Goal: Task Accomplishment & Management: Manage account settings

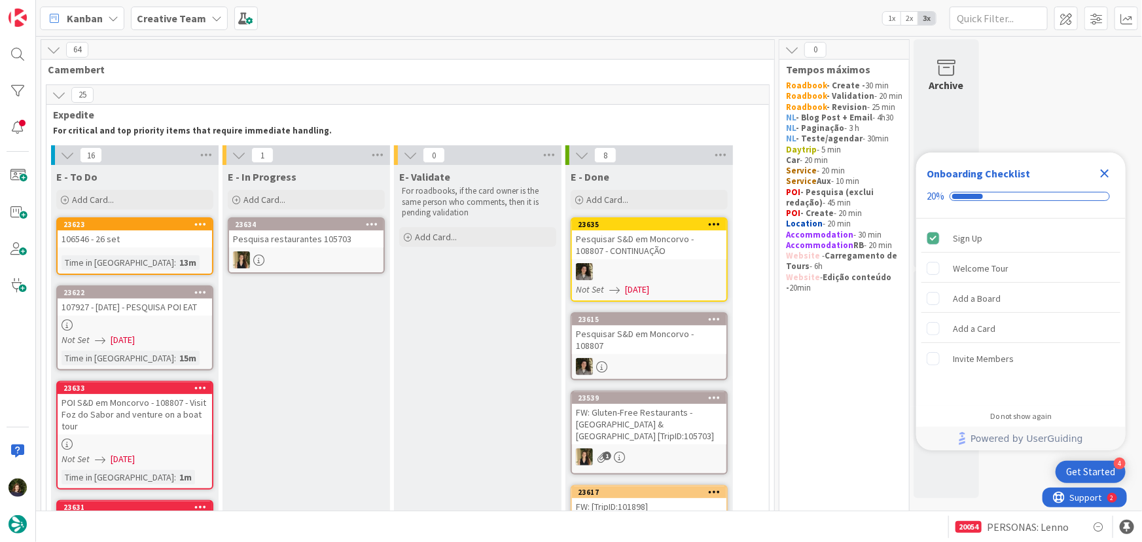
click at [1108, 170] on icon "Close Checklist" at bounding box center [1105, 174] width 9 height 9
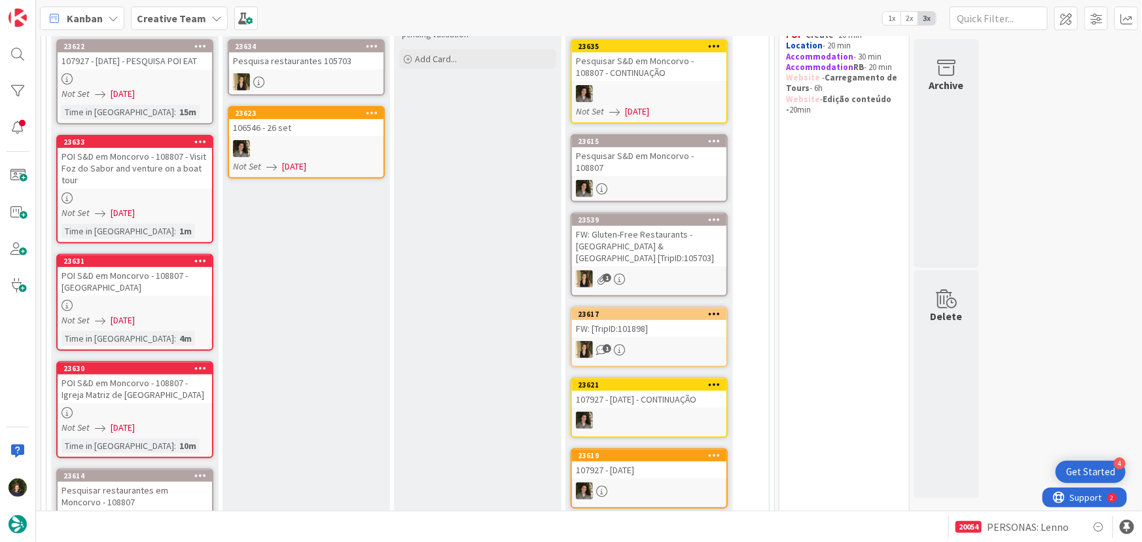
scroll to position [118, 0]
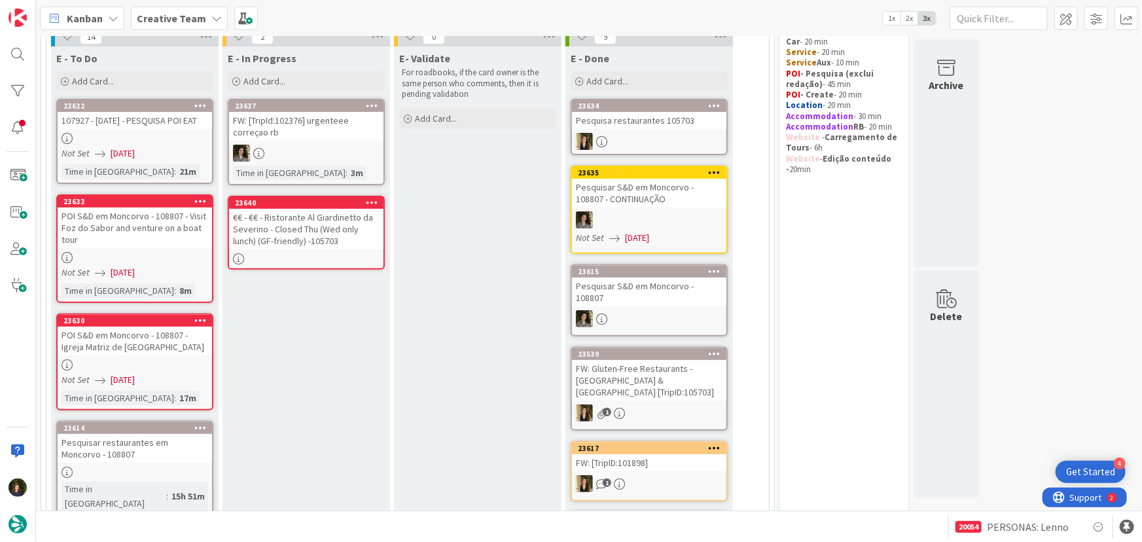
click at [290, 232] on div "€€ - €€ - Ristorante Al Giardinetto da Severino - Closed Thu (Wed only lunch) (…" at bounding box center [306, 229] width 155 height 41
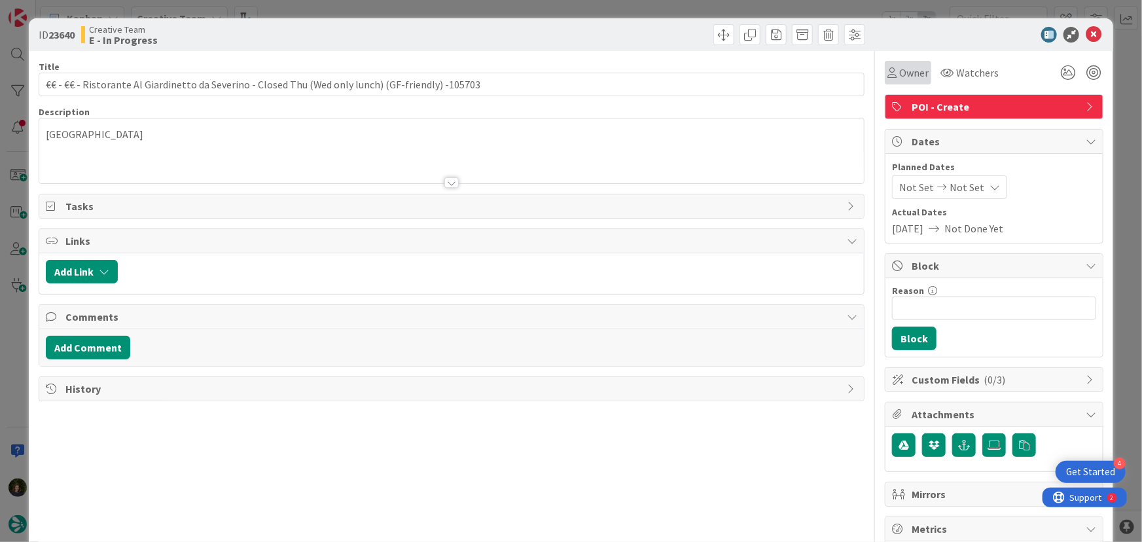
click at [902, 73] on span "Owner" at bounding box center [914, 73] width 29 height 16
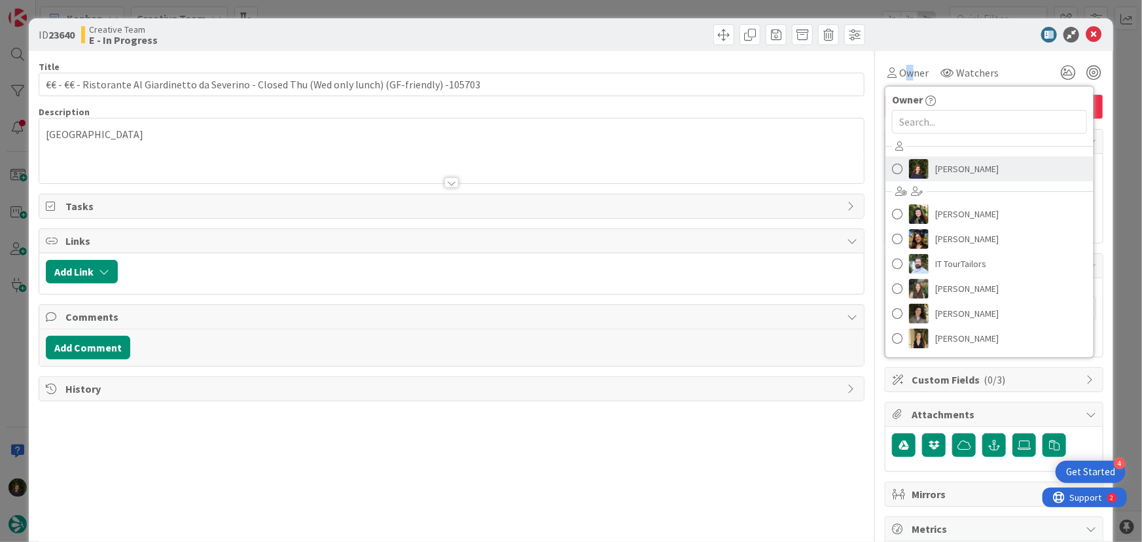
click at [949, 174] on span "[PERSON_NAME]" at bounding box center [968, 169] width 64 height 20
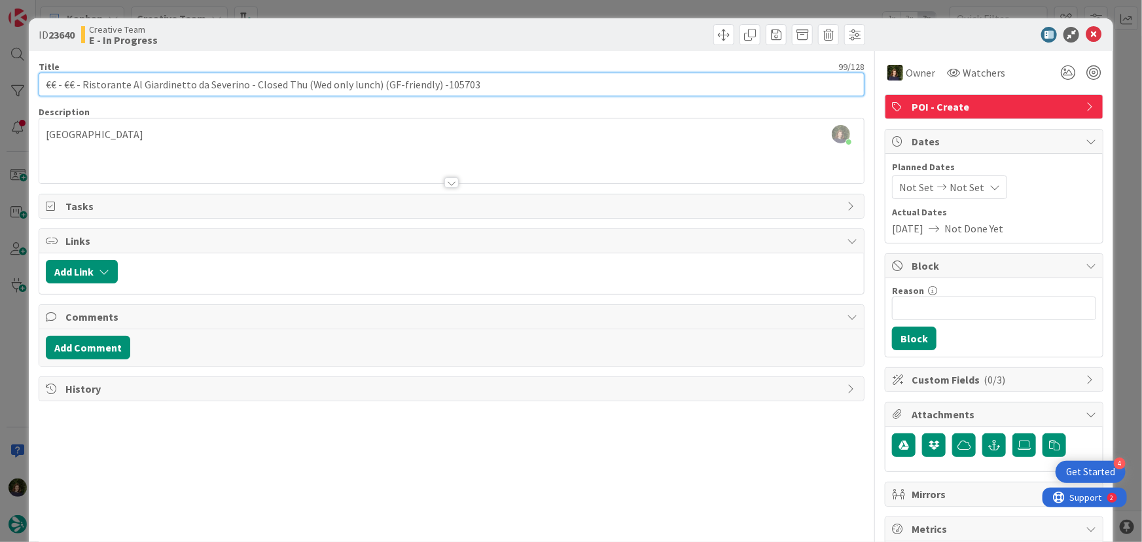
drag, startPoint x: 62, startPoint y: 86, endPoint x: 431, endPoint y: 82, distance: 368.6
click at [431, 82] on input "€€ - €€ - Ristorante Al Giardinetto da Severino - Closed Thu (Wed only lunch) (…" at bounding box center [452, 85] width 827 height 24
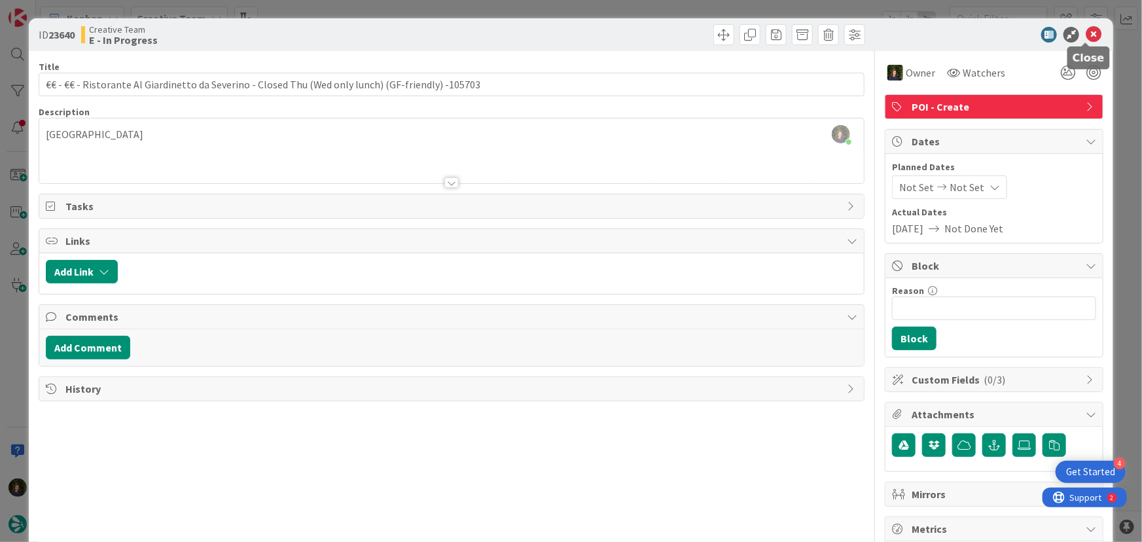
click at [1086, 37] on icon at bounding box center [1094, 35] width 16 height 16
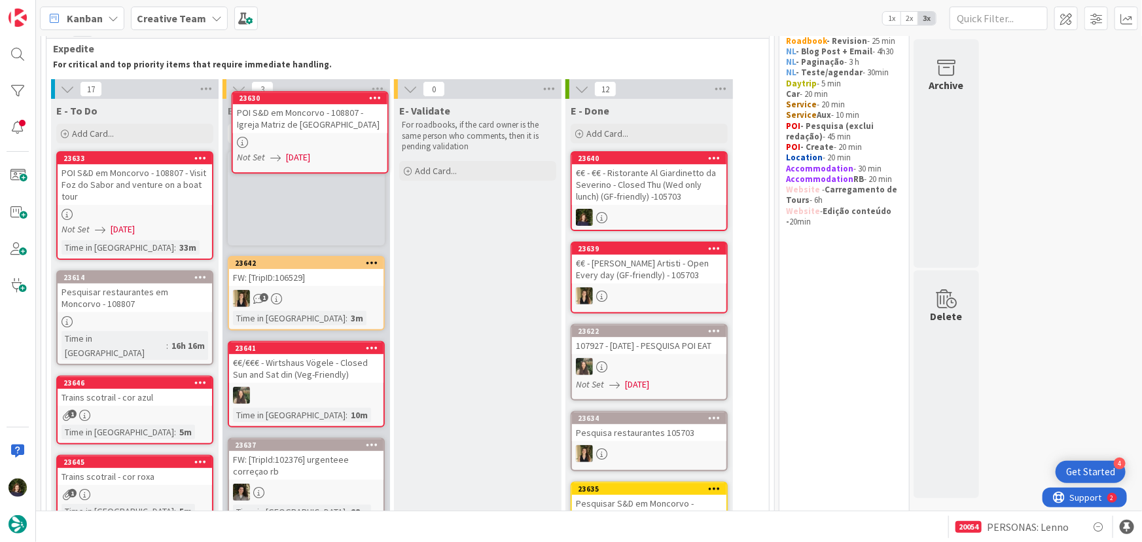
scroll to position [49, 0]
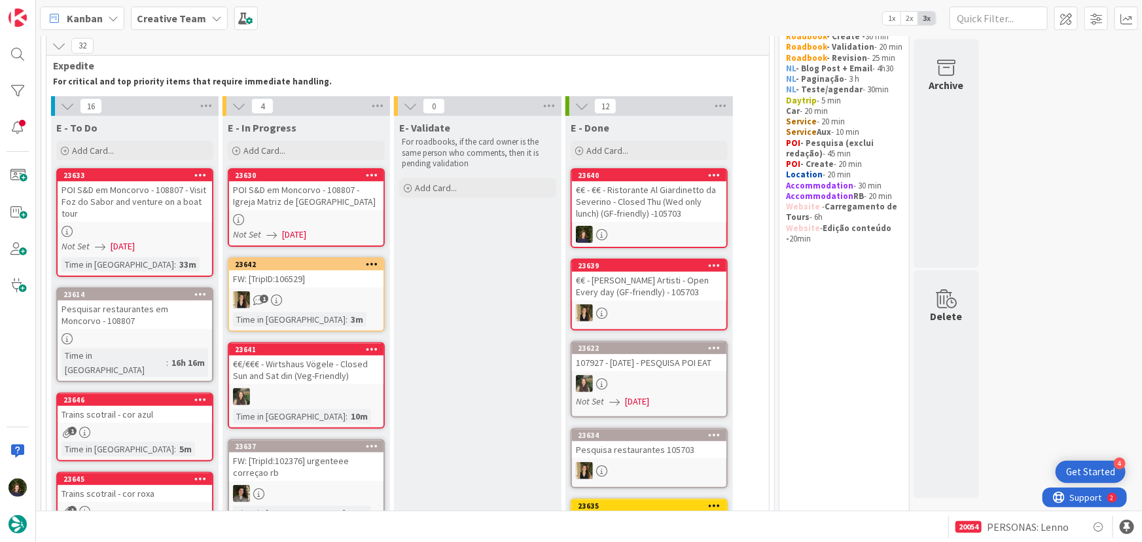
click at [318, 215] on div at bounding box center [306, 219] width 155 height 11
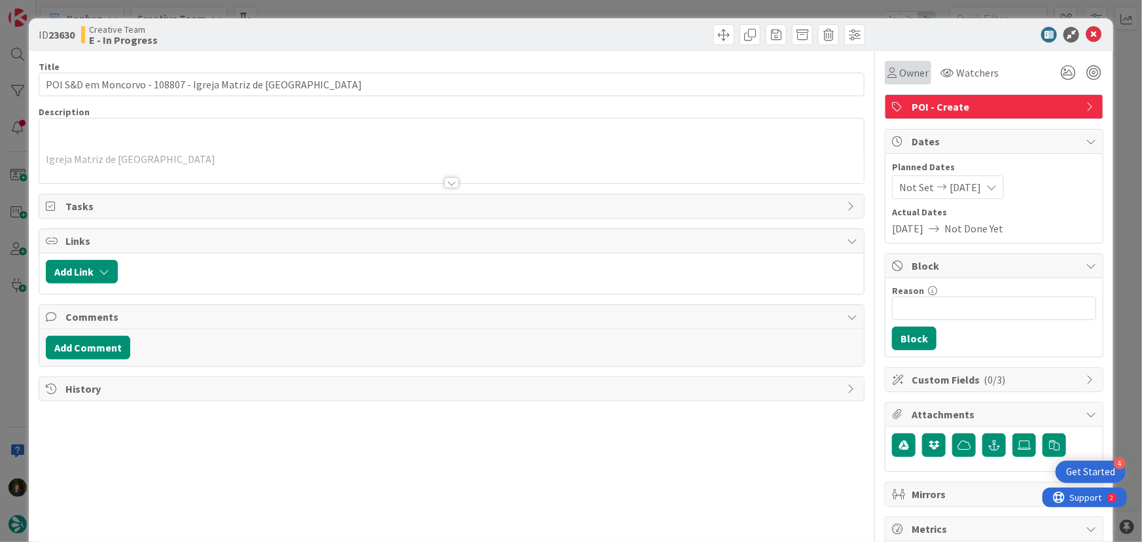
click at [905, 65] on span "Owner" at bounding box center [914, 73] width 29 height 16
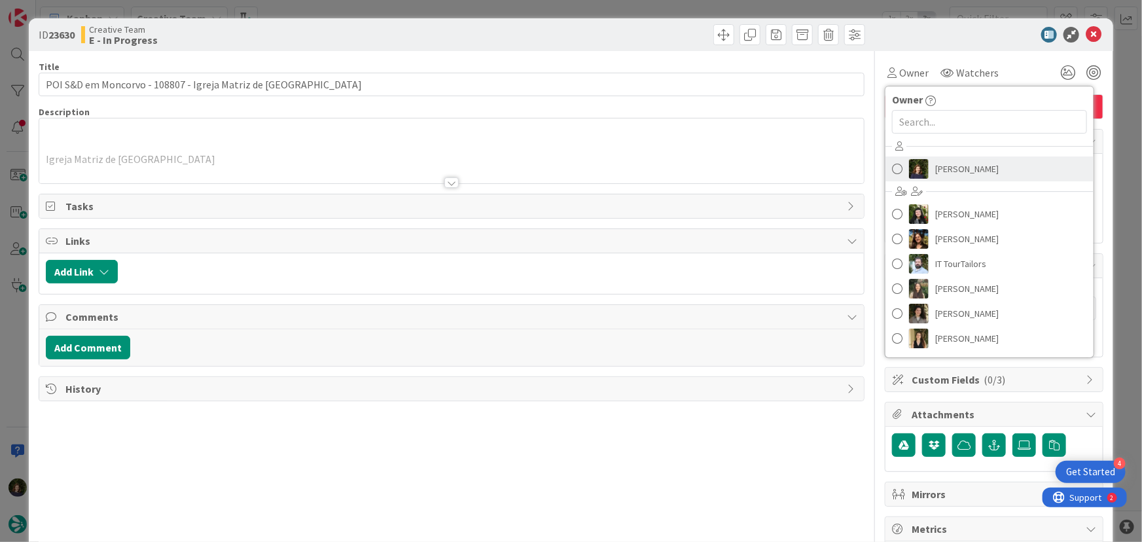
click at [972, 170] on span "[PERSON_NAME]" at bounding box center [968, 169] width 64 height 20
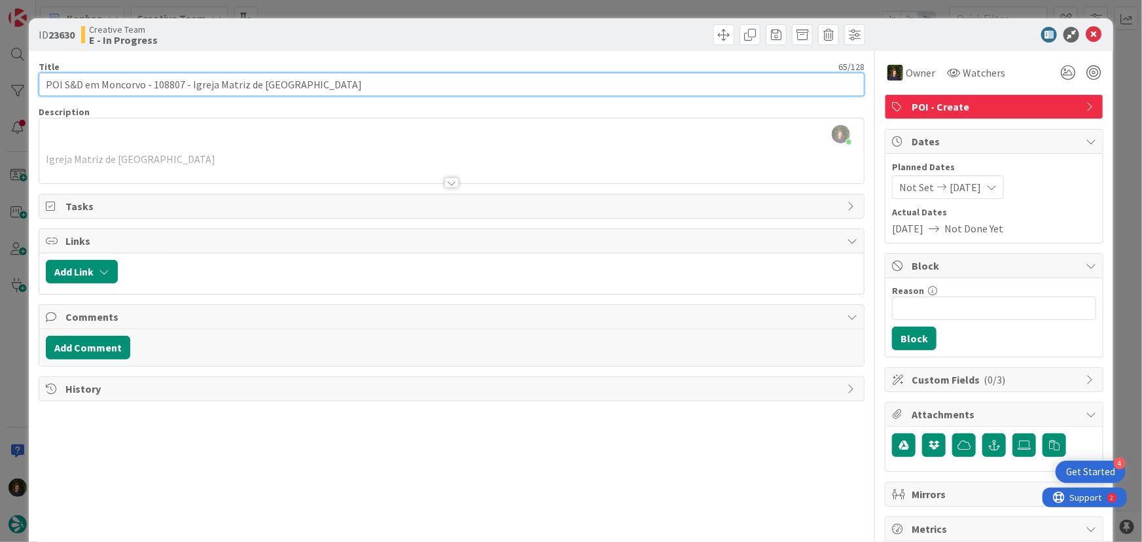
drag, startPoint x: 190, startPoint y: 84, endPoint x: 350, endPoint y: 84, distance: 159.7
click at [350, 84] on input "POI S&D em Moncorvo - 108807 - Igreja Matriz de Torre de Moncorvo" at bounding box center [452, 85] width 827 height 24
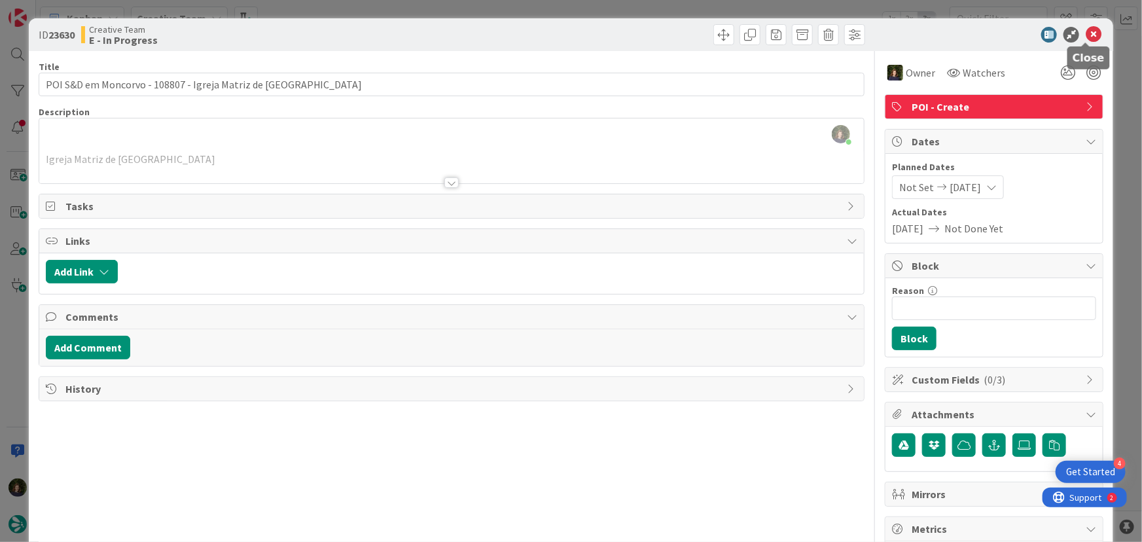
drag, startPoint x: 1087, startPoint y: 38, endPoint x: 1013, endPoint y: 90, distance: 90.3
click at [1087, 37] on icon at bounding box center [1094, 35] width 16 height 16
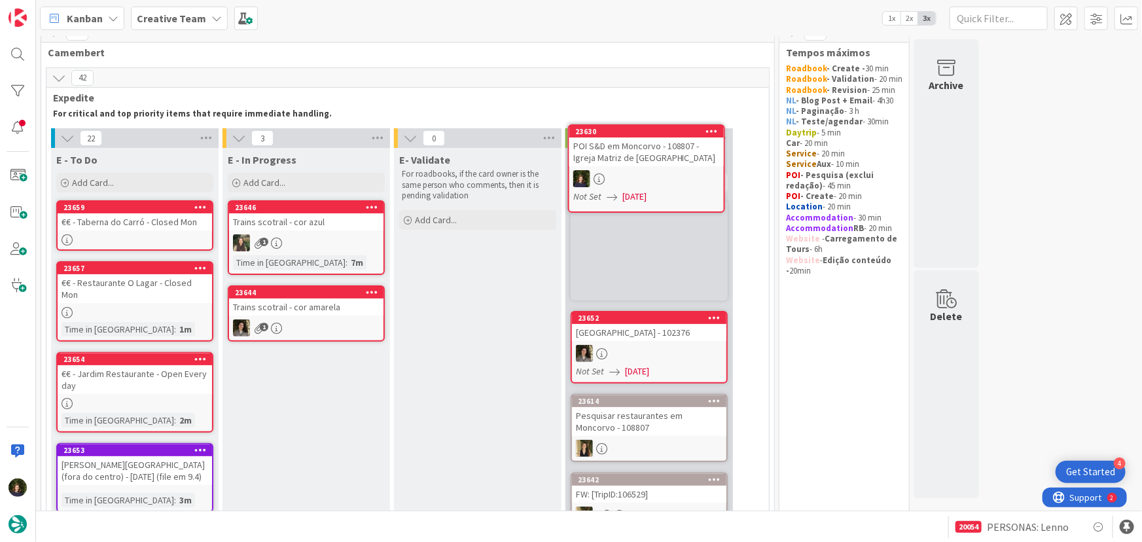
scroll to position [7, 0]
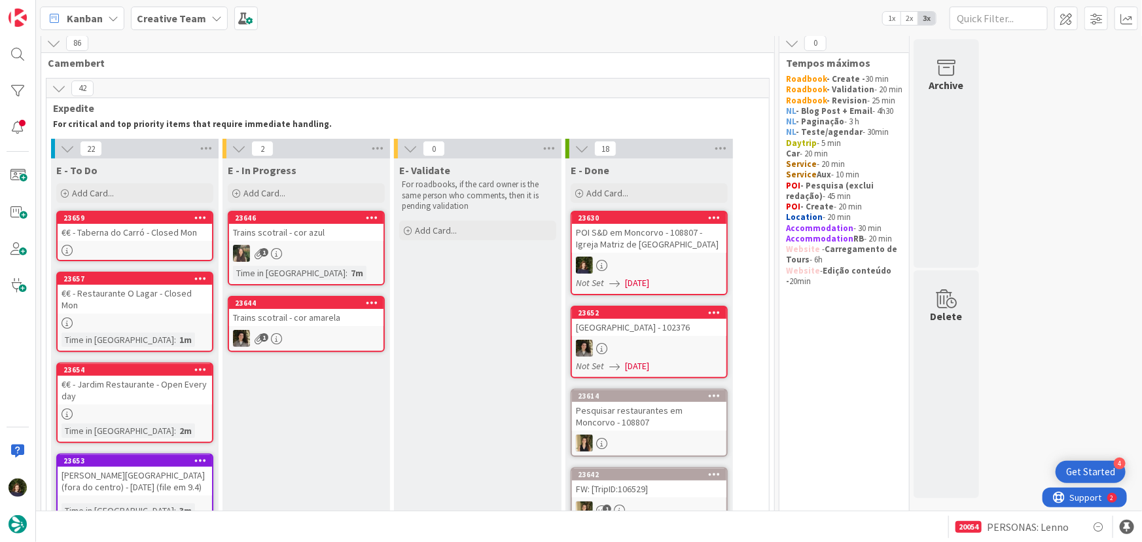
click at [166, 20] on b "Creative Team" at bounding box center [171, 18] width 69 height 13
click at [190, 151] on h4 "Creative Team - Análise" at bounding box center [235, 155] width 178 height 13
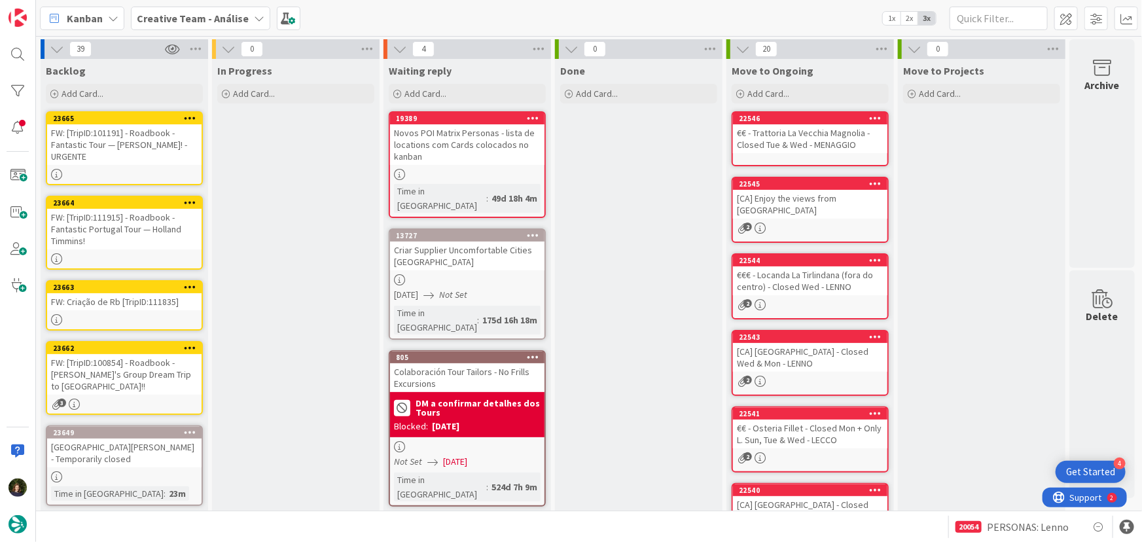
click at [200, 15] on b "Creative Team - Análise" at bounding box center [193, 18] width 112 height 13
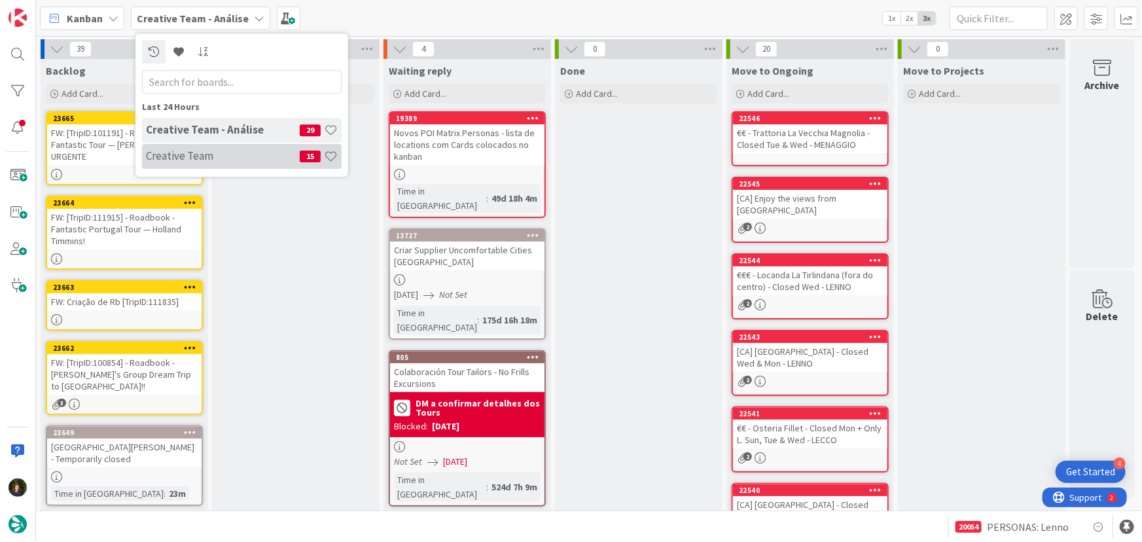
click at [220, 157] on h4 "Creative Team" at bounding box center [223, 155] width 154 height 13
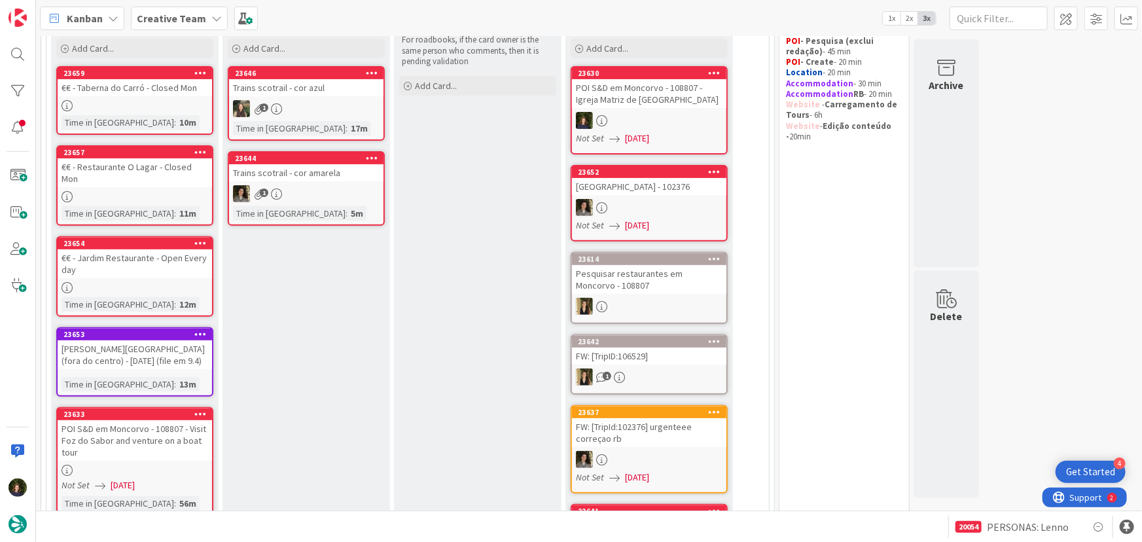
scroll to position [178, 0]
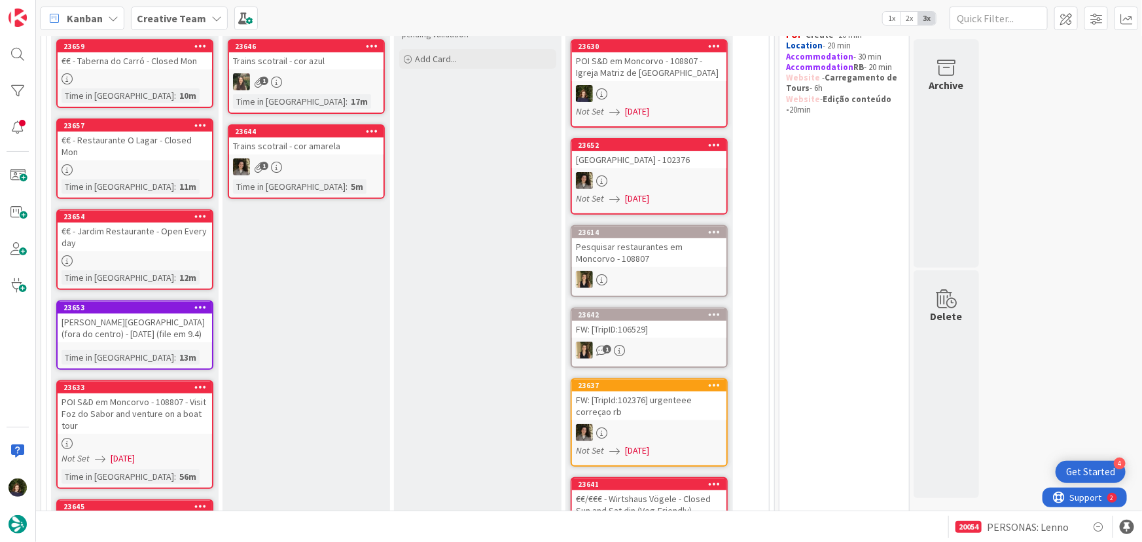
click at [108, 325] on div "Mira Riva Toscana Golf Resort & Spa (fora do centro) - 16 oct (file em 9.4)" at bounding box center [135, 328] width 155 height 29
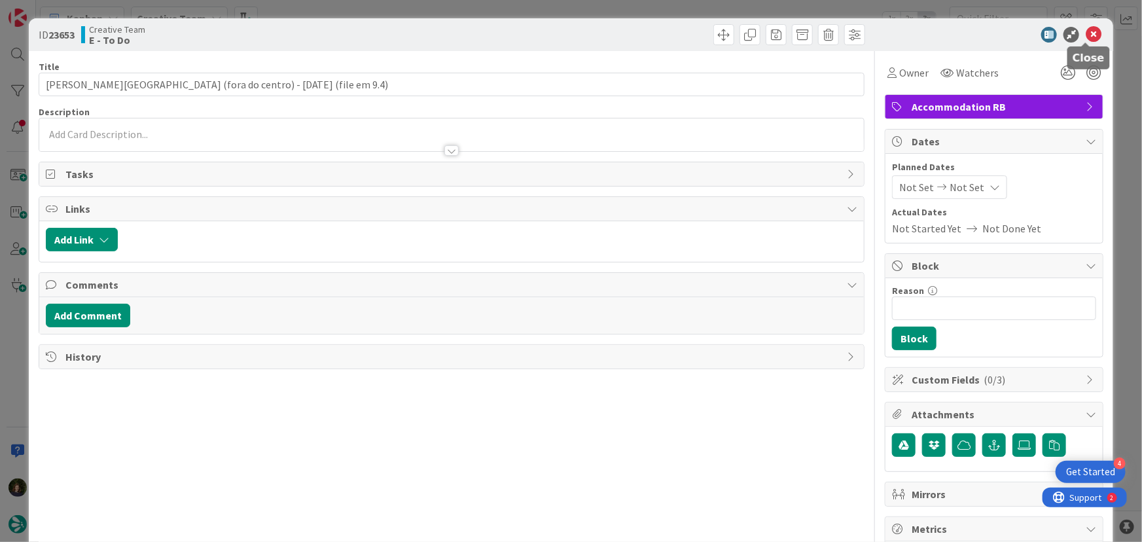
click at [1089, 37] on icon at bounding box center [1094, 35] width 16 height 16
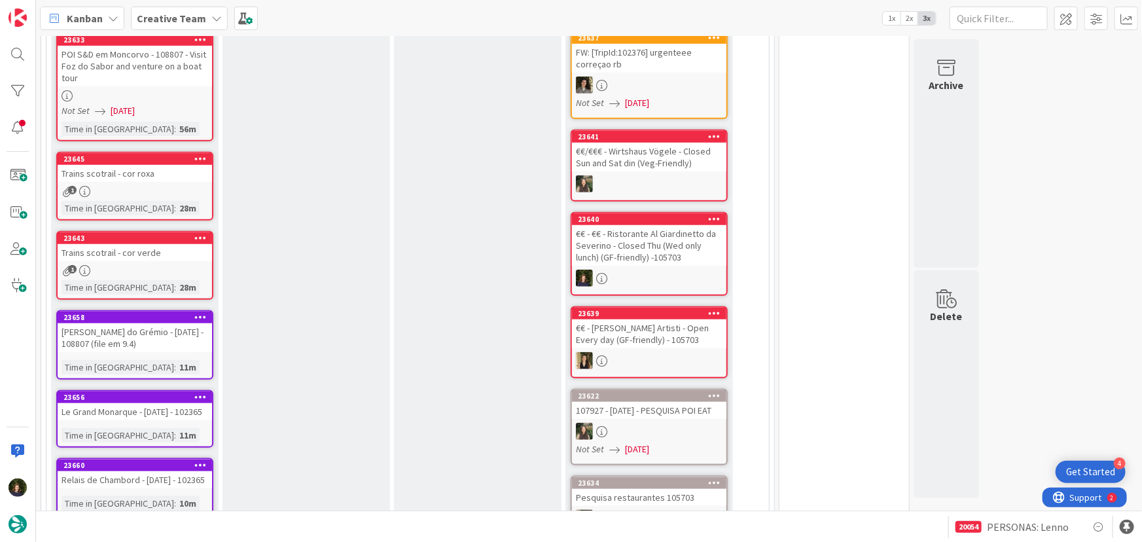
scroll to position [536, 0]
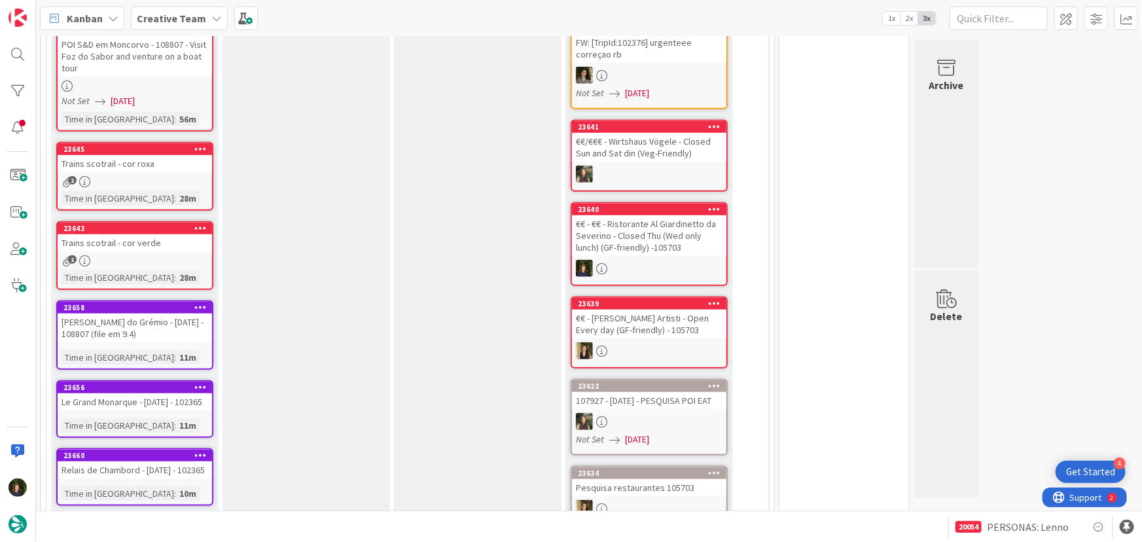
click at [134, 322] on div "Quintal do Grémio - 20 oct - 108807 (file em 9.4)" at bounding box center [135, 328] width 155 height 29
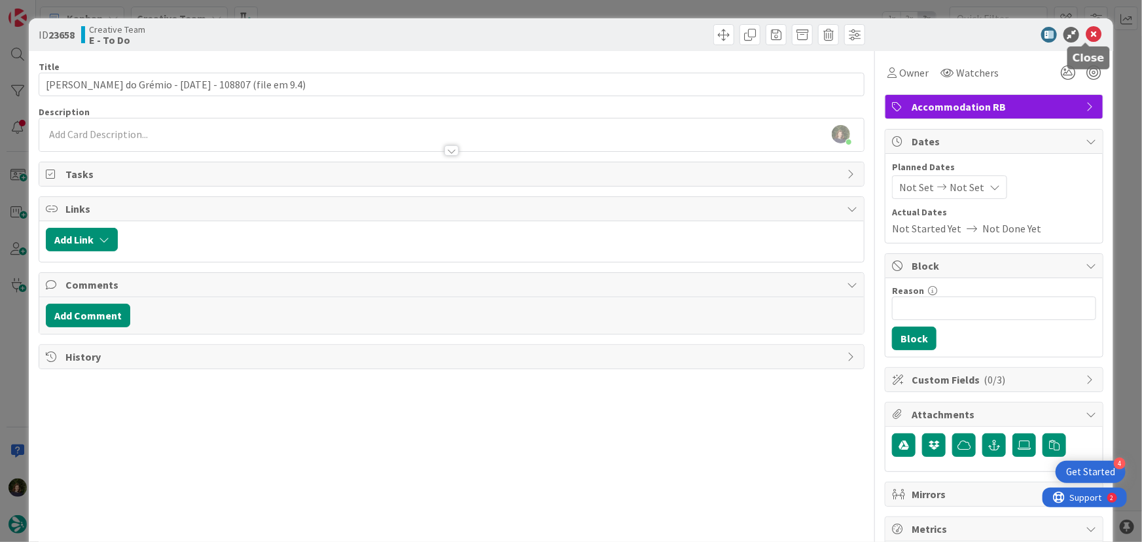
click at [1087, 33] on icon at bounding box center [1094, 35] width 16 height 16
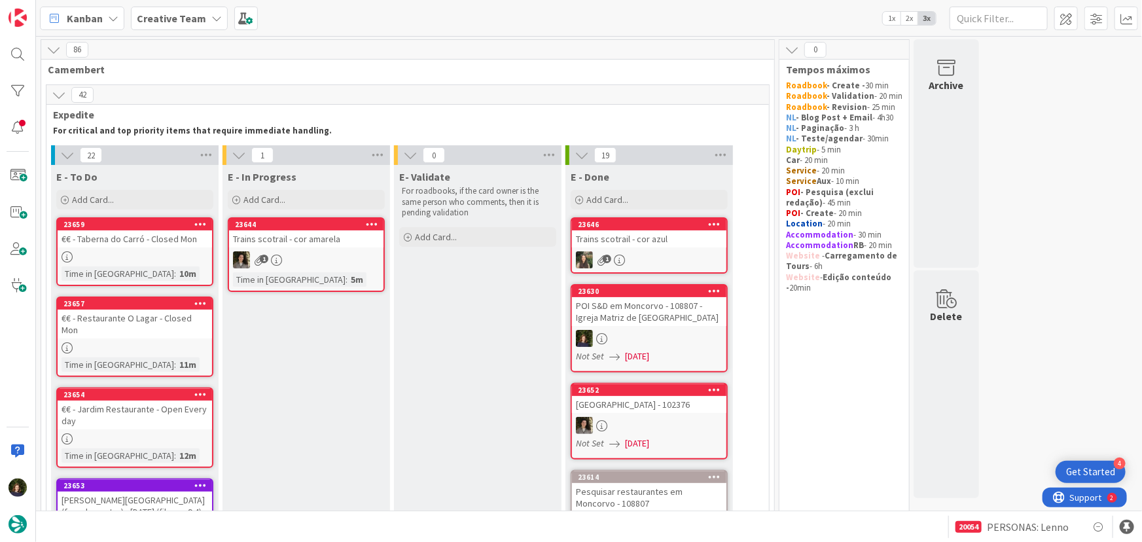
drag, startPoint x: 172, startPoint y: 16, endPoint x: 172, endPoint y: 29, distance: 13.1
click at [172, 16] on b "Creative Team" at bounding box center [171, 18] width 69 height 13
click at [197, 158] on h4 "Creative Team - Análise" at bounding box center [223, 155] width 154 height 13
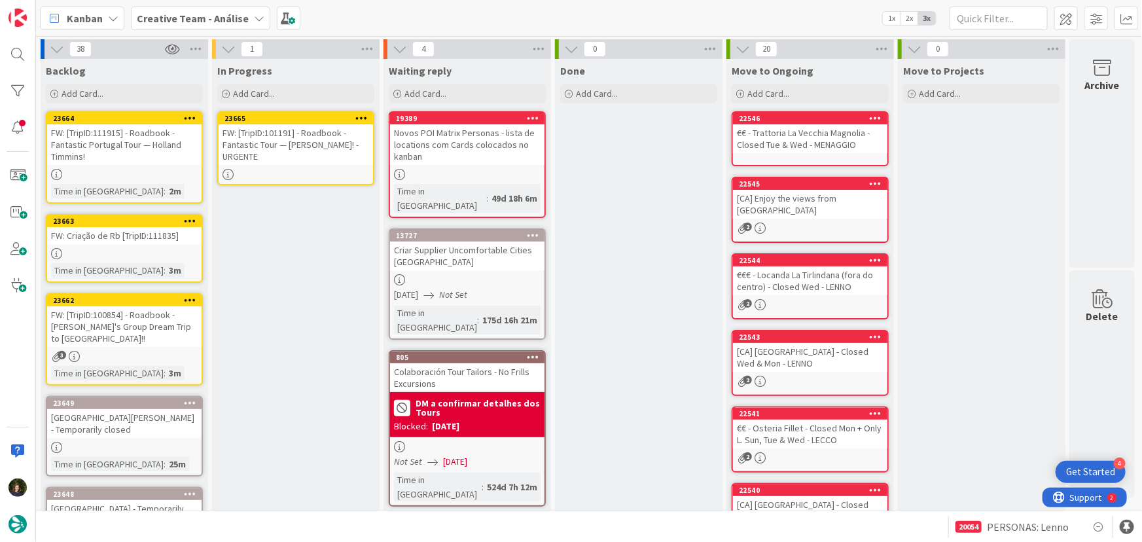
click at [361, 114] on icon at bounding box center [361, 117] width 12 height 9
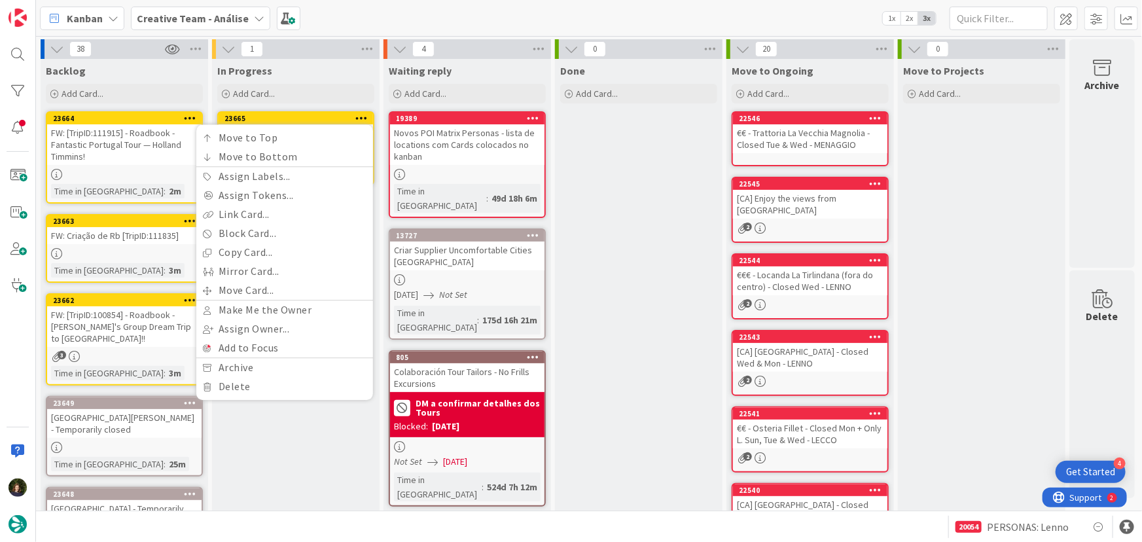
click at [315, 65] on div "In Progress" at bounding box center [295, 70] width 157 height 13
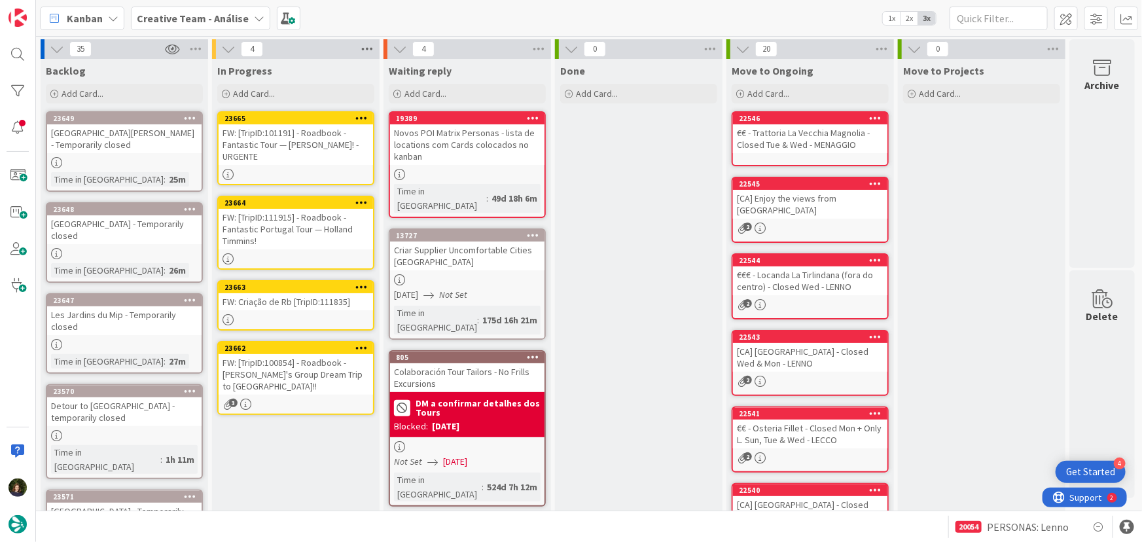
click at [367, 50] on icon at bounding box center [367, 49] width 17 height 20
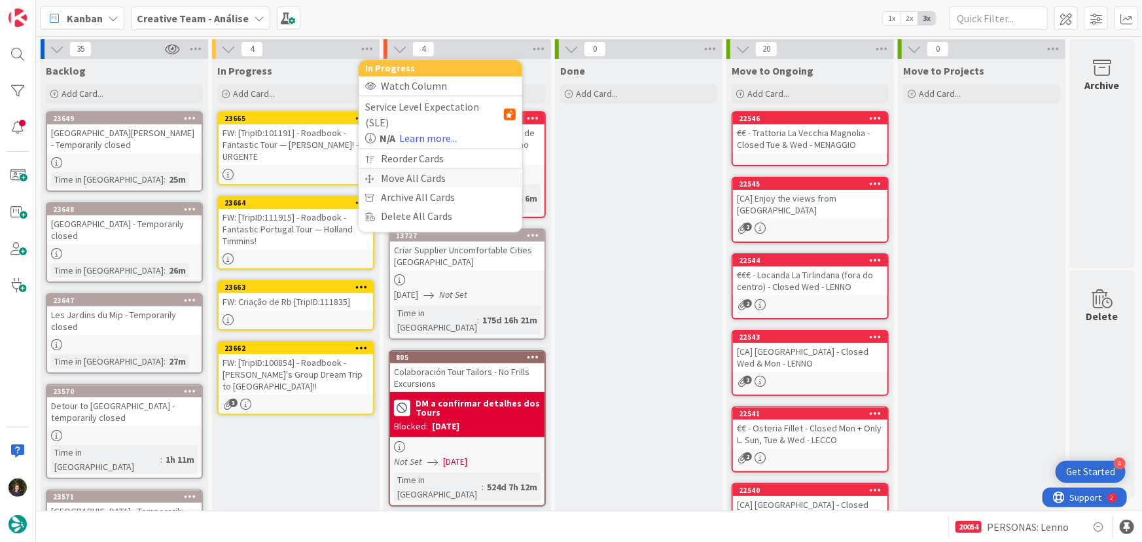
click at [399, 169] on div "Move All Cards" at bounding box center [441, 178] width 164 height 19
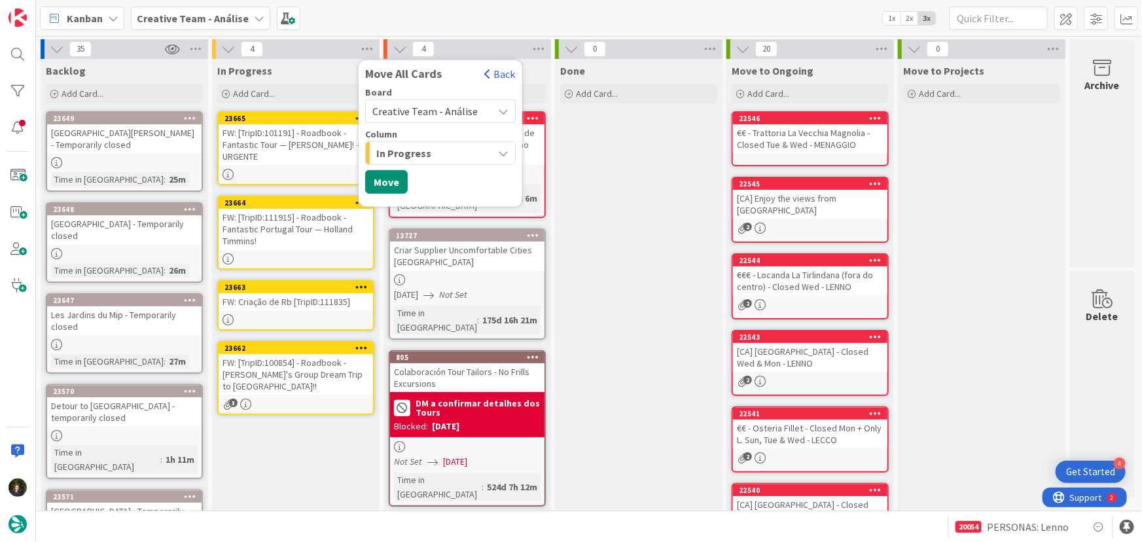
click at [434, 106] on span "Creative Team - Análise" at bounding box center [425, 111] width 105 height 13
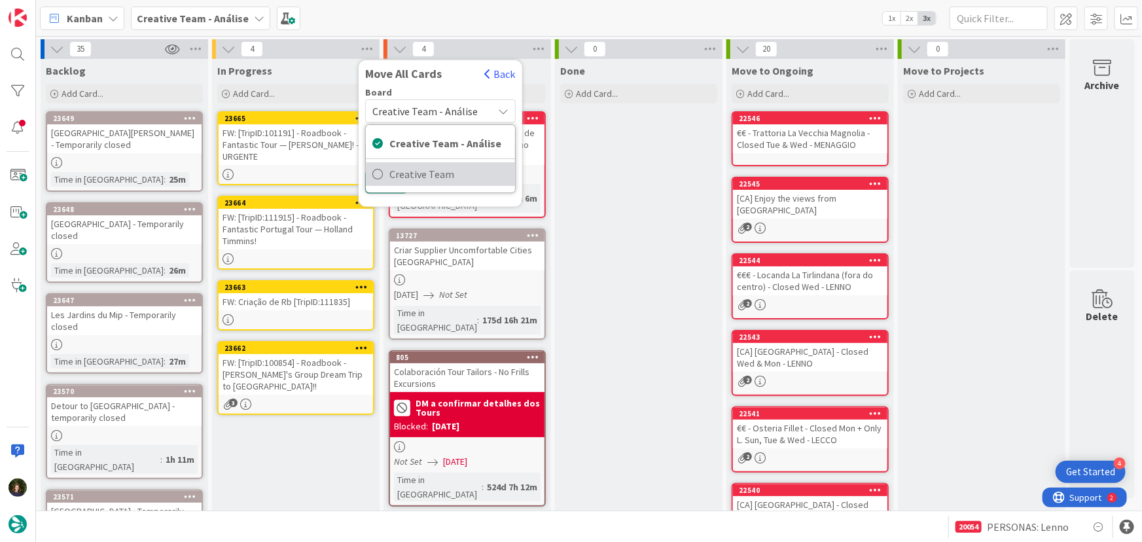
click at [443, 183] on span "Creative Team" at bounding box center [449, 174] width 119 height 20
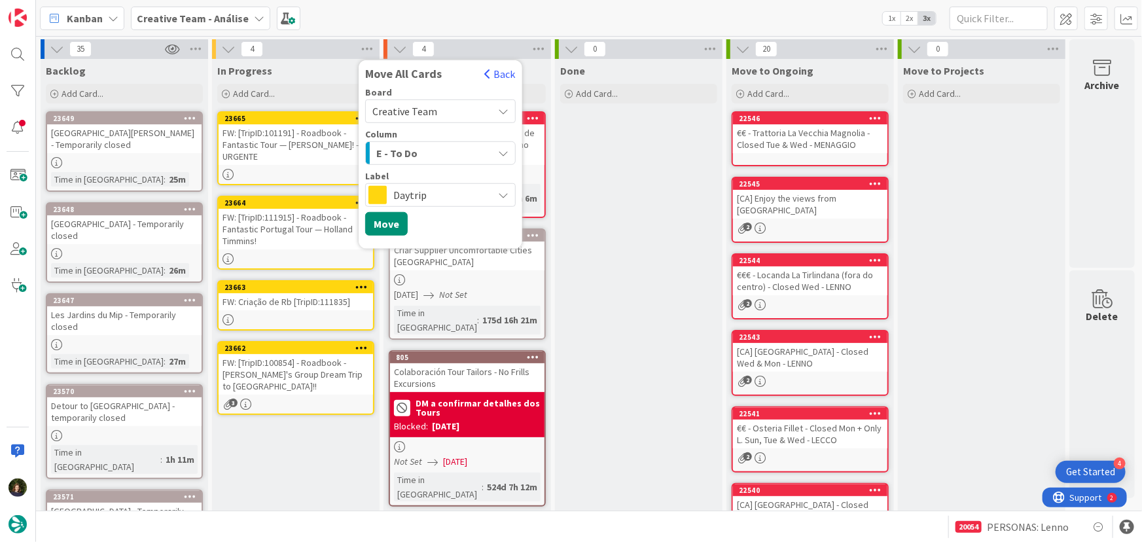
click at [426, 150] on div "E - To Do" at bounding box center [433, 153] width 120 height 21
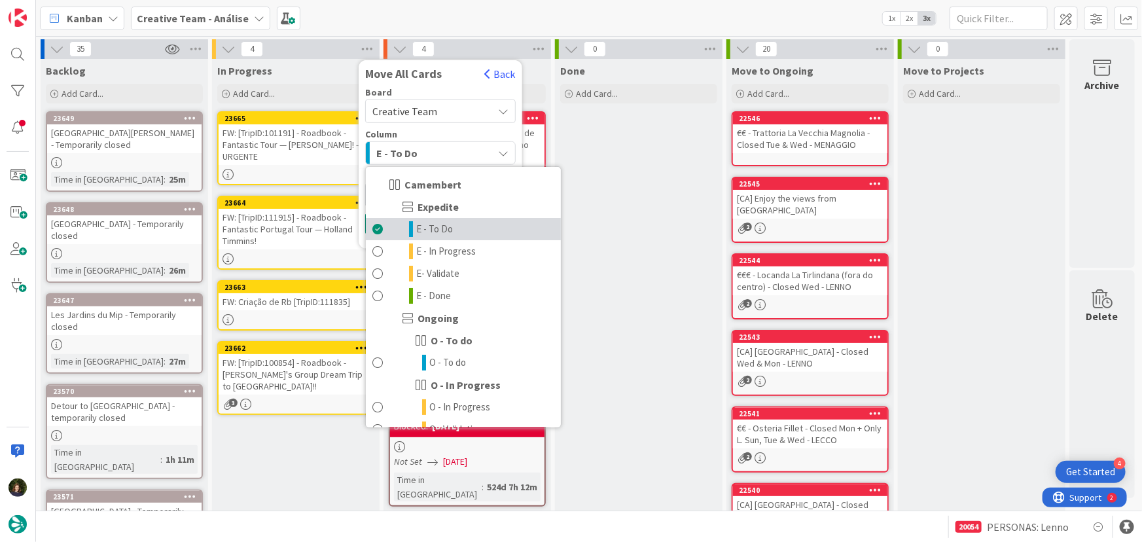
click at [431, 227] on span "E - To Do" at bounding box center [434, 229] width 37 height 16
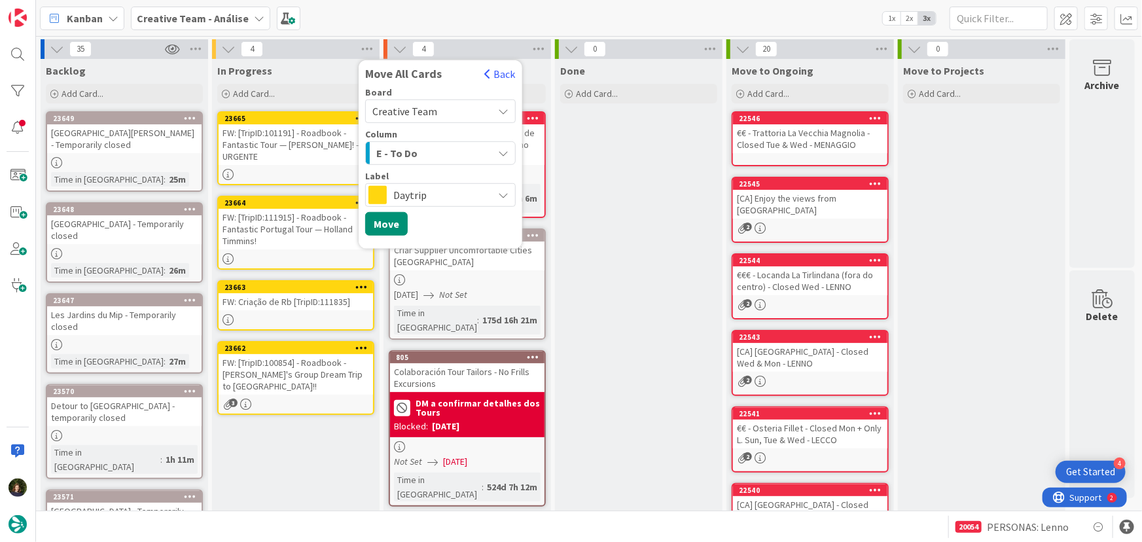
click at [428, 184] on div "Daytrip" at bounding box center [440, 195] width 151 height 24
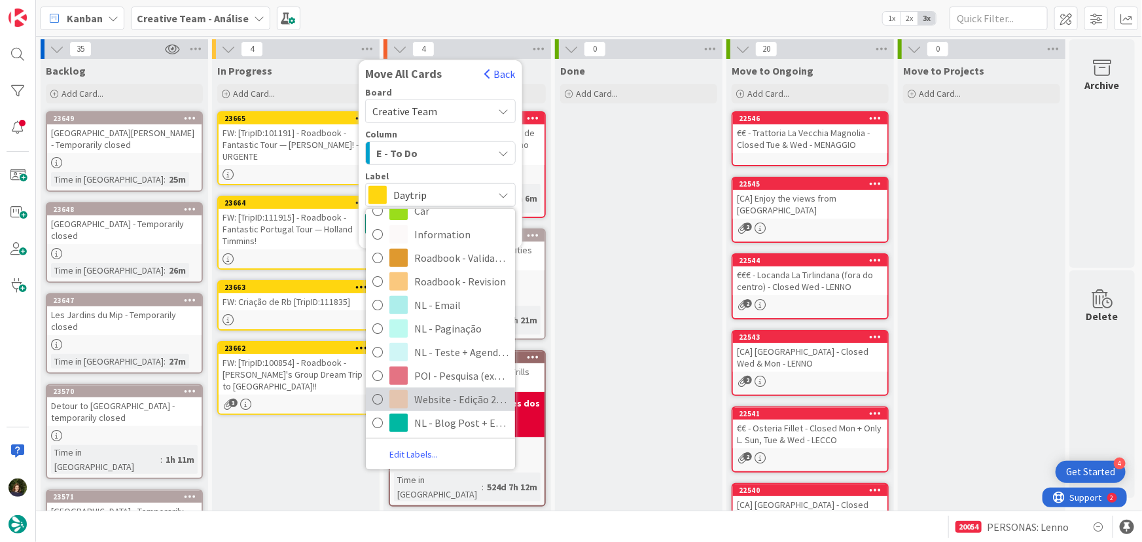
scroll to position [216, 0]
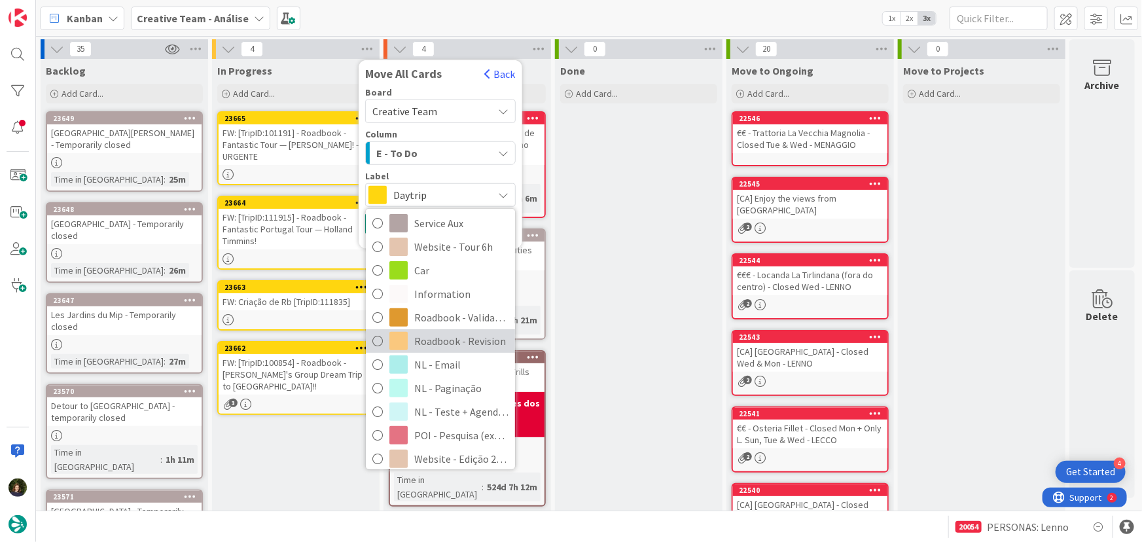
click at [435, 340] on span "Roadbook - Revision" at bounding box center [461, 341] width 94 height 20
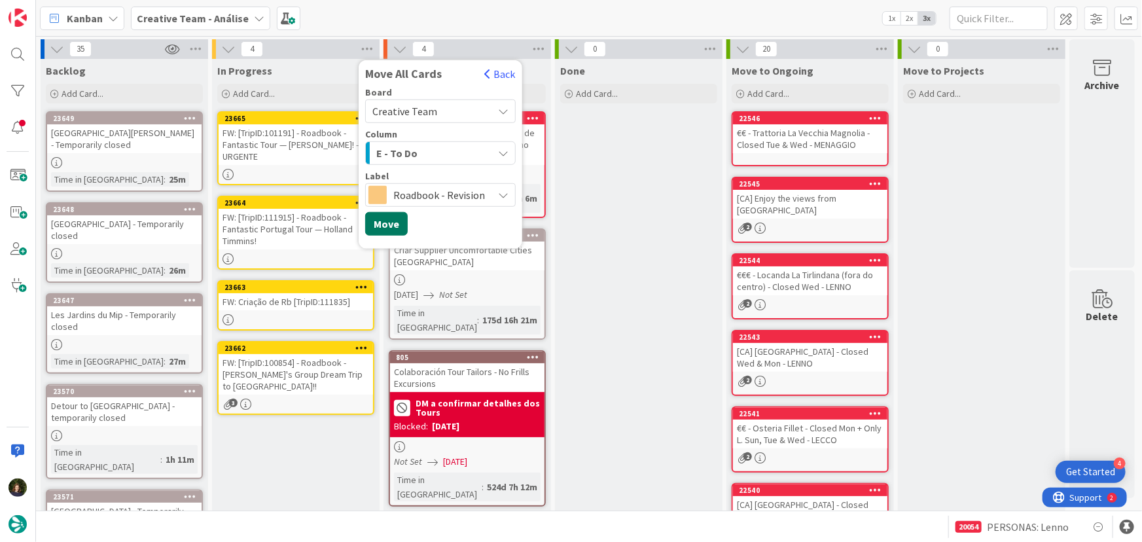
click at [382, 222] on button "Move" at bounding box center [386, 224] width 43 height 24
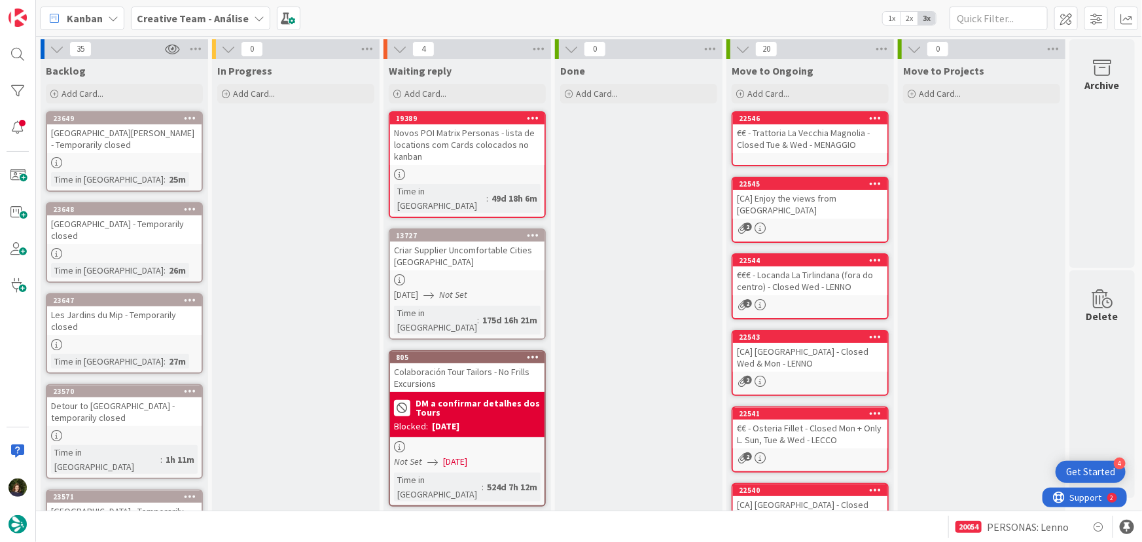
click at [204, 10] on span "Creative Team - Análise" at bounding box center [193, 18] width 112 height 16
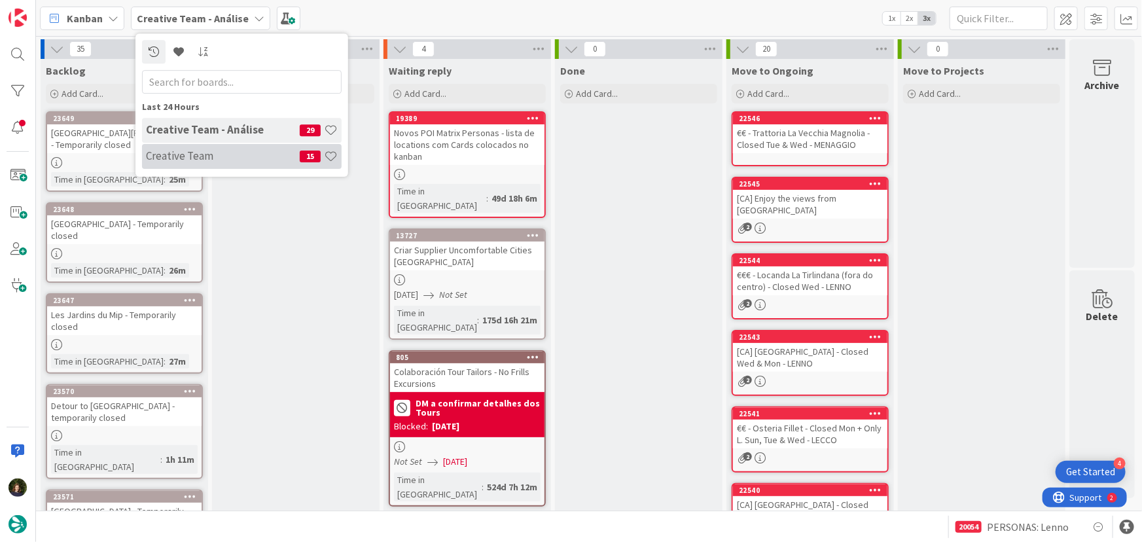
click at [224, 151] on h4 "Creative Team" at bounding box center [223, 155] width 154 height 13
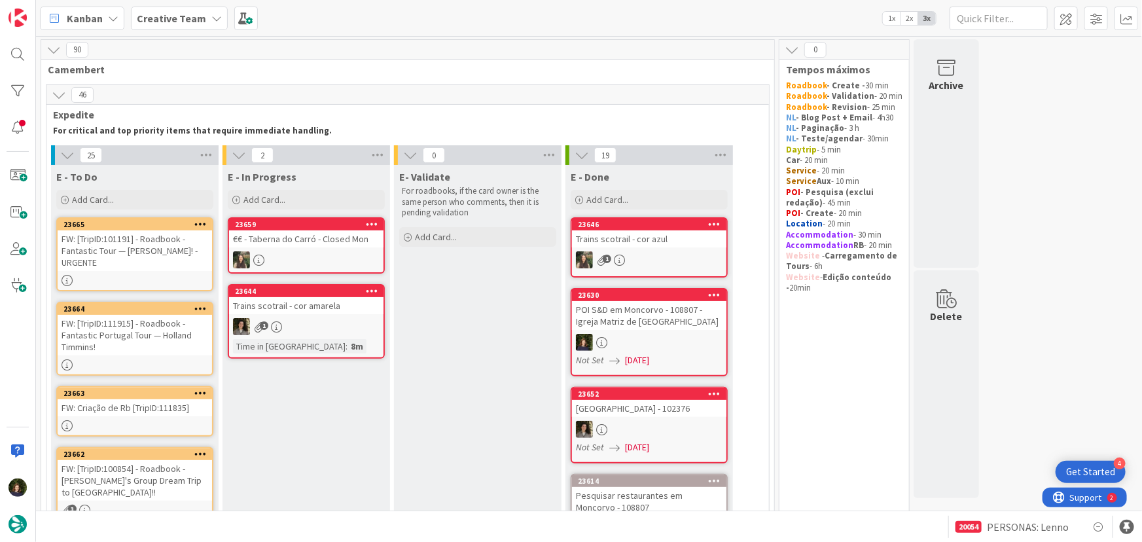
click at [134, 202] on div "Add Card..." at bounding box center [134, 200] width 157 height 20
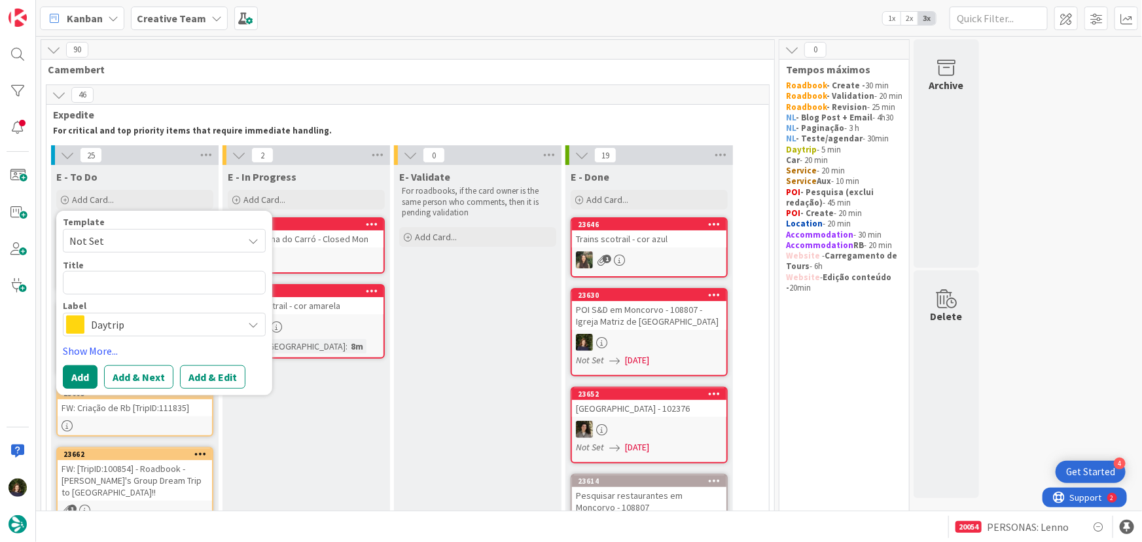
click at [134, 202] on div "Add Card..." at bounding box center [134, 200] width 157 height 20
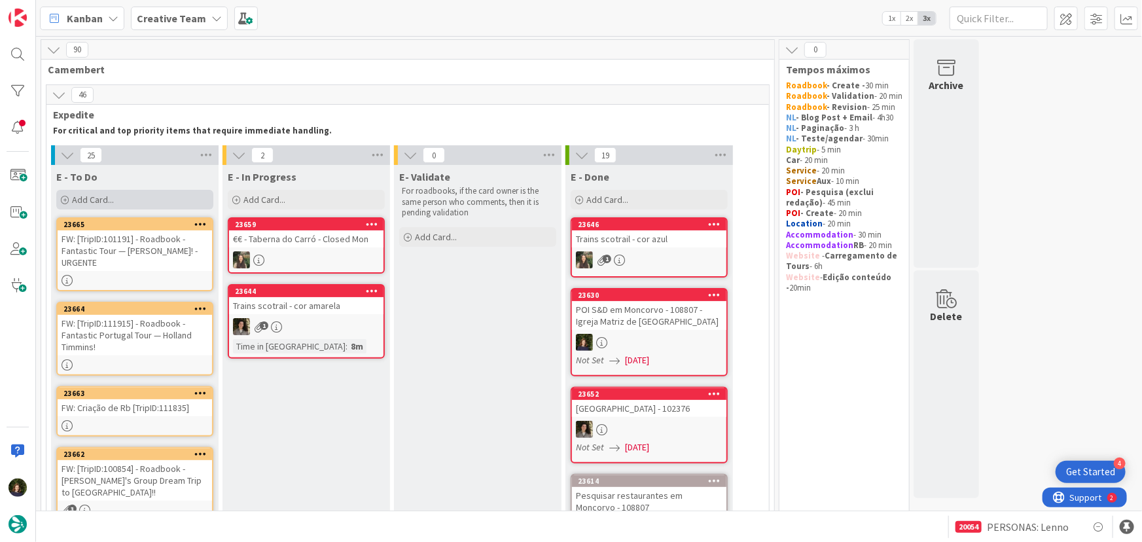
click at [136, 202] on div "Add Card..." at bounding box center [134, 200] width 157 height 20
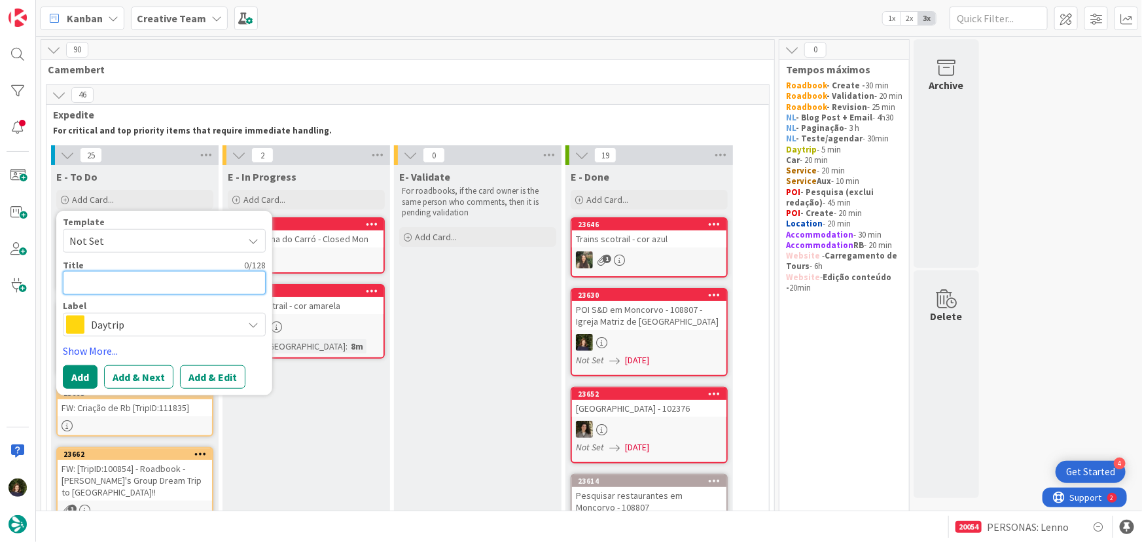
type textarea "x"
type textarea "R"
type textarea "x"
type textarea "RB"
type textarea "x"
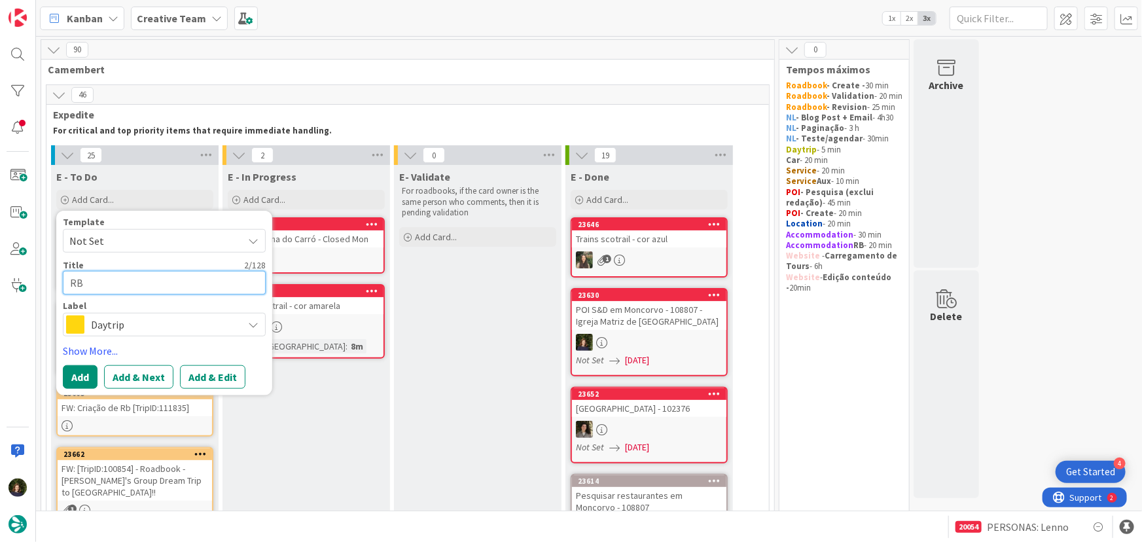
type textarea "RB"
type textarea "x"
type textarea "RB 1"
type textarea "x"
type textarea "RB 10"
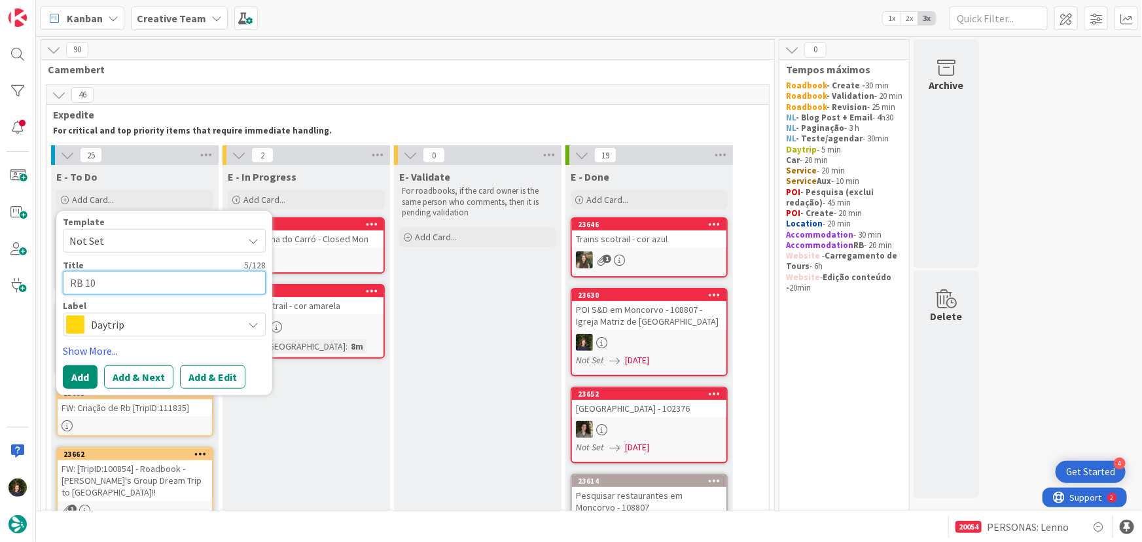
type textarea "x"
type textarea "RB 108"
type textarea "x"
type textarea "RB 1081"
type textarea "x"
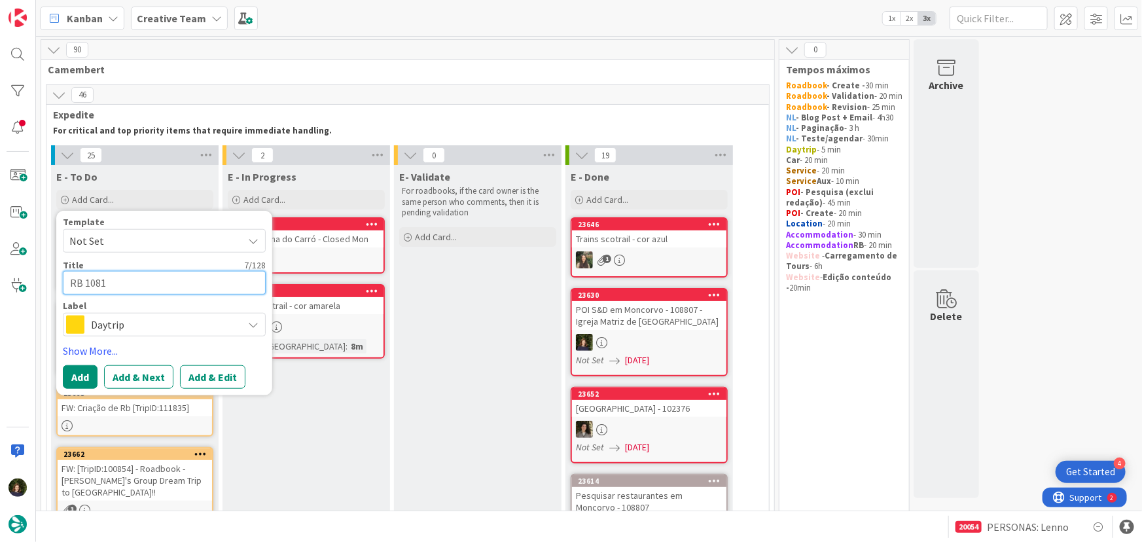
type textarea "RB 10810"
type textarea "x"
type textarea "RB 108105"
type textarea "x"
type textarea "RB 108105"
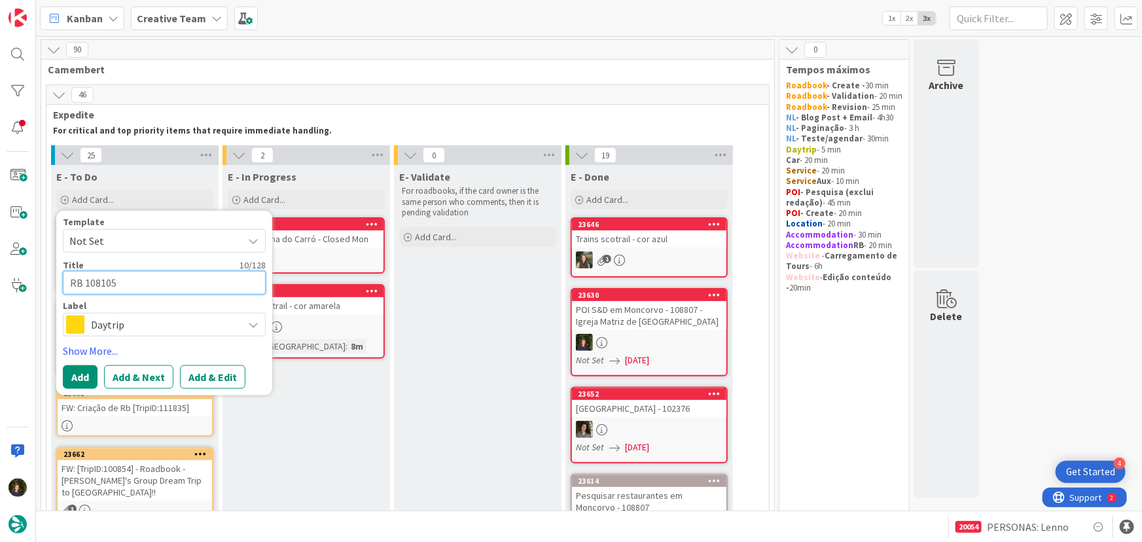
type textarea "x"
type textarea "RB 108105 -"
type textarea "x"
type textarea "RB 108105 -"
type textarea "x"
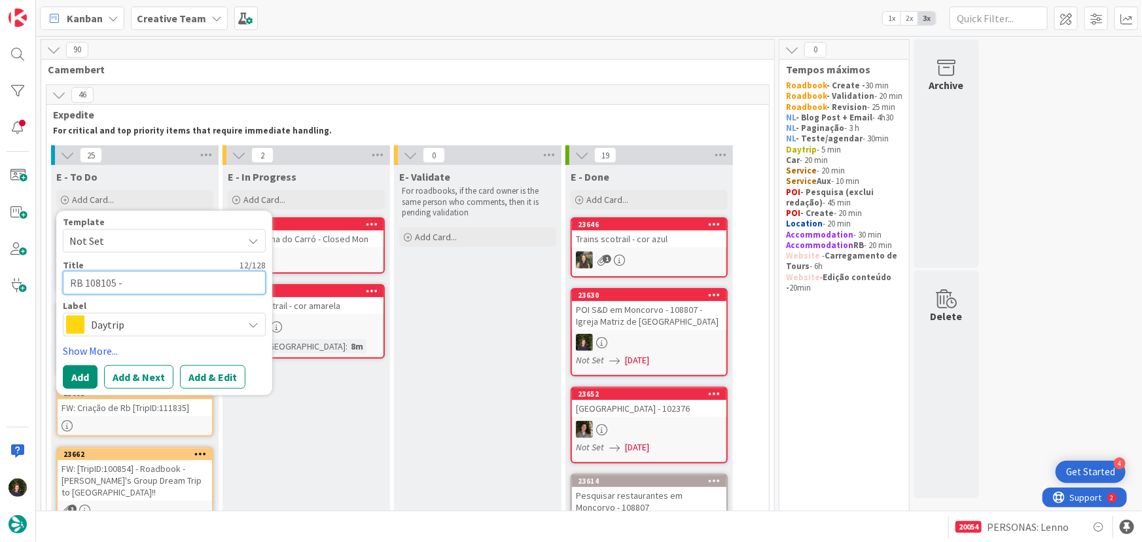
type textarea "RB 108105 - U"
type textarea "x"
type textarea "RB 108105 - UR"
type textarea "x"
type textarea "RB 108105 - URG"
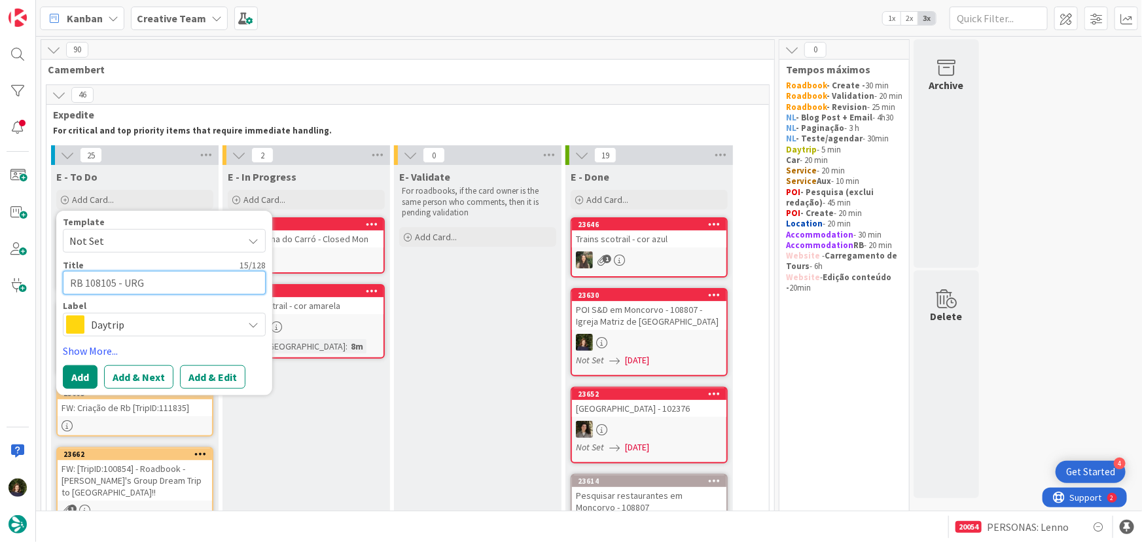
type textarea "x"
type textarea "RB 108105 - URGE"
type textarea "x"
type textarea "RB 108105 - URGEN"
type textarea "x"
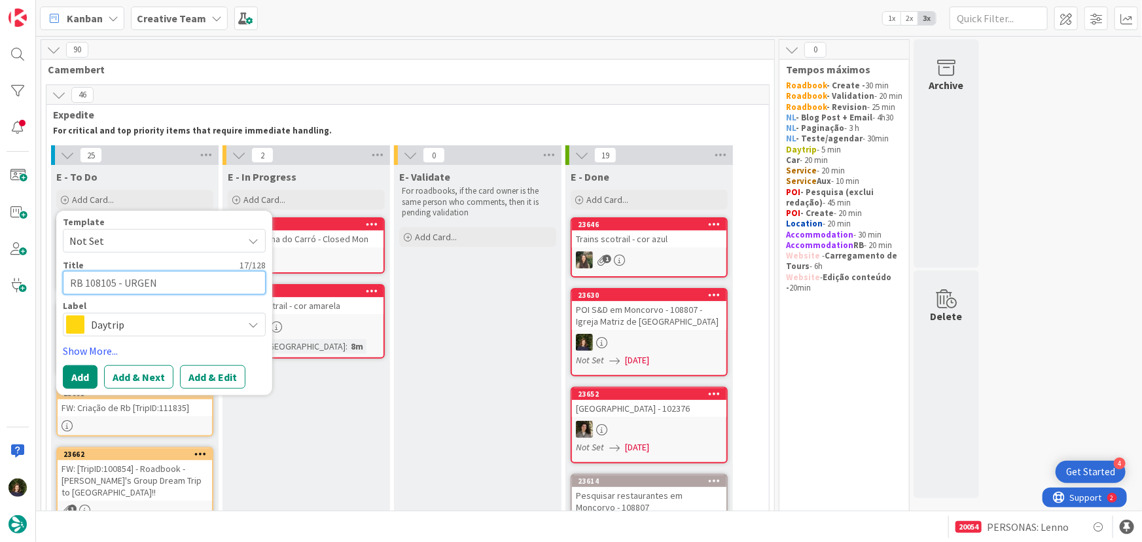
type textarea "RB 108105 - URGENT"
type textarea "x"
type textarea "RB 108105 - URGENTE"
click at [152, 325] on span "Daytrip" at bounding box center [163, 325] width 145 height 18
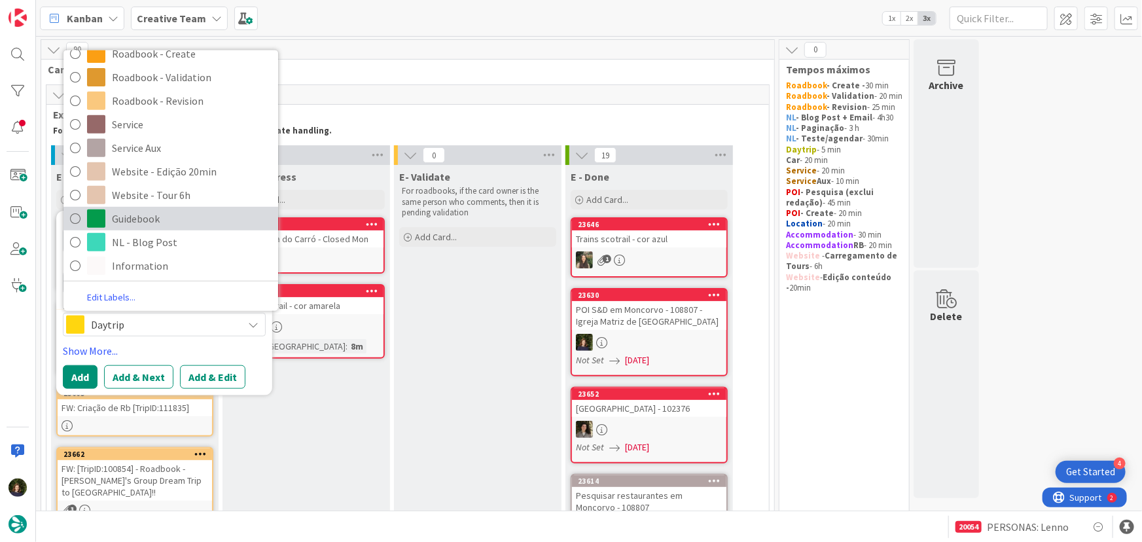
scroll to position [213, 0]
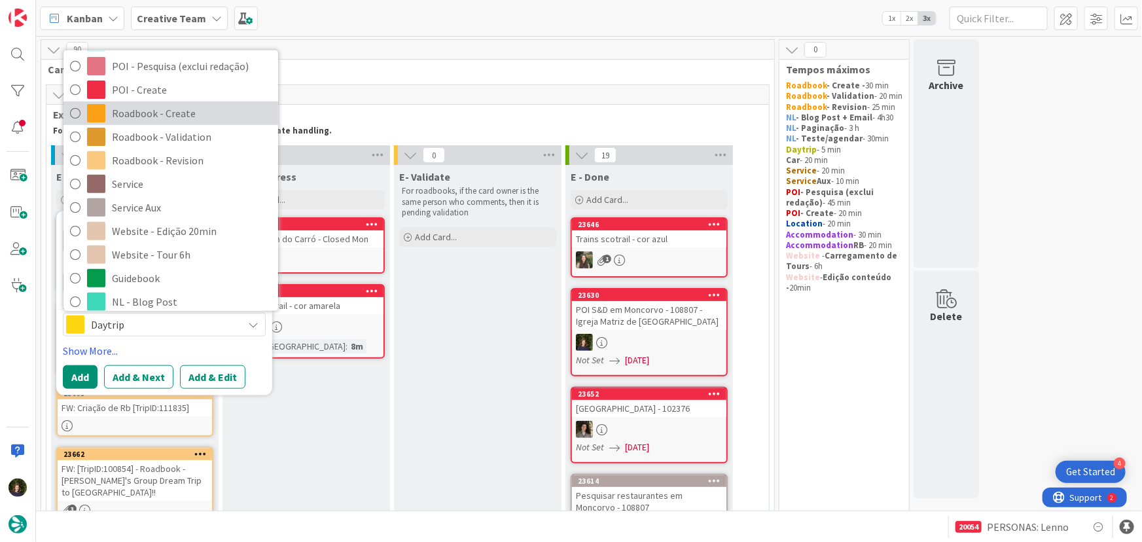
click at [173, 109] on span "Roadbook - Create" at bounding box center [192, 113] width 160 height 20
type textarea "x"
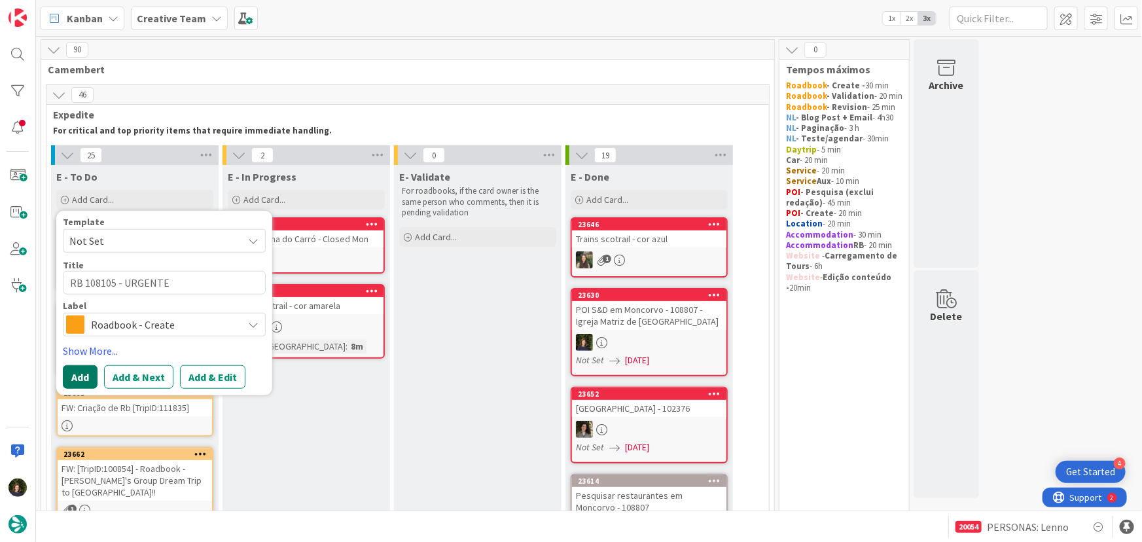
click at [82, 374] on button "Add" at bounding box center [80, 377] width 35 height 24
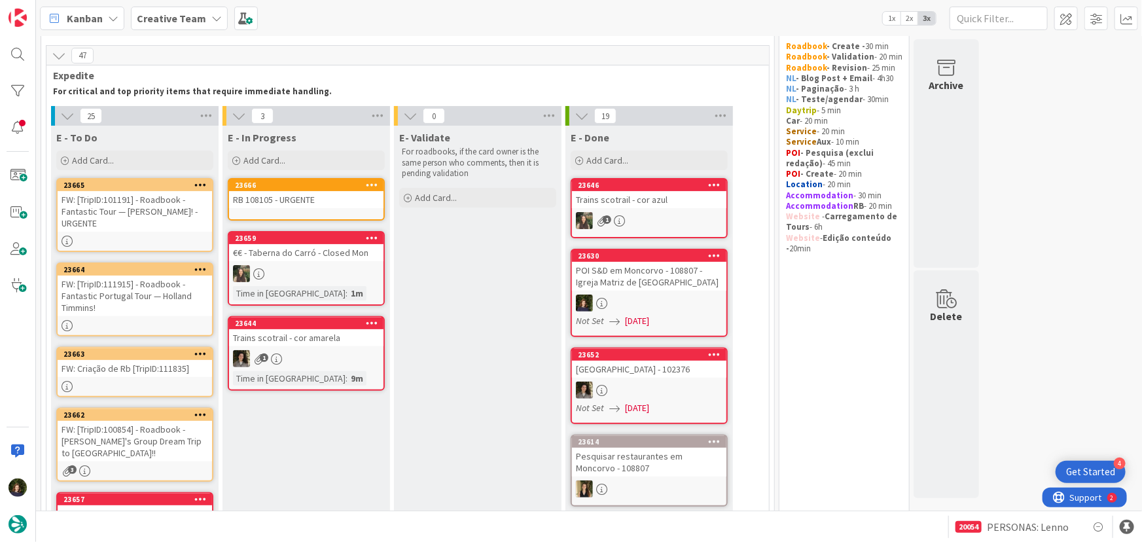
scroll to position [59, 0]
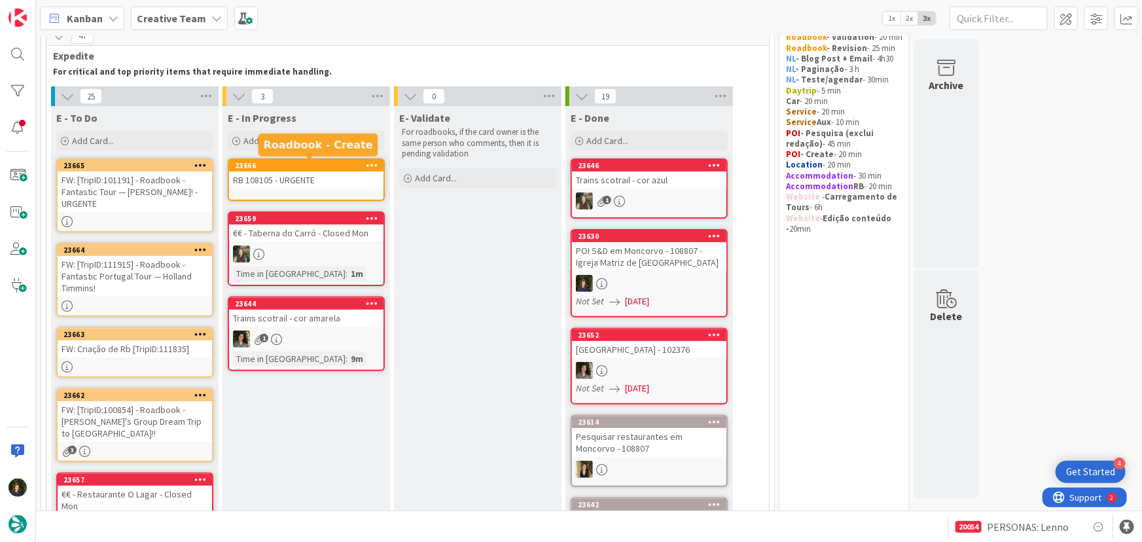
click at [280, 180] on div "RB 108105 - URGENTE" at bounding box center [306, 180] width 155 height 17
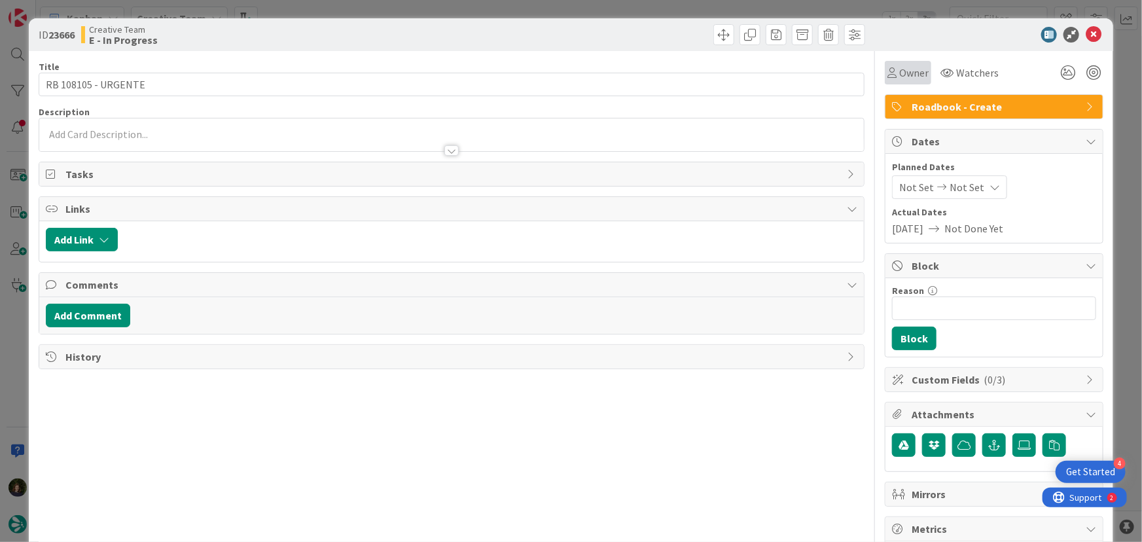
click at [909, 75] on span "Owner" at bounding box center [914, 73] width 29 height 16
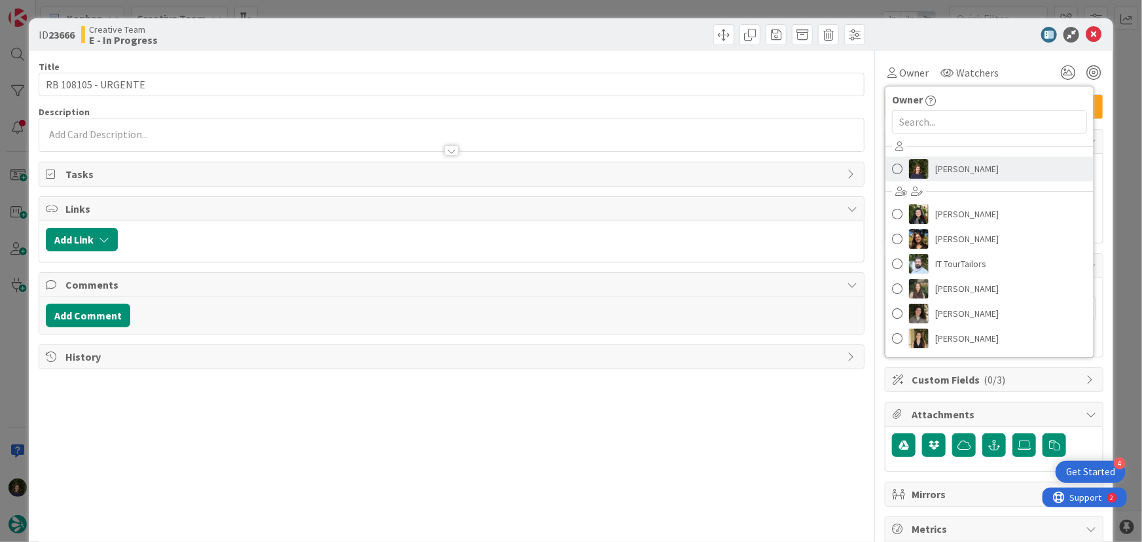
click at [967, 174] on span "[PERSON_NAME]" at bounding box center [968, 169] width 64 height 20
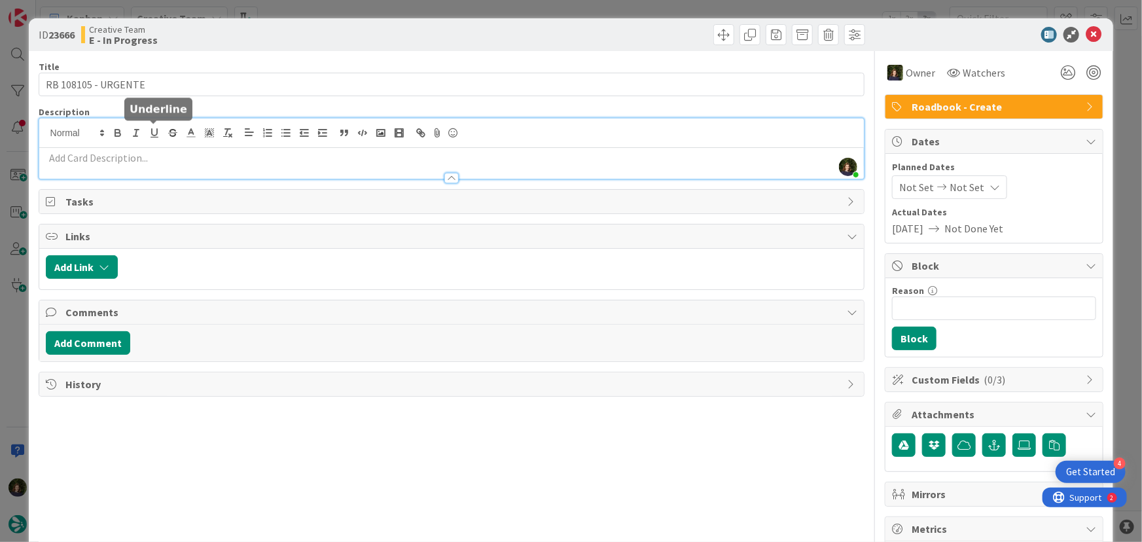
click at [153, 136] on div "Margarida Carvalho joined 2 m ago" at bounding box center [452, 148] width 826 height 60
paste div
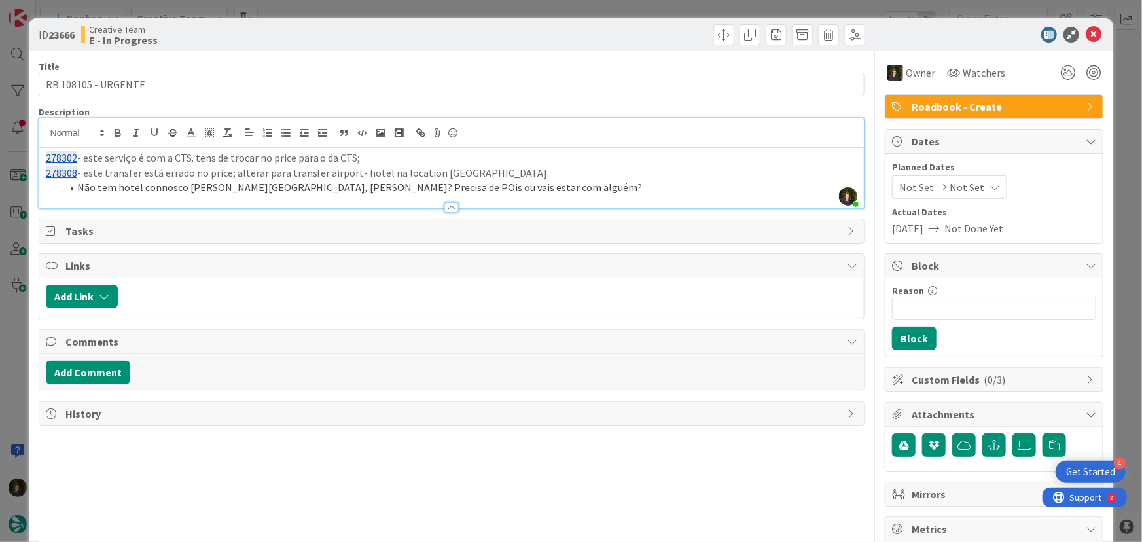
click at [546, 183] on li "Não tem hotel connosco em Gaucín, certo? Precisa de POis ou vais estar com algu…" at bounding box center [460, 187] width 797 height 15
click at [580, 189] on li "Não tem hotel connosco em Gaucín, certo? Precisa de POis ou vais estar com algu…" at bounding box center [460, 187] width 797 height 15
click at [630, 192] on li "Não tem hotel connosco em Gaucín, certo? Precisa de POis ou vais estar com algu…" at bounding box center [460, 187] width 797 height 15
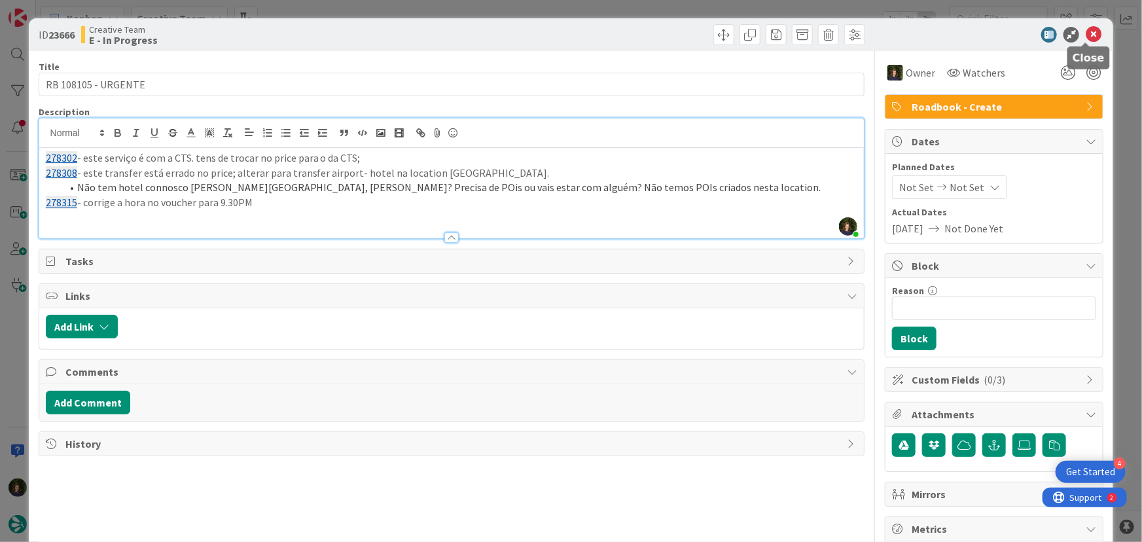
click at [1086, 32] on icon at bounding box center [1094, 35] width 16 height 16
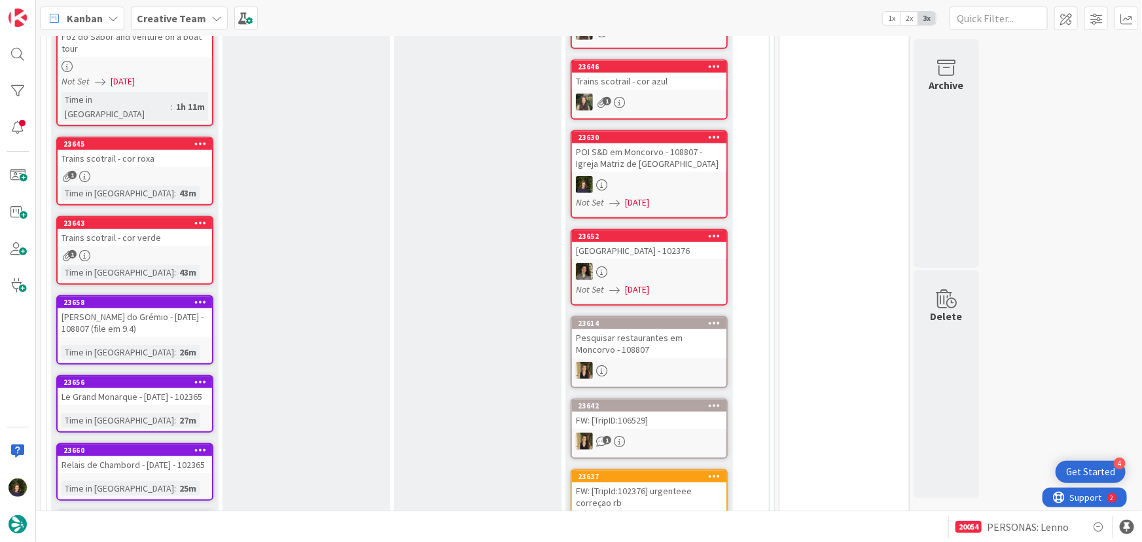
click at [196, 297] on icon at bounding box center [200, 301] width 12 height 9
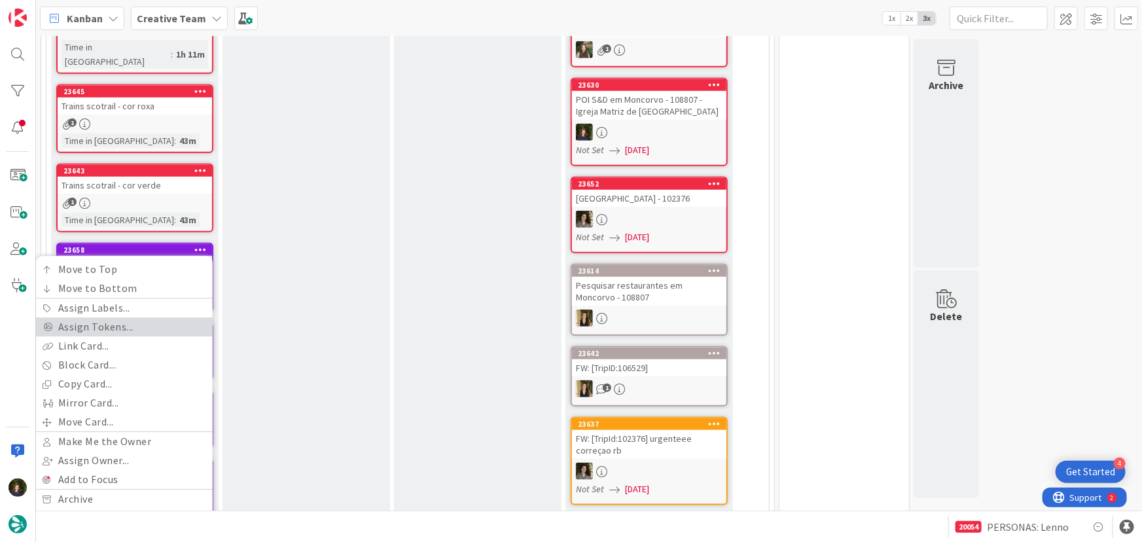
scroll to position [595, 0]
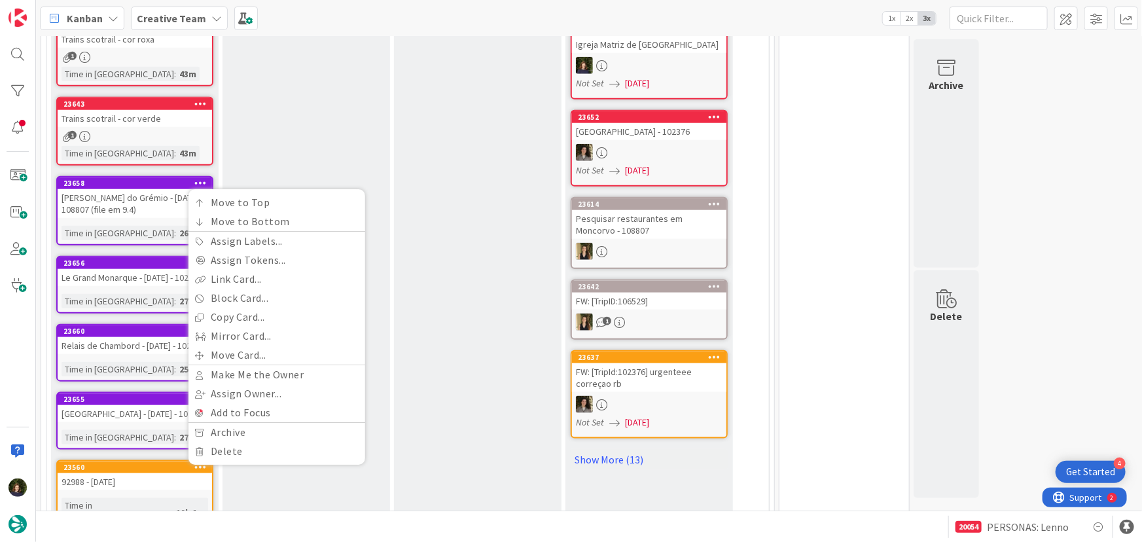
click at [354, 131] on div "E - In Progress Add Card... 23623 106546 - 26 set Not Set 23/09/2025 Time in Co…" at bounding box center [307, 461] width 168 height 1783
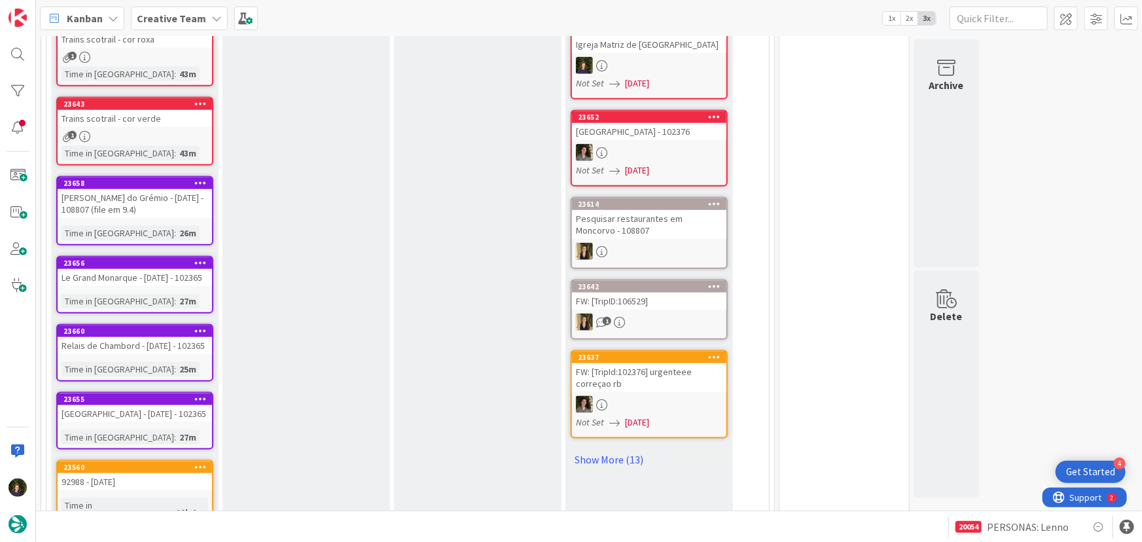
click at [149, 191] on link "23658 Move to Top Move to Bottom Assign Labels... Assign Tokens... Link Card...…" at bounding box center [134, 210] width 157 height 69
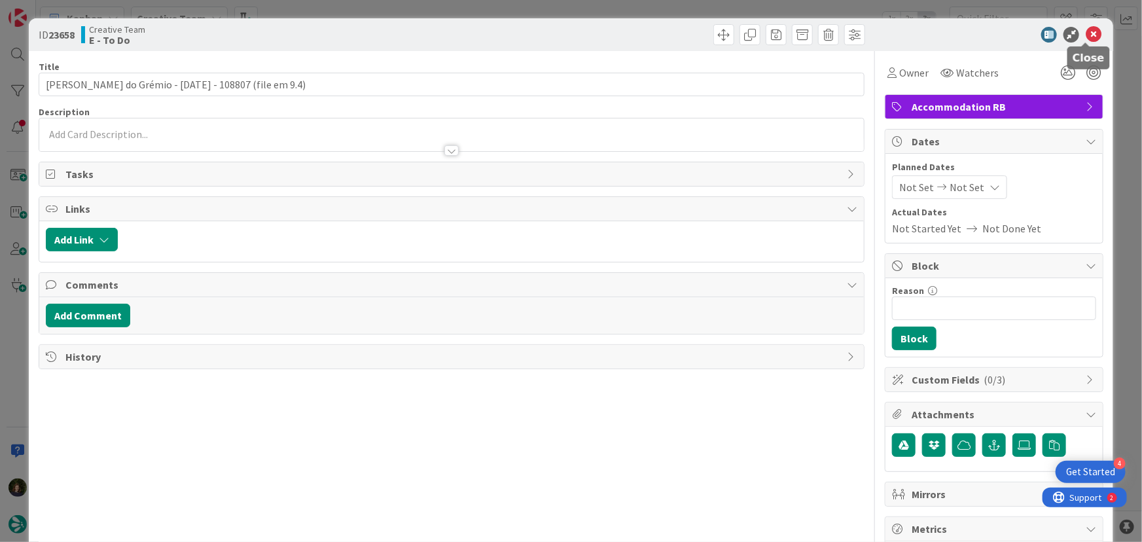
click at [1092, 33] on icon at bounding box center [1094, 35] width 16 height 16
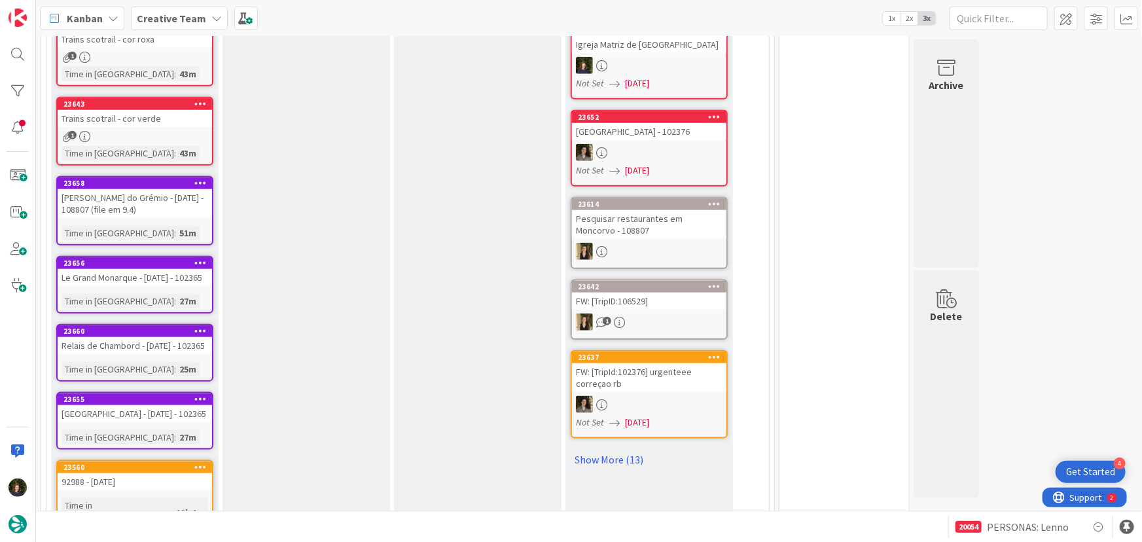
click at [201, 178] on icon at bounding box center [200, 182] width 12 height 9
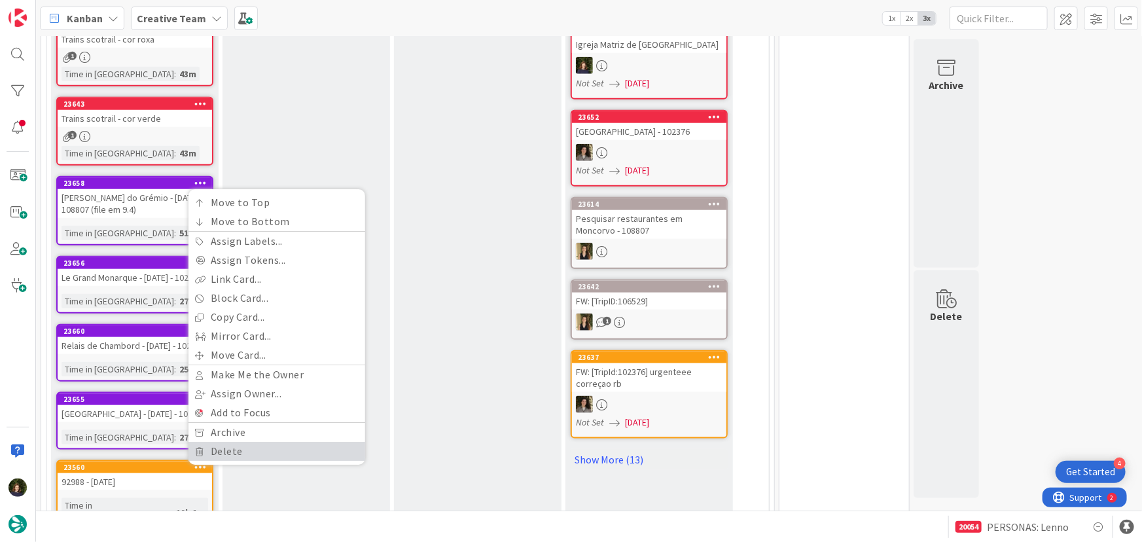
click at [246, 443] on link "Delete" at bounding box center [277, 452] width 177 height 19
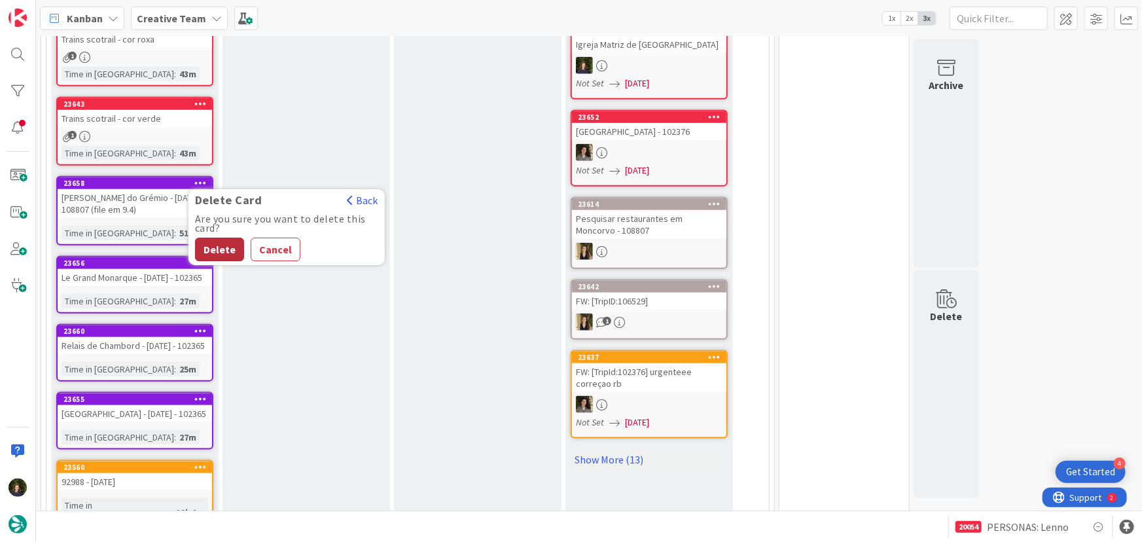
click at [218, 238] on button "Delete" at bounding box center [219, 250] width 49 height 24
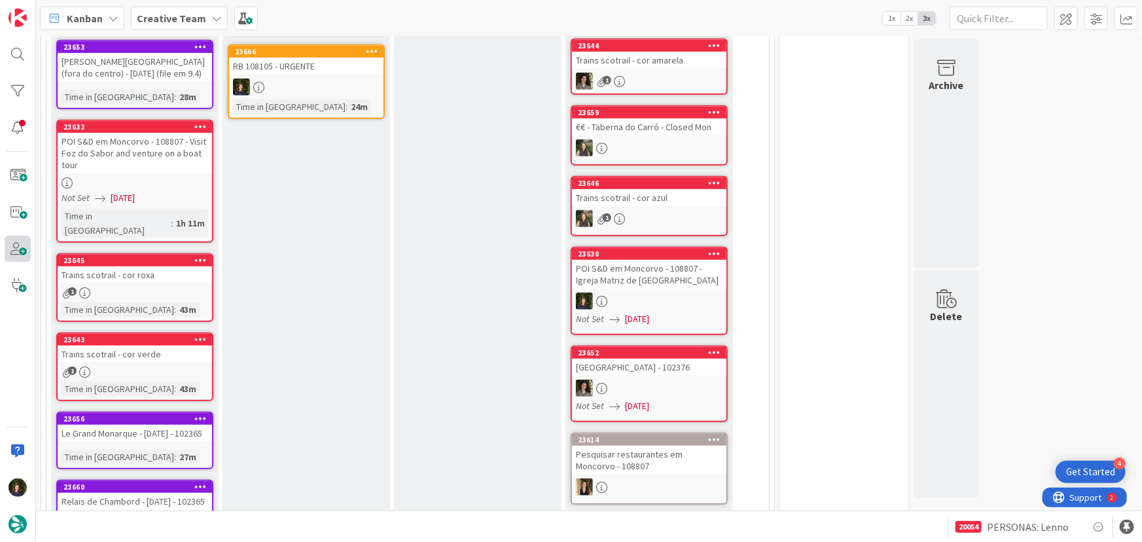
scroll to position [357, 0]
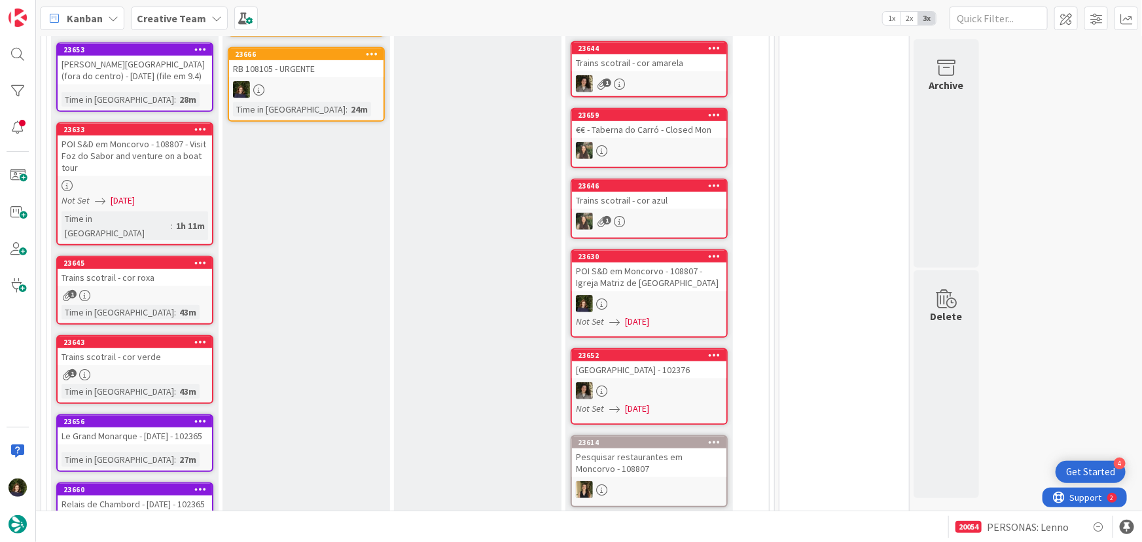
click at [293, 92] on div at bounding box center [306, 89] width 155 height 17
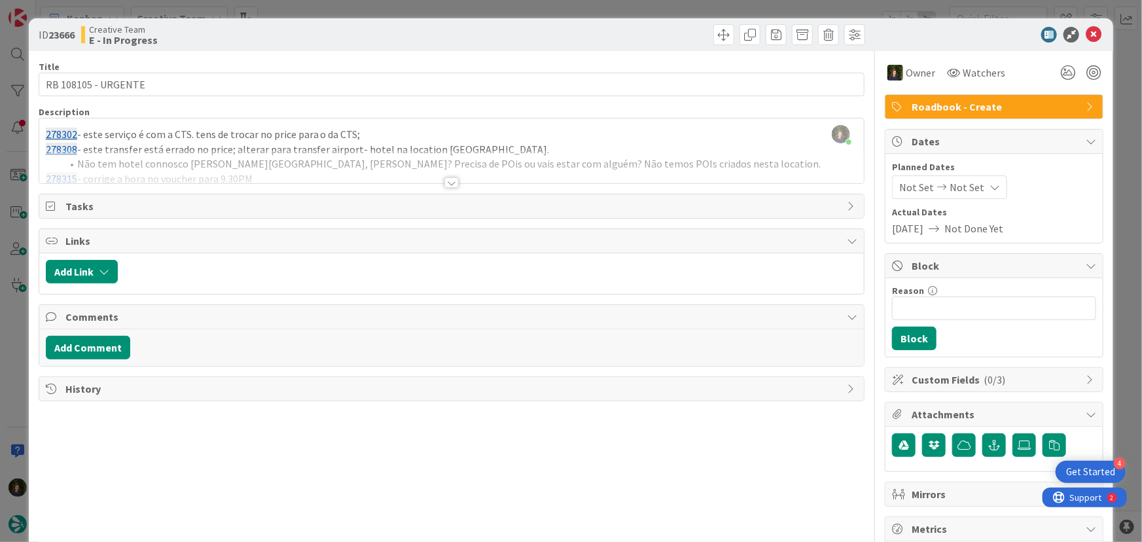
click at [450, 184] on div at bounding box center [452, 182] width 14 height 10
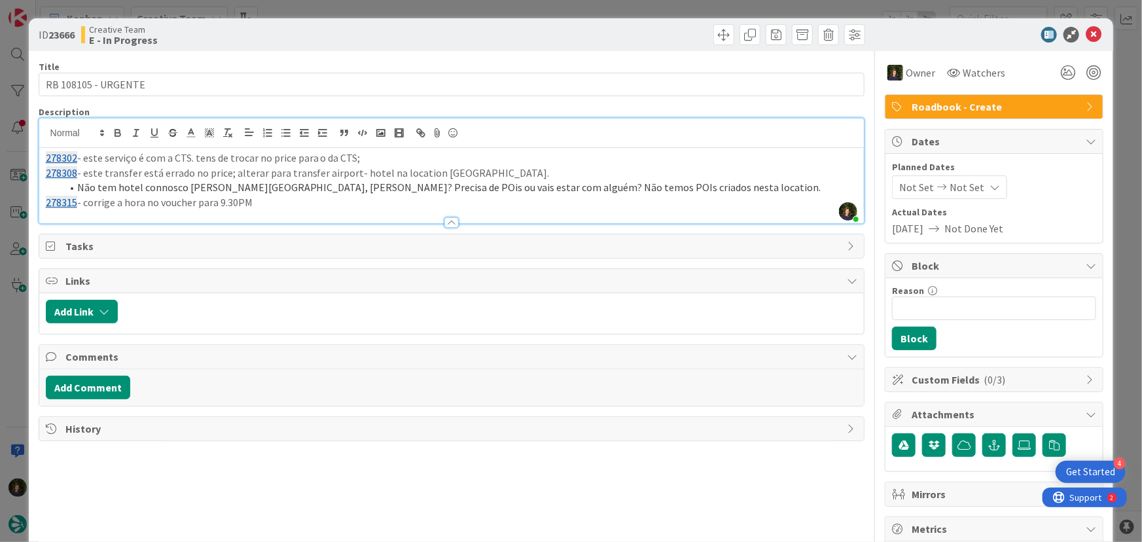
click at [304, 206] on p "278315 - corrige a hora no voucher para 9.30PM" at bounding box center [452, 202] width 812 height 15
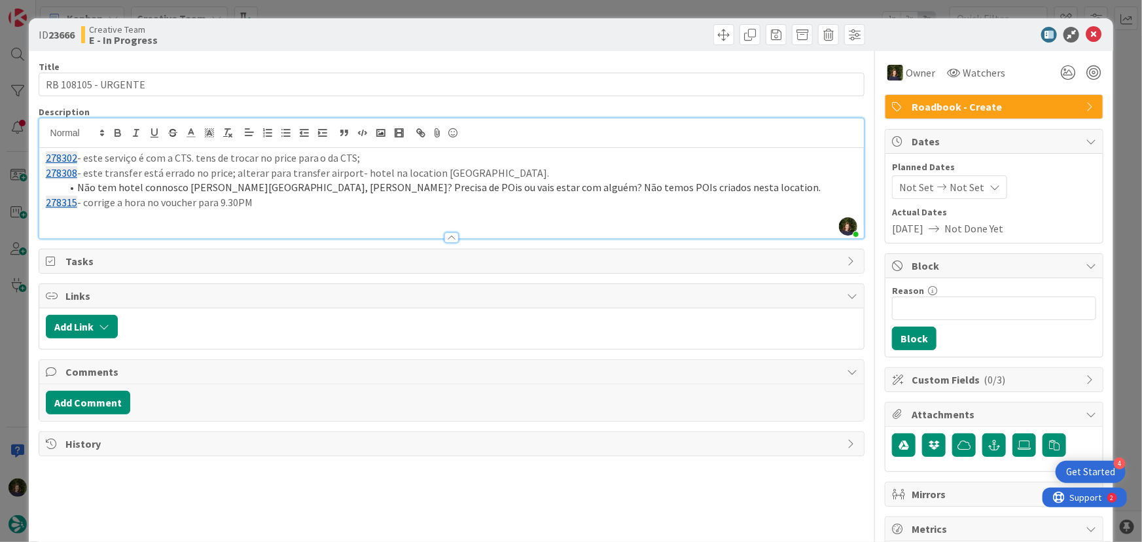
paste div
drag, startPoint x: 581, startPoint y: 220, endPoint x: 41, endPoint y: 164, distance: 543.0
click at [41, 164] on div "278302 - este serviço é com a CTS. tens de trocar no price para o da CTS; 27830…" at bounding box center [452, 193] width 826 height 90
copy div "278302 - este serviço é com a CTS. tens de trocar no price para o da CTS; 27830…"
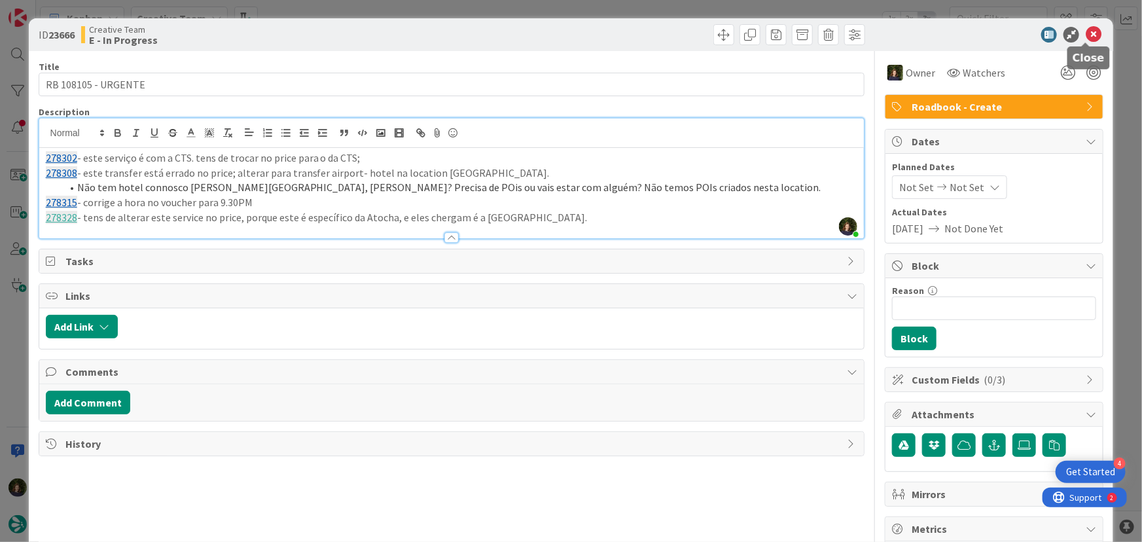
click at [1089, 39] on icon at bounding box center [1094, 35] width 16 height 16
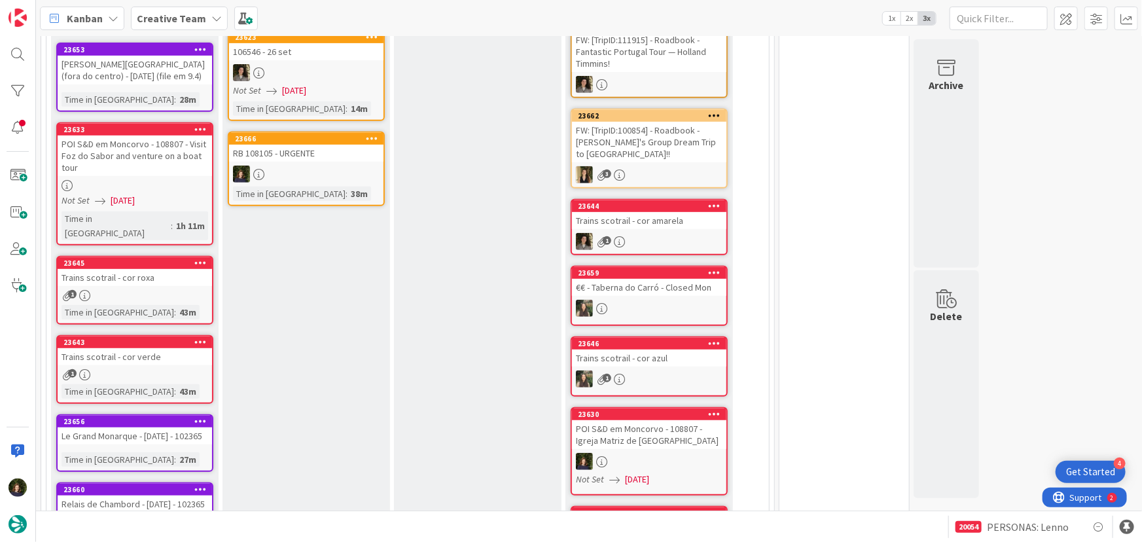
click at [352, 162] on link "23666 RB 108105 - URGENTE Time in Column : 38m" at bounding box center [306, 169] width 157 height 75
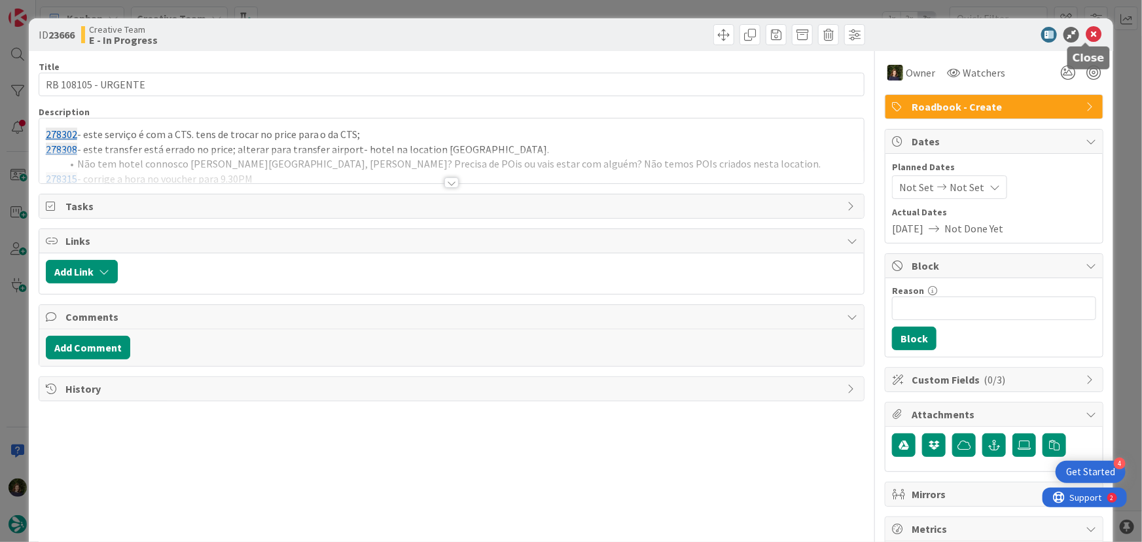
drag, startPoint x: 1085, startPoint y: 39, endPoint x: 555, endPoint y: 204, distance: 555.2
click at [1086, 39] on icon at bounding box center [1094, 35] width 16 height 16
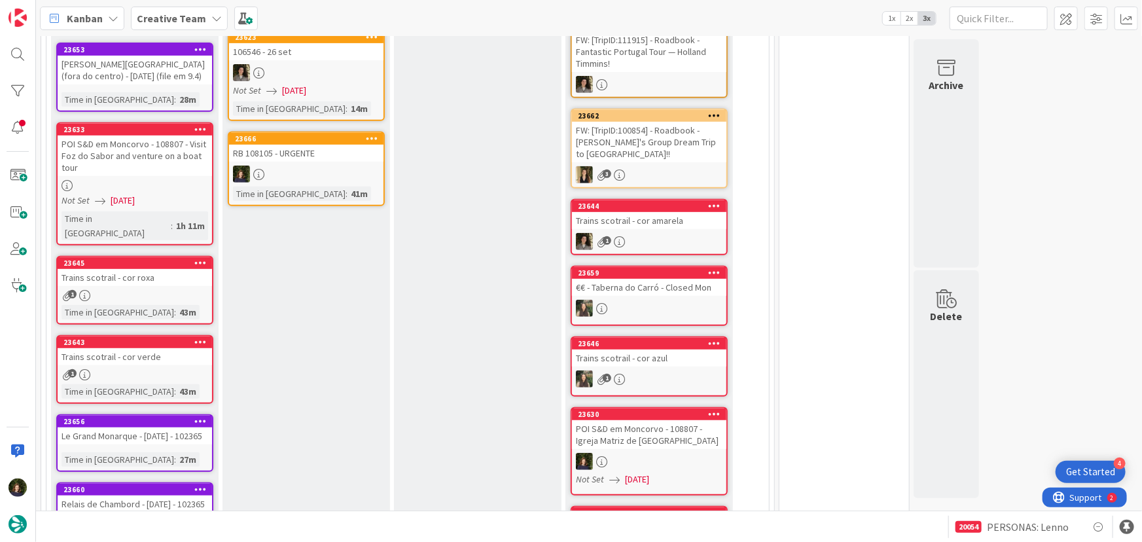
click at [376, 137] on icon at bounding box center [372, 138] width 12 height 9
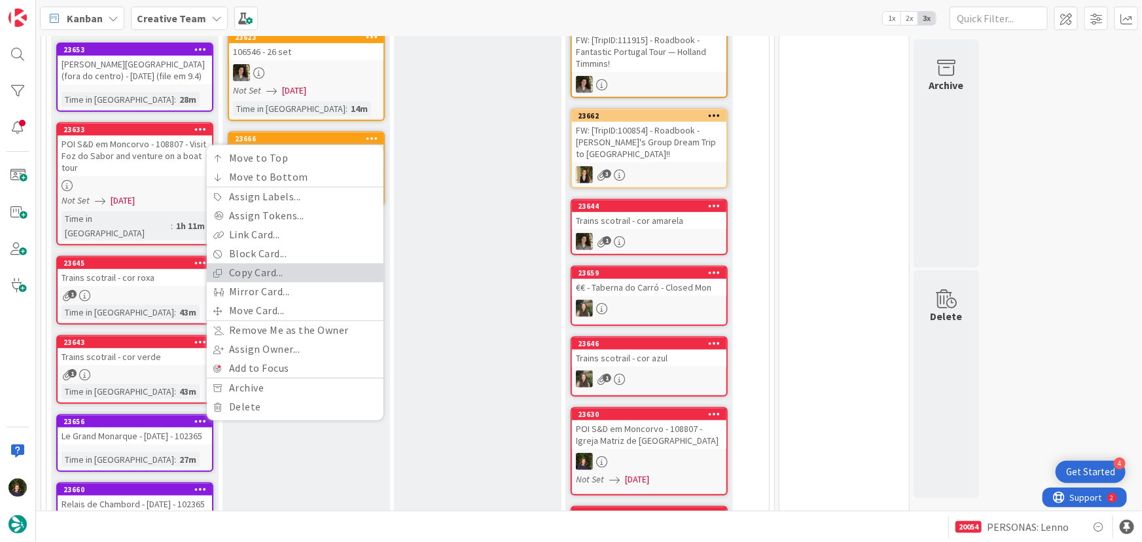
click at [287, 272] on link "Copy Card..." at bounding box center [295, 273] width 177 height 19
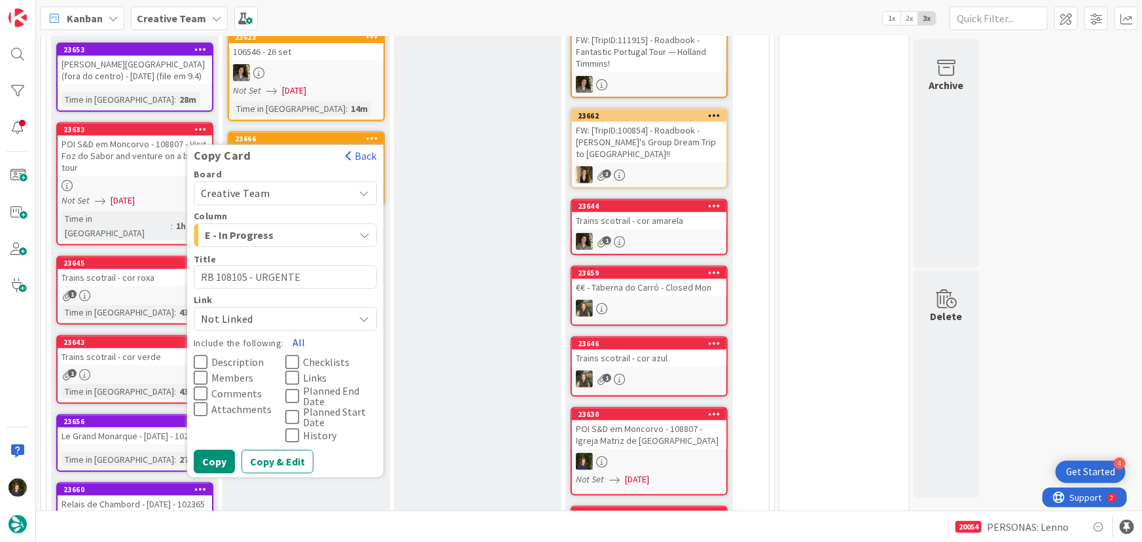
click at [294, 337] on button "All" at bounding box center [298, 343] width 29 height 24
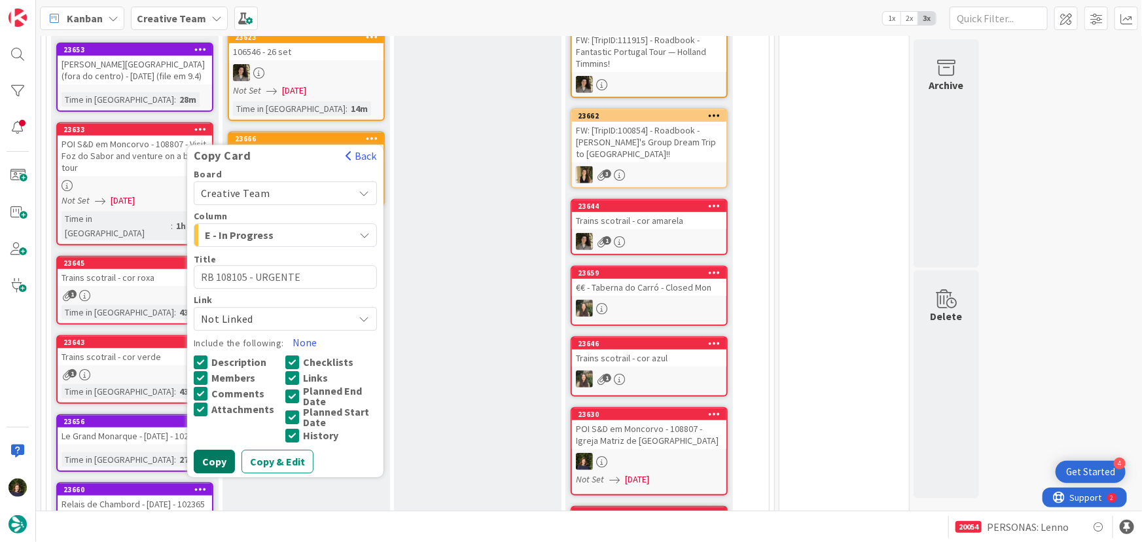
click at [213, 450] on button "Copy" at bounding box center [214, 462] width 41 height 24
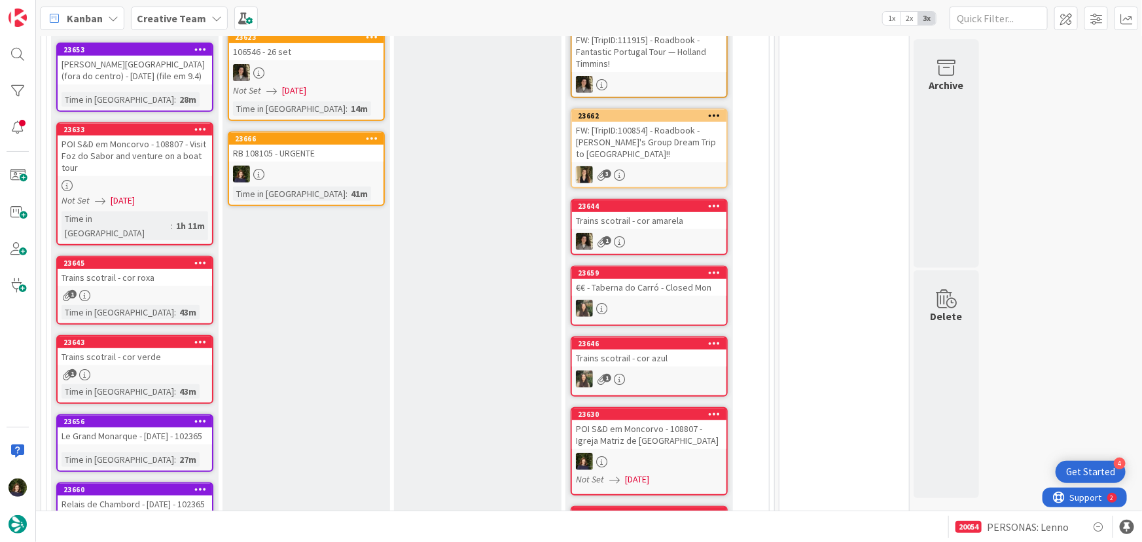
type textarea "x"
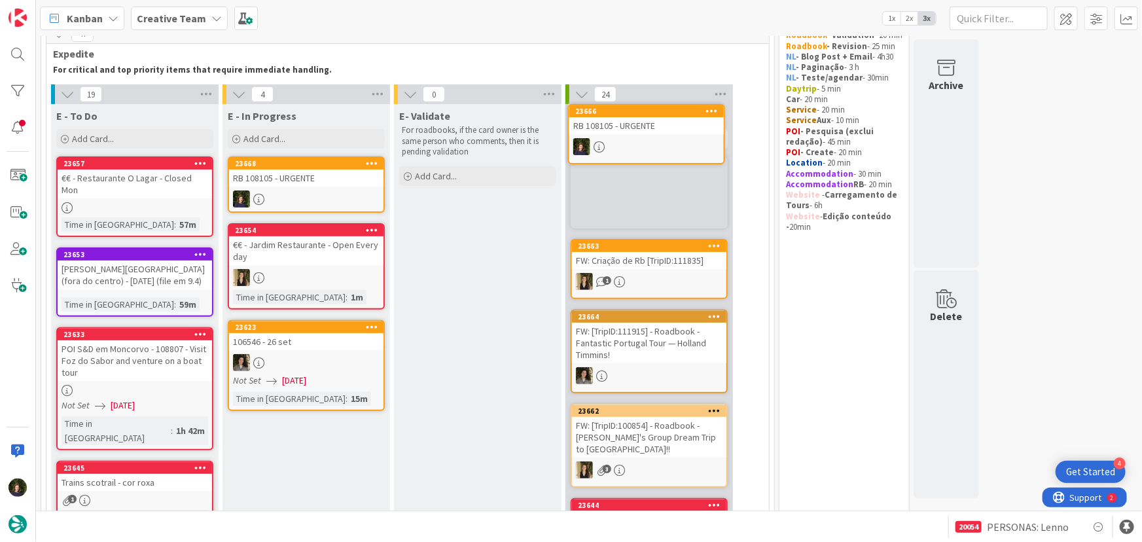
scroll to position [52, 0]
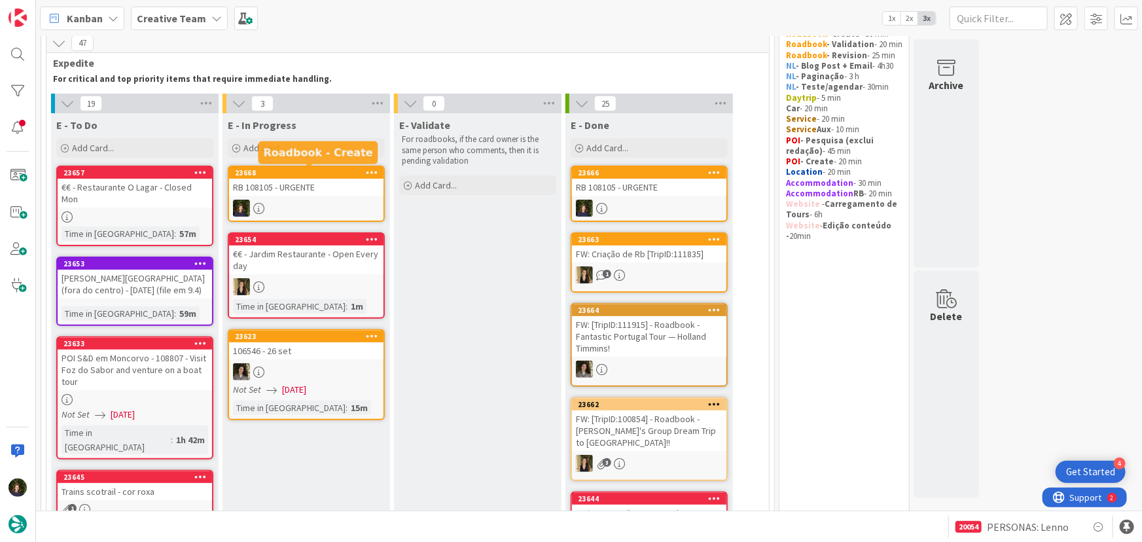
click at [281, 170] on div "23668" at bounding box center [309, 172] width 149 height 9
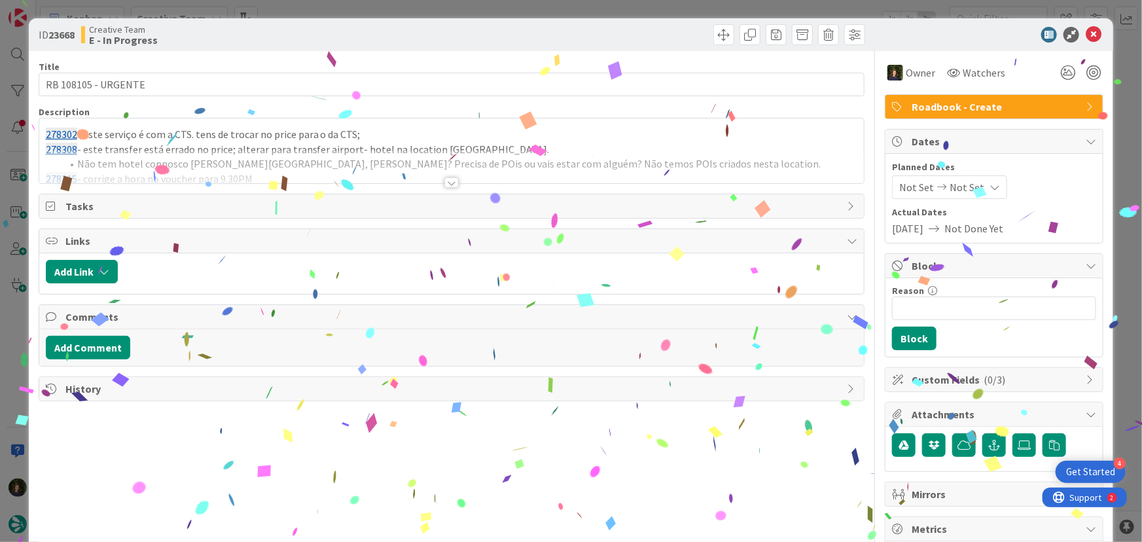
click at [958, 105] on span "Roadbook - Create" at bounding box center [996, 107] width 168 height 16
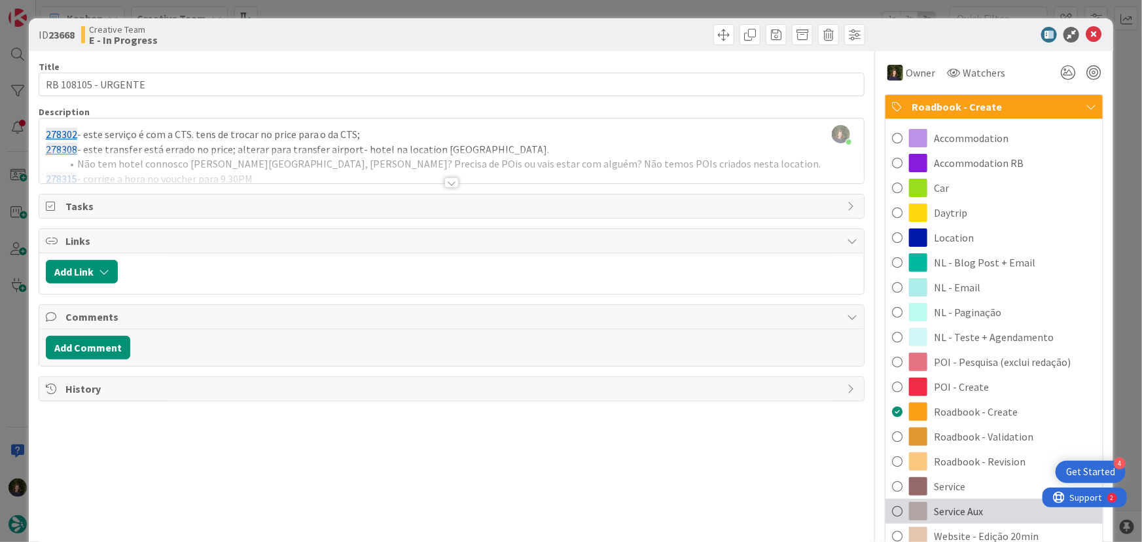
click at [974, 507] on span "Service Aux" at bounding box center [958, 511] width 49 height 16
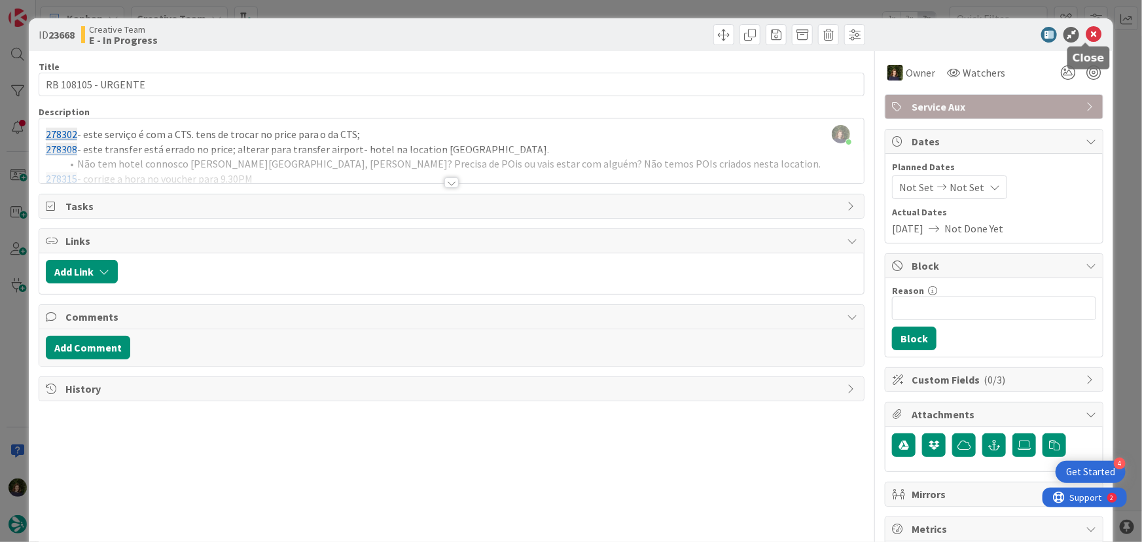
click at [1087, 36] on icon at bounding box center [1094, 35] width 16 height 16
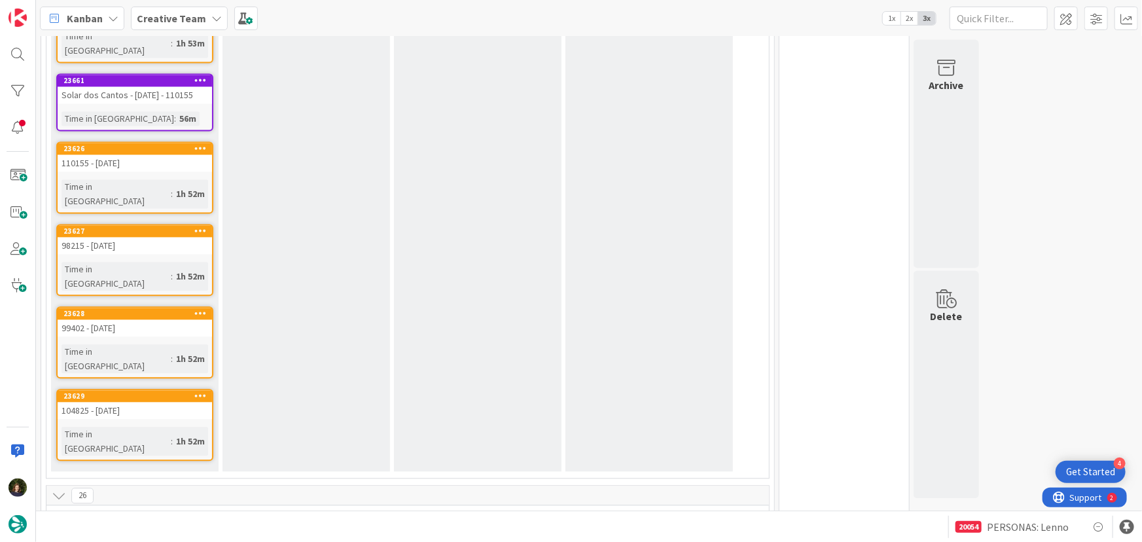
scroll to position [1466, 0]
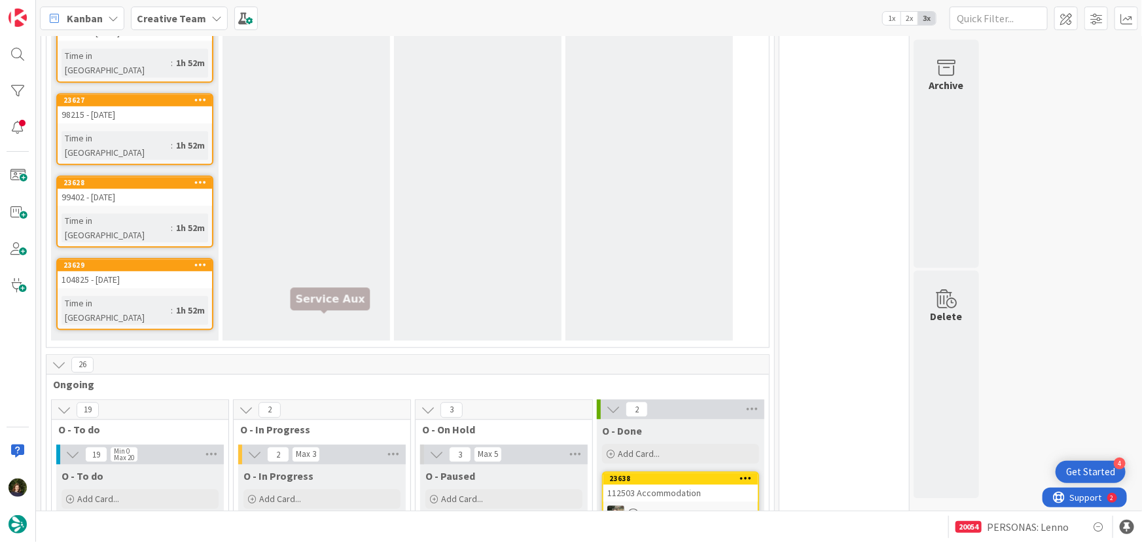
click at [320, 530] on div "Alterações + Agendar NL (terça de manhã)" at bounding box center [322, 544] width 155 height 29
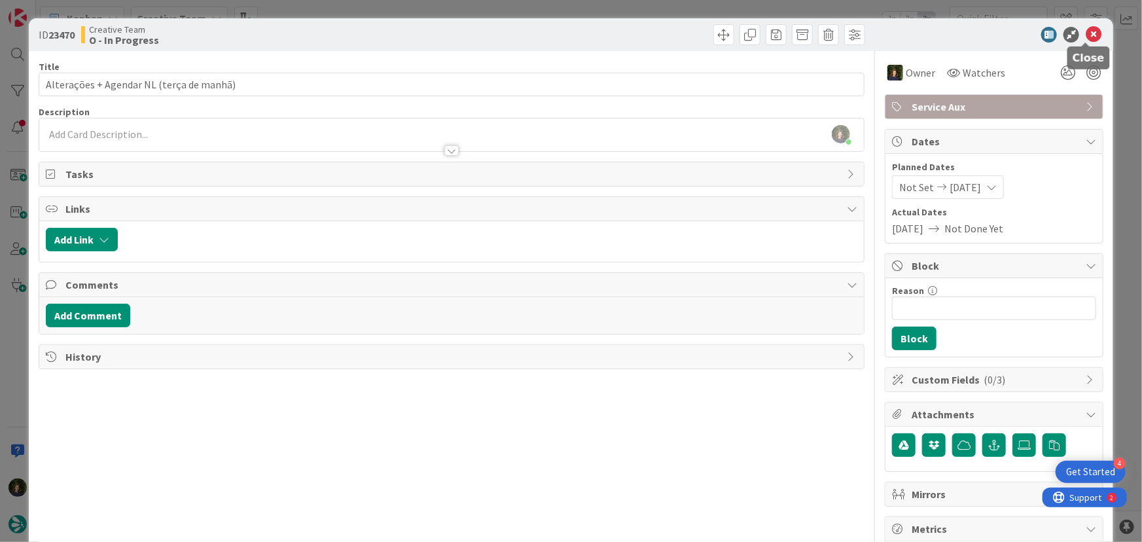
click at [1087, 35] on icon at bounding box center [1094, 35] width 16 height 16
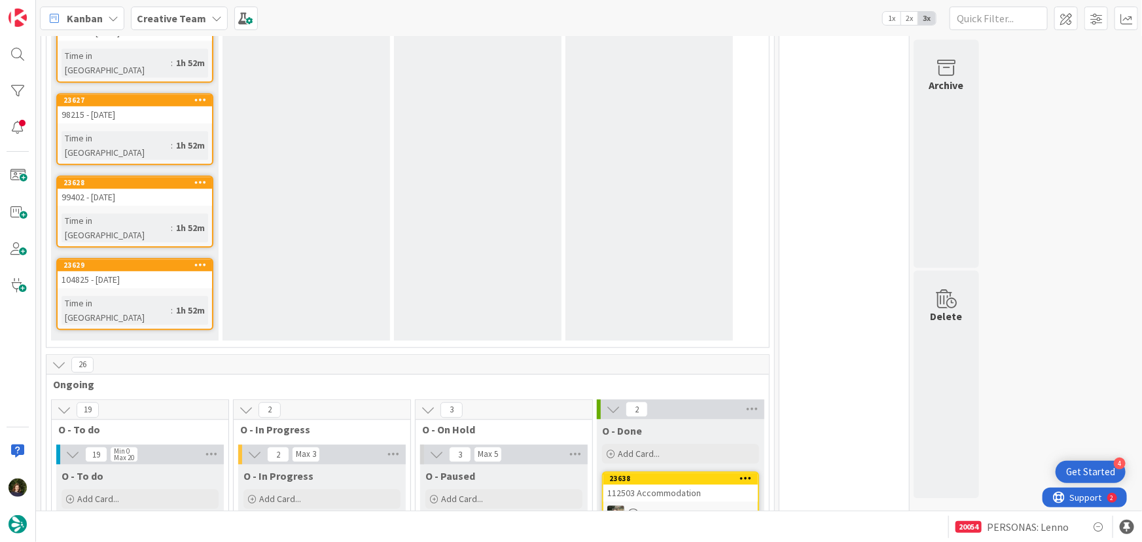
click at [211, 16] on icon at bounding box center [216, 18] width 10 height 10
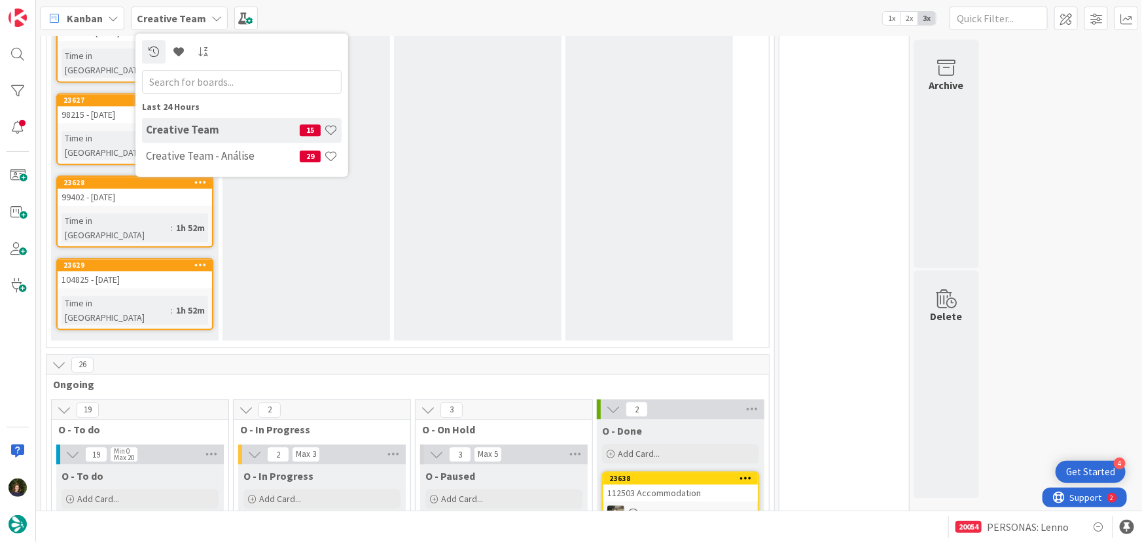
click at [225, 158] on h4 "Creative Team - Análise" at bounding box center [223, 155] width 154 height 13
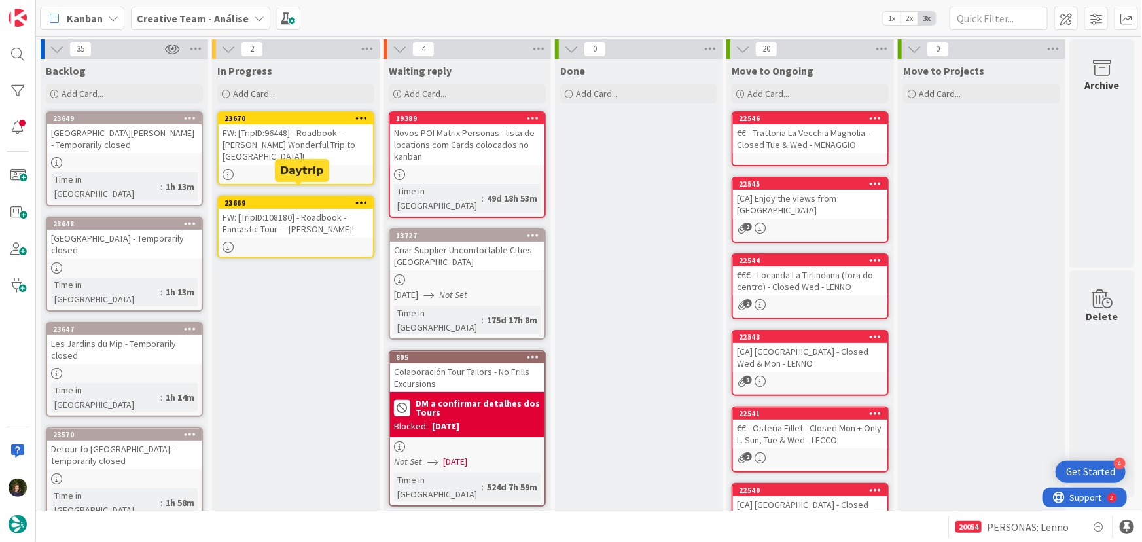
click at [297, 155] on link "23670 FW: [TripID:96448] - Roadbook - Martin's Wonderful Trip to Italy!" at bounding box center [295, 148] width 157 height 74
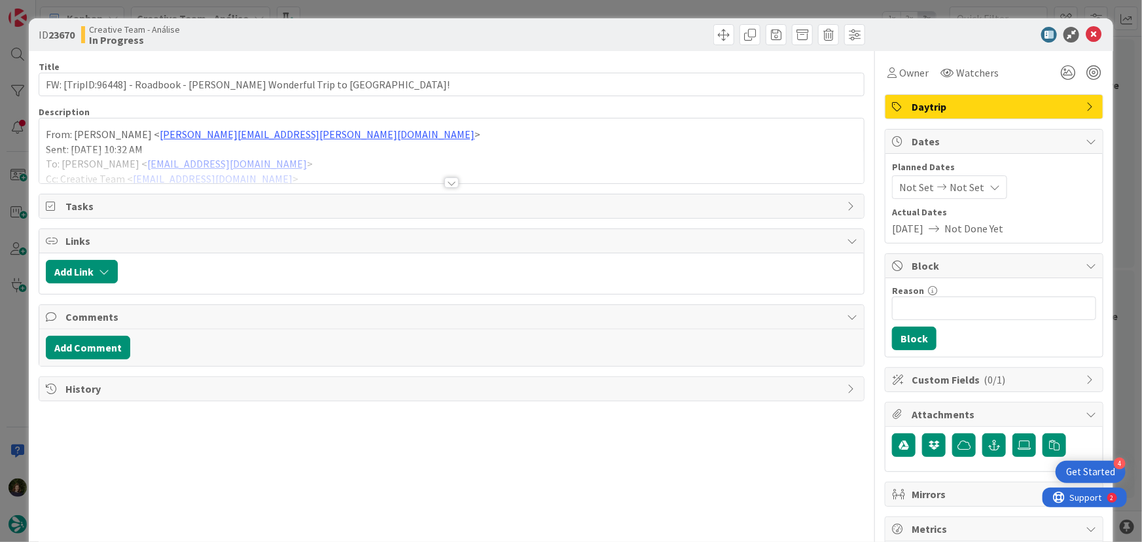
click at [450, 183] on div at bounding box center [452, 182] width 14 height 10
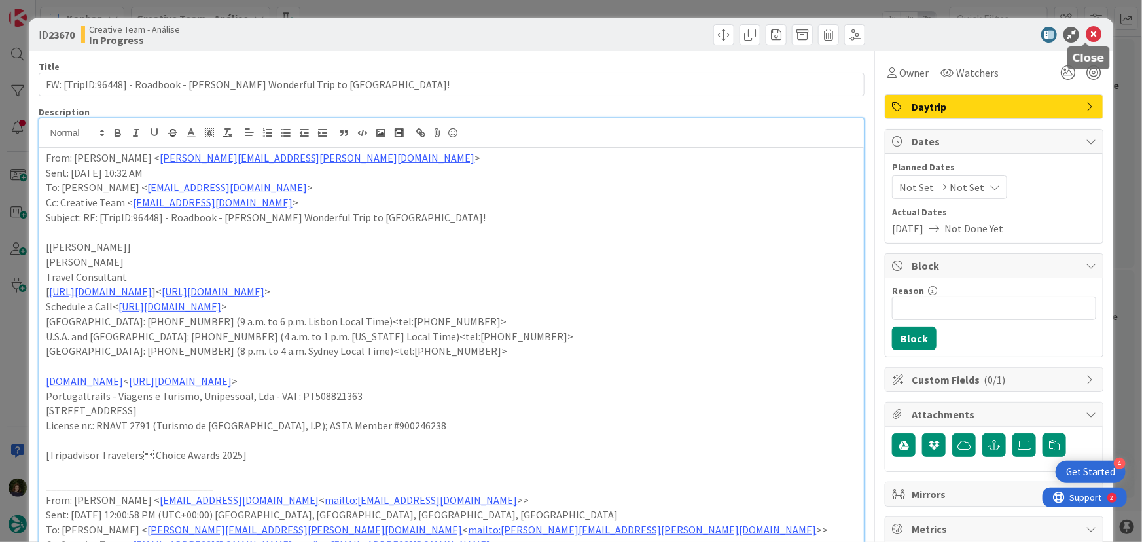
click at [1090, 29] on icon at bounding box center [1094, 35] width 16 height 16
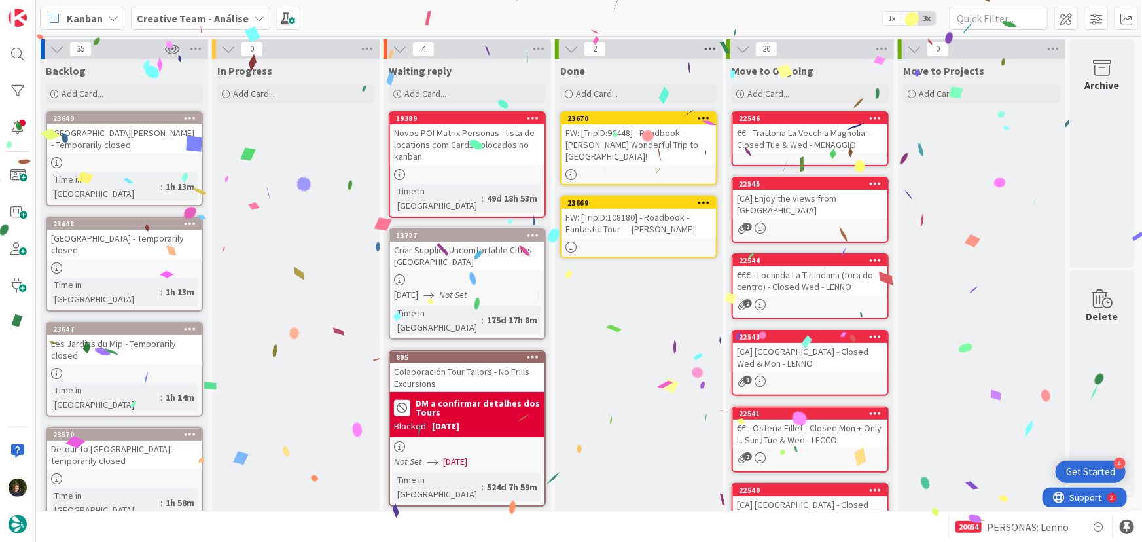
click at [715, 45] on icon at bounding box center [710, 49] width 17 height 20
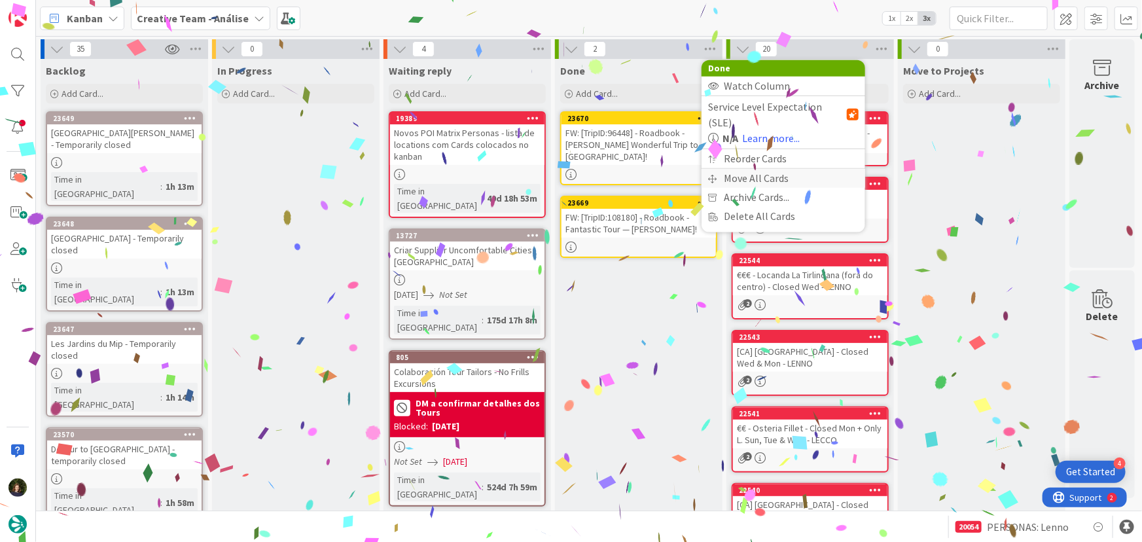
click at [740, 169] on div "Move All Cards" at bounding box center [784, 178] width 164 height 19
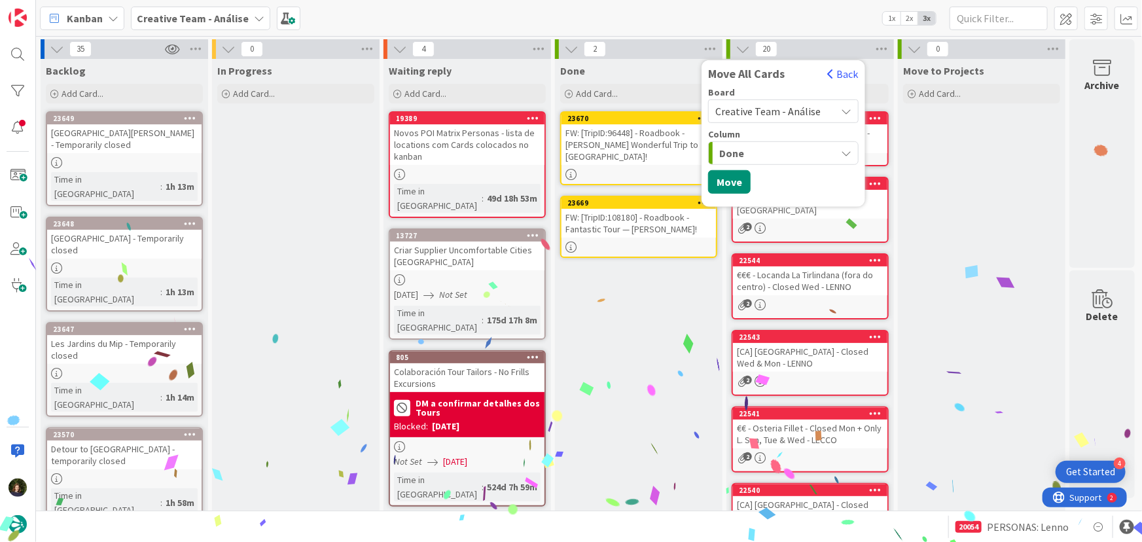
click at [768, 107] on span "Creative Team - Análise" at bounding box center [768, 111] width 105 height 13
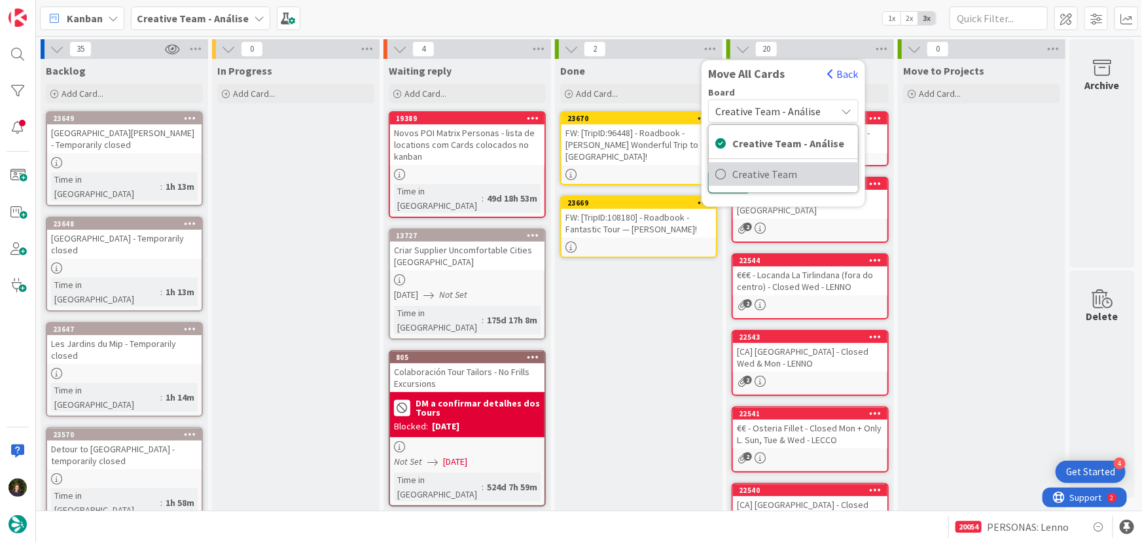
click at [773, 179] on span "Creative Team" at bounding box center [792, 174] width 119 height 20
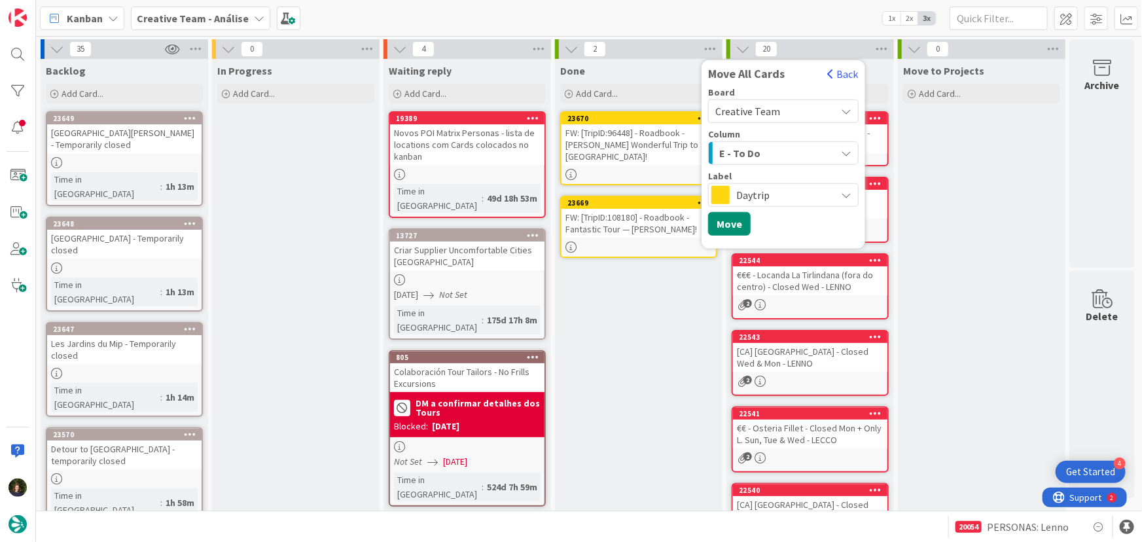
click at [779, 153] on div "E - To Do" at bounding box center [776, 153] width 120 height 21
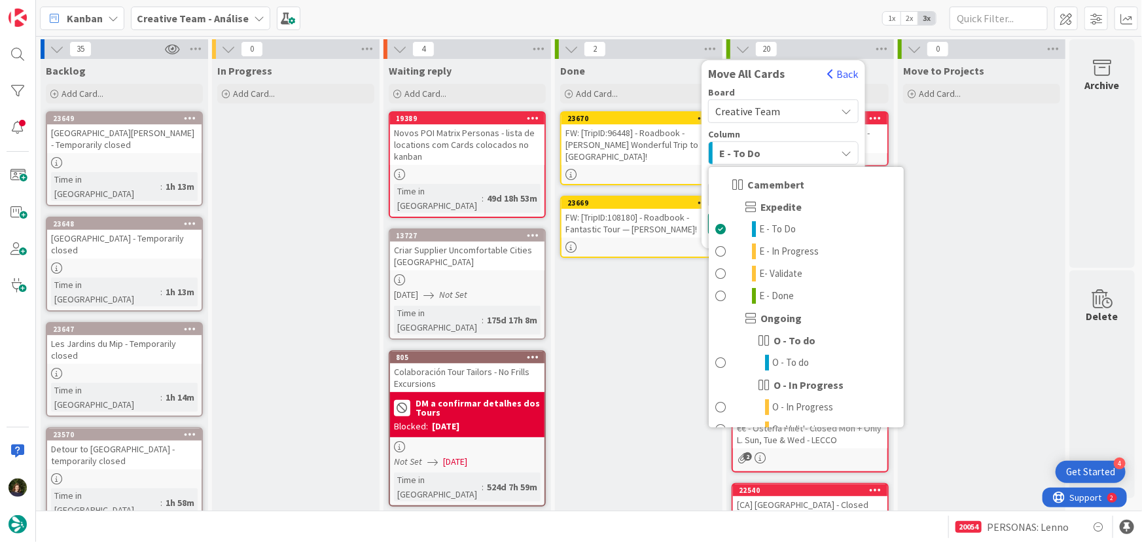
click at [780, 152] on div "E - To Do" at bounding box center [776, 153] width 120 height 21
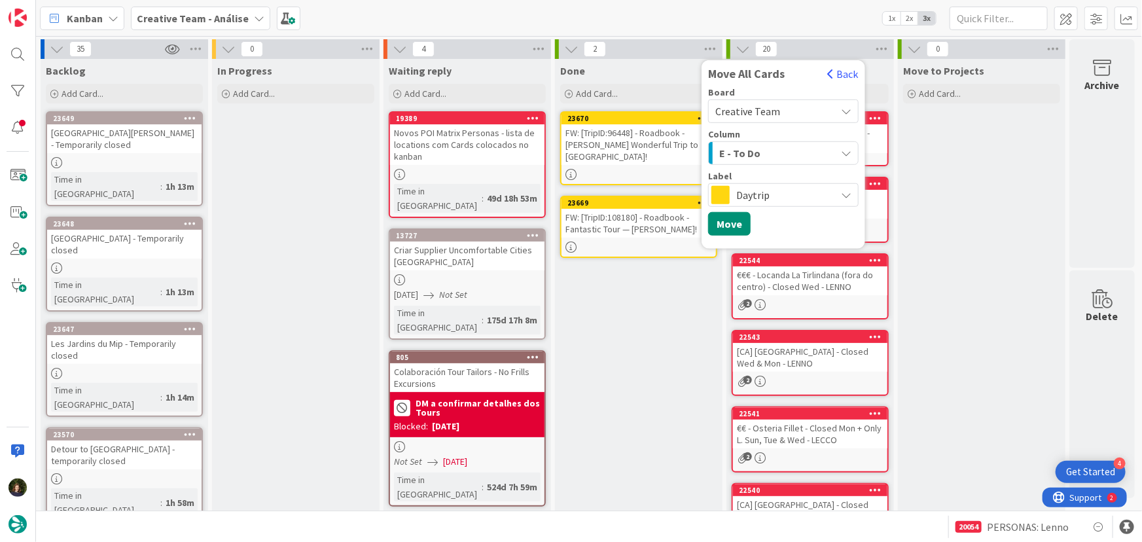
click at [780, 199] on span "Daytrip" at bounding box center [783, 195] width 93 height 18
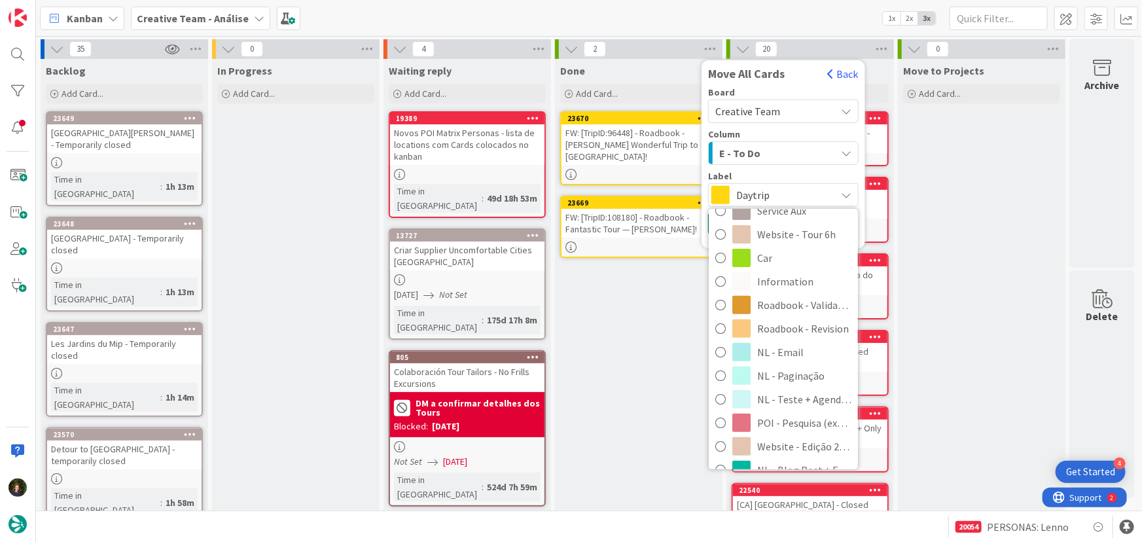
scroll to position [238, 0]
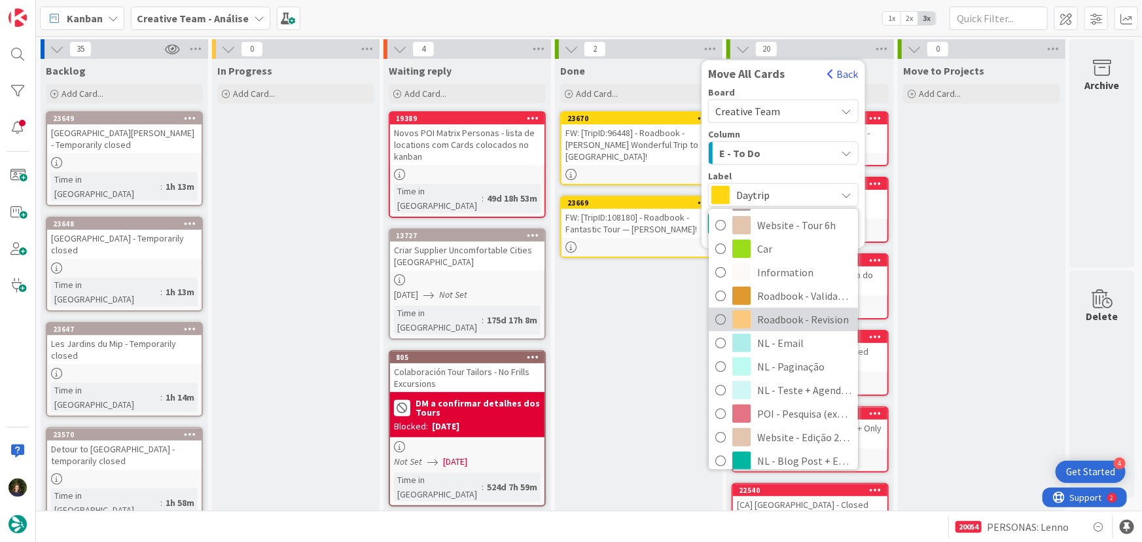
click at [793, 318] on span "Roadbook - Revision" at bounding box center [804, 320] width 94 height 20
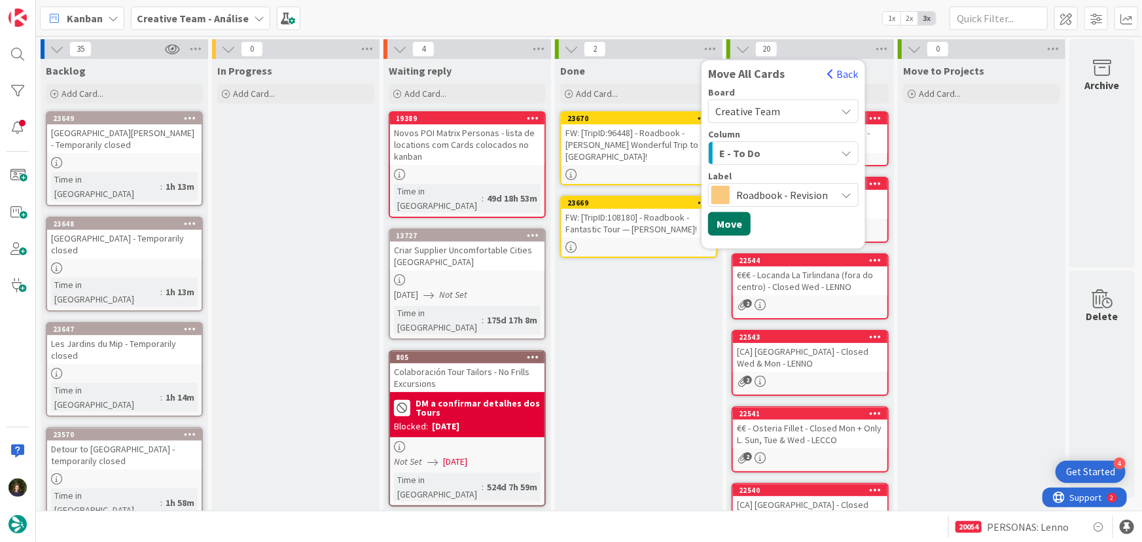
click at [721, 223] on button "Move" at bounding box center [729, 224] width 43 height 24
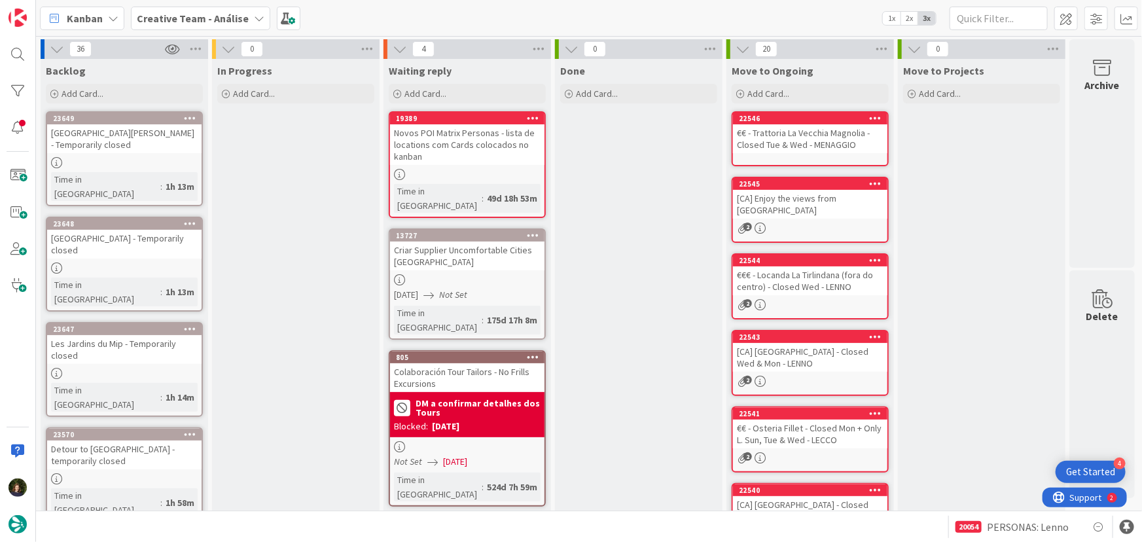
click at [198, 20] on b "Creative Team - Análise" at bounding box center [193, 18] width 112 height 13
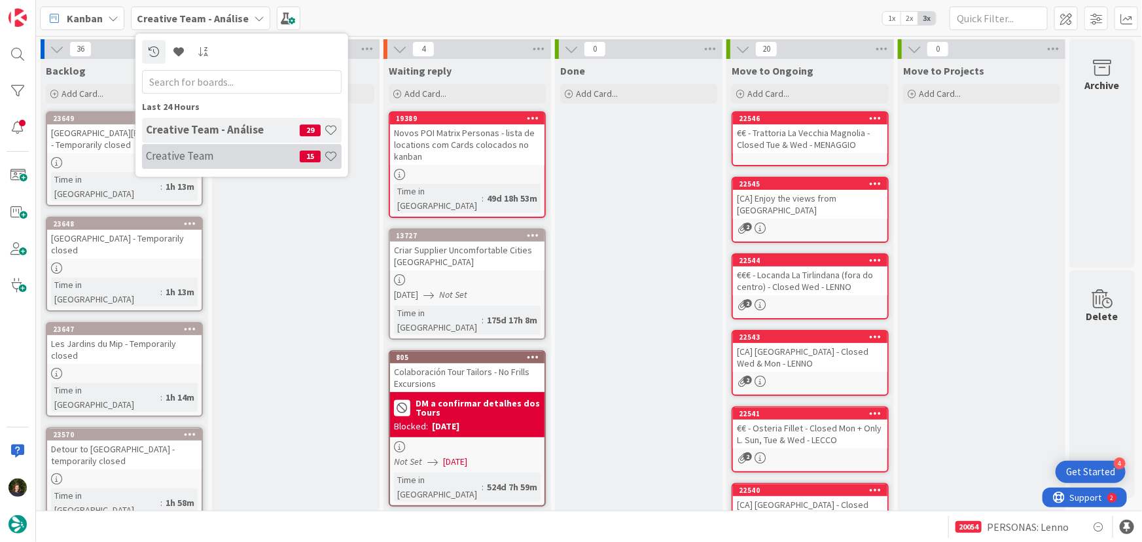
click at [191, 164] on div "Creative Team 15" at bounding box center [242, 156] width 200 height 25
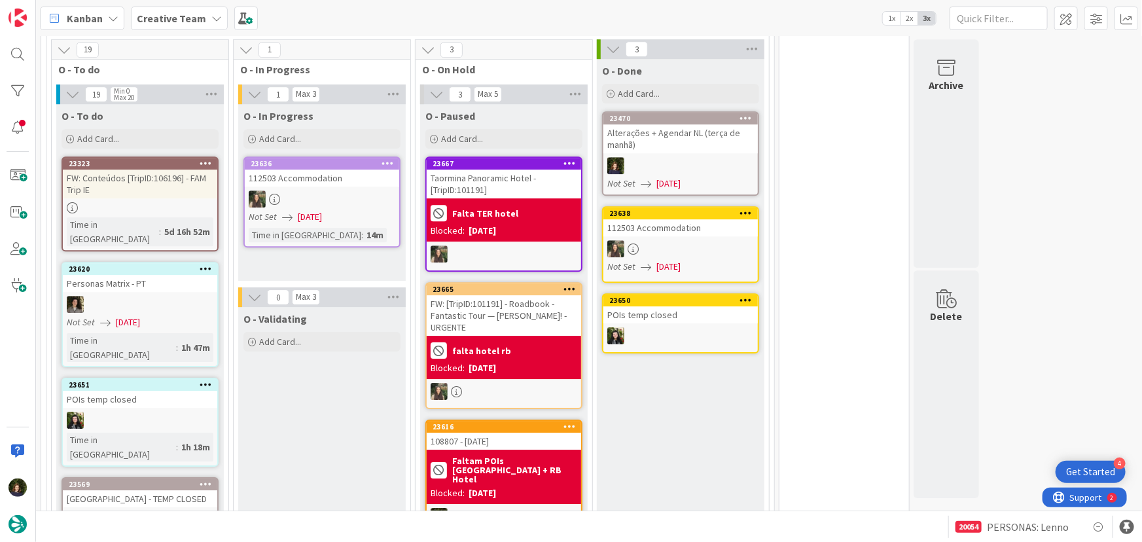
scroll to position [1940, 0]
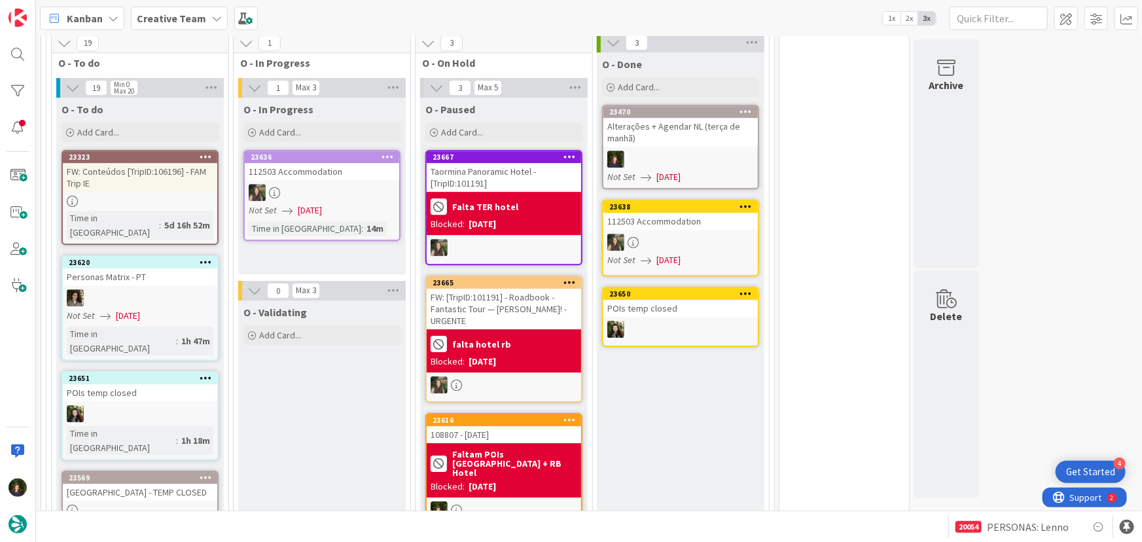
click at [527, 333] on div "falta hotel rb" at bounding box center [504, 344] width 147 height 22
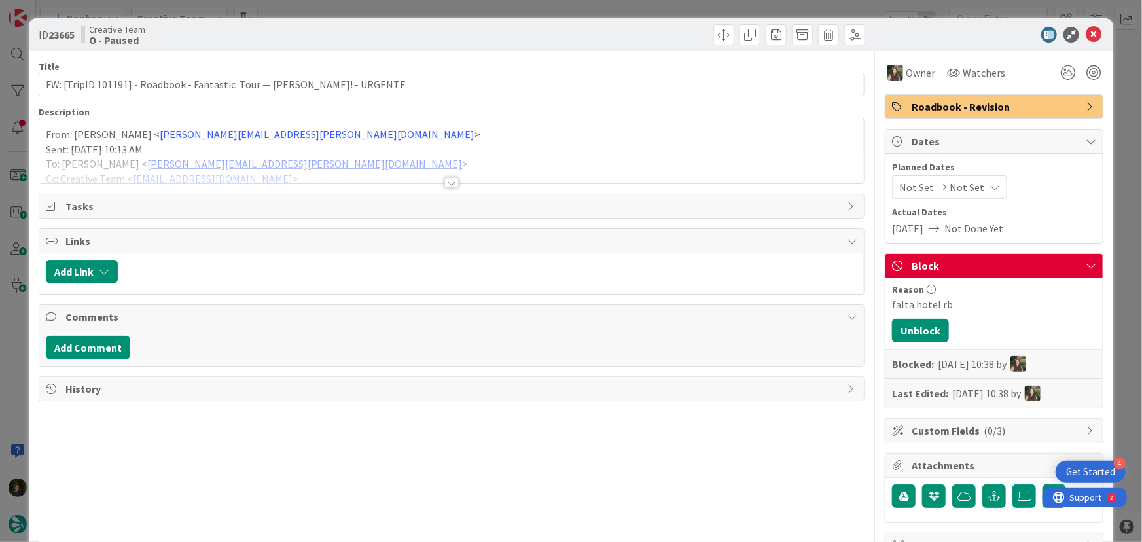
click at [450, 183] on div at bounding box center [452, 182] width 14 height 10
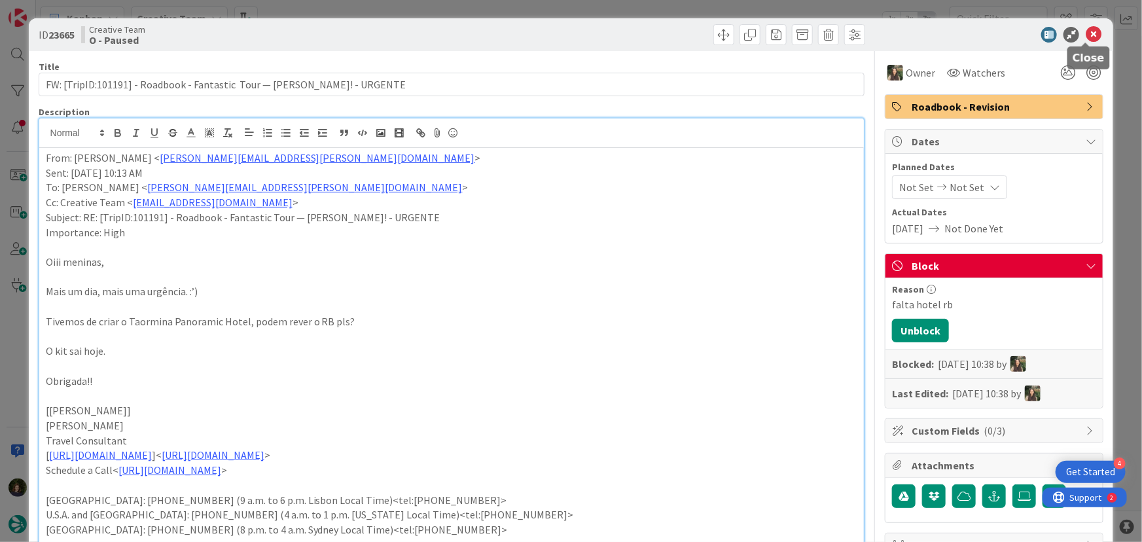
click at [1087, 39] on icon at bounding box center [1094, 35] width 16 height 16
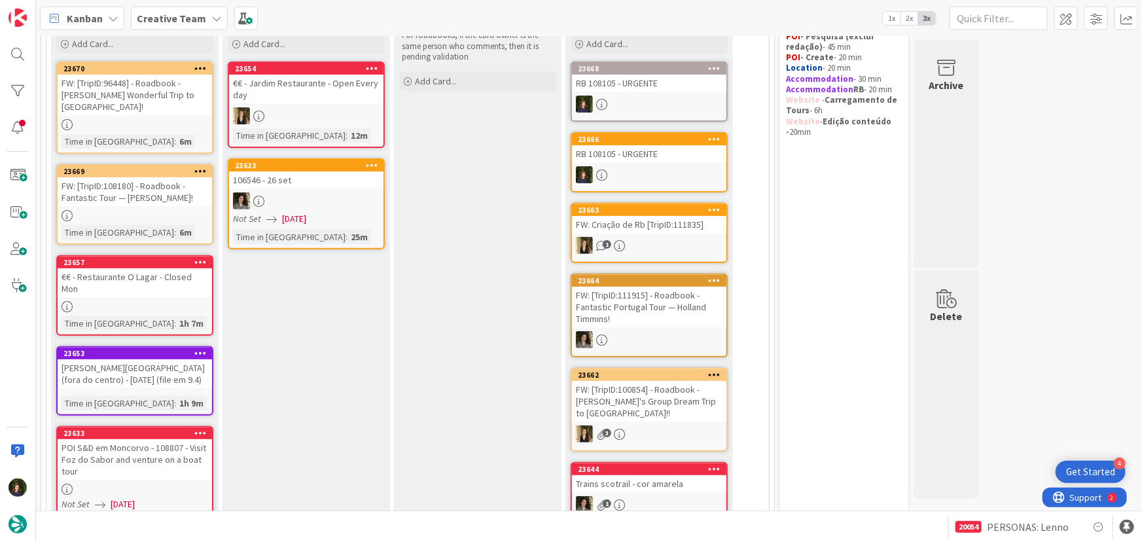
scroll to position [155, 0]
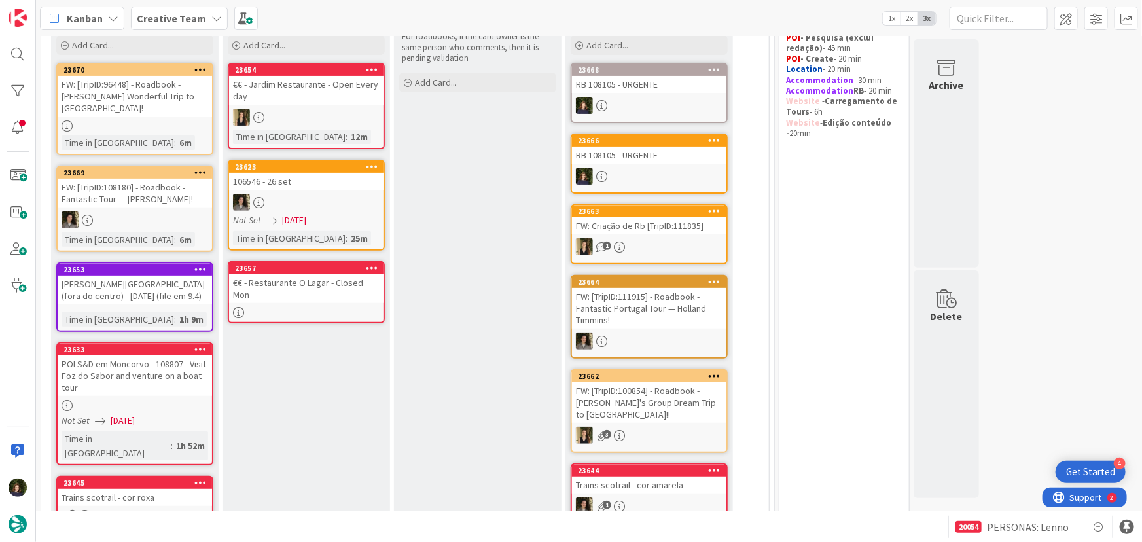
click at [302, 289] on div "€€ - Restaurante O Lagar - Closed Mon" at bounding box center [306, 288] width 155 height 29
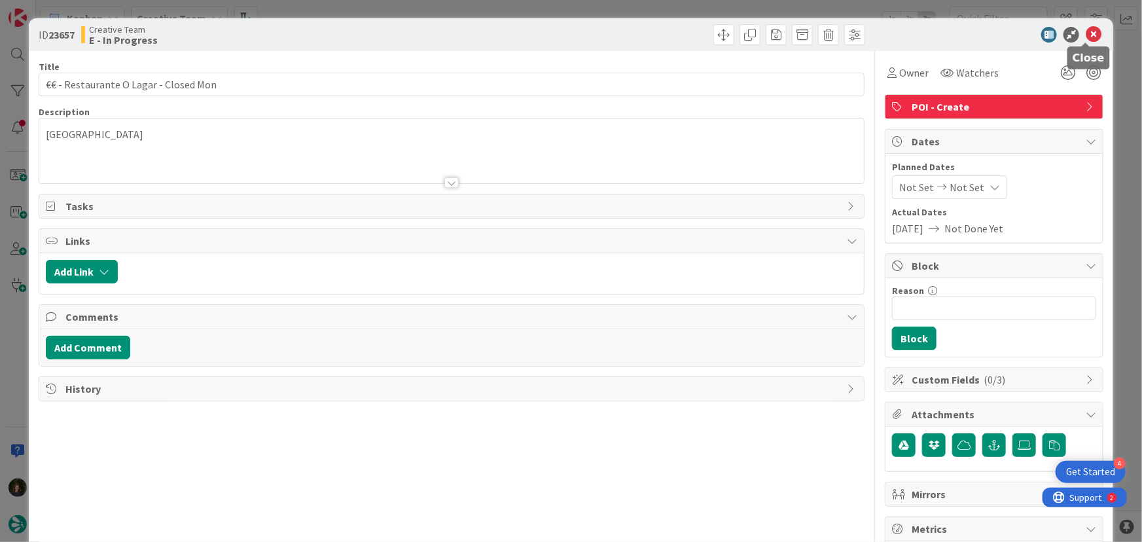
click at [1089, 28] on icon at bounding box center [1094, 35] width 16 height 16
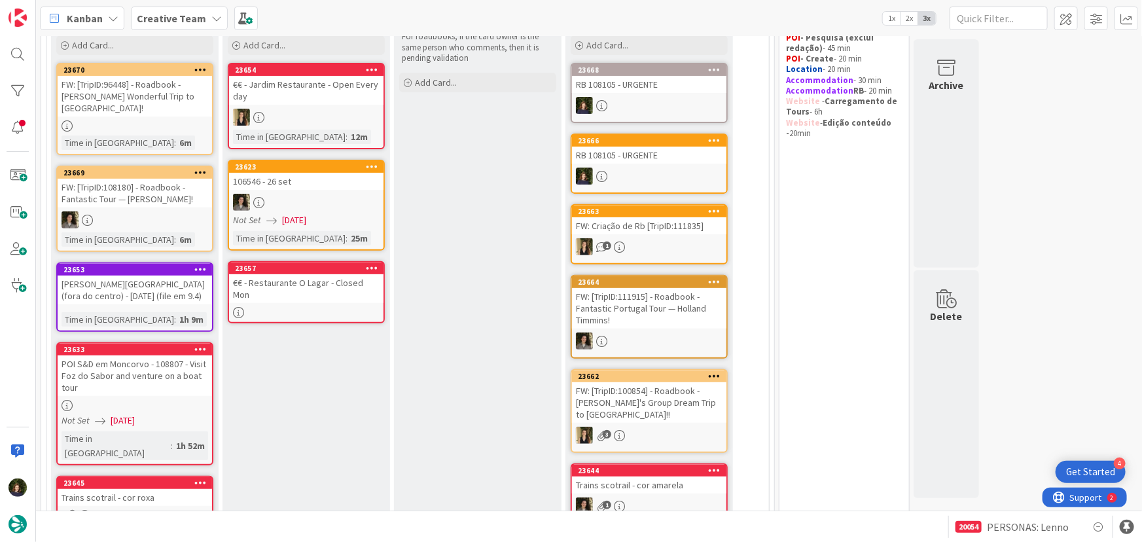
click at [306, 285] on div "€€ - Restaurante O Lagar - Closed Mon" at bounding box center [306, 288] width 155 height 29
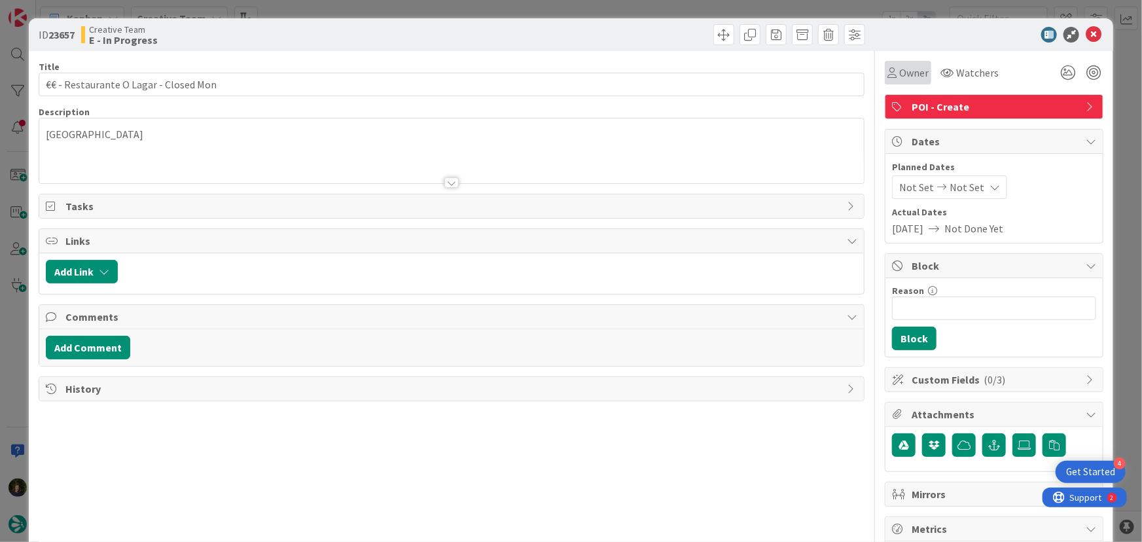
click at [900, 76] on span "Owner" at bounding box center [914, 73] width 29 height 16
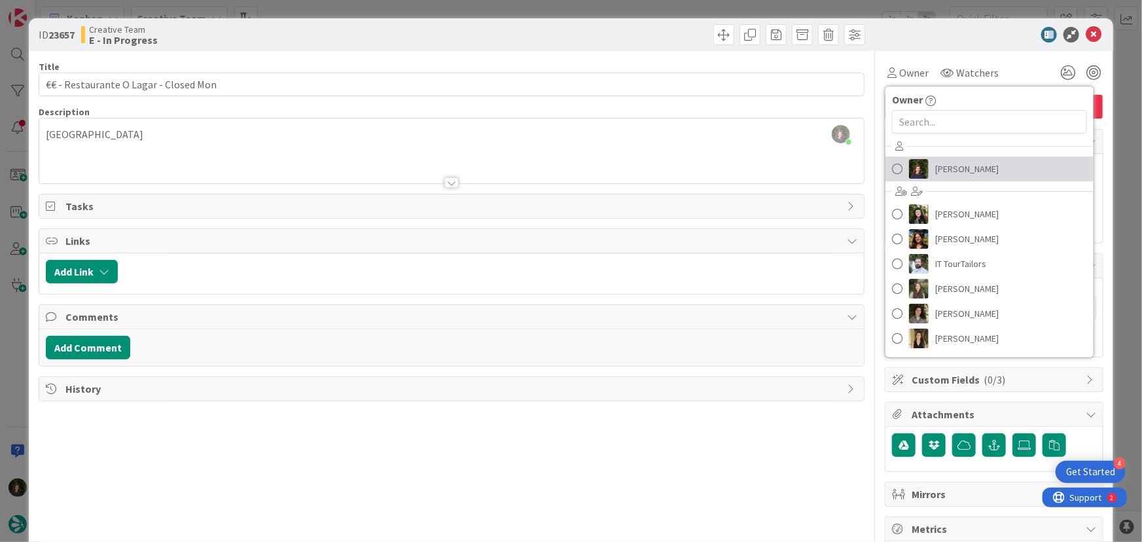
drag, startPoint x: 951, startPoint y: 175, endPoint x: 941, endPoint y: 175, distance: 9.2
click at [951, 175] on span "[PERSON_NAME]" at bounding box center [968, 169] width 64 height 20
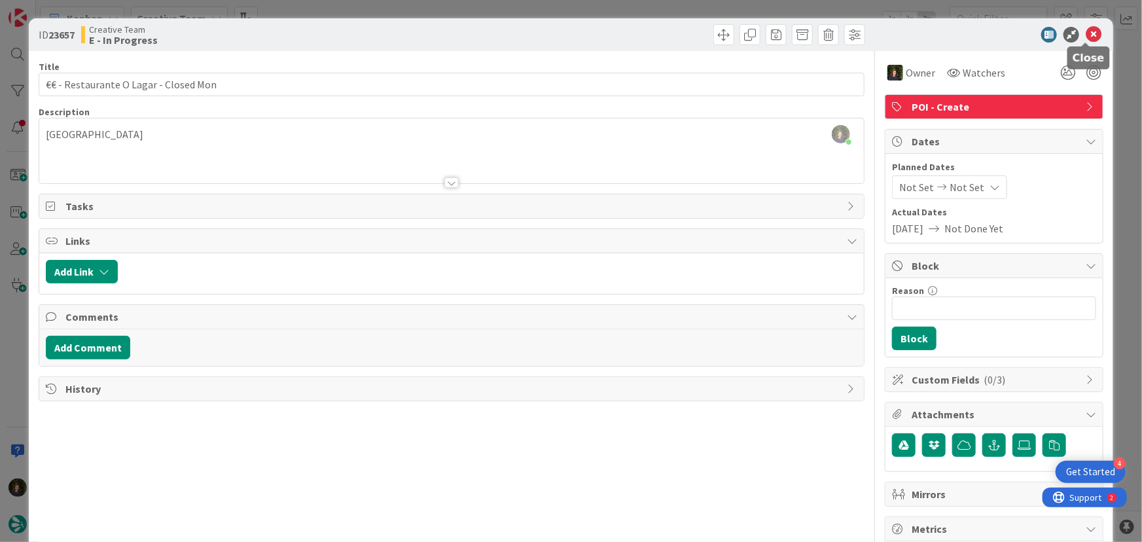
click at [1087, 35] on icon at bounding box center [1094, 35] width 16 height 16
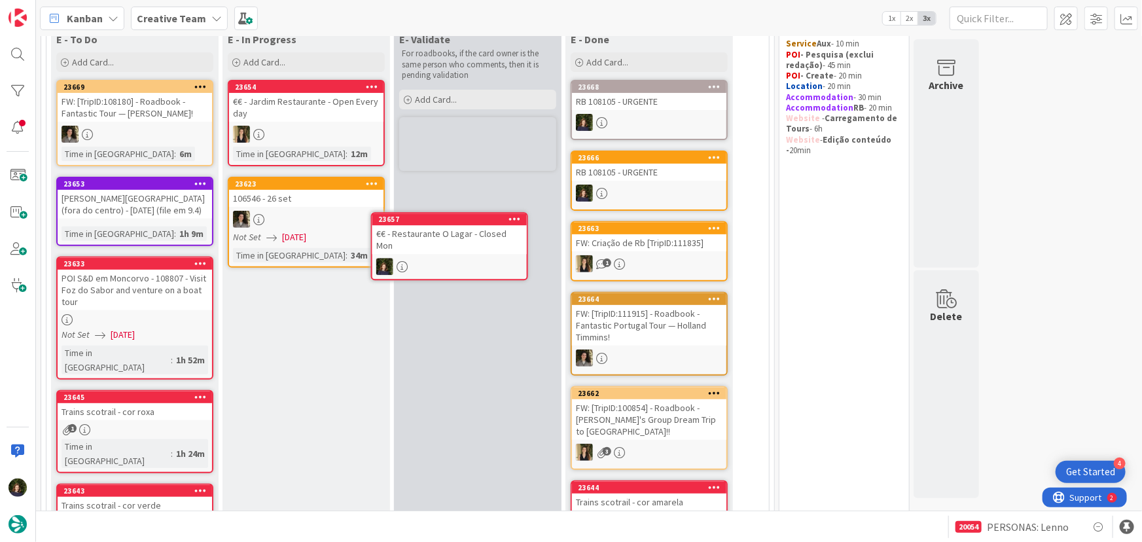
scroll to position [133, 0]
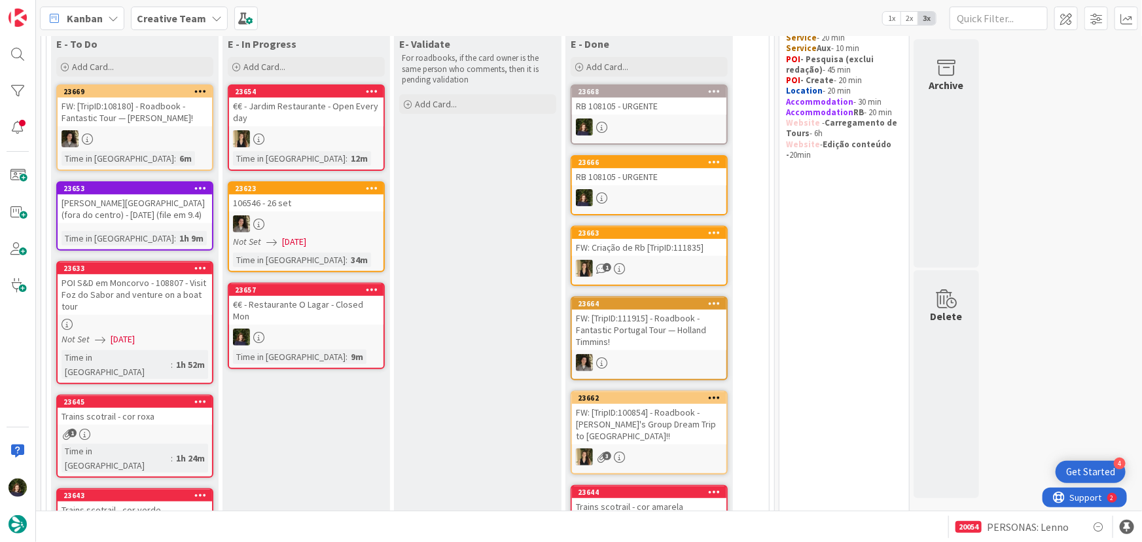
click at [301, 329] on div at bounding box center [306, 337] width 155 height 17
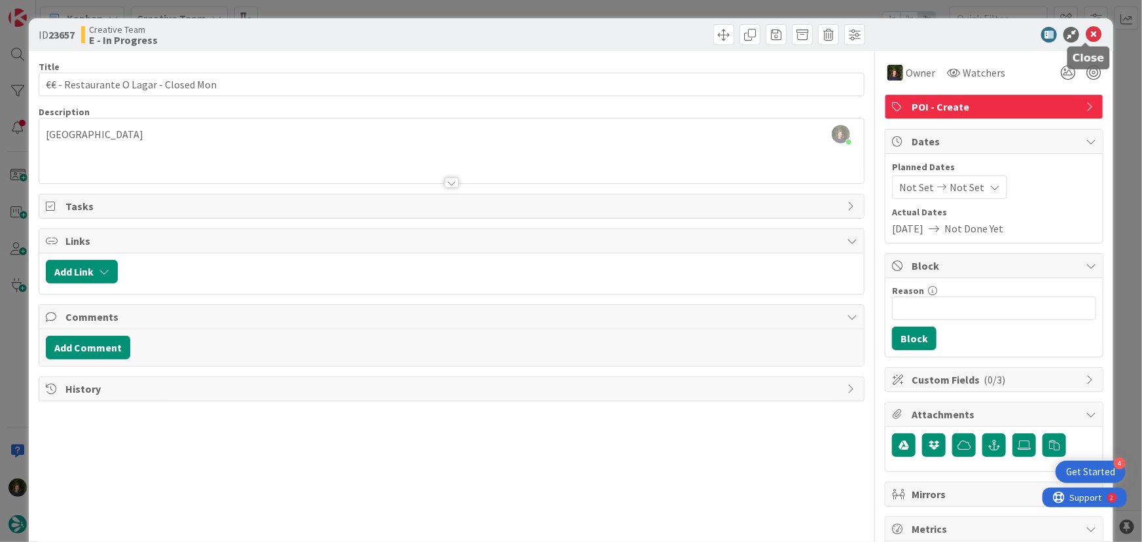
click at [1091, 33] on icon at bounding box center [1094, 35] width 16 height 16
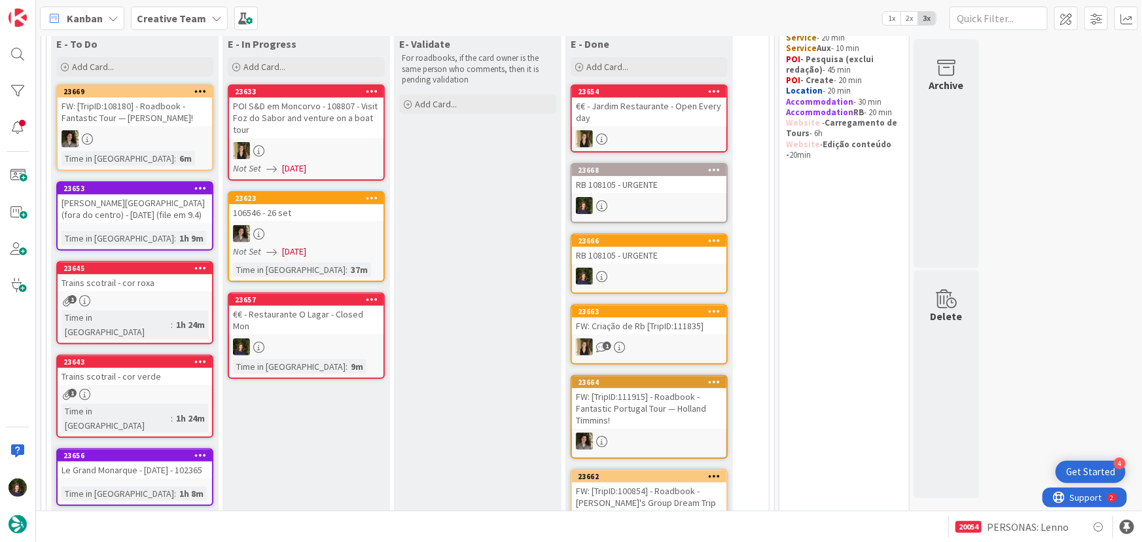
click at [200, 18] on b "Creative Team" at bounding box center [171, 18] width 69 height 13
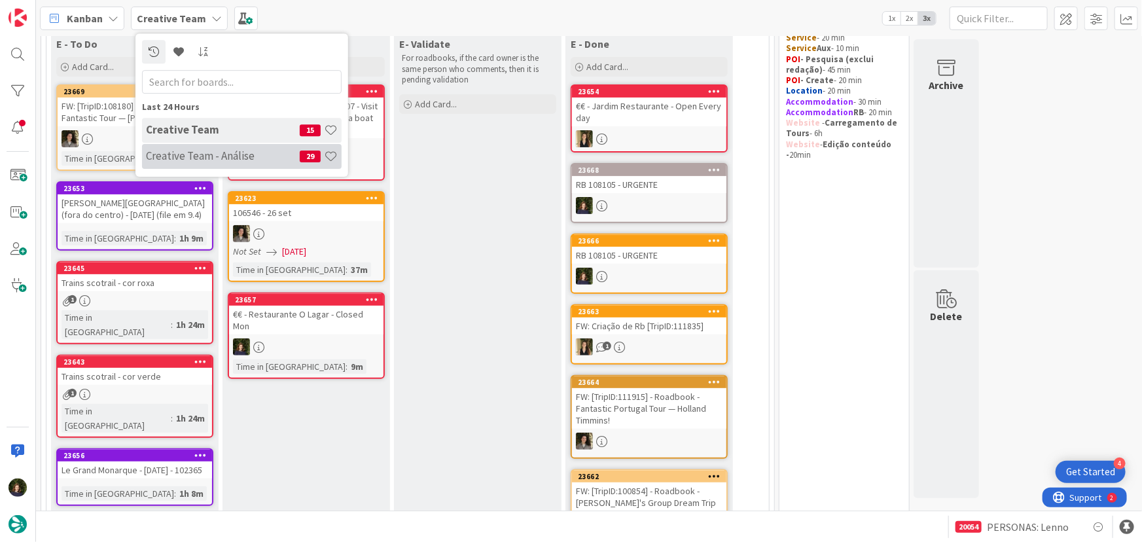
click at [182, 162] on h4 "Creative Team - Análise" at bounding box center [223, 155] width 154 height 13
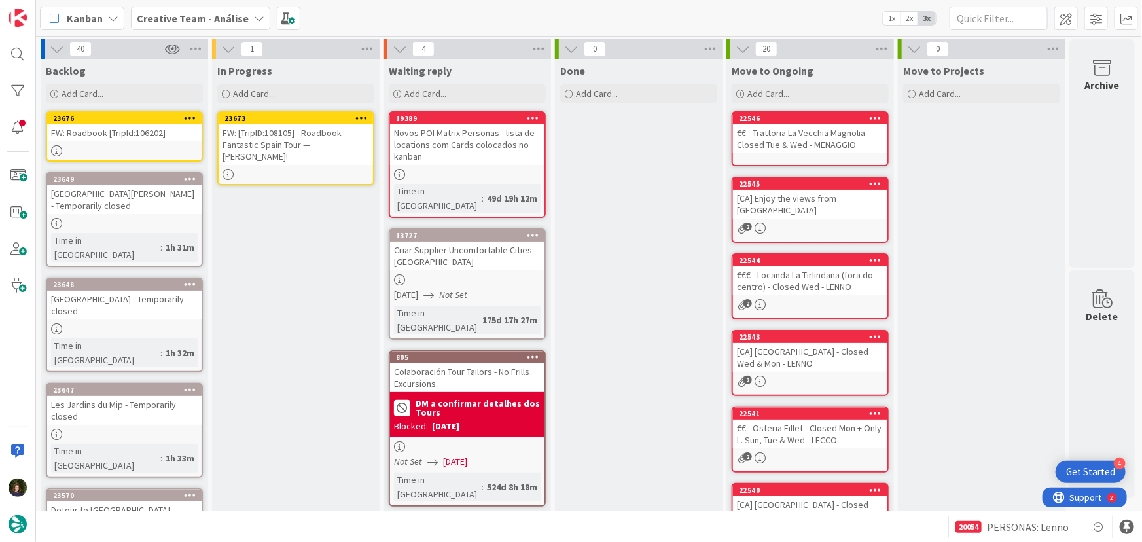
click at [359, 115] on icon at bounding box center [361, 117] width 12 height 9
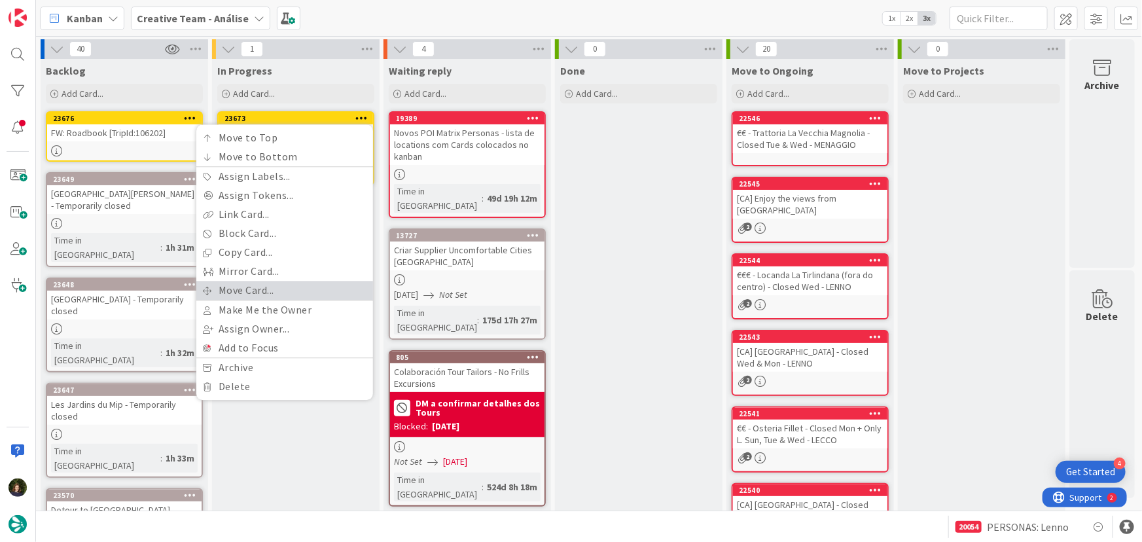
click at [298, 285] on link "Move Card..." at bounding box center [284, 290] width 177 height 19
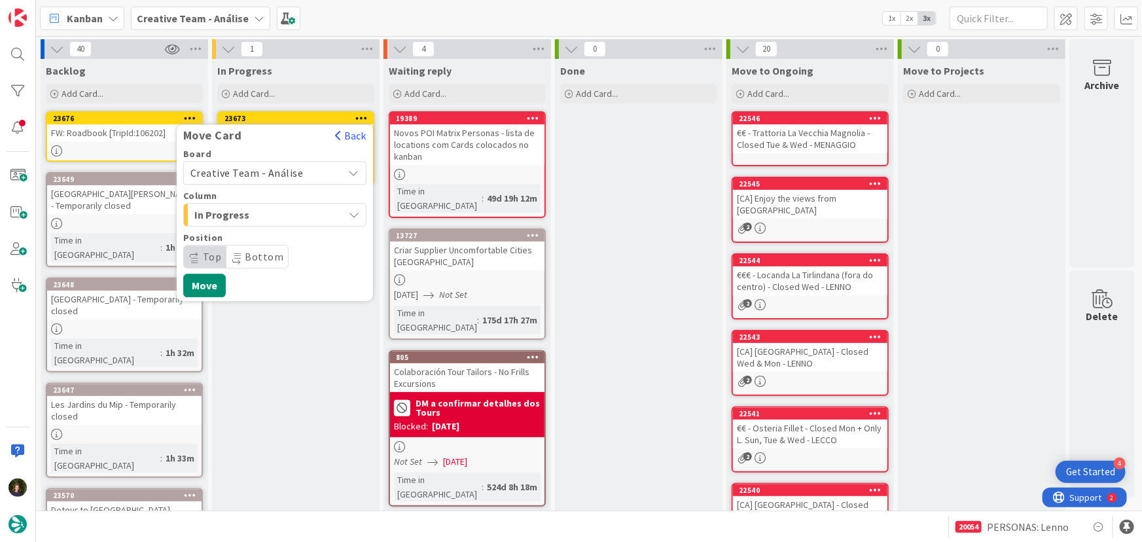
click at [285, 171] on span "Creative Team - Análise" at bounding box center [247, 172] width 113 height 13
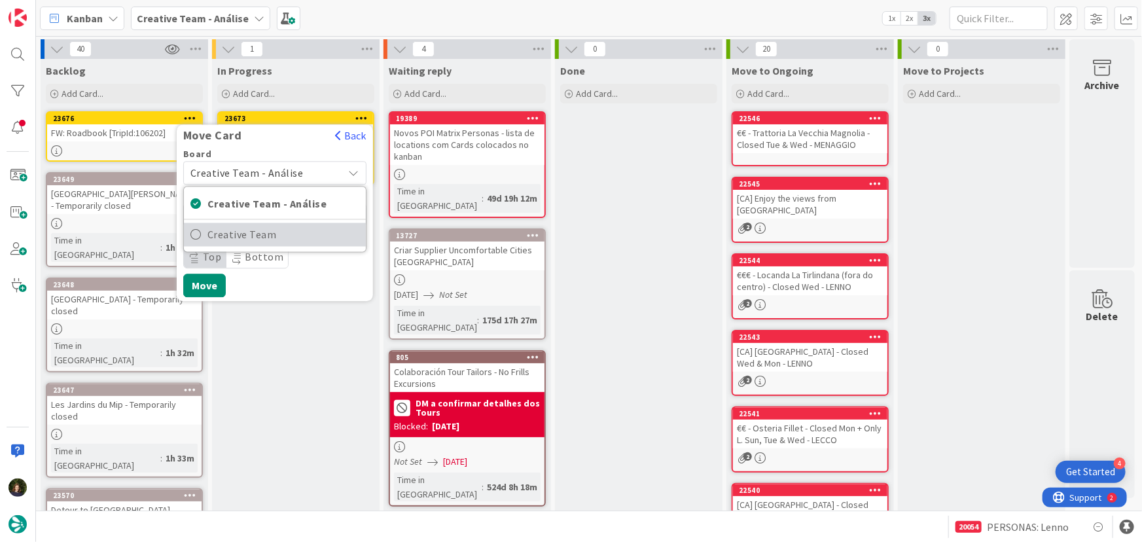
click at [291, 237] on span "Creative Team" at bounding box center [284, 235] width 152 height 20
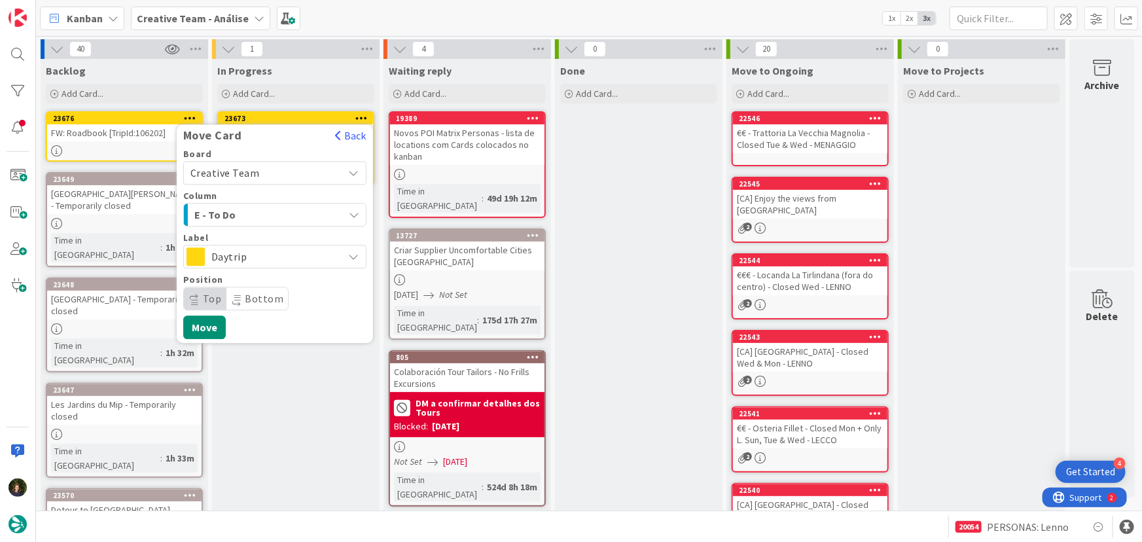
click at [286, 258] on span "Daytrip" at bounding box center [274, 256] width 126 height 18
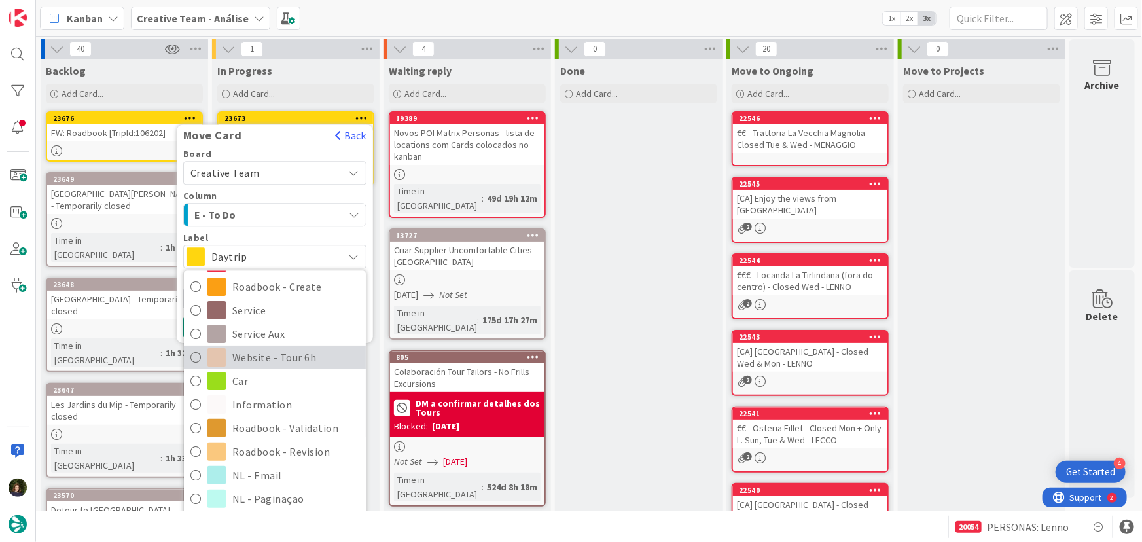
scroll to position [238, 0]
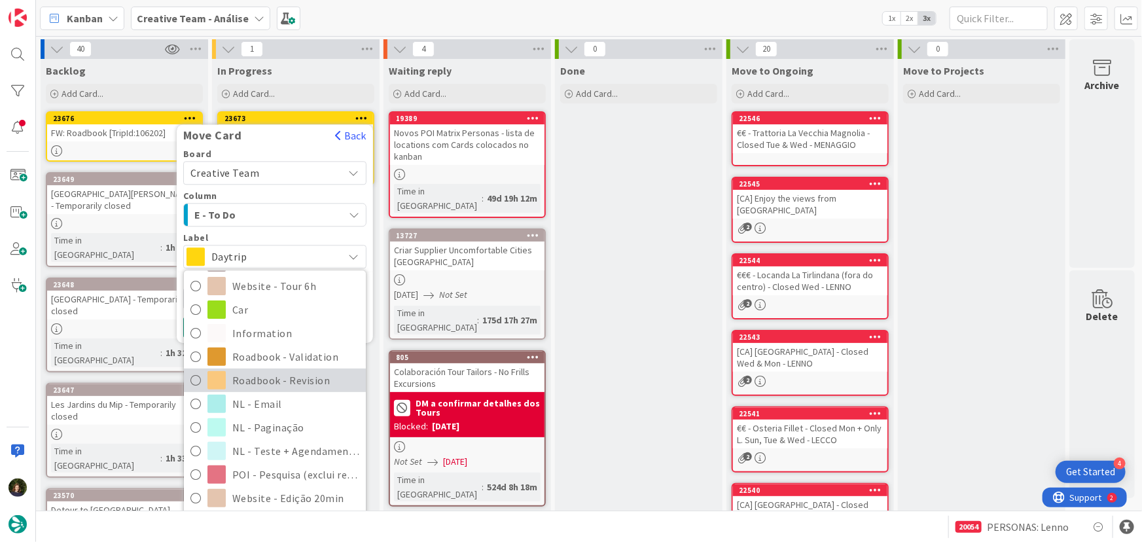
click at [276, 382] on span "Roadbook - Revision" at bounding box center [295, 381] width 127 height 20
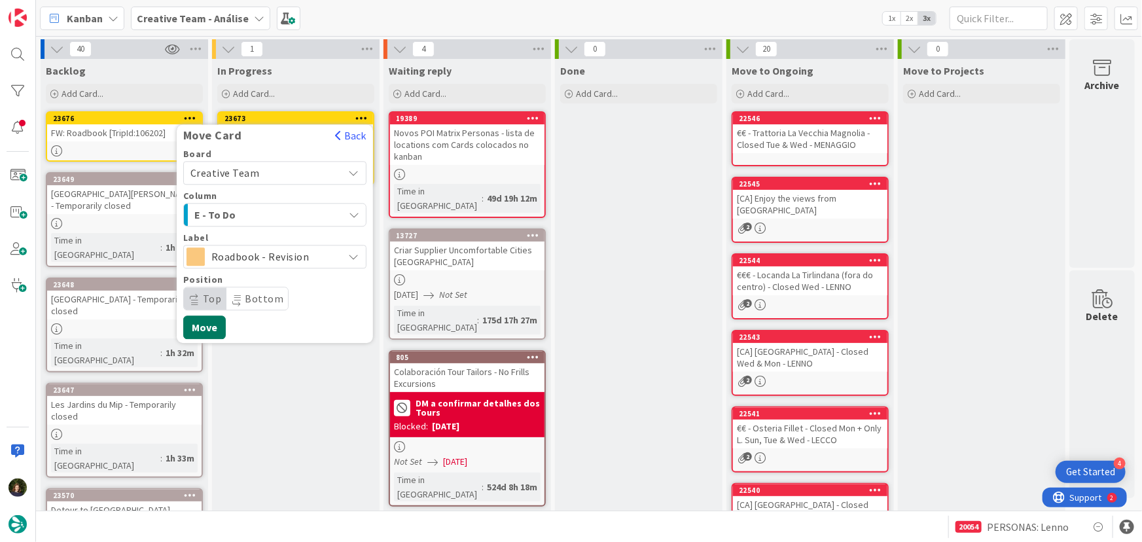
click at [210, 331] on button "Move" at bounding box center [204, 328] width 43 height 24
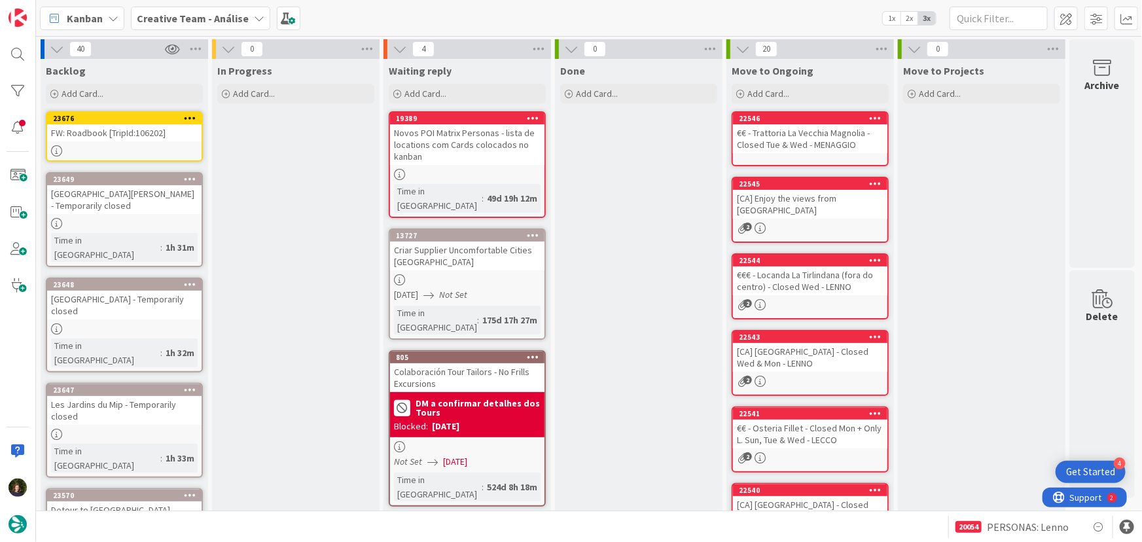
click at [204, 19] on b "Creative Team - Análise" at bounding box center [193, 18] width 112 height 13
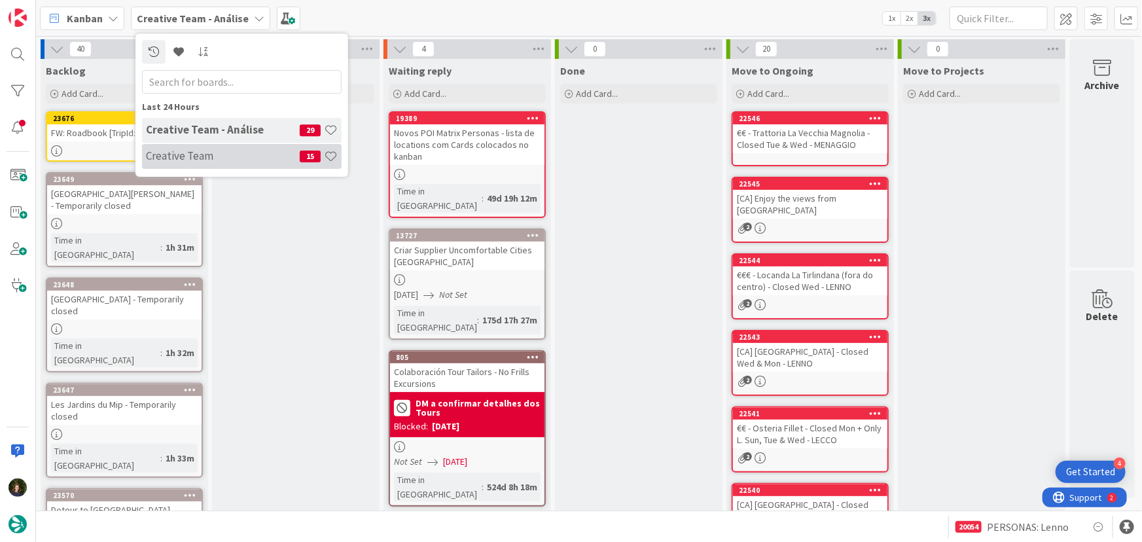
click at [236, 154] on h4 "Creative Team" at bounding box center [223, 155] width 154 height 13
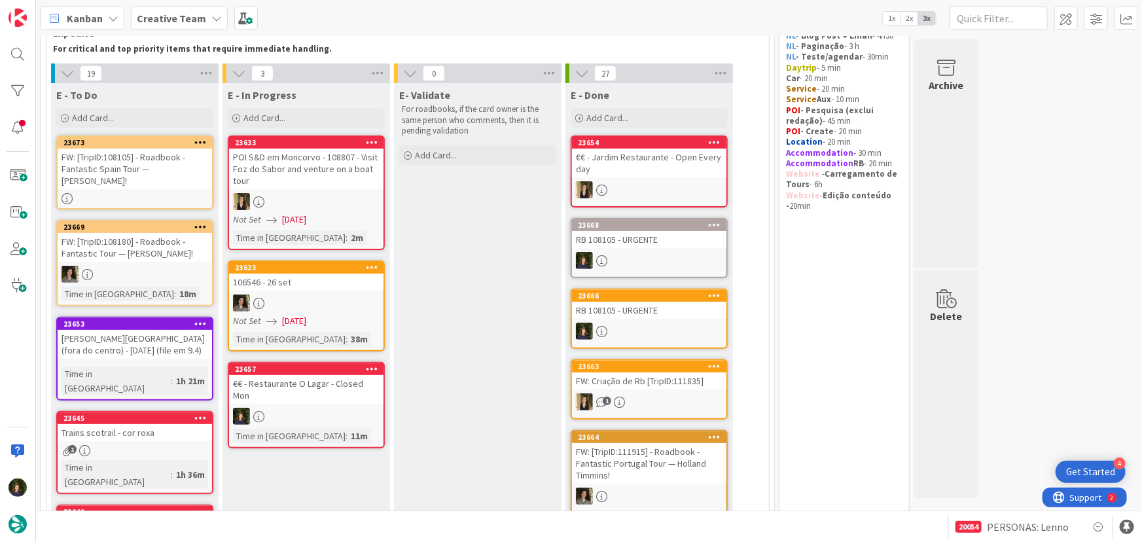
scroll to position [118, 0]
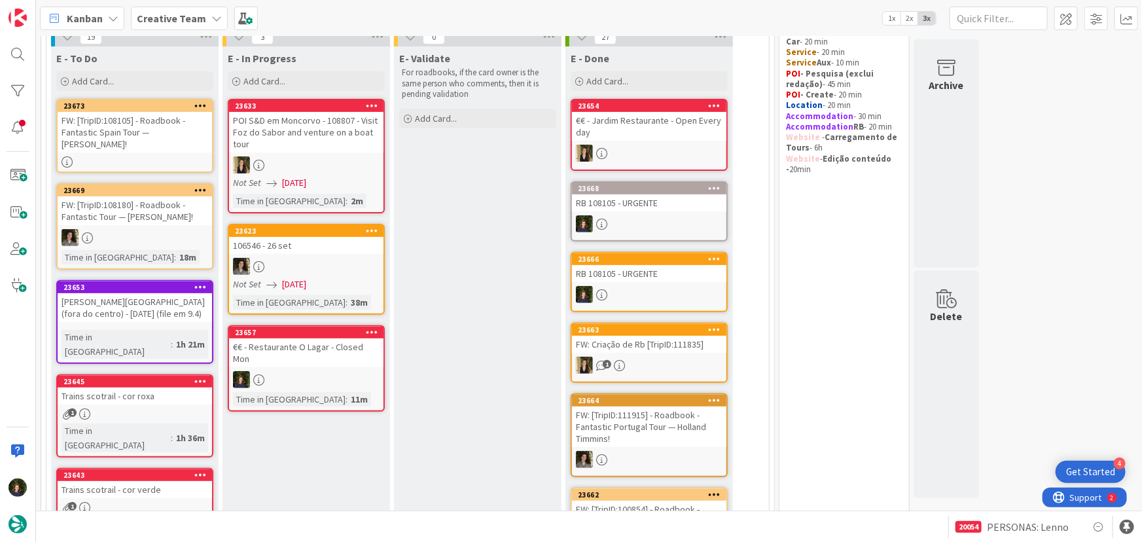
click at [320, 371] on div at bounding box center [306, 379] width 155 height 17
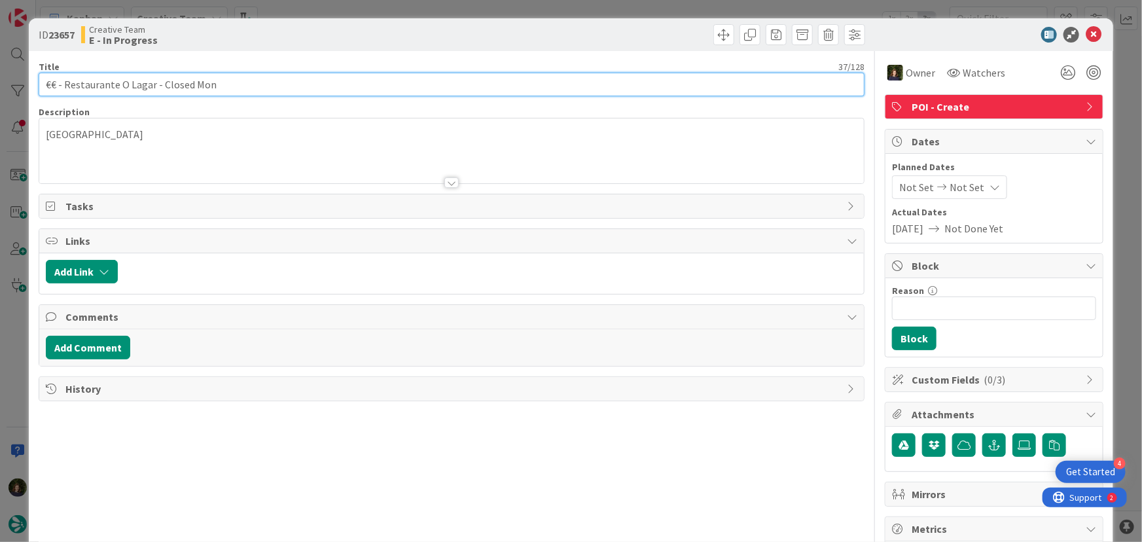
drag, startPoint x: 230, startPoint y: 84, endPoint x: 39, endPoint y: 82, distance: 190.5
click at [41, 82] on input "€€ - Restaurante O Lagar - Closed Mon" at bounding box center [452, 85] width 827 height 24
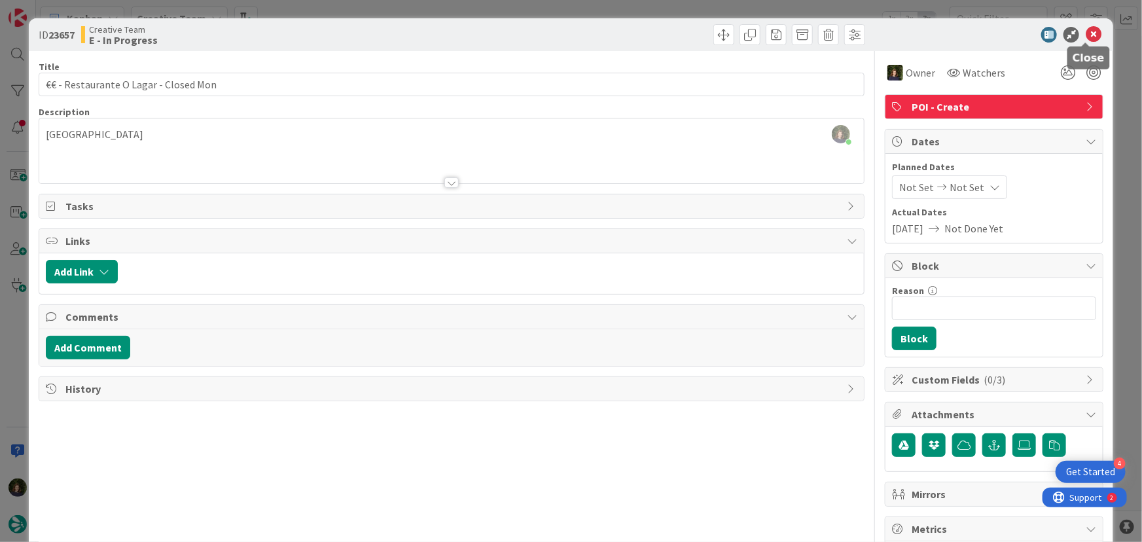
click at [1087, 41] on body "4 Get Started Kanban Creative Team 1x 2x 3x 95 Camembert 49 Expedite For critic…" at bounding box center [571, 271] width 1142 height 542
click at [1086, 36] on icon at bounding box center [1094, 35] width 16 height 16
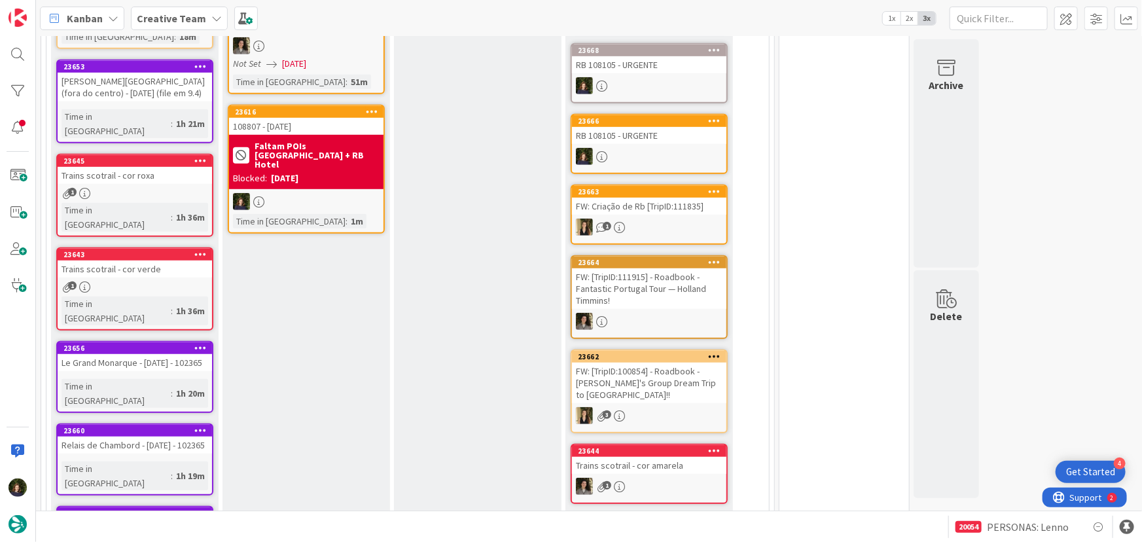
scroll to position [238, 0]
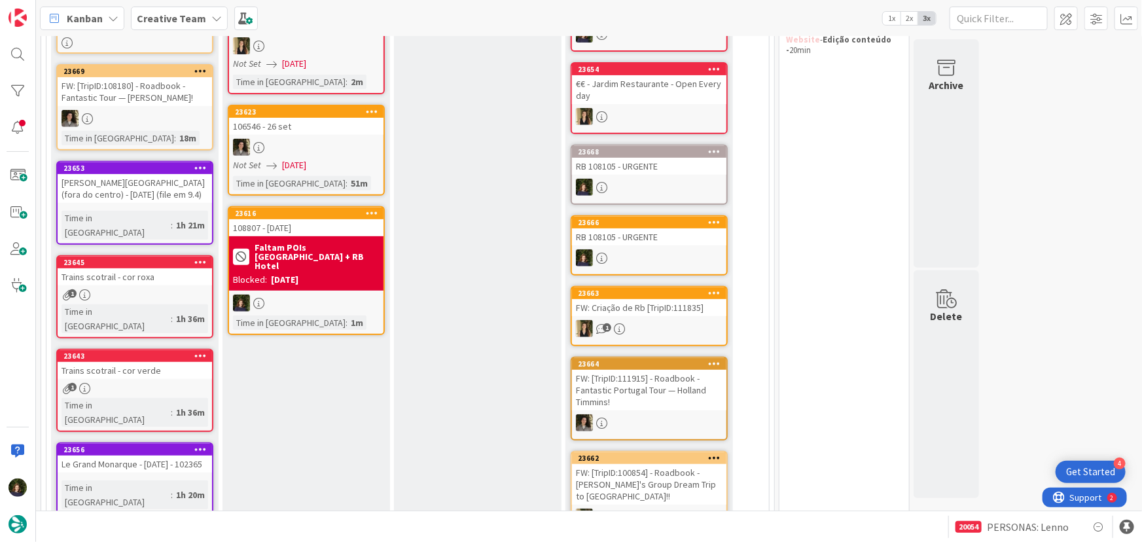
click at [297, 253] on b "Faltam POIs Torre de Moncorvo + RB Hotel" at bounding box center [317, 256] width 125 height 27
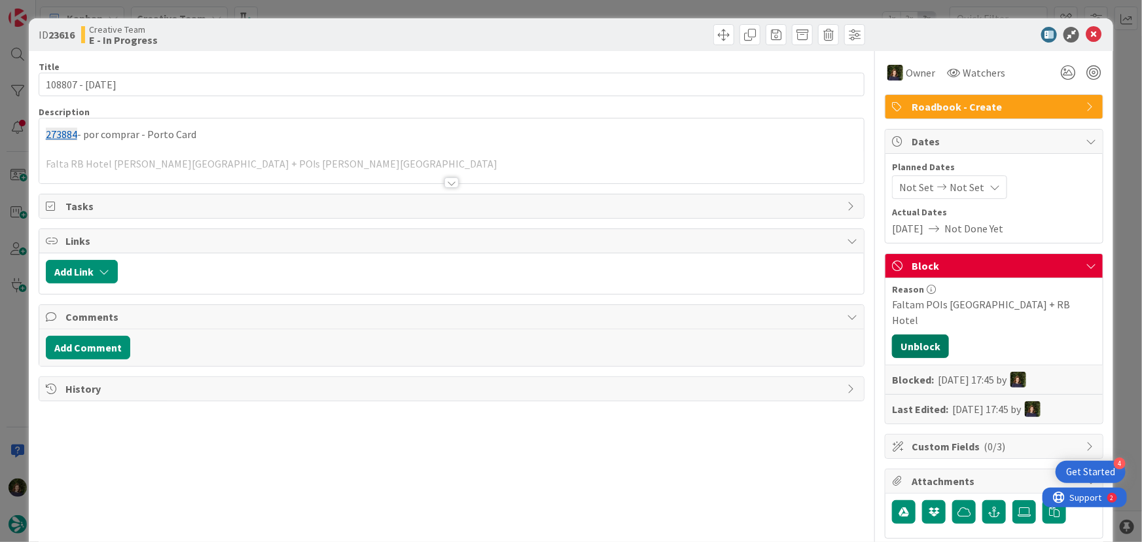
click at [916, 339] on button "Unblock" at bounding box center [920, 347] width 57 height 24
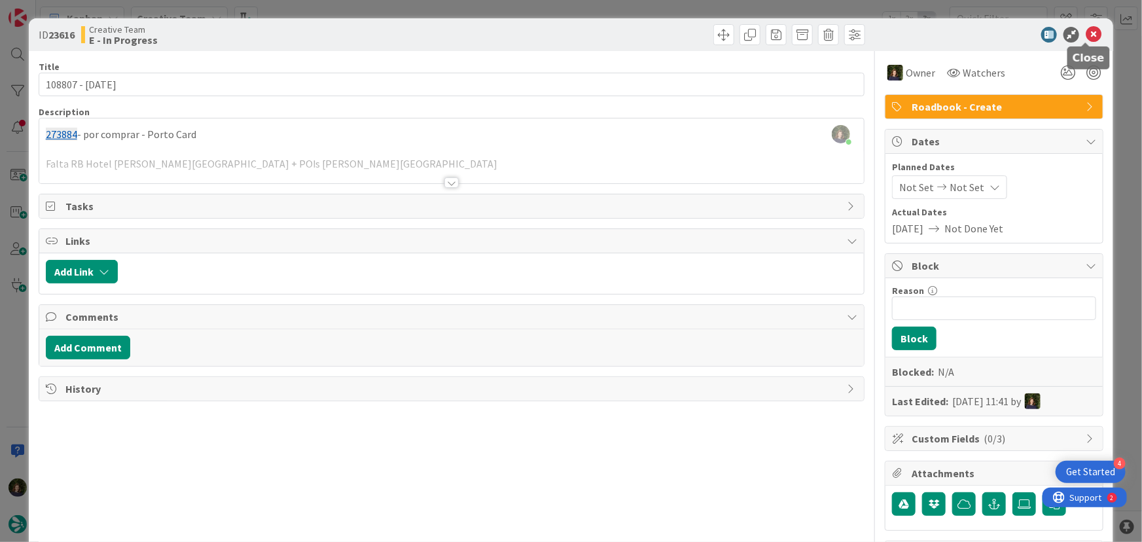
drag, startPoint x: 1093, startPoint y: 33, endPoint x: 733, endPoint y: 187, distance: 391.2
click at [1090, 33] on icon at bounding box center [1094, 35] width 16 height 16
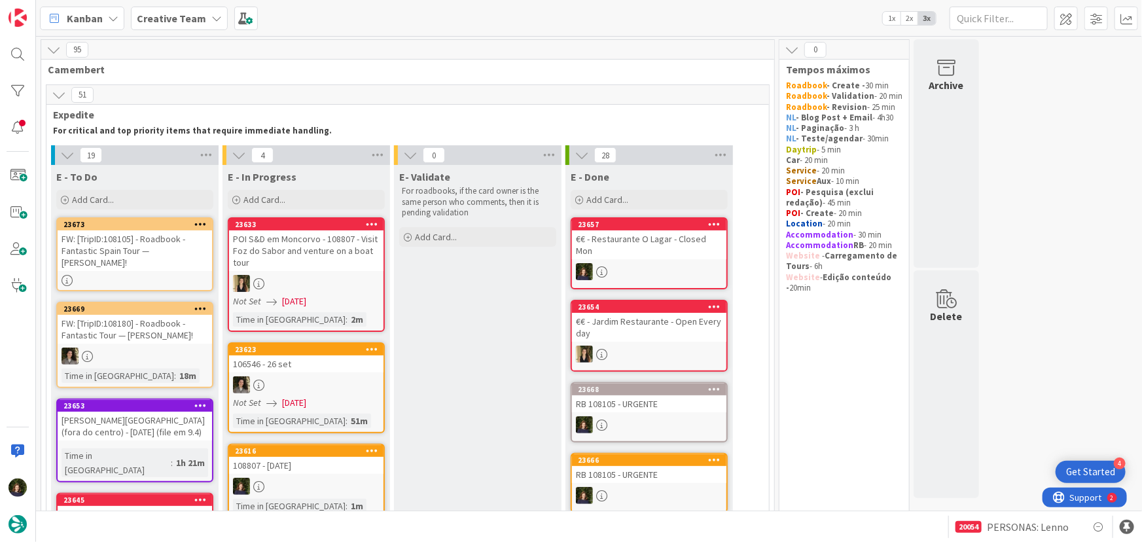
click at [202, 21] on div "Creative Team" at bounding box center [179, 19] width 97 height 24
click at [192, 157] on h4 "Creative Team - Análise" at bounding box center [223, 155] width 154 height 13
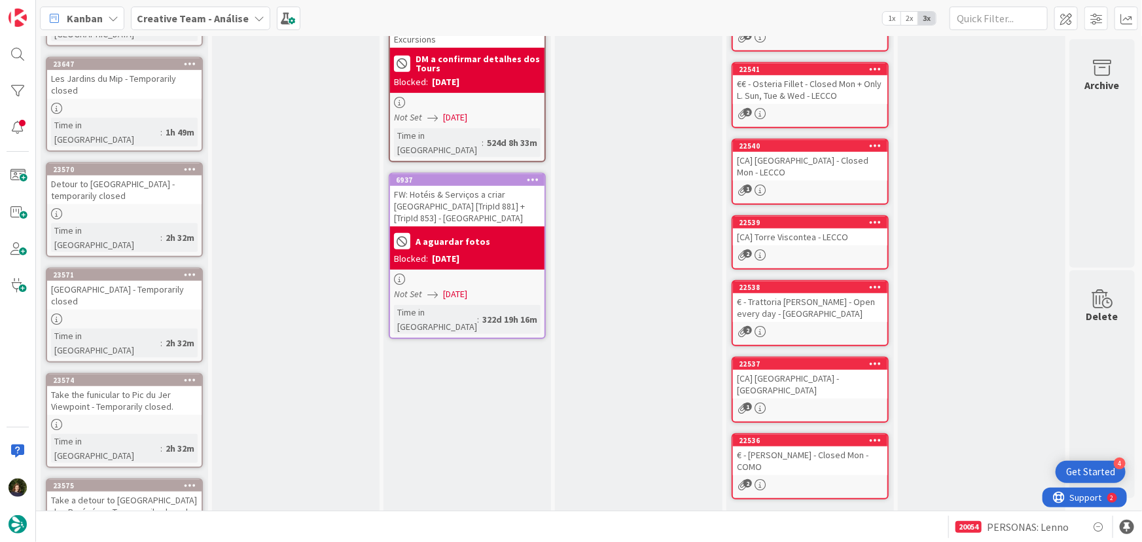
scroll to position [530, 0]
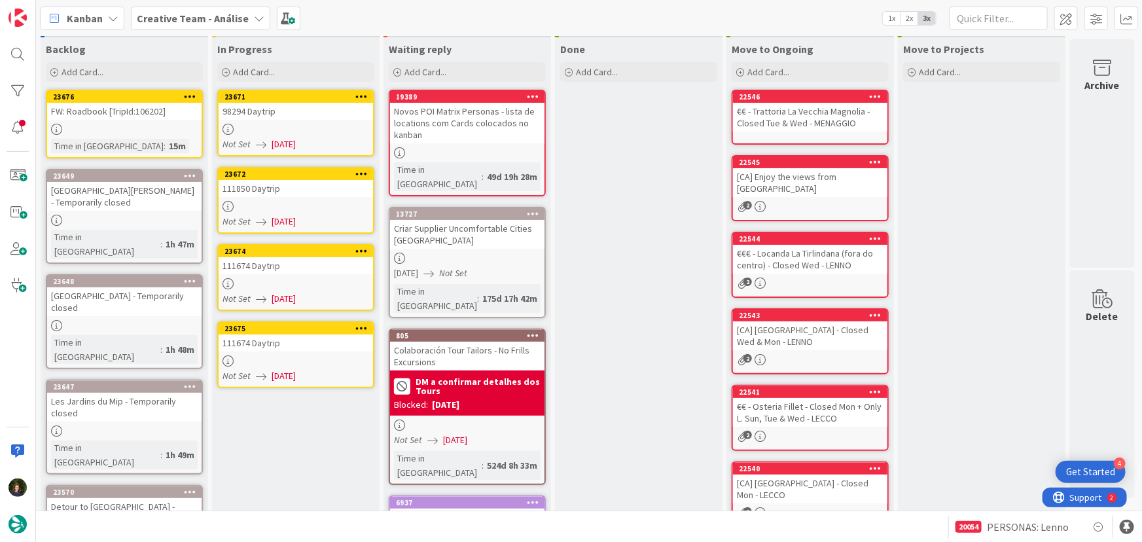
scroll to position [0, 0]
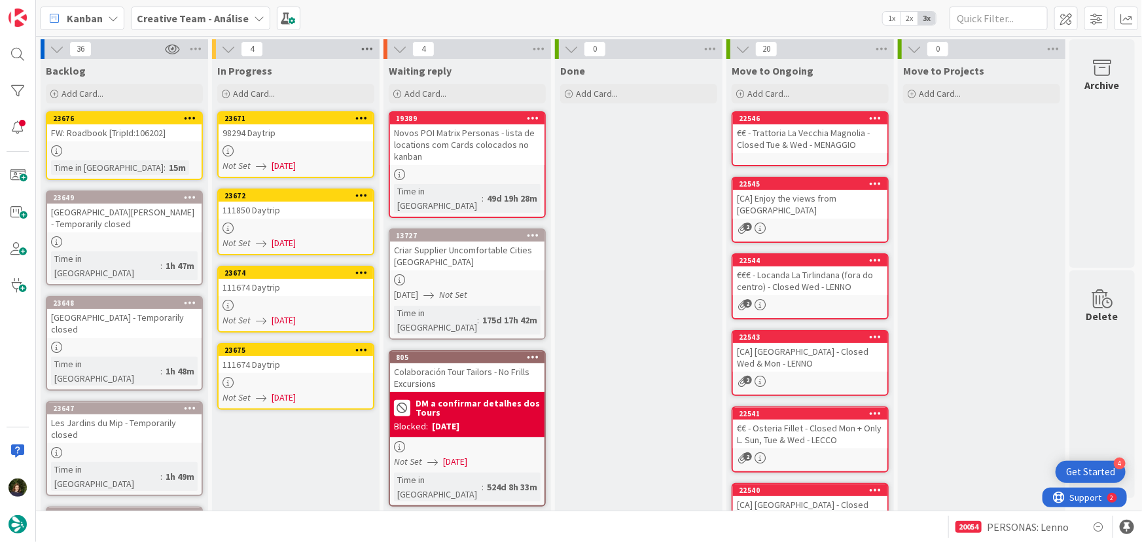
click at [366, 46] on icon at bounding box center [367, 49] width 17 height 20
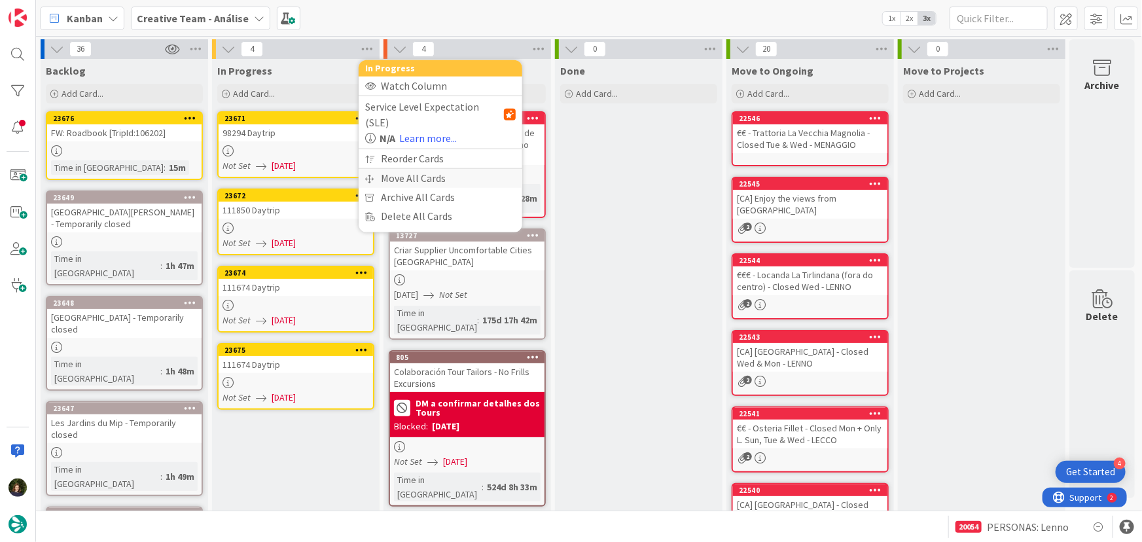
click at [414, 169] on div "Move All Cards" at bounding box center [441, 178] width 164 height 19
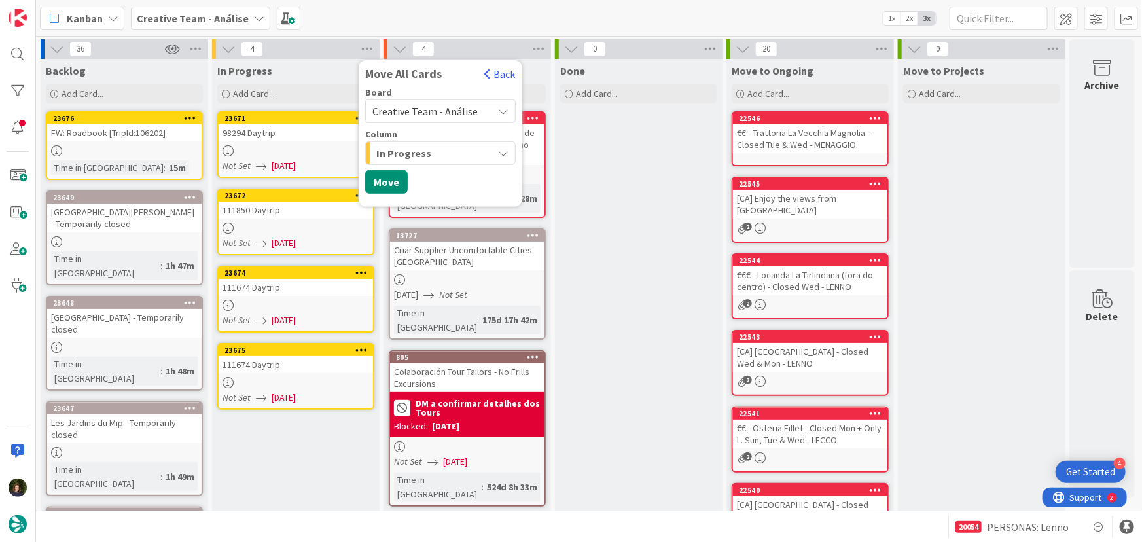
click at [432, 113] on span "Creative Team - Análise" at bounding box center [425, 111] width 105 height 13
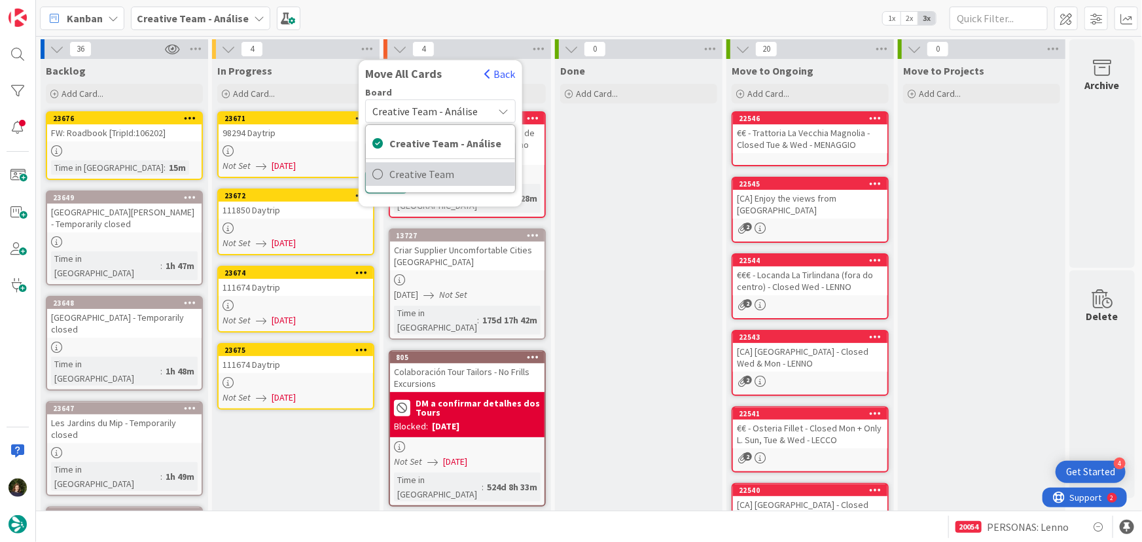
click at [438, 175] on span "Creative Team" at bounding box center [449, 174] width 119 height 20
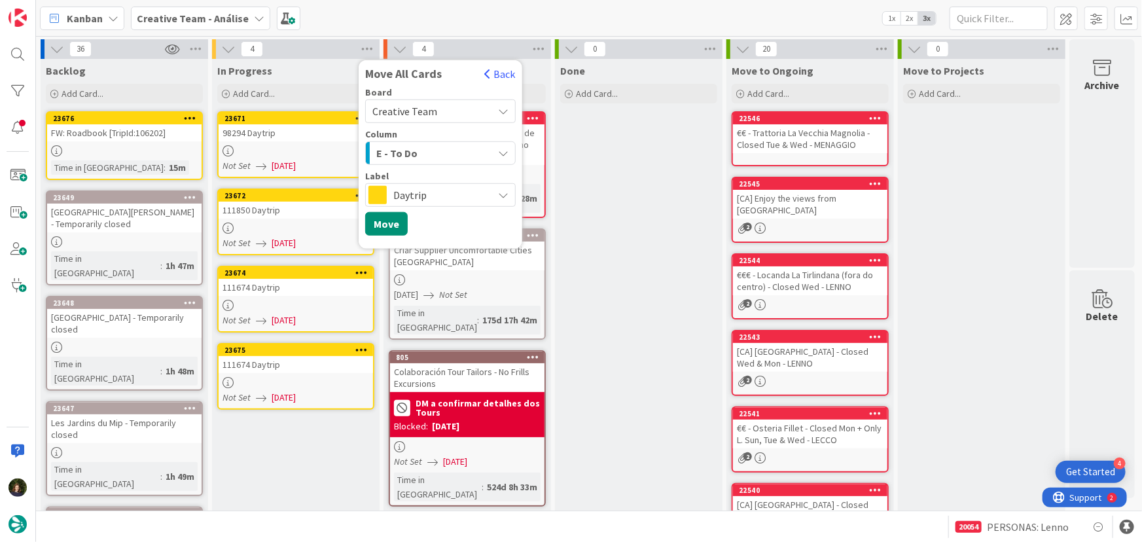
click at [425, 153] on div "E - To Do" at bounding box center [433, 153] width 120 height 21
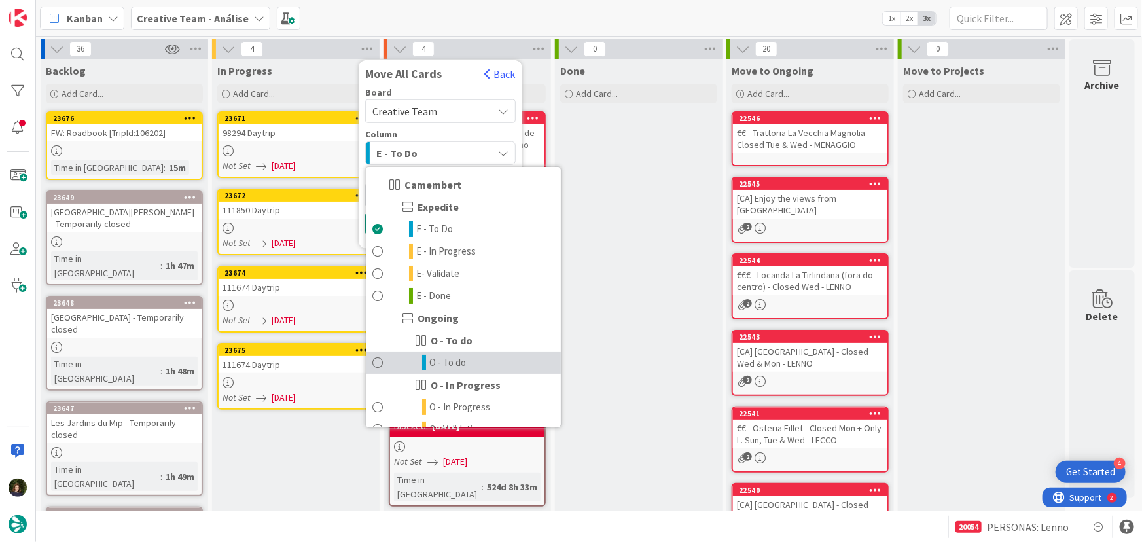
click at [437, 364] on span "O - To do" at bounding box center [447, 363] width 37 height 16
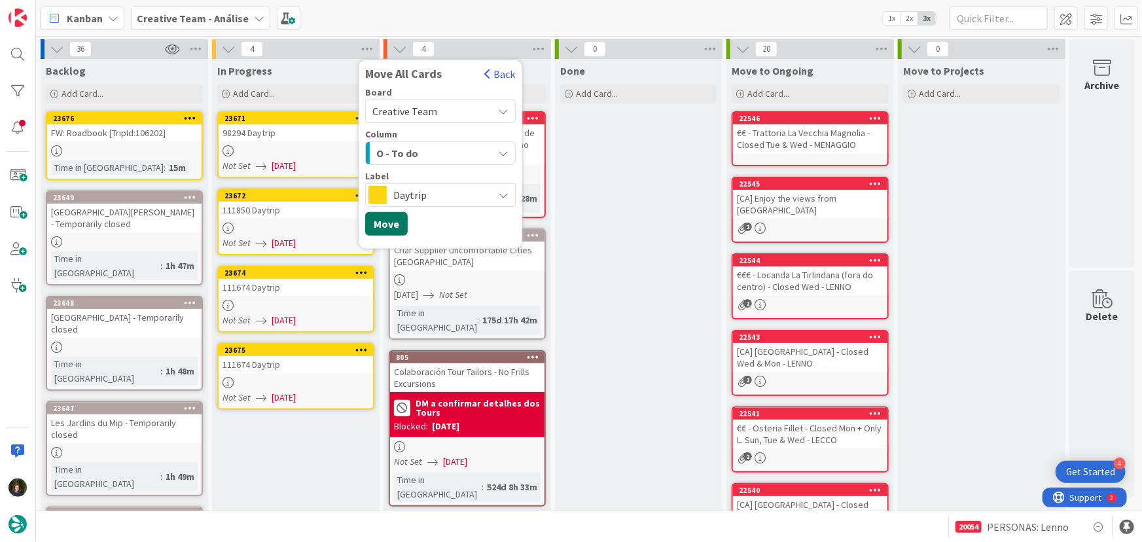
click at [395, 225] on button "Move" at bounding box center [386, 224] width 43 height 24
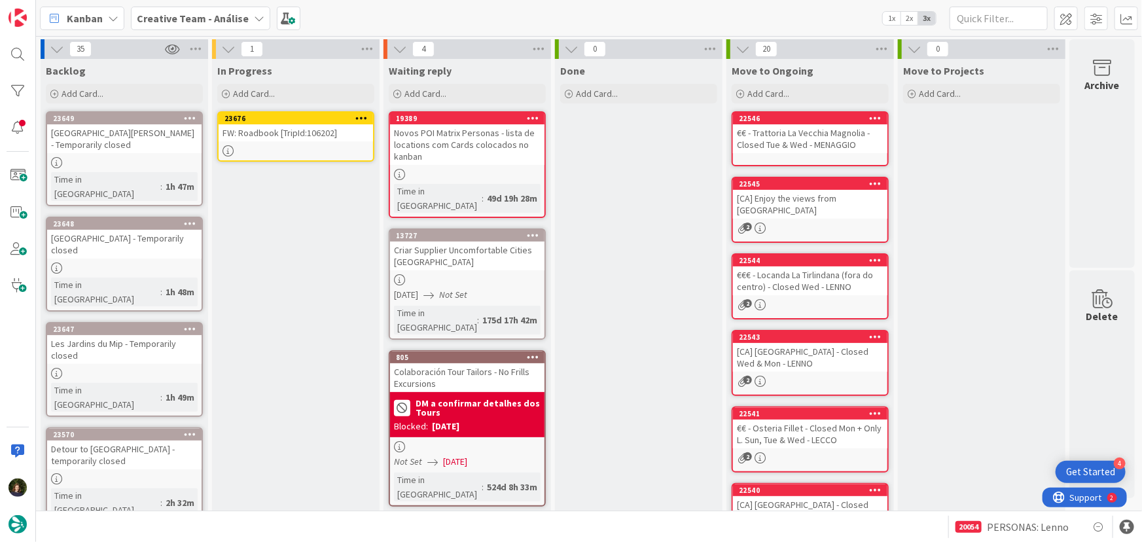
click at [359, 113] on icon at bounding box center [361, 117] width 12 height 9
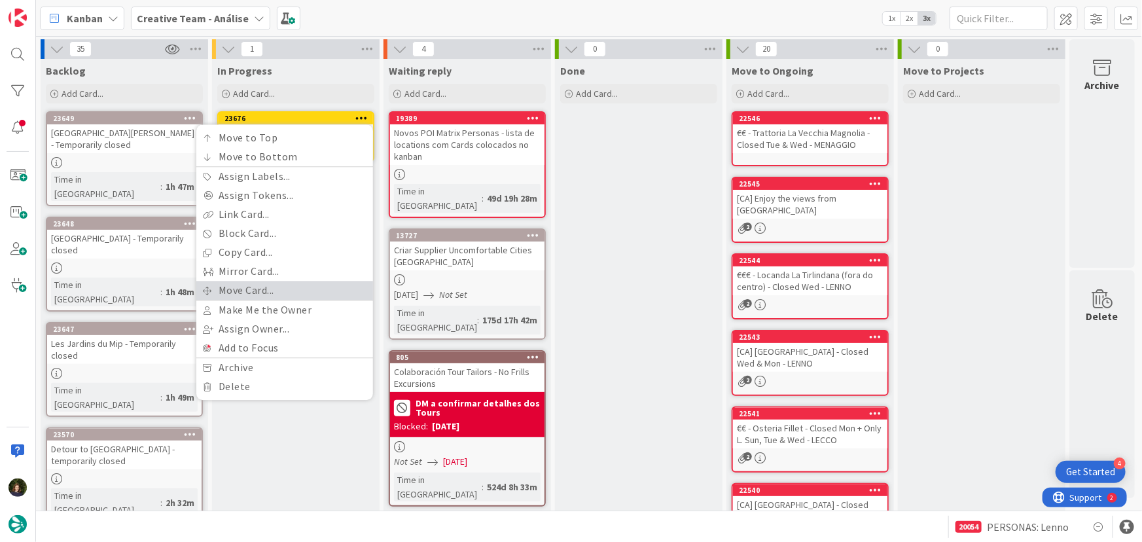
click at [309, 289] on link "Move Card..." at bounding box center [284, 290] width 177 height 19
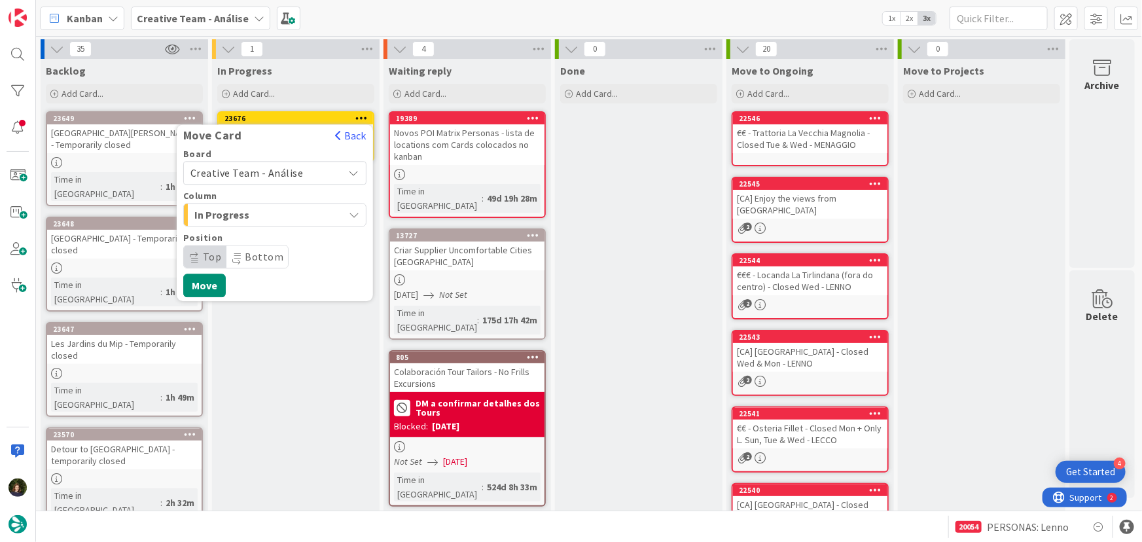
click at [293, 170] on span "Creative Team - Análise" at bounding box center [247, 172] width 113 height 13
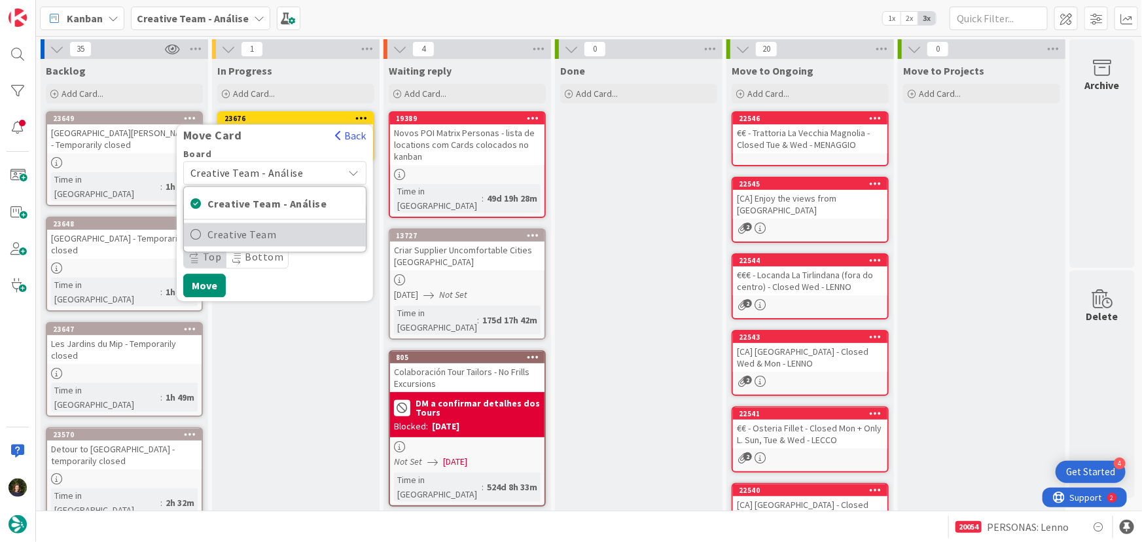
click at [304, 232] on span "Creative Team" at bounding box center [284, 235] width 152 height 20
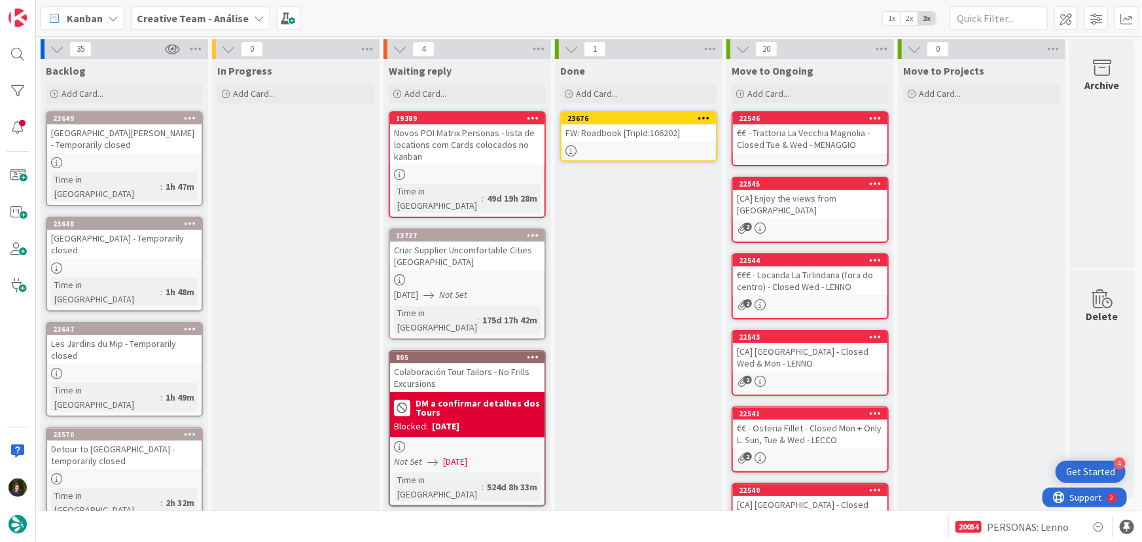
click at [636, 131] on div "FW: Roadbook [TripId:106202]" at bounding box center [639, 132] width 155 height 17
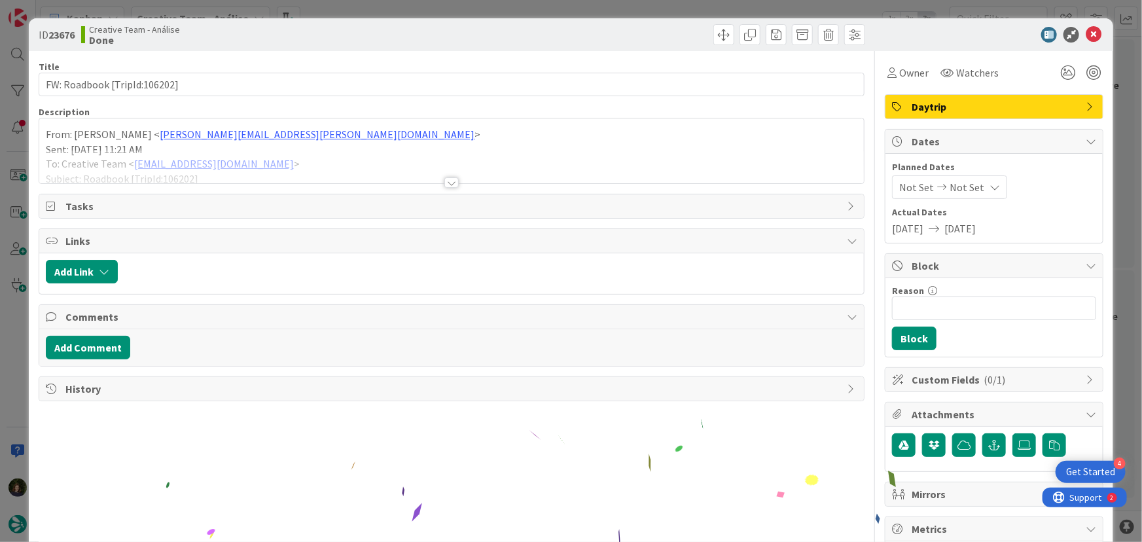
click at [445, 180] on div at bounding box center [452, 182] width 14 height 10
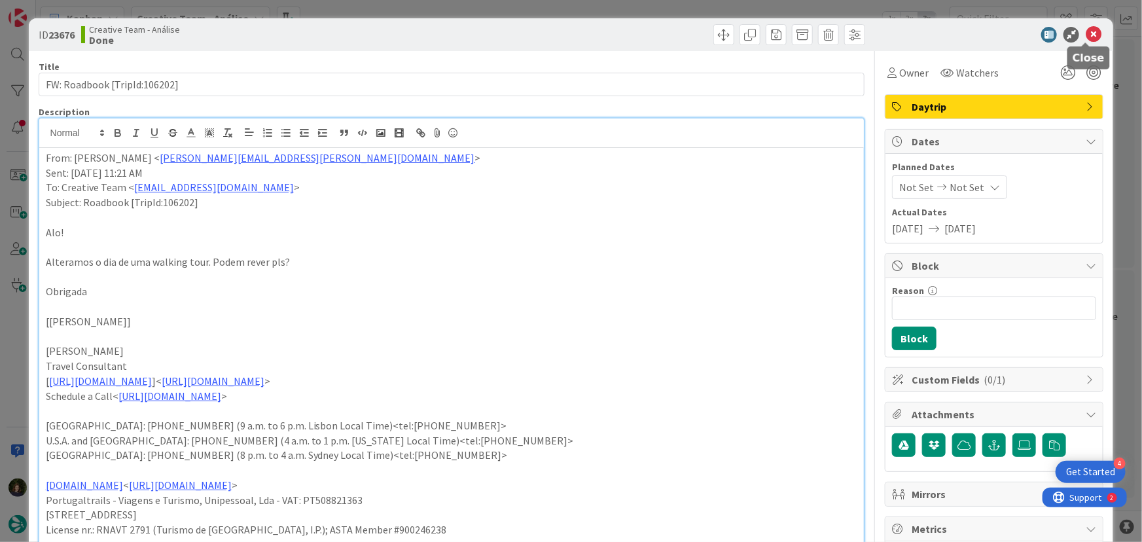
click at [1088, 33] on icon at bounding box center [1094, 35] width 16 height 16
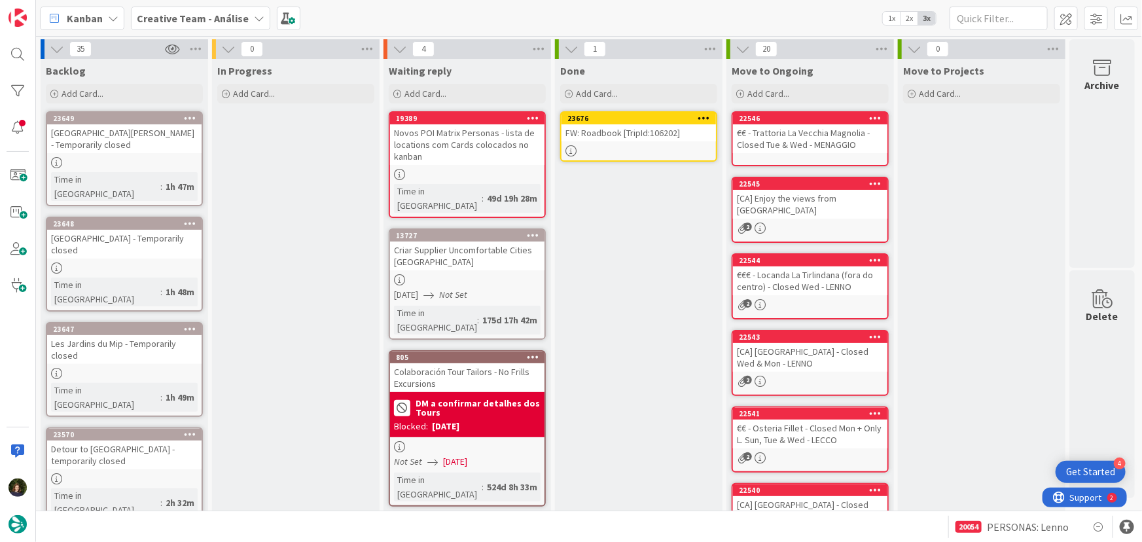
click at [699, 115] on icon at bounding box center [705, 117] width 12 height 9
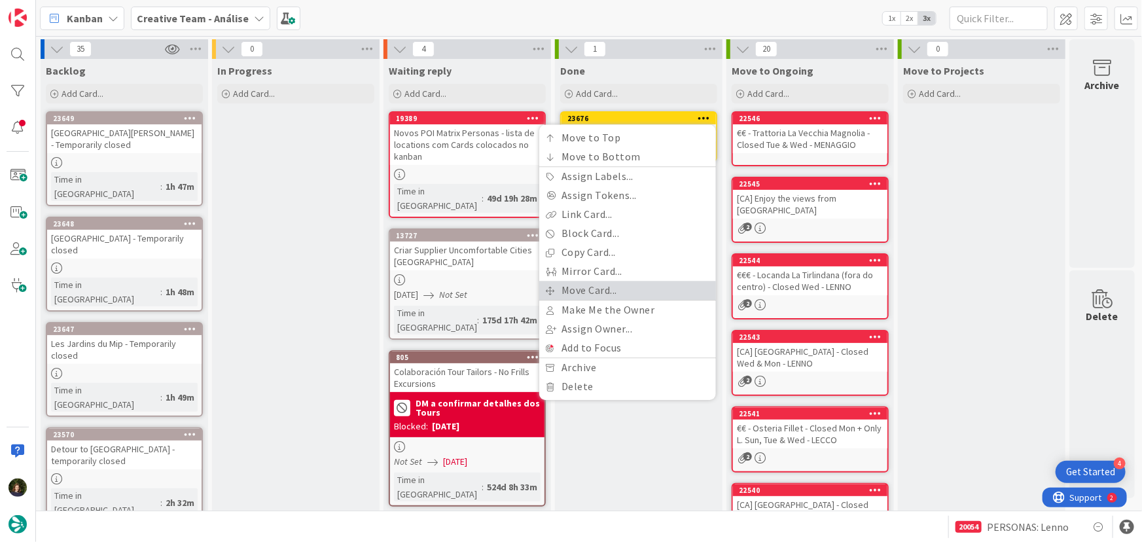
click at [648, 286] on link "Move Card..." at bounding box center [627, 290] width 177 height 19
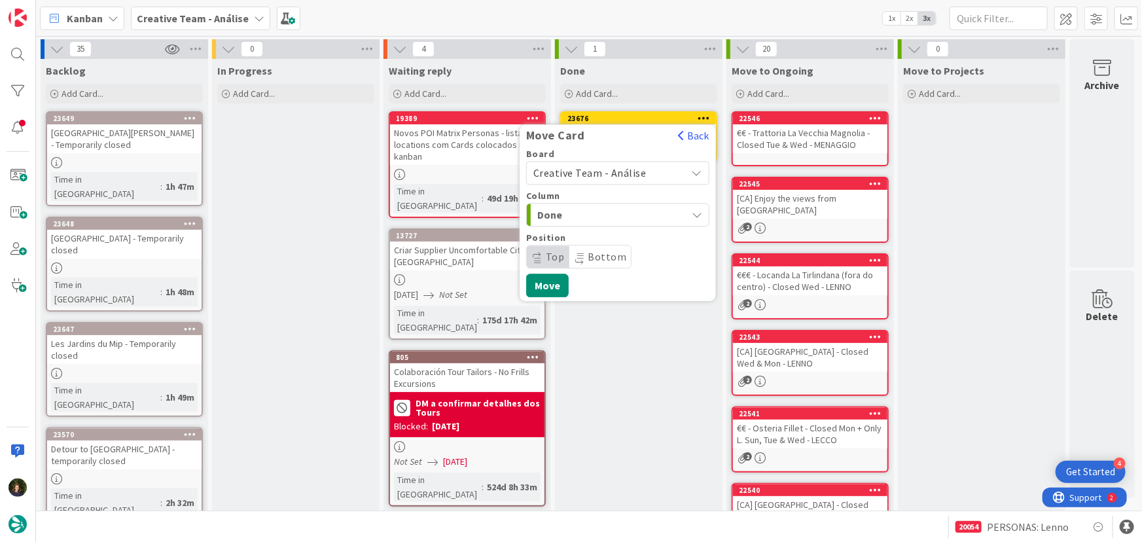
click at [638, 173] on span "Creative Team - Análise" at bounding box center [590, 172] width 113 height 13
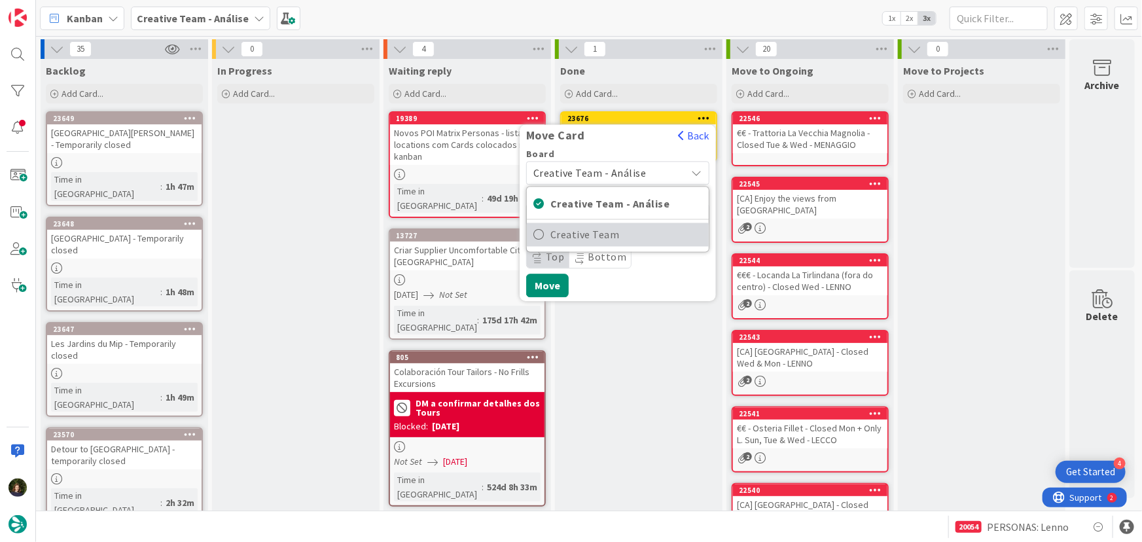
click at [647, 231] on span "Creative Team" at bounding box center [627, 235] width 152 height 20
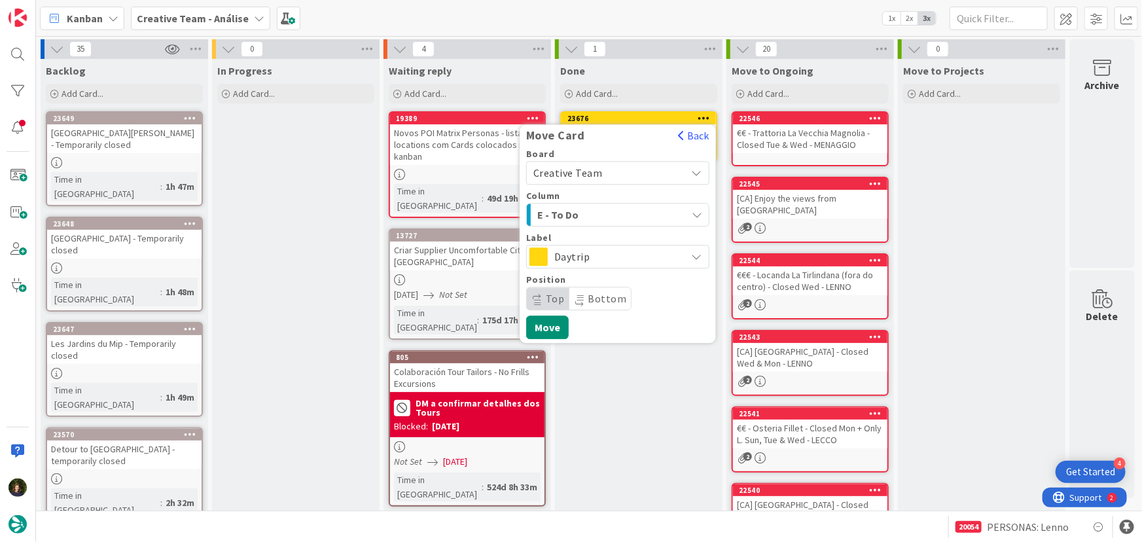
click at [647, 212] on div "E - To Do" at bounding box center [610, 214] width 153 height 21
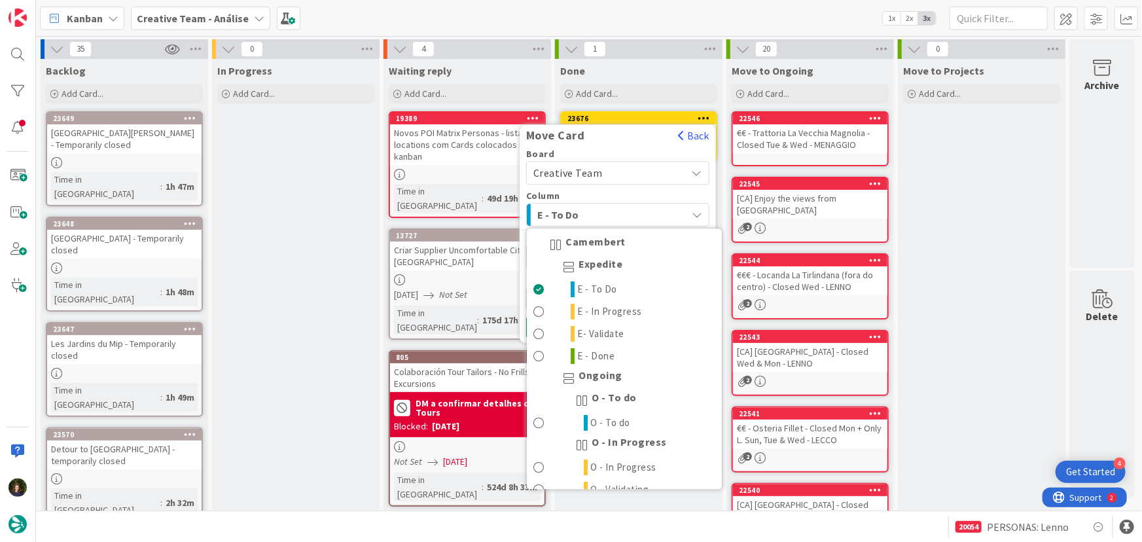
click at [625, 213] on span "E - To Do" at bounding box center [587, 214] width 98 height 17
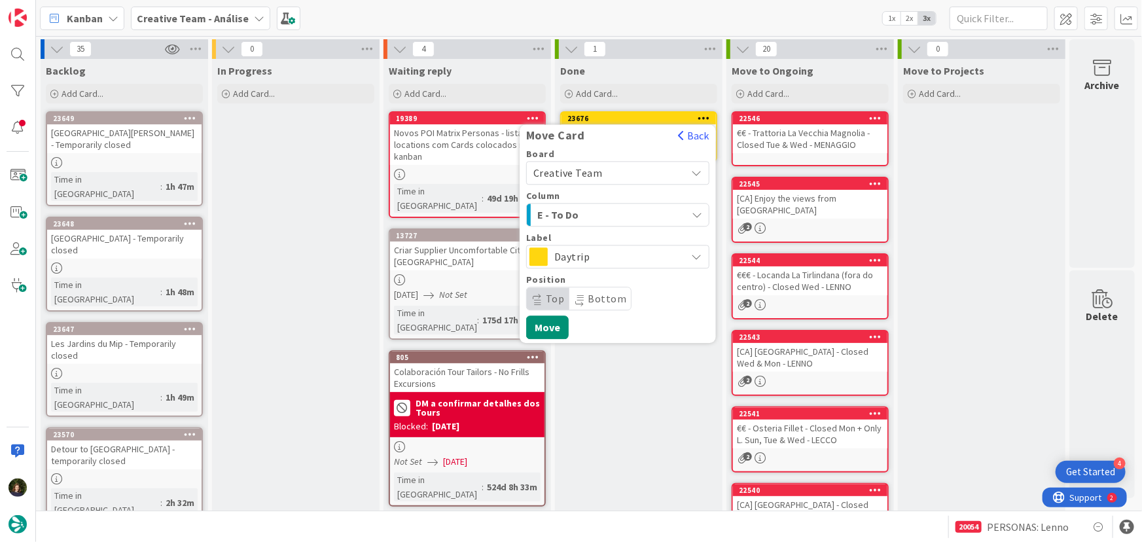
click at [645, 252] on span "Daytrip" at bounding box center [618, 256] width 126 height 18
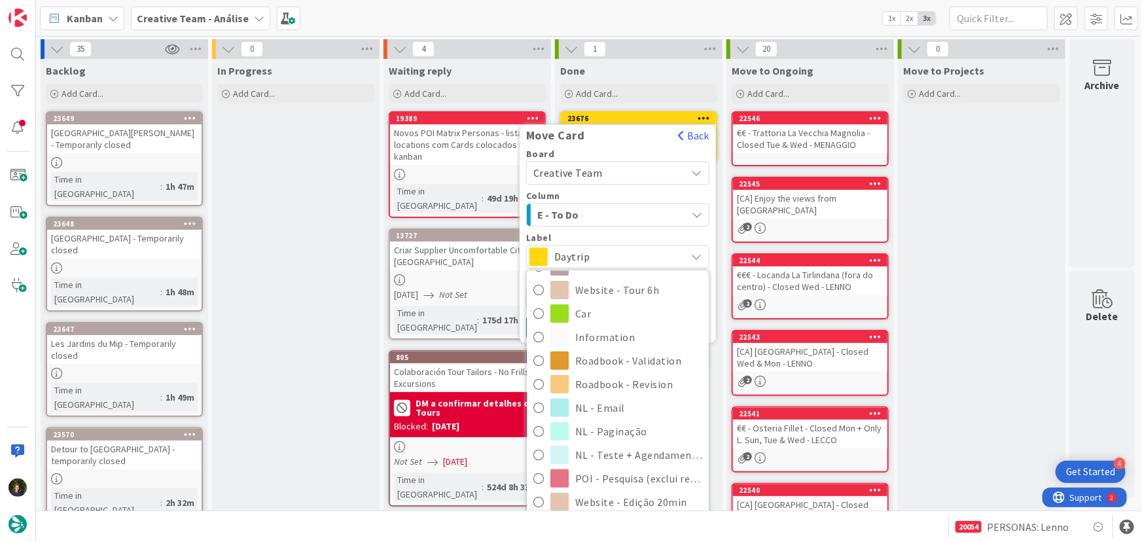
scroll to position [238, 0]
click at [654, 379] on span "Roadbook - Revision" at bounding box center [638, 381] width 127 height 20
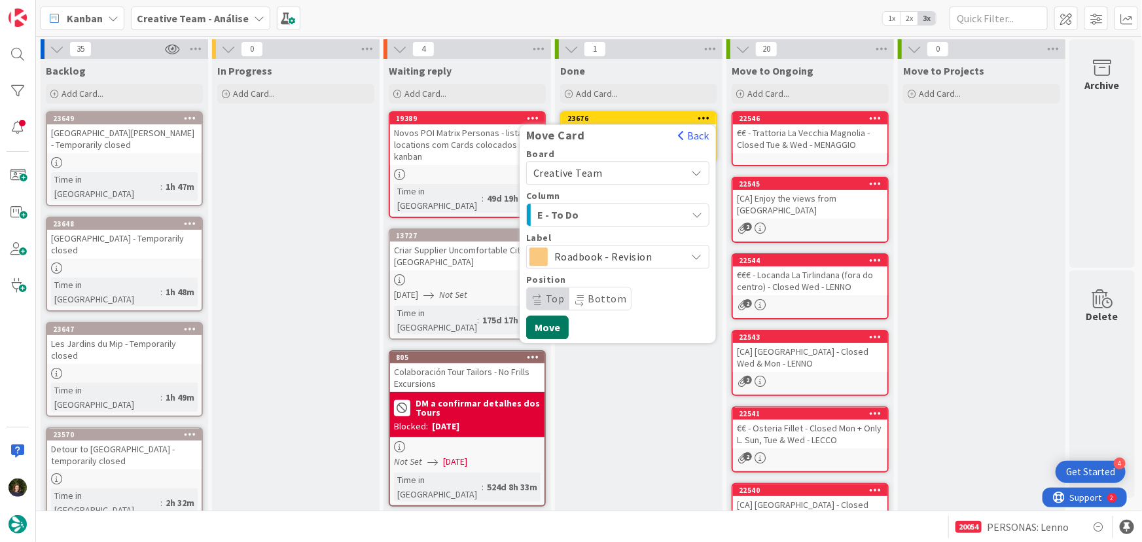
click at [549, 323] on button "Move" at bounding box center [547, 328] width 43 height 24
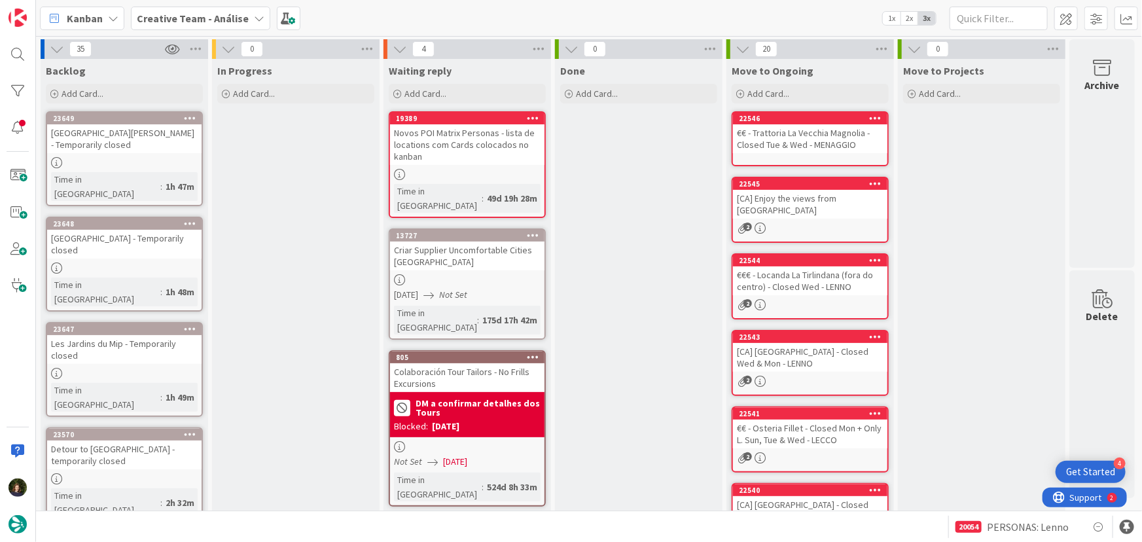
click at [216, 28] on div "Creative Team - Análise" at bounding box center [200, 19] width 139 height 24
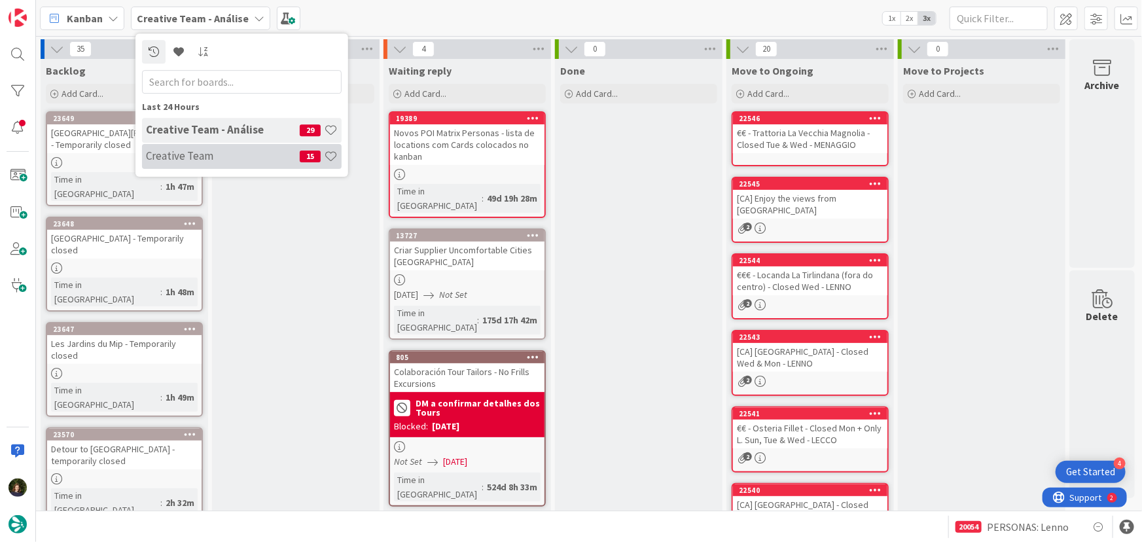
click at [224, 149] on h4 "Creative Team" at bounding box center [223, 155] width 154 height 13
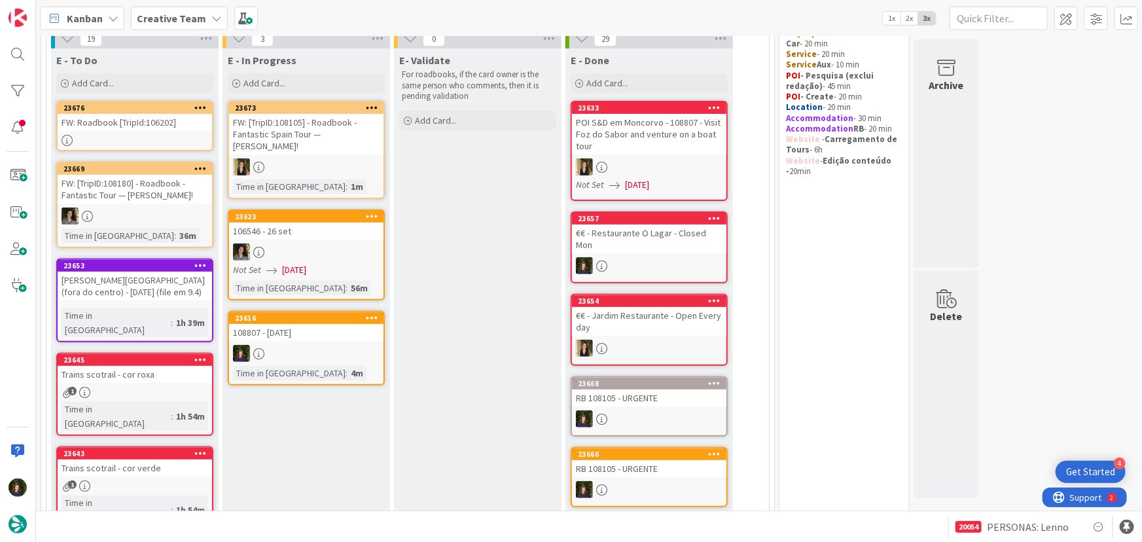
scroll to position [118, 0]
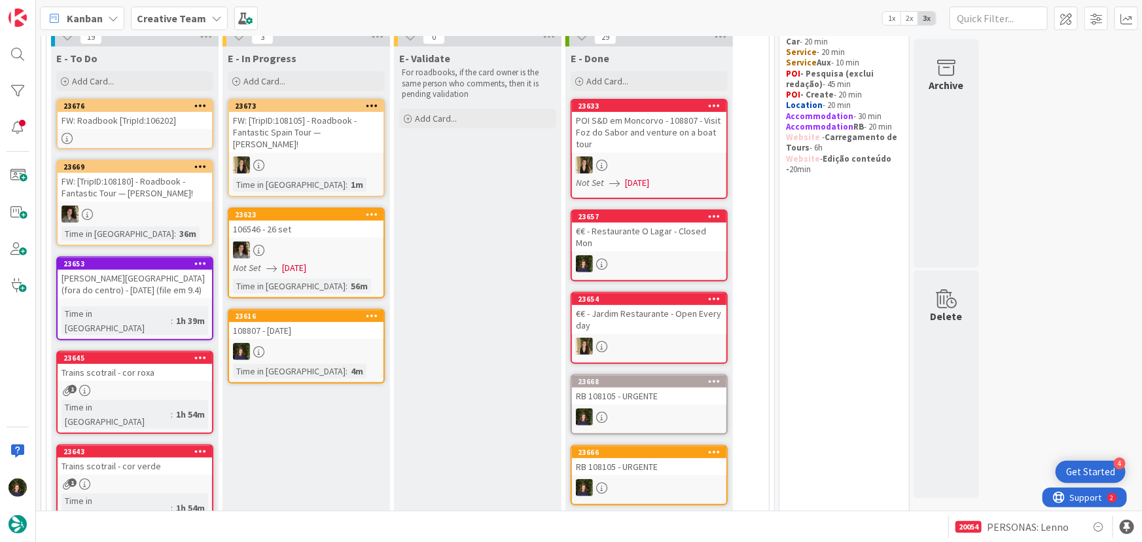
click at [316, 338] on link "23616 108807 - 20 oct Time in Column : 4m" at bounding box center [306, 346] width 157 height 75
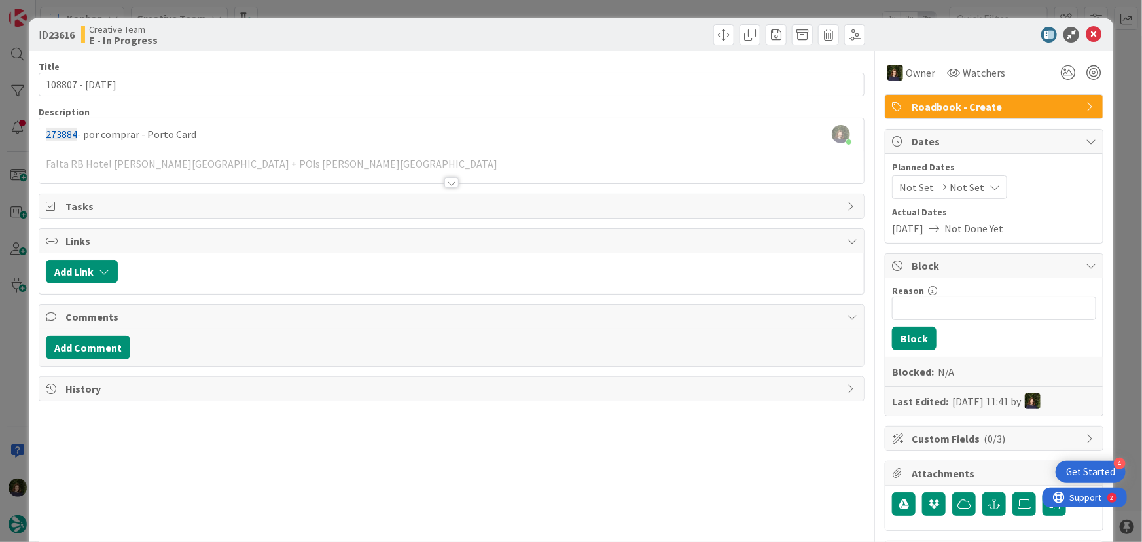
click at [447, 187] on div at bounding box center [452, 182] width 14 height 10
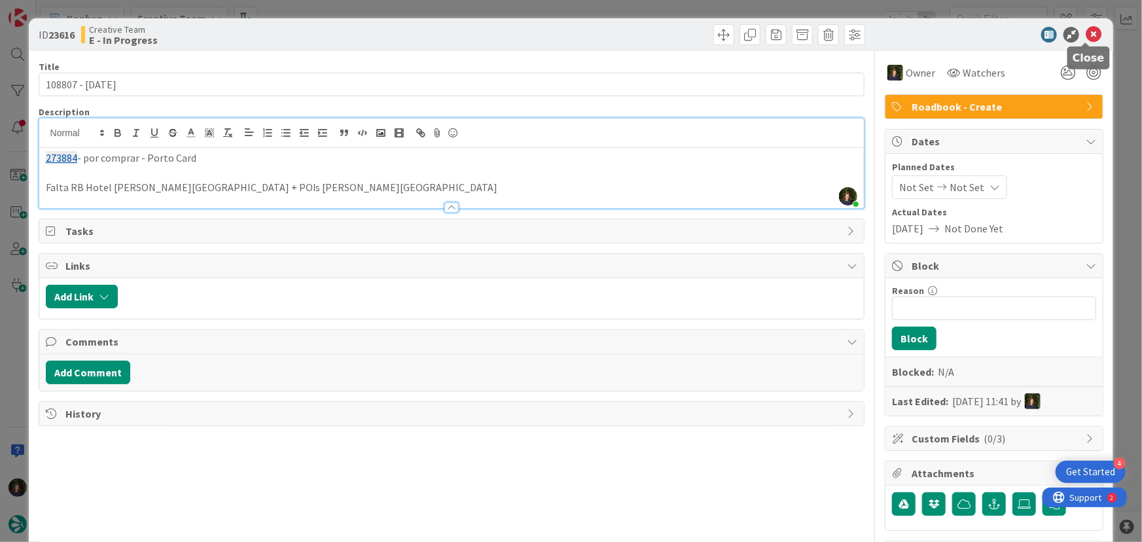
click at [1086, 36] on icon at bounding box center [1094, 35] width 16 height 16
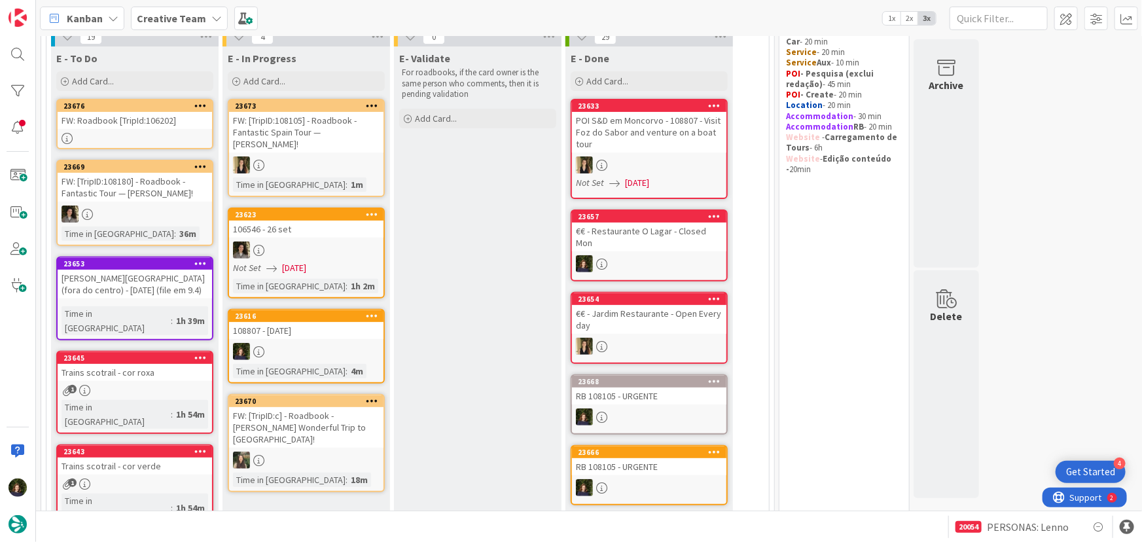
click at [302, 347] on div at bounding box center [306, 351] width 155 height 17
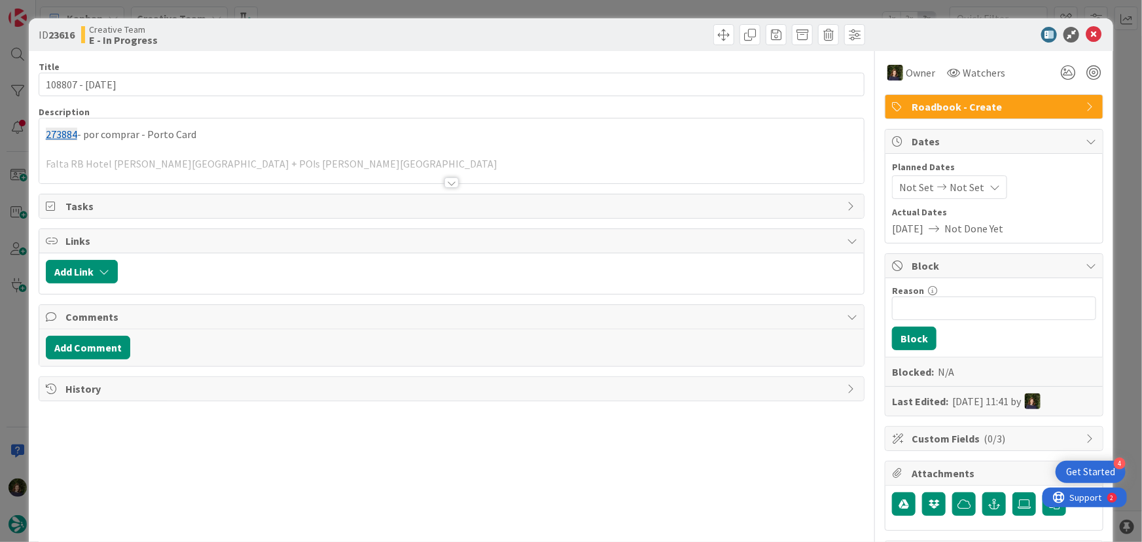
click at [971, 93] on div "Owner Watchers Roadbook - Create Dates Planned Dates Not Set Not Set Actual Dat…" at bounding box center [994, 437] width 219 height 773
click at [971, 100] on span "Roadbook - Create" at bounding box center [996, 107] width 168 height 16
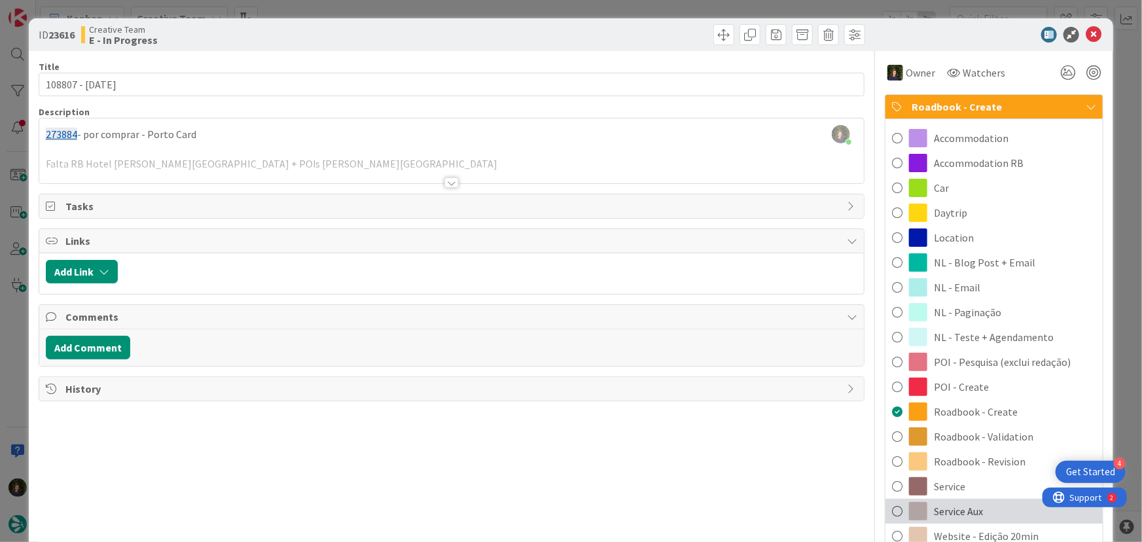
click at [977, 510] on div "Service Aux" at bounding box center [994, 511] width 217 height 25
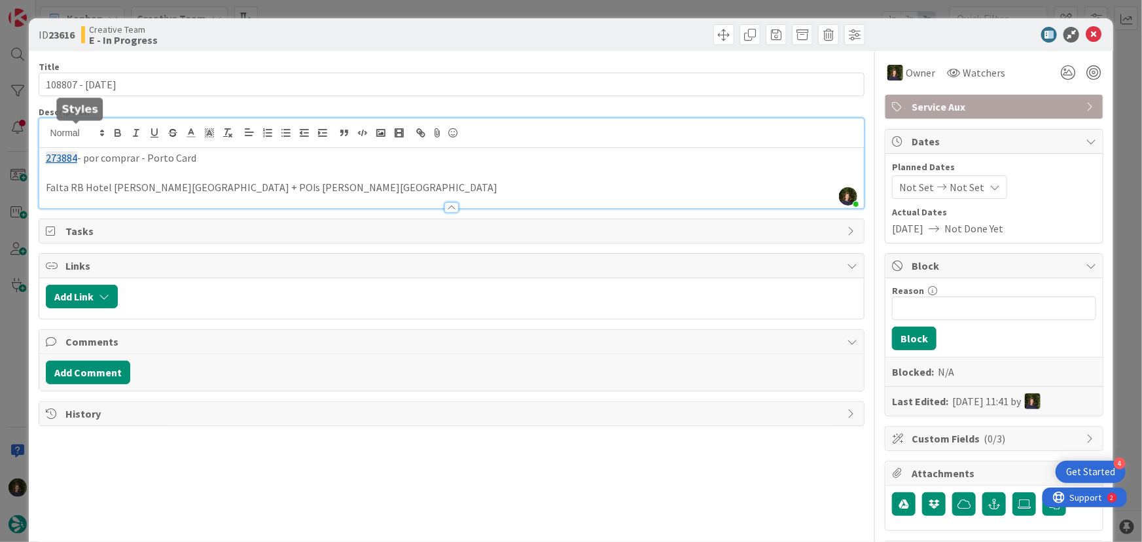
drag, startPoint x: 240, startPoint y: 130, endPoint x: 35, endPoint y: 149, distance: 205.7
click at [35, 148] on div "ID 23616 Creative Team E - In Progress Title 15 / 128 108807 - 20 oct Descripti…" at bounding box center [571, 425] width 1085 height 815
copy p "273884 - por comprar - Porto Card"
click at [1086, 35] on icon at bounding box center [1094, 35] width 16 height 16
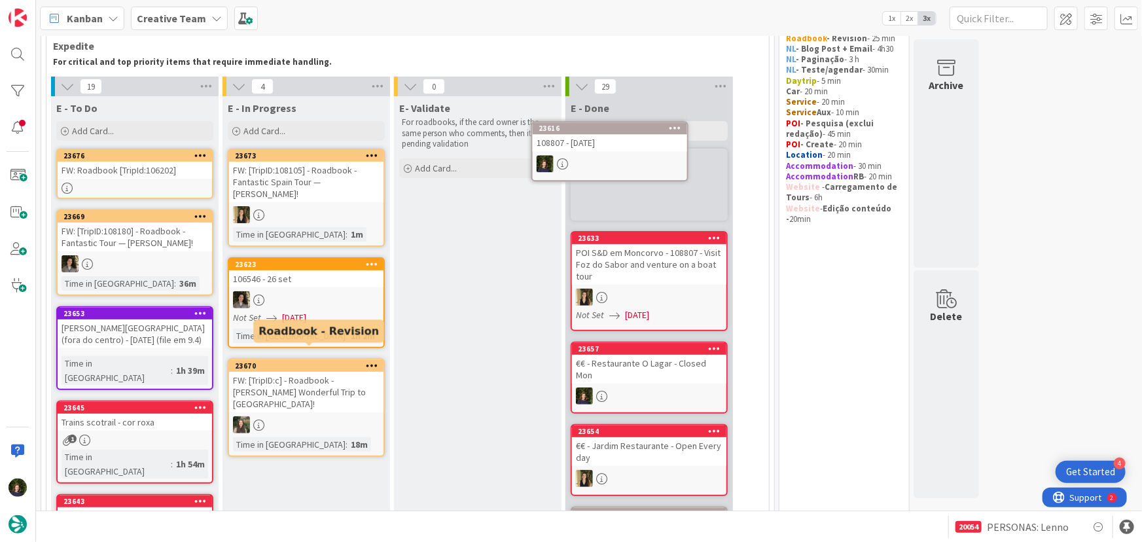
scroll to position [54, 0]
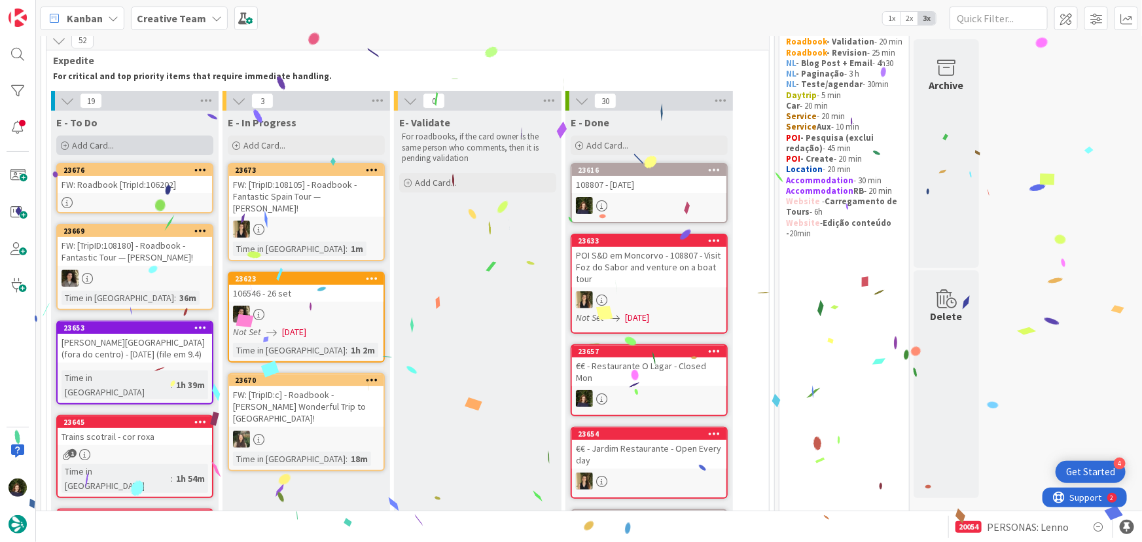
click at [130, 145] on div "Add Card..." at bounding box center [134, 146] width 157 height 20
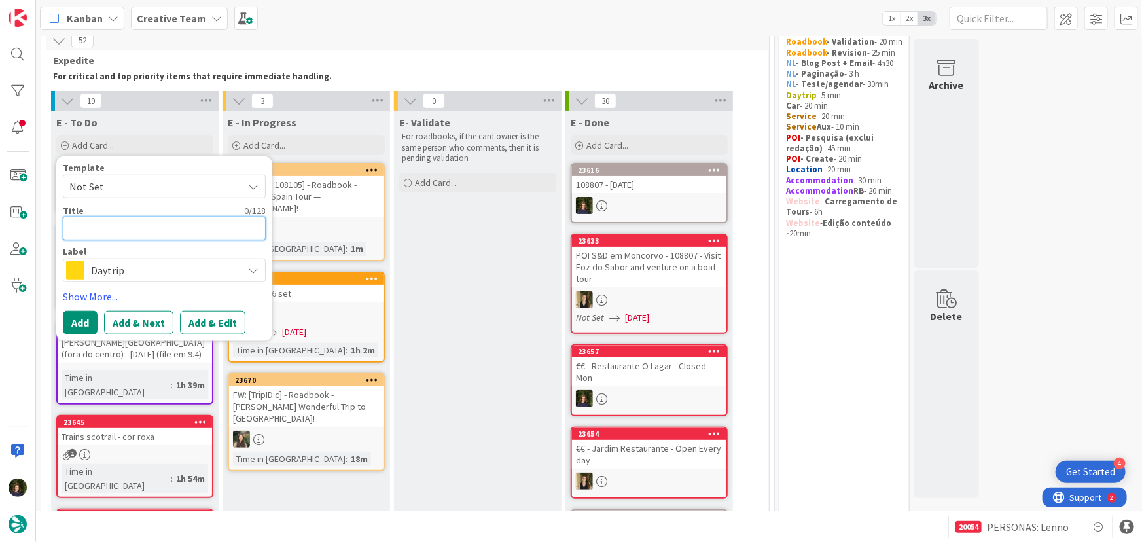
click at [100, 224] on textarea at bounding box center [164, 229] width 203 height 24
type textarea "1"
type textarea "x"
type textarea "10"
type textarea "x"
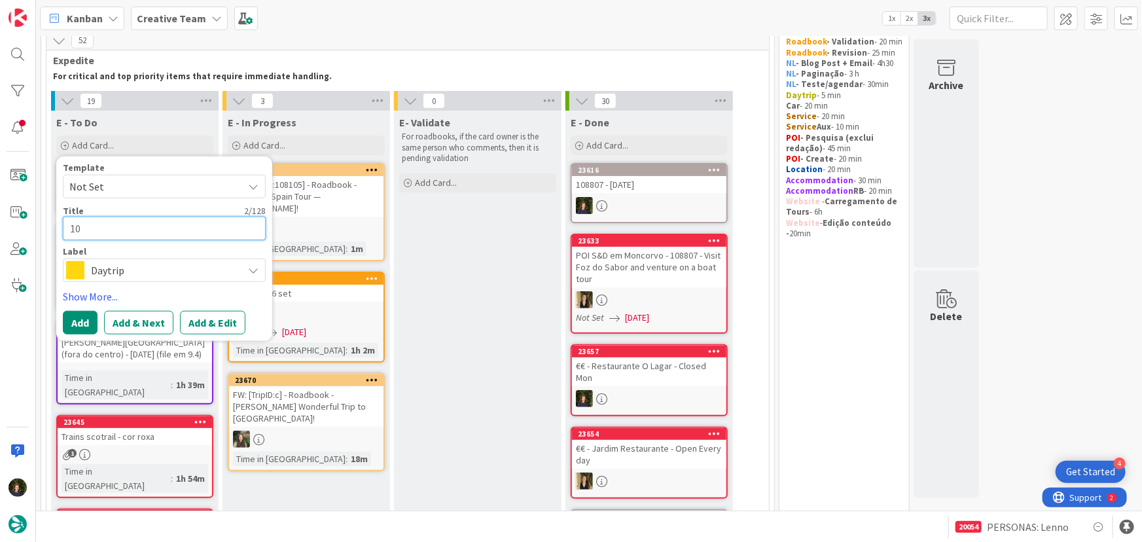
type textarea "108"
type textarea "x"
type textarea "1088"
type textarea "x"
type textarea "10880"
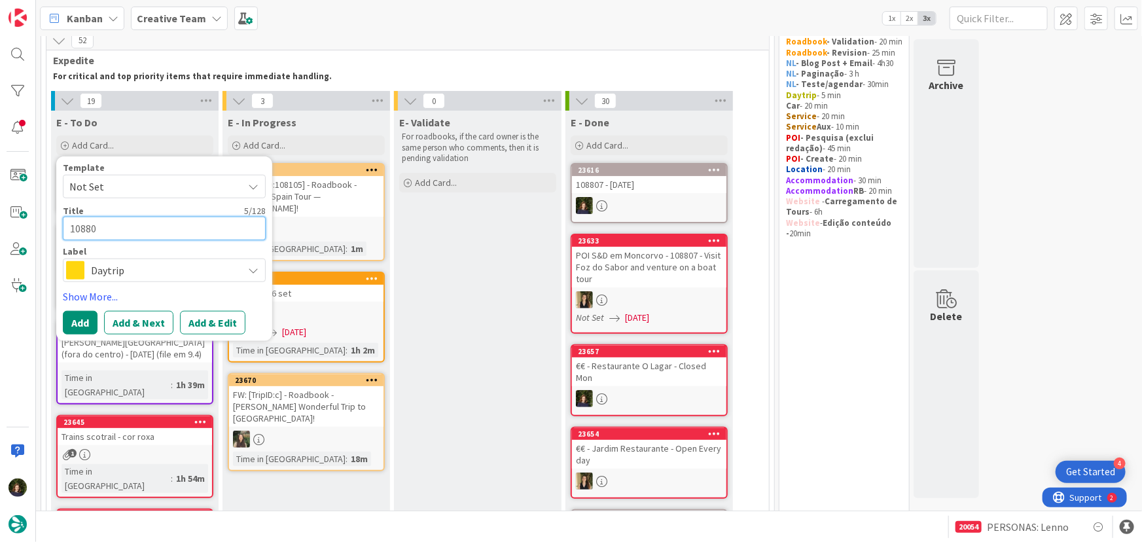
type textarea "x"
type textarea "108807"
type textarea "x"
type textarea "108807"
type textarea "x"
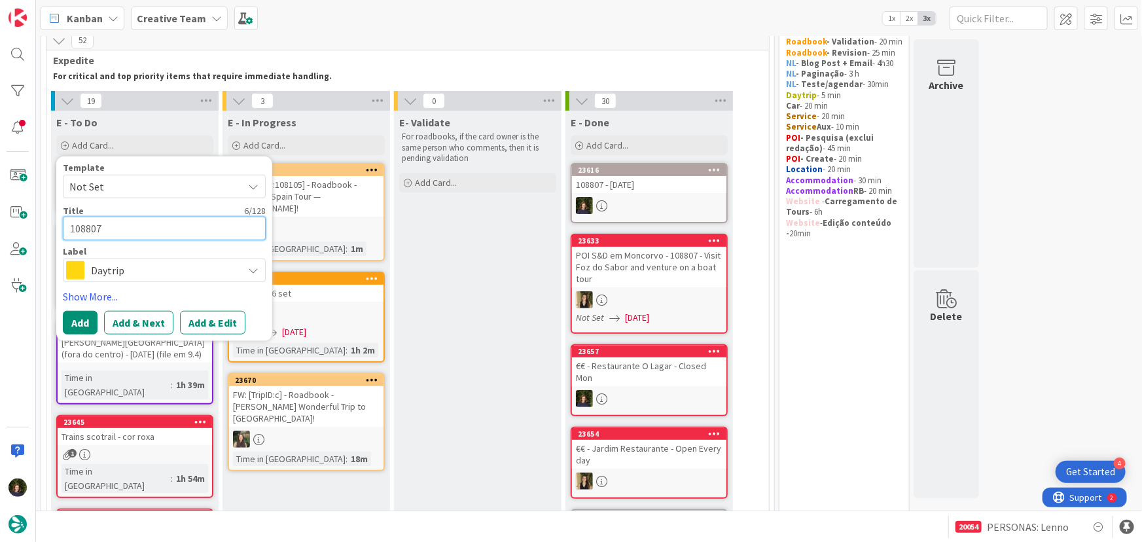
type textarea "108807 -"
type textarea "x"
type textarea "108807 -"
type textarea "x"
type textarea "108807 - V"
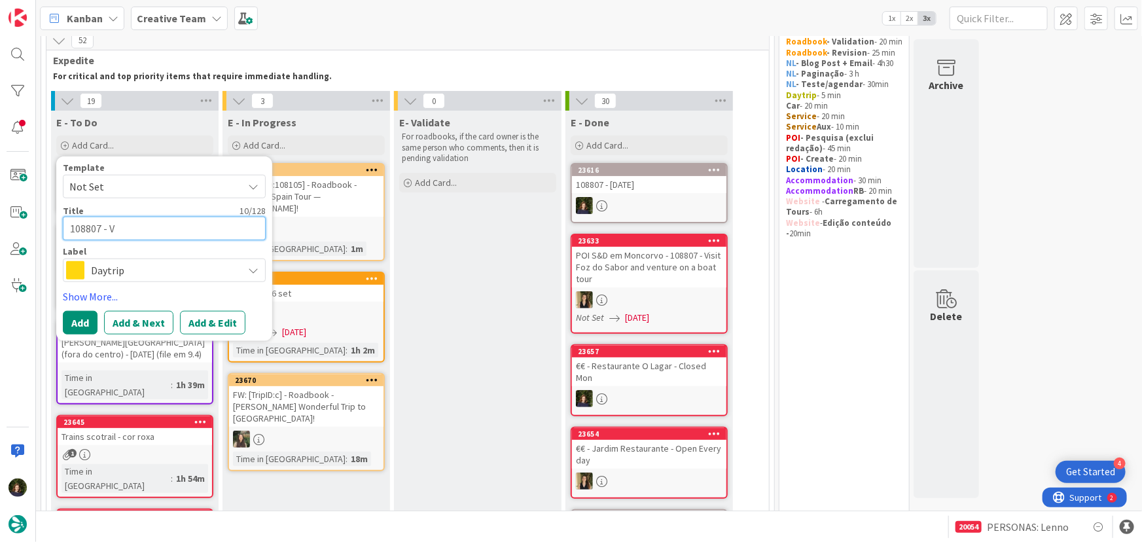
type textarea "x"
type textarea "108807 - Va"
type textarea "x"
type textarea "108807 - Val"
type textarea "x"
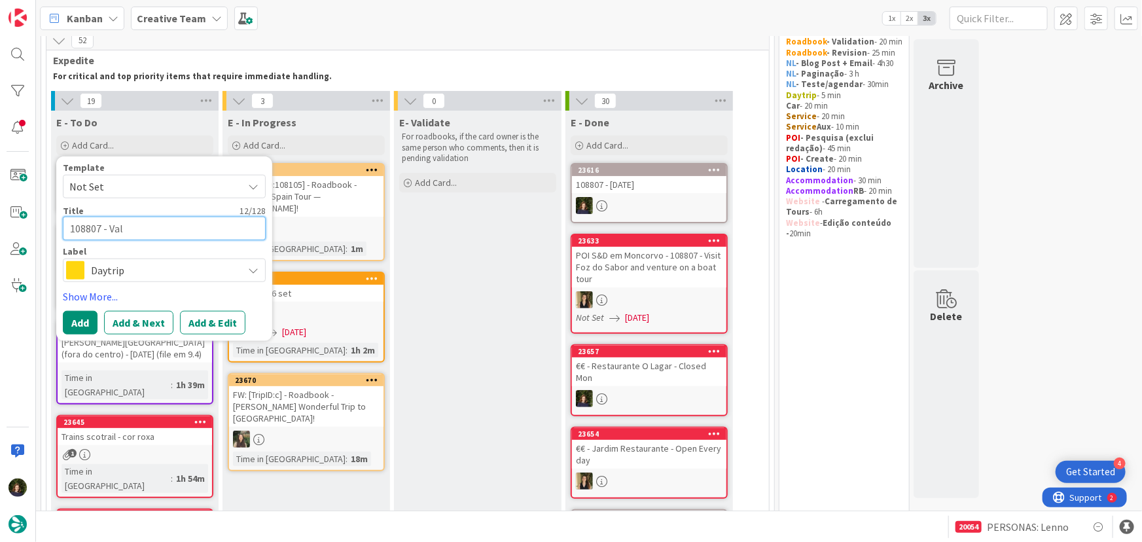
type textarea "108807 - Vali"
type textarea "x"
type textarea "108807 - Valid"
type textarea "x"
type textarea "108807 - Valida"
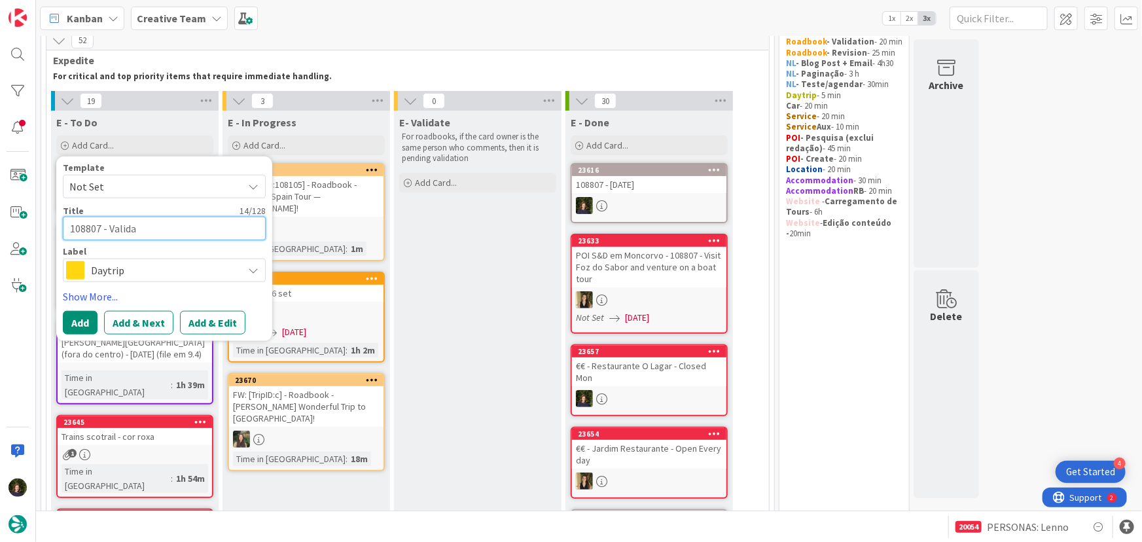
type textarea "x"
type textarea "108807 - Validat"
type textarea "x"
type textarea "108807 - Validati"
type textarea "x"
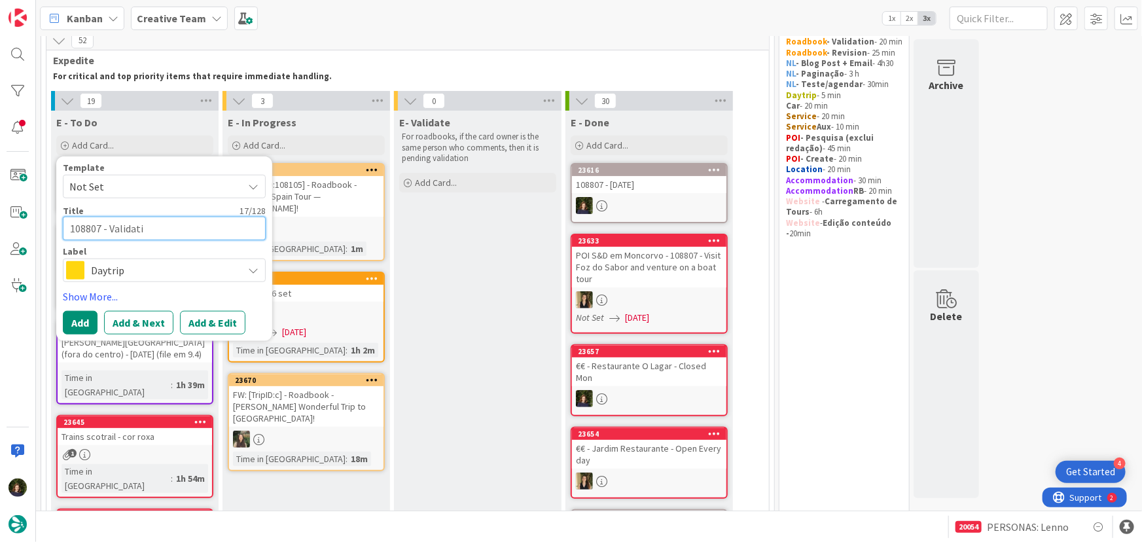
type textarea "108807 - Validatio"
type textarea "x"
type textarea "108807 - Validation"
click at [122, 274] on span "Daytrip" at bounding box center [163, 270] width 145 height 18
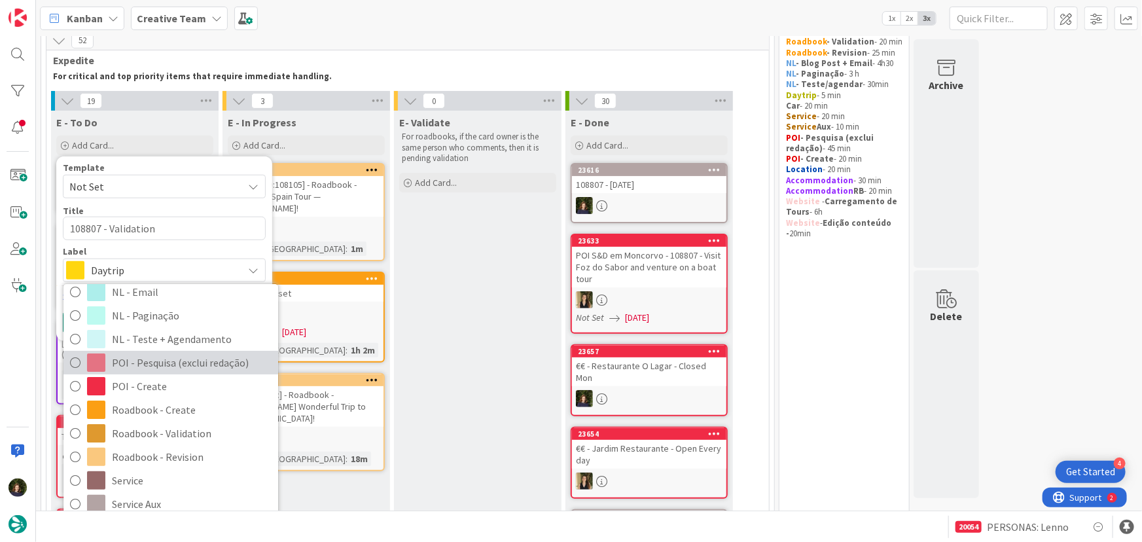
scroll to position [238, 0]
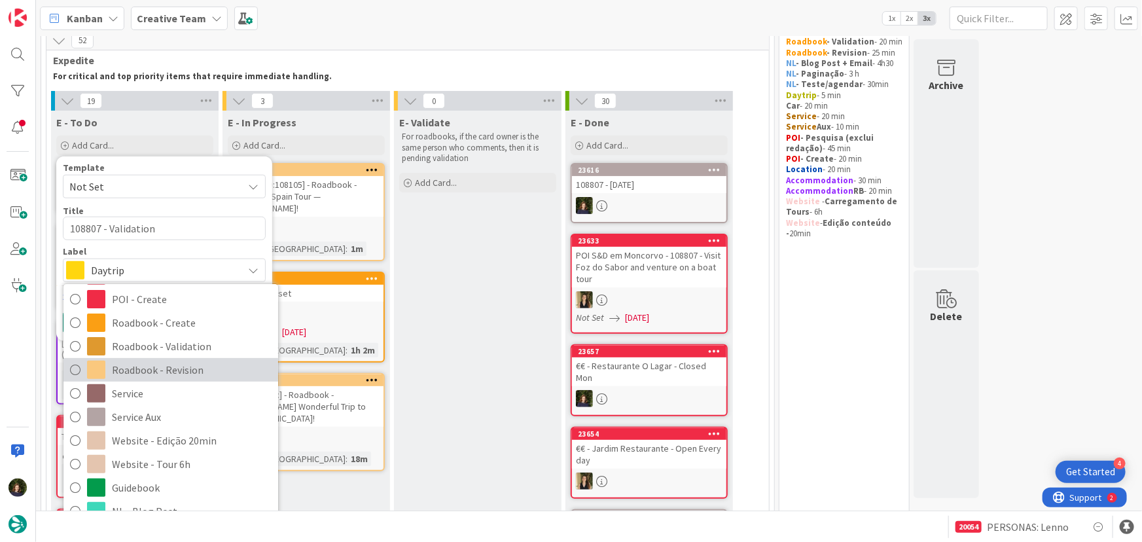
click at [170, 361] on span "Roadbook - Revision" at bounding box center [192, 370] width 160 height 20
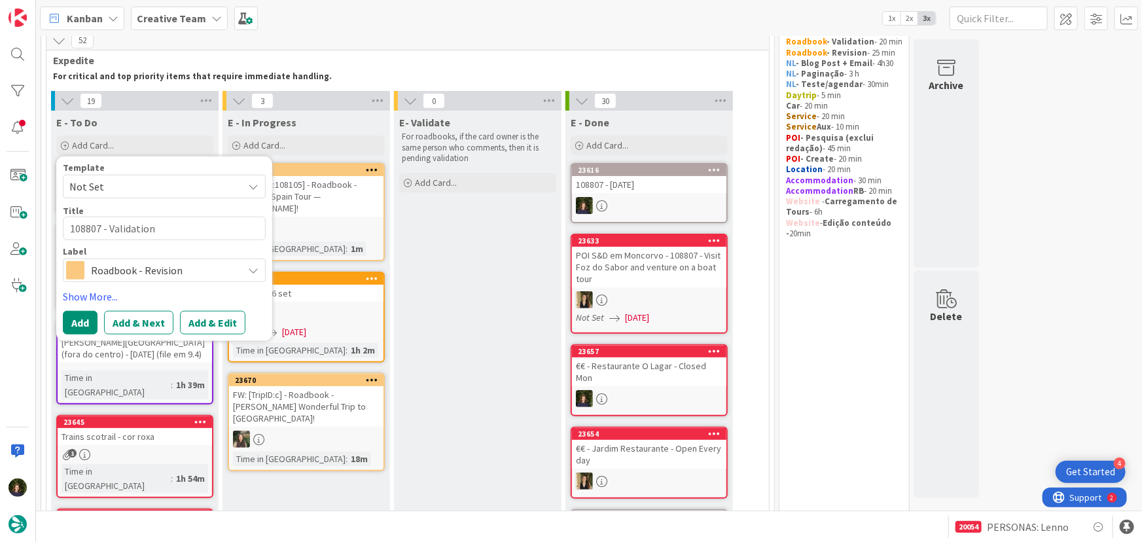
click at [124, 268] on span "Roadbook - Revision" at bounding box center [163, 270] width 145 height 18
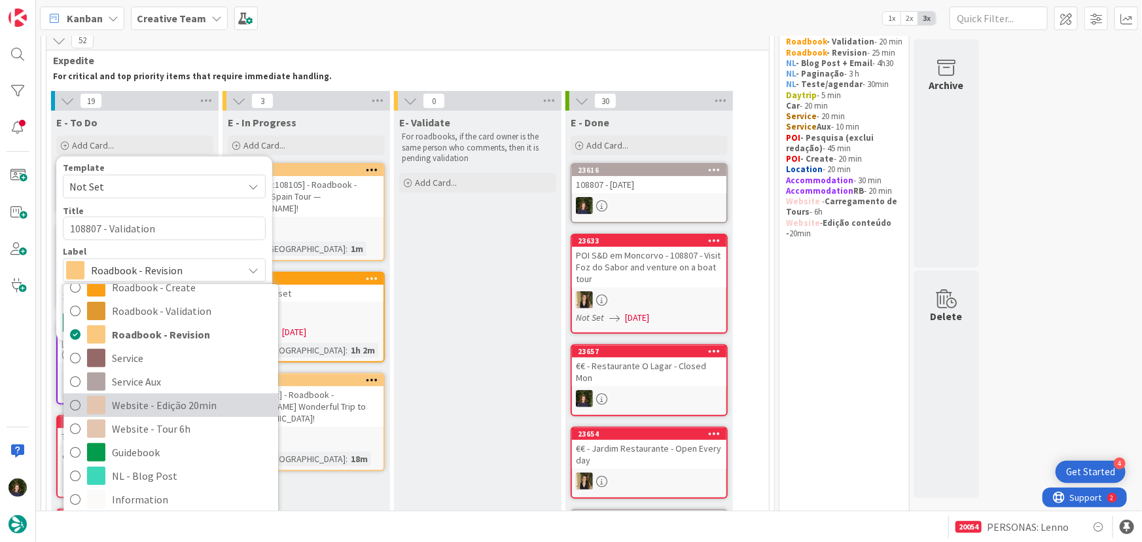
scroll to position [213, 0]
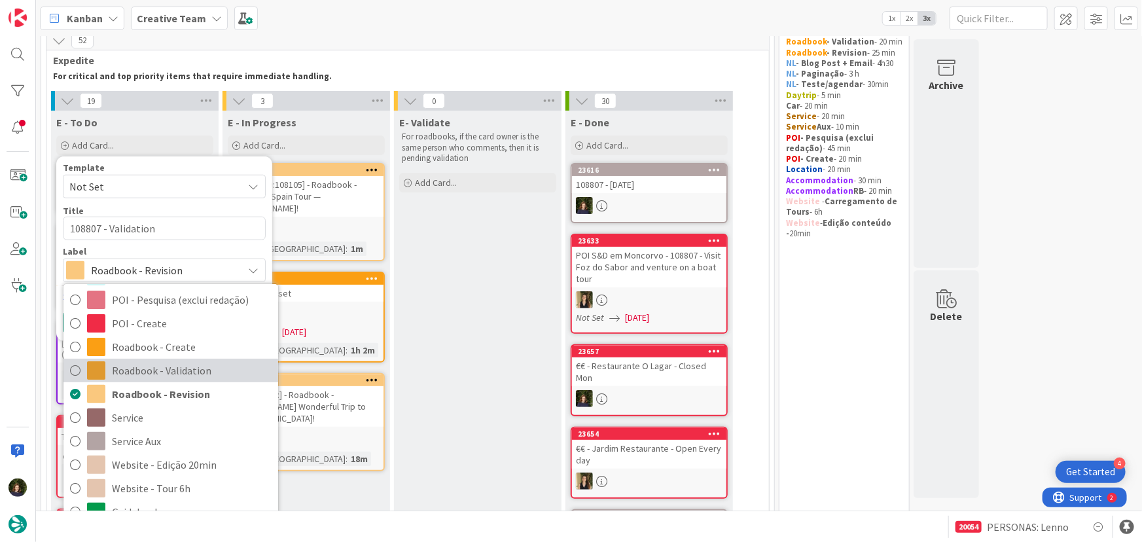
click at [164, 370] on span "Roadbook - Validation" at bounding box center [192, 371] width 160 height 20
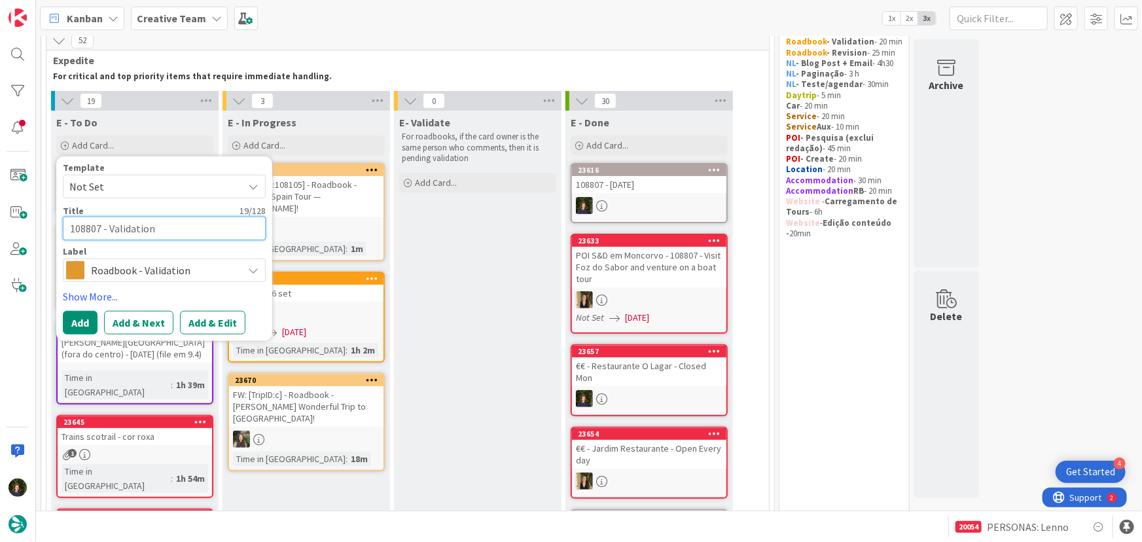
click at [162, 223] on textarea "108807 - Validation" at bounding box center [164, 229] width 203 height 24
type textarea "x"
type textarea "108807 - Validation"
type textarea "x"
type textarea "108807 - Validation ("
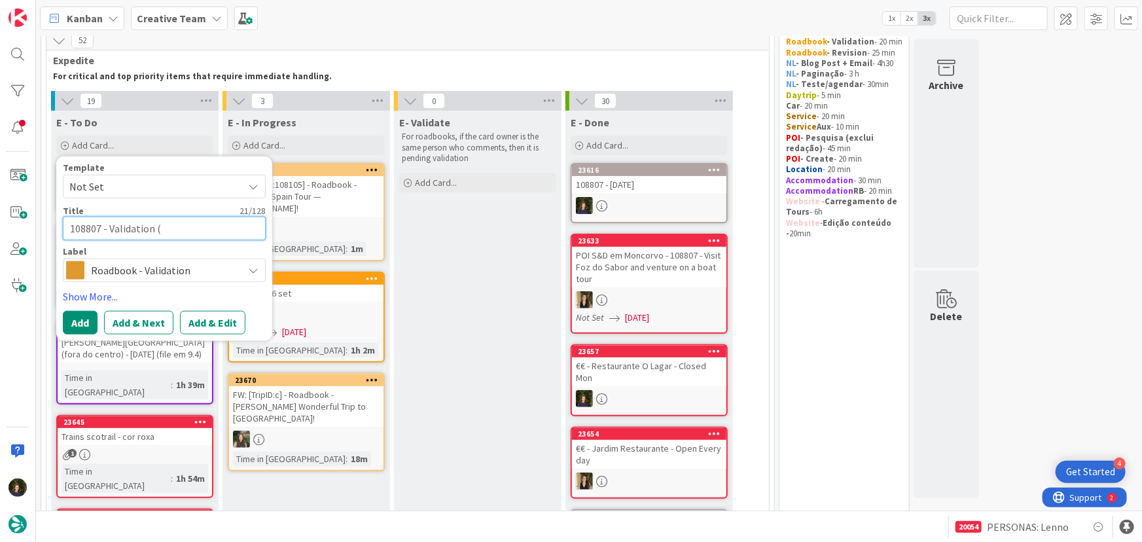
type textarea "x"
type textarea "108807 - Validation (s"
type textarea "x"
type textarea "108807 - Validation (só"
type textarea "x"
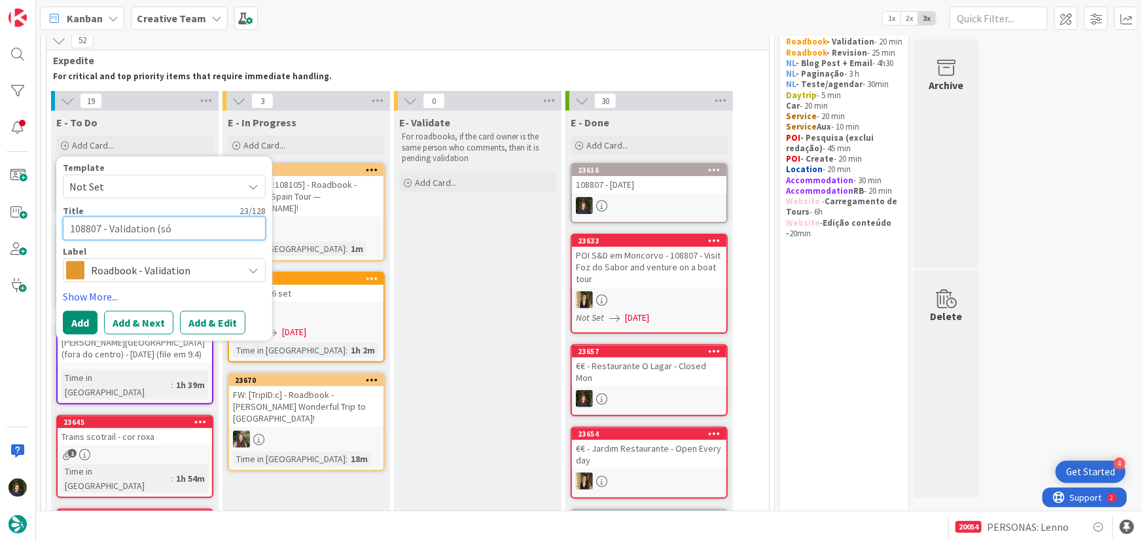
type textarea "108807 - Validation (só"
type textarea "x"
type textarea "108807 - Validation (só f"
type textarea "x"
type textarea "108807 - Validation (só fa"
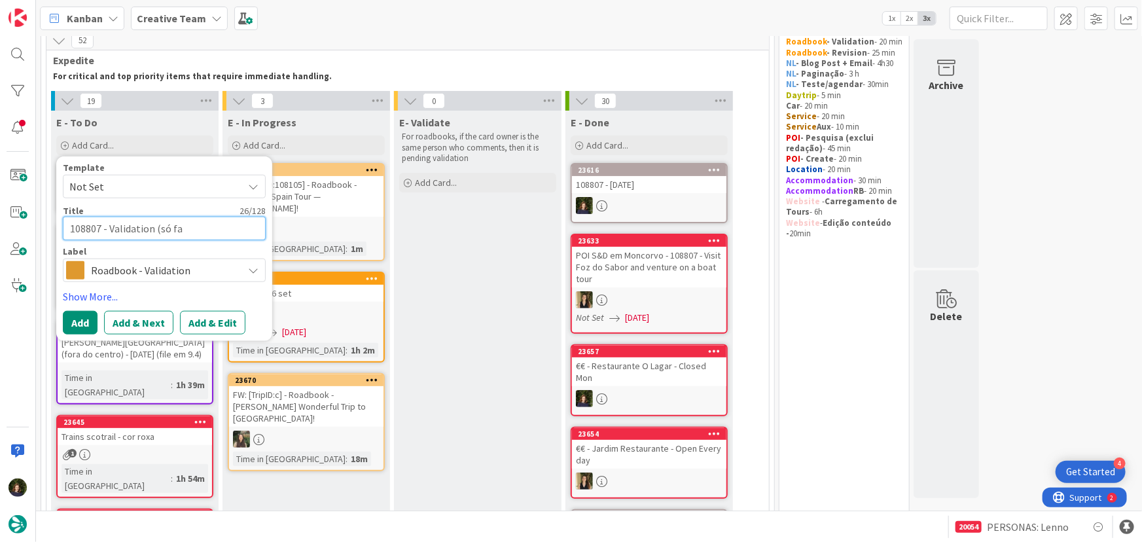
type textarea "x"
type textarea "108807 - Validation (só fal"
type textarea "x"
type textarea "108807 - Validation (só falt"
type textarea "x"
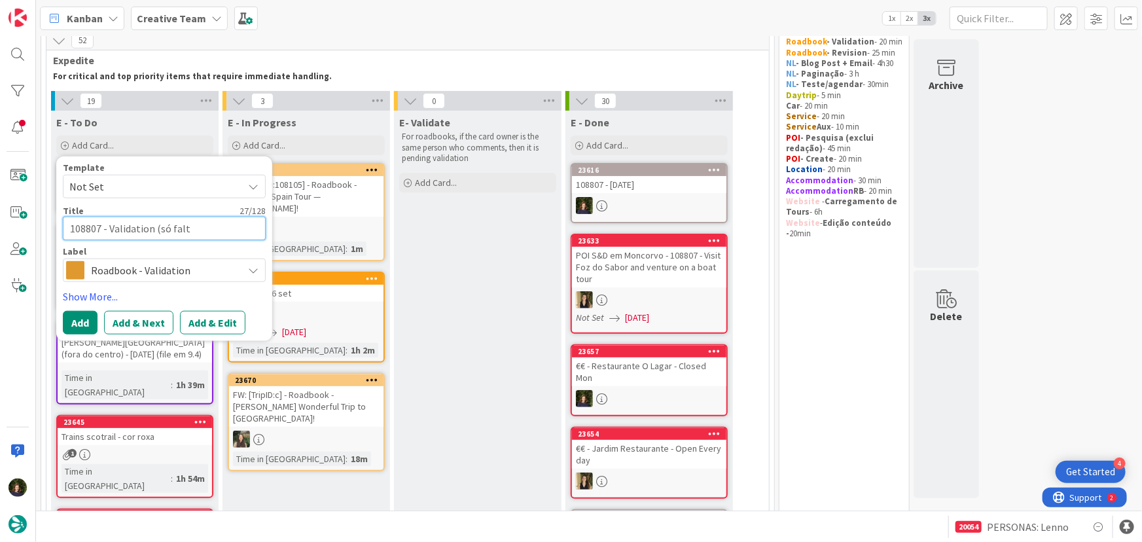
type textarea "108807 - Validation (só falta"
type textarea "x"
type textarea "108807 - Validation (só falta"
type textarea "x"
type textarea "108807 - Validation (só falta o"
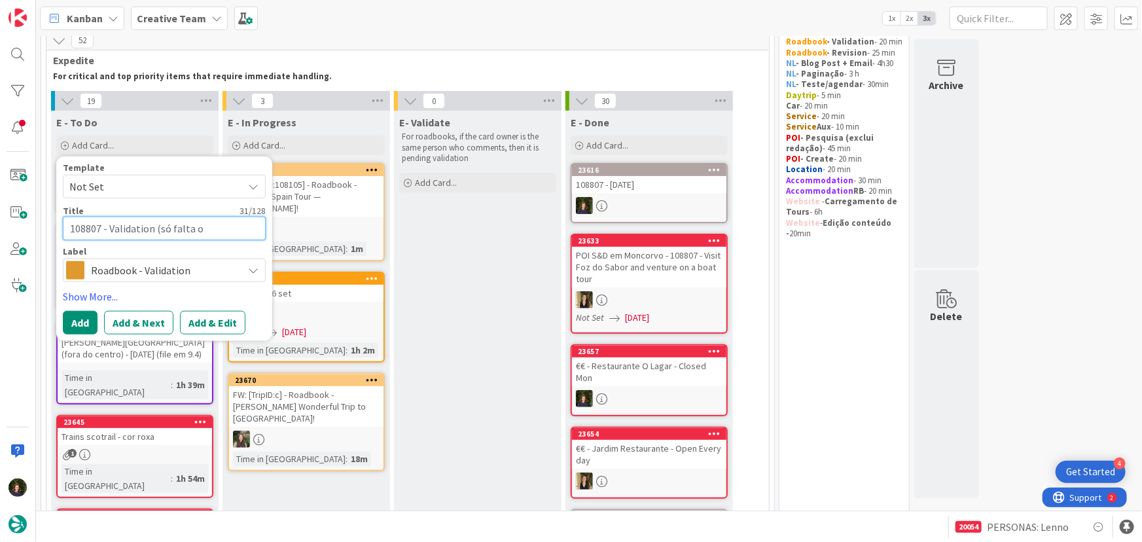
type textarea "x"
type textarea "108807 - Validation (só falta o p"
type textarea "x"
type textarea "108807 - Validation (só falta o po"
type textarea "x"
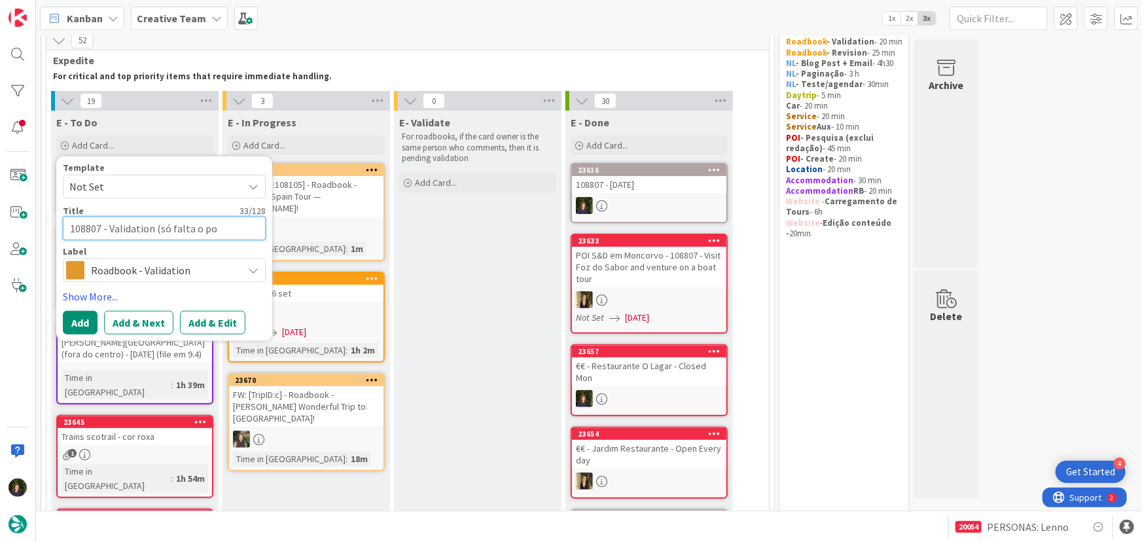
type textarea "108807 - Validation (só falta o por"
type textarea "x"
type textarea "108807 - Validation (só falta o port"
type textarea "x"
type textarea "108807 - Validation (só falta o porto"
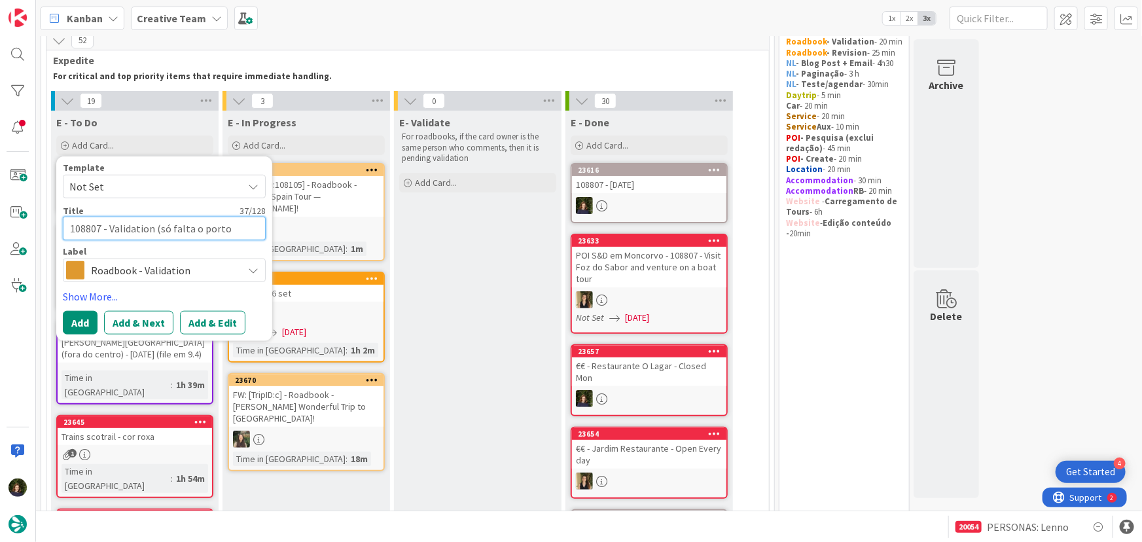
type textarea "x"
type textarea "108807 - Validation (só falta o porto C"
type textarea "x"
type textarea "108807 - Validation (só falta o porto Cr"
type textarea "x"
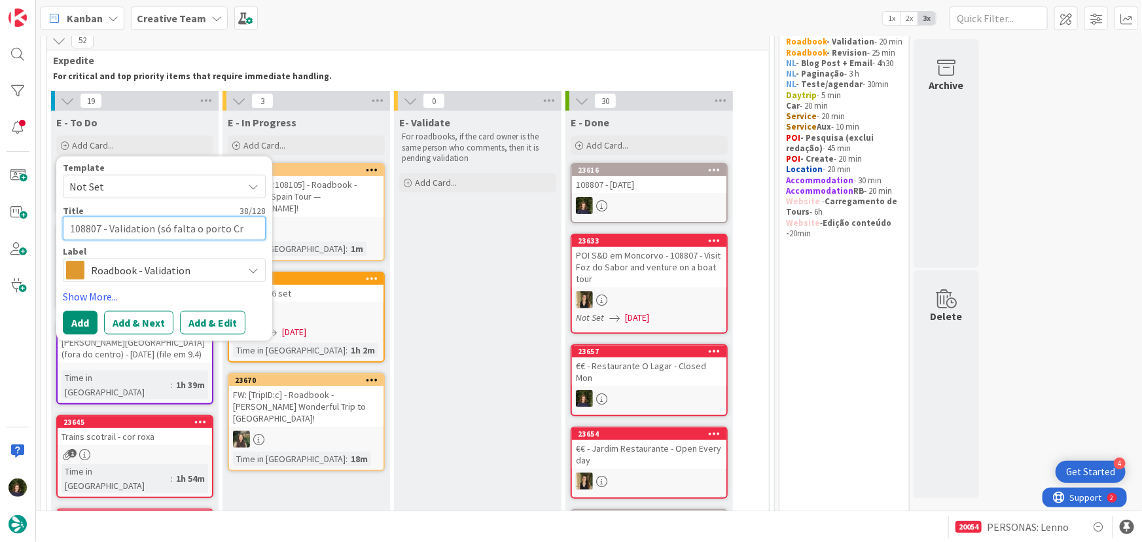
type textarea "108807 - Validation (só falta o porto Cra"
type textarea "x"
type textarea "108807 - Validation (só falta o porto Crad"
type textarea "x"
type textarea "108807 - Validation (só falta o porto Crad)"
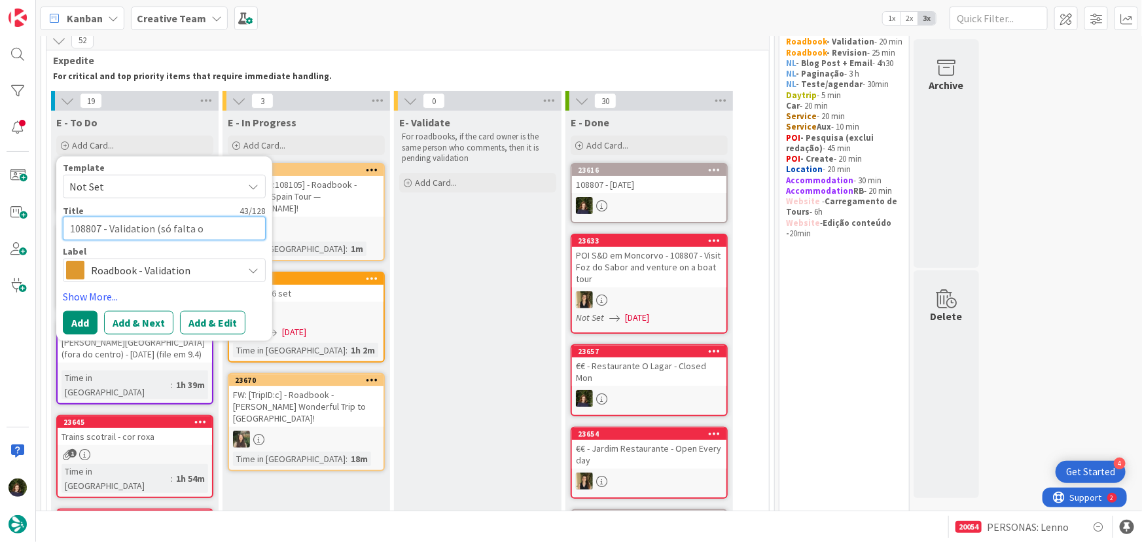
type textarea "x"
type textarea "108807 - Validation (só falta o porto Crad"
type textarea "x"
type textarea "108807 - Validation (só falta o porto Cra"
type textarea "x"
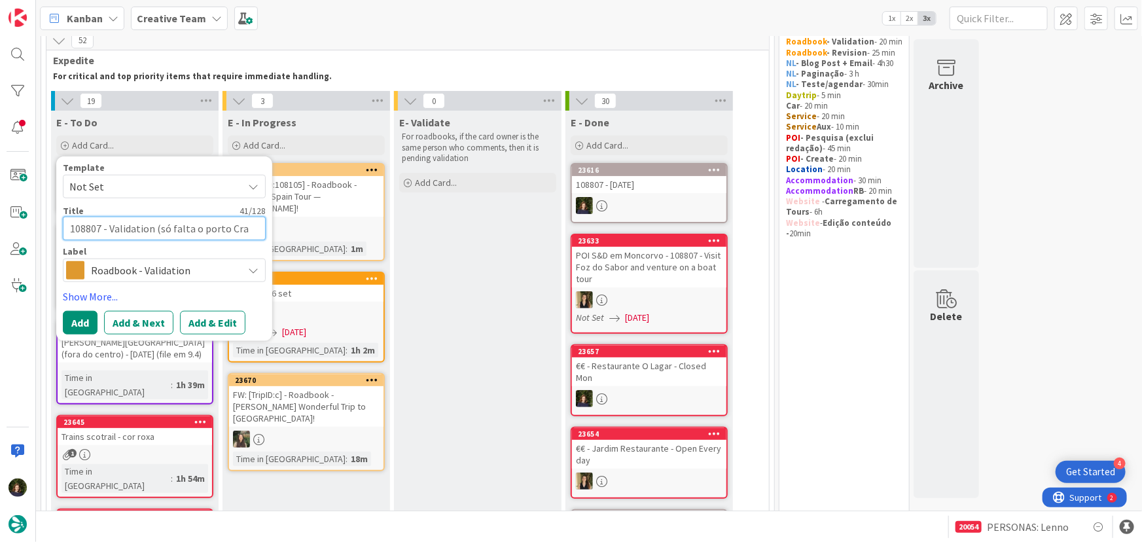
type textarea "108807 - Validation (só falta o porto Cr"
type textarea "x"
type textarea "108807 - Validation (só falta o porto C"
type textarea "x"
type textarea "108807 - Validation (só falta o porto Ca"
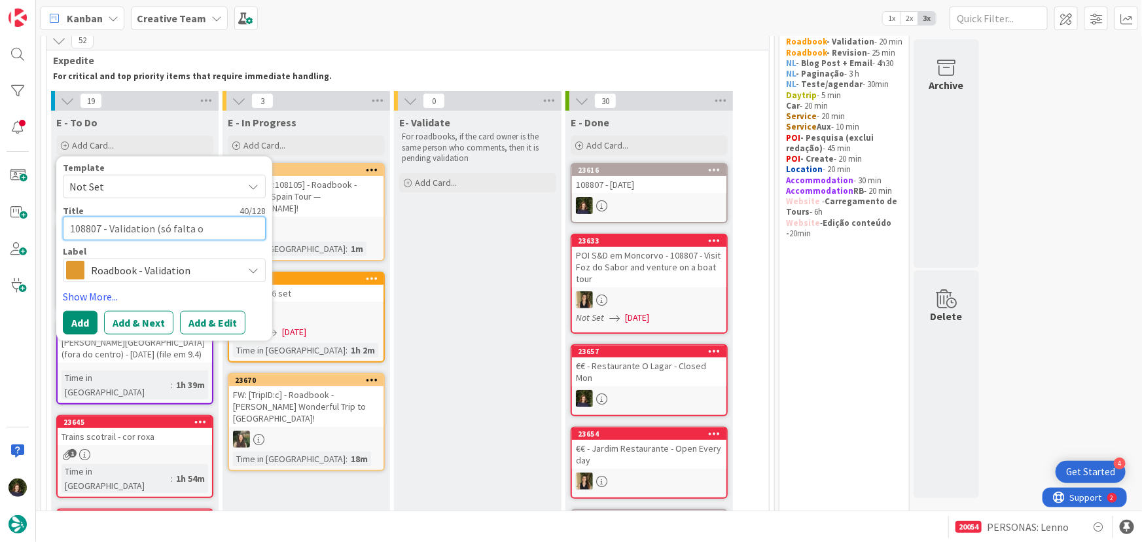
type textarea "x"
type textarea "108807 - Validation (só falta o porto Car"
type textarea "x"
type textarea "108807 - Validation (só falta o porto Card"
type textarea "x"
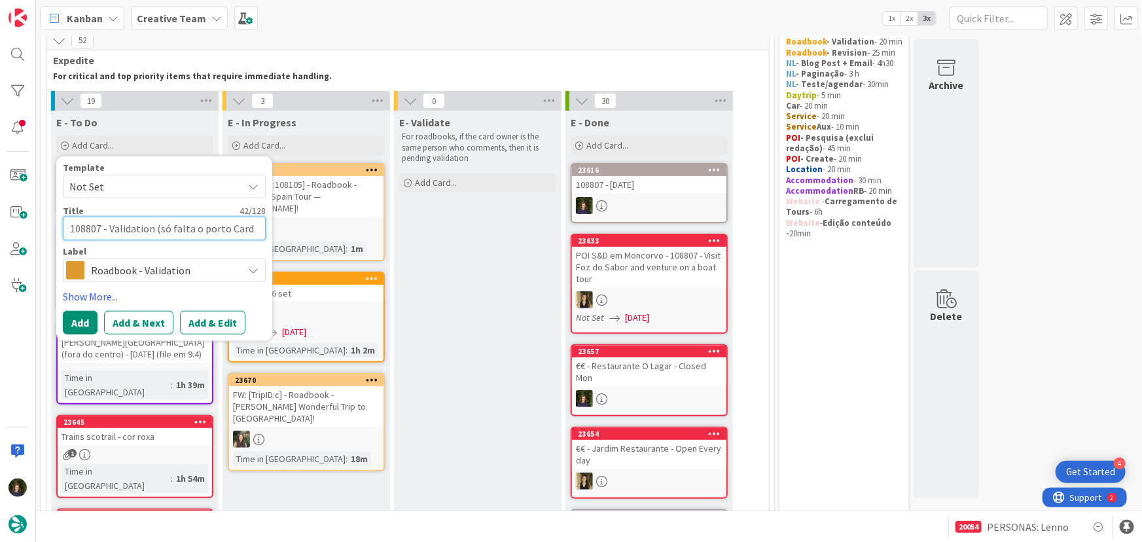
type textarea "108807 - Validation (só falta o porto Card,"
type textarea "x"
type textarea "108807 - Validation (só falta o porto Card,"
type textarea "x"
type textarea "108807 - Validation (só falta o porto Card, m"
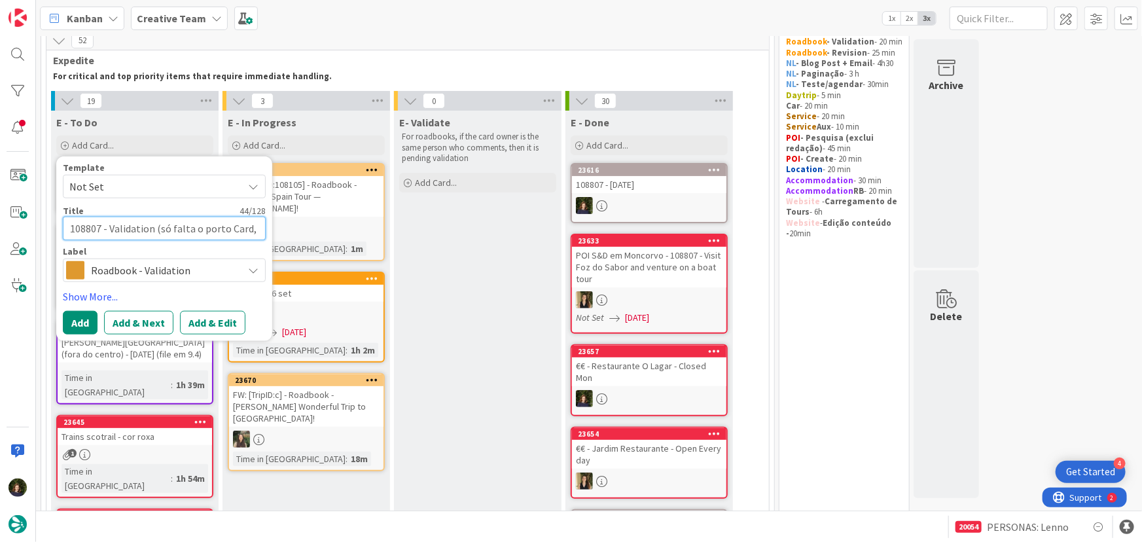
type textarea "x"
type textarea "108807 - Validation (só falta o porto Card, ma"
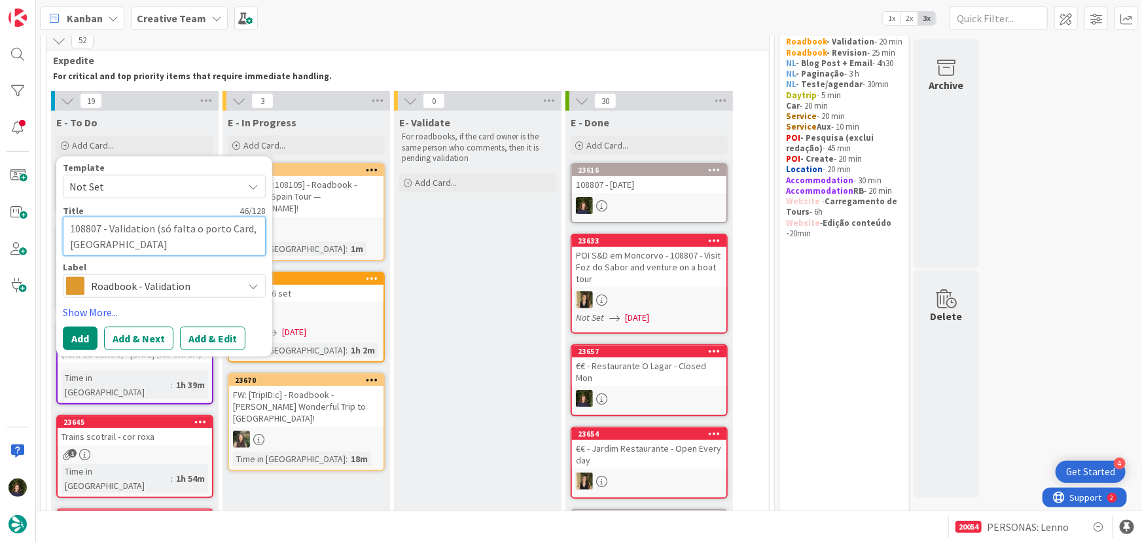
type textarea "x"
type textarea "108807 - Validation (só falta o porto Card, mas"
type textarea "x"
type textarea "108807 - Validation (só falta o porto Card, mas"
type textarea "x"
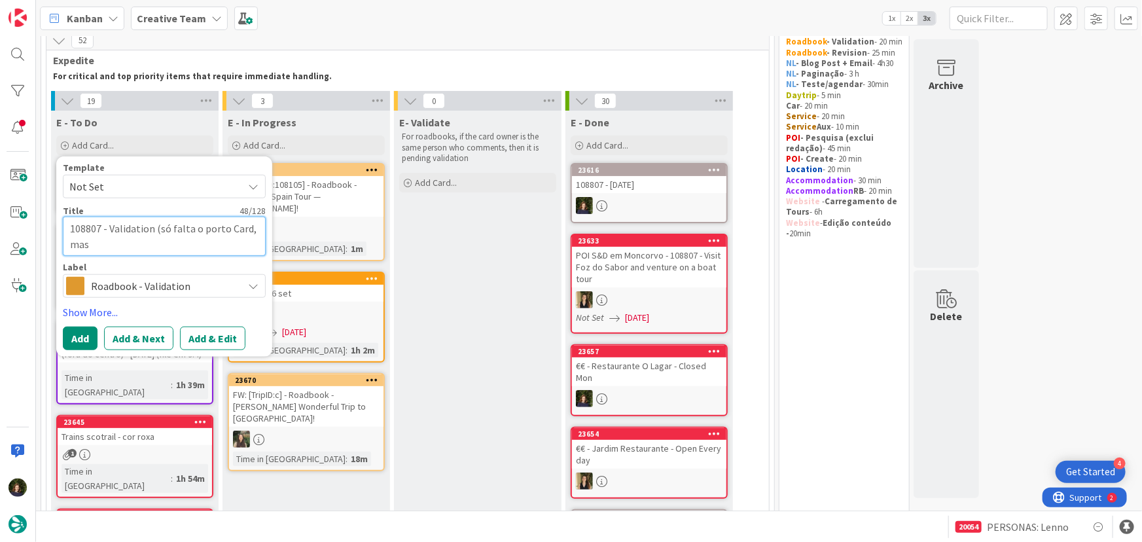
type textarea "108807 - Validation (só falta o porto Card, mas f"
type textarea "x"
type textarea "108807 - Validation (só falta o porto Card, mas fi"
type textarea "x"
type textarea "108807 - Validation (só falta o porto Card, mas fic"
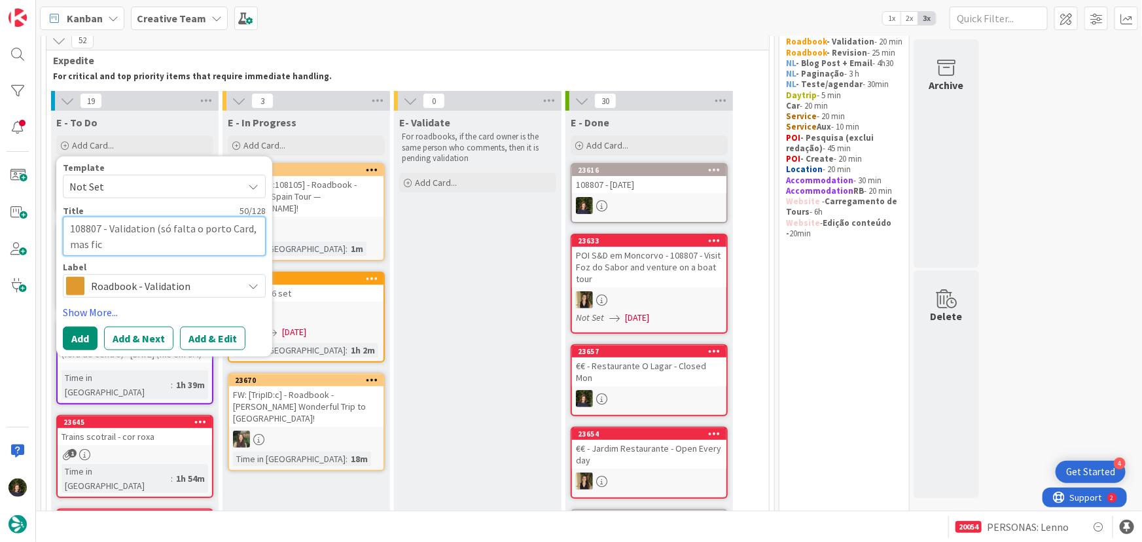
type textarea "x"
type textarea "108807 - Validation (só falta o porto Card, mas fica"
type textarea "x"
type textarea "108807 - Validation (só falta o porto Card, mas fica"
type textarea "x"
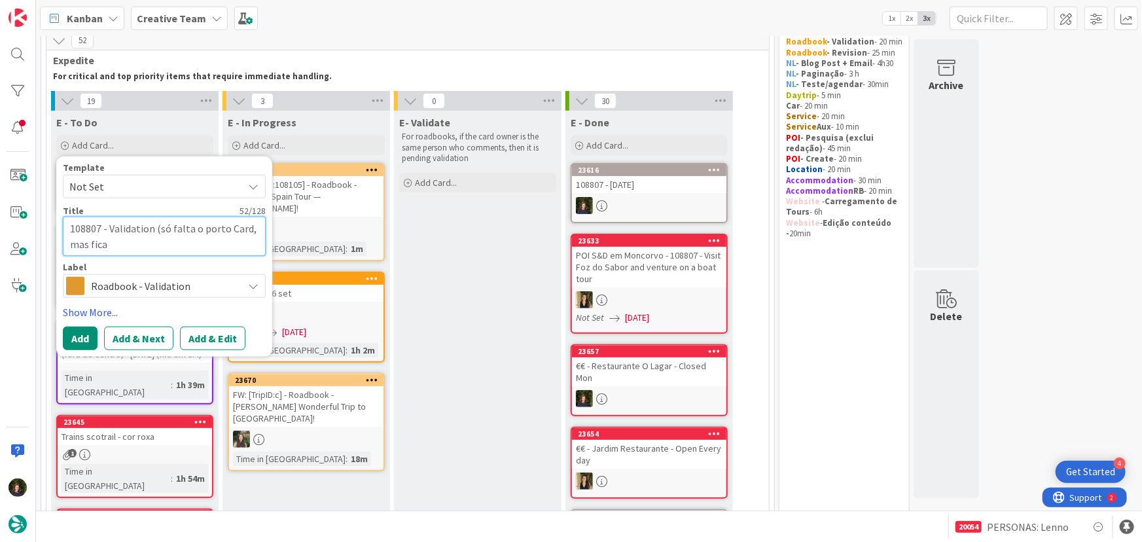
type textarea "108807 - Validation (só falta o porto Card, mas fica j"
type textarea "x"
type textarea "108807 - Validation (só falta o porto Card, mas fica já"
type textarea "x"
type textarea "108807 - Validation (só falta o porto Card, mas fica já"
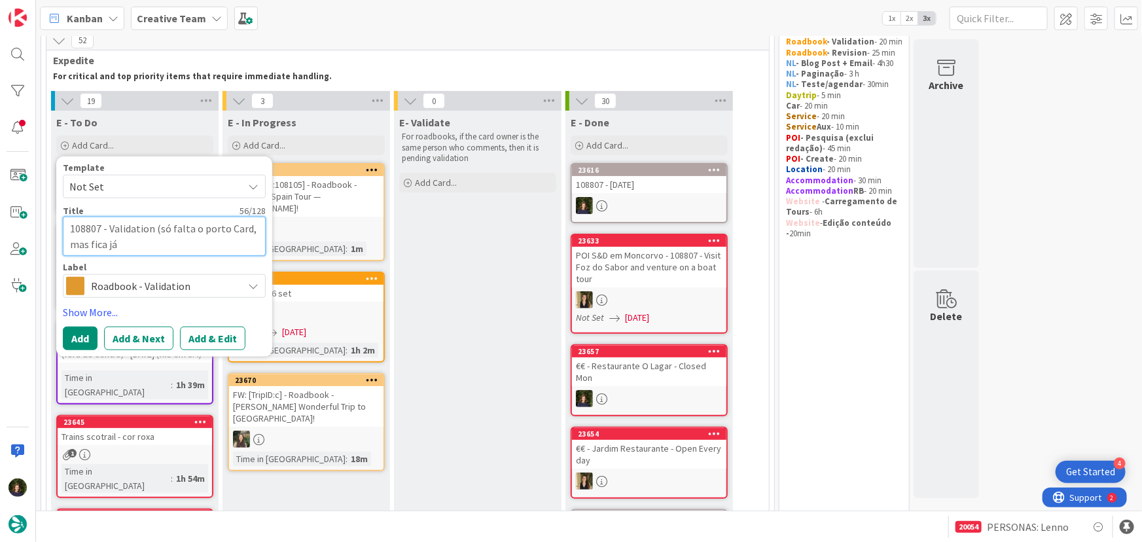
type textarea "x"
type textarea "108807 - Validation (só falta o porto Card, mas fica já p"
type textarea "x"
type textarea "108807 - Validation (só falta o porto Card, mas fica já pr"
type textarea "x"
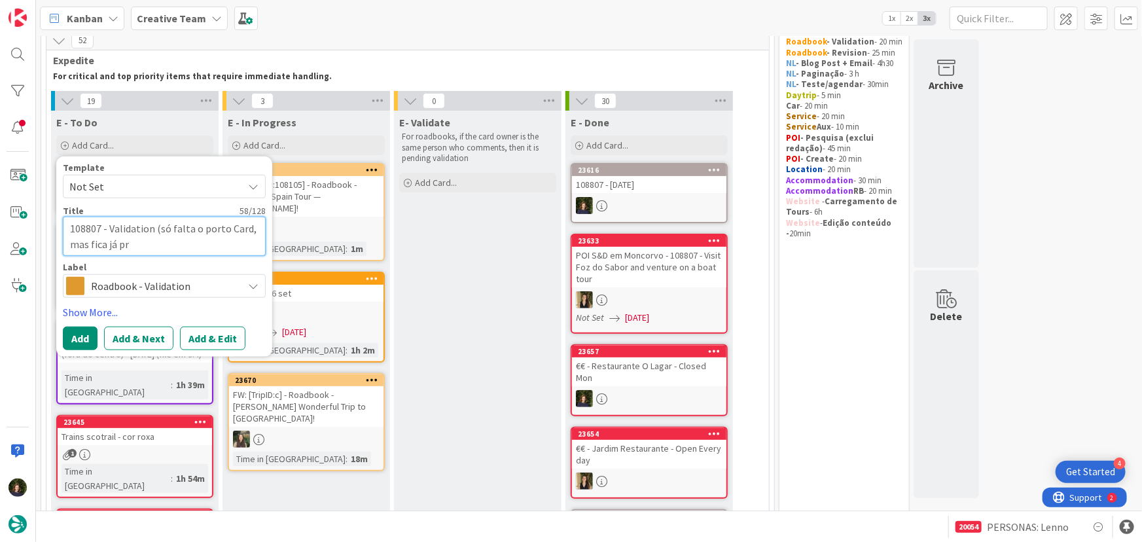
type textarea "108807 - Validation (só falta o porto Card, mas fica já pre"
type textarea "x"
type textarea "108807 - Validation (só falta o porto Card, mas fica já pree"
type textarea "x"
type textarea "108807 - Validation (só falta o porto Card, mas fica já preen"
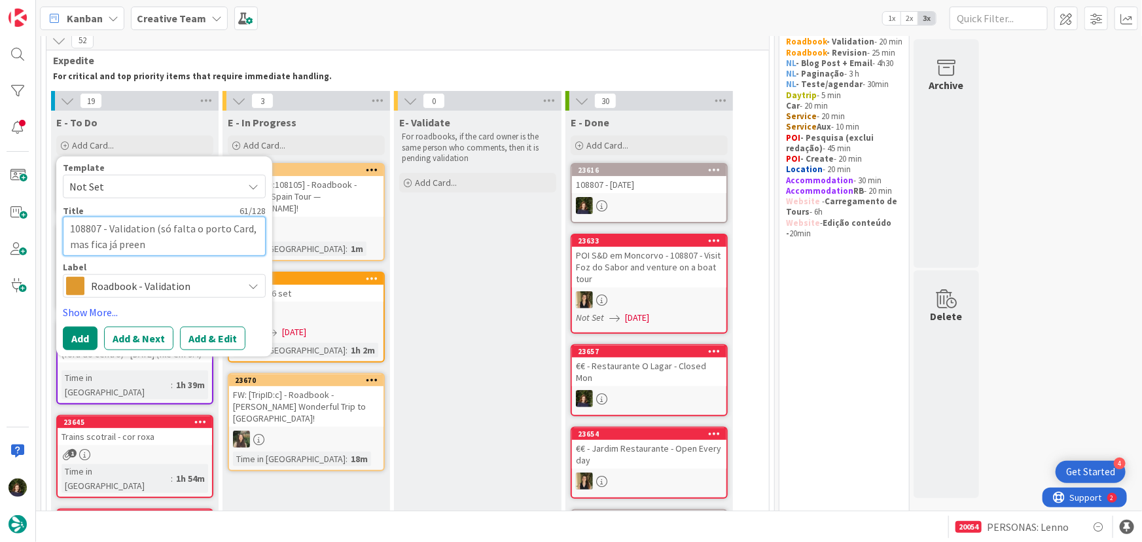
type textarea "x"
type textarea "108807 - Validation (só falta o porto Card, mas fica já preenc"
type textarea "x"
type textarea "108807 - Validation (só falta o porto Card, mas fica já preench"
type textarea "x"
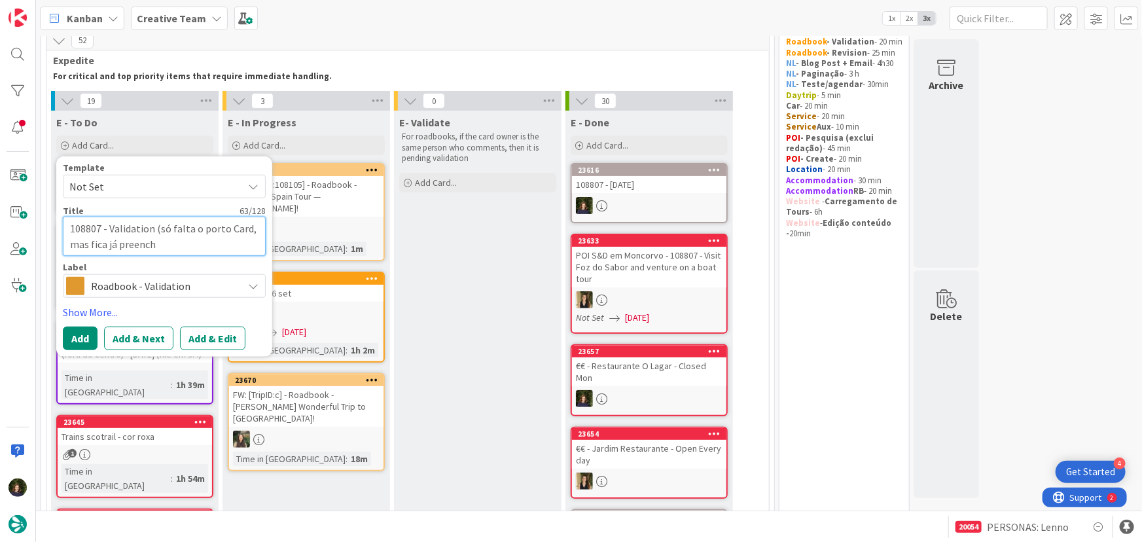
type textarea "108807 - Validation (só falta o porto Card, mas fica já preenchi"
type textarea "x"
type textarea "108807 - Validation (só falta o porto Card, mas fica já preenchid"
type textarea "x"
type textarea "108807 - Validation (só falta o porto Card, mas fica já preenchido"
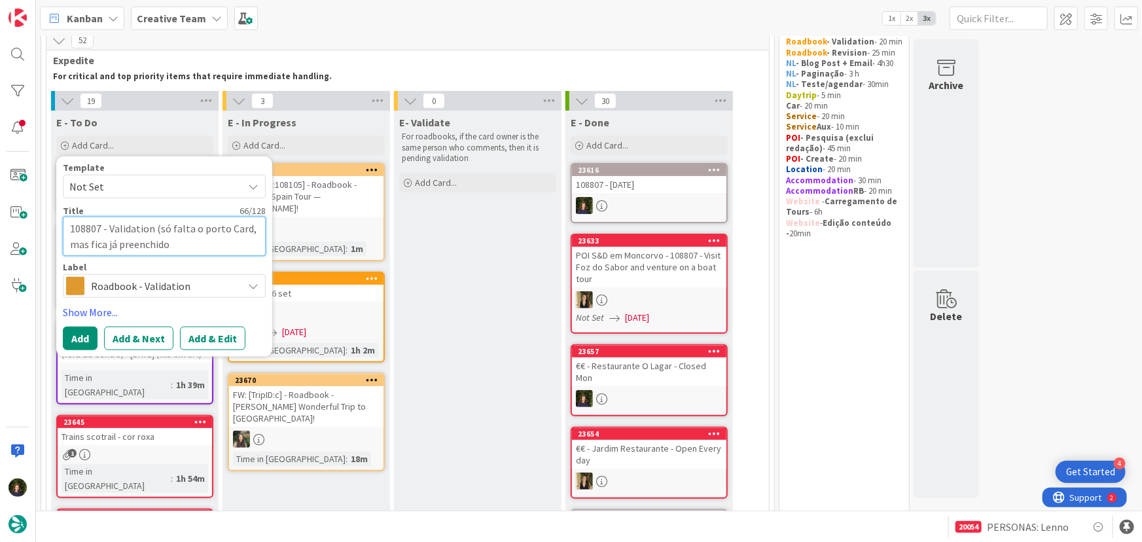
type textarea "x"
type textarea "108807 - Validation (só falta o porto Card, mas fica já preenchido)"
click at [79, 338] on button "Add" at bounding box center [80, 339] width 35 height 24
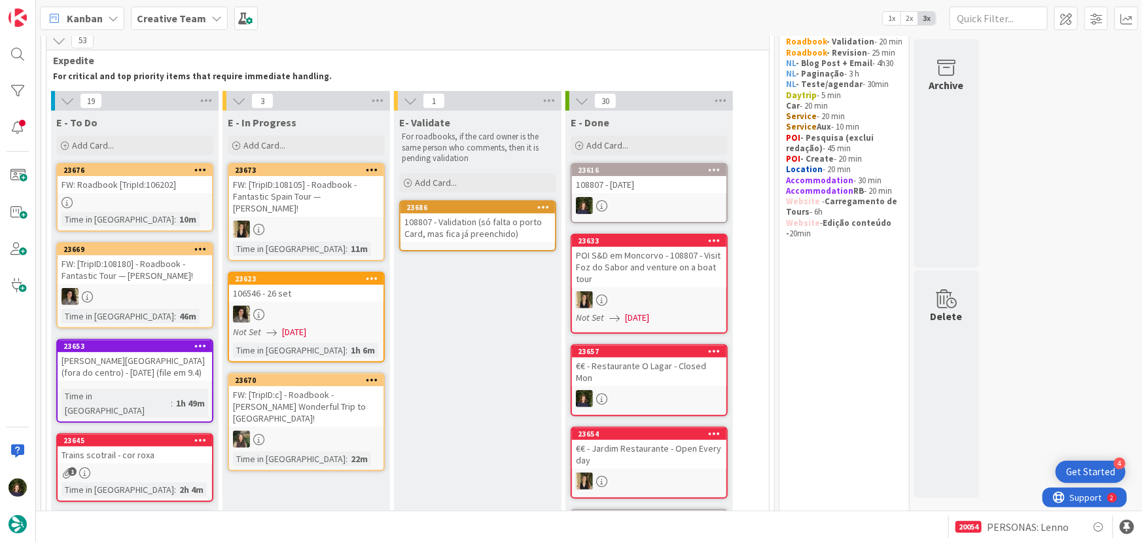
click at [141, 190] on div "FW: Roadbook [TripId:106202]" at bounding box center [135, 184] width 155 height 17
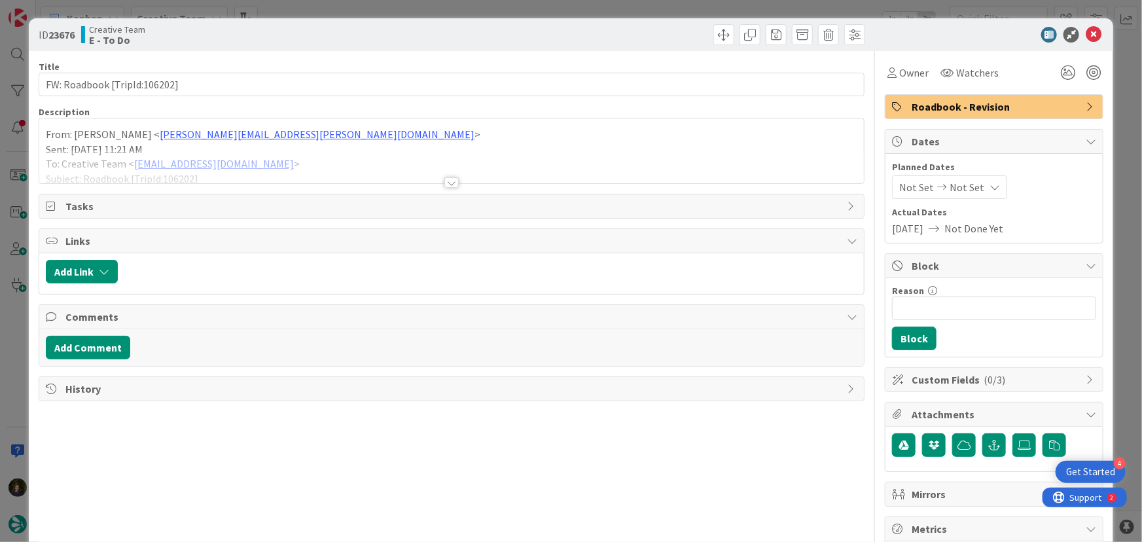
click at [445, 182] on div at bounding box center [452, 182] width 14 height 10
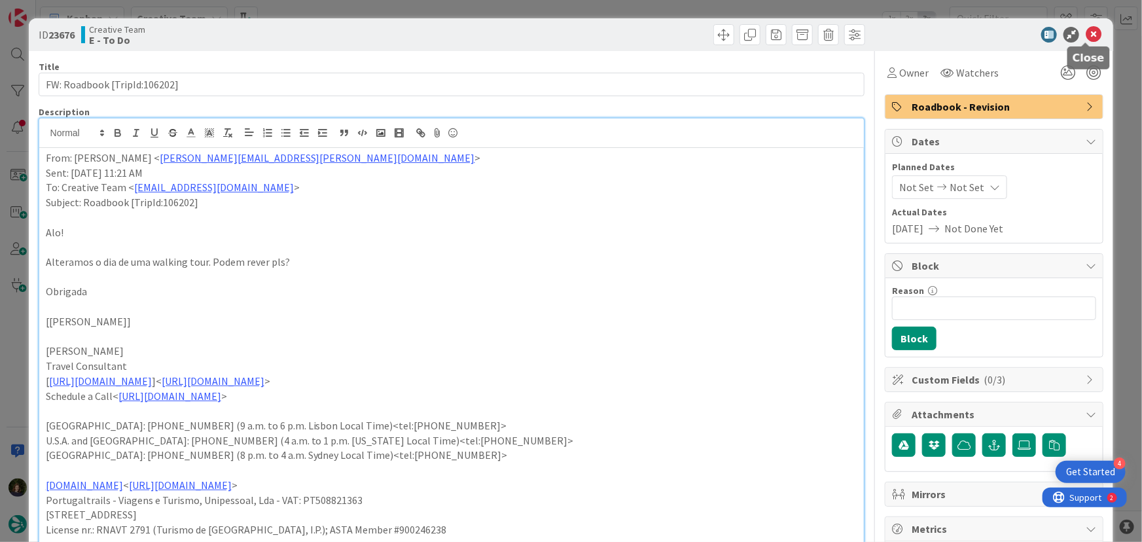
click at [1090, 35] on icon at bounding box center [1094, 35] width 16 height 16
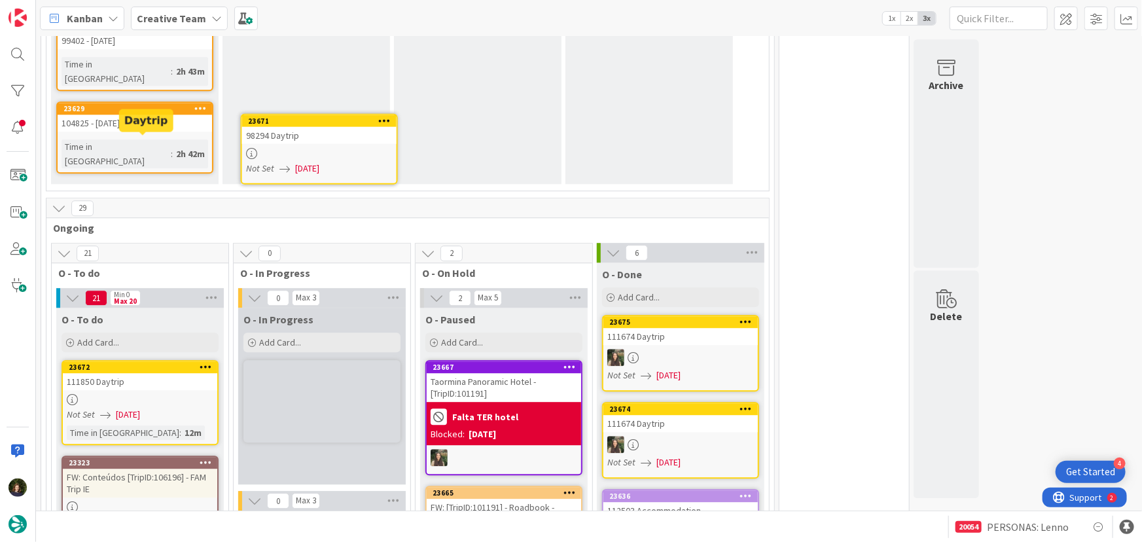
scroll to position [1597, 0]
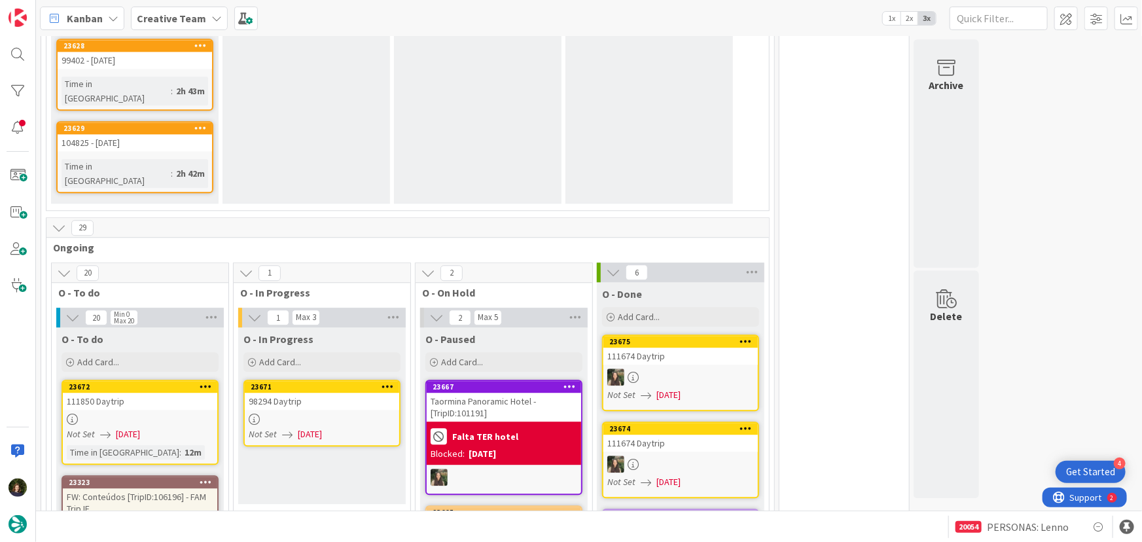
click at [327, 393] on div "98294 Daytrip" at bounding box center [322, 401] width 155 height 17
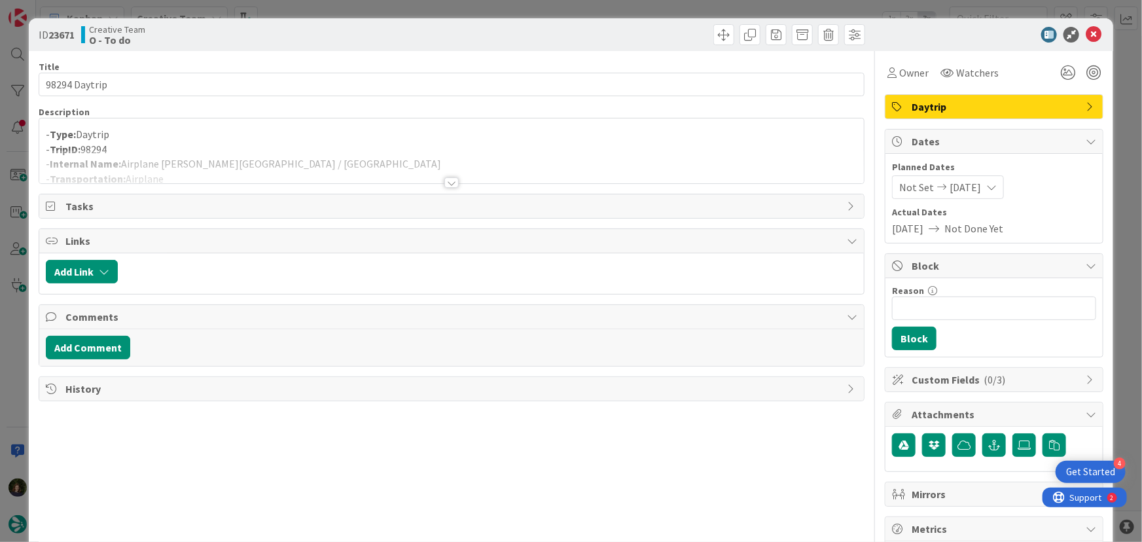
click at [445, 183] on div at bounding box center [452, 182] width 14 height 10
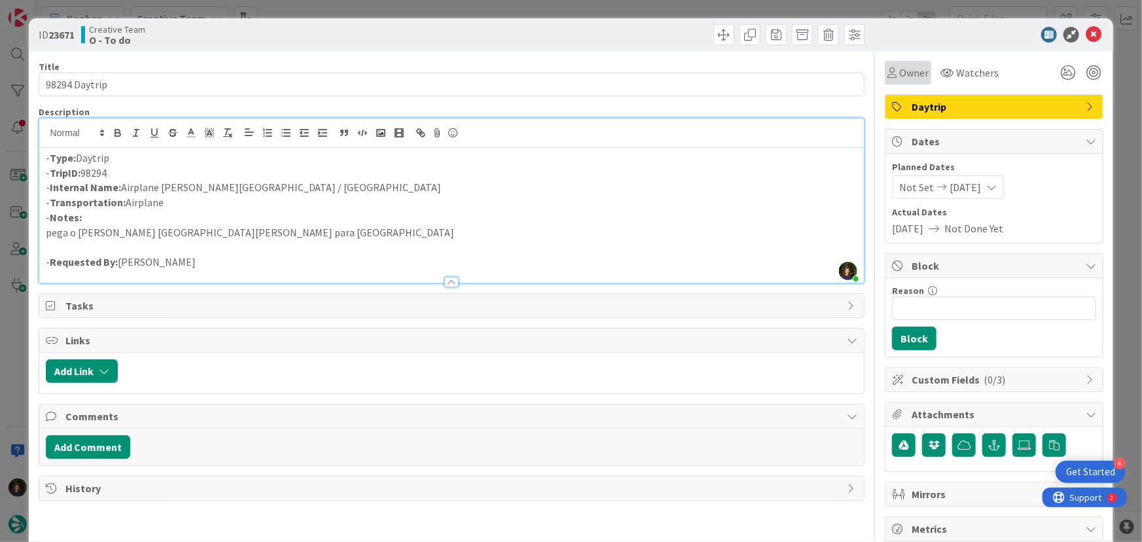
click at [905, 79] on span "Owner" at bounding box center [914, 73] width 29 height 16
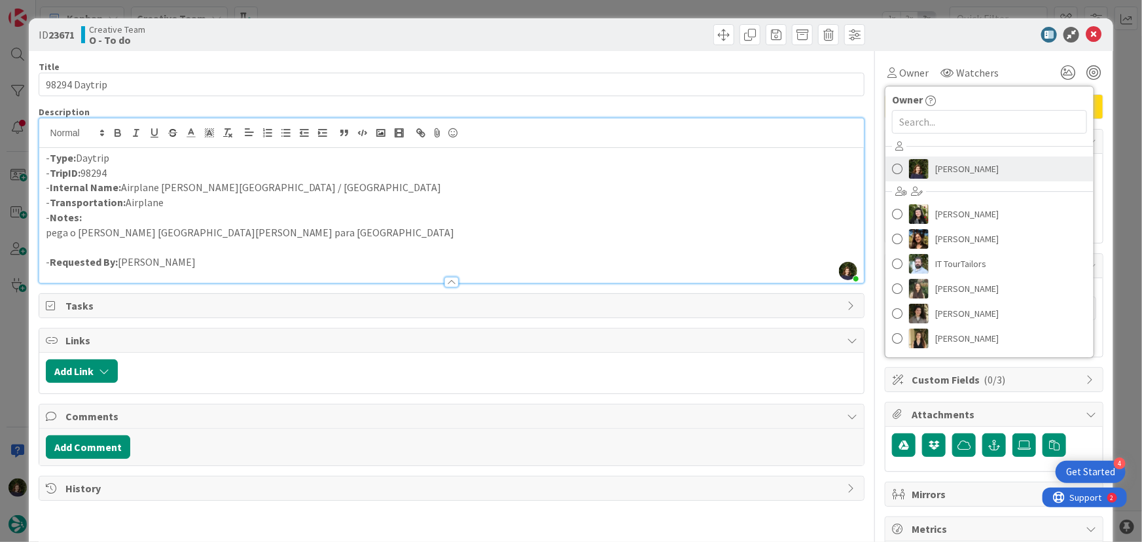
click at [944, 175] on span "[PERSON_NAME]" at bounding box center [968, 169] width 64 height 20
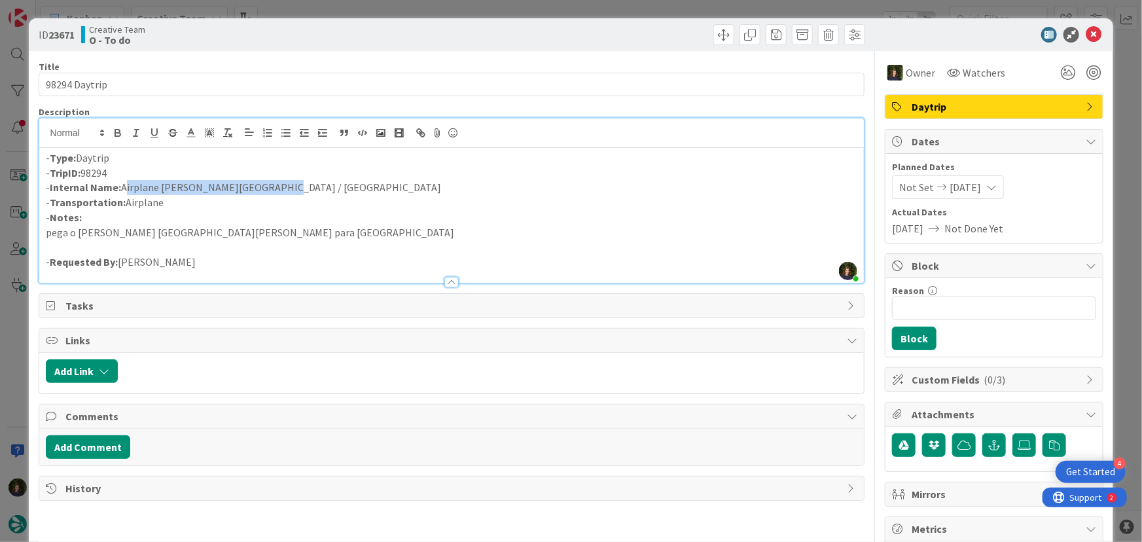
drag, startPoint x: 269, startPoint y: 185, endPoint x: 132, endPoint y: 191, distance: 137.0
click at [122, 189] on p "- Internal Name: Airplane Florence - Bari / Lecce" at bounding box center [452, 187] width 812 height 15
copy p "Airplane Florence - Bari / Lecce"
drag, startPoint x: 1080, startPoint y: 34, endPoint x: 699, endPoint y: 206, distance: 418.7
click at [1086, 34] on icon at bounding box center [1094, 35] width 16 height 16
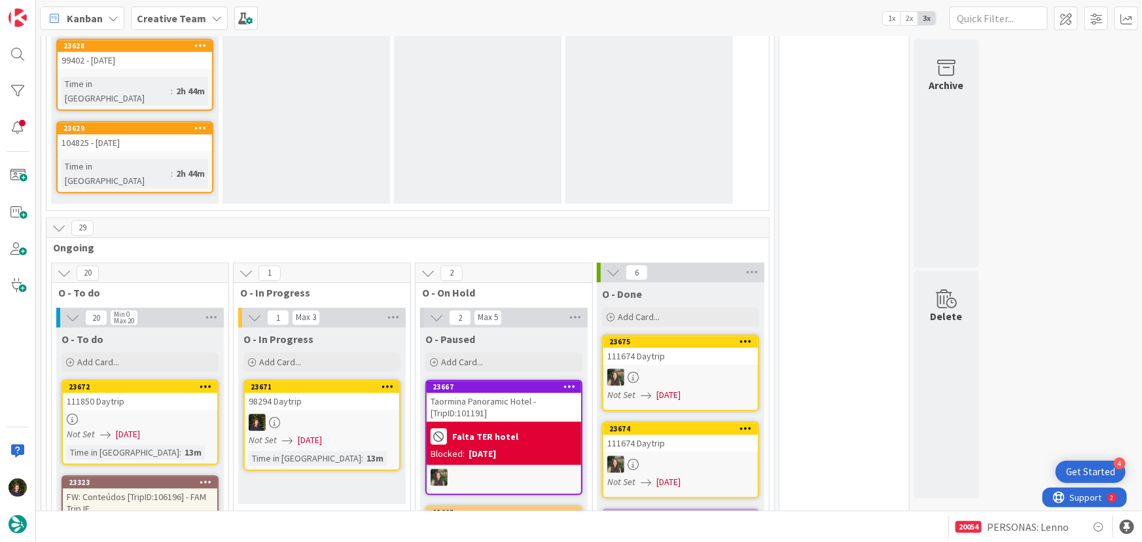
click at [147, 414] on div at bounding box center [140, 419] width 155 height 11
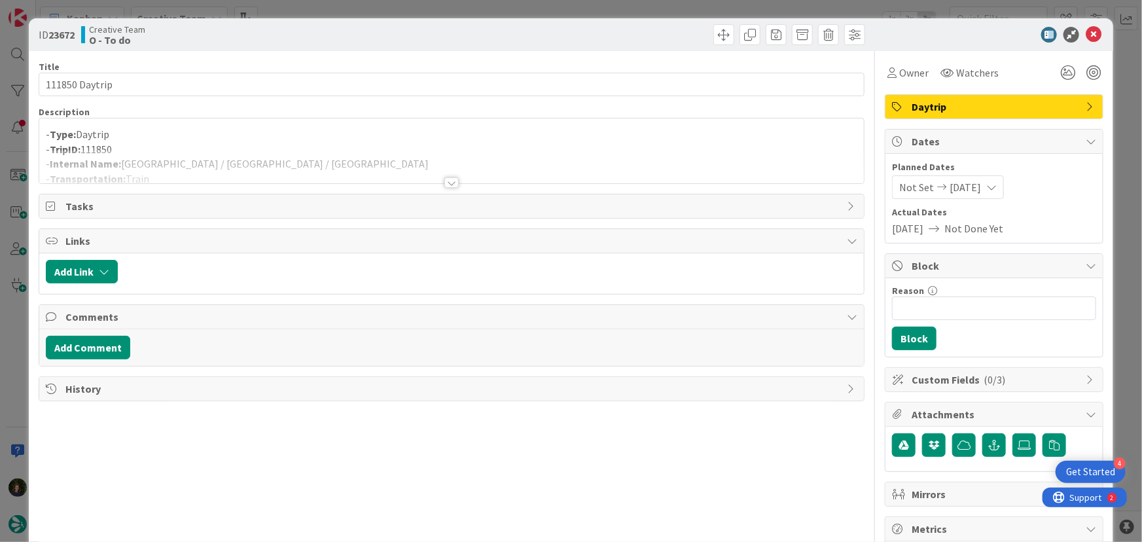
click at [447, 184] on div at bounding box center [452, 182] width 14 height 10
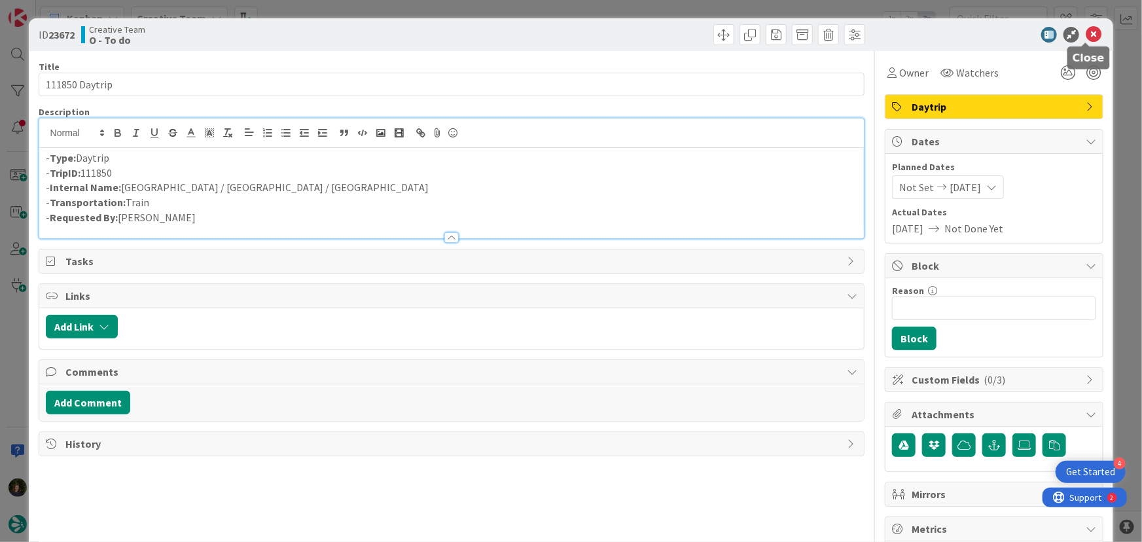
drag, startPoint x: 1088, startPoint y: 36, endPoint x: 941, endPoint y: 88, distance: 155.5
click at [1087, 35] on icon at bounding box center [1094, 35] width 16 height 16
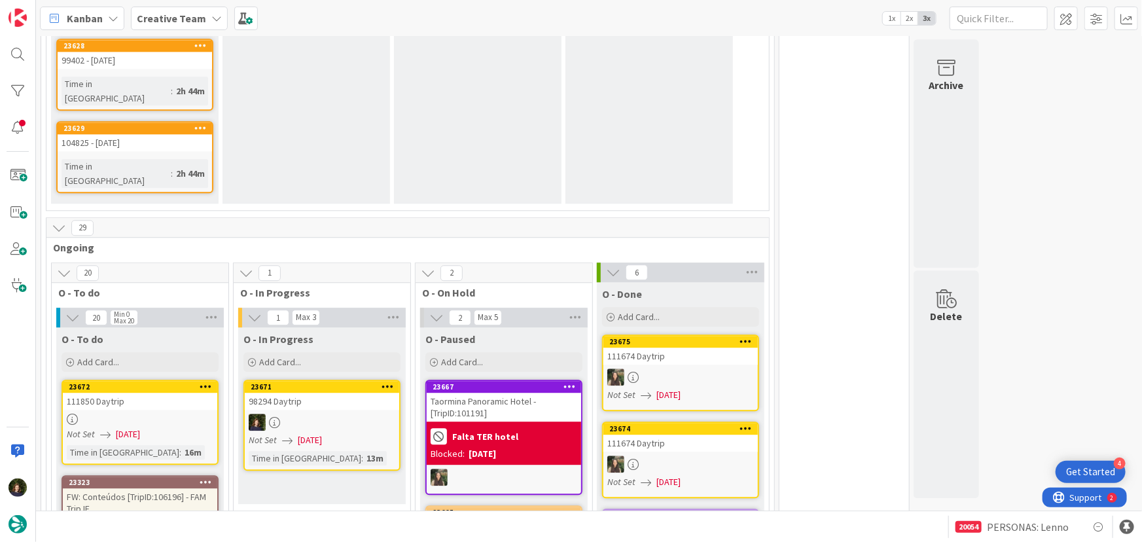
click at [136, 428] on span "[DATE]" at bounding box center [128, 435] width 24 height 14
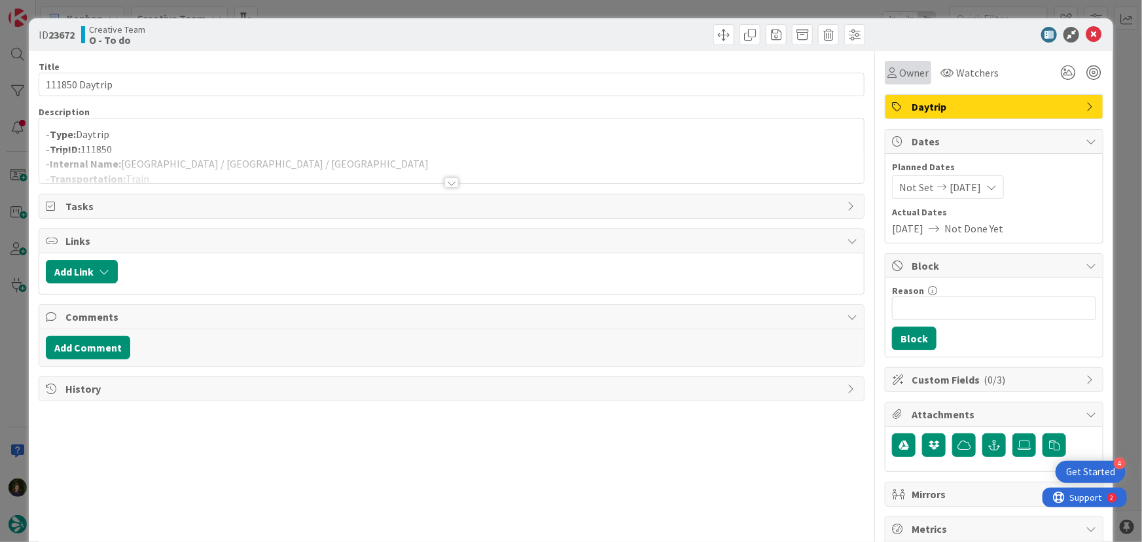
click at [915, 65] on span "Owner" at bounding box center [914, 73] width 29 height 16
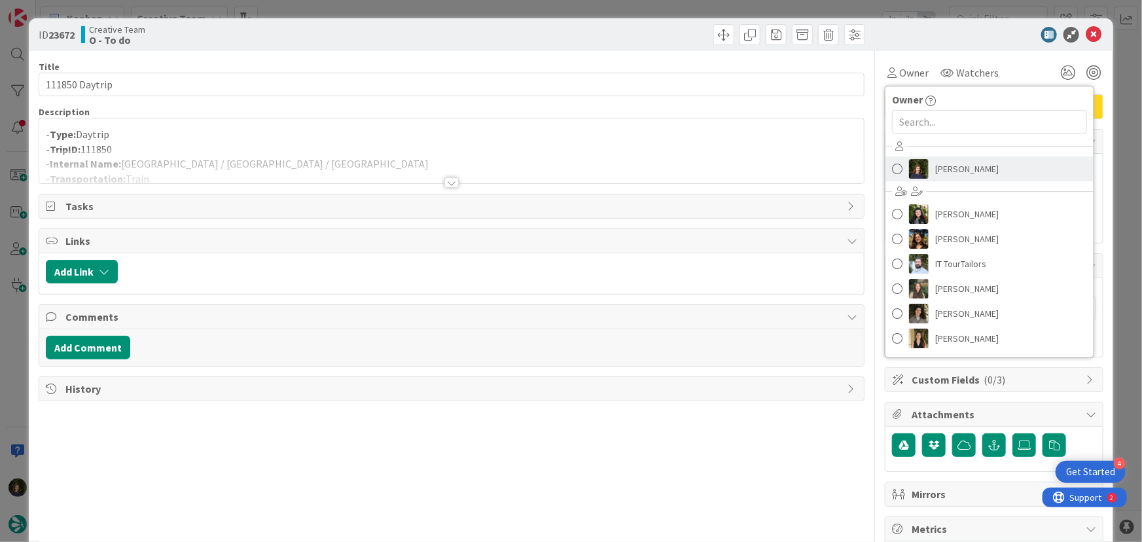
click at [938, 164] on span "[PERSON_NAME]" at bounding box center [968, 169] width 64 height 20
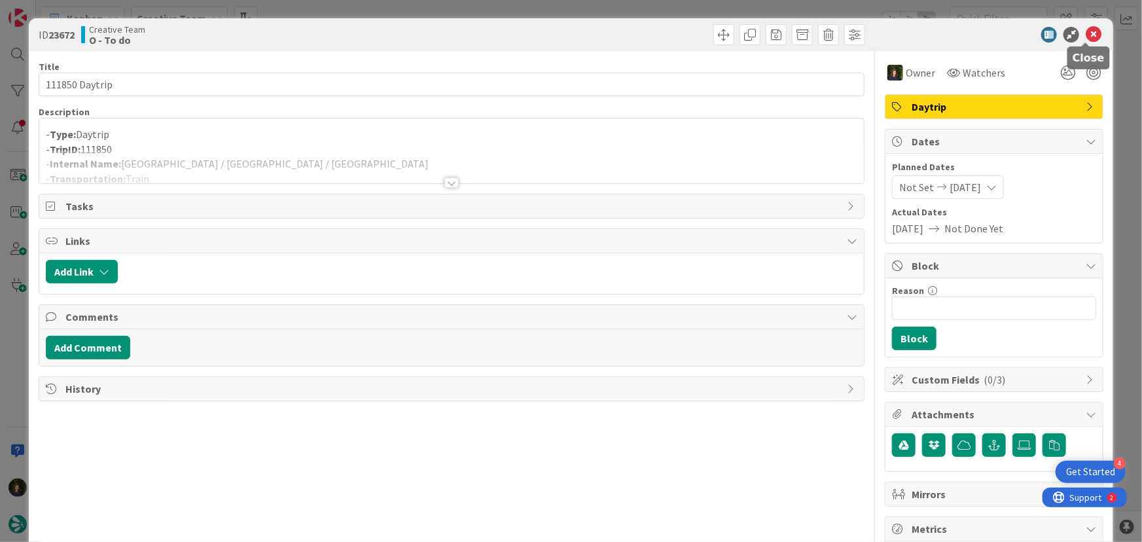
click at [1086, 39] on icon at bounding box center [1094, 35] width 16 height 16
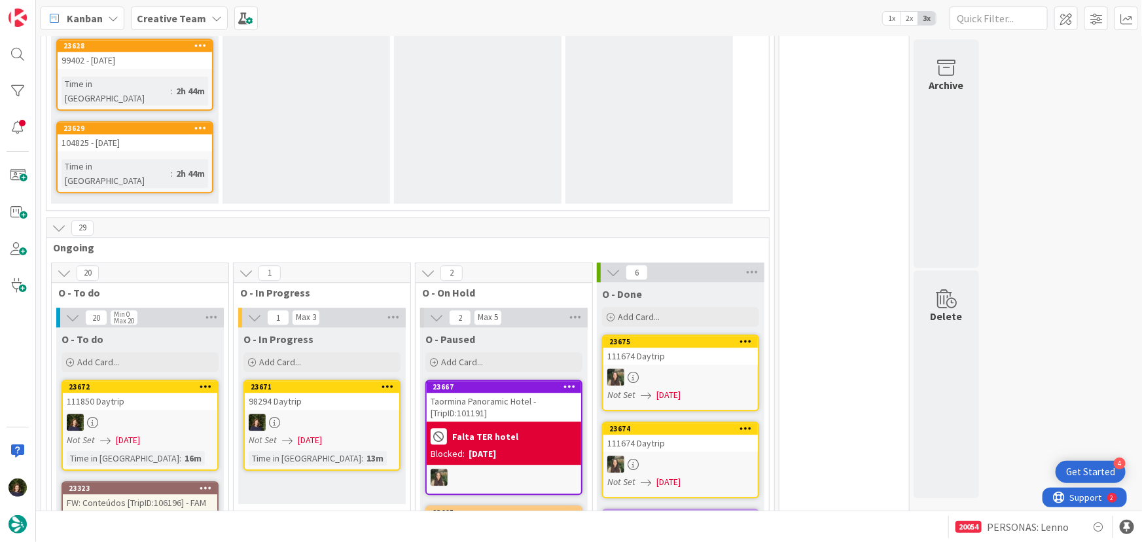
click at [330, 414] on div at bounding box center [322, 422] width 155 height 17
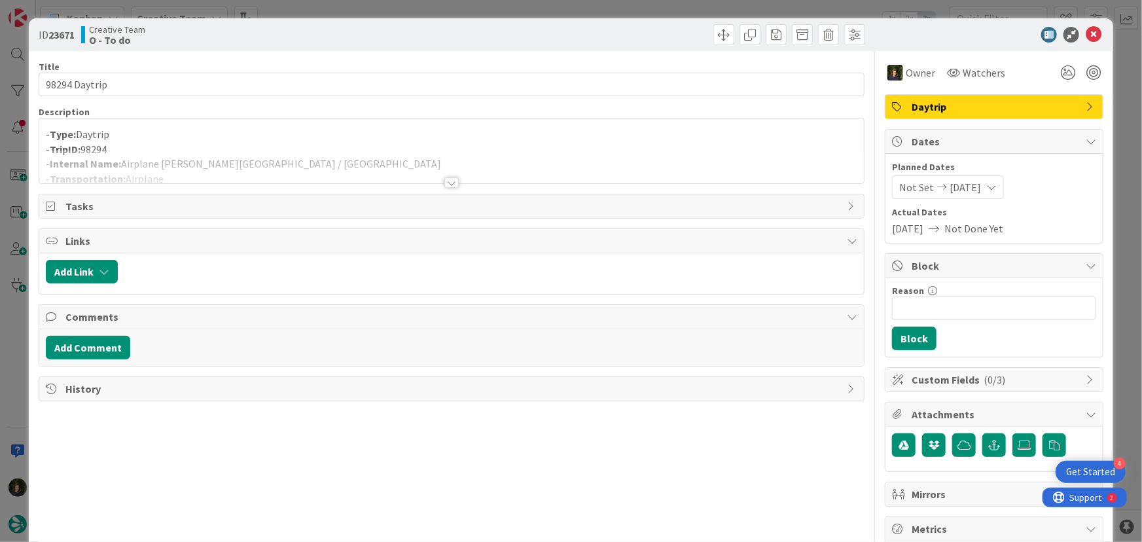
click at [447, 179] on div at bounding box center [452, 182] width 14 height 10
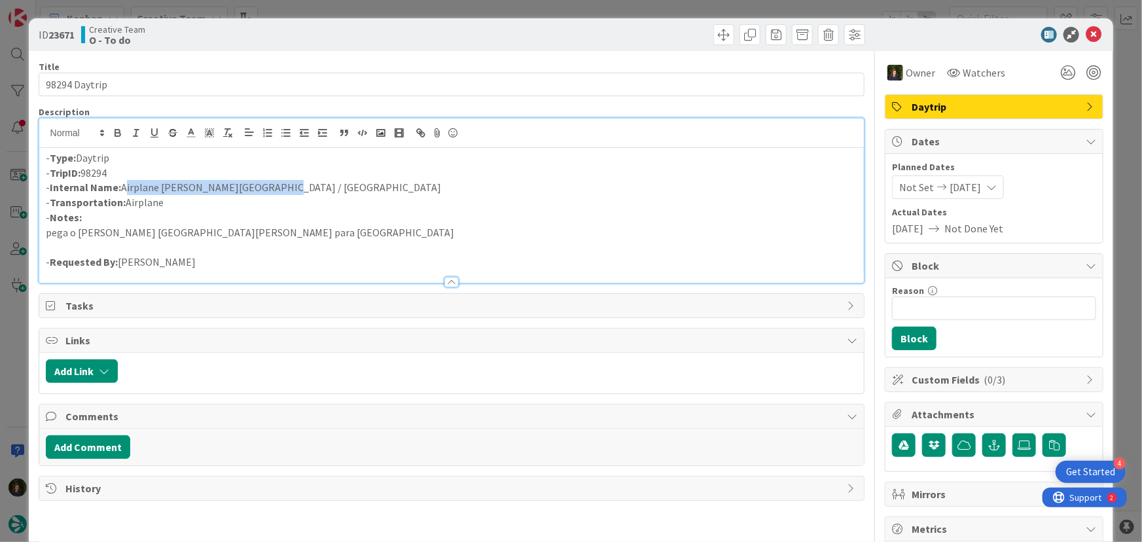
drag, startPoint x: 281, startPoint y: 187, endPoint x: 122, endPoint y: 187, distance: 158.4
click at [122, 187] on p "- Internal Name: Airplane Florence - Bari / Lecce" at bounding box center [452, 187] width 812 height 15
copy p "Airplane Florence - Bari / Lecce"
drag, startPoint x: 118, startPoint y: 175, endPoint x: 47, endPoint y: 172, distance: 71.4
click at [47, 172] on p "- TripID: 98294" at bounding box center [452, 173] width 812 height 15
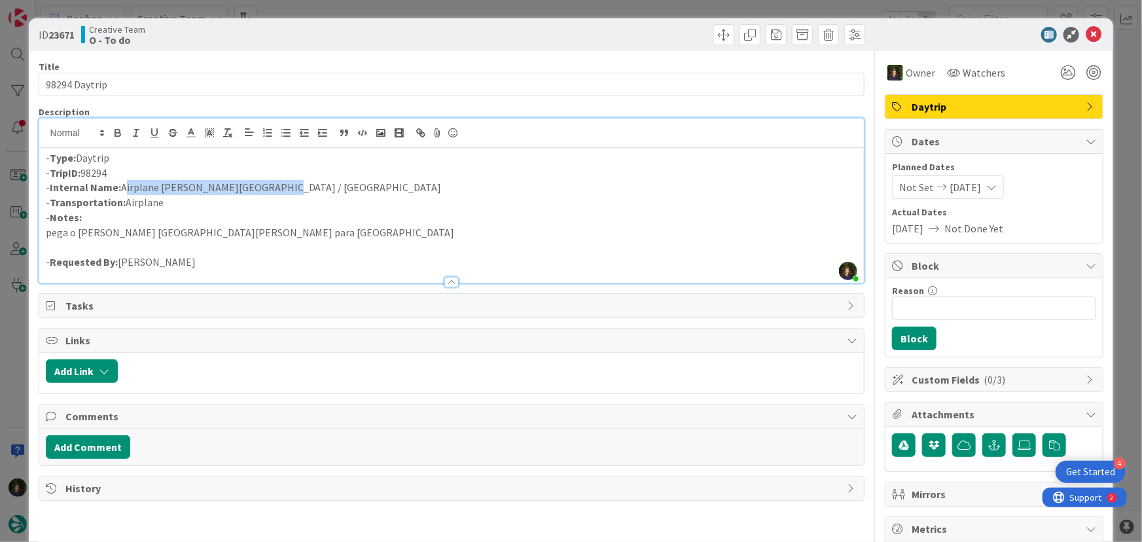
copy p "TripID: 98294"
click at [1086, 37] on icon at bounding box center [1094, 35] width 16 height 16
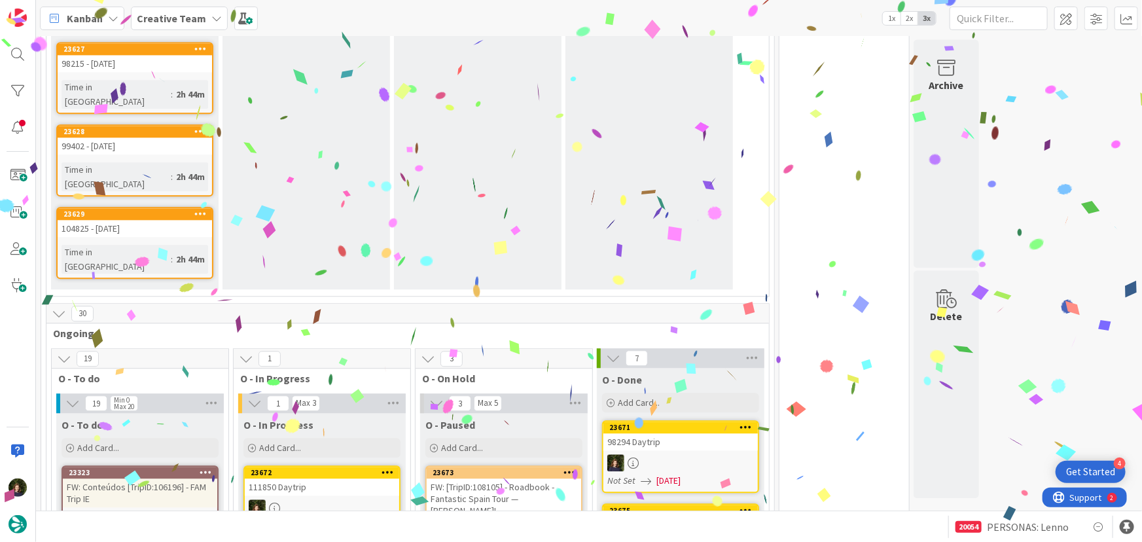
click at [350, 500] on div at bounding box center [322, 508] width 155 height 17
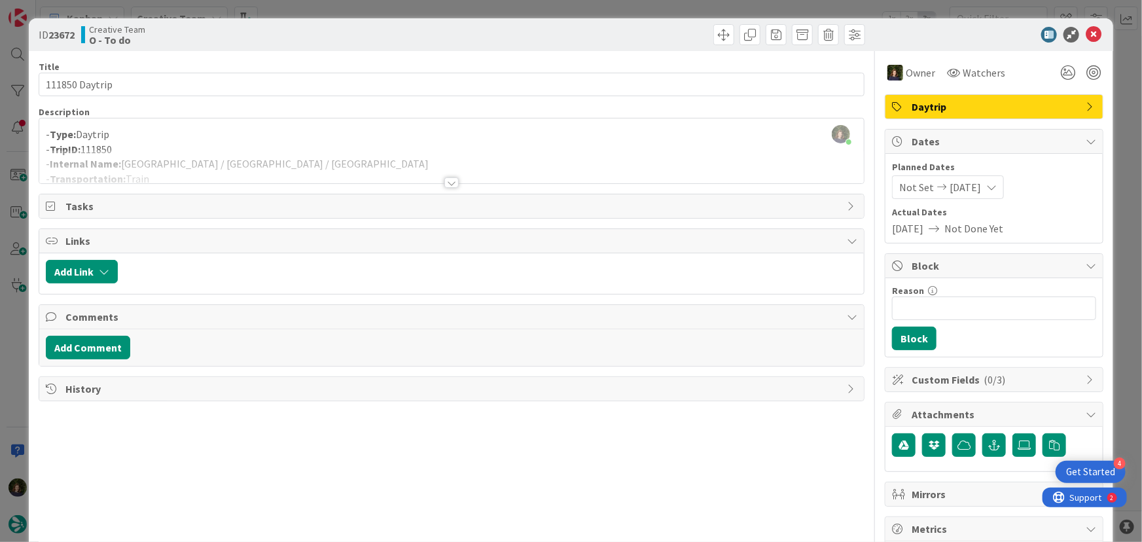
click at [284, 164] on div at bounding box center [452, 166] width 826 height 33
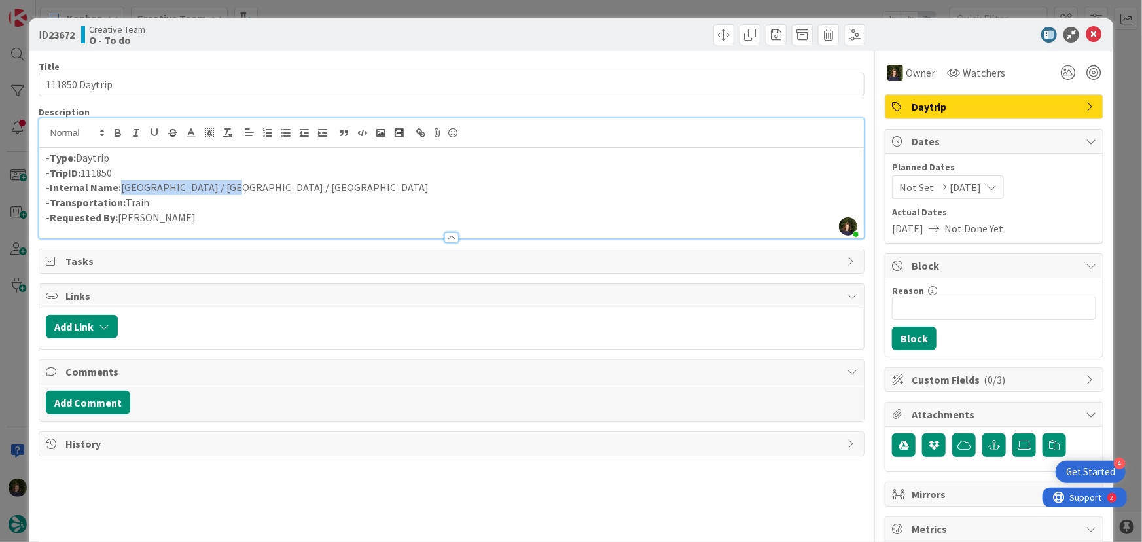
drag, startPoint x: 177, startPoint y: 183, endPoint x: 120, endPoint y: 186, distance: 56.4
click at [120, 186] on p "- Internal Name: Milan / Verona / Milan" at bounding box center [452, 187] width 812 height 15
drag, startPoint x: 123, startPoint y: 177, endPoint x: 46, endPoint y: 173, distance: 77.3
click at [46, 173] on p "- TripID: 111850" at bounding box center [452, 173] width 812 height 15
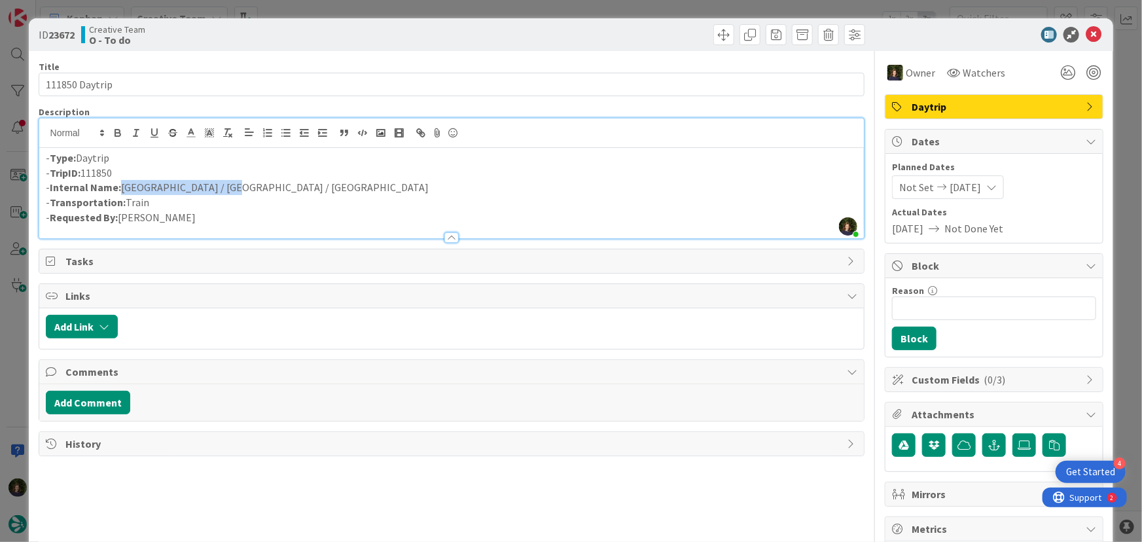
copy p "- TripID: 111850"
drag, startPoint x: 230, startPoint y: 181, endPoint x: 120, endPoint y: 187, distance: 110.1
click at [122, 187] on p "- Internal Name: Milan / Verona / Milan" at bounding box center [452, 187] width 812 height 15
drag, startPoint x: 120, startPoint y: 187, endPoint x: 247, endPoint y: 187, distance: 127.0
click at [247, 187] on p "- Internal Name: Milan / Verona / Milan" at bounding box center [452, 187] width 812 height 15
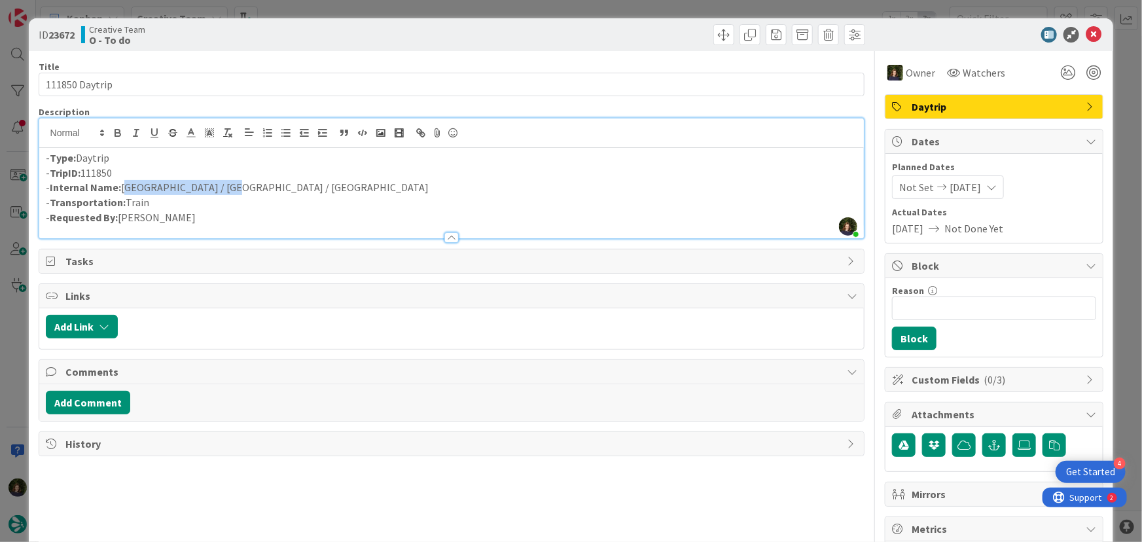
drag, startPoint x: 217, startPoint y: 189, endPoint x: 122, endPoint y: 186, distance: 94.3
click at [122, 186] on p "- Internal Name: Milan / Verona / Milan" at bounding box center [452, 187] width 812 height 15
copy p "Milan / Verona / Milan"
click at [1086, 32] on icon at bounding box center [1094, 35] width 16 height 16
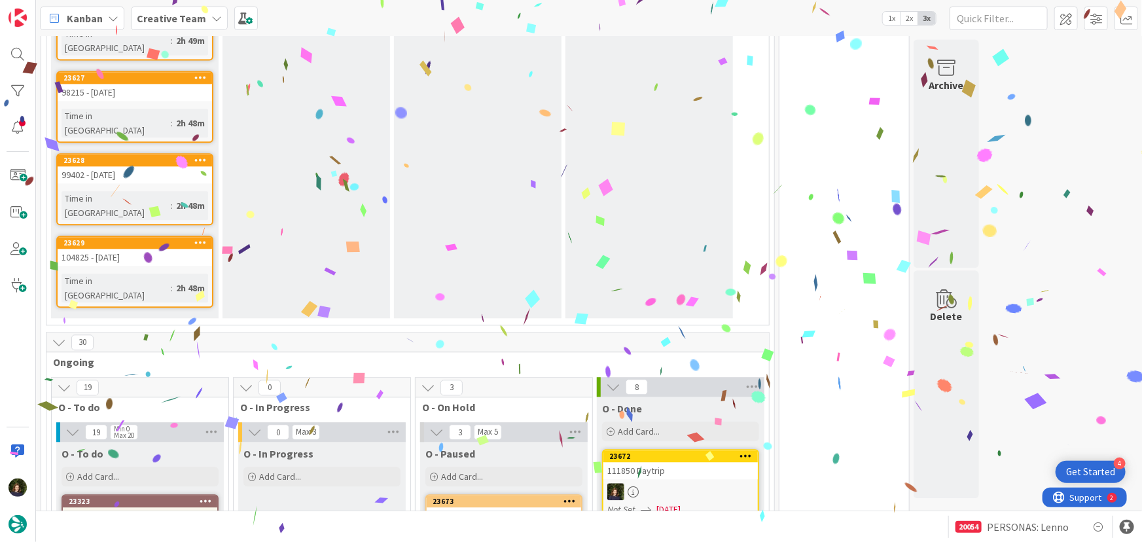
click at [202, 18] on div "Creative Team" at bounding box center [179, 19] width 97 height 24
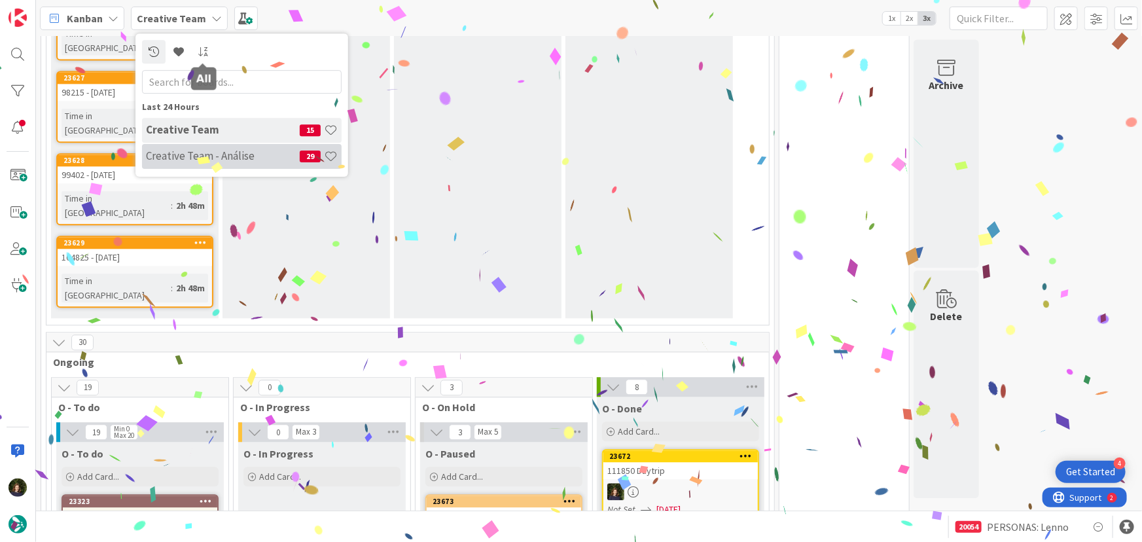
click at [193, 164] on div "Creative Team - Análise 29" at bounding box center [242, 156] width 200 height 25
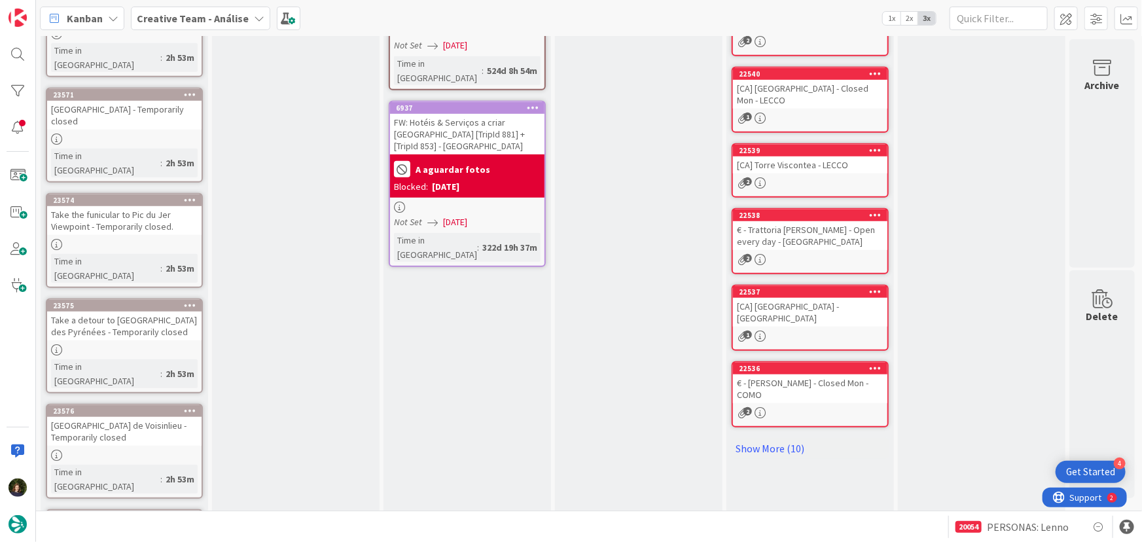
scroll to position [530, 0]
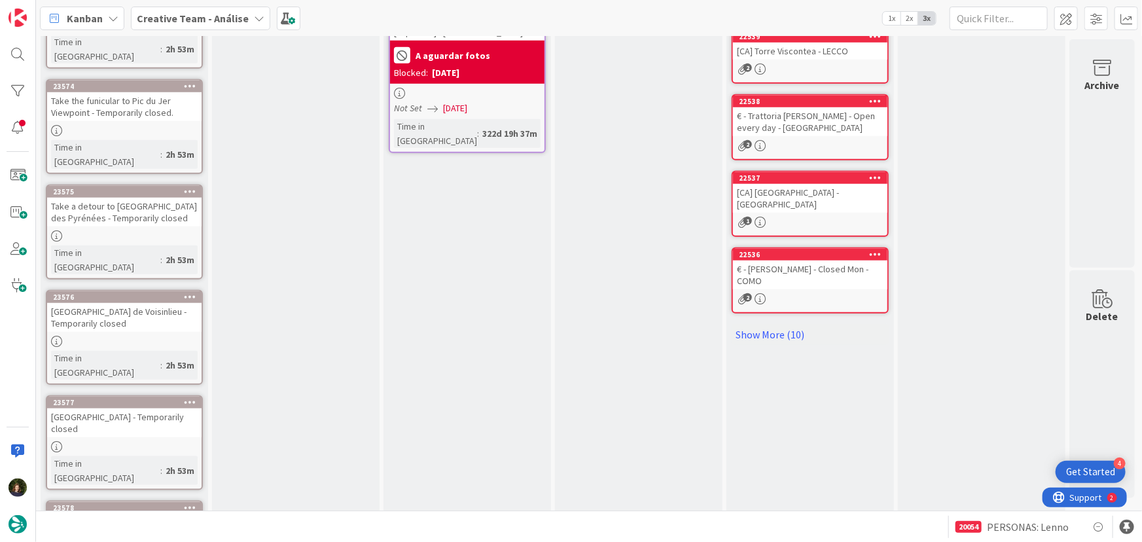
drag, startPoint x: 92, startPoint y: 464, endPoint x: 90, endPoint y: 471, distance: 6.8
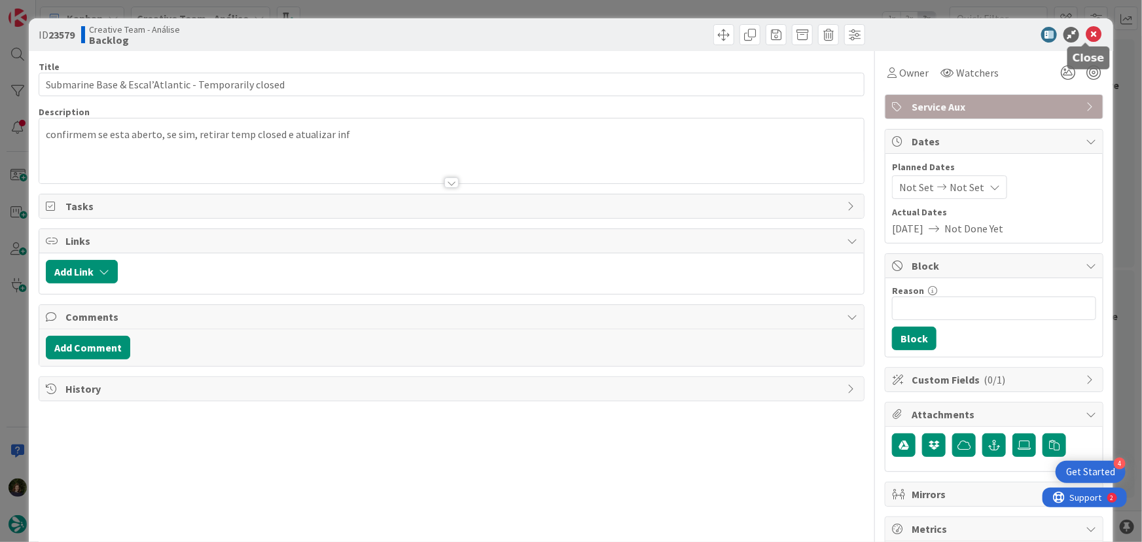
click at [1086, 37] on icon at bounding box center [1094, 35] width 16 height 16
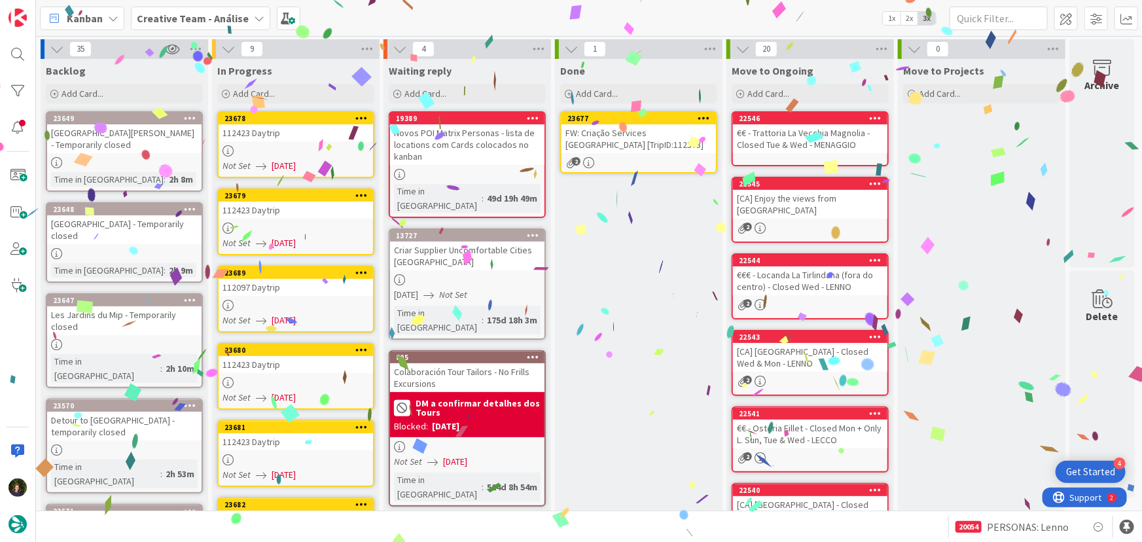
click at [657, 145] on div "FW: Criação Services [GEOGRAPHIC_DATA] [TripID:112303]" at bounding box center [639, 138] width 155 height 29
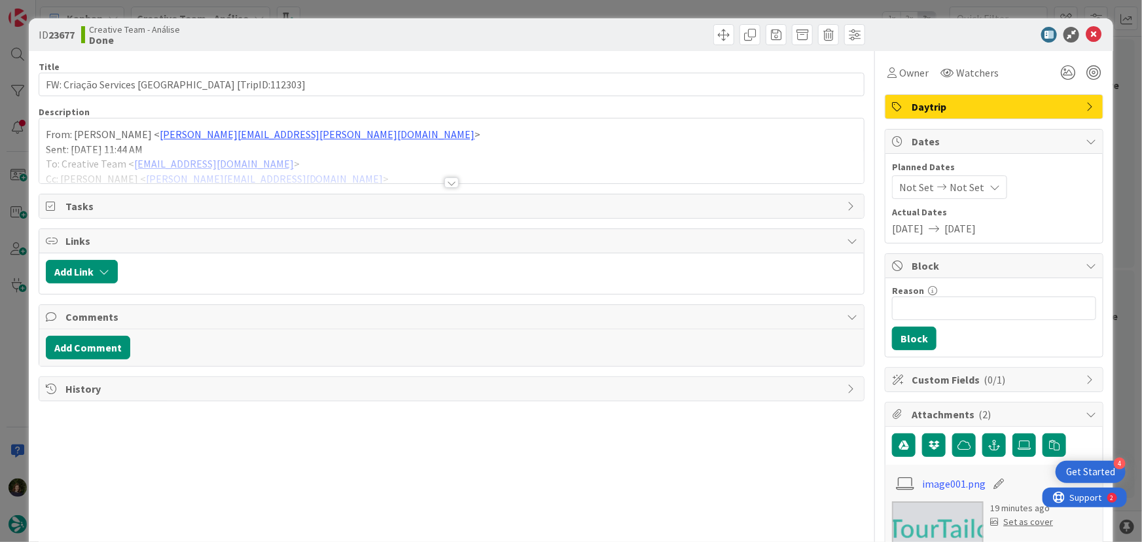
click at [454, 183] on div at bounding box center [452, 182] width 14 height 10
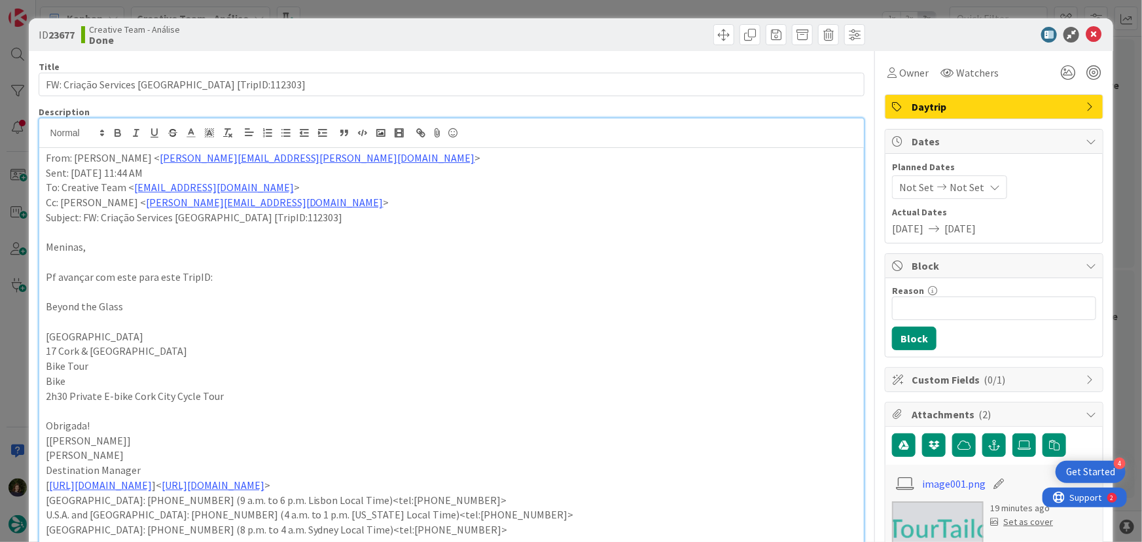
drag, startPoint x: 43, startPoint y: 156, endPoint x: 62, endPoint y: 170, distance: 24.0
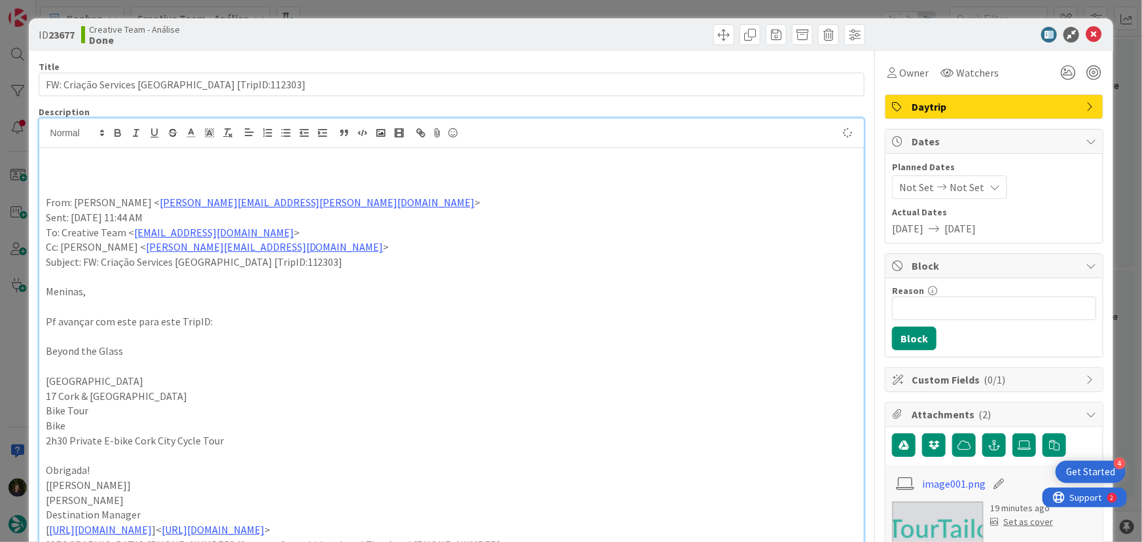
paste div
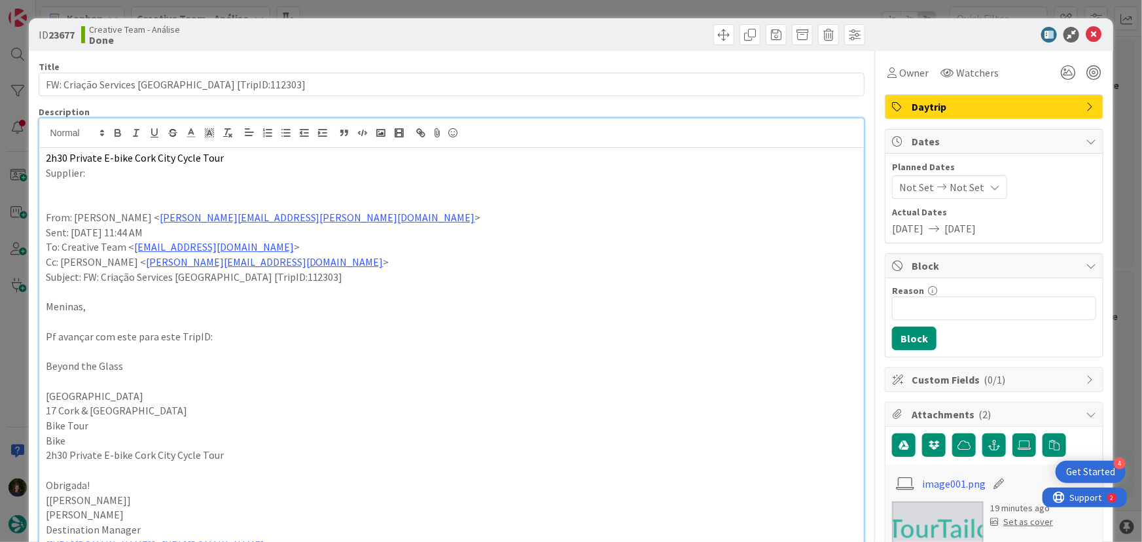
click at [144, 182] on p at bounding box center [452, 187] width 812 height 15
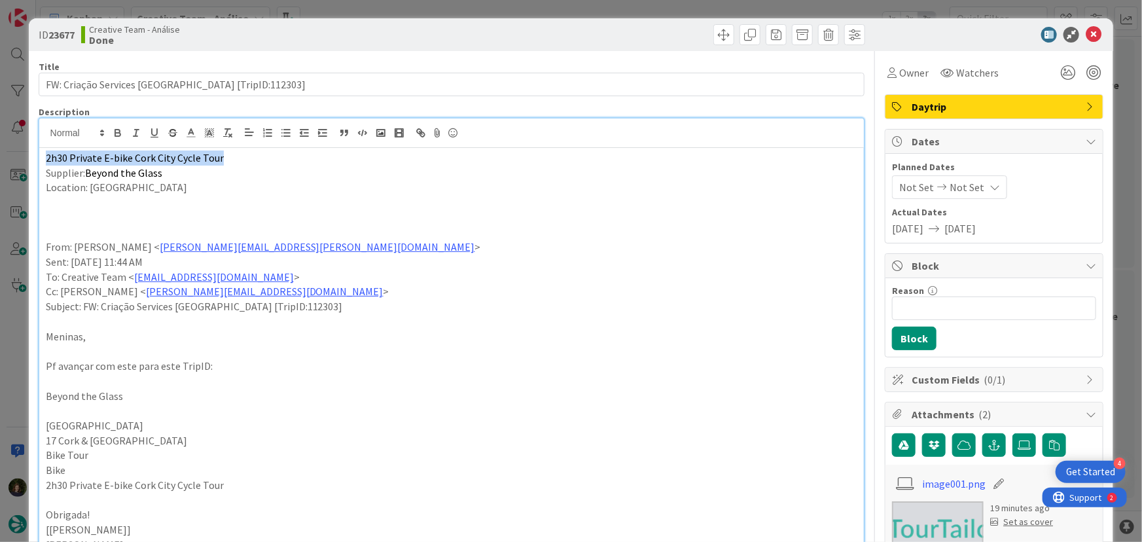
drag, startPoint x: 234, startPoint y: 160, endPoint x: 39, endPoint y: 156, distance: 195.1
click at [118, 136] on icon "button" at bounding box center [117, 134] width 5 height 3
click at [143, 204] on p at bounding box center [452, 202] width 812 height 15
click at [1002, 102] on span "Daytrip" at bounding box center [996, 107] width 168 height 16
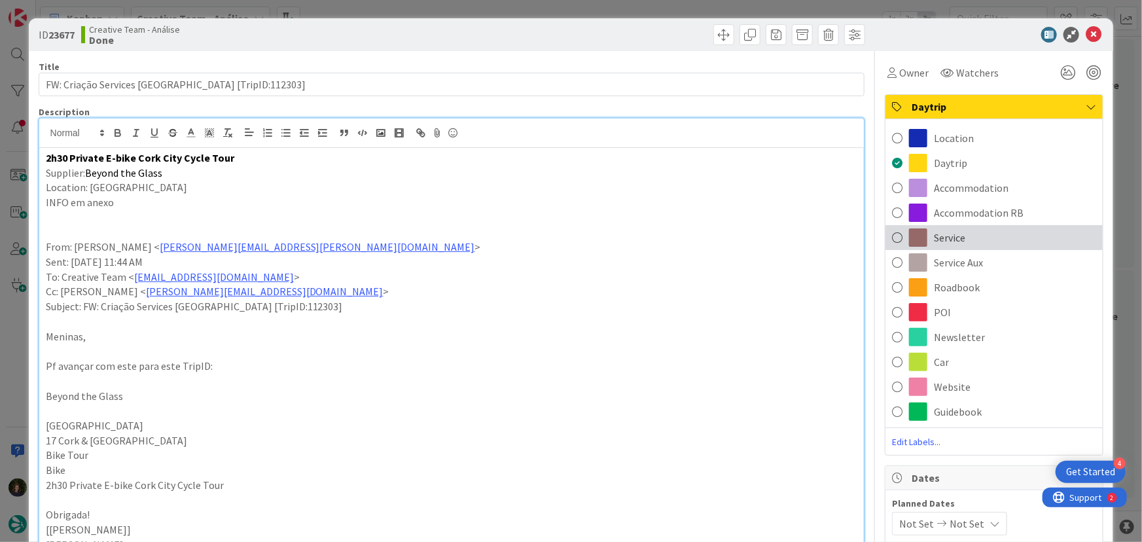
click at [960, 246] on div "Service" at bounding box center [994, 237] width 217 height 25
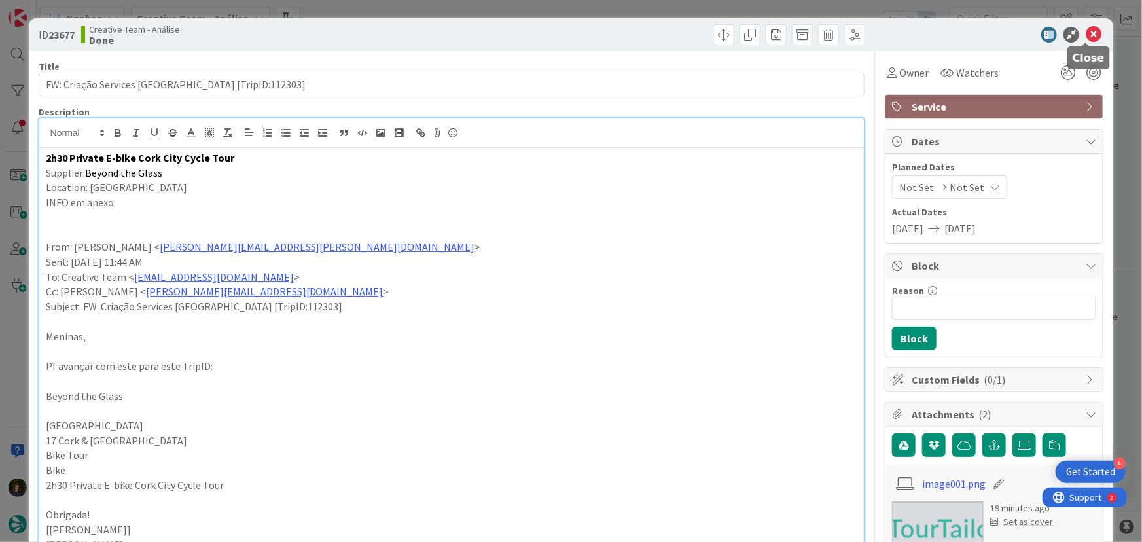
click at [1086, 40] on icon at bounding box center [1094, 35] width 16 height 16
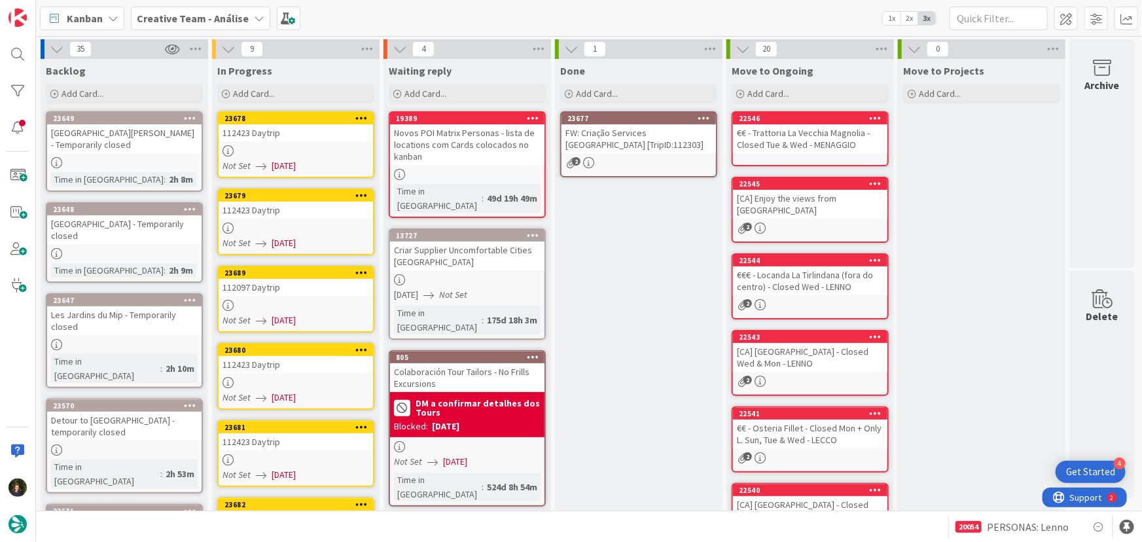
click at [704, 113] on icon at bounding box center [705, 117] width 12 height 9
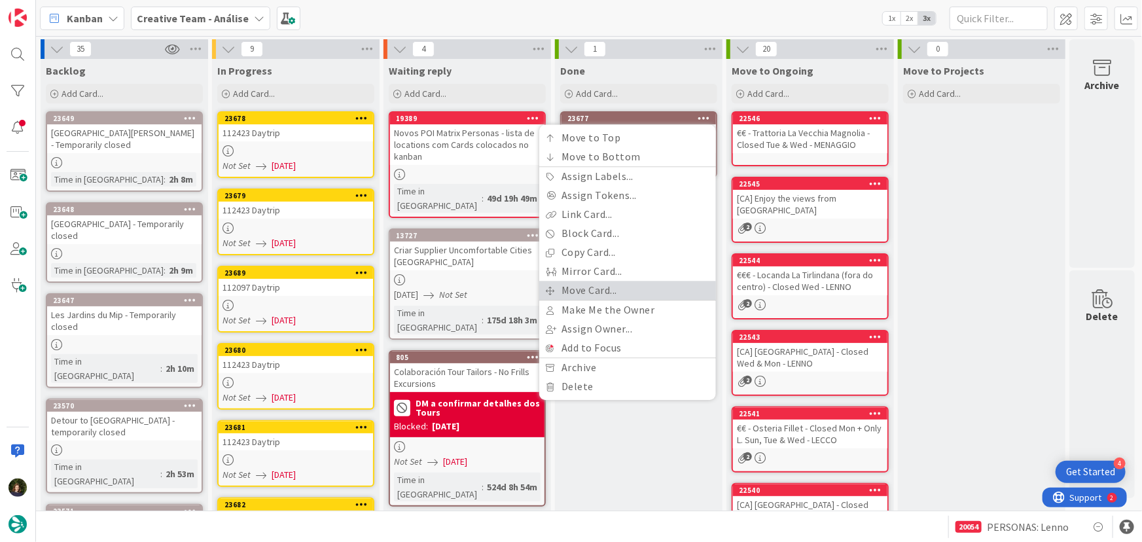
click at [653, 283] on link "Move Card..." at bounding box center [627, 290] width 177 height 19
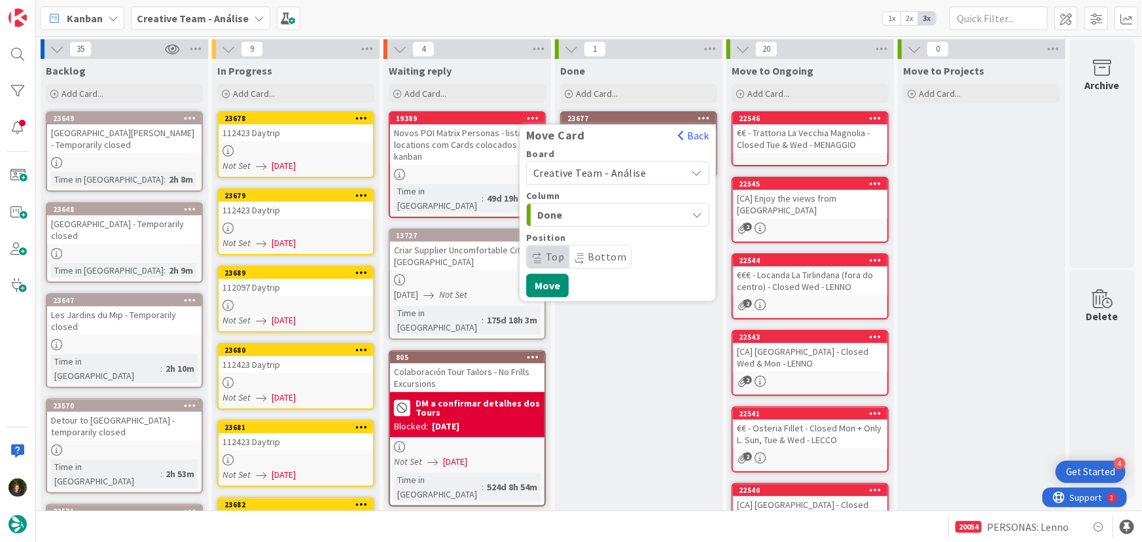
click at [638, 174] on span "Creative Team - Análise" at bounding box center [590, 172] width 113 height 13
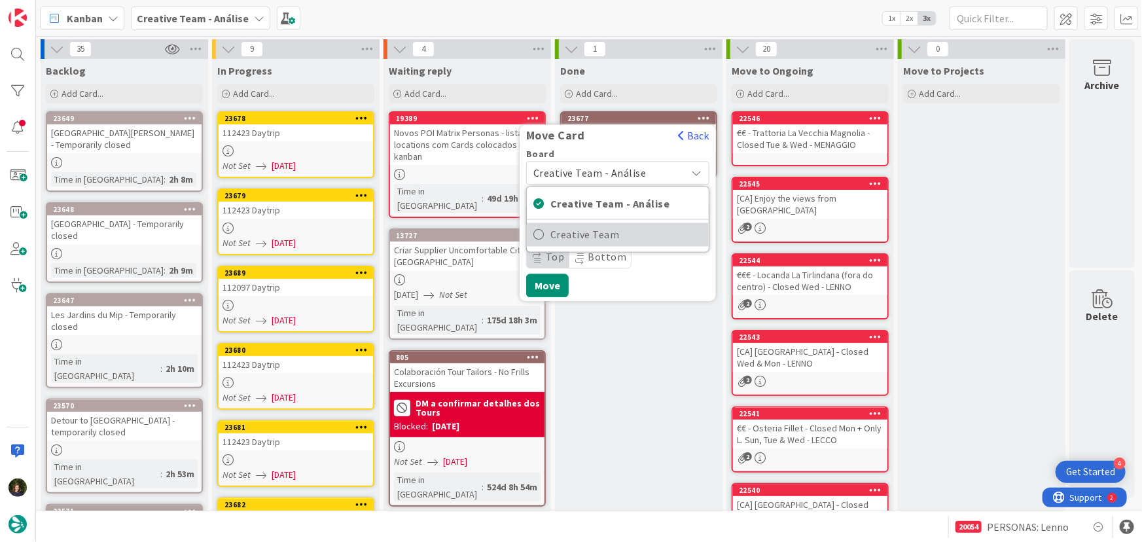
click at [644, 238] on span "Creative Team" at bounding box center [627, 235] width 152 height 20
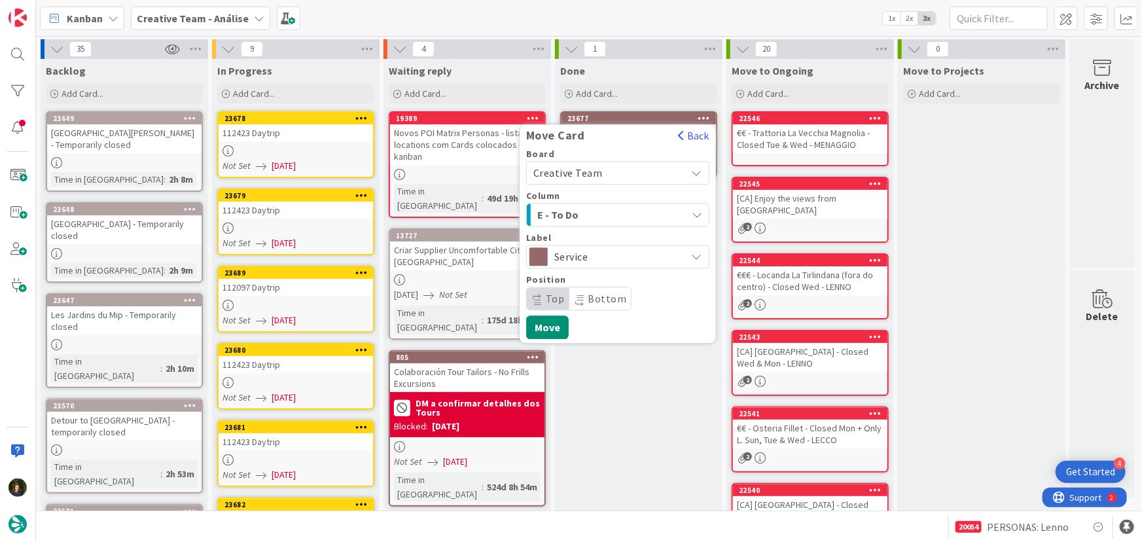
click at [640, 210] on div "E - To Do" at bounding box center [610, 214] width 153 height 21
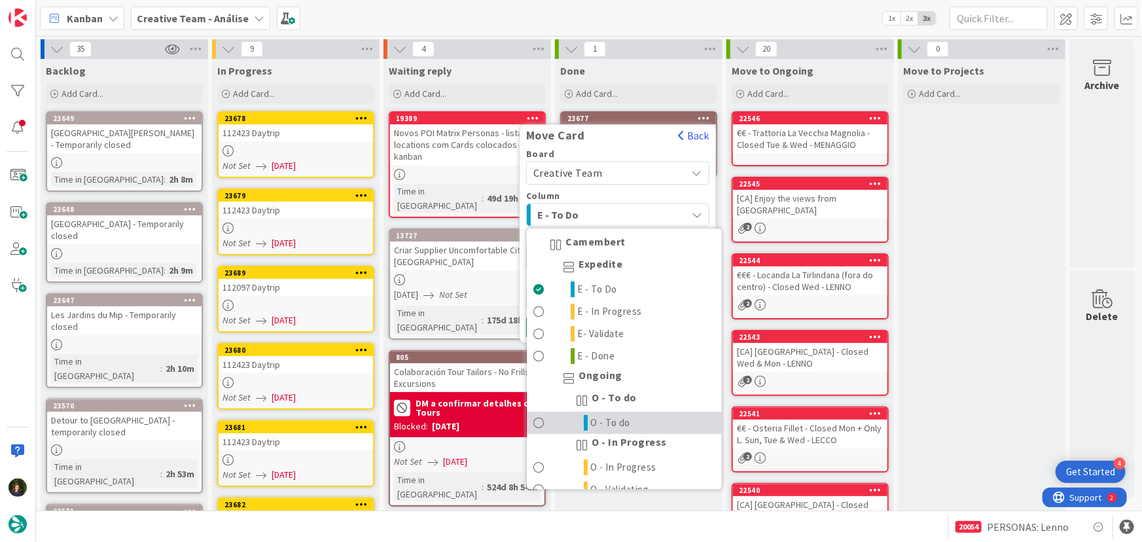
click at [651, 426] on link "O - To do" at bounding box center [624, 423] width 195 height 22
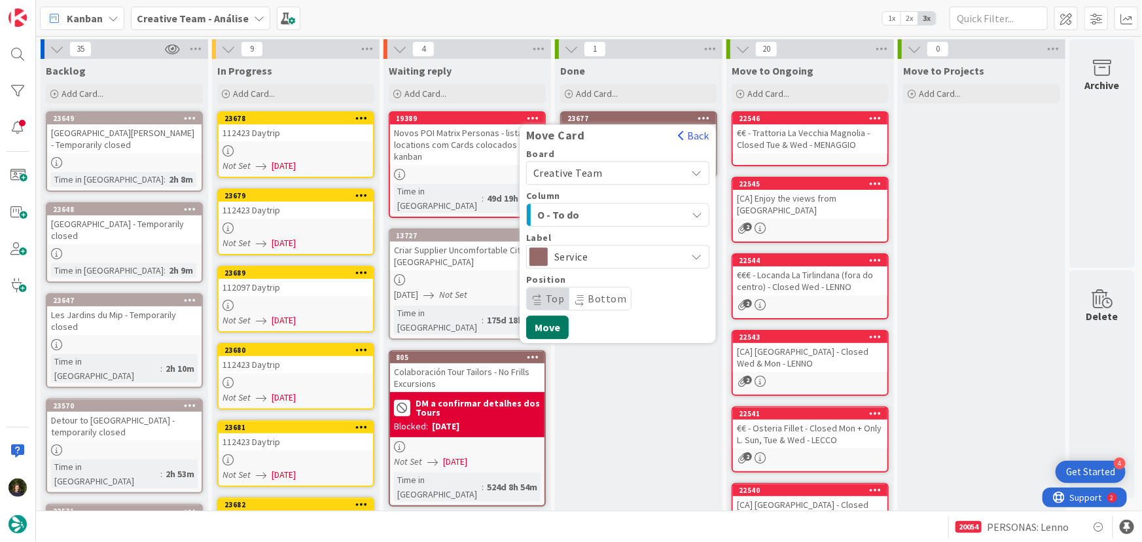
click at [558, 329] on button "Move" at bounding box center [547, 328] width 43 height 24
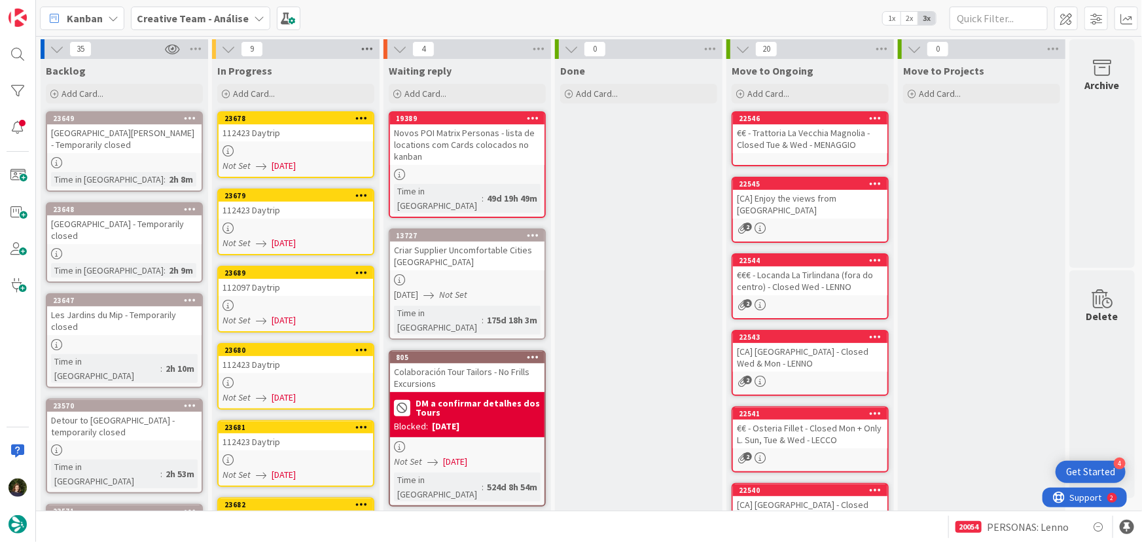
click at [369, 49] on icon at bounding box center [367, 49] width 17 height 20
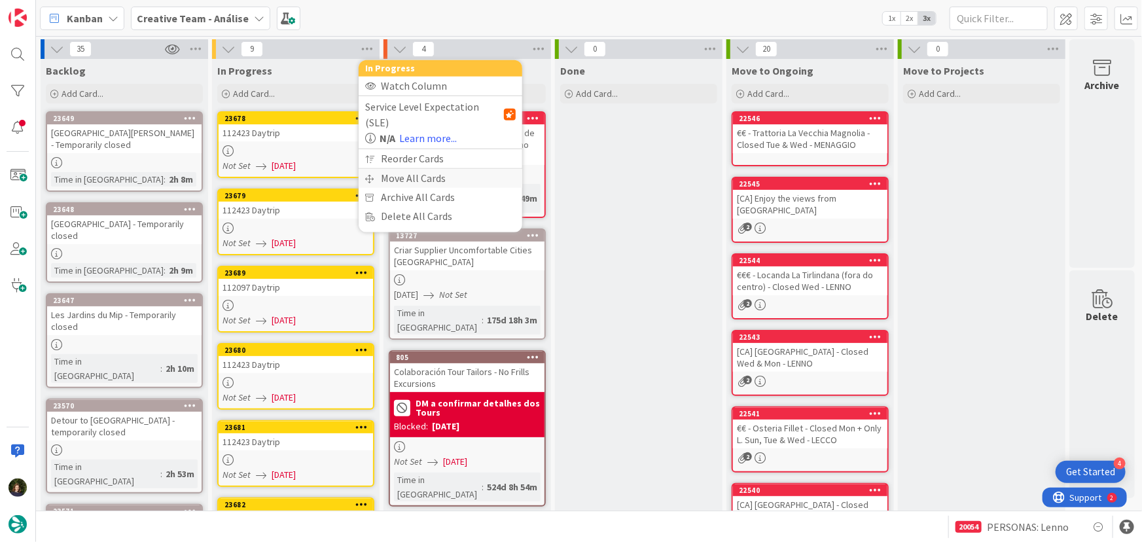
click at [417, 169] on div "Move All Cards" at bounding box center [441, 178] width 164 height 19
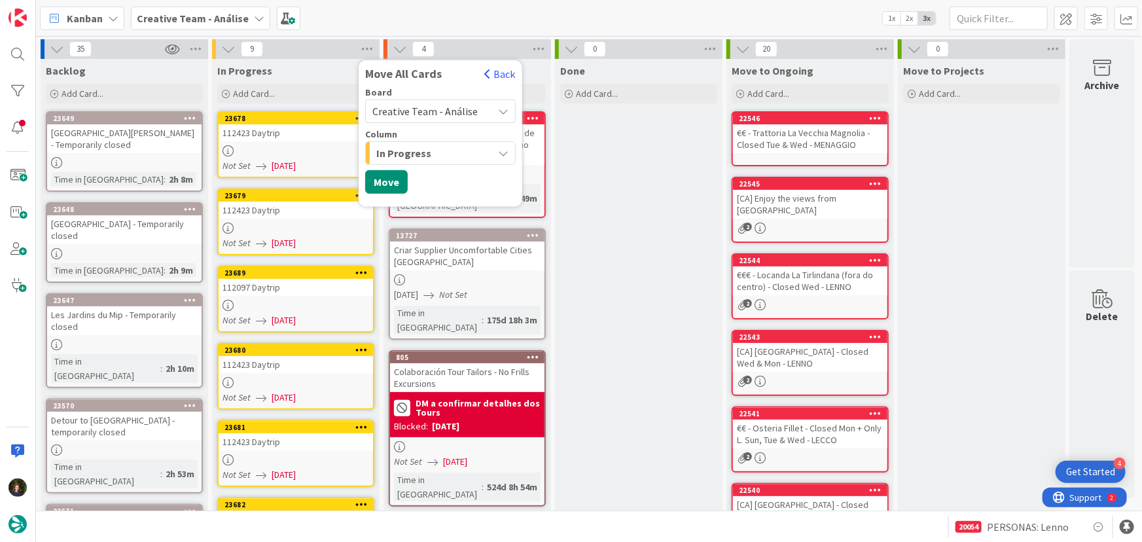
click at [475, 110] on span "Creative Team - Análise" at bounding box center [430, 111] width 114 height 18
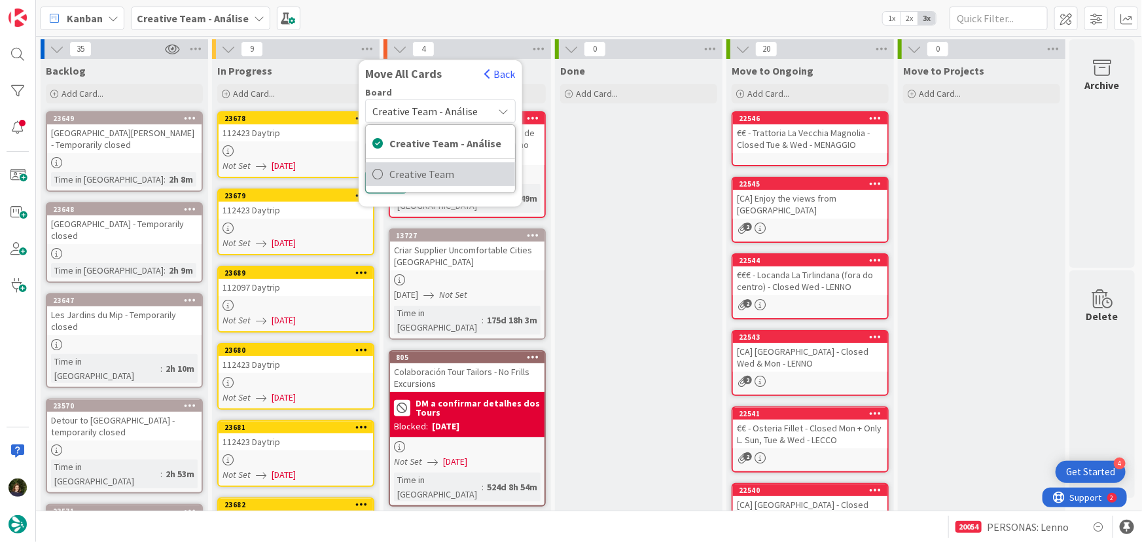
click at [469, 170] on span "Creative Team" at bounding box center [449, 174] width 119 height 20
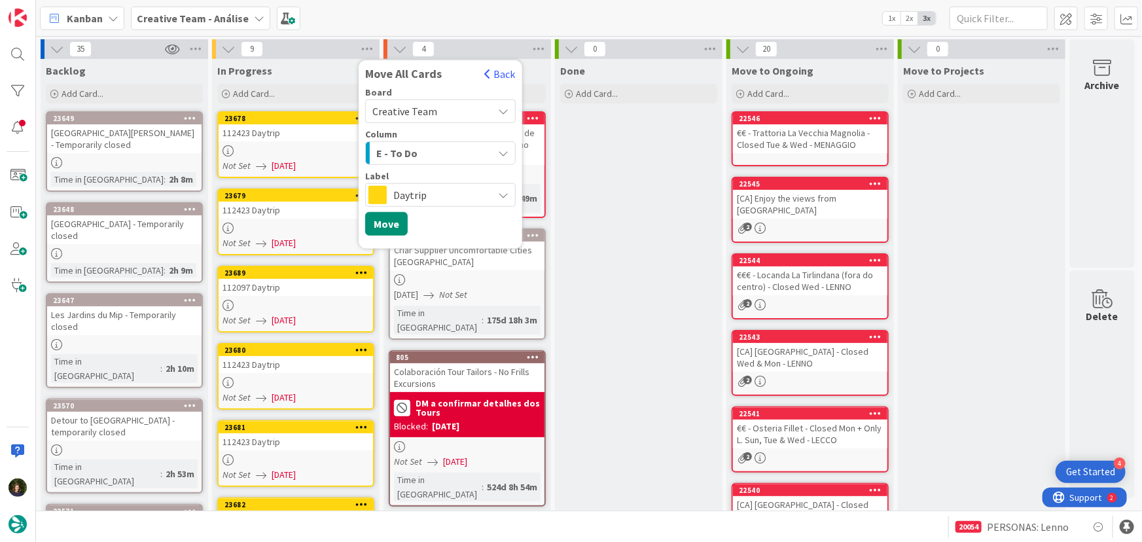
click at [454, 153] on div "E - To Do" at bounding box center [433, 153] width 120 height 21
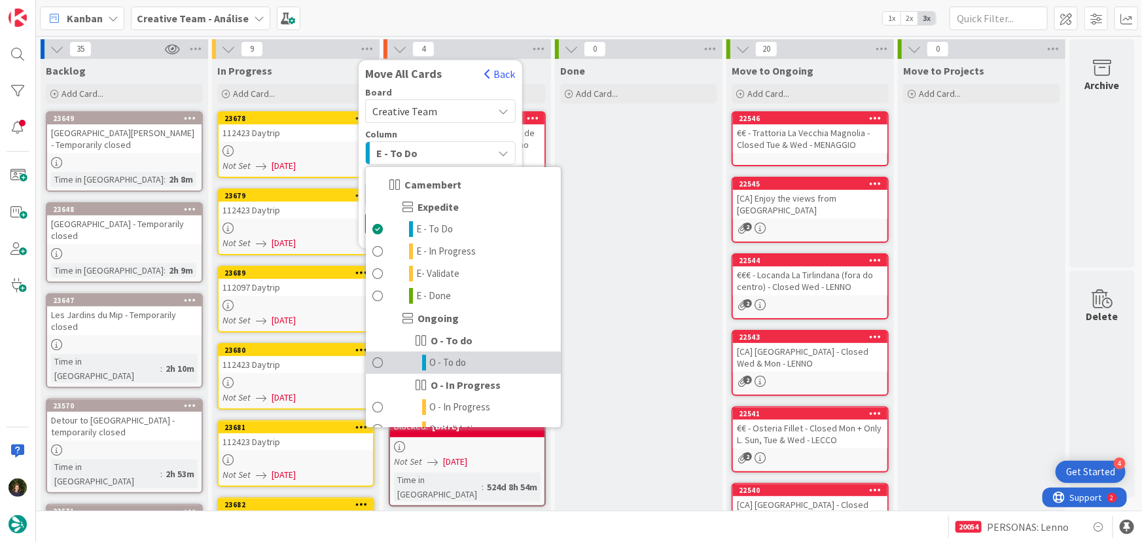
click at [473, 365] on link "O - To do" at bounding box center [463, 363] width 195 height 22
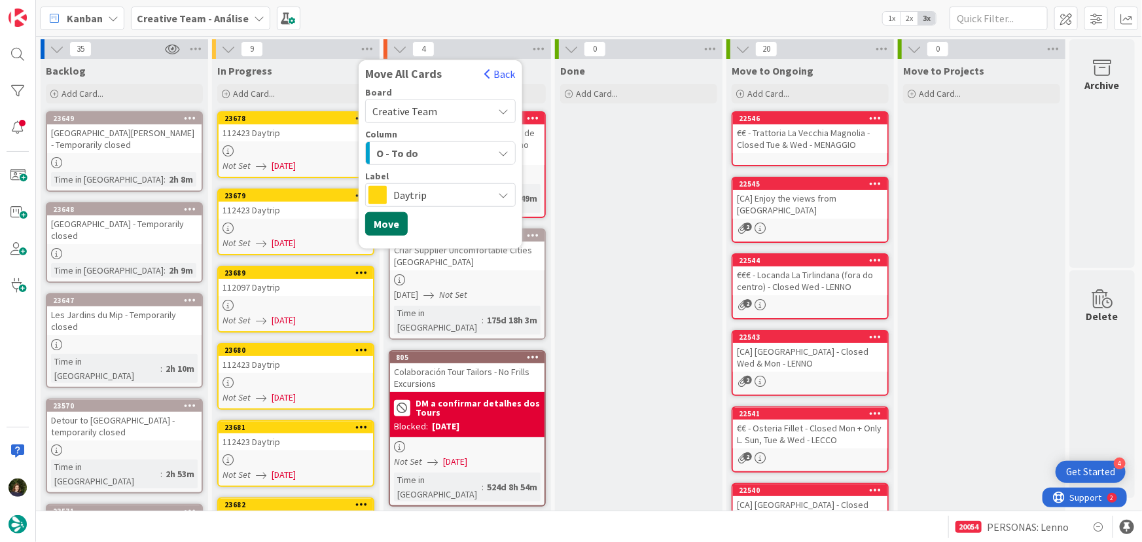
click at [391, 229] on button "Move" at bounding box center [386, 224] width 43 height 24
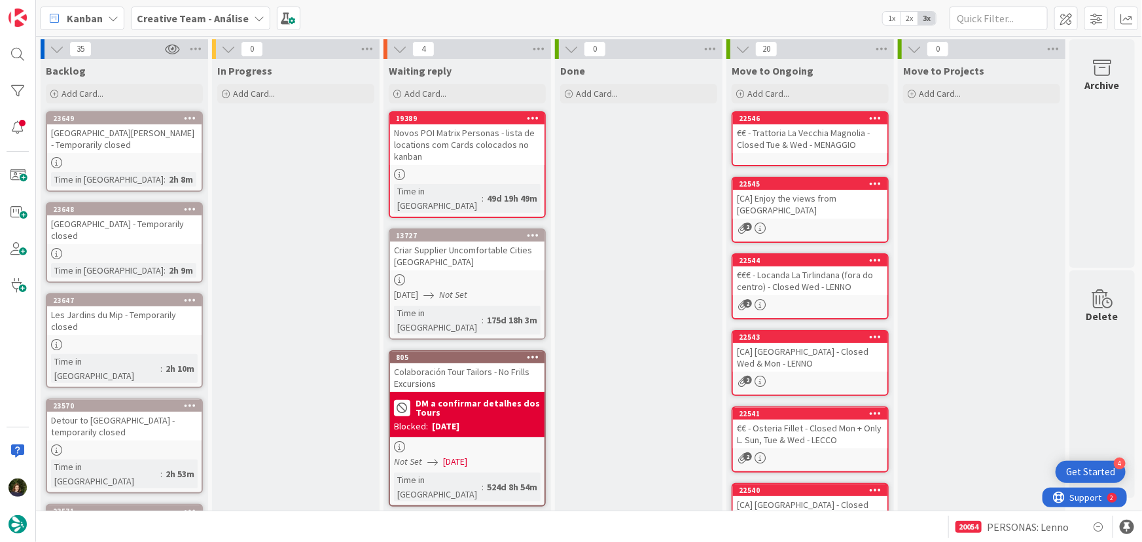
click at [194, 14] on b "Creative Team - Análise" at bounding box center [193, 18] width 112 height 13
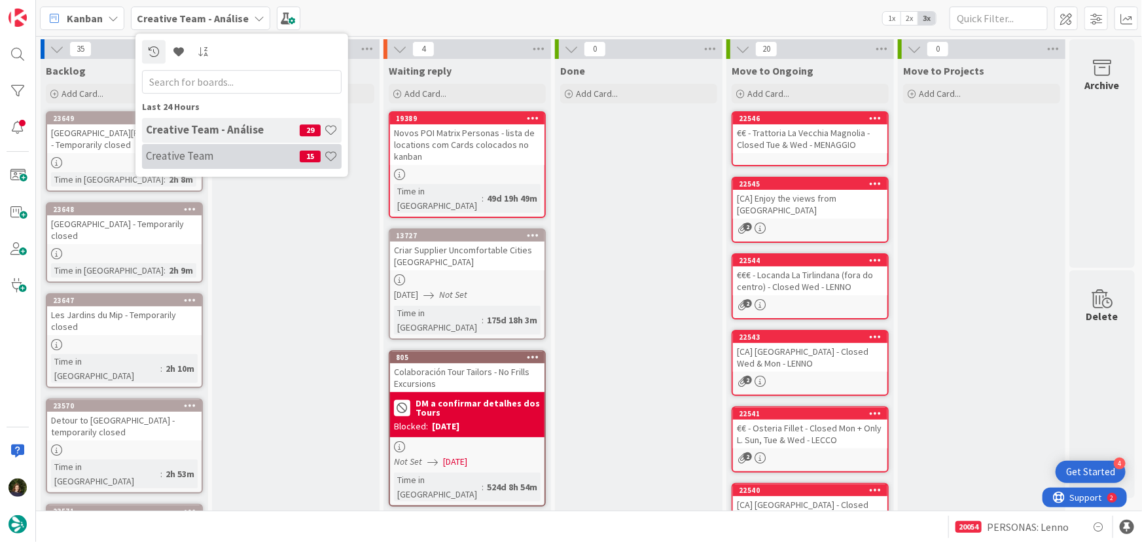
click at [226, 160] on h4 "Creative Team" at bounding box center [223, 155] width 154 height 13
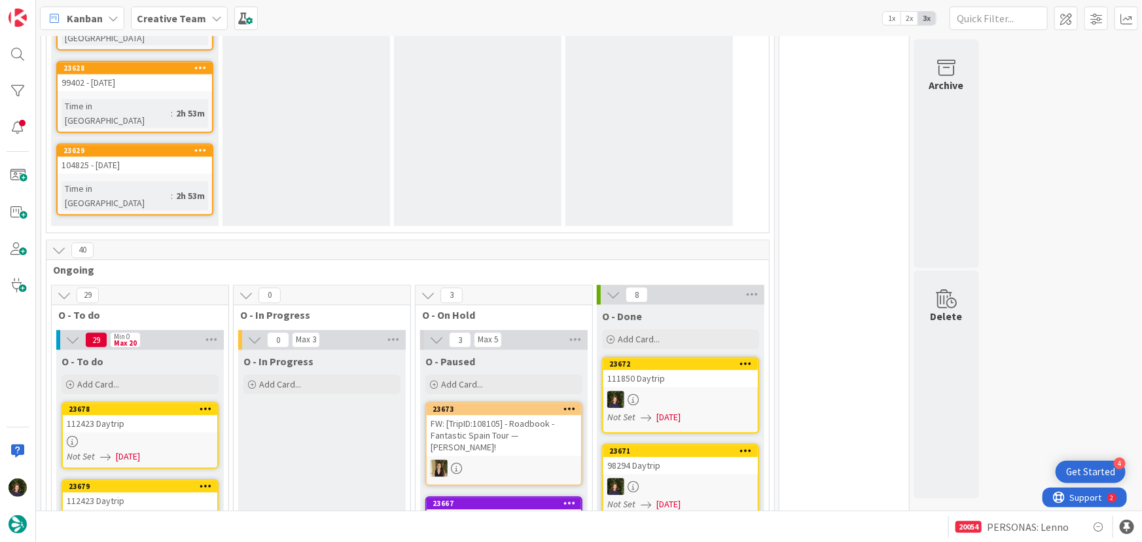
scroll to position [1607, 0]
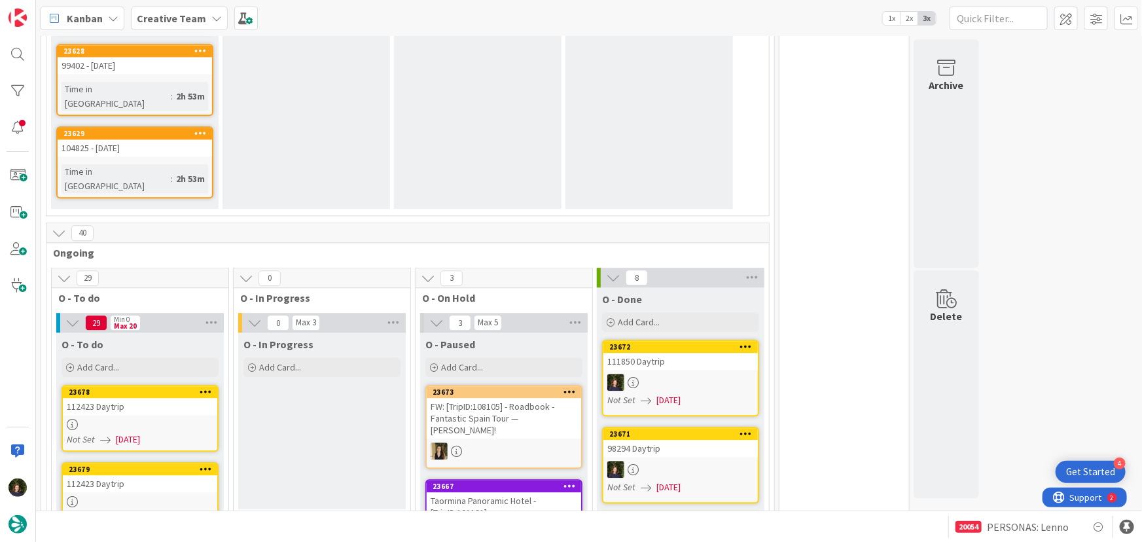
click at [143, 398] on div "112423 Daytrip" at bounding box center [140, 406] width 155 height 17
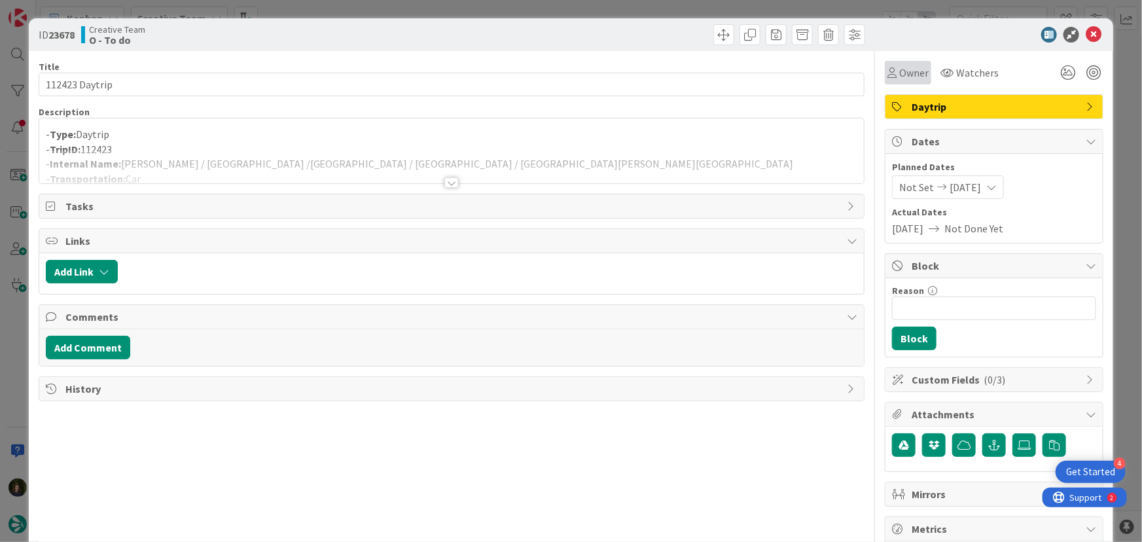
click at [910, 74] on span "Owner" at bounding box center [914, 73] width 29 height 16
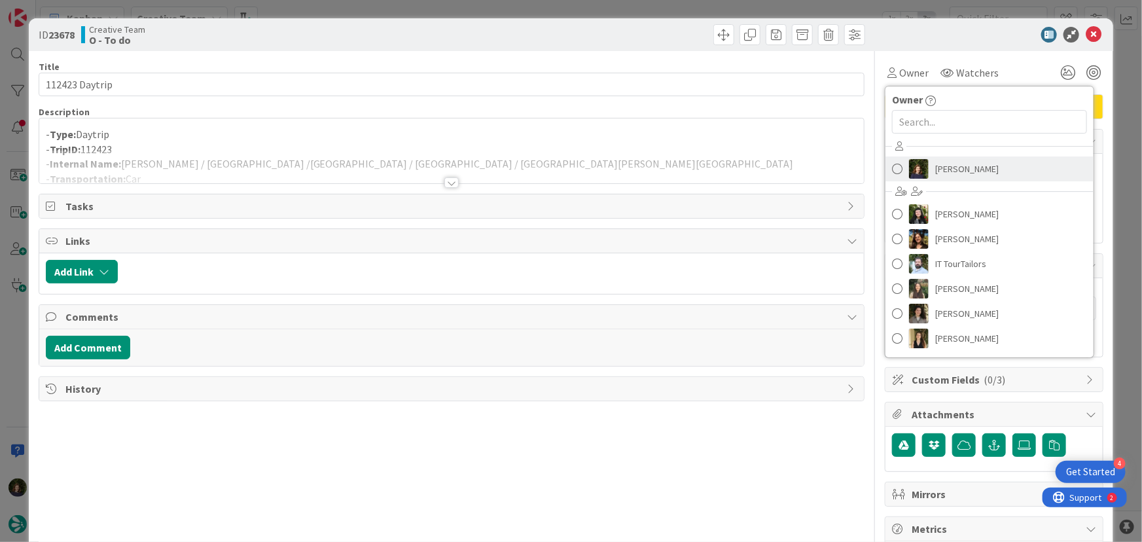
click at [950, 174] on span "[PERSON_NAME]" at bounding box center [968, 169] width 64 height 20
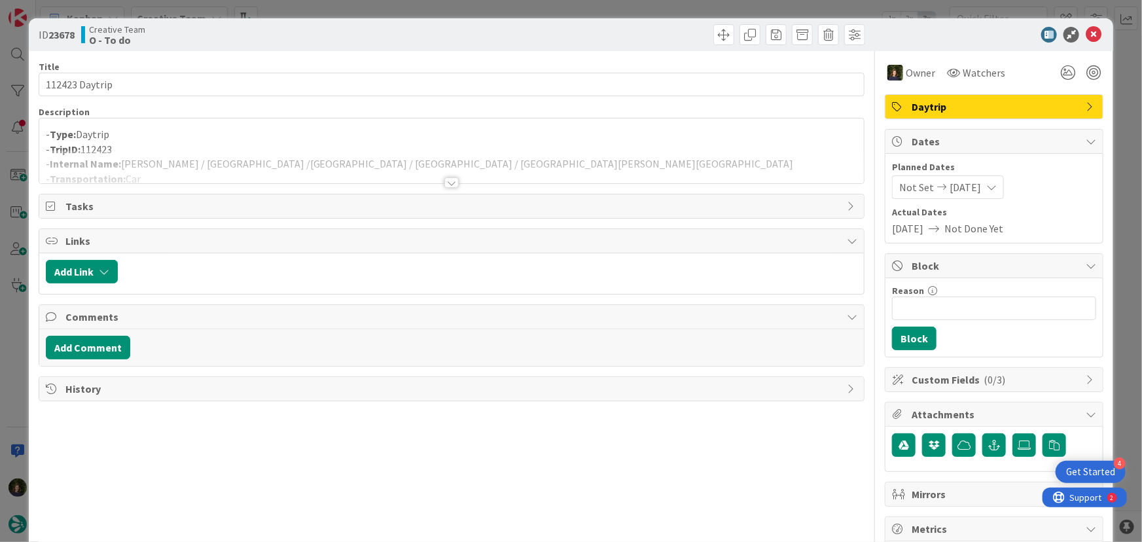
click at [447, 183] on div at bounding box center [452, 182] width 14 height 10
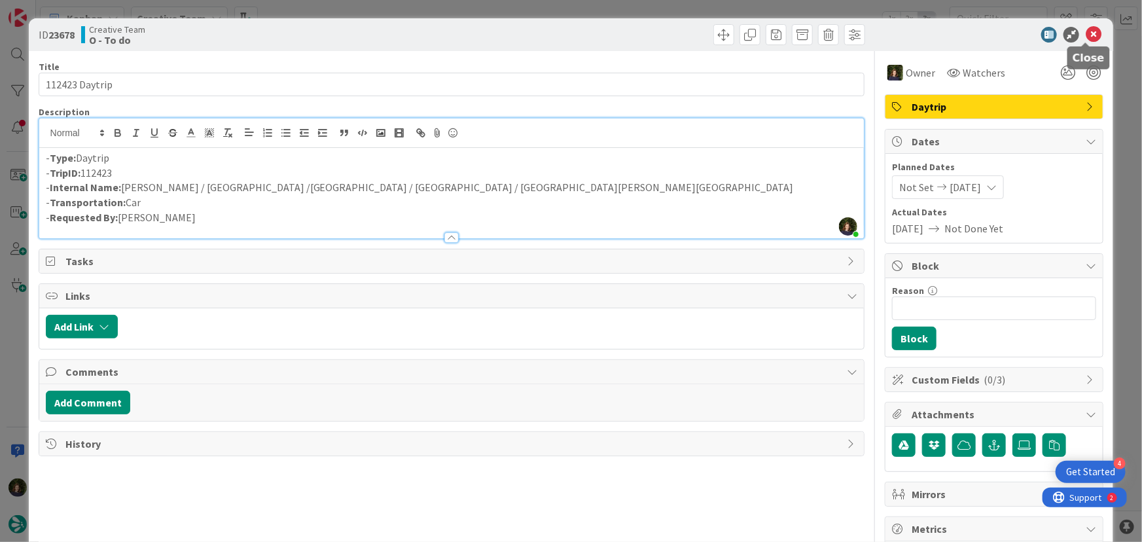
click at [1089, 35] on icon at bounding box center [1094, 35] width 16 height 16
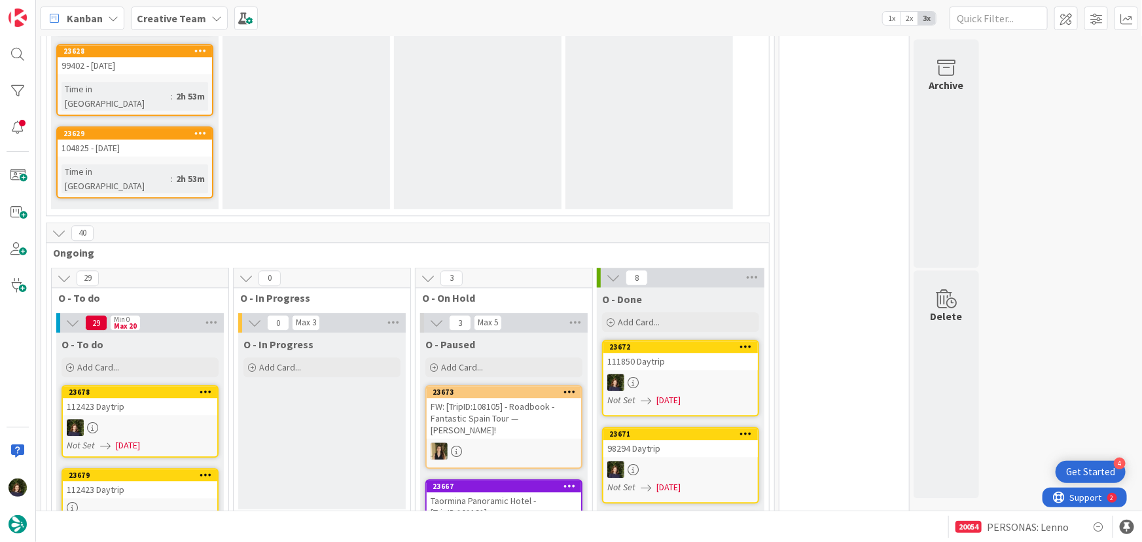
click at [130, 502] on div at bounding box center [140, 507] width 155 height 11
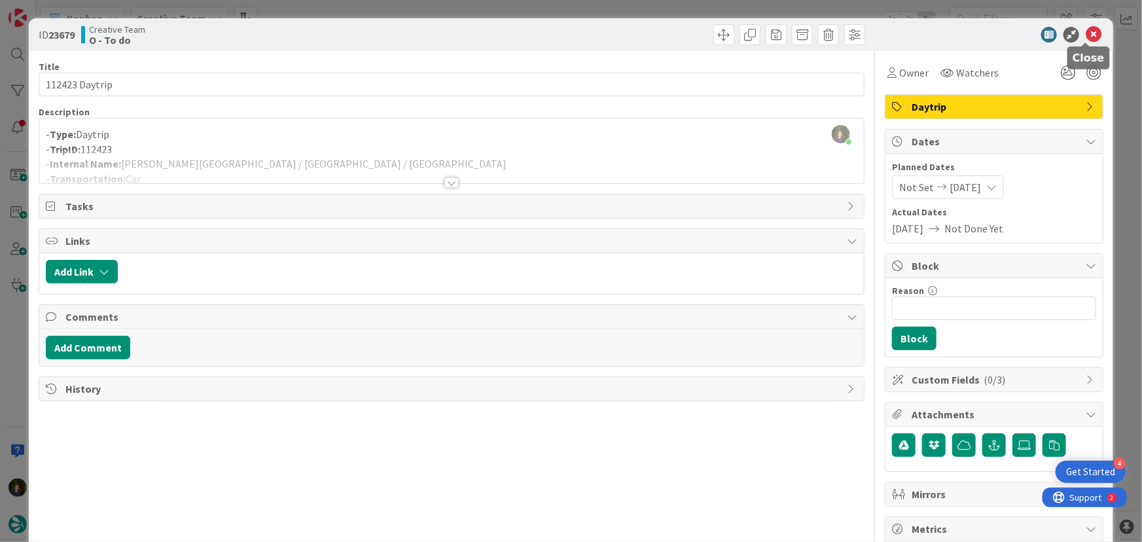
click at [1086, 31] on icon at bounding box center [1094, 35] width 16 height 16
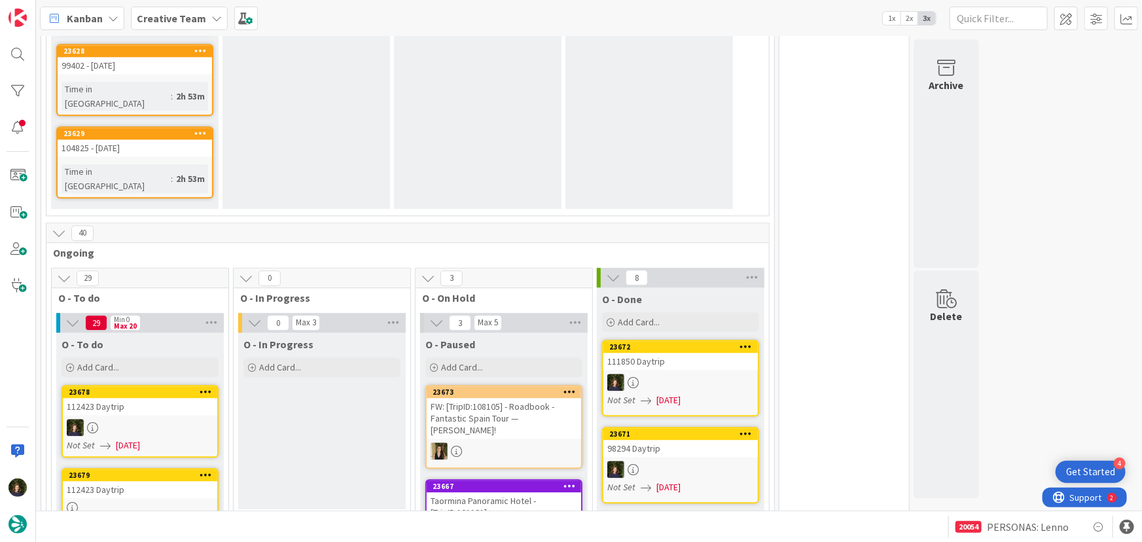
click at [136, 398] on div "112423 Daytrip" at bounding box center [140, 406] width 155 height 17
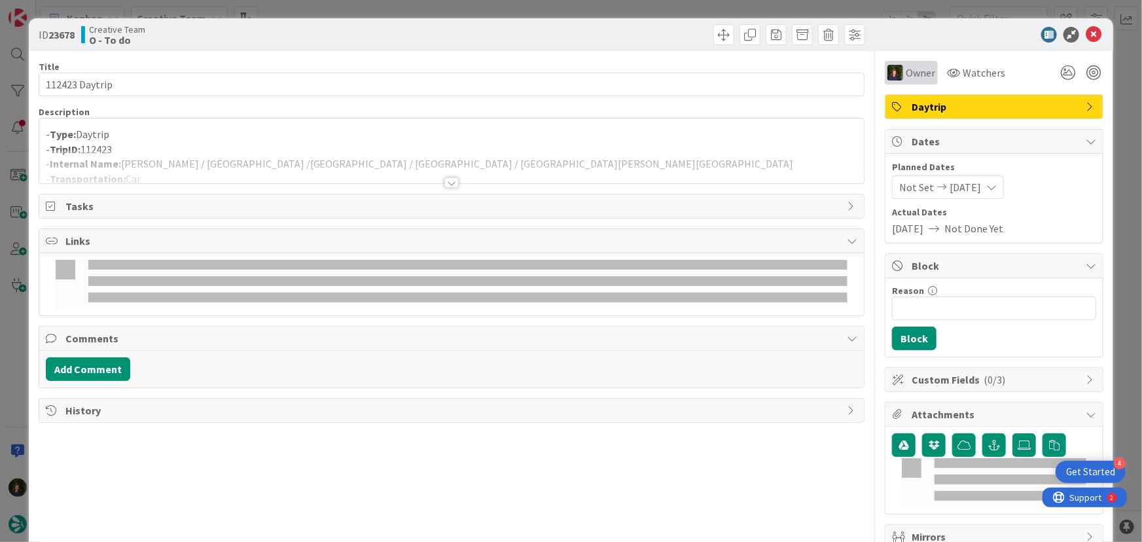
click at [922, 78] on span "Owner" at bounding box center [920, 73] width 29 height 16
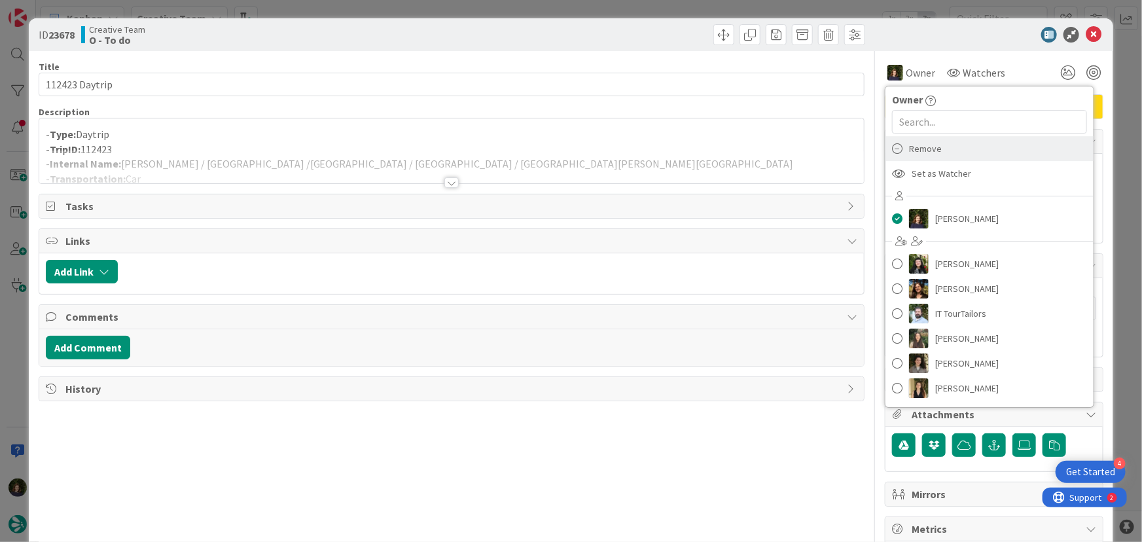
click at [932, 155] on span "Remove" at bounding box center [925, 149] width 33 height 20
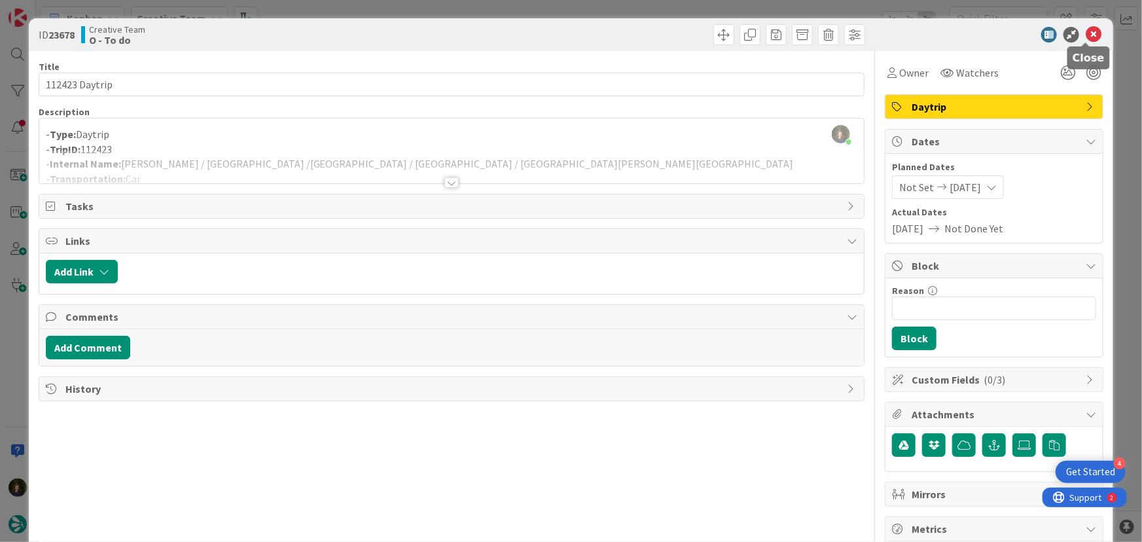
click at [1086, 35] on icon at bounding box center [1094, 35] width 16 height 16
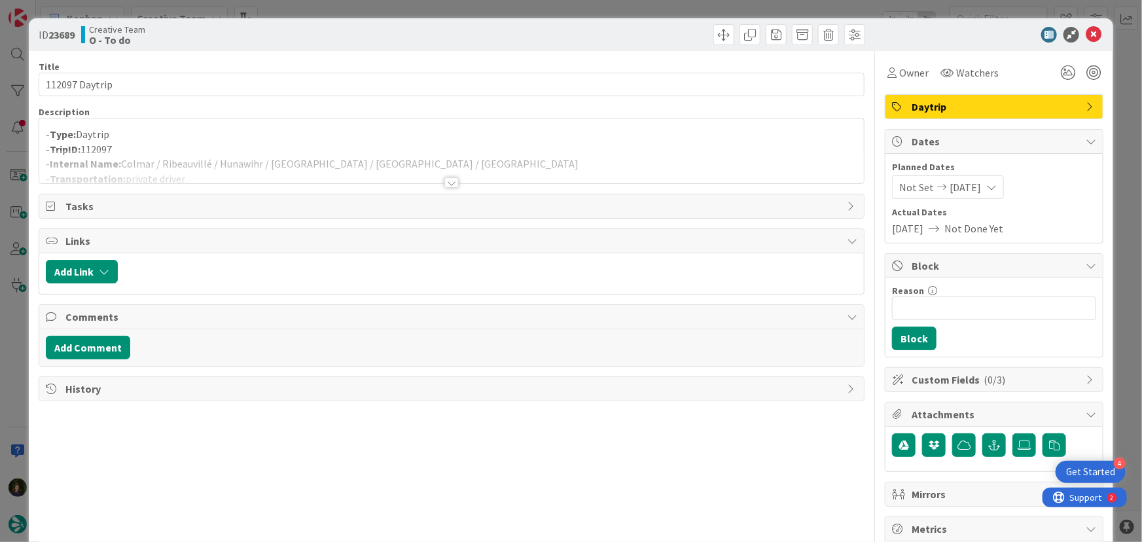
click at [448, 185] on div at bounding box center [452, 182] width 14 height 10
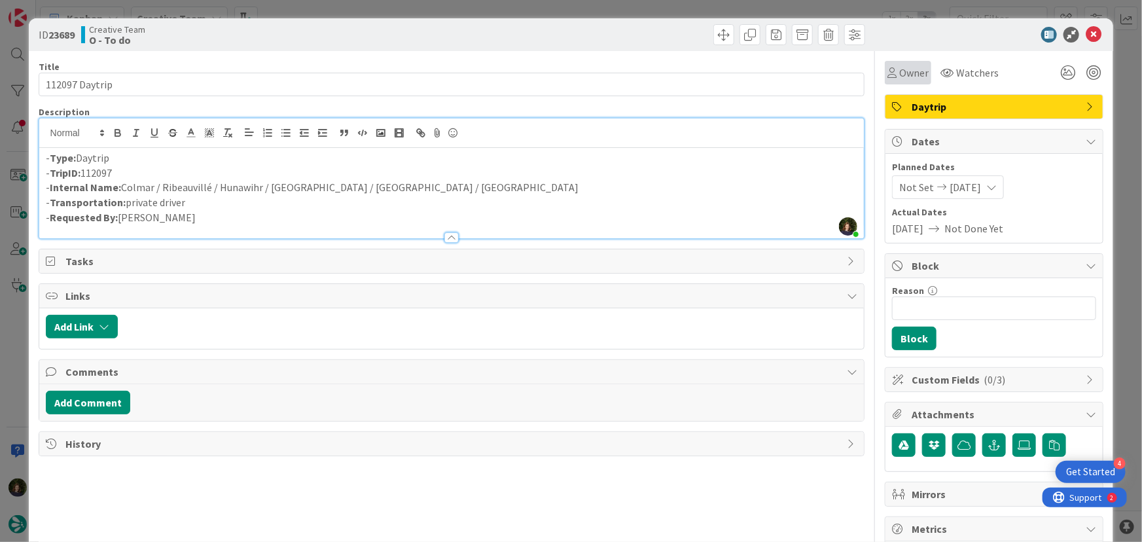
click at [910, 73] on span "Owner" at bounding box center [914, 73] width 29 height 16
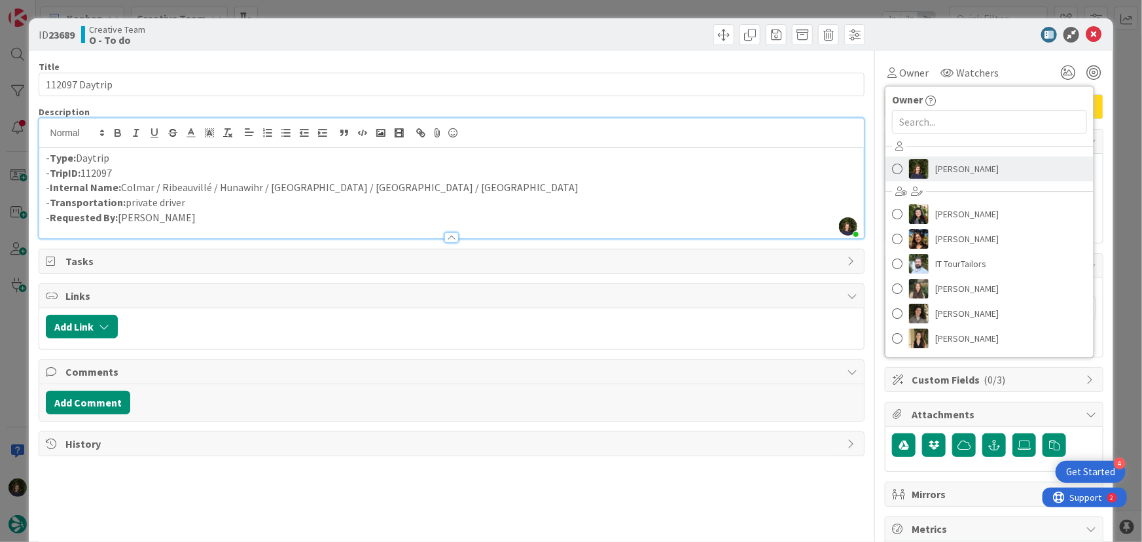
click at [943, 168] on span "[PERSON_NAME]" at bounding box center [968, 169] width 64 height 20
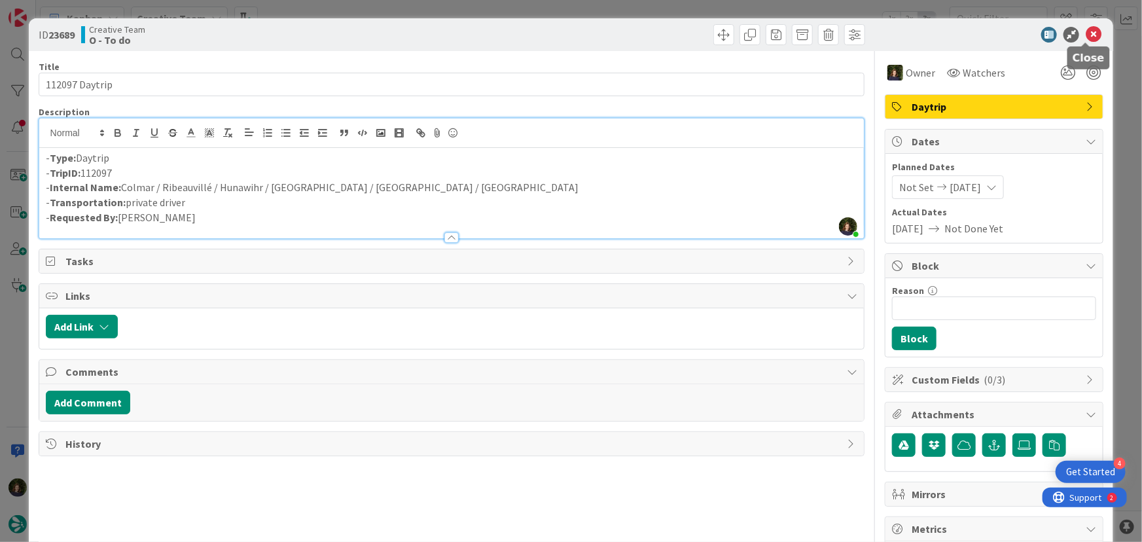
click at [1086, 37] on icon at bounding box center [1094, 35] width 16 height 16
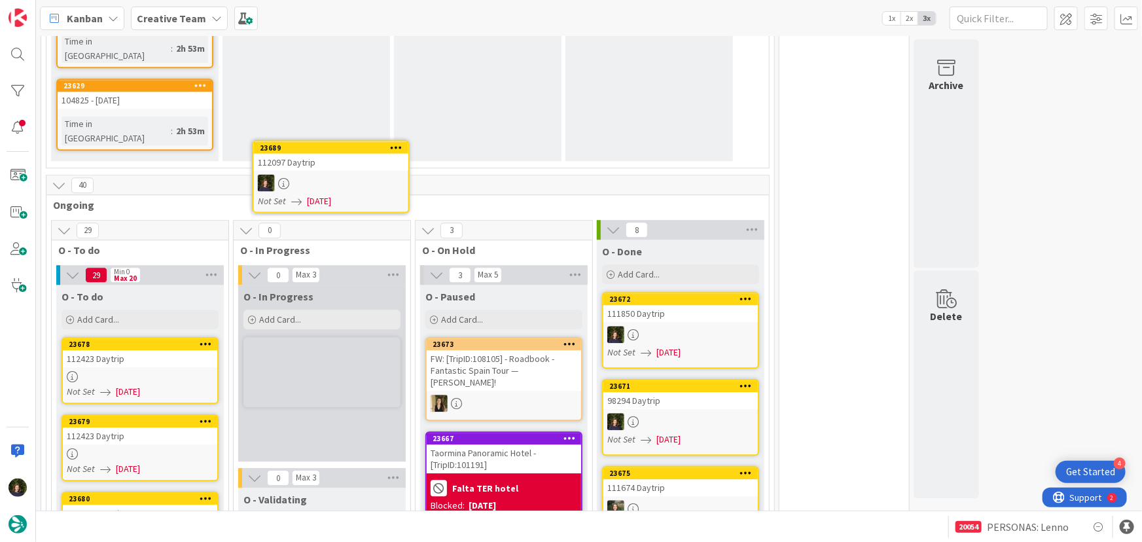
scroll to position [1650, 0]
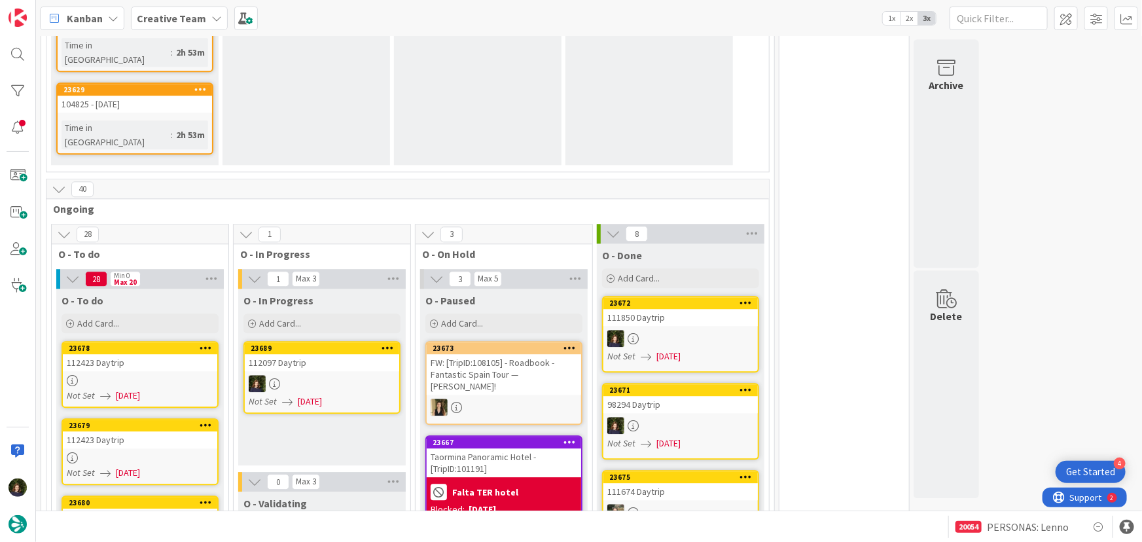
click at [308, 341] on link "23689 112097 Daytrip Not Set 23/09/2025" at bounding box center [322, 377] width 157 height 73
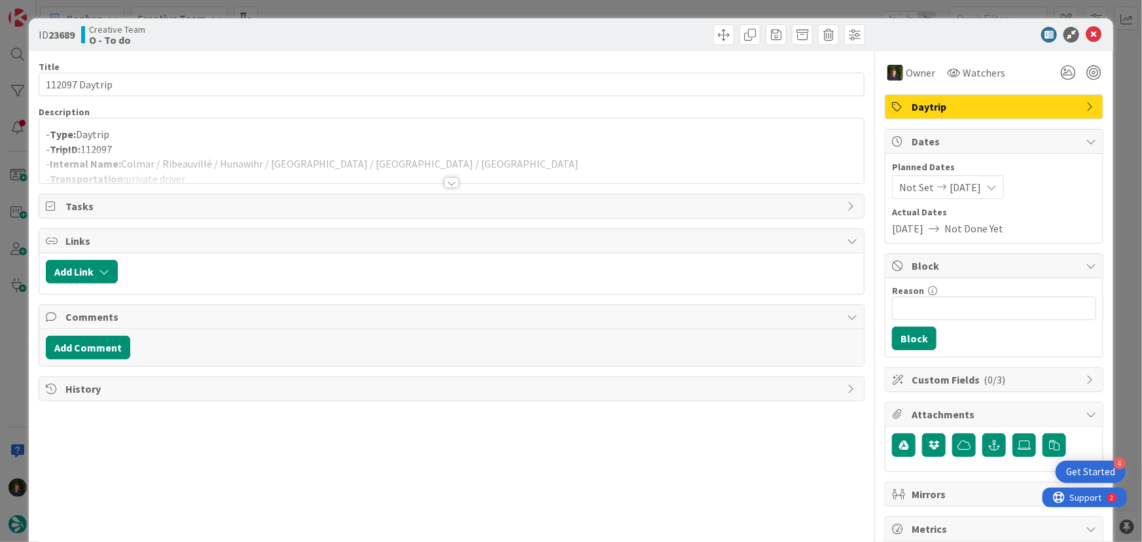
click at [445, 181] on div at bounding box center [452, 182] width 14 height 10
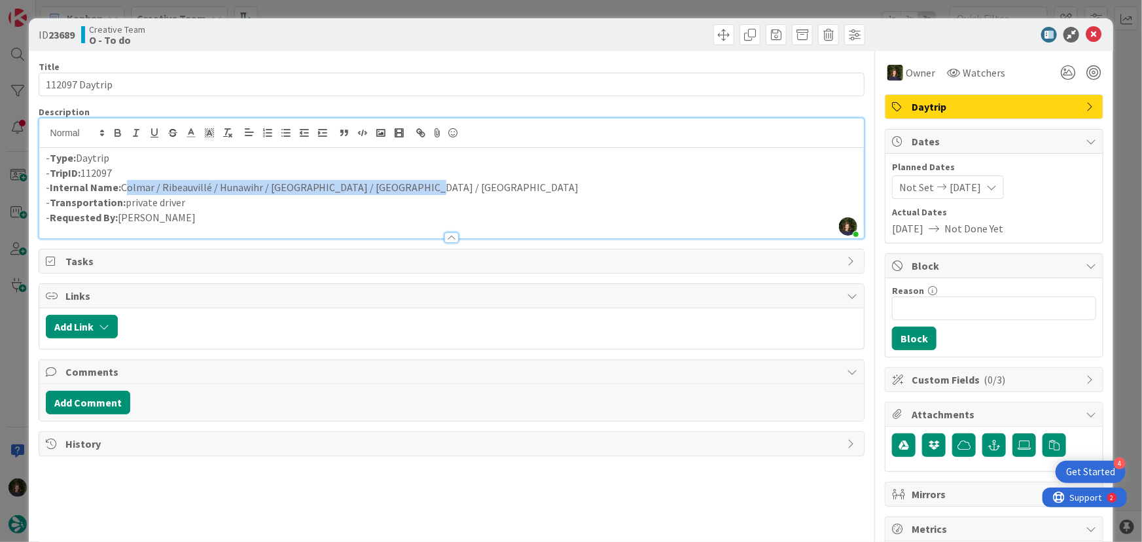
drag, startPoint x: 124, startPoint y: 187, endPoint x: 419, endPoint y: 180, distance: 295.4
click at [419, 180] on p "- Internal Name: Colmar / Ribeauvillé / Hunawihr / Kaysersberg / Bergheim / Col…" at bounding box center [452, 187] width 812 height 15
copy p "Colmar / Ribeauvillé / Hunawihr / Kaysersberg / Bergheim / Colmar"
click at [331, 219] on p "- Requested By: Catarina Martins" at bounding box center [452, 217] width 812 height 15
drag, startPoint x: 371, startPoint y: 186, endPoint x: 331, endPoint y: 185, distance: 40.0
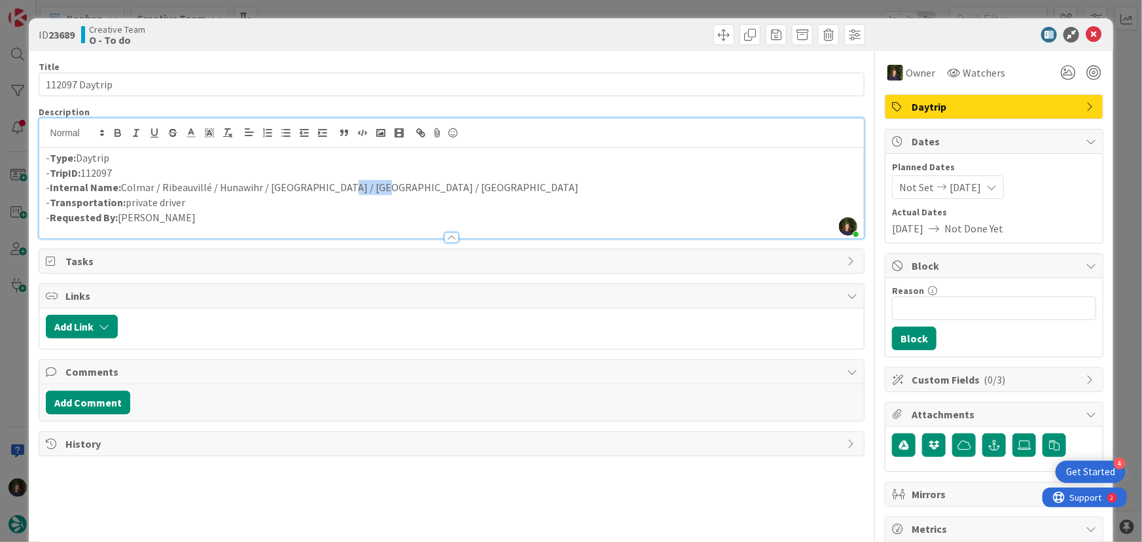
click at [331, 185] on p "- Internal Name: Colmar / Ribeauvillé / Hunawihr / Kaysersberg / Bergheim / Col…" at bounding box center [452, 187] width 812 height 15
copy p "Bergheim"
click at [1086, 38] on icon at bounding box center [1094, 35] width 16 height 16
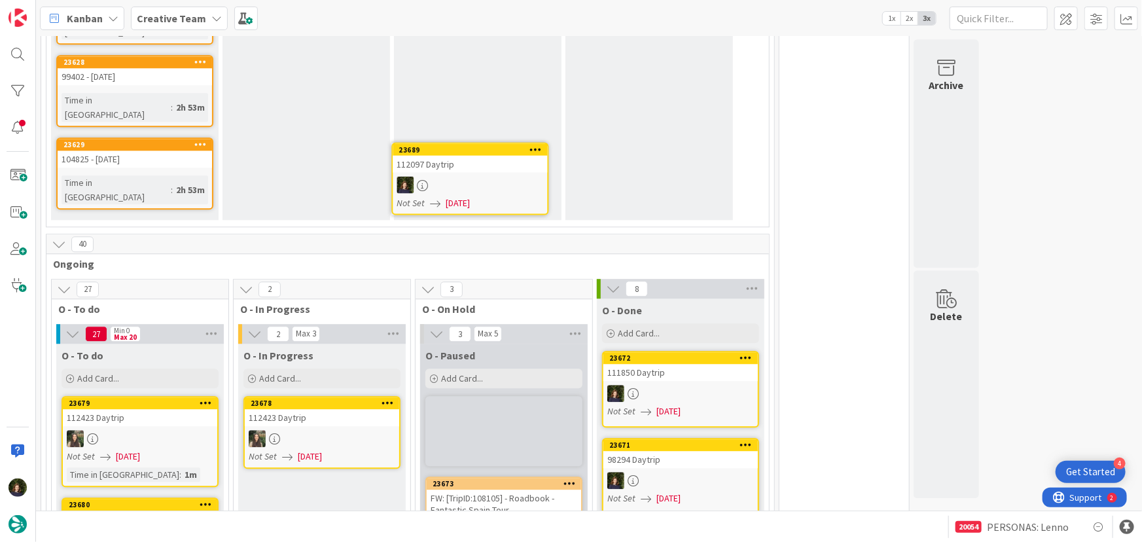
scroll to position [1588, 0]
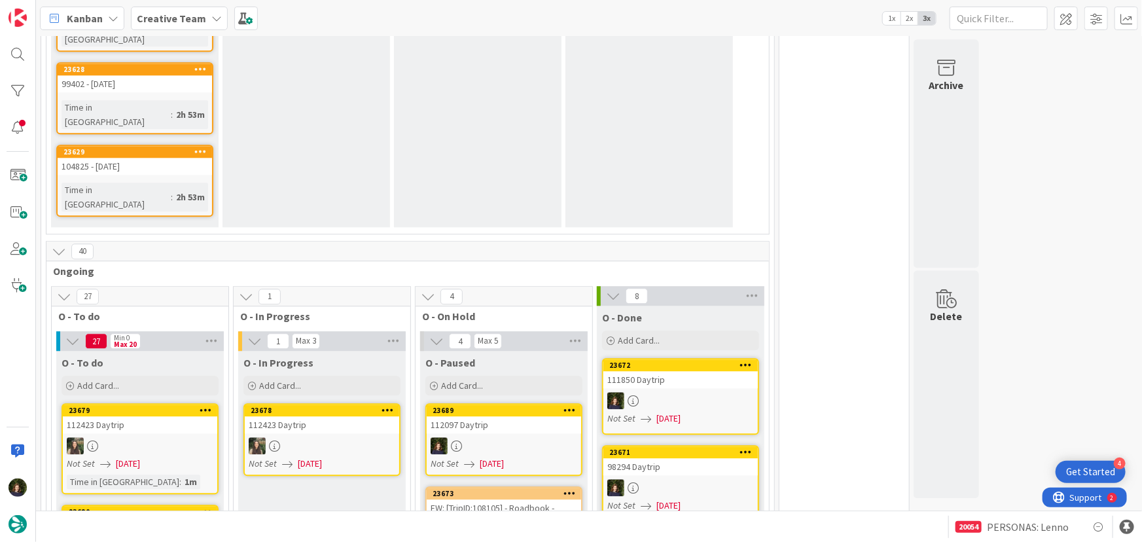
click at [496, 416] on div "112097 Daytrip" at bounding box center [504, 424] width 155 height 17
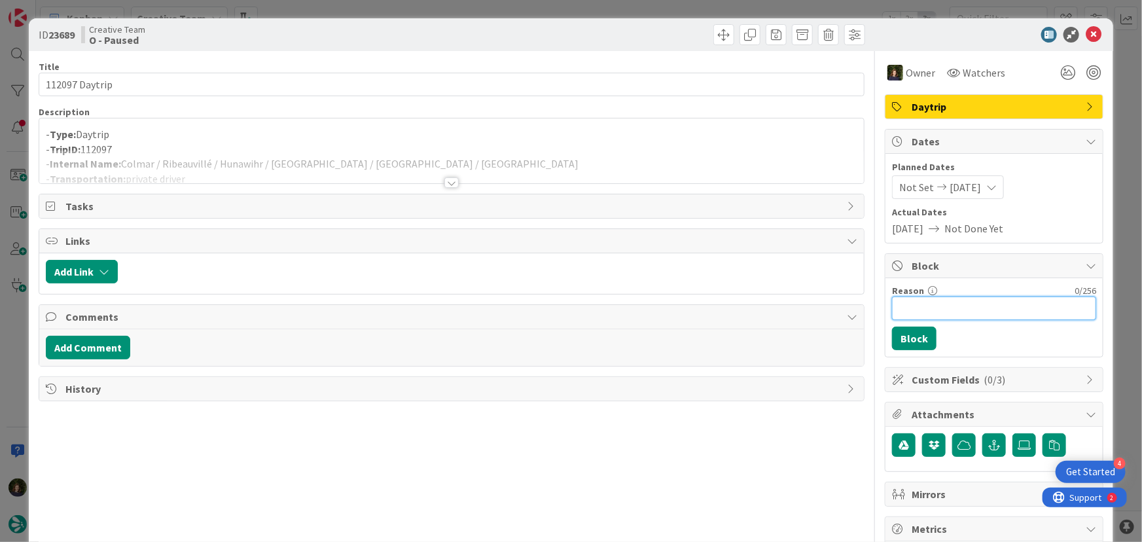
click at [900, 308] on input "Reason" at bounding box center [994, 309] width 204 height 24
type input "falta location"
click at [899, 335] on button "Block" at bounding box center [914, 339] width 45 height 24
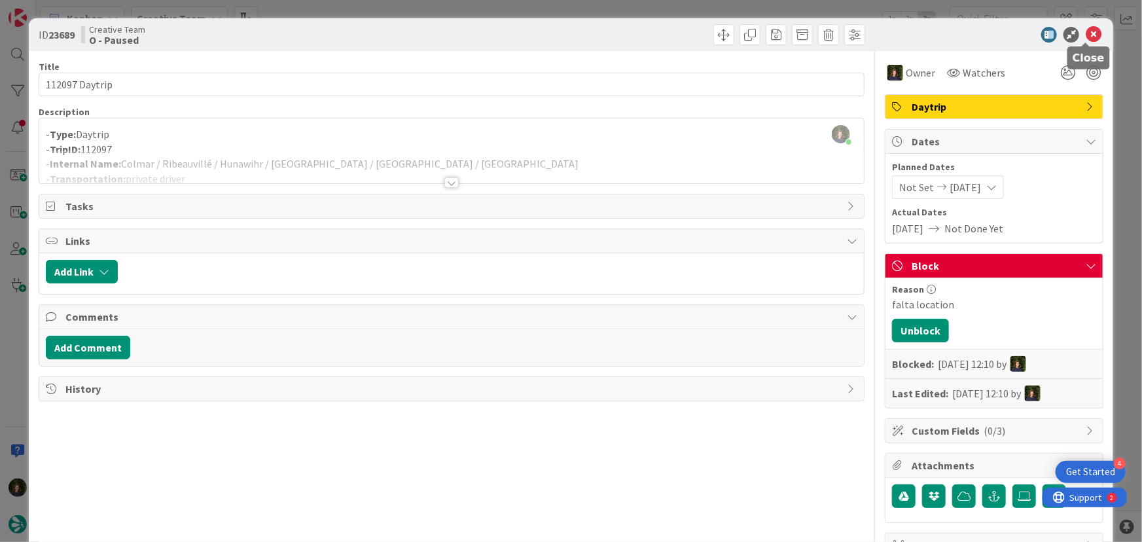
click at [1086, 32] on icon at bounding box center [1094, 35] width 16 height 16
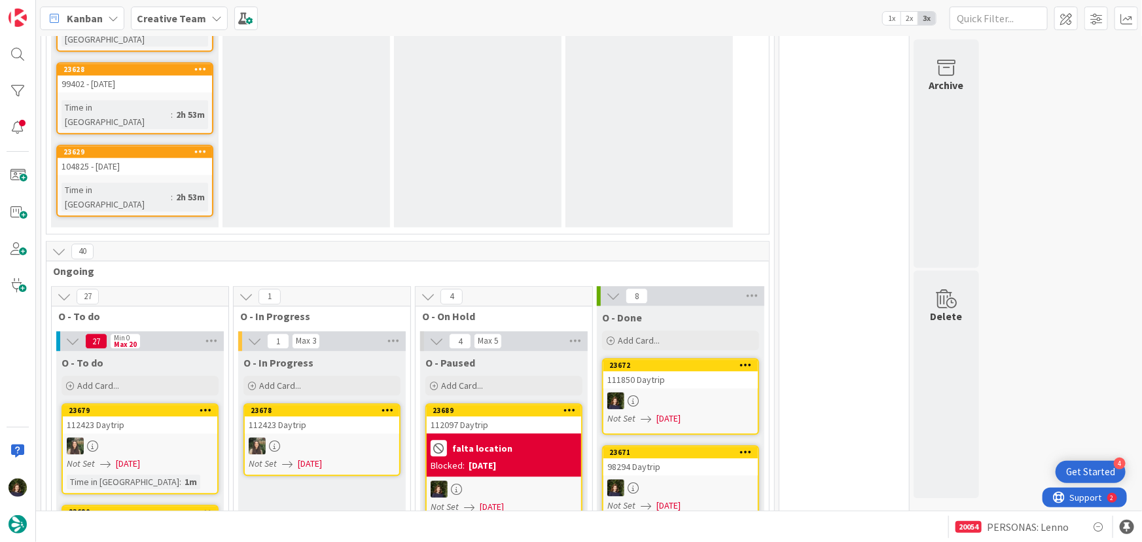
click at [130, 376] on div "Add Card..." at bounding box center [140, 386] width 157 height 20
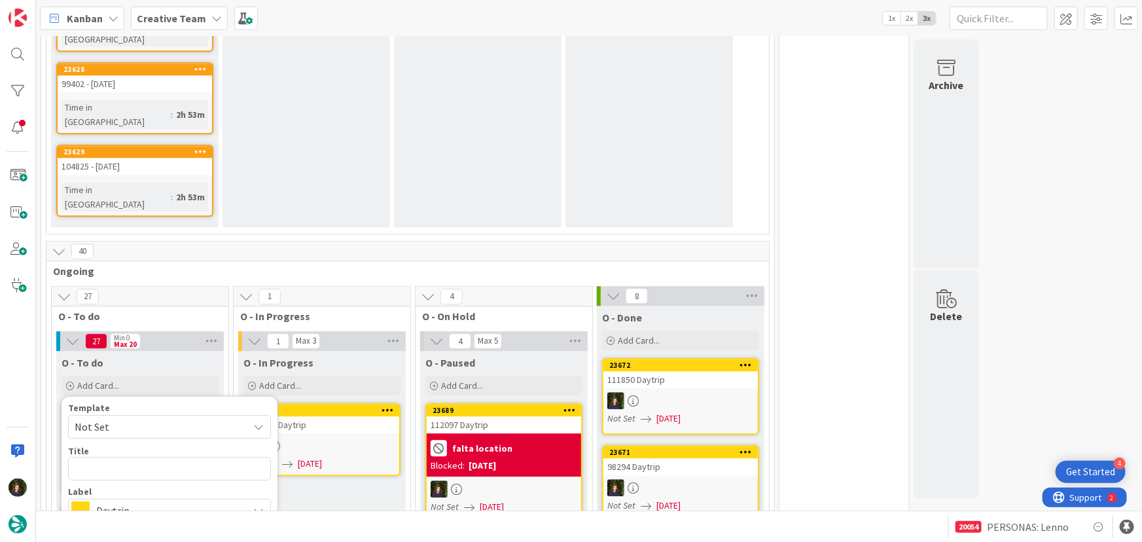
type textarea "x"
type textarea "Bergheim"
click at [131, 501] on span "Daytrip" at bounding box center [168, 510] width 145 height 18
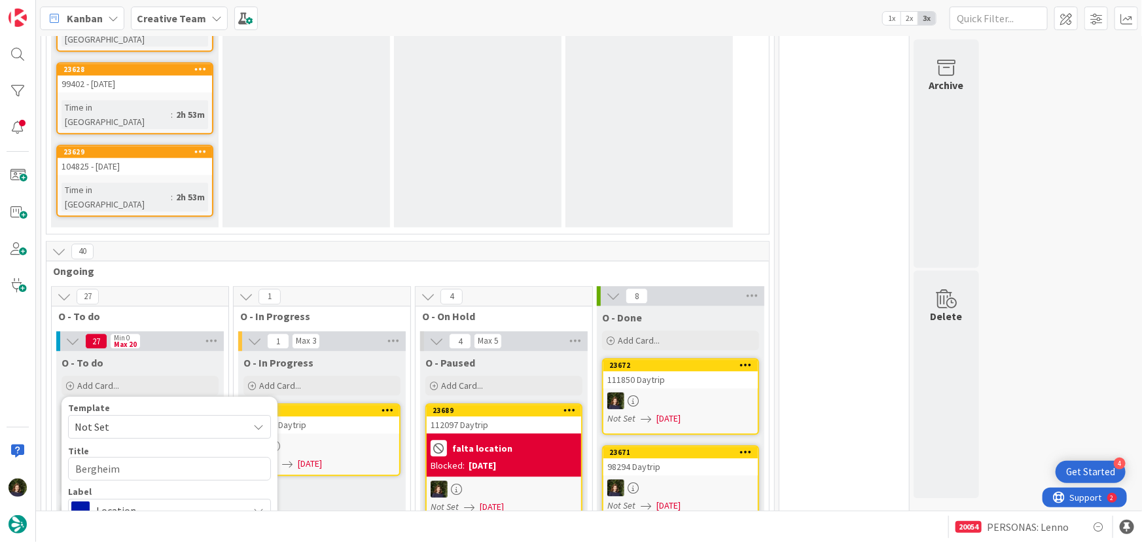
type textarea "x"
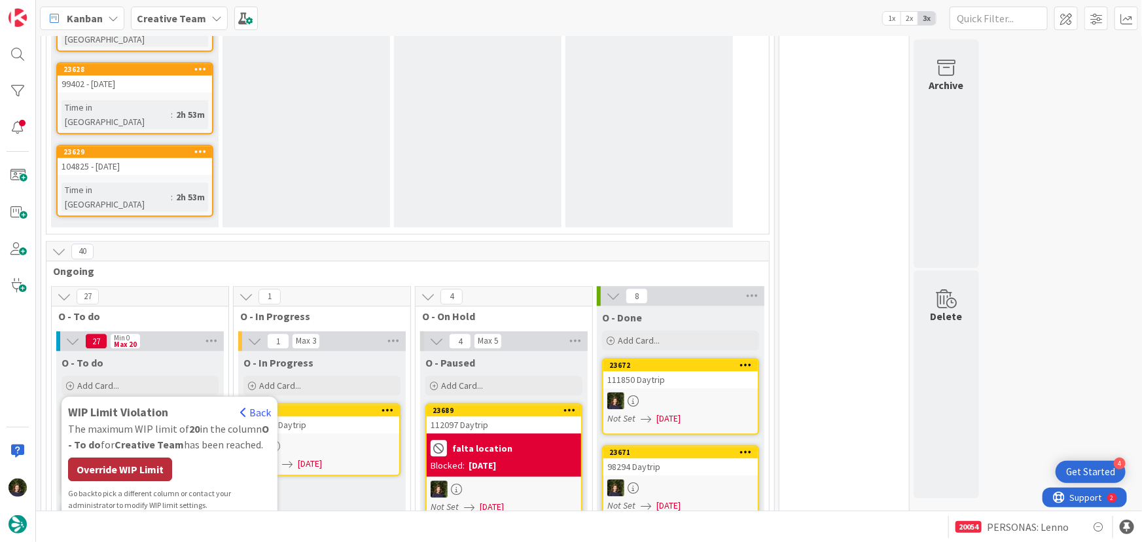
click at [151, 458] on div "Override WIP Limit" at bounding box center [120, 470] width 104 height 24
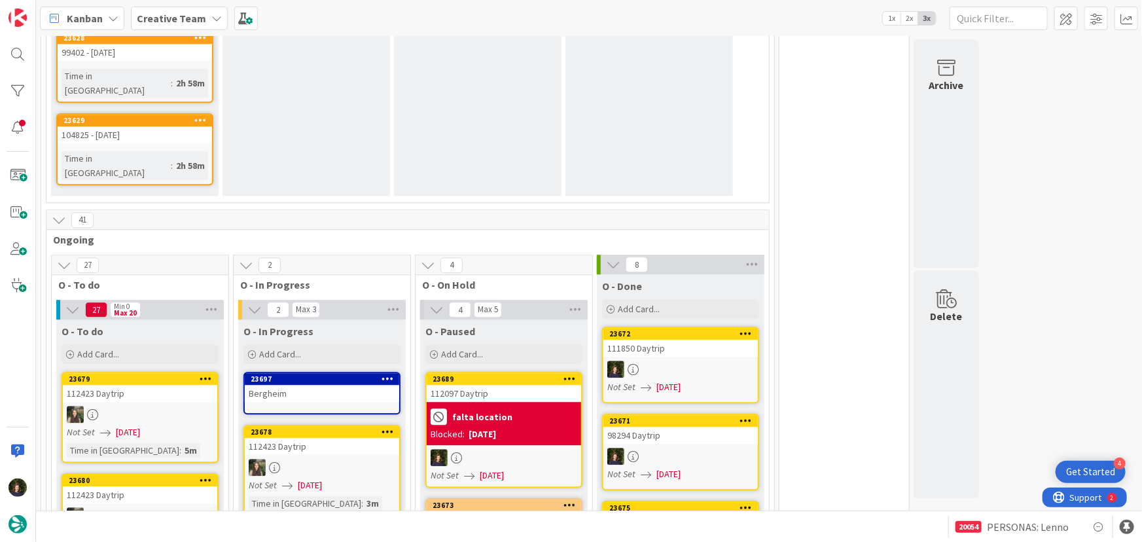
scroll to position [1562, 0]
click at [321, 385] on div "Bergheim" at bounding box center [322, 393] width 155 height 17
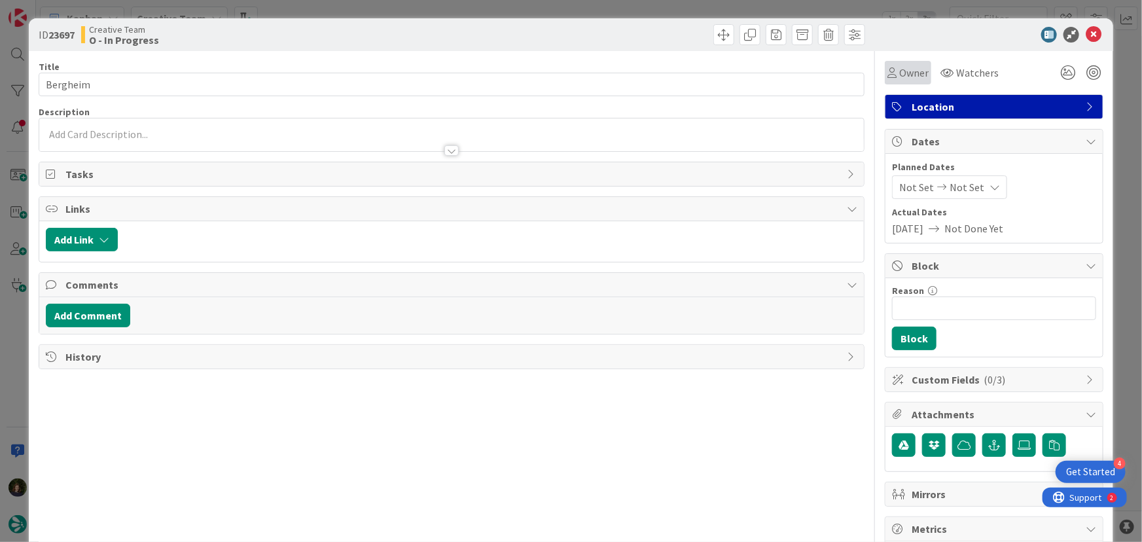
click at [911, 74] on span "Owner" at bounding box center [914, 73] width 29 height 16
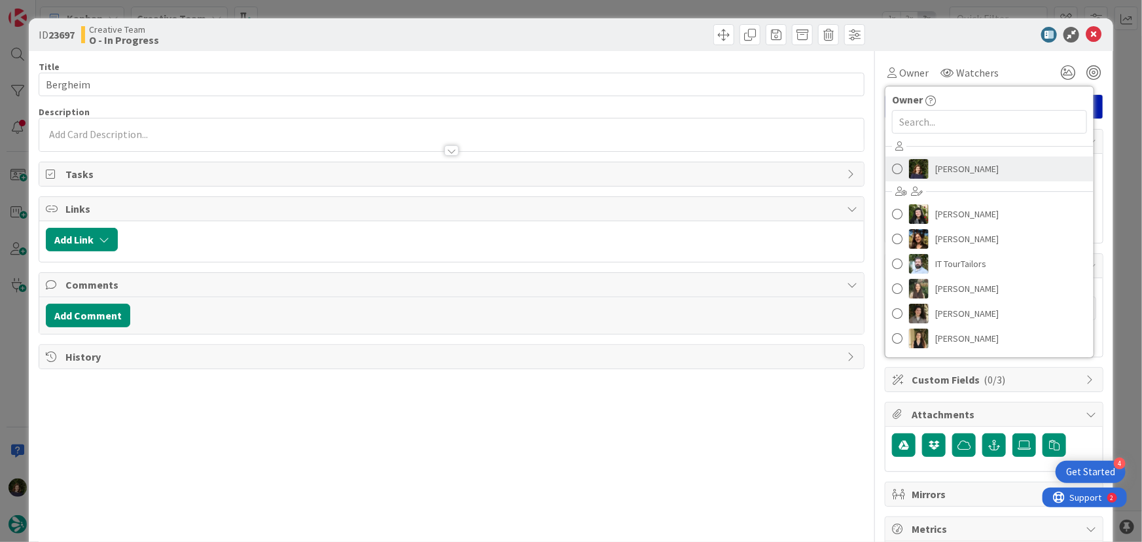
click at [940, 169] on span "[PERSON_NAME]" at bounding box center [968, 169] width 64 height 20
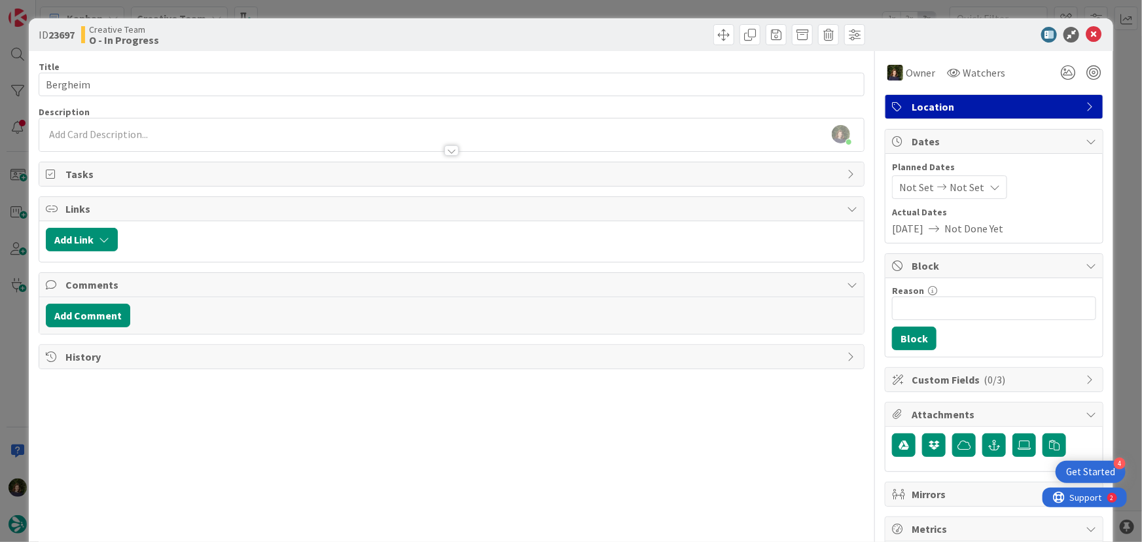
scroll to position [1387, 0]
click at [1087, 37] on icon at bounding box center [1094, 35] width 16 height 16
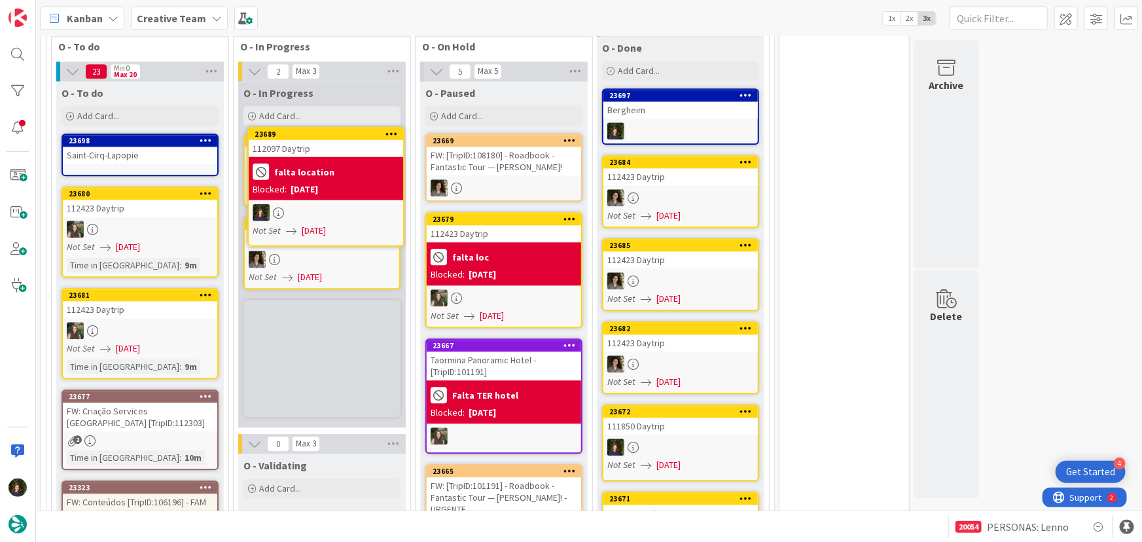
scroll to position [1527, 0]
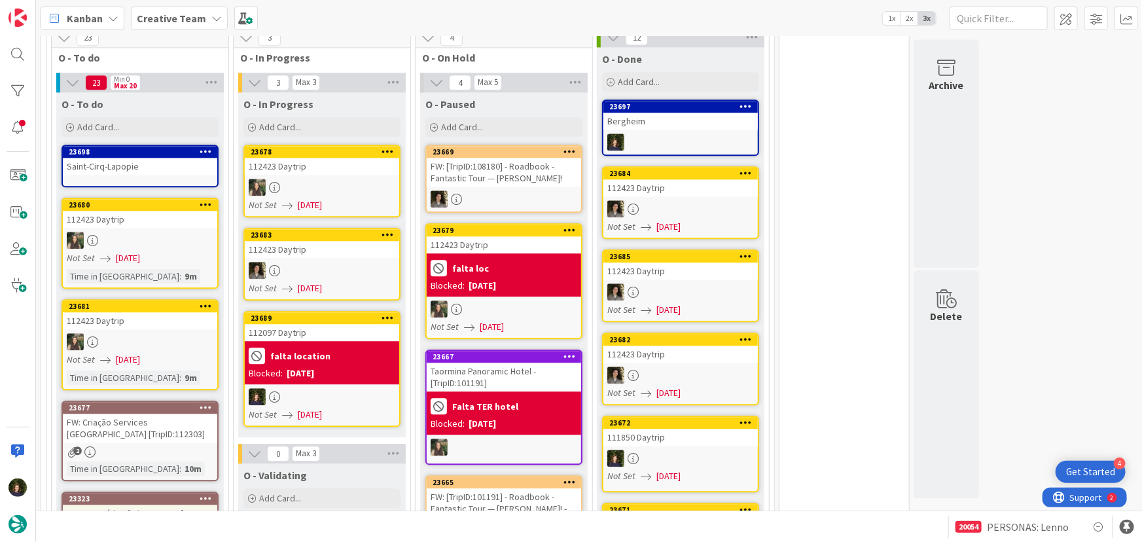
click at [342, 367] on div "Blocked: 23/09/2025" at bounding box center [322, 374] width 147 height 14
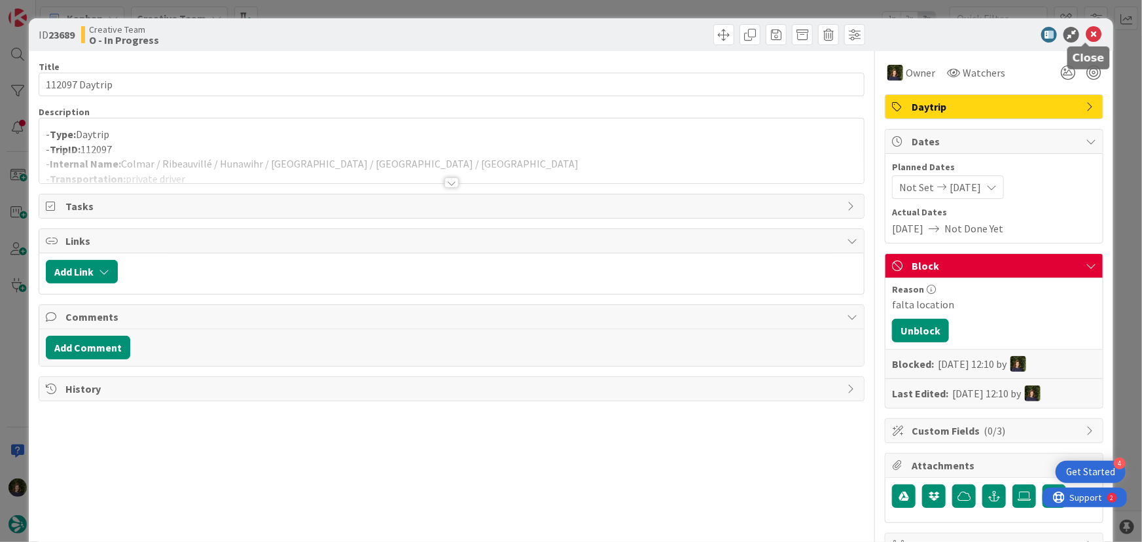
click at [1086, 36] on icon at bounding box center [1094, 35] width 16 height 16
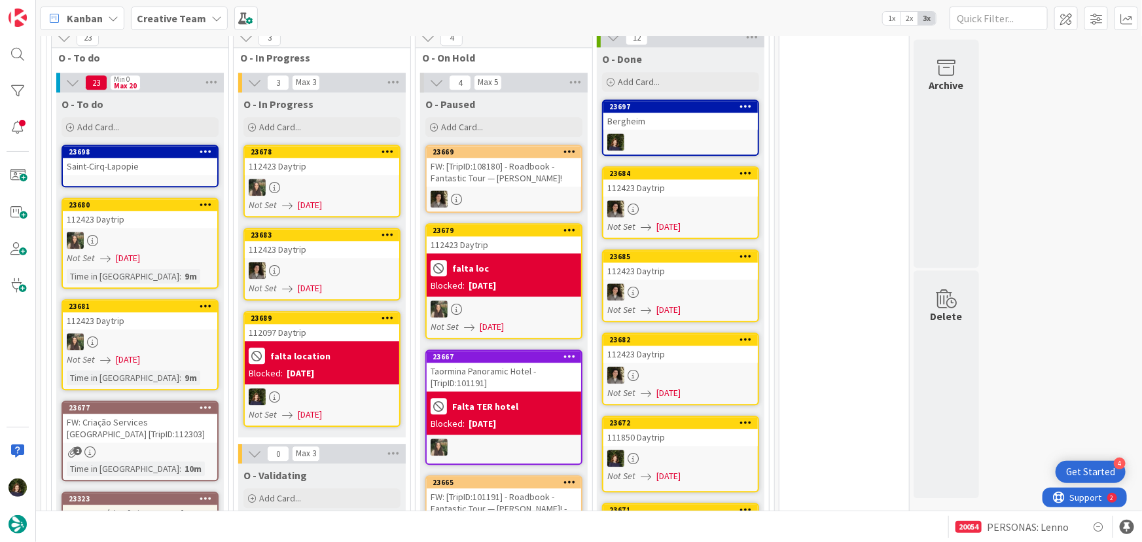
click at [314, 367] on div "[DATE]" at bounding box center [300, 374] width 27 height 14
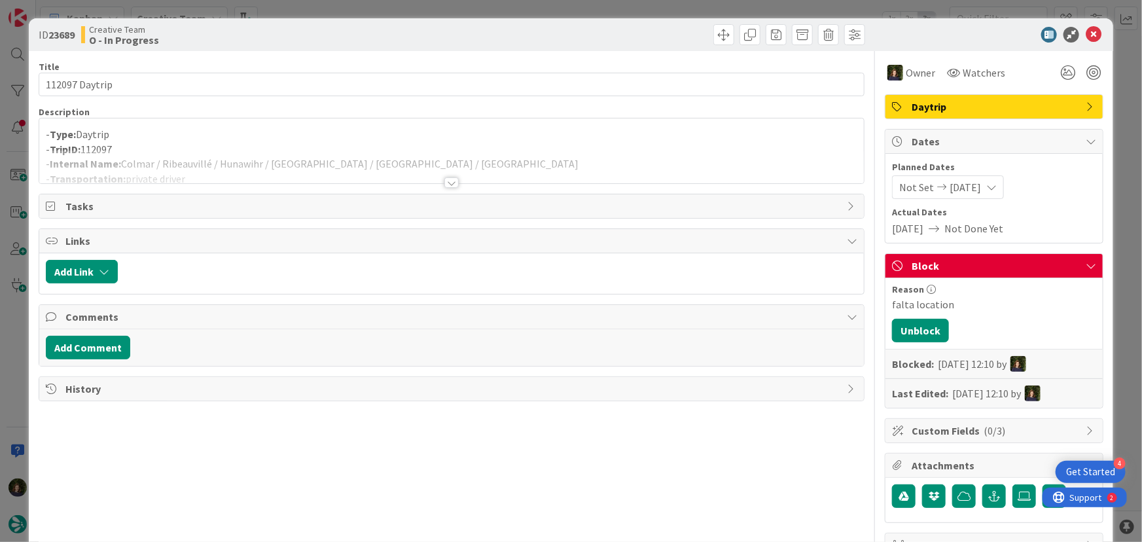
click at [448, 181] on div at bounding box center [452, 182] width 14 height 10
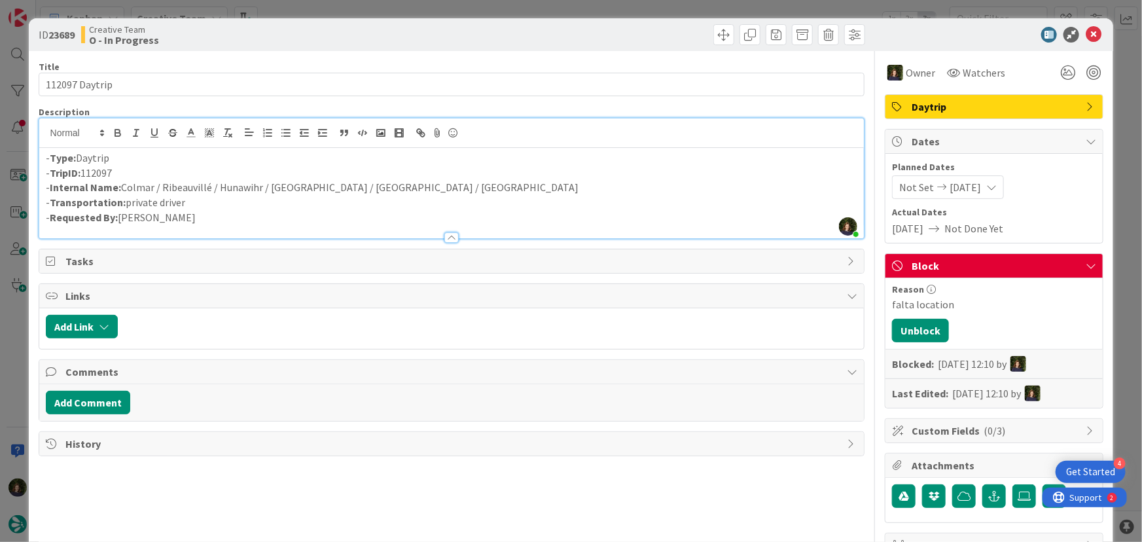
drag, startPoint x: 134, startPoint y: 173, endPoint x: 51, endPoint y: 173, distance: 83.1
click at [46, 173] on p "- TripID: 112097" at bounding box center [452, 173] width 812 height 15
copy p "TripID: 112097"
drag, startPoint x: 432, startPoint y: 191, endPoint x: 121, endPoint y: 186, distance: 311.0
click at [121, 186] on p "- Internal Name: Colmar / Ribeauvillé / Hunawihr / Kaysersberg / Bergheim / Col…" at bounding box center [452, 187] width 812 height 15
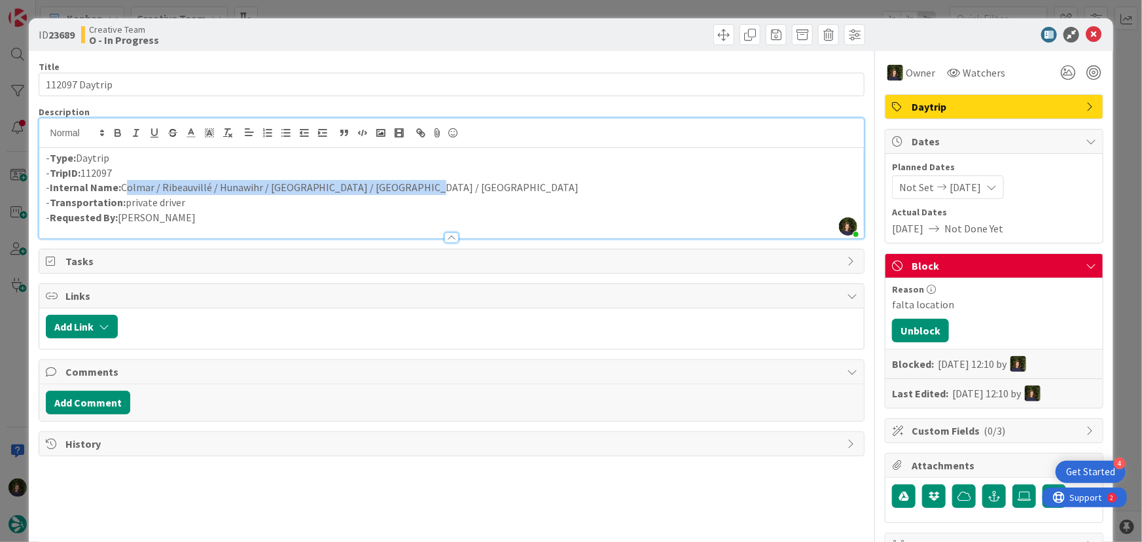
copy p "Colmar / Ribeauvillé / Hunawihr / Kaysersberg / Bergheim / Colmar"
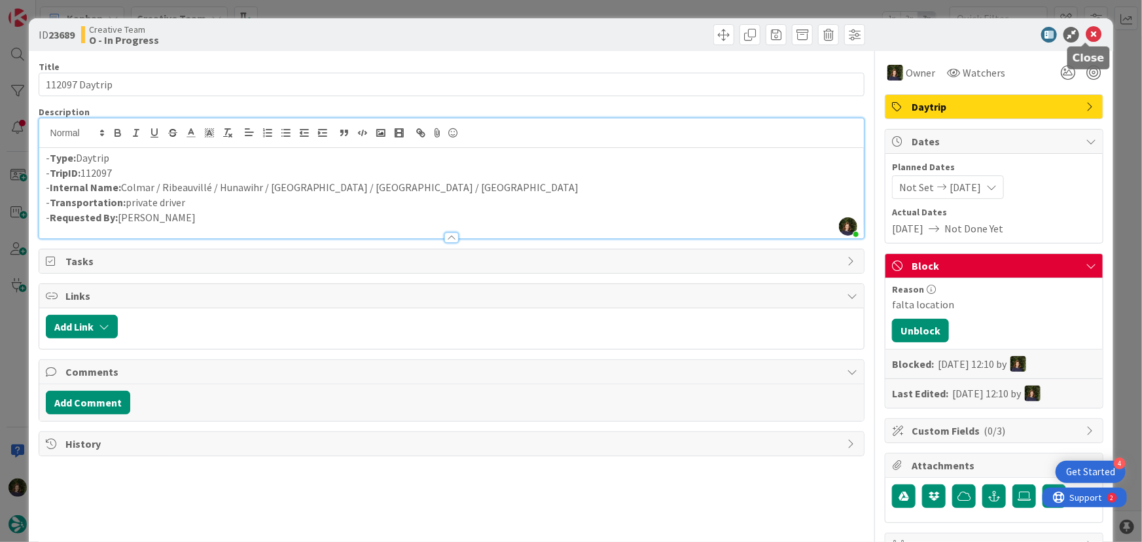
click at [1086, 31] on icon at bounding box center [1094, 35] width 16 height 16
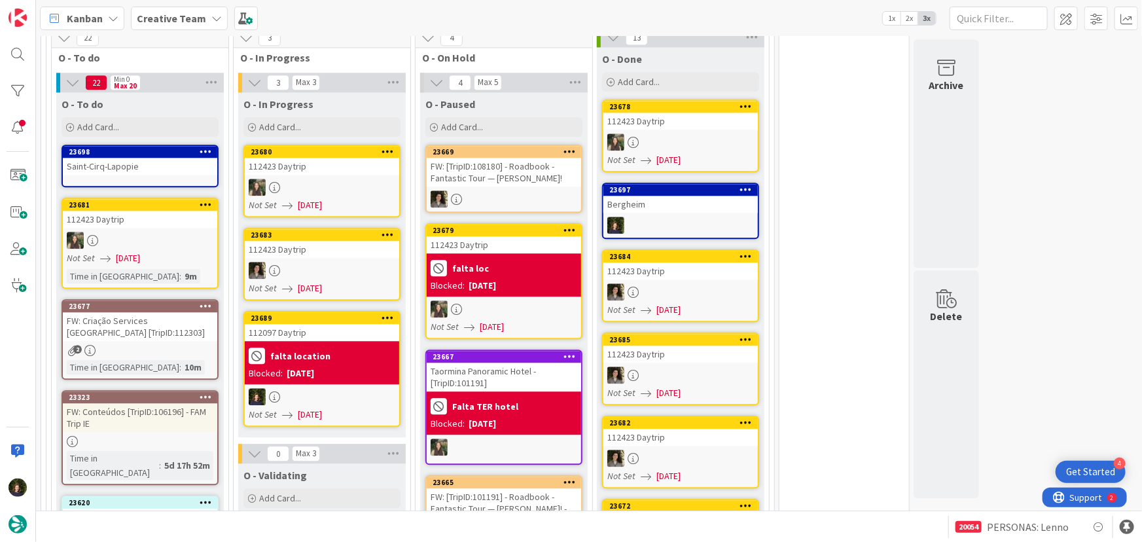
click at [311, 367] on div "[DATE]" at bounding box center [300, 374] width 27 height 14
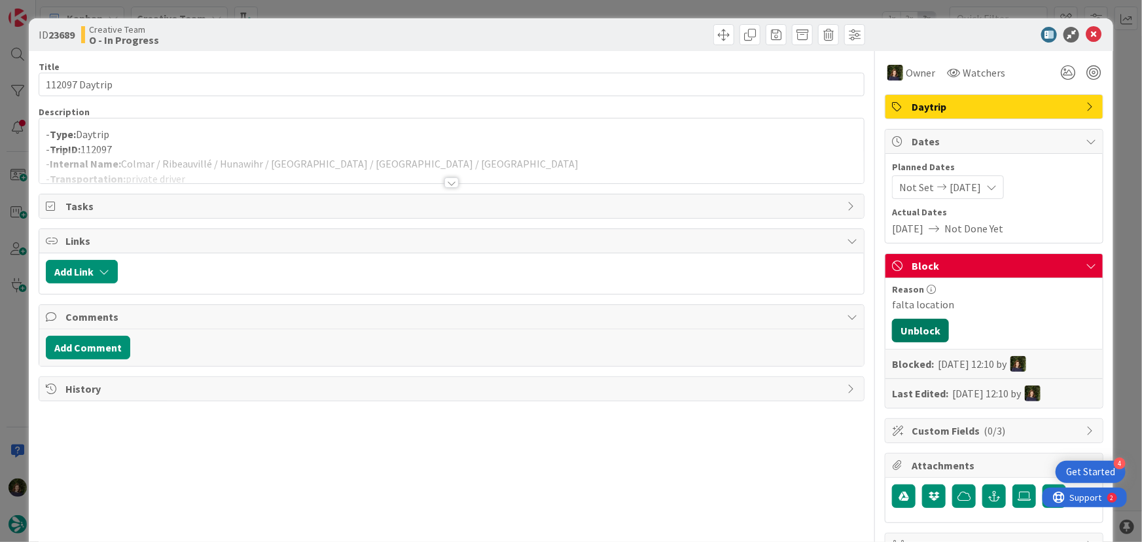
click at [905, 335] on button "Unblock" at bounding box center [920, 331] width 57 height 24
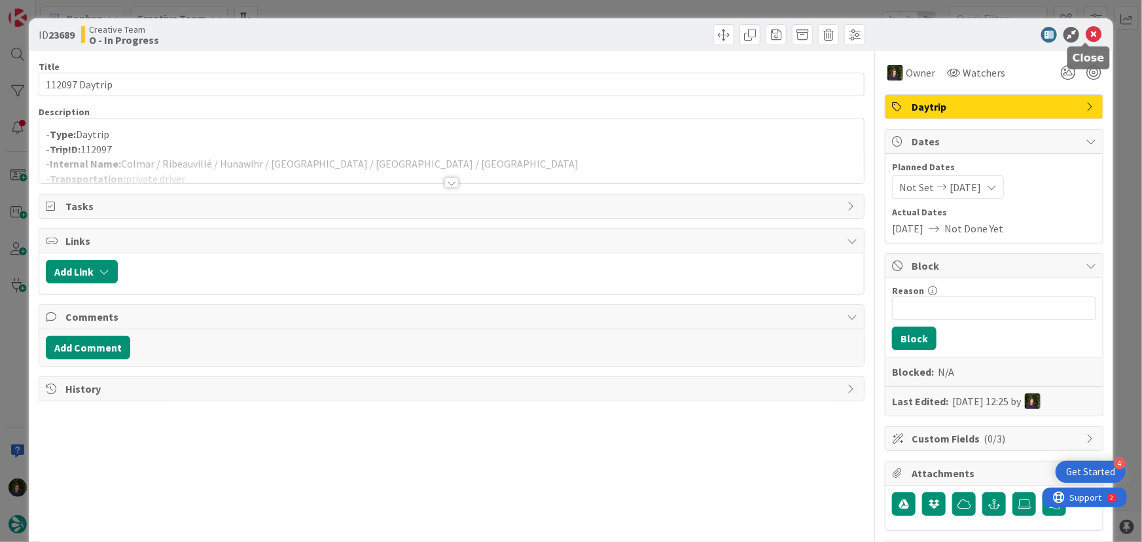
click at [1086, 36] on icon at bounding box center [1094, 35] width 16 height 16
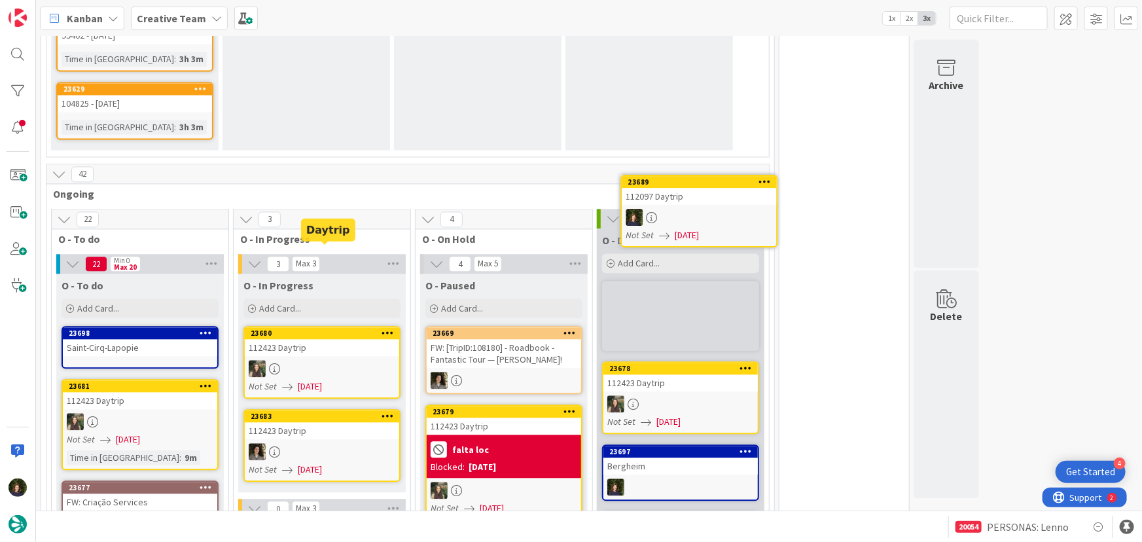
scroll to position [1333, 0]
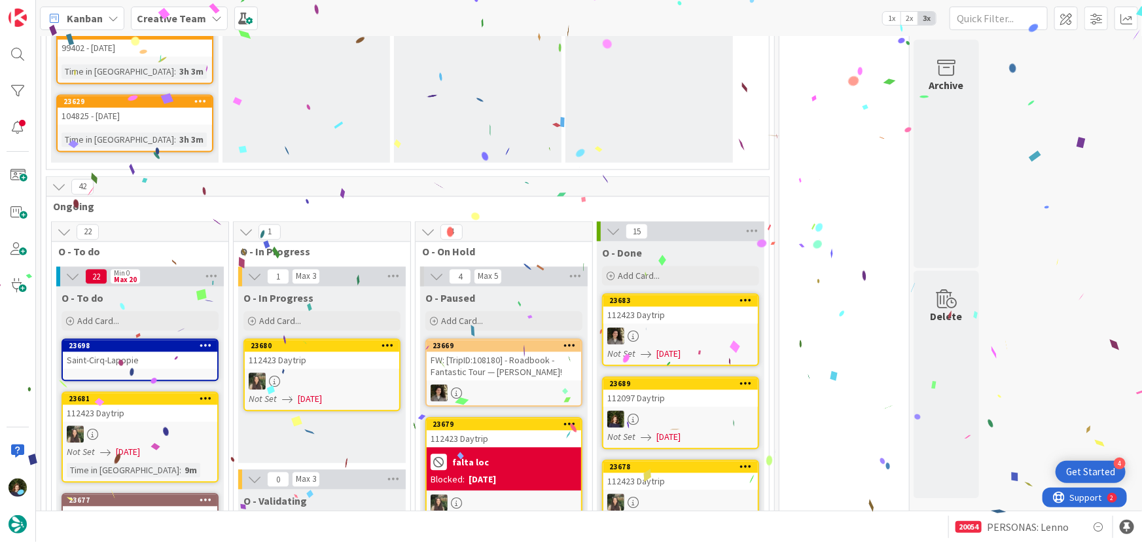
drag, startPoint x: 39, startPoint y: 156, endPoint x: 0, endPoint y: 145, distance: 40.2
click at [12, 148] on div "Kanban Creative Team 1x 2x 3x 116 Camembert 55 Expedite For critical and top pr…" at bounding box center [571, 271] width 1142 height 542
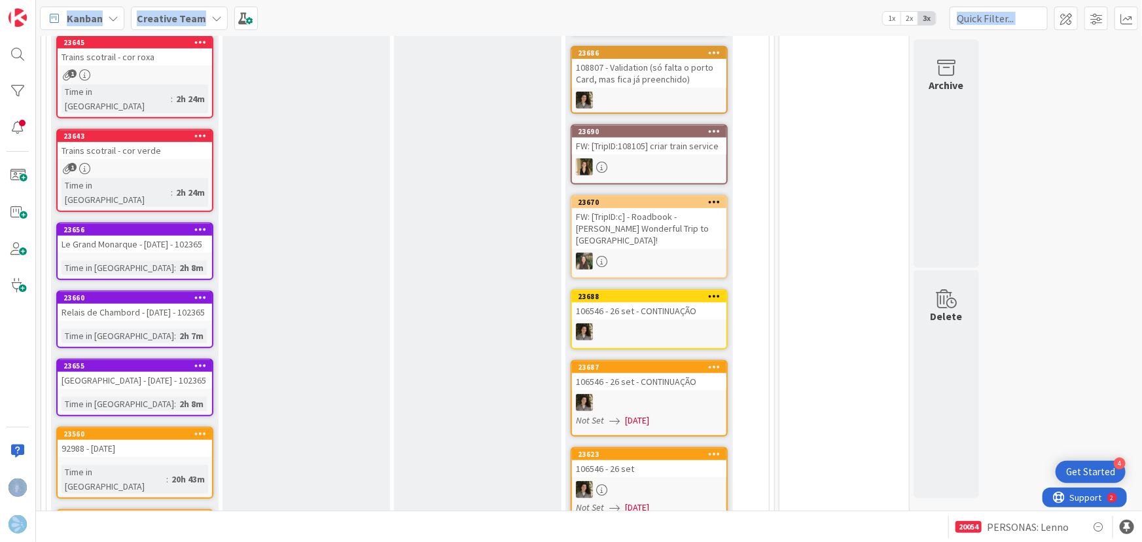
scroll to position [0, 0]
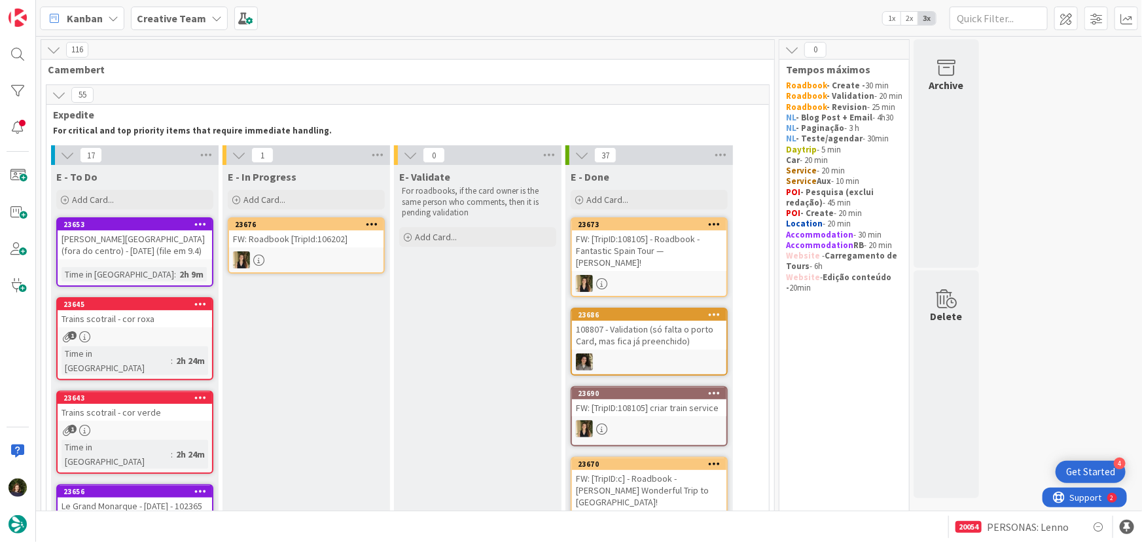
click at [183, 17] on b "Creative Team" at bounding box center [171, 18] width 69 height 13
click at [203, 161] on h4 "Creative Team - Análise" at bounding box center [223, 155] width 154 height 13
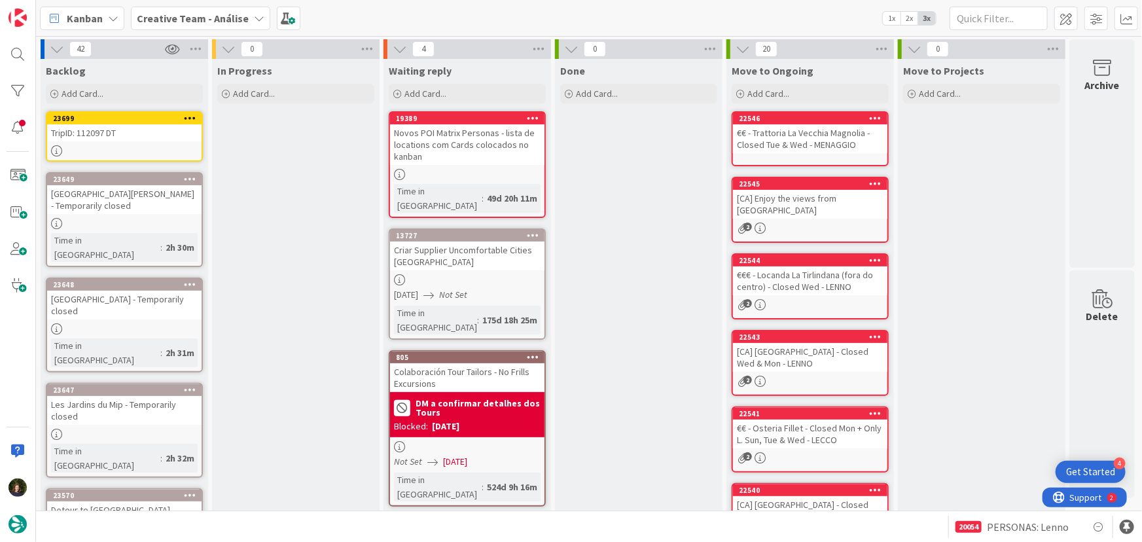
click at [130, 143] on link "23699 TripID: 112097 DT" at bounding box center [124, 136] width 157 height 50
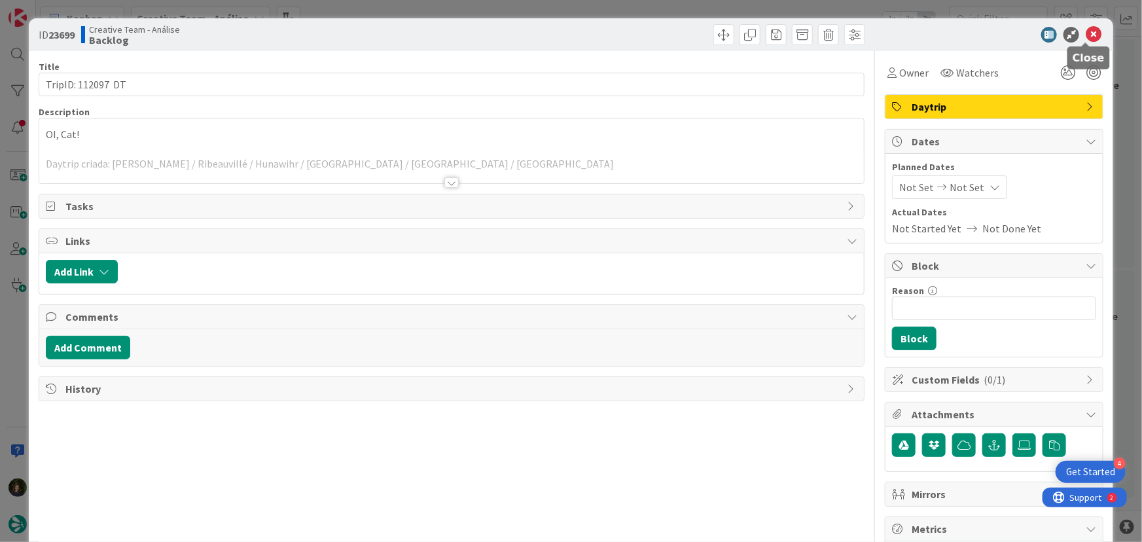
click at [1087, 37] on icon at bounding box center [1094, 35] width 16 height 16
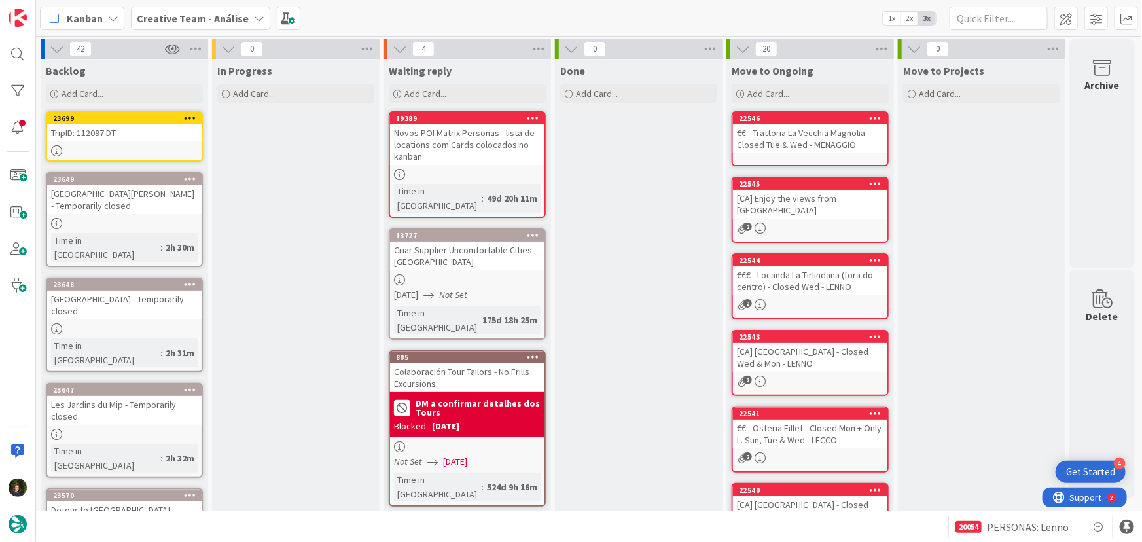
click at [190, 120] on icon at bounding box center [190, 117] width 12 height 9
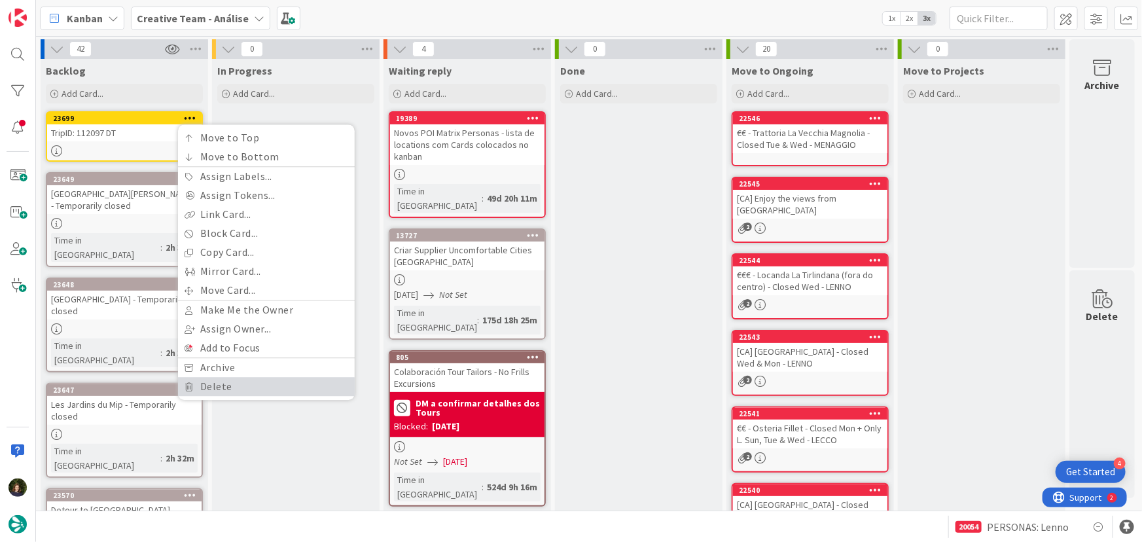
click at [234, 390] on link "Delete" at bounding box center [266, 386] width 177 height 19
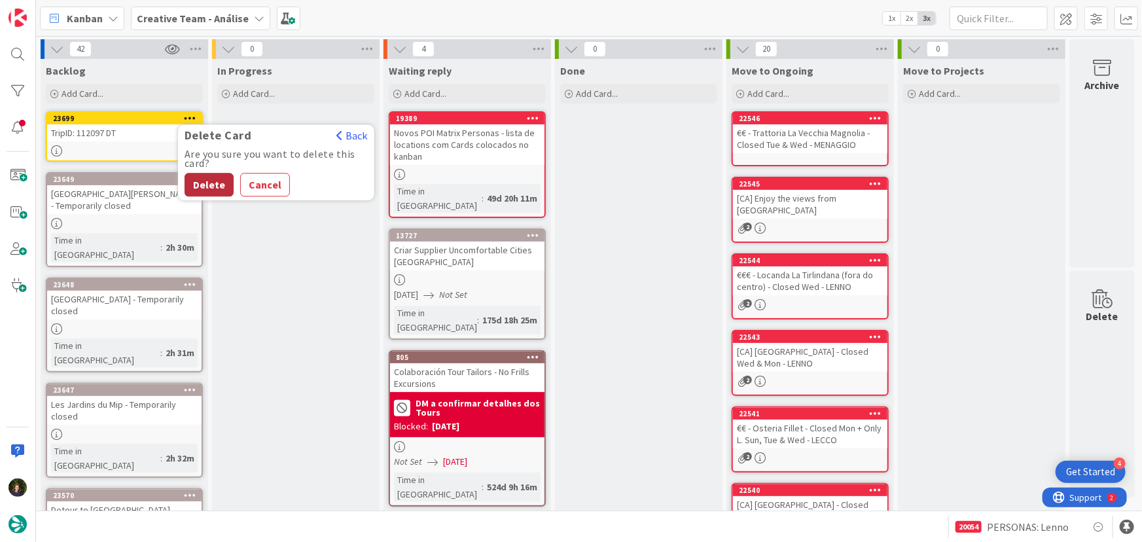
click at [219, 183] on button "Delete" at bounding box center [209, 185] width 49 height 24
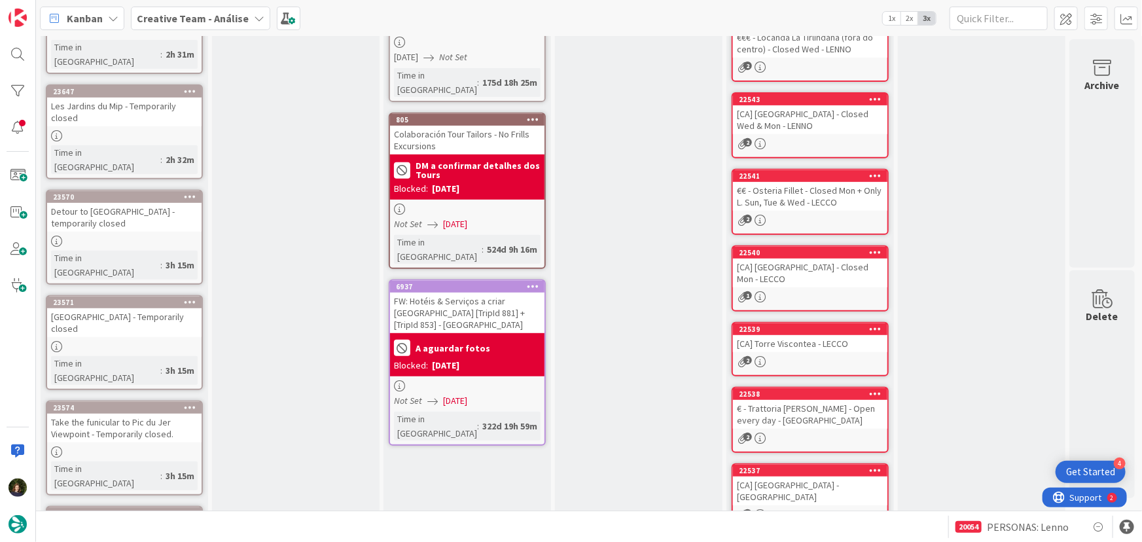
scroll to position [530, 0]
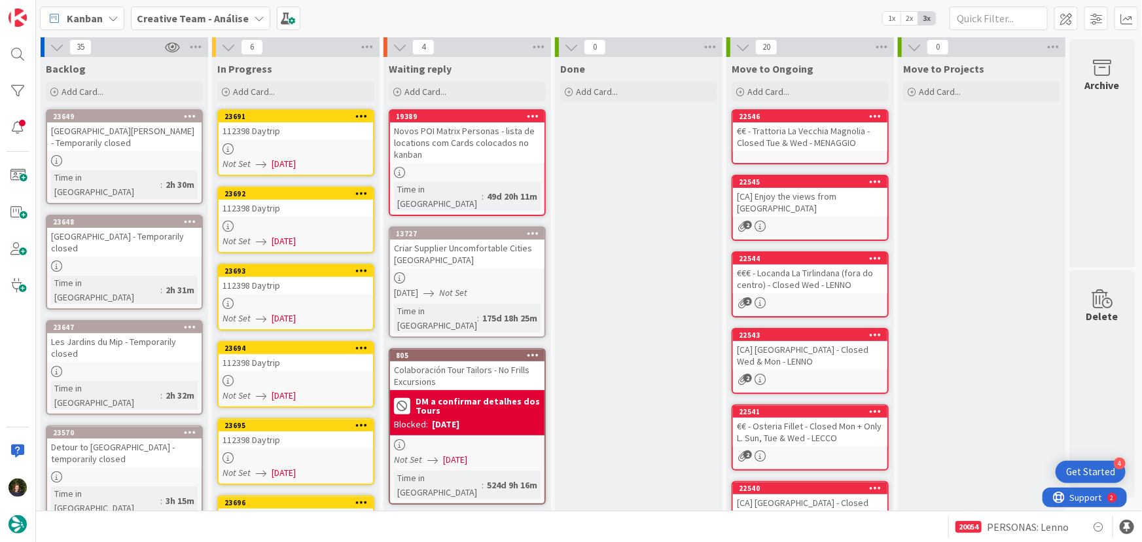
scroll to position [0, 0]
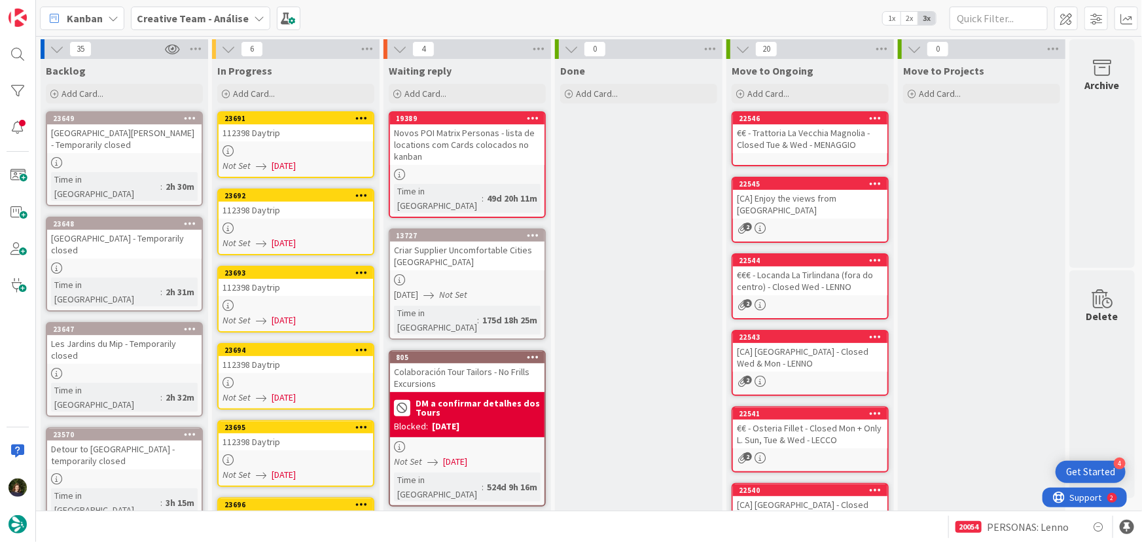
click at [376, 46] on div "6" at bounding box center [296, 49] width 168 height 20
click at [363, 52] on icon at bounding box center [367, 49] width 17 height 20
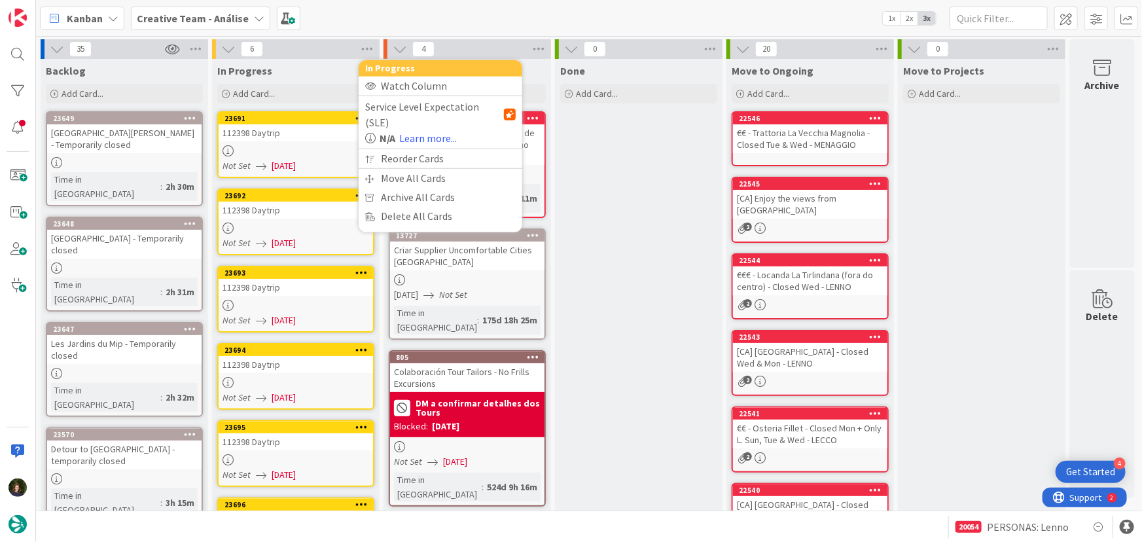
click at [310, 134] on div "112398 Daytrip" at bounding box center [296, 132] width 155 height 17
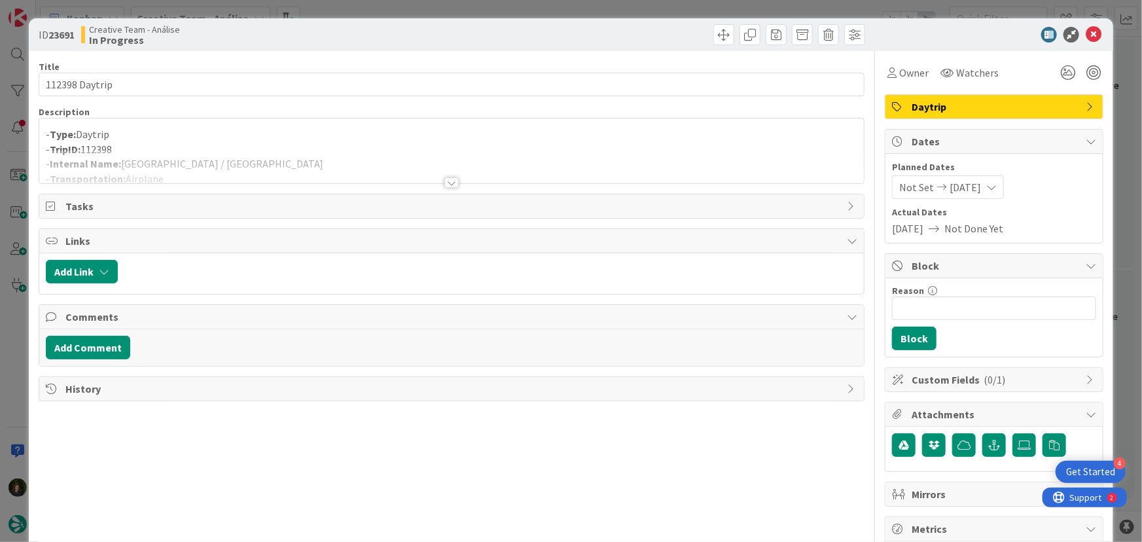
click at [445, 179] on div at bounding box center [452, 182] width 14 height 10
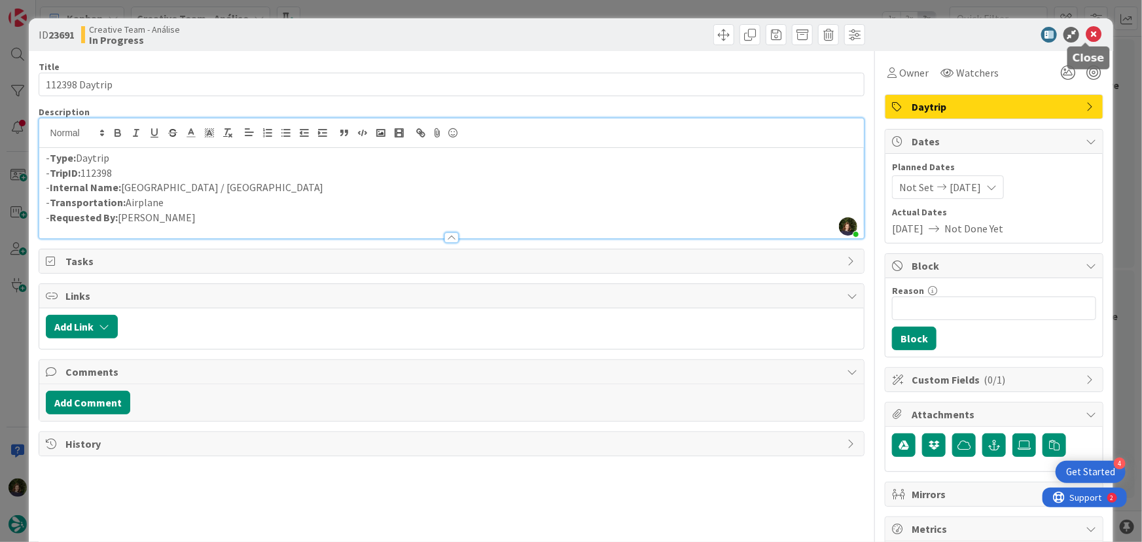
click at [1086, 34] on icon at bounding box center [1094, 35] width 16 height 16
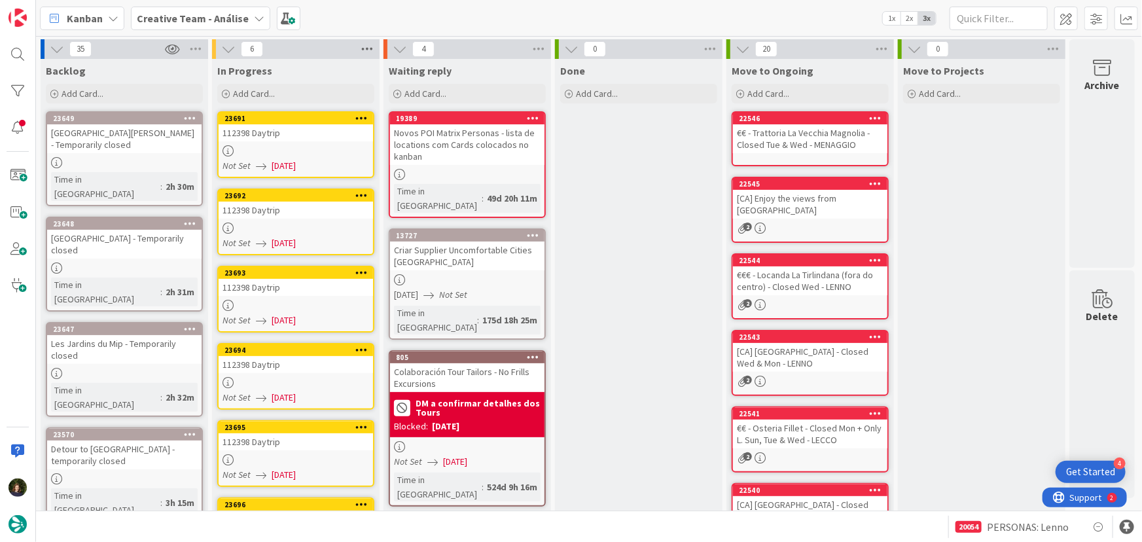
click at [363, 45] on icon at bounding box center [367, 49] width 17 height 20
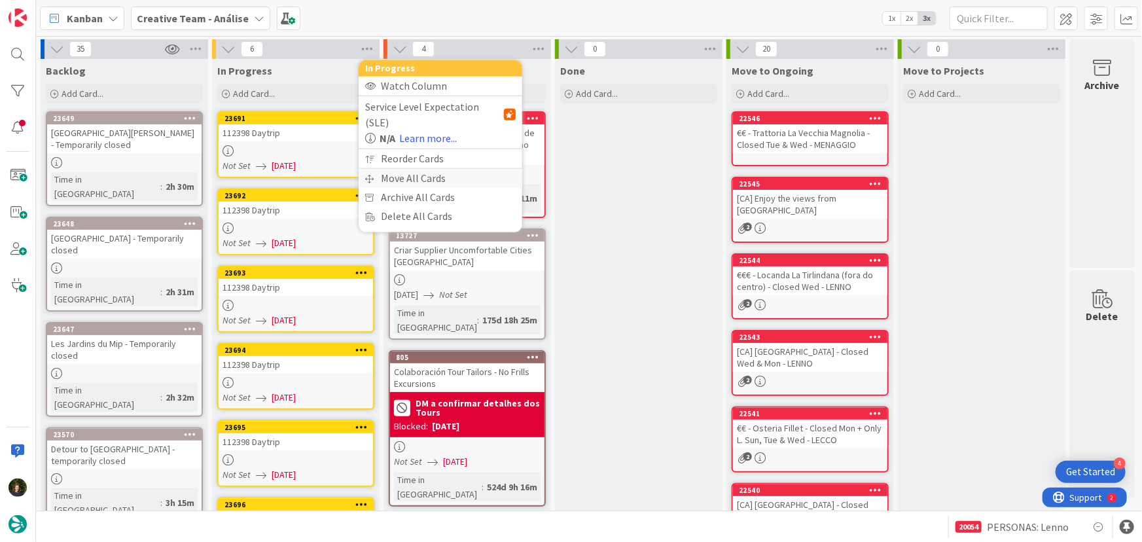
click at [399, 169] on div "Move All Cards" at bounding box center [441, 178] width 164 height 19
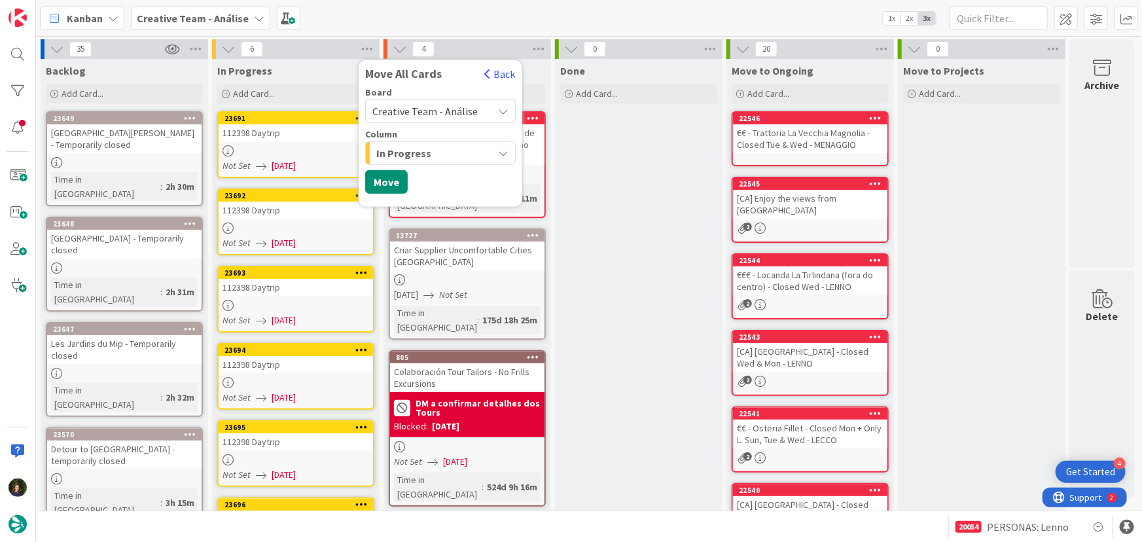
click at [416, 113] on span "Creative Team - Análise" at bounding box center [425, 111] width 105 height 13
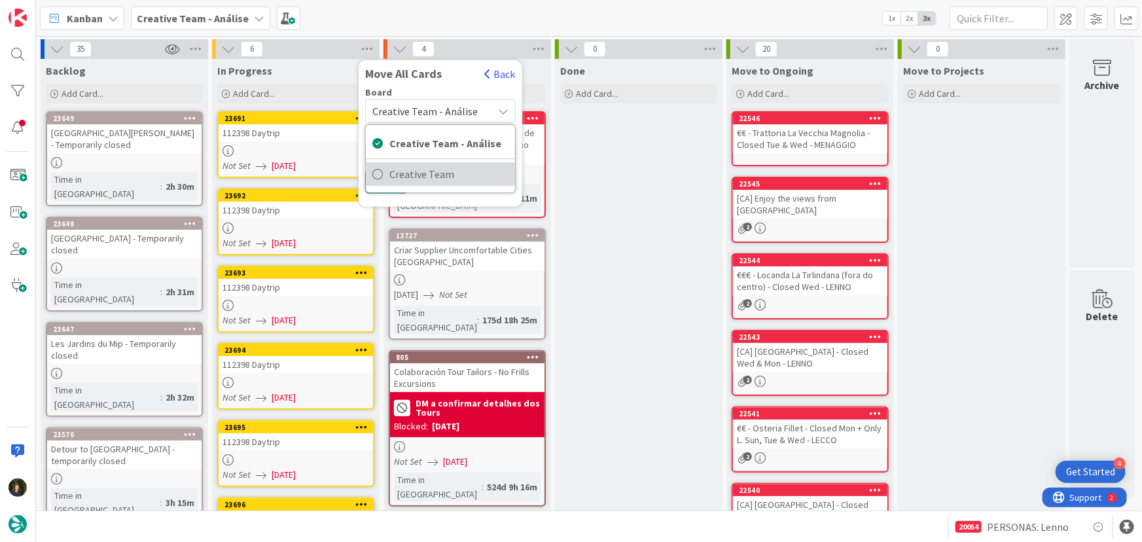
click at [428, 172] on span "Creative Team" at bounding box center [449, 174] width 119 height 20
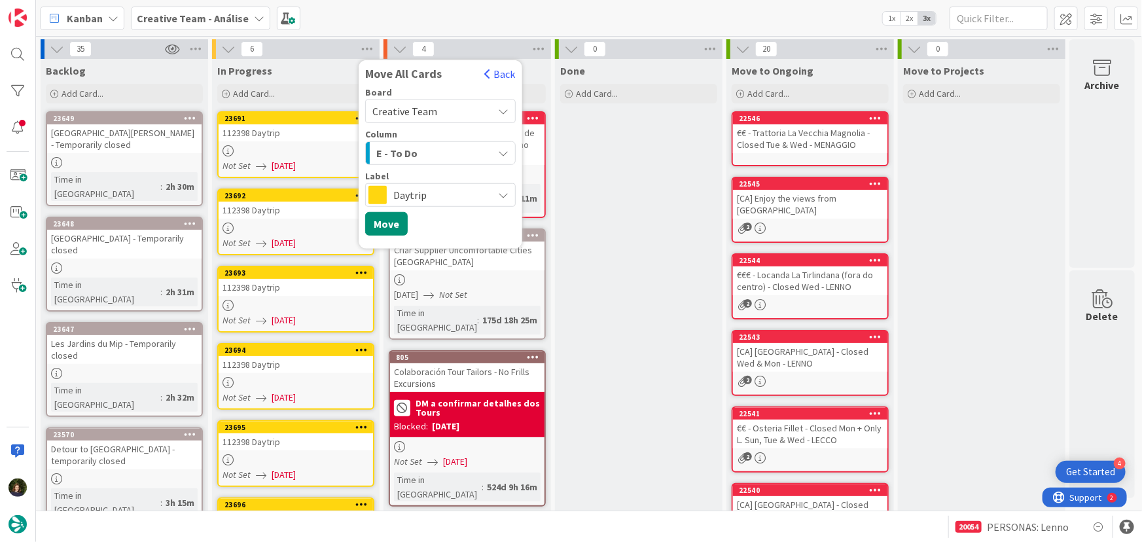
click at [417, 153] on div "E - To Do" at bounding box center [433, 153] width 120 height 21
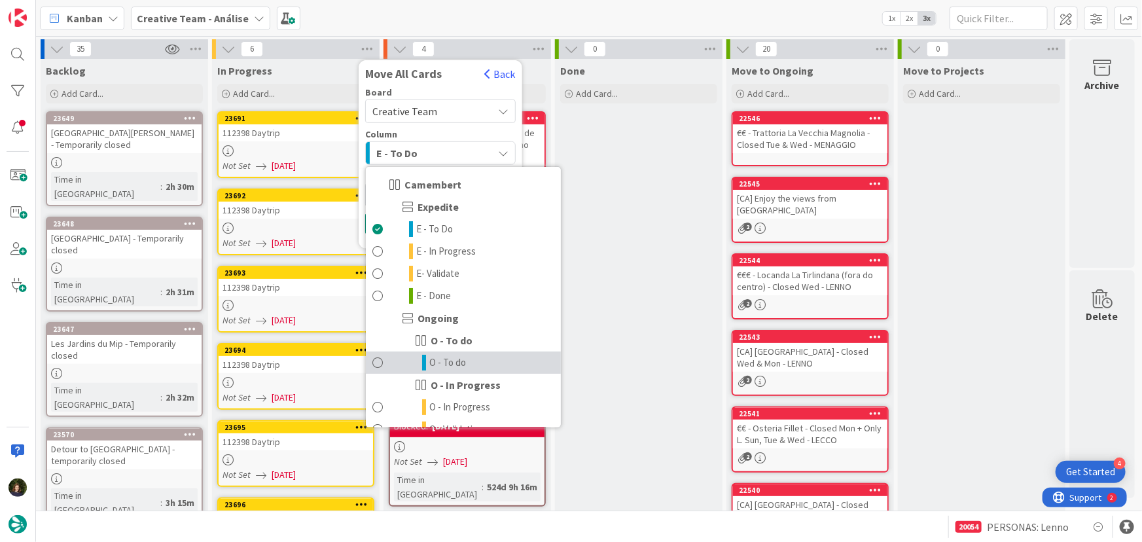
click at [467, 369] on link "O - To do" at bounding box center [463, 363] width 195 height 22
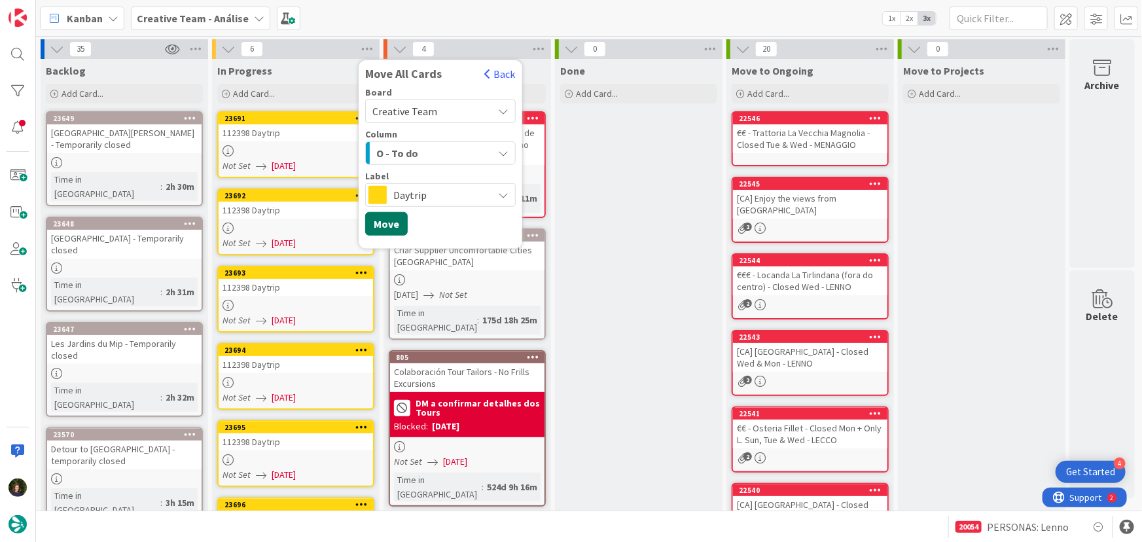
click at [390, 227] on button "Move" at bounding box center [386, 224] width 43 height 24
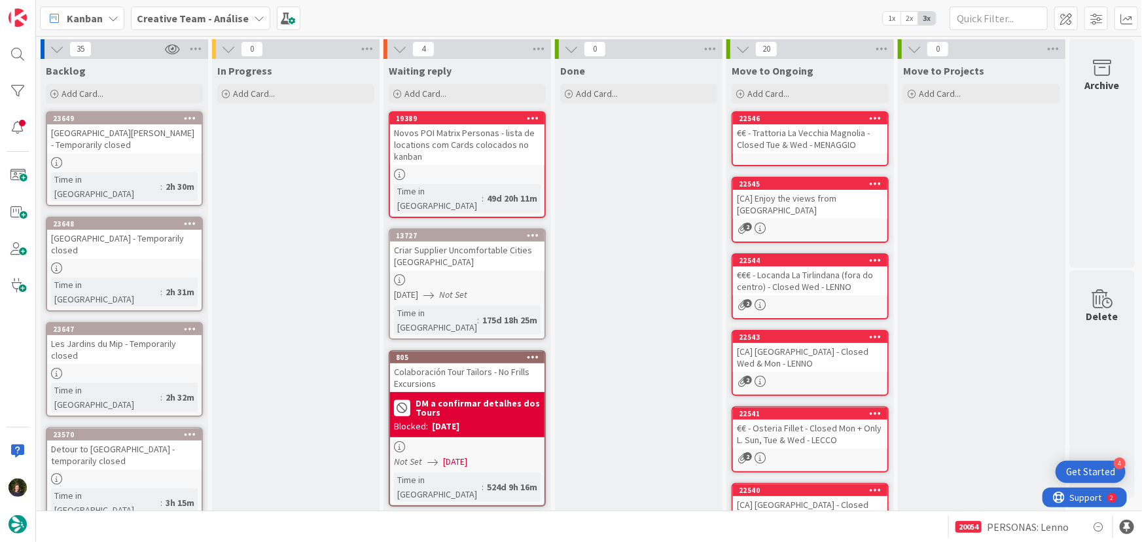
click at [184, 16] on b "Creative Team - Análise" at bounding box center [193, 18] width 112 height 13
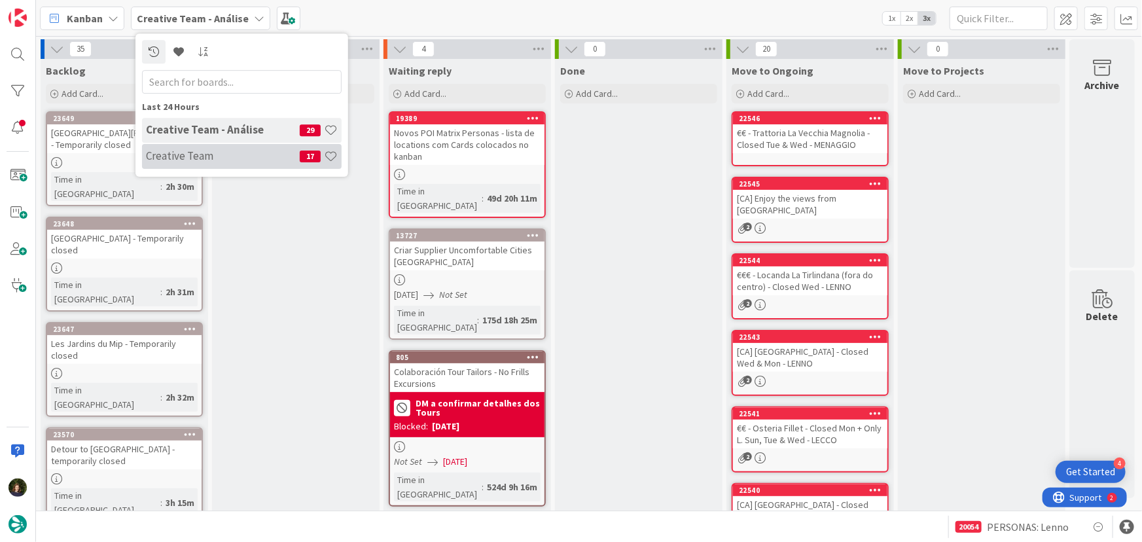
click at [194, 153] on h4 "Creative Team" at bounding box center [223, 155] width 154 height 13
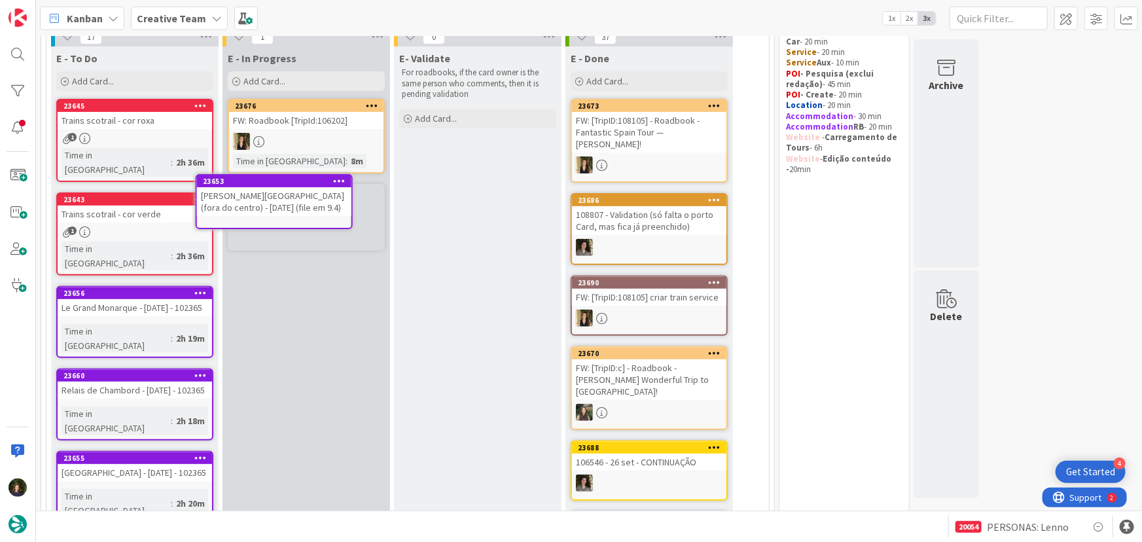
scroll to position [96, 0]
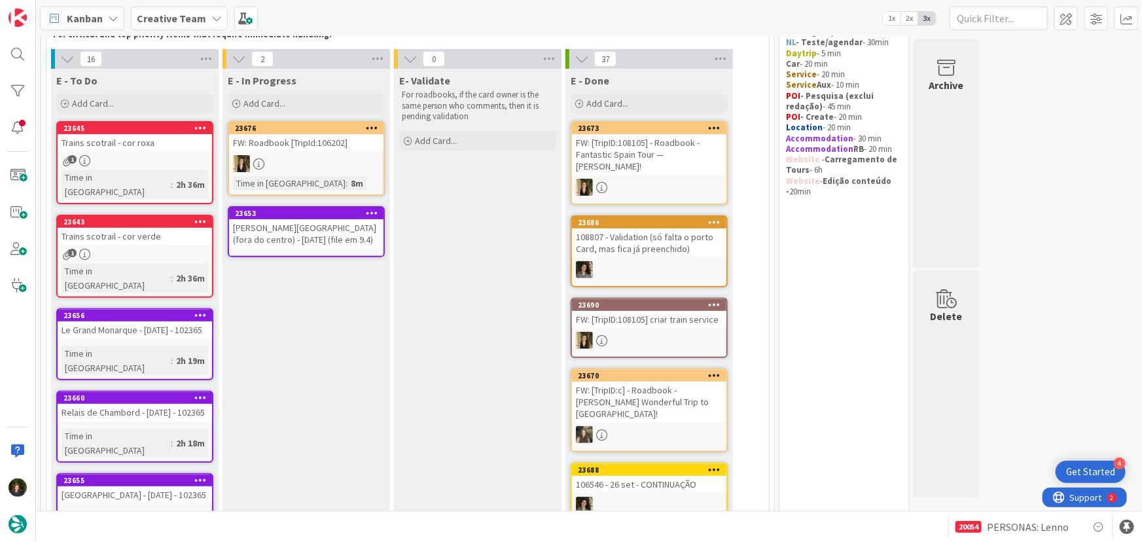
click at [278, 228] on div "Mira Riva Toscana Golf Resort & Spa (fora do centro) - 16 oct (file em 9.4)" at bounding box center [306, 233] width 155 height 29
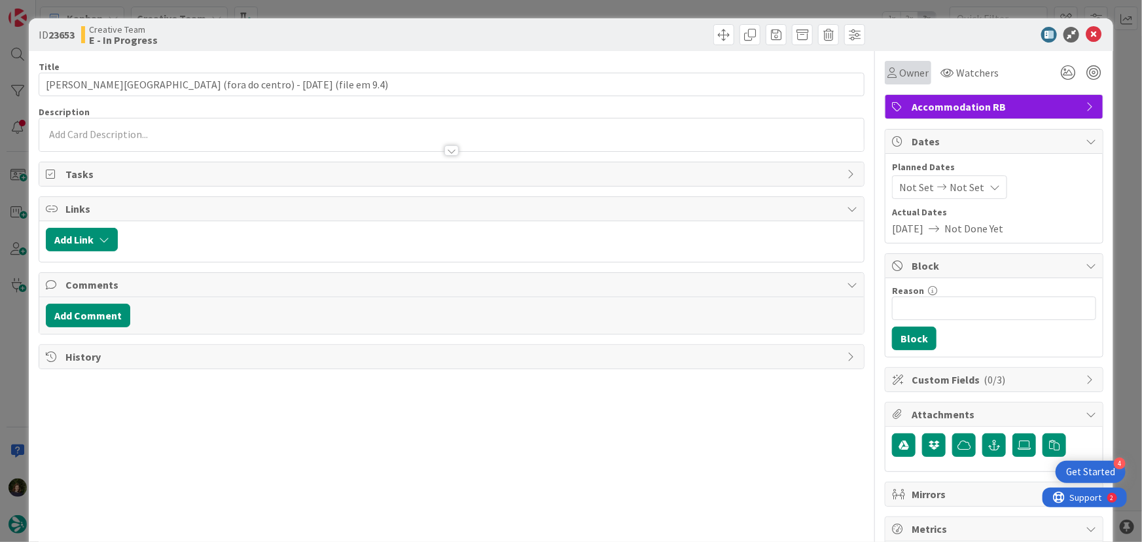
click at [915, 76] on span "Owner" at bounding box center [914, 73] width 29 height 16
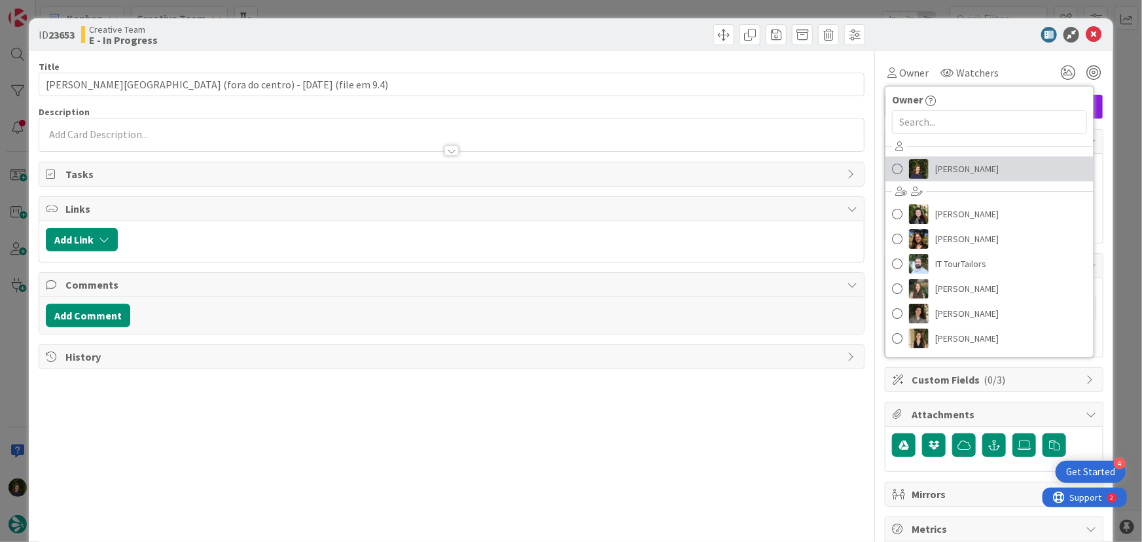
click at [949, 174] on span "[PERSON_NAME]" at bounding box center [968, 169] width 64 height 20
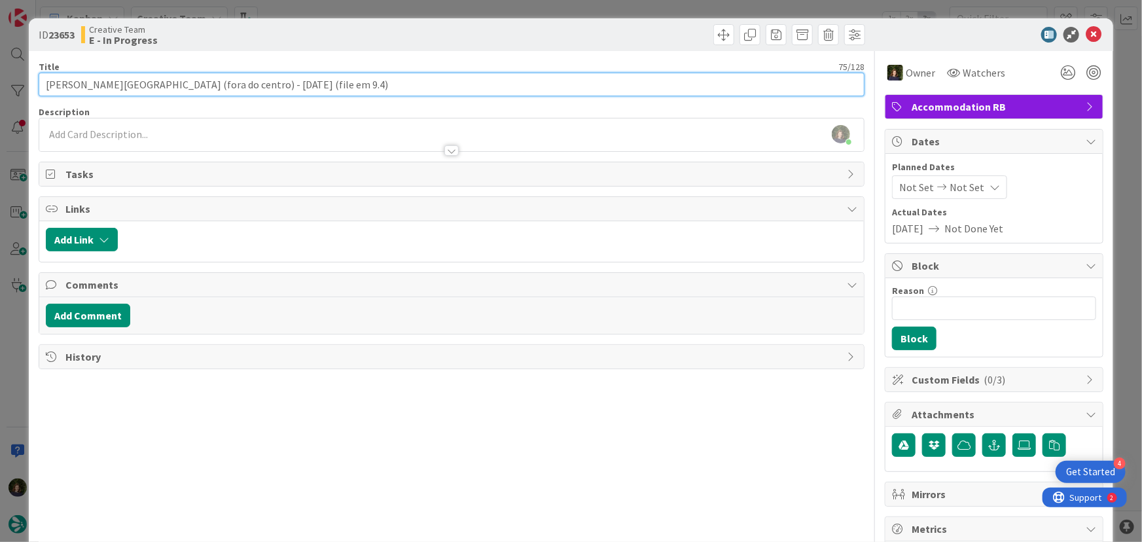
drag, startPoint x: 45, startPoint y: 83, endPoint x: 202, endPoint y: 78, distance: 157.2
click at [203, 79] on input "Mira Riva Toscana Golf Resort & Spa (fora do centro) - 16 oct (file em 9.4)" at bounding box center [452, 85] width 827 height 24
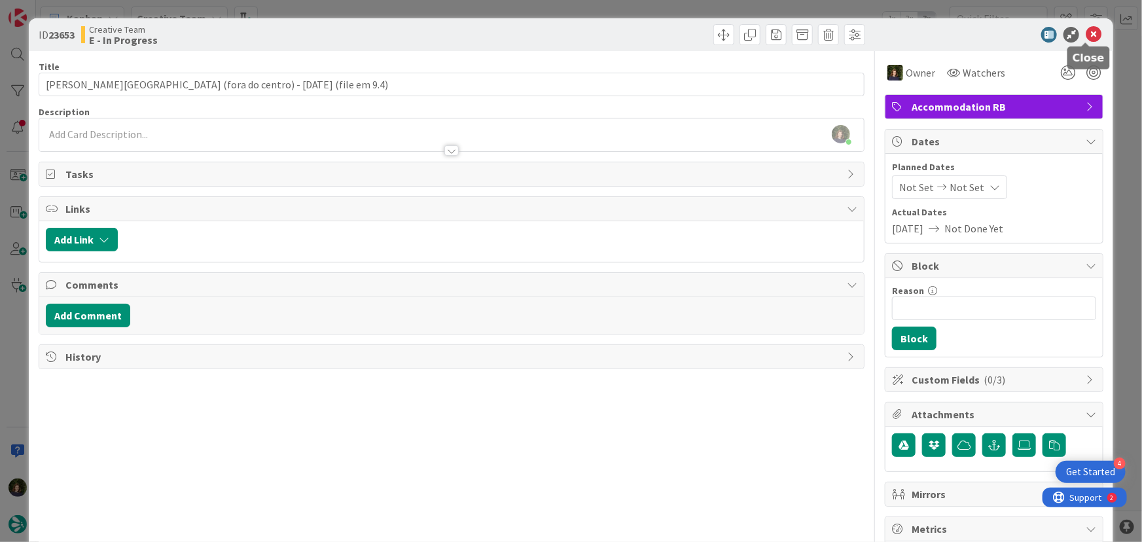
click at [1087, 35] on icon at bounding box center [1094, 35] width 16 height 16
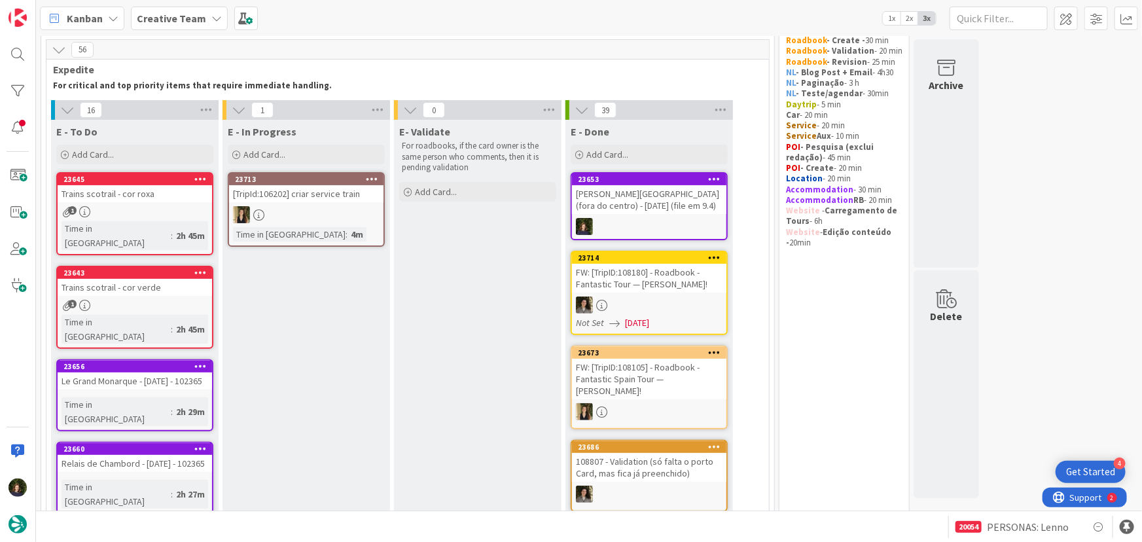
scroll to position [105, 0]
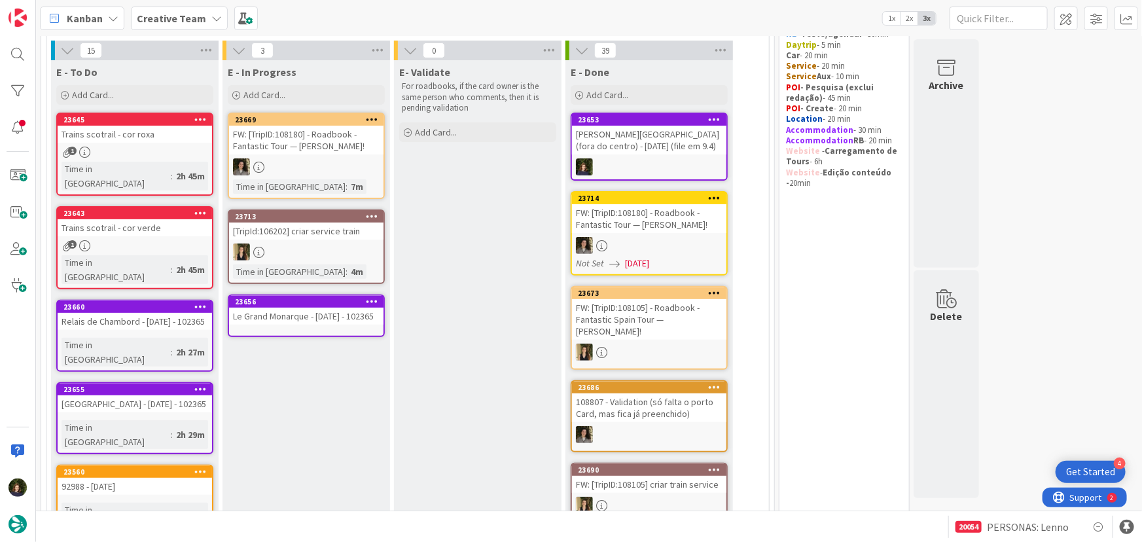
click at [170, 23] on b "Creative Team" at bounding box center [171, 18] width 69 height 13
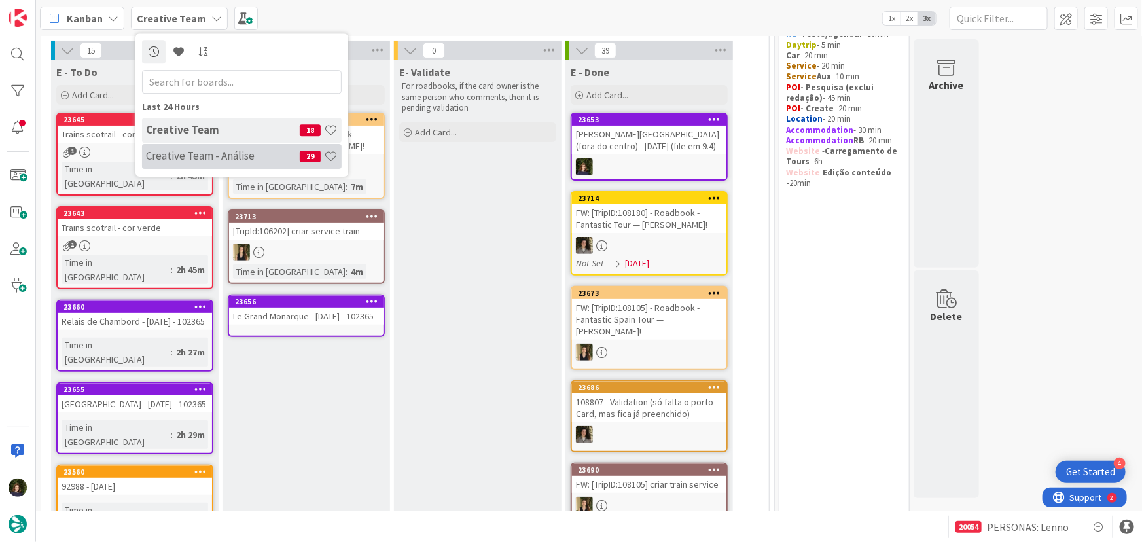
click at [177, 150] on h4 "Creative Team - Análise" at bounding box center [223, 155] width 154 height 13
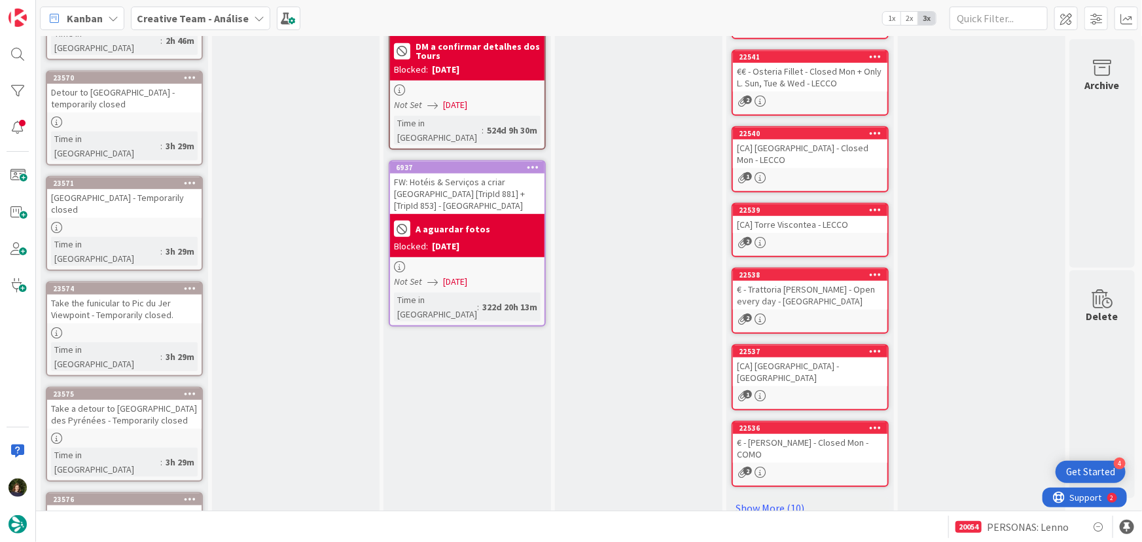
scroll to position [530, 0]
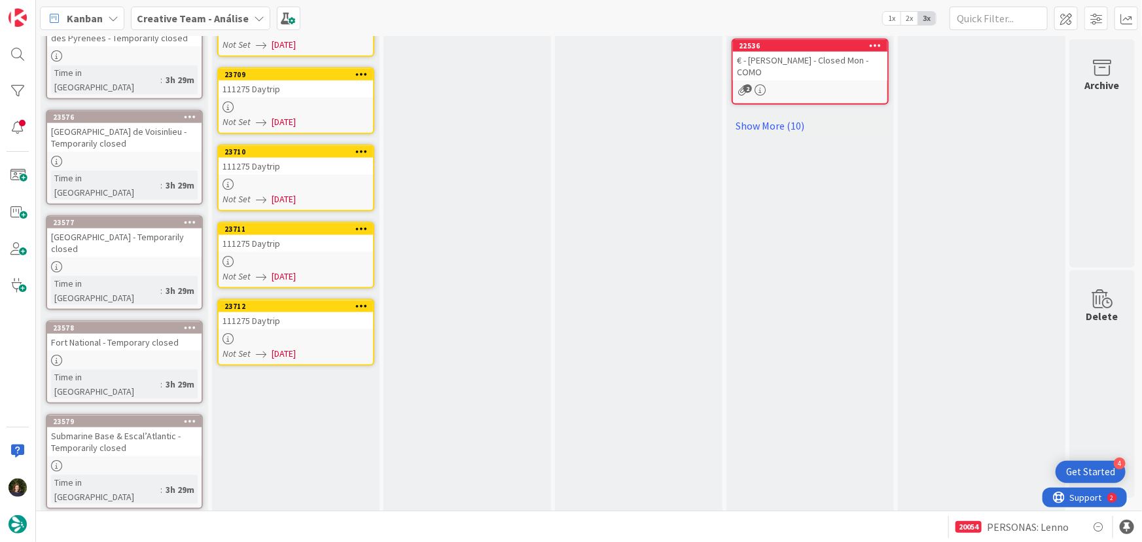
scroll to position [657, 0]
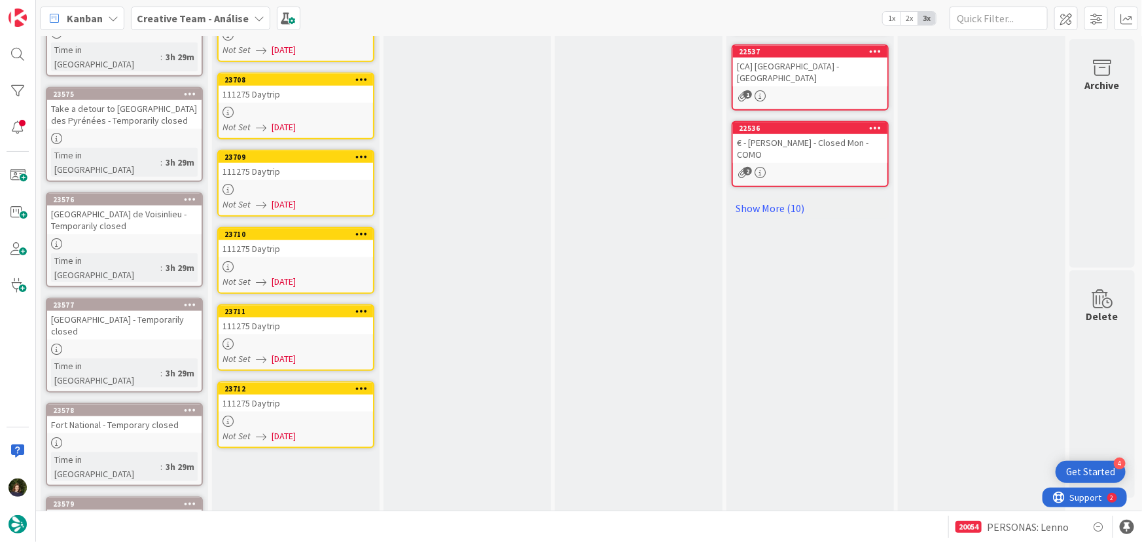
click at [300, 416] on div at bounding box center [296, 421] width 155 height 11
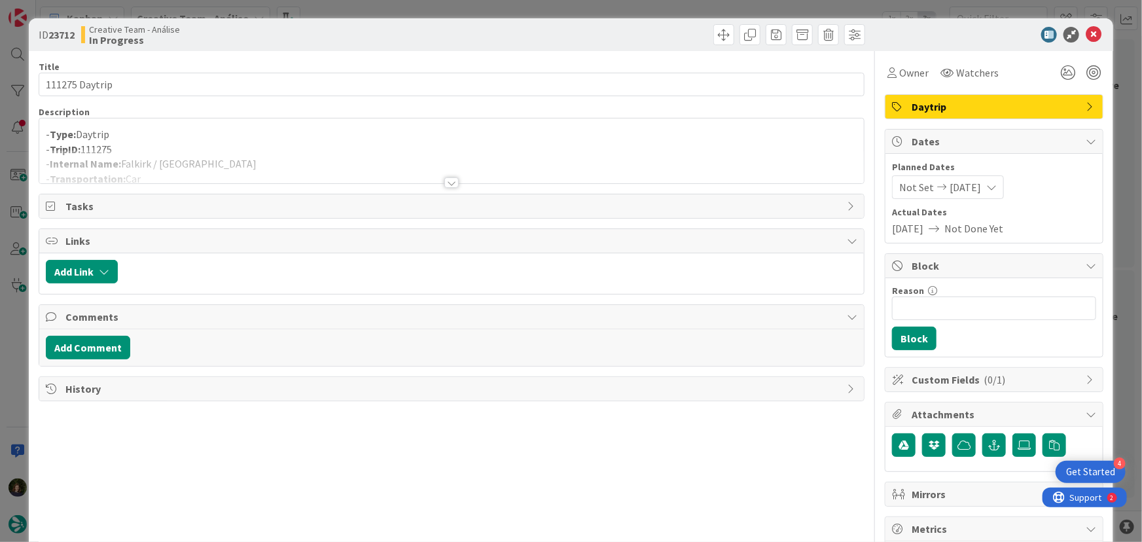
click at [445, 181] on div at bounding box center [452, 182] width 14 height 10
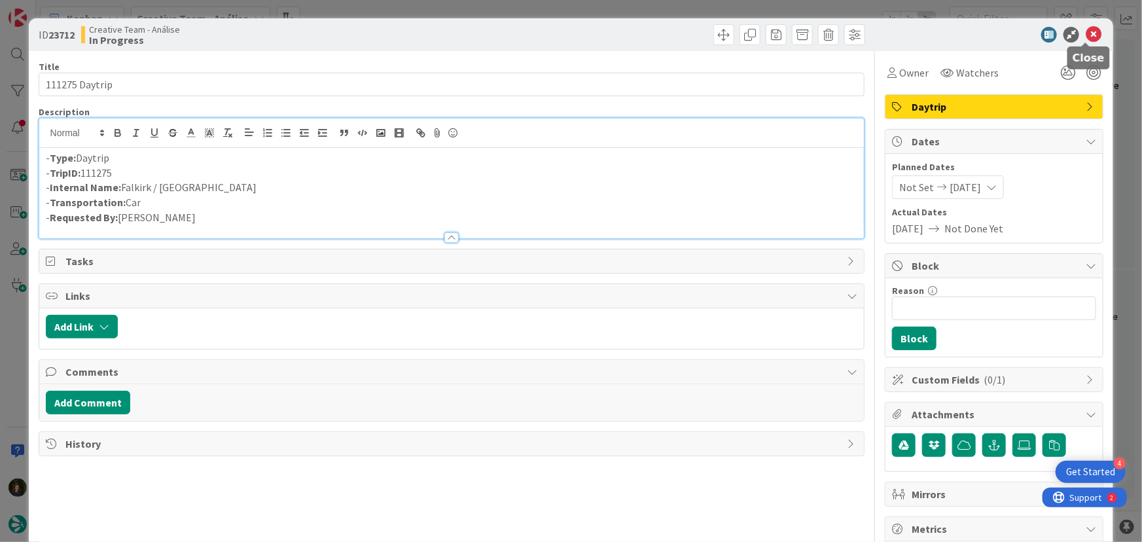
click at [1087, 33] on icon at bounding box center [1094, 35] width 16 height 16
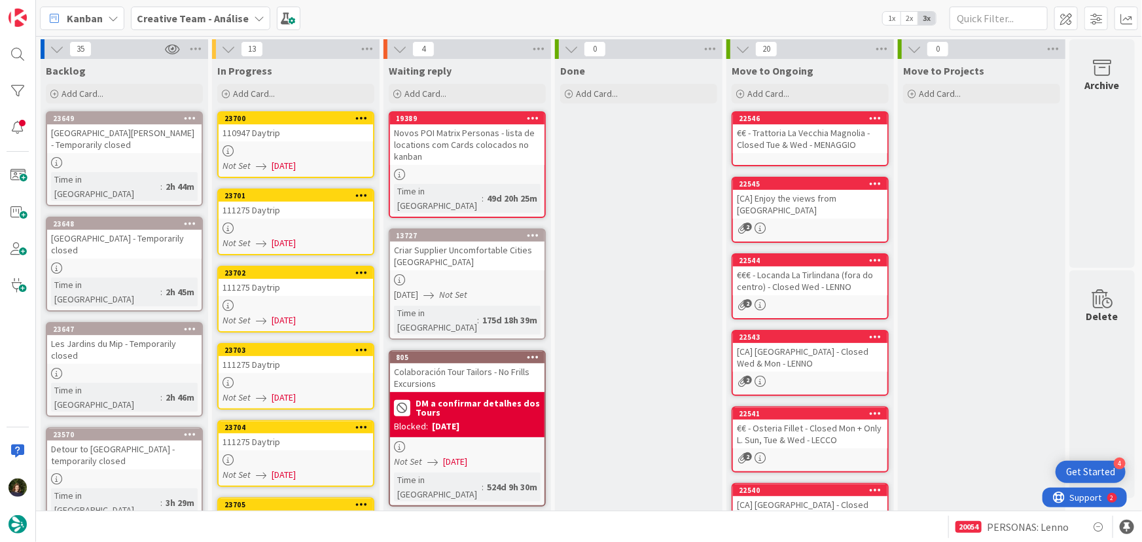
click at [304, 150] on div at bounding box center [296, 150] width 155 height 11
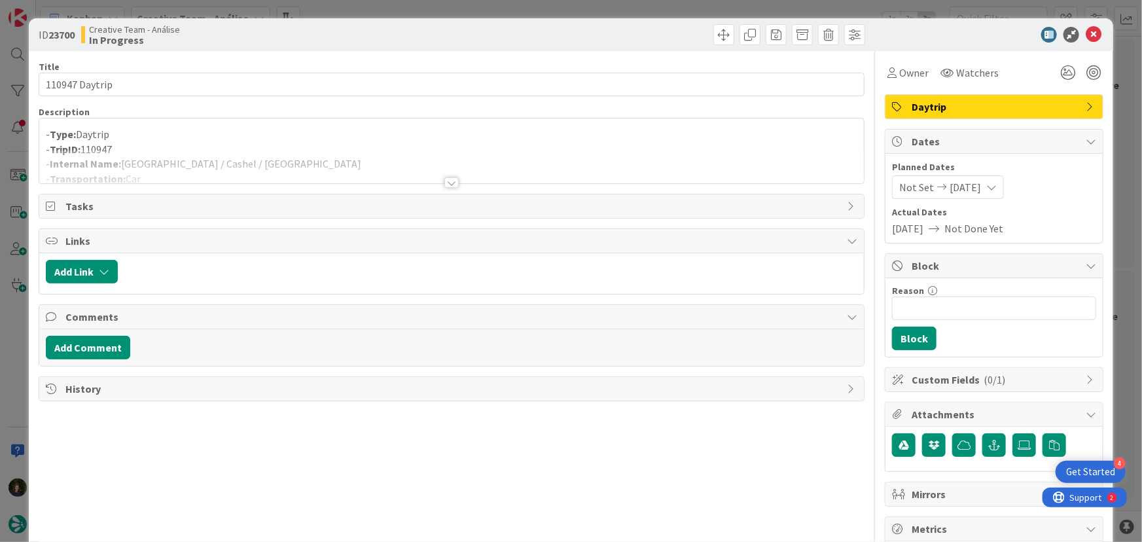
click at [452, 184] on div at bounding box center [452, 182] width 14 height 10
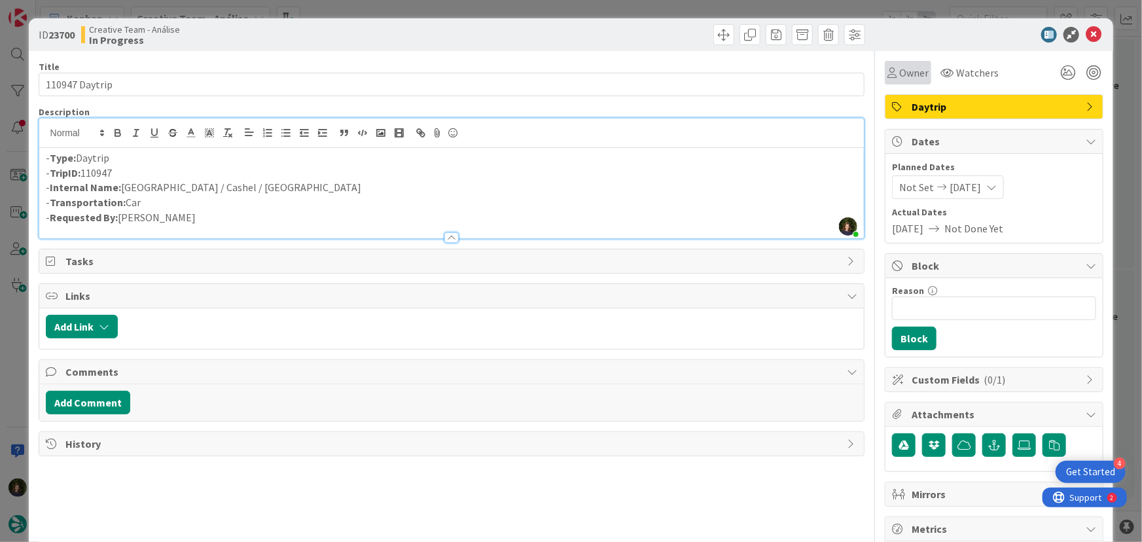
click at [918, 68] on span "Owner" at bounding box center [914, 73] width 29 height 16
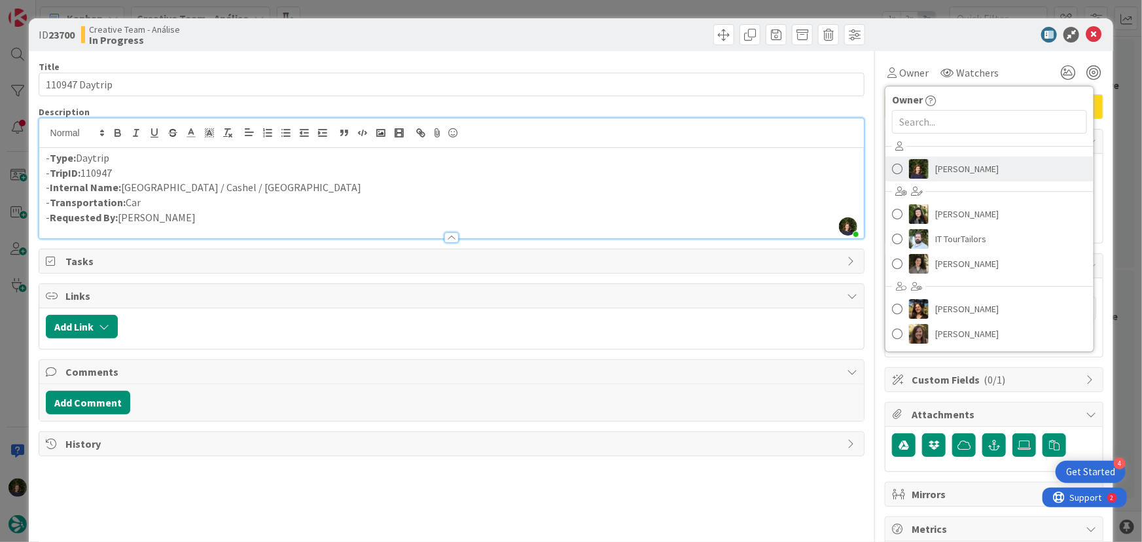
click at [959, 177] on span "[PERSON_NAME]" at bounding box center [968, 169] width 64 height 20
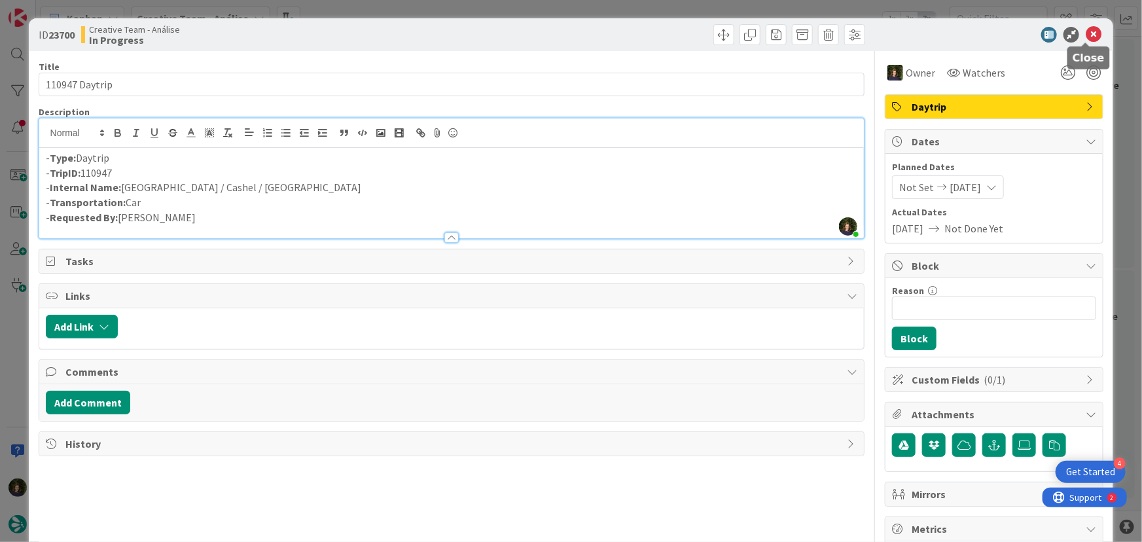
click at [1086, 39] on icon at bounding box center [1094, 35] width 16 height 16
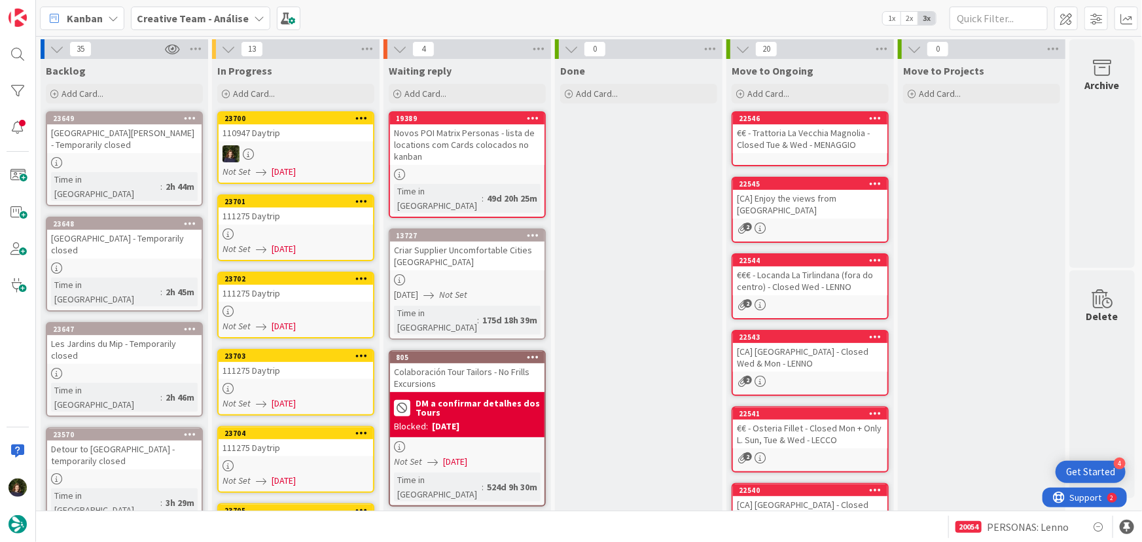
click at [275, 230] on div at bounding box center [296, 233] width 155 height 11
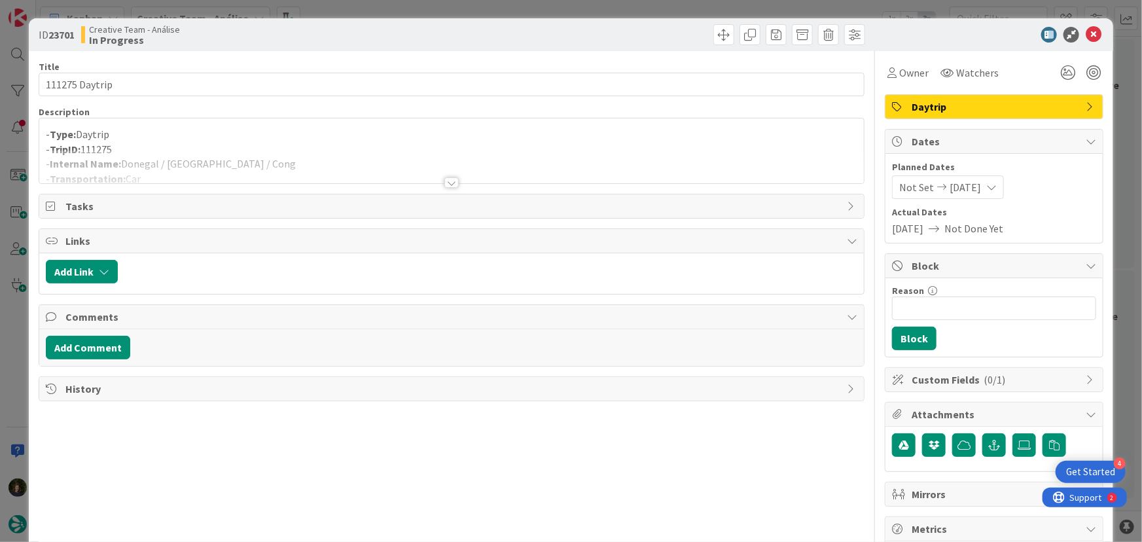
click at [445, 178] on div at bounding box center [452, 182] width 14 height 10
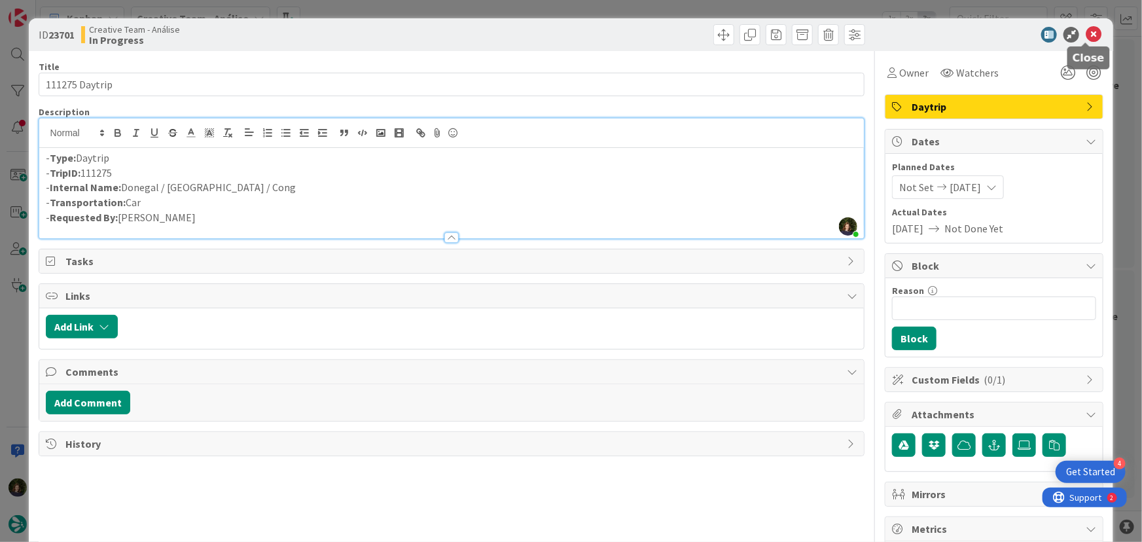
click at [1089, 36] on icon at bounding box center [1094, 35] width 16 height 16
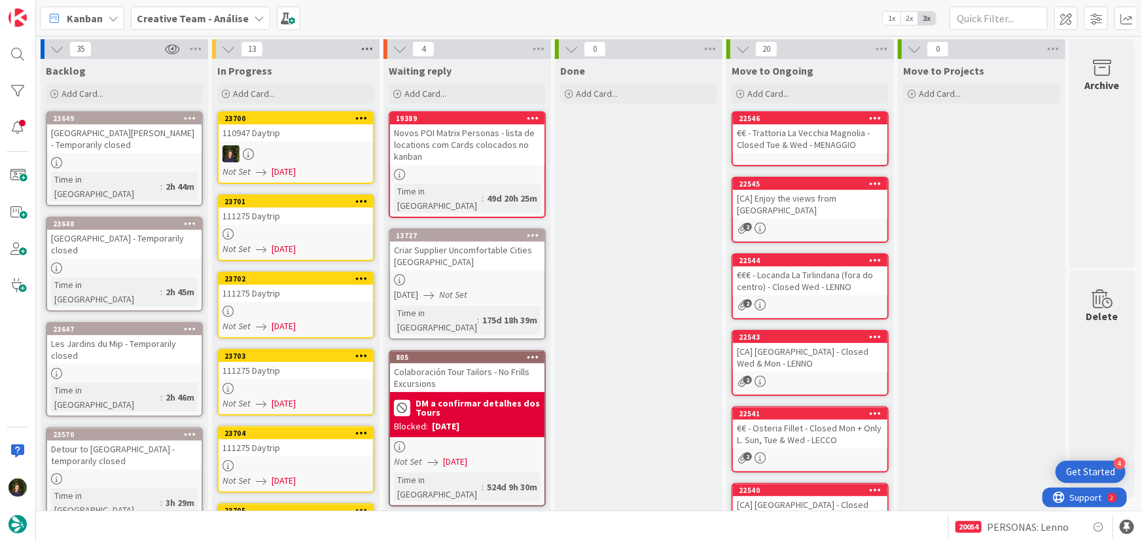
click at [366, 46] on icon at bounding box center [367, 49] width 17 height 20
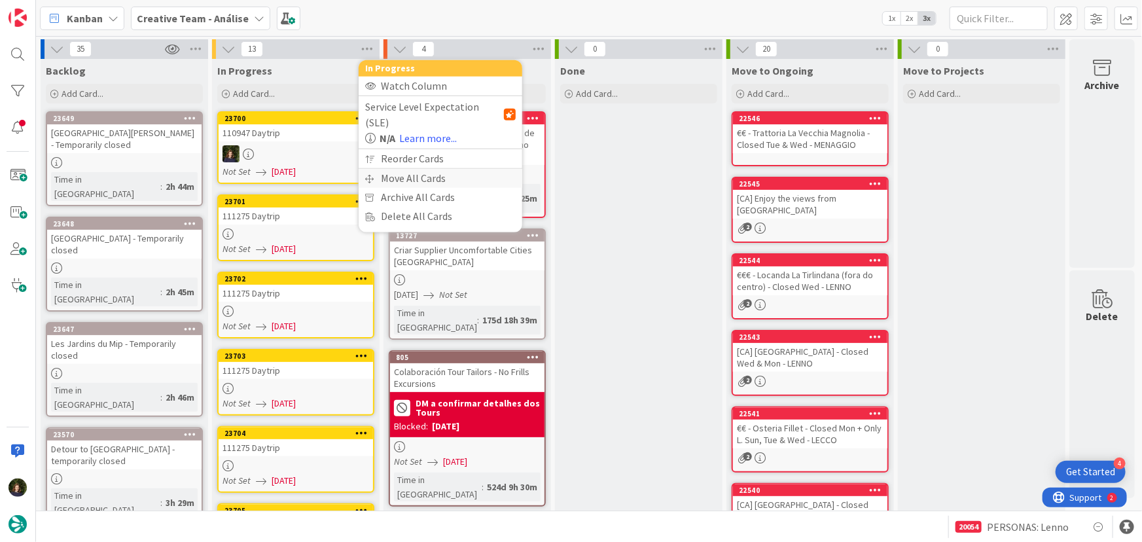
click at [433, 169] on div "Move All Cards" at bounding box center [441, 178] width 164 height 19
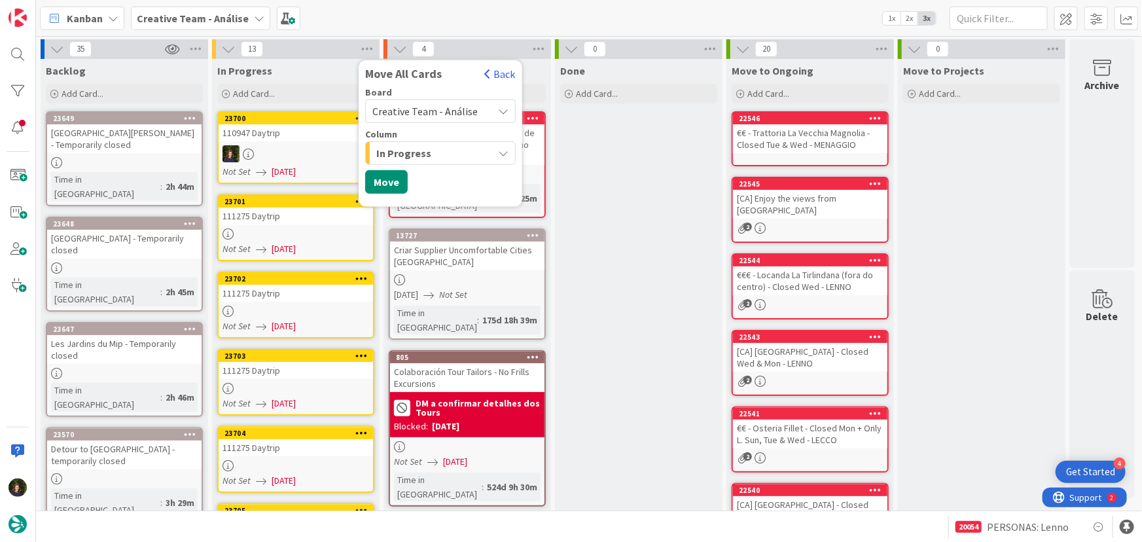
click at [433, 109] on span "Creative Team - Análise" at bounding box center [425, 111] width 105 height 13
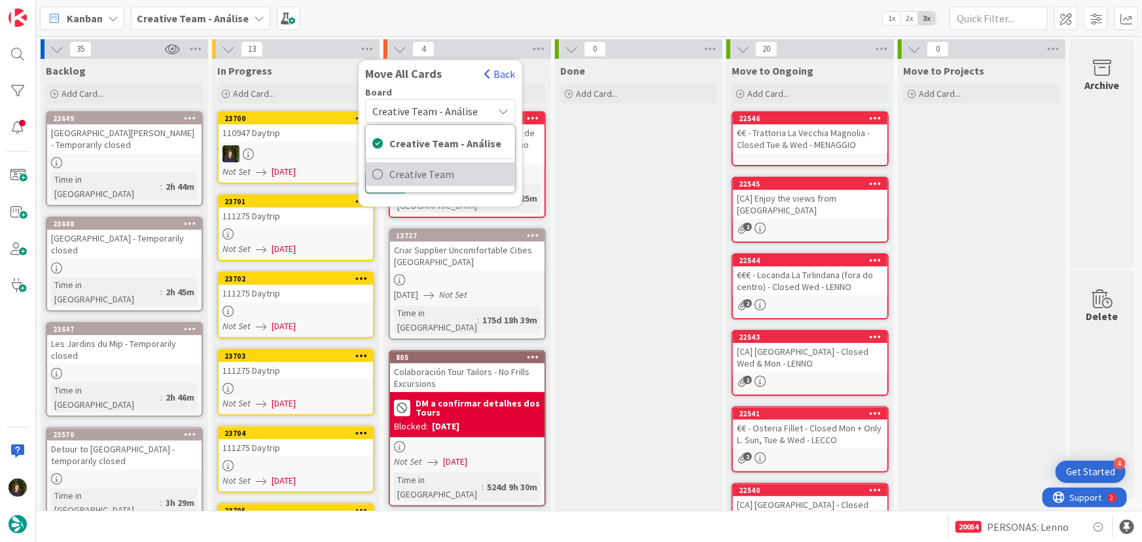
click at [436, 173] on span "Creative Team" at bounding box center [449, 174] width 119 height 20
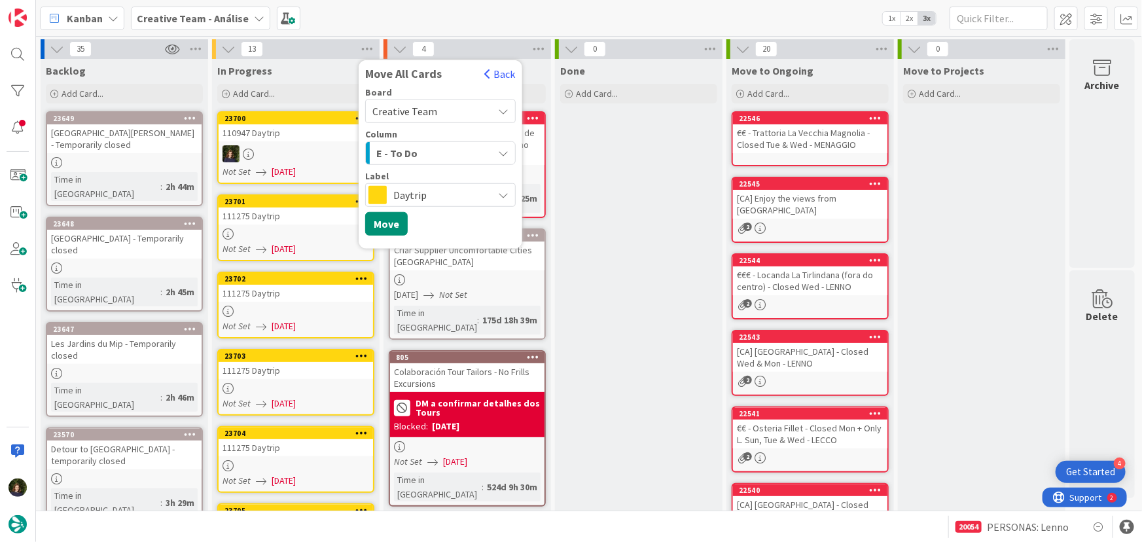
click at [432, 154] on div "E - To Do" at bounding box center [433, 153] width 120 height 21
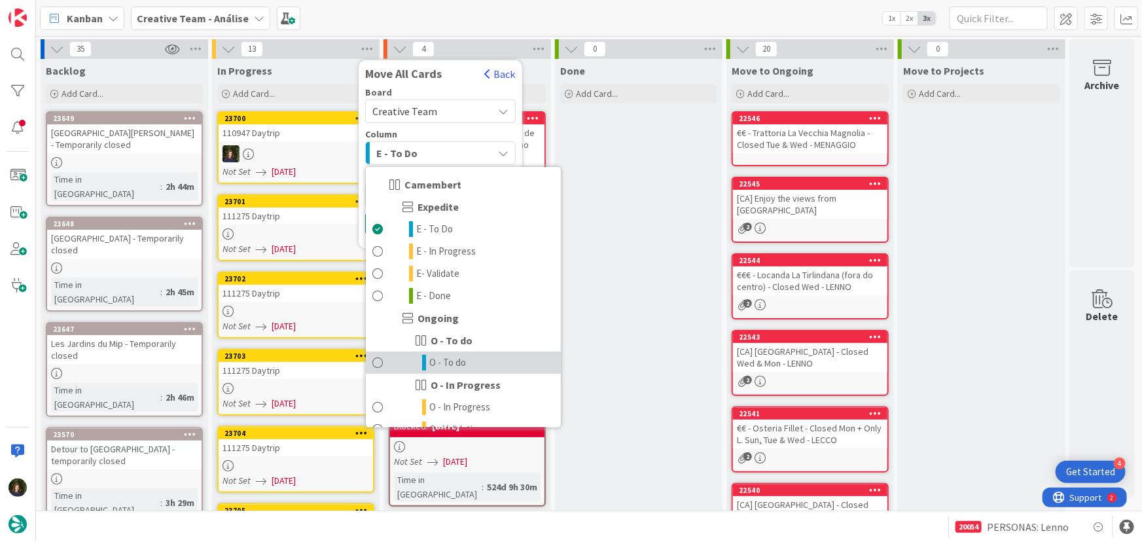
click at [459, 369] on span "O - To do" at bounding box center [447, 363] width 37 height 16
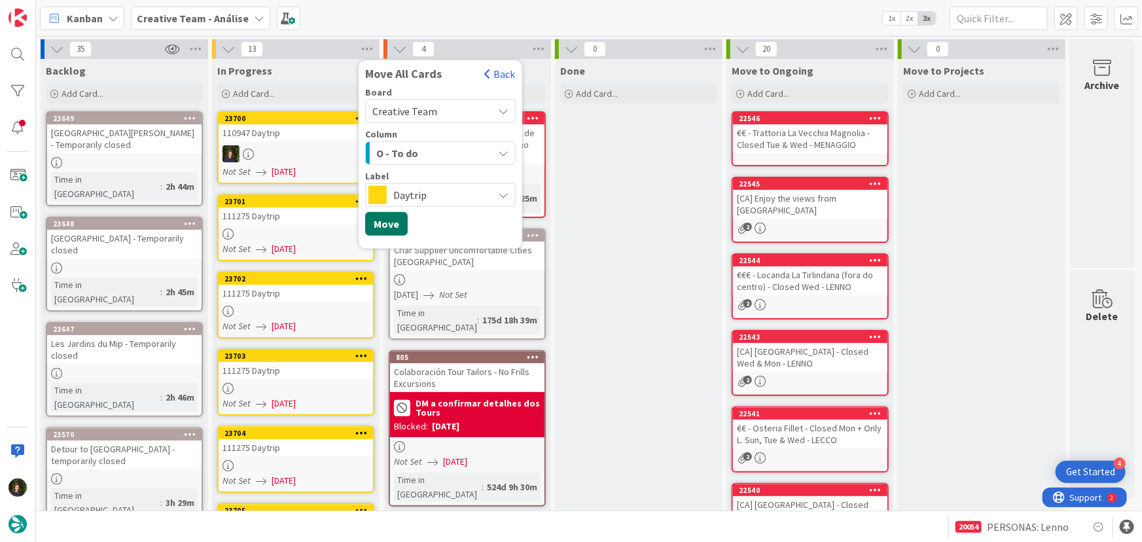
click at [388, 221] on button "Move" at bounding box center [386, 224] width 43 height 24
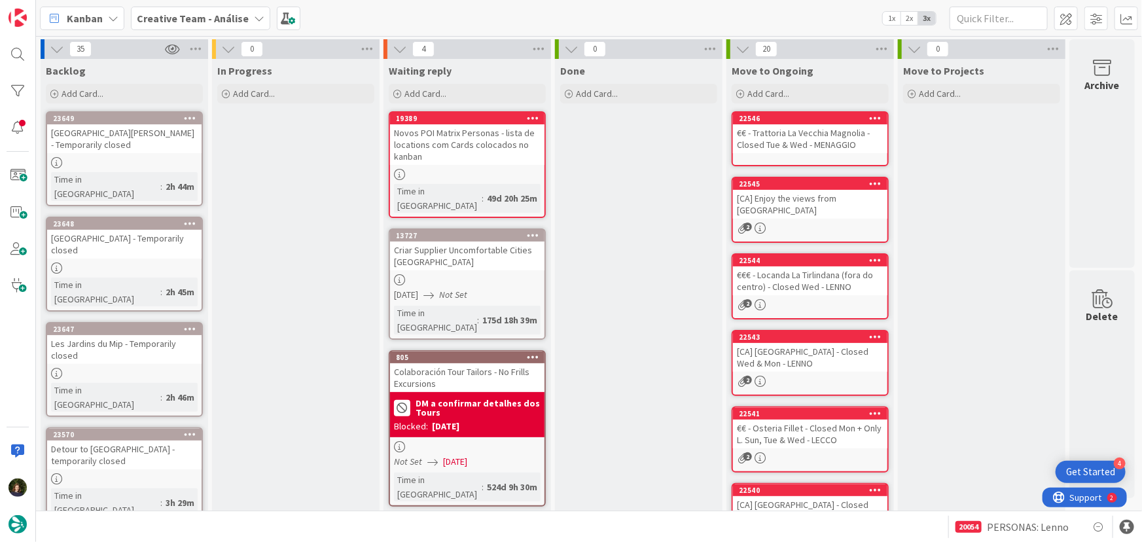
click at [227, 22] on b "Creative Team - Análise" at bounding box center [193, 18] width 112 height 13
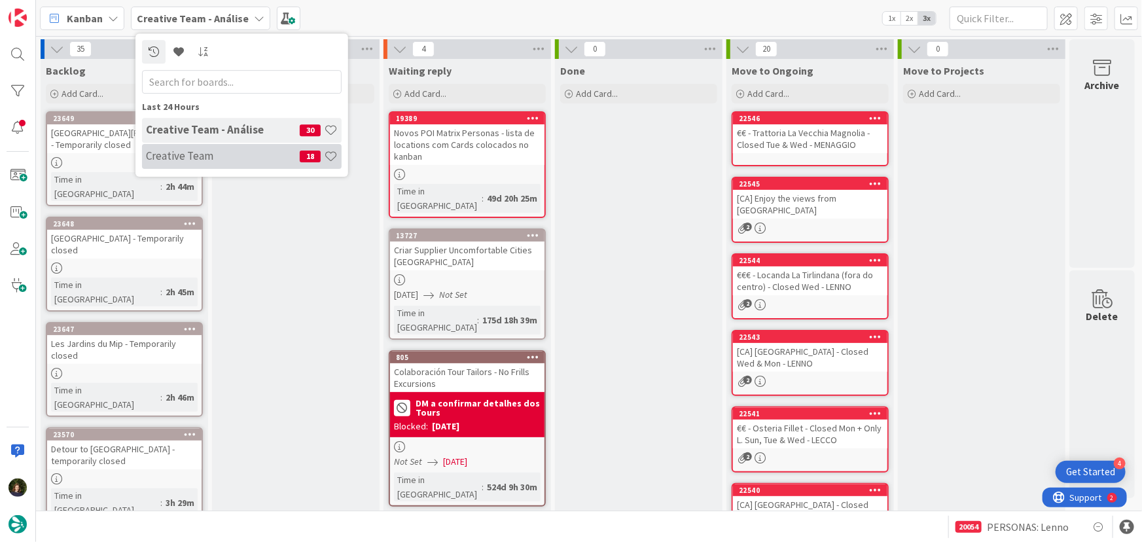
click at [230, 150] on h4 "Creative Team" at bounding box center [223, 155] width 154 height 13
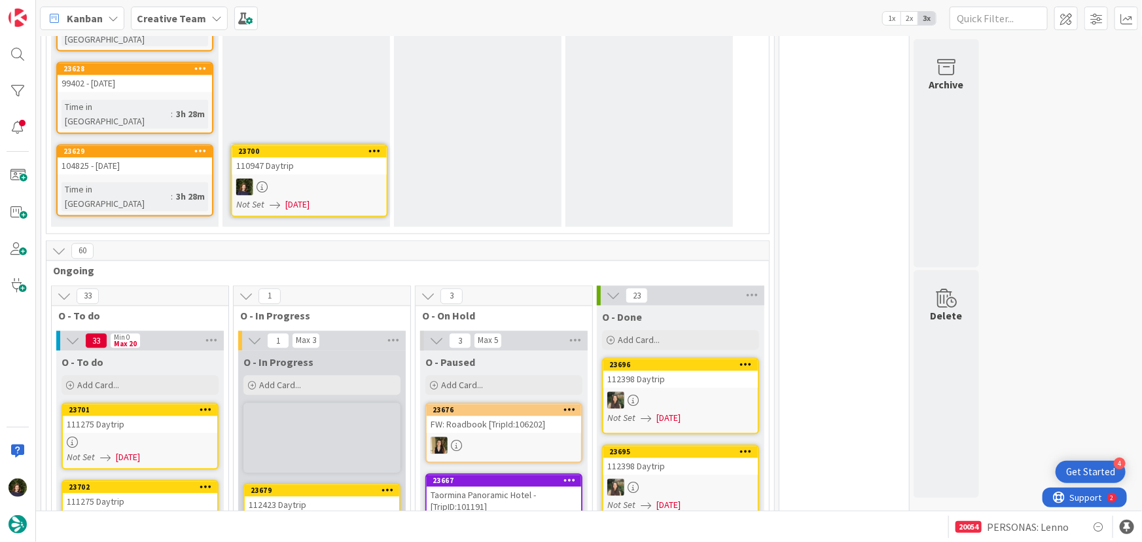
scroll to position [1219, 0]
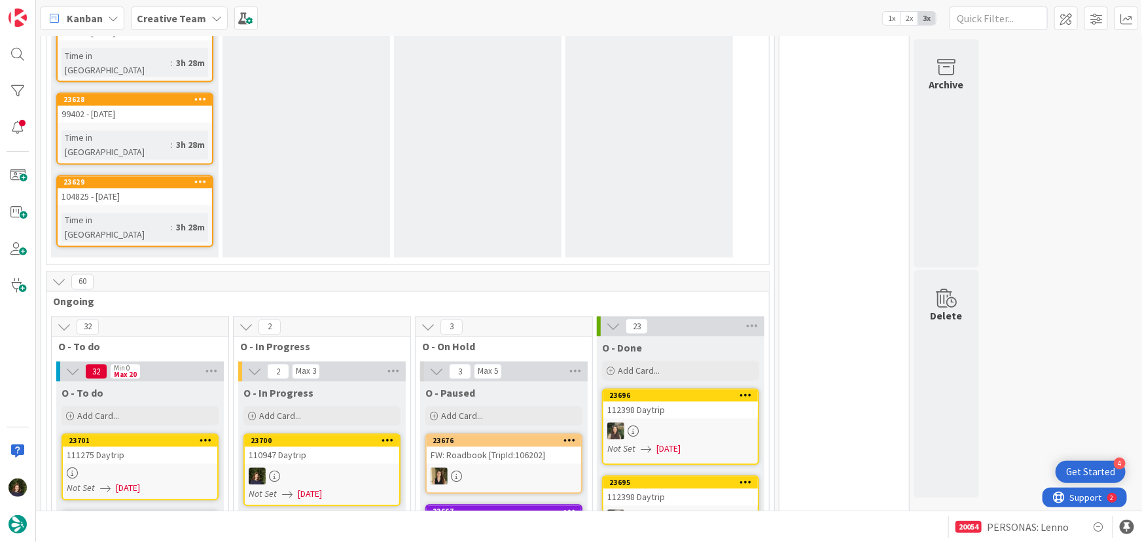
click at [311, 447] on div "110947 Daytrip" at bounding box center [322, 455] width 155 height 17
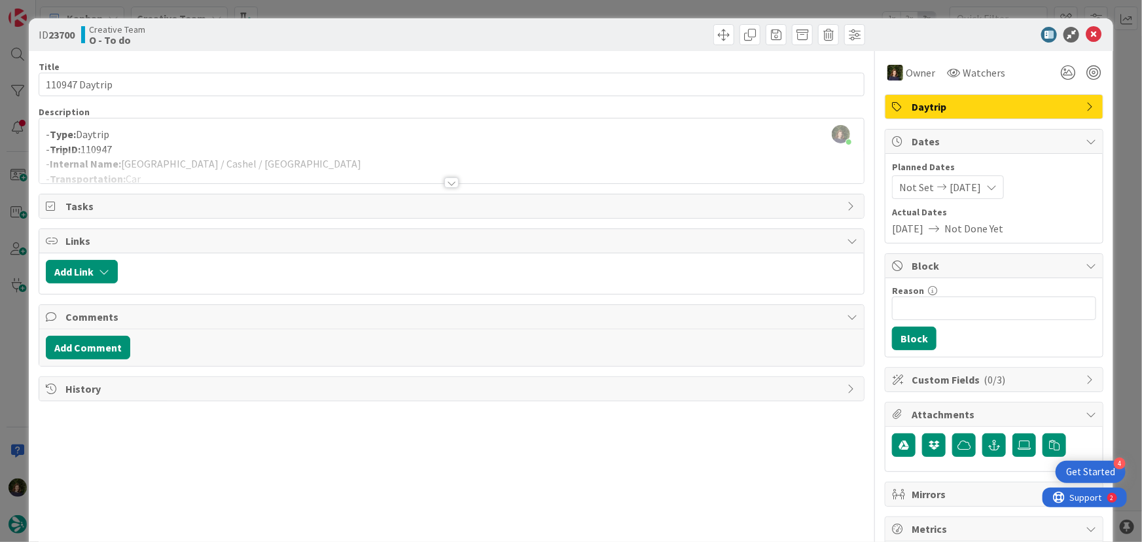
click at [300, 164] on div at bounding box center [452, 166] width 826 height 33
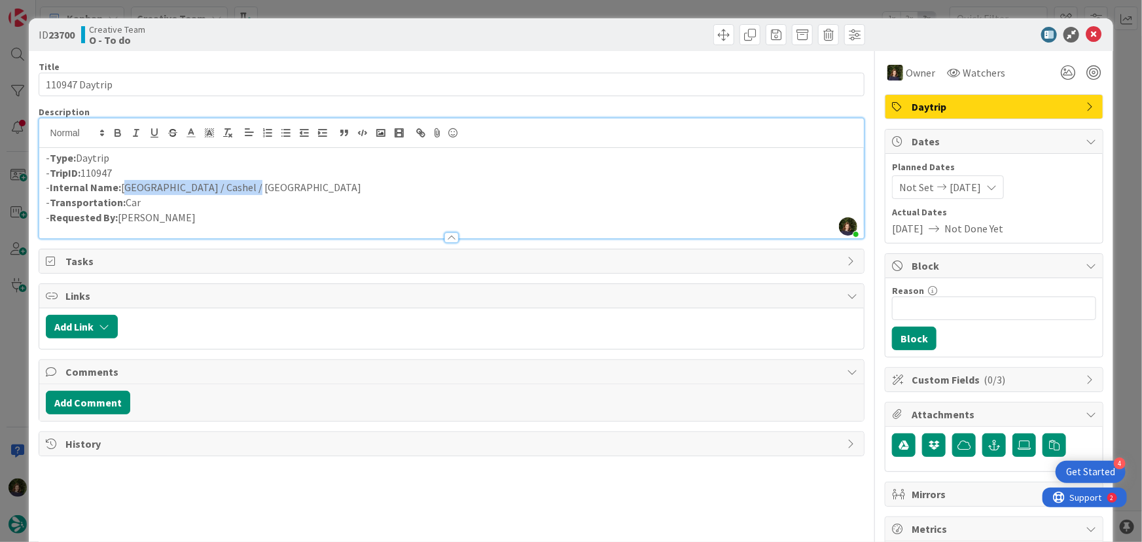
drag, startPoint x: 234, startPoint y: 185, endPoint x: 123, endPoint y: 188, distance: 110.7
click at [123, 188] on p "- Internal Name: Dublin / Cashel / Killarney" at bounding box center [452, 187] width 812 height 15
copy p "Dublin / Cashel / Killarney"
drag, startPoint x: 123, startPoint y: 170, endPoint x: 50, endPoint y: 169, distance: 73.3
click at [50, 169] on p "- TripID: 110947" at bounding box center [452, 173] width 812 height 15
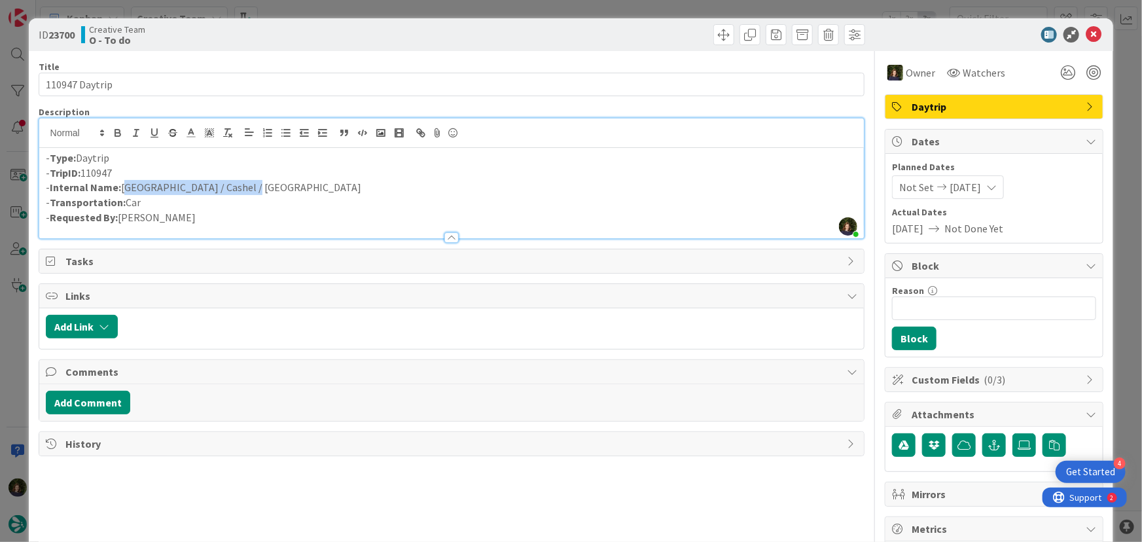
copy p "TripID: 110947"
drag, startPoint x: 1091, startPoint y: 37, endPoint x: 979, endPoint y: 73, distance: 116.8
click at [1091, 37] on icon at bounding box center [1094, 35] width 16 height 16
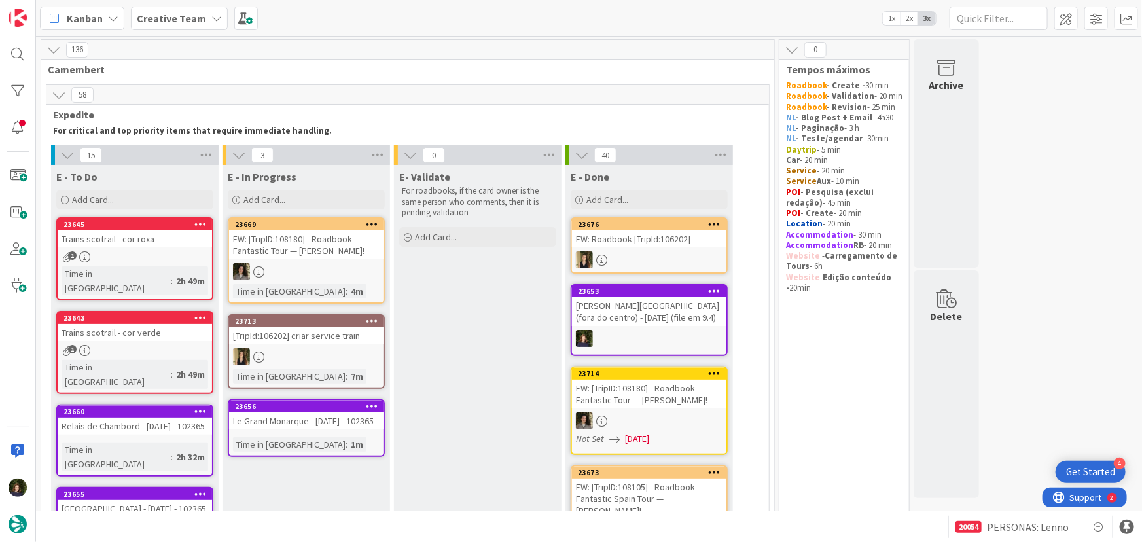
click at [170, 13] on b "Creative Team" at bounding box center [171, 18] width 69 height 13
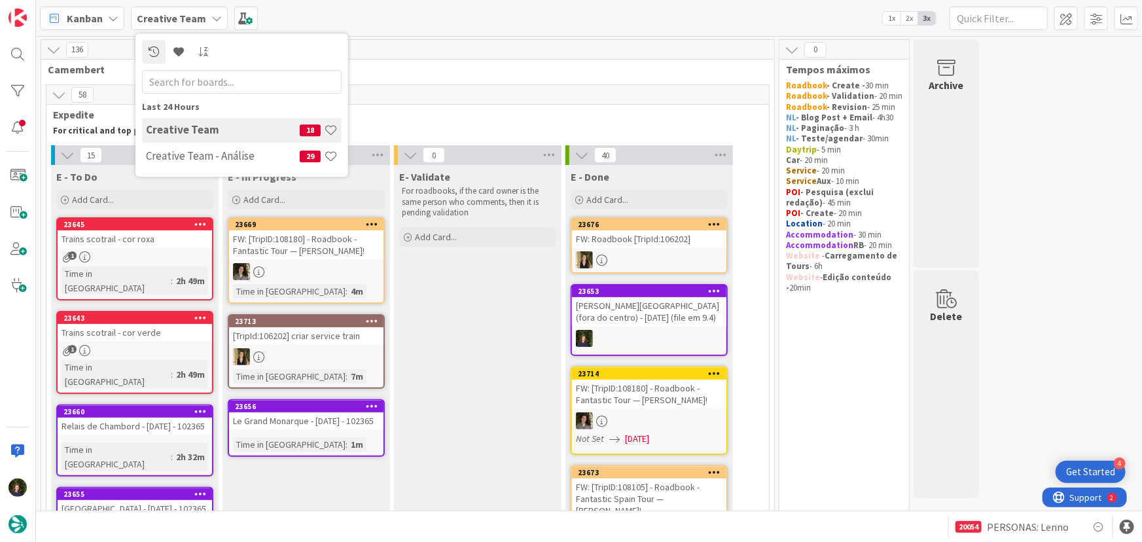
click at [191, 153] on h4 "Creative Team - Análise" at bounding box center [223, 155] width 154 height 13
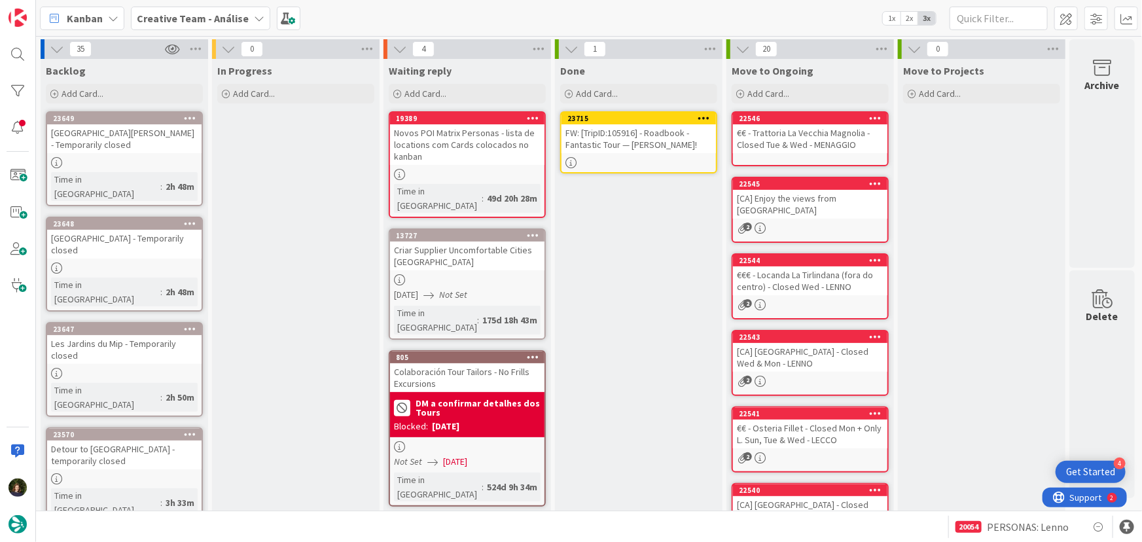
click at [710, 114] on icon at bounding box center [705, 117] width 12 height 9
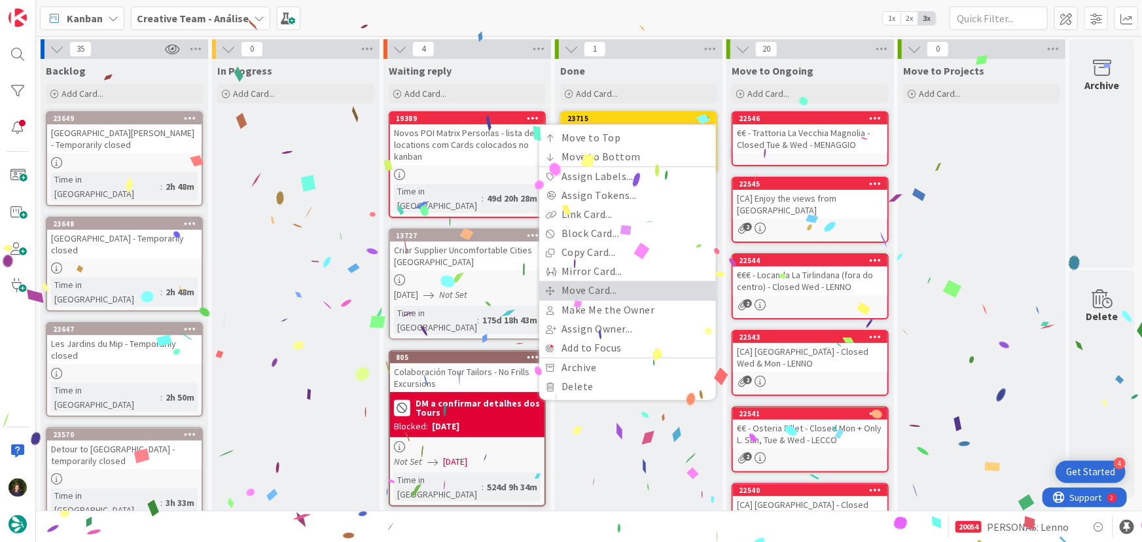
click at [655, 294] on link "Move Card..." at bounding box center [627, 290] width 177 height 19
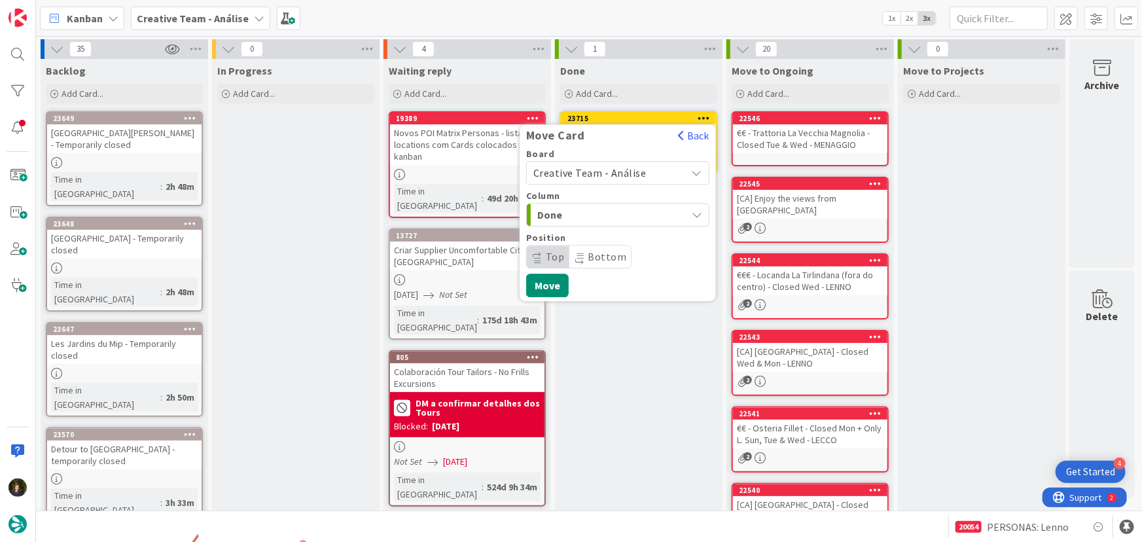
click at [642, 173] on span "Creative Team - Análise" at bounding box center [607, 173] width 147 height 18
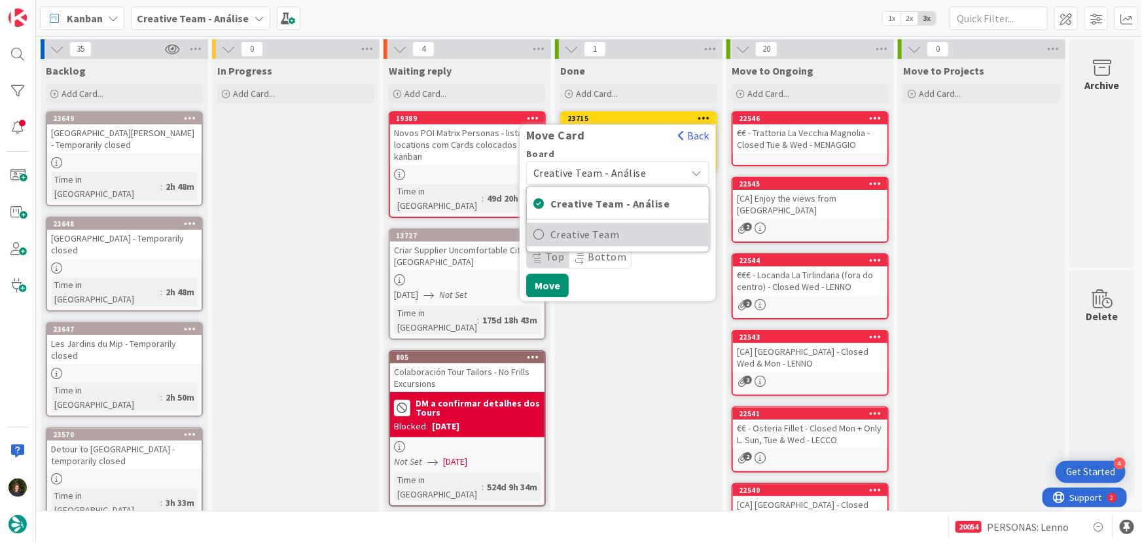
click at [655, 228] on span "Creative Team" at bounding box center [627, 235] width 152 height 20
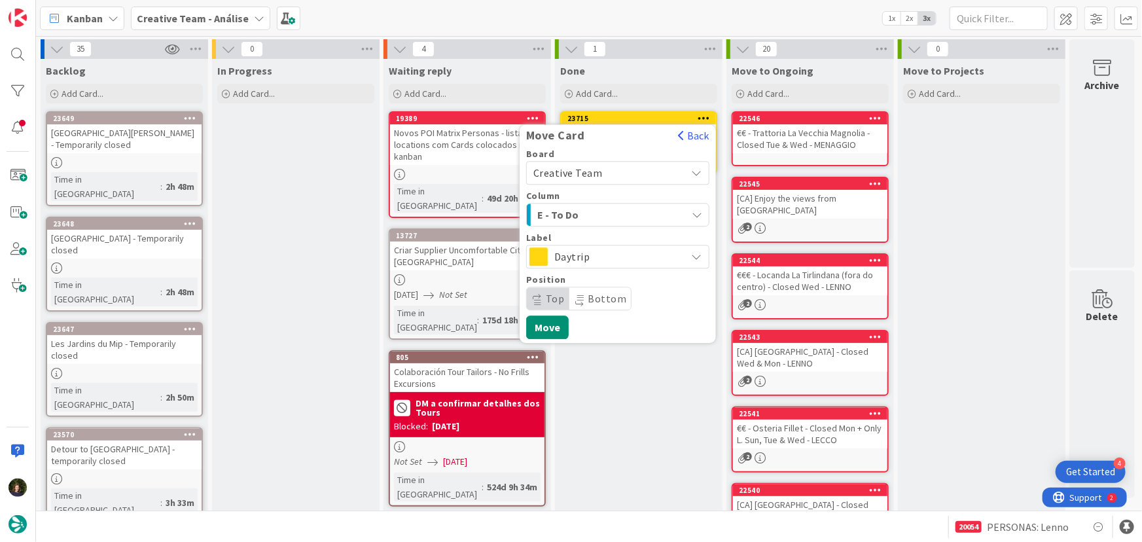
click at [643, 215] on div "E - To Do" at bounding box center [610, 214] width 153 height 21
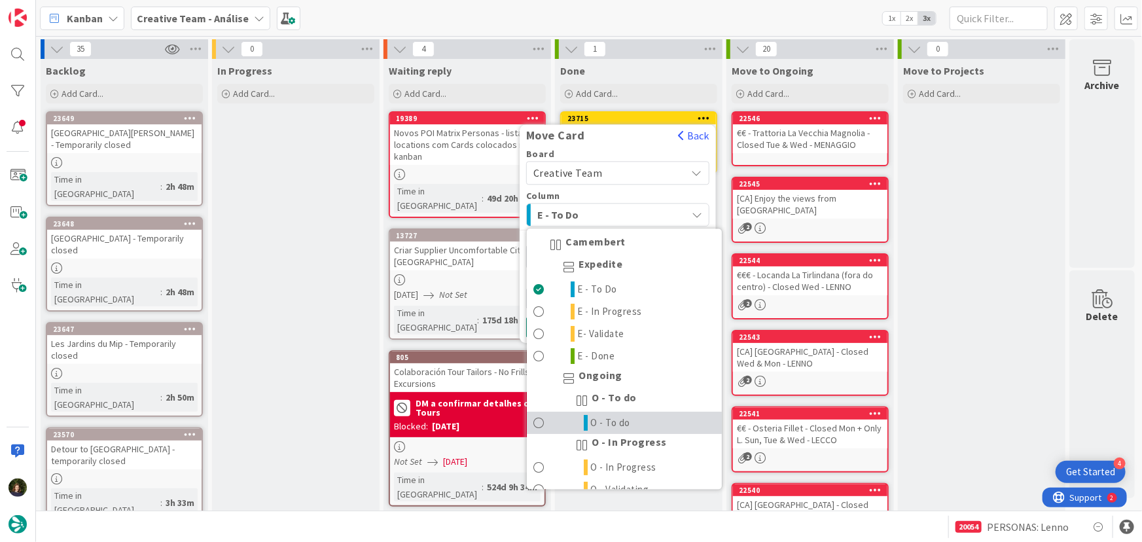
click at [653, 412] on link "O - To do" at bounding box center [624, 423] width 195 height 22
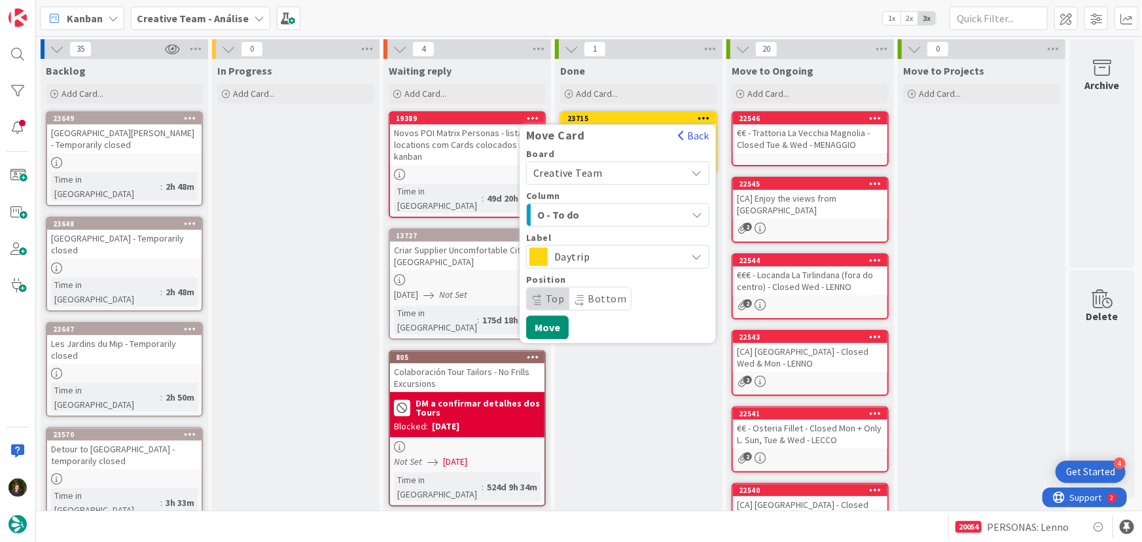
click at [632, 210] on span "O - To do" at bounding box center [587, 214] width 98 height 17
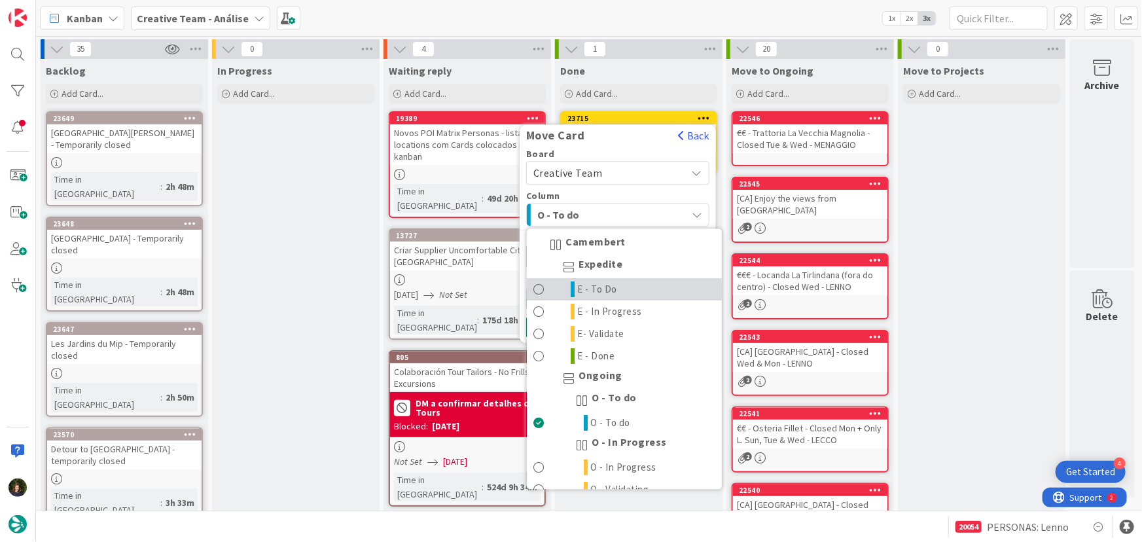
click at [617, 295] on link "E - To Do" at bounding box center [624, 290] width 195 height 22
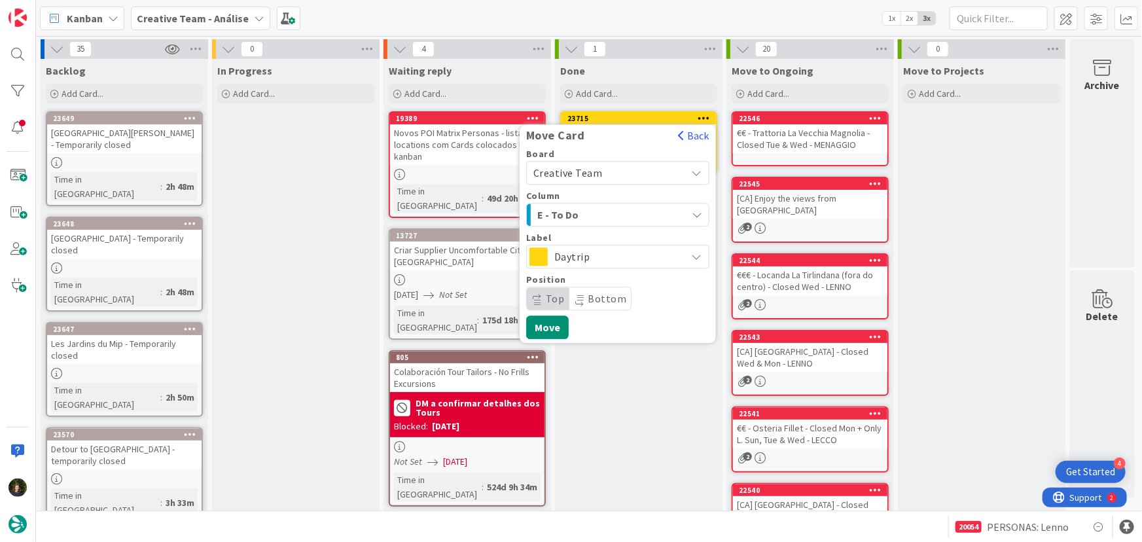
click at [638, 256] on span "Daytrip" at bounding box center [618, 256] width 126 height 18
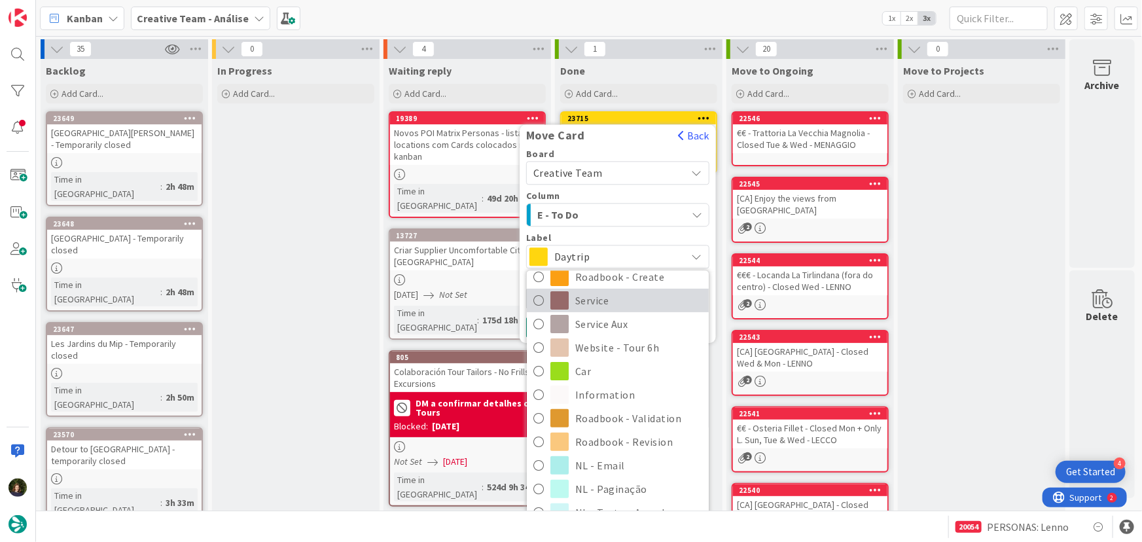
scroll to position [178, 0]
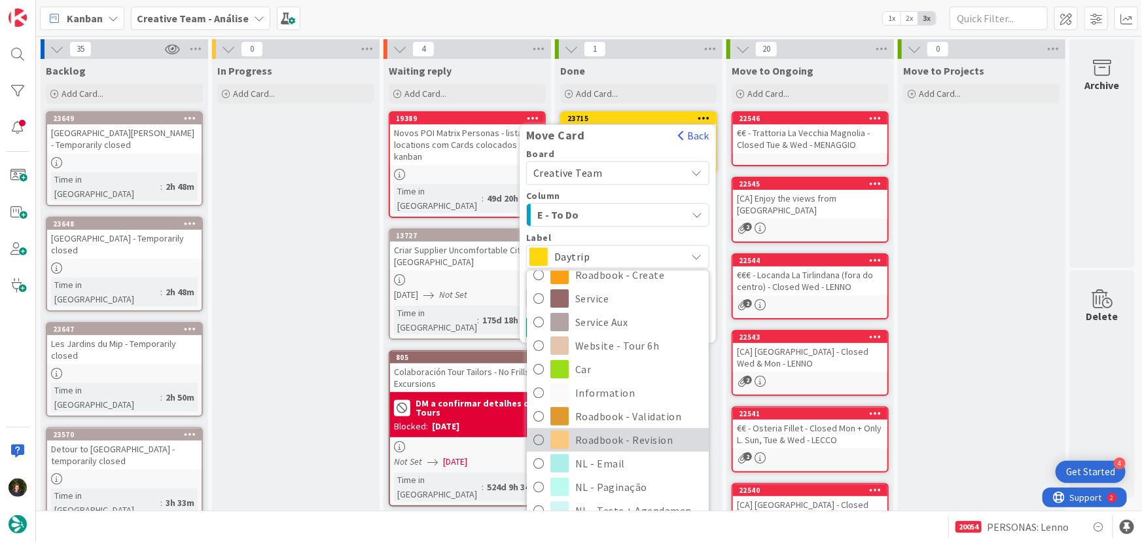
click at [649, 440] on span "Roadbook - Revision" at bounding box center [638, 440] width 127 height 20
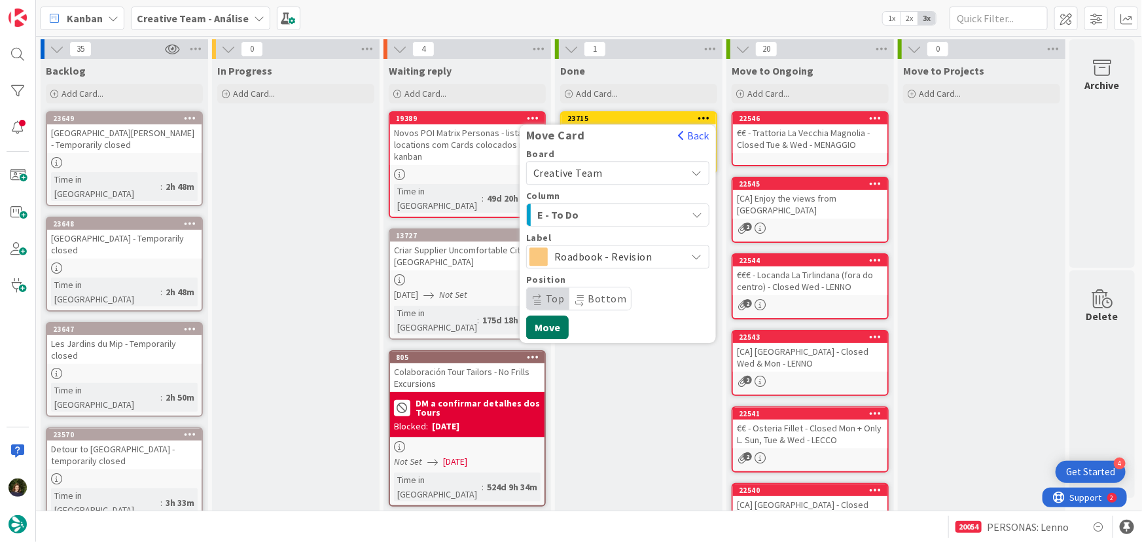
click at [551, 332] on button "Move" at bounding box center [547, 328] width 43 height 24
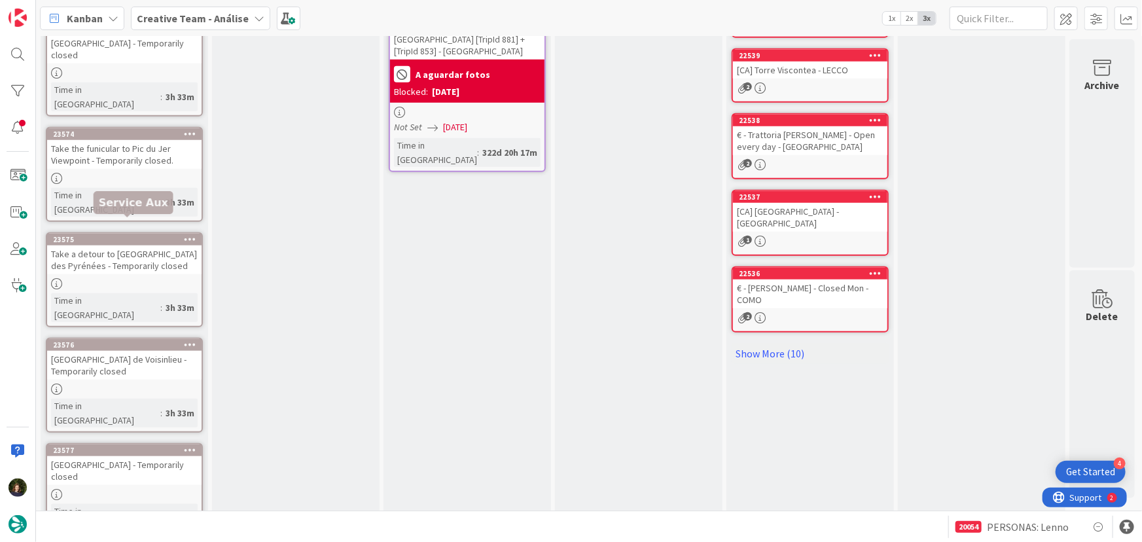
scroll to position [530, 0]
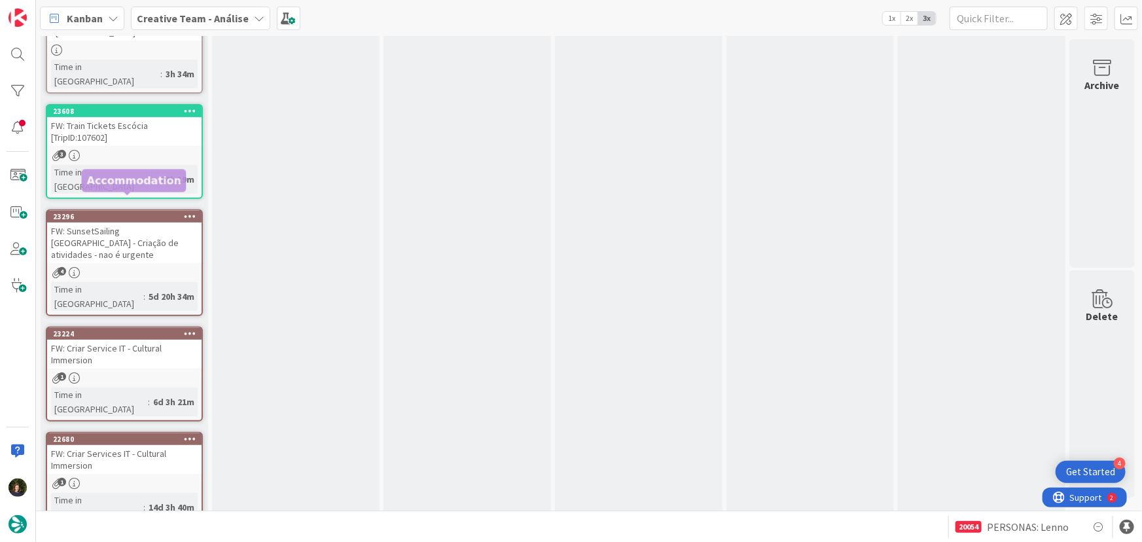
scroll to position [2740, 0]
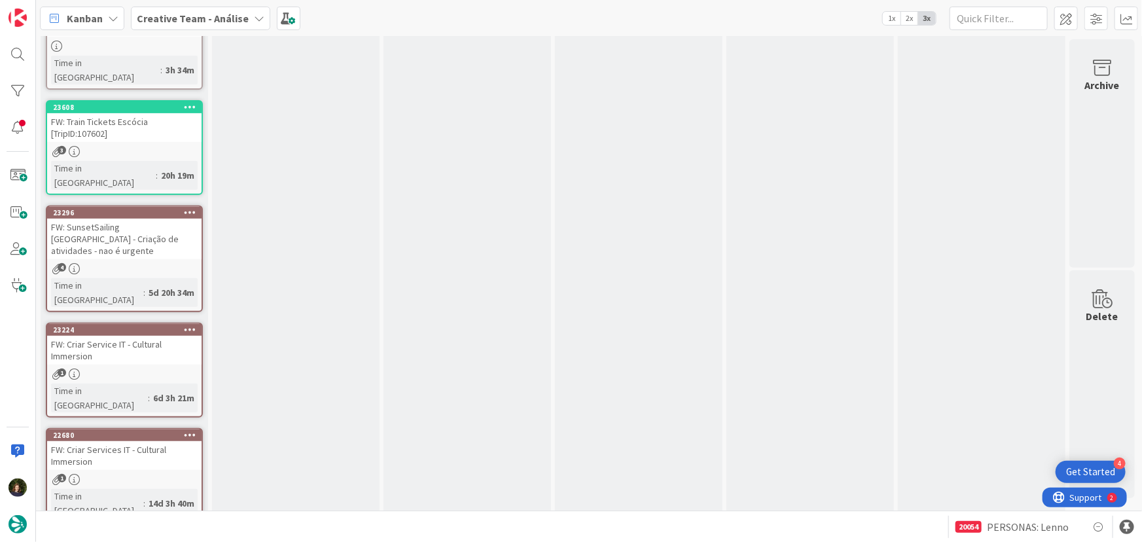
click at [206, 20] on b "Creative Team - Análise" at bounding box center [193, 18] width 112 height 13
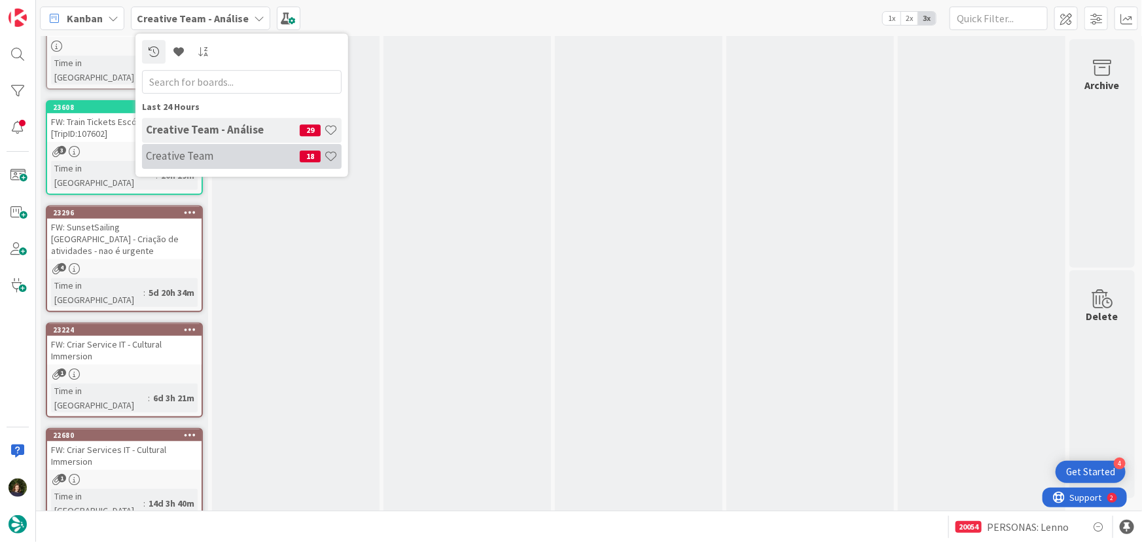
click at [219, 162] on h4 "Creative Team" at bounding box center [223, 155] width 154 height 13
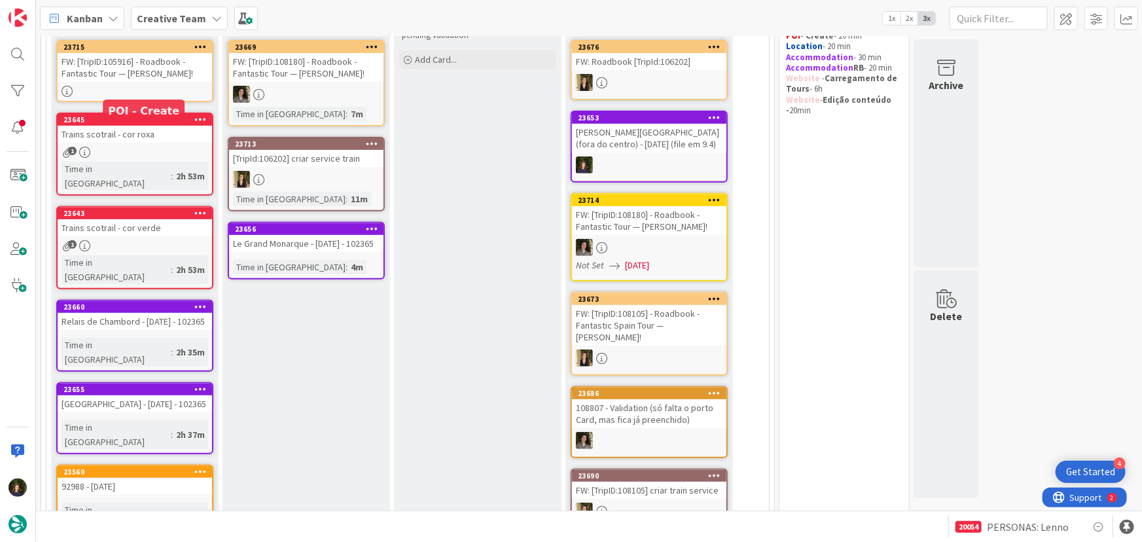
scroll to position [178, 0]
click at [293, 246] on div "Le Grand Monarque - 20 oct - 102365" at bounding box center [306, 242] width 155 height 17
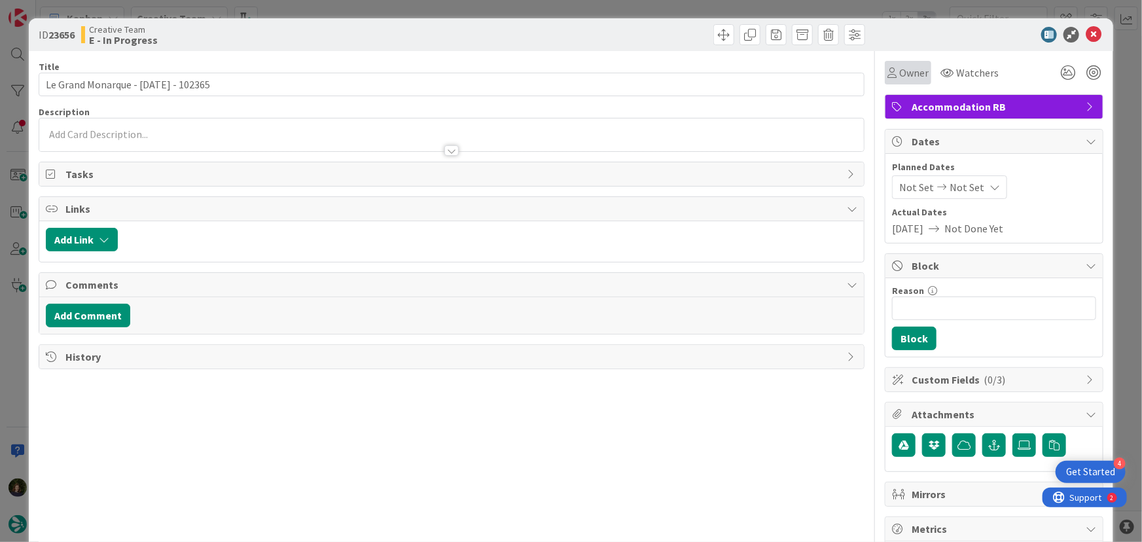
click at [905, 79] on span "Owner" at bounding box center [914, 73] width 29 height 16
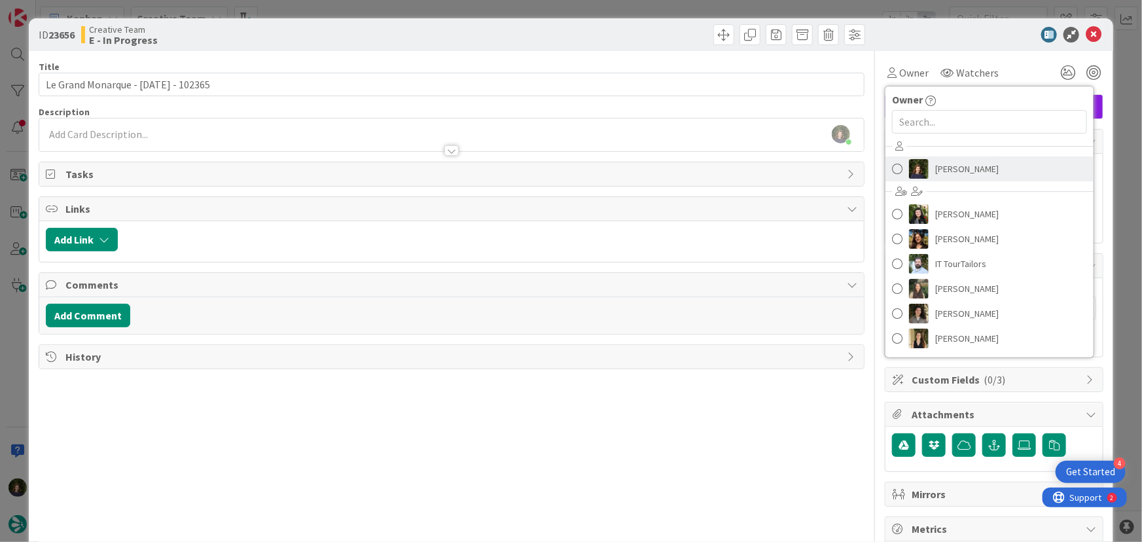
click at [941, 162] on span "[PERSON_NAME]" at bounding box center [968, 169] width 64 height 20
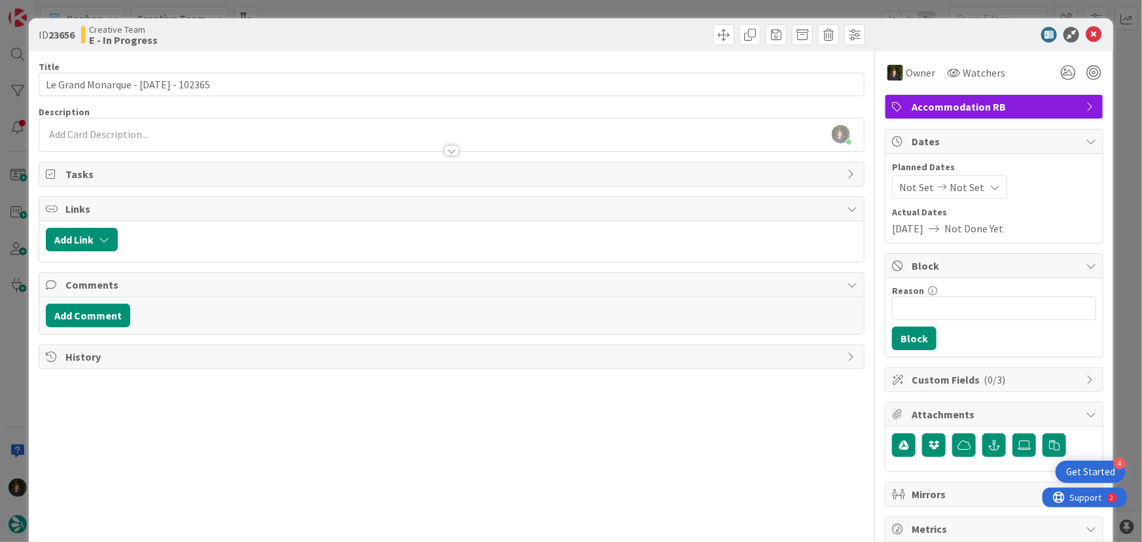
click at [1086, 37] on icon at bounding box center [1094, 35] width 16 height 16
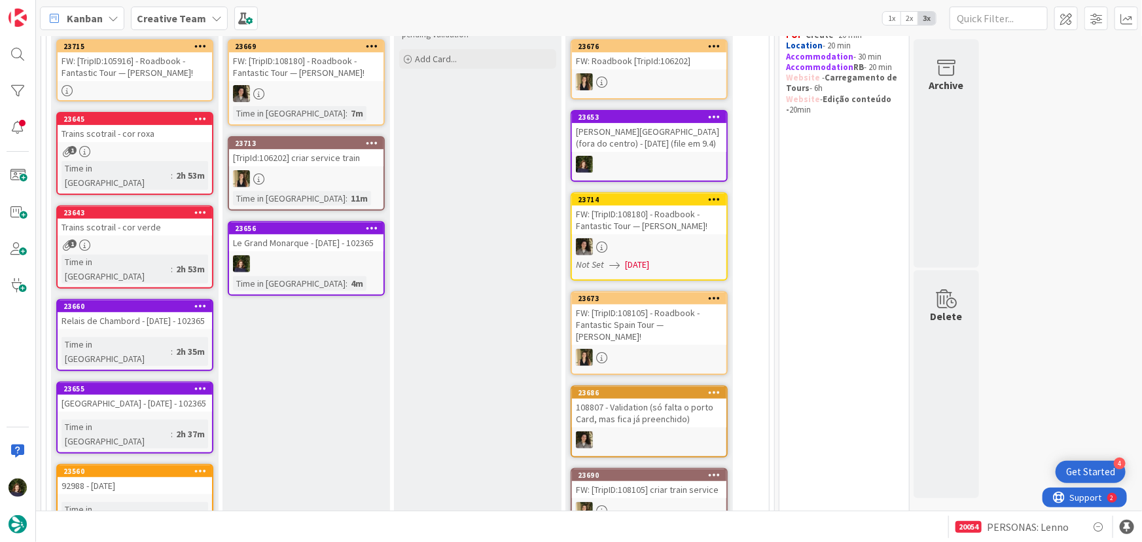
click at [300, 255] on div at bounding box center [306, 263] width 155 height 17
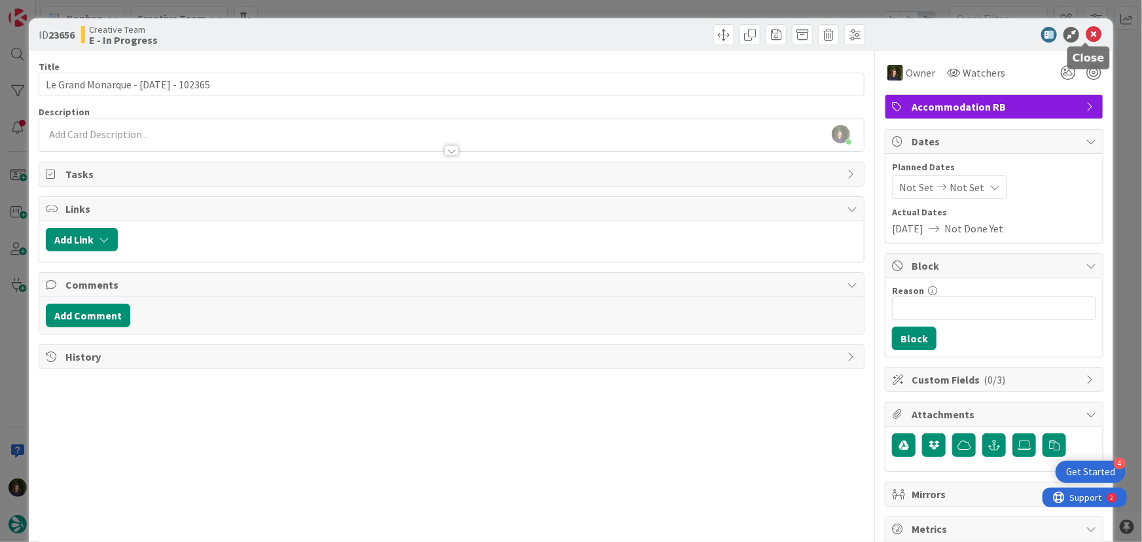
drag, startPoint x: 1084, startPoint y: 40, endPoint x: 787, endPoint y: 238, distance: 356.8
click at [1086, 39] on icon at bounding box center [1094, 35] width 16 height 16
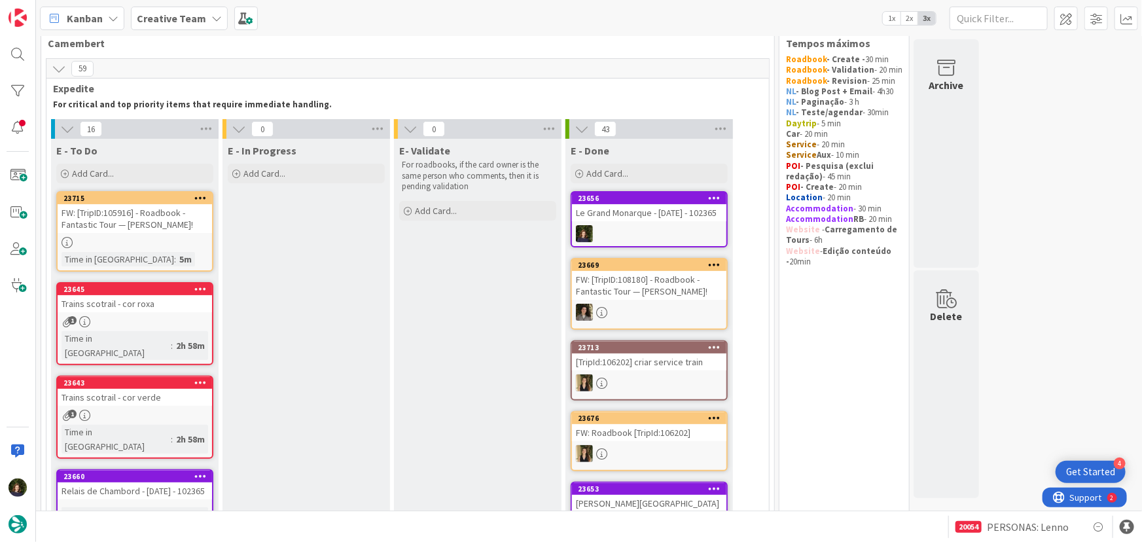
click at [206, 10] on div "Creative Team" at bounding box center [179, 19] width 97 height 24
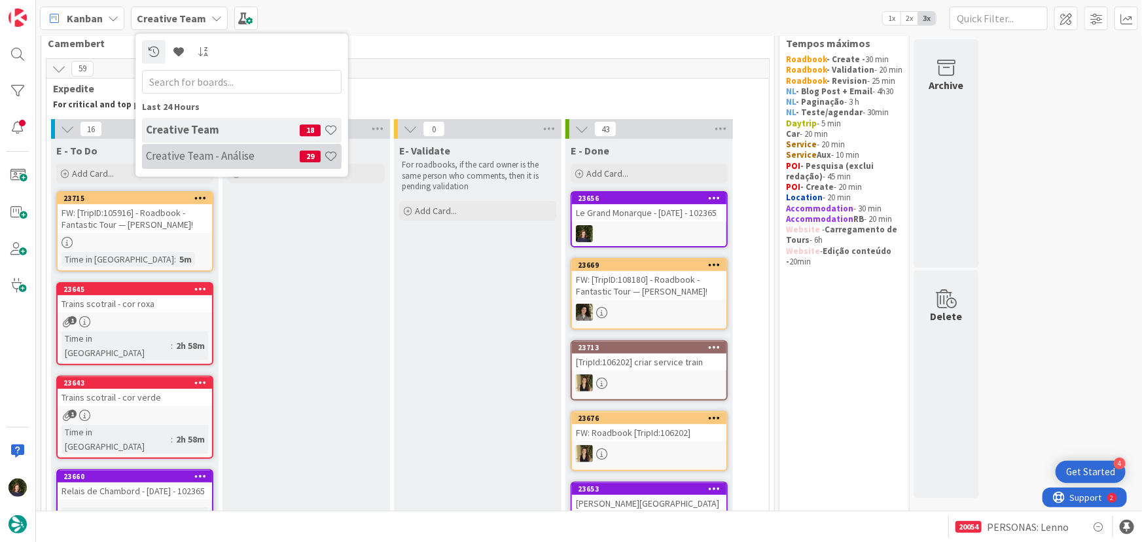
click at [208, 159] on h4 "Creative Team - Análise" at bounding box center [223, 155] width 154 height 13
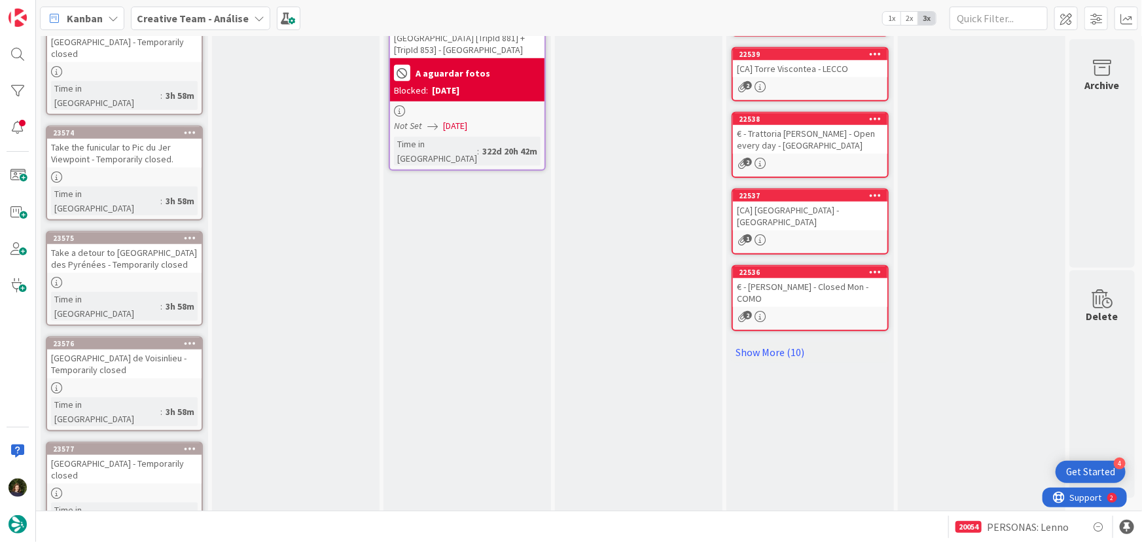
scroll to position [530, 0]
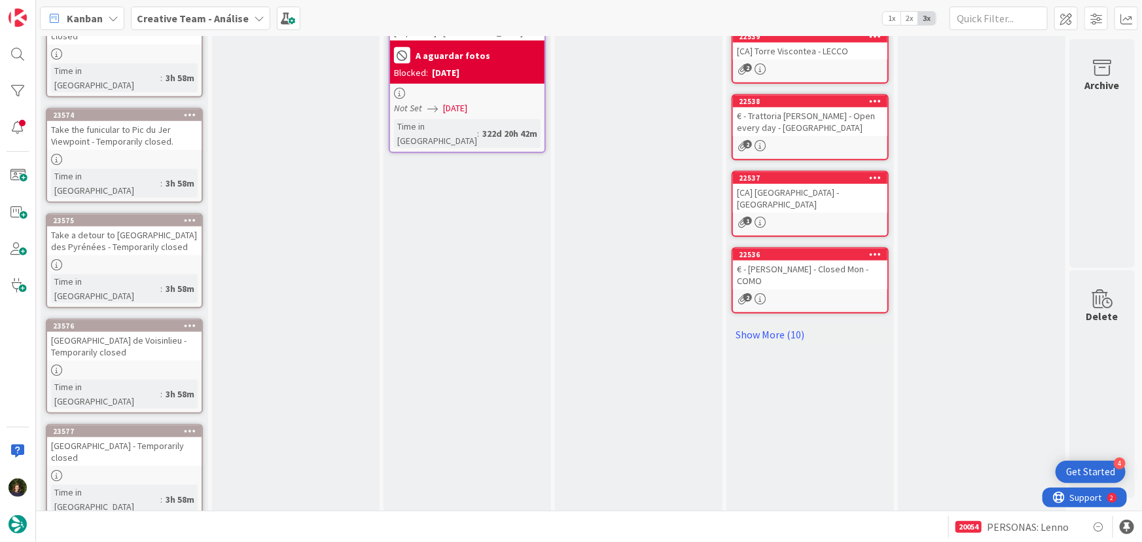
drag, startPoint x: 99, startPoint y: 475, endPoint x: 289, endPoint y: 385, distance: 210.0
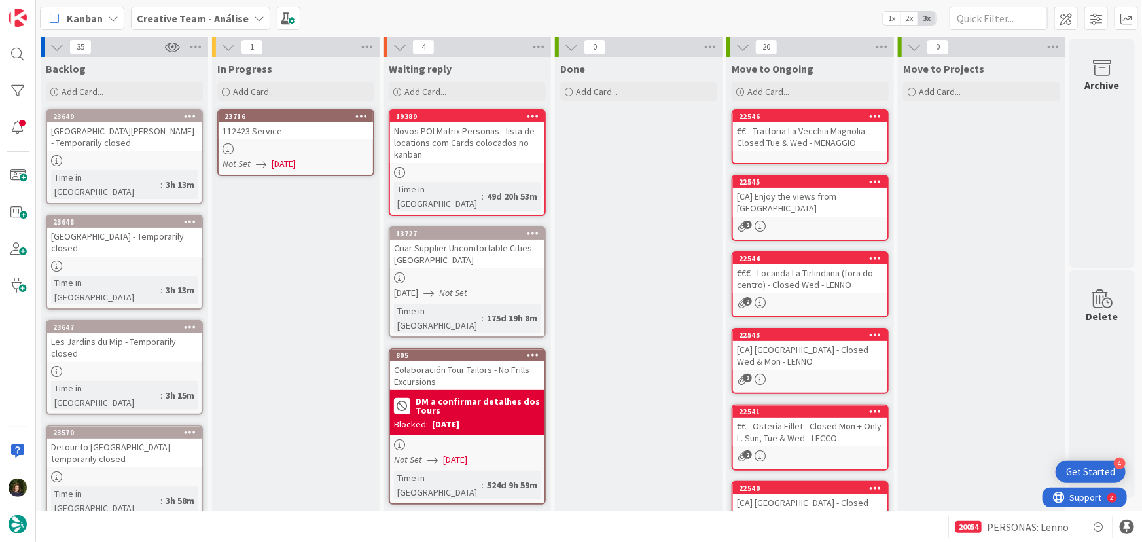
scroll to position [0, 0]
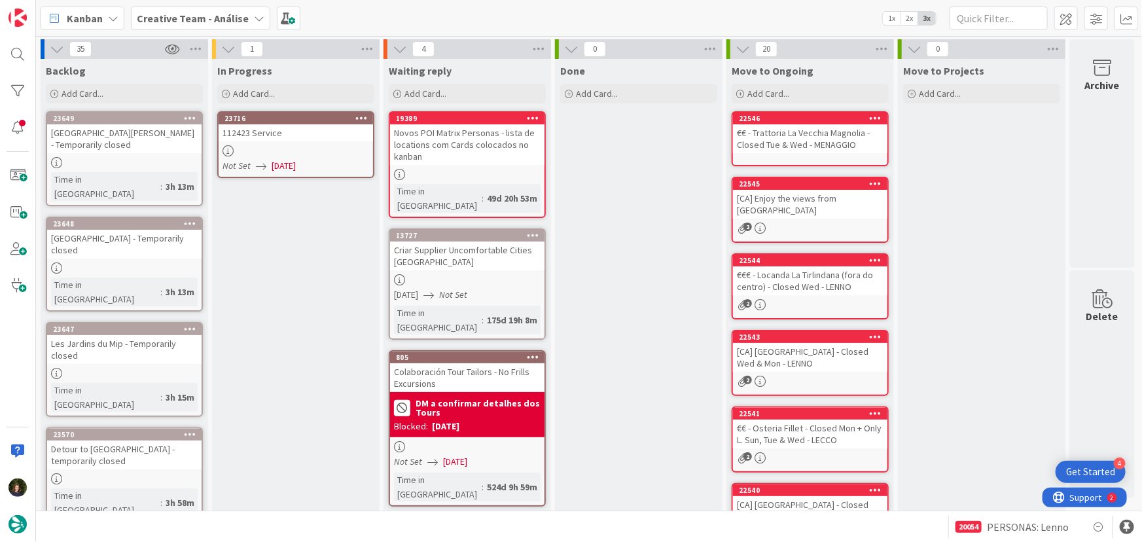
click at [291, 136] on div "112423 Service" at bounding box center [296, 132] width 155 height 17
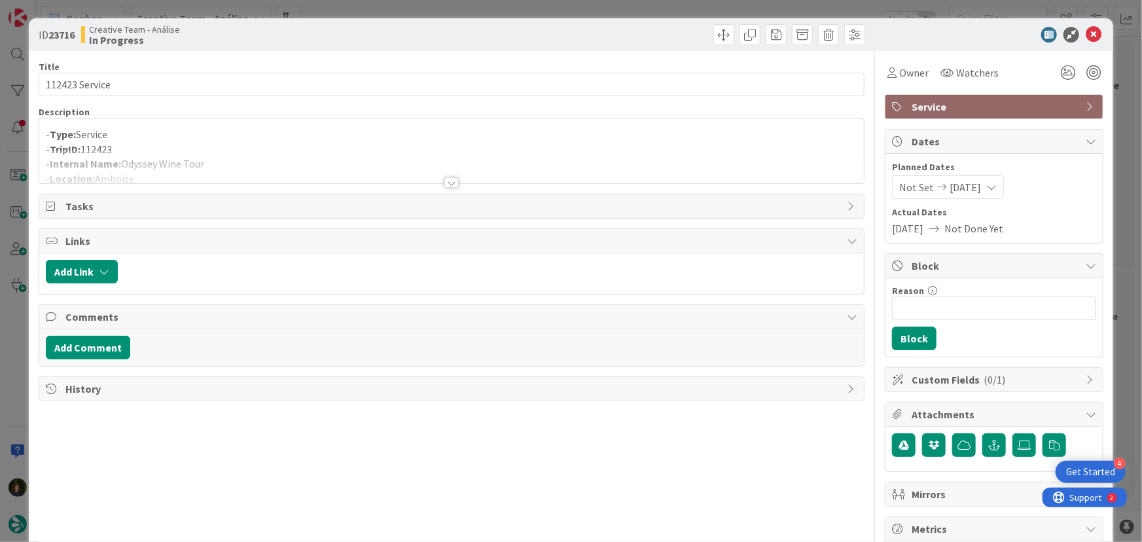
click at [452, 181] on div at bounding box center [452, 182] width 14 height 10
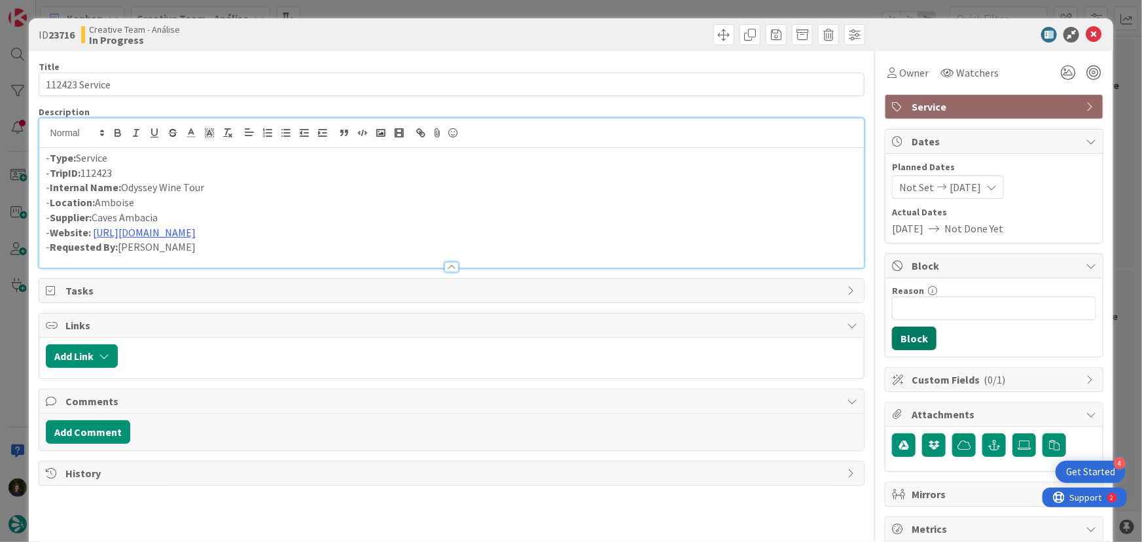
click at [903, 336] on button "Block" at bounding box center [914, 339] width 45 height 24
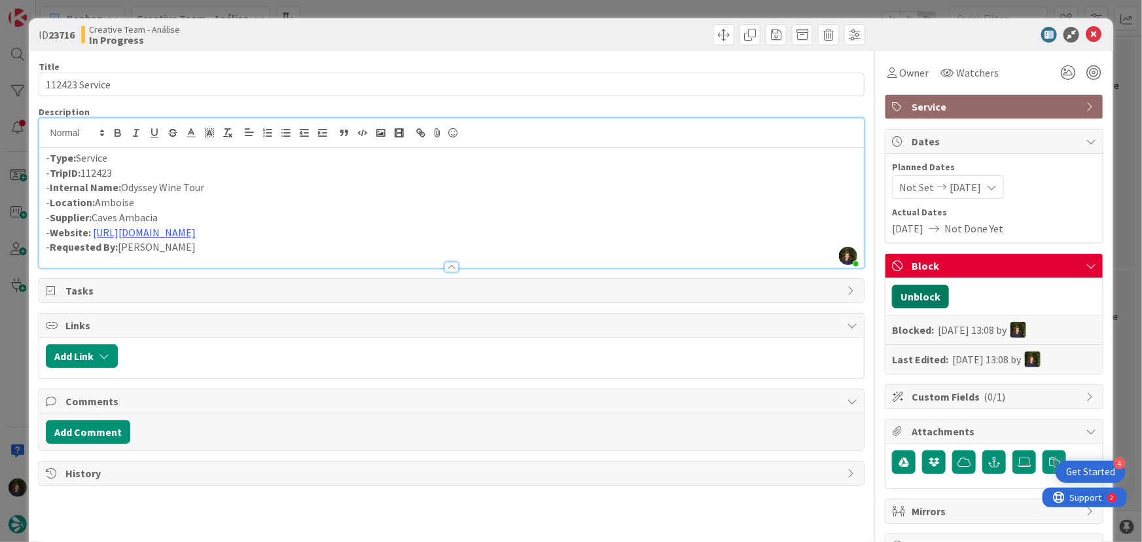
click at [908, 299] on button "Unblock" at bounding box center [920, 297] width 57 height 24
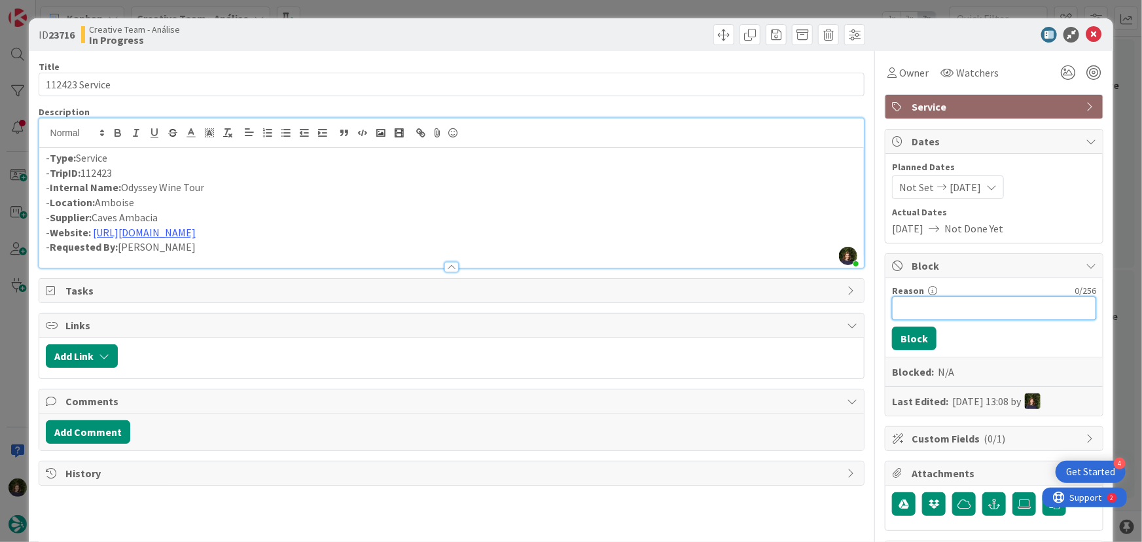
click at [910, 306] on input "Reason" at bounding box center [994, 309] width 204 height 24
type input "a aguardar ok do procurement"
click at [894, 342] on button "Block" at bounding box center [914, 339] width 45 height 24
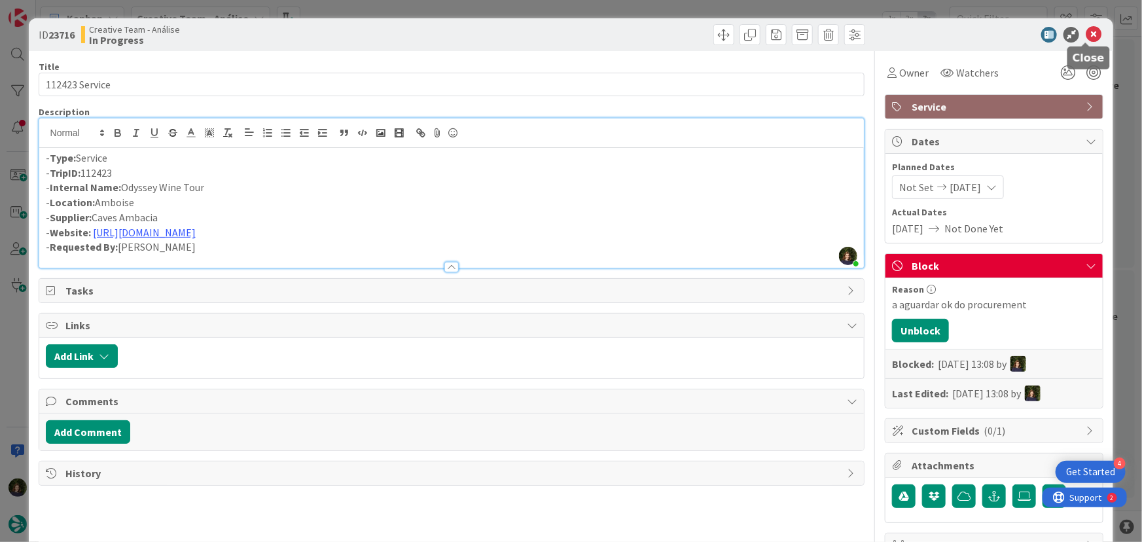
click at [1088, 29] on icon at bounding box center [1094, 35] width 16 height 16
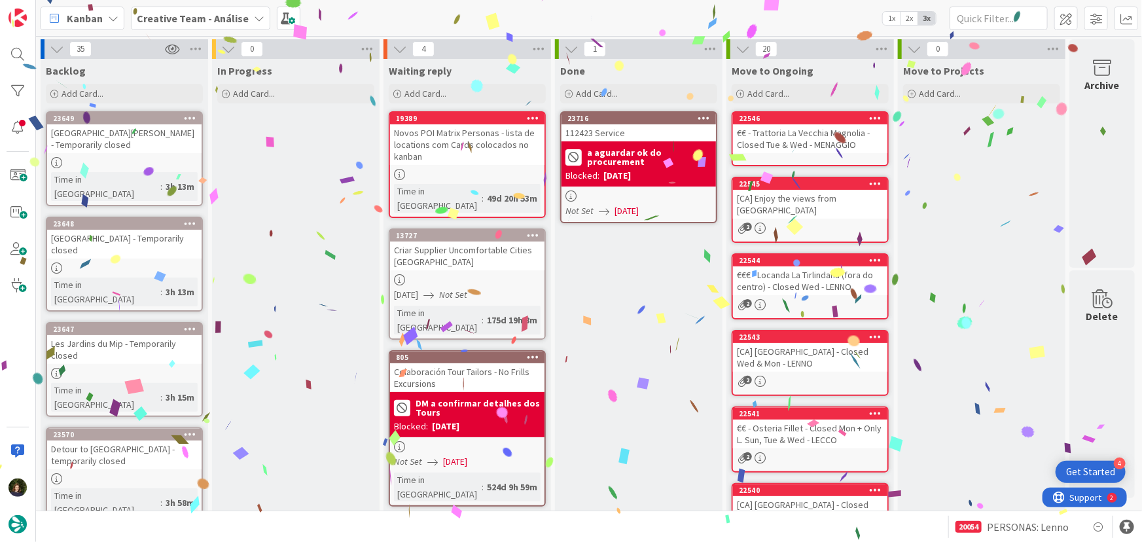
click at [705, 115] on icon at bounding box center [705, 117] width 12 height 9
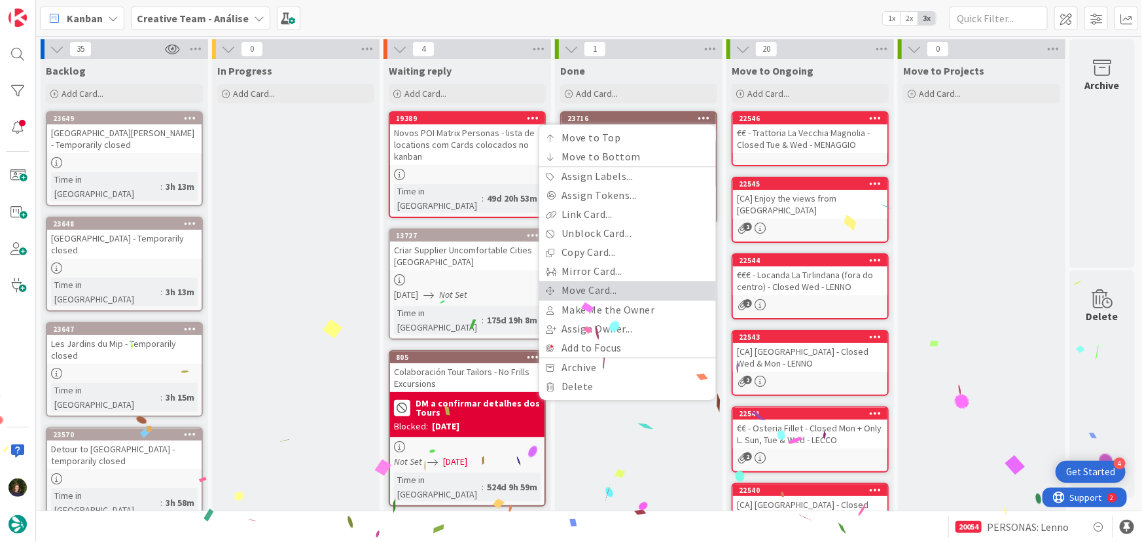
click at [634, 291] on link "Move Card..." at bounding box center [627, 290] width 177 height 19
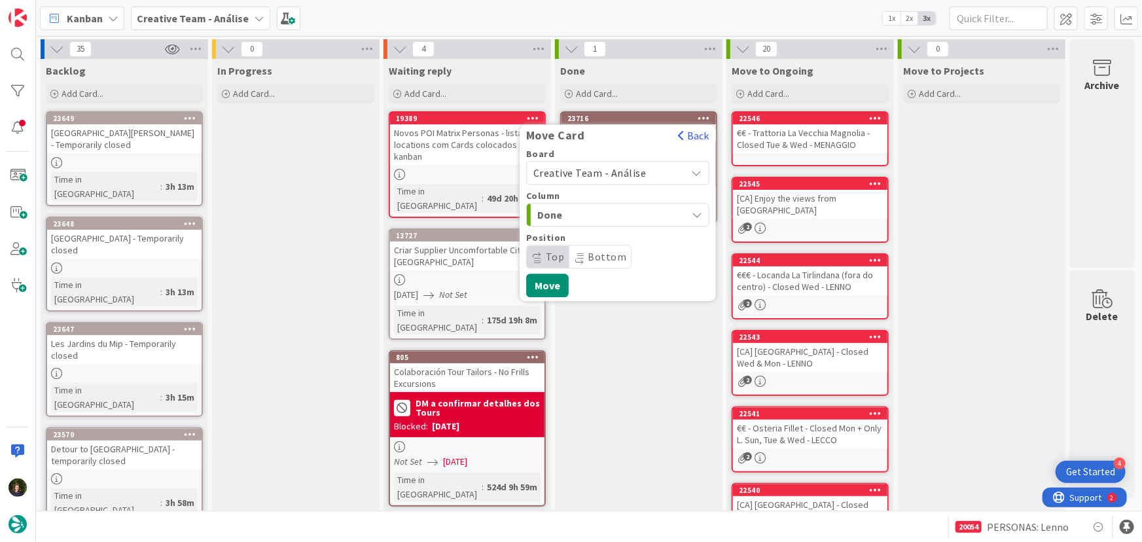
click at [628, 170] on span "Creative Team - Análise" at bounding box center [590, 172] width 113 height 13
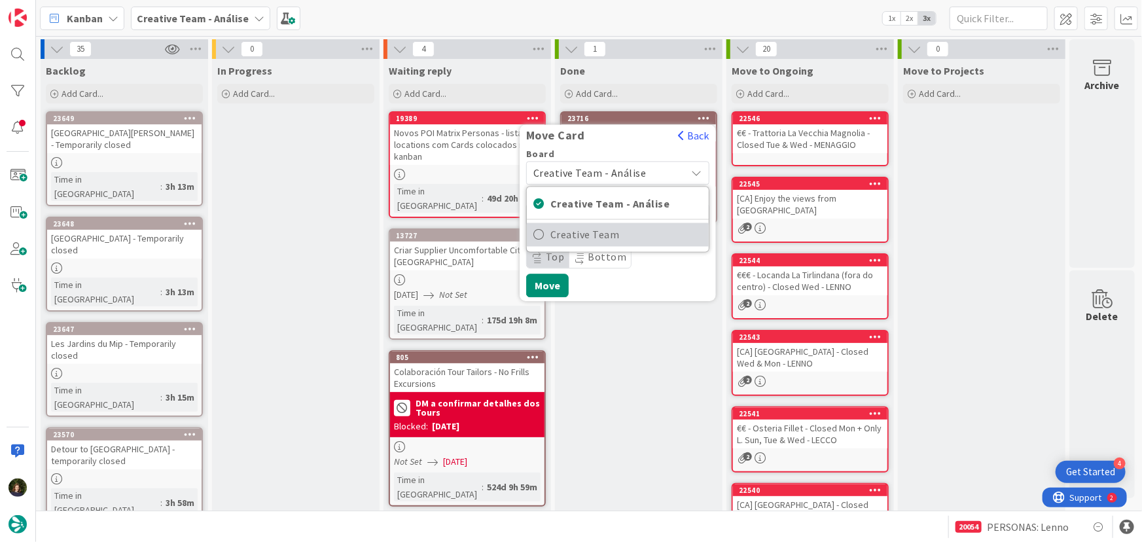
click at [644, 239] on span "Creative Team" at bounding box center [627, 235] width 152 height 20
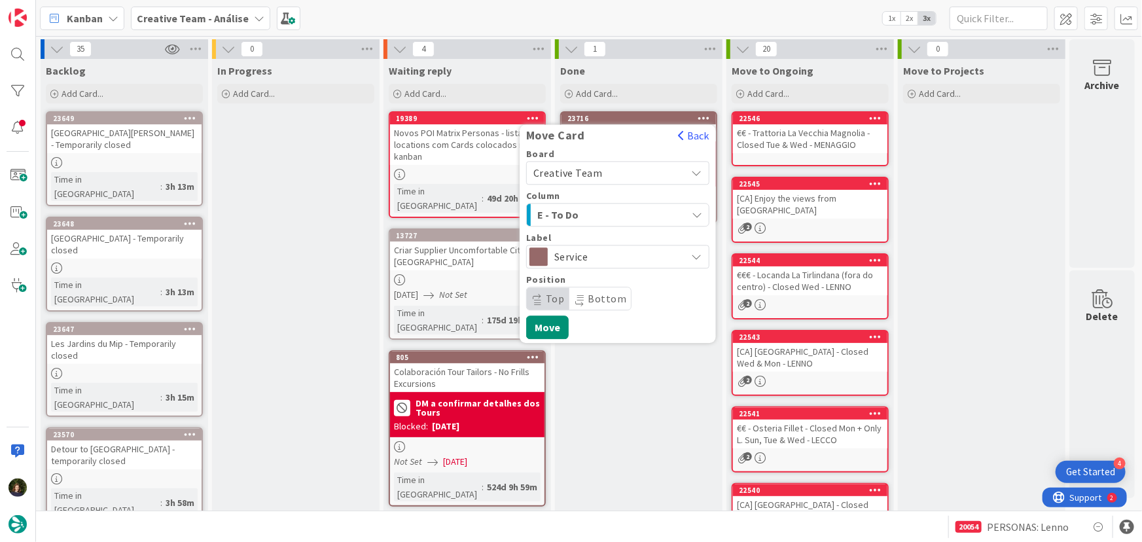
click at [627, 210] on span "E - To Do" at bounding box center [587, 214] width 98 height 17
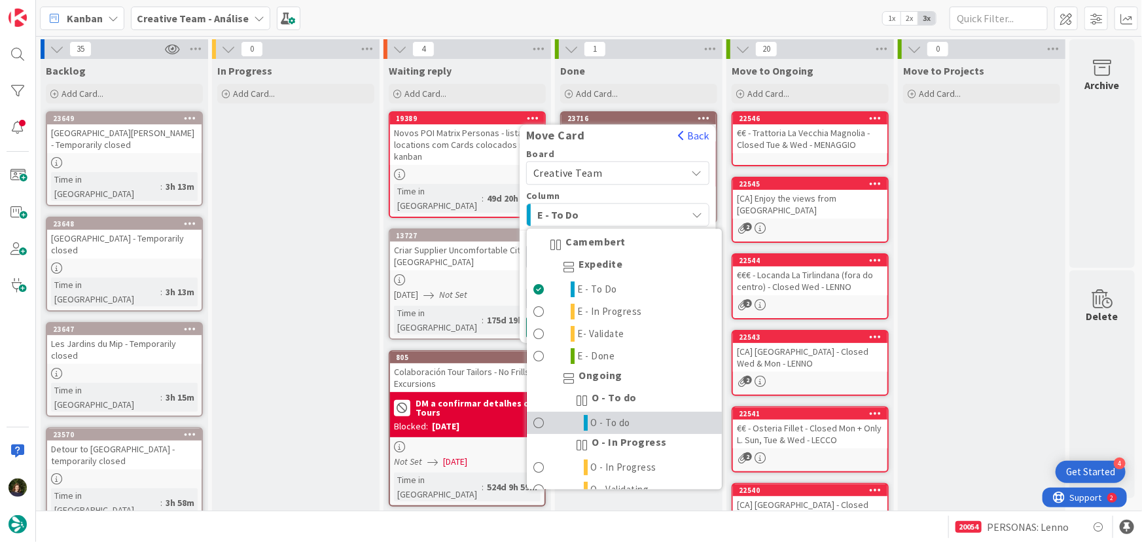
click at [645, 422] on link "O - To do" at bounding box center [624, 423] width 195 height 22
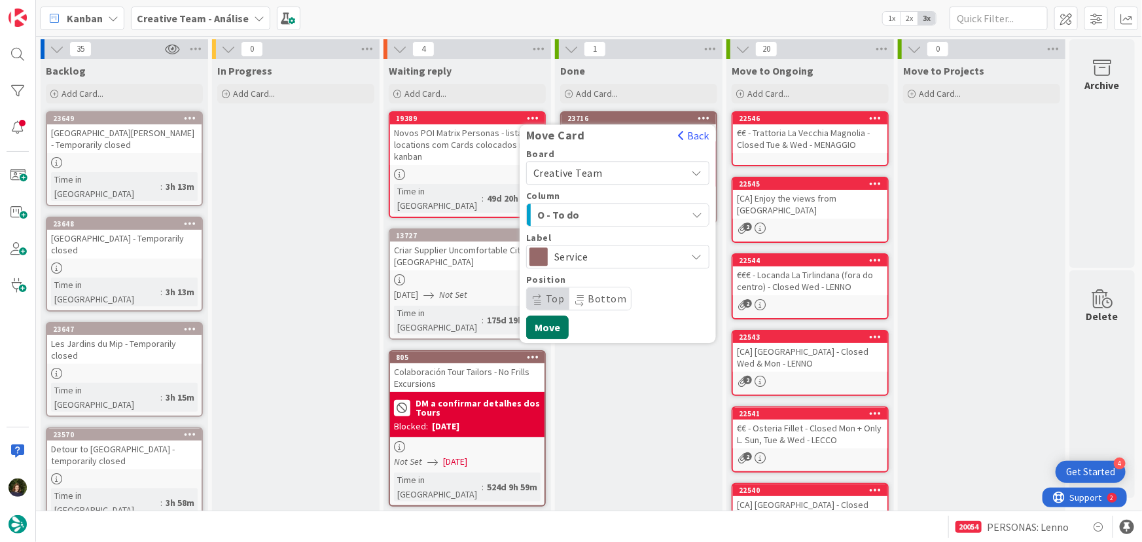
click at [546, 331] on button "Move" at bounding box center [547, 328] width 43 height 24
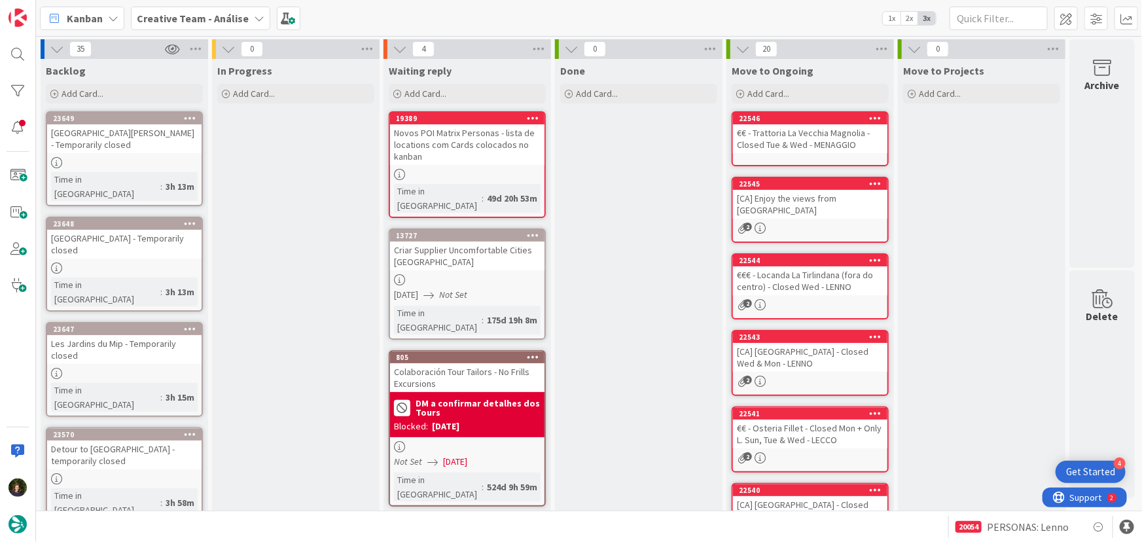
click at [167, 21] on b "Creative Team - Análise" at bounding box center [193, 18] width 112 height 13
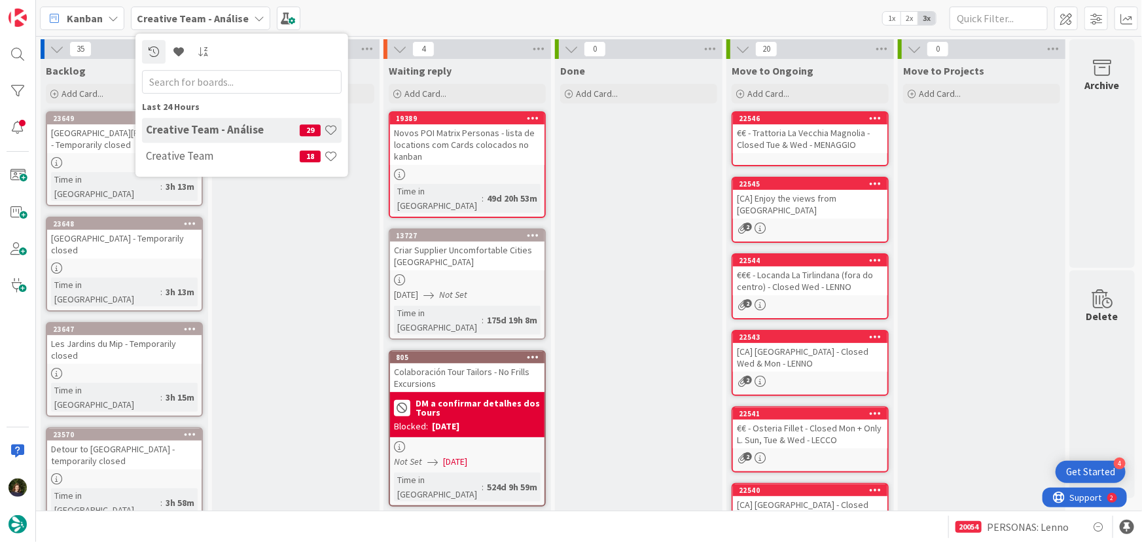
click at [172, 160] on h4 "Creative Team" at bounding box center [223, 155] width 154 height 13
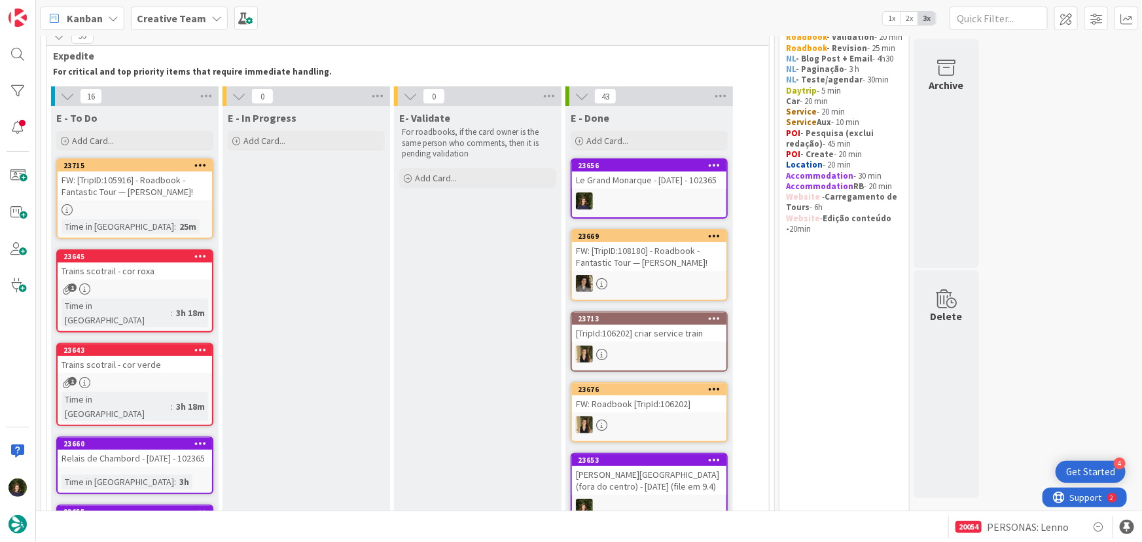
click at [117, 194] on div "FW: [TripID:105916] - Roadbook - Fantastic Tour — Peggy Gusler!" at bounding box center [135, 186] width 155 height 29
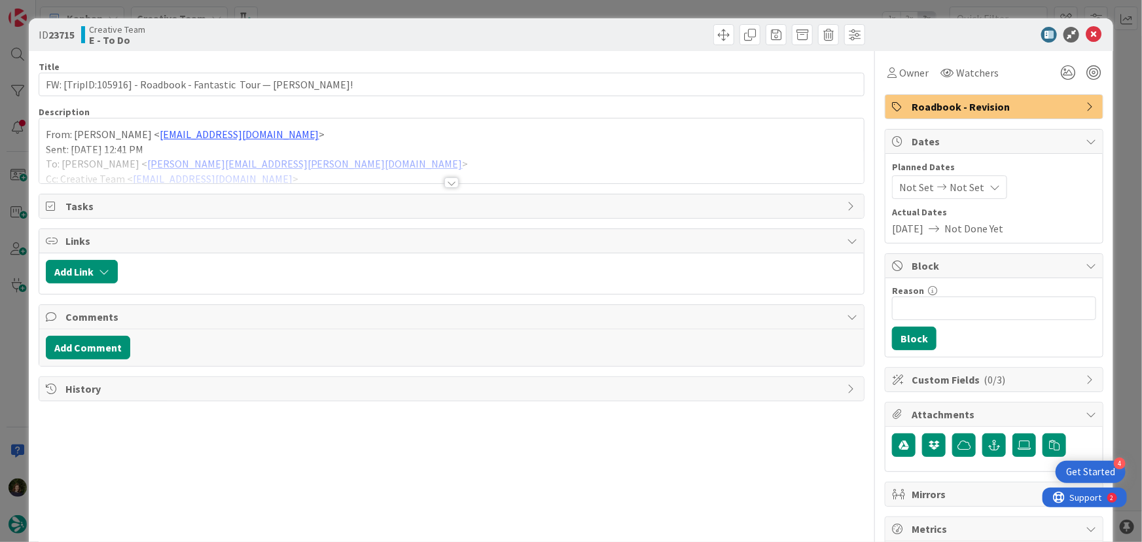
click at [448, 184] on div at bounding box center [452, 182] width 14 height 10
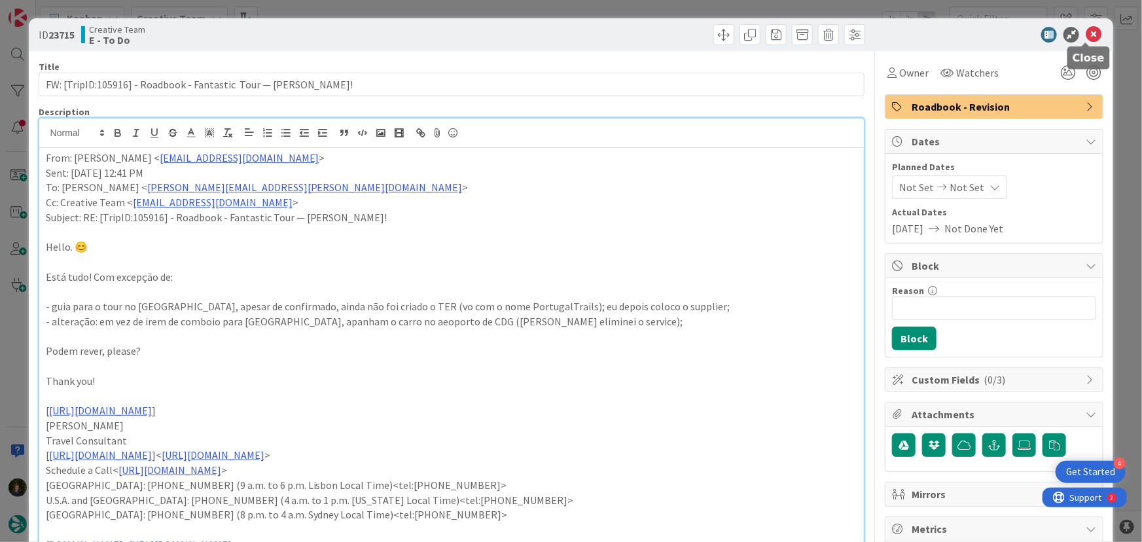
click at [1087, 37] on icon at bounding box center [1094, 35] width 16 height 16
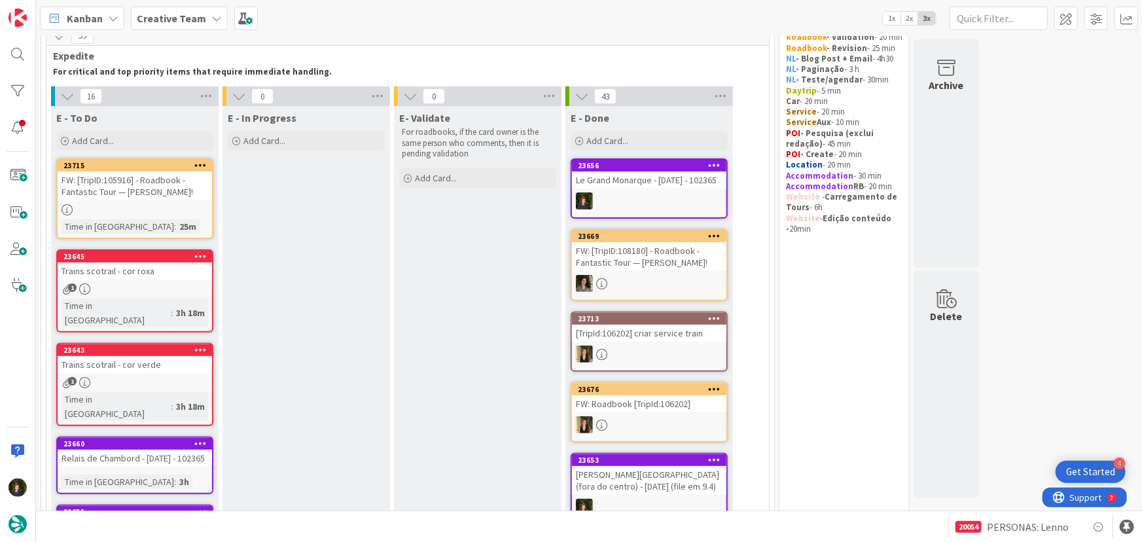
click at [130, 279] on link "23645 Trains scotrail - cor roxa 1 Time in Column : 3h 18m" at bounding box center [134, 290] width 157 height 83
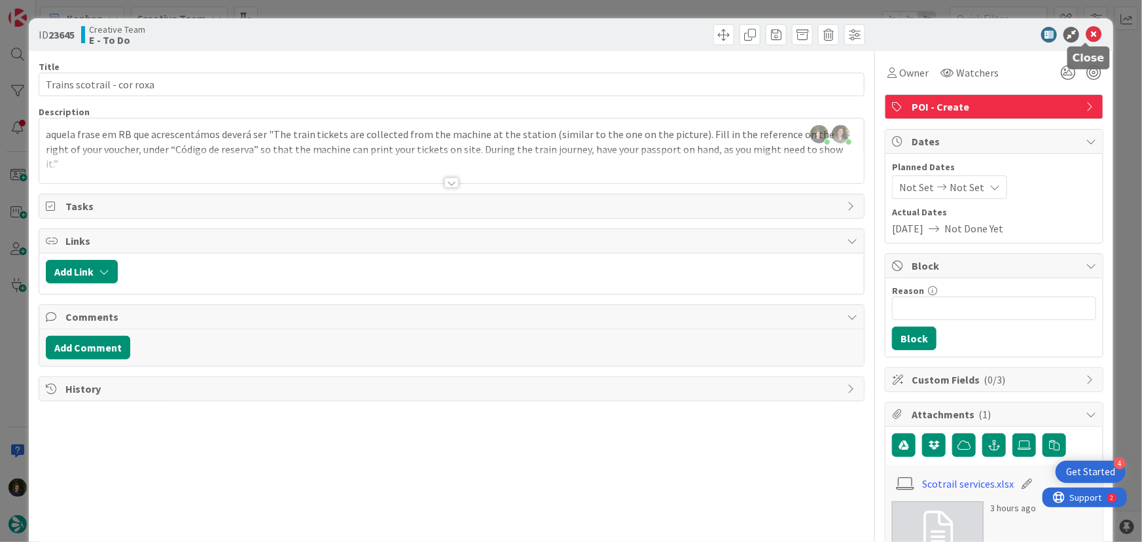
click at [1089, 32] on icon at bounding box center [1094, 35] width 16 height 16
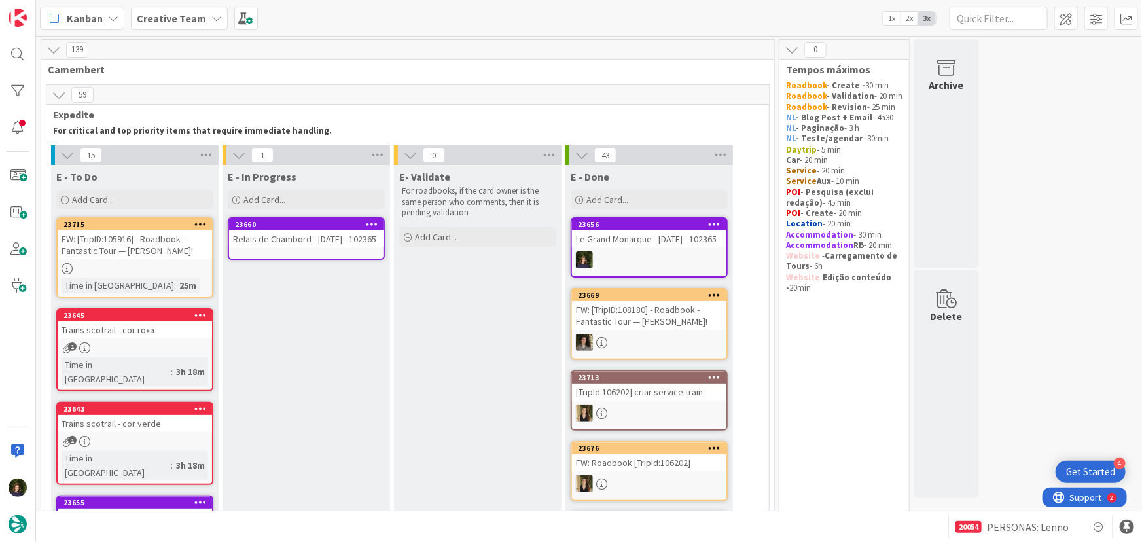
click at [295, 244] on div "Relais de Chambord - 20 oct - 102365" at bounding box center [306, 238] width 155 height 17
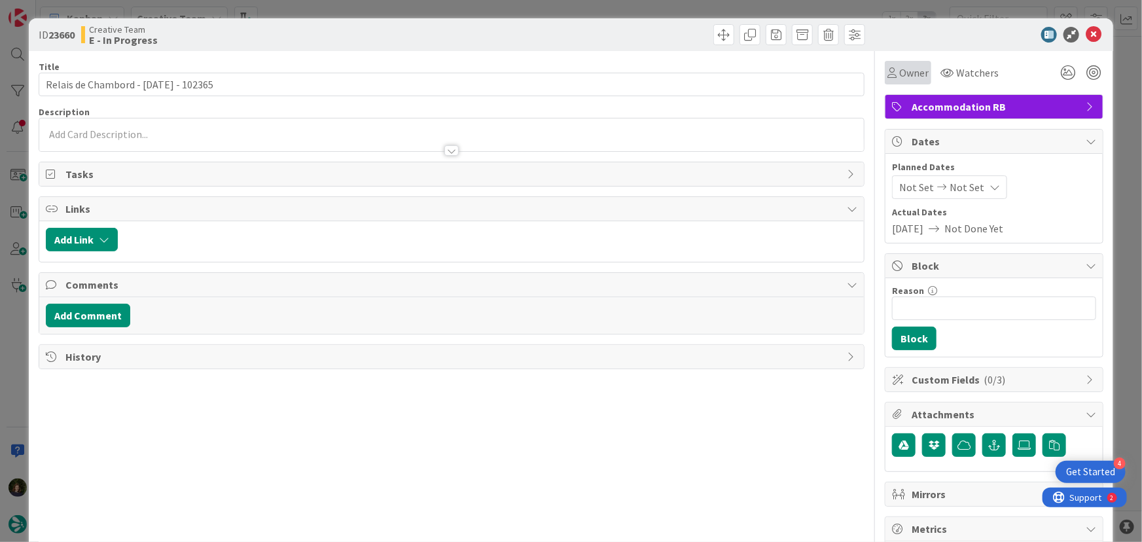
click at [909, 69] on span "Owner" at bounding box center [914, 73] width 29 height 16
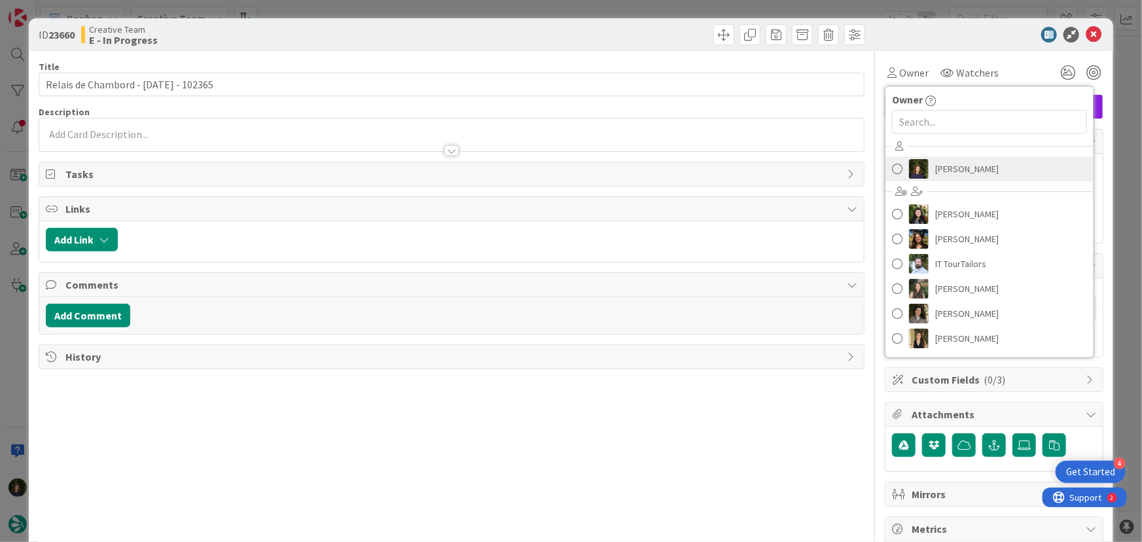
click at [963, 166] on span "[PERSON_NAME]" at bounding box center [968, 169] width 64 height 20
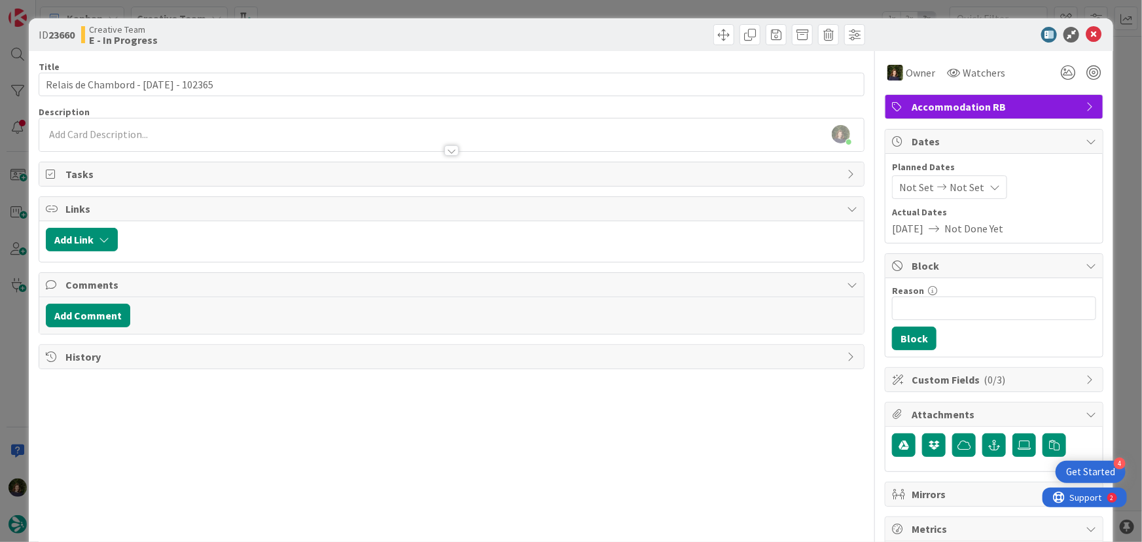
click at [449, 150] on div at bounding box center [452, 150] width 14 height 10
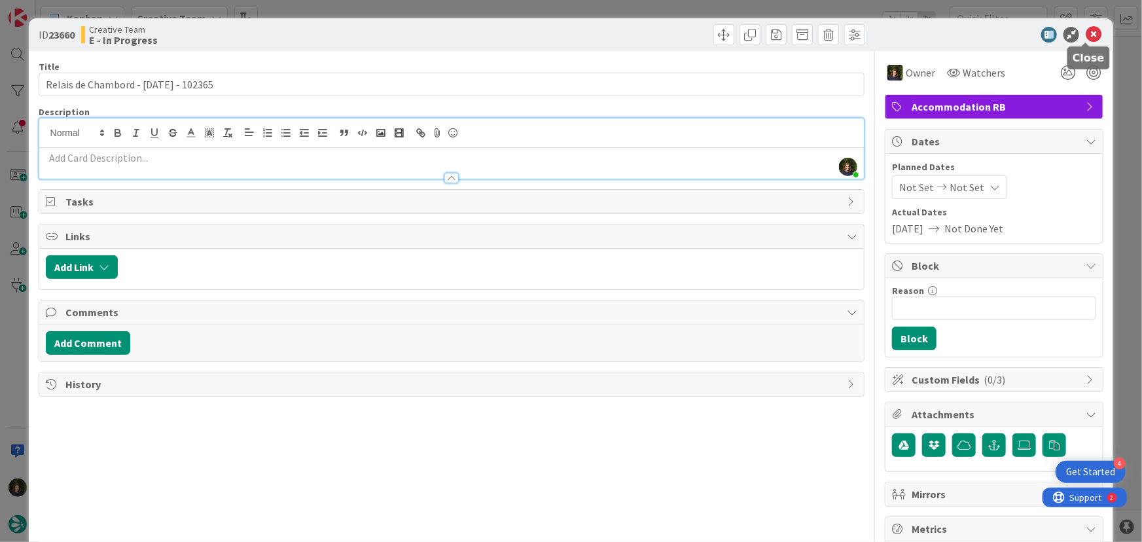
click at [1086, 31] on icon at bounding box center [1094, 35] width 16 height 16
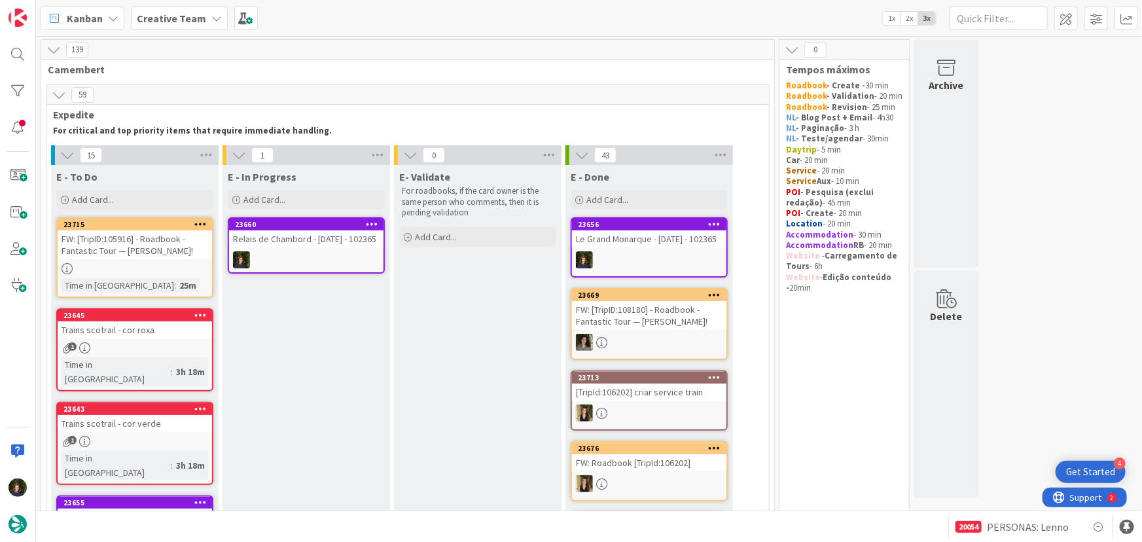
click at [122, 263] on div at bounding box center [135, 268] width 155 height 11
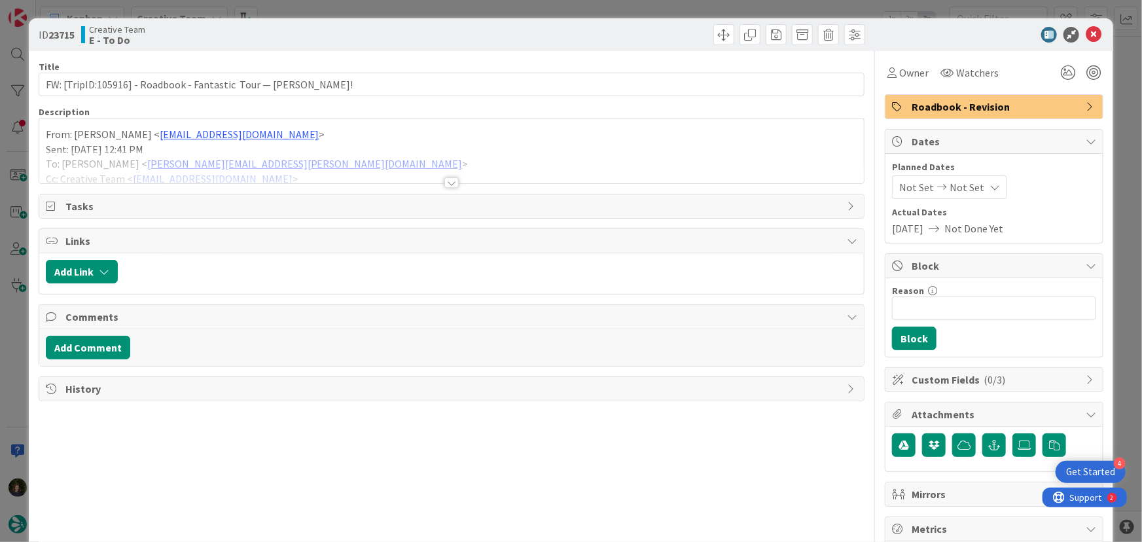
click at [445, 183] on div at bounding box center [452, 182] width 14 height 10
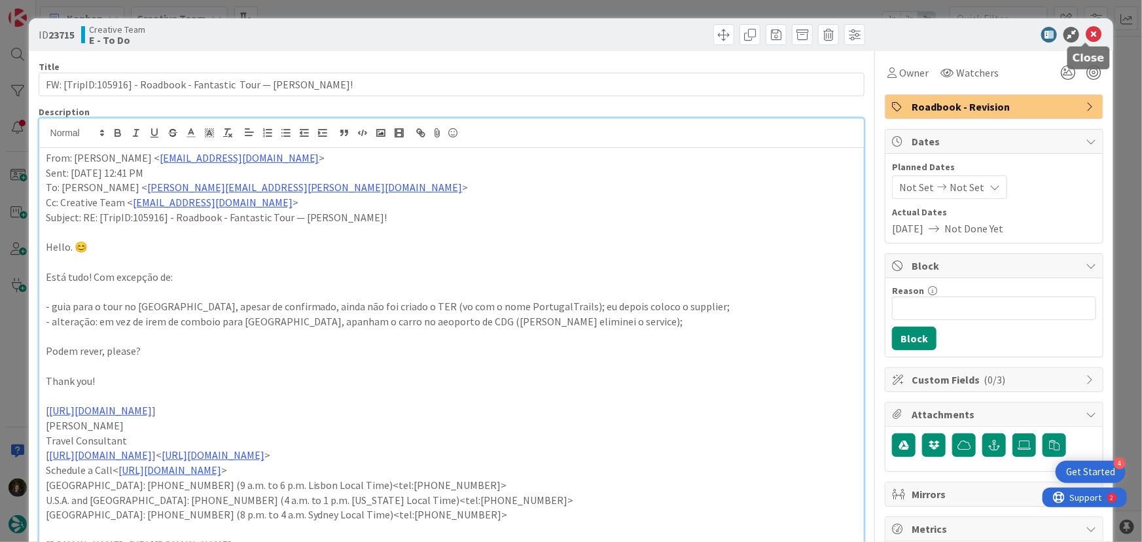
click at [1092, 31] on icon at bounding box center [1094, 35] width 16 height 16
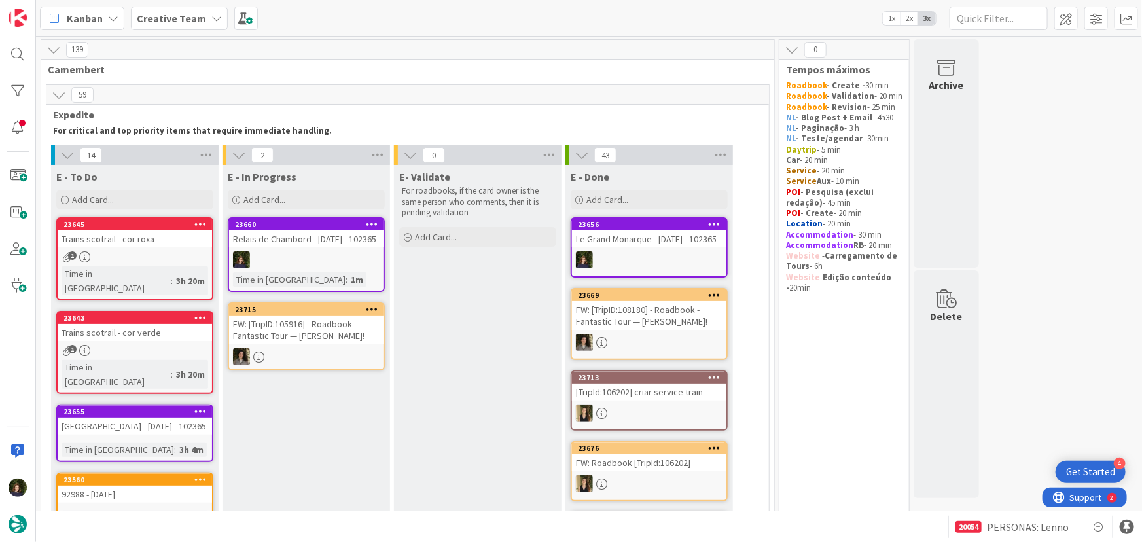
click at [285, 249] on link "23660 Relais de Chambord - 20 oct - 102365 Time in Column : 1m" at bounding box center [306, 254] width 157 height 75
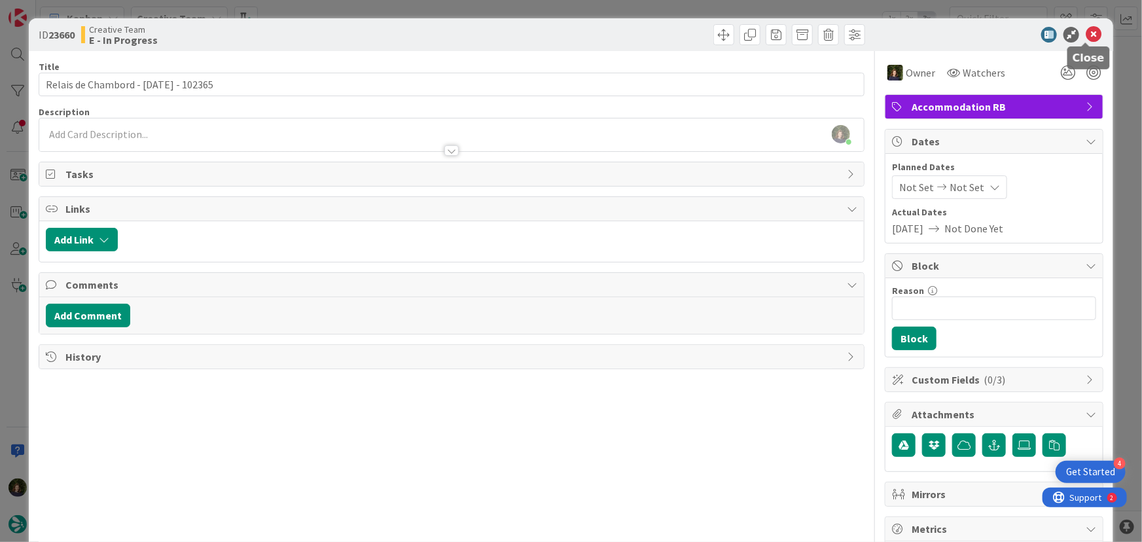
click at [1086, 39] on icon at bounding box center [1094, 35] width 16 height 16
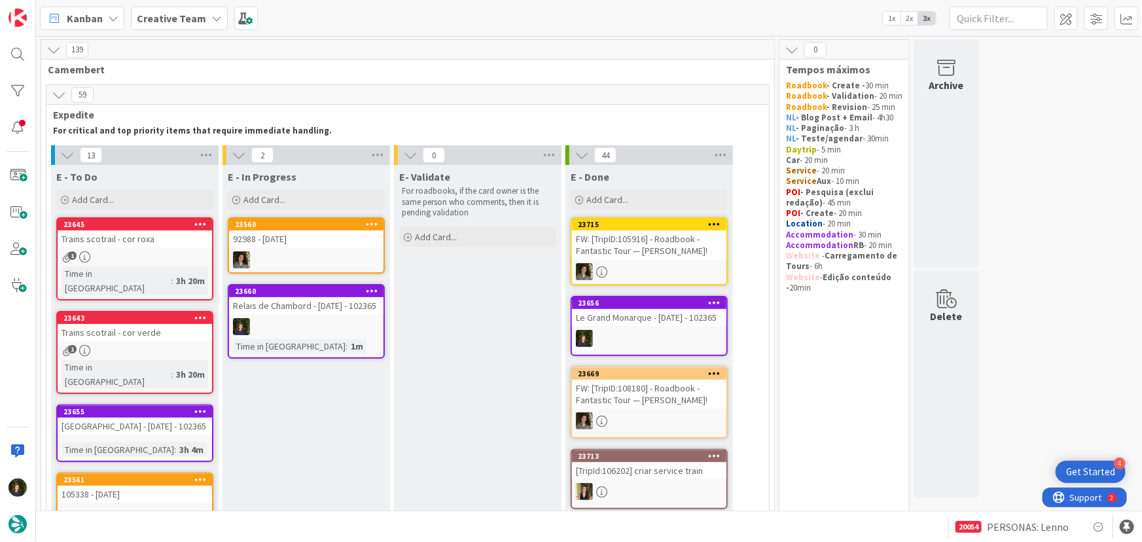
click at [173, 19] on b "Creative Team" at bounding box center [171, 18] width 69 height 13
click at [183, 156] on h4 "Creative Team - Análise" at bounding box center [223, 155] width 154 height 13
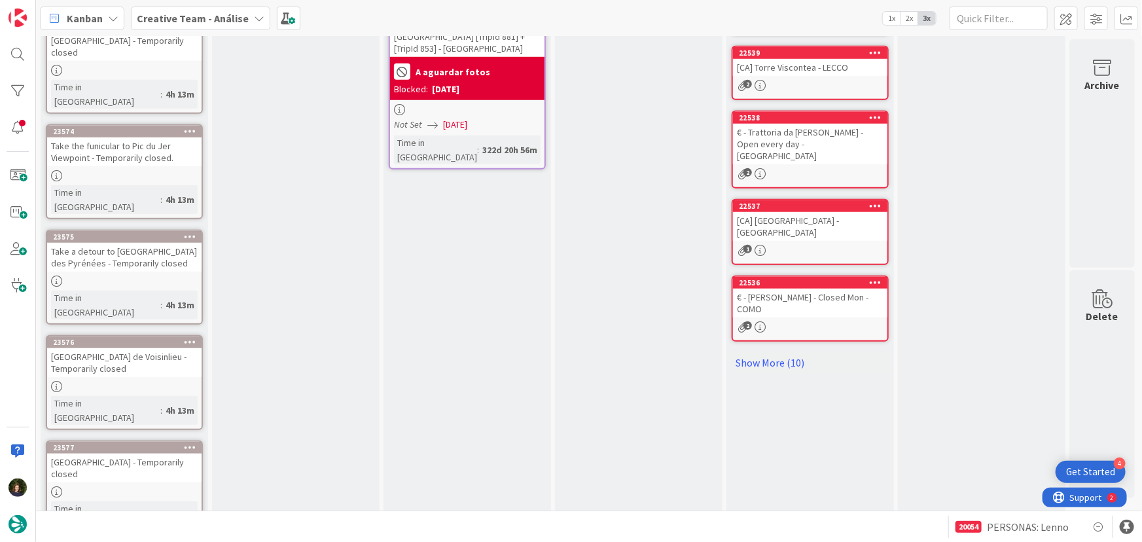
scroll to position [530, 0]
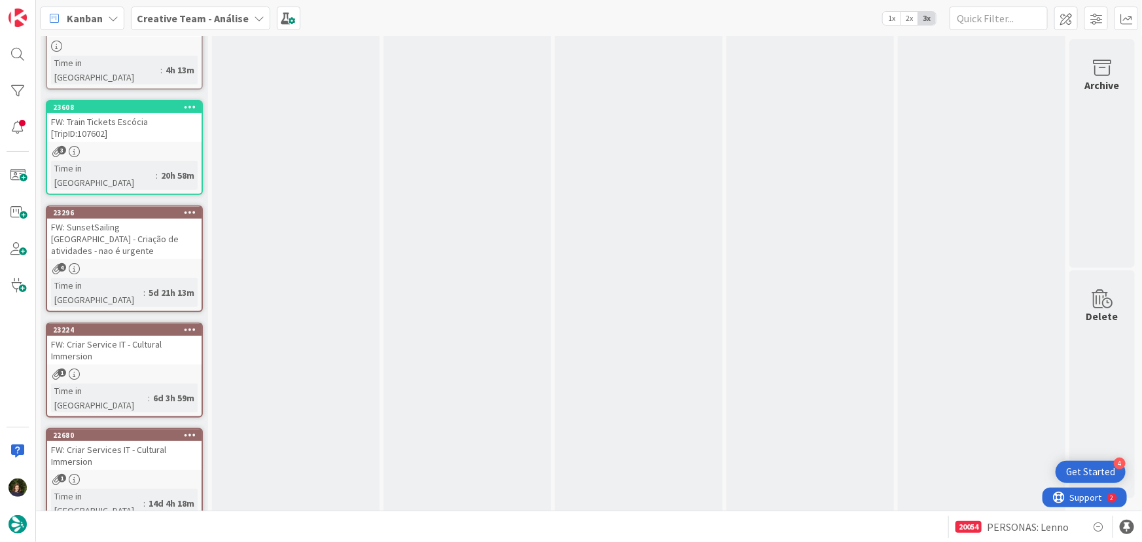
scroll to position [2562, 0]
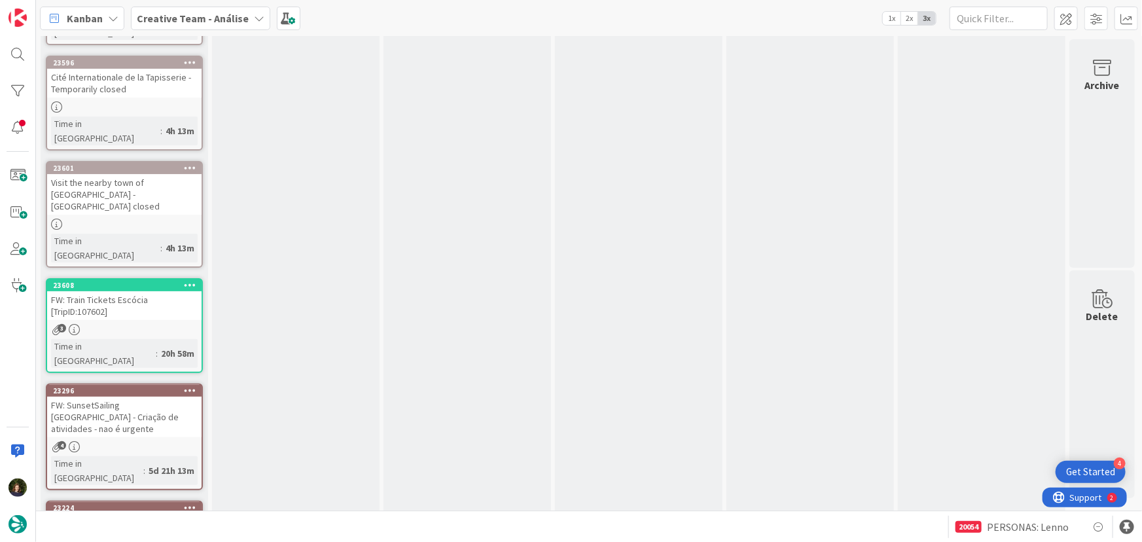
click at [206, 17] on b "Creative Team - Análise" at bounding box center [193, 18] width 112 height 13
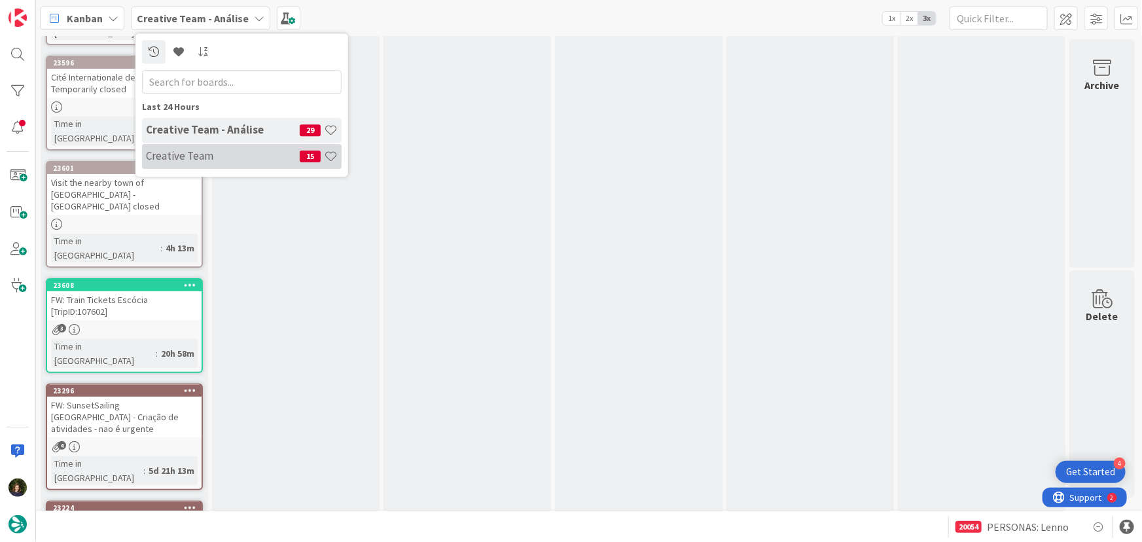
click at [200, 156] on h4 "Creative Team" at bounding box center [223, 155] width 154 height 13
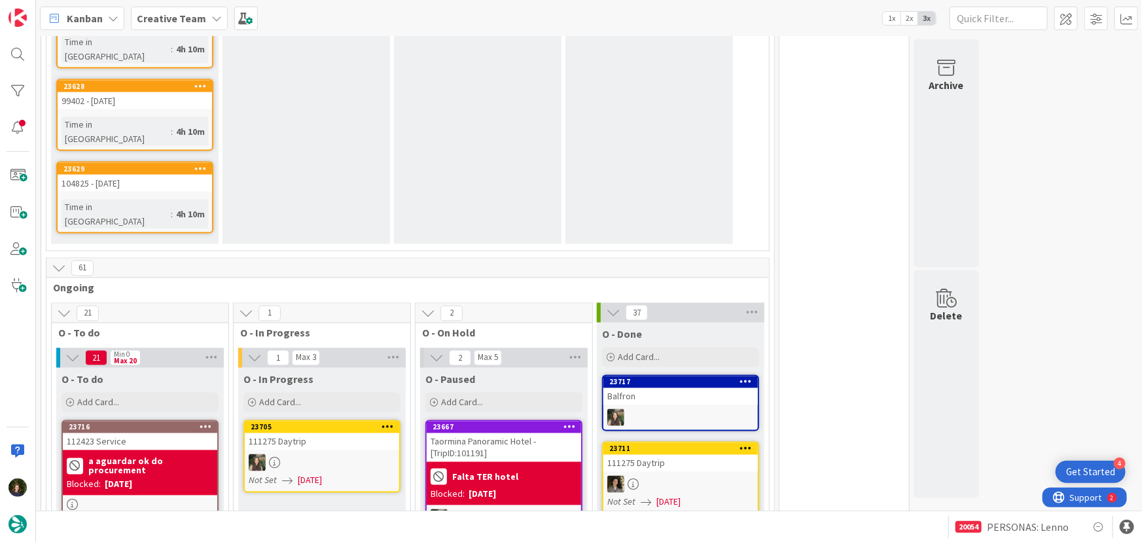
scroll to position [1190, 0]
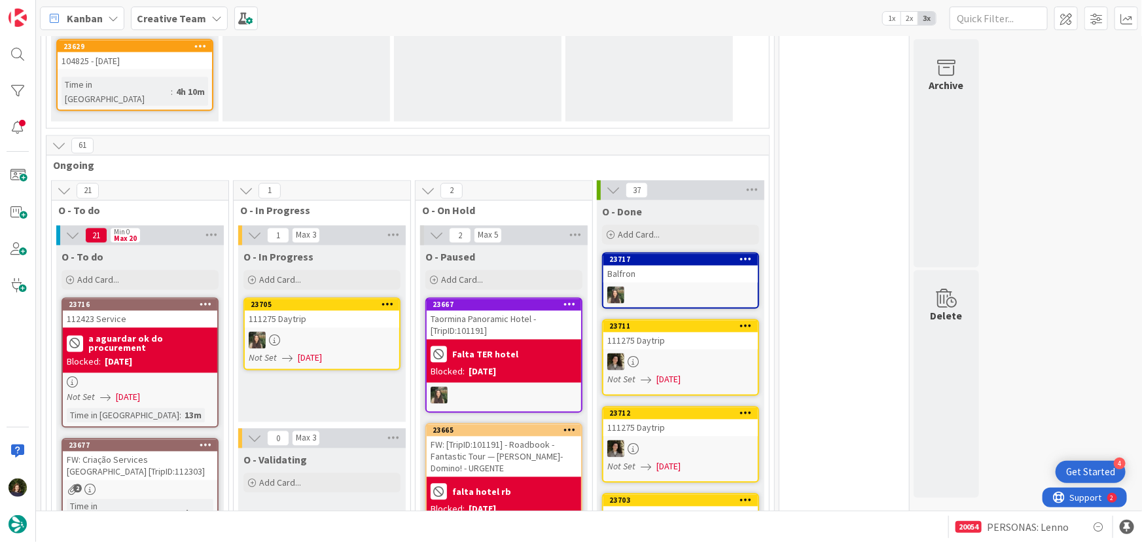
click at [164, 439] on link "23677 FW: Criação Services Cork [TripID:112303] 2 Time in Column : 1h 17m" at bounding box center [140, 486] width 157 height 95
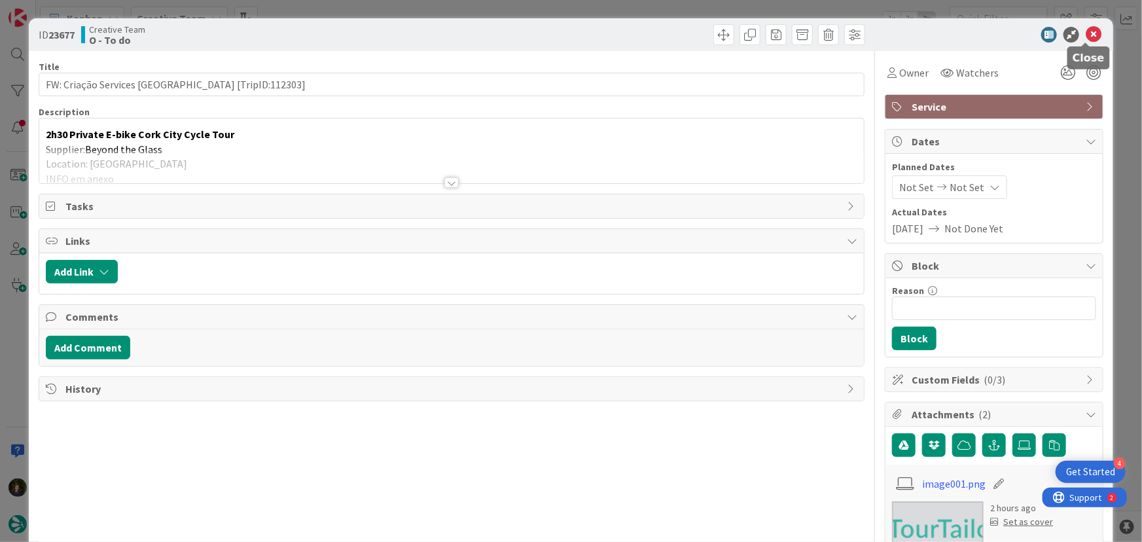
click at [1087, 33] on icon at bounding box center [1094, 35] width 16 height 16
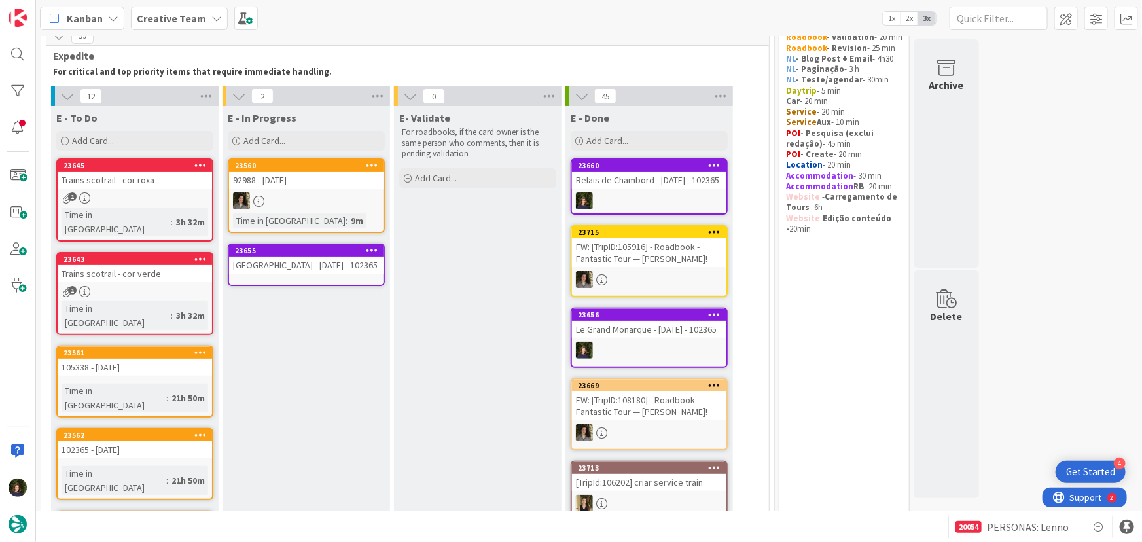
scroll to position [60, 0]
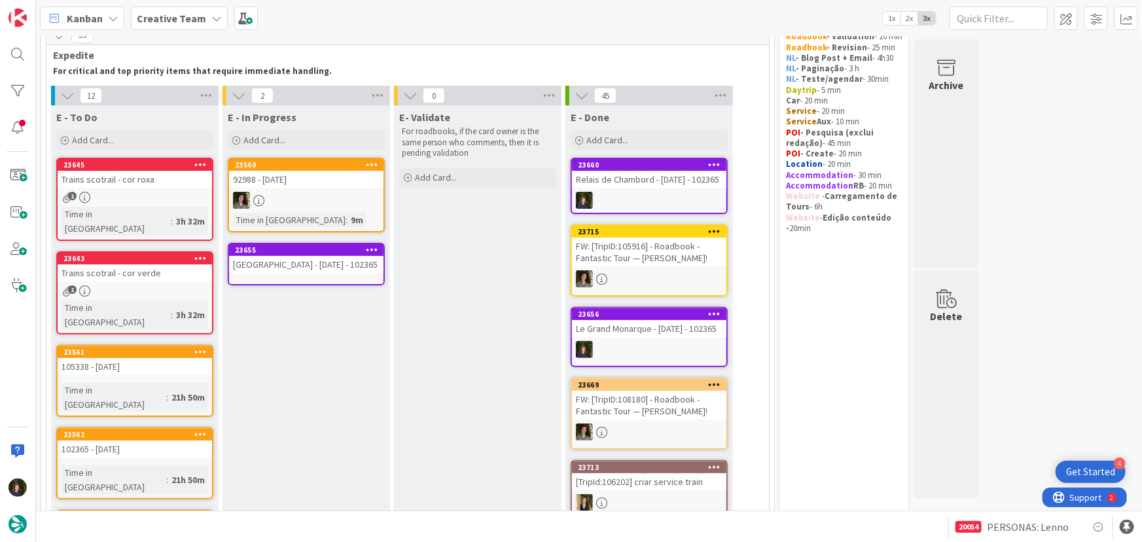
click at [302, 259] on div "Grand Hôtel de Sarlat - 20 oct - 102365" at bounding box center [306, 264] width 155 height 17
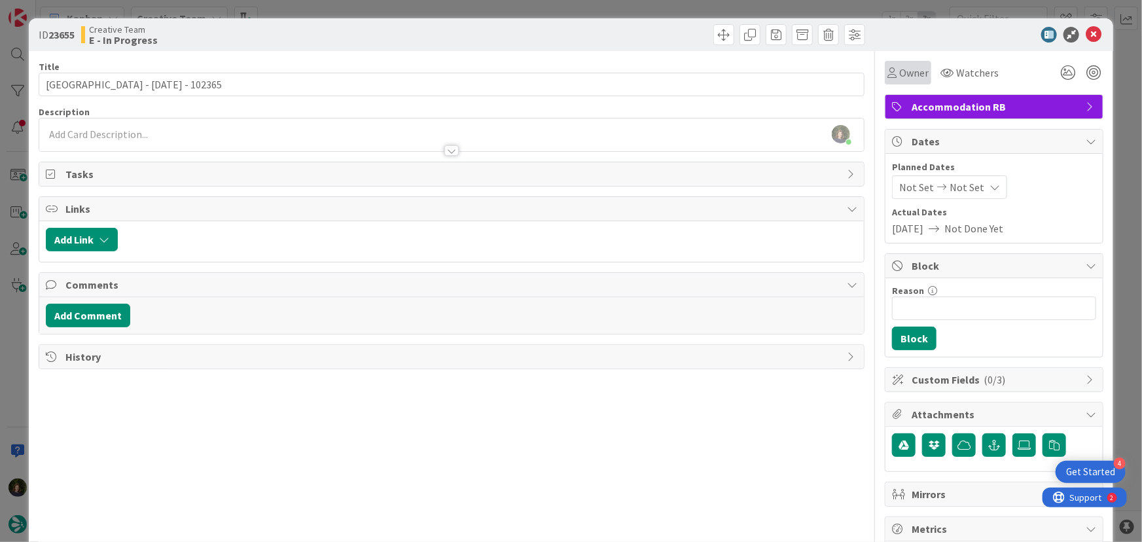
click at [906, 74] on span "Owner" at bounding box center [914, 73] width 29 height 16
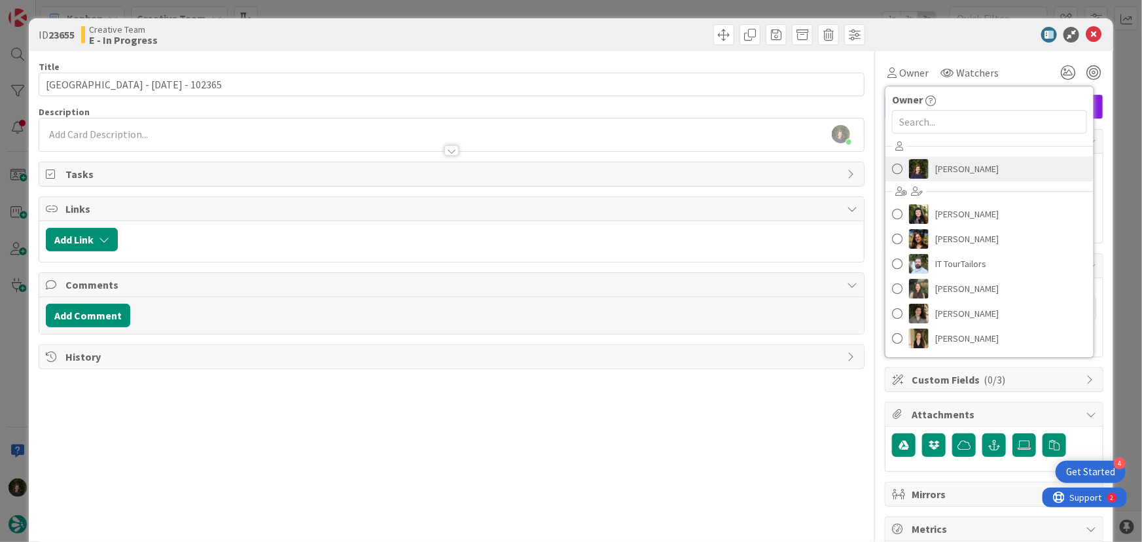
click at [953, 173] on span "[PERSON_NAME]" at bounding box center [968, 169] width 64 height 20
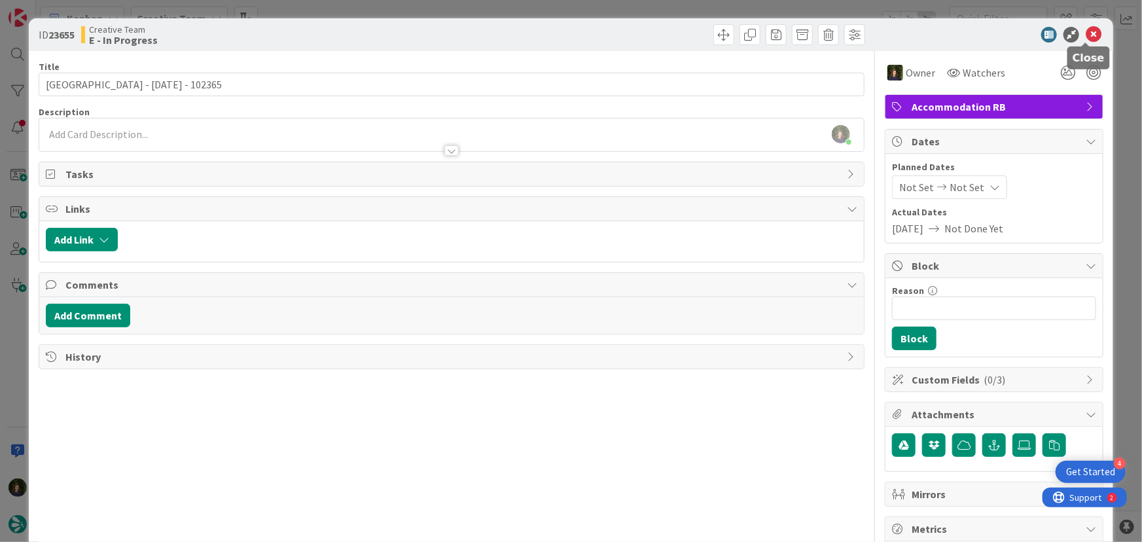
click at [1086, 33] on icon at bounding box center [1094, 35] width 16 height 16
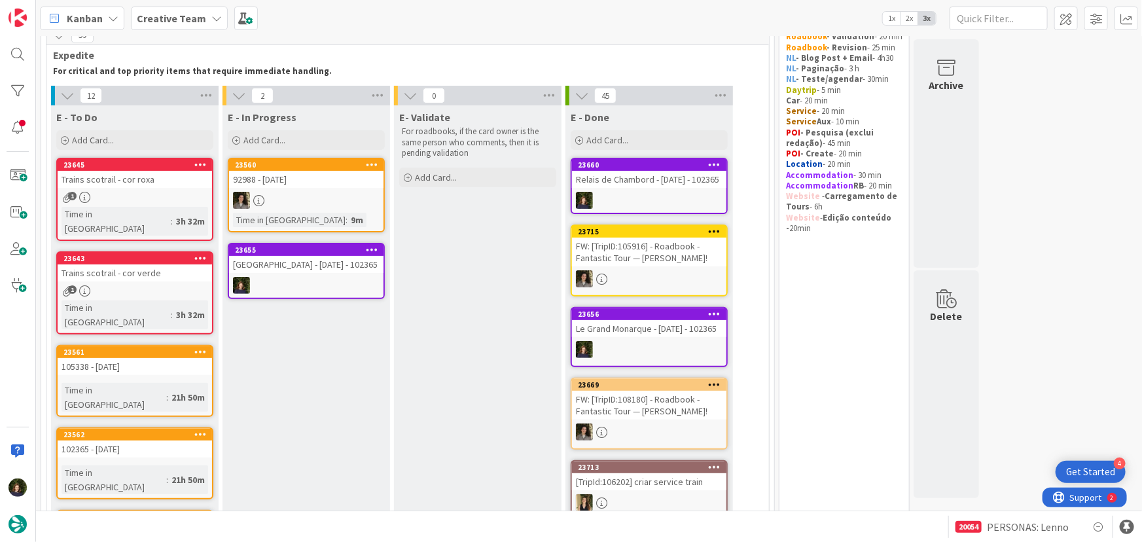
click at [193, 20] on b "Creative Team" at bounding box center [171, 18] width 69 height 13
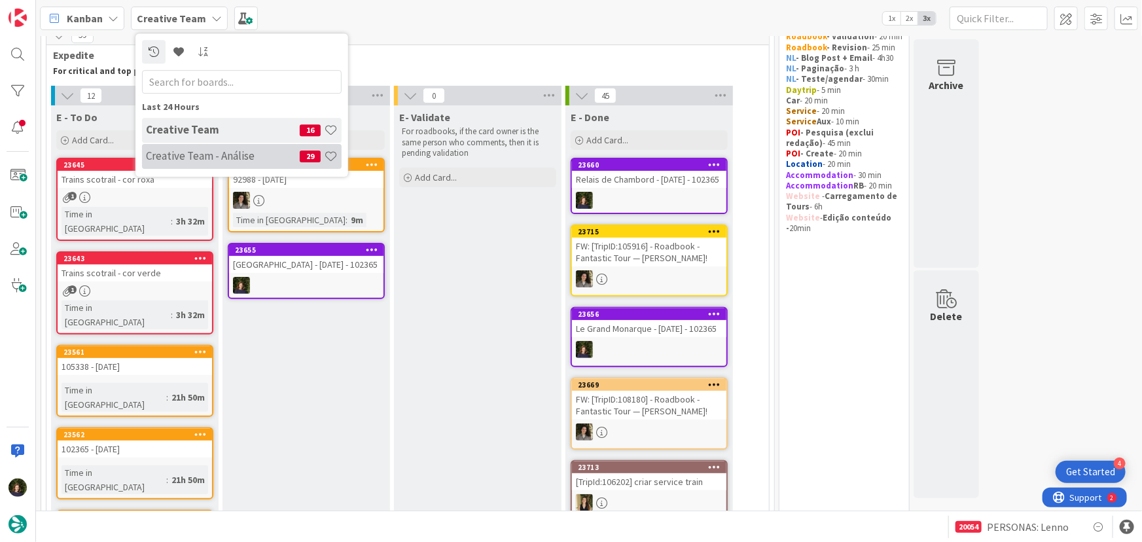
click at [203, 150] on h4 "Creative Team - Análise" at bounding box center [223, 155] width 154 height 13
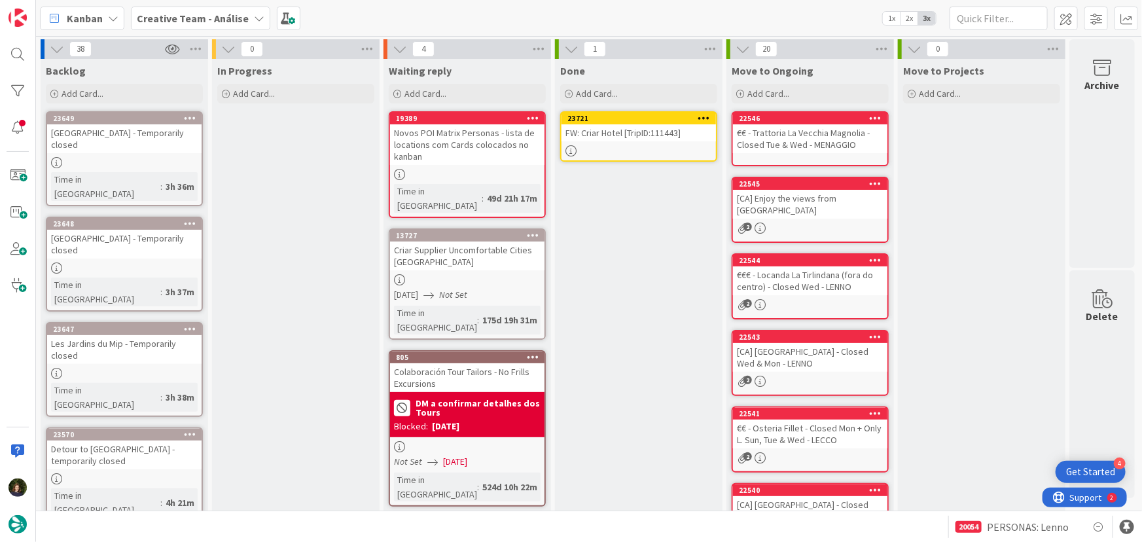
click at [704, 117] on icon at bounding box center [705, 117] width 12 height 9
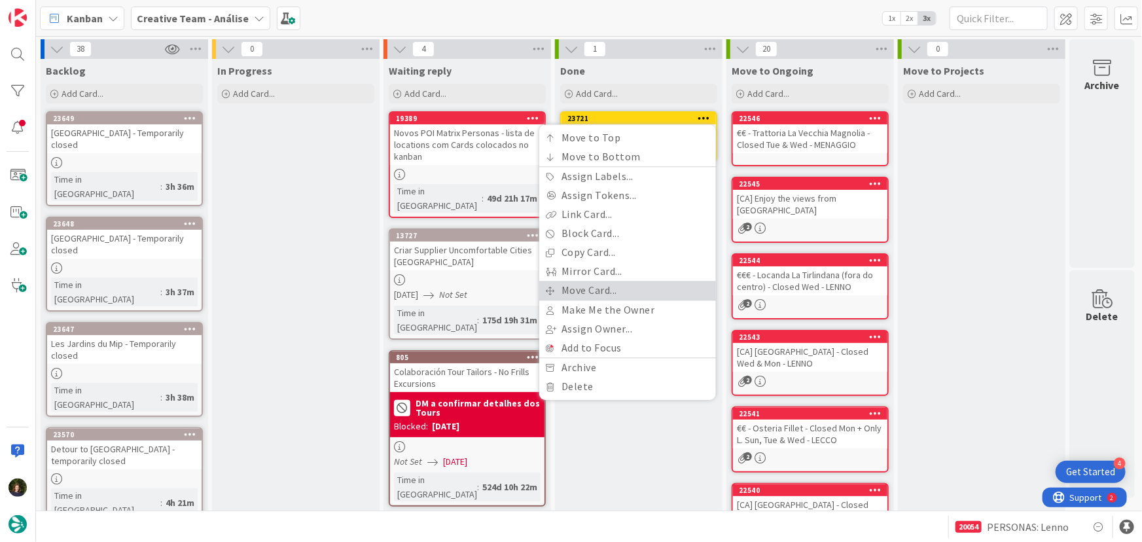
click at [627, 291] on link "Move Card..." at bounding box center [627, 290] width 177 height 19
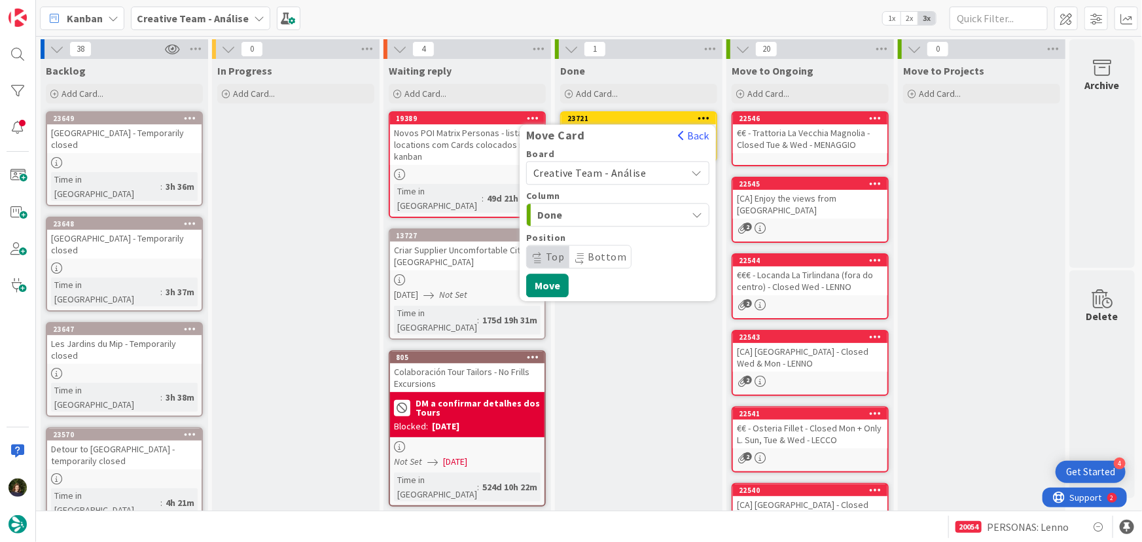
click at [623, 174] on span "Creative Team - Análise" at bounding box center [590, 172] width 113 height 13
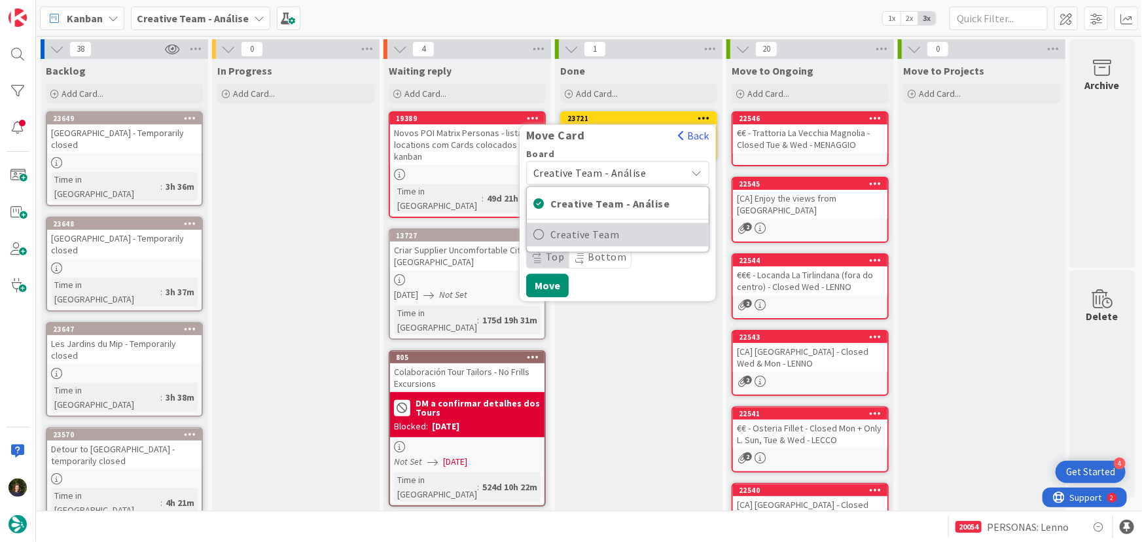
click at [635, 229] on span "Creative Team" at bounding box center [627, 235] width 152 height 20
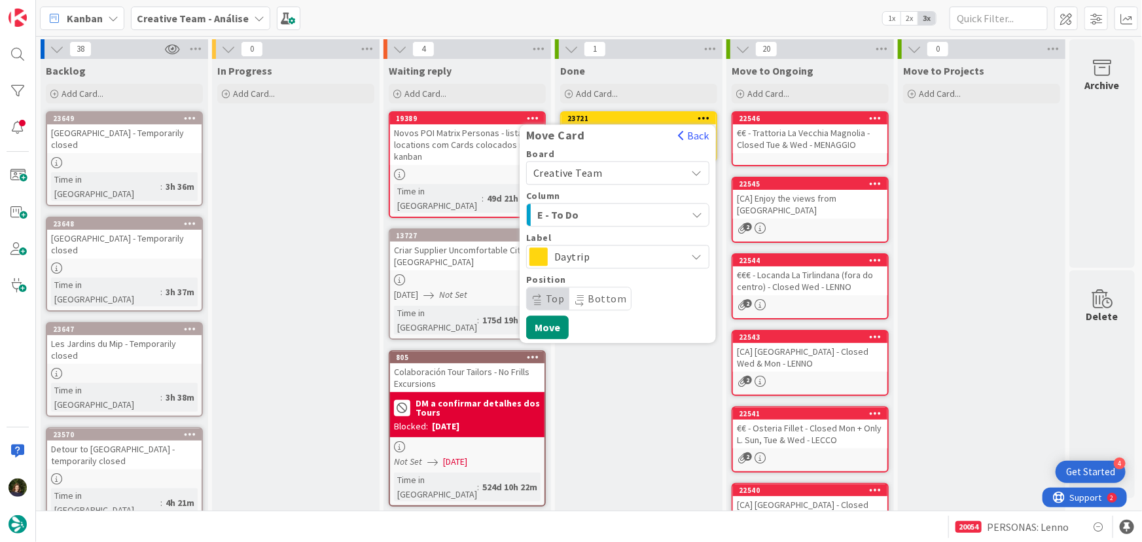
click at [632, 215] on span "E - To Do" at bounding box center [587, 214] width 98 height 17
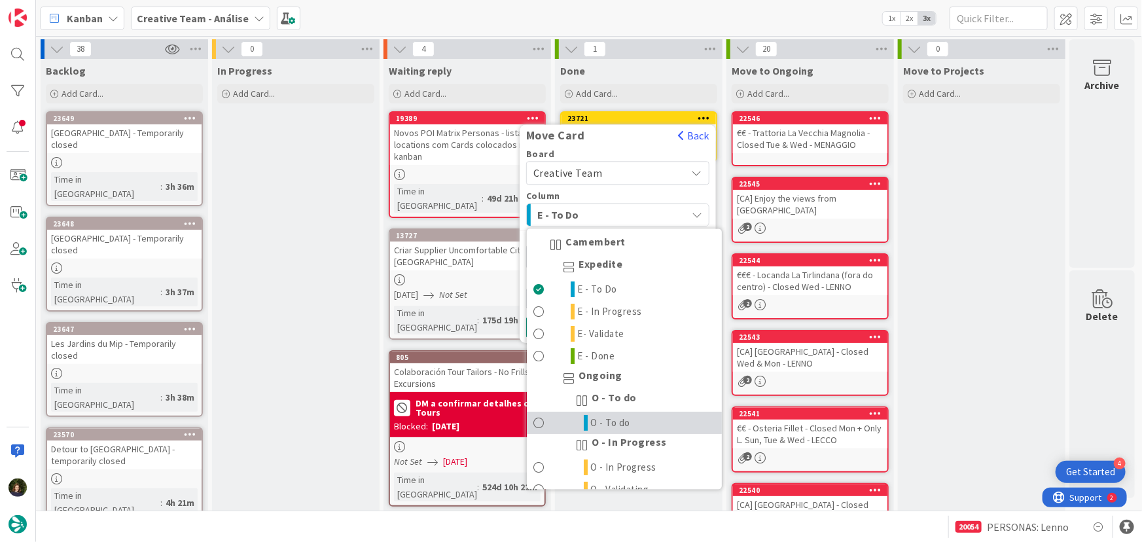
click at [650, 426] on link "O - To do" at bounding box center [624, 423] width 195 height 22
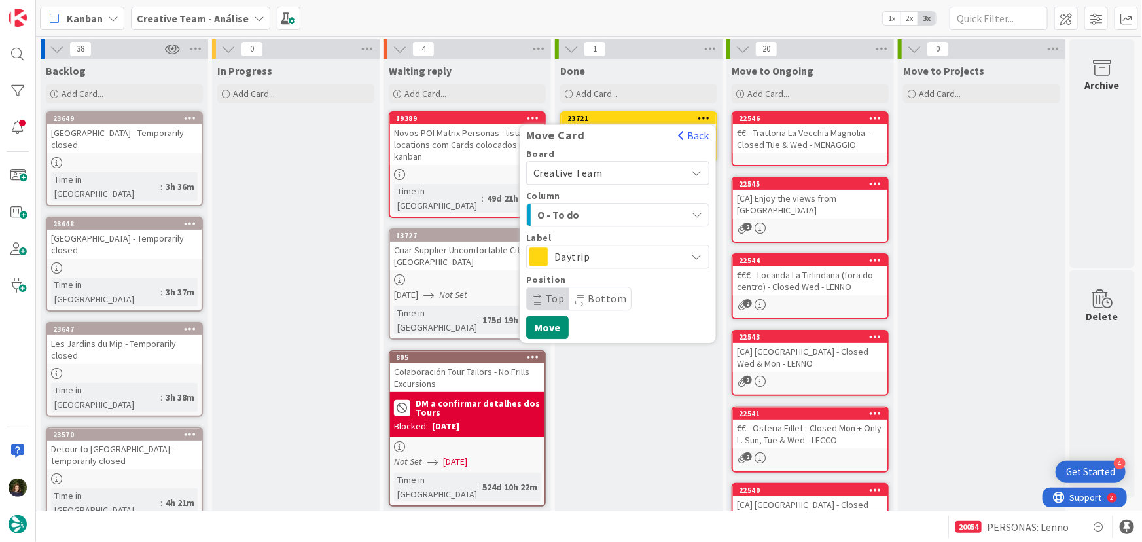
click at [629, 249] on span "Daytrip" at bounding box center [618, 256] width 126 height 18
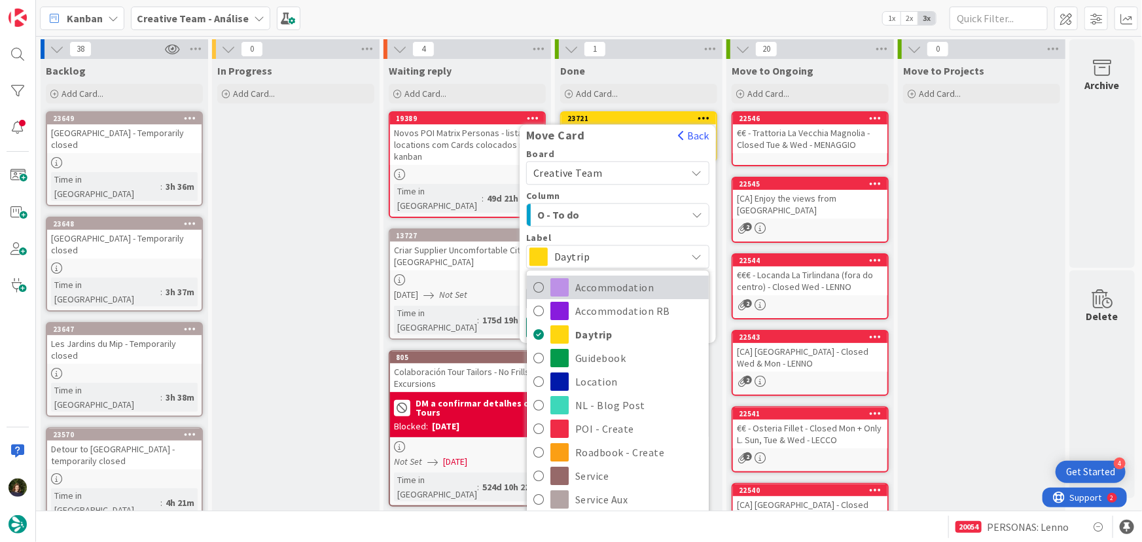
click at [630, 290] on span "Accommodation" at bounding box center [638, 288] width 127 height 20
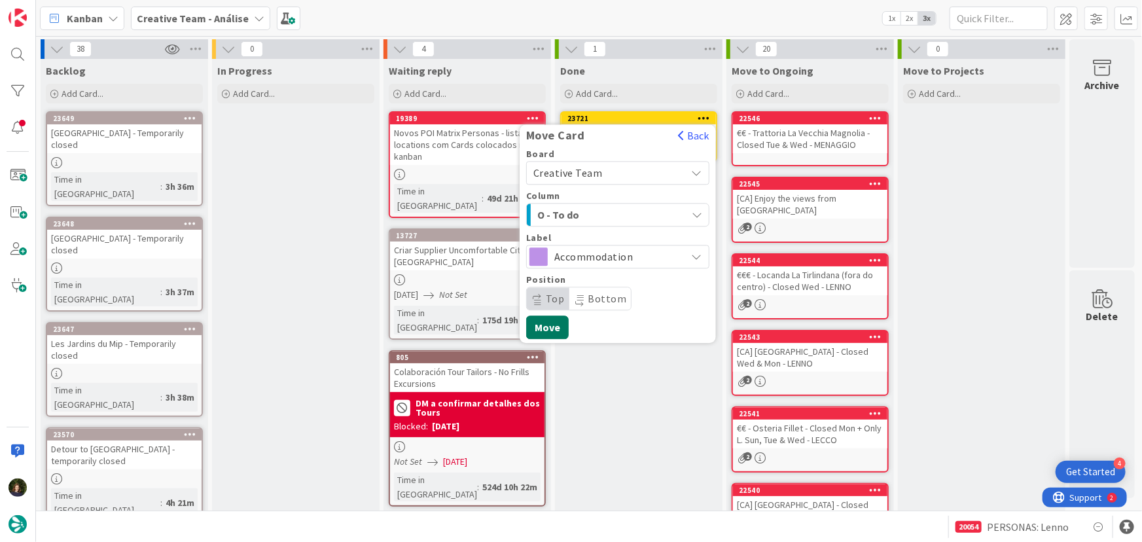
click at [552, 325] on button "Move" at bounding box center [547, 328] width 43 height 24
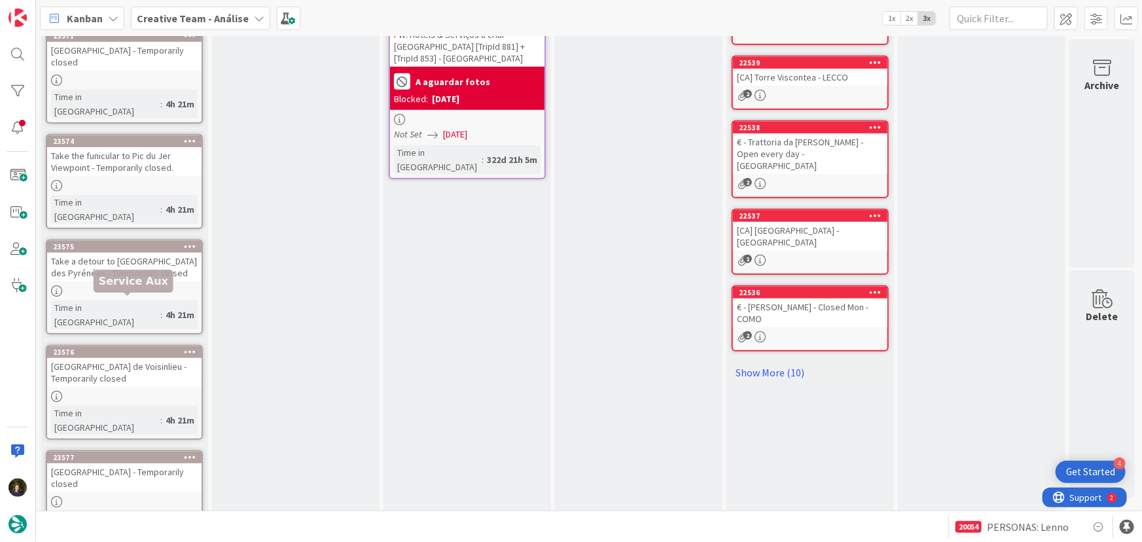
scroll to position [530, 0]
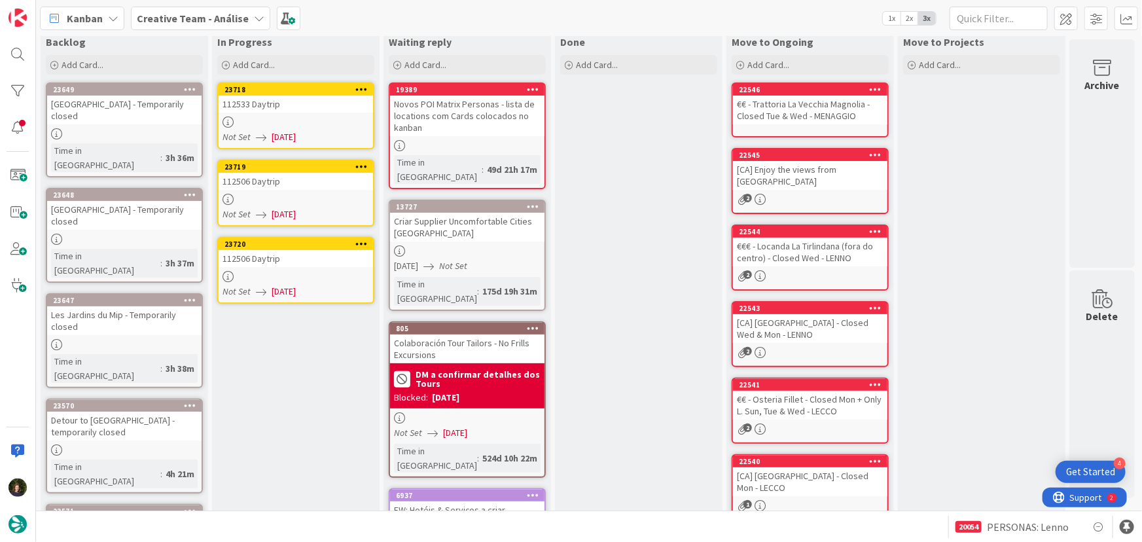
scroll to position [0, 0]
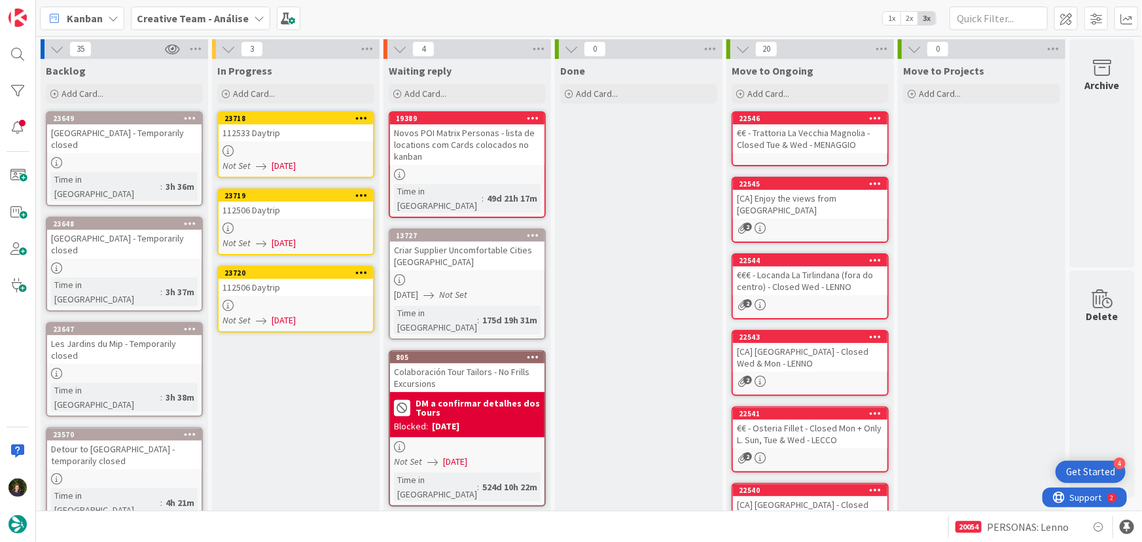
click at [270, 300] on div at bounding box center [296, 305] width 155 height 11
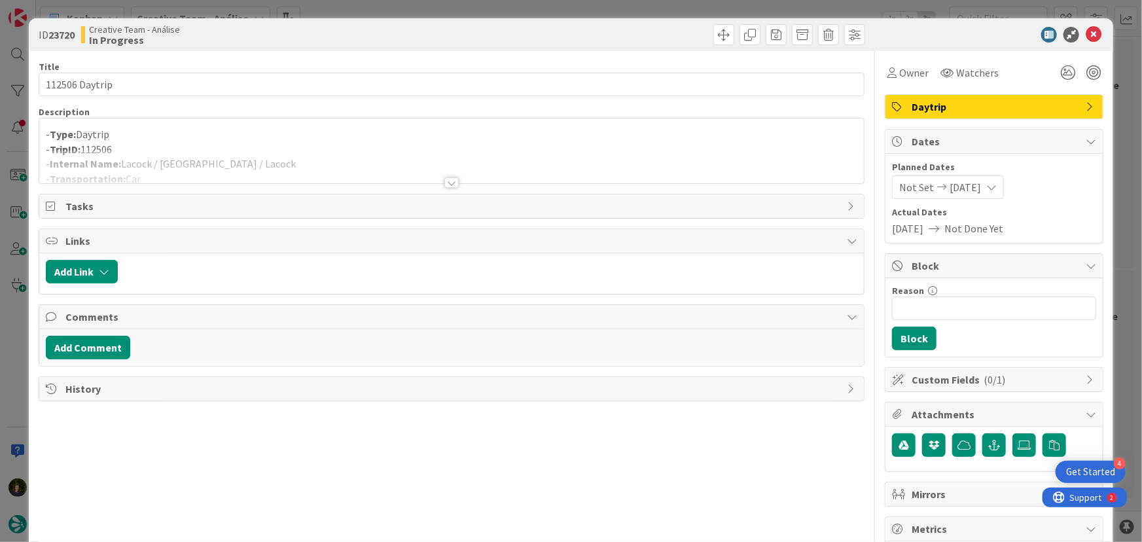
click at [447, 185] on div at bounding box center [452, 182] width 14 height 10
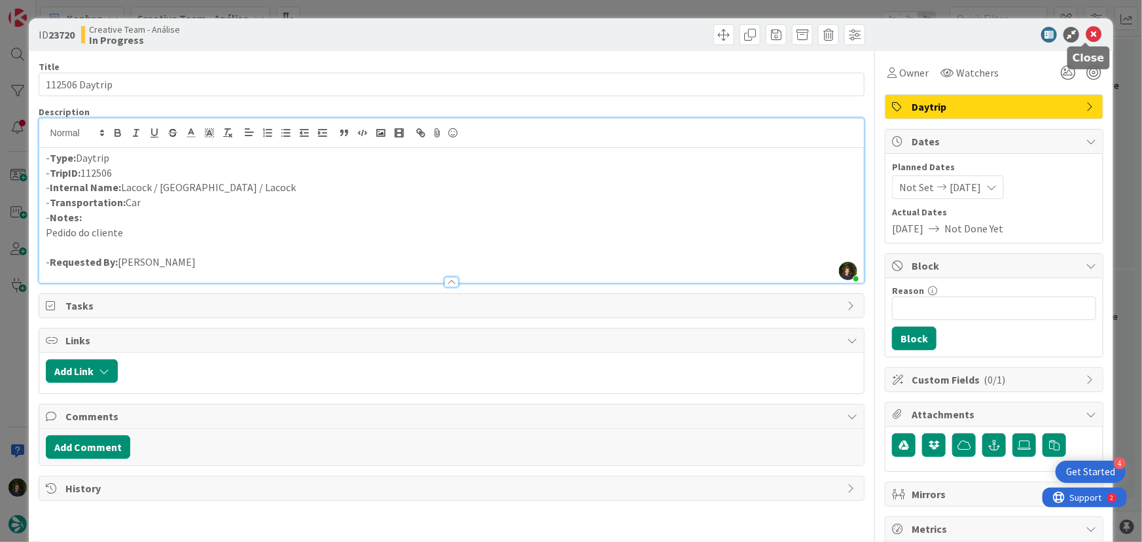
click at [1086, 38] on icon at bounding box center [1094, 35] width 16 height 16
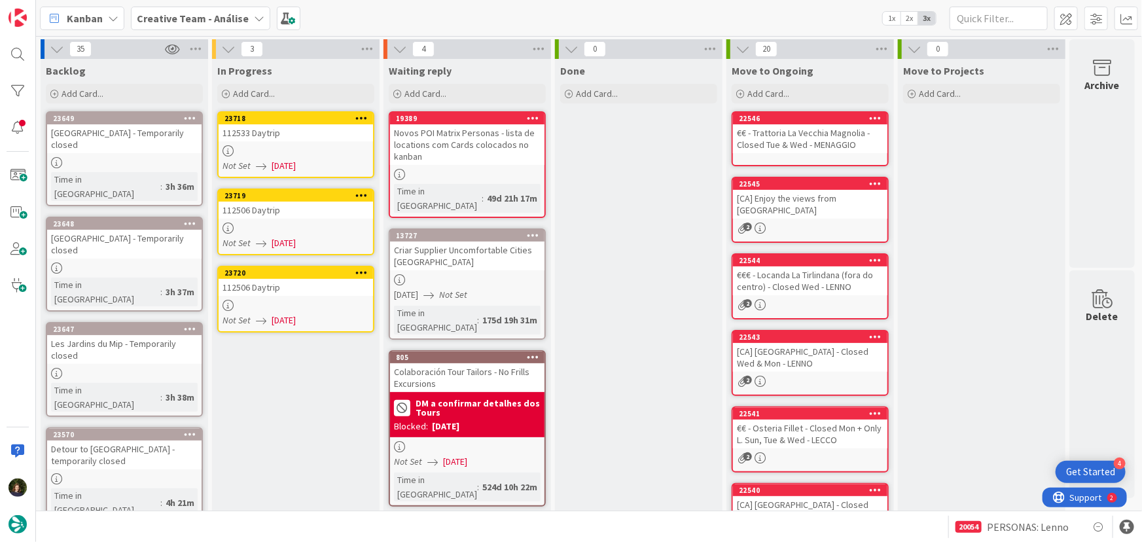
click at [306, 216] on div "112506 Daytrip" at bounding box center [296, 210] width 155 height 17
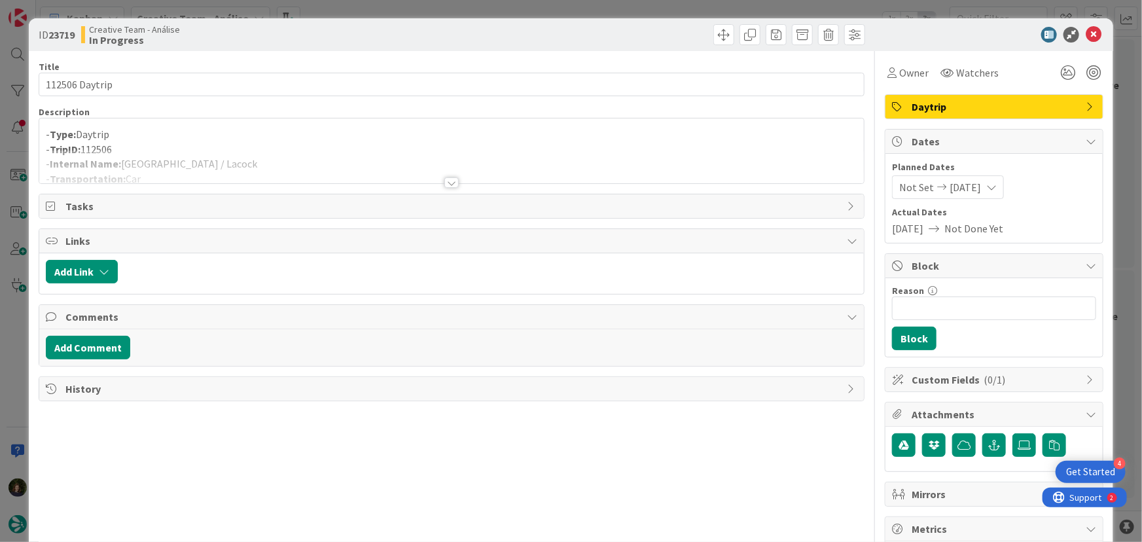
click at [454, 180] on div at bounding box center [452, 166] width 826 height 33
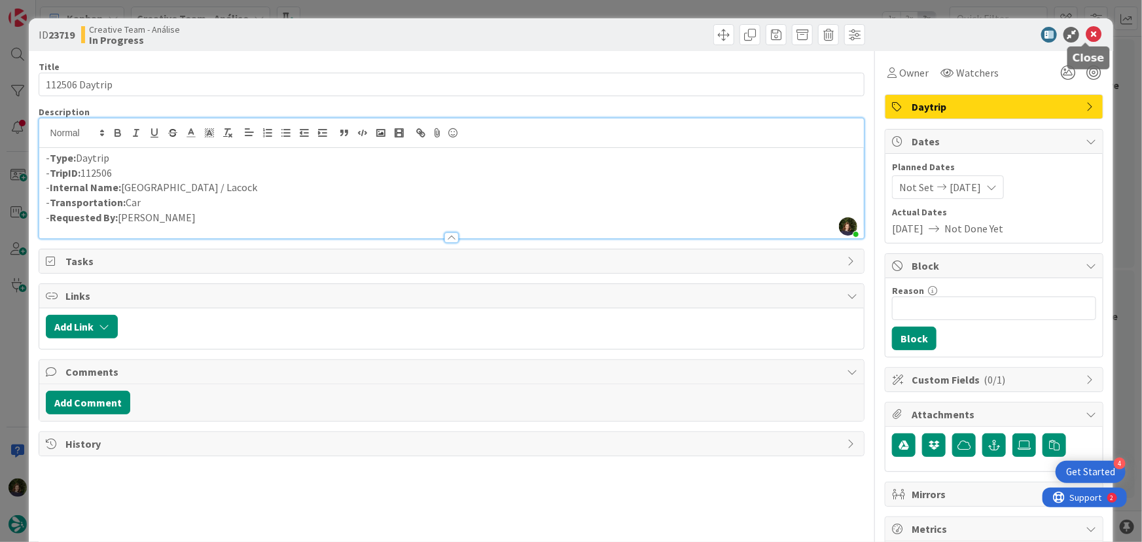
click at [1091, 36] on icon at bounding box center [1094, 35] width 16 height 16
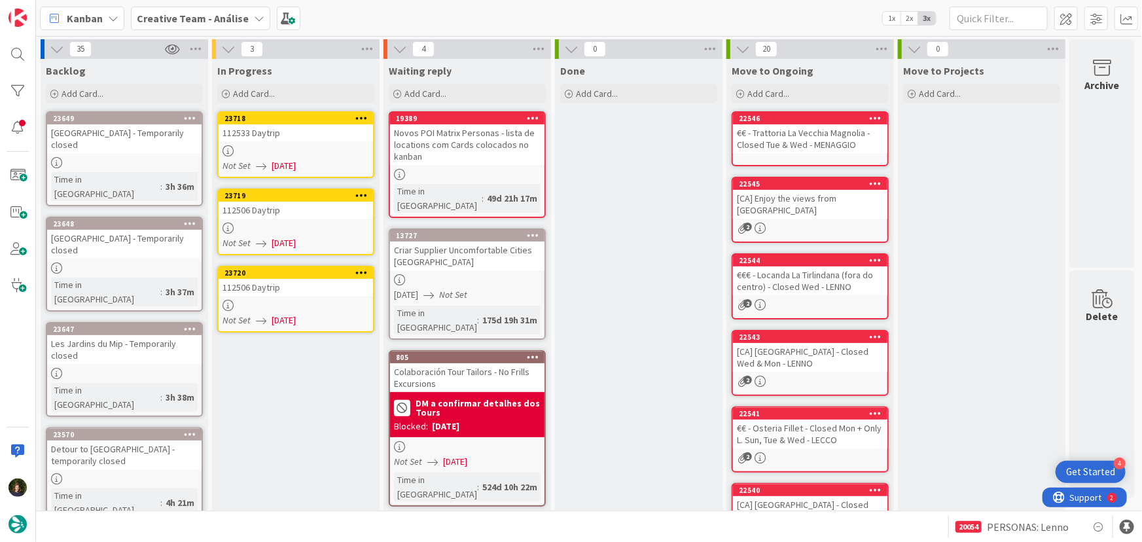
click at [272, 154] on div at bounding box center [296, 150] width 155 height 11
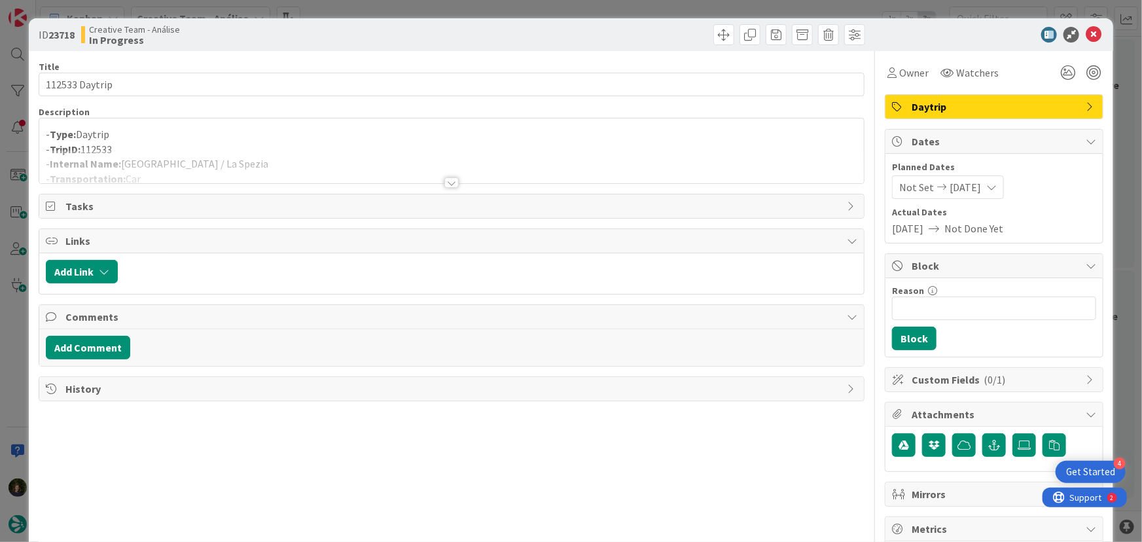
click at [448, 183] on div at bounding box center [452, 182] width 14 height 10
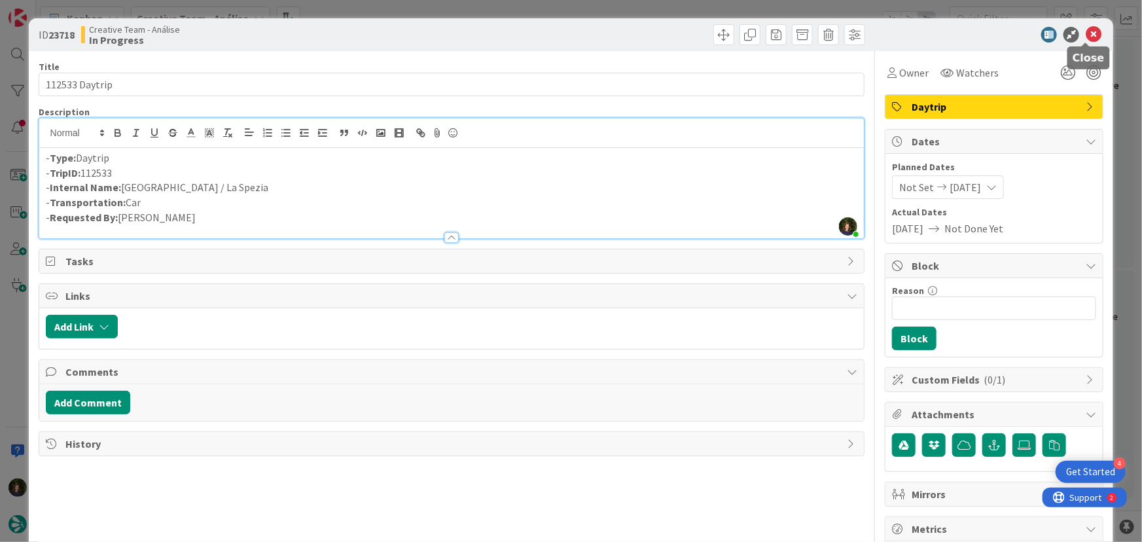
click at [1086, 41] on icon at bounding box center [1094, 35] width 16 height 16
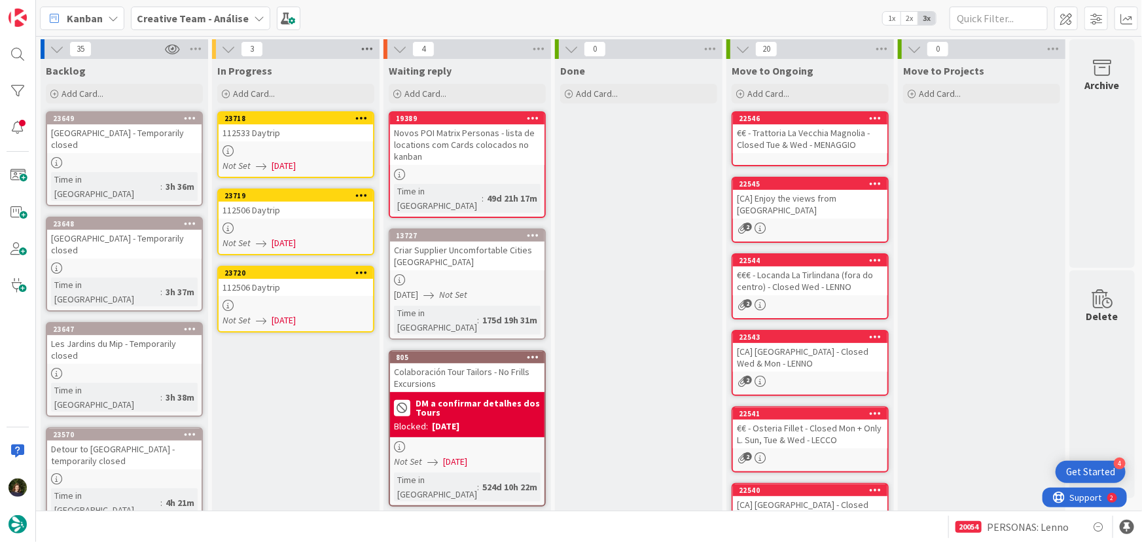
click at [373, 46] on icon at bounding box center [367, 49] width 17 height 20
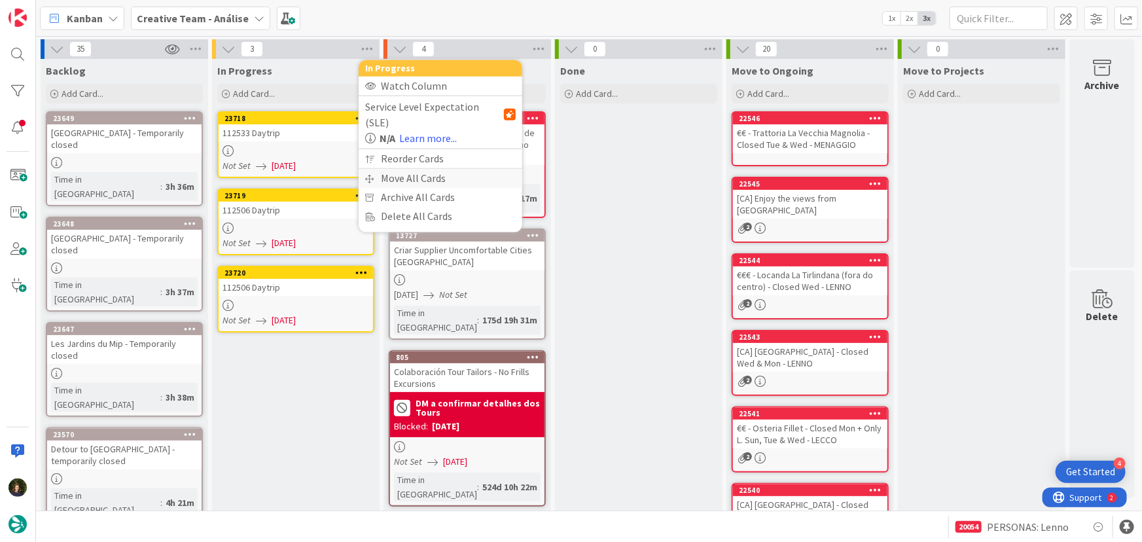
click at [421, 169] on div "Move All Cards" at bounding box center [441, 178] width 164 height 19
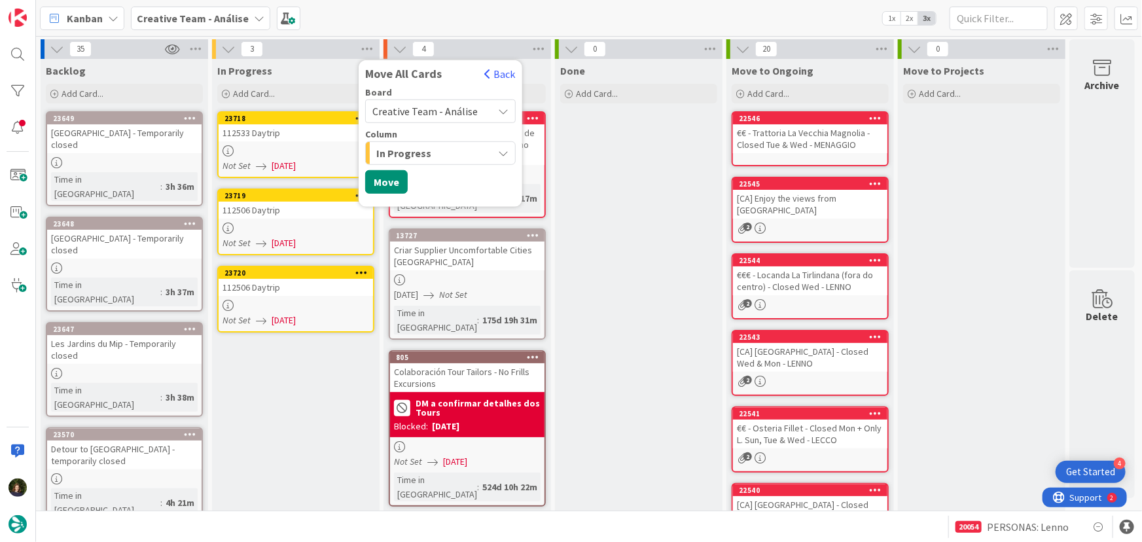
click at [445, 111] on span "Creative Team - Análise" at bounding box center [425, 111] width 105 height 13
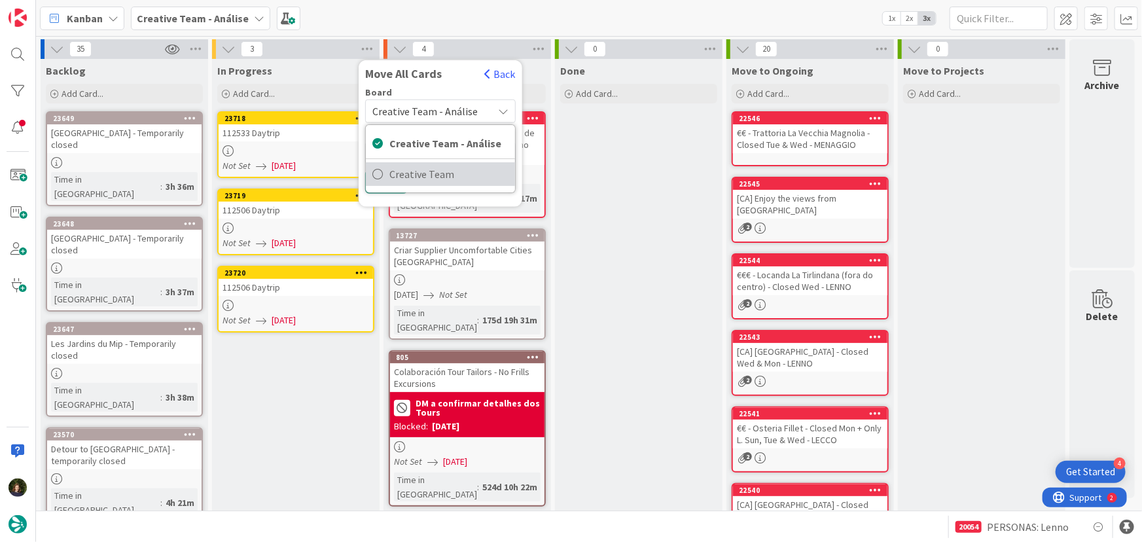
click at [446, 180] on span "Creative Team" at bounding box center [449, 174] width 119 height 20
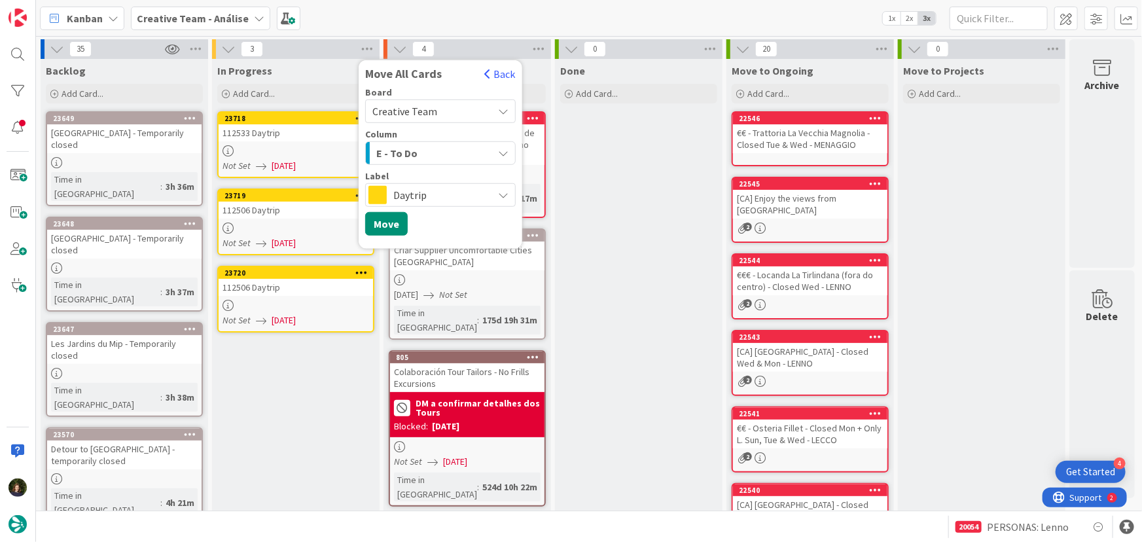
click at [427, 152] on div "E - To Do" at bounding box center [433, 153] width 120 height 21
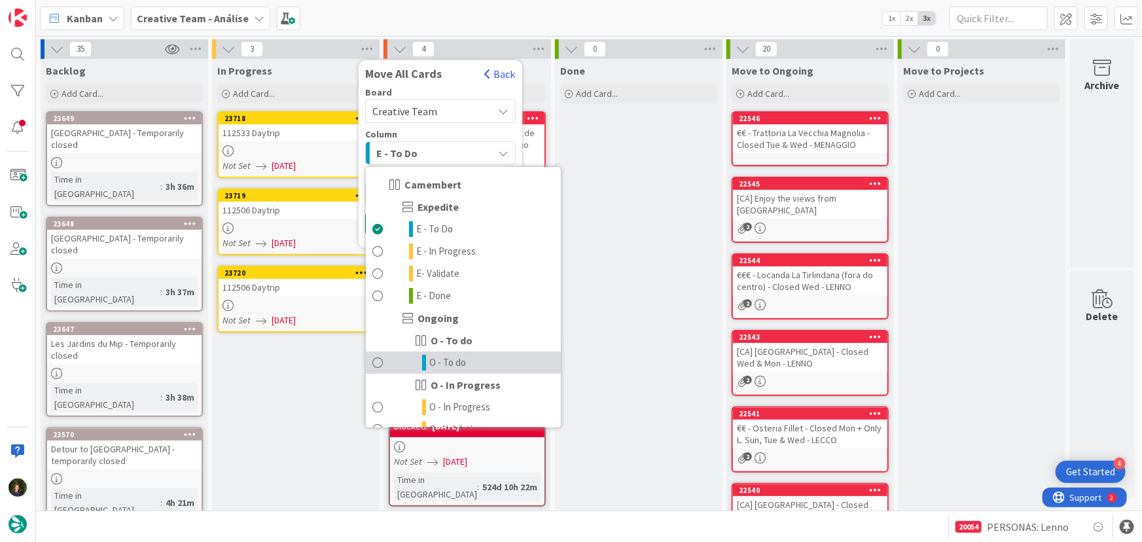
click at [458, 371] on link "O - To do" at bounding box center [463, 363] width 195 height 22
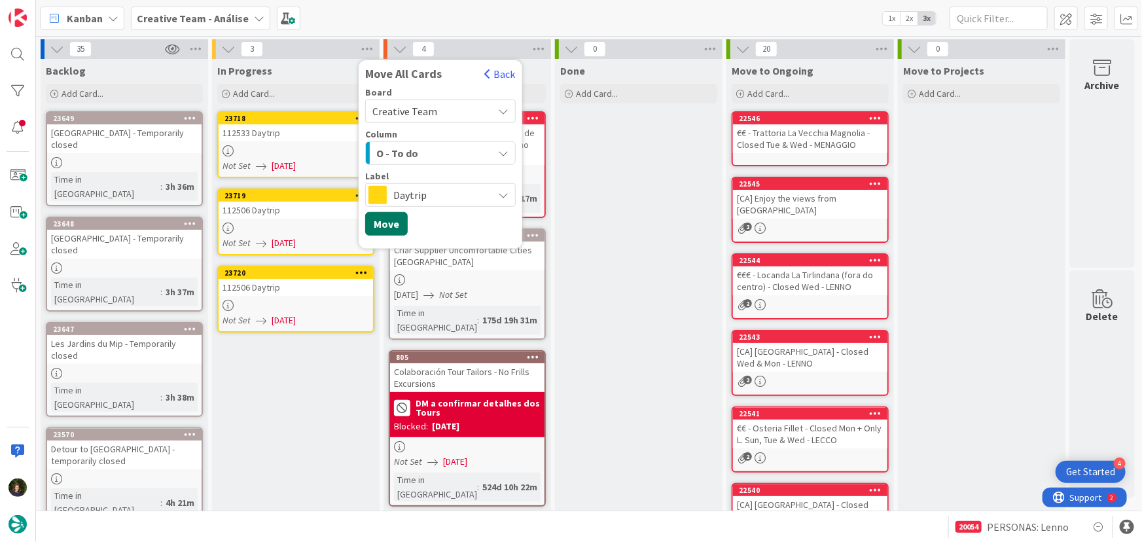
click at [378, 221] on button "Move" at bounding box center [386, 224] width 43 height 24
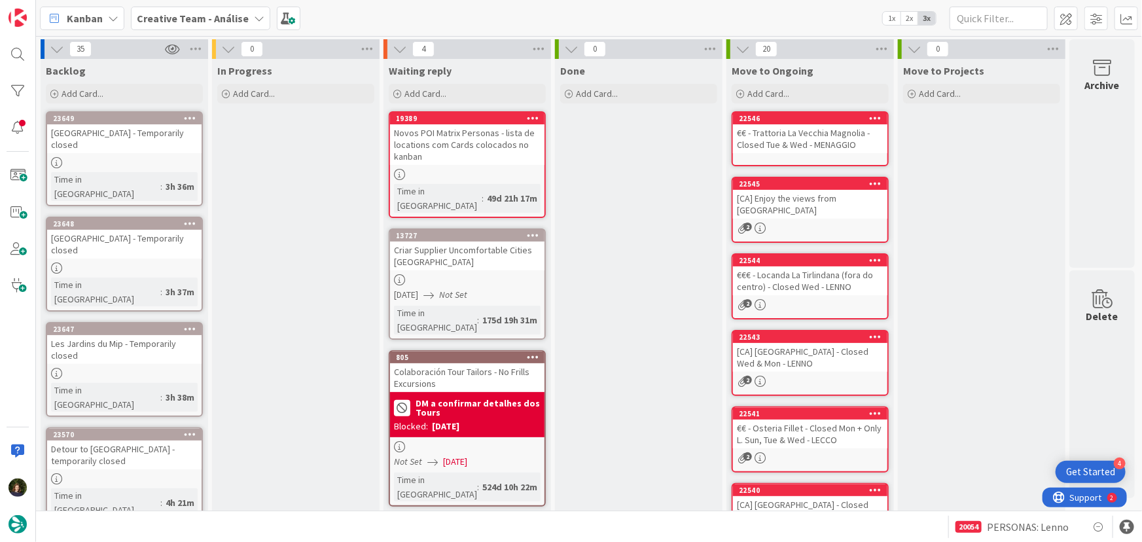
click at [223, 19] on b "Creative Team - Análise" at bounding box center [193, 18] width 112 height 13
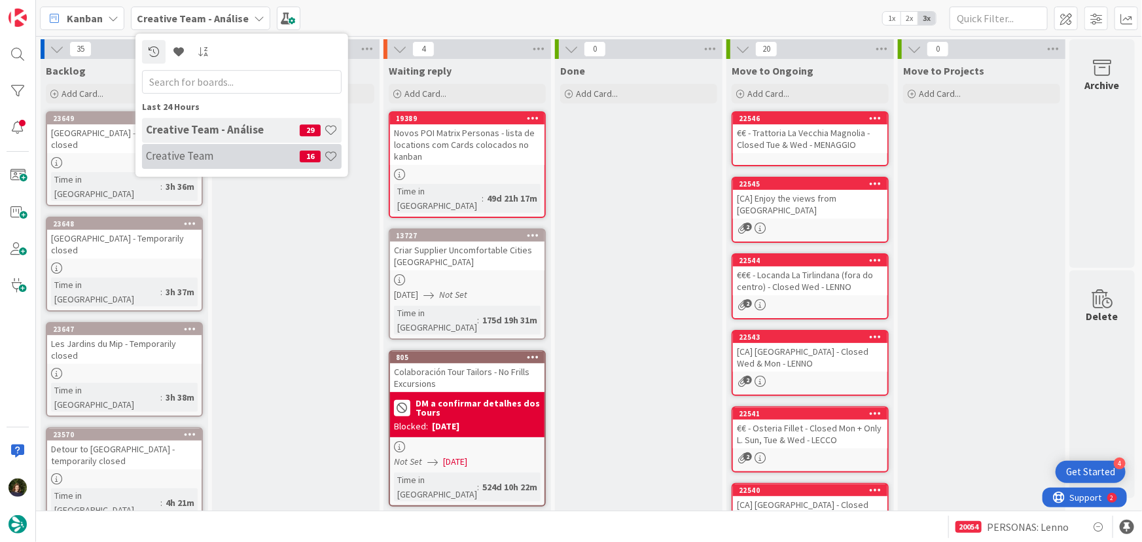
click at [238, 156] on h4 "Creative Team" at bounding box center [223, 155] width 154 height 13
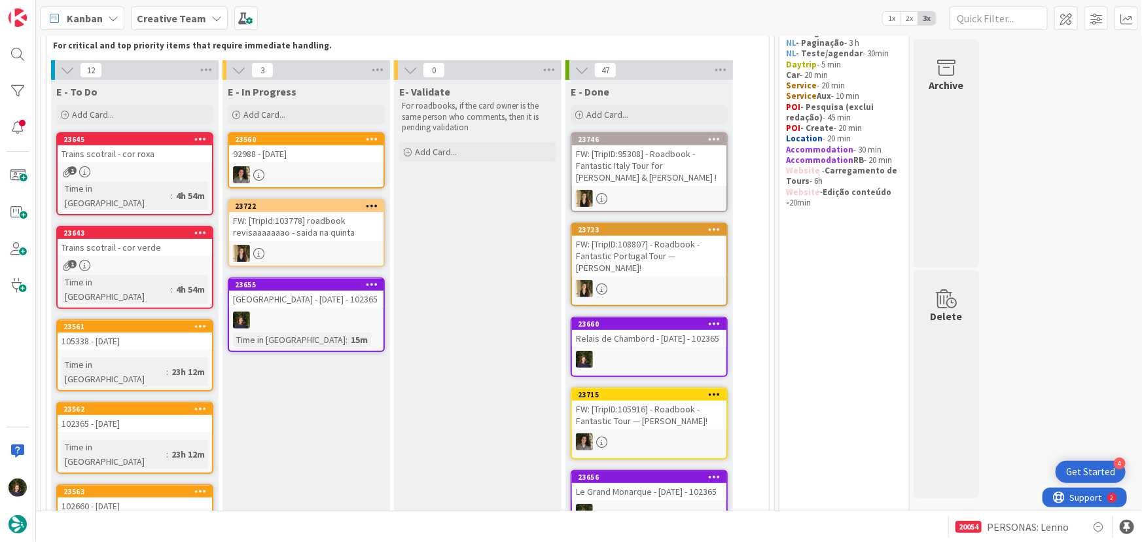
scroll to position [68, 0]
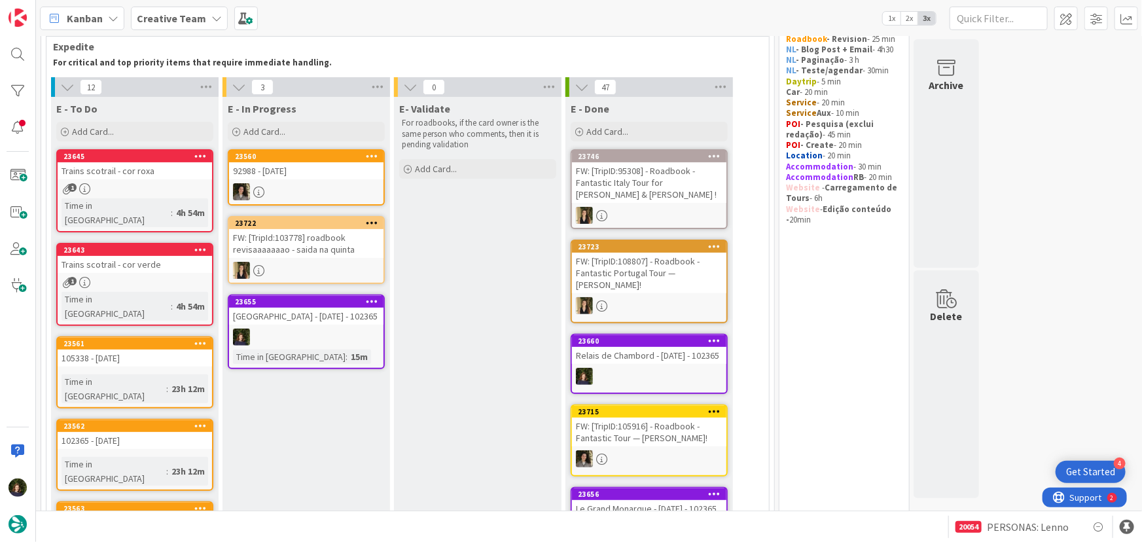
click at [318, 333] on div at bounding box center [306, 337] width 155 height 17
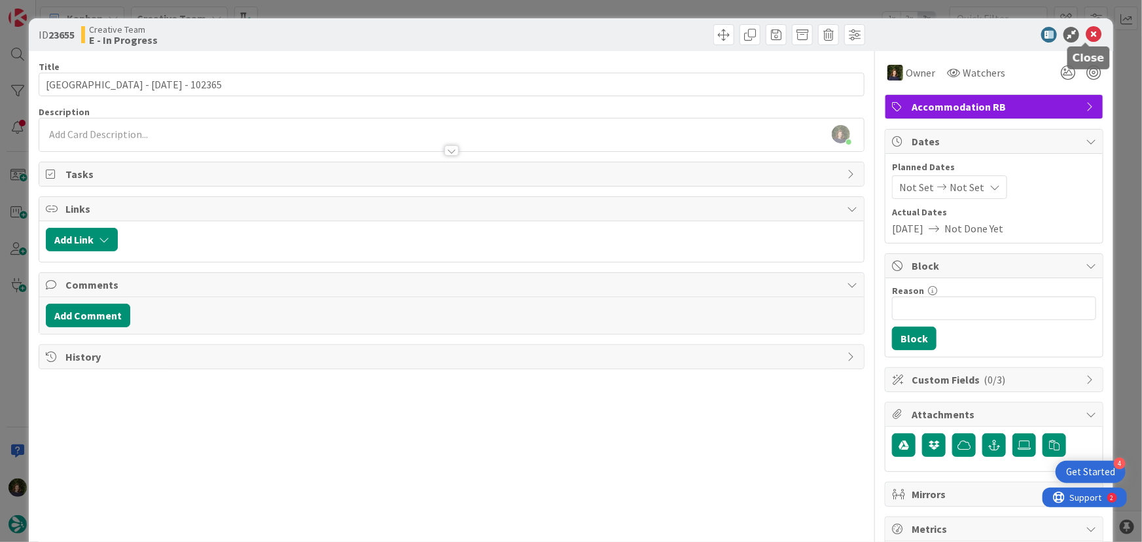
click at [1086, 28] on icon at bounding box center [1094, 35] width 16 height 16
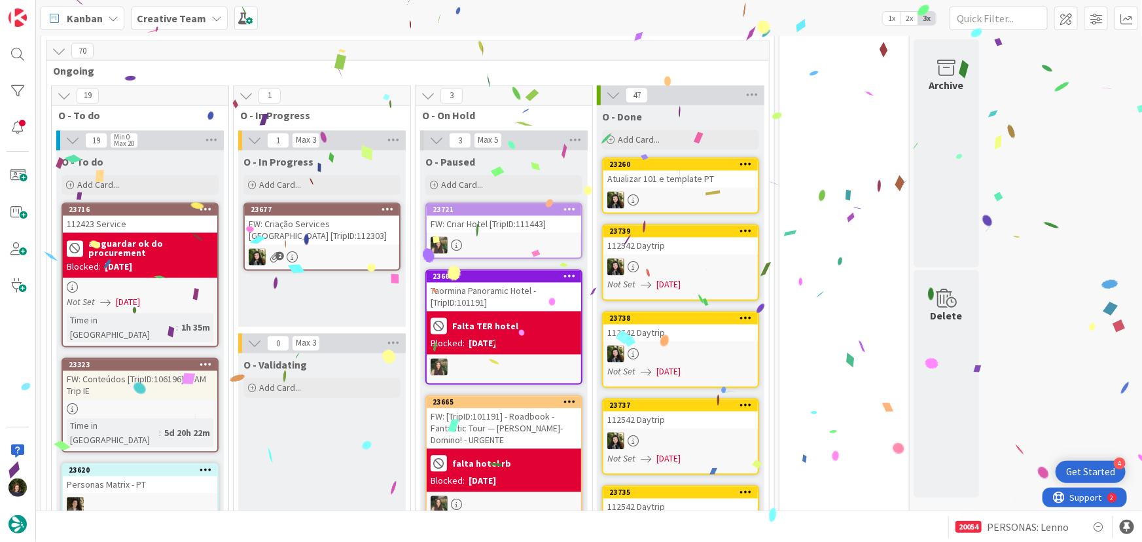
scroll to position [1024, 0]
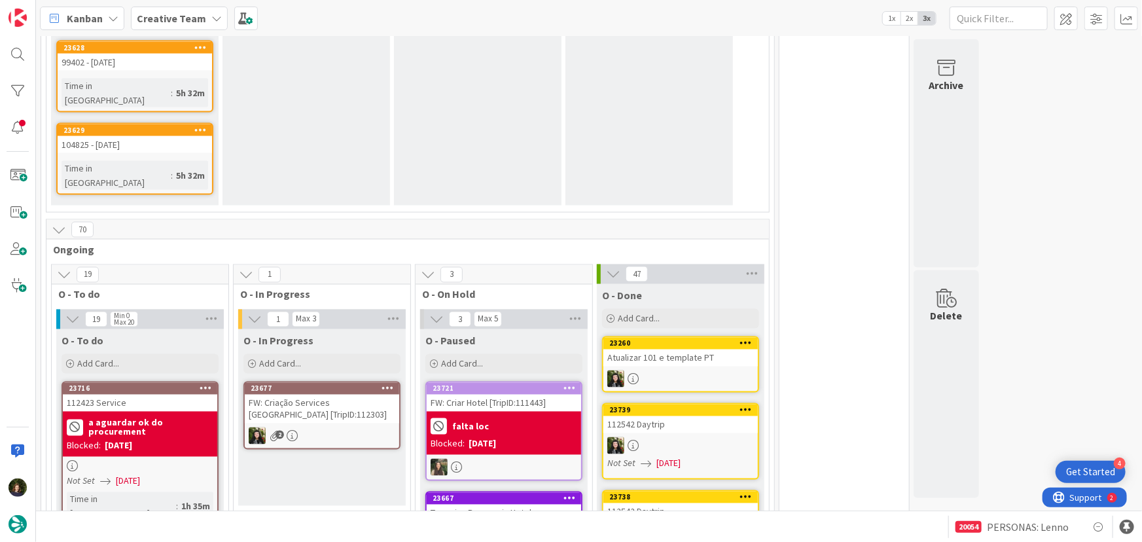
click at [126, 382] on link "23716 112423 Service a aguardar ok do procurement Blocked: 23/09/2025 Not Set 2…" at bounding box center [140, 454] width 157 height 145
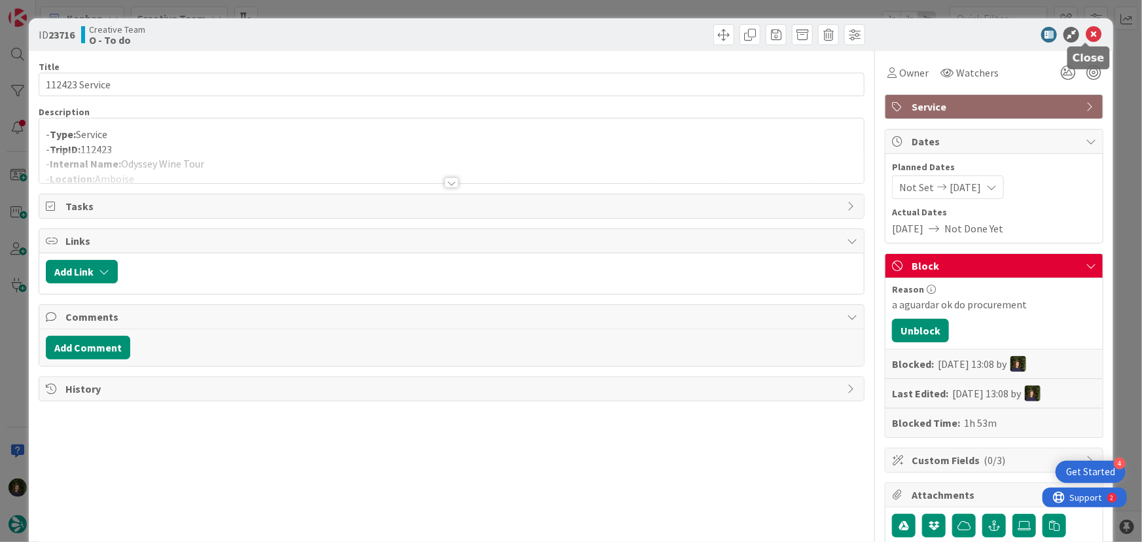
click at [1086, 38] on icon at bounding box center [1094, 35] width 16 height 16
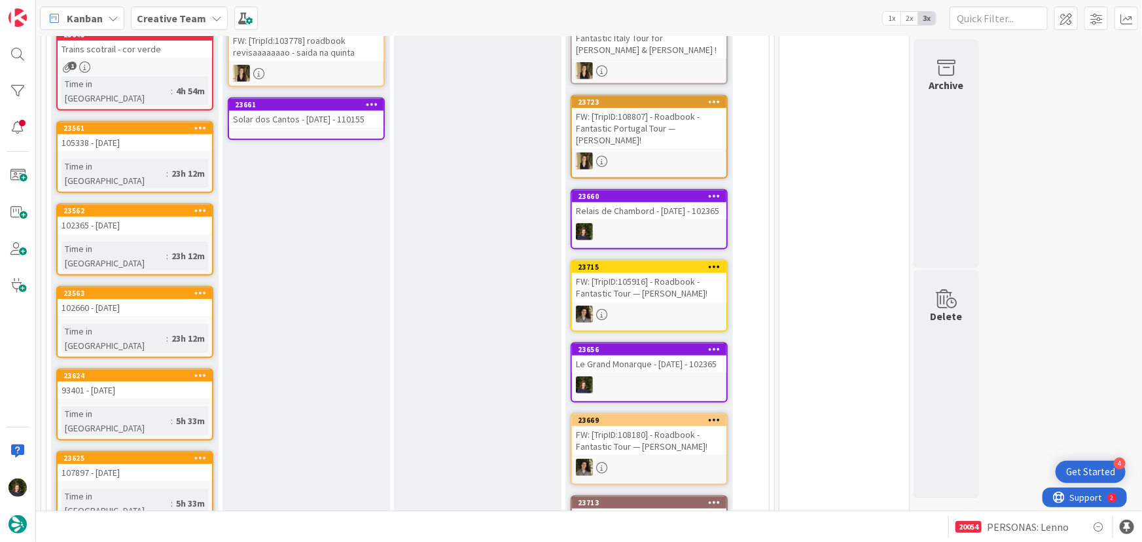
scroll to position [280, 0]
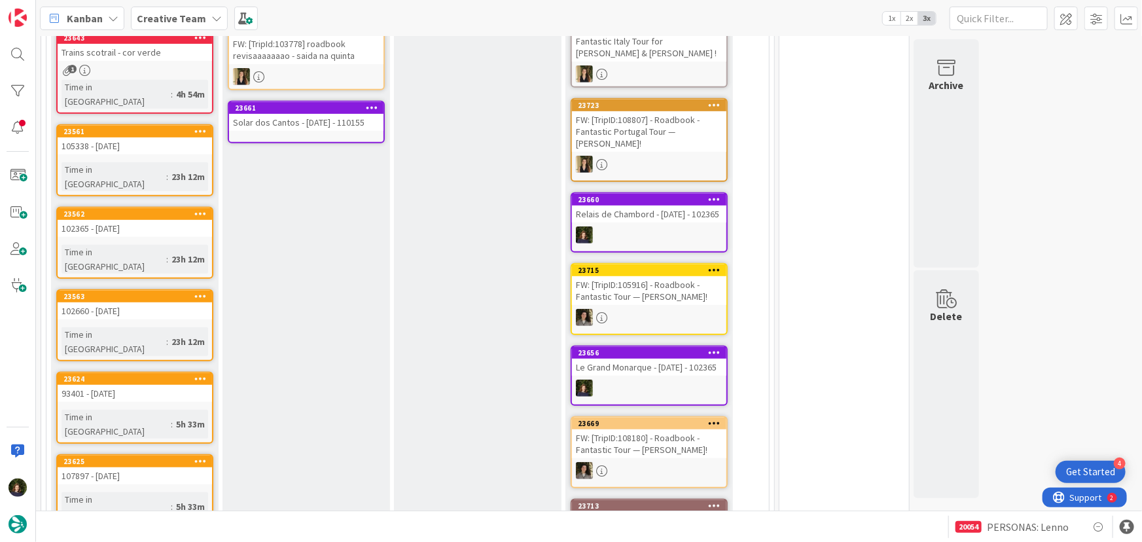
click at [318, 129] on div "Solar dos Cantos - 22 oct - 110155" at bounding box center [306, 122] width 155 height 17
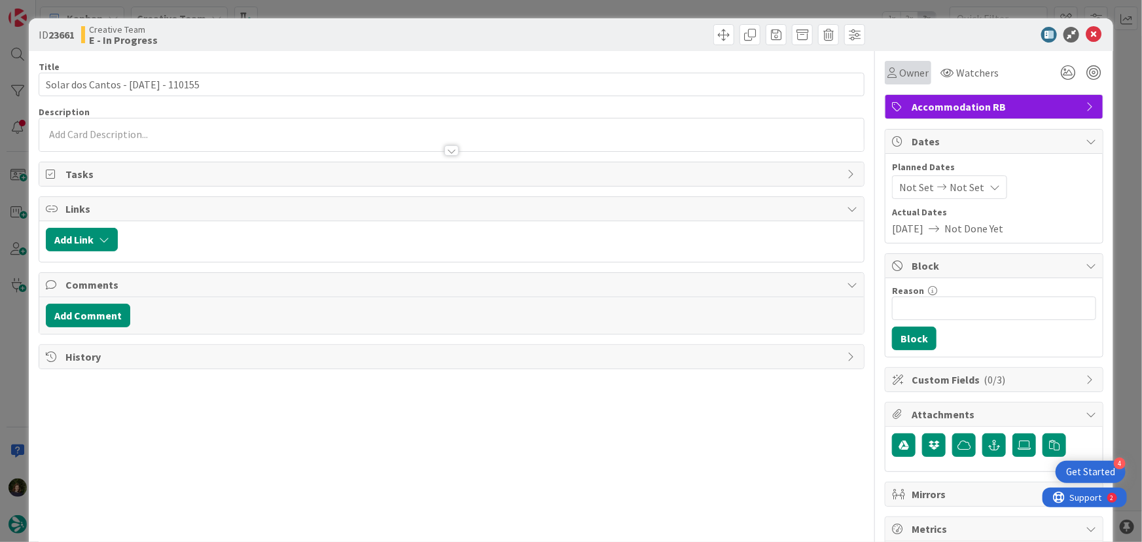
click at [909, 71] on span "Owner" at bounding box center [914, 73] width 29 height 16
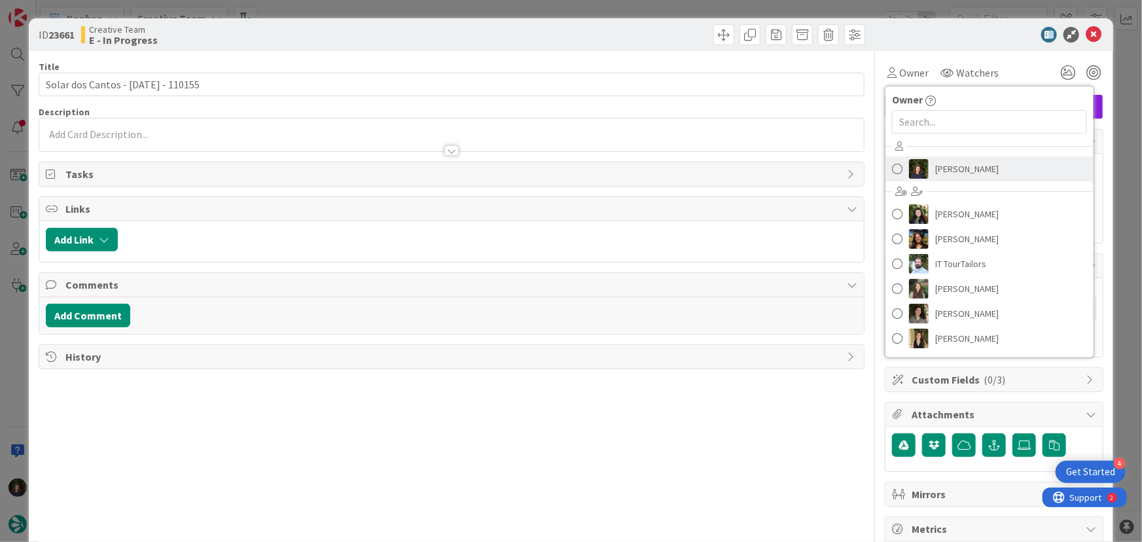
click at [969, 173] on span "[PERSON_NAME]" at bounding box center [968, 169] width 64 height 20
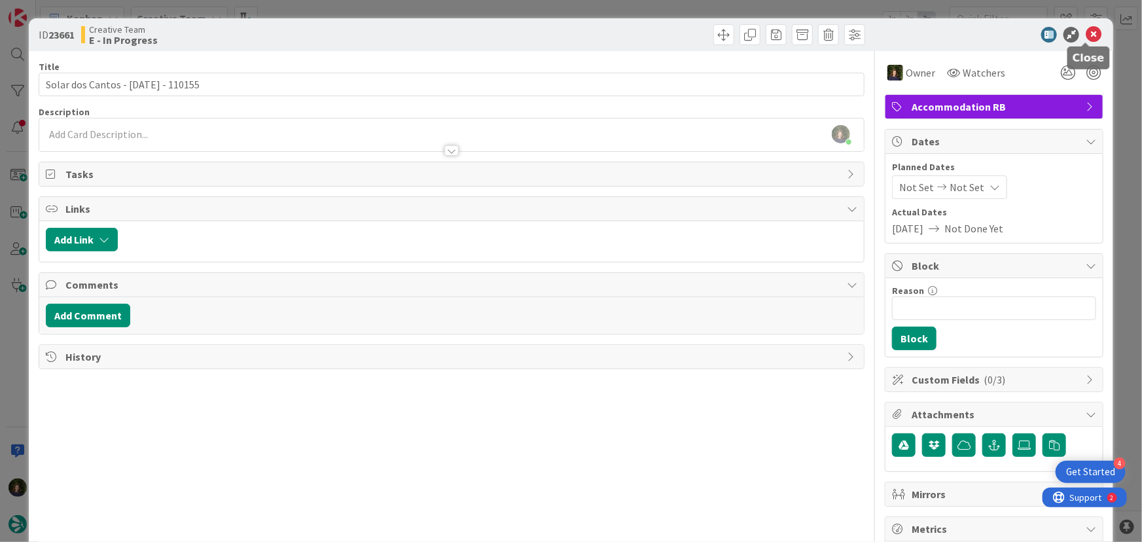
click at [1086, 29] on icon at bounding box center [1094, 35] width 16 height 16
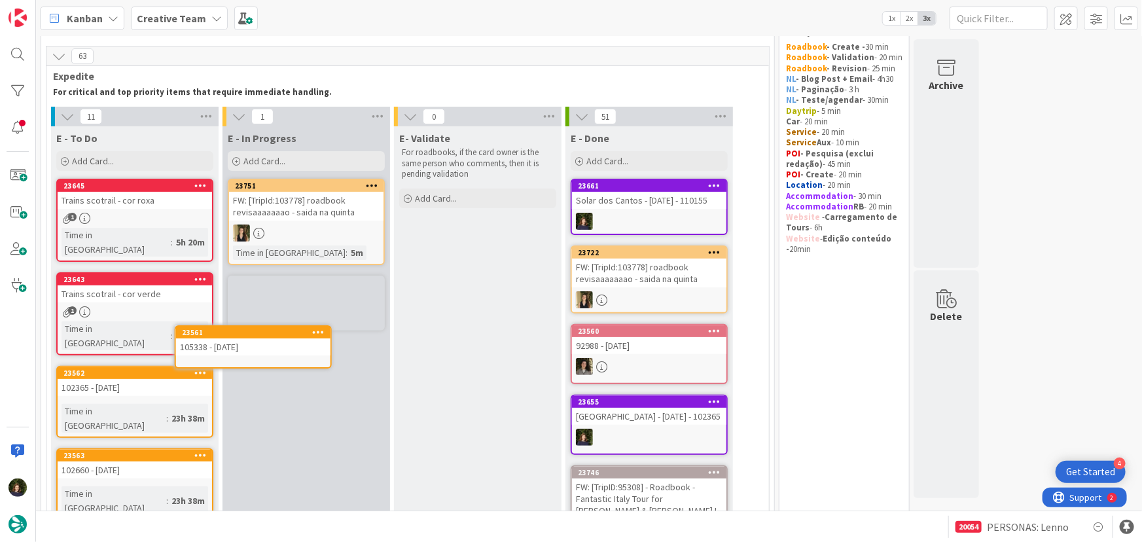
scroll to position [45, 0]
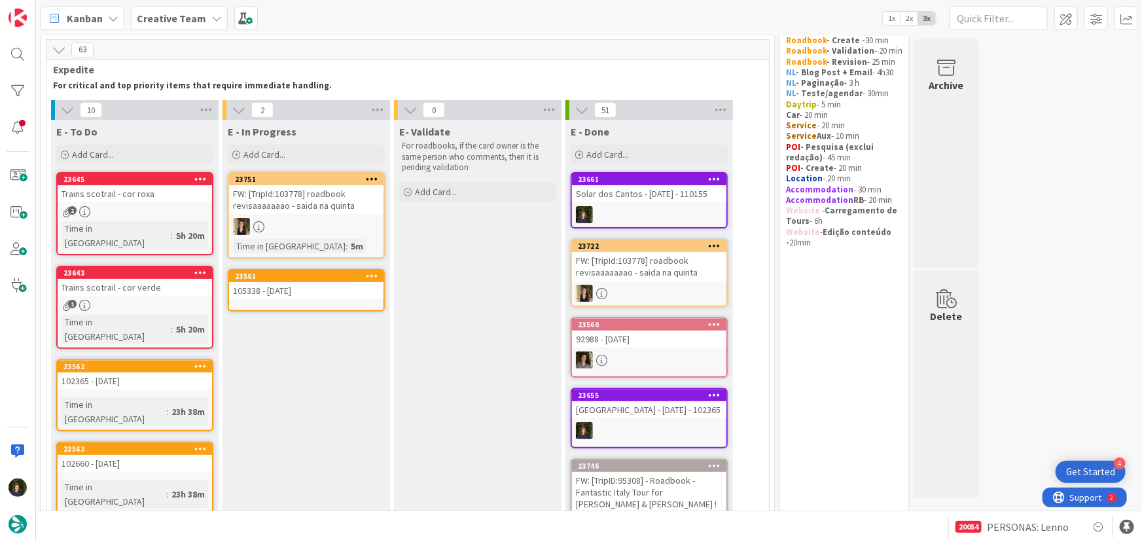
click at [301, 291] on div "105338 - 20 oct" at bounding box center [306, 290] width 155 height 17
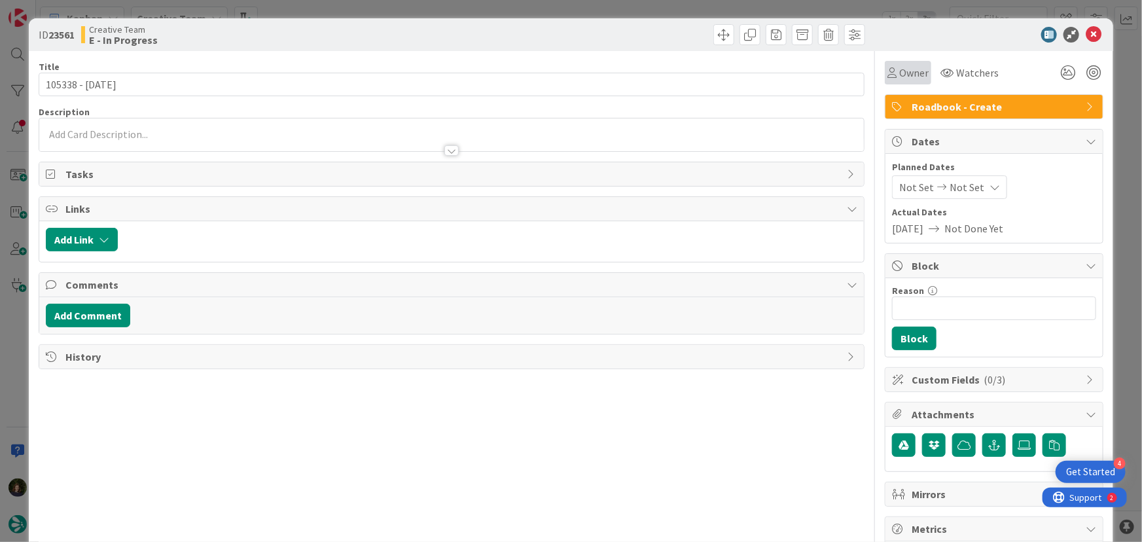
click at [900, 70] on span "Owner" at bounding box center [914, 73] width 29 height 16
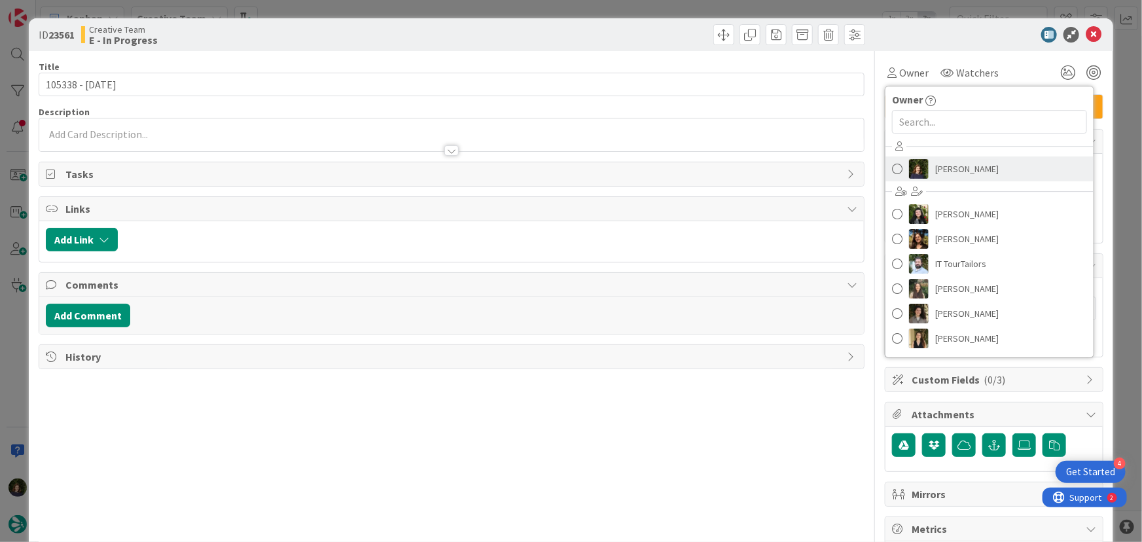
click at [949, 182] on div "Margarida Carvalho Beatriz Cassona Diana Ramos IT TourTailors Inês Gonçalves Me…" at bounding box center [990, 244] width 208 height 216
click at [945, 168] on span "[PERSON_NAME]" at bounding box center [968, 169] width 64 height 20
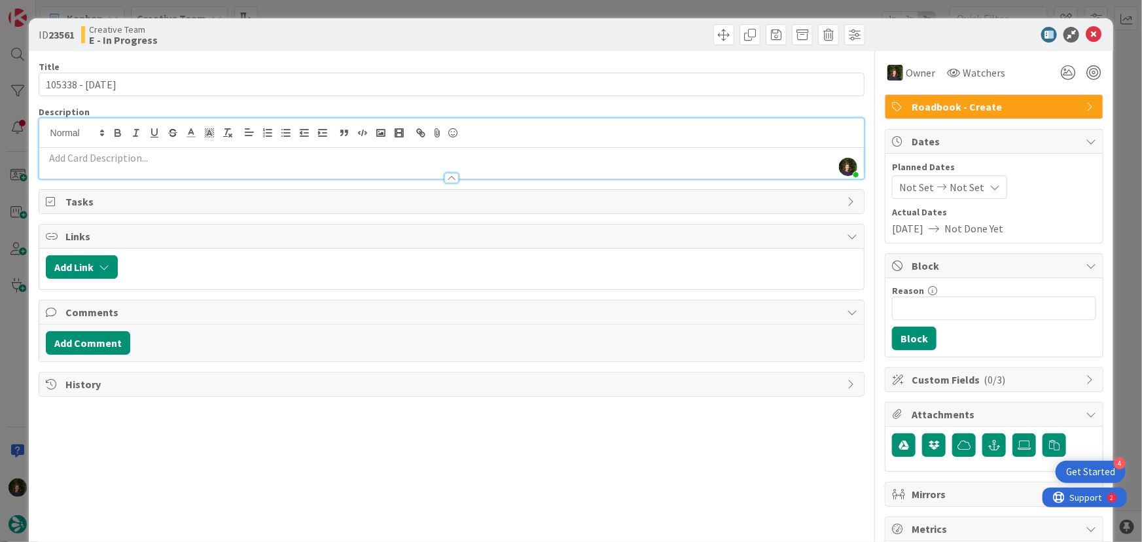
click at [87, 136] on div "Margarida Carvalho joined 2 m ago" at bounding box center [452, 148] width 826 height 60
paste div
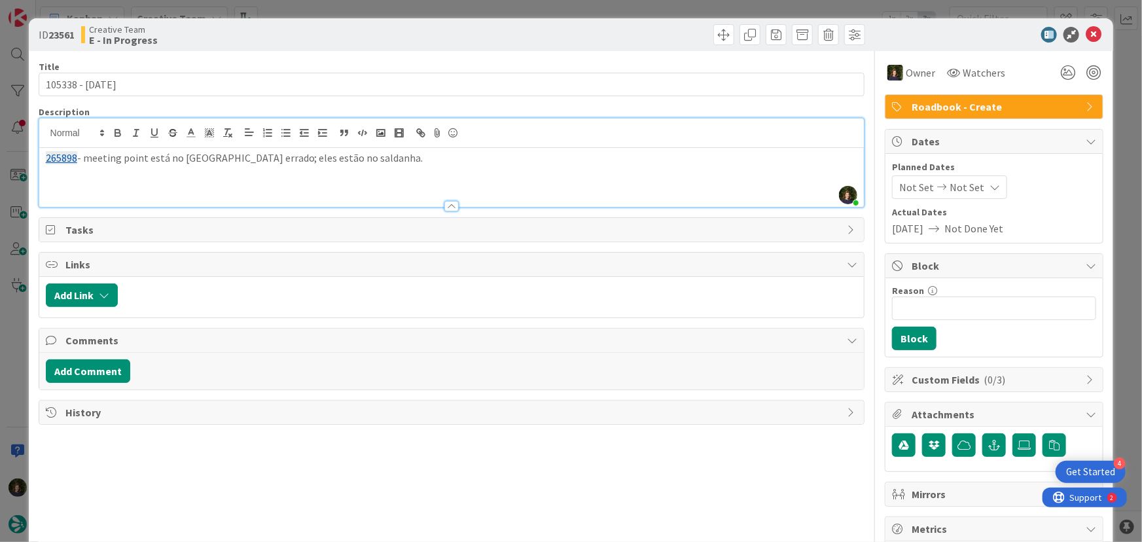
click at [96, 179] on div "265898 - meeting point está no hotel Olissipo errado; eles estão no saldanha." at bounding box center [452, 177] width 826 height 59
click at [399, 161] on p "265898 - meeting point está no hotel Olissipo errado; eles estão no saldanha." at bounding box center [452, 158] width 812 height 15
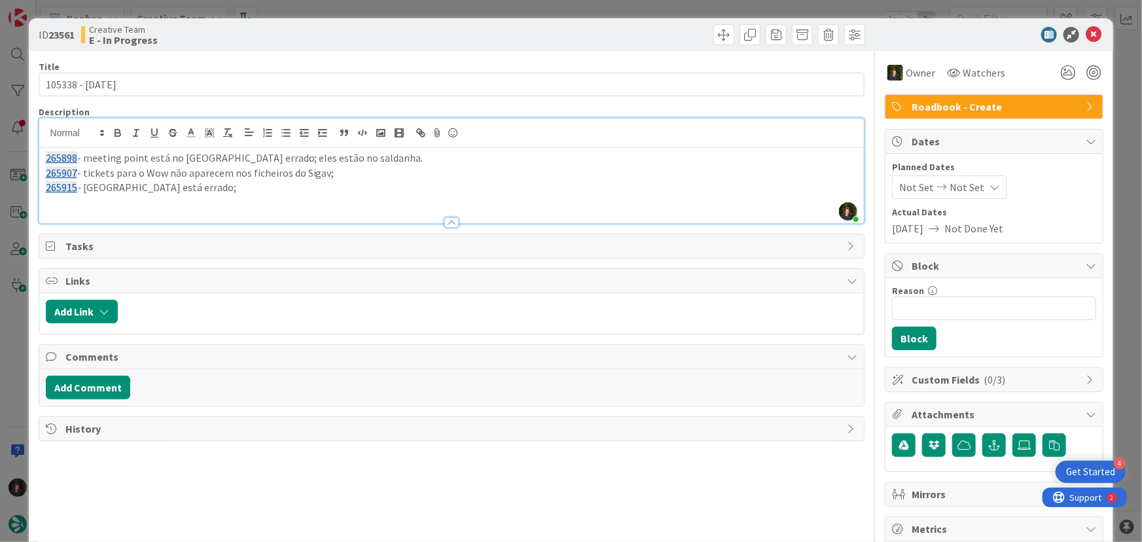
click at [80, 155] on p "265898 - meeting point está no hotel Olissipo errado; eles estão no saldanha." at bounding box center [452, 158] width 812 height 15
click at [384, 157] on p "265898 & 265900 - meeting point está no hotel Olissipo errado; eles estão no sa…" at bounding box center [452, 158] width 812 height 15
drag, startPoint x: 257, startPoint y: 191, endPoint x: 43, endPoint y: 155, distance: 216.3
click at [43, 155] on div "265898 & 265900 - meeting point está no hotel Olissipo errado; eles estão no Ol…" at bounding box center [452, 185] width 826 height 75
copy div "265898 & 265900 - meeting point está no hotel Olissipo errado; eles estão no Ol…"
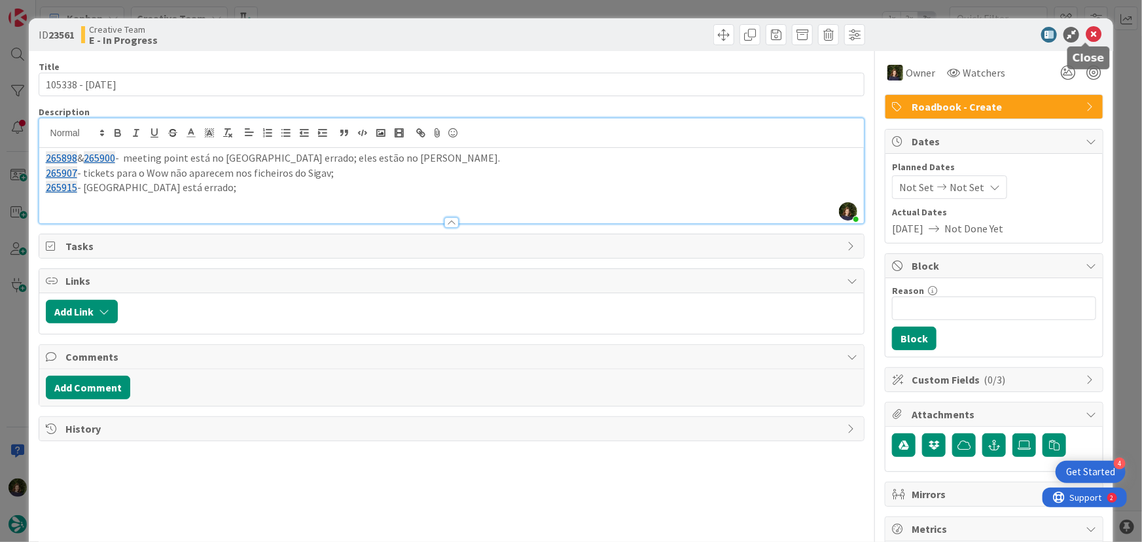
click at [1086, 37] on icon at bounding box center [1094, 35] width 16 height 16
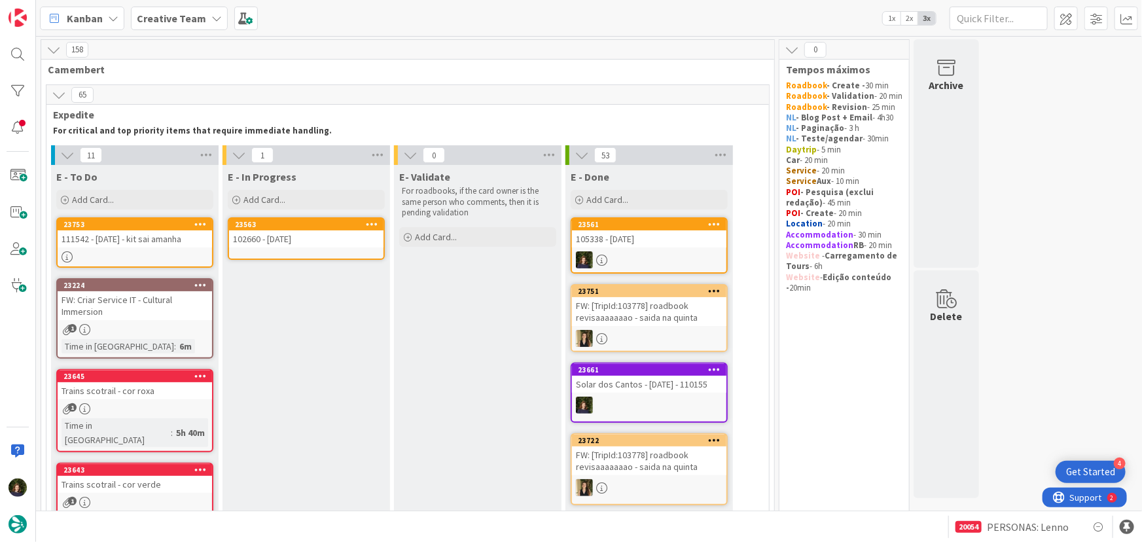
click at [300, 234] on div "102660 - [DATE]" at bounding box center [306, 238] width 155 height 17
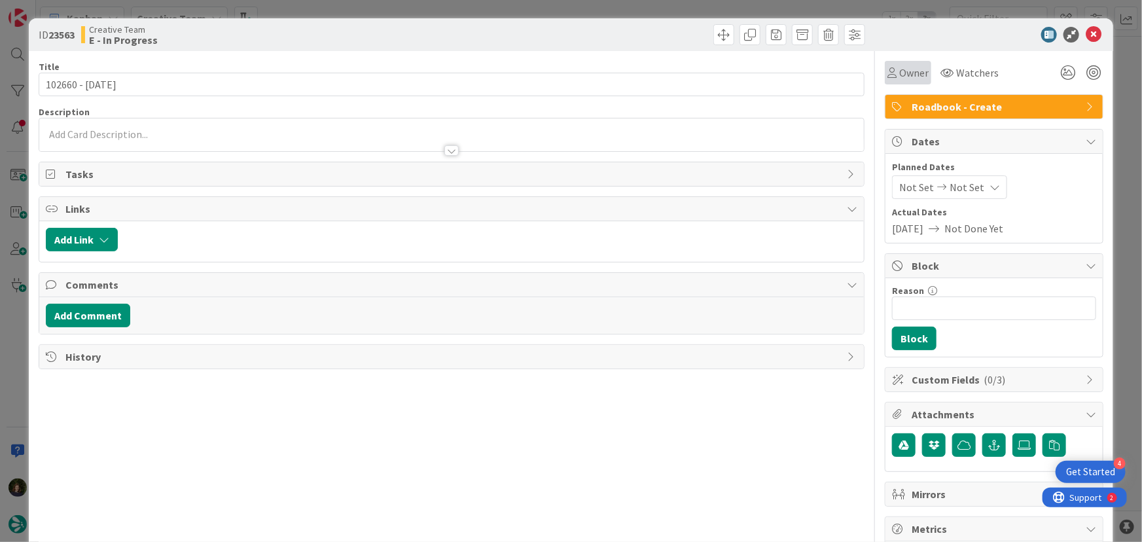
click at [900, 75] on span "Owner" at bounding box center [914, 73] width 29 height 16
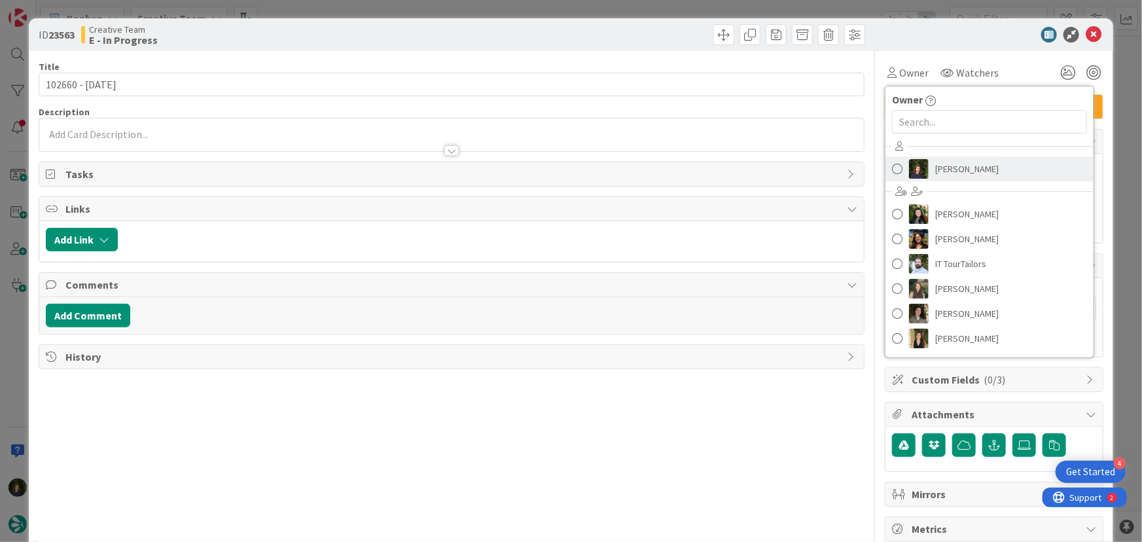
click at [949, 168] on span "[PERSON_NAME]" at bounding box center [968, 169] width 64 height 20
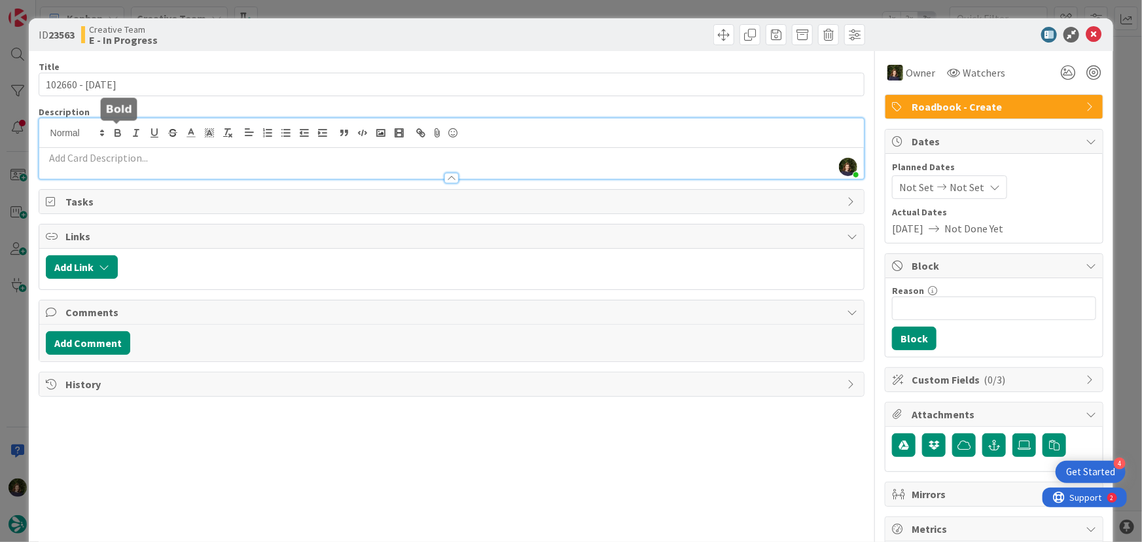
click at [117, 129] on div "Margarida Carvalho joined 5 m ago" at bounding box center [452, 148] width 826 height 60
paste div
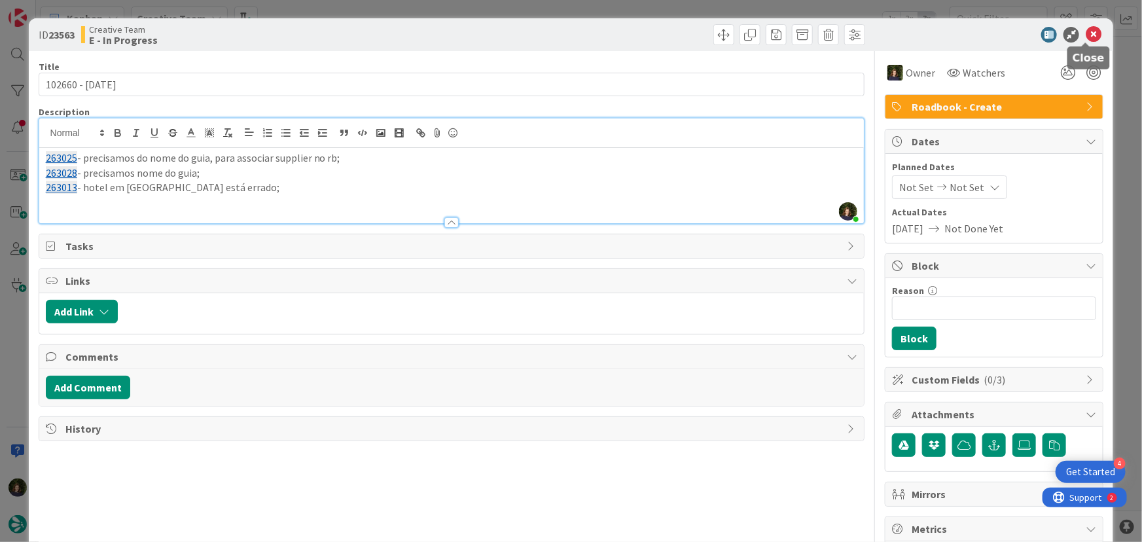
click at [1086, 29] on icon at bounding box center [1094, 35] width 16 height 16
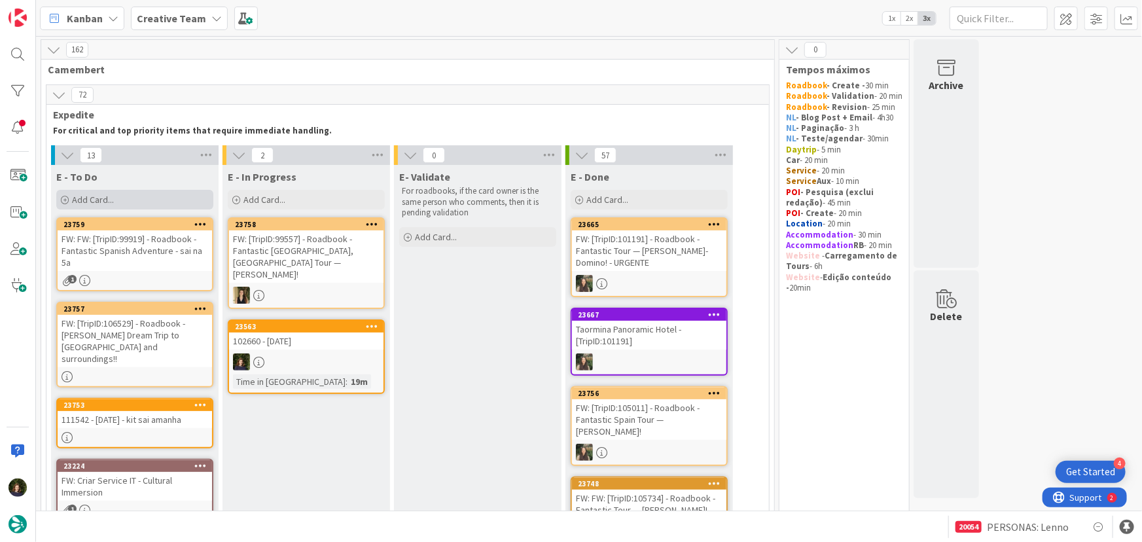
click at [141, 202] on div "Add Card..." at bounding box center [134, 200] width 157 height 20
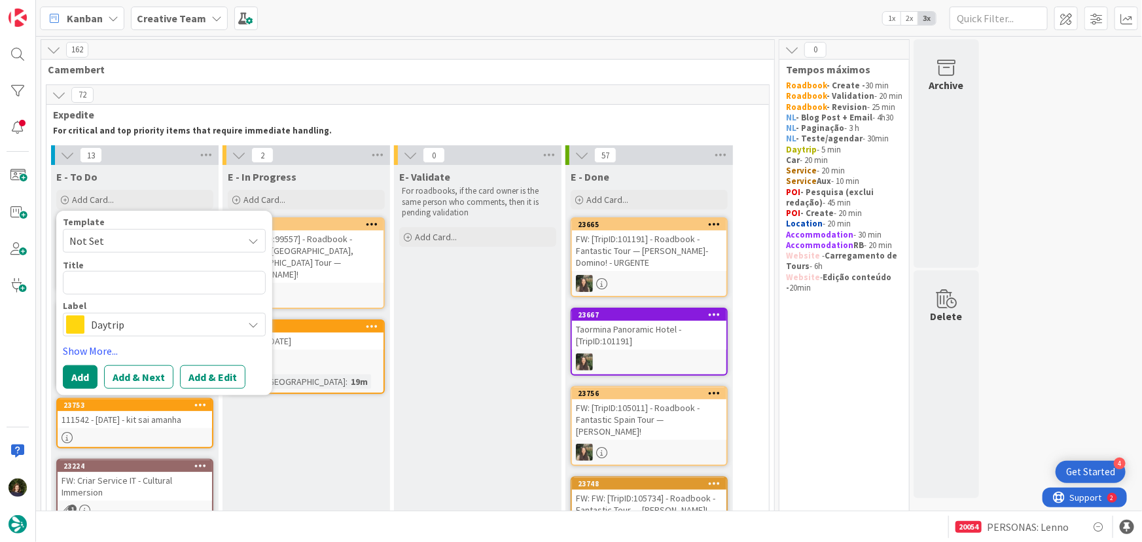
click at [140, 323] on span "Daytrip" at bounding box center [163, 325] width 145 height 18
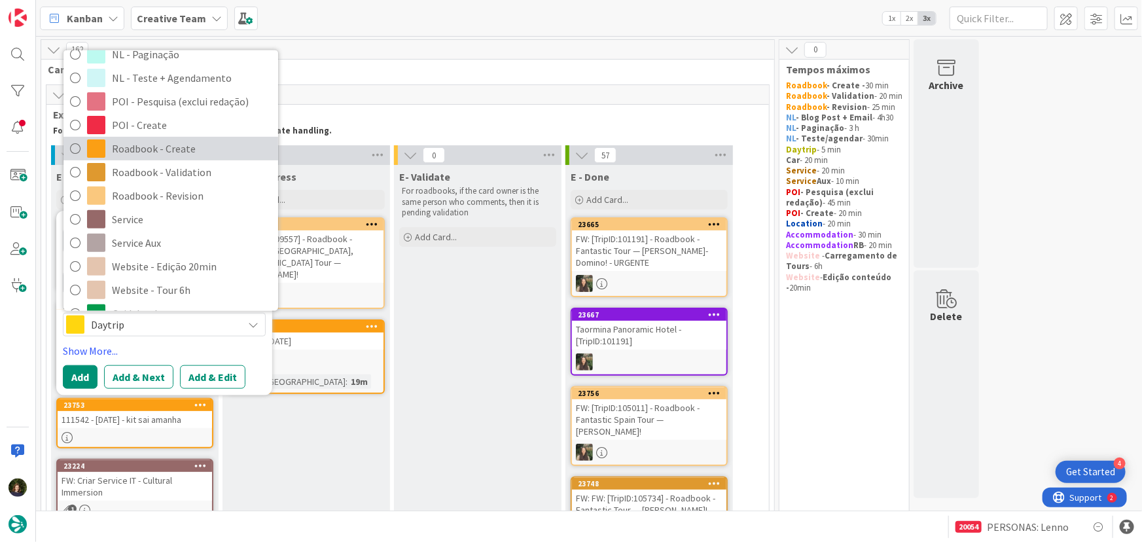
scroll to position [238, 0]
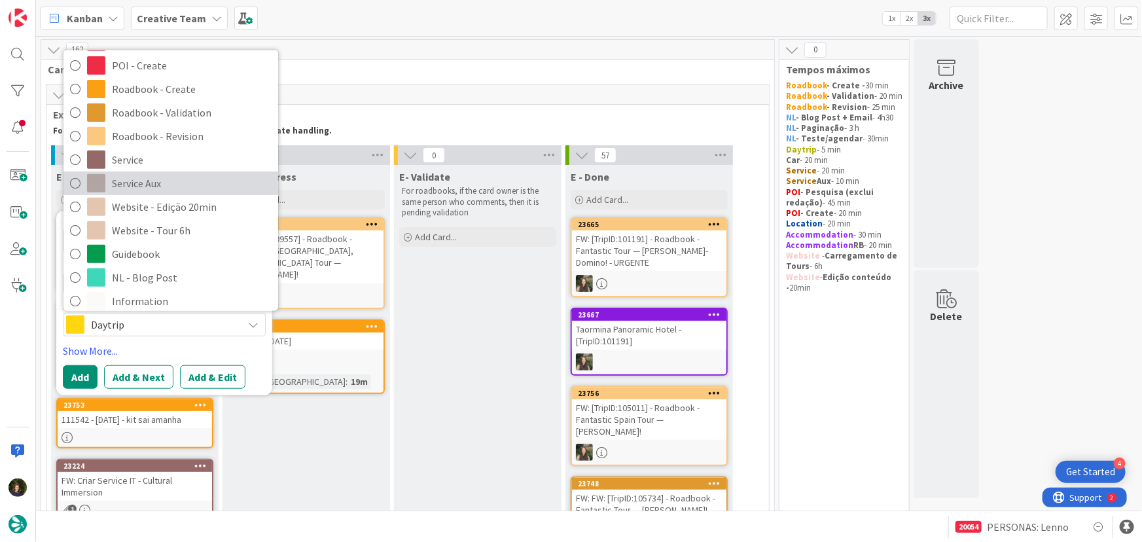
click at [137, 185] on span "Service Aux" at bounding box center [192, 183] width 160 height 20
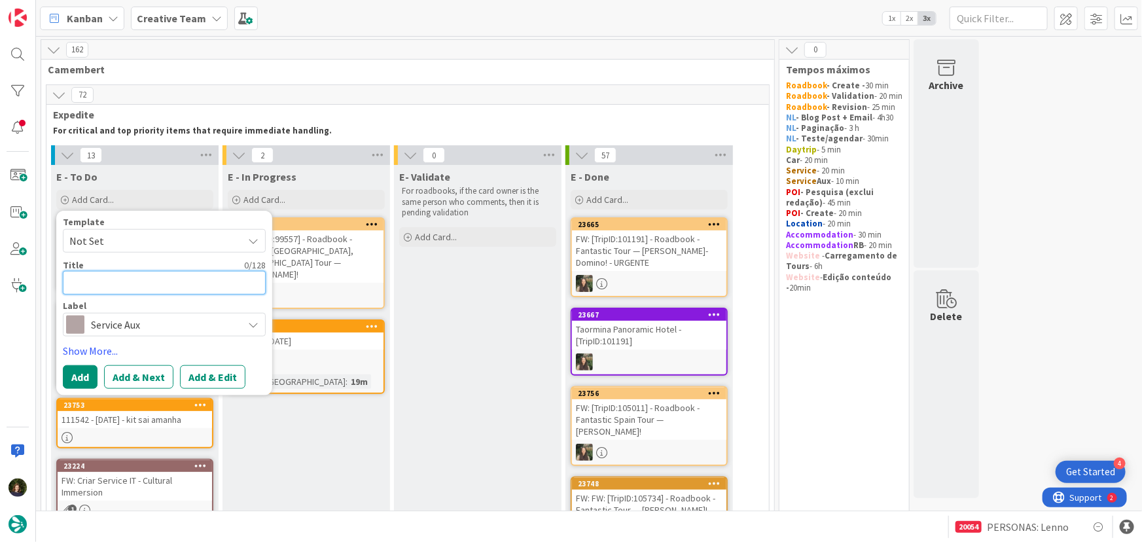
click at [124, 281] on textarea at bounding box center [164, 283] width 203 height 24
type textarea "x"
type textarea "1"
type textarea "x"
type textarea "10"
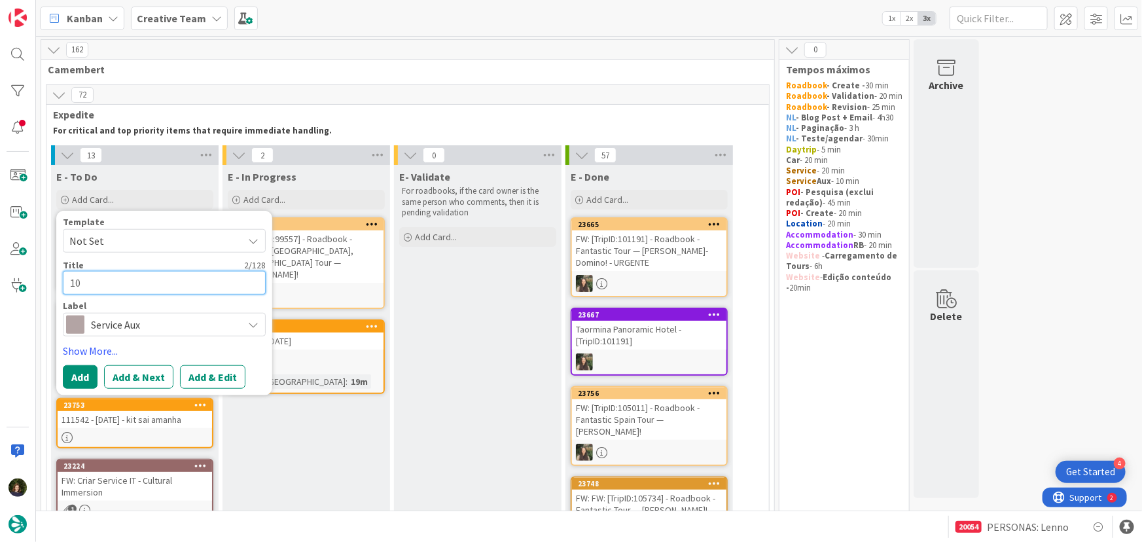
type textarea "x"
type textarea "102"
type textarea "x"
type textarea "1026"
type textarea "x"
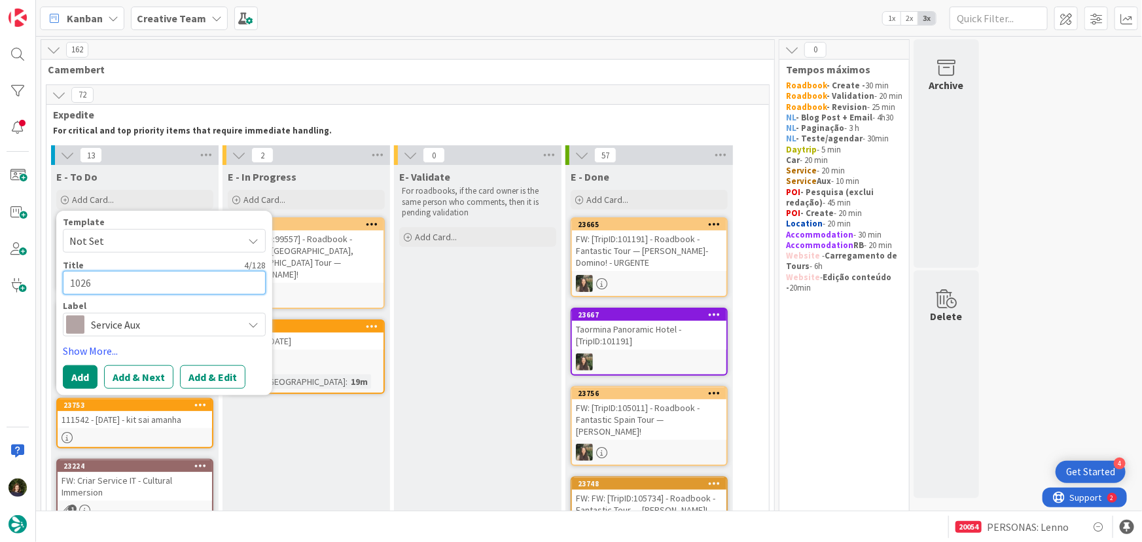
type textarea "10266"
type textarea "x"
type textarea "102660"
type textarea "x"
type textarea "102660"
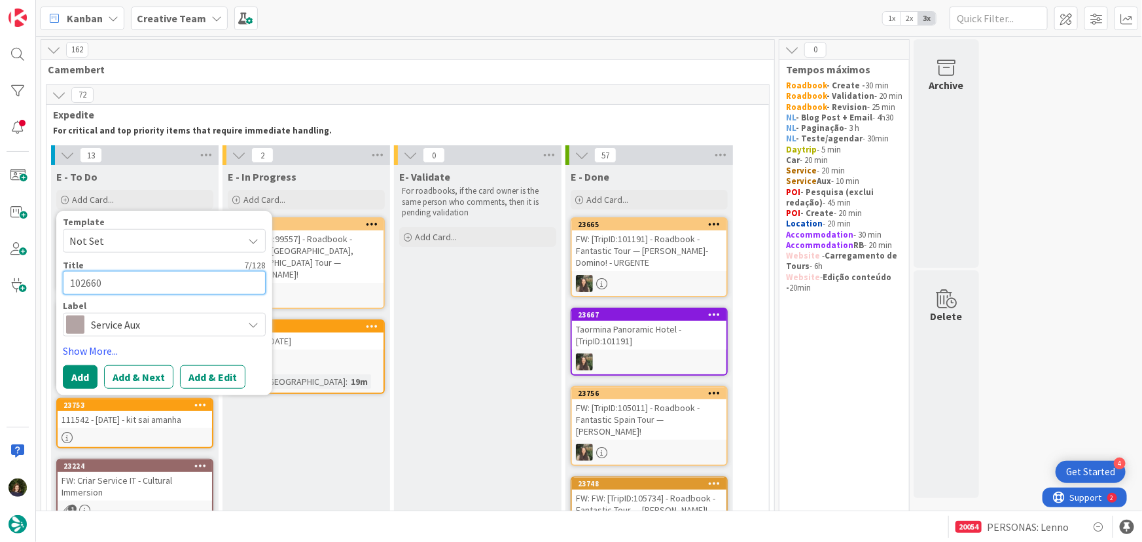
type textarea "x"
type textarea "102660 -"
type textarea "x"
type textarea "102660 -"
type textarea "x"
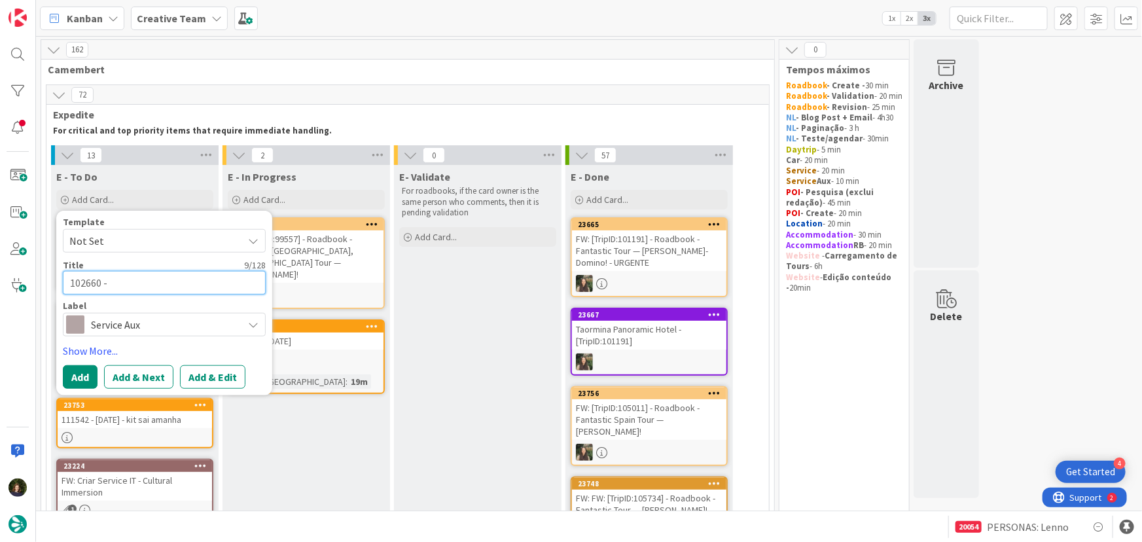
type textarea "102660 - P"
type textarea "x"
type textarea "102660 - Pa"
type textarea "x"
type textarea "102660 - Pad"
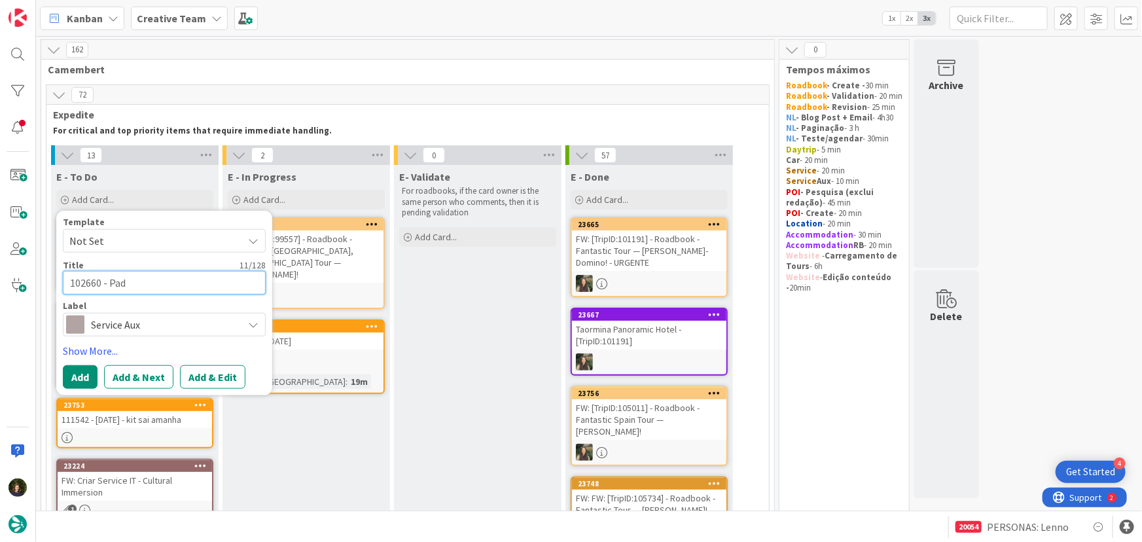
type textarea "x"
type textarea "102660 - Pado"
type textarea "x"
type textarea "102660 - Padov"
type textarea "x"
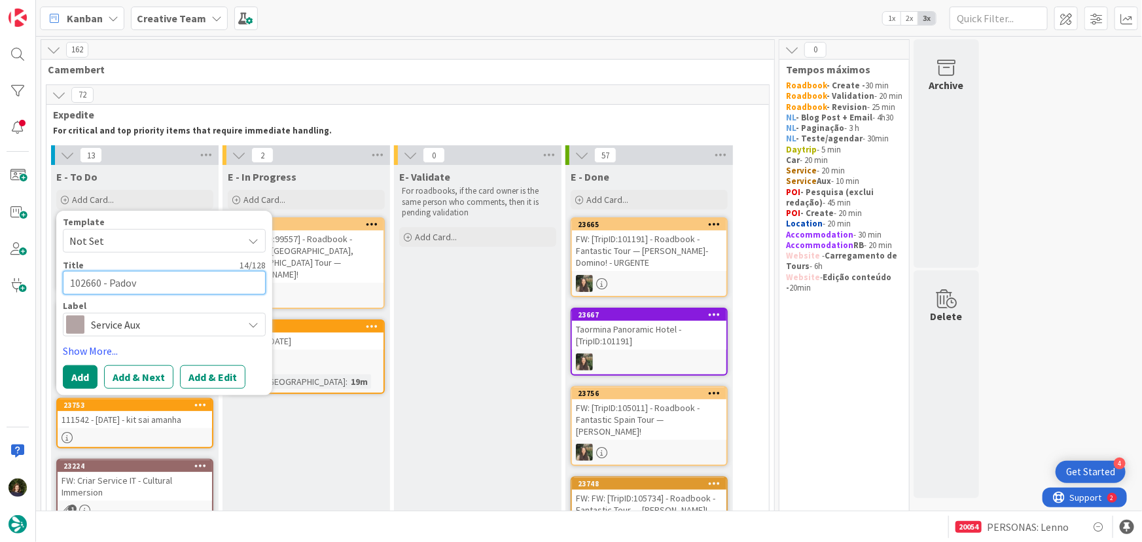
type textarea "102660 - Padova"
type textarea "x"
type textarea "102660 - Padova"
type textarea "x"
type textarea "102660 - Padova Tr"
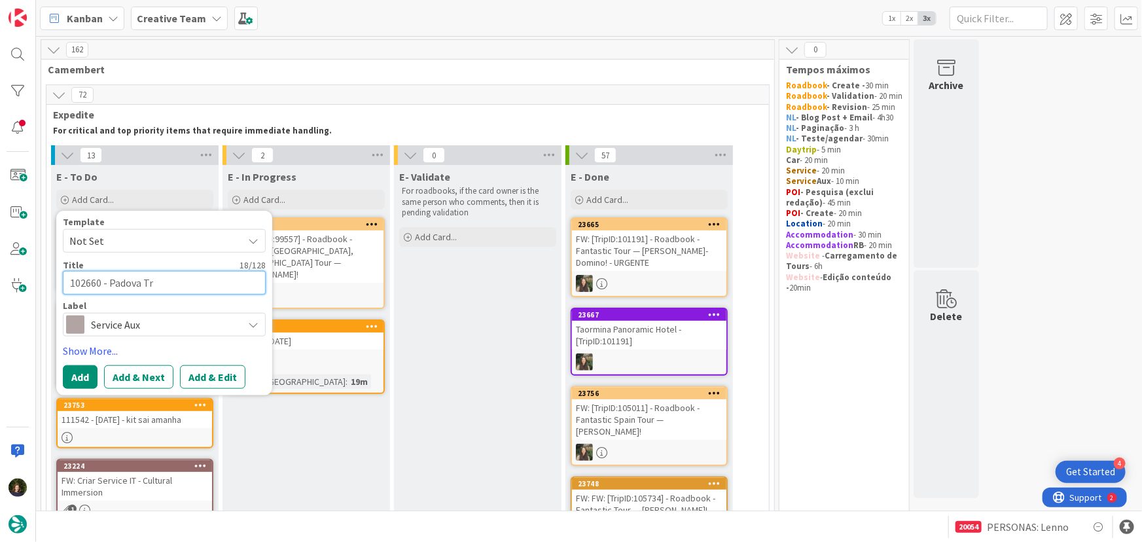
type textarea "x"
type textarea "102660 - Padova Tra"
type textarea "x"
type textarea "102660 - Padova Trai"
type textarea "x"
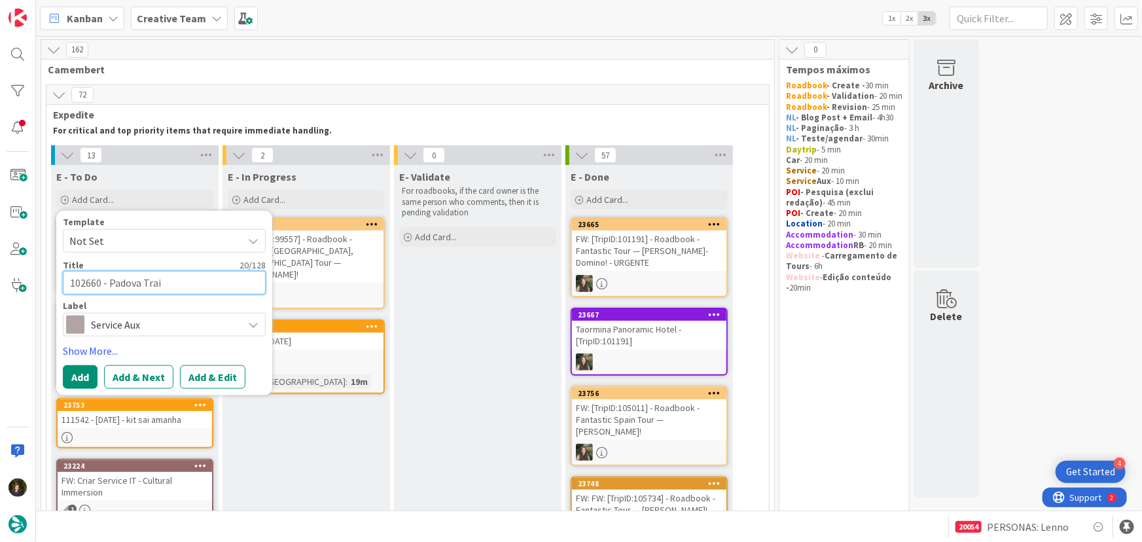
type textarea "102660 - Padova Train"
type textarea "x"
type textarea "102660 - Padova Train"
type textarea "x"
type textarea "102660 - Padova Train S"
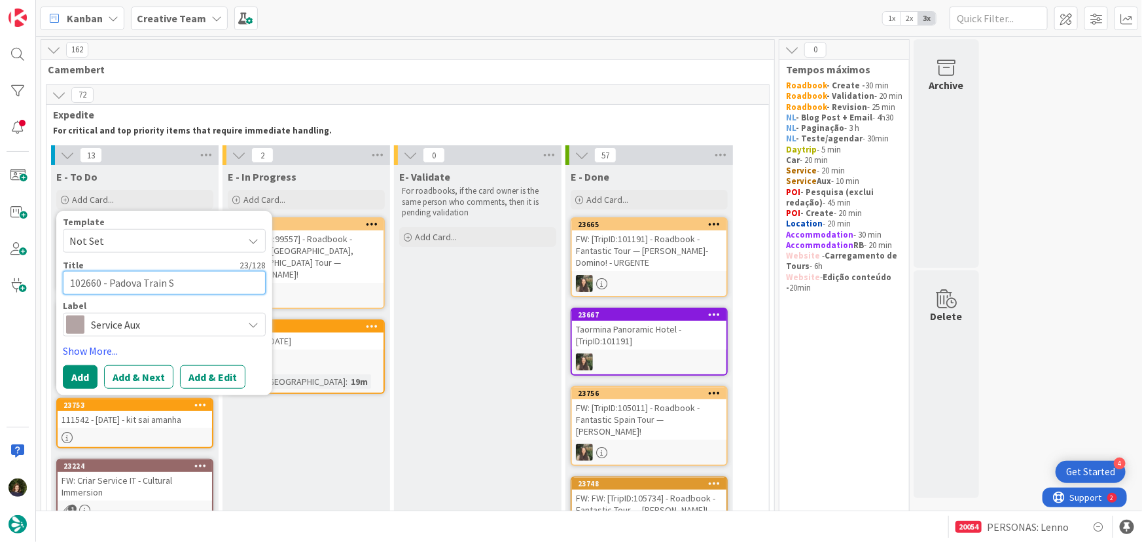
type textarea "x"
type textarea "102660 - Padova Train St"
type textarea "x"
type textarea "102660 - Padova Train Sta"
type textarea "x"
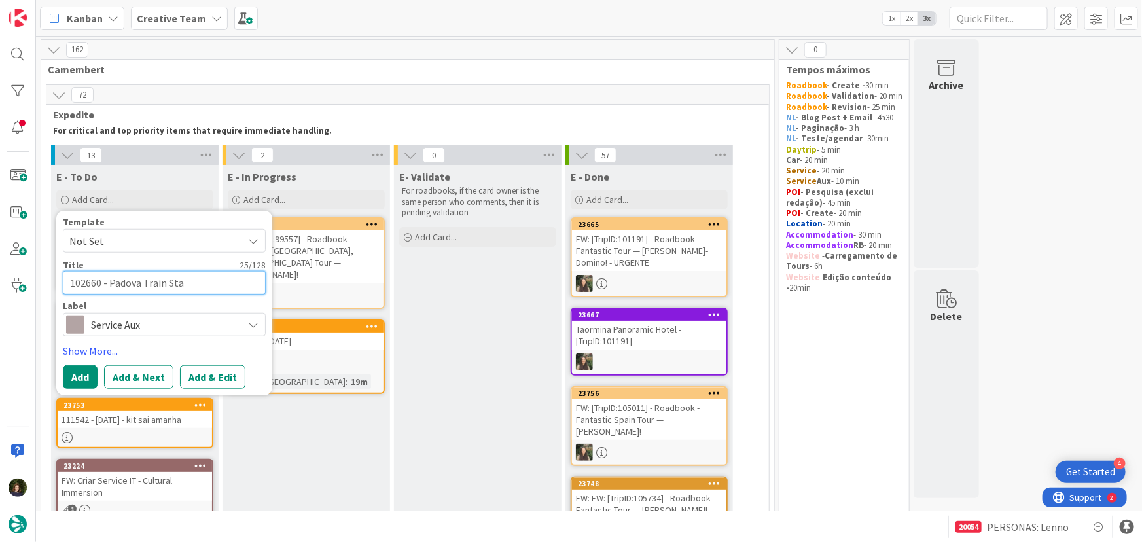
type textarea "102660 - Padova Train Stat"
type textarea "x"
type textarea "102660 - Padova Train Stati"
type textarea "x"
type textarea "102660 - Padova Train Statio"
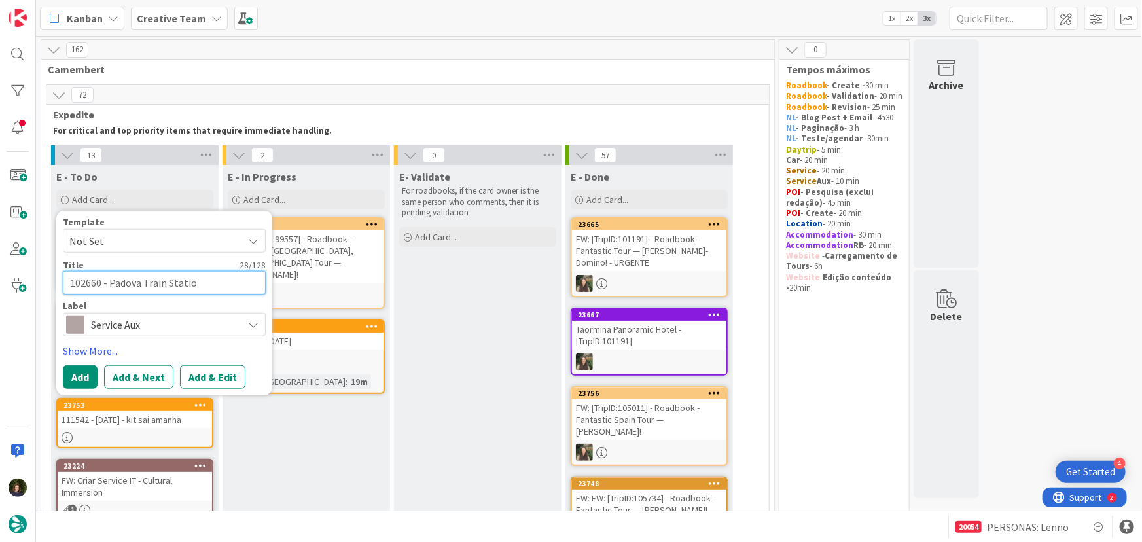
type textarea "x"
type textarea "102660 - Padova Train Station"
click at [107, 286] on textarea "102660 - Padova Train Station" at bounding box center [164, 283] width 203 height 24
type textarea "x"
type textarea "102660 - GPadova Train Station"
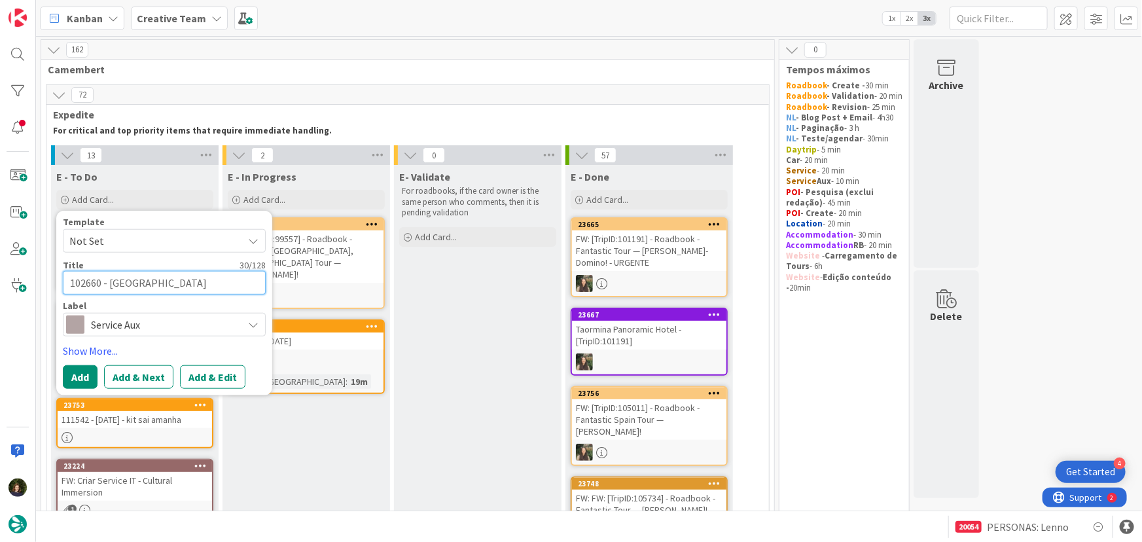
type textarea "x"
type textarea "102660 - GPPadova Train Station"
type textarea "x"
type textarea "102660 - GPSPadova Train Station"
type textarea "x"
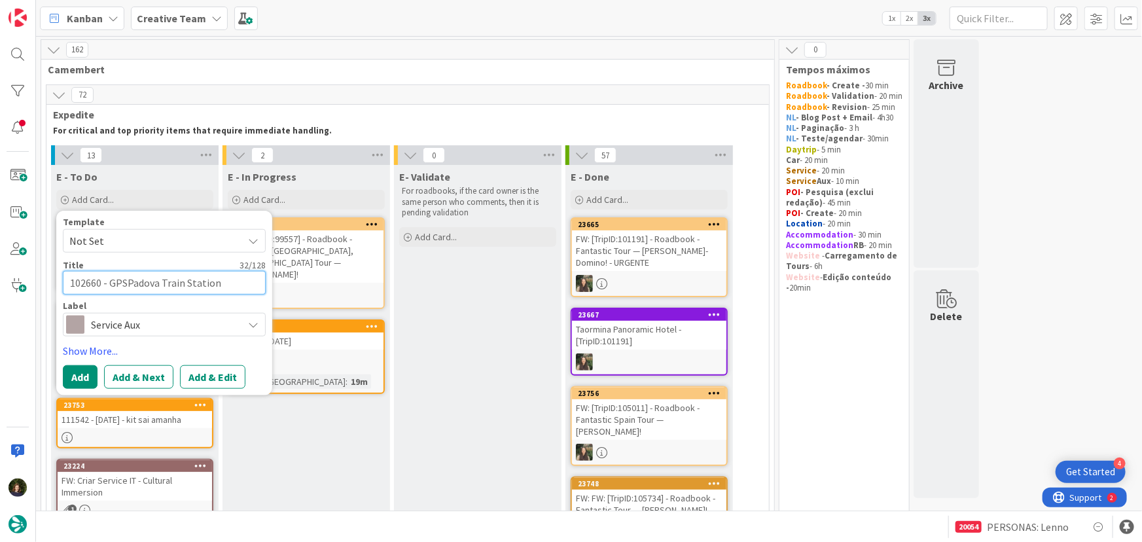
type textarea "102660 - GPS Padova Train Station"
type textarea "x"
type textarea "102660 - GPS PPadova Train Station"
type textarea "x"
type textarea "102660 - GPS PoPadova Train Station"
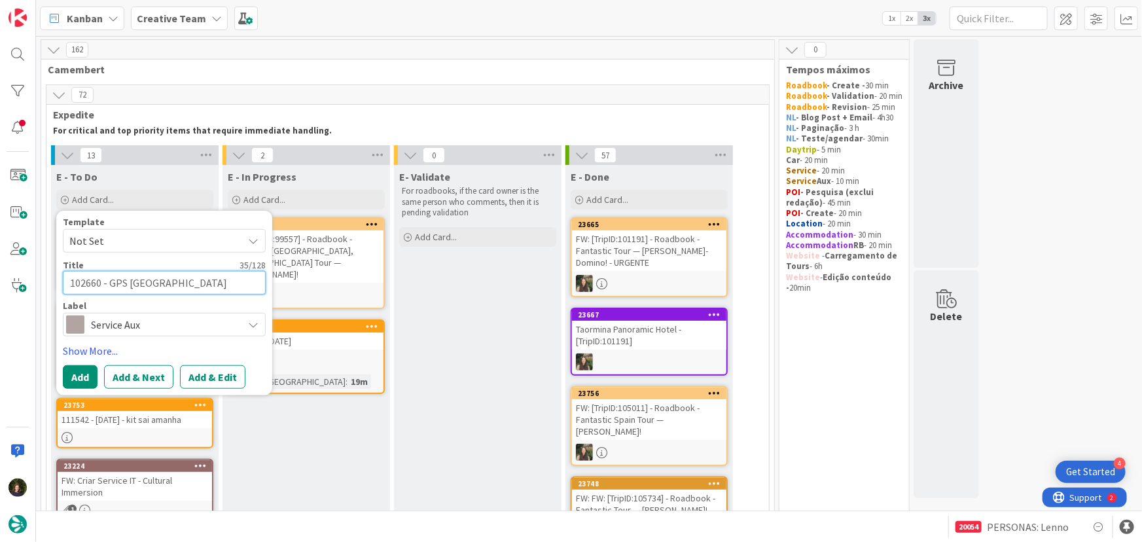
type textarea "x"
type textarea "102660 - GPS PoiPadova Train Station"
type textarea "x"
type textarea "102660 - GPS PoinPadova Train Station"
type textarea "x"
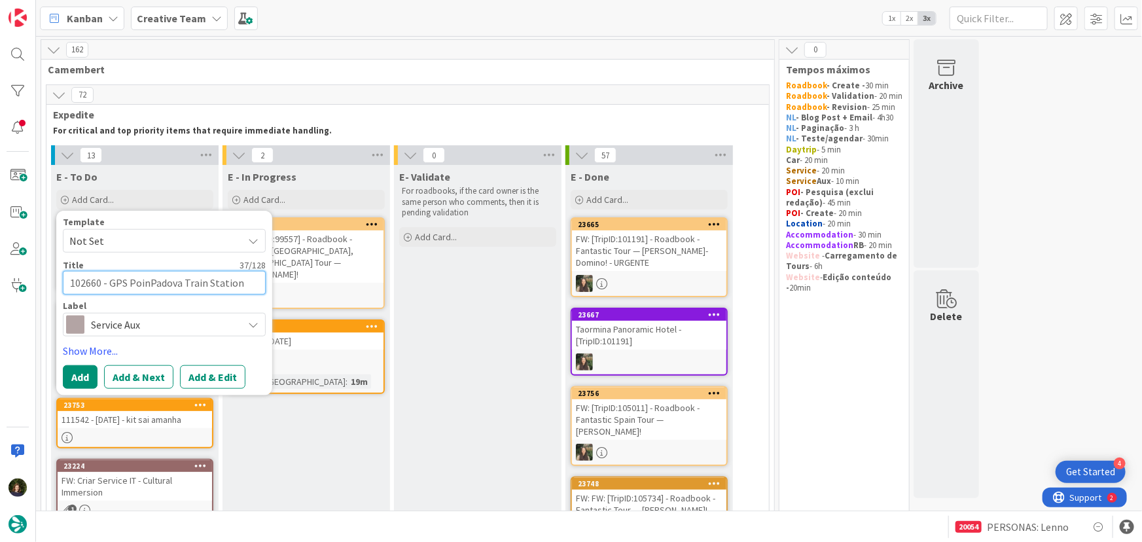
type textarea "102660 - GPS PointPadova Train Station"
type textarea "x"
type textarea "102660 - GPS Point [GEOGRAPHIC_DATA]"
click at [67, 378] on button "Add" at bounding box center [80, 377] width 35 height 24
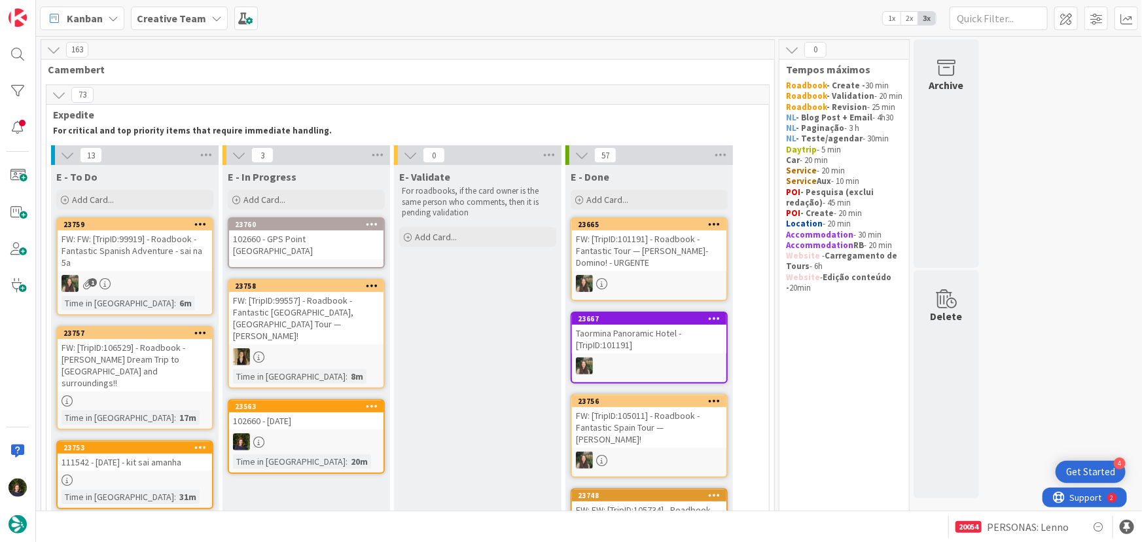
click at [318, 251] on div "102660 - GPS Point [GEOGRAPHIC_DATA]" at bounding box center [306, 244] width 155 height 29
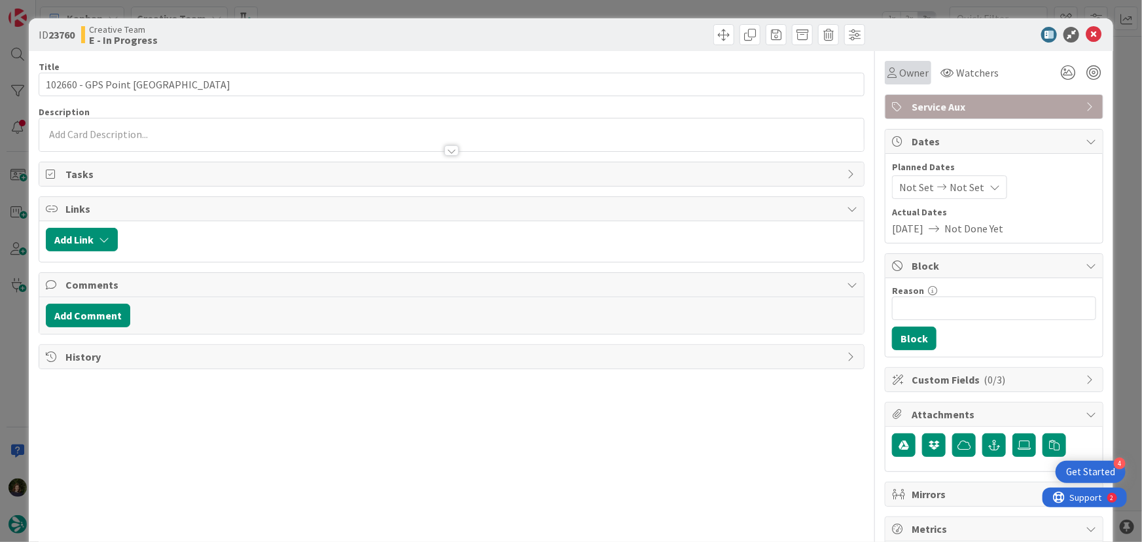
click at [905, 73] on span "Owner" at bounding box center [914, 73] width 29 height 16
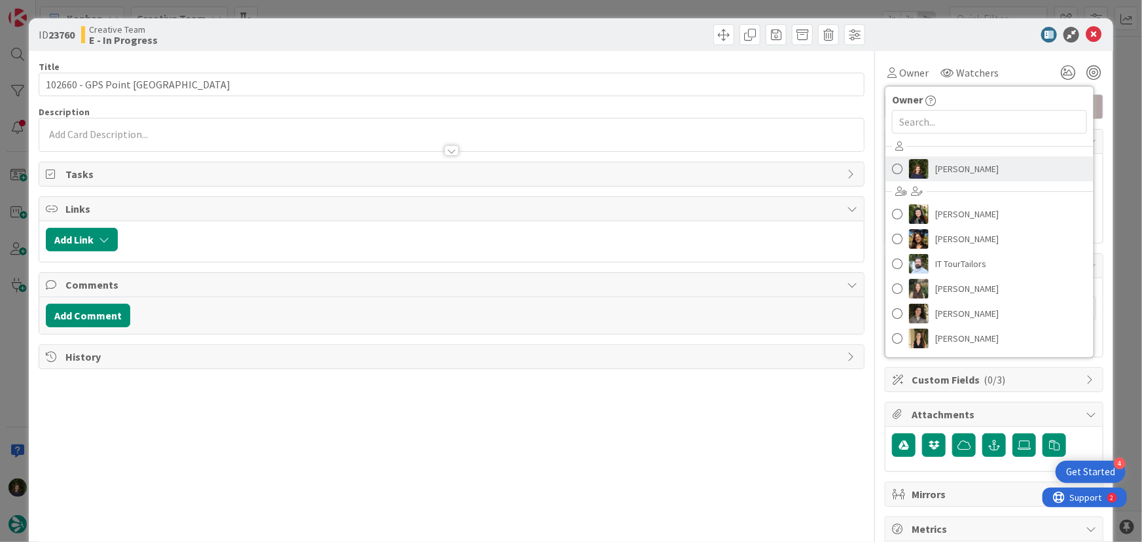
click at [952, 168] on span "[PERSON_NAME]" at bounding box center [968, 169] width 64 height 20
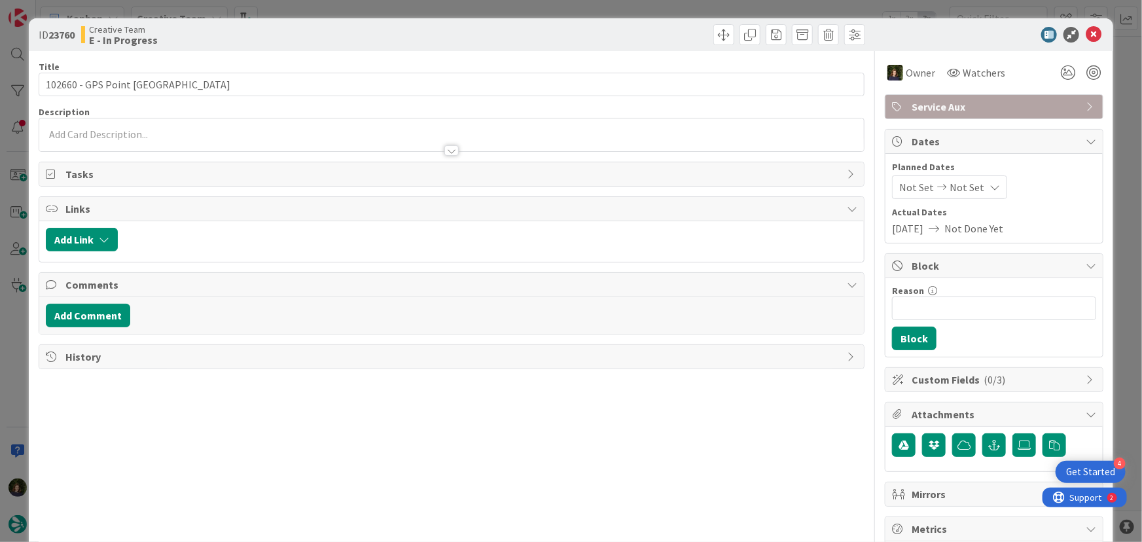
click at [1076, 32] on div at bounding box center [988, 35] width 232 height 16
drag, startPoint x: 1087, startPoint y: 37, endPoint x: 1029, endPoint y: 46, distance: 59.0
click at [1087, 37] on icon at bounding box center [1094, 35] width 16 height 16
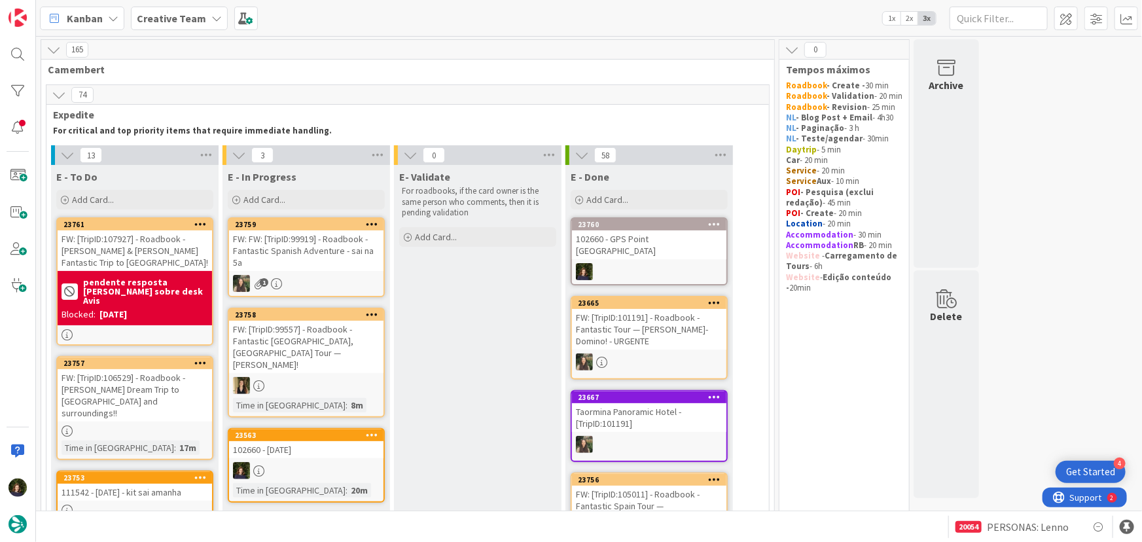
click at [296, 462] on div at bounding box center [306, 470] width 155 height 17
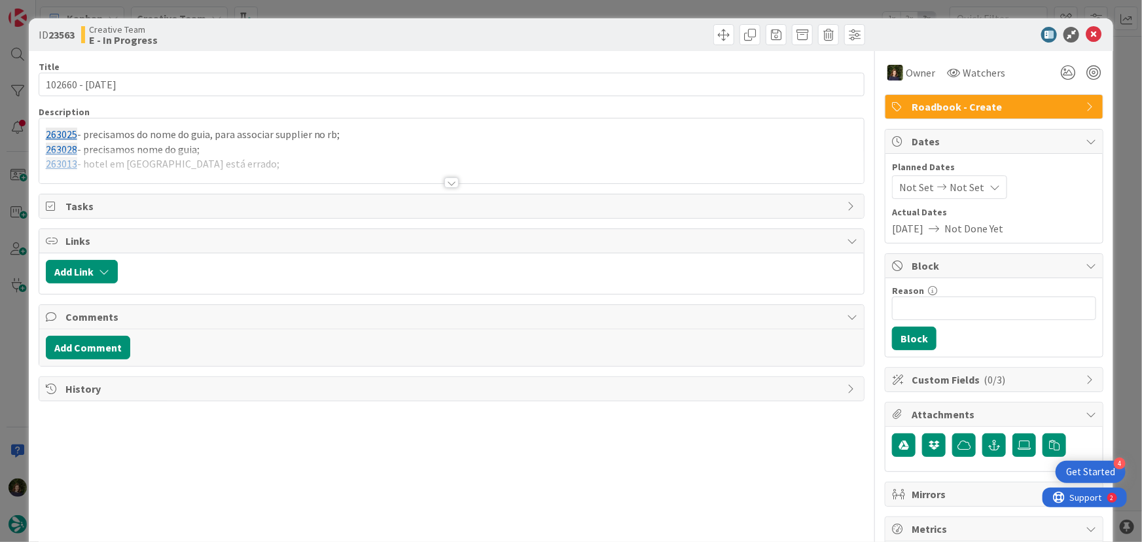
click at [258, 183] on div at bounding box center [452, 166] width 826 height 33
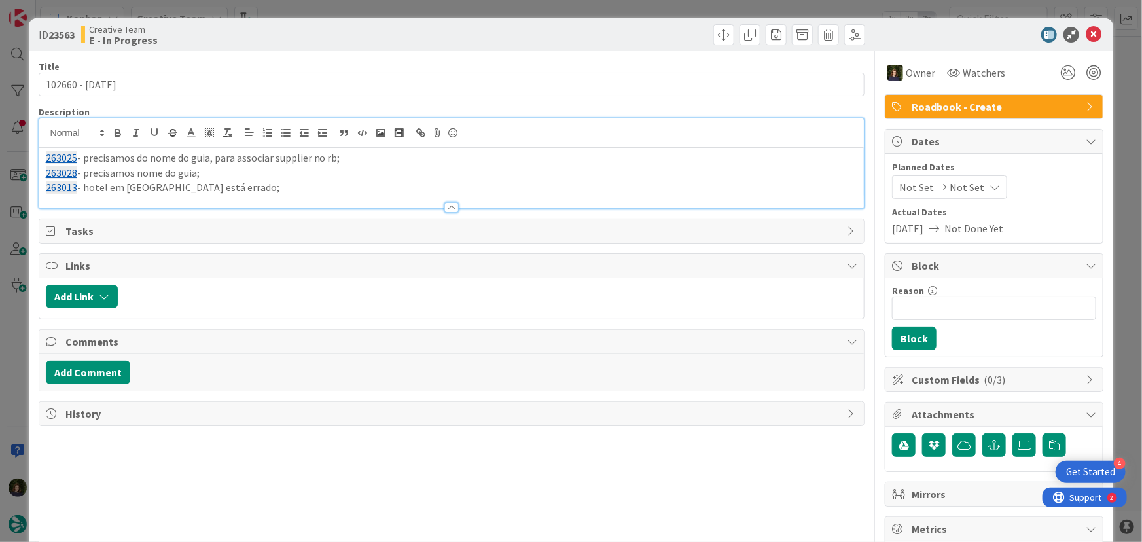
click at [227, 183] on p "263013 - hotel em Pádua está errado;" at bounding box center [452, 187] width 812 height 15
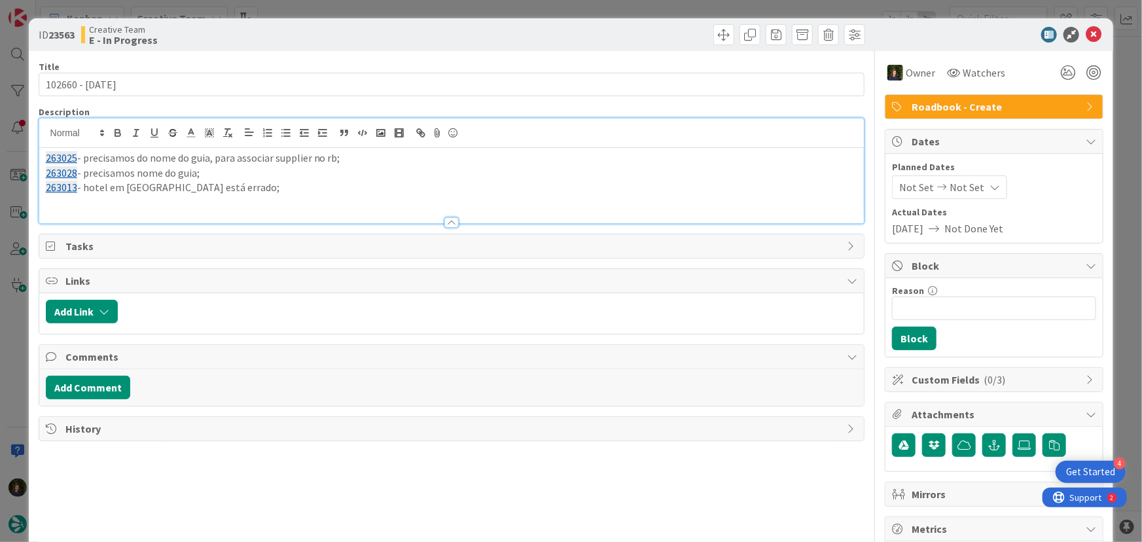
paste div
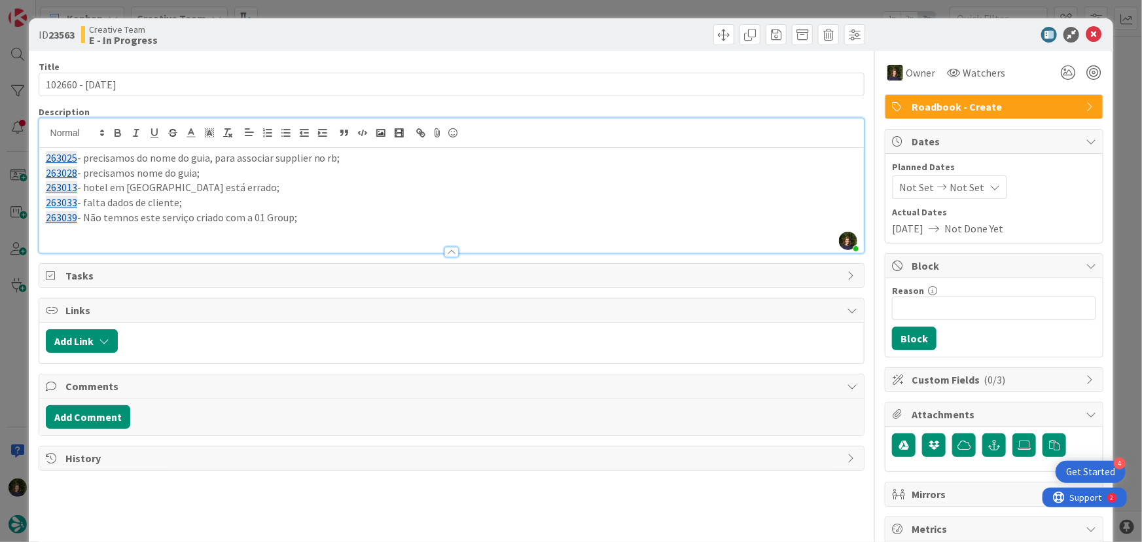
click at [321, 219] on p "263039 - Não temnos este serviço criado com a 01 Group;" at bounding box center [452, 217] width 812 height 15
click at [118, 219] on p "263039 - Não temnos este serviço criado com a 01 Group;" at bounding box center [452, 217] width 812 height 15
click at [301, 214] on p "263039 - Não temos este serviço criado com a 01 Group;" at bounding box center [452, 217] width 812 height 15
click at [495, 215] on p "263039 - Não temos este serviço criado com a 01 Group - será que dá para coloca…" at bounding box center [452, 217] width 812 height 15
click at [779, 221] on p "263039 - Não temos este serviço criado com a 01 Group - será que dá para coloca…" at bounding box center [452, 217] width 812 height 15
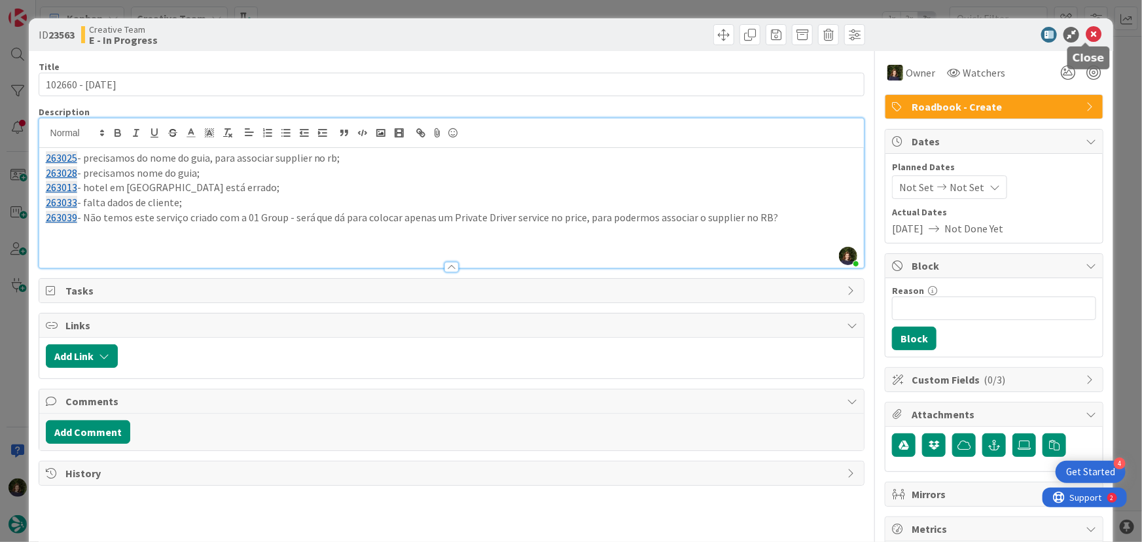
click at [1088, 27] on icon at bounding box center [1094, 35] width 16 height 16
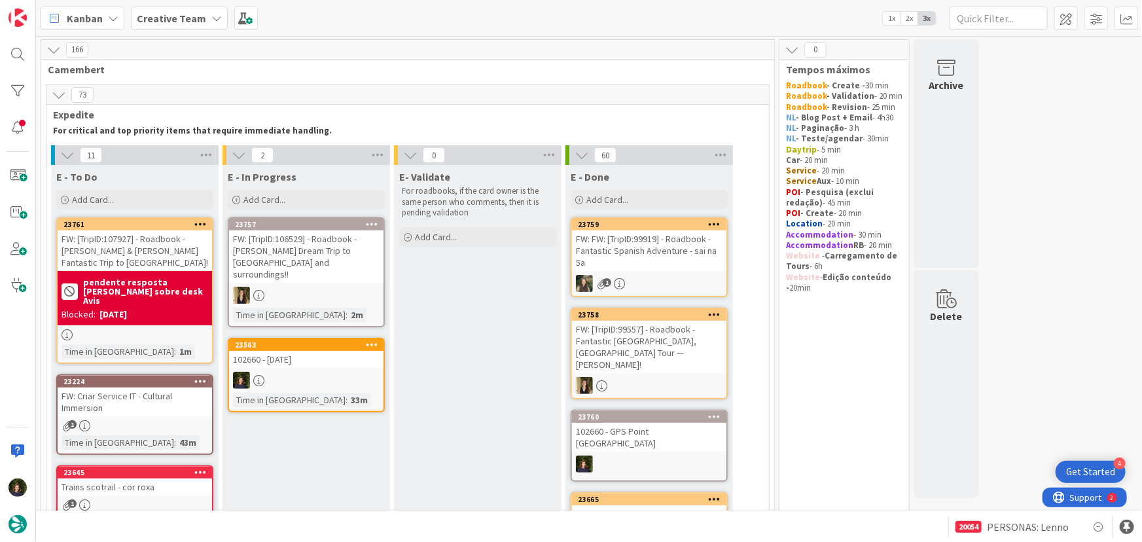
click at [170, 19] on b "Creative Team" at bounding box center [171, 18] width 69 height 13
click at [203, 154] on h4 "Creative Team - Análise" at bounding box center [223, 155] width 154 height 13
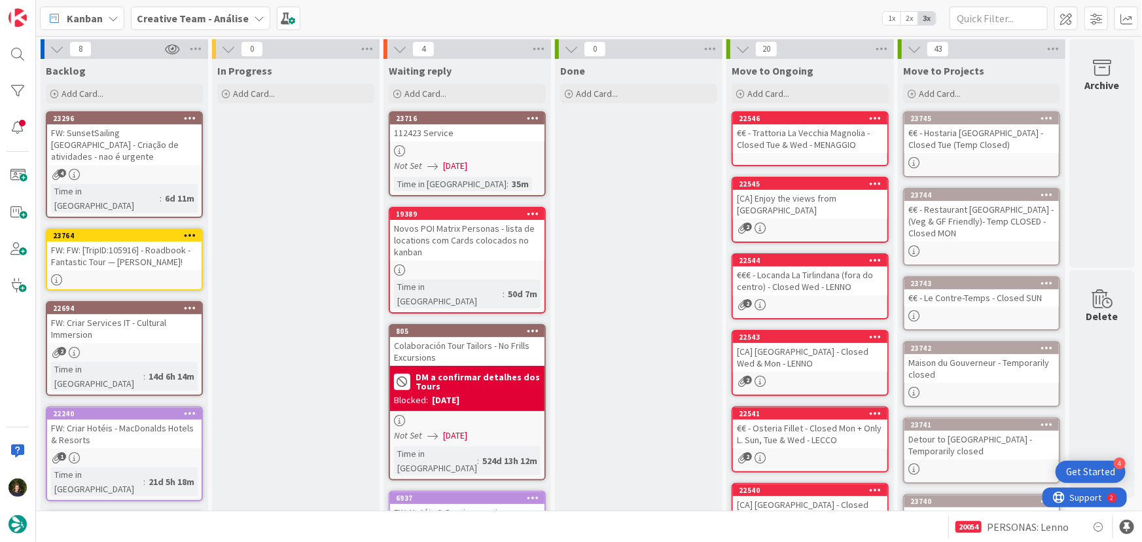
click at [133, 242] on div "FW: FW: [TripID:105916] - Roadbook - Fantastic Tour — Peggy Gusler!" at bounding box center [124, 256] width 155 height 29
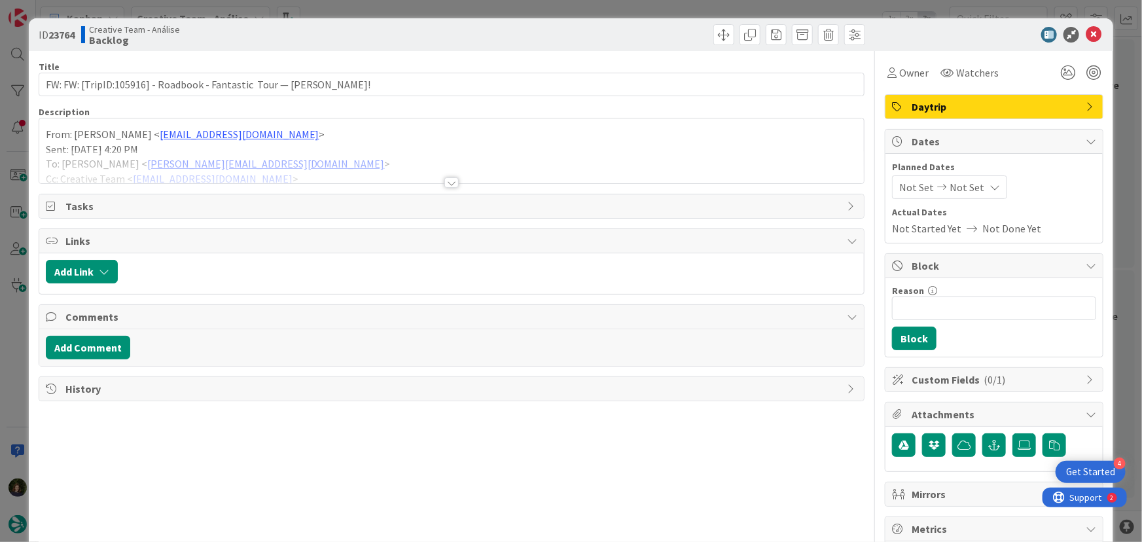
click at [448, 181] on div at bounding box center [452, 182] width 14 height 10
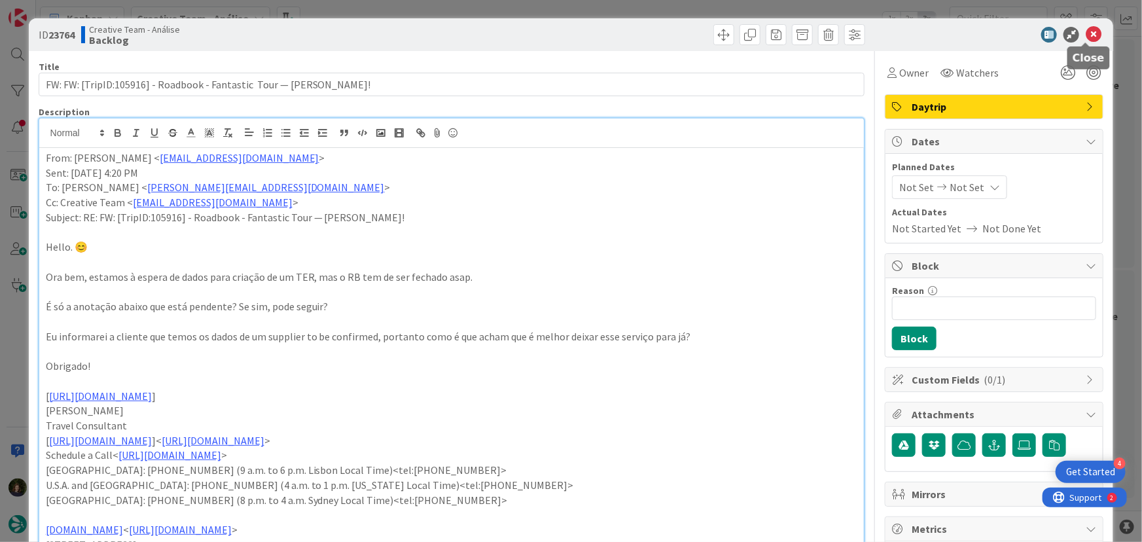
click at [1090, 30] on icon at bounding box center [1094, 35] width 16 height 16
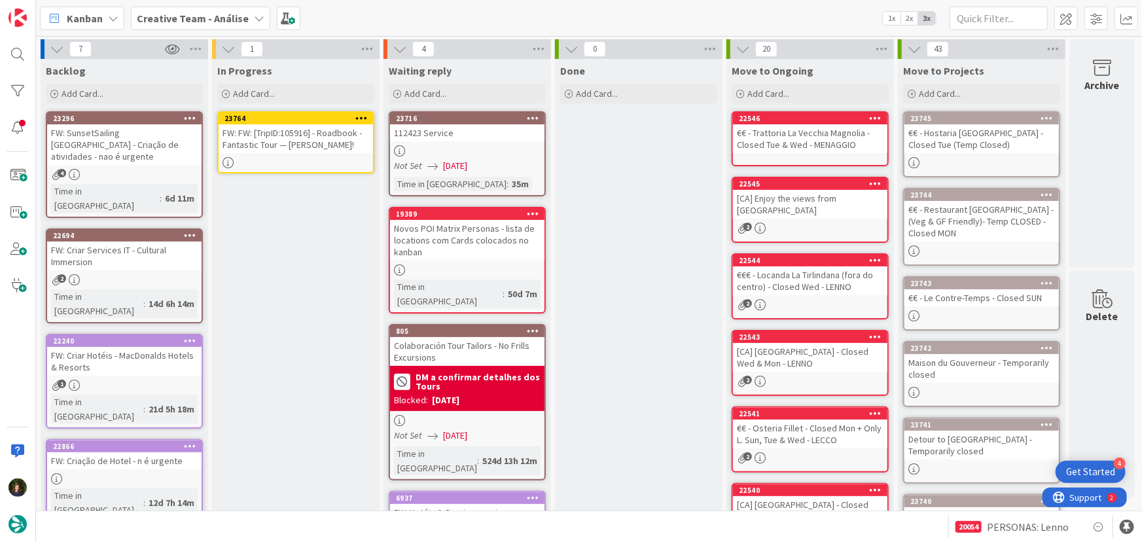
click at [359, 117] on icon at bounding box center [361, 117] width 12 height 9
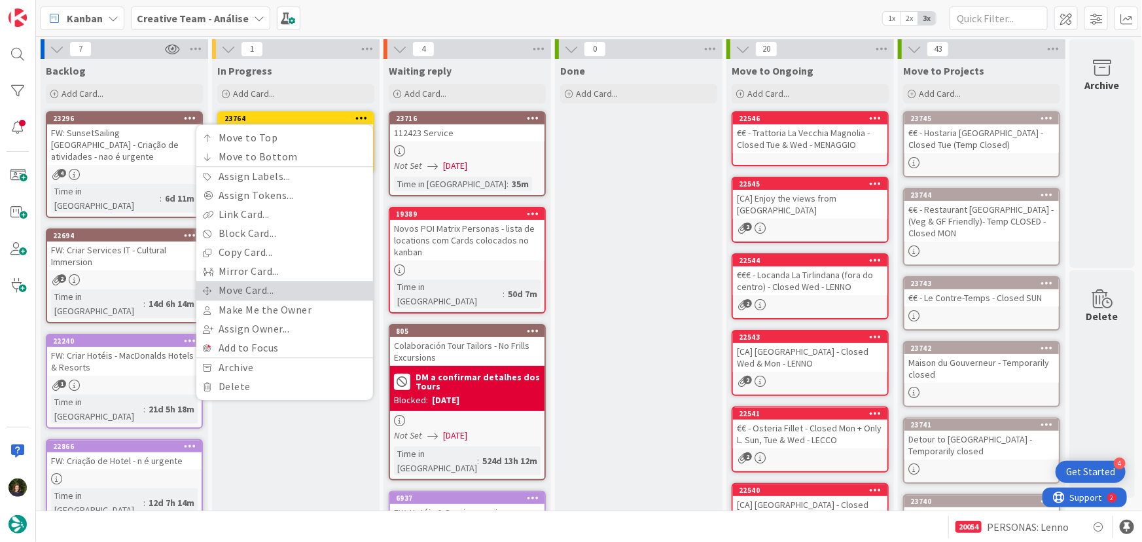
click at [303, 290] on link "Move Card..." at bounding box center [284, 290] width 177 height 19
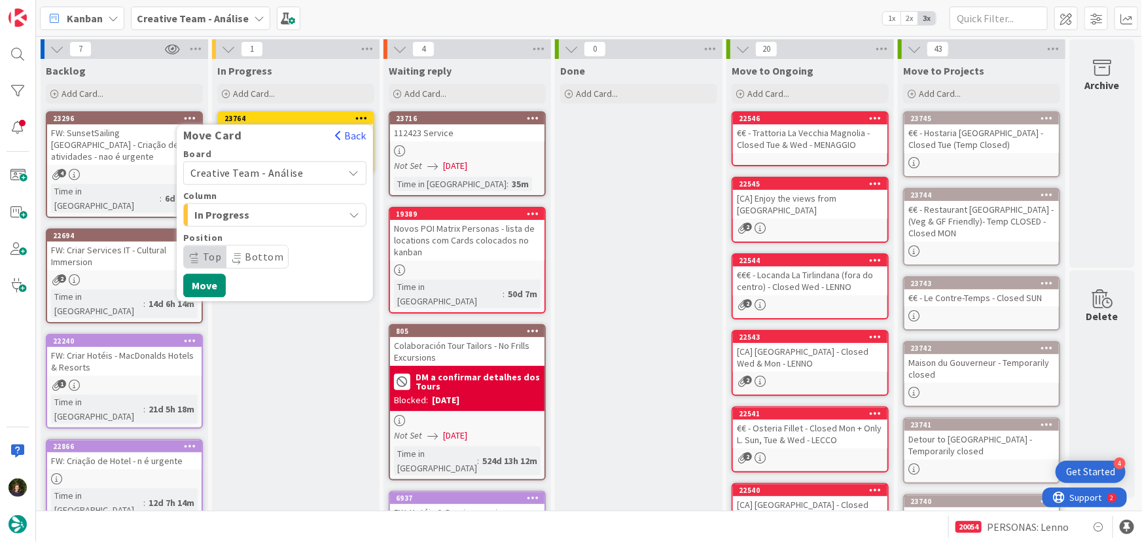
click at [308, 170] on span "Creative Team - Análise" at bounding box center [264, 173] width 147 height 18
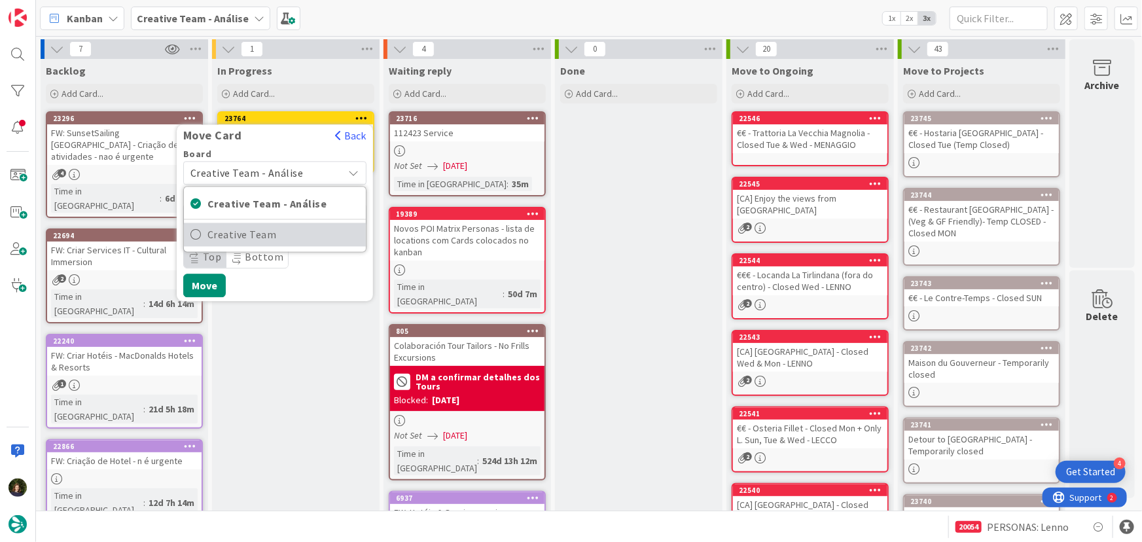
click at [310, 228] on span "Creative Team" at bounding box center [284, 235] width 152 height 20
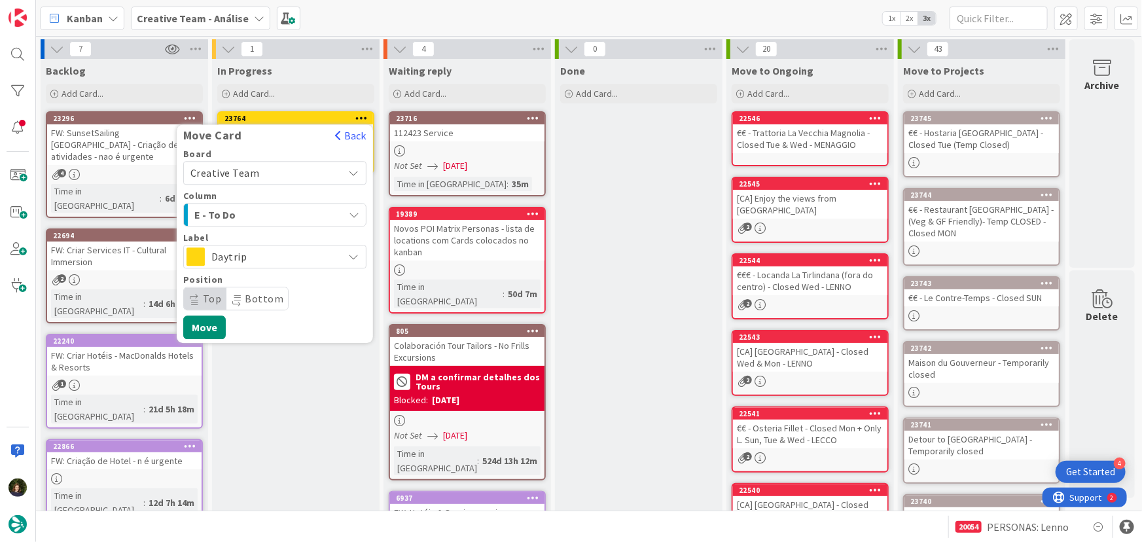
click at [309, 211] on div "E - To Do" at bounding box center [267, 214] width 153 height 21
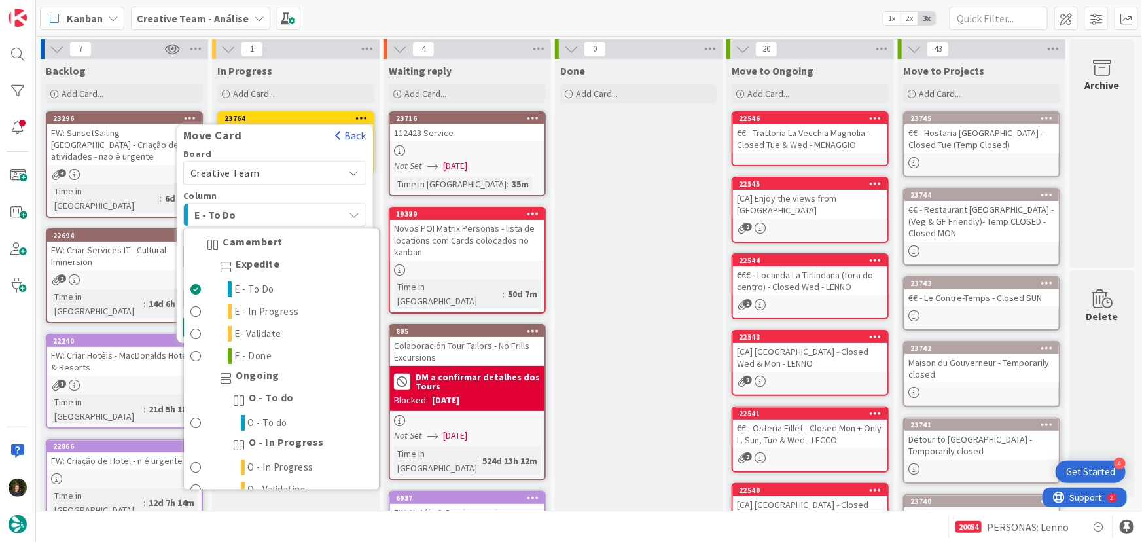
click at [289, 210] on span "E - To Do" at bounding box center [243, 214] width 98 height 17
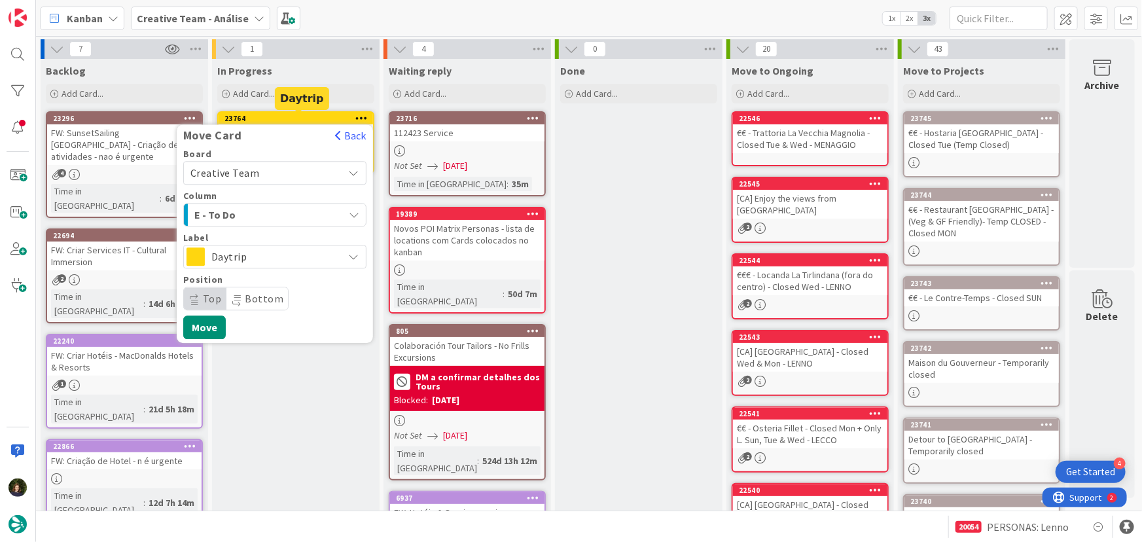
click at [291, 115] on div "23764" at bounding box center [299, 118] width 149 height 9
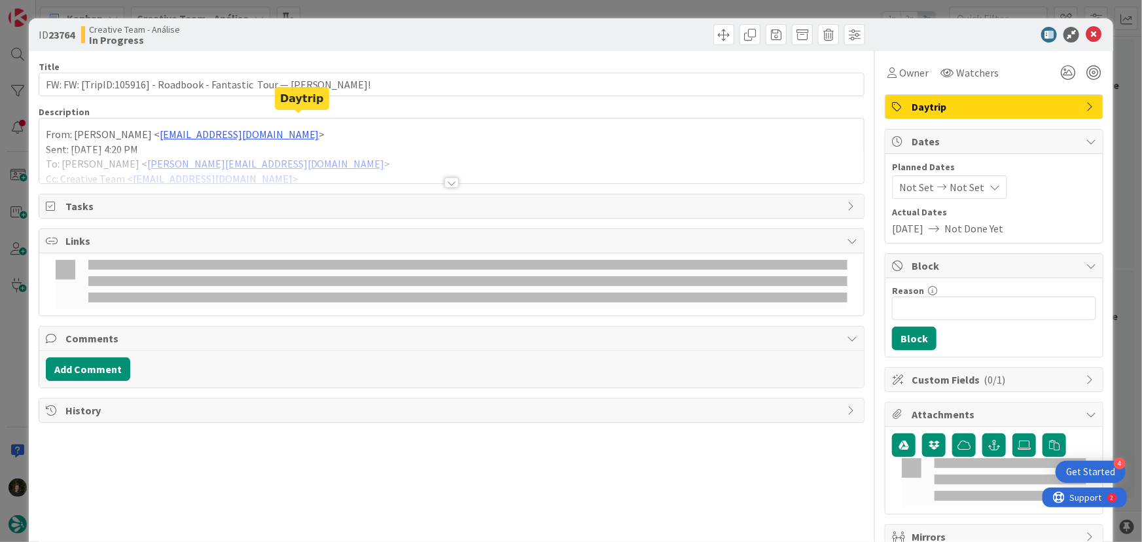
click at [291, 116] on div "Description" at bounding box center [452, 112] width 827 height 12
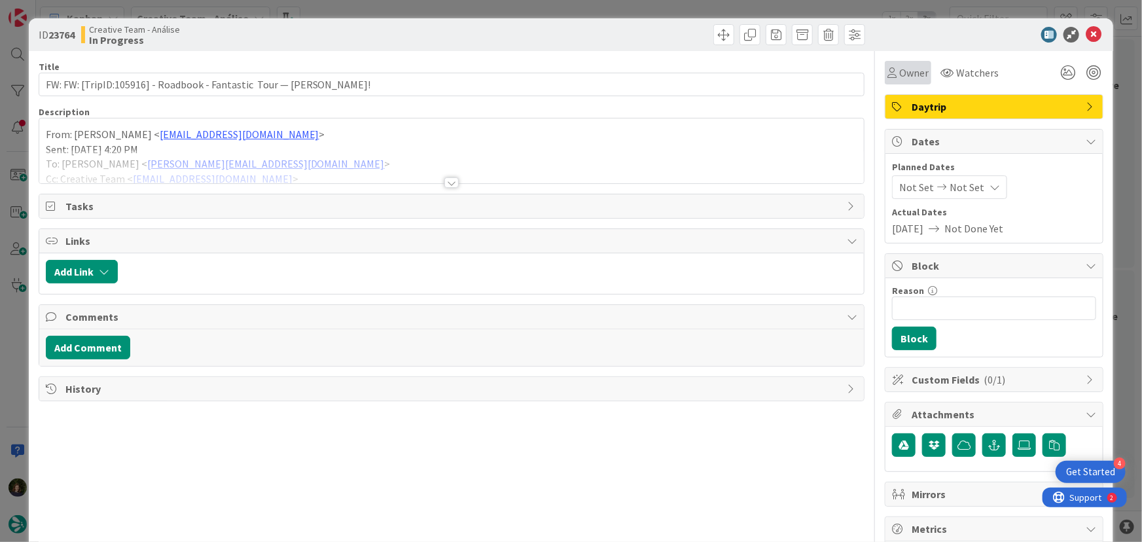
click at [908, 73] on span "Owner" at bounding box center [914, 73] width 29 height 16
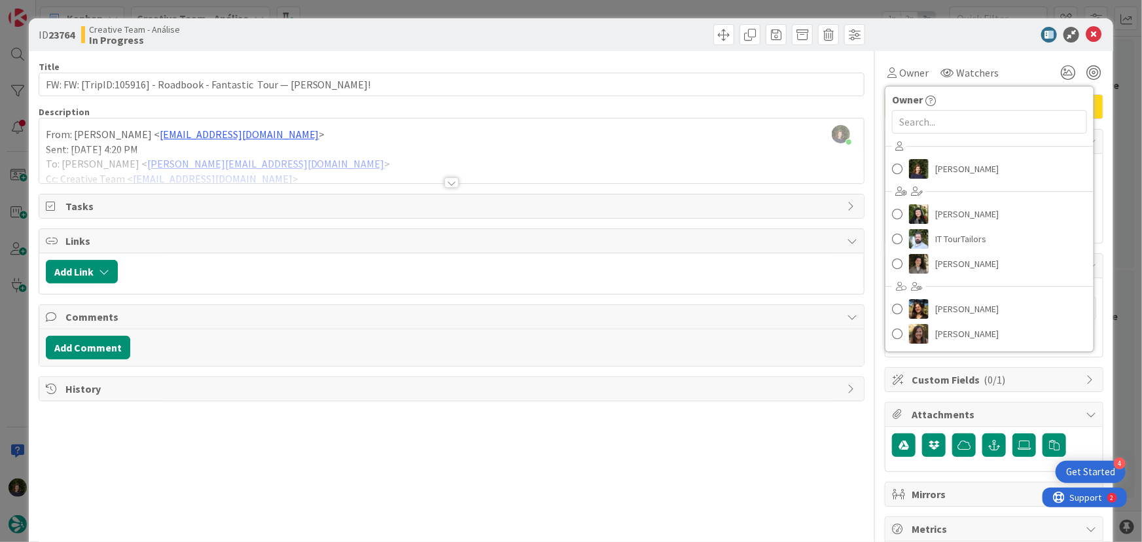
click at [621, 122] on div "Margarida Carvalho just joined From: Gonçalo Calheiros < goncalo.calheiros@tour…" at bounding box center [452, 150] width 826 height 65
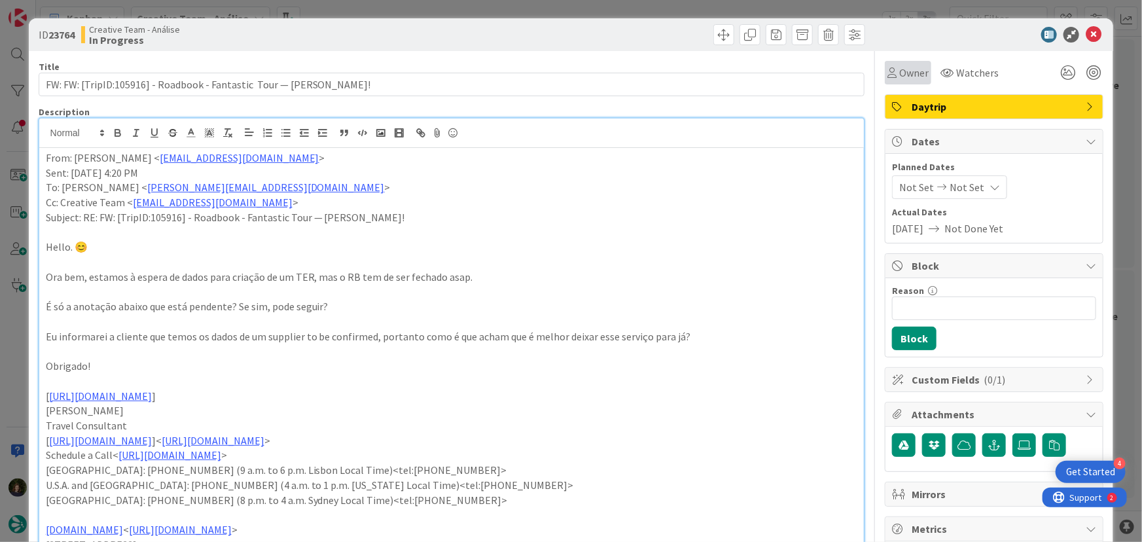
click at [917, 75] on span "Owner" at bounding box center [914, 73] width 29 height 16
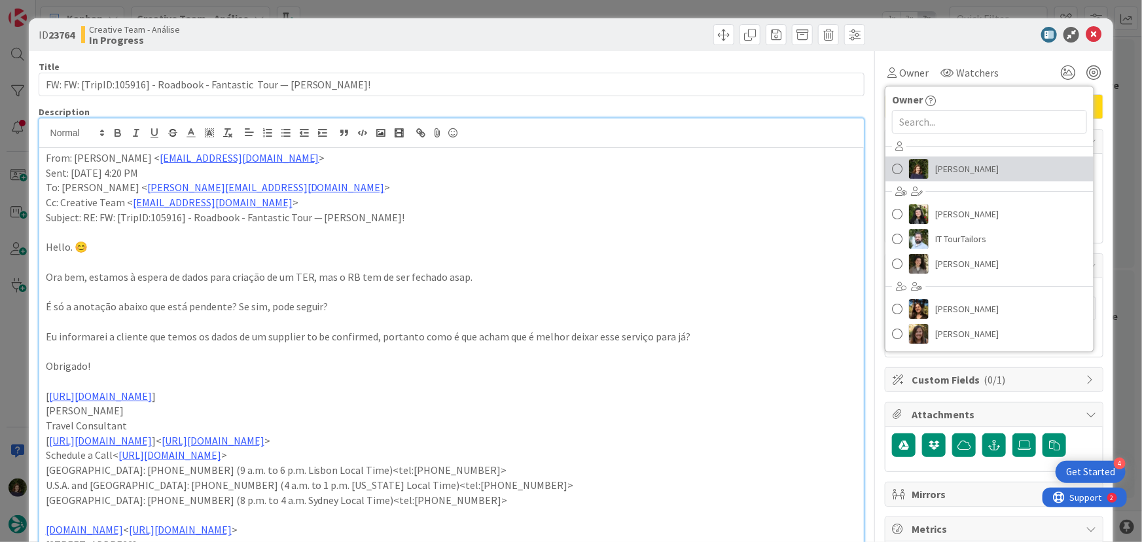
click at [966, 170] on span "[PERSON_NAME]" at bounding box center [968, 169] width 64 height 20
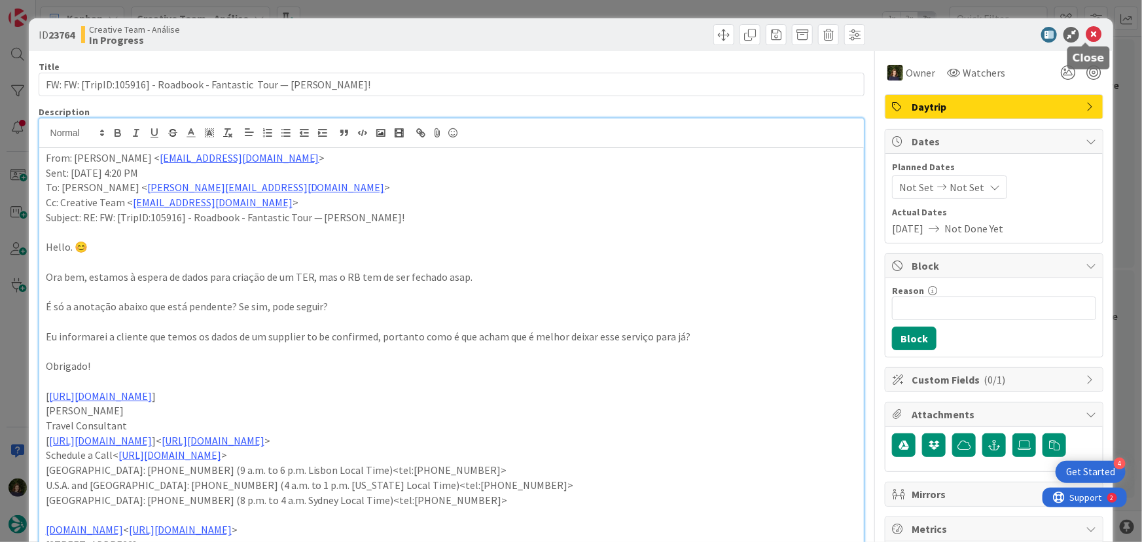
click at [1089, 37] on icon at bounding box center [1094, 35] width 16 height 16
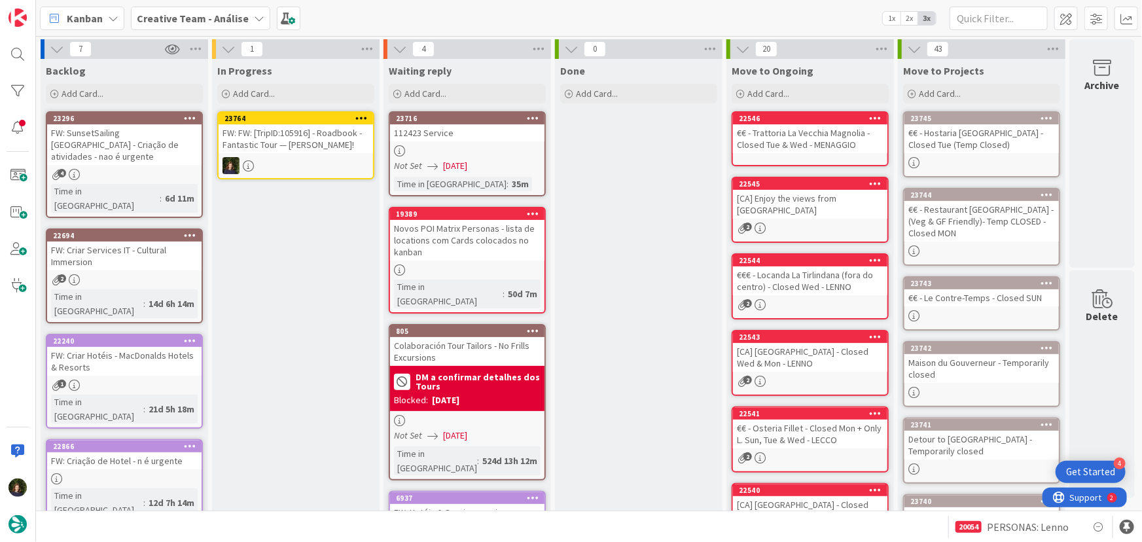
click at [361, 113] on icon at bounding box center [361, 117] width 12 height 9
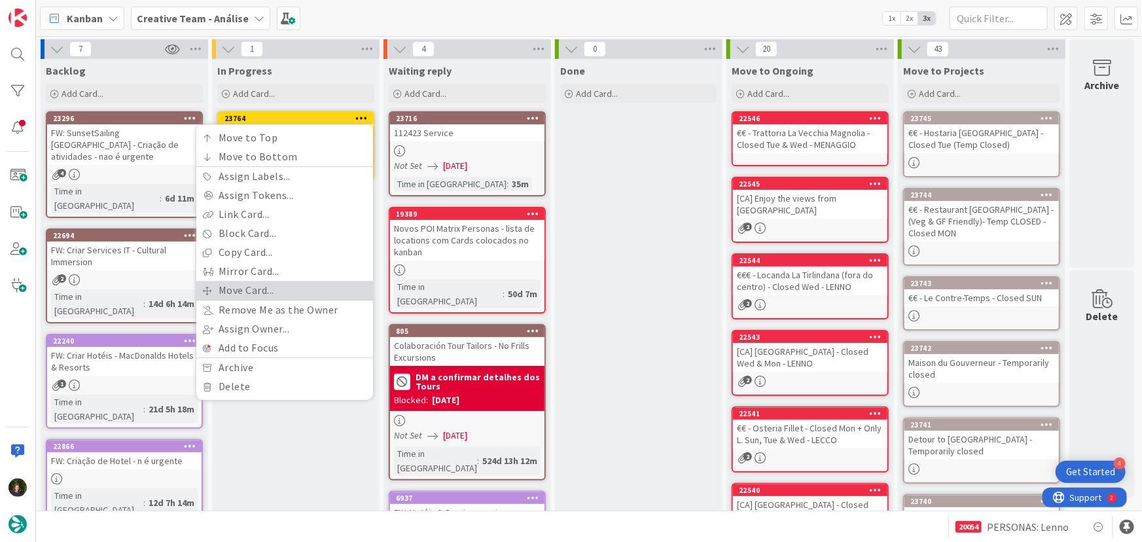
click at [295, 286] on link "Move Card..." at bounding box center [284, 290] width 177 height 19
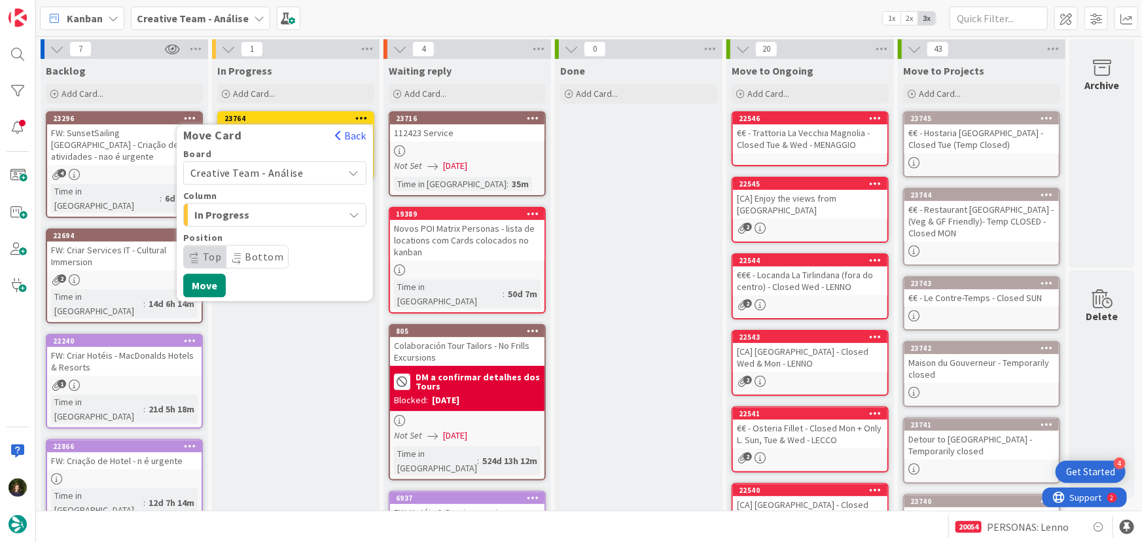
click at [289, 168] on span "Creative Team - Análise" at bounding box center [247, 172] width 113 height 13
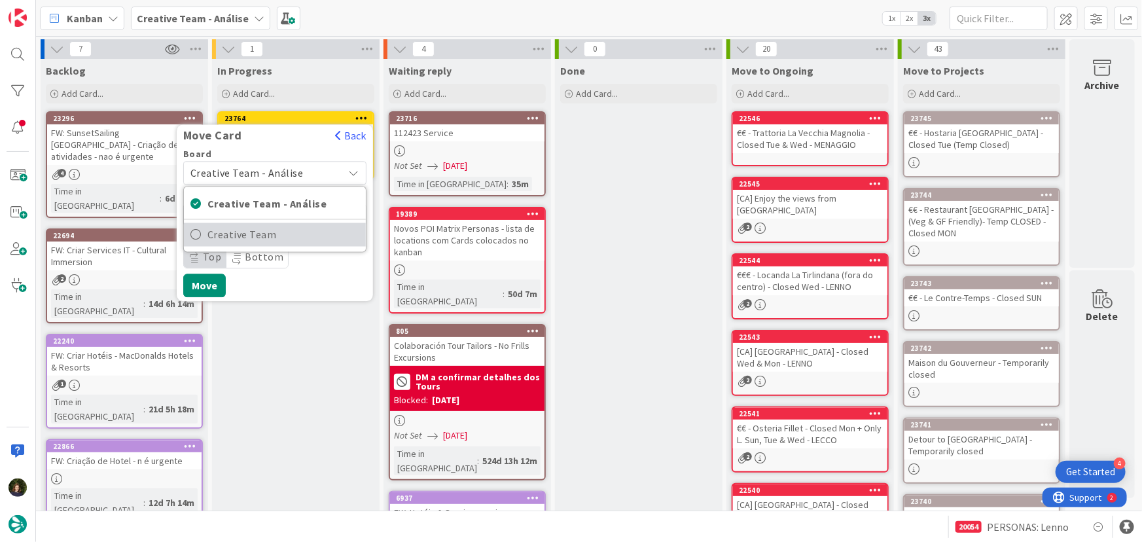
click at [304, 232] on span "Creative Team" at bounding box center [284, 235] width 152 height 20
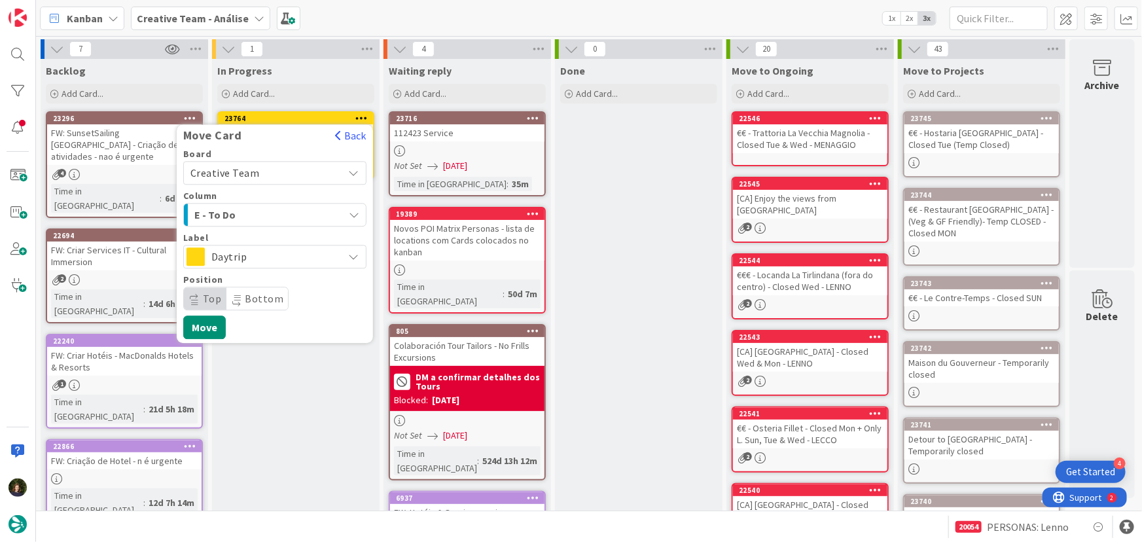
click at [293, 214] on div "E - To Do" at bounding box center [267, 214] width 153 height 21
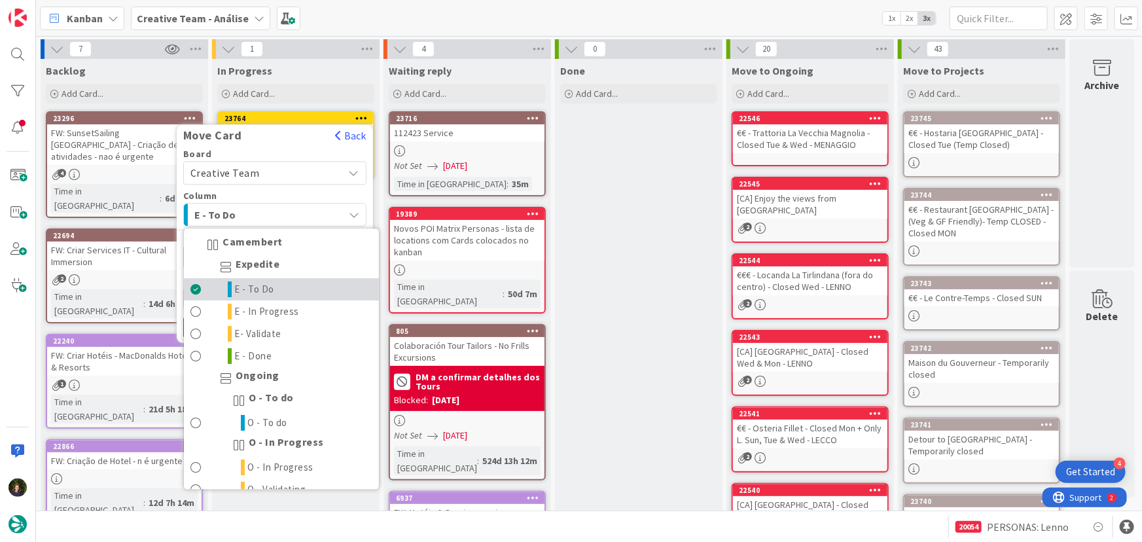
click at [286, 294] on link "E - To Do" at bounding box center [281, 290] width 195 height 22
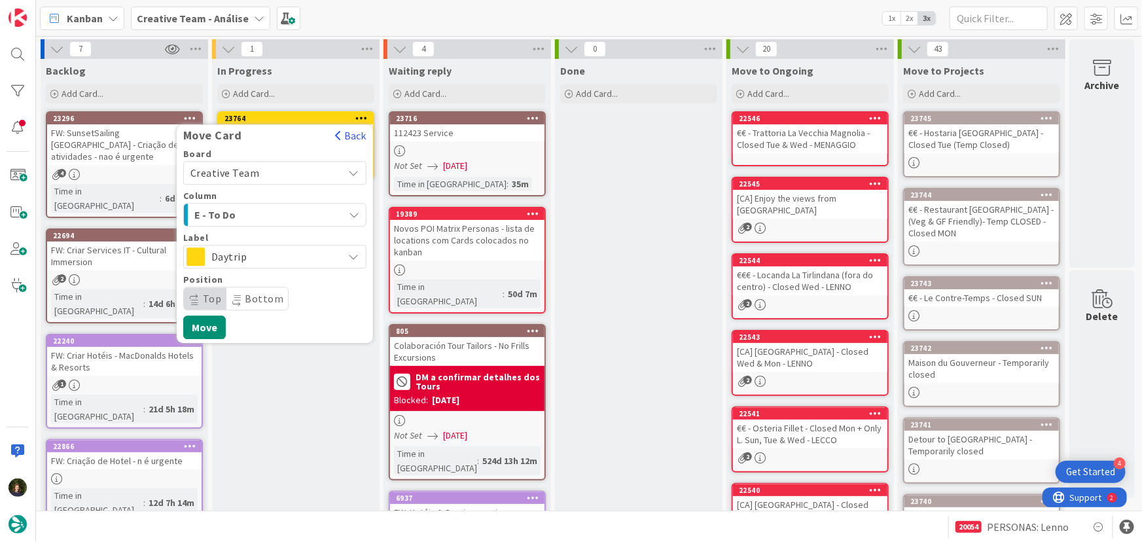
click at [297, 255] on span "Daytrip" at bounding box center [274, 256] width 126 height 18
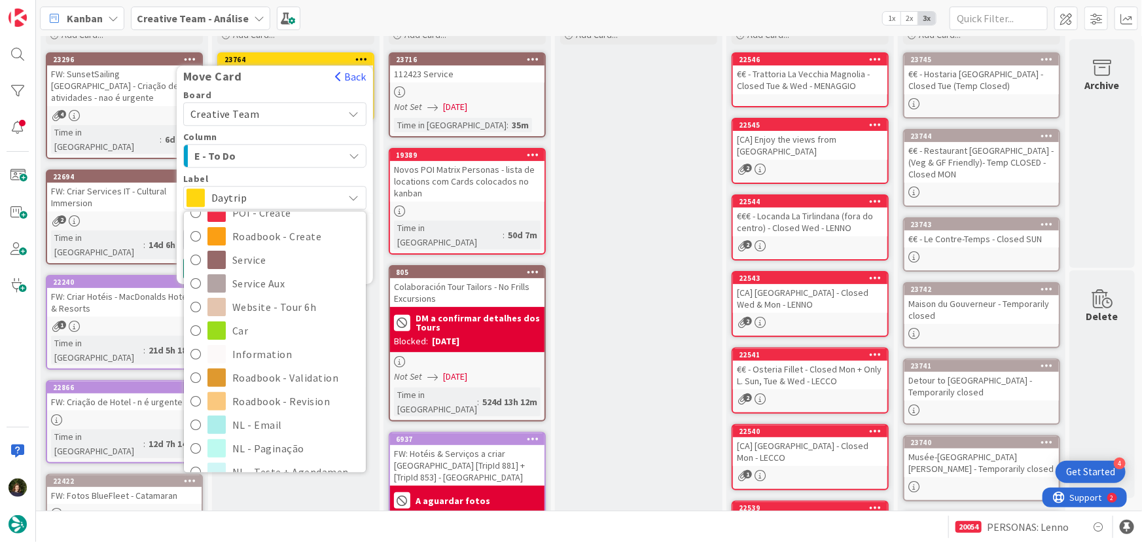
scroll to position [178, 0]
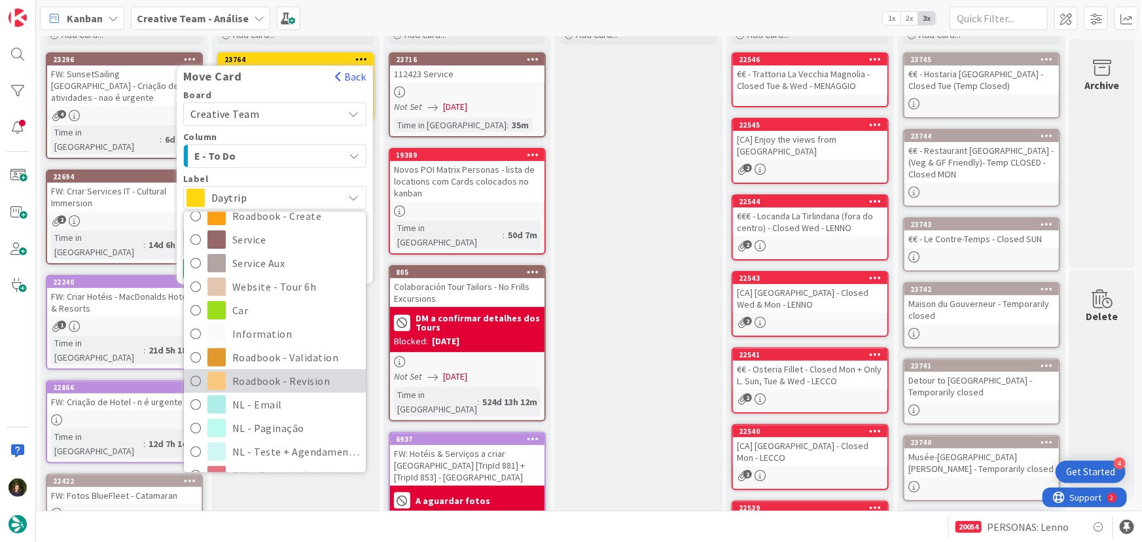
click at [306, 371] on span "Roadbook - Revision" at bounding box center [295, 381] width 127 height 20
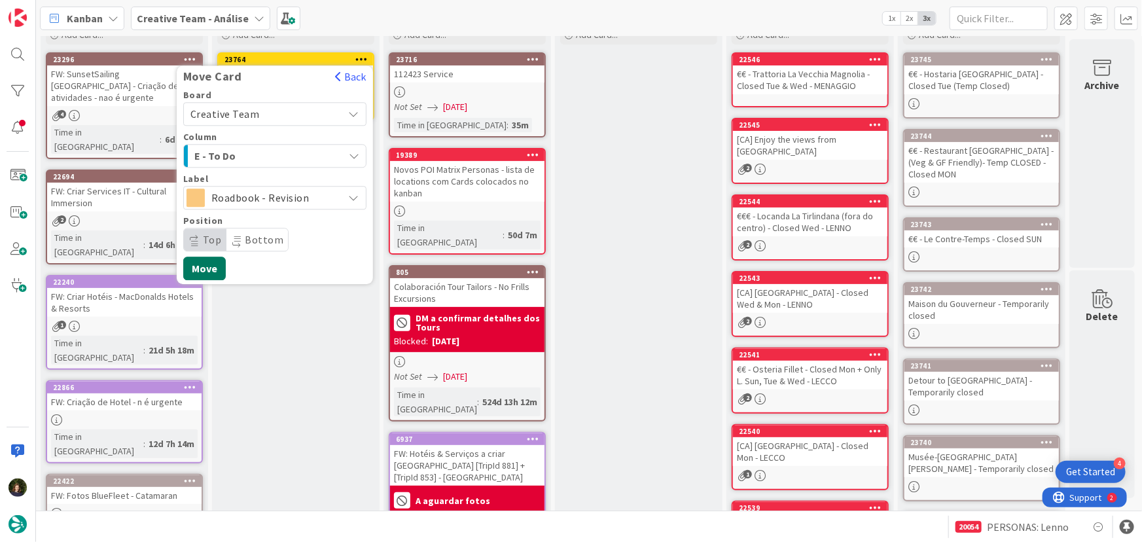
drag, startPoint x: 212, startPoint y: 275, endPoint x: 221, endPoint y: 276, distance: 8.5
click at [211, 275] on button "Move" at bounding box center [204, 269] width 43 height 24
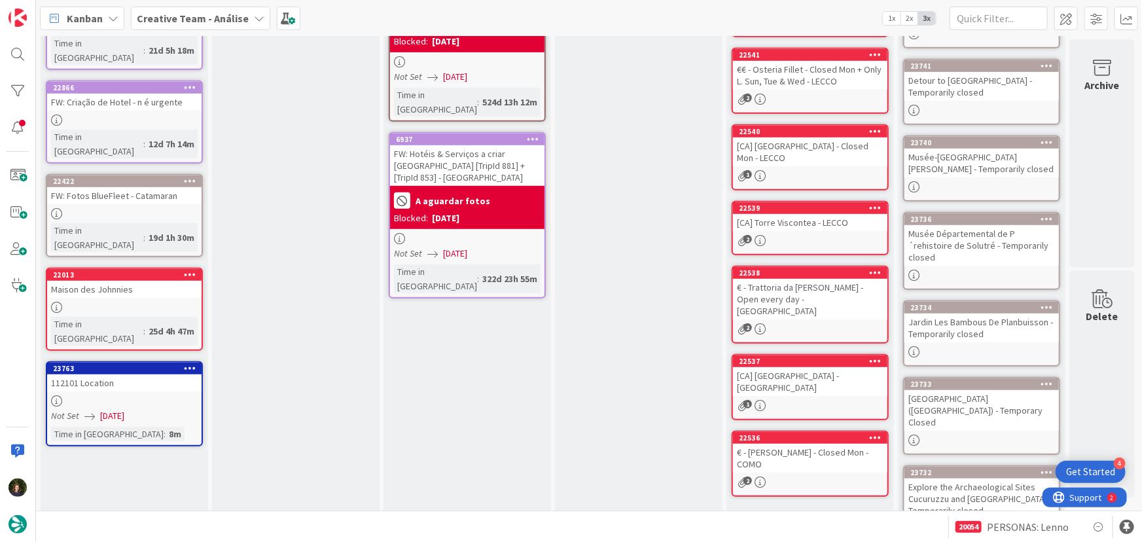
scroll to position [422, 0]
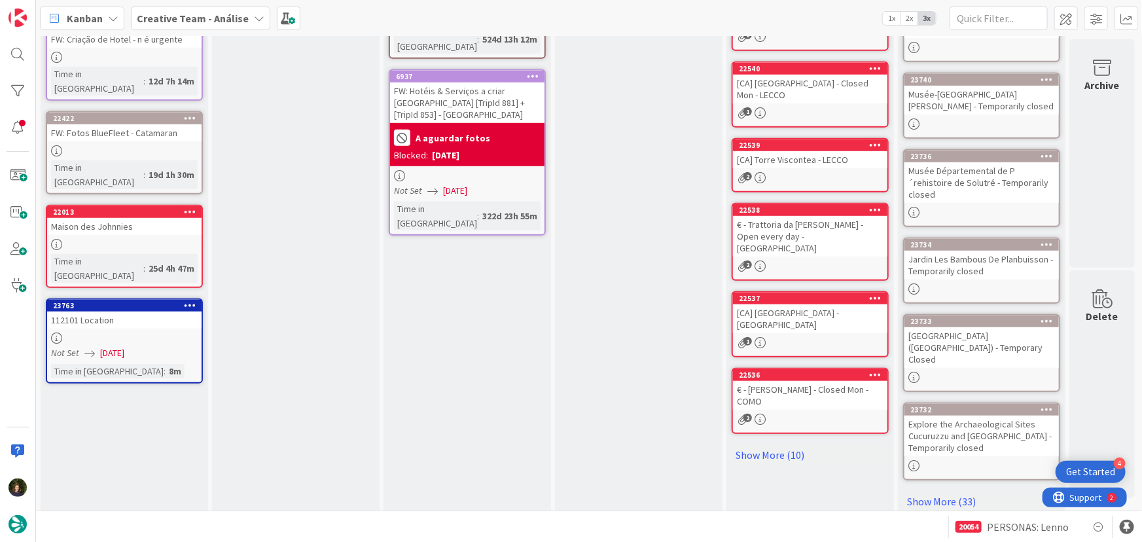
click at [126, 312] on div "112101 Location" at bounding box center [124, 320] width 155 height 17
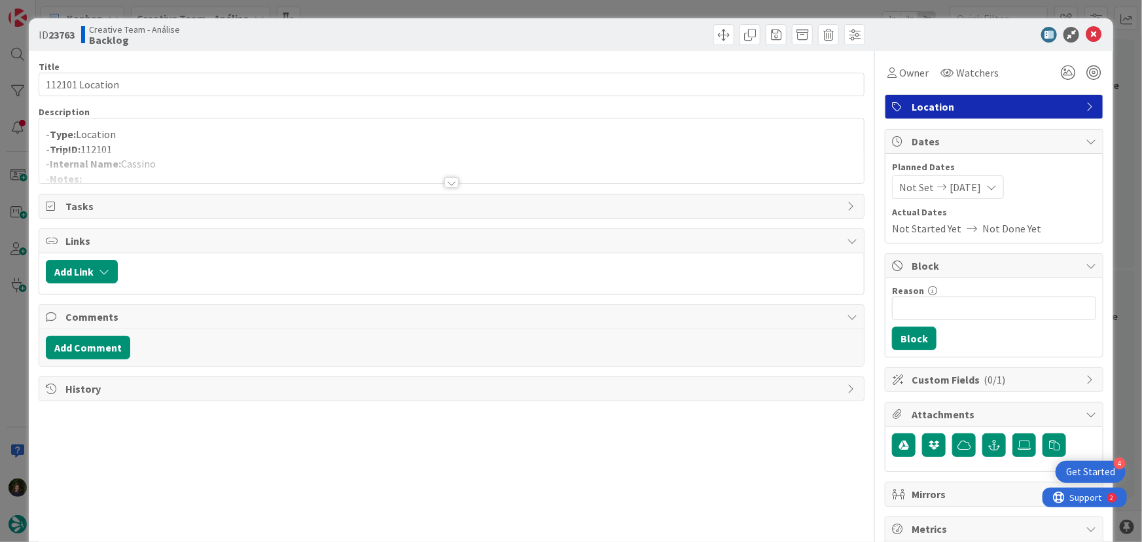
click at [445, 183] on div at bounding box center [452, 182] width 14 height 10
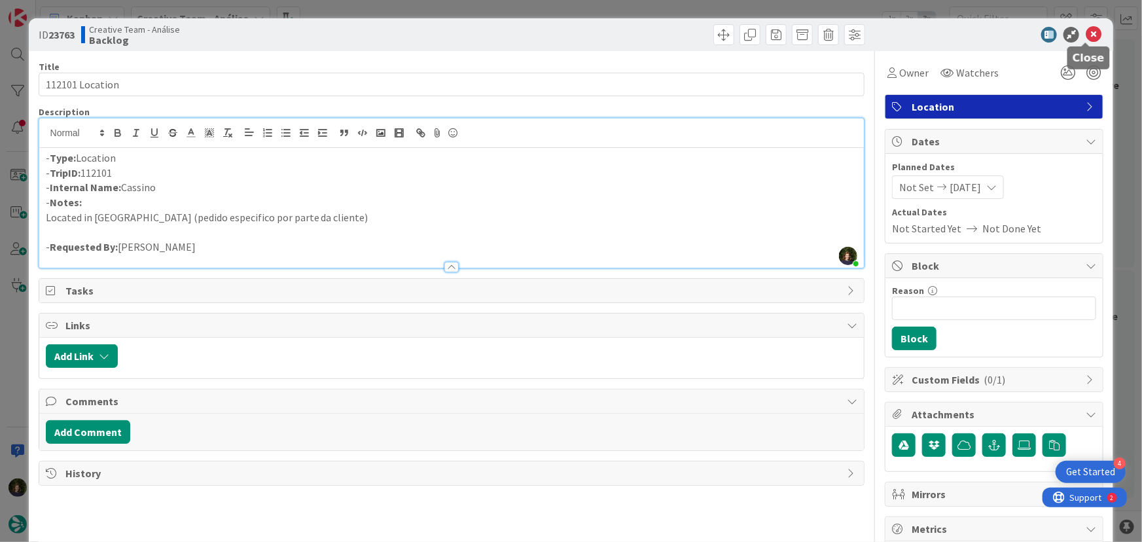
click at [1086, 37] on icon at bounding box center [1094, 35] width 16 height 16
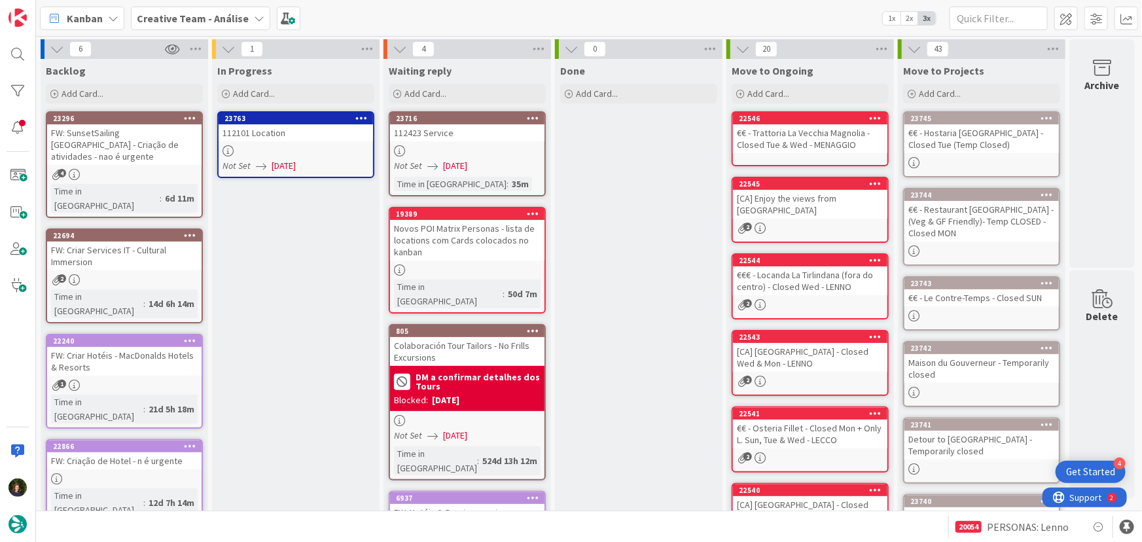
click at [366, 117] on icon at bounding box center [361, 117] width 12 height 9
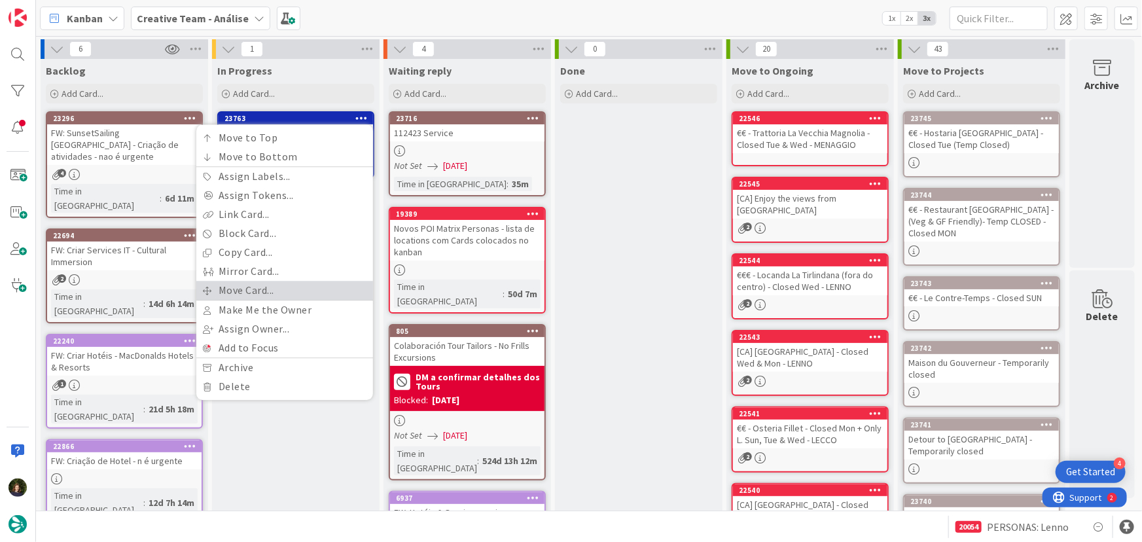
click at [308, 287] on link "Move Card..." at bounding box center [284, 290] width 177 height 19
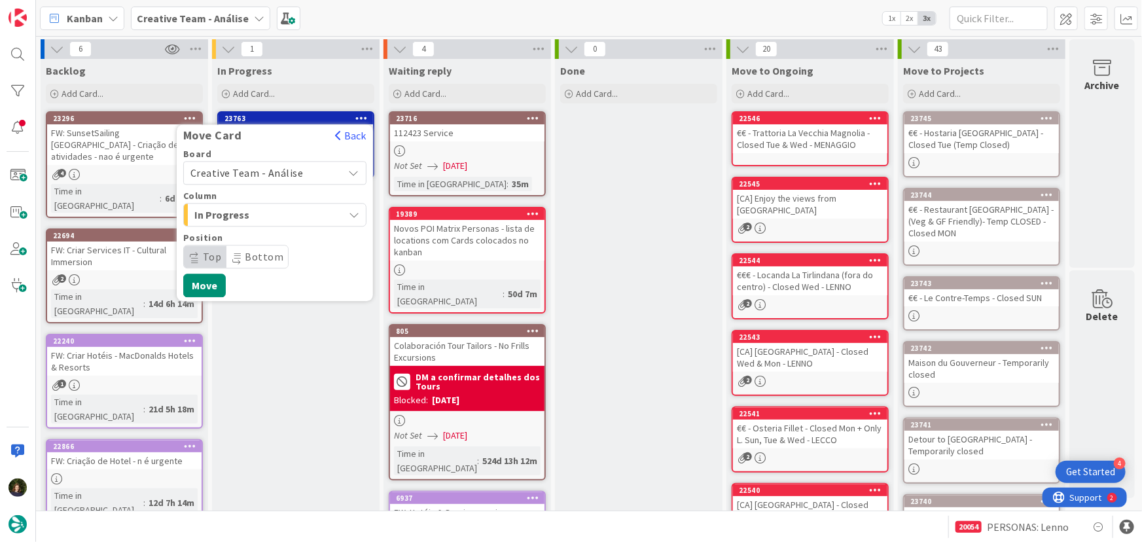
click at [287, 172] on span "Creative Team - Análise" at bounding box center [247, 172] width 113 height 13
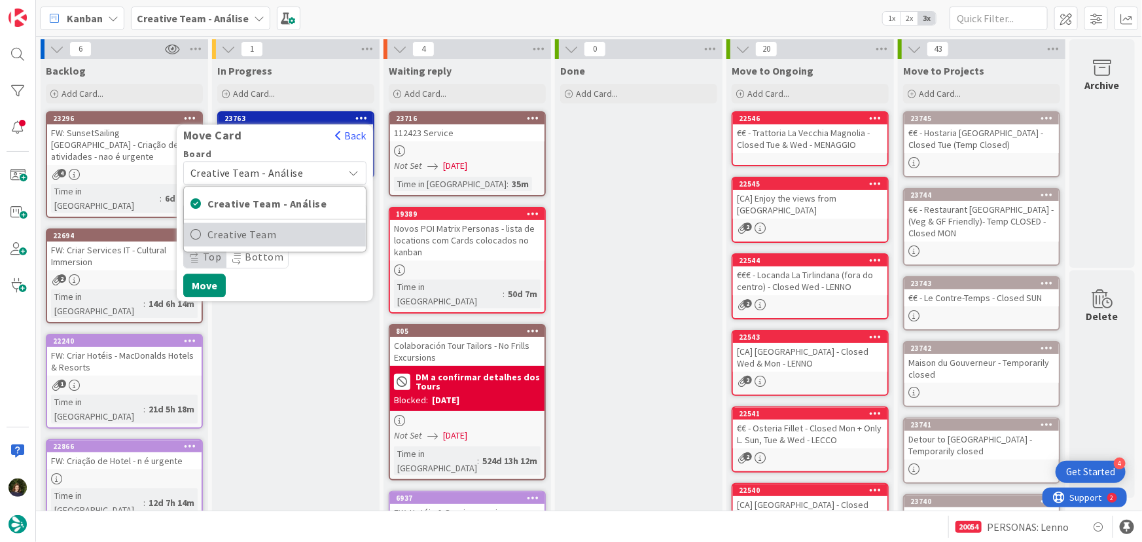
click at [301, 234] on span "Creative Team" at bounding box center [284, 235] width 152 height 20
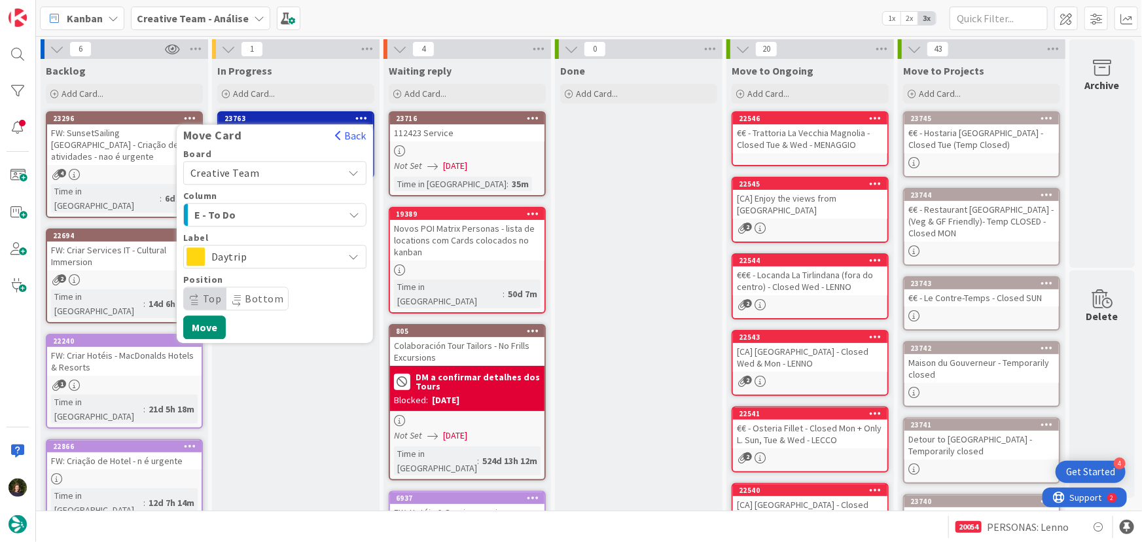
click at [297, 212] on div "E - To Do" at bounding box center [267, 214] width 153 height 21
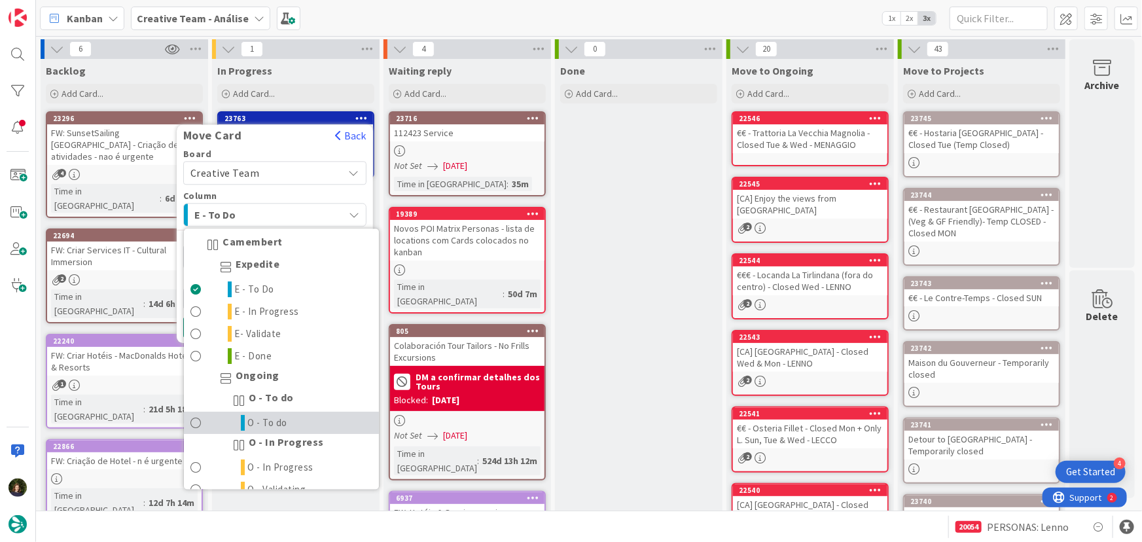
click at [298, 424] on link "O - To do" at bounding box center [281, 423] width 195 height 22
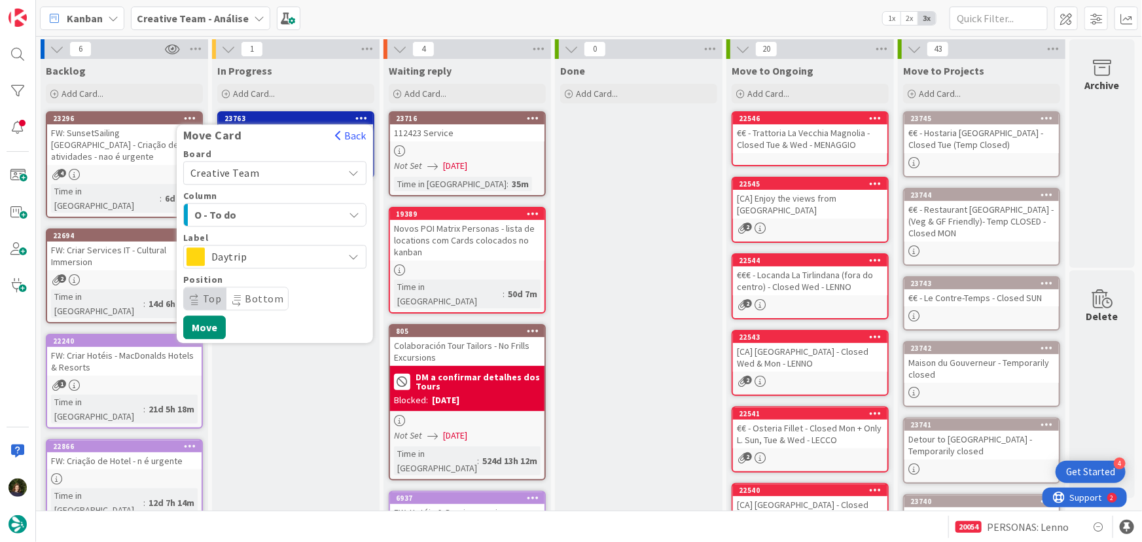
click at [291, 255] on span "Daytrip" at bounding box center [274, 256] width 126 height 18
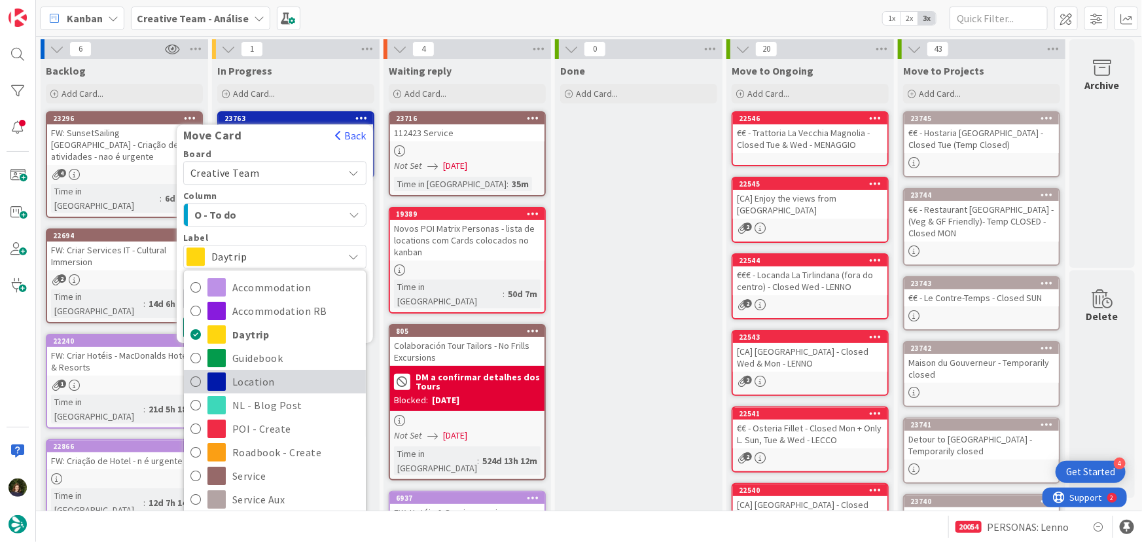
click at [305, 376] on span "Location" at bounding box center [295, 383] width 127 height 20
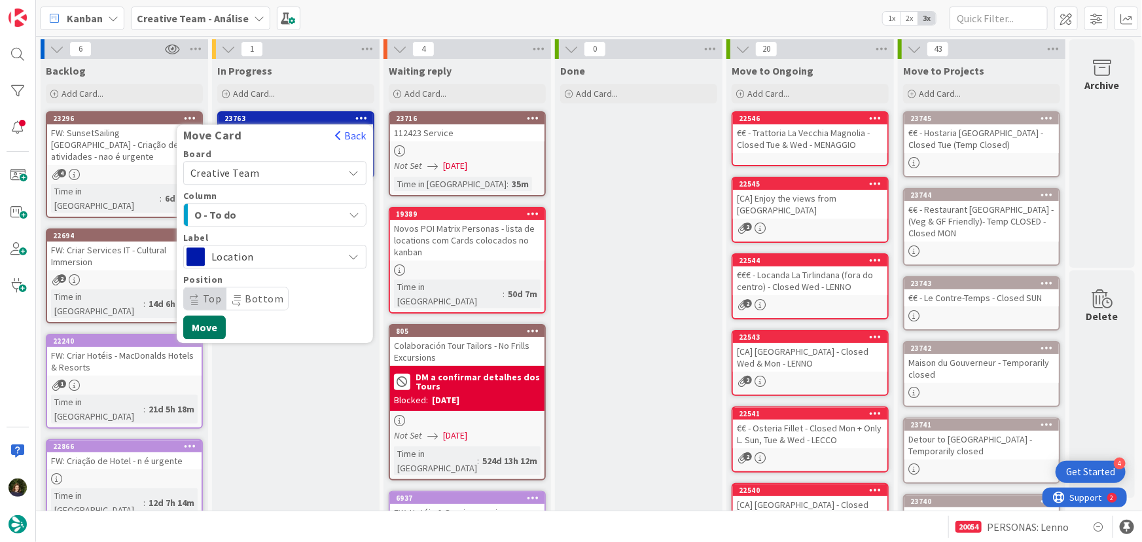
click at [211, 327] on button "Move" at bounding box center [204, 328] width 43 height 24
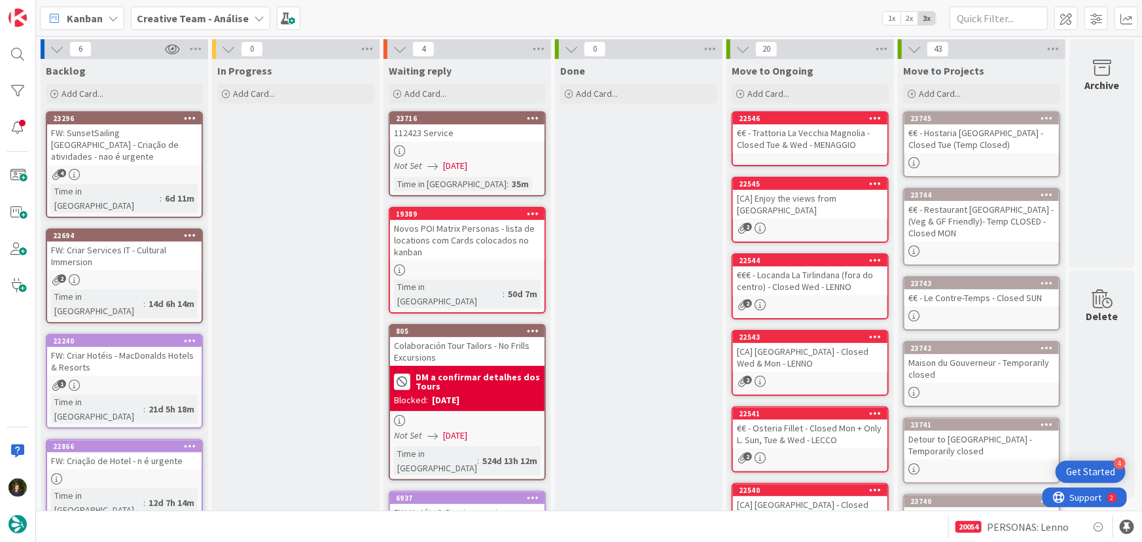
click at [202, 14] on b "Creative Team - Análise" at bounding box center [193, 18] width 112 height 13
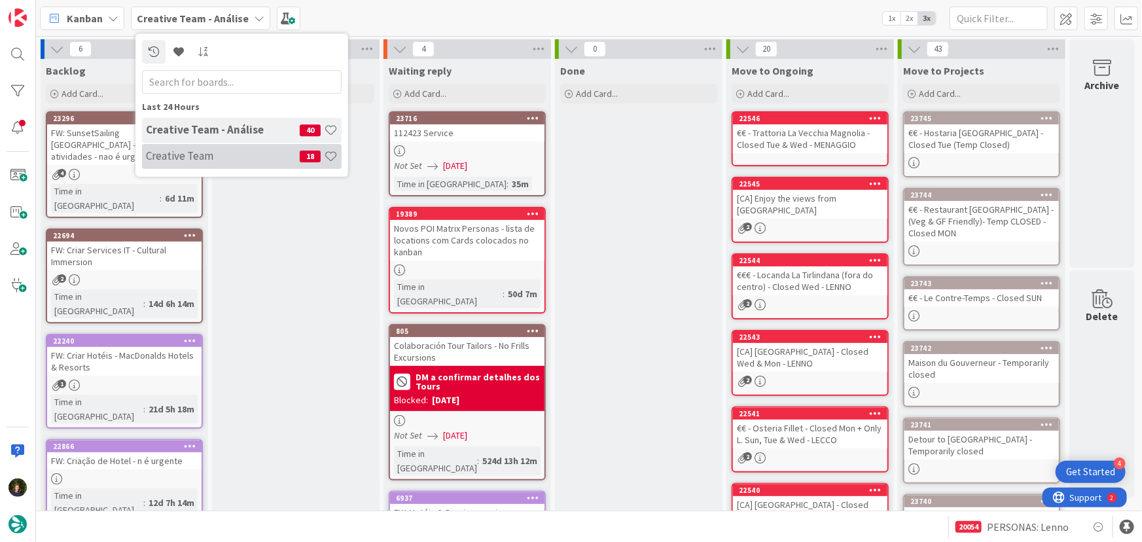
click at [223, 156] on h4 "Creative Team" at bounding box center [223, 155] width 154 height 13
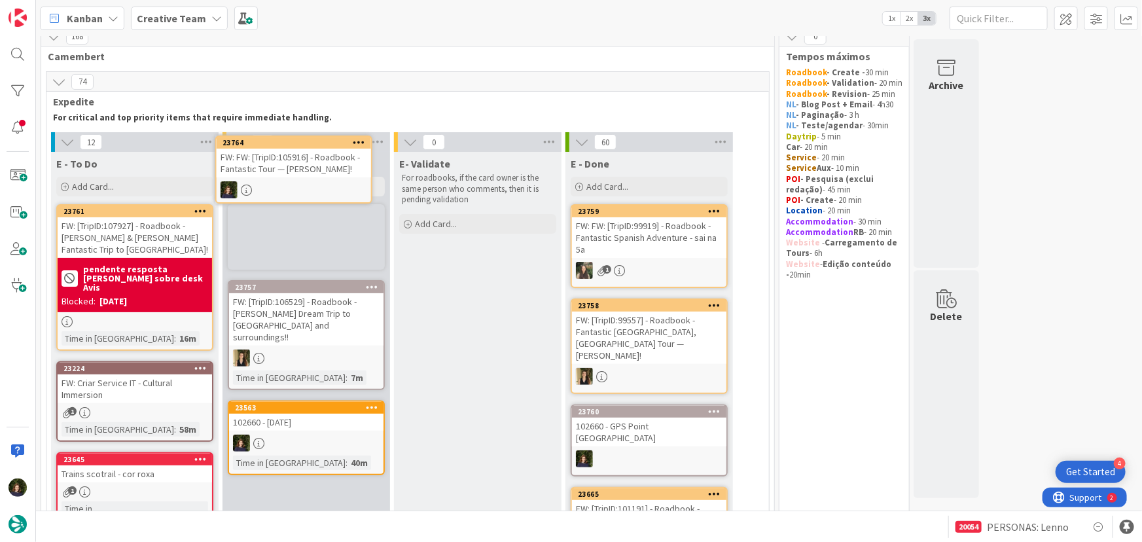
scroll to position [12, 0]
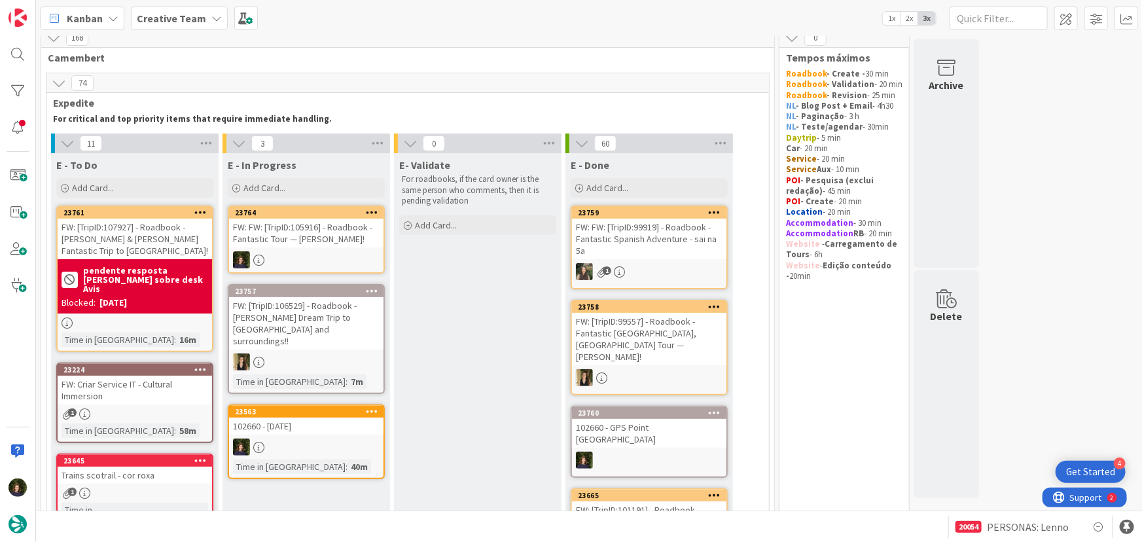
click at [314, 239] on div "FW: FW: [TripID:105916] - Roadbook - Fantastic Tour — Peggy Gusler!" at bounding box center [306, 233] width 155 height 29
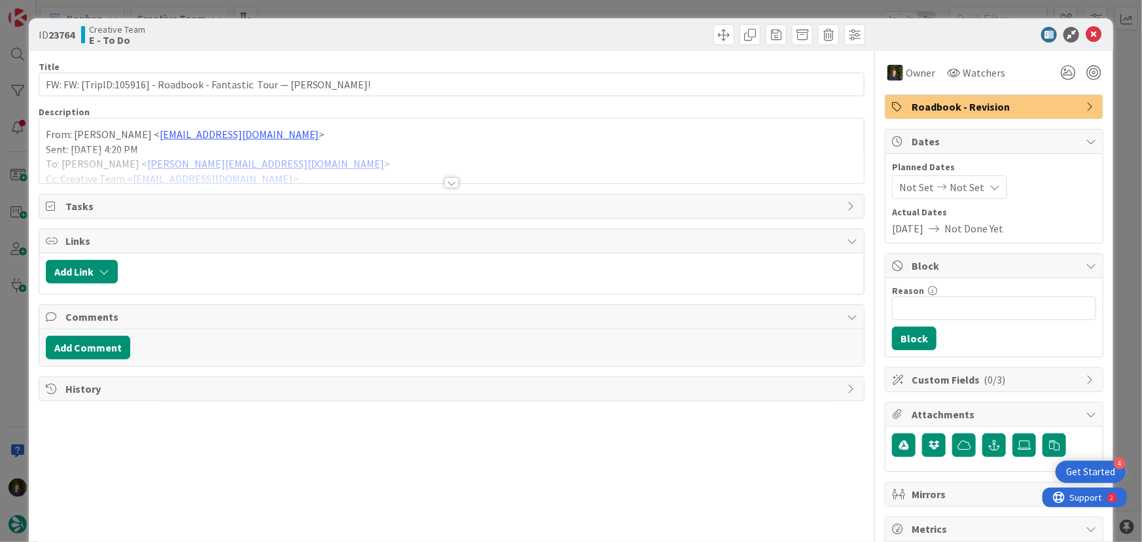
click at [445, 183] on div at bounding box center [452, 182] width 14 height 10
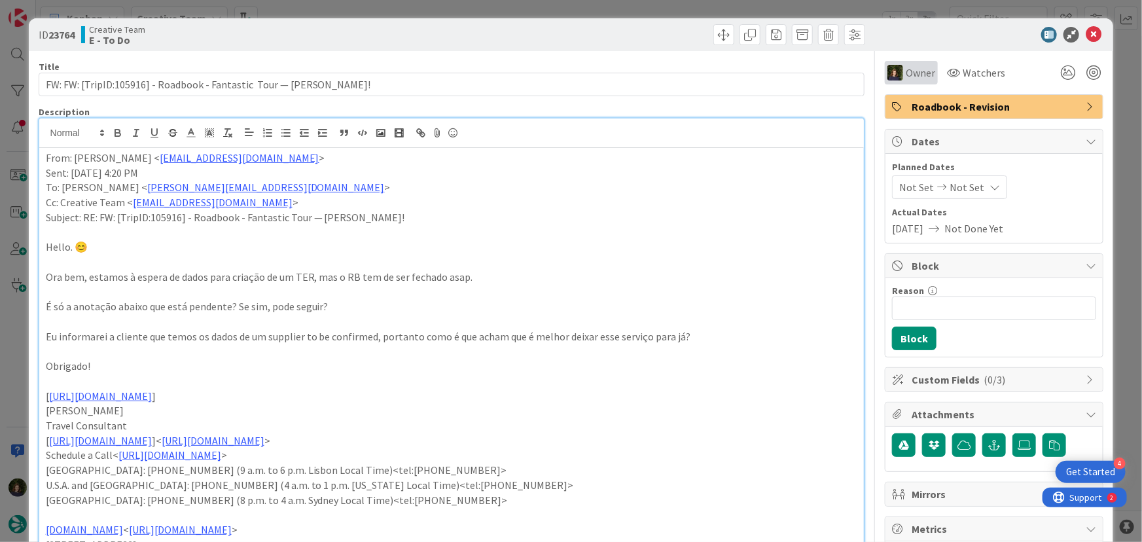
click at [906, 78] on span "Owner" at bounding box center [920, 73] width 29 height 16
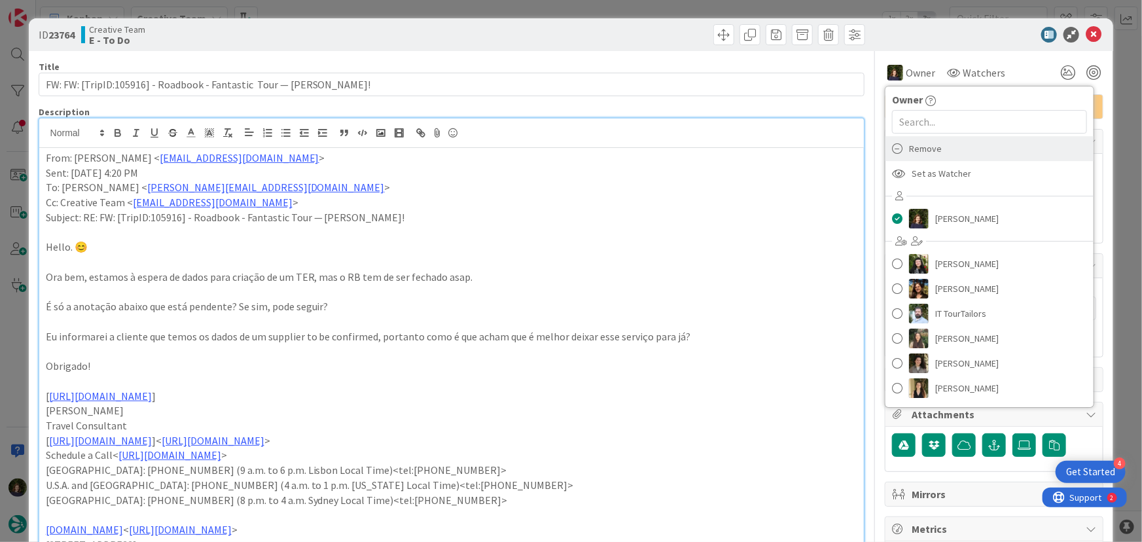
click at [928, 146] on span "Remove" at bounding box center [925, 149] width 33 height 20
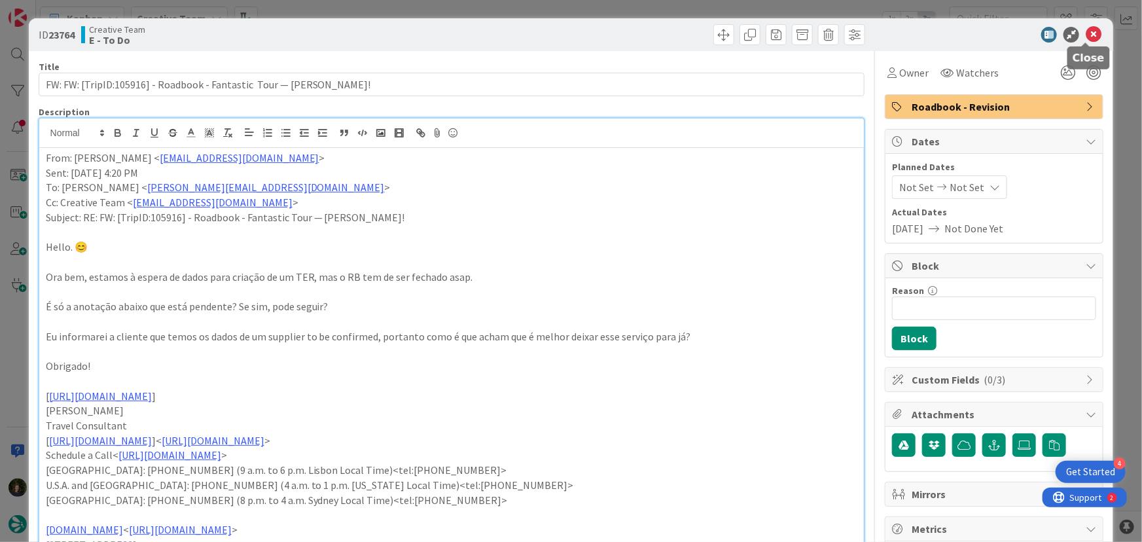
click at [1087, 31] on icon at bounding box center [1094, 35] width 16 height 16
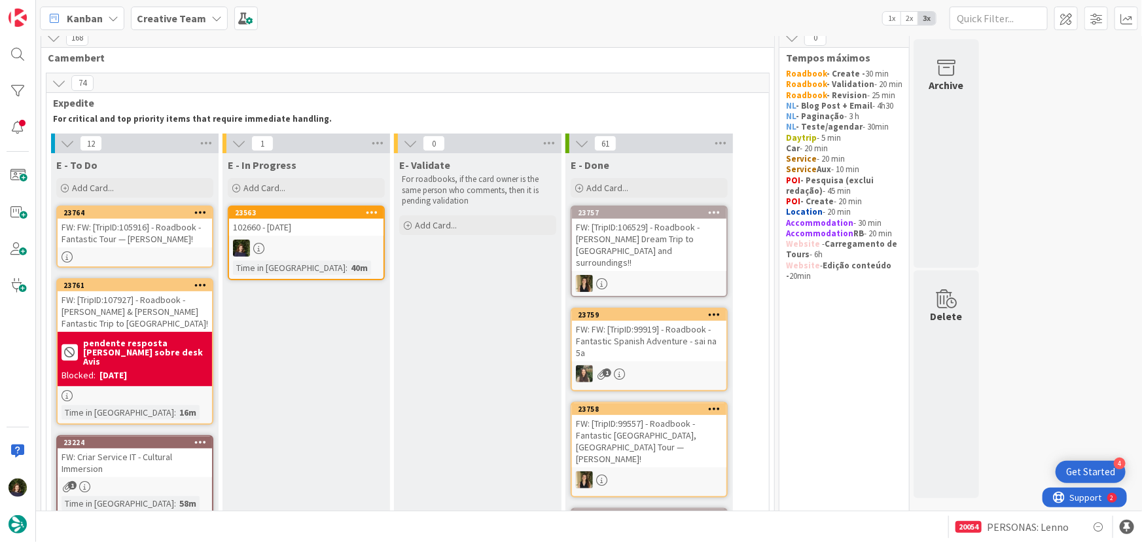
click at [137, 249] on link "23764 FW: FW: [TripID:105916] - Roadbook - Fantastic Tour — Peggy Gusler!" at bounding box center [134, 237] width 157 height 62
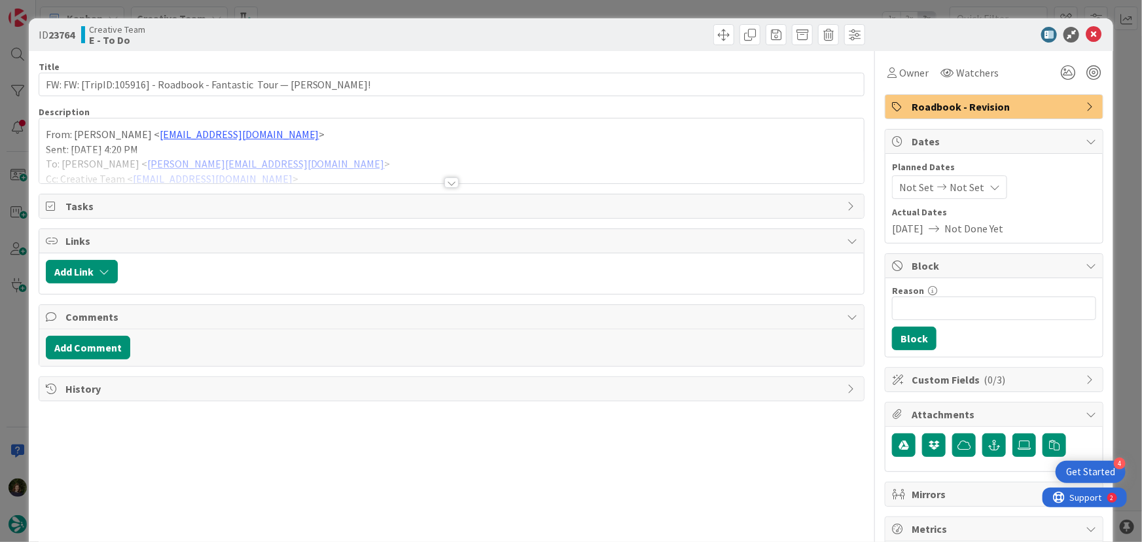
click at [452, 177] on div at bounding box center [452, 182] width 14 height 10
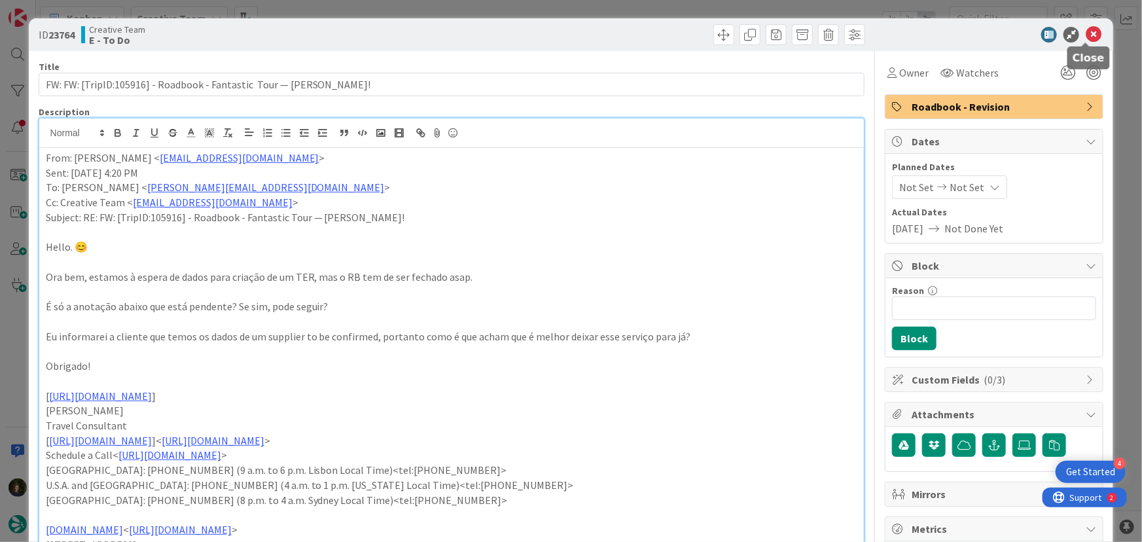
drag, startPoint x: 1087, startPoint y: 37, endPoint x: 978, endPoint y: 78, distance: 116.6
click at [1087, 37] on icon at bounding box center [1094, 35] width 16 height 16
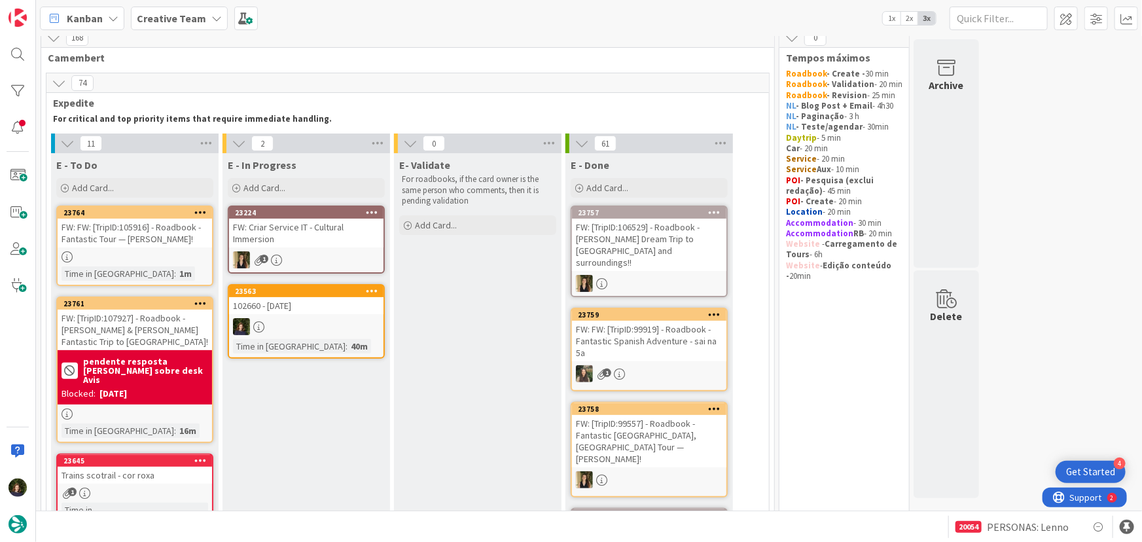
click at [139, 254] on div at bounding box center [135, 256] width 155 height 11
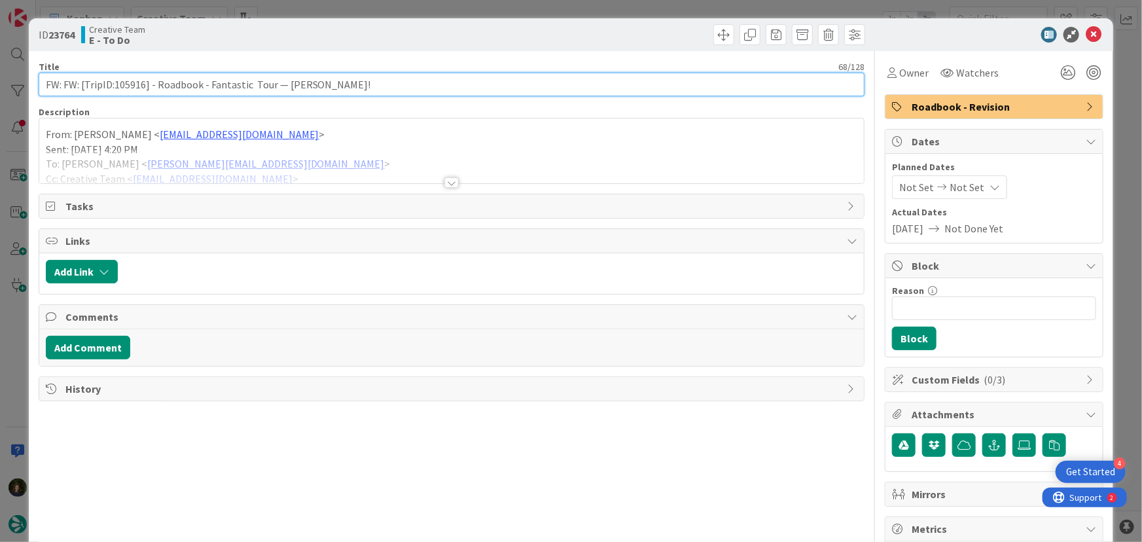
click at [364, 88] on input "FW: FW: [TripID:105916] - Roadbook - Fantastic Tour — Peggy Gusler!" at bounding box center [452, 85] width 827 height 24
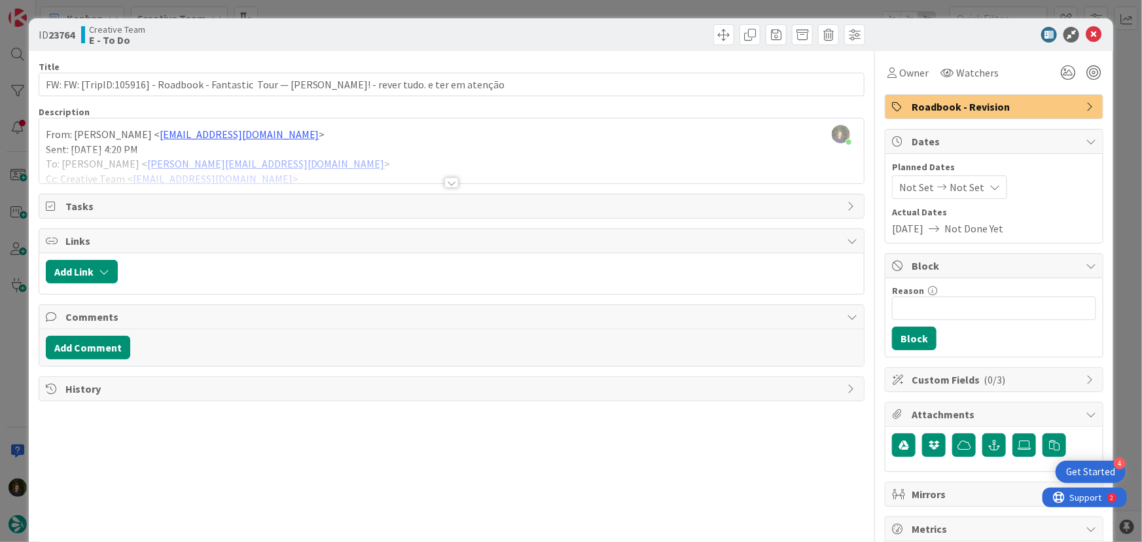
click at [445, 183] on div at bounding box center [452, 182] width 14 height 10
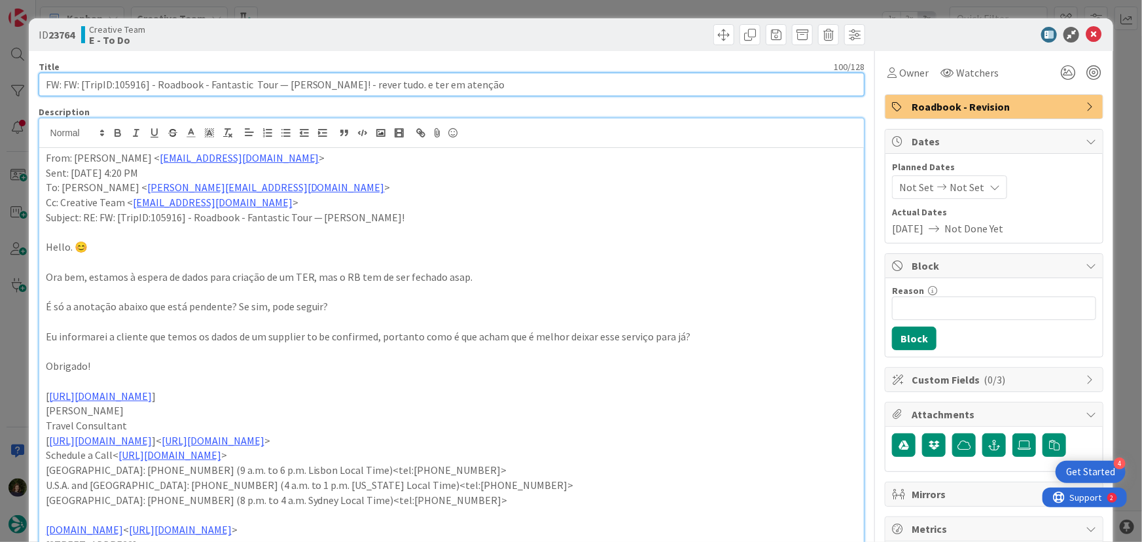
click at [517, 77] on input "FW: FW: [TripID:105916] - Roadbook - Fantastic Tour — Peggy Gusler! - rever tud…" at bounding box center [452, 85] width 827 height 24
click at [350, 85] on input "FW: FW: [TripID:105916] - Roadbook - Fantastic Tour — Peggy Gusler! - rever tud…" at bounding box center [452, 85] width 827 height 24
click at [572, 88] on input "FW: FW: [TripID:105916] - Roadbook - Fantastic Tour — Peggy Gusler! URGENTE; re…" at bounding box center [452, 85] width 827 height 24
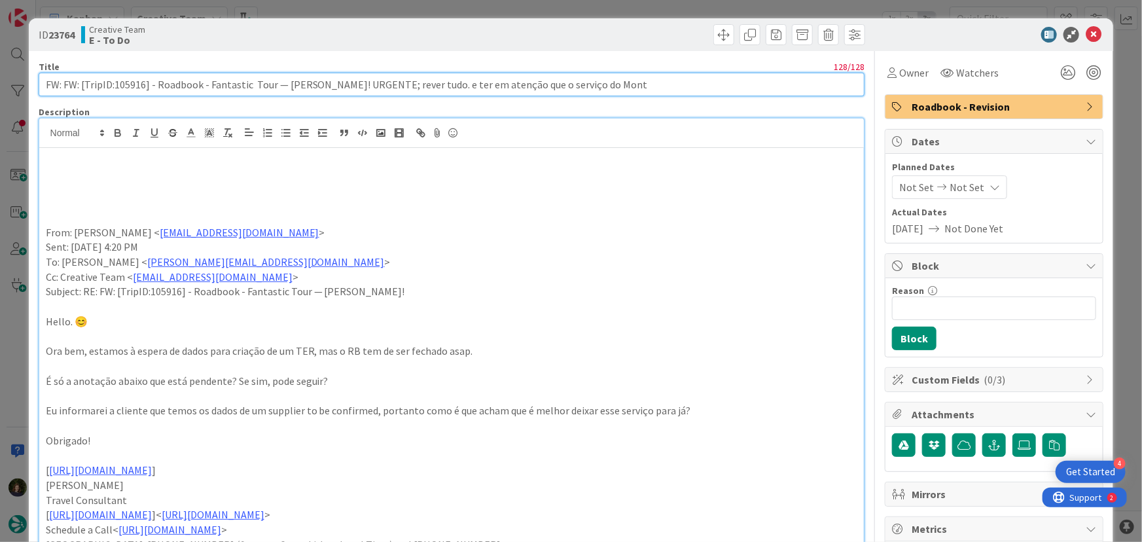
drag, startPoint x: 630, startPoint y: 82, endPoint x: 391, endPoint y: 83, distance: 239.0
click at [391, 83] on input "FW: FW: [TripID:105916] - Roadbook - Fantastic Tour — Peggy Gusler! URGENTE; re…" at bounding box center [452, 85] width 827 height 24
type input "FW: FW: [TripID:105916] - Roadbook - Fantastic Tour — [PERSON_NAME]! URGENTE;"
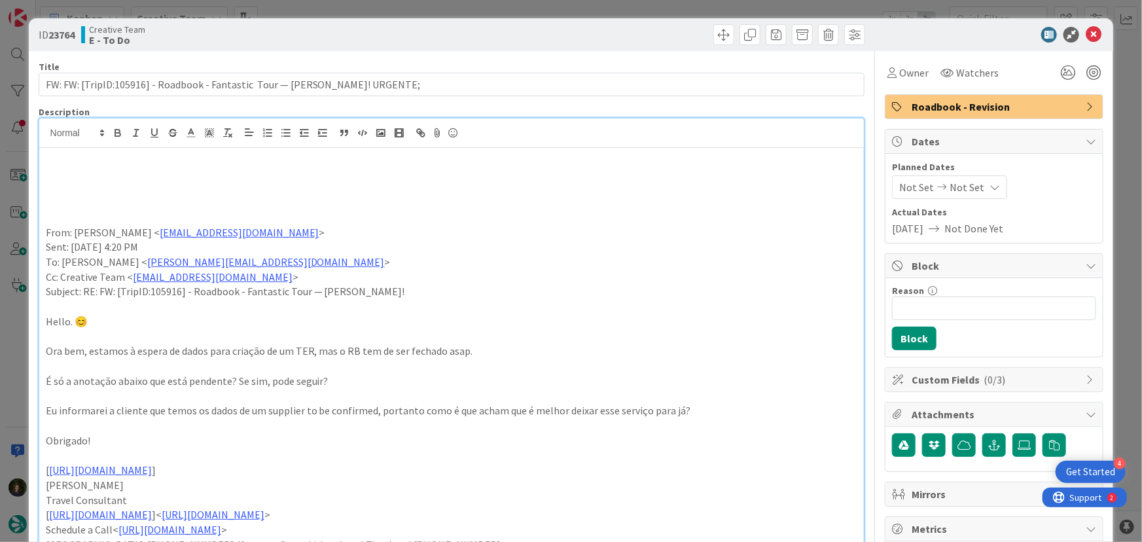
click at [197, 181] on p at bounding box center [452, 187] width 812 height 15
paste div
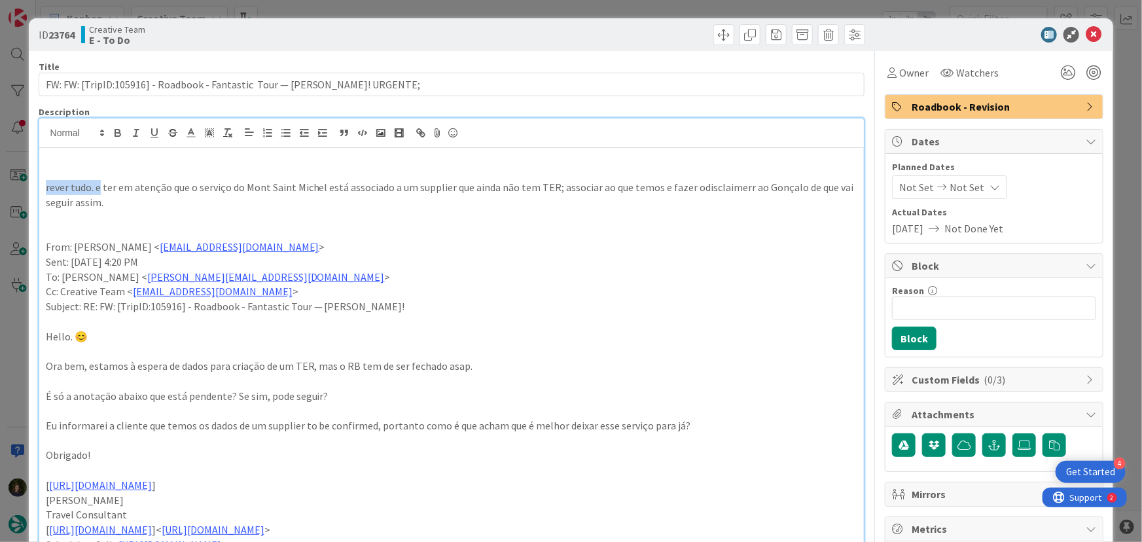
drag, startPoint x: 97, startPoint y: 183, endPoint x: 43, endPoint y: 187, distance: 53.8
click at [117, 130] on icon "button" at bounding box center [118, 133] width 12 height 12
click at [210, 134] on line at bounding box center [209, 134] width 3 height 0
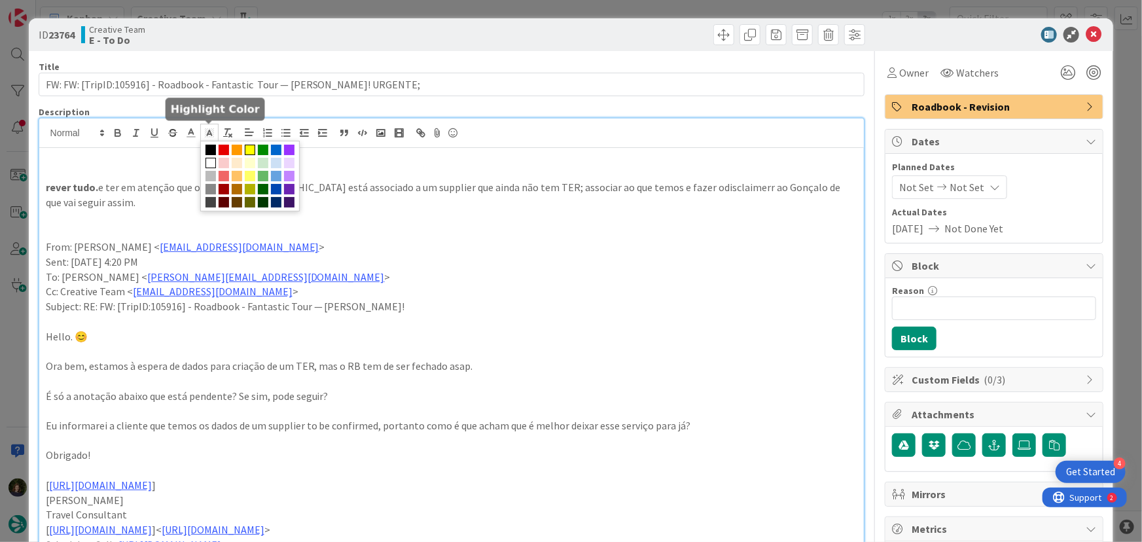
click at [249, 153] on span at bounding box center [250, 150] width 10 height 10
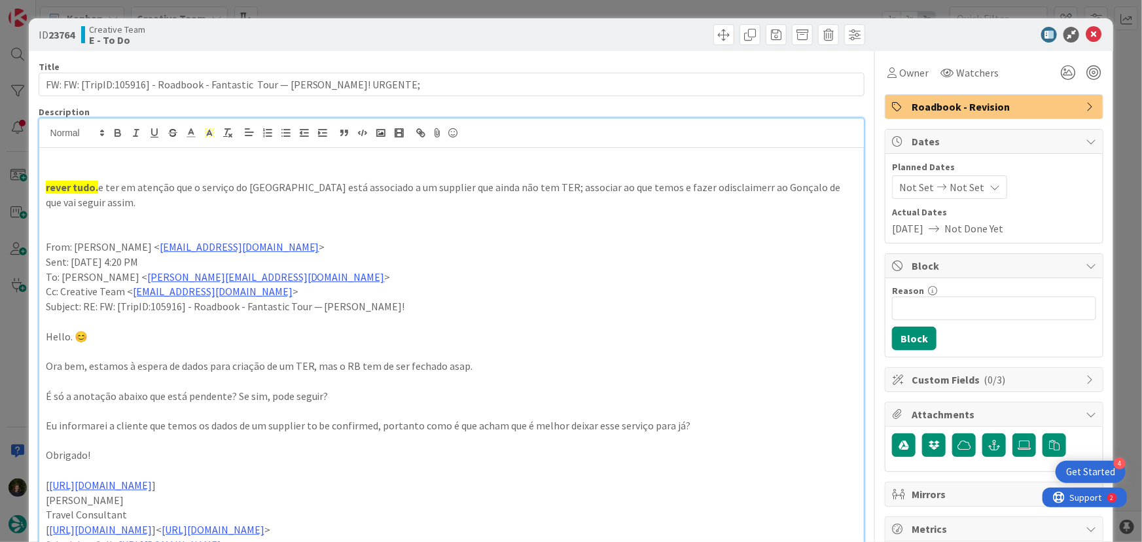
click at [543, 264] on p "Sent: Tuesday, 23 September, 2025 4:20 PM" at bounding box center [452, 262] width 812 height 15
click at [1086, 31] on icon at bounding box center [1094, 35] width 16 height 16
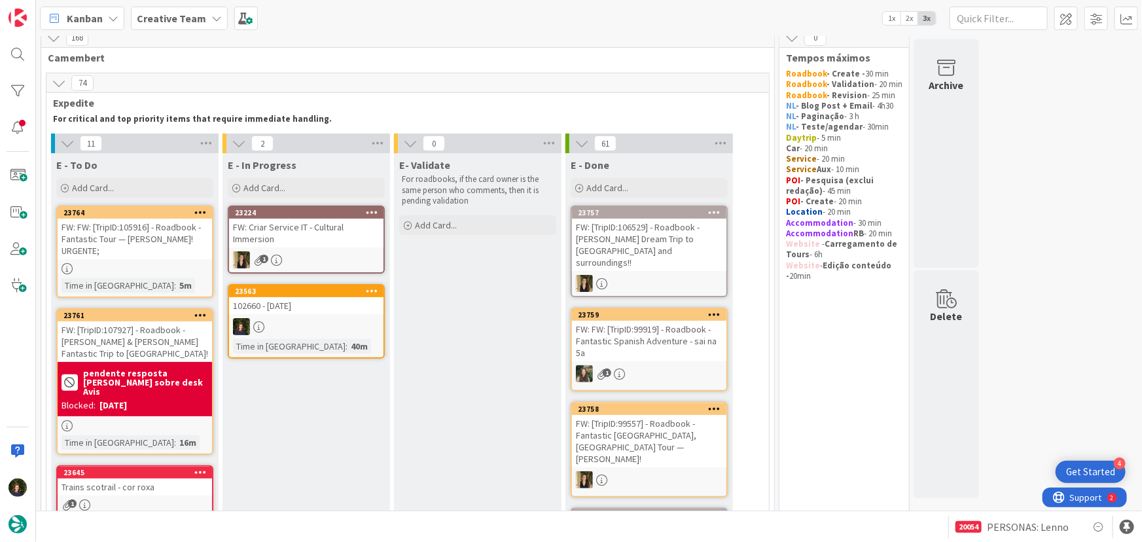
click at [300, 318] on div at bounding box center [306, 326] width 155 height 17
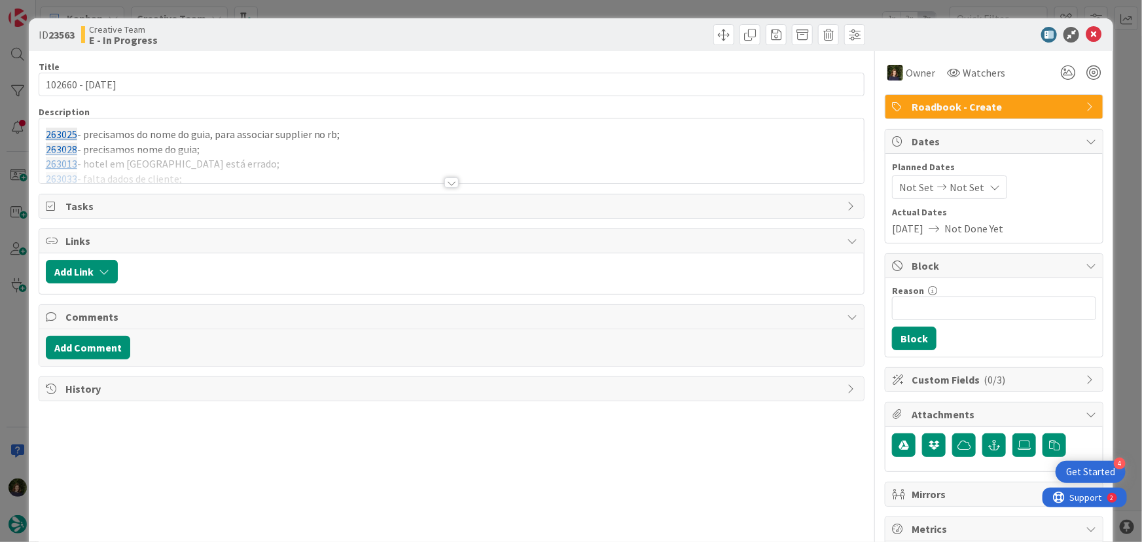
click at [445, 181] on div at bounding box center [452, 182] width 14 height 10
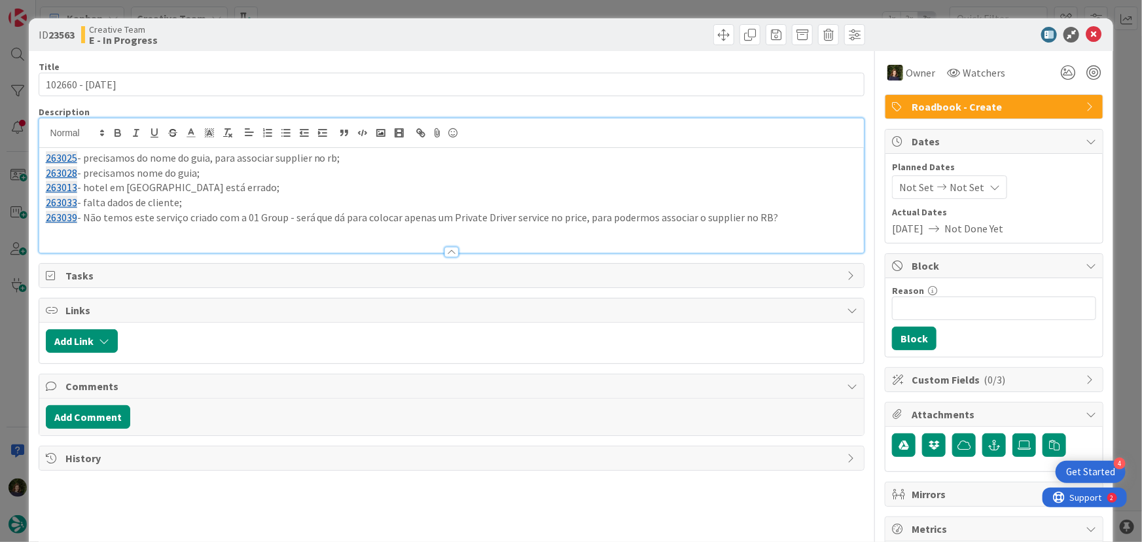
click at [791, 216] on p "263039 - Não temos este serviço criado com a 01 Group - será que dá para coloca…" at bounding box center [452, 217] width 812 height 15
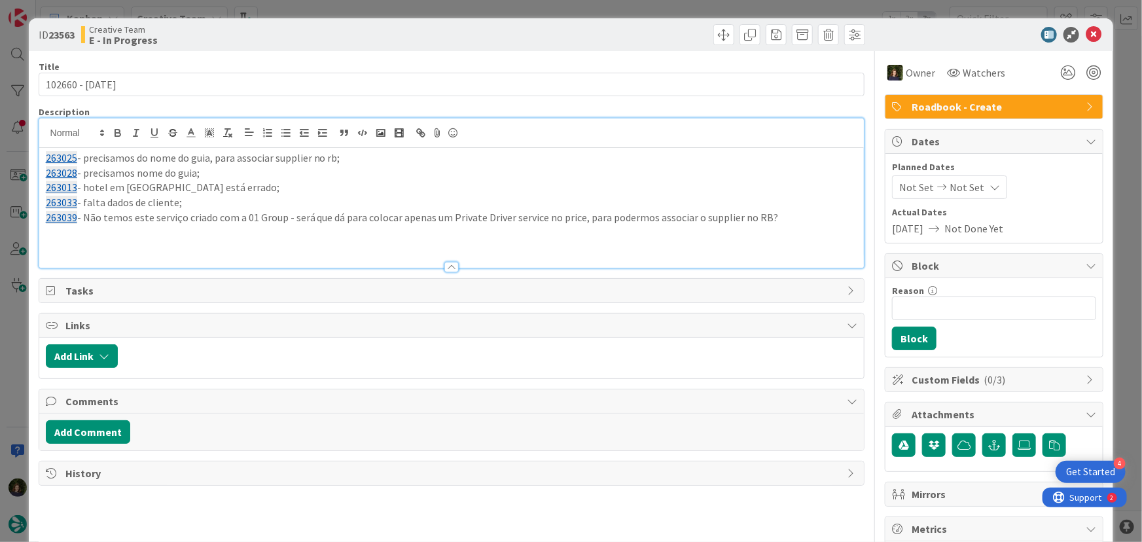
paste div
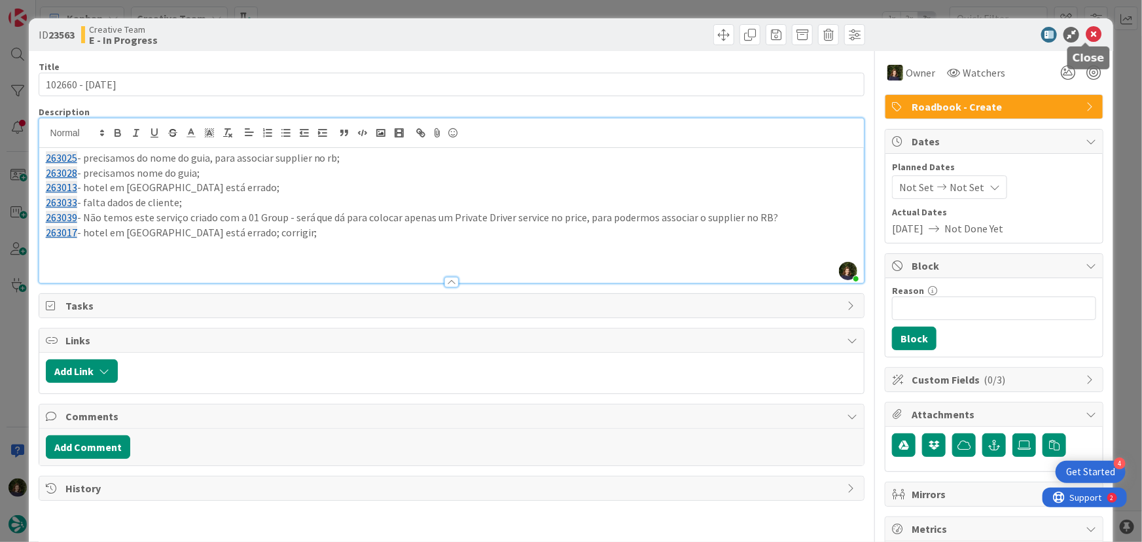
click at [1087, 33] on icon at bounding box center [1094, 35] width 16 height 16
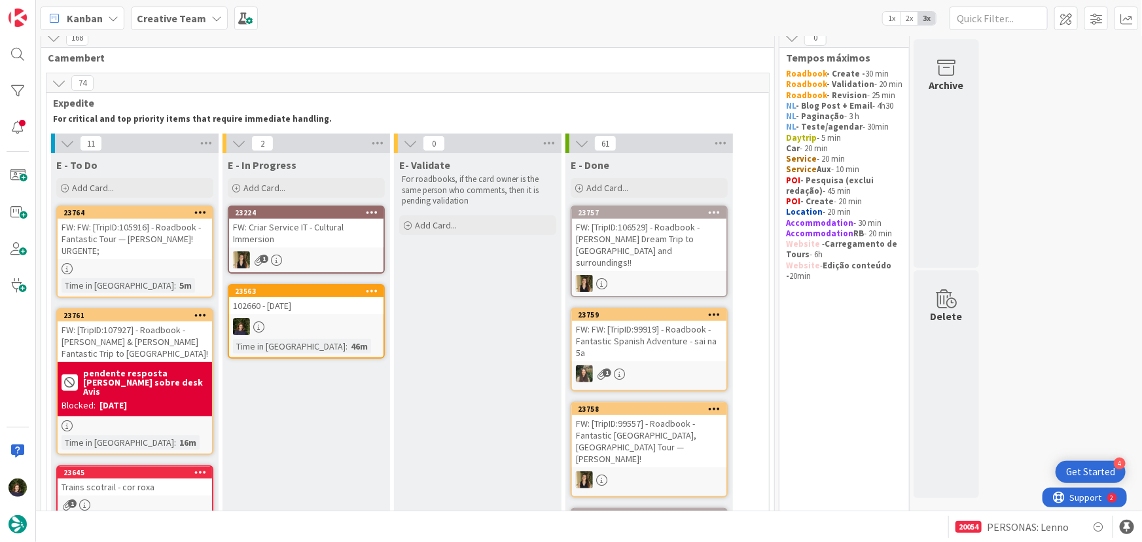
click at [315, 306] on div "102660 - [DATE]" at bounding box center [306, 305] width 155 height 17
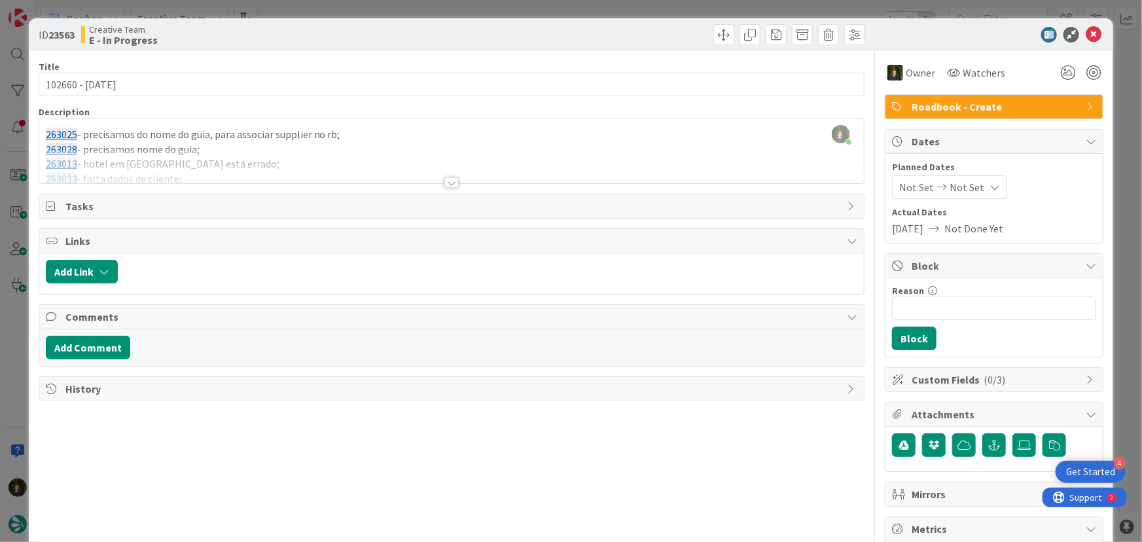
click at [447, 179] on div at bounding box center [452, 182] width 14 height 10
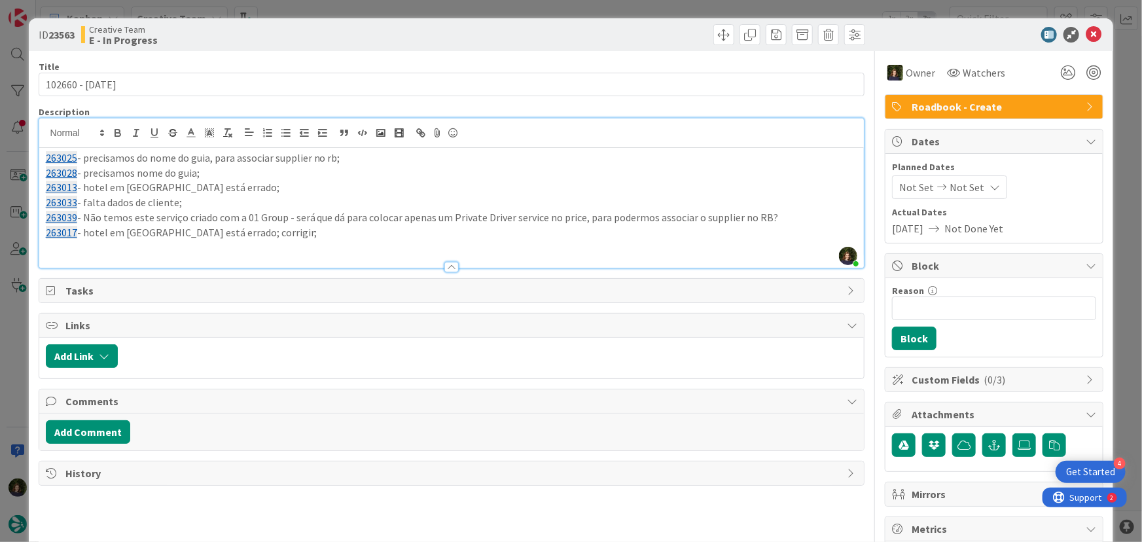
click at [255, 240] on p at bounding box center [452, 247] width 812 height 15
paste div
drag, startPoint x: 163, startPoint y: 255, endPoint x: 136, endPoint y: 210, distance: 52.9
click at [71, 173] on div "Description Margarida Carvalho just joined 263025 - precisamos do nome do guia,…" at bounding box center [452, 187] width 827 height 162
drag, startPoint x: 153, startPoint y: 252, endPoint x: 46, endPoint y: 162, distance: 139.3
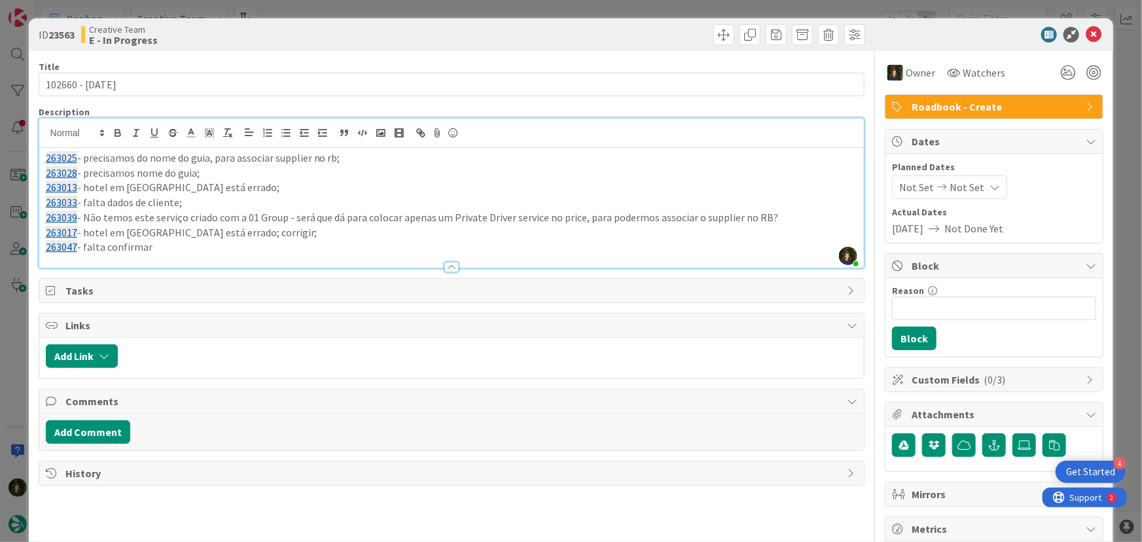
click at [39, 154] on div "263025 - precisamos do nome do guia, para associar supplier no rb; 263028 - pre…" at bounding box center [452, 208] width 826 height 120
click at [164, 241] on p "263047 - falta confirmar" at bounding box center [452, 247] width 812 height 15
drag, startPoint x: 162, startPoint y: 246, endPoint x: 43, endPoint y: 155, distance: 149.8
click at [43, 155] on div "263025 - precisamos do nome do guia, para associar supplier no rb; 263028 - pre…" at bounding box center [452, 208] width 826 height 120
copy div "263025 - precisamos do nome do guia, para associar supplier no rb; 263028 - pre…"
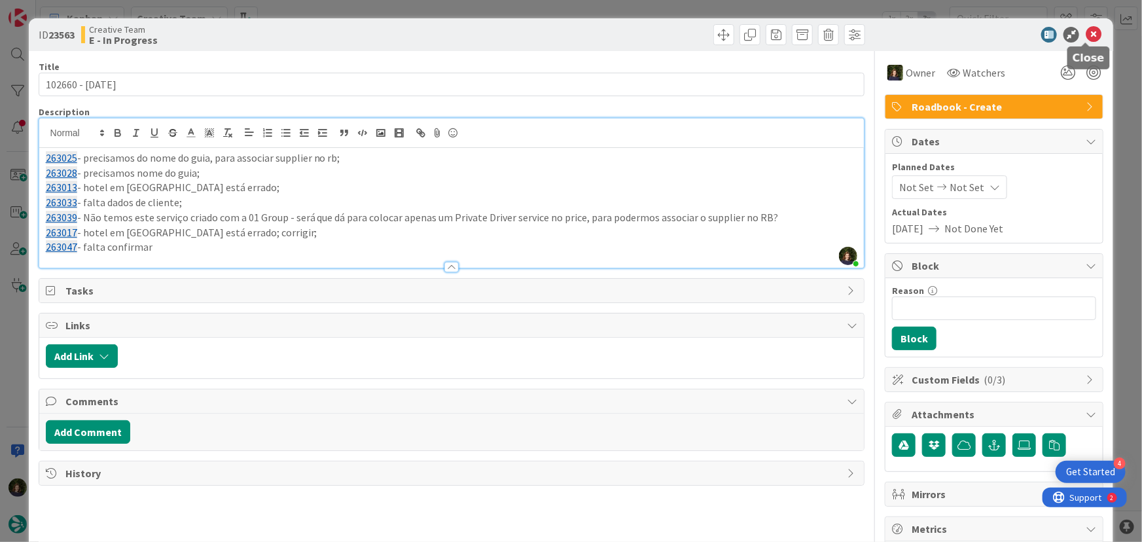
click at [1091, 38] on icon at bounding box center [1094, 35] width 16 height 16
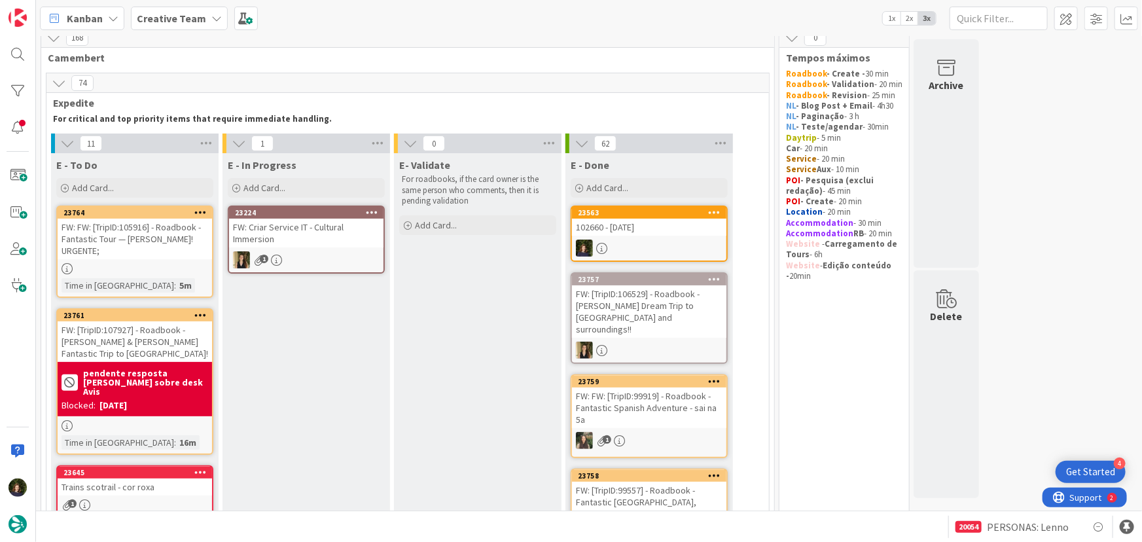
click at [664, 236] on link "23563 102660 - 20 oct" at bounding box center [649, 234] width 157 height 56
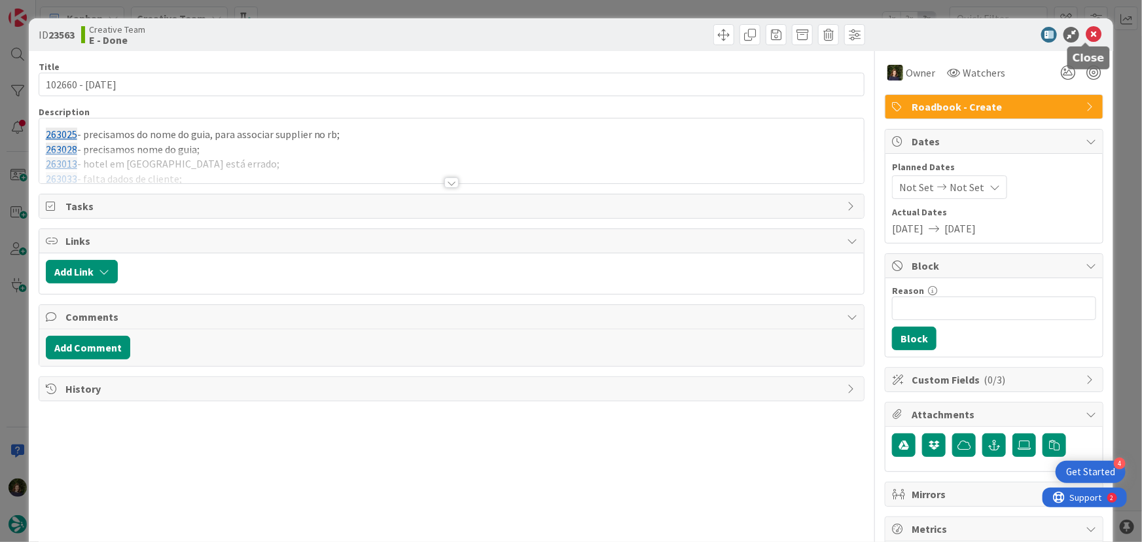
click at [1086, 27] on icon at bounding box center [1094, 35] width 16 height 16
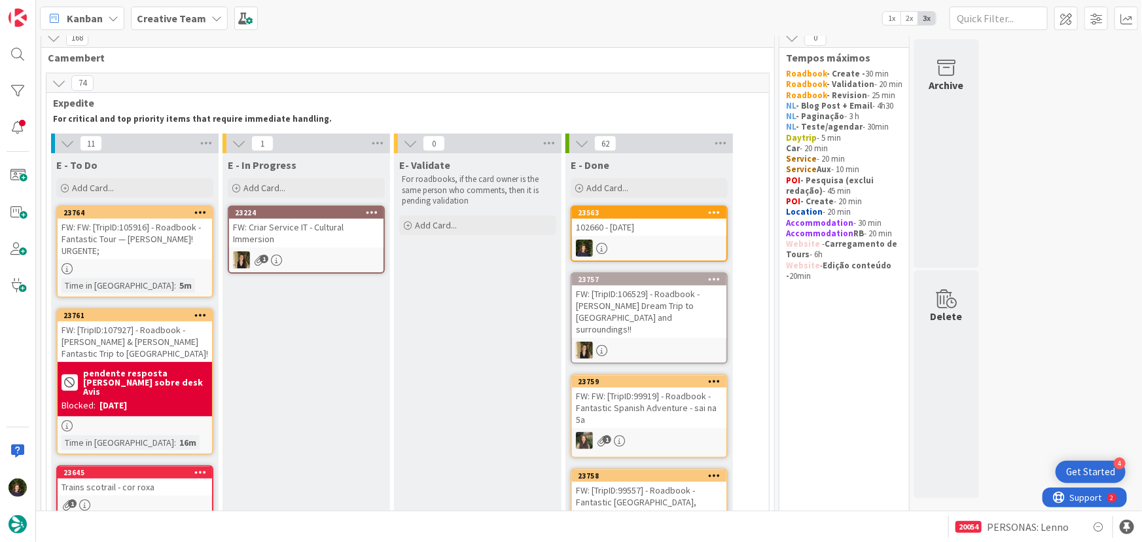
drag, startPoint x: 715, startPoint y: 204, endPoint x: 695, endPoint y: 242, distance: 43.6
click at [716, 208] on icon at bounding box center [715, 212] width 12 height 9
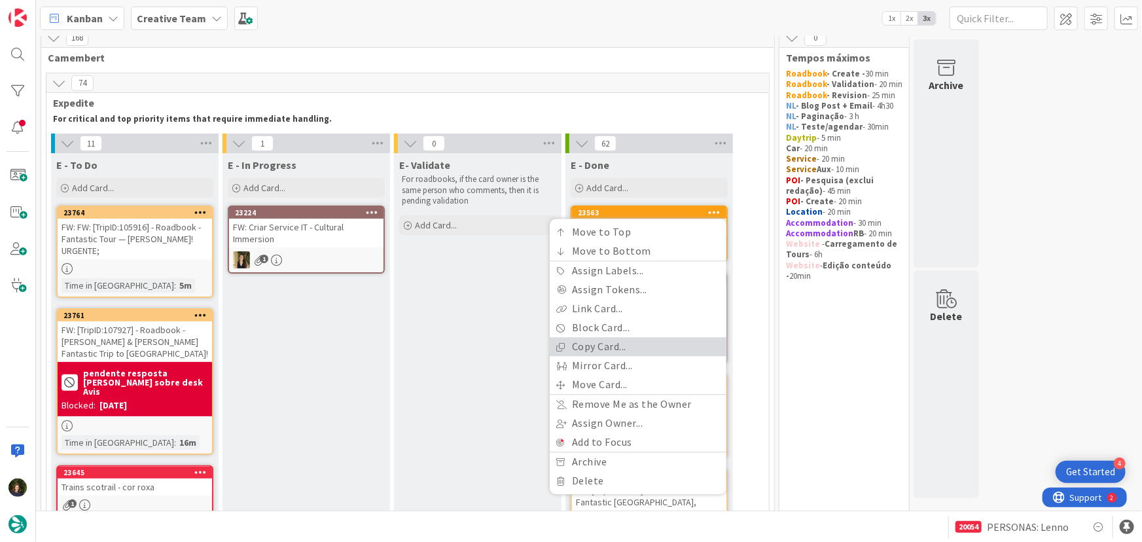
click at [628, 349] on link "Copy Card..." at bounding box center [638, 347] width 177 height 19
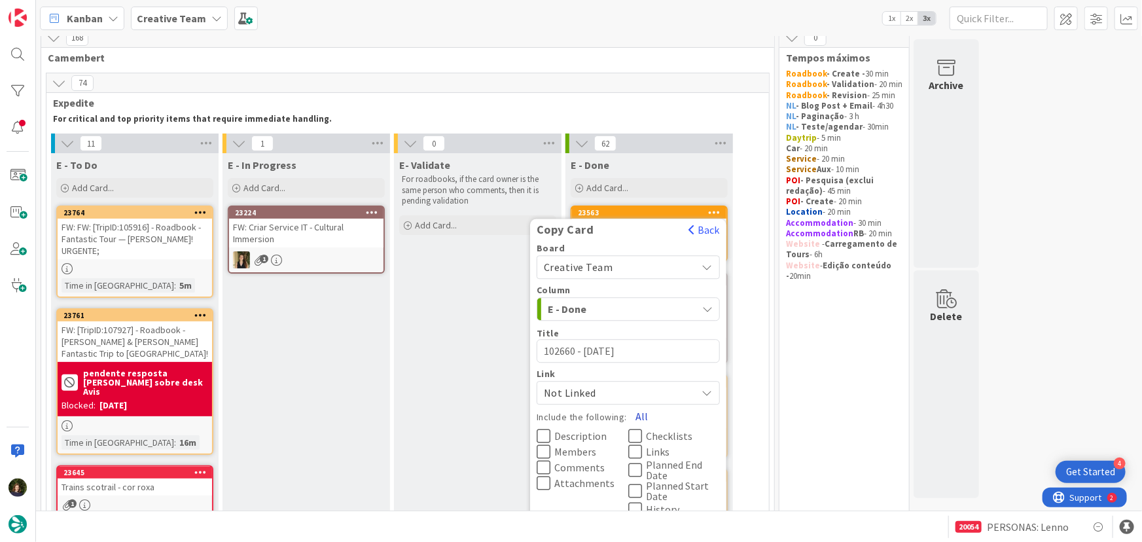
click at [641, 414] on button "All" at bounding box center [641, 417] width 29 height 24
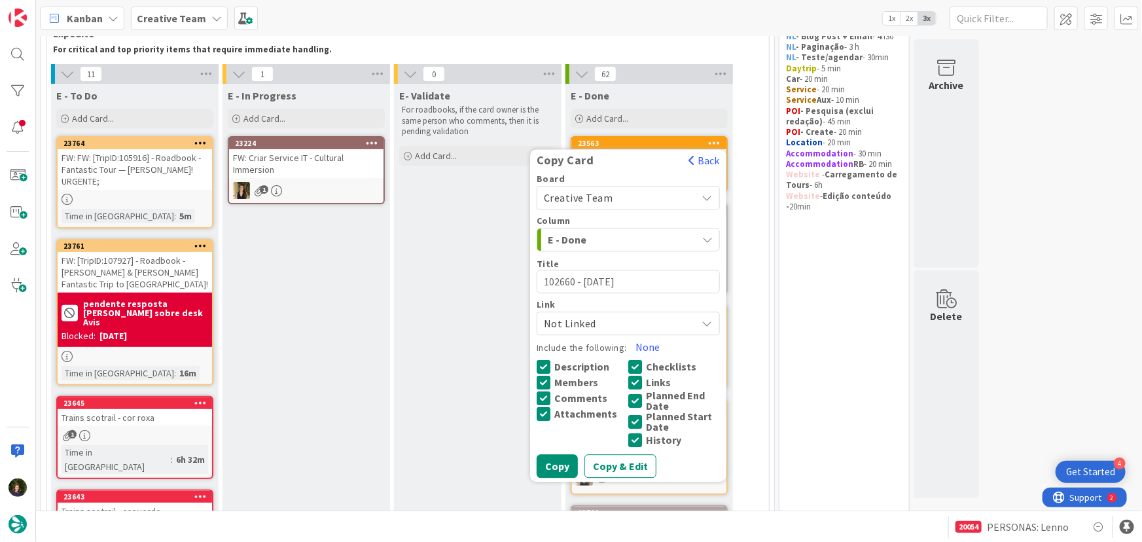
scroll to position [190, 0]
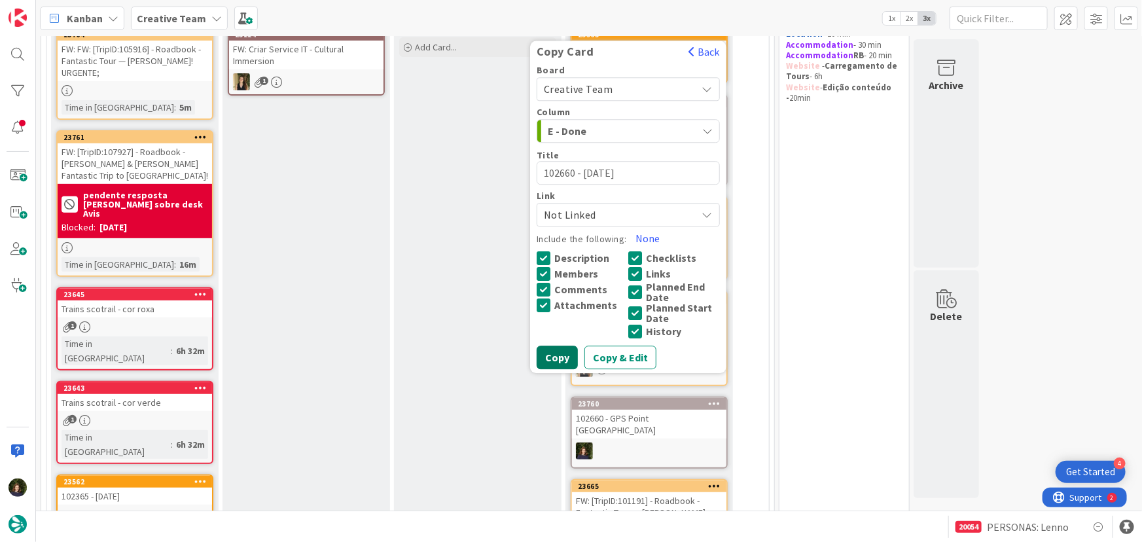
click at [551, 361] on button "Copy" at bounding box center [557, 358] width 41 height 24
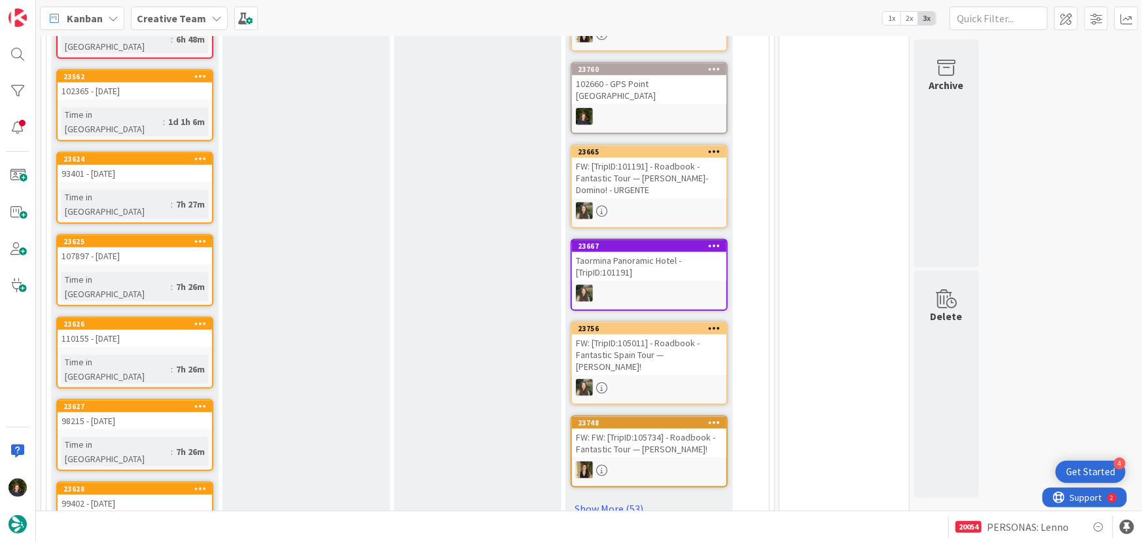
scroll to position [297, 0]
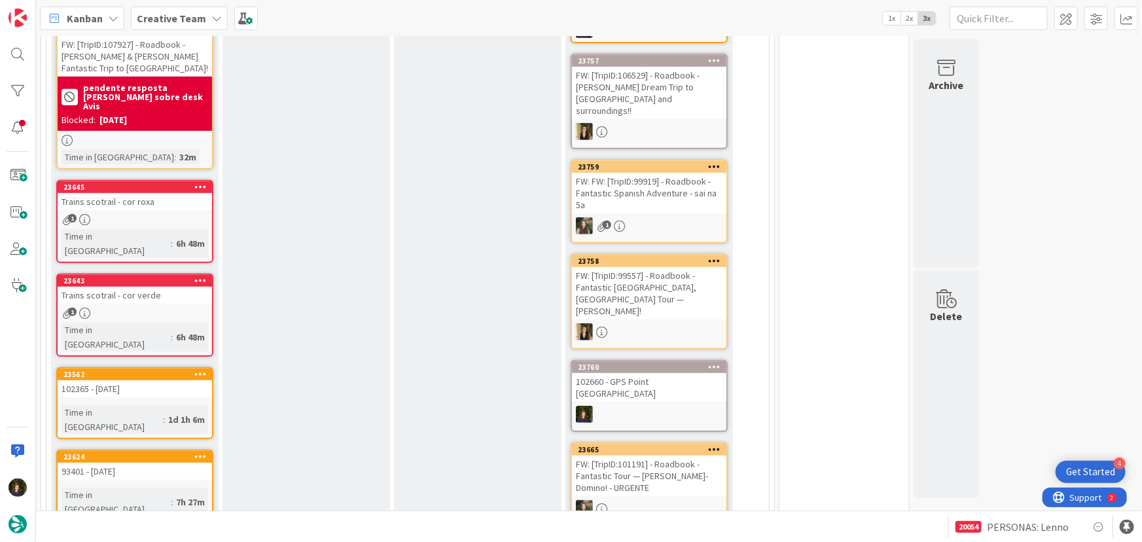
click at [211, 19] on icon at bounding box center [216, 18] width 10 height 10
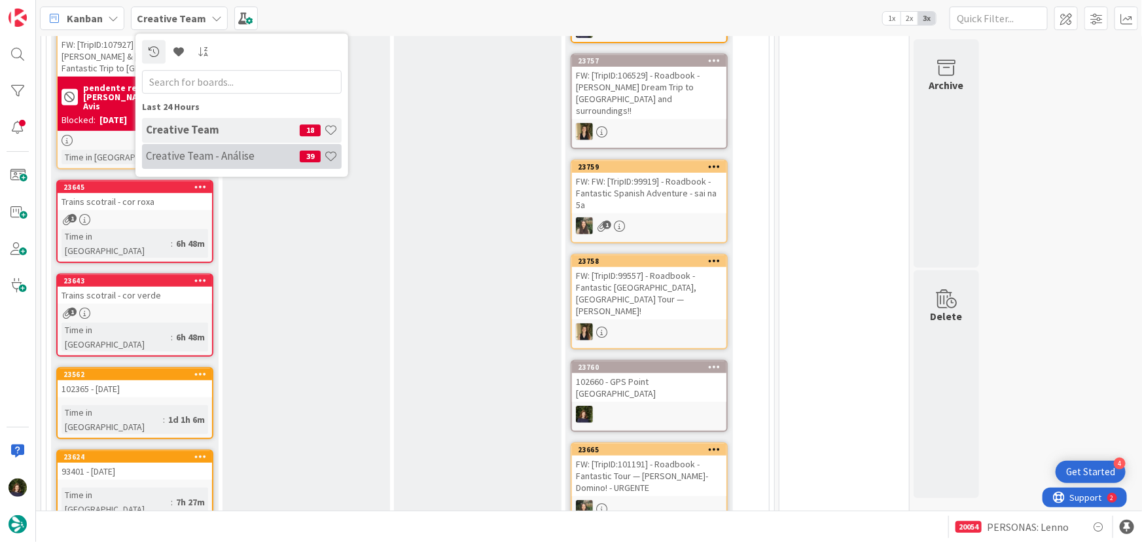
click at [202, 162] on h4 "Creative Team - Análise" at bounding box center [223, 155] width 154 height 13
type textarea "x"
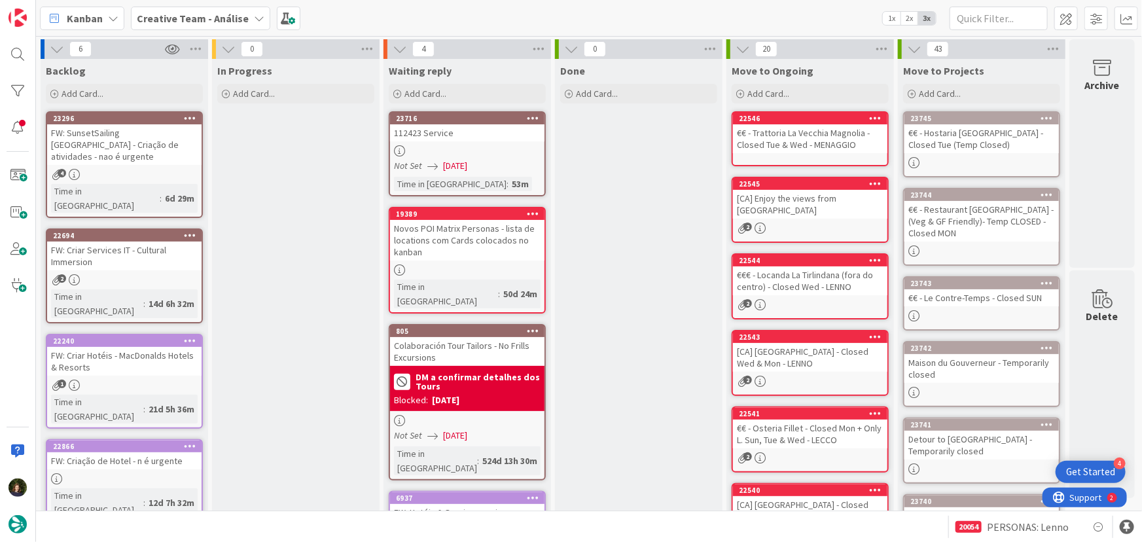
click at [234, 17] on b "Creative Team - Análise" at bounding box center [193, 18] width 112 height 13
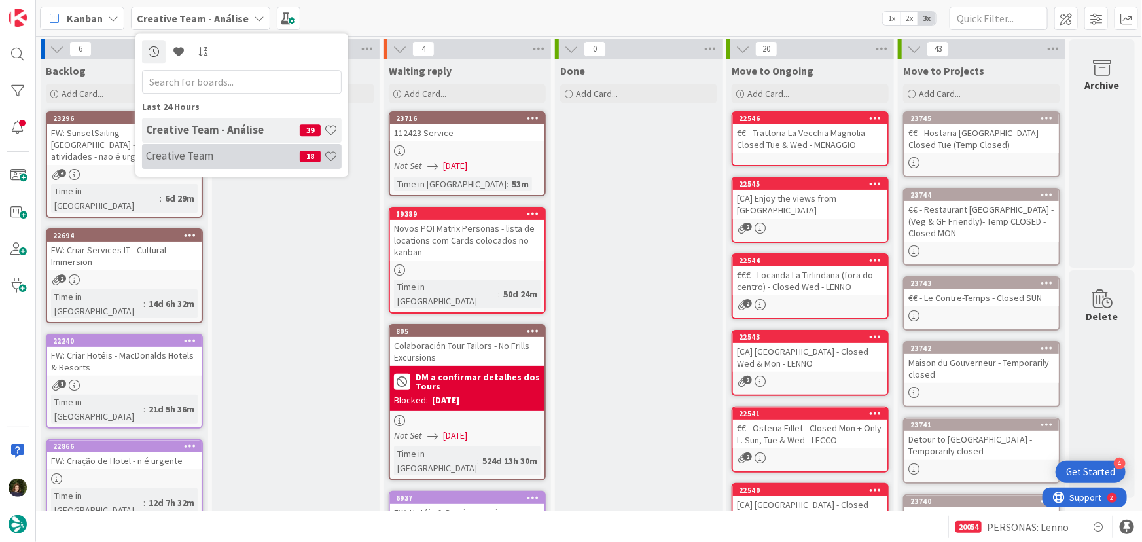
click at [228, 160] on h4 "Creative Team" at bounding box center [223, 155] width 154 height 13
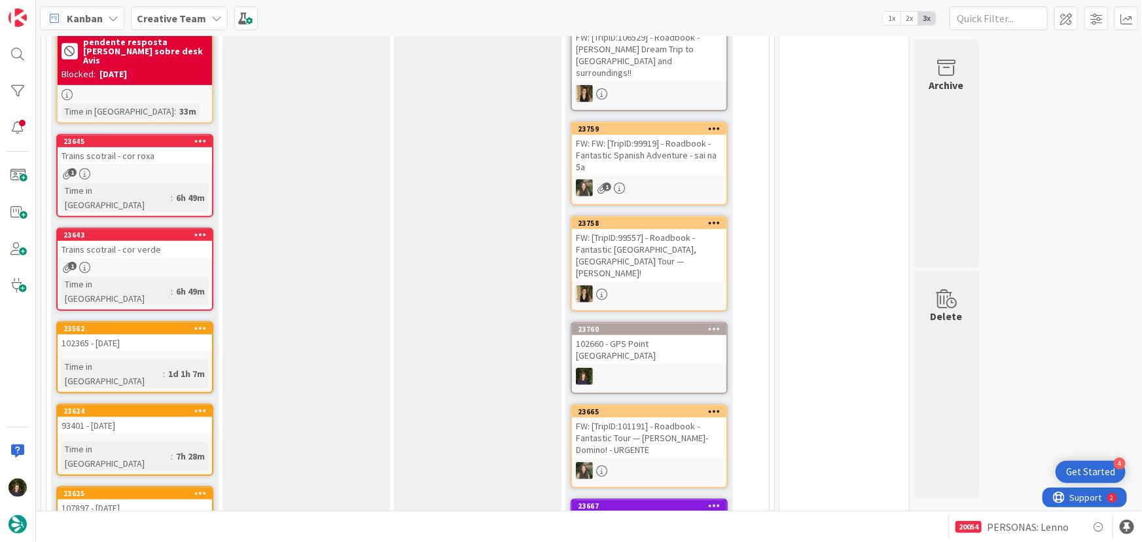
scroll to position [357, 0]
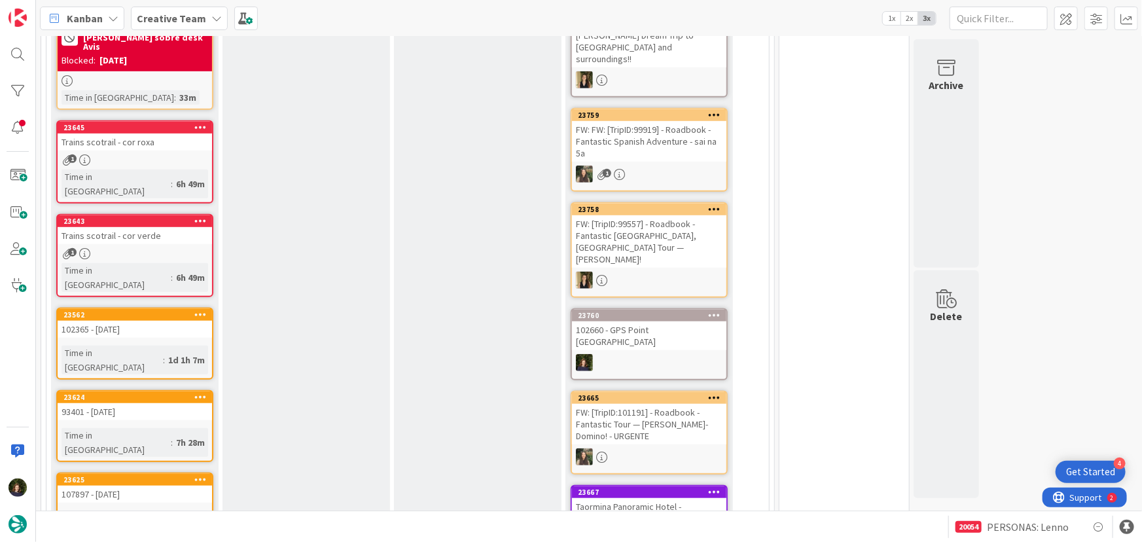
click at [107, 131] on link "23645 Trains scotrail - cor roxa 1 Time in Column : 6h 49m" at bounding box center [134, 161] width 157 height 83
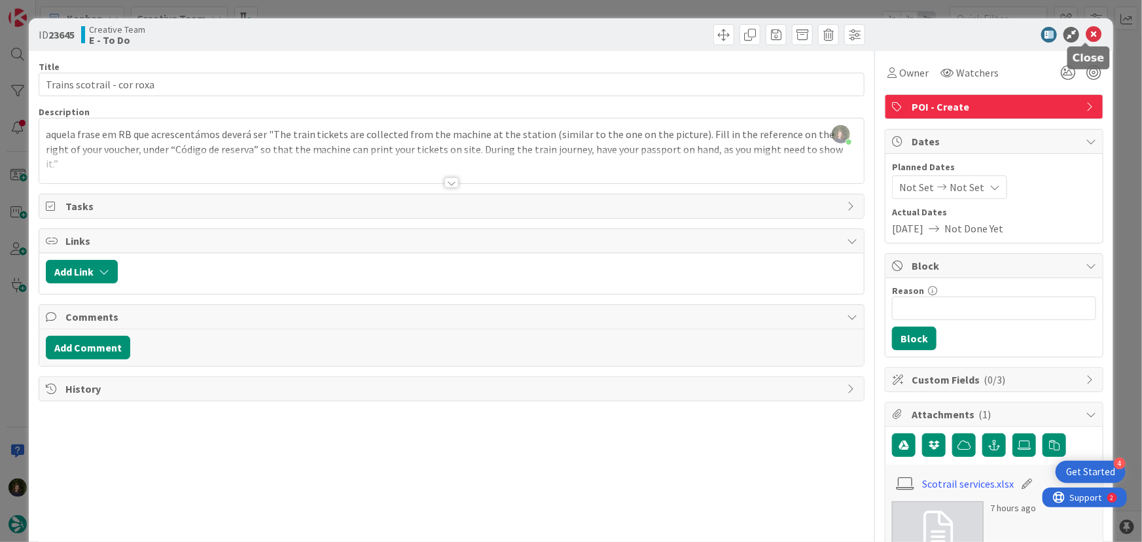
click at [1086, 33] on icon at bounding box center [1094, 35] width 16 height 16
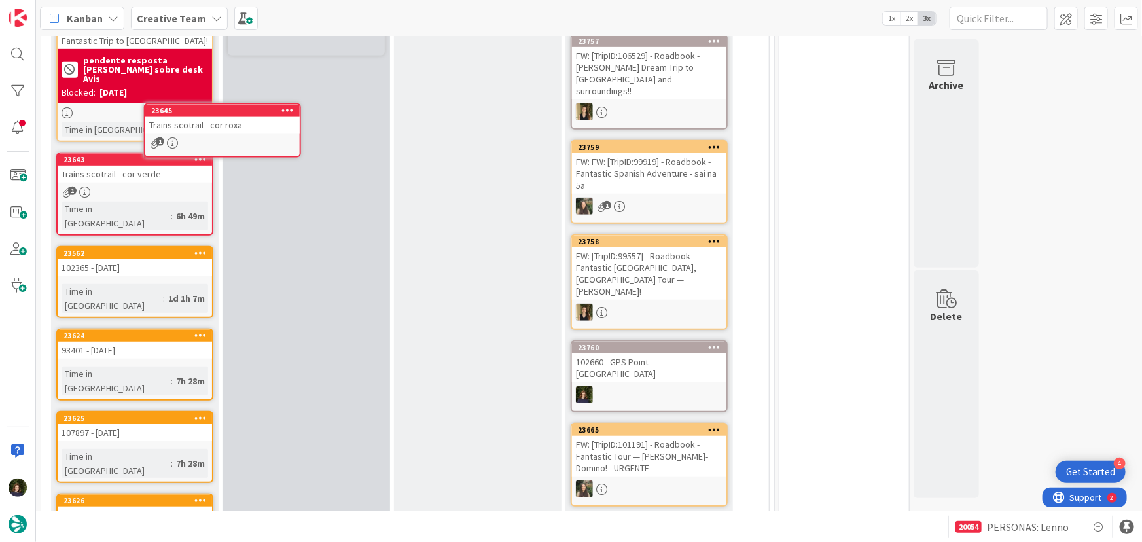
scroll to position [295, 0]
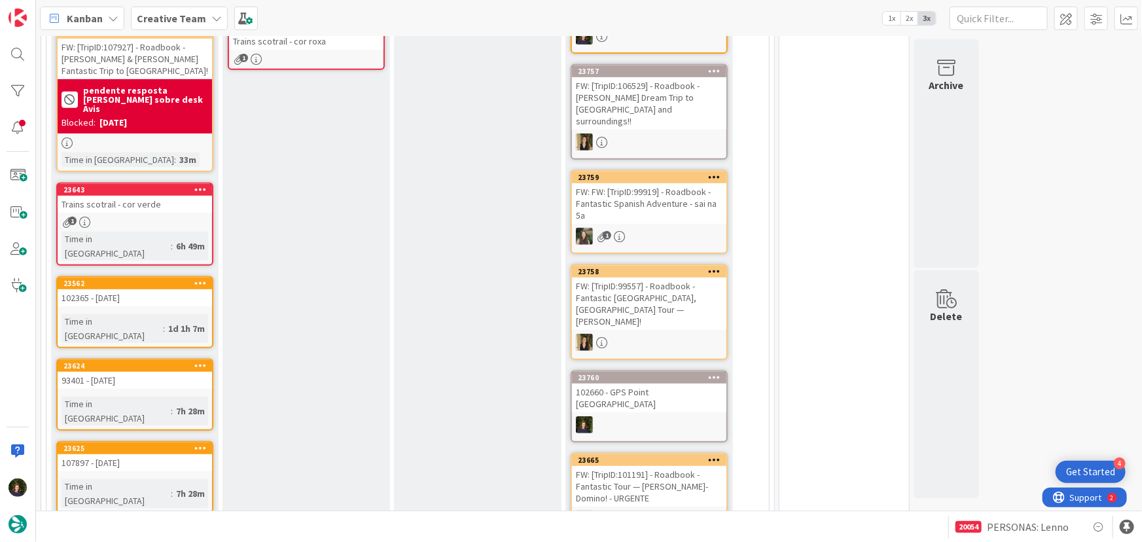
click at [306, 47] on div "Trains scotrail - cor roxa" at bounding box center [306, 41] width 155 height 17
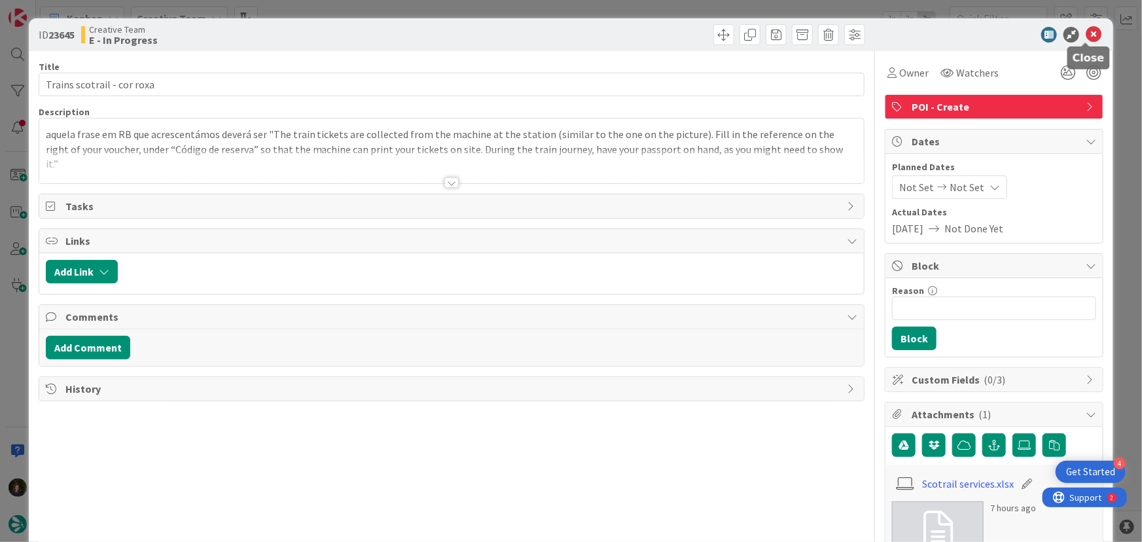
click at [1087, 37] on icon at bounding box center [1094, 35] width 16 height 16
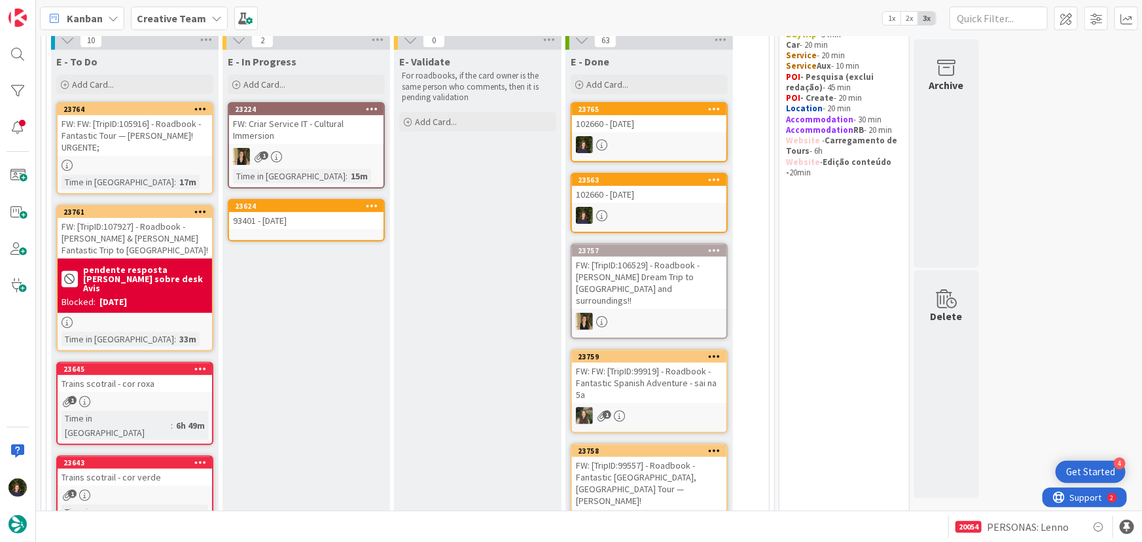
scroll to position [22, 0]
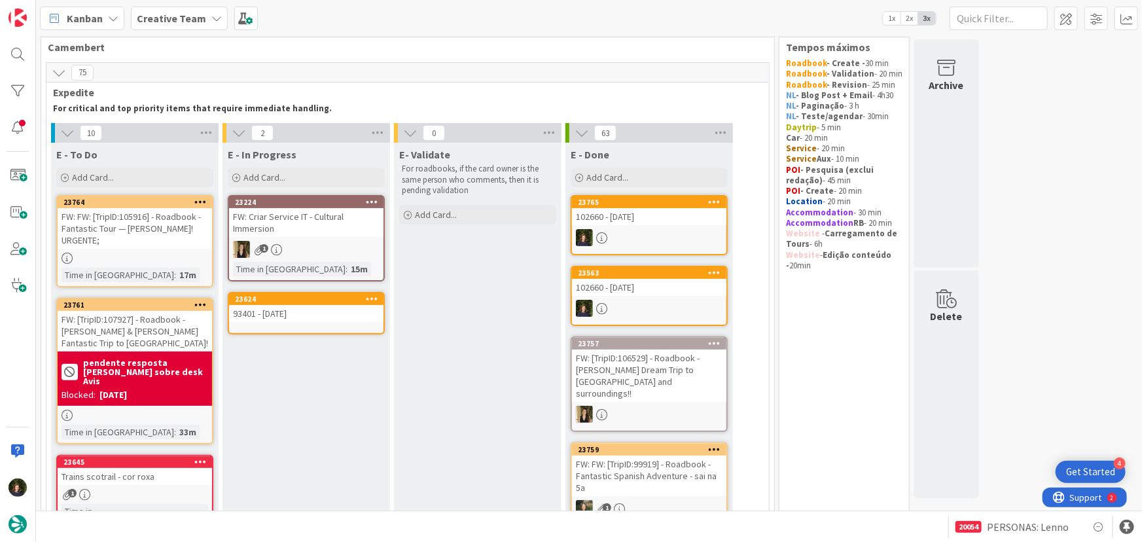
click at [302, 319] on div "93401 - [DATE]" at bounding box center [306, 313] width 155 height 17
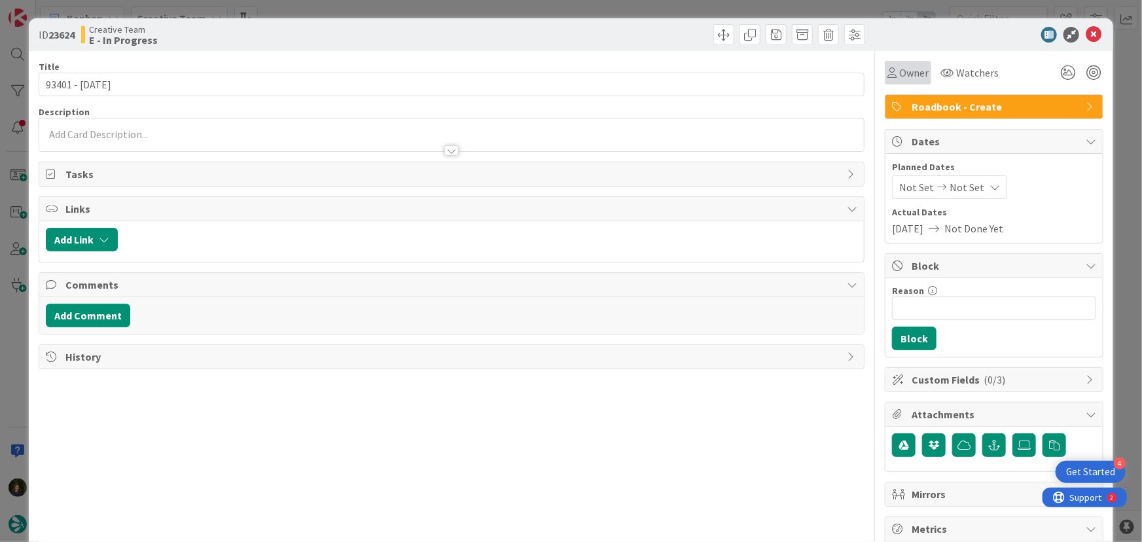
click at [903, 75] on span "Owner" at bounding box center [914, 73] width 29 height 16
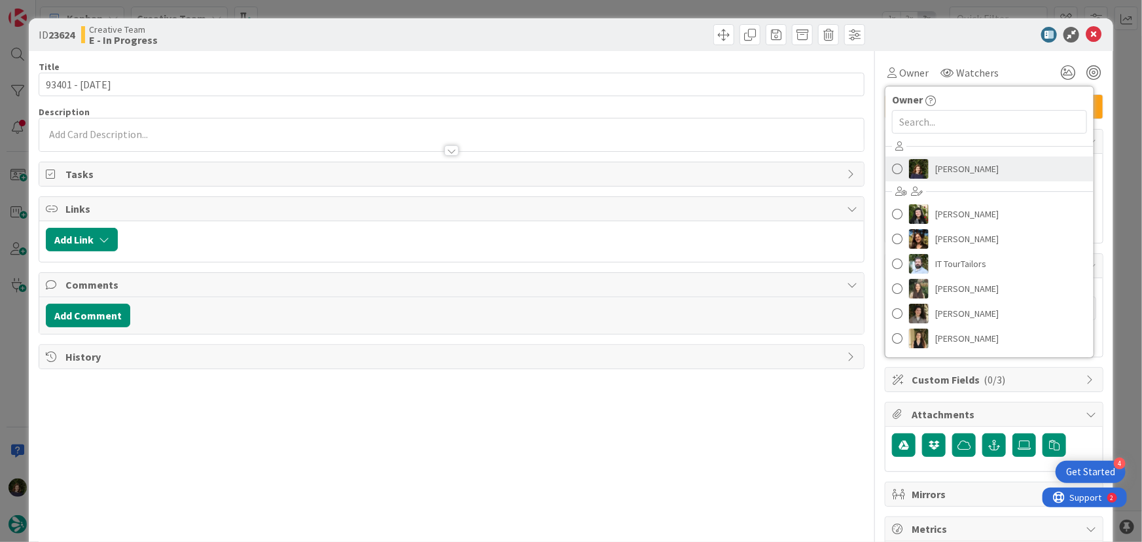
click at [964, 166] on span "[PERSON_NAME]" at bounding box center [968, 169] width 64 height 20
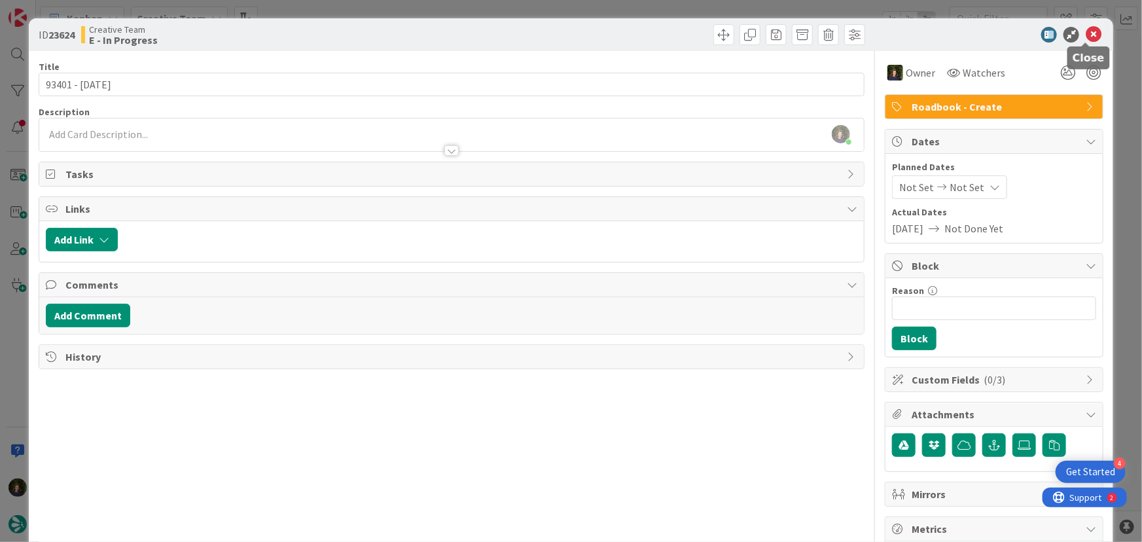
click at [1090, 35] on icon at bounding box center [1094, 35] width 16 height 16
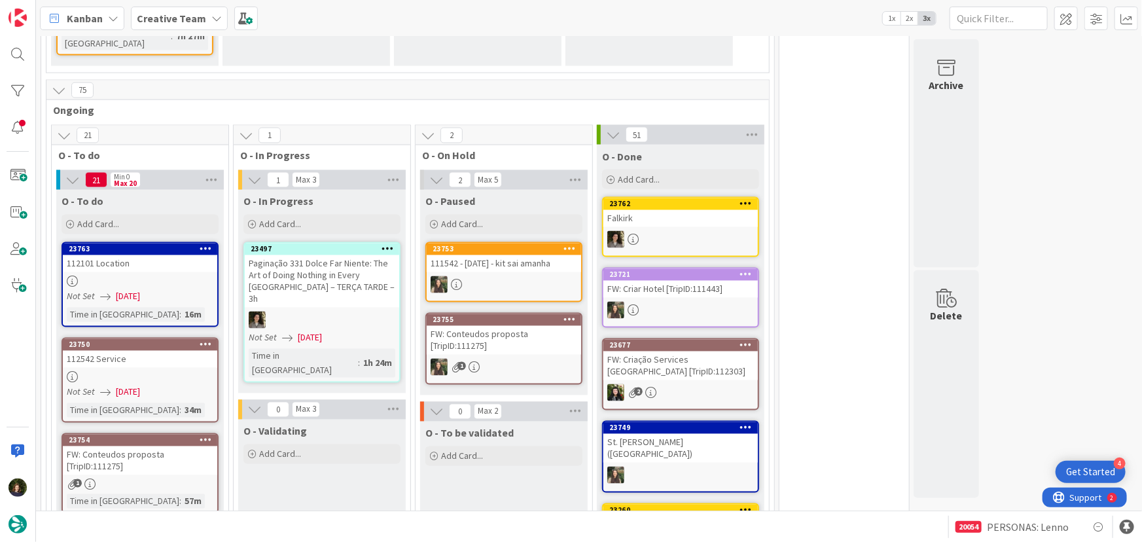
click at [132, 351] on div "112542 Service" at bounding box center [140, 359] width 155 height 17
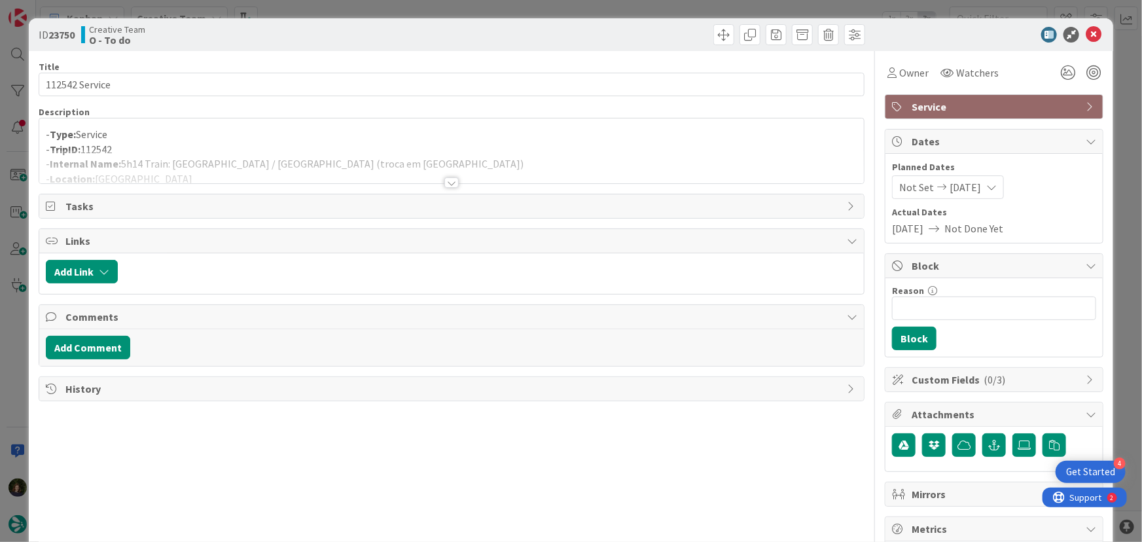
click at [448, 183] on div at bounding box center [452, 182] width 14 height 10
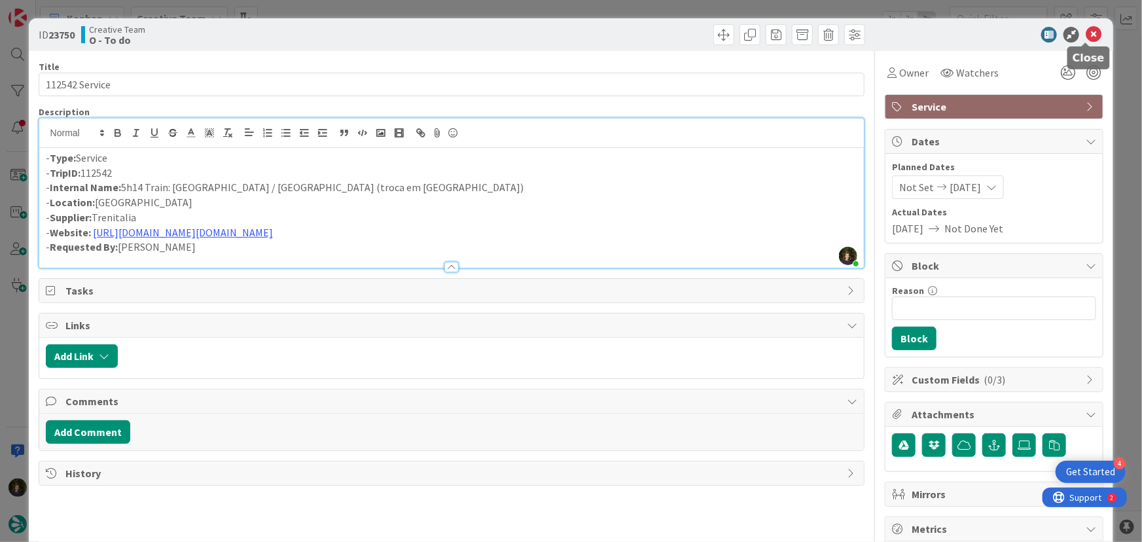
click at [1086, 31] on icon at bounding box center [1094, 35] width 16 height 16
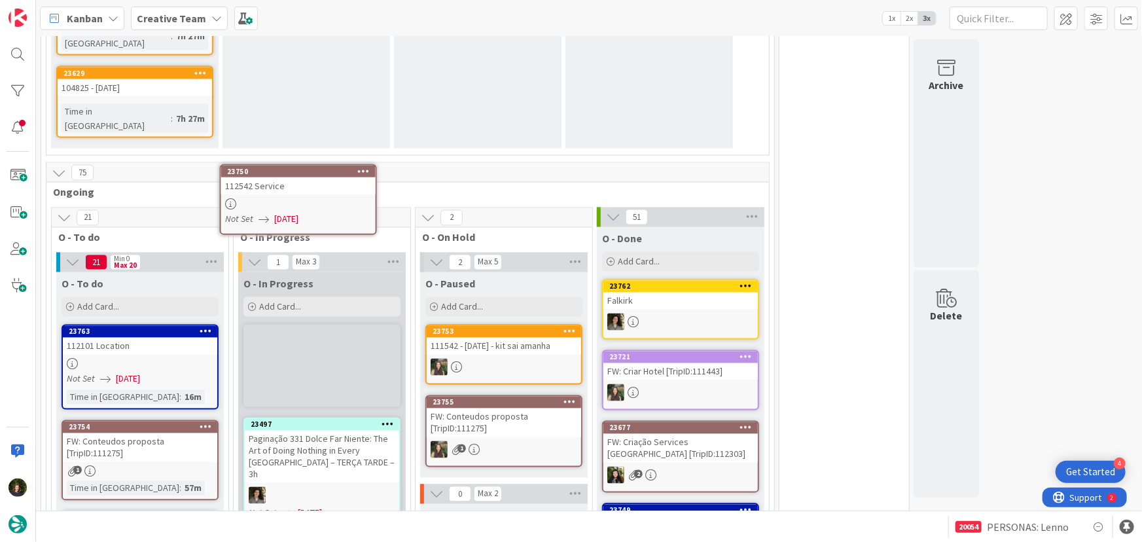
scroll to position [1104, 0]
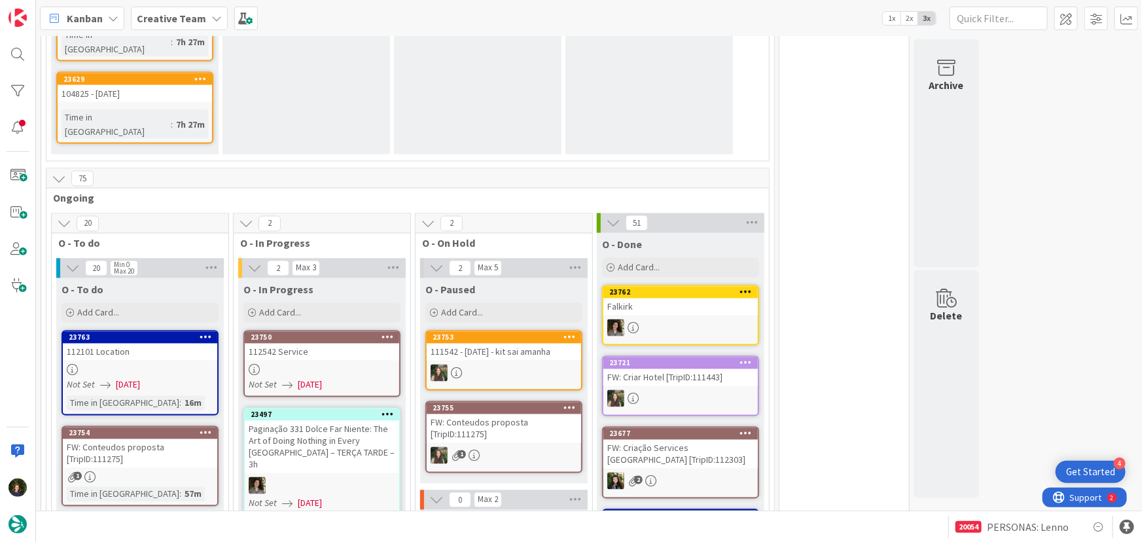
click at [324, 365] on div at bounding box center [322, 370] width 155 height 11
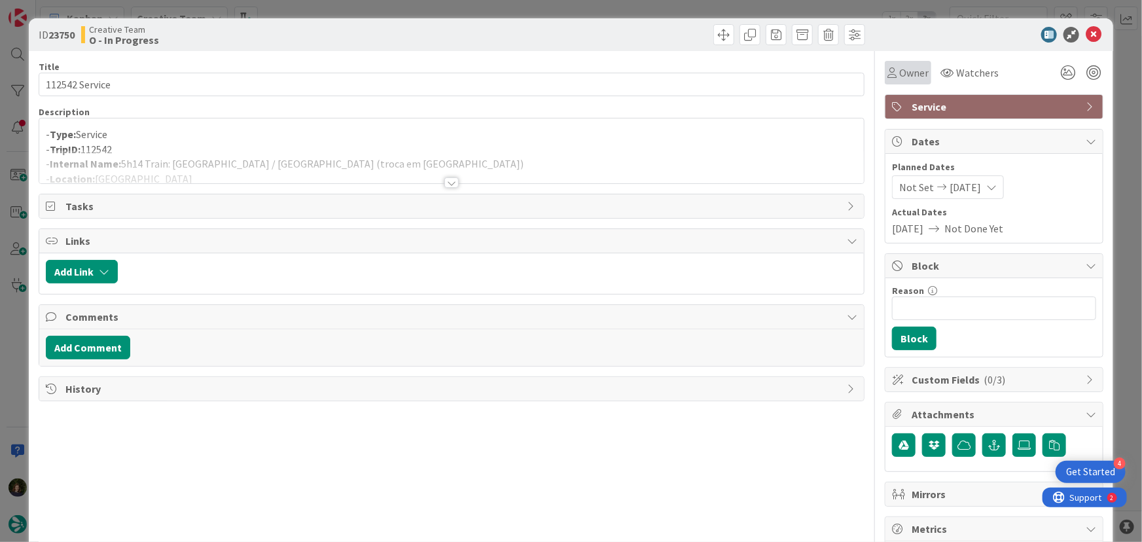
click at [917, 72] on span "Owner" at bounding box center [914, 73] width 29 height 16
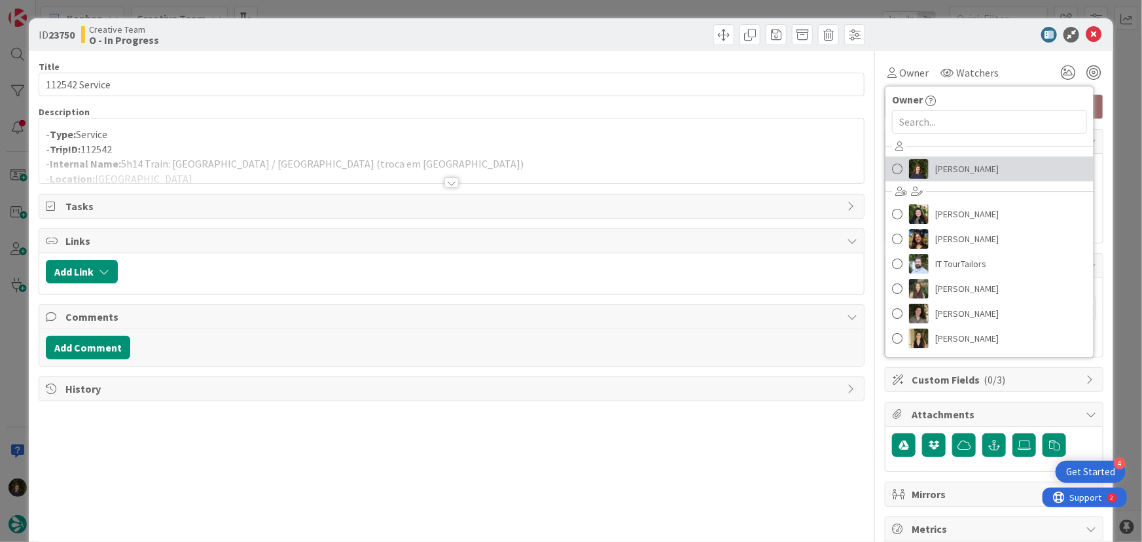
drag, startPoint x: 978, startPoint y: 167, endPoint x: 966, endPoint y: 170, distance: 12.7
click at [979, 168] on span "[PERSON_NAME]" at bounding box center [968, 169] width 64 height 20
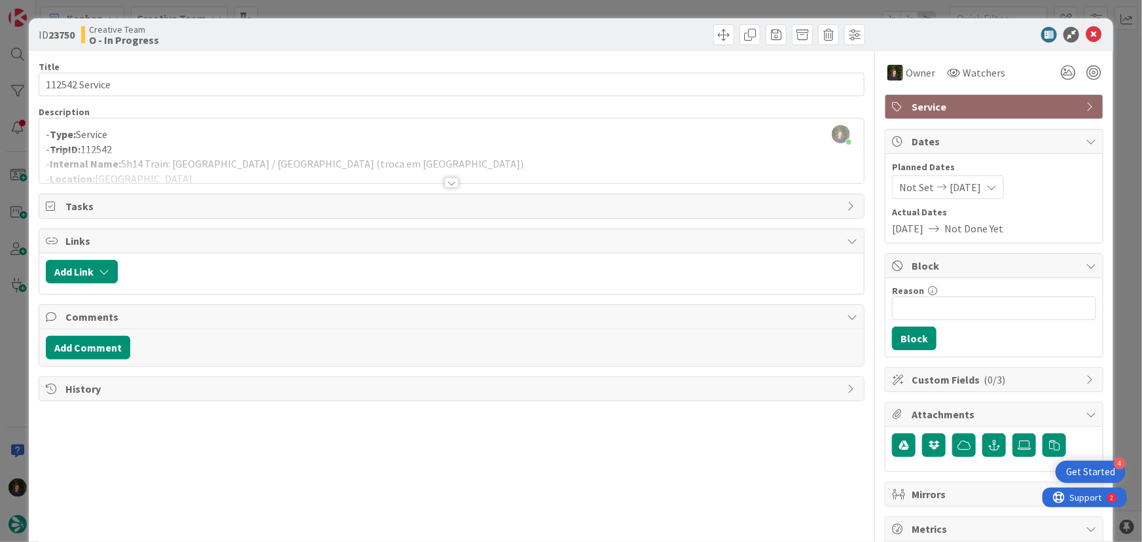
click at [445, 184] on div at bounding box center [452, 182] width 14 height 10
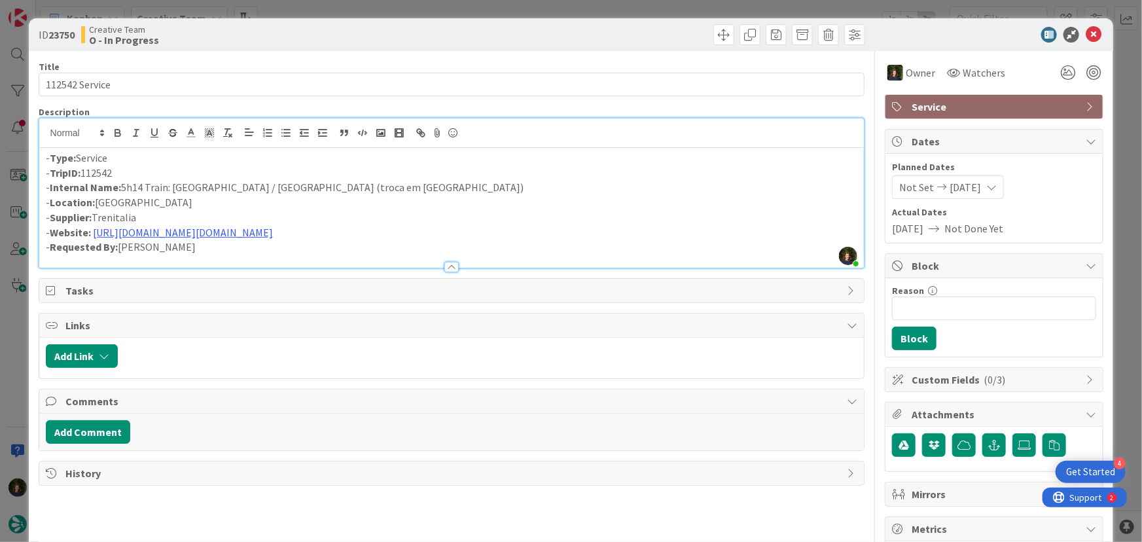
scroll to position [1100, 0]
click at [633, 206] on p "- Location: Venice" at bounding box center [452, 202] width 812 height 15
drag, startPoint x: 399, startPoint y: 185, endPoint x: 121, endPoint y: 190, distance: 278.3
click at [121, 190] on p "- Internal Name: 5h14 Train: Venice / Santa Margherita Ligure (troca em Milan)" at bounding box center [452, 187] width 812 height 15
copy p "5h14 Train: Venice / Santa Margherita Ligure (troca em Milan)"
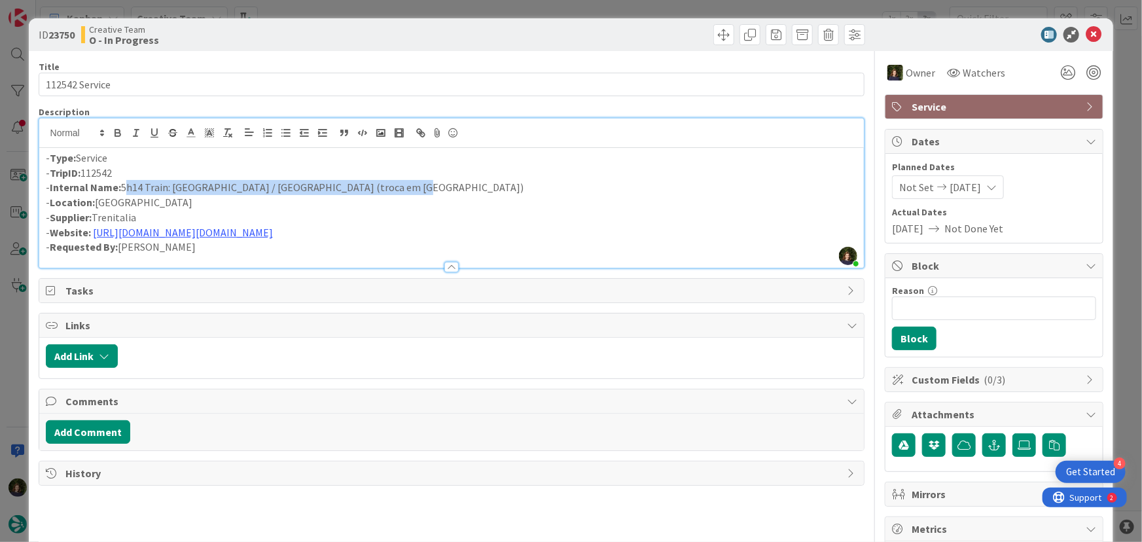
click at [627, 185] on p "- Internal Name: 5h14 Train: Venice / Santa Margherita Ligure (troca em Milan)" at bounding box center [452, 187] width 812 height 15
click at [273, 234] on link "https://www.lefrecce.it/Channels.Website.WEB/#/search-results?handoff=true&refe…" at bounding box center [183, 232] width 180 height 13
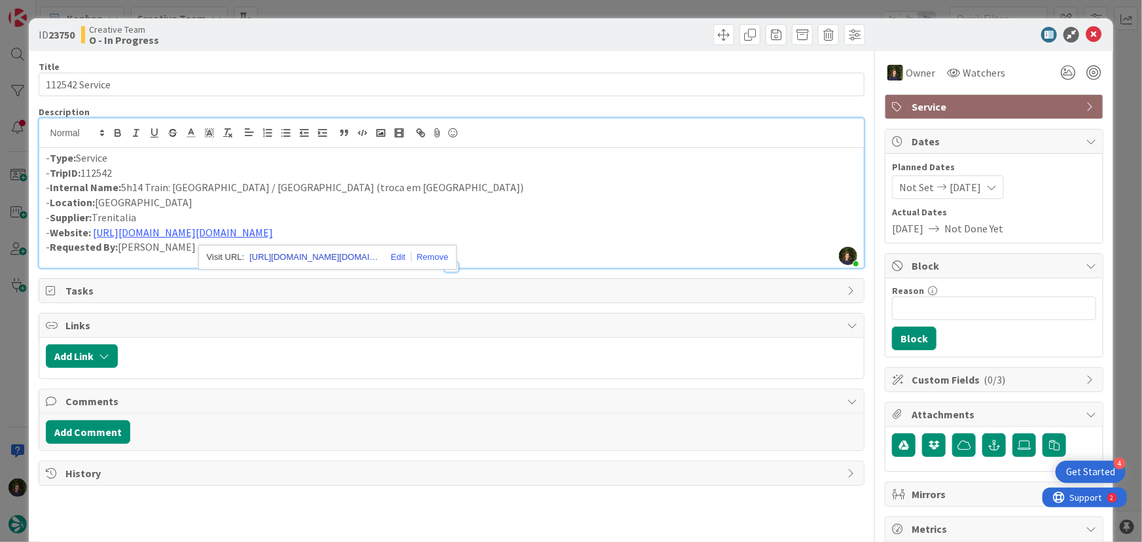
click at [311, 255] on link "https://www.lefrecce.it/Channels.Website.WEB#/search-results?handoff=true&refer…" at bounding box center [314, 257] width 131 height 17
click at [1089, 35] on icon at bounding box center [1094, 35] width 16 height 16
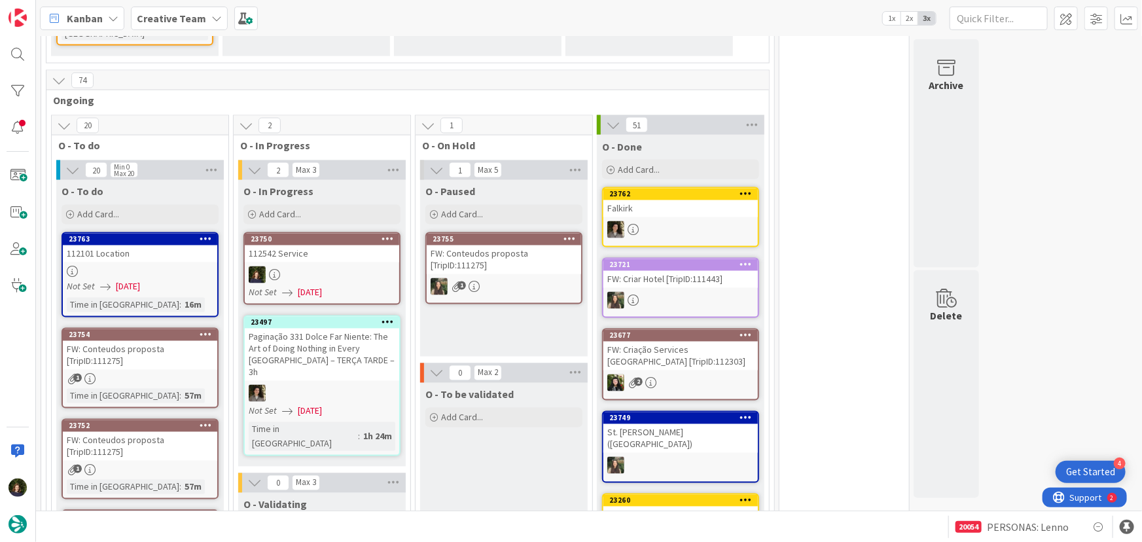
click at [203, 17] on div "Creative Team" at bounding box center [179, 19] width 97 height 24
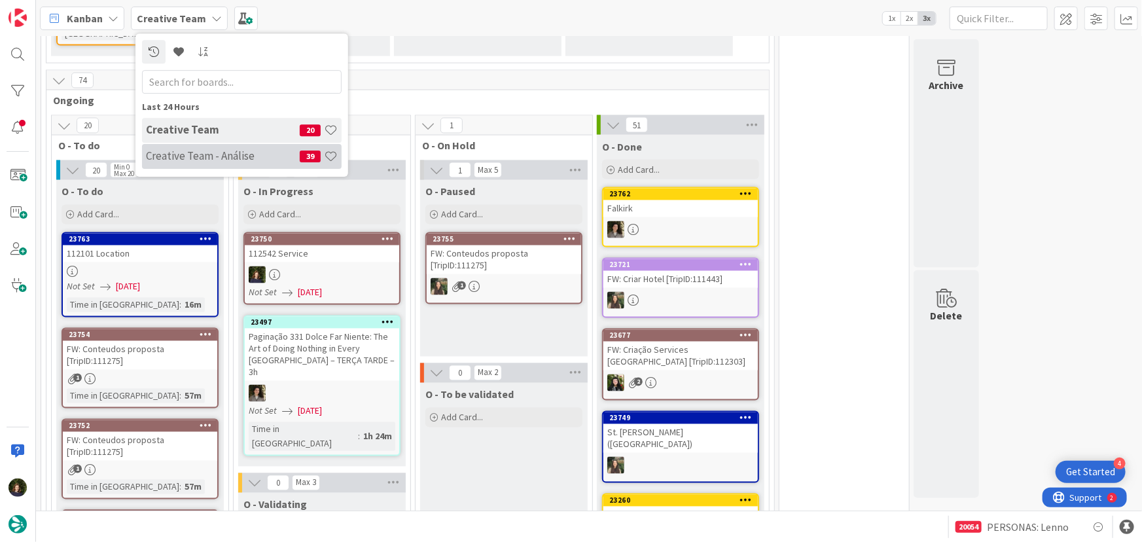
click at [196, 163] on div "Creative Team - Análise 39" at bounding box center [242, 156] width 200 height 25
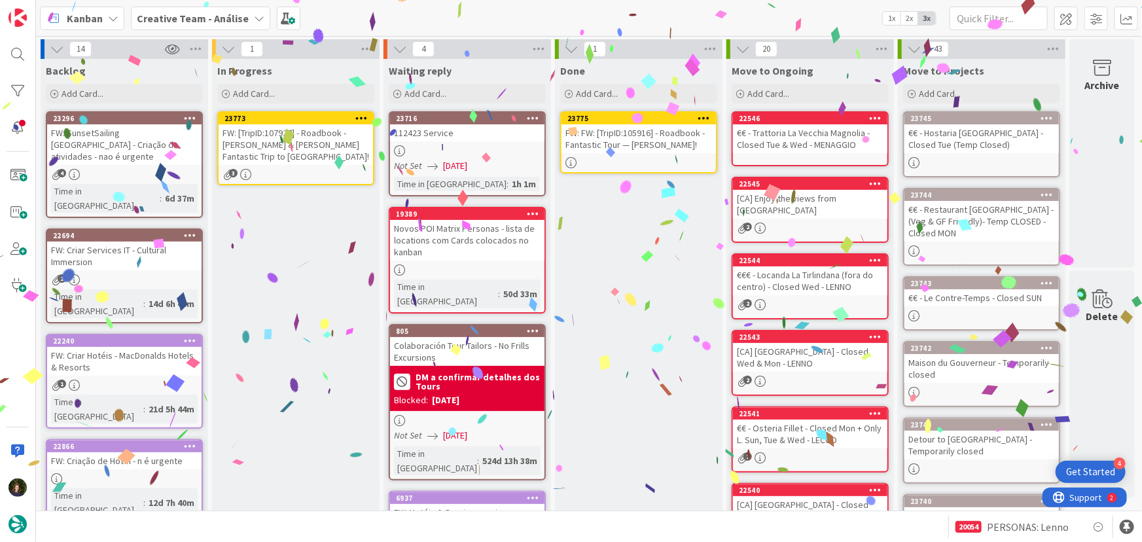
click at [632, 148] on div "FW: FW: [TripID:105916] - Roadbook - Fantastic Tour — Peggy Gusler!" at bounding box center [639, 138] width 155 height 29
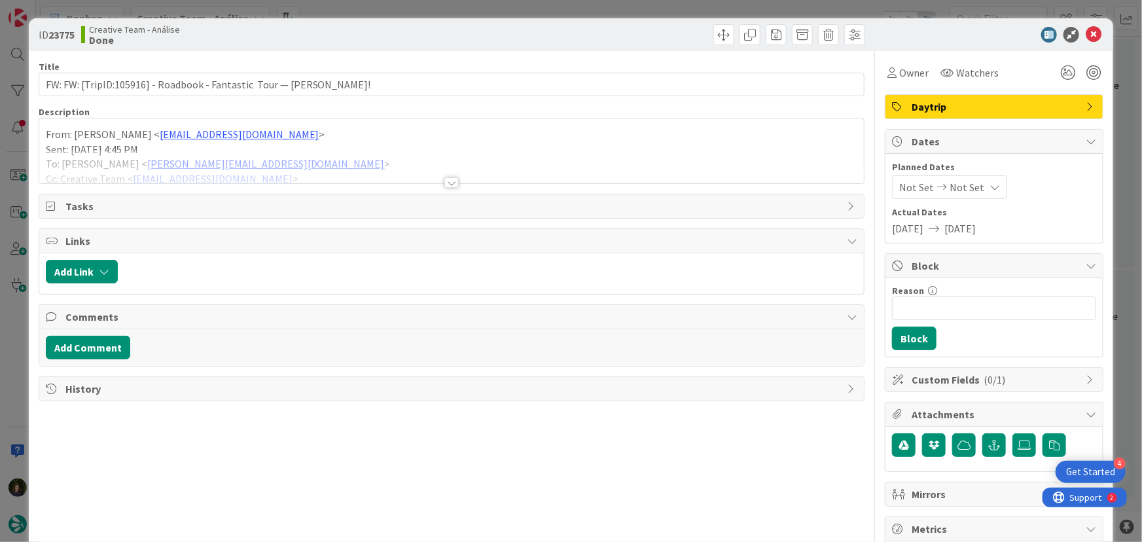
click at [46, 134] on div "From: Gonçalo Calheiros < goncalo.calheiros@tourtailors.com > Sent: Tuesday, 23…" at bounding box center [452, 150] width 826 height 65
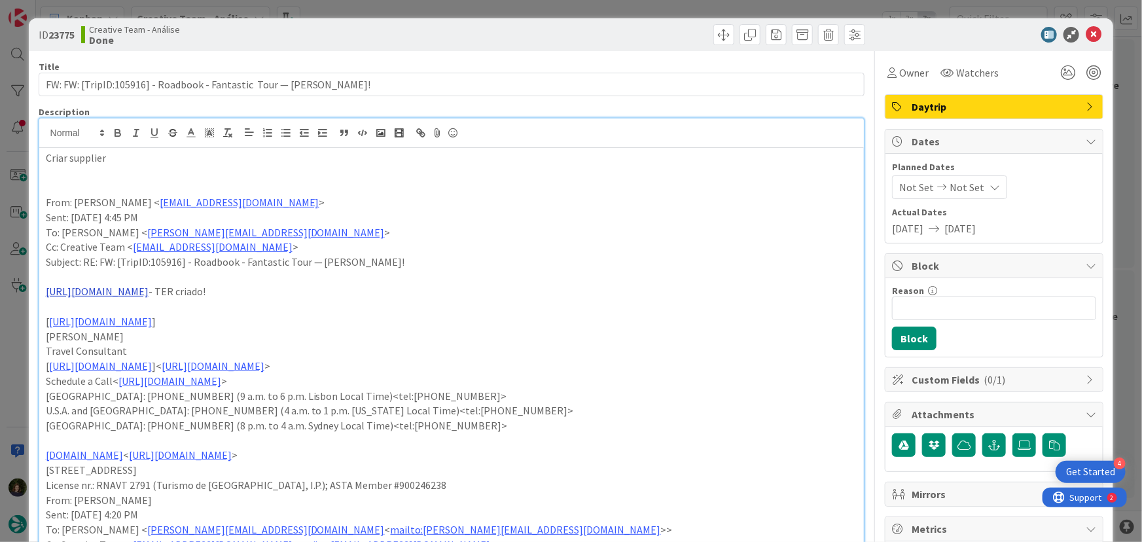
click at [149, 292] on link "https://sigav.tourtailors.com/#terceiro/view/116813" at bounding box center [97, 291] width 103 height 13
click at [170, 308] on link "https://sigav.tourtailors.com/#terceiro/view/116813" at bounding box center [126, 316] width 90 height 17
click at [134, 151] on p "Criar supplier" at bounding box center [452, 158] width 812 height 15
click at [968, 102] on span "Daytrip" at bounding box center [996, 107] width 168 height 16
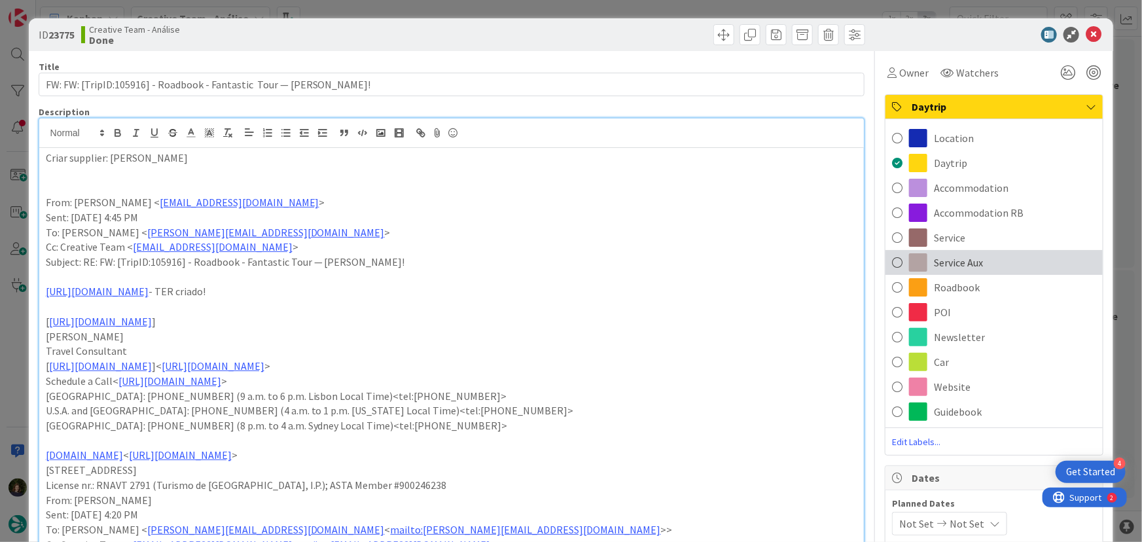
click at [977, 257] on div "Service Aux" at bounding box center [994, 262] width 217 height 25
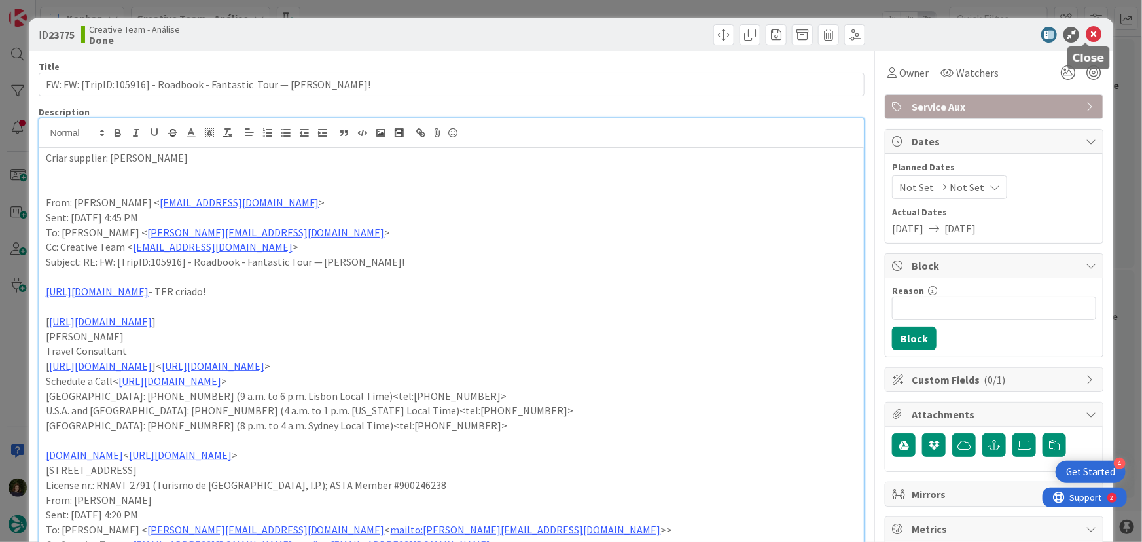
click at [1086, 35] on icon at bounding box center [1094, 35] width 16 height 16
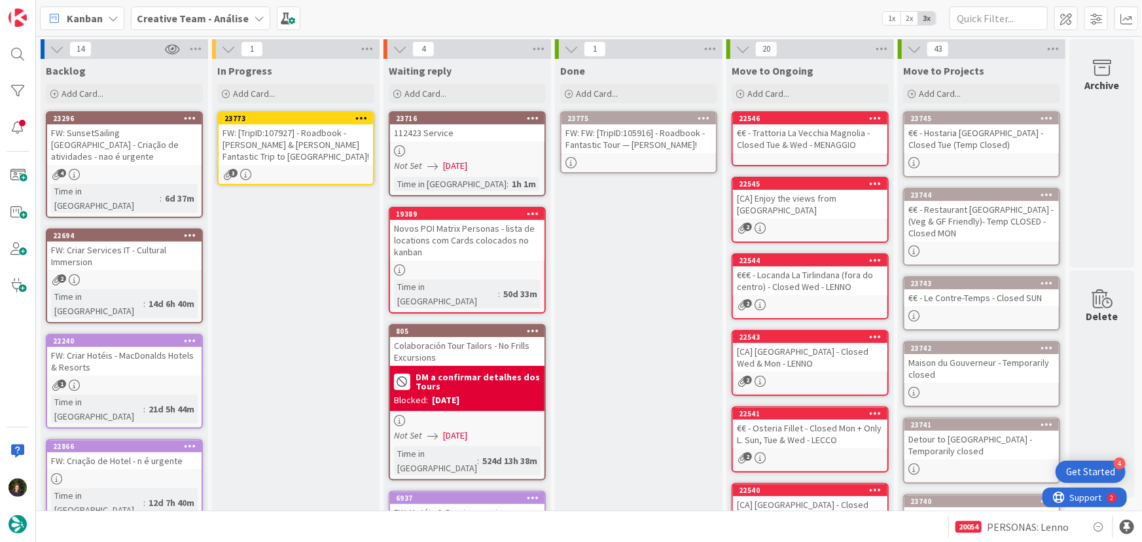
click at [674, 151] on div "FW: FW: [TripID:105916] - Roadbook - Fantastic Tour — Peggy Gusler!" at bounding box center [639, 138] width 155 height 29
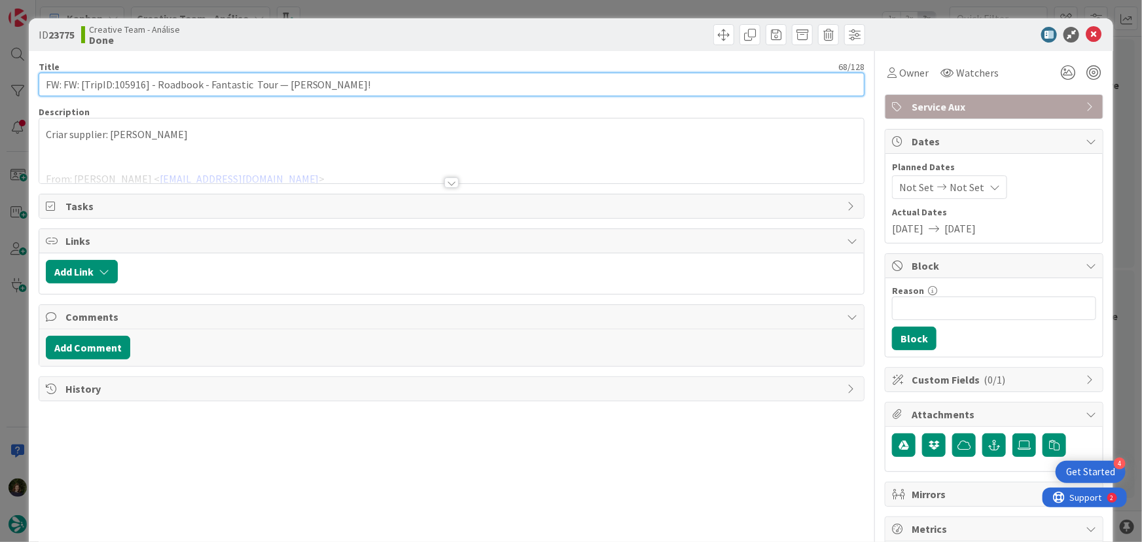
click at [373, 82] on input "FW: FW: [TripID:105916] - Roadbook - Fantastic Tour — Peggy Gusler!" at bounding box center [452, 85] width 827 height 24
click at [357, 82] on input "FW: FW: [TripID:105916] - Roadbook - Fantastic Tour — Peggy Gusler! - Ciar Supp…" at bounding box center [452, 85] width 827 height 24
type input "FW: FW: [TripID:105916] - Roadbook - Fantastic Tour — [PERSON_NAME]! - Criar Su…"
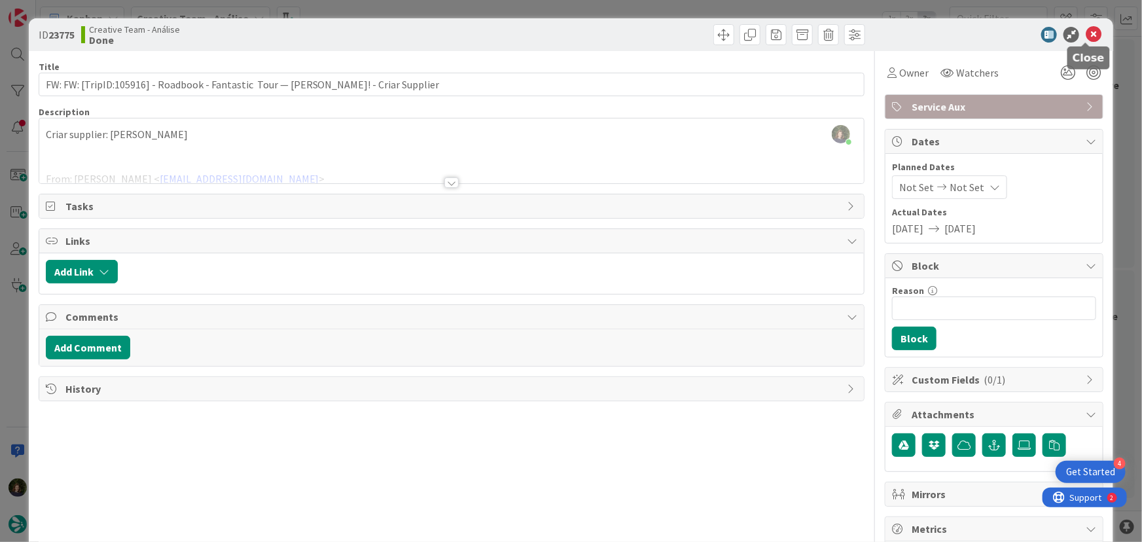
click at [1087, 31] on icon at bounding box center [1094, 35] width 16 height 16
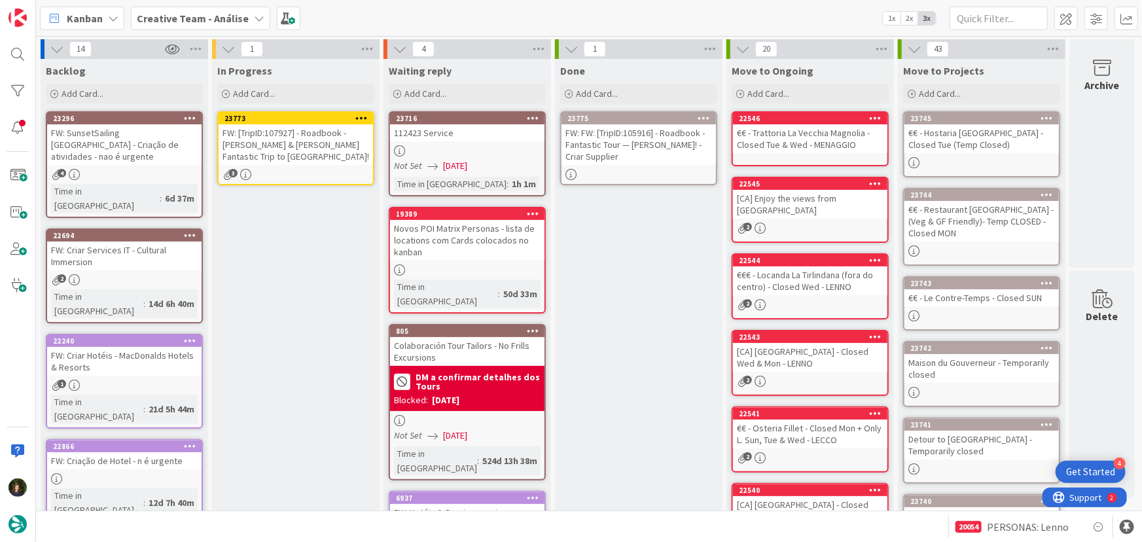
click at [708, 113] on icon at bounding box center [705, 117] width 12 height 9
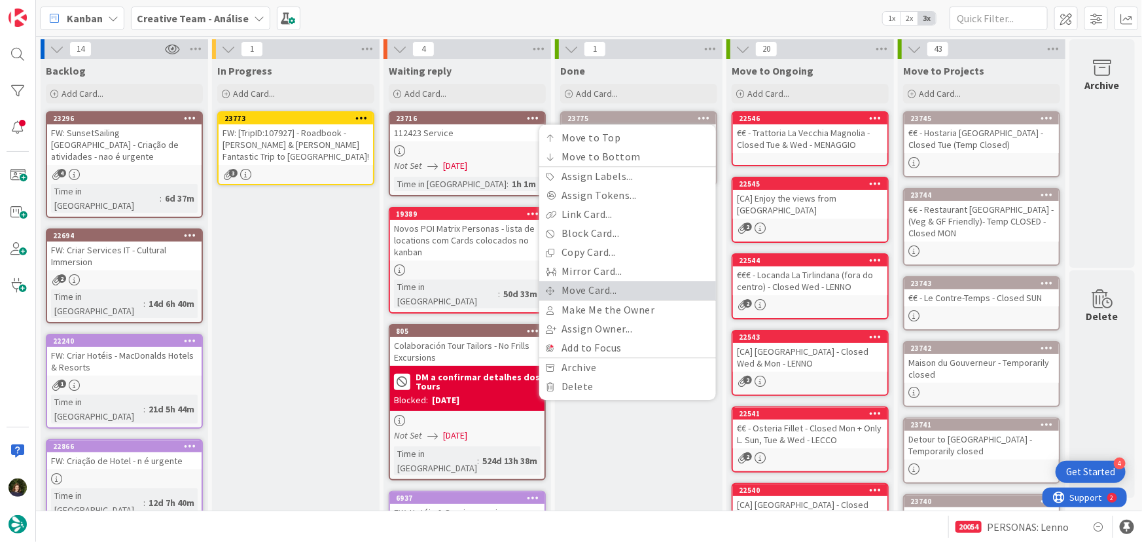
click at [642, 287] on link "Move Card..." at bounding box center [627, 290] width 177 height 19
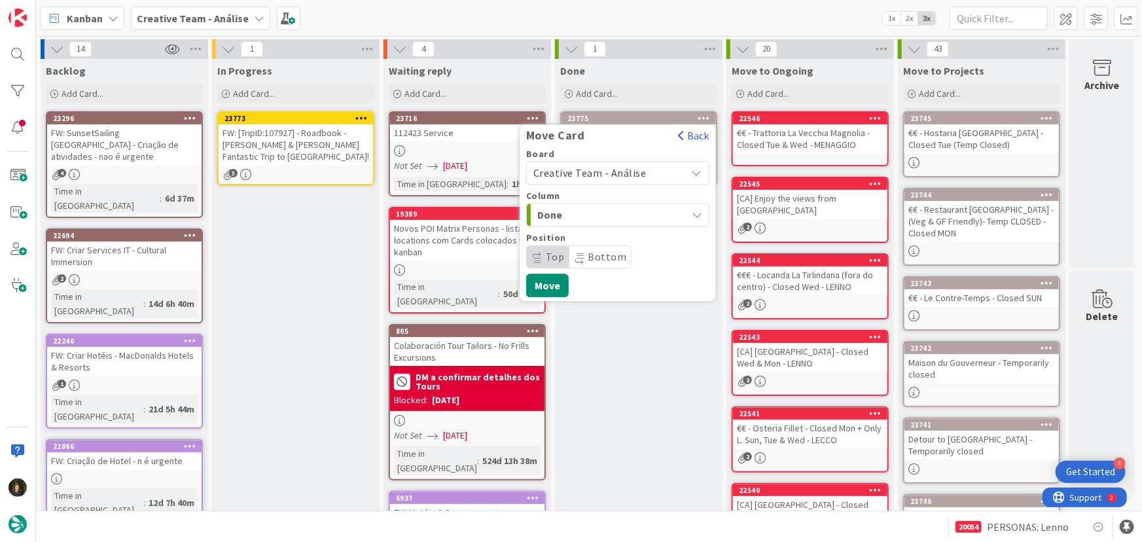
click at [639, 172] on span "Creative Team - Análise" at bounding box center [590, 172] width 113 height 13
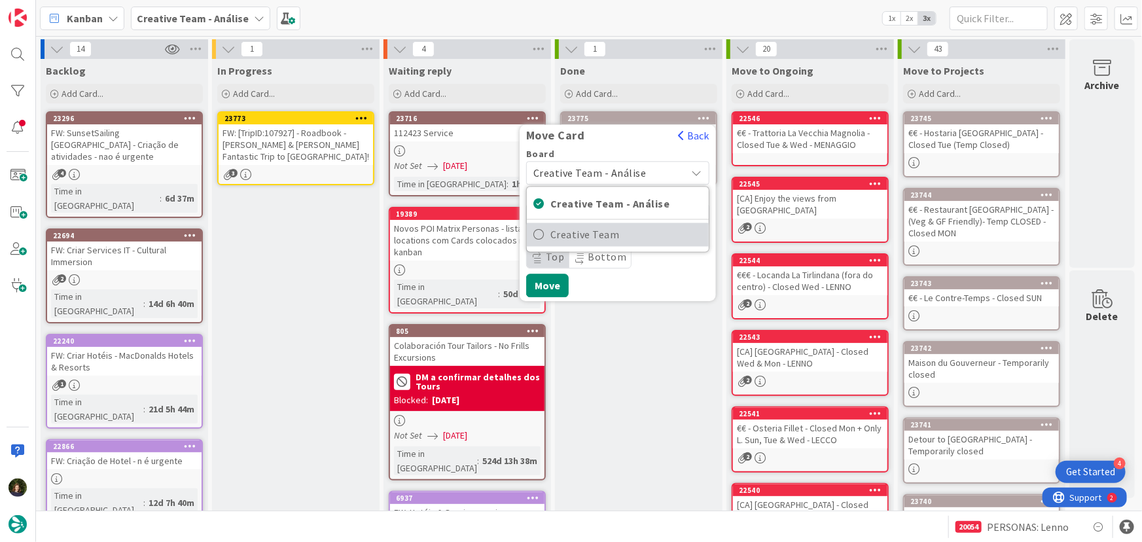
click at [639, 240] on span "Creative Team" at bounding box center [627, 235] width 152 height 20
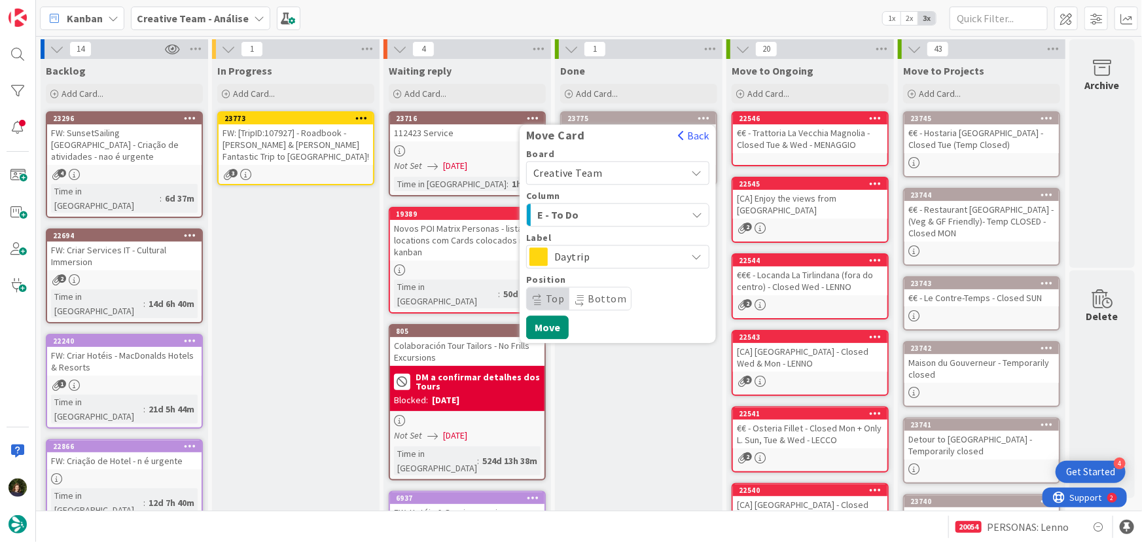
click at [632, 215] on span "E - To Do" at bounding box center [587, 214] width 98 height 17
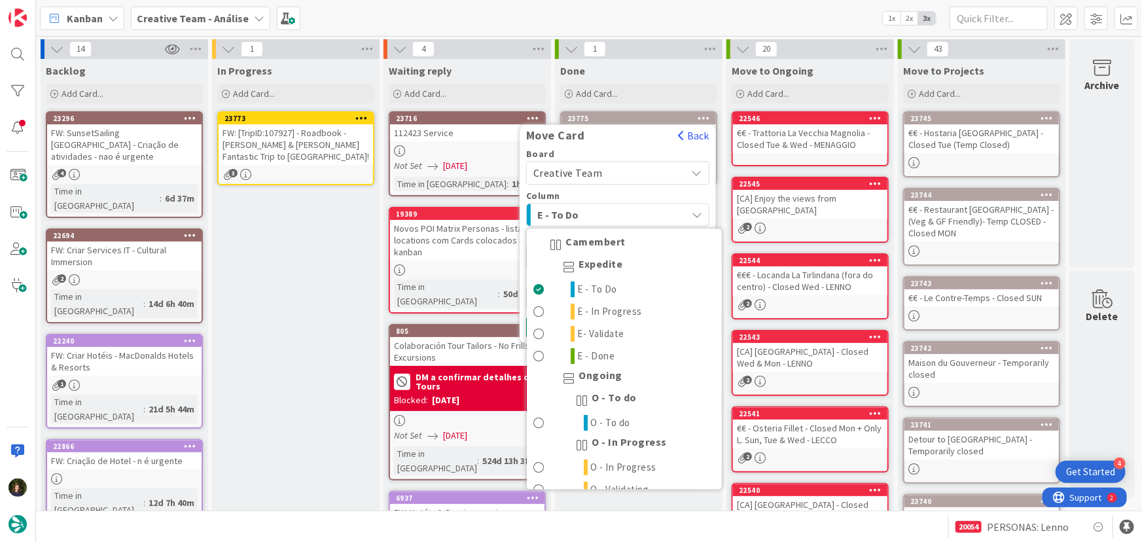
click at [628, 213] on span "E - To Do" at bounding box center [587, 214] width 98 height 17
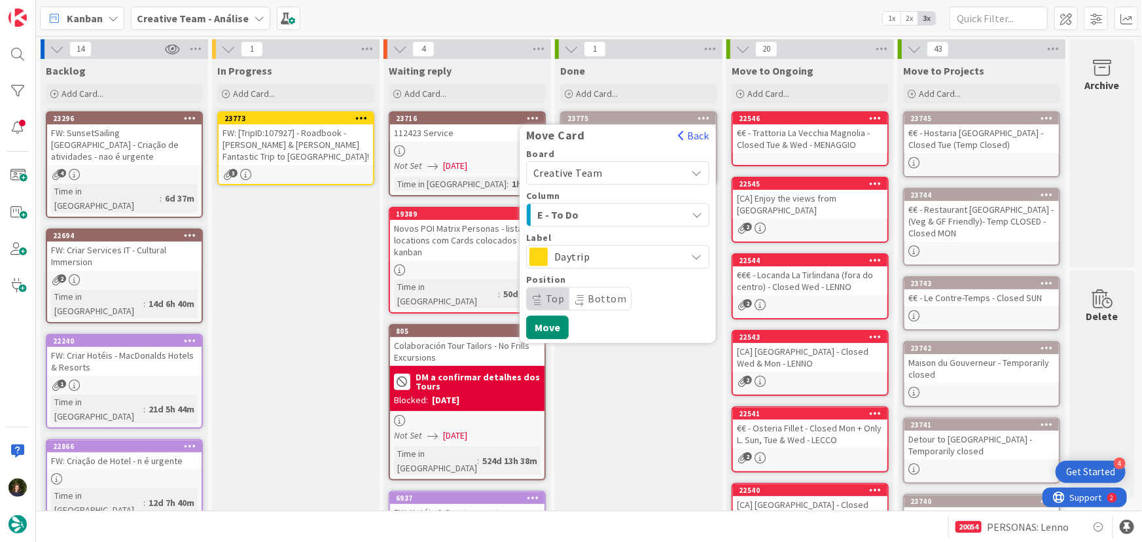
click at [604, 253] on span "Daytrip" at bounding box center [618, 256] width 126 height 18
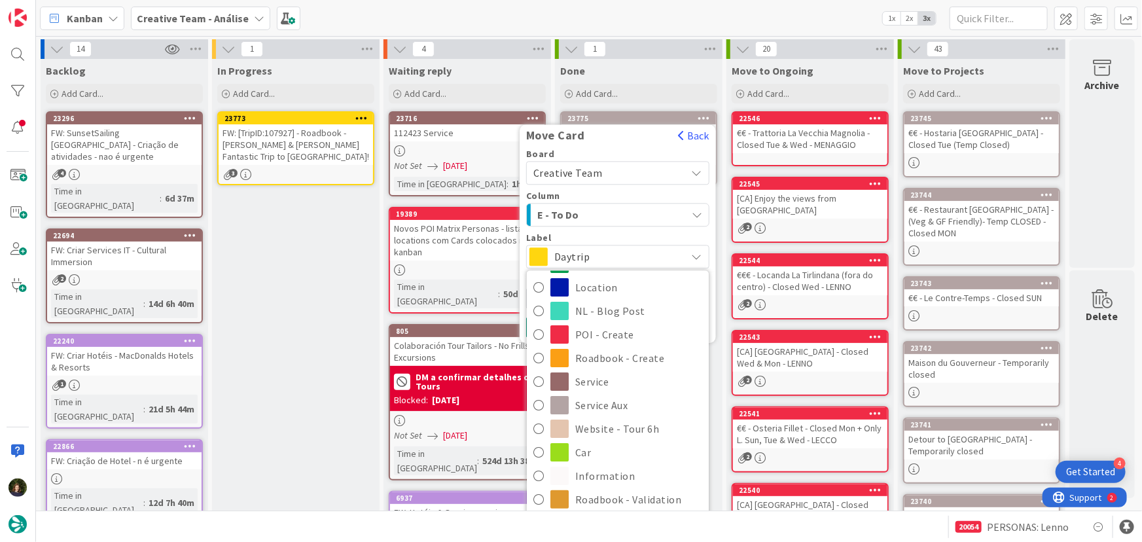
scroll to position [118, 0]
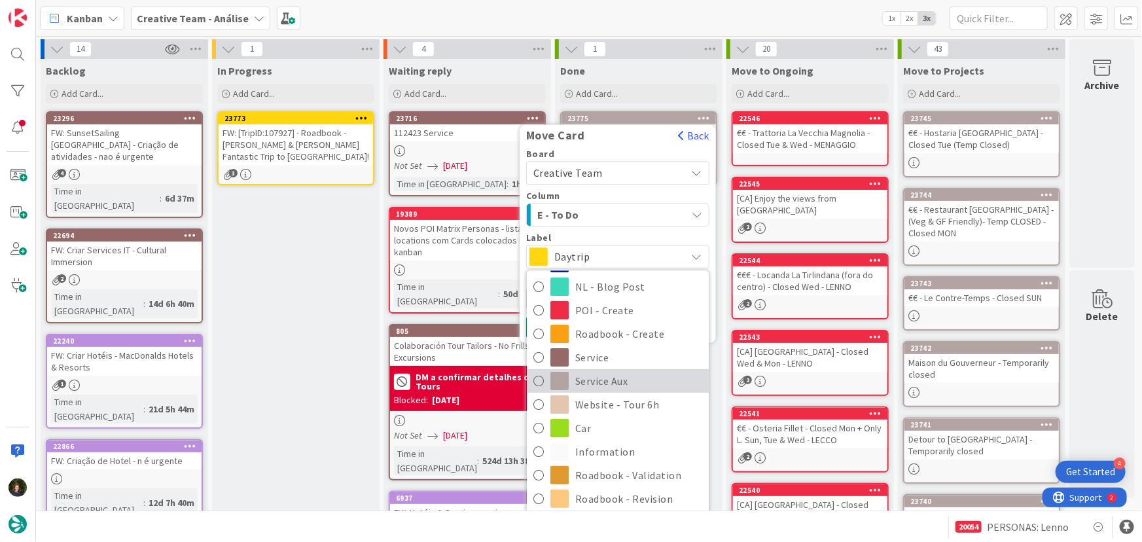
click at [635, 384] on span "Service Aux" at bounding box center [638, 382] width 127 height 20
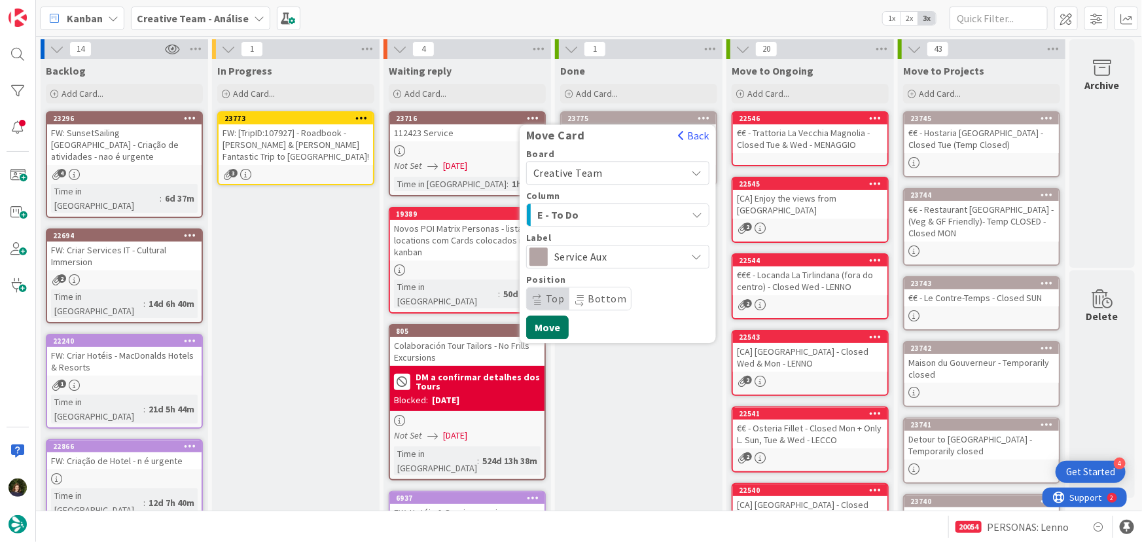
click at [549, 325] on button "Move" at bounding box center [547, 328] width 43 height 24
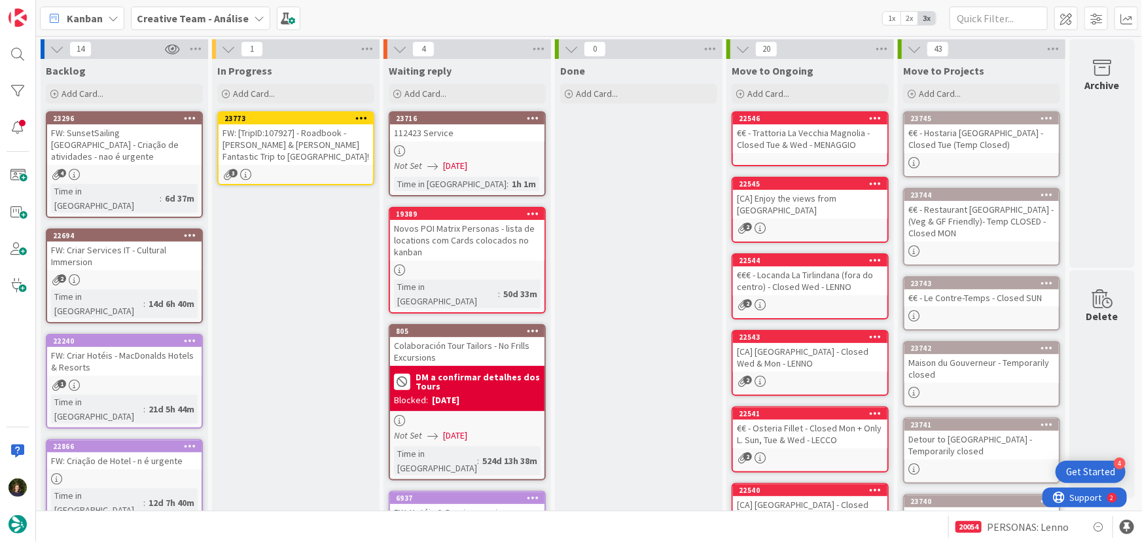
click at [271, 142] on div "FW: [TripID:107927] - Roadbook - [PERSON_NAME] & [PERSON_NAME]'s Fantastic Trip…" at bounding box center [296, 144] width 155 height 41
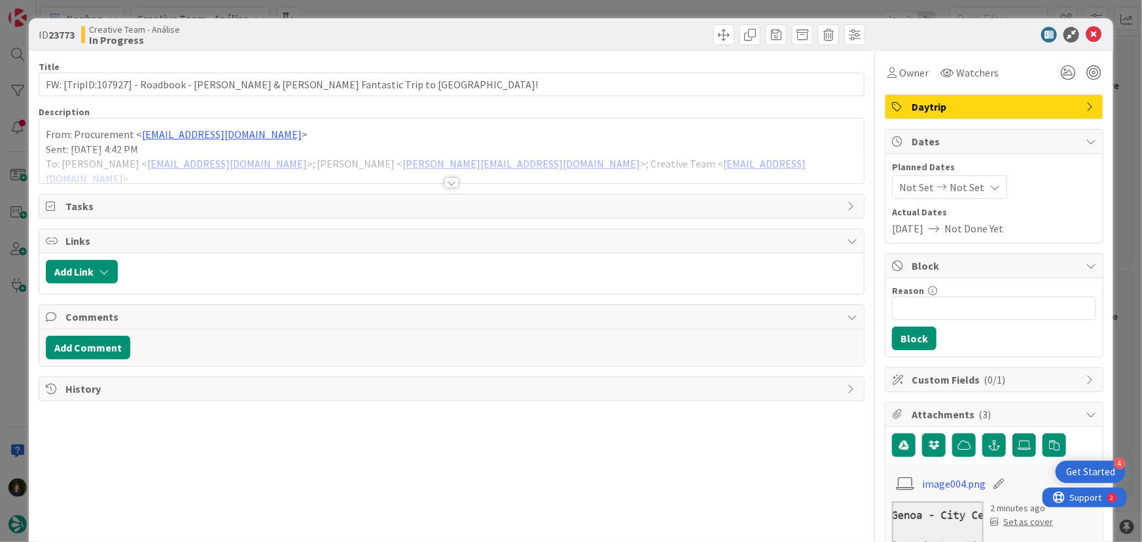
click at [445, 185] on div at bounding box center [452, 182] width 14 height 10
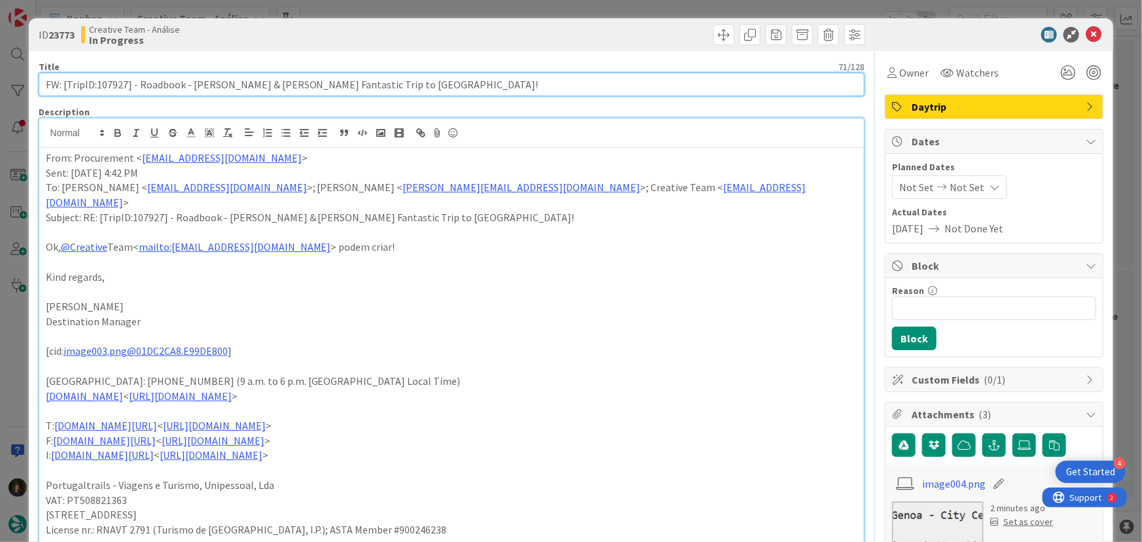
click at [376, 89] on input "FW: [TripID:107927] - Roadbook - [PERSON_NAME] & [PERSON_NAME]'s Fantastic Trip…" at bounding box center [452, 85] width 827 height 24
type input "FW: [TripID:107927] - Roadbook - [PERSON_NAME] & [PERSON_NAME]'s Fantastic Trip…"
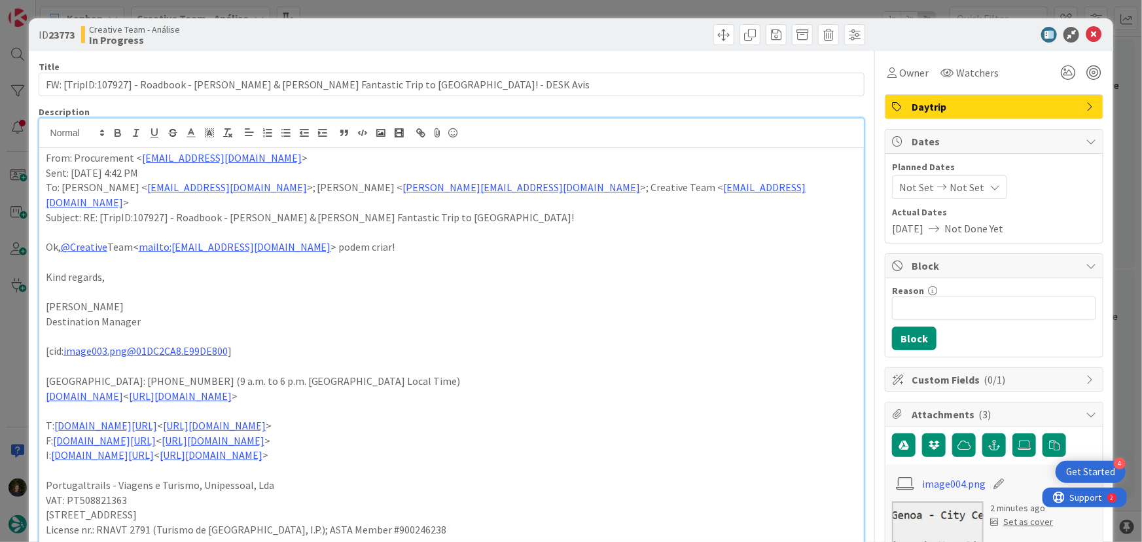
click at [1036, 101] on span "Daytrip" at bounding box center [996, 107] width 168 height 16
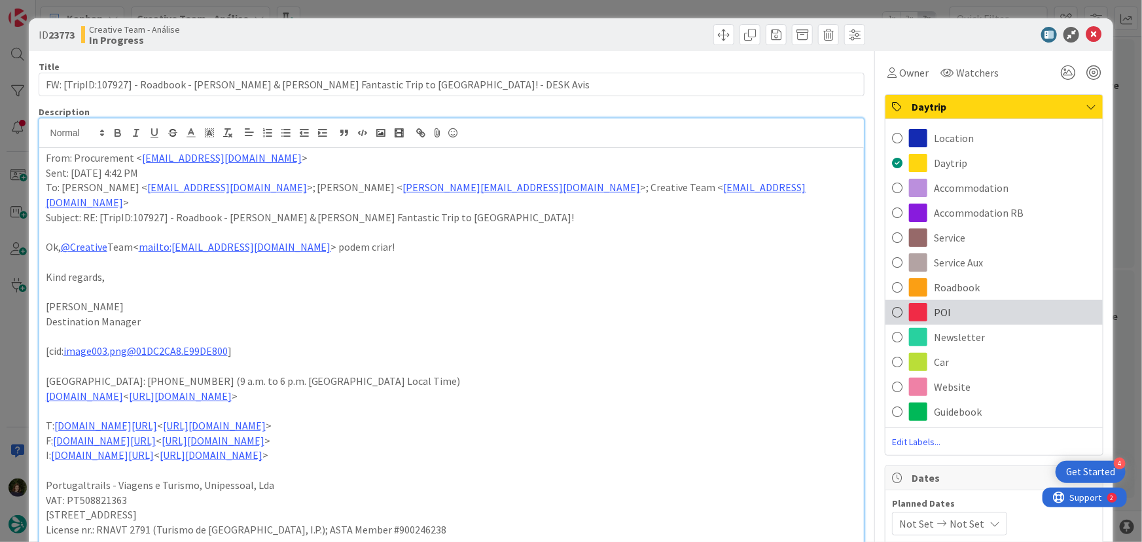
click at [947, 311] on div "POI" at bounding box center [994, 312] width 217 height 25
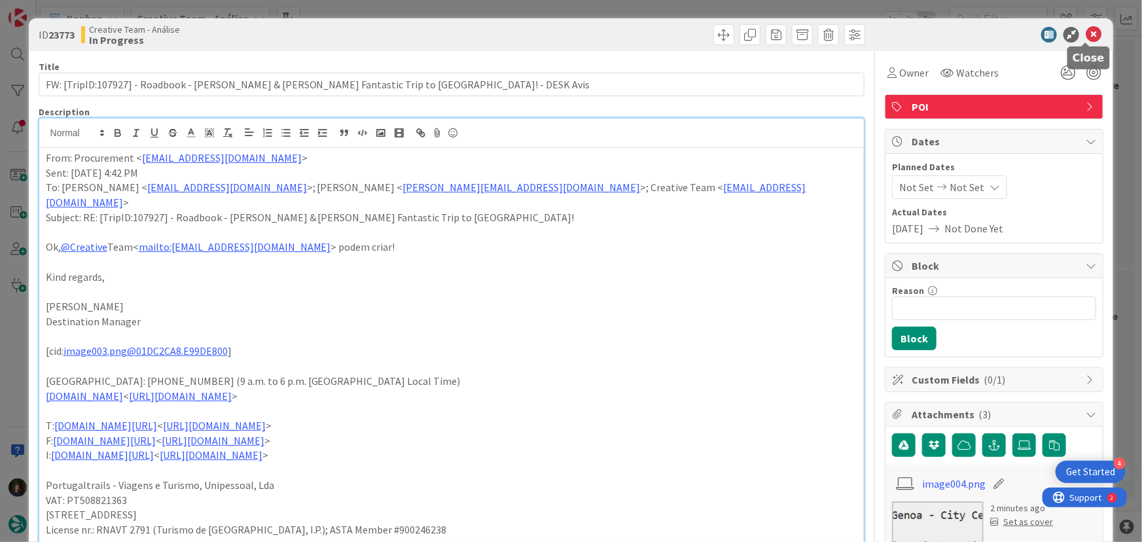
click at [1086, 33] on icon at bounding box center [1094, 35] width 16 height 16
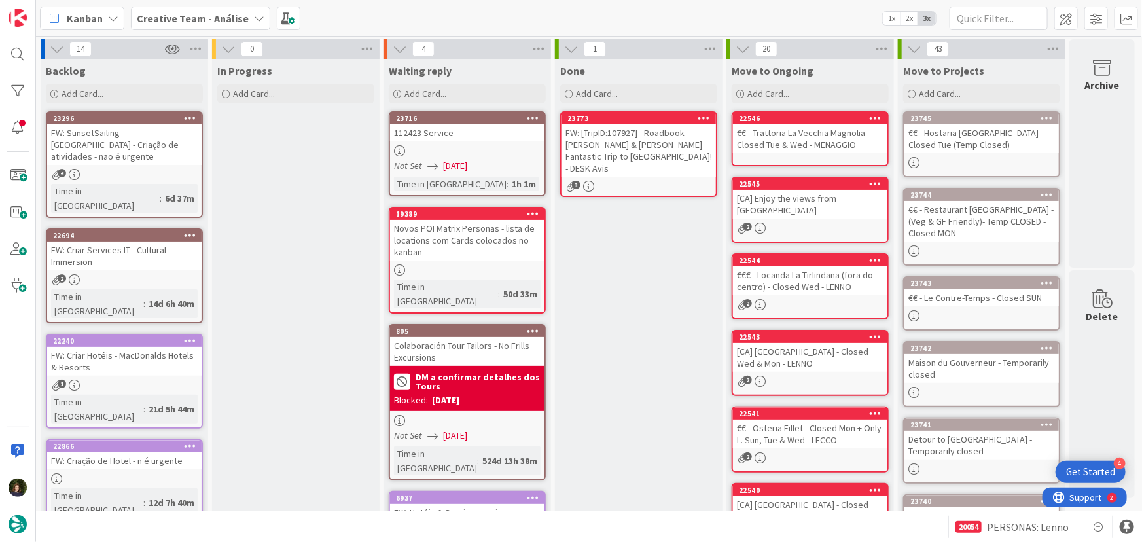
click at [653, 161] on div "FW: [TripID:107927] - Roadbook - [PERSON_NAME] & [PERSON_NAME]'s Fantastic Trip…" at bounding box center [639, 150] width 155 height 52
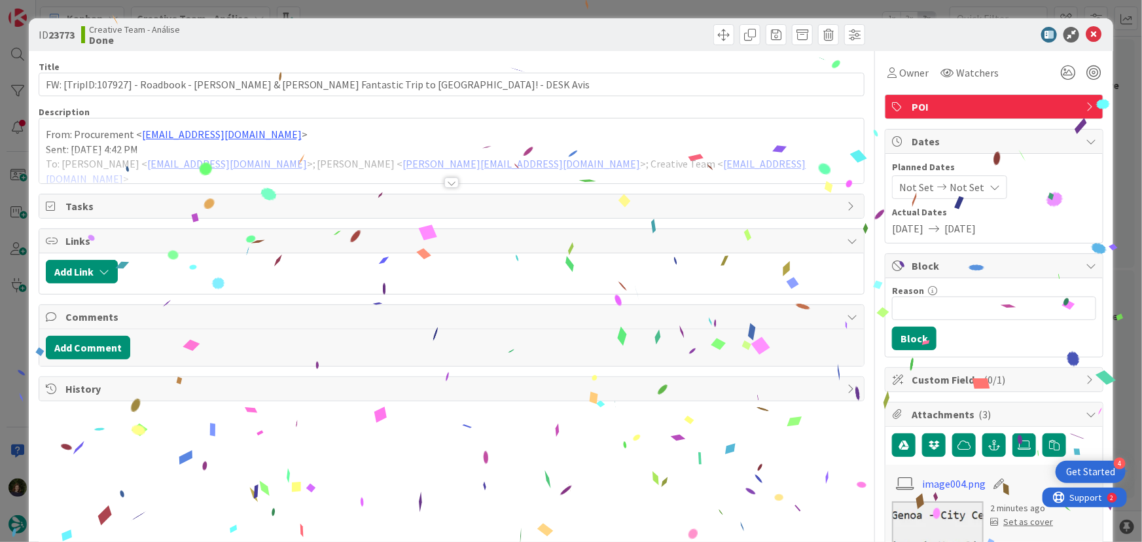
click at [47, 134] on div "From: Procurement < procurement@tourtailors.com > Sent: Tuesday, 23 September, …" at bounding box center [452, 150] width 826 height 65
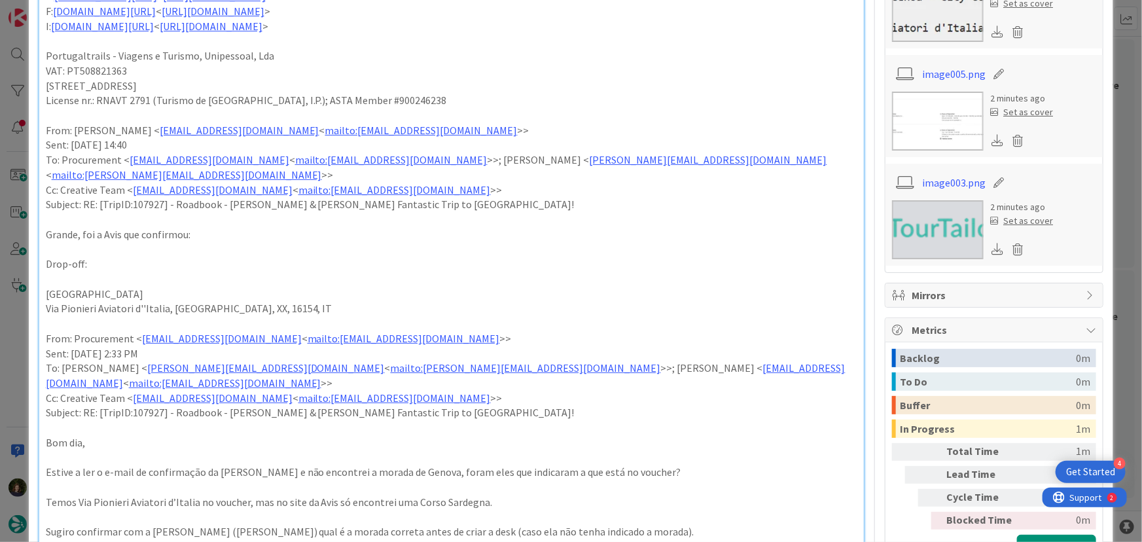
scroll to position [536, 0]
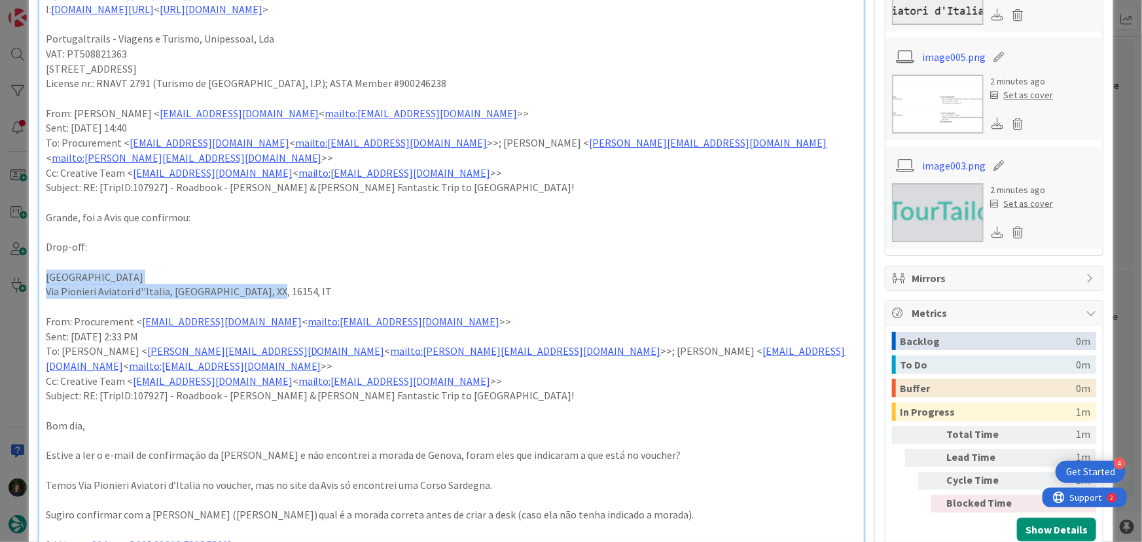
drag, startPoint x: 277, startPoint y: 265, endPoint x: 40, endPoint y: 249, distance: 237.6
click at [40, 249] on div "Criar DESK Avis Genova From: Procurement < procurement@tourtailors.com > Sent: …" at bounding box center [452, 505] width 826 height 1786
copy div "Genova Downtown Via Pionieri Aviatori d''Italia, Genova, XX, 16154, IT"
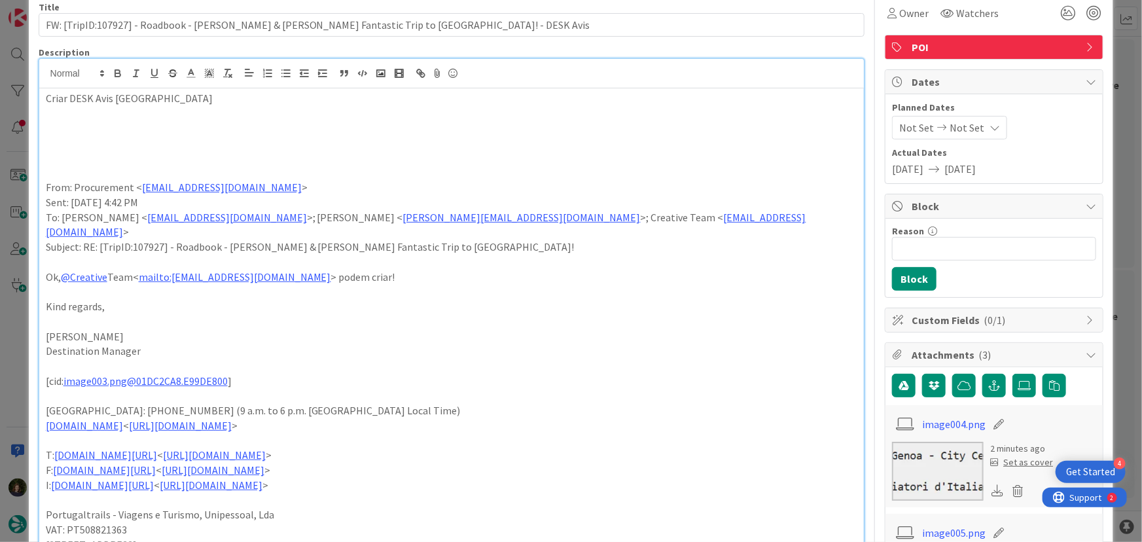
scroll to position [59, 0]
click at [98, 128] on p at bounding box center [452, 128] width 812 height 15
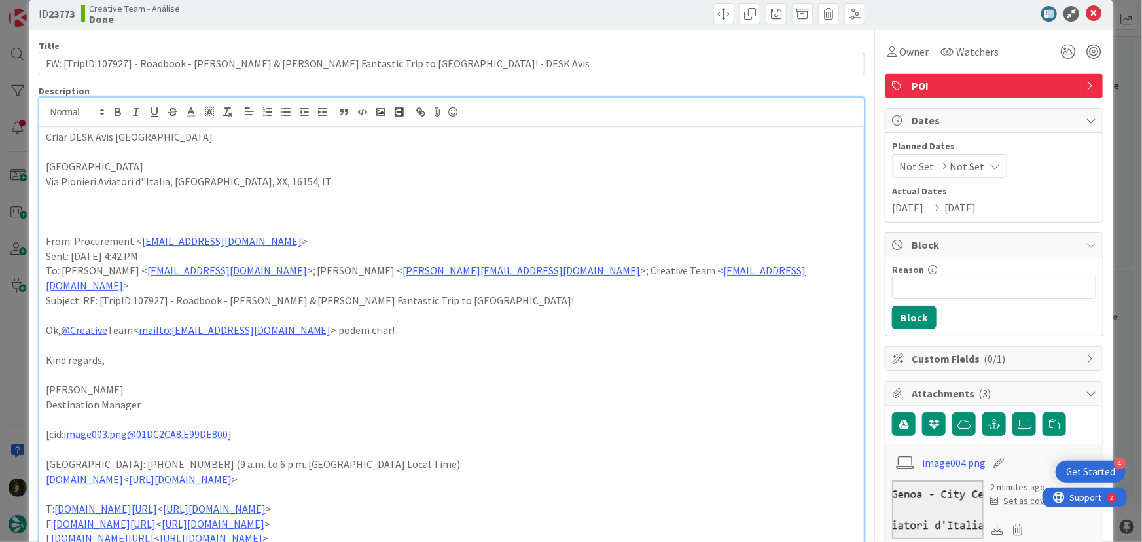
scroll to position [0, 0]
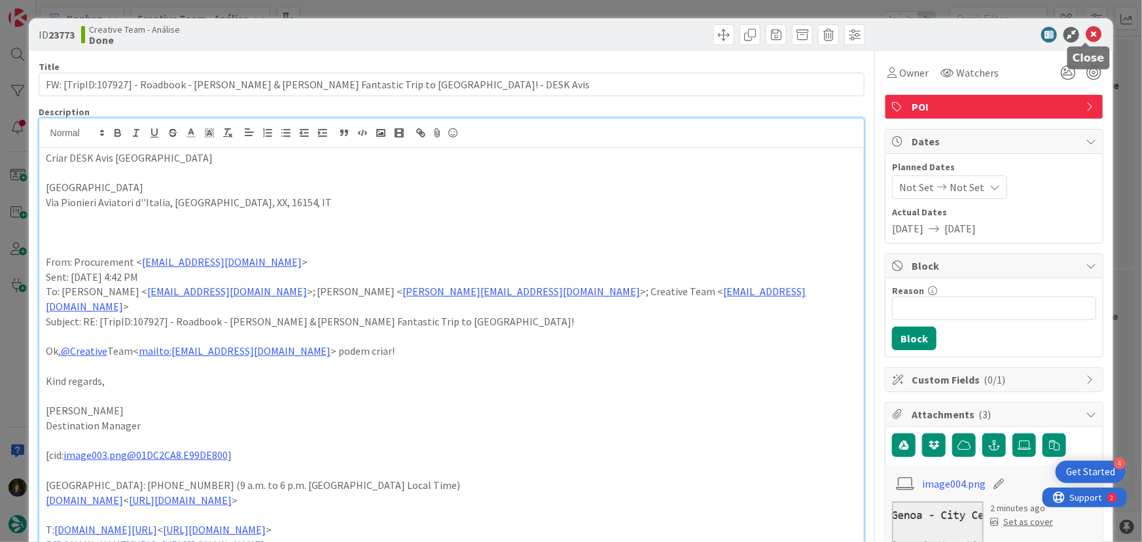
click at [1089, 37] on icon at bounding box center [1094, 35] width 16 height 16
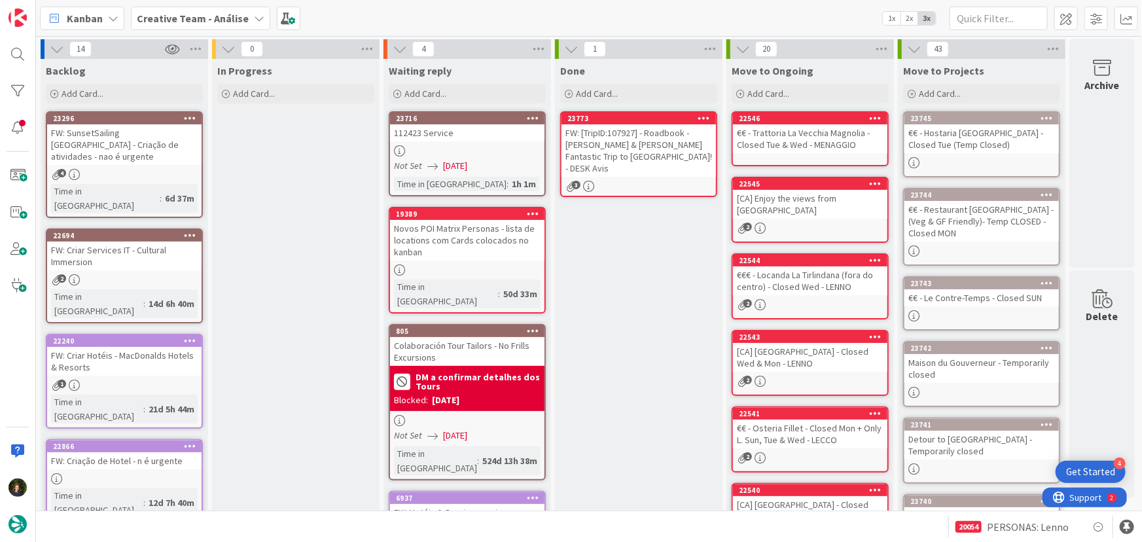
click at [700, 120] on icon at bounding box center [705, 117] width 12 height 9
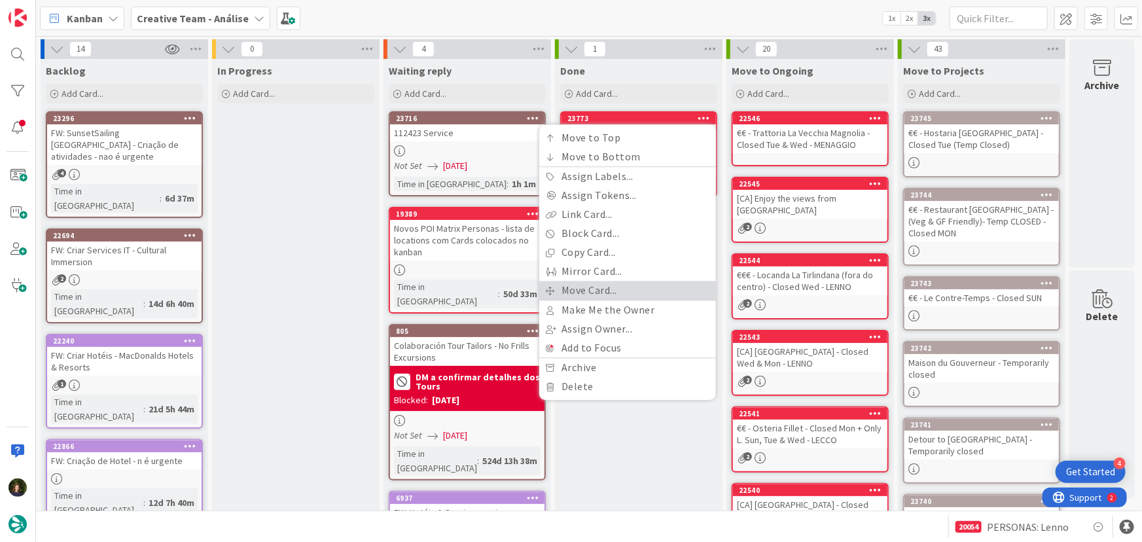
click at [647, 298] on link "Move Card..." at bounding box center [627, 290] width 177 height 19
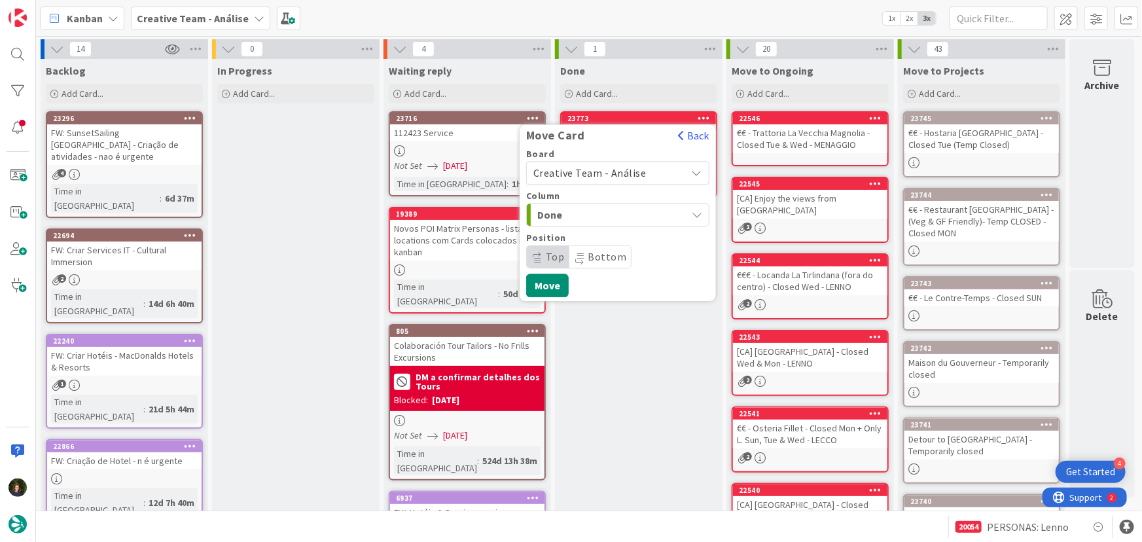
click at [622, 166] on span "Creative Team - Análise" at bounding box center [590, 172] width 113 height 13
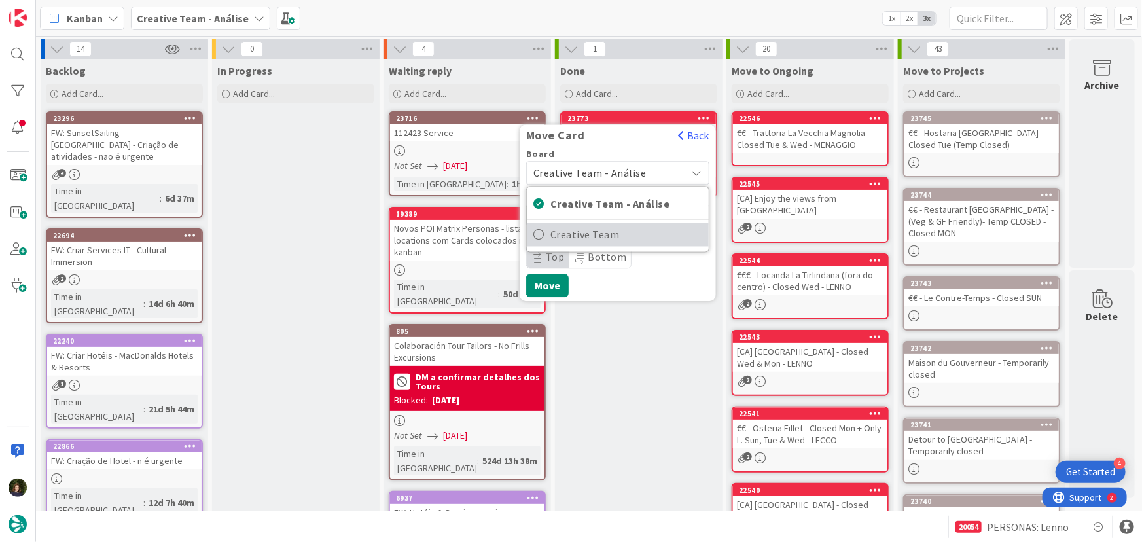
click at [644, 242] on span "Creative Team" at bounding box center [627, 235] width 152 height 20
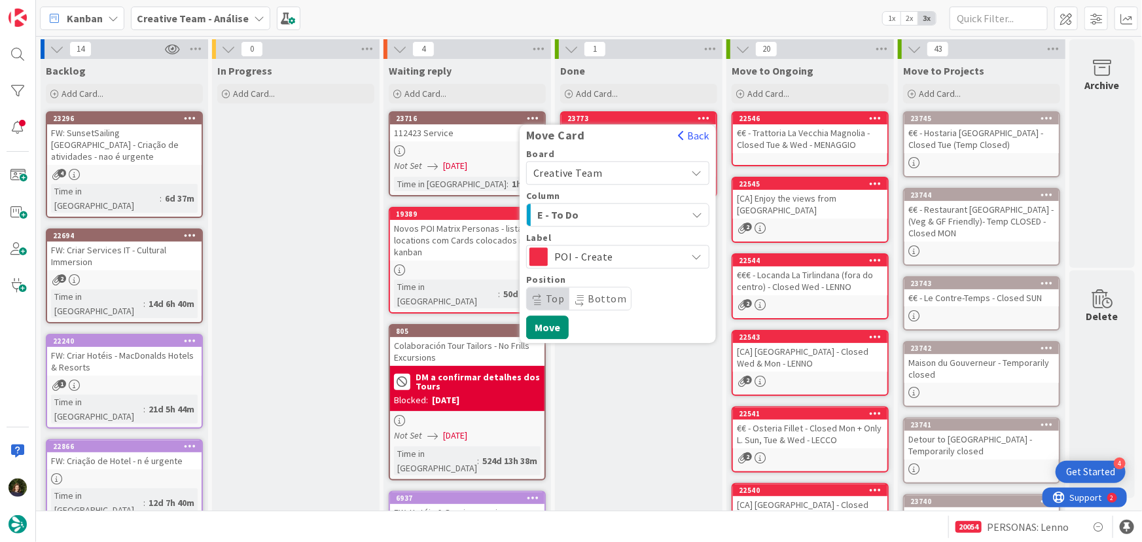
click at [632, 220] on span "E - To Do" at bounding box center [587, 214] width 98 height 17
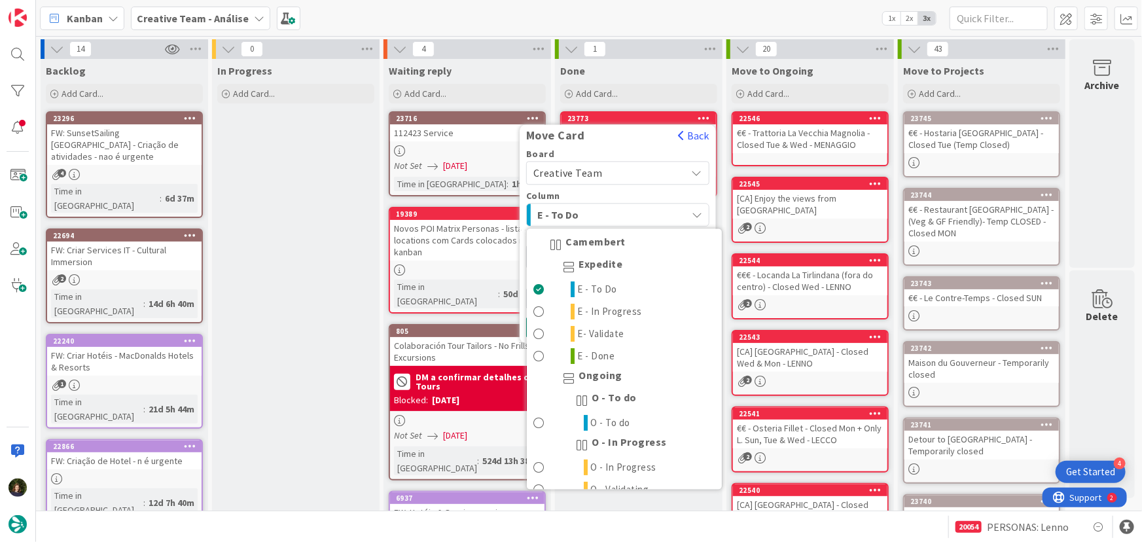
click at [632, 220] on span "E - To Do" at bounding box center [587, 214] width 98 height 17
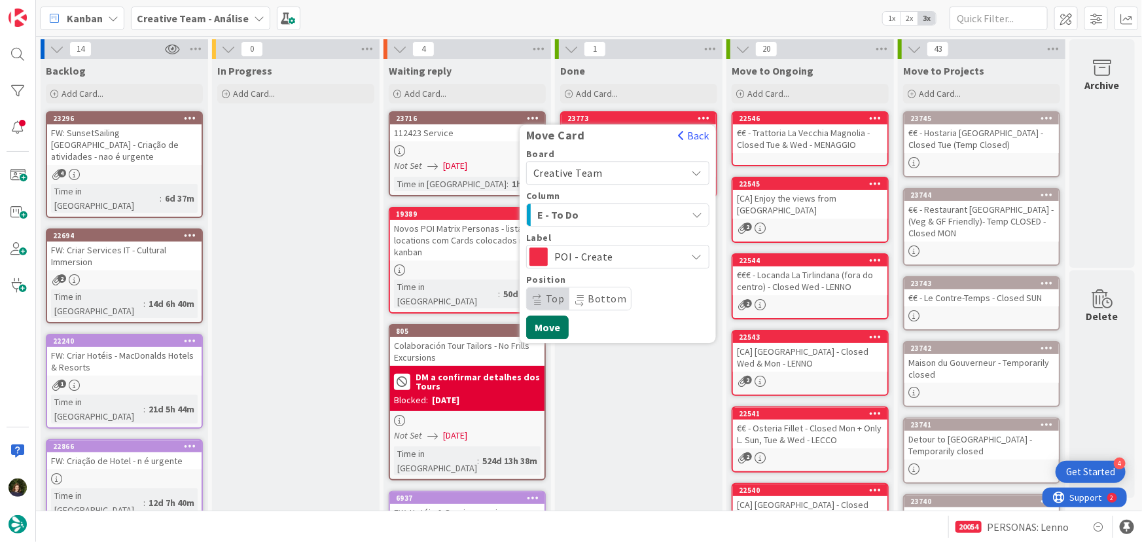
click at [546, 333] on button "Move" at bounding box center [547, 328] width 43 height 24
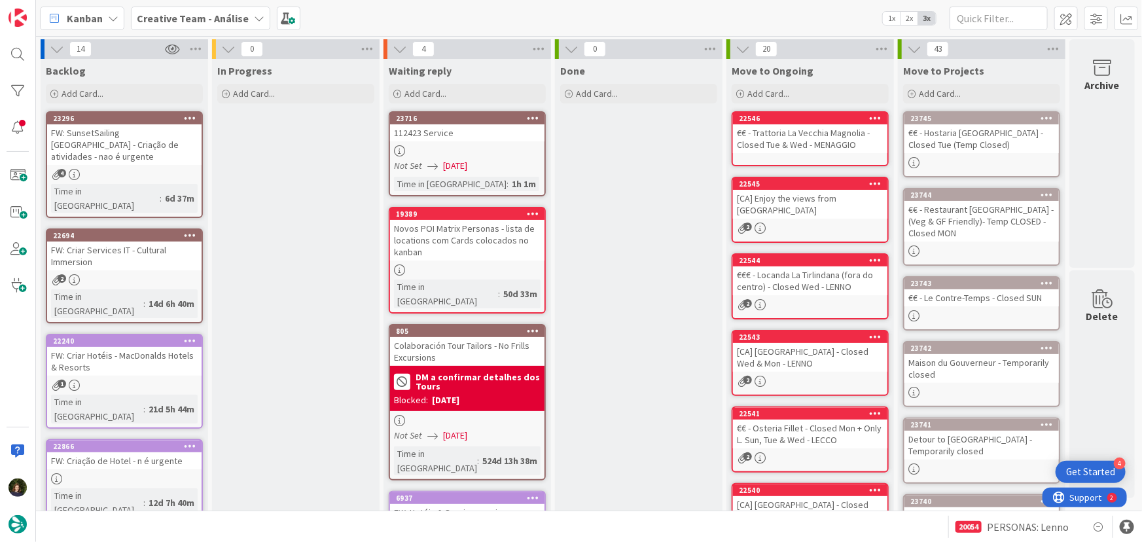
click at [184, 22] on b "Creative Team - Análise" at bounding box center [193, 18] width 112 height 13
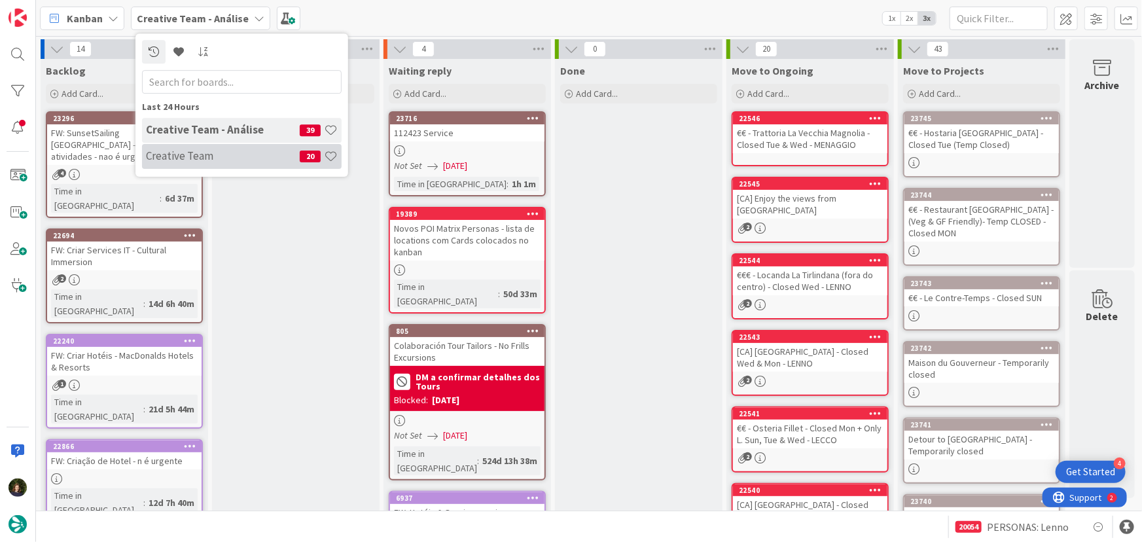
click at [228, 155] on h4 "Creative Team" at bounding box center [223, 155] width 154 height 13
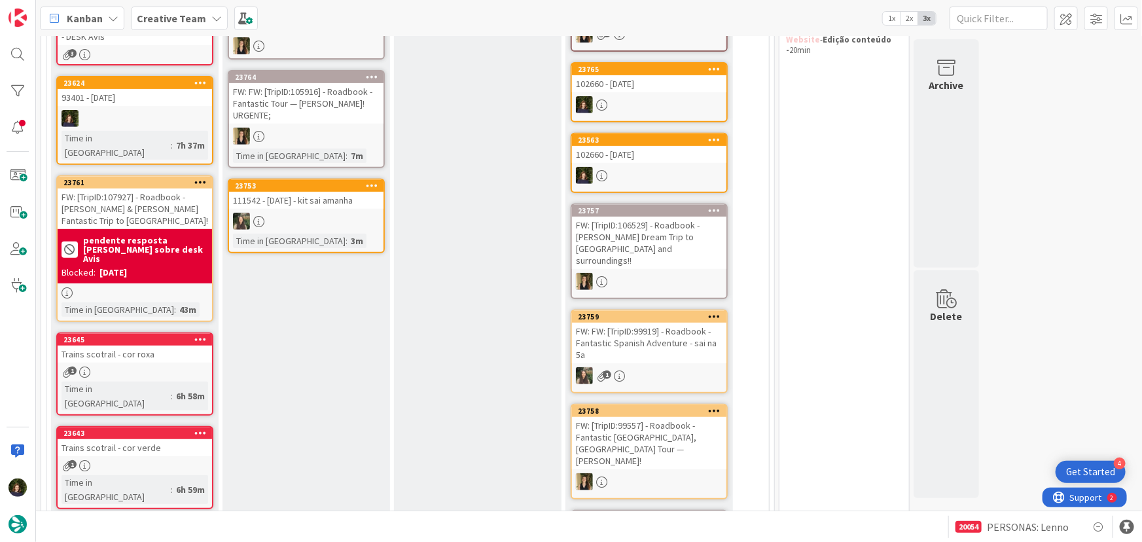
scroll to position [178, 0]
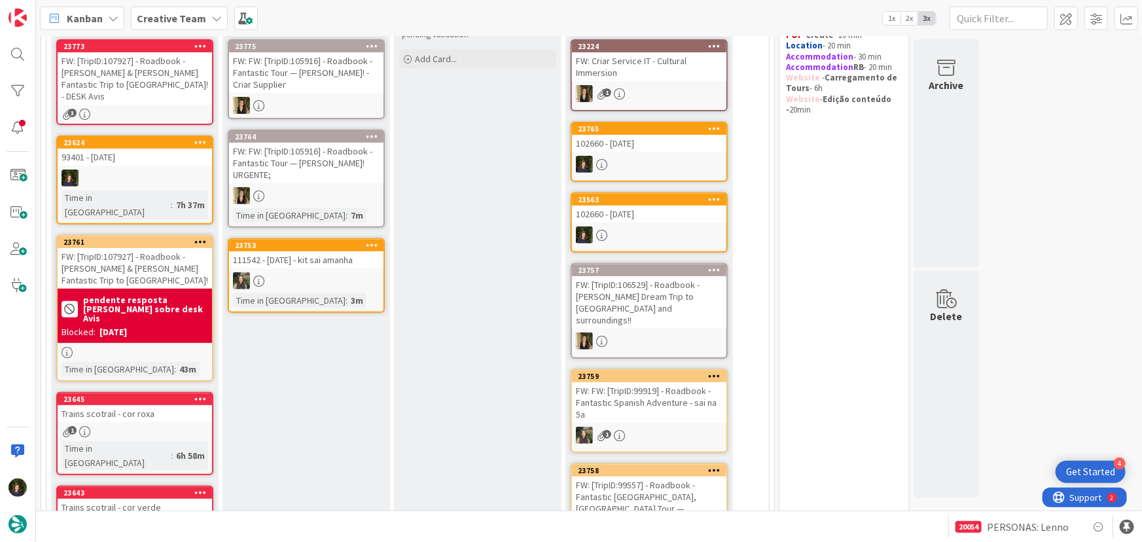
click at [127, 325] on div "[DATE]" at bounding box center [113, 332] width 27 height 14
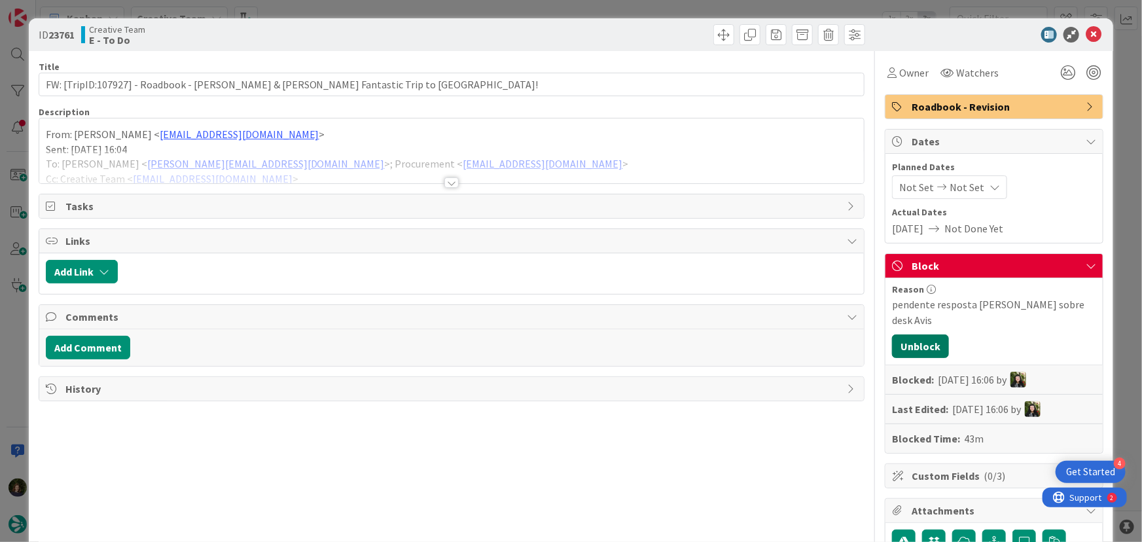
click at [921, 335] on button "Unblock" at bounding box center [920, 347] width 57 height 24
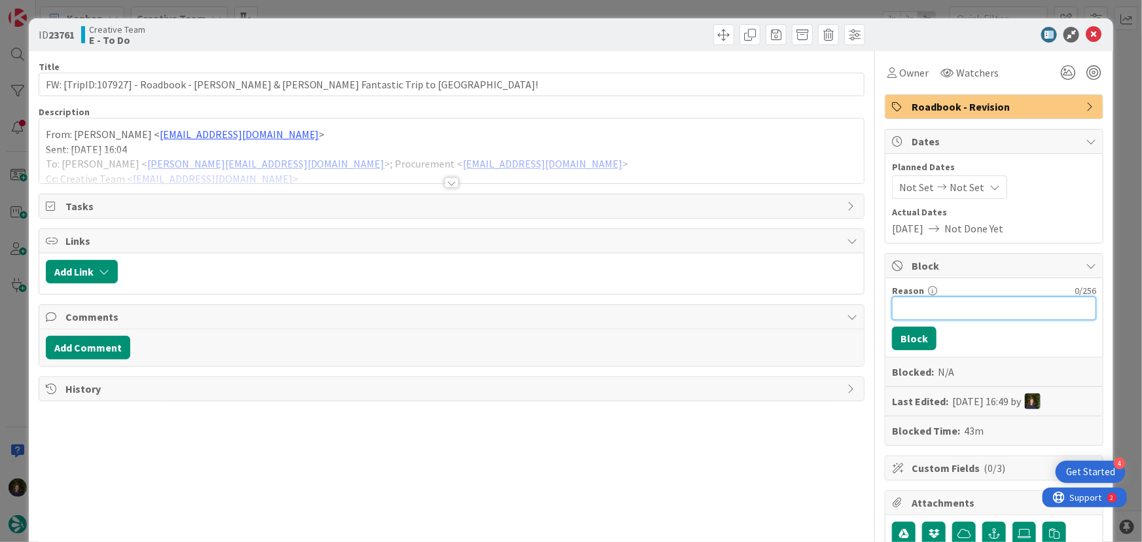
click at [969, 306] on input "Reason" at bounding box center [994, 309] width 204 height 24
type input "DESK Avis genova por criar"
click at [914, 338] on button "Block" at bounding box center [914, 339] width 45 height 24
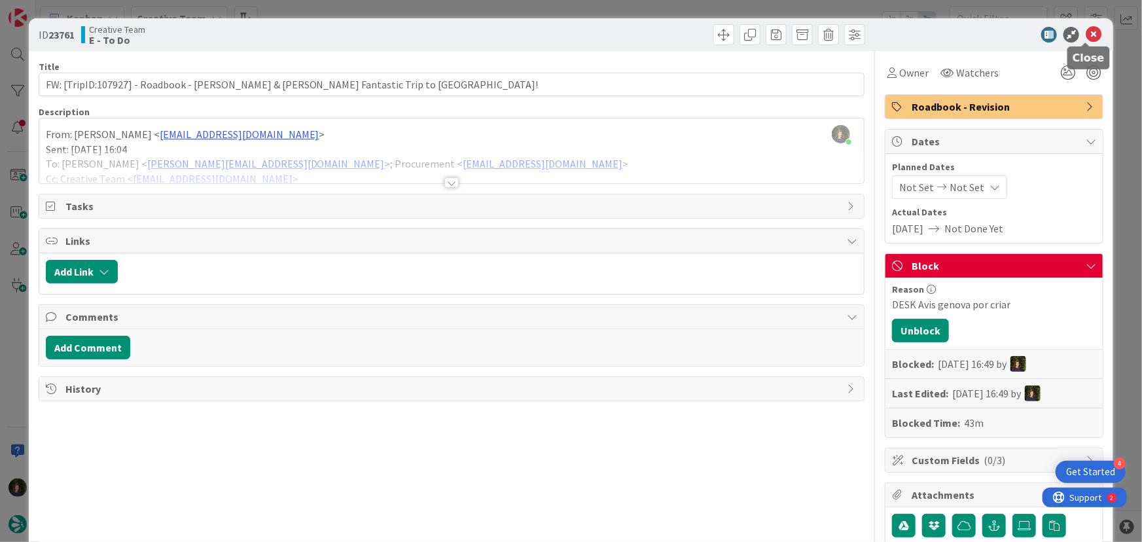
click at [1086, 33] on icon at bounding box center [1094, 35] width 16 height 16
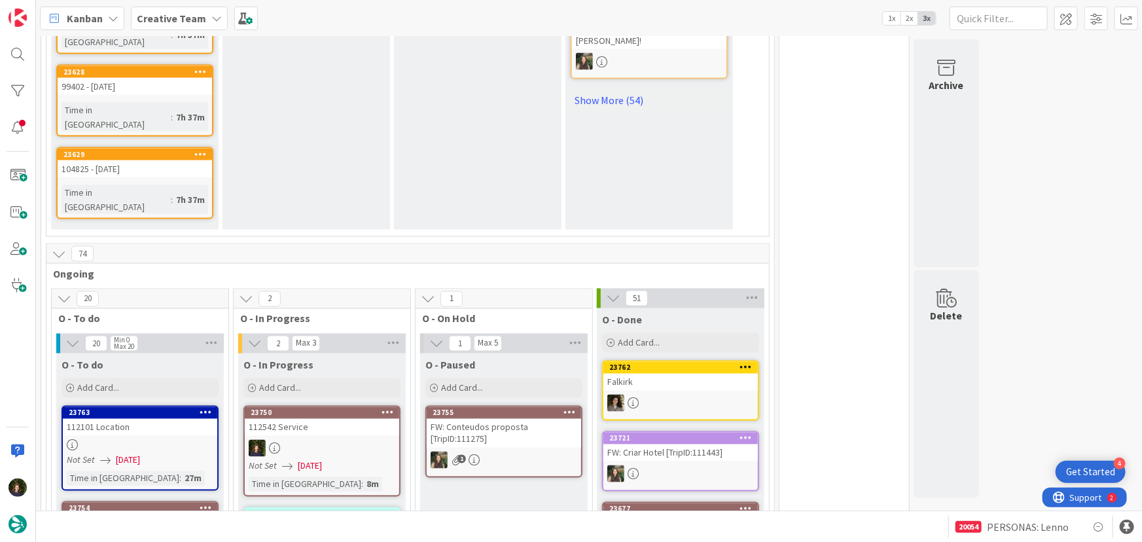
scroll to position [1139, 0]
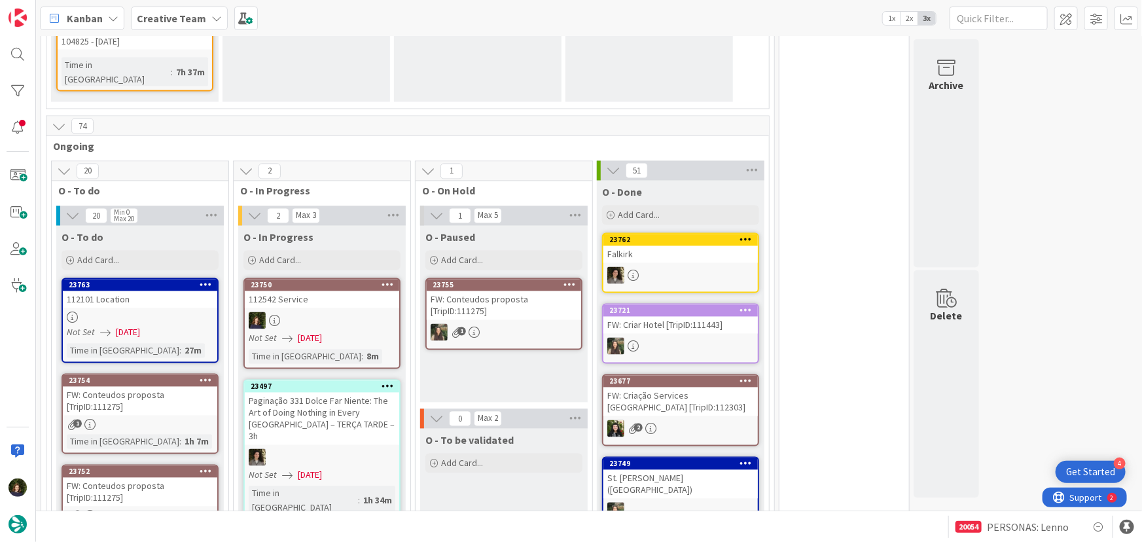
click at [336, 278] on link "23750 112542 Service Not Set 23/09/2025 Time in Column : 8m" at bounding box center [322, 323] width 157 height 91
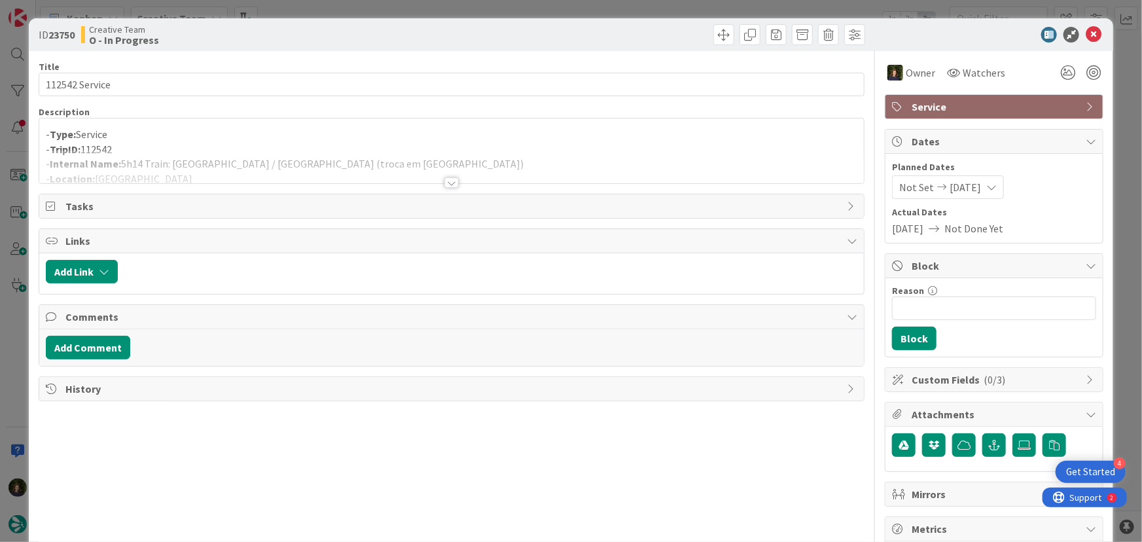
click at [447, 183] on div at bounding box center [452, 182] width 14 height 10
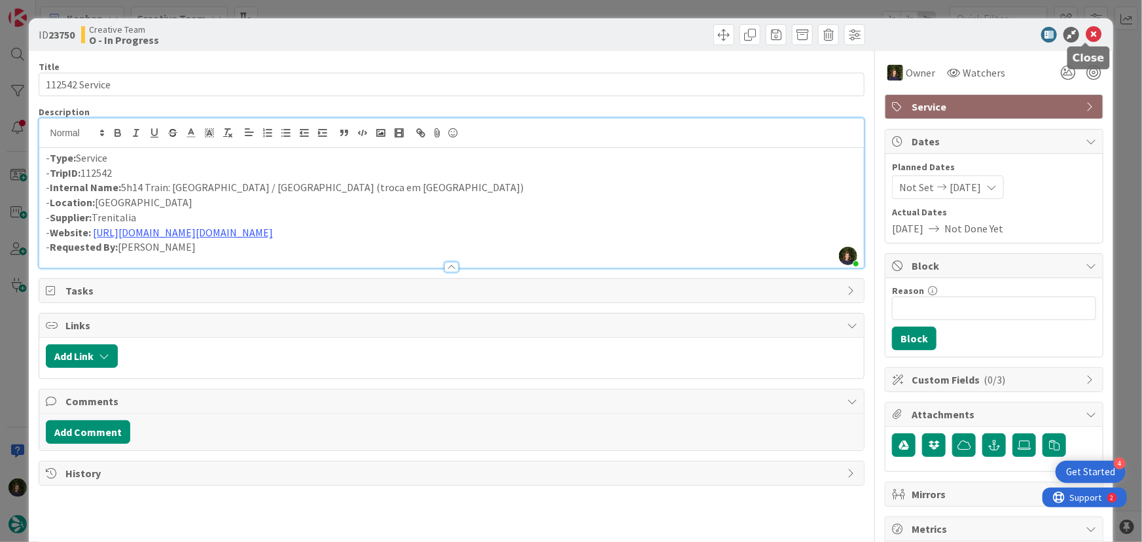
drag, startPoint x: 1083, startPoint y: 39, endPoint x: 1074, endPoint y: 48, distance: 13.4
click at [1086, 39] on icon at bounding box center [1094, 35] width 16 height 16
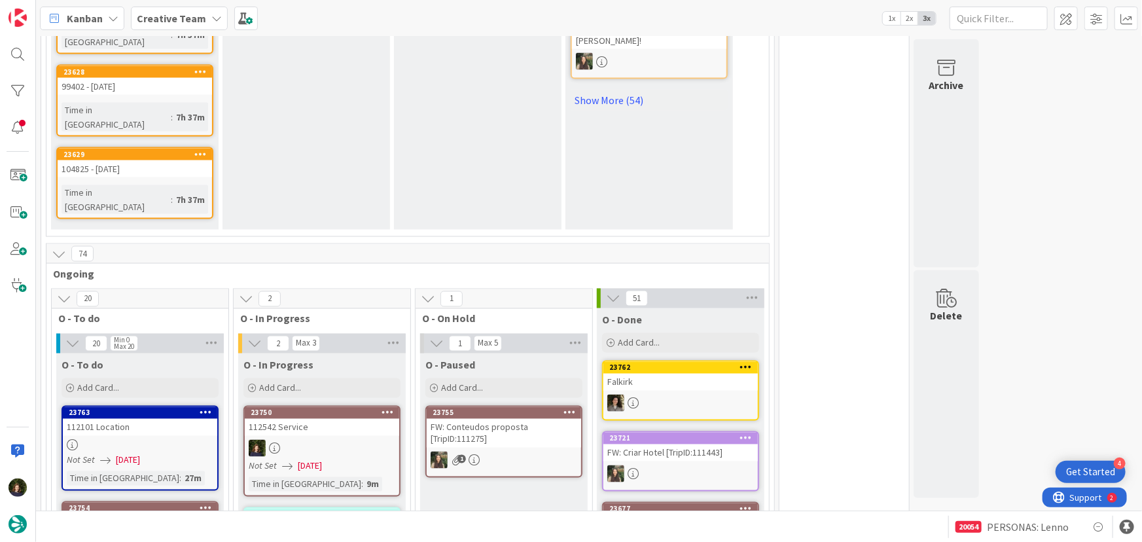
scroll to position [1190, 0]
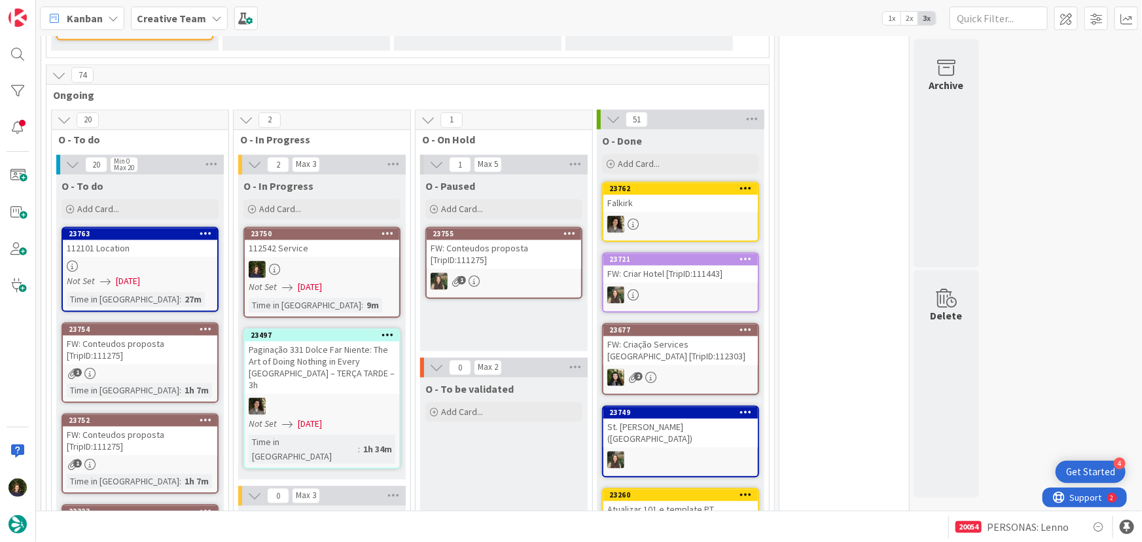
click at [316, 261] on div at bounding box center [322, 269] width 155 height 17
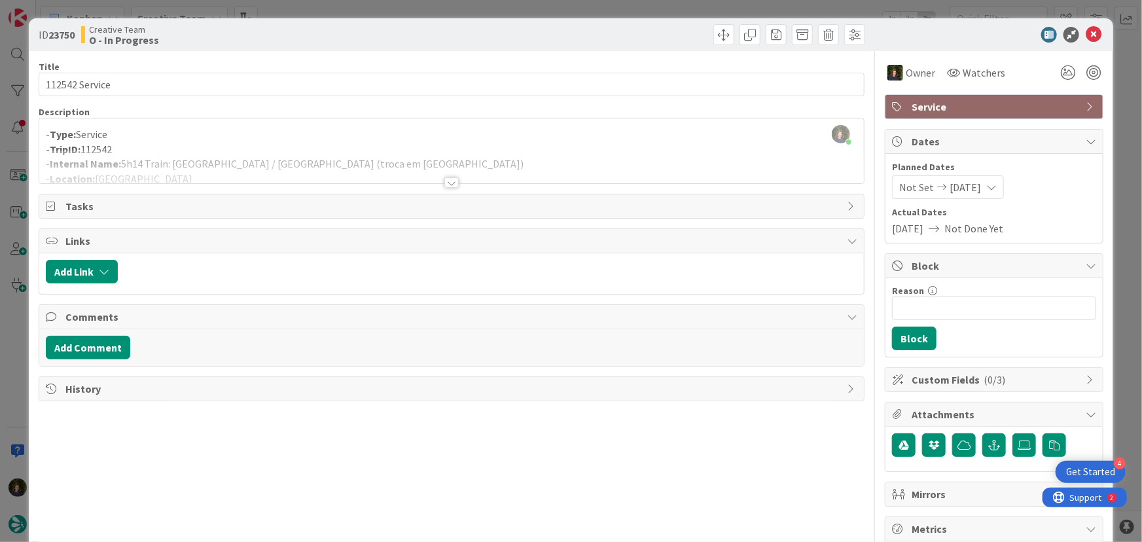
click at [446, 187] on div at bounding box center [452, 182] width 14 height 10
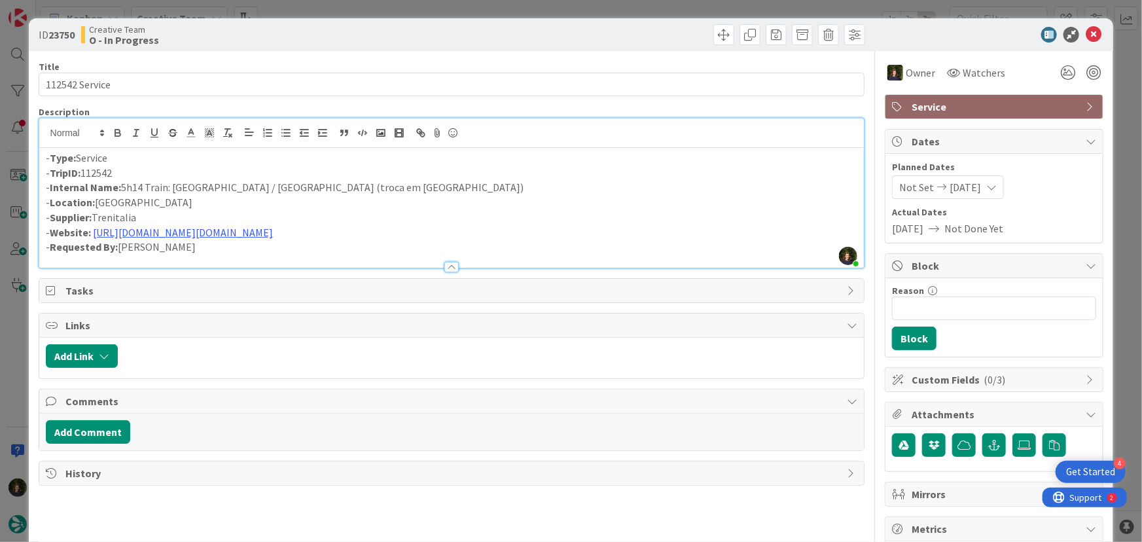
drag, startPoint x: 141, startPoint y: 175, endPoint x: 48, endPoint y: 177, distance: 93.0
click at [48, 177] on p "- TripID: 112542" at bounding box center [452, 173] width 812 height 15
copy p "TripID: 112542"
click at [1086, 34] on icon at bounding box center [1094, 35] width 16 height 16
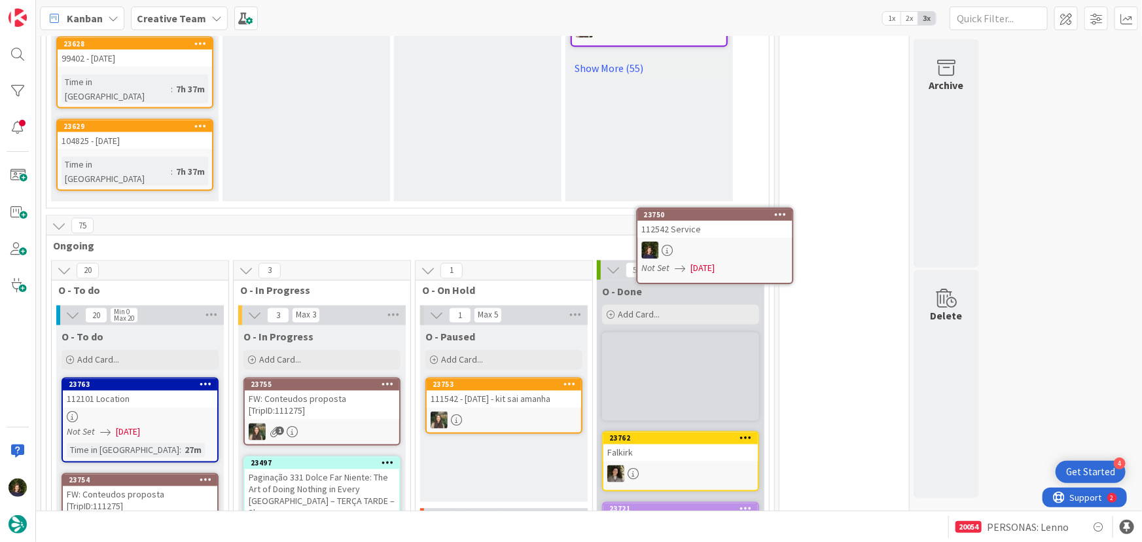
scroll to position [1039, 0]
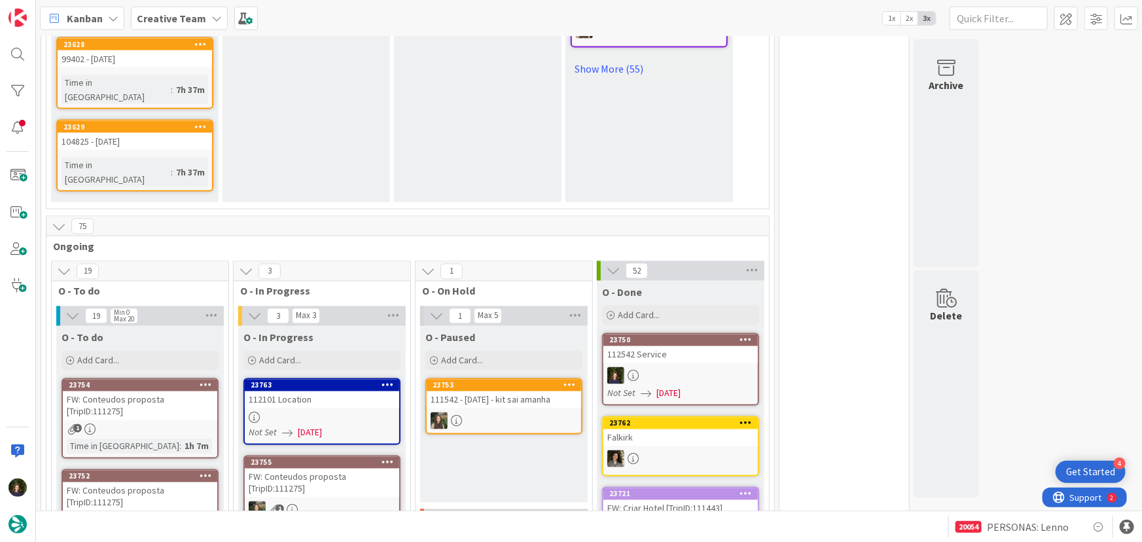
drag, startPoint x: 126, startPoint y: 282, endPoint x: 287, endPoint y: 272, distance: 161.4
click at [287, 378] on link "23763 112101 Location Not Set 23/09/2025" at bounding box center [322, 411] width 157 height 67
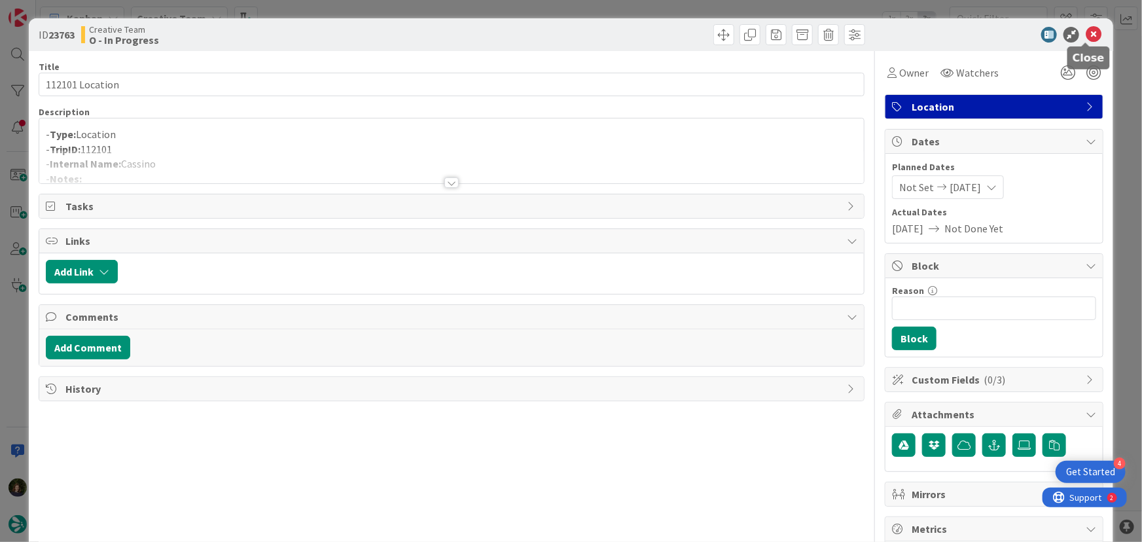
click at [1087, 39] on icon at bounding box center [1094, 35] width 16 height 16
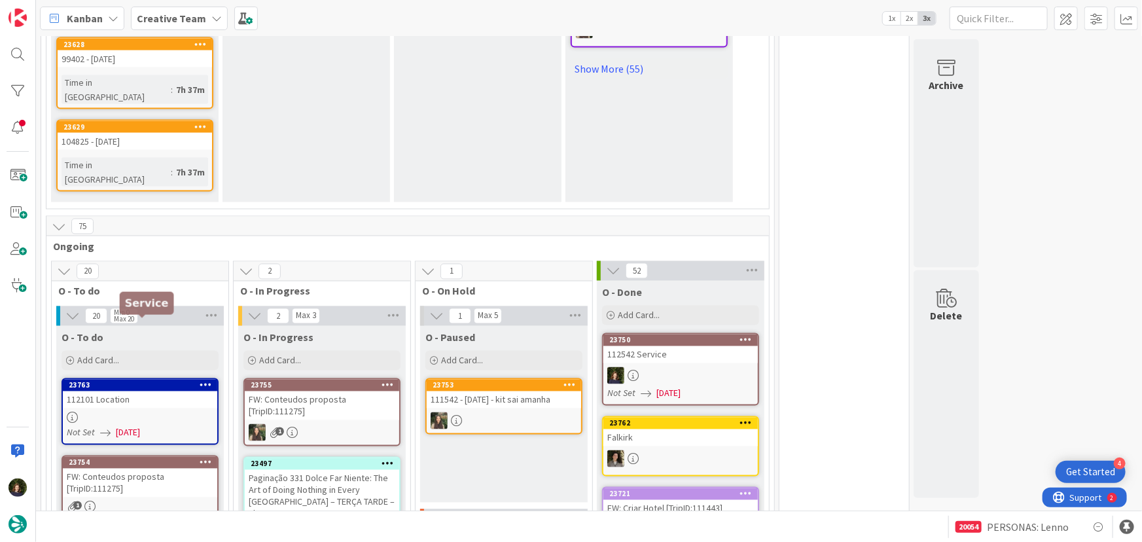
click at [137, 469] on div "FW: Conteudos proposta [TripID:111275]" at bounding box center [140, 483] width 155 height 29
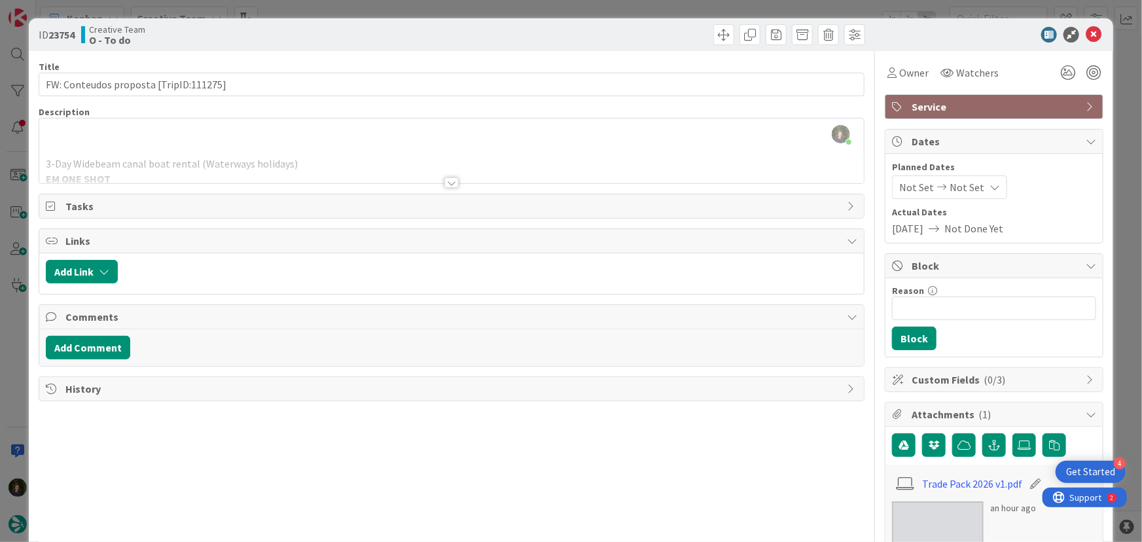
click at [449, 179] on div at bounding box center [452, 182] width 14 height 10
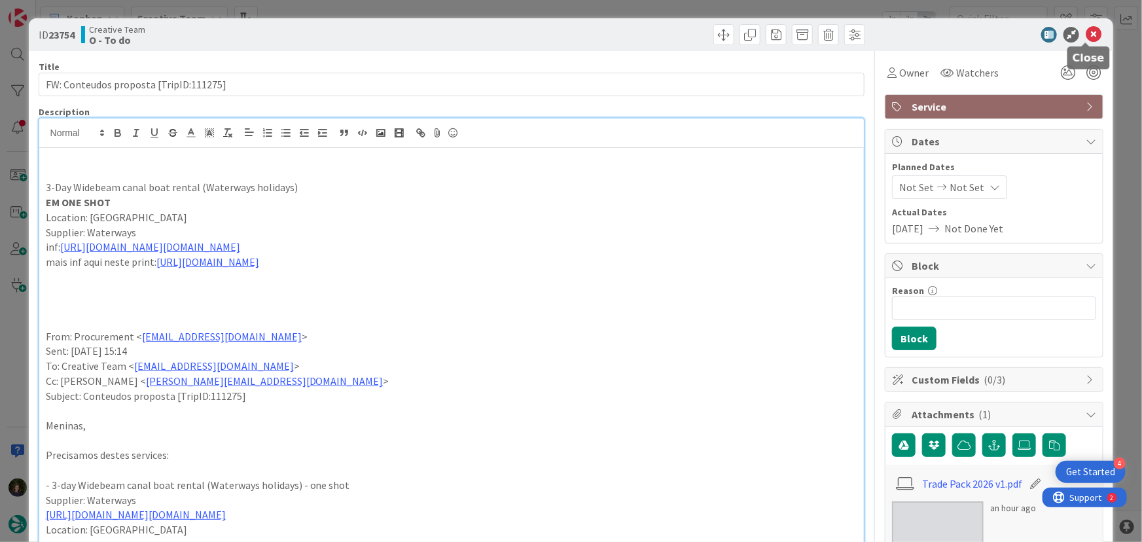
click at [1086, 33] on icon at bounding box center [1094, 35] width 16 height 16
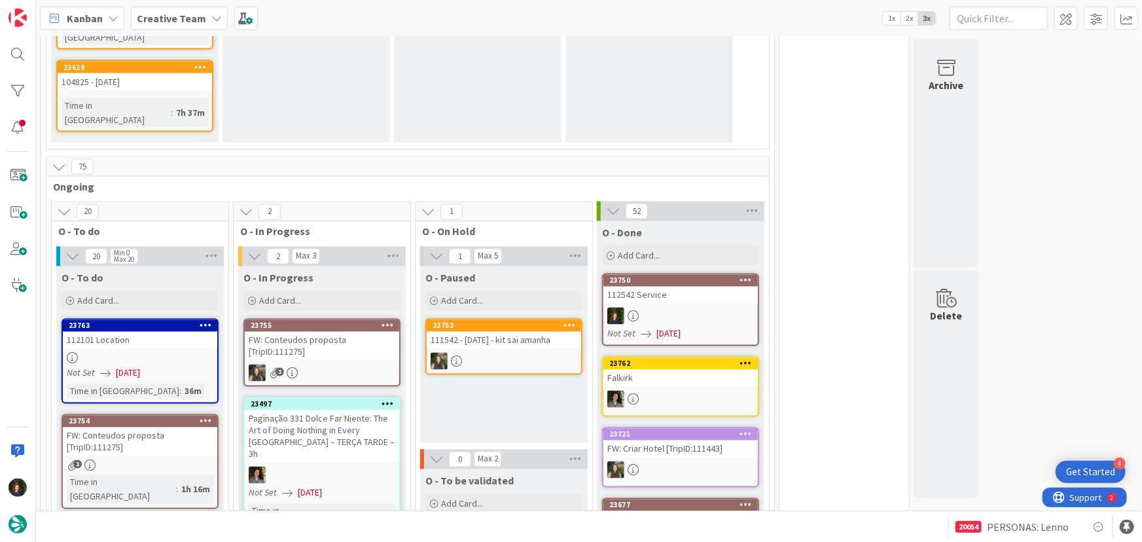
click at [141, 533] on div "FW: Conteudos proposta [TripID:111275]" at bounding box center [140, 547] width 155 height 29
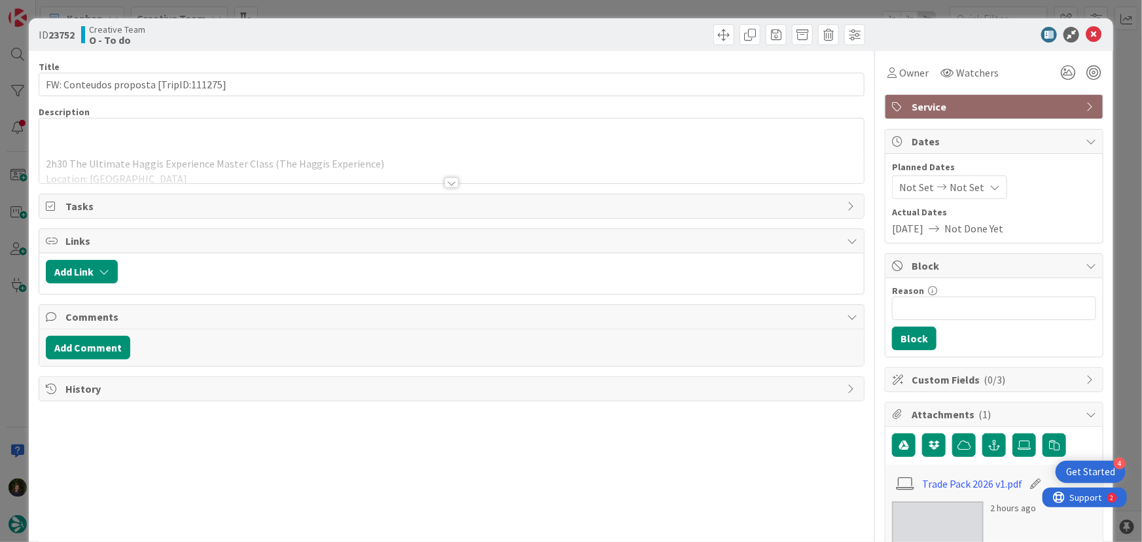
click at [450, 183] on div at bounding box center [452, 182] width 14 height 10
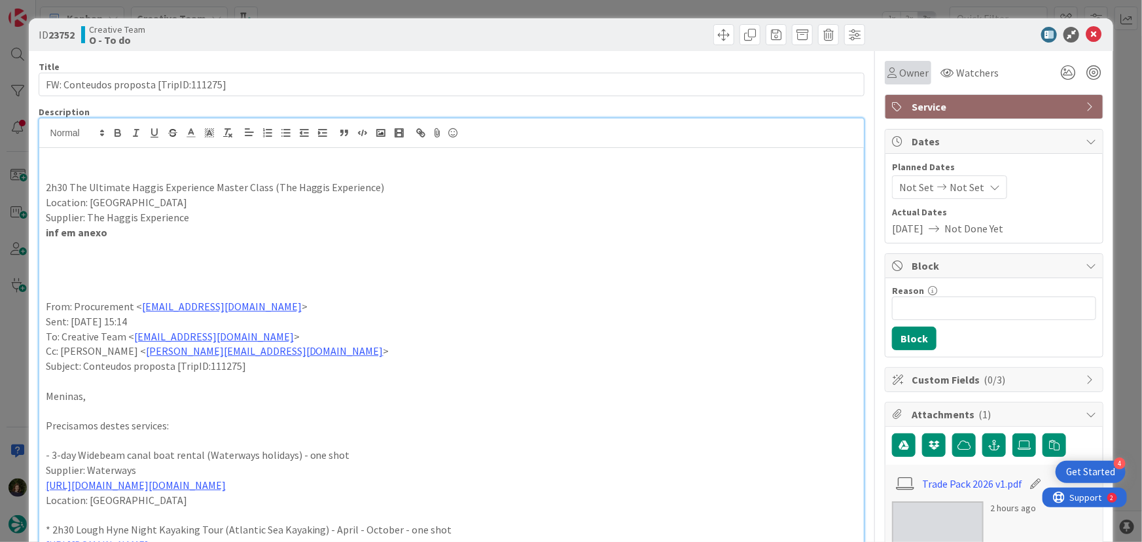
click at [904, 73] on span "Owner" at bounding box center [914, 73] width 29 height 16
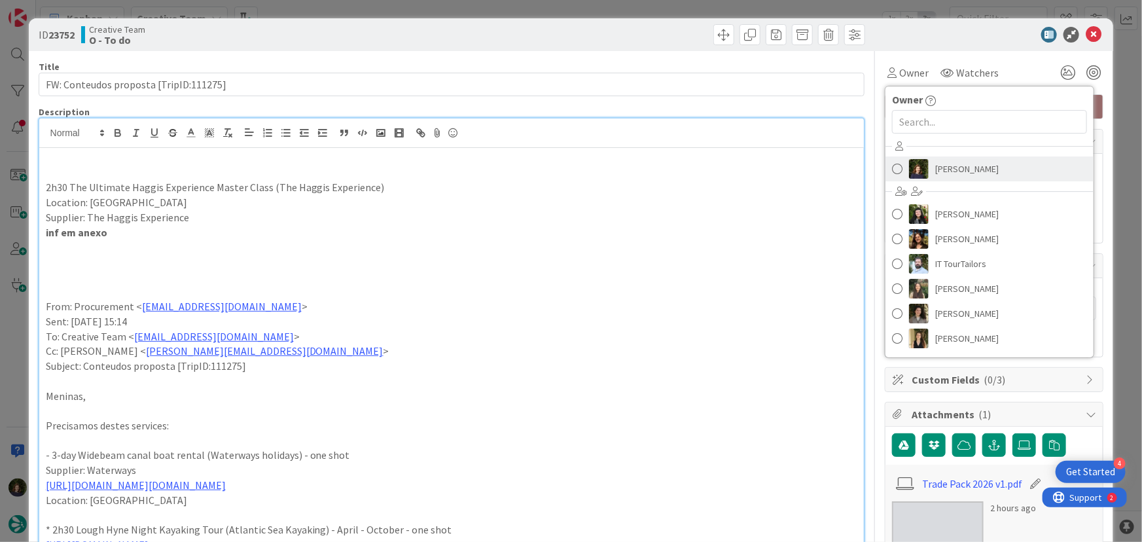
click at [936, 166] on span "[PERSON_NAME]" at bounding box center [968, 169] width 64 height 20
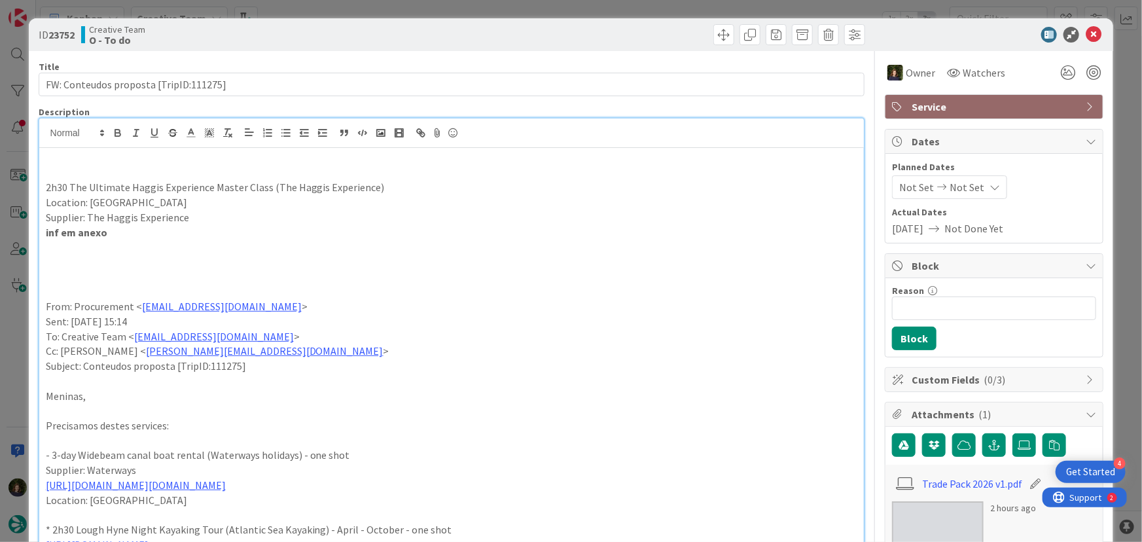
click at [589, 205] on p "Location: [GEOGRAPHIC_DATA]" at bounding box center [452, 202] width 812 height 15
click at [1087, 31] on icon at bounding box center [1094, 35] width 16 height 16
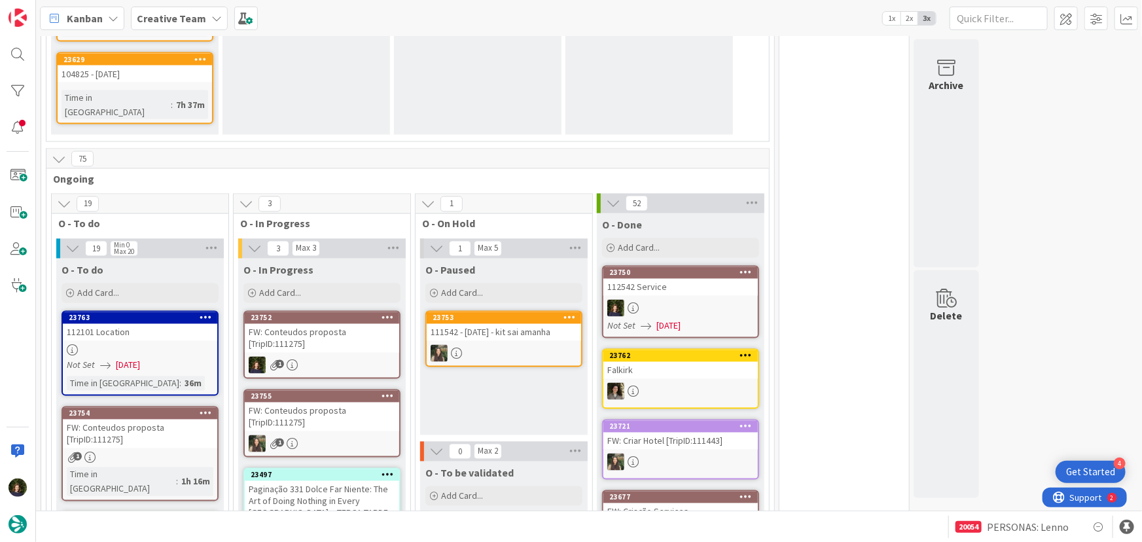
click at [323, 324] on div "FW: Conteudos proposta [TripID:111275]" at bounding box center [322, 338] width 155 height 29
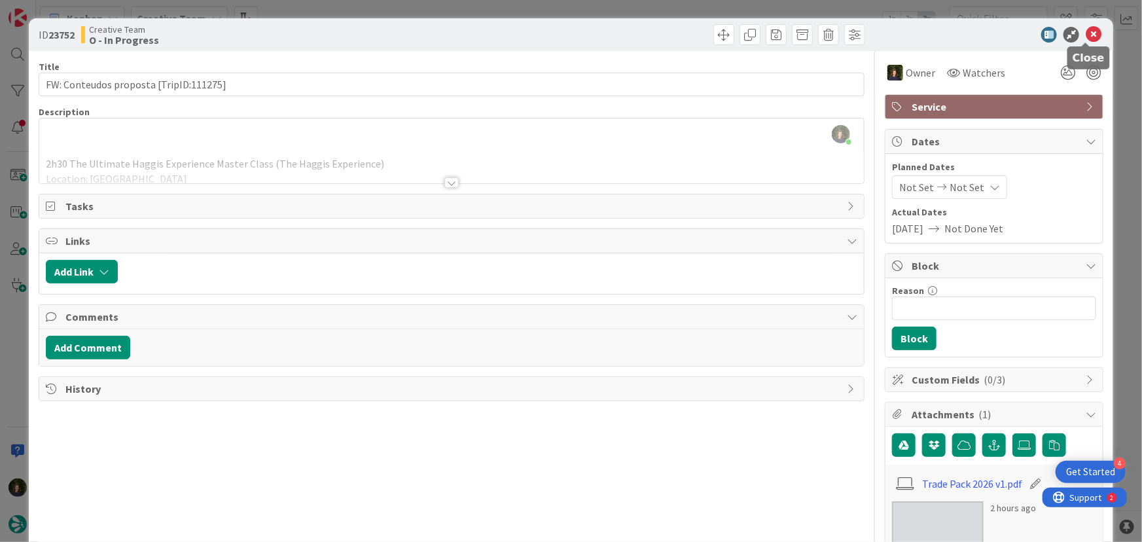
click at [1086, 36] on icon at bounding box center [1094, 35] width 16 height 16
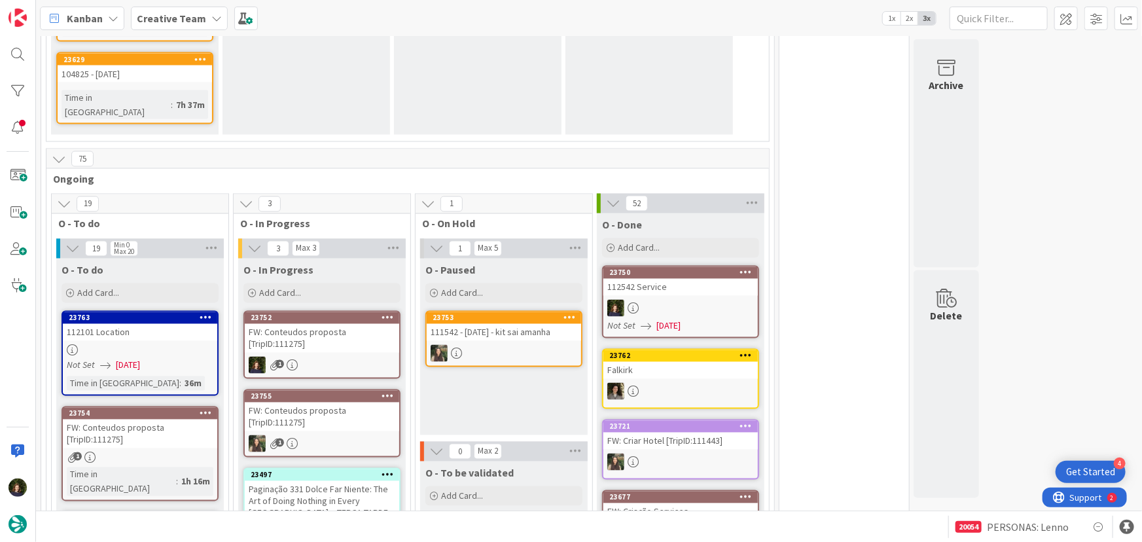
click at [212, 10] on div "Creative Team" at bounding box center [179, 19] width 97 height 24
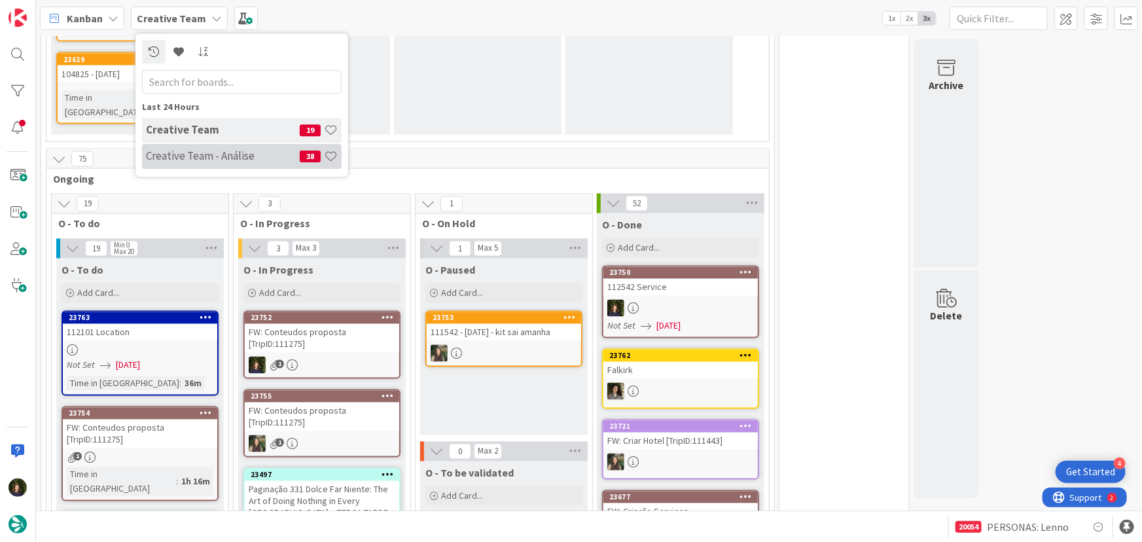
click at [181, 155] on h4 "Creative Team - Análise" at bounding box center [223, 155] width 154 height 13
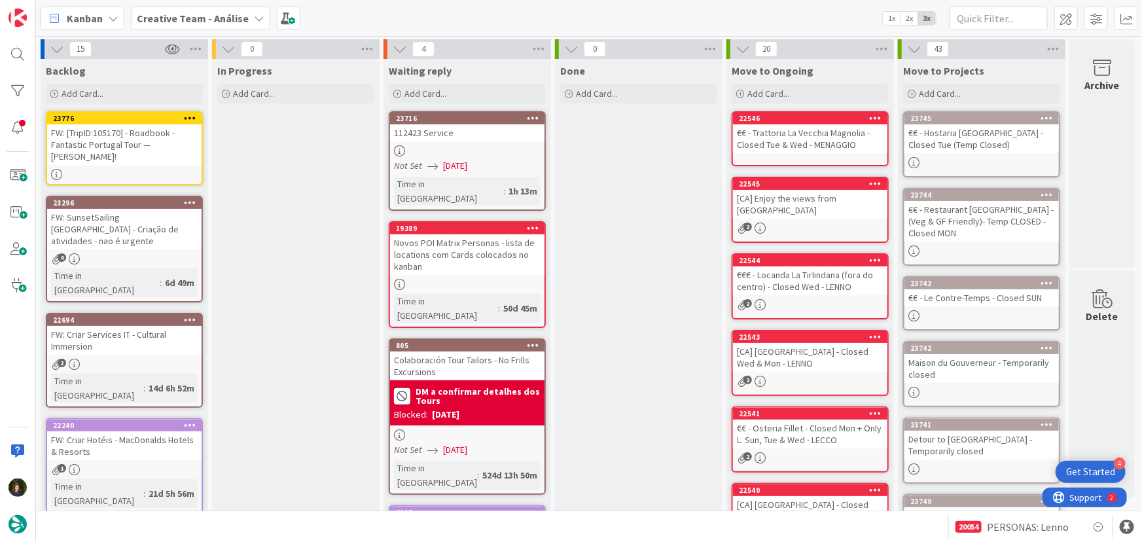
click at [124, 150] on div "FW: [TripID:105170] - Roadbook - Fantastic Portugal Tour — [PERSON_NAME]!" at bounding box center [124, 144] width 155 height 41
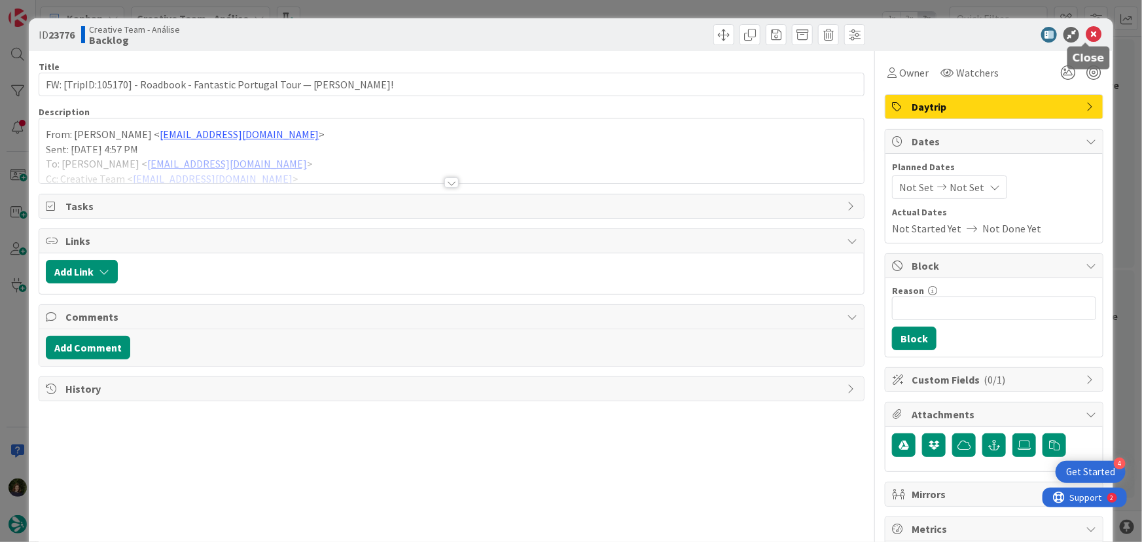
click at [1088, 37] on icon at bounding box center [1094, 35] width 16 height 16
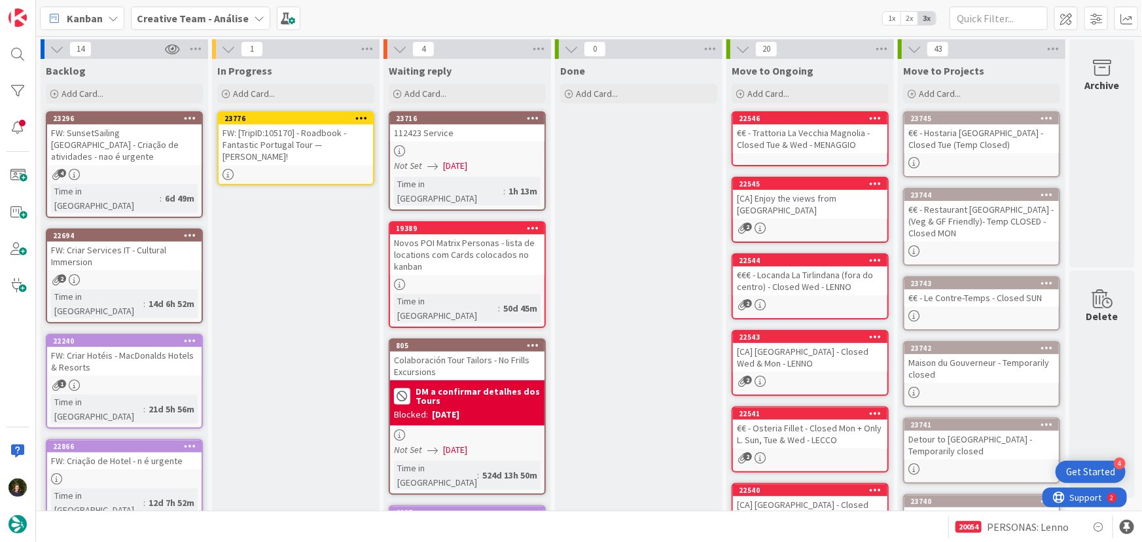
click at [284, 164] on div "FW: [TripID:105170] - Roadbook - Fantastic Portugal Tour — [PERSON_NAME]!" at bounding box center [296, 144] width 155 height 41
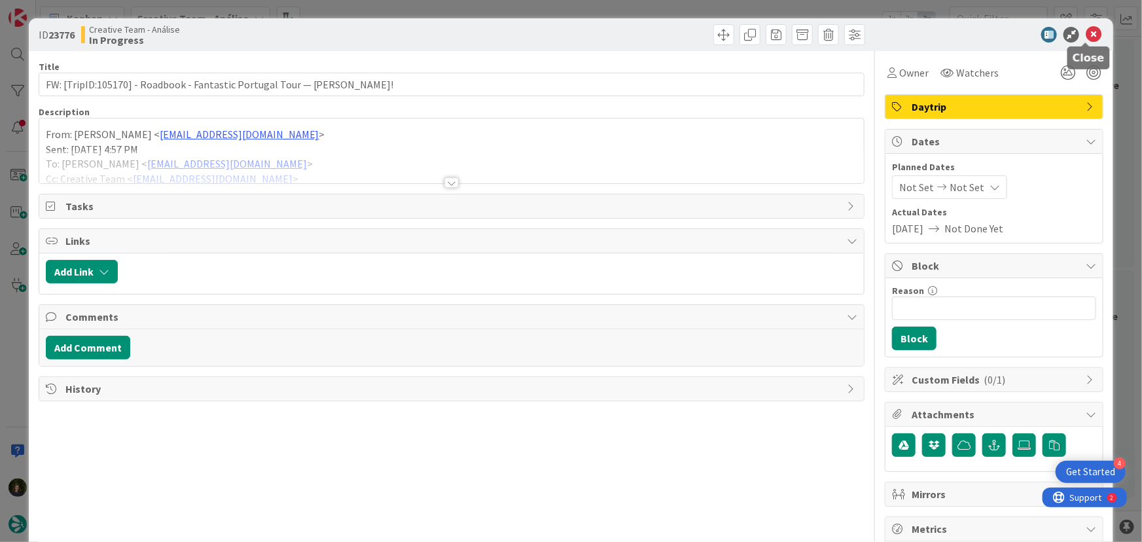
drag, startPoint x: 1085, startPoint y: 39, endPoint x: 998, endPoint y: 81, distance: 96.3
click at [1086, 39] on icon at bounding box center [1094, 35] width 16 height 16
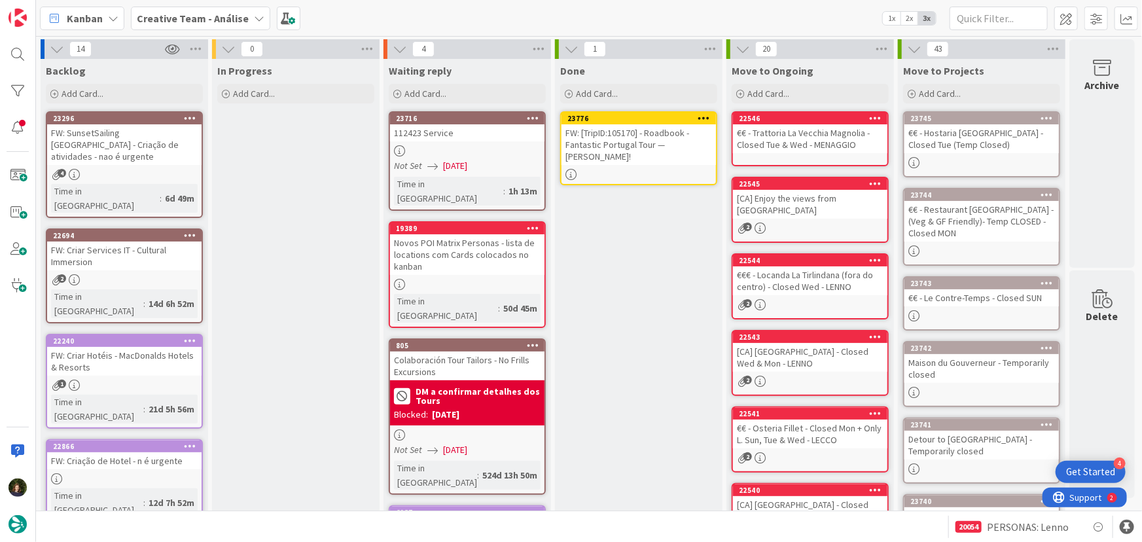
click at [710, 115] on icon at bounding box center [705, 117] width 12 height 9
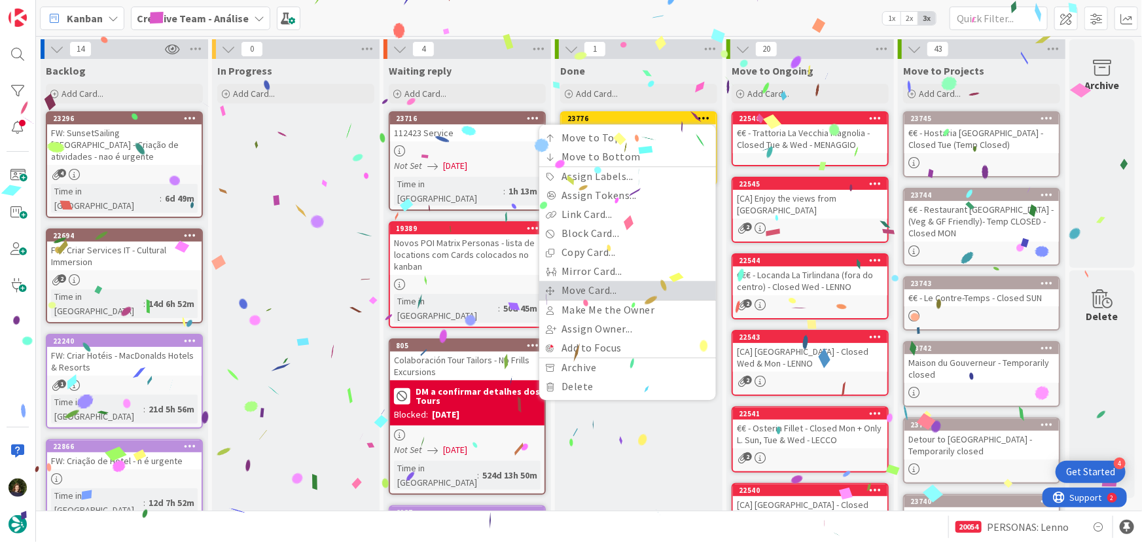
click at [638, 285] on link "Move Card..." at bounding box center [627, 290] width 177 height 19
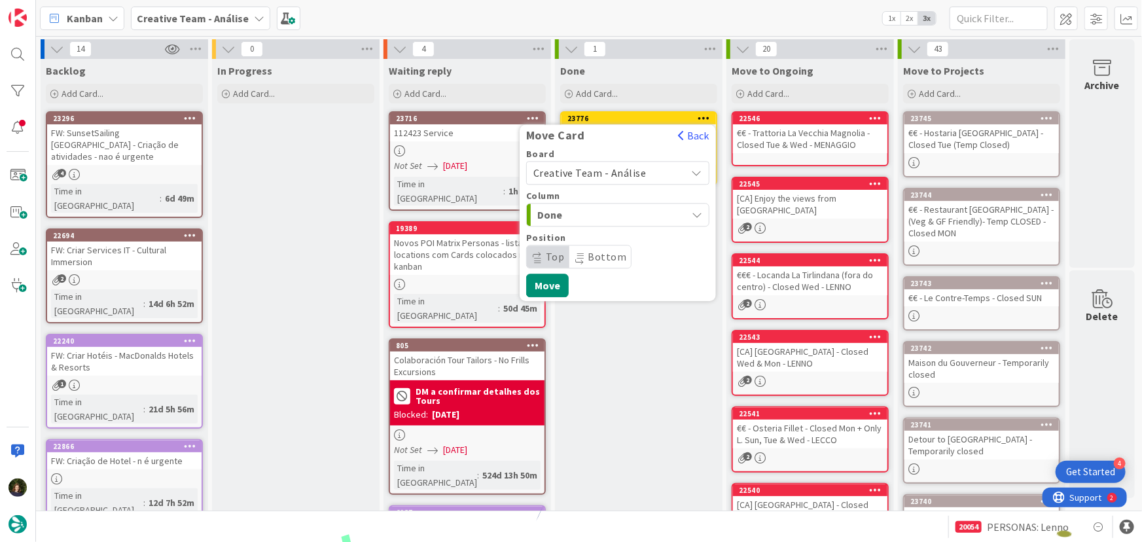
click at [608, 169] on span "Creative Team - Análise" at bounding box center [590, 172] width 113 height 13
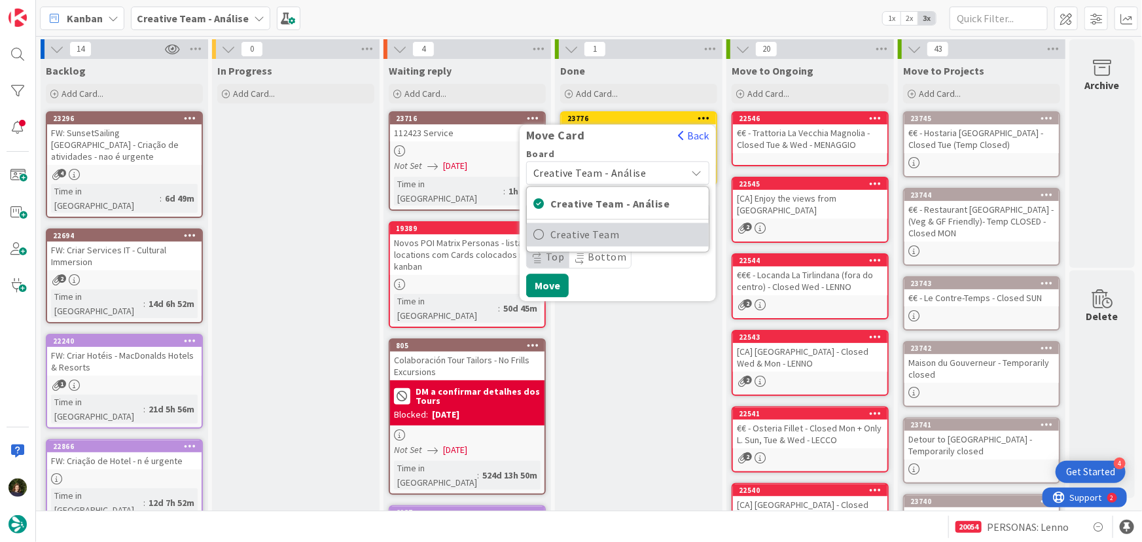
click at [612, 237] on span "Creative Team" at bounding box center [627, 235] width 152 height 20
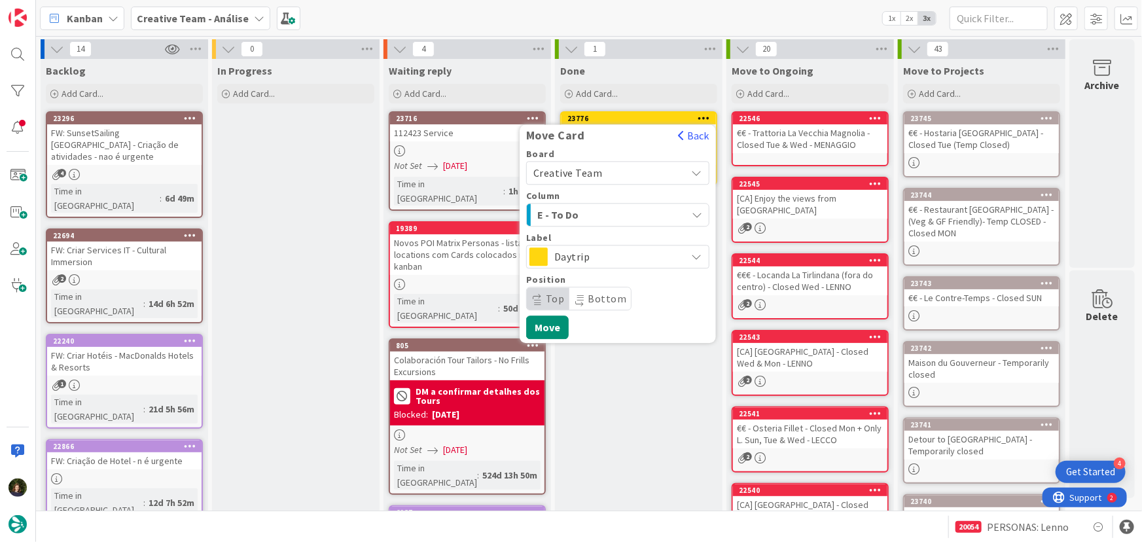
click at [617, 260] on span "Daytrip" at bounding box center [618, 256] width 126 height 18
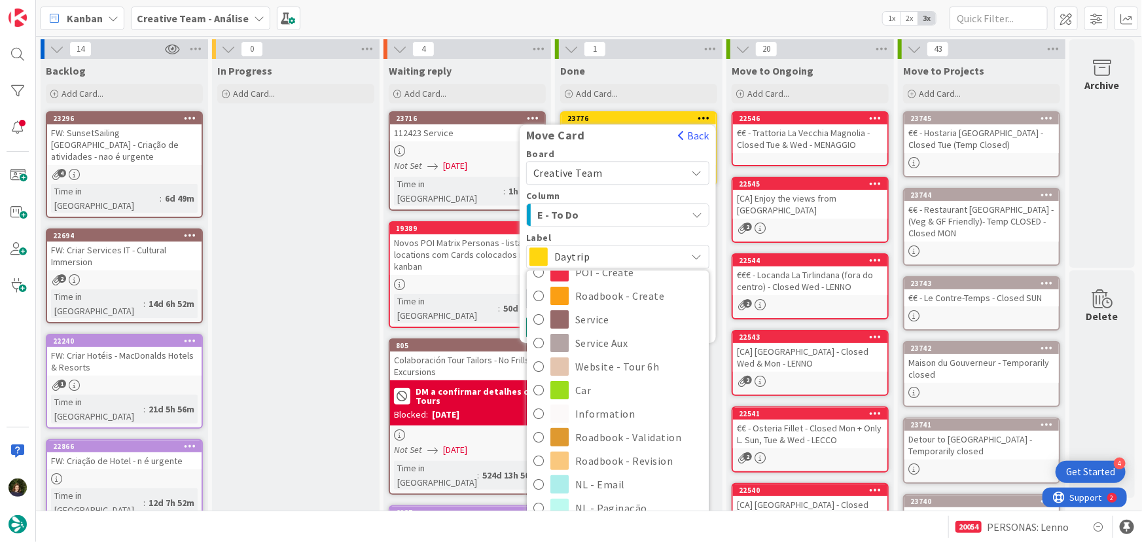
scroll to position [178, 0]
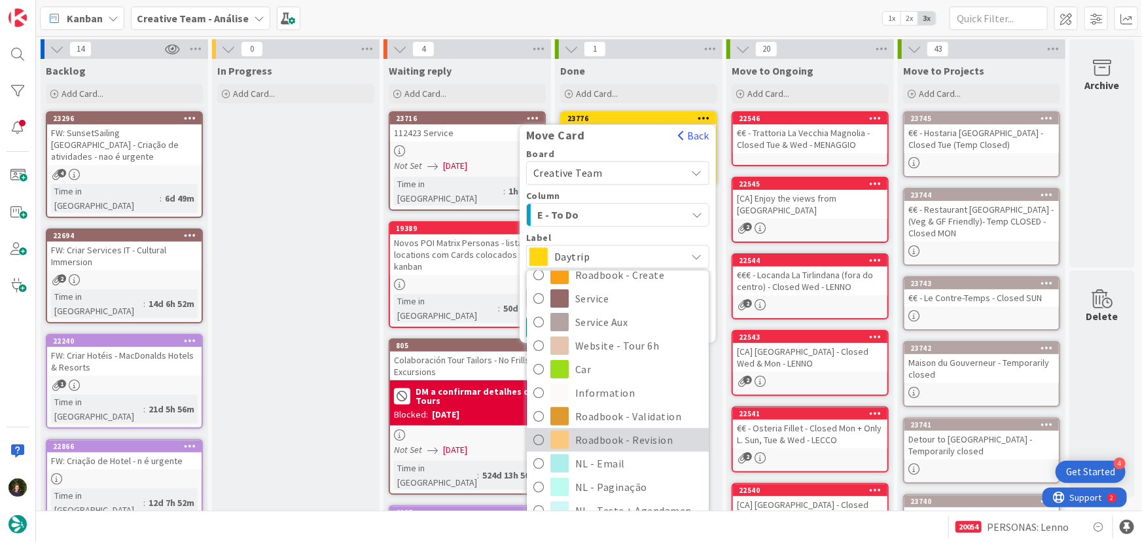
click at [647, 435] on span "Roadbook - Revision" at bounding box center [638, 440] width 127 height 20
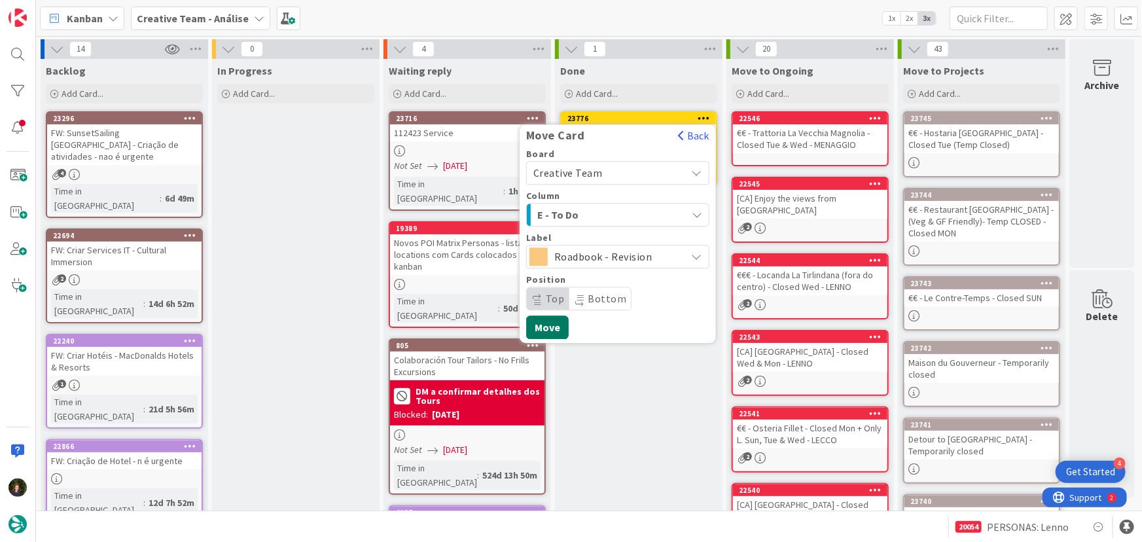
click at [556, 327] on button "Move" at bounding box center [547, 328] width 43 height 24
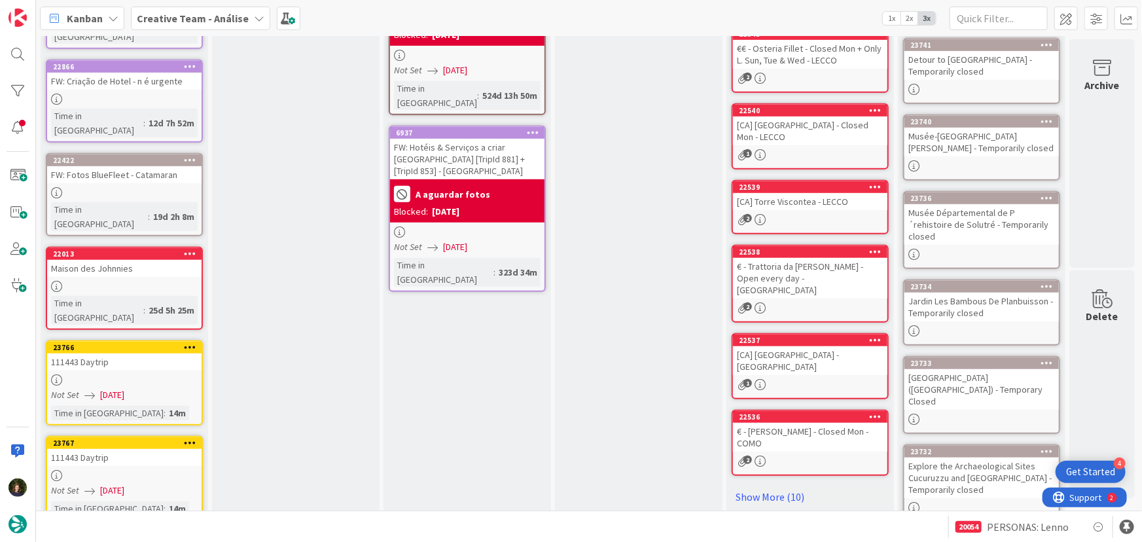
scroll to position [416, 0]
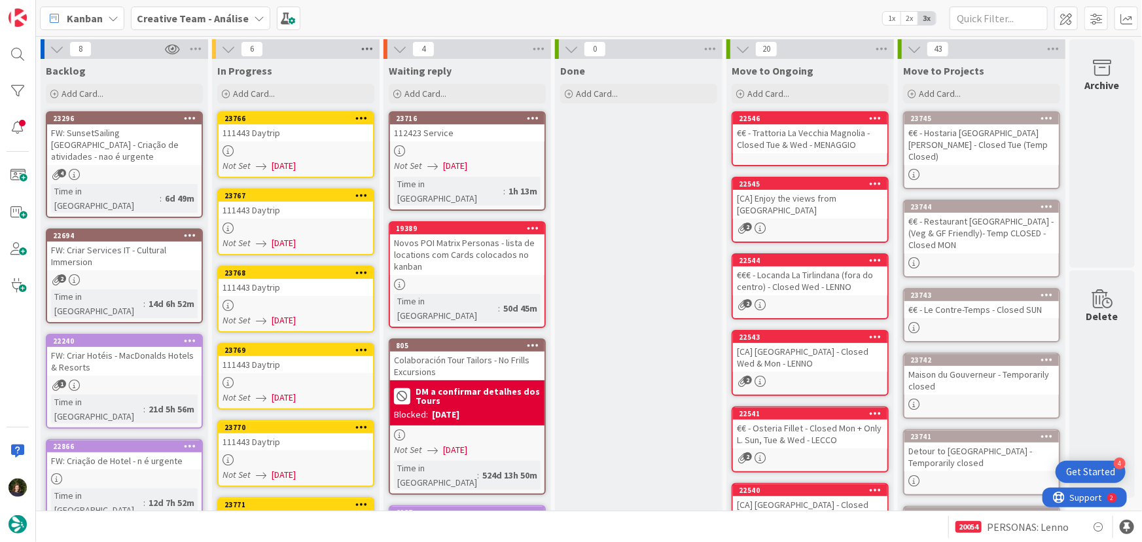
click at [365, 52] on icon at bounding box center [367, 49] width 17 height 20
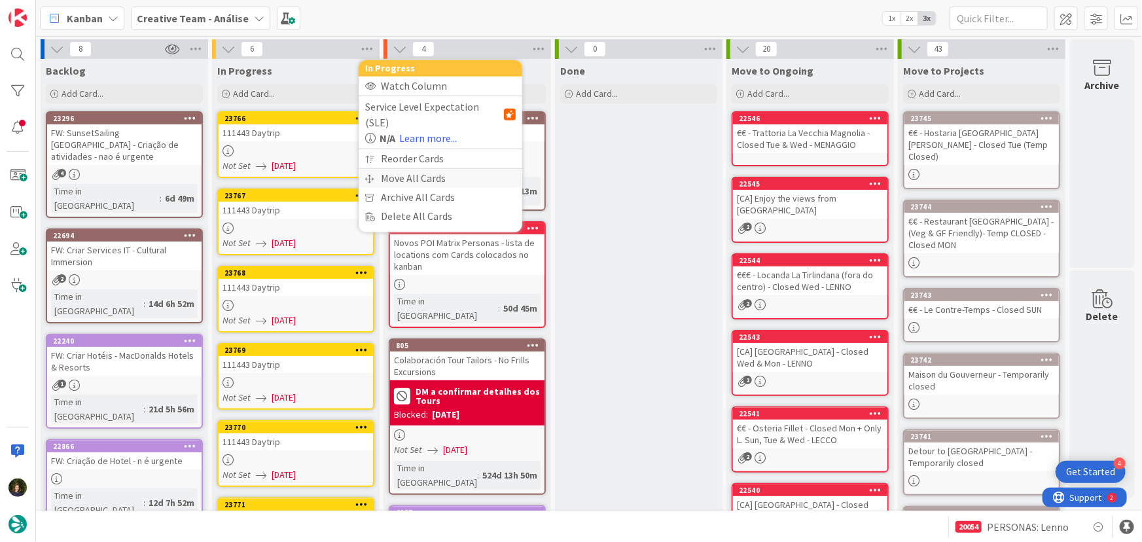
click at [409, 169] on div "Move All Cards" at bounding box center [441, 178] width 164 height 19
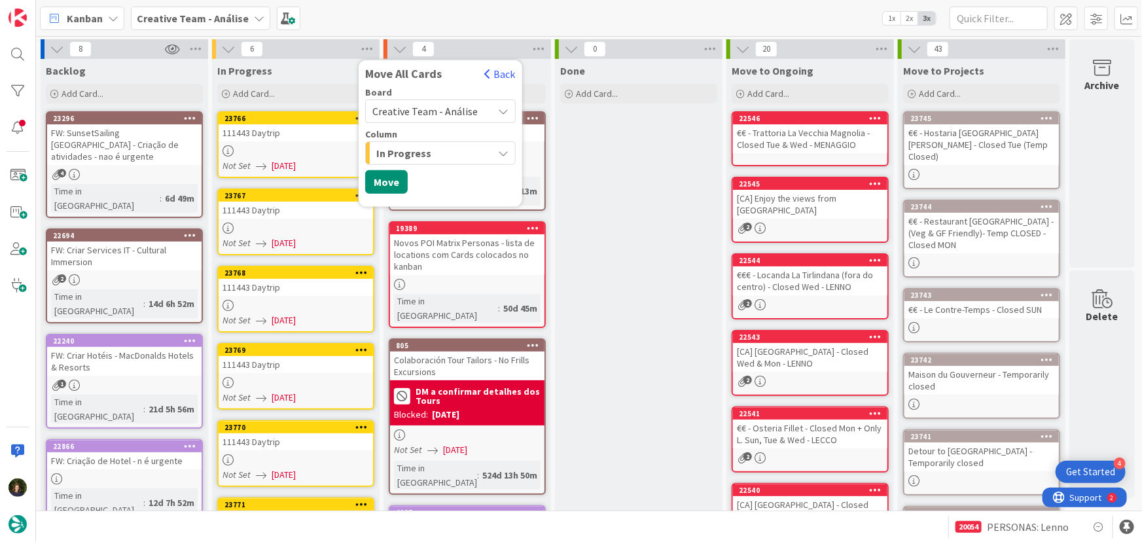
click at [448, 102] on span "Creative Team - Análise" at bounding box center [430, 111] width 114 height 18
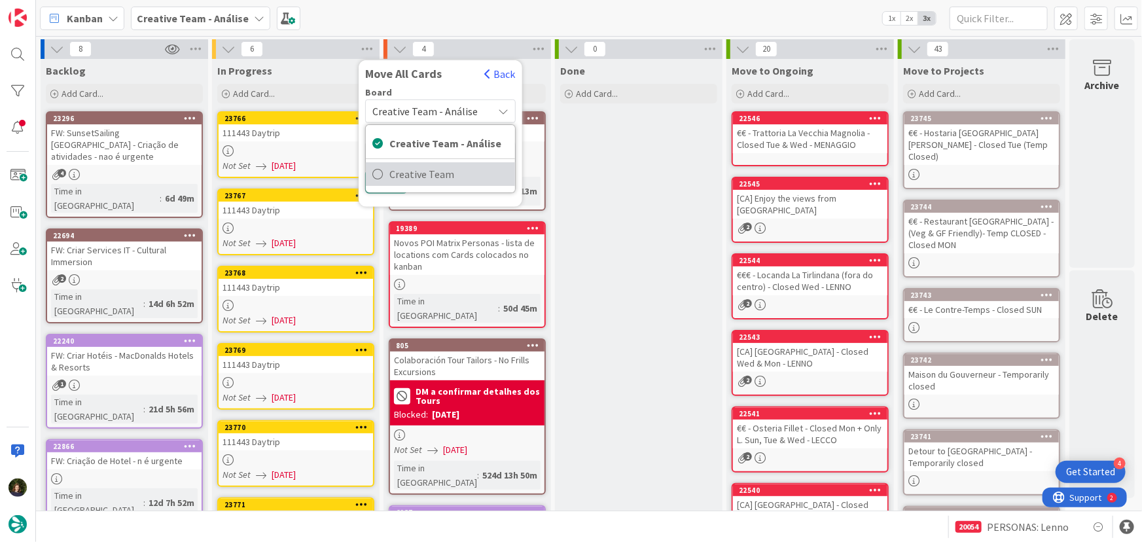
click at [450, 174] on span "Creative Team" at bounding box center [449, 174] width 119 height 20
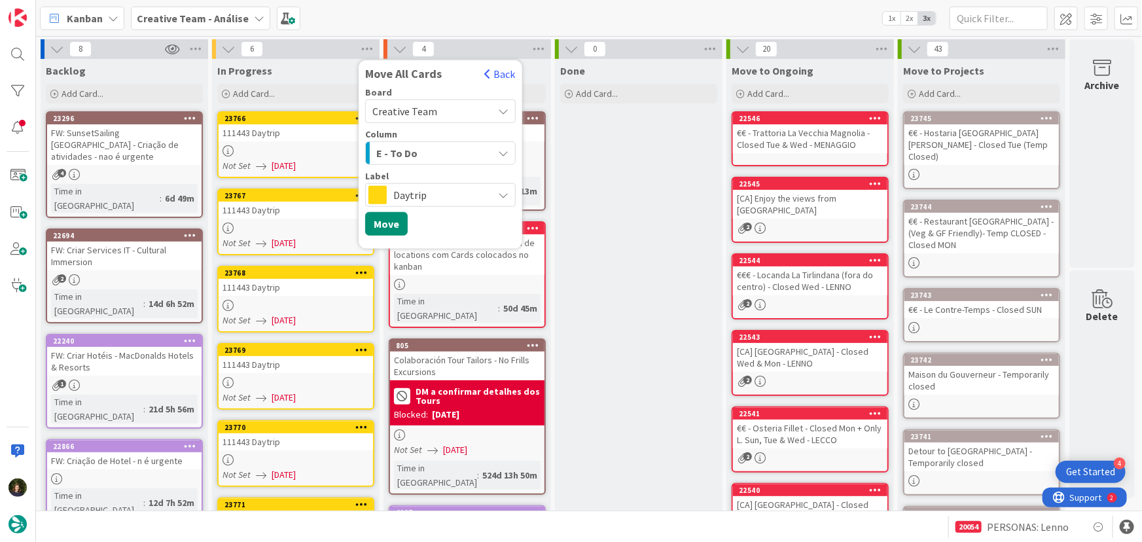
click at [445, 149] on div "E - To Do" at bounding box center [433, 153] width 120 height 21
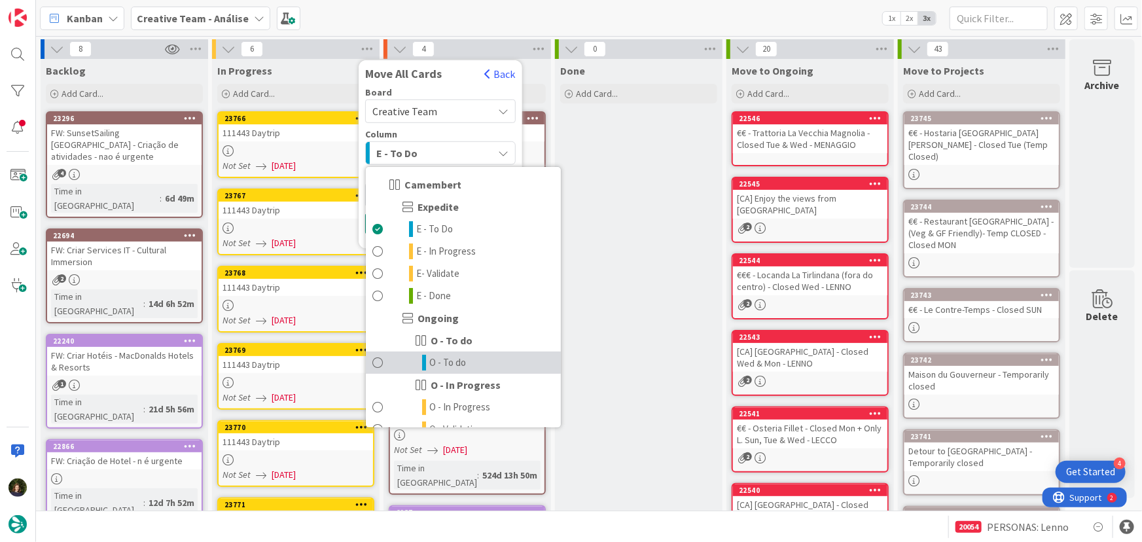
click at [449, 361] on span "O - To do" at bounding box center [447, 363] width 37 height 16
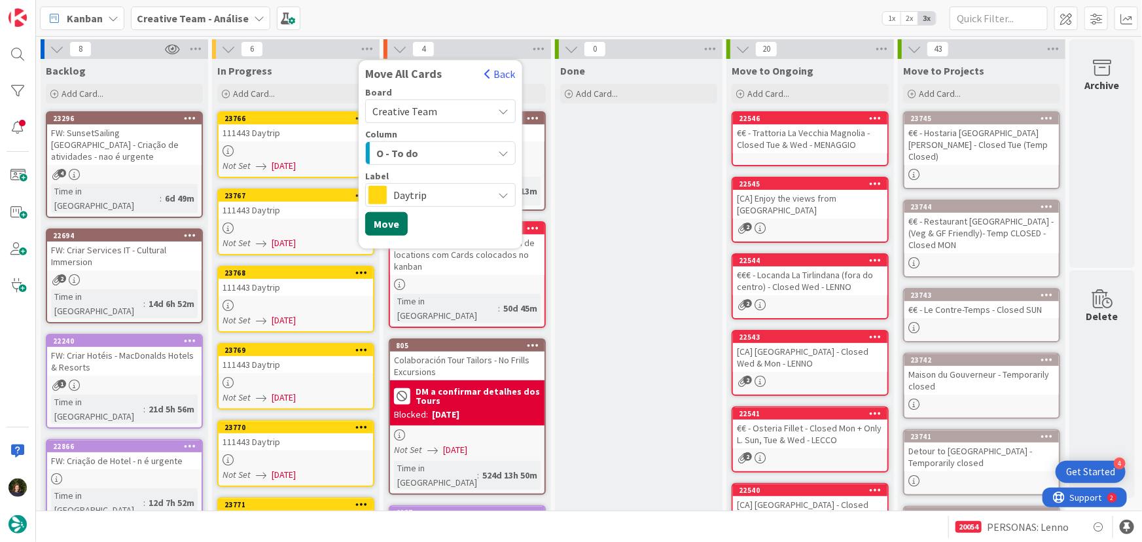
click at [386, 216] on button "Move" at bounding box center [386, 224] width 43 height 24
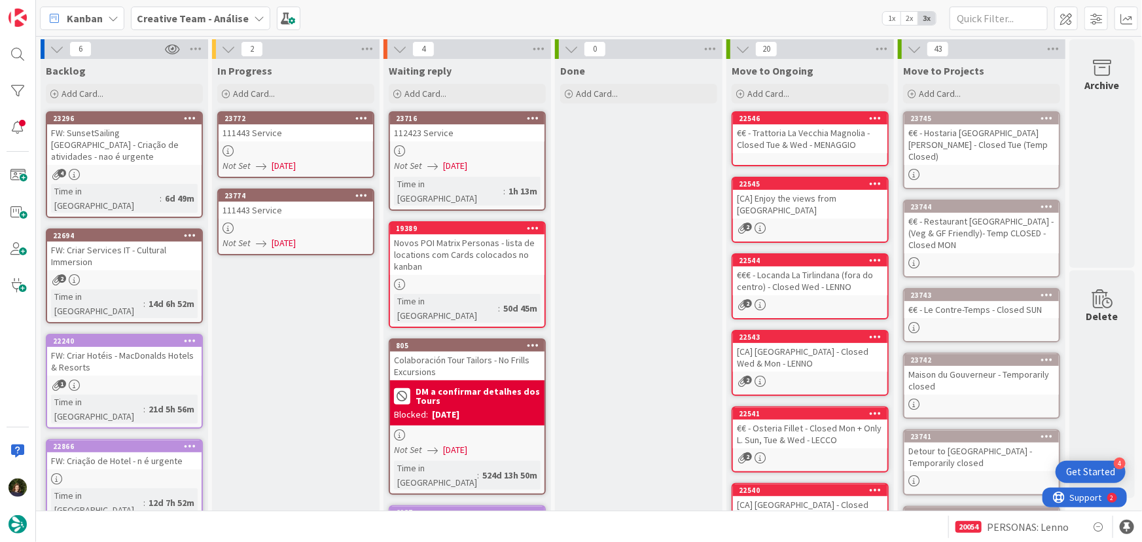
click at [296, 218] on link "23774 111443 Service Not Set [DATE]" at bounding box center [295, 222] width 157 height 67
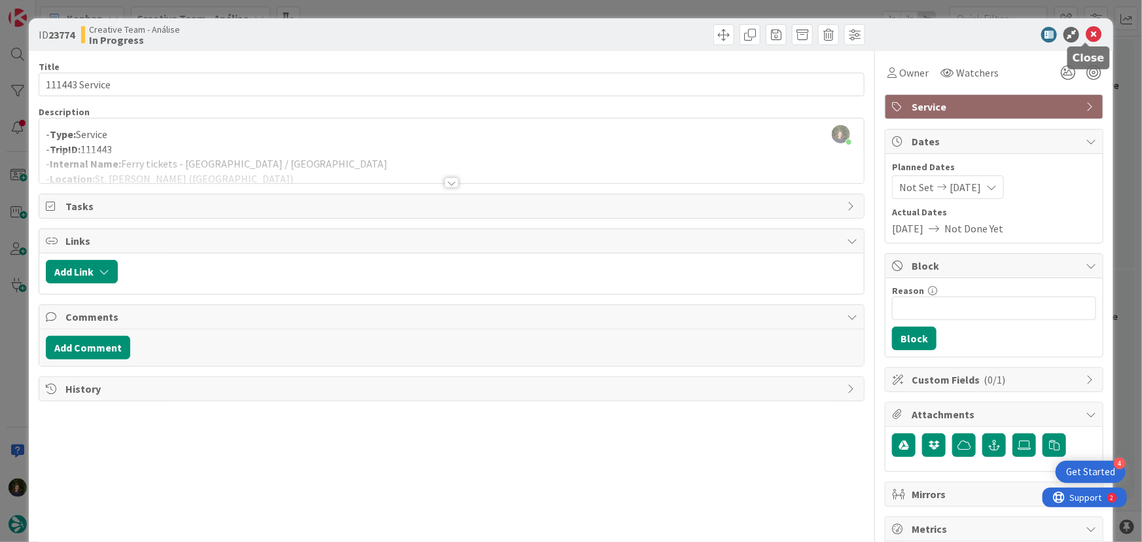
click at [1087, 37] on icon at bounding box center [1094, 35] width 16 height 16
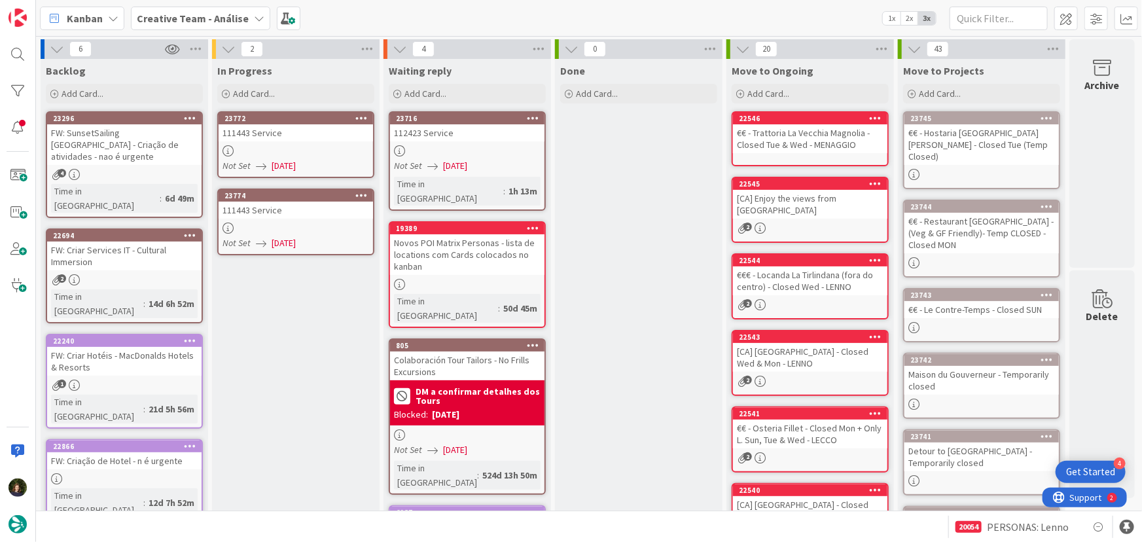
click at [293, 143] on link "23772 111443 Service Not Set [DATE]" at bounding box center [295, 144] width 157 height 67
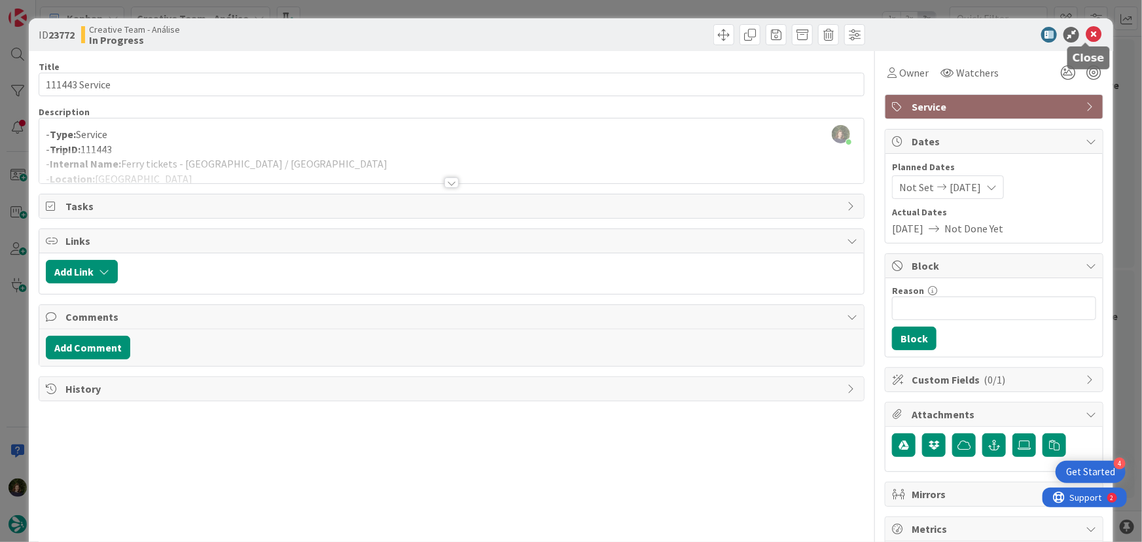
drag, startPoint x: 1087, startPoint y: 33, endPoint x: 1039, endPoint y: 55, distance: 52.7
click at [1087, 33] on icon at bounding box center [1094, 35] width 16 height 16
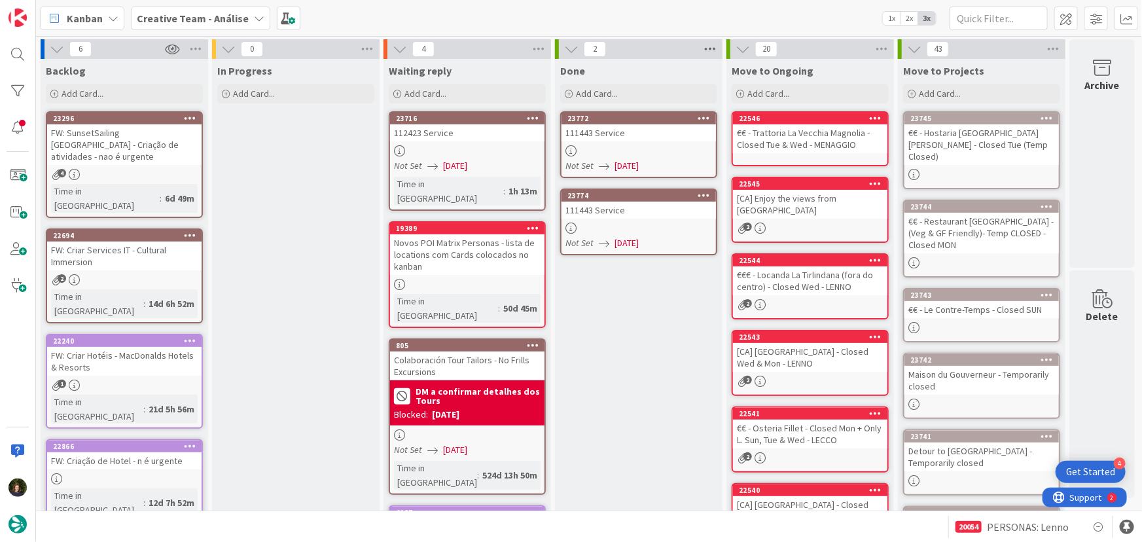
click at [714, 52] on icon at bounding box center [710, 49] width 17 height 20
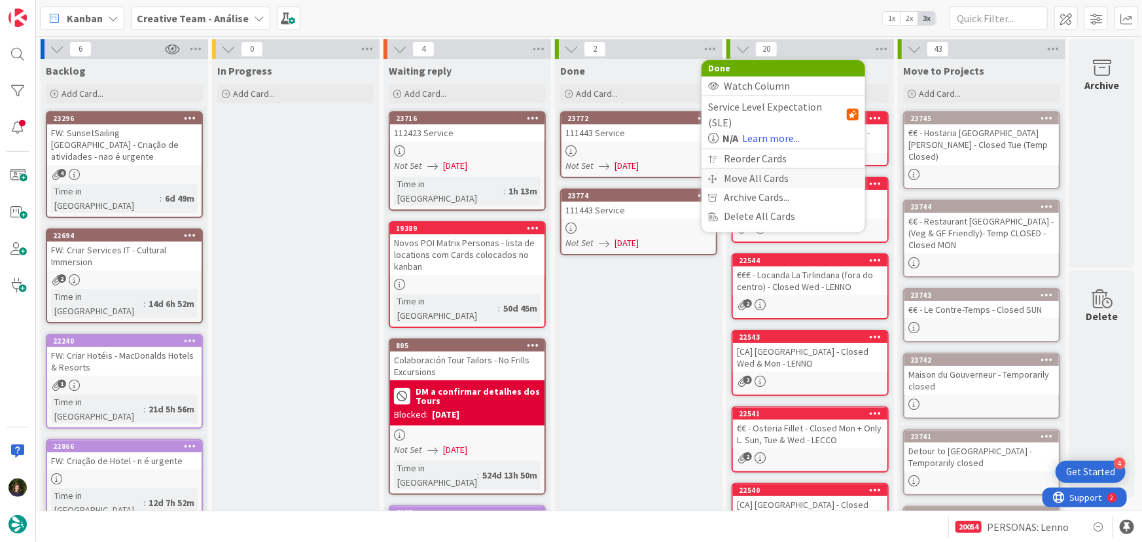
click at [737, 169] on div "Move All Cards" at bounding box center [784, 178] width 164 height 19
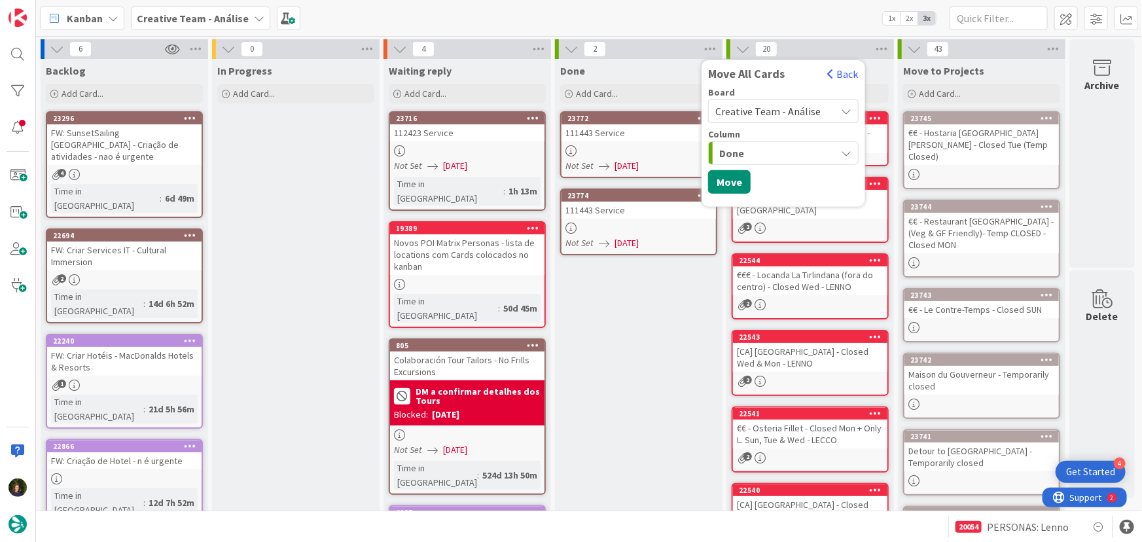
click at [754, 116] on span "Creative Team - Análise" at bounding box center [768, 111] width 105 height 13
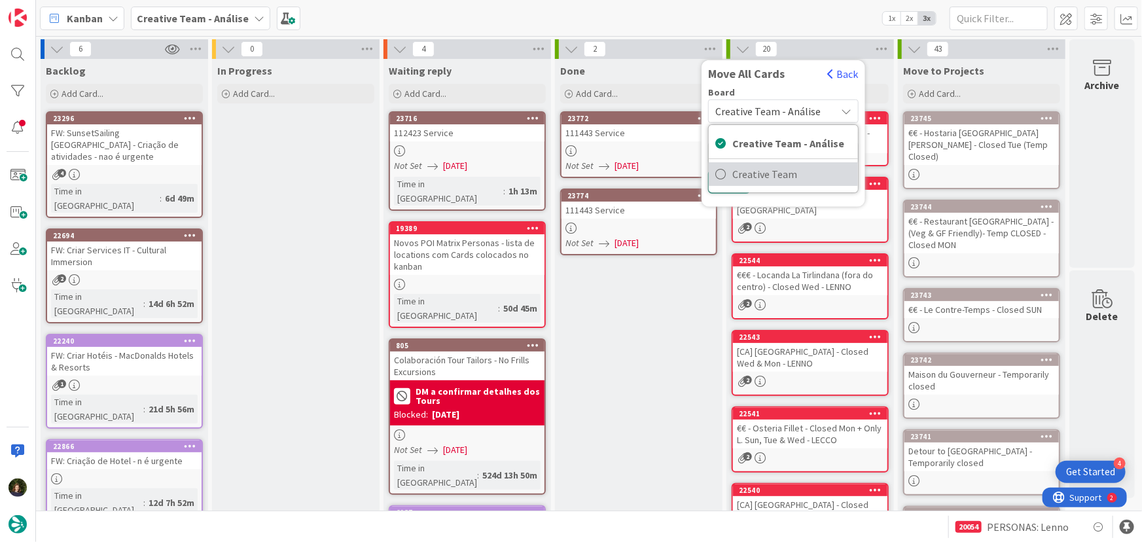
click at [771, 170] on span "Creative Team" at bounding box center [792, 174] width 119 height 20
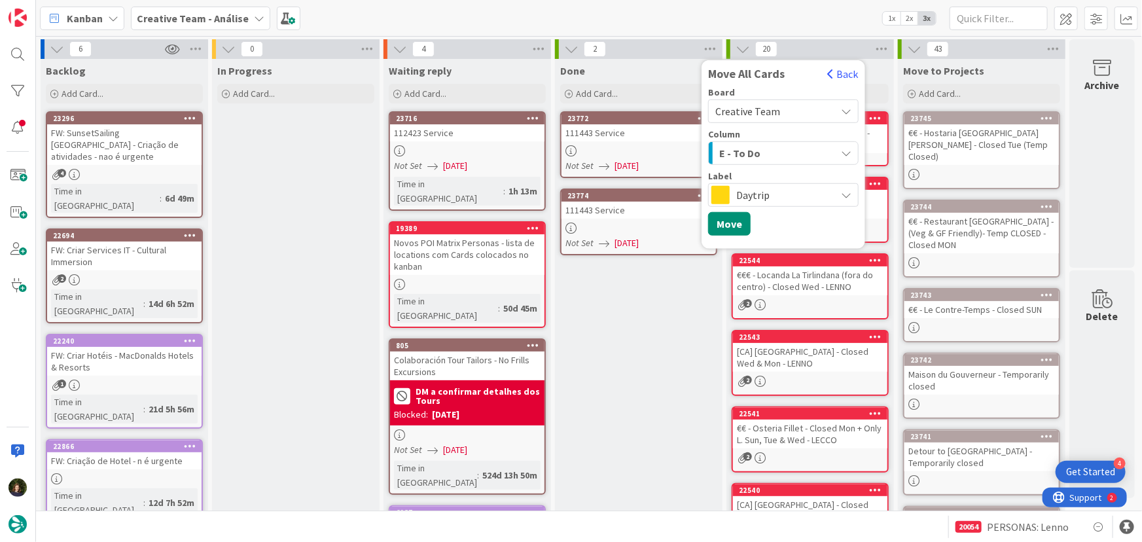
click at [778, 155] on div "E - To Do" at bounding box center [776, 153] width 120 height 21
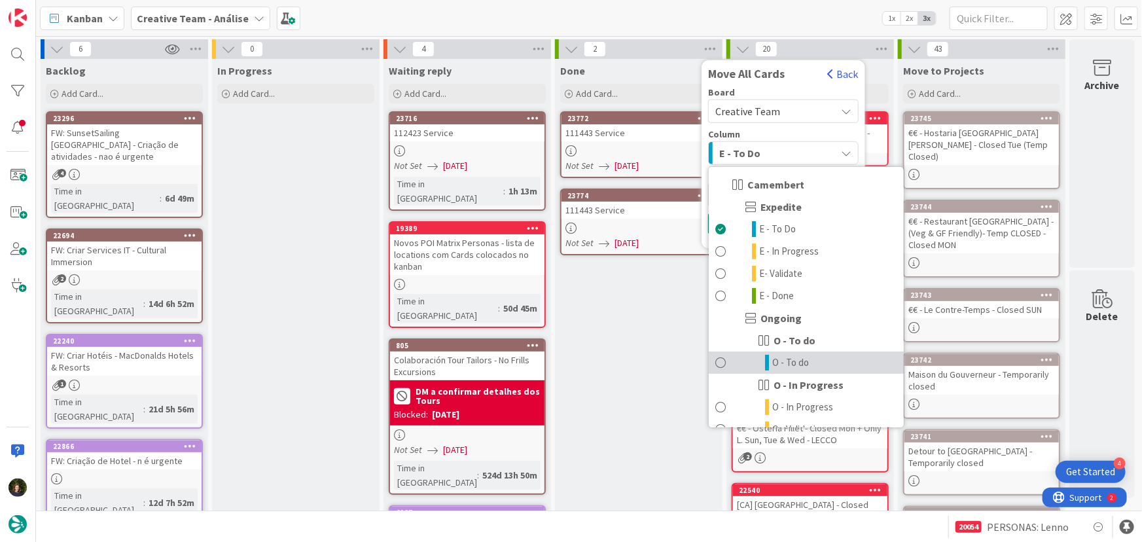
click at [810, 361] on link "O - To do" at bounding box center [806, 363] width 195 height 22
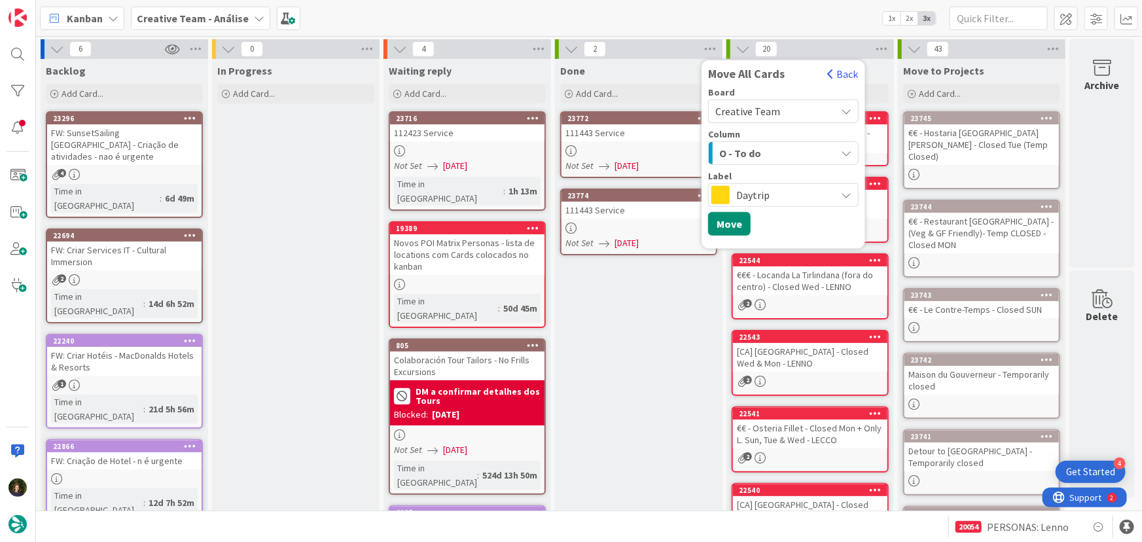
click at [800, 196] on span "Daytrip" at bounding box center [783, 195] width 93 height 18
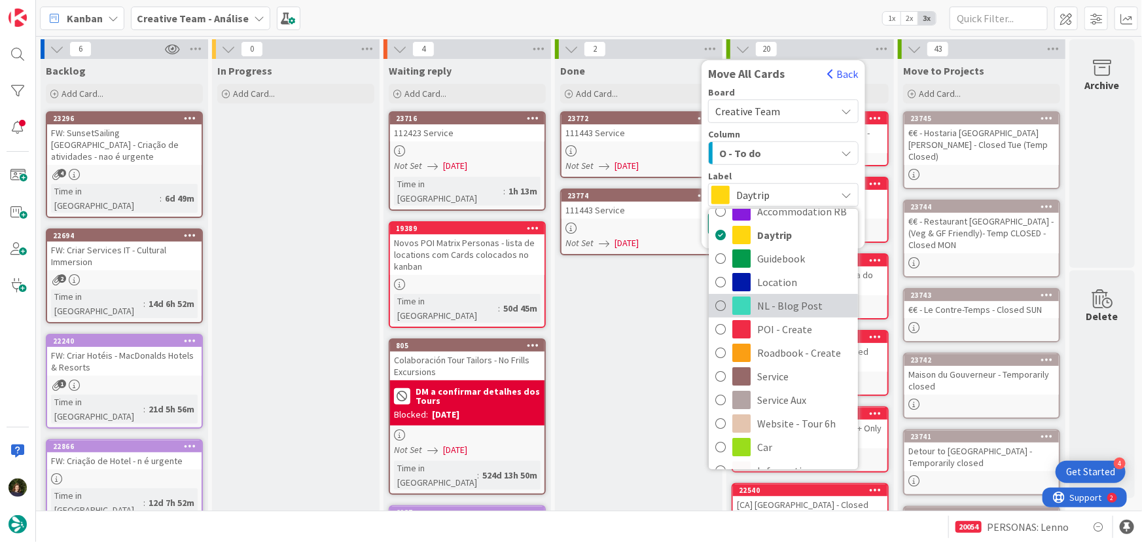
scroll to position [59, 0]
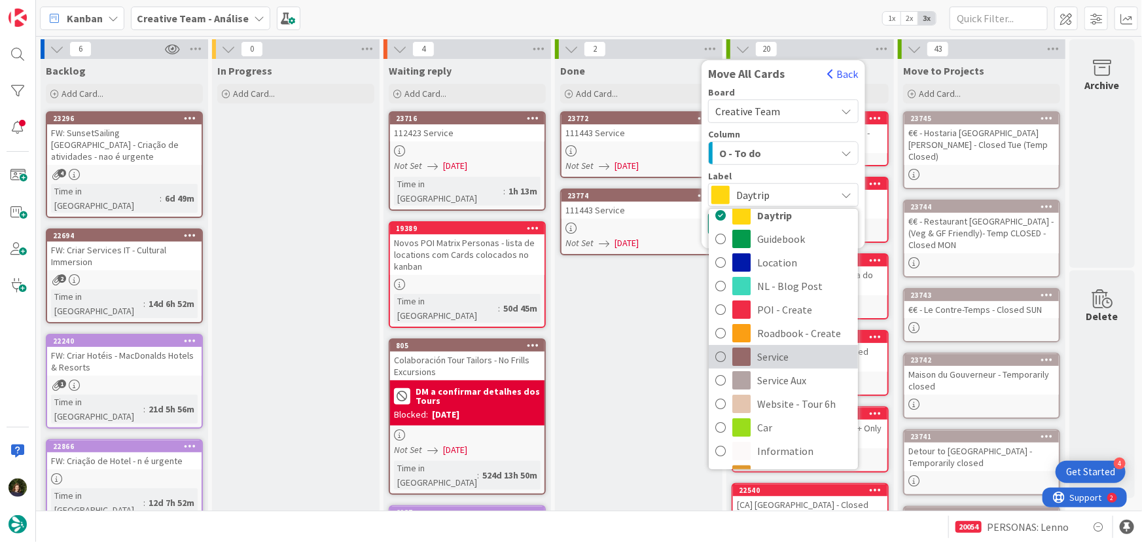
click at [787, 357] on span "Service" at bounding box center [804, 357] width 94 height 20
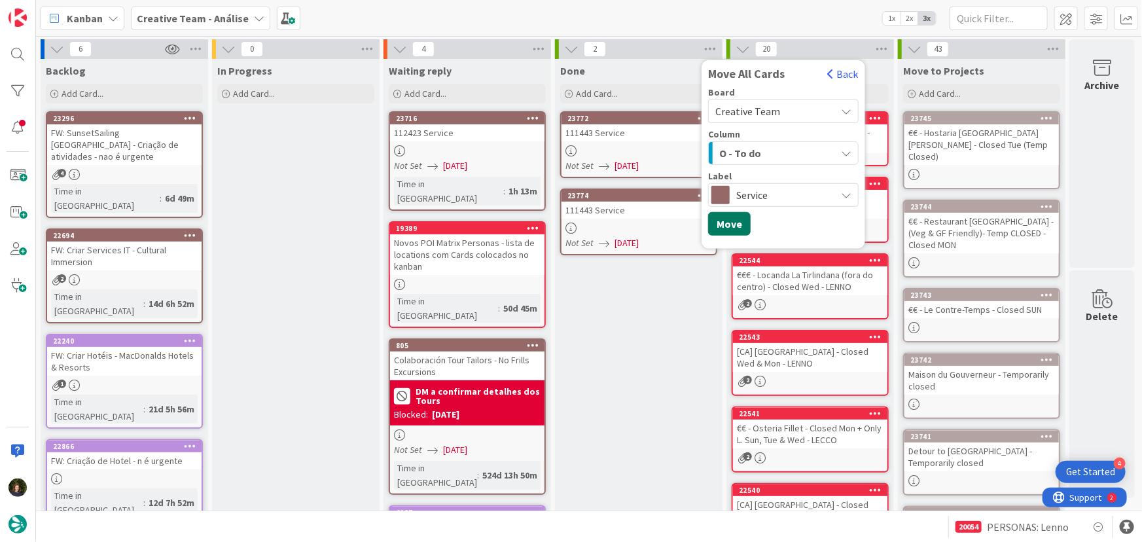
click at [738, 227] on button "Move" at bounding box center [729, 224] width 43 height 24
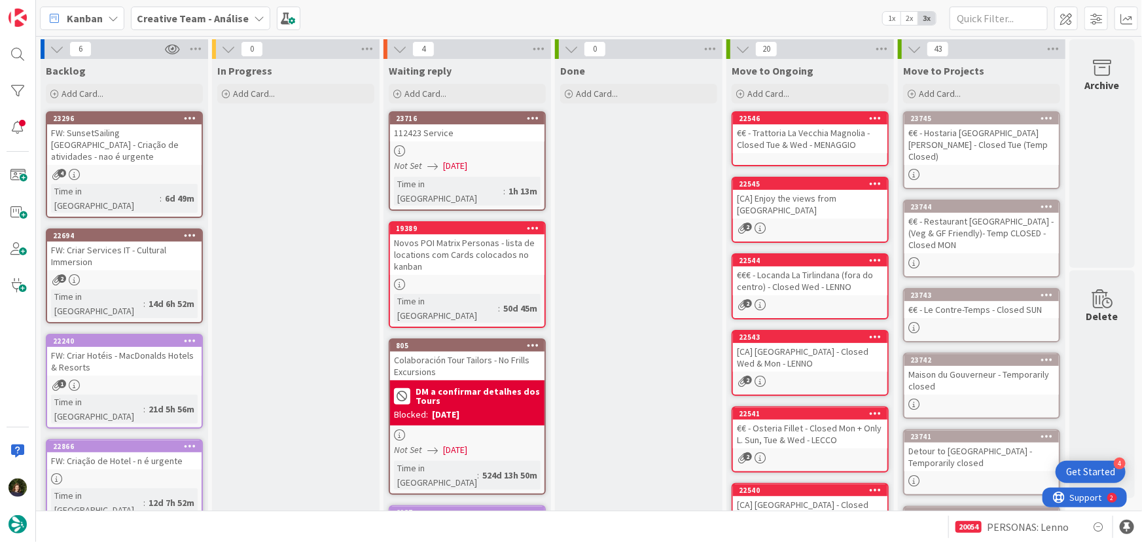
click at [254, 16] on icon at bounding box center [259, 18] width 10 height 10
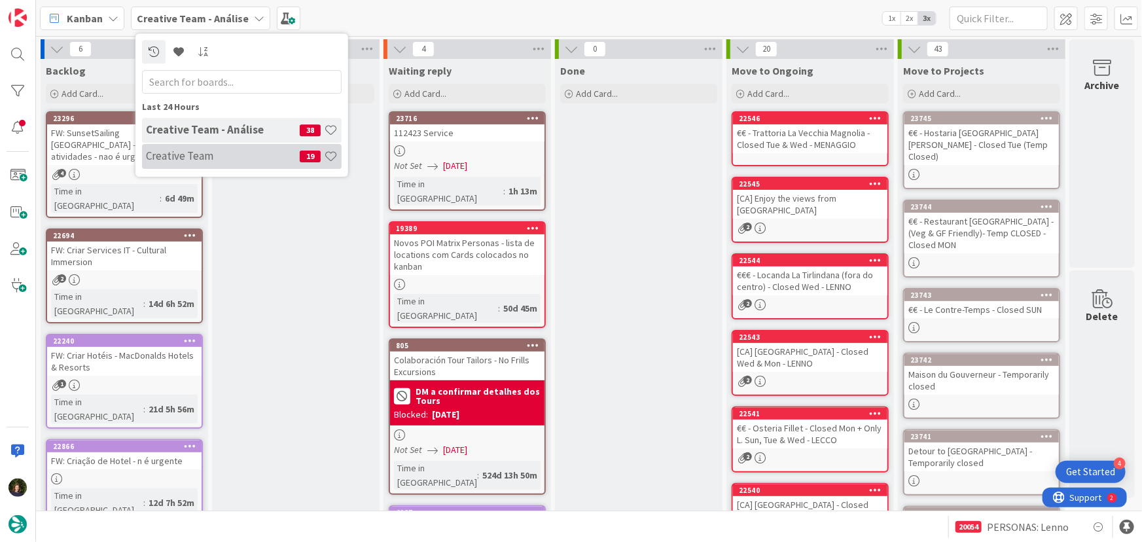
click at [251, 156] on h4 "Creative Team" at bounding box center [223, 155] width 154 height 13
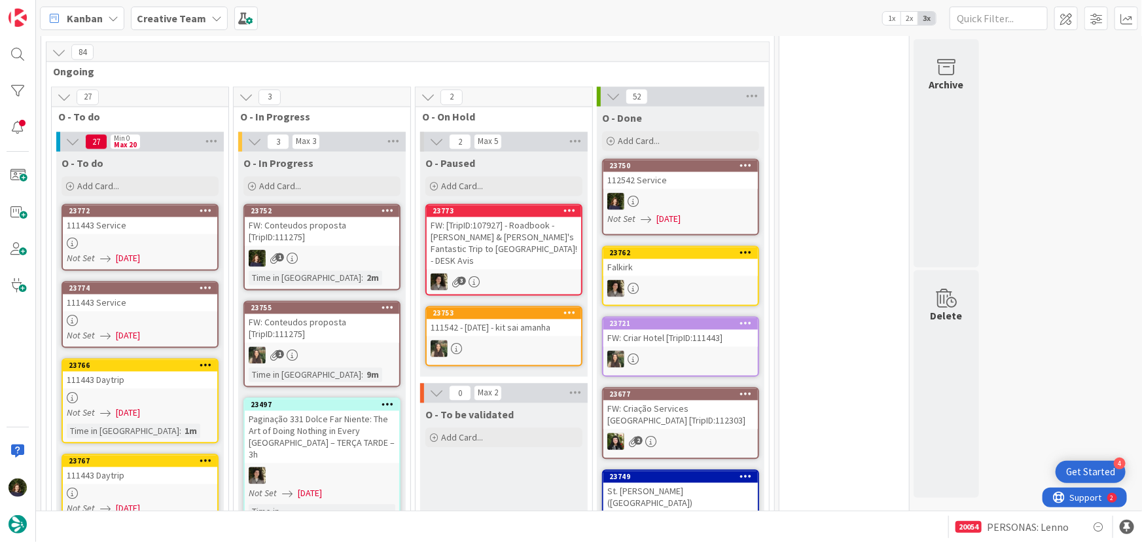
scroll to position [1250, 0]
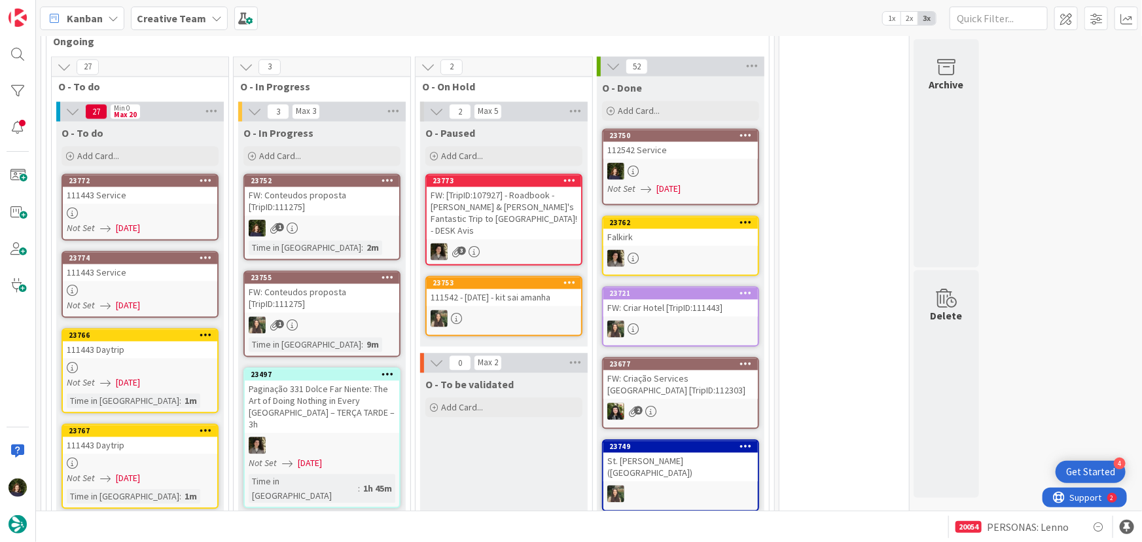
click at [315, 187] on div "FW: Conteudos proposta [TripID:111275]" at bounding box center [322, 201] width 155 height 29
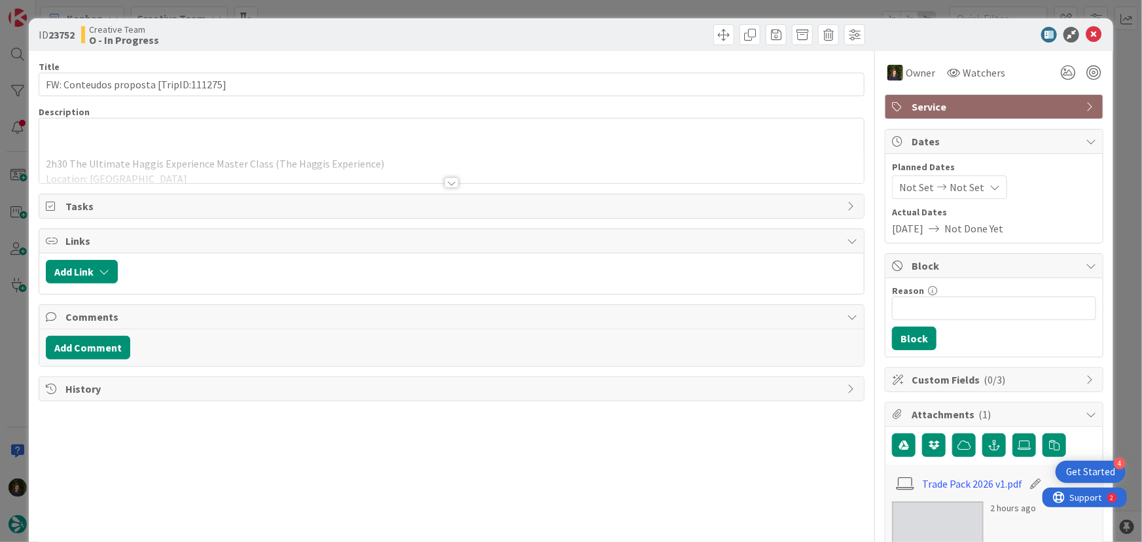
click at [448, 185] on div at bounding box center [452, 182] width 14 height 10
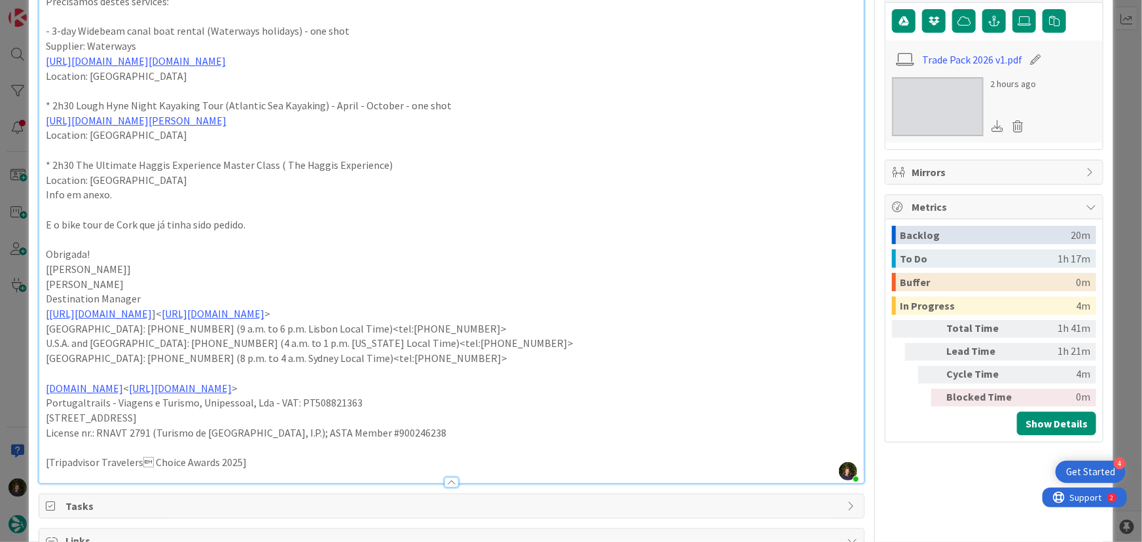
scroll to position [297, 0]
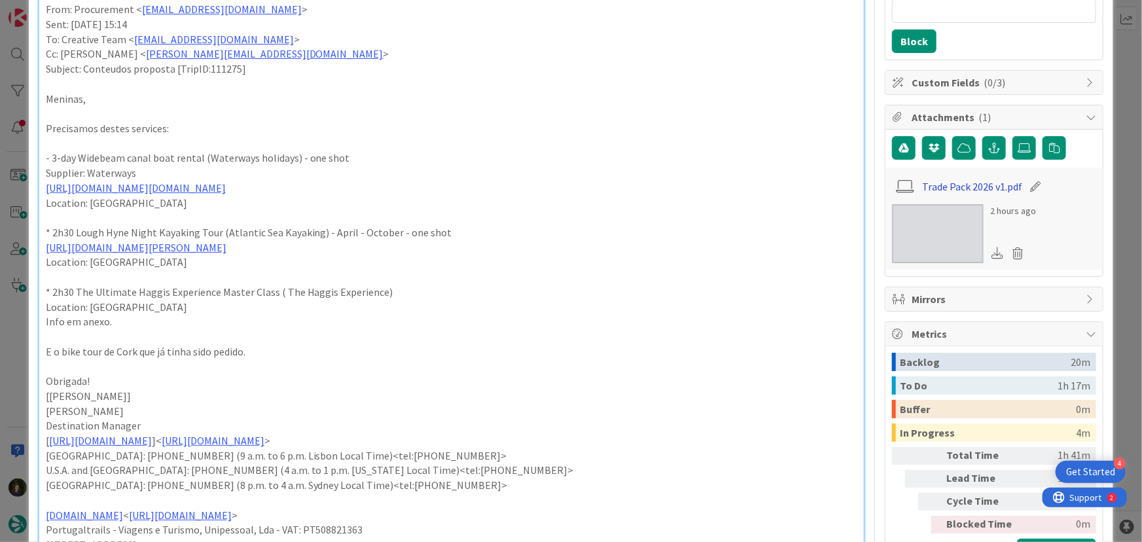
click at [949, 183] on link "Trade Pack 2026 v1.pdf" at bounding box center [973, 187] width 100 height 16
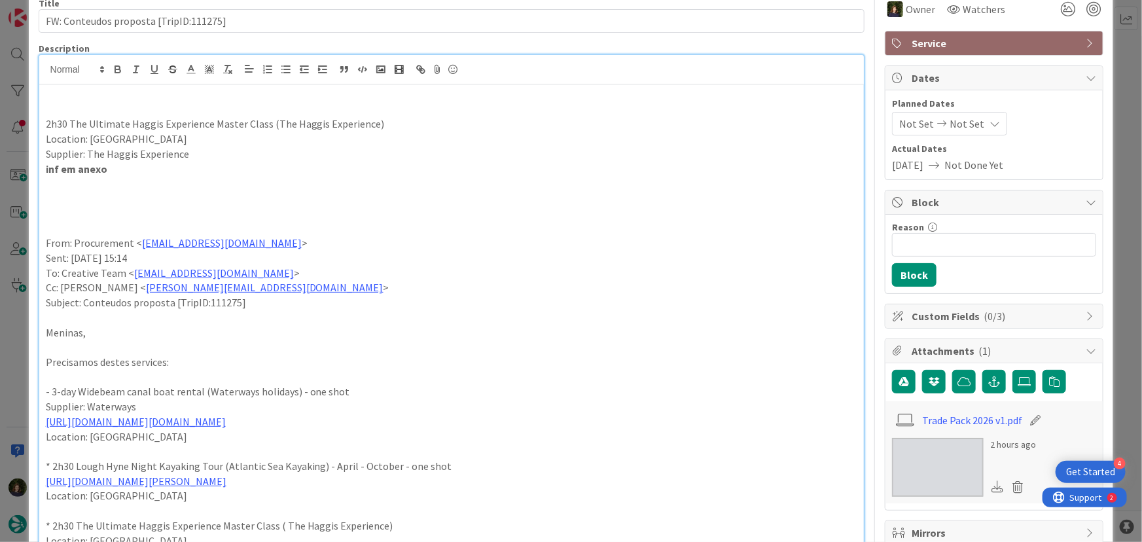
scroll to position [59, 0]
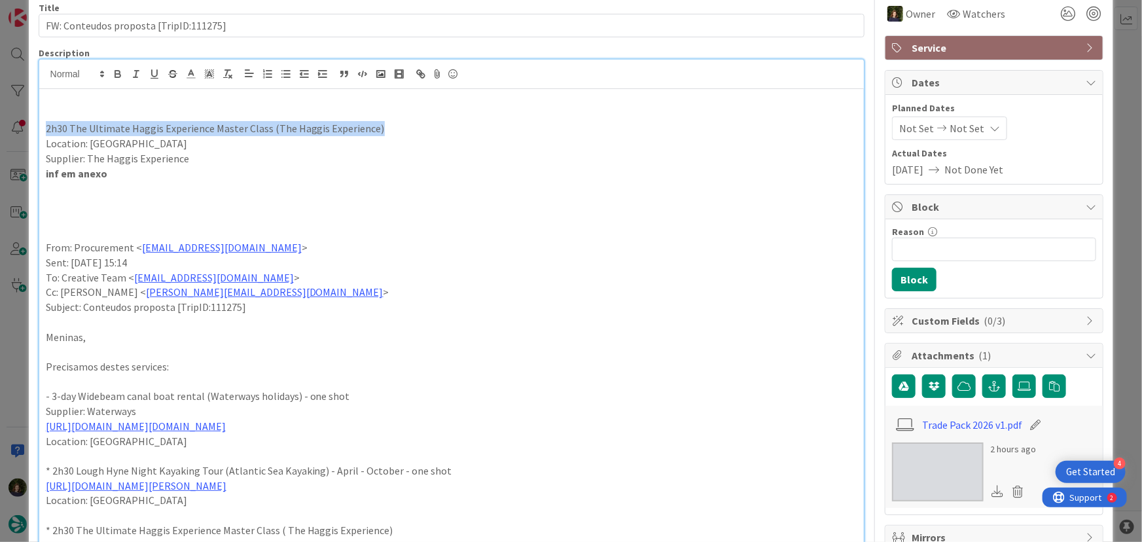
drag, startPoint x: 46, startPoint y: 129, endPoint x: 379, endPoint y: 130, distance: 333.2
click at [379, 130] on p "2h30 The Ultimate Haggis Experience Master Class (The Haggis Experience)" at bounding box center [452, 128] width 812 height 15
copy p "2h30 The Ultimate Haggis Experience Master Class (The Haggis Experience)"
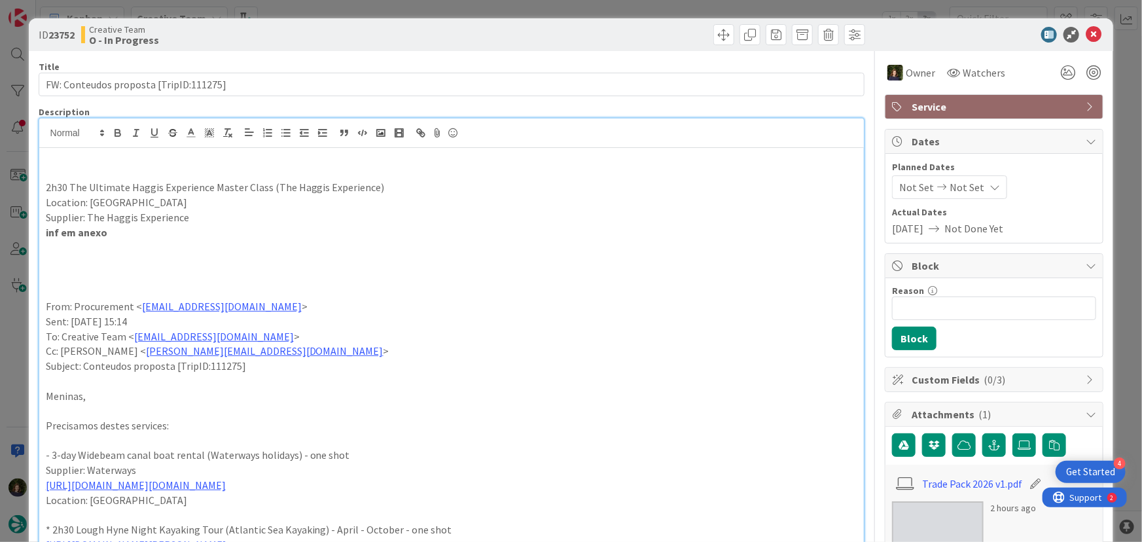
scroll to position [1177, 0]
click at [1086, 39] on icon at bounding box center [1094, 35] width 16 height 16
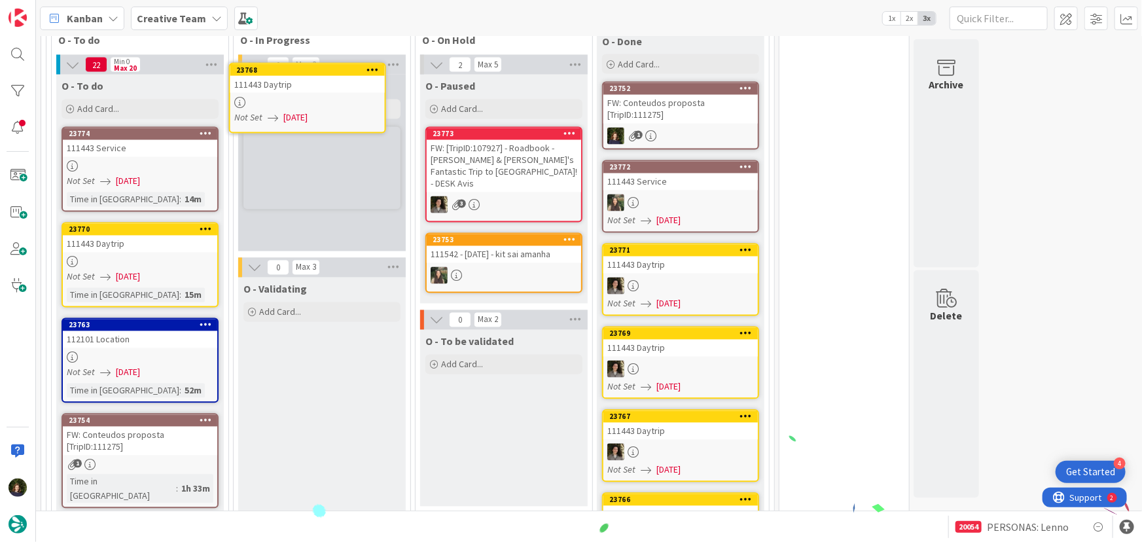
scroll to position [1188, 0]
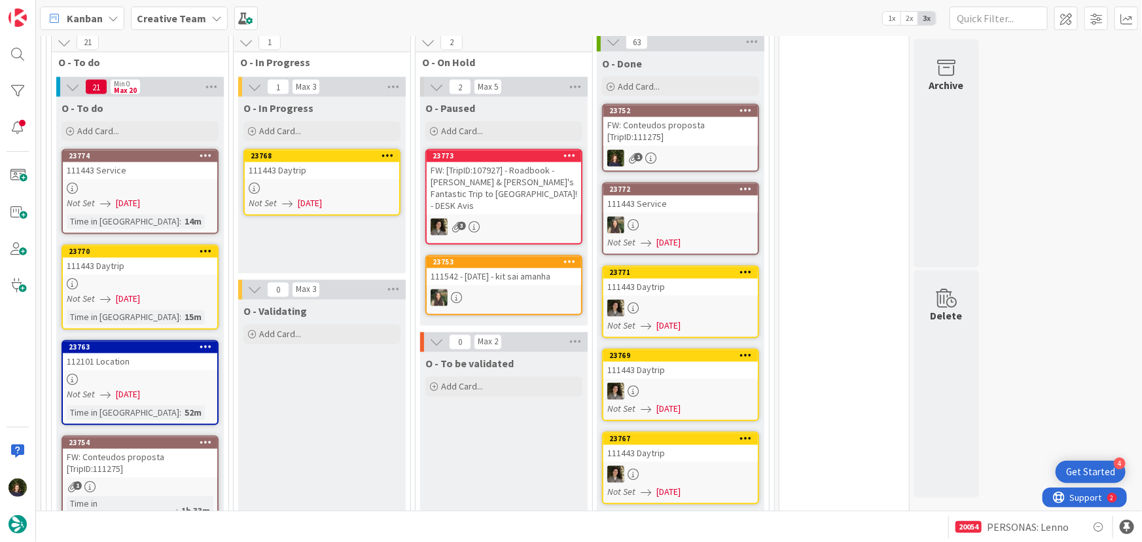
click at [318, 183] on div at bounding box center [322, 188] width 155 height 11
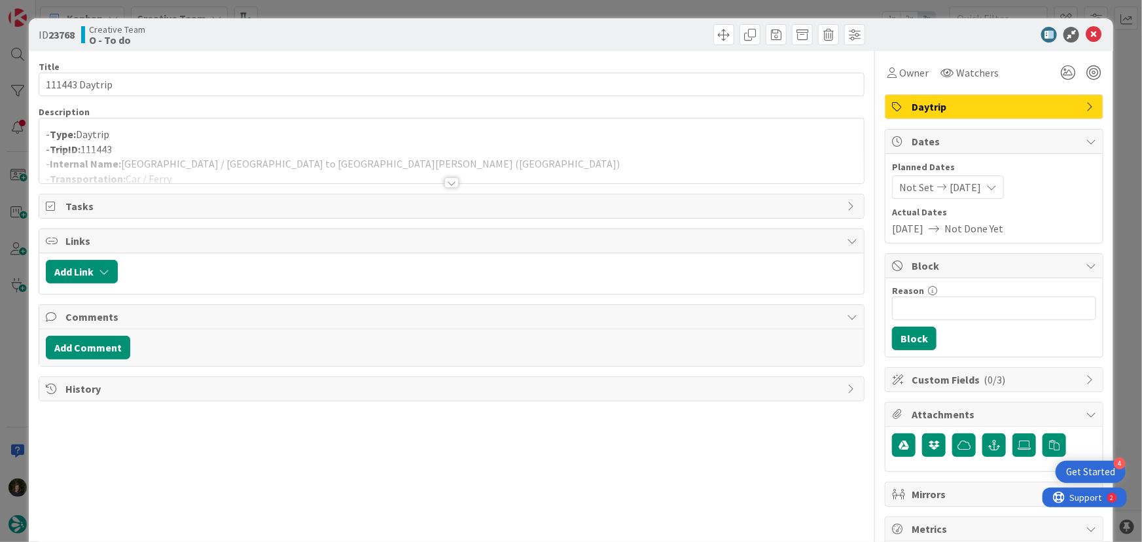
click at [445, 183] on div at bounding box center [452, 182] width 14 height 10
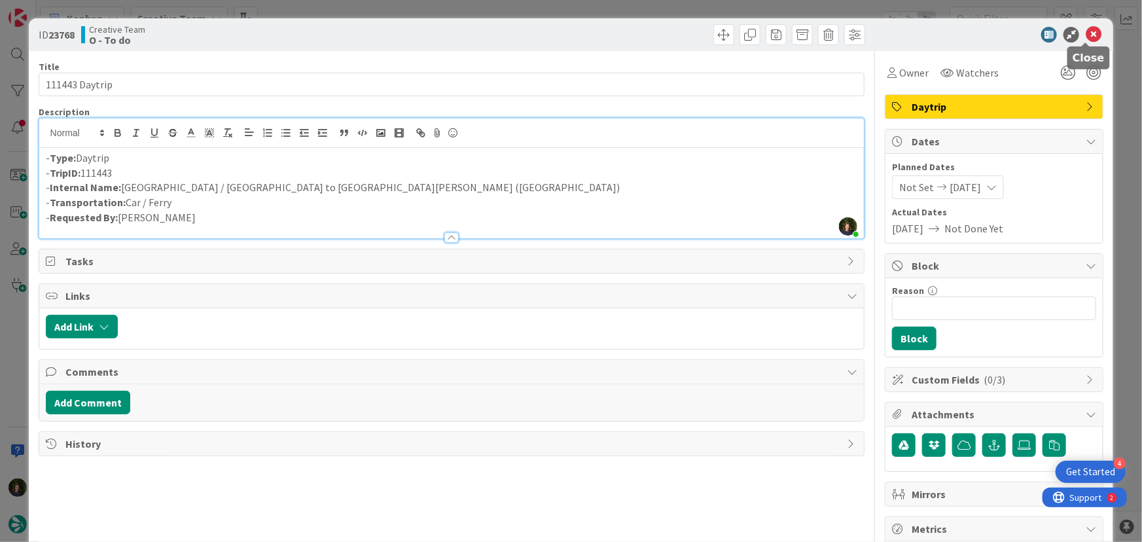
click at [1086, 39] on icon at bounding box center [1094, 35] width 16 height 16
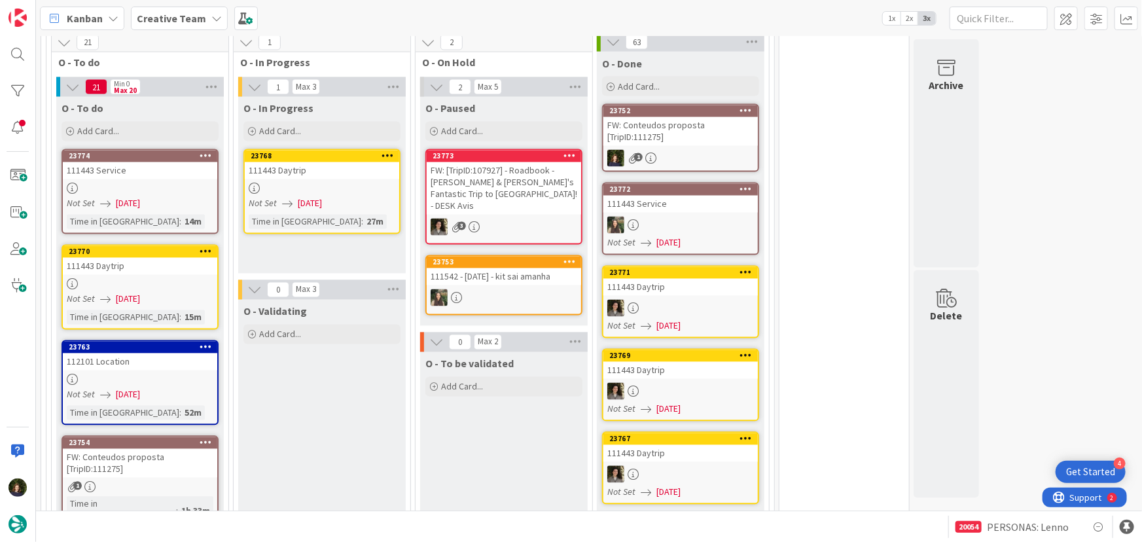
click at [147, 247] on link "23770 111443 Daytrip Not Set [DATE] Time in [GEOGRAPHIC_DATA] : 15m" at bounding box center [140, 287] width 157 height 85
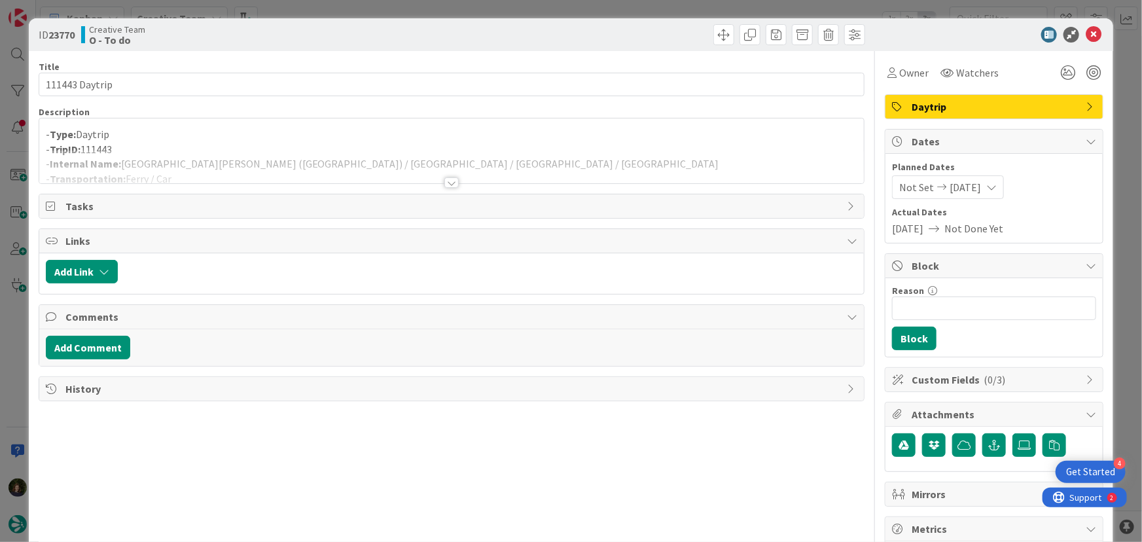
click at [445, 184] on div at bounding box center [452, 182] width 14 height 10
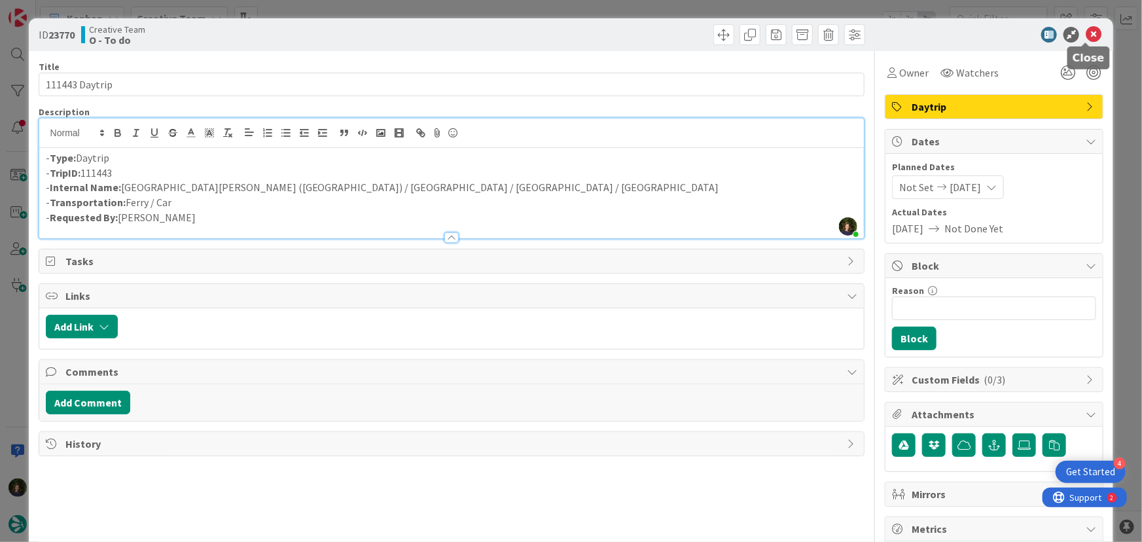
click at [1089, 33] on icon at bounding box center [1094, 35] width 16 height 16
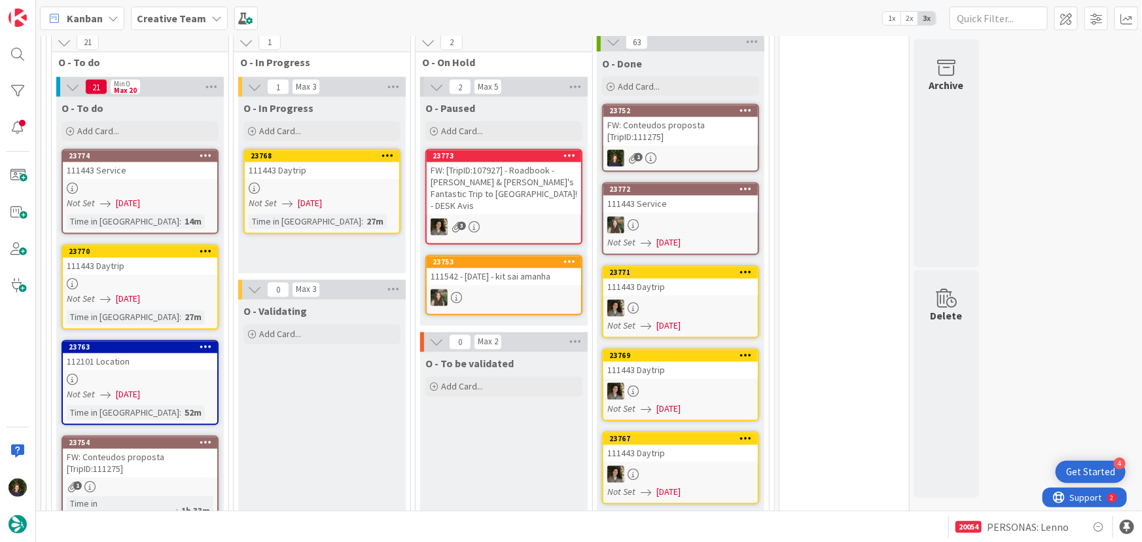
click at [335, 183] on div at bounding box center [322, 188] width 155 height 11
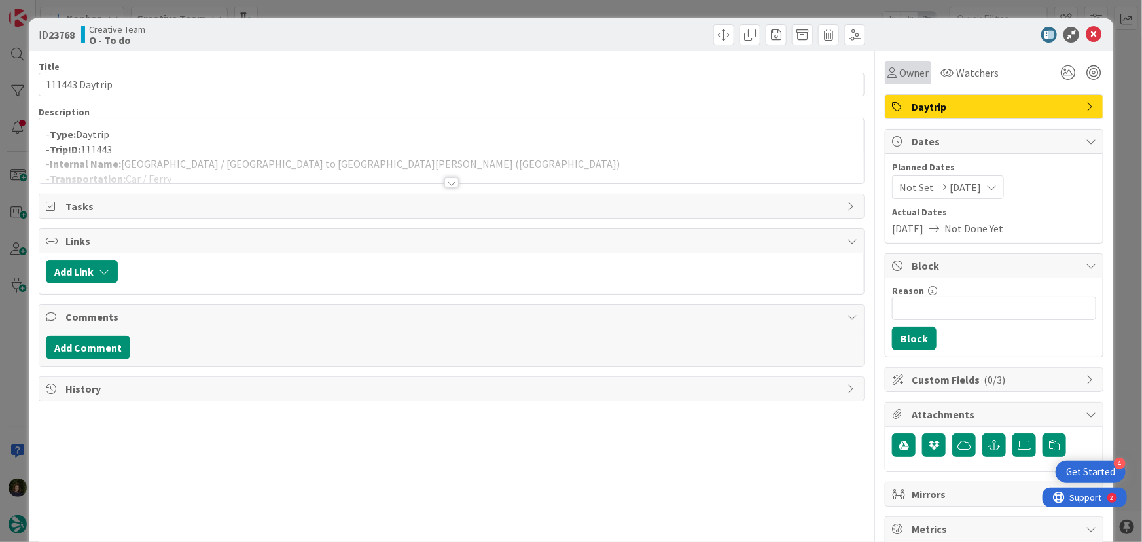
click at [907, 71] on span "Owner" at bounding box center [914, 73] width 29 height 16
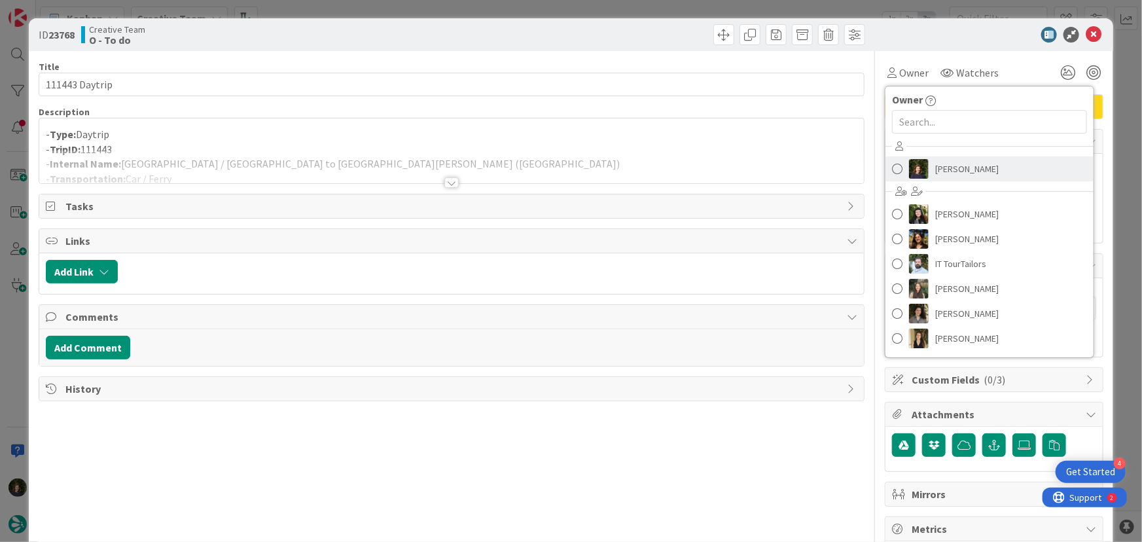
click at [955, 170] on span "[PERSON_NAME]" at bounding box center [968, 169] width 64 height 20
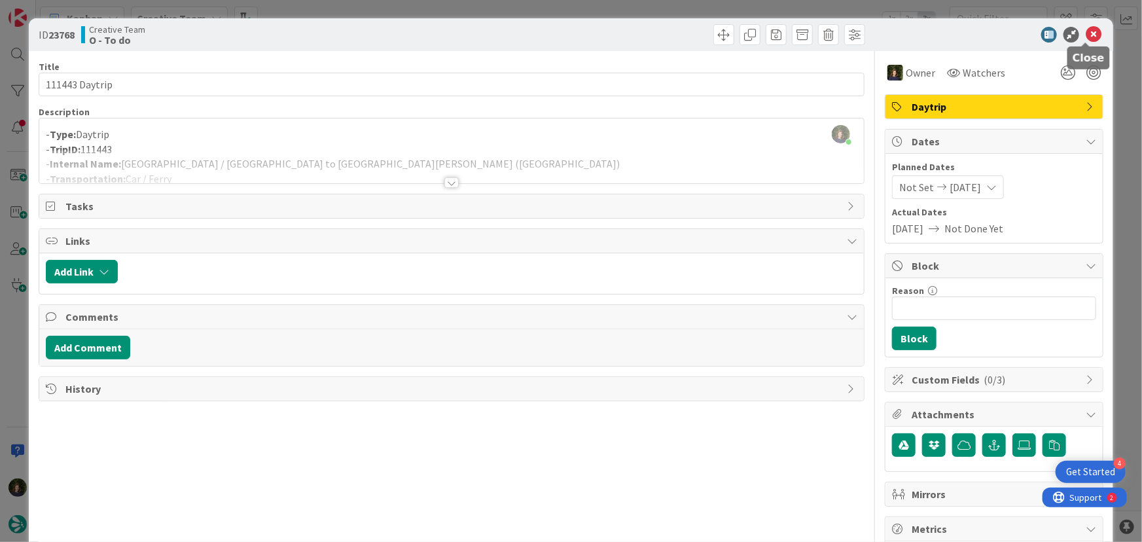
click at [1089, 40] on icon at bounding box center [1094, 35] width 16 height 16
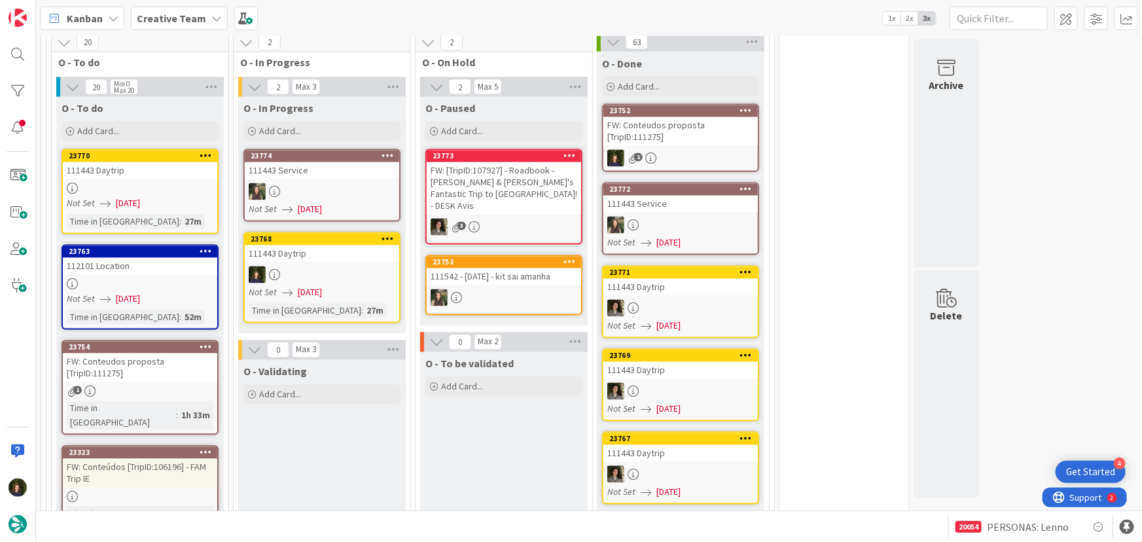
click at [148, 15] on b "Creative Team" at bounding box center [171, 18] width 69 height 13
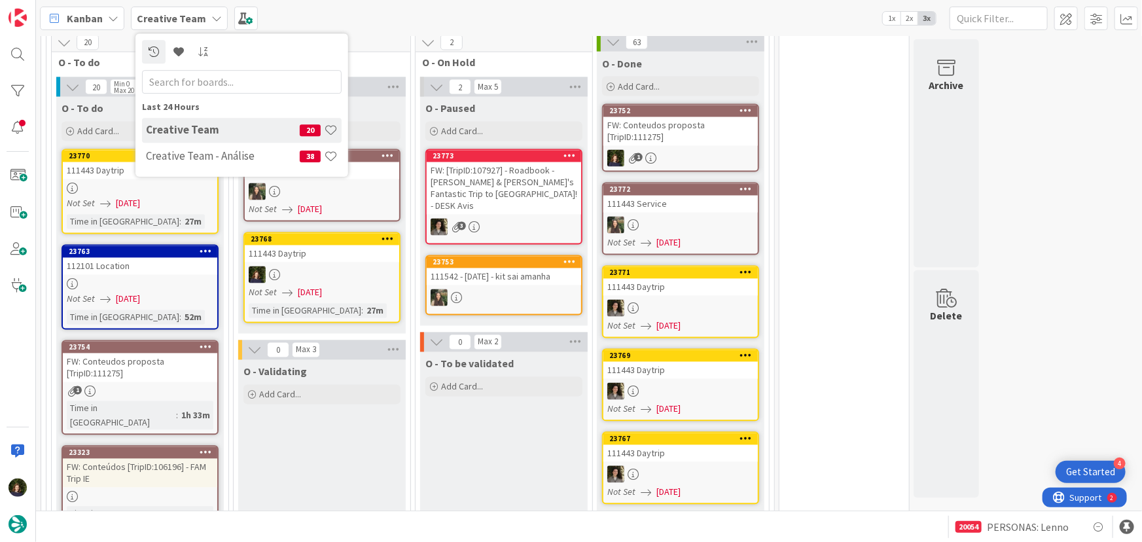
click at [178, 160] on h4 "Creative Team - Análise" at bounding box center [223, 155] width 154 height 13
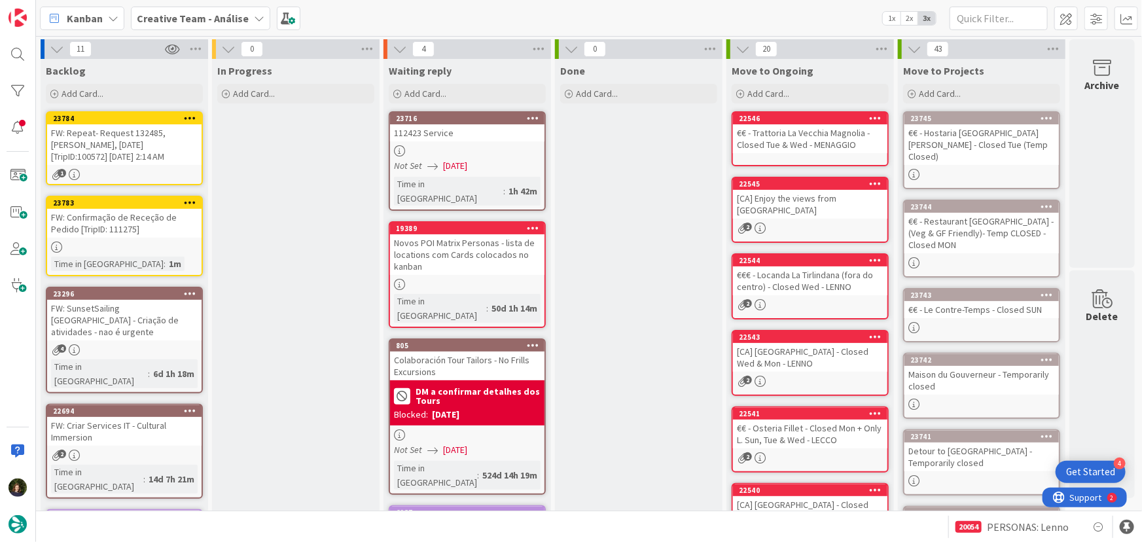
click at [192, 25] on span "Creative Team - Análise" at bounding box center [193, 18] width 112 height 16
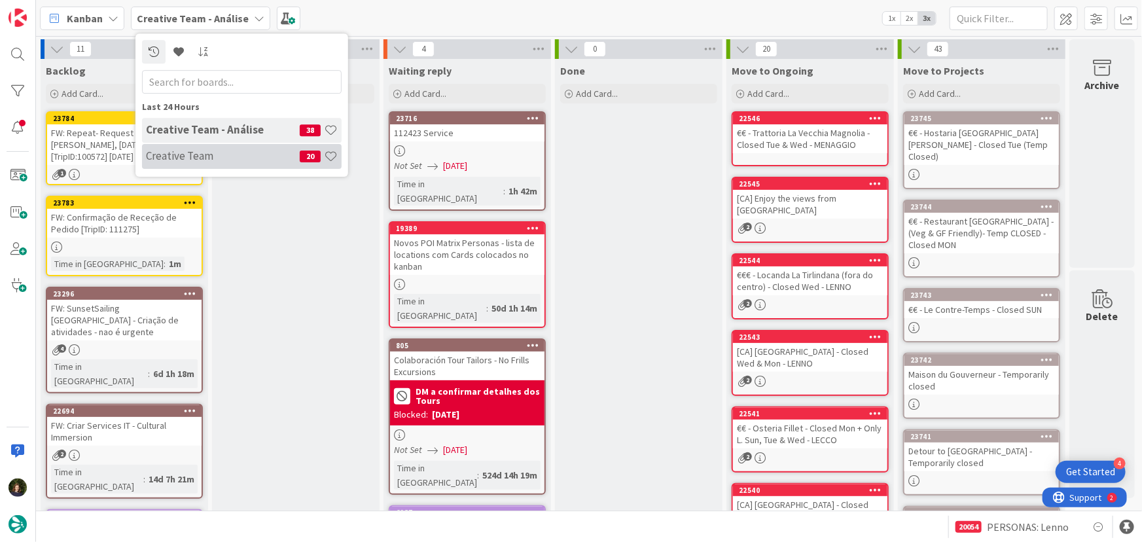
click at [210, 150] on h4 "Creative Team" at bounding box center [223, 155] width 154 height 13
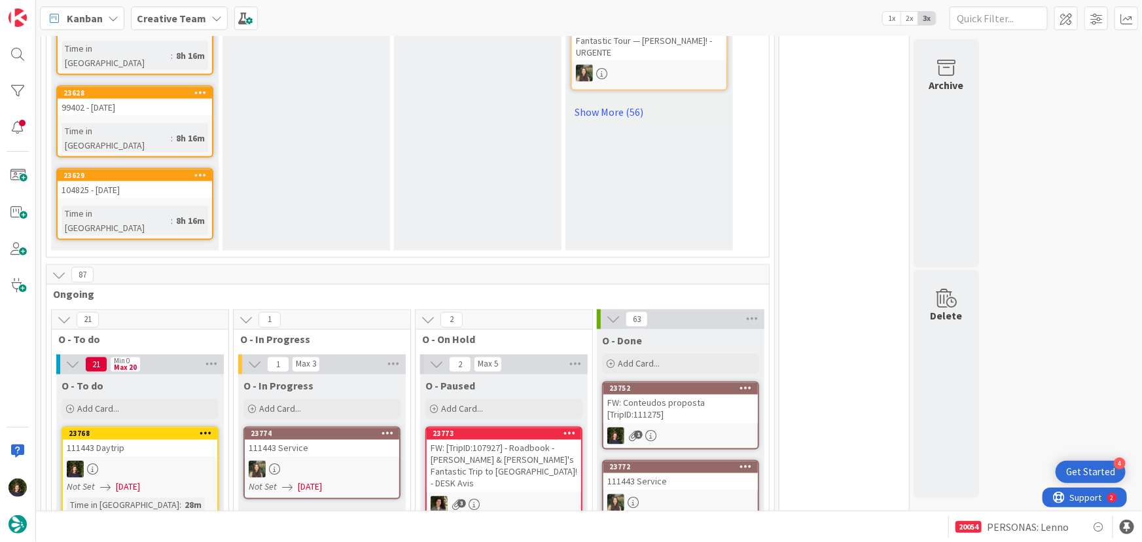
scroll to position [1190, 0]
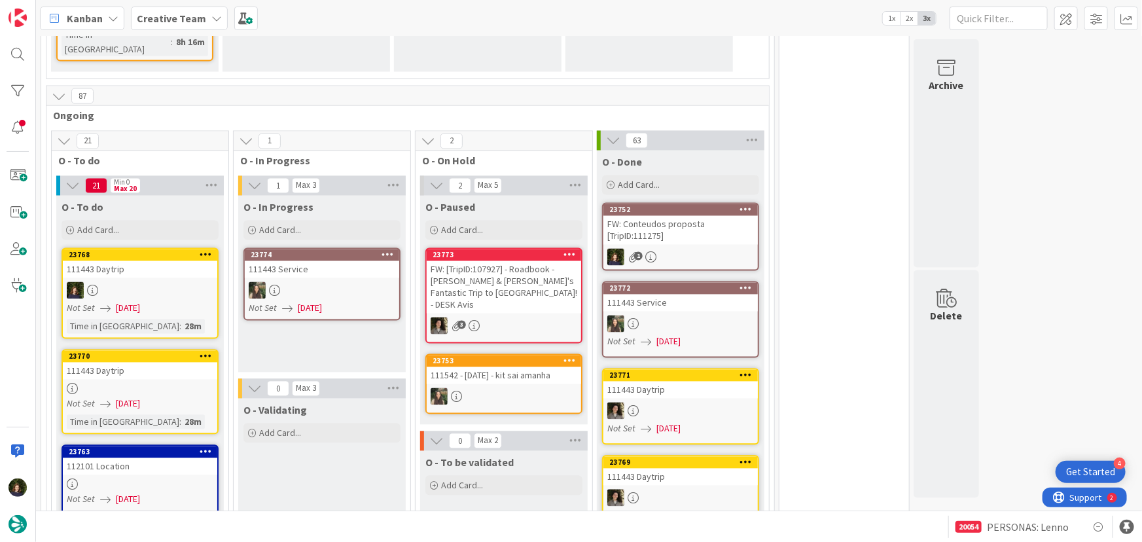
click at [155, 282] on div at bounding box center [140, 290] width 155 height 17
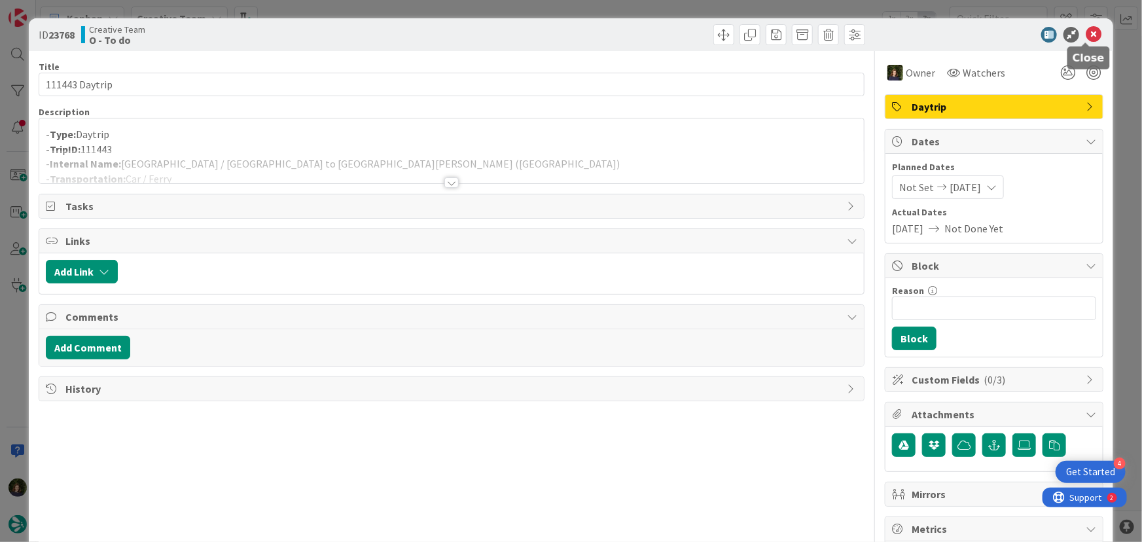
click at [1091, 33] on icon at bounding box center [1094, 35] width 16 height 16
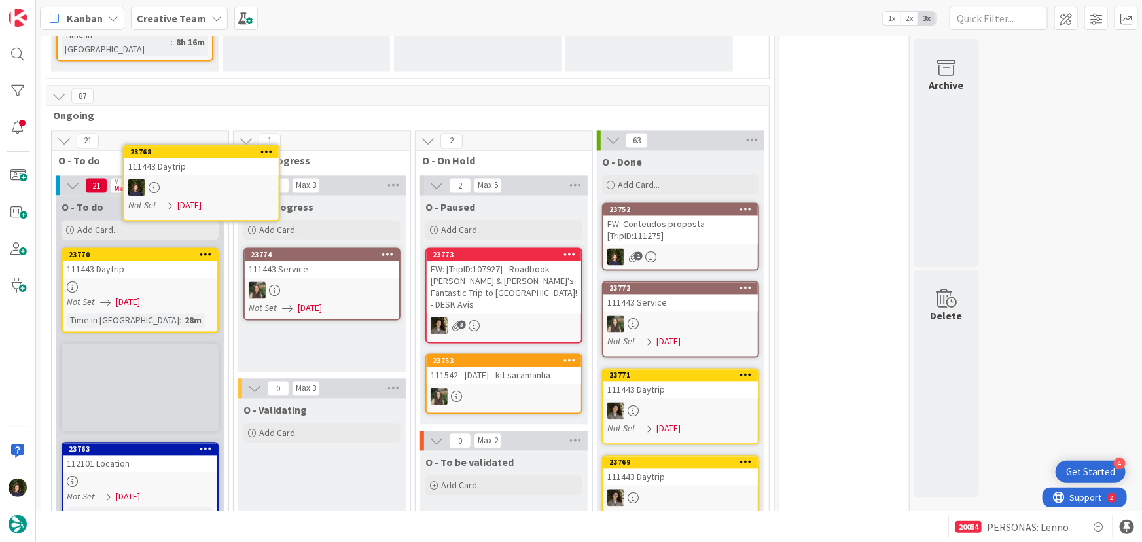
scroll to position [1178, 0]
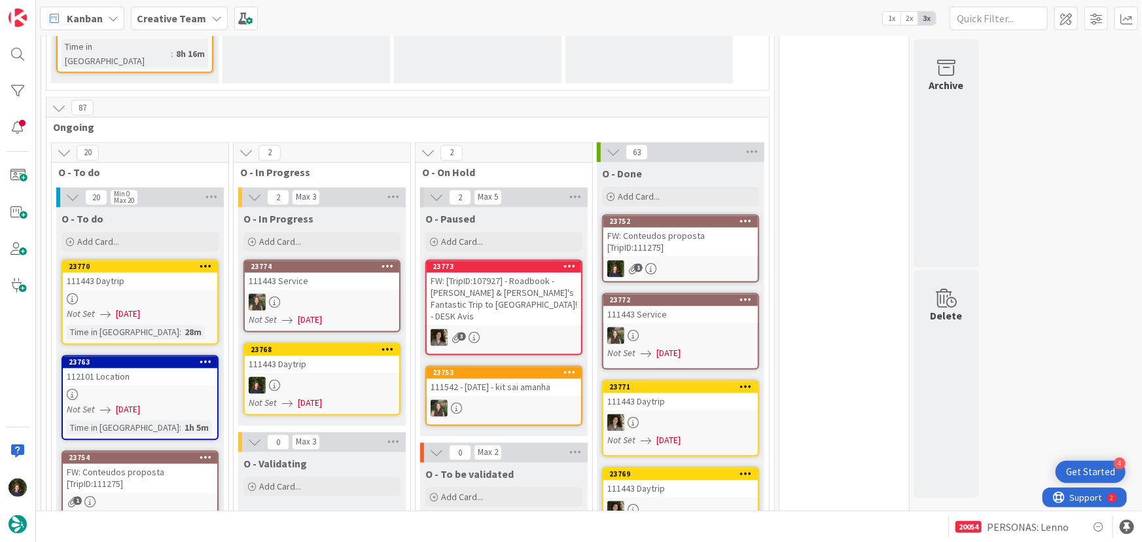
click at [342, 377] on div at bounding box center [322, 385] width 155 height 17
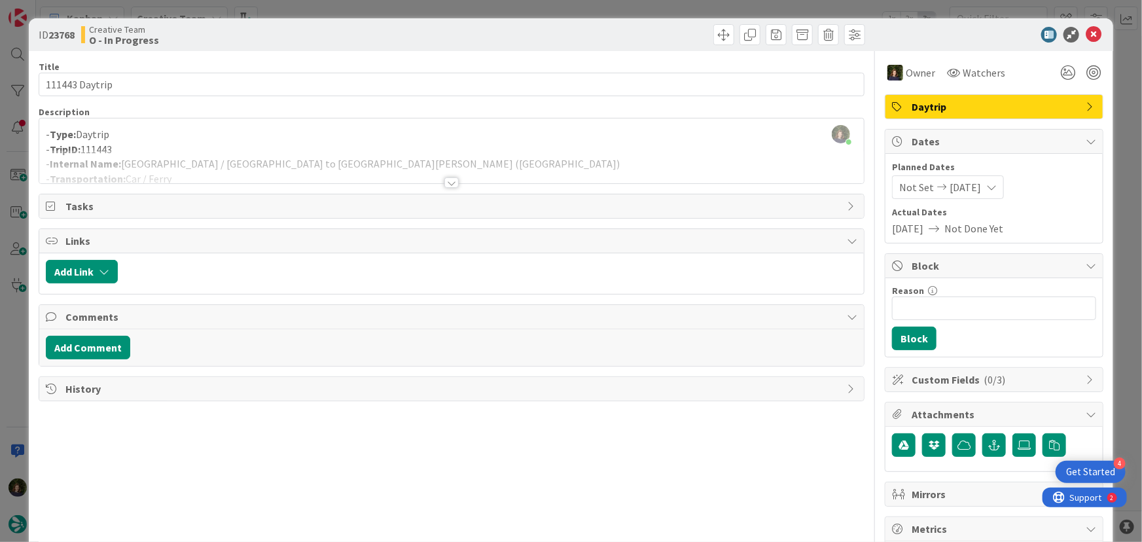
click at [446, 182] on div at bounding box center [452, 182] width 14 height 10
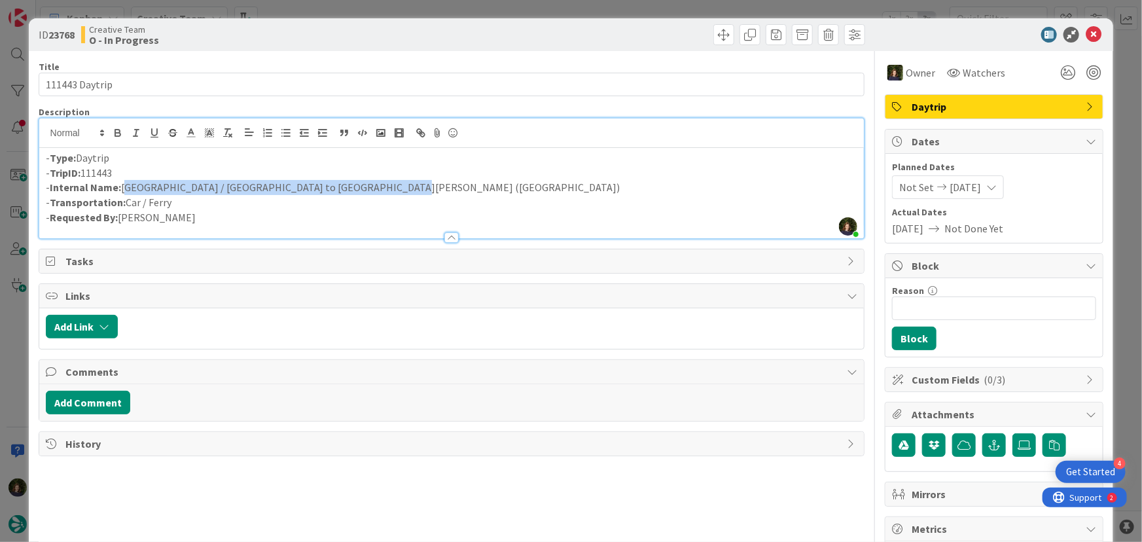
drag, startPoint x: 122, startPoint y: 189, endPoint x: 367, endPoint y: 186, distance: 245.5
click at [367, 186] on p "- Internal Name: [GEOGRAPHIC_DATA] / [GEOGRAPHIC_DATA] + Ferry to [GEOGRAPHIC_D…" at bounding box center [452, 187] width 812 height 15
copy p "[GEOGRAPHIC_DATA] / [GEOGRAPHIC_DATA] to [GEOGRAPHIC_DATA][PERSON_NAME] ([GEOGR…"
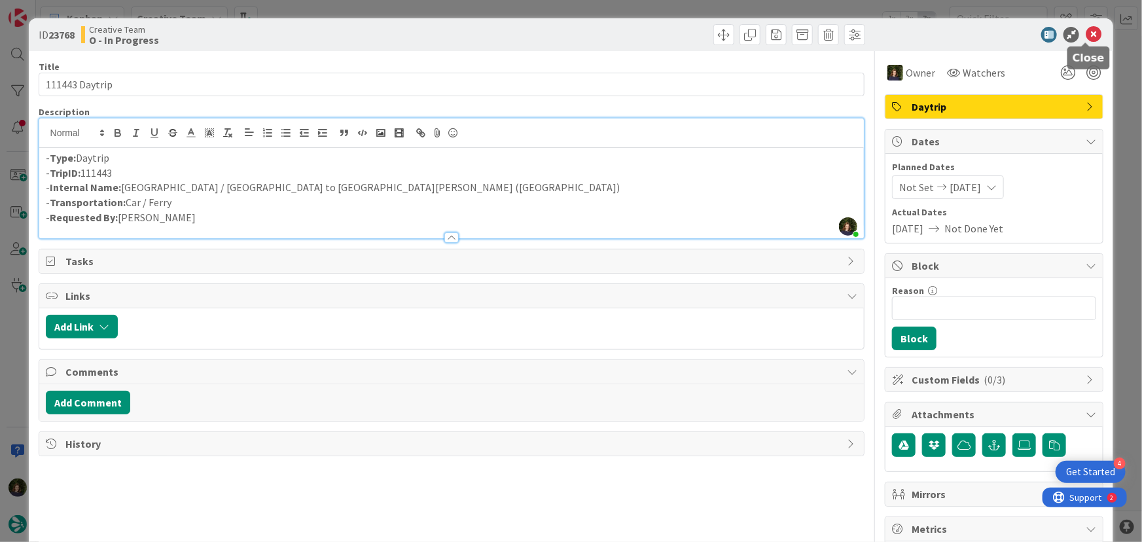
click at [1086, 38] on icon at bounding box center [1094, 35] width 16 height 16
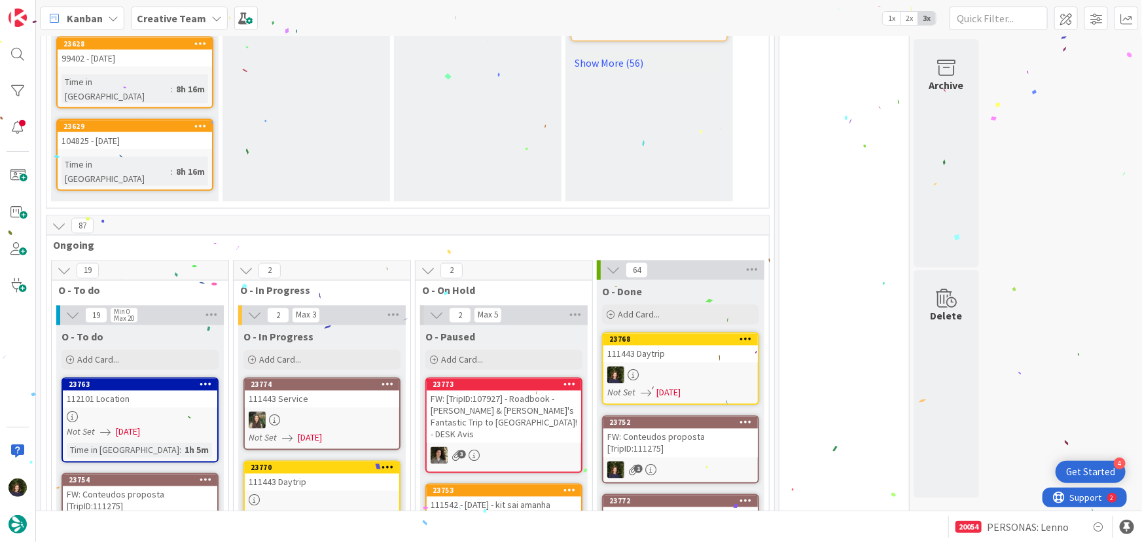
click at [299, 474] on div "111443 Daytrip" at bounding box center [322, 482] width 155 height 17
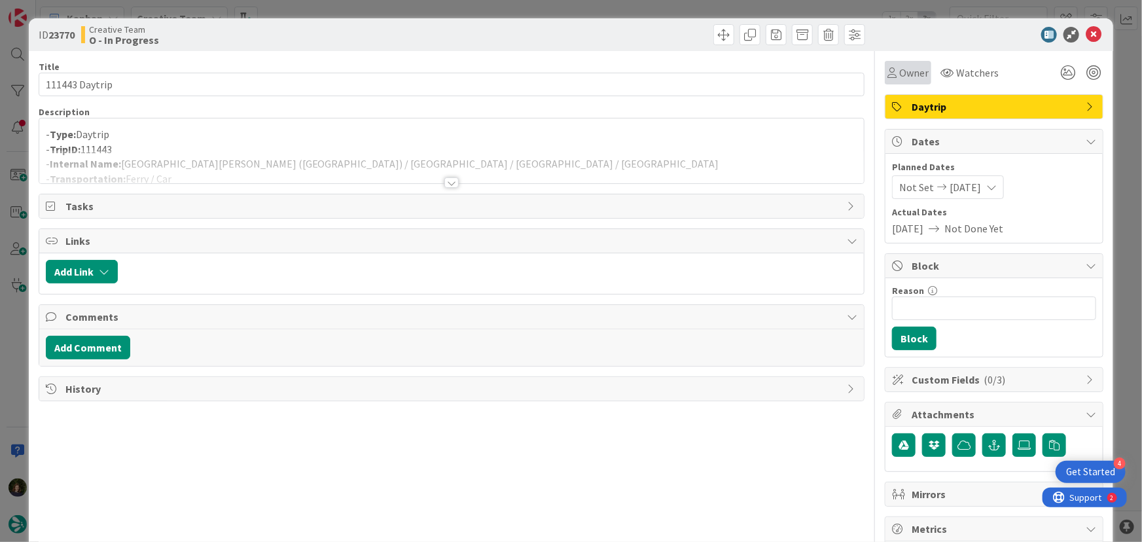
click at [911, 79] on span "Owner" at bounding box center [914, 73] width 29 height 16
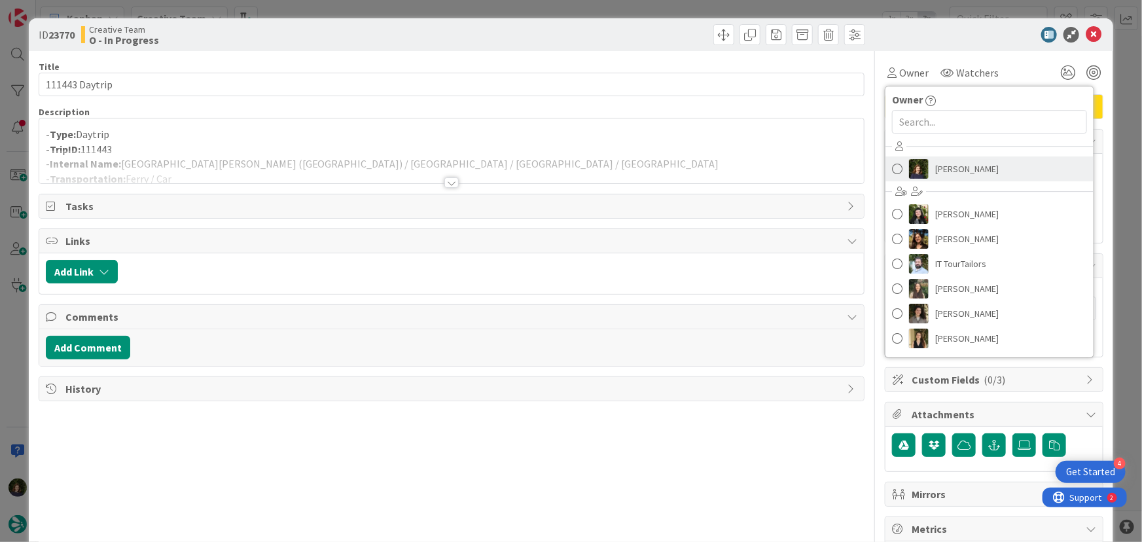
click at [952, 168] on span "[PERSON_NAME]" at bounding box center [968, 169] width 64 height 20
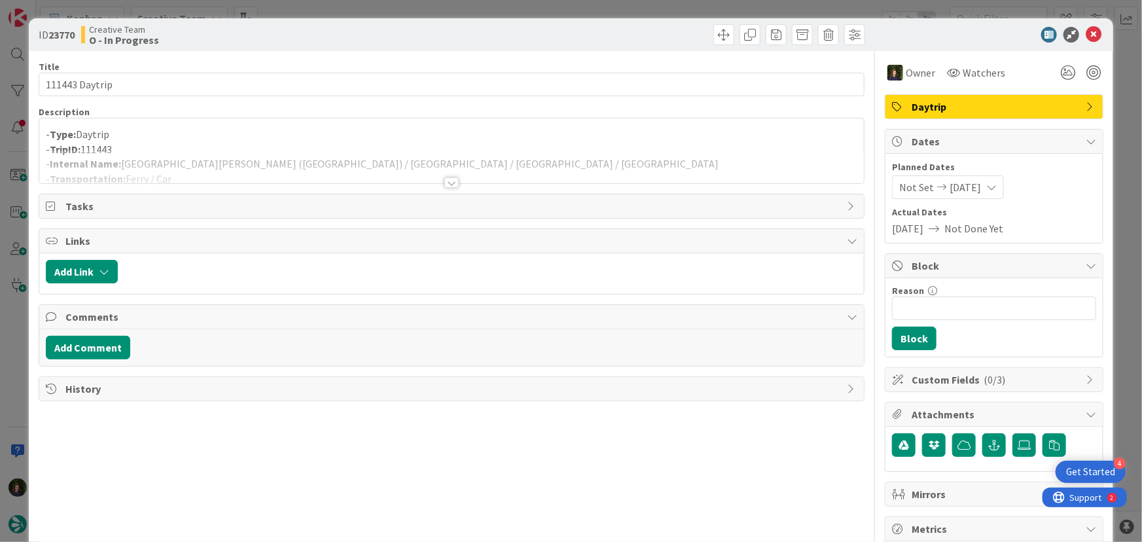
click at [445, 183] on div at bounding box center [452, 182] width 14 height 10
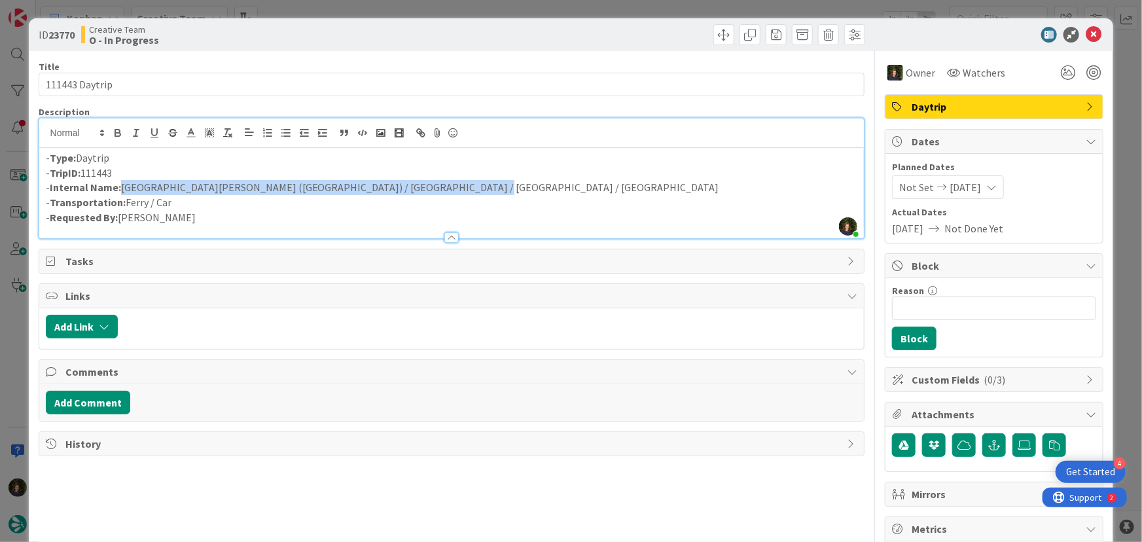
drag, startPoint x: 126, startPoint y: 187, endPoint x: 431, endPoint y: 187, distance: 305.1
click at [451, 187] on p "- Internal Name: [GEOGRAPHIC_DATA][PERSON_NAME] ([GEOGRAPHIC_DATA]) / [GEOGRAPH…" at bounding box center [452, 187] width 812 height 15
copy p "[GEOGRAPHIC_DATA][PERSON_NAME] ([GEOGRAPHIC_DATA]) / [GEOGRAPHIC_DATA] / [GEOGR…"
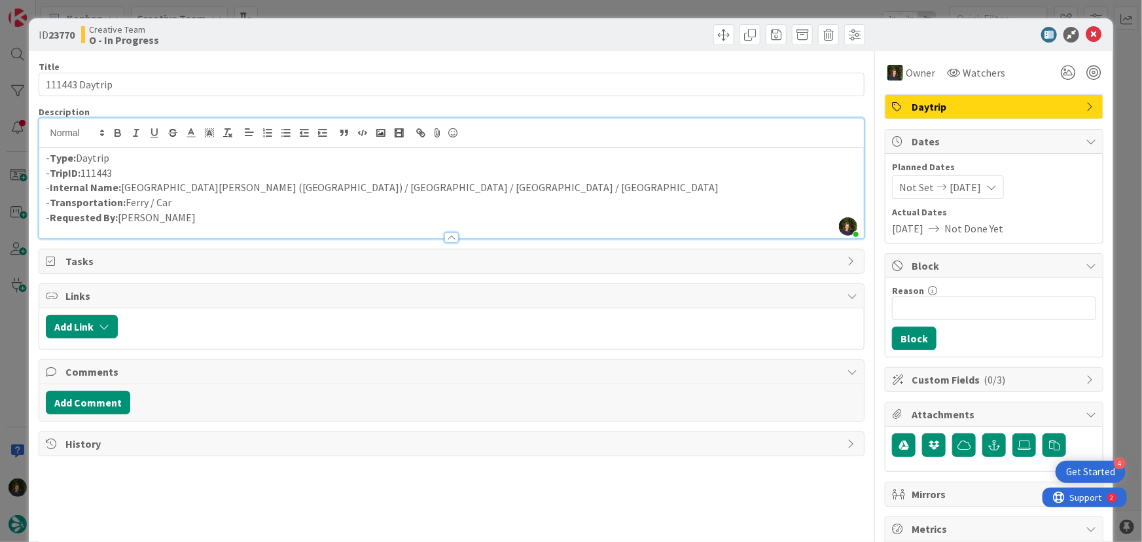
drag, startPoint x: 135, startPoint y: 181, endPoint x: 50, endPoint y: 174, distance: 84.7
click at [50, 174] on div "- Type: Daytrip - TripID: 111443 - Internal Name: [GEOGRAPHIC_DATA][PERSON_NAME…" at bounding box center [452, 193] width 826 height 90
drag, startPoint x: 50, startPoint y: 174, endPoint x: 124, endPoint y: 173, distance: 73.3
click at [124, 173] on p "- TripID: 111443" at bounding box center [452, 173] width 812 height 15
copy p "TripID: 111443"
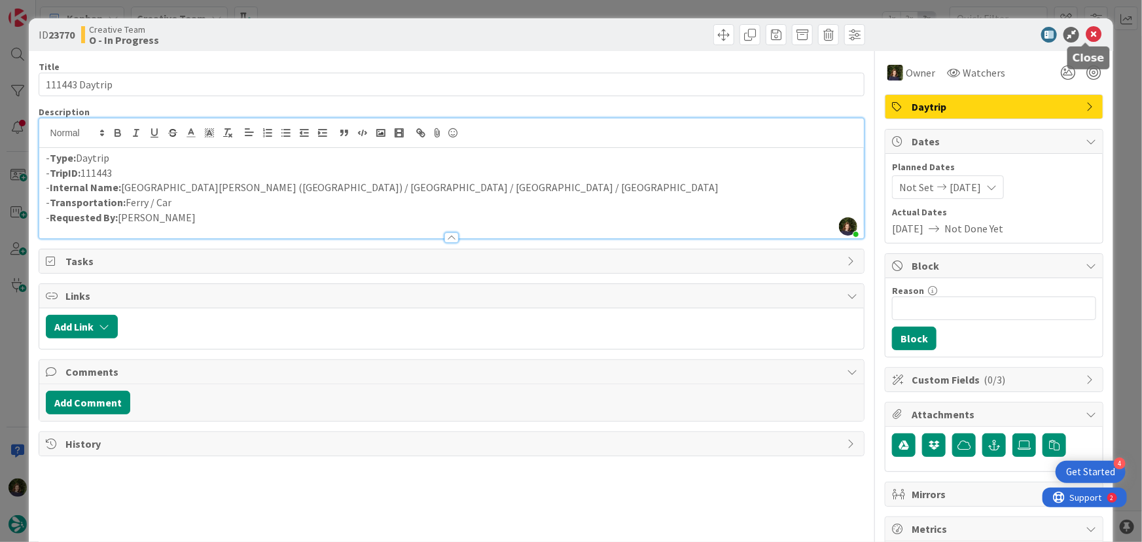
drag, startPoint x: 1088, startPoint y: 38, endPoint x: 982, endPoint y: 111, distance: 128.9
click at [1088, 37] on icon at bounding box center [1094, 35] width 16 height 16
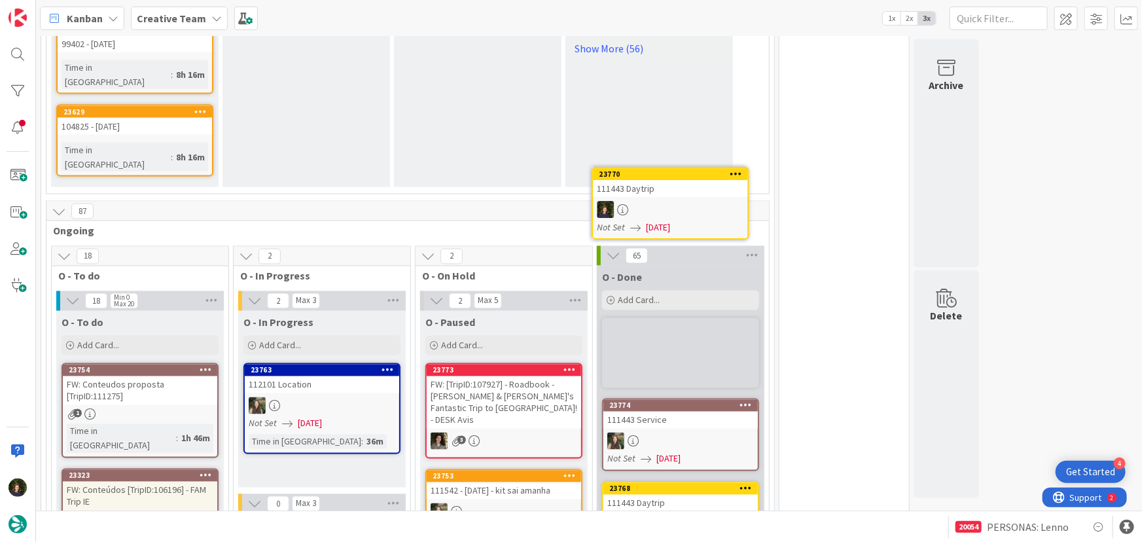
scroll to position [1071, 0]
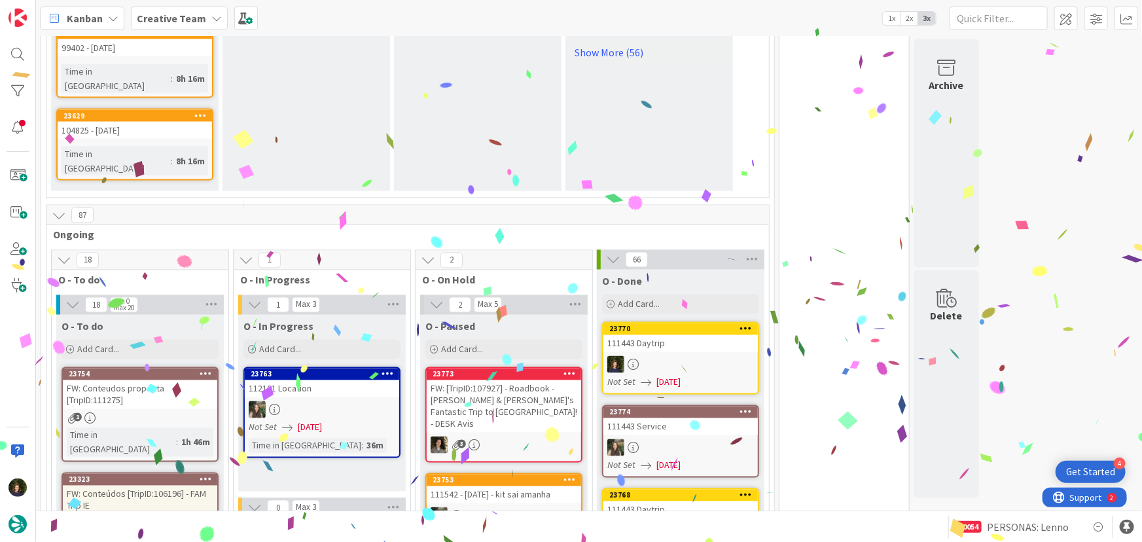
click at [135, 486] on div "FW: Conteúdos [TripID:106196] - FAM Trip IE" at bounding box center [140, 500] width 155 height 29
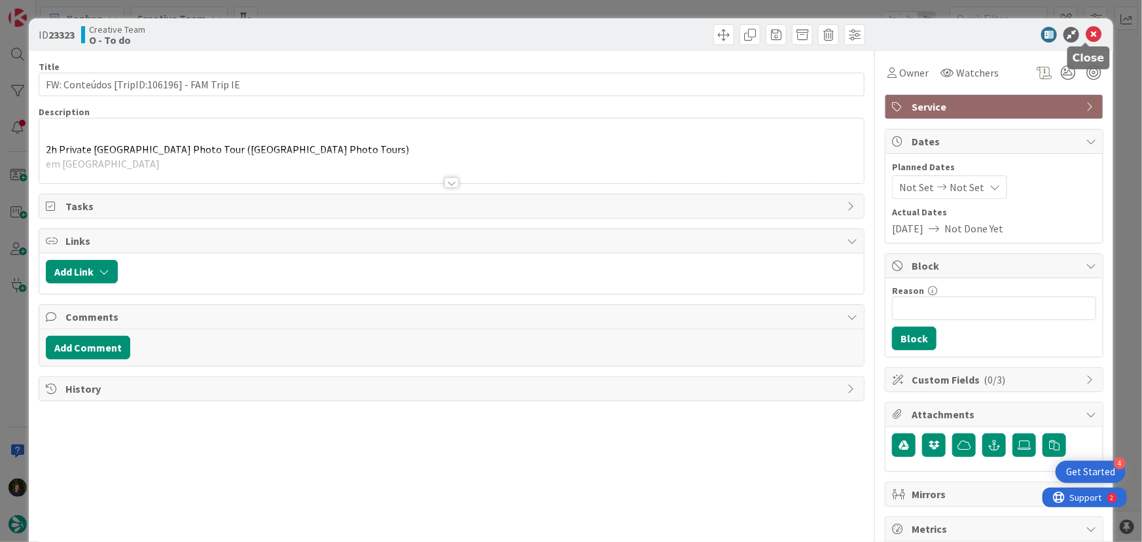
click at [1086, 35] on icon at bounding box center [1094, 35] width 16 height 16
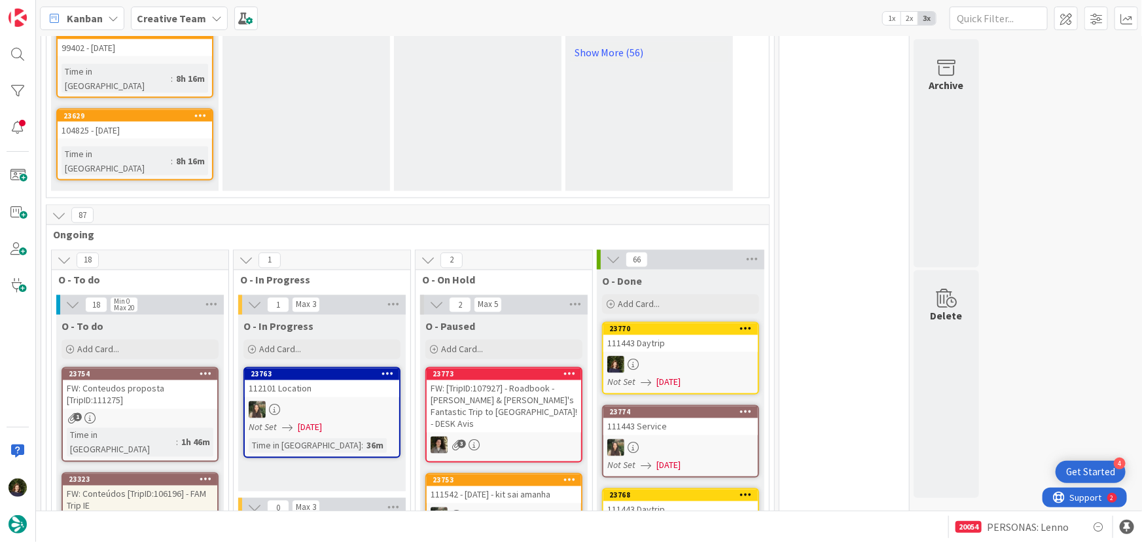
click at [156, 380] on div "FW: Conteudos proposta [TripID:111275]" at bounding box center [140, 394] width 155 height 29
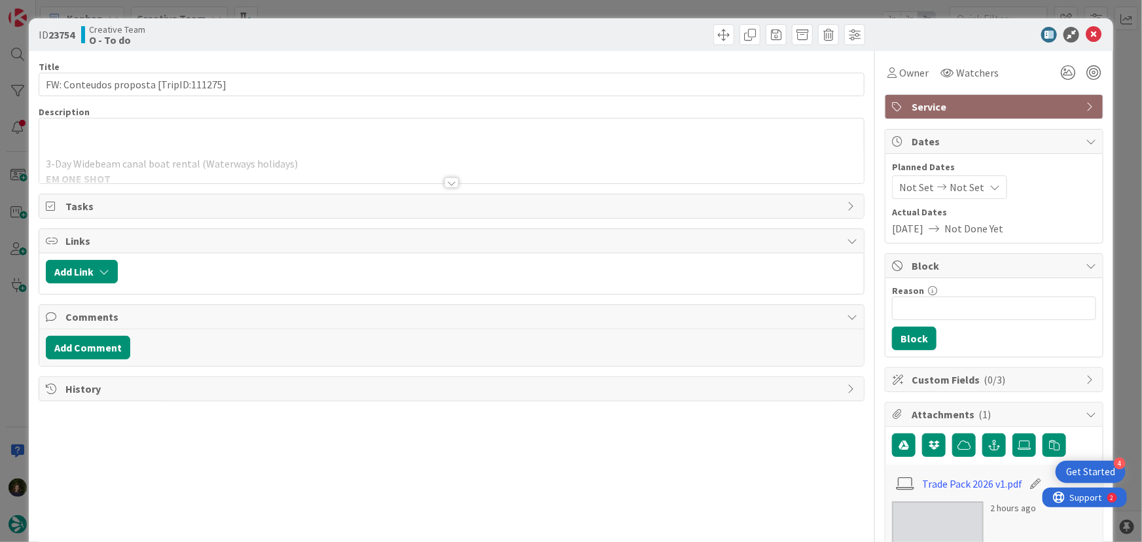
click at [450, 179] on div at bounding box center [452, 182] width 14 height 10
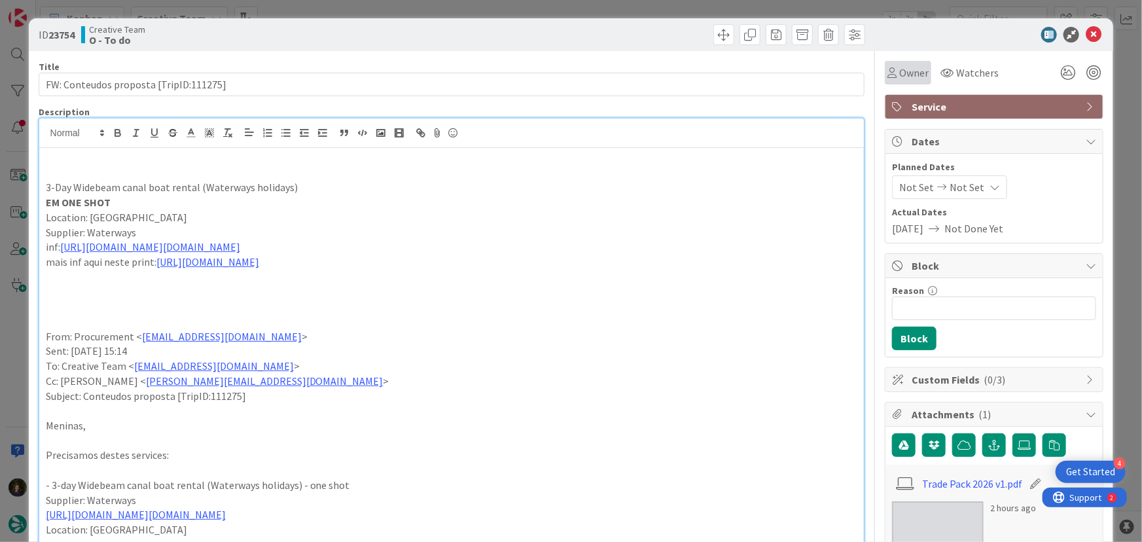
click at [900, 72] on span "Owner" at bounding box center [914, 73] width 29 height 16
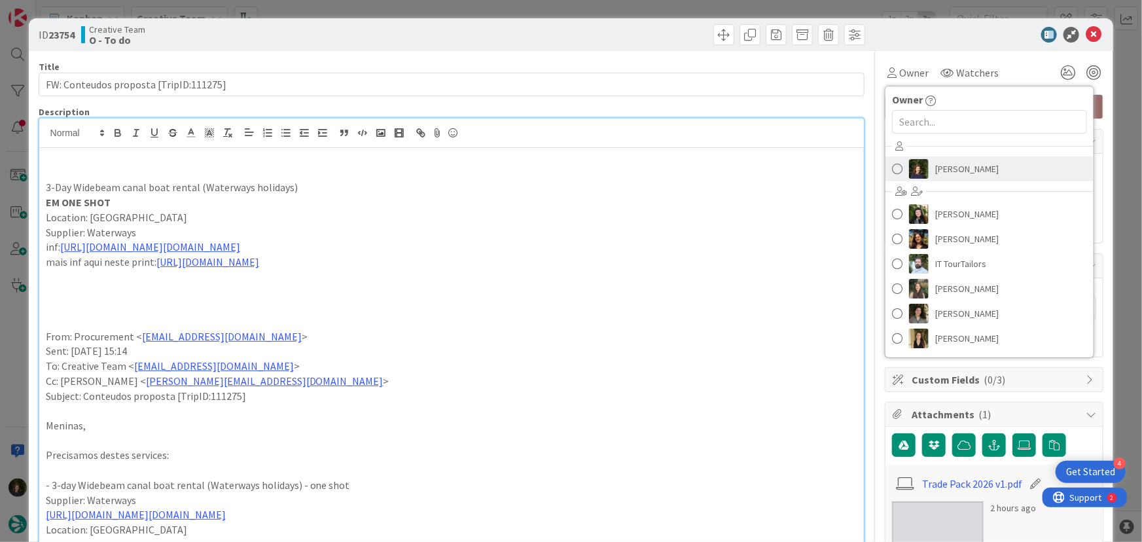
click at [948, 169] on span "[PERSON_NAME]" at bounding box center [968, 169] width 64 height 20
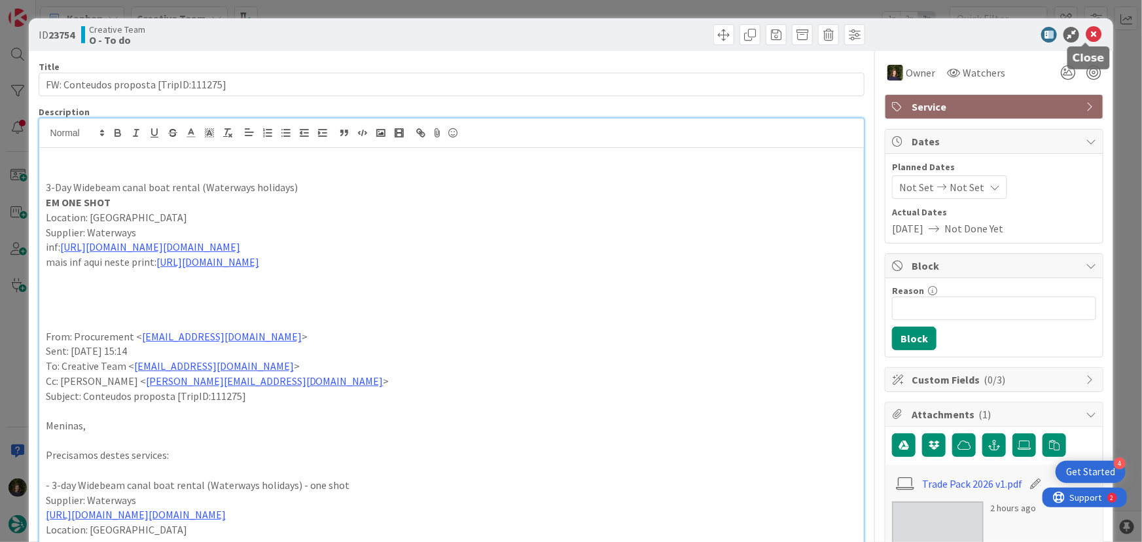
click at [1087, 31] on icon at bounding box center [1094, 35] width 16 height 16
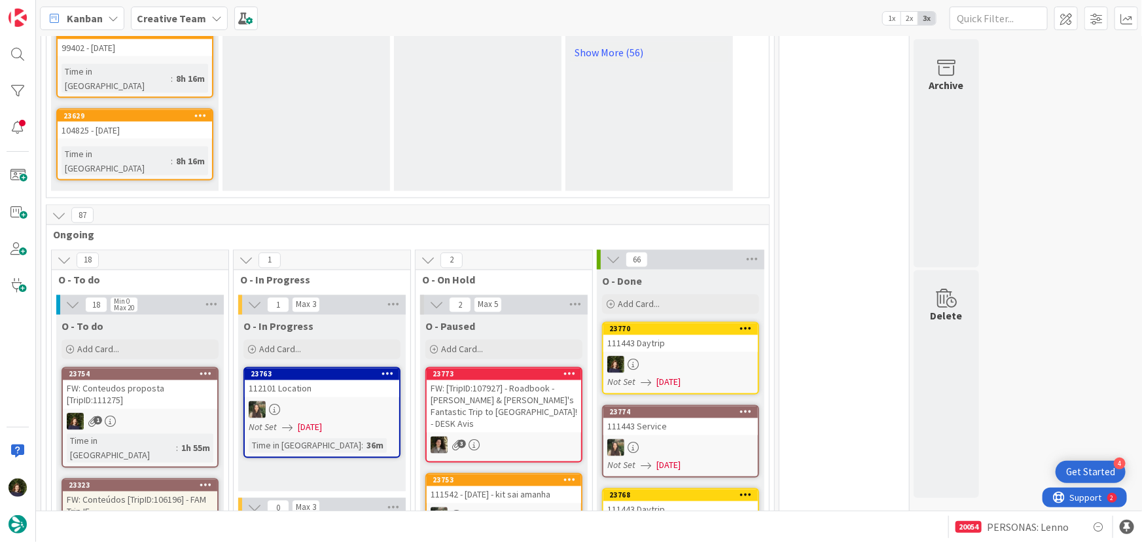
click at [163, 492] on div "FW: Conteúdos [TripID:106196] - FAM Trip IE" at bounding box center [140, 506] width 155 height 29
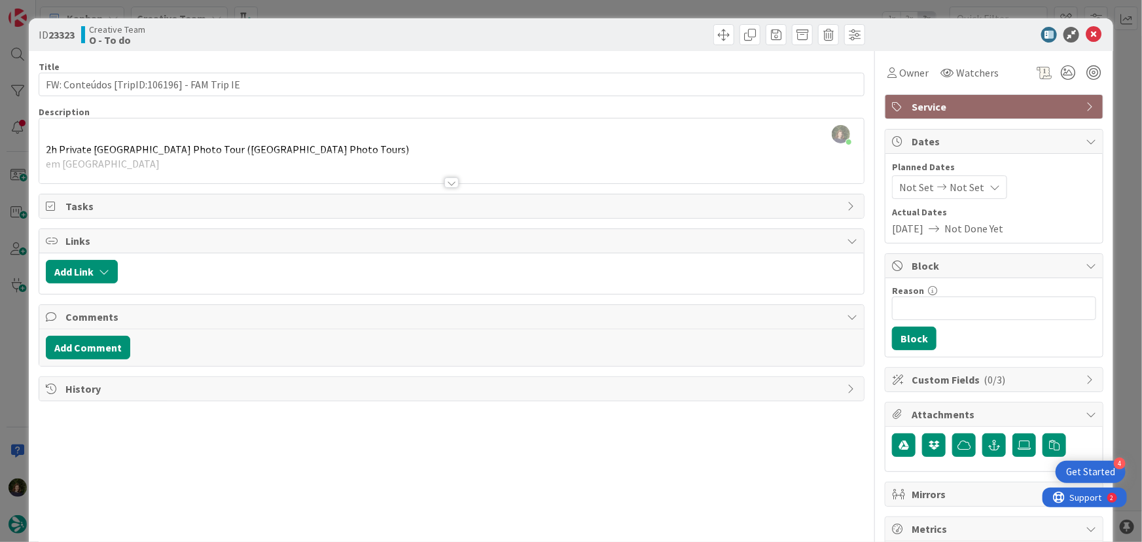
click at [447, 177] on div at bounding box center [452, 182] width 14 height 10
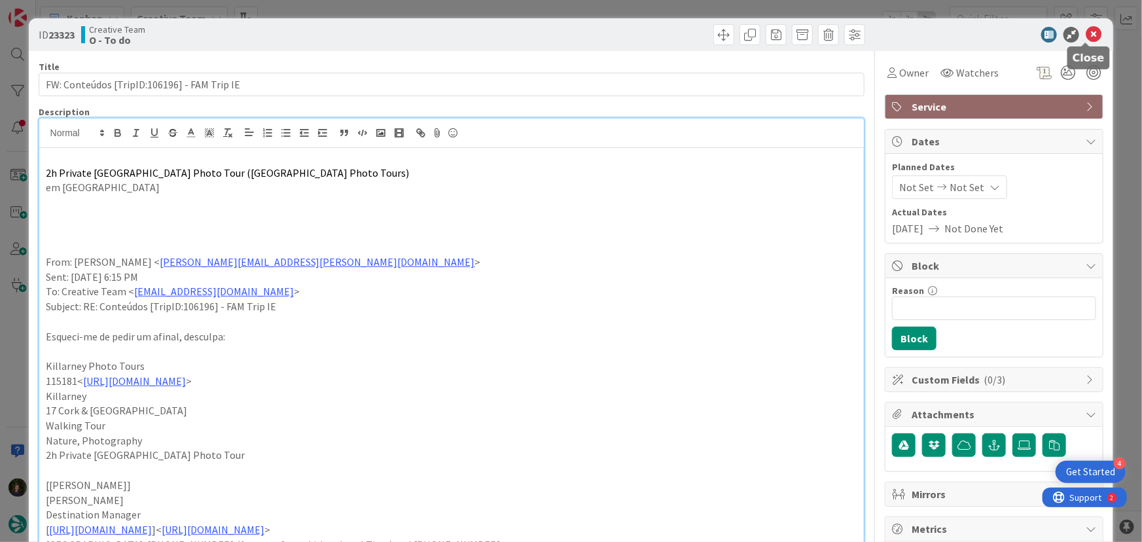
click at [1089, 39] on icon at bounding box center [1094, 35] width 16 height 16
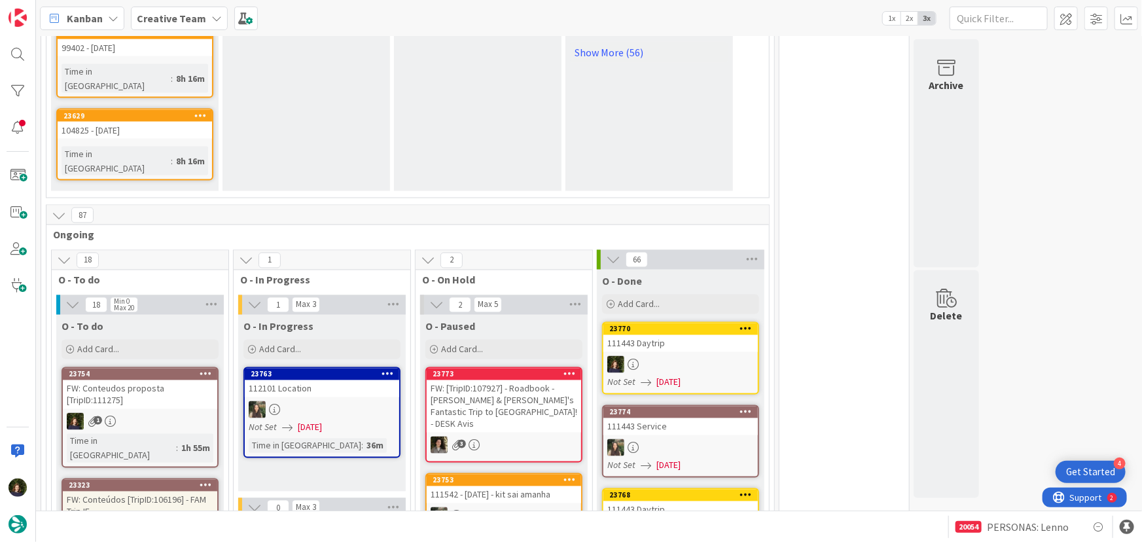
click at [190, 12] on b "Creative Team" at bounding box center [171, 18] width 69 height 13
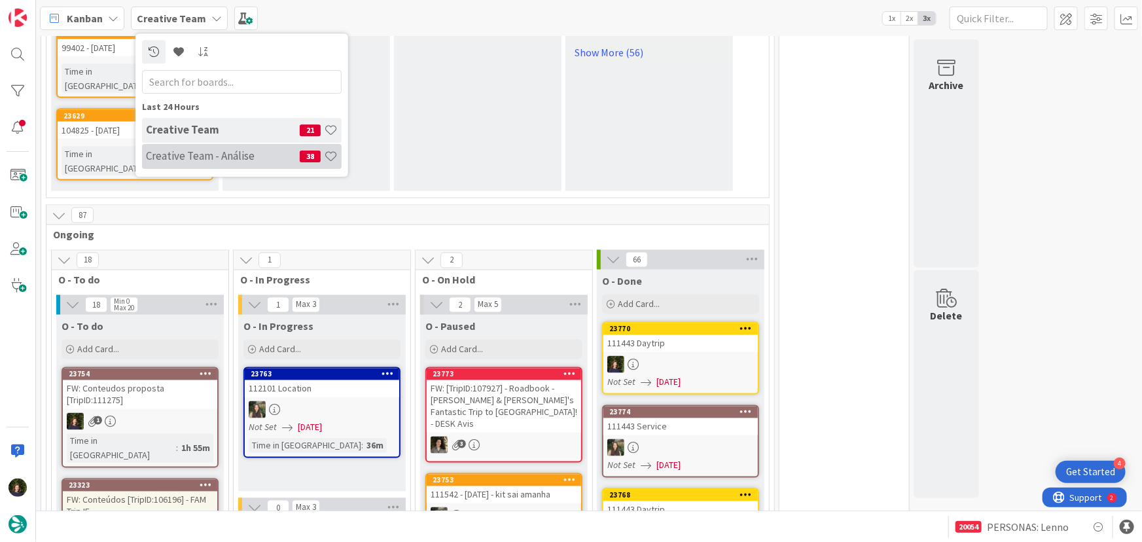
click at [192, 158] on h4 "Creative Team - Análise" at bounding box center [223, 155] width 154 height 13
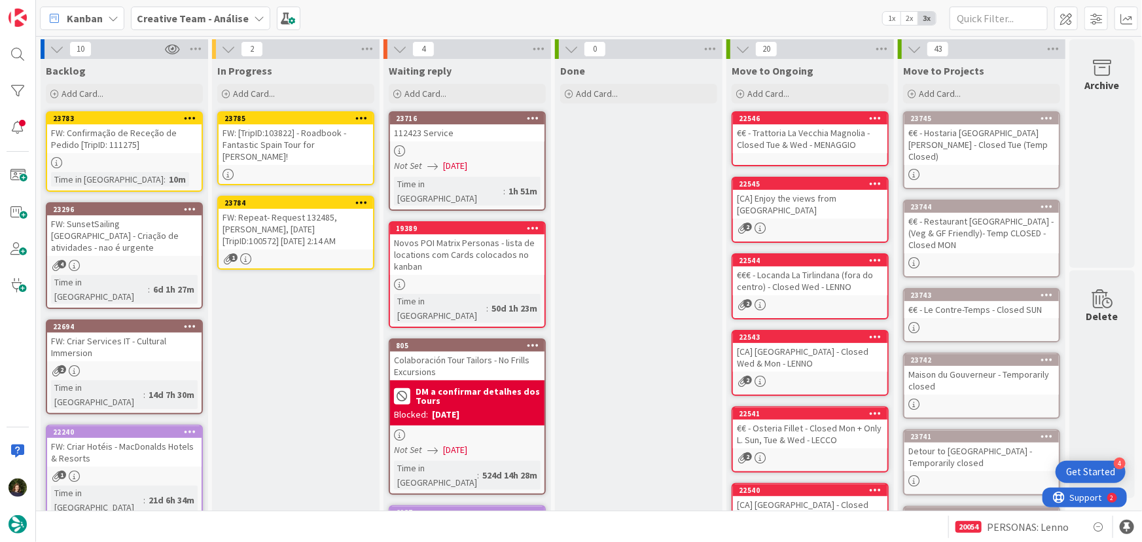
click at [314, 253] on div "1" at bounding box center [296, 258] width 155 height 11
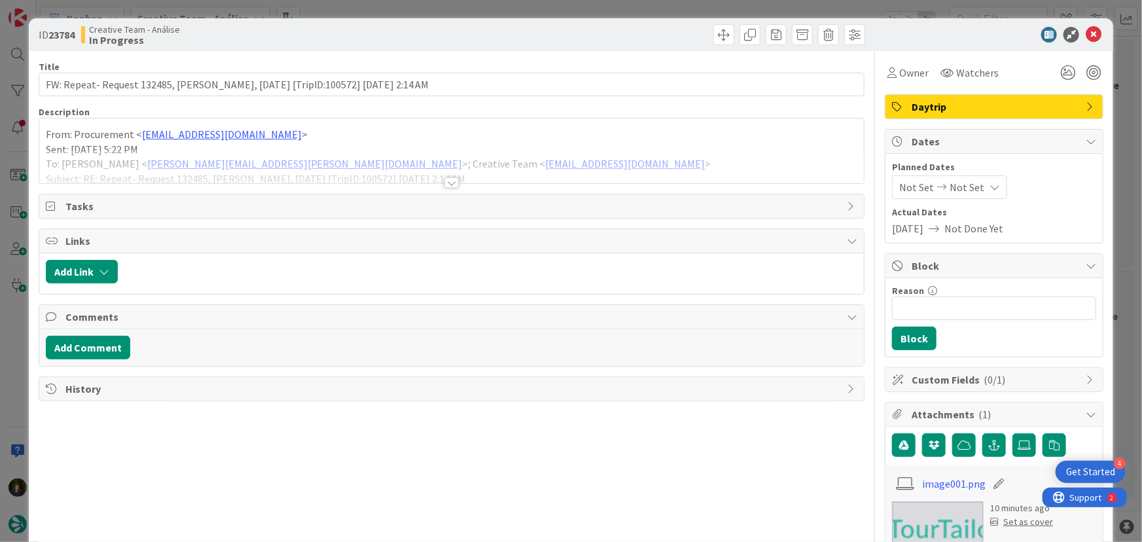
click at [448, 183] on div at bounding box center [452, 182] width 14 height 10
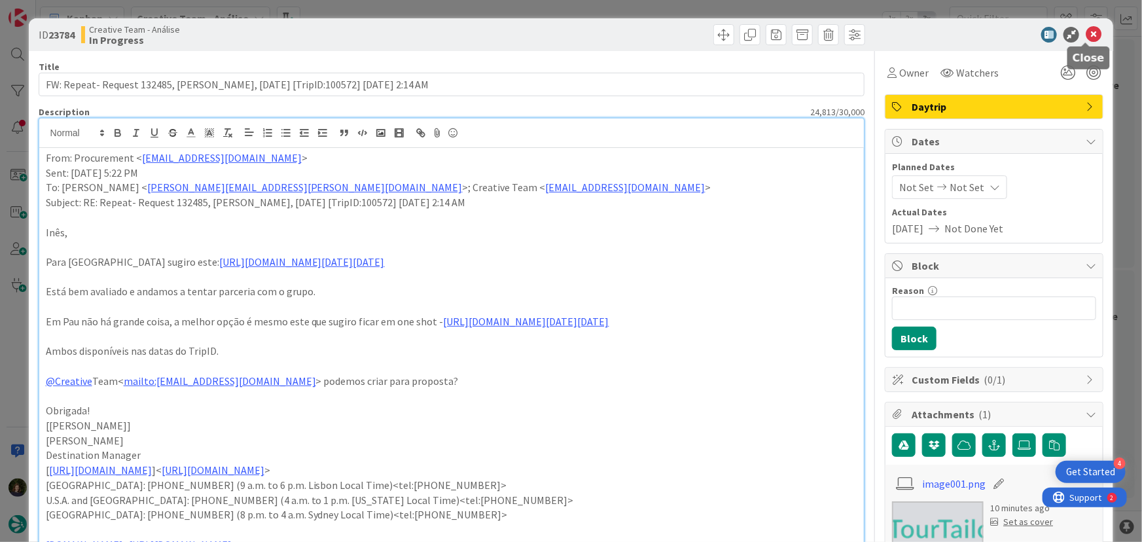
click at [1086, 36] on icon at bounding box center [1094, 35] width 16 height 16
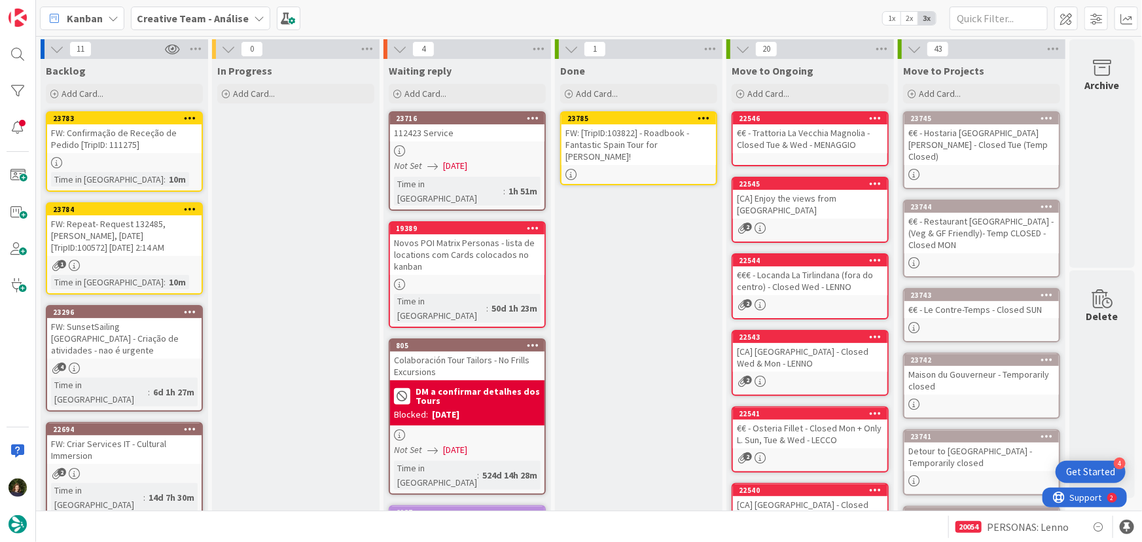
click at [708, 118] on icon at bounding box center [705, 117] width 12 height 9
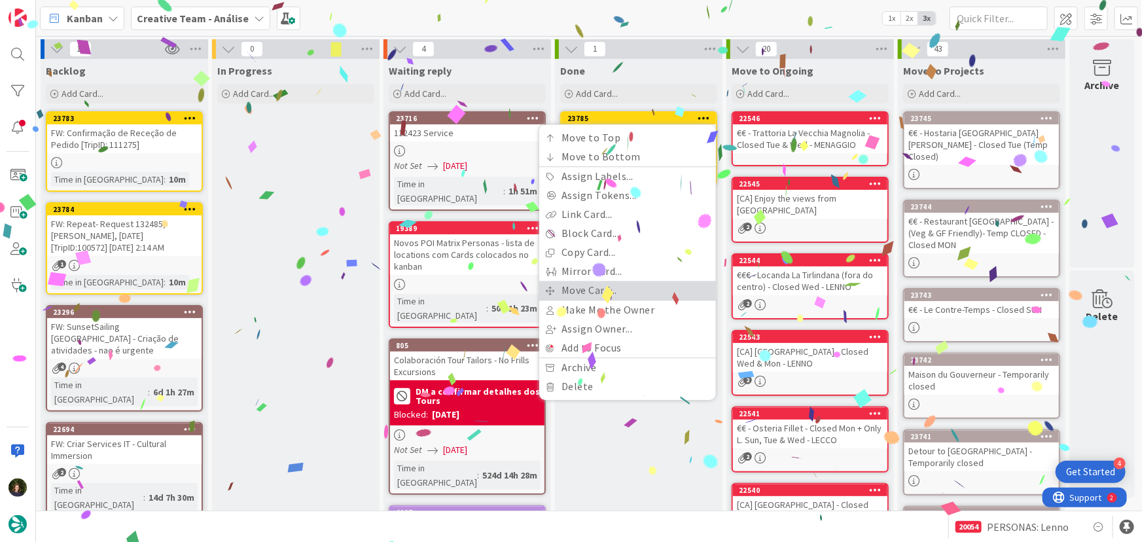
click at [661, 287] on link "Move Card..." at bounding box center [627, 290] width 177 height 19
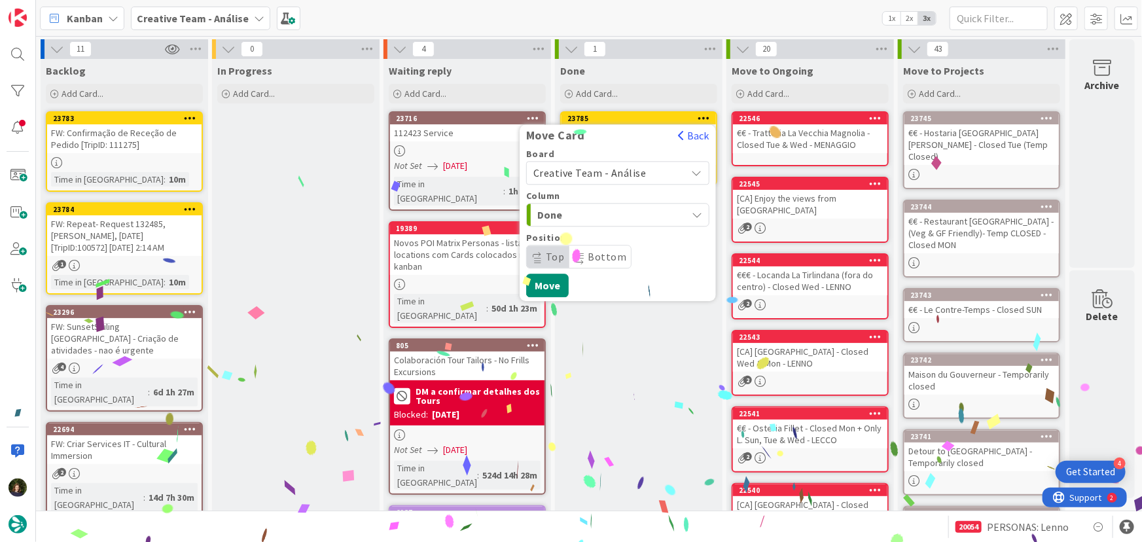
click at [615, 168] on span "Creative Team - Análise" at bounding box center [590, 172] width 113 height 13
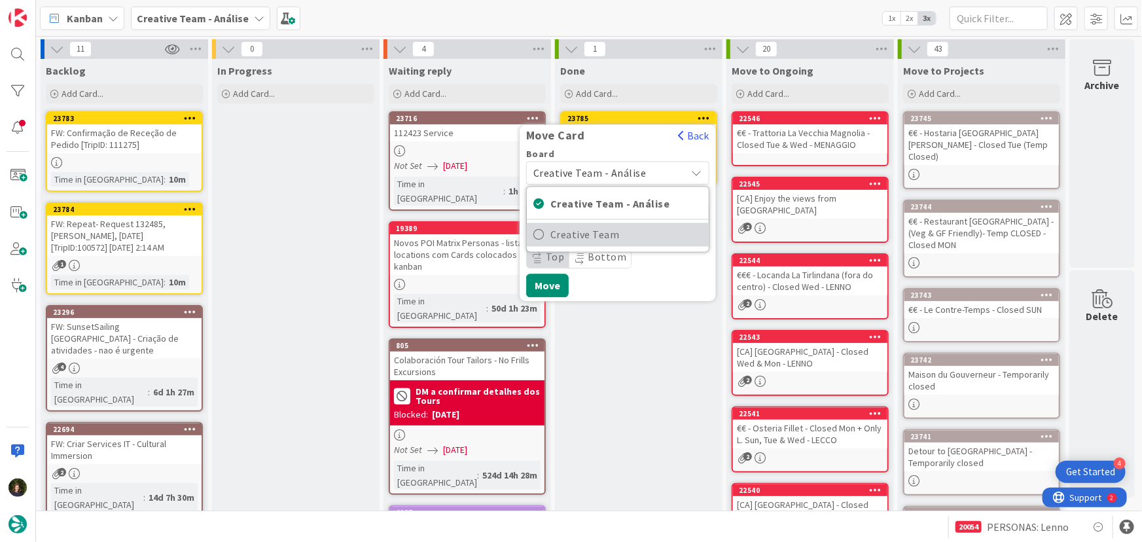
click at [641, 227] on span "Creative Team" at bounding box center [627, 235] width 152 height 20
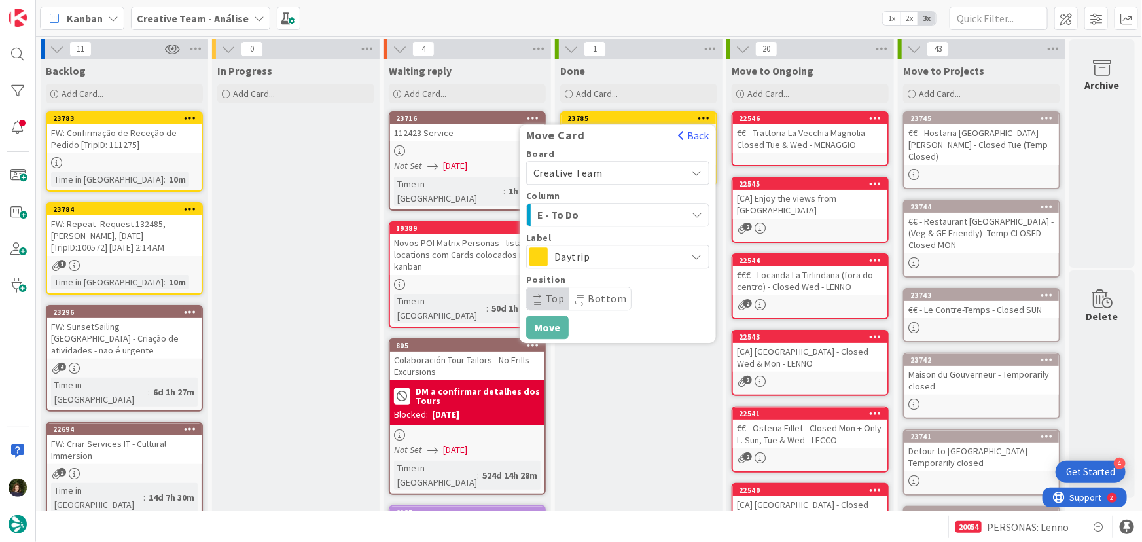
click at [644, 210] on div "E - To Do" at bounding box center [610, 214] width 153 height 21
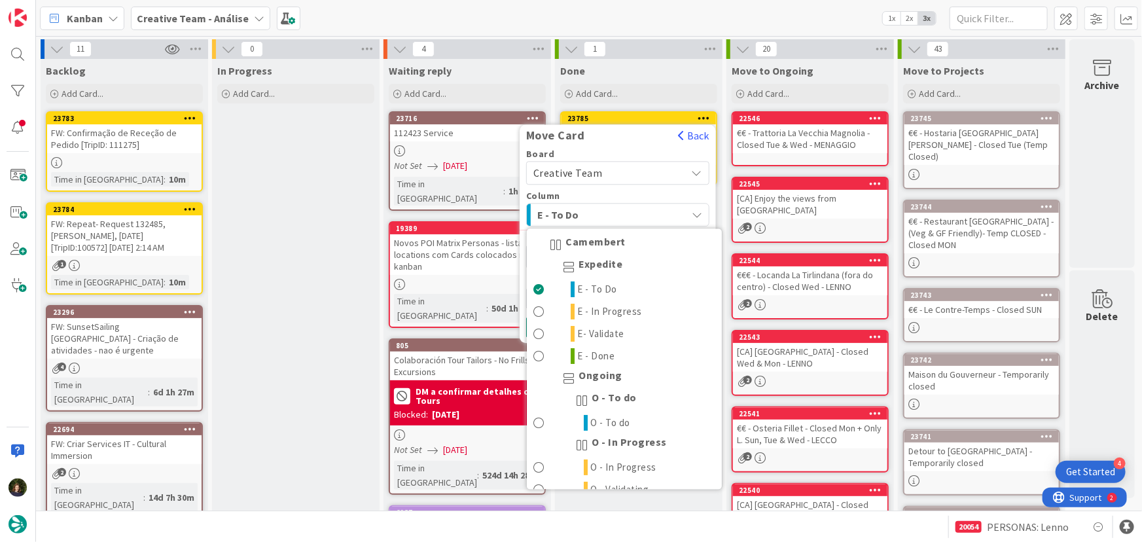
click at [632, 215] on span "E - To Do" at bounding box center [587, 214] width 98 height 17
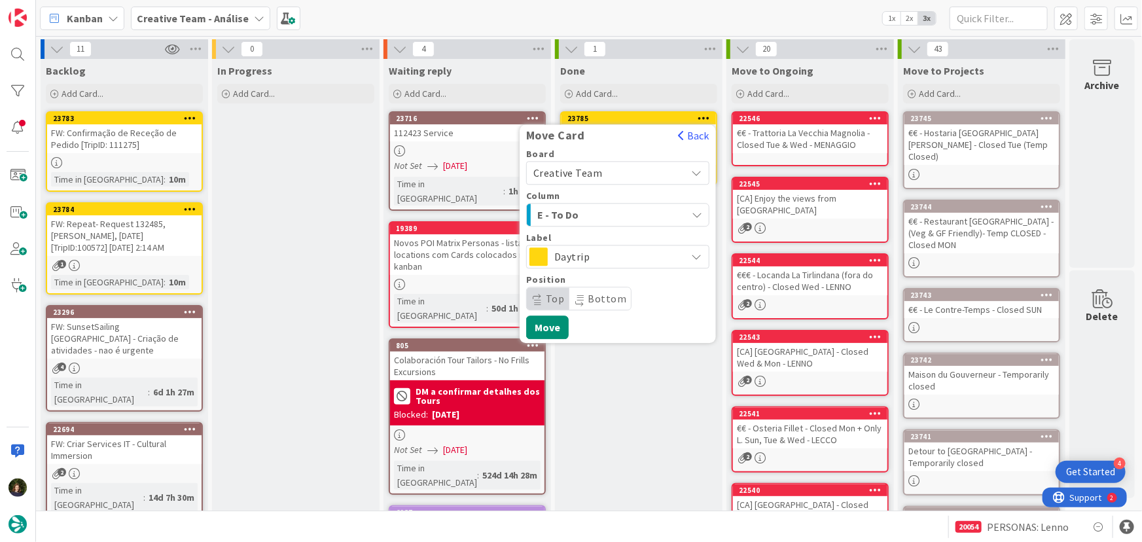
click at [648, 261] on span "Daytrip" at bounding box center [618, 256] width 126 height 18
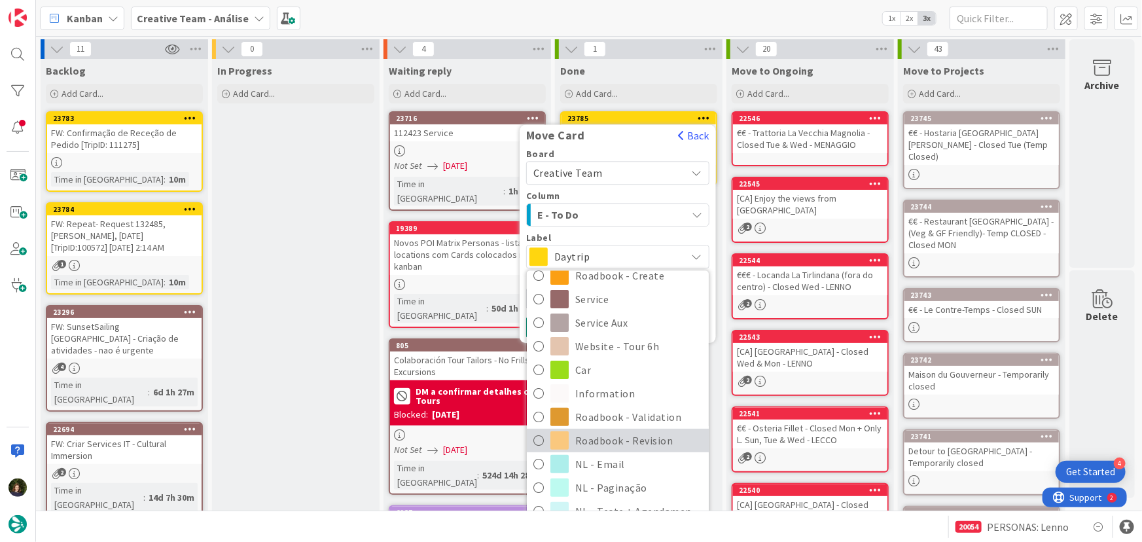
scroll to position [178, 0]
click at [643, 441] on span "Roadbook - Revision" at bounding box center [638, 440] width 127 height 20
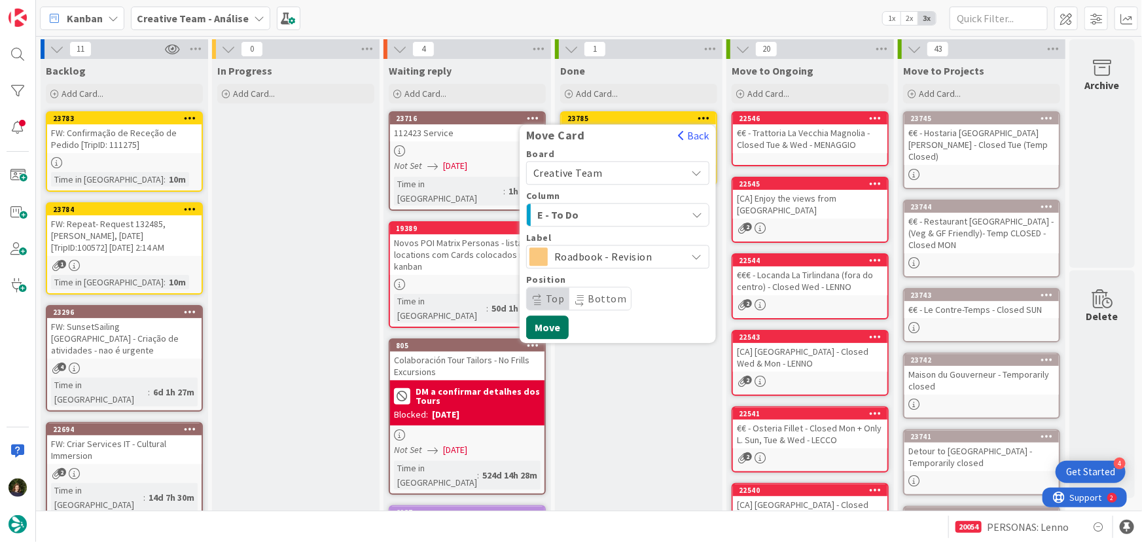
click at [554, 330] on button "Move" at bounding box center [547, 328] width 43 height 24
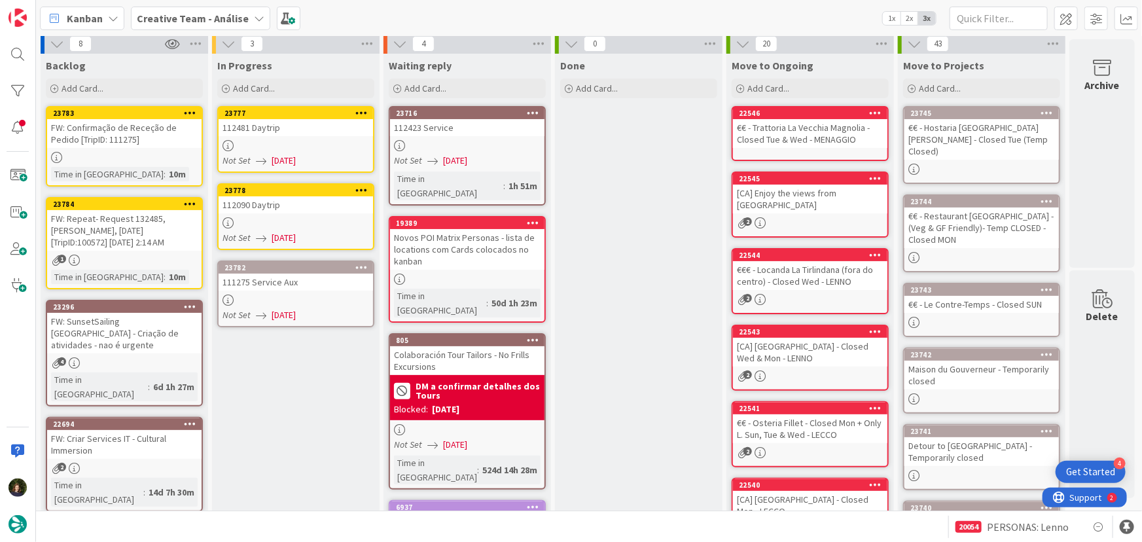
scroll to position [0, 0]
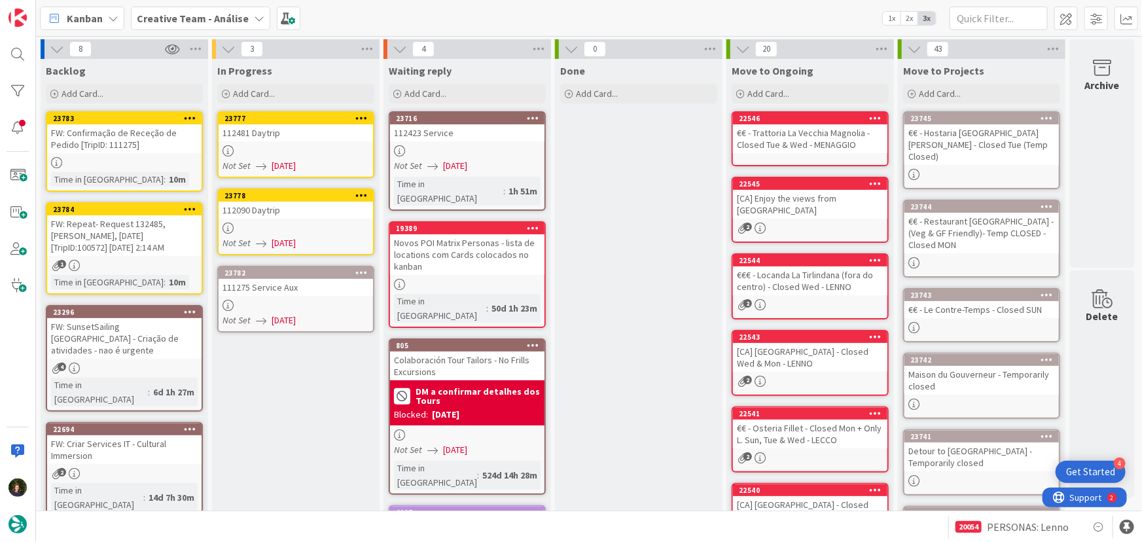
click at [124, 262] on div "1" at bounding box center [124, 265] width 155 height 11
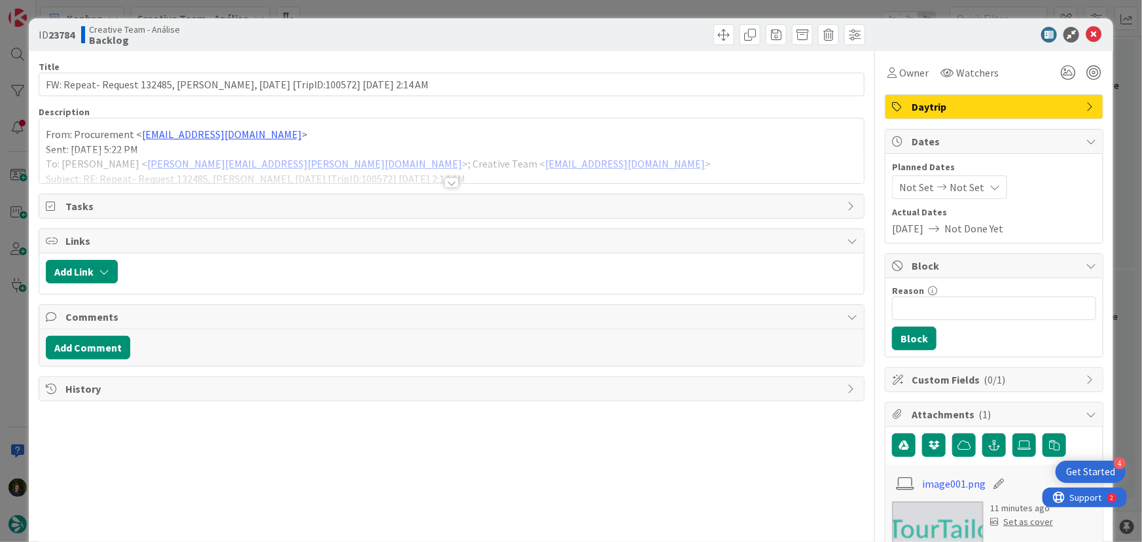
click at [445, 185] on div at bounding box center [452, 182] width 14 height 10
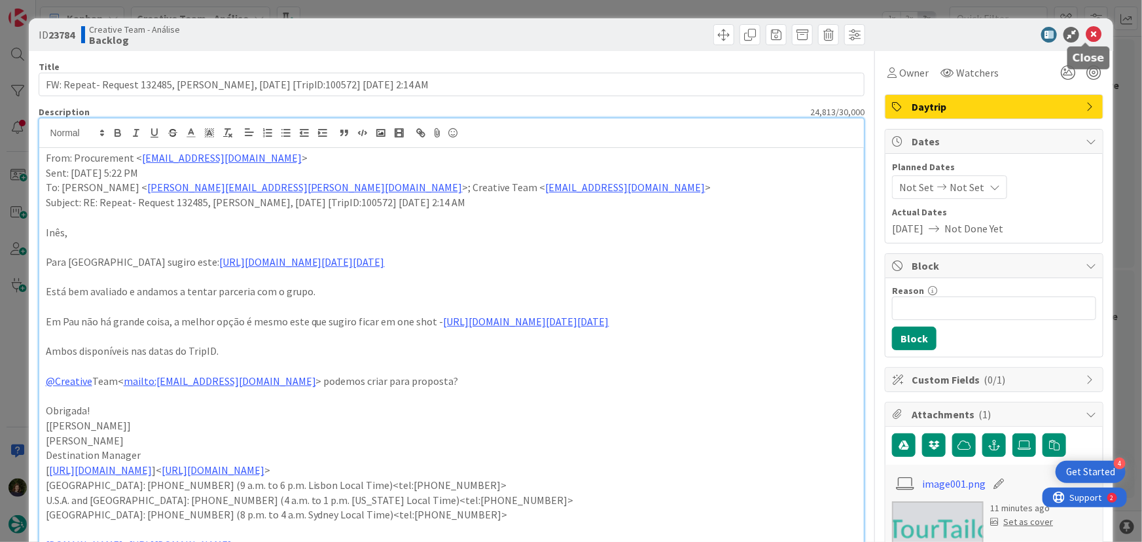
click at [1086, 36] on icon at bounding box center [1094, 35] width 16 height 16
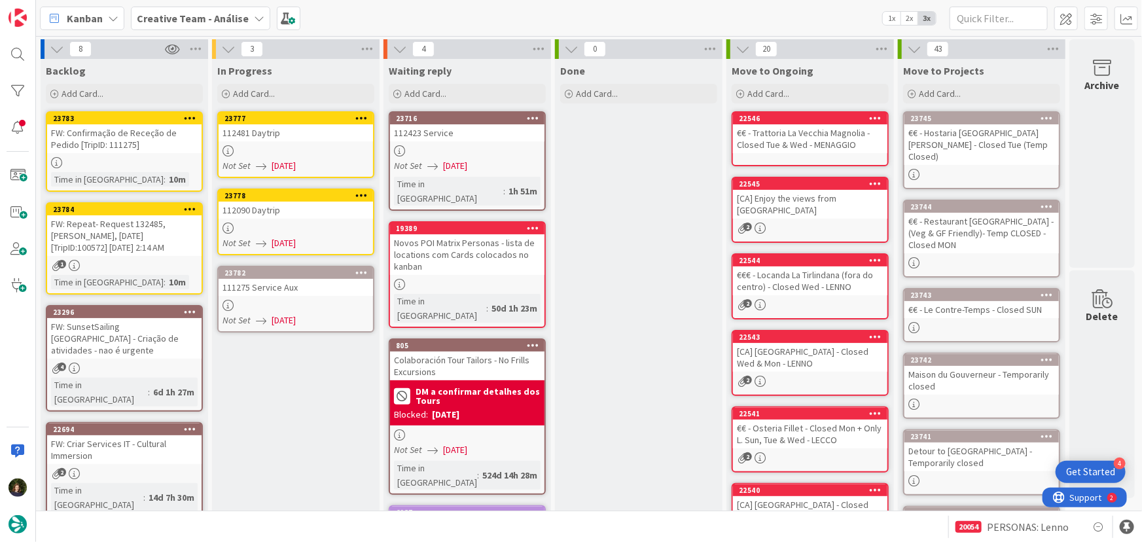
click at [171, 145] on div "FW: Confirmação de Receção de Pedido [TripID: 111275]" at bounding box center [124, 138] width 155 height 29
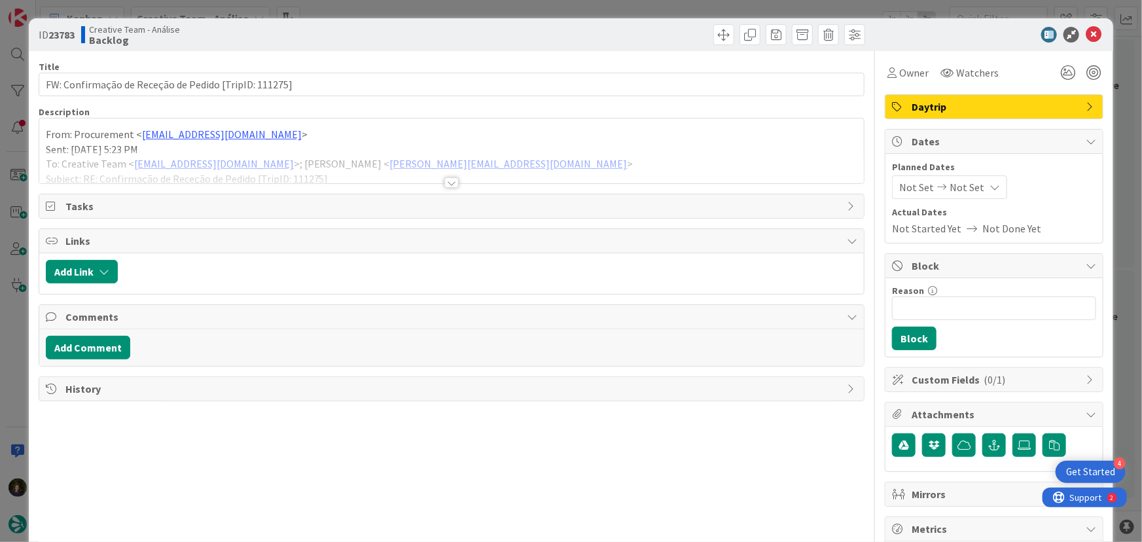
click at [445, 183] on div at bounding box center [452, 182] width 14 height 10
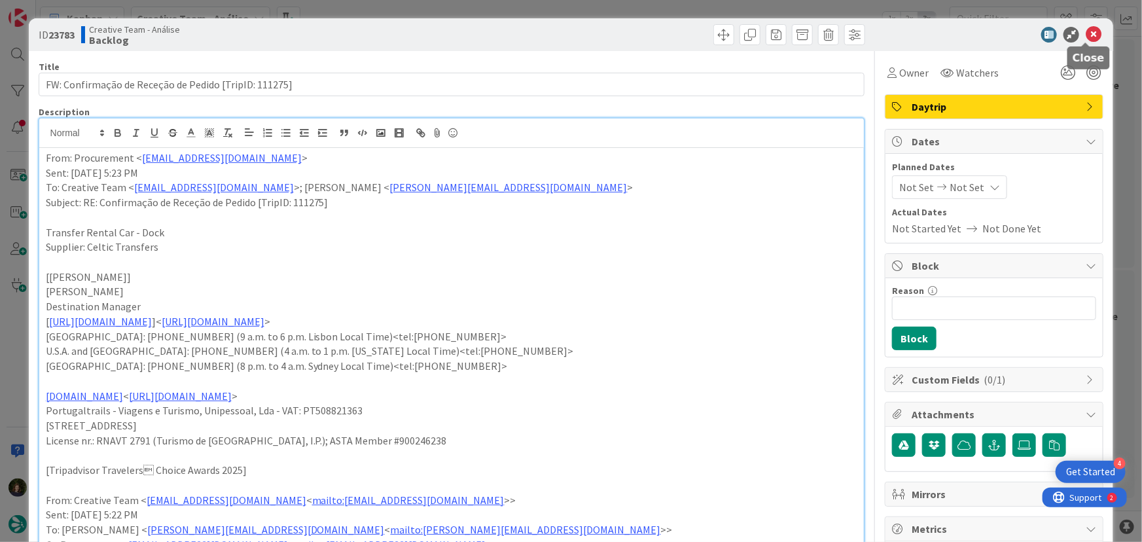
click at [1088, 34] on icon at bounding box center [1094, 35] width 16 height 16
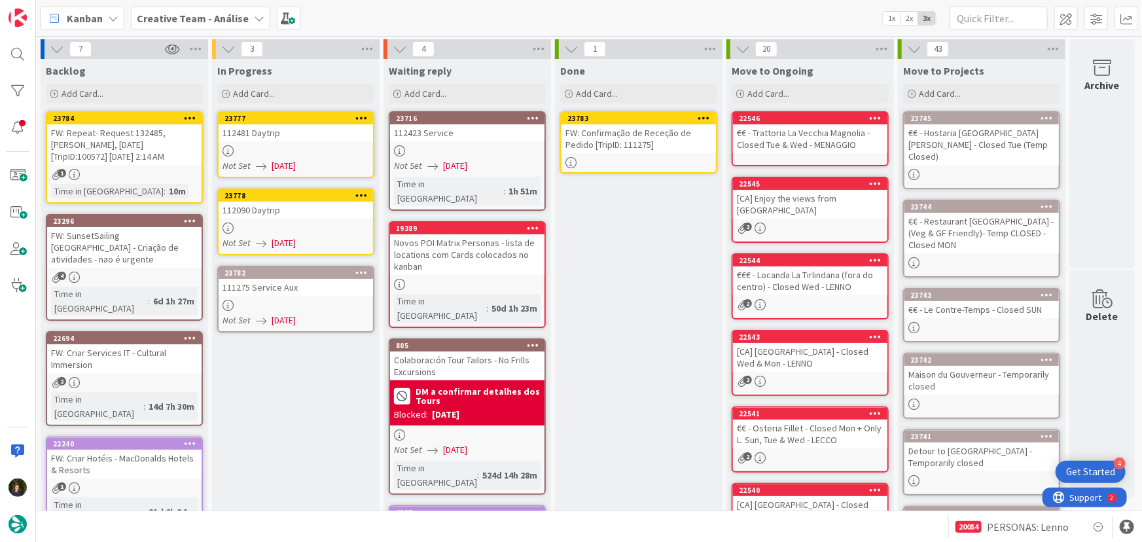
click at [703, 113] on icon at bounding box center [705, 117] width 12 height 9
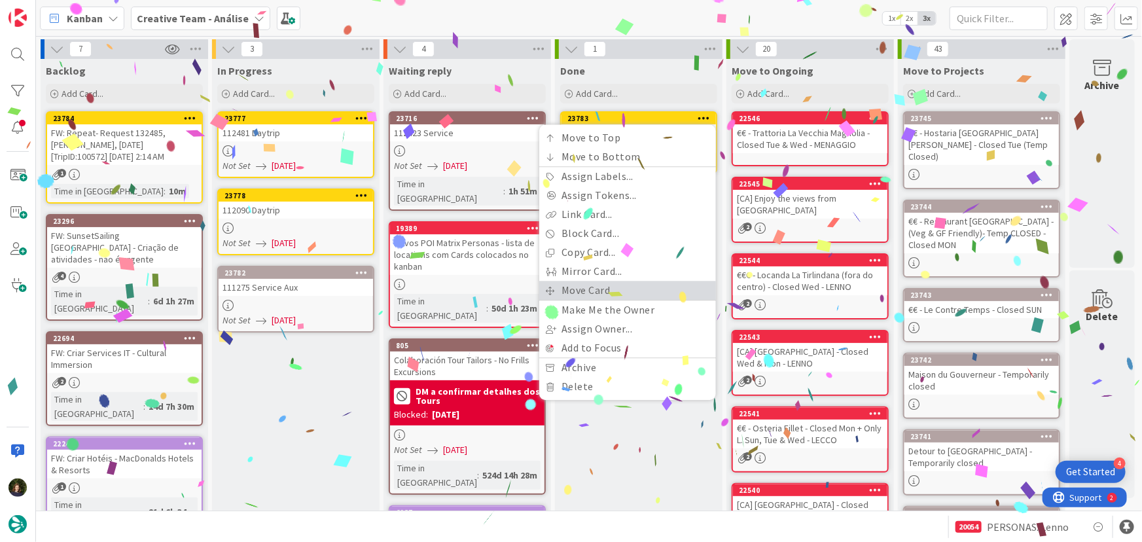
click at [647, 293] on link "Move Card..." at bounding box center [627, 290] width 177 height 19
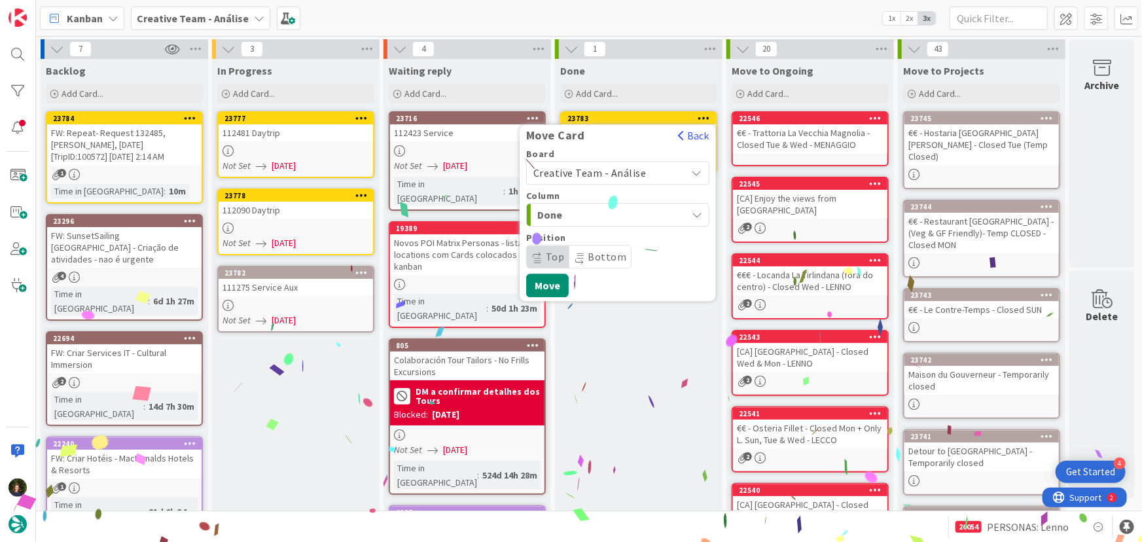
click at [633, 171] on span "Creative Team - Análise" at bounding box center [590, 172] width 113 height 13
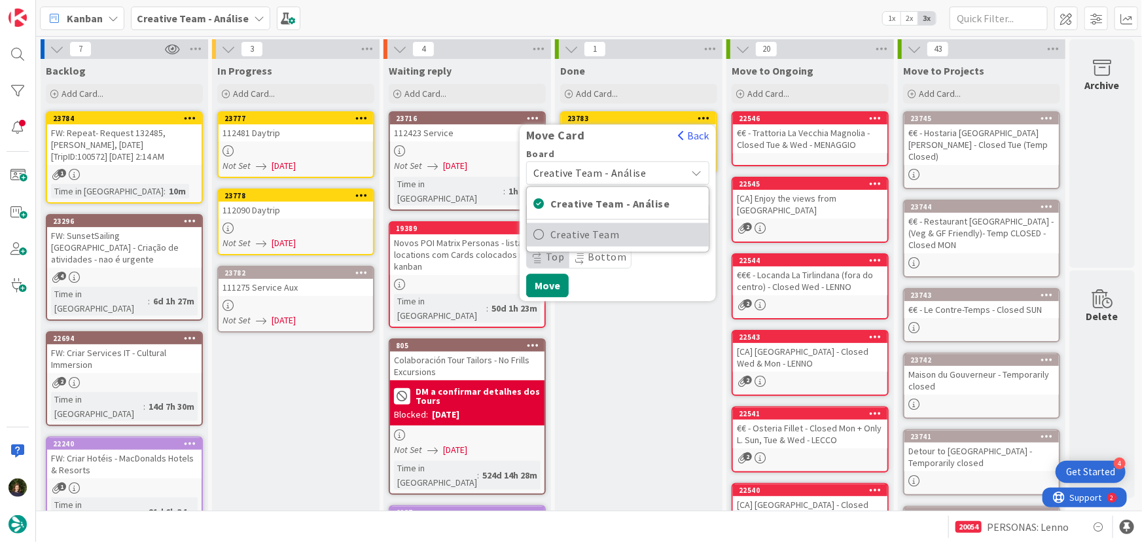
click at [631, 239] on span "Creative Team" at bounding box center [627, 235] width 152 height 20
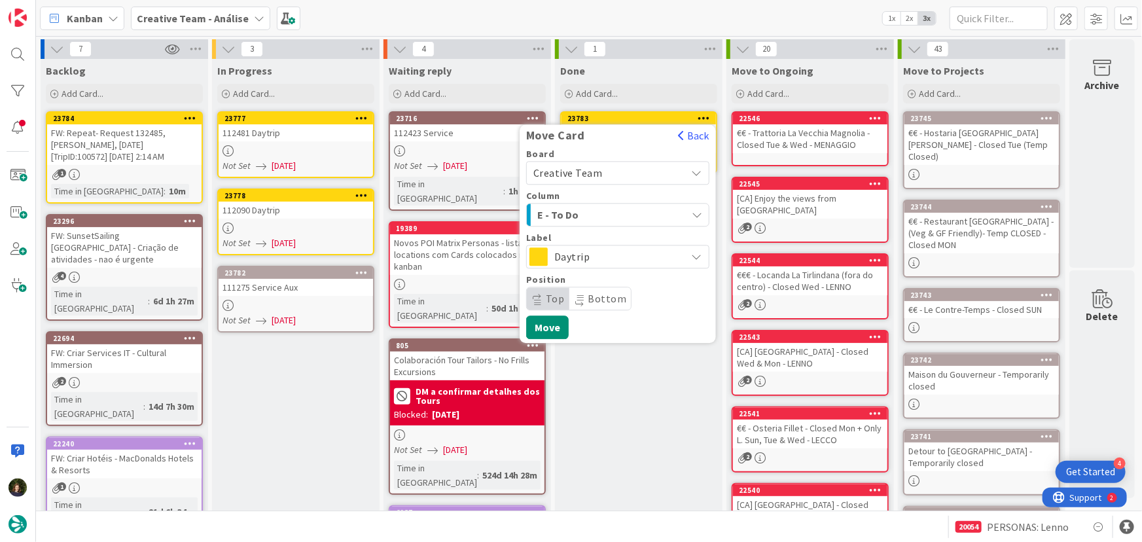
click at [634, 212] on span "E - To Do" at bounding box center [587, 214] width 98 height 17
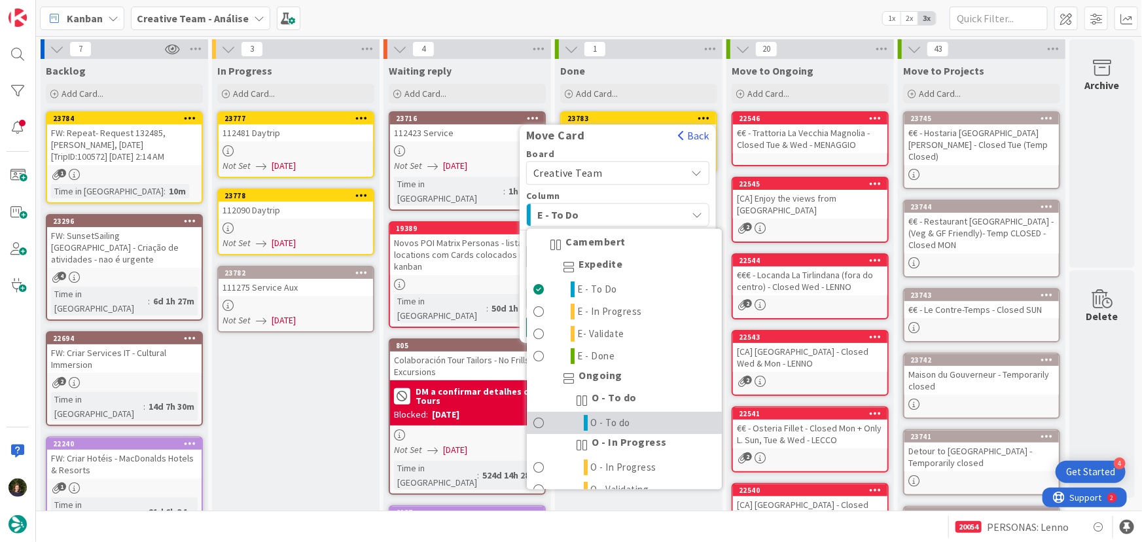
click at [640, 421] on link "O - To do" at bounding box center [624, 423] width 195 height 22
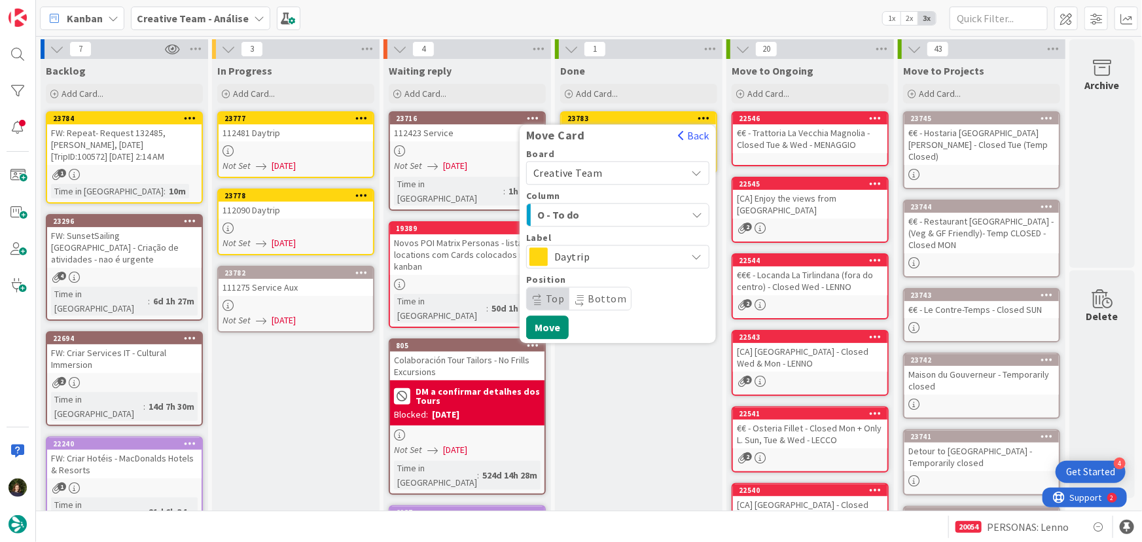
click at [631, 254] on span "Daytrip" at bounding box center [618, 256] width 126 height 18
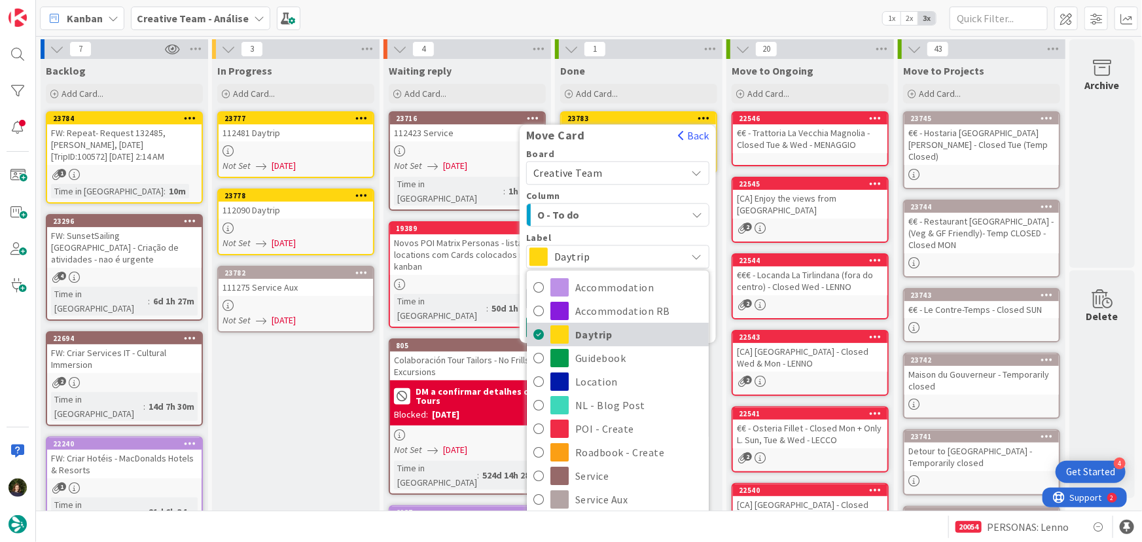
scroll to position [59, 0]
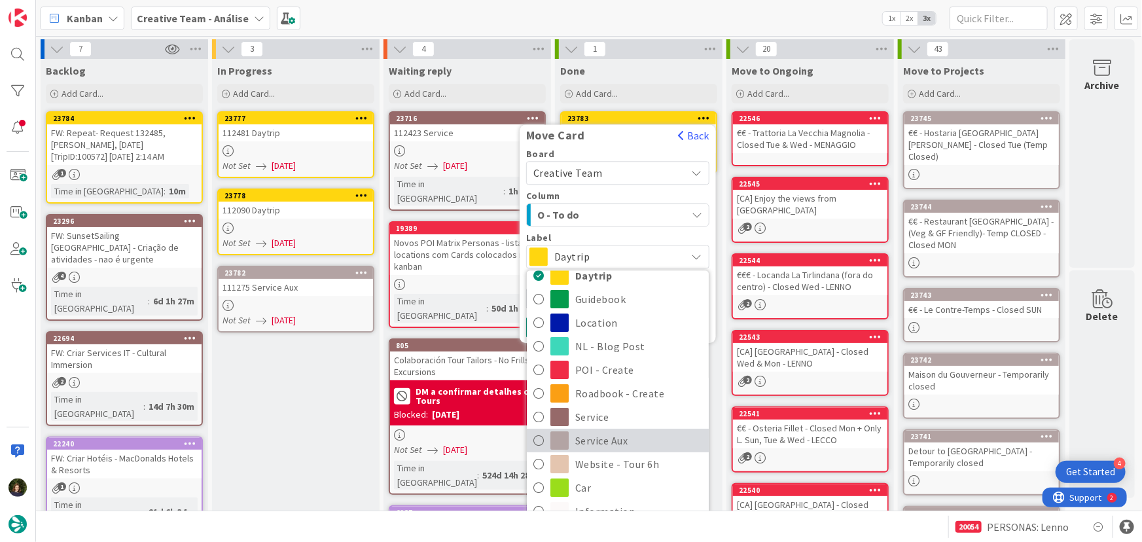
click at [629, 443] on span "Service Aux" at bounding box center [638, 441] width 127 height 20
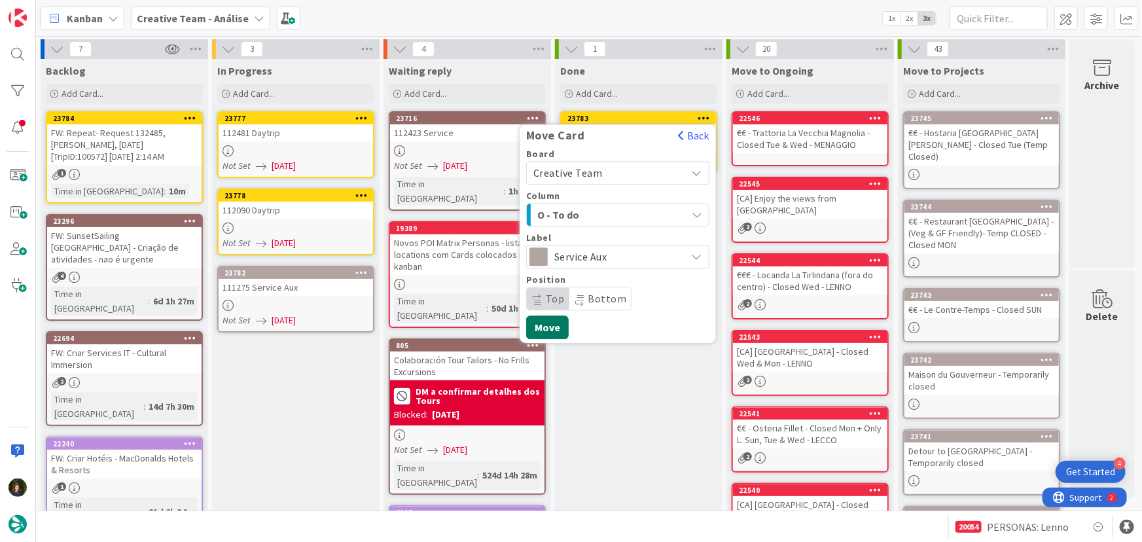
click at [536, 332] on button "Move" at bounding box center [547, 328] width 43 height 24
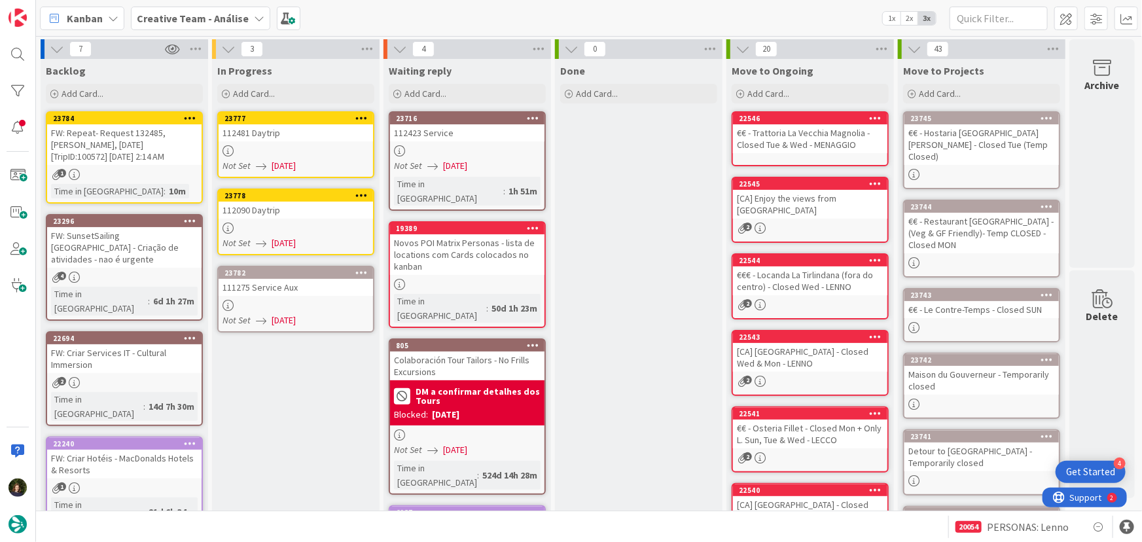
click at [304, 283] on div "111275 Service Aux" at bounding box center [296, 287] width 155 height 17
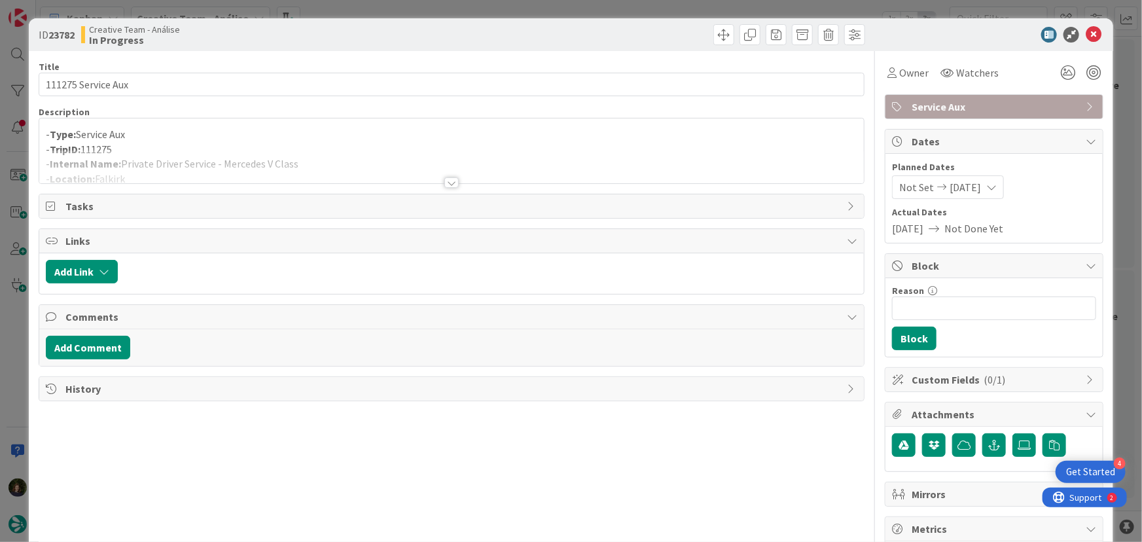
click at [448, 183] on div at bounding box center [452, 182] width 14 height 10
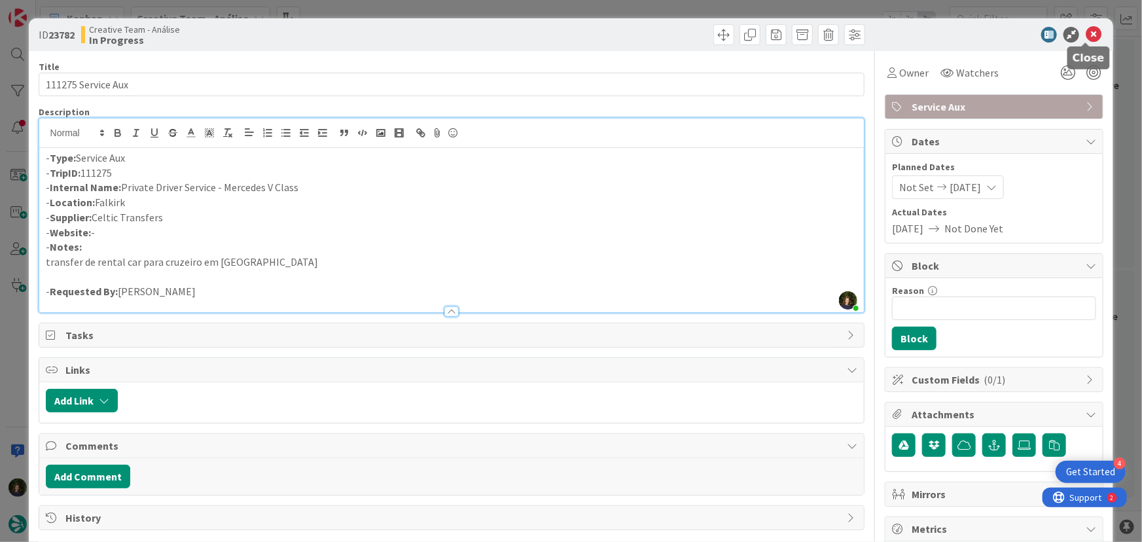
click at [1090, 40] on icon at bounding box center [1094, 35] width 16 height 16
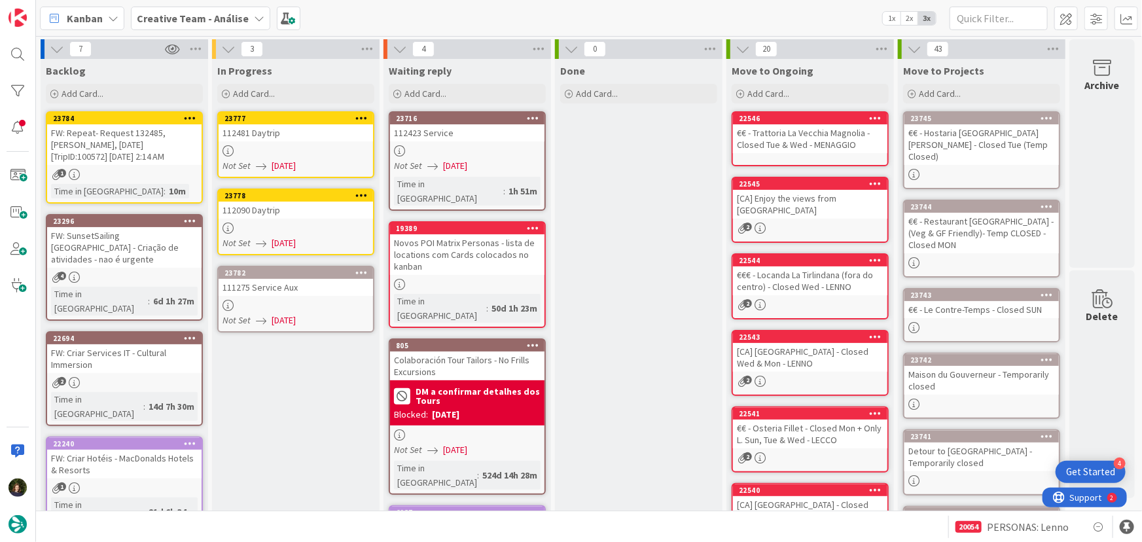
click at [366, 268] on icon at bounding box center [361, 272] width 12 height 9
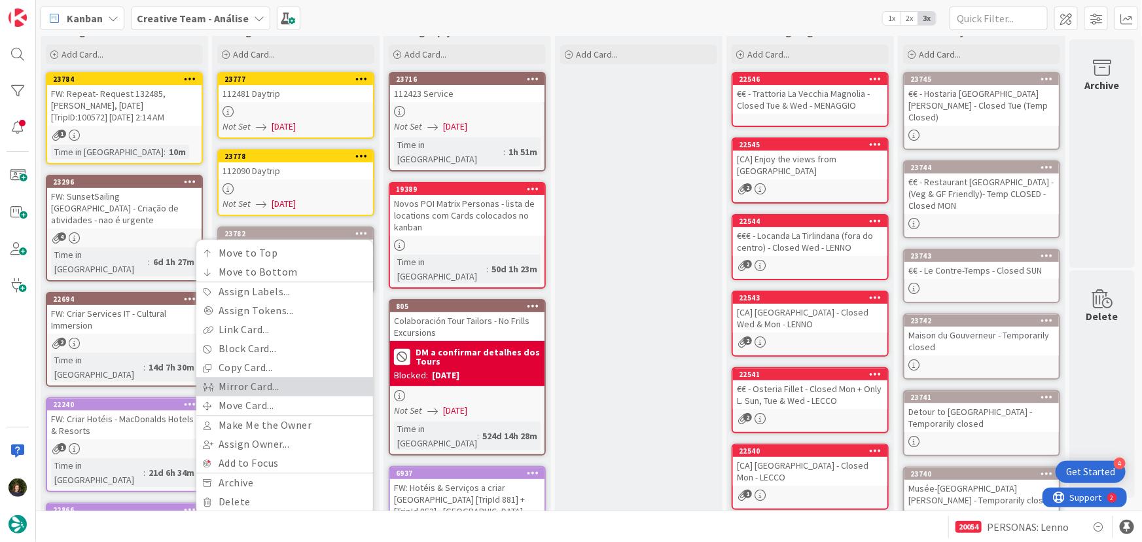
scroll to position [59, 0]
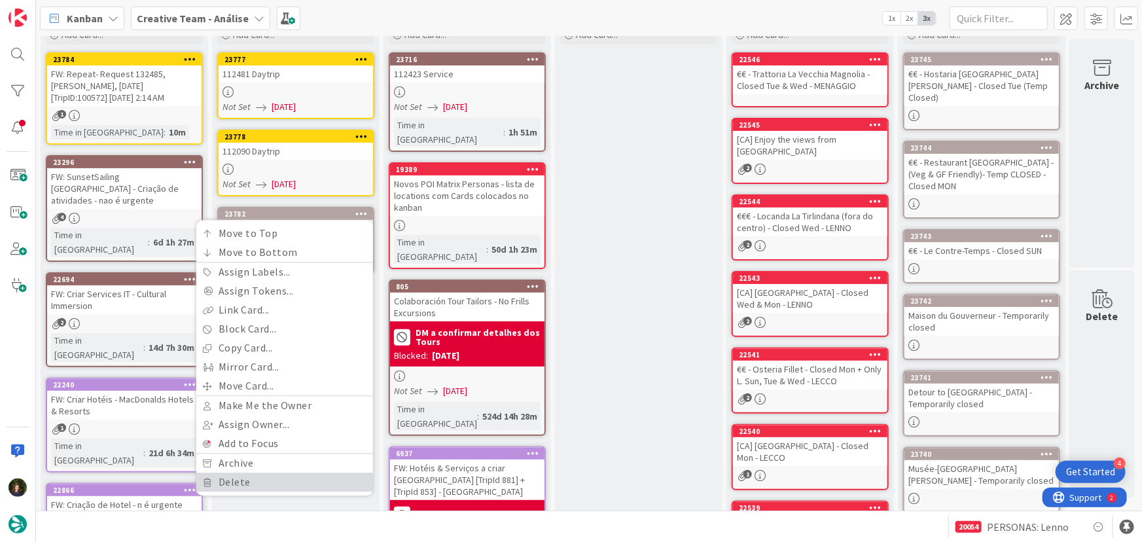
click at [297, 479] on link "Delete" at bounding box center [284, 482] width 177 height 19
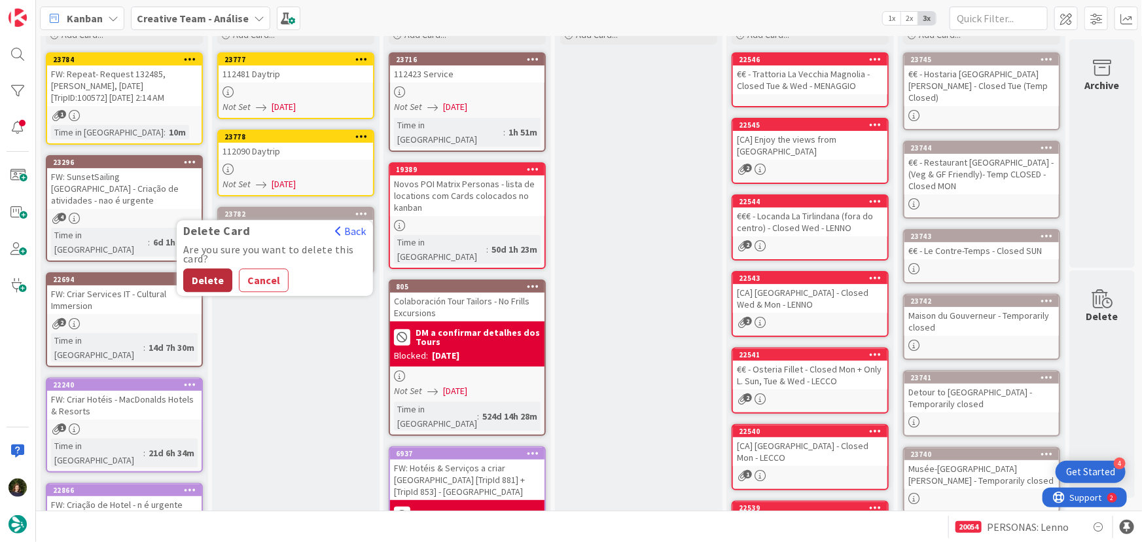
click at [212, 279] on button "Delete" at bounding box center [207, 280] width 49 height 24
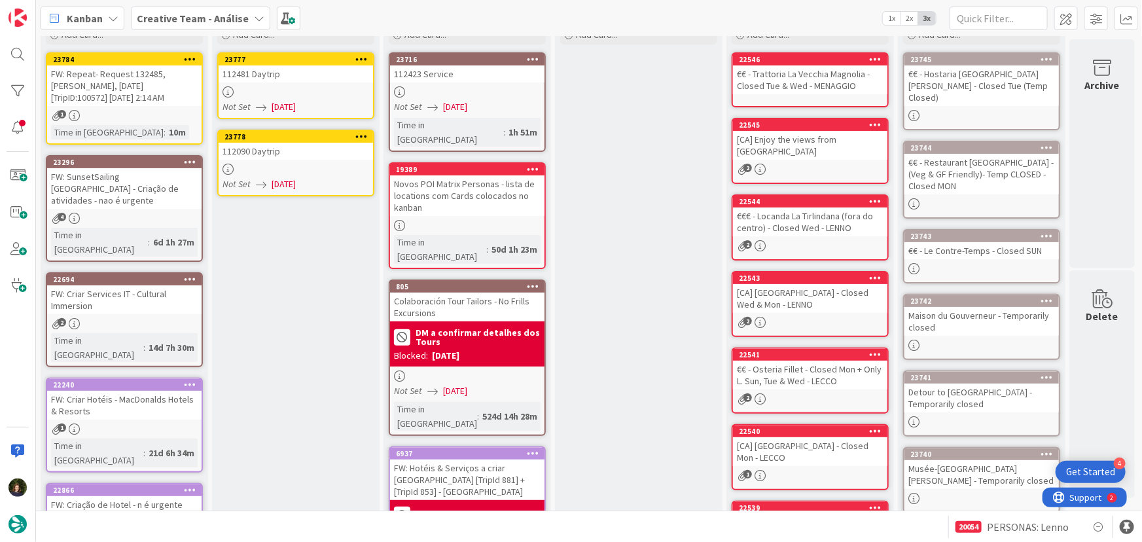
scroll to position [0, 0]
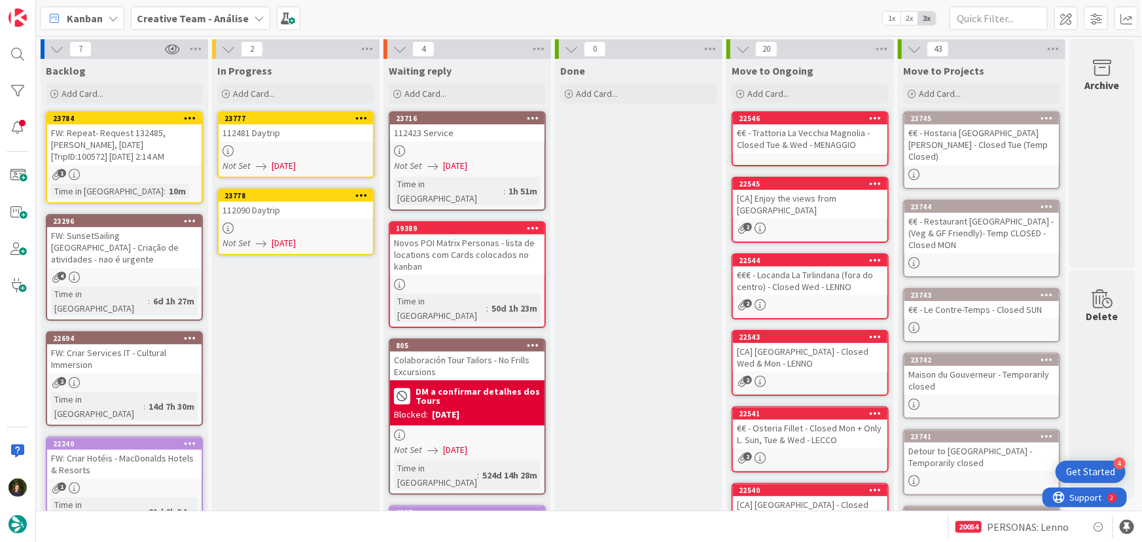
click at [297, 139] on div "112481 Daytrip" at bounding box center [296, 132] width 155 height 17
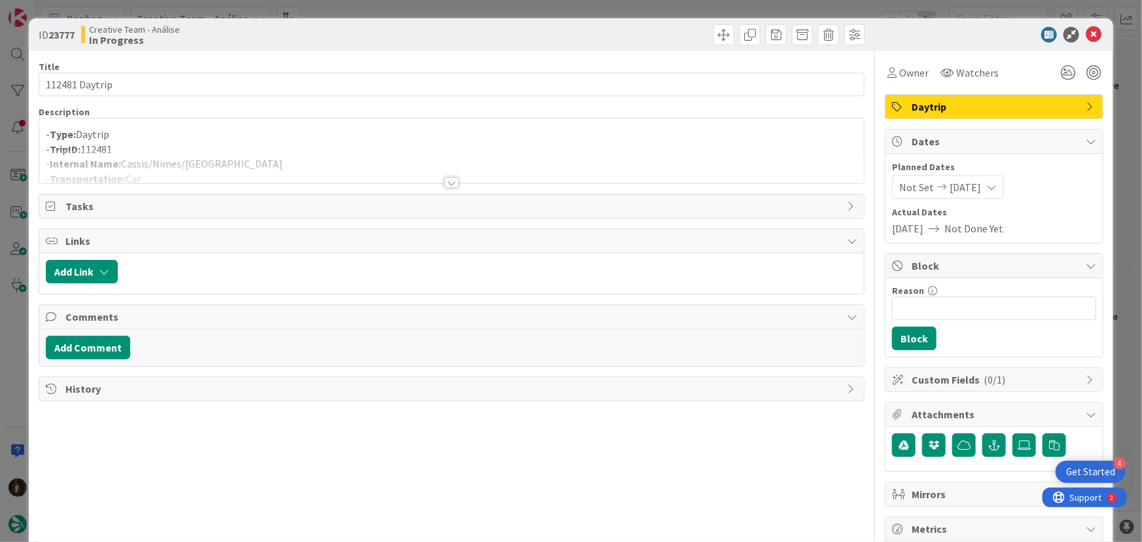
click at [450, 189] on div "Title 14 / 128 112481 Daytrip Description - Type: Daytrip - TripID: 112481 - In…" at bounding box center [452, 408] width 827 height 714
click at [450, 185] on div at bounding box center [452, 182] width 14 height 10
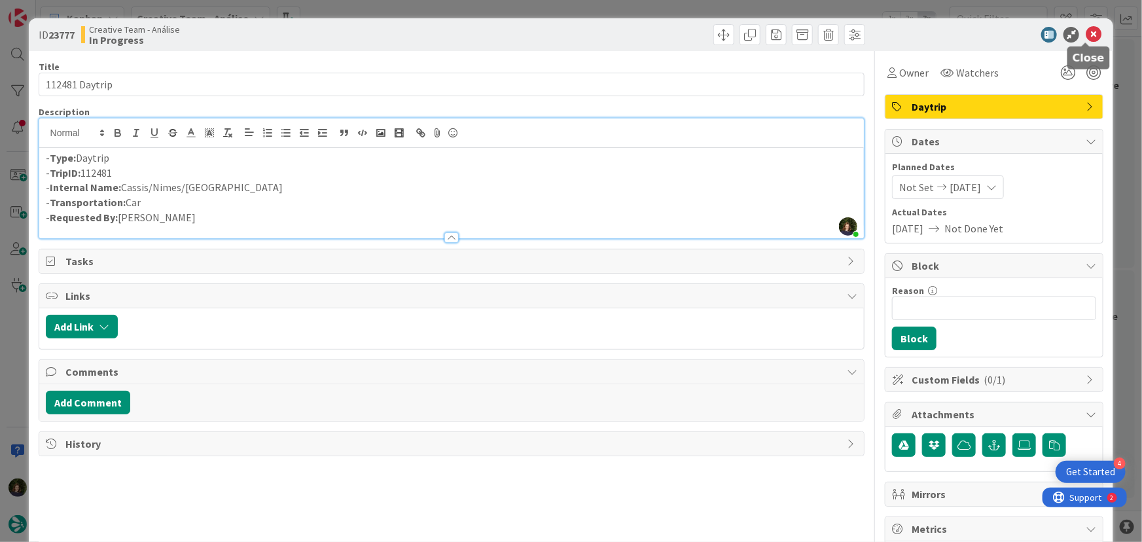
click at [1090, 39] on icon at bounding box center [1094, 35] width 16 height 16
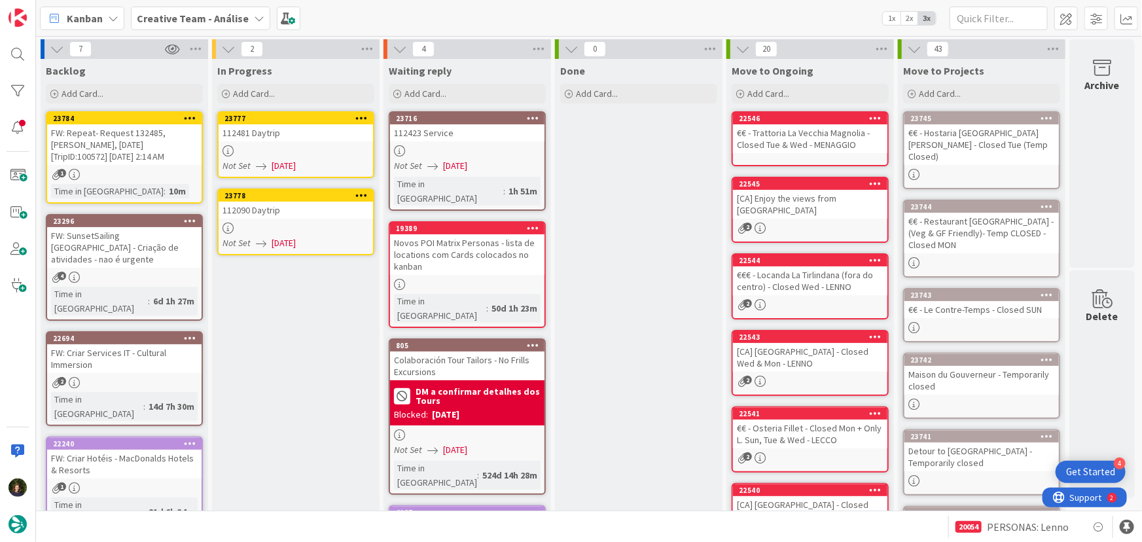
click at [306, 234] on link "23778 112090 Daytrip Not Set [DATE]" at bounding box center [295, 222] width 157 height 67
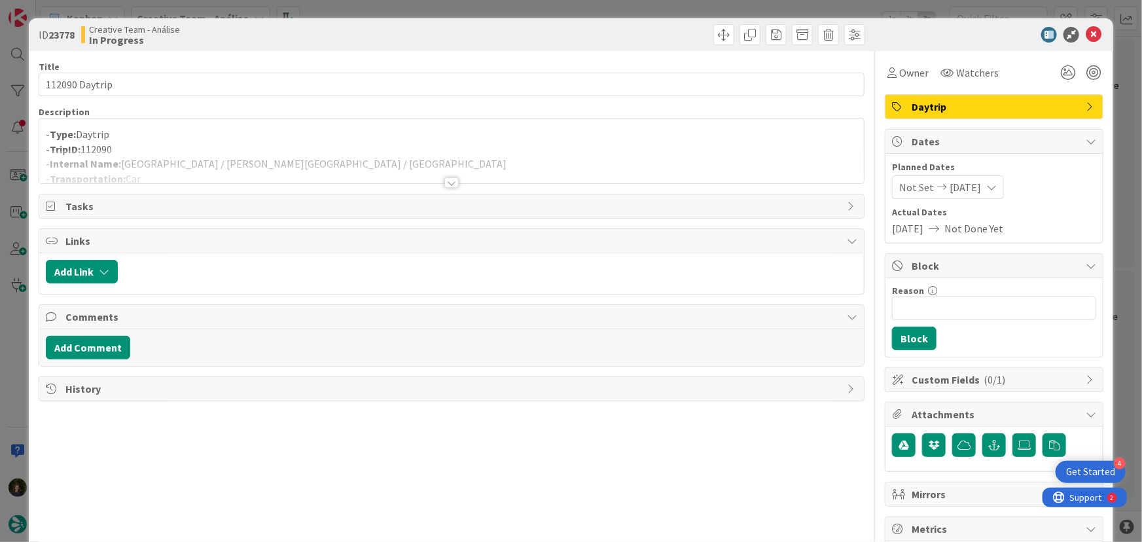
click at [450, 185] on div at bounding box center [452, 182] width 14 height 10
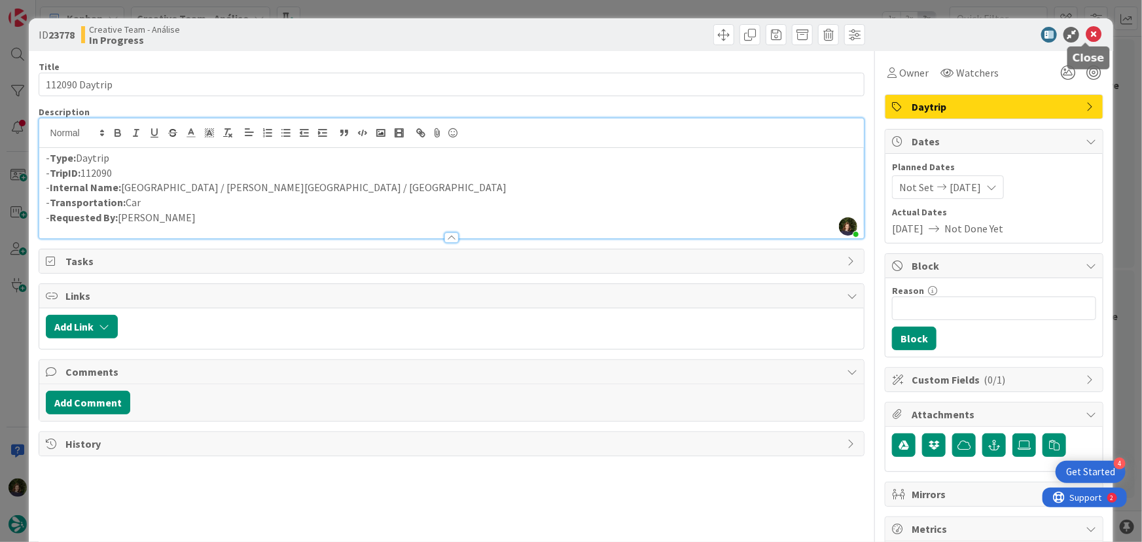
click at [1086, 39] on icon at bounding box center [1094, 35] width 16 height 16
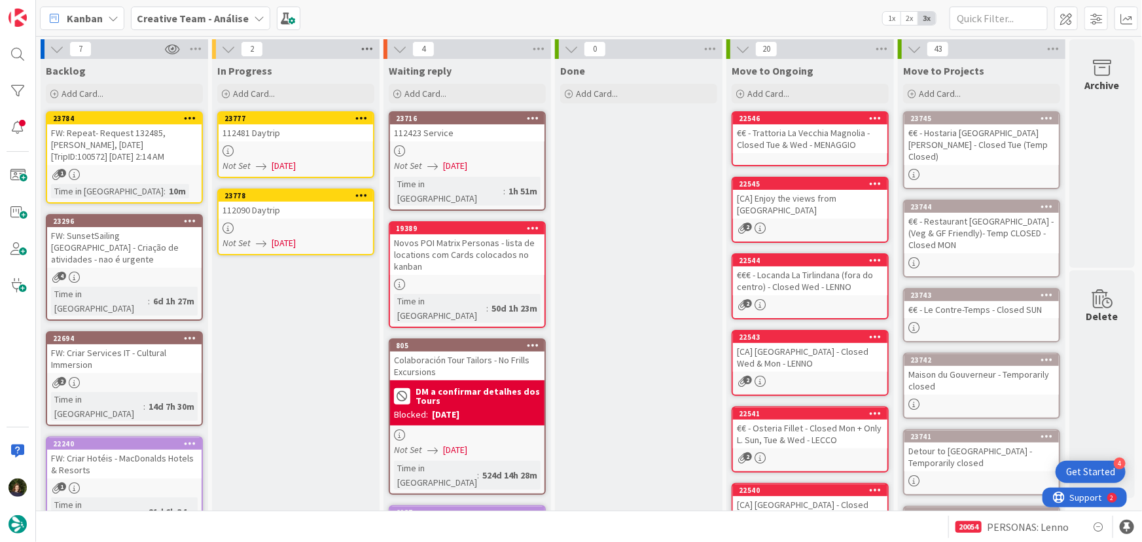
click at [373, 48] on icon at bounding box center [367, 49] width 17 height 20
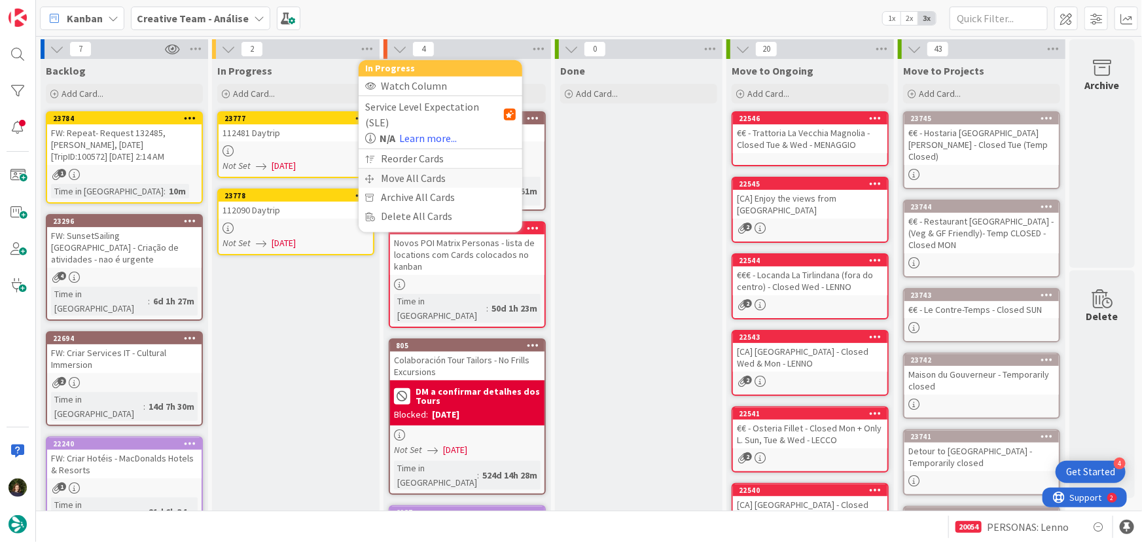
click at [408, 169] on div "Move All Cards" at bounding box center [441, 178] width 164 height 19
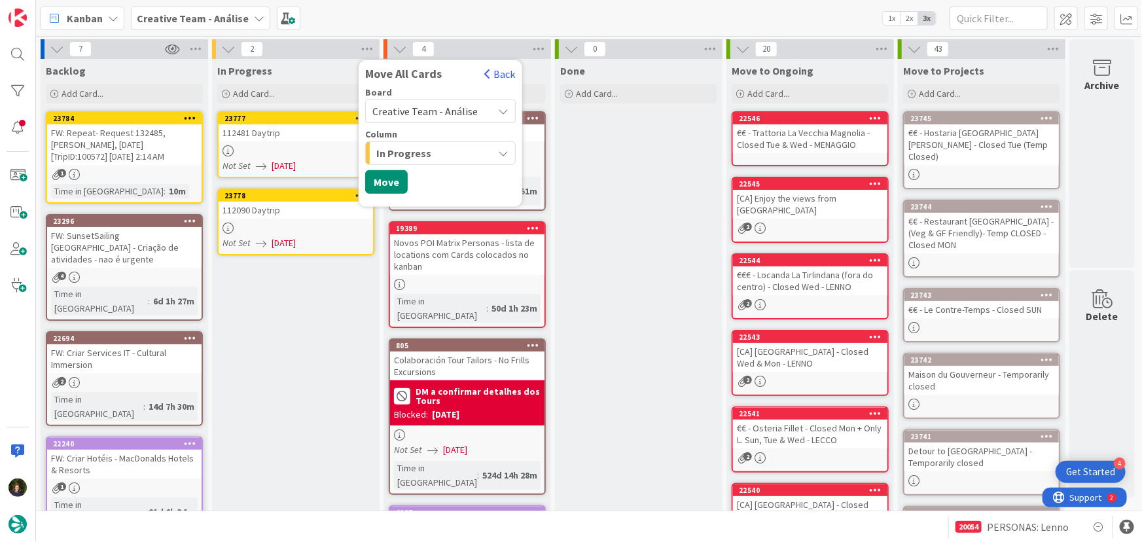
click at [448, 108] on span "Creative Team - Análise" at bounding box center [425, 111] width 105 height 13
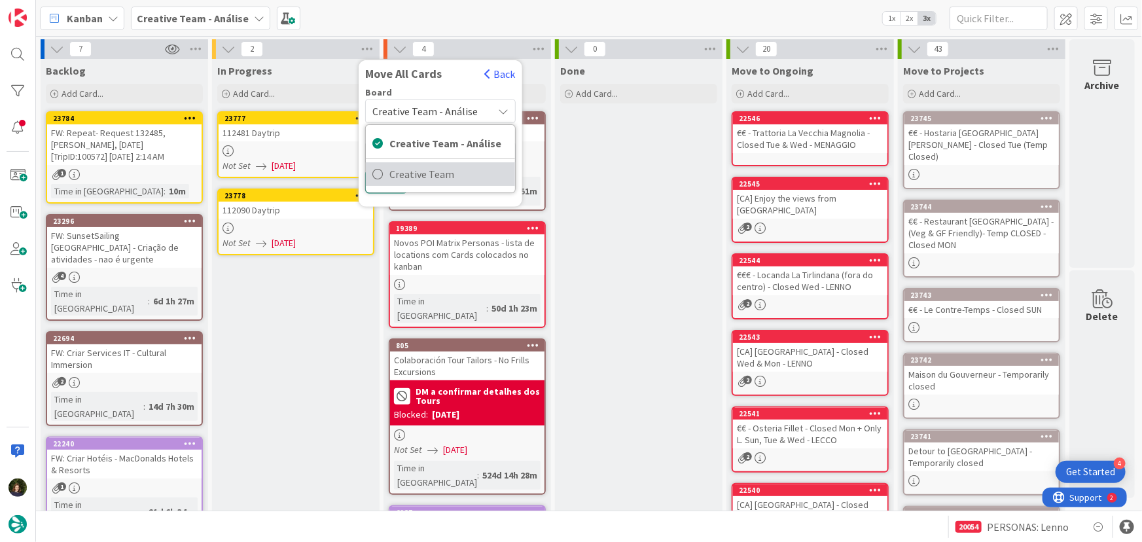
click at [445, 179] on span "Creative Team" at bounding box center [449, 174] width 119 height 20
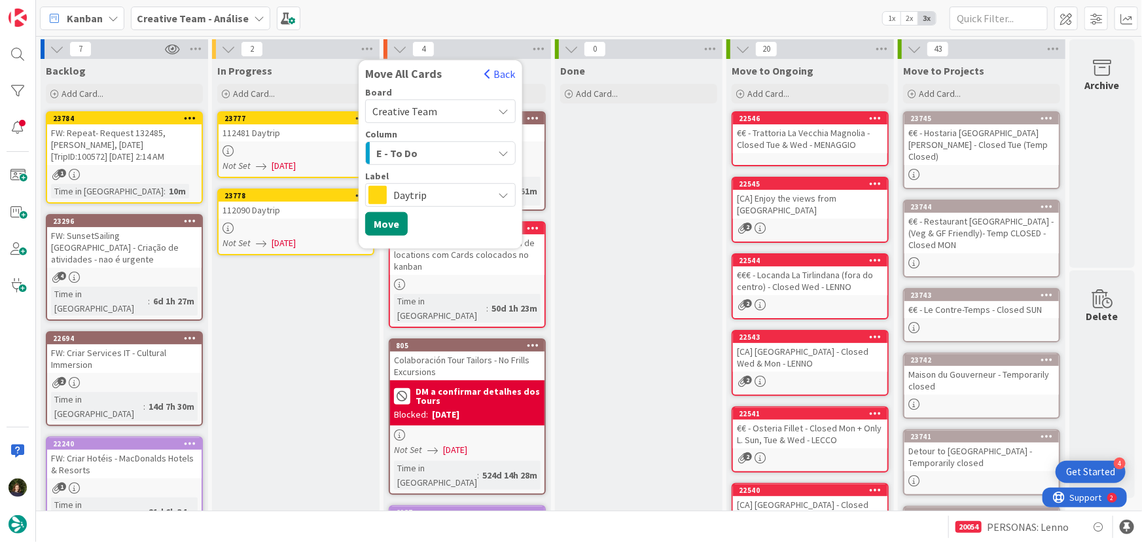
click at [410, 150] on span "E - To Do" at bounding box center [396, 153] width 41 height 17
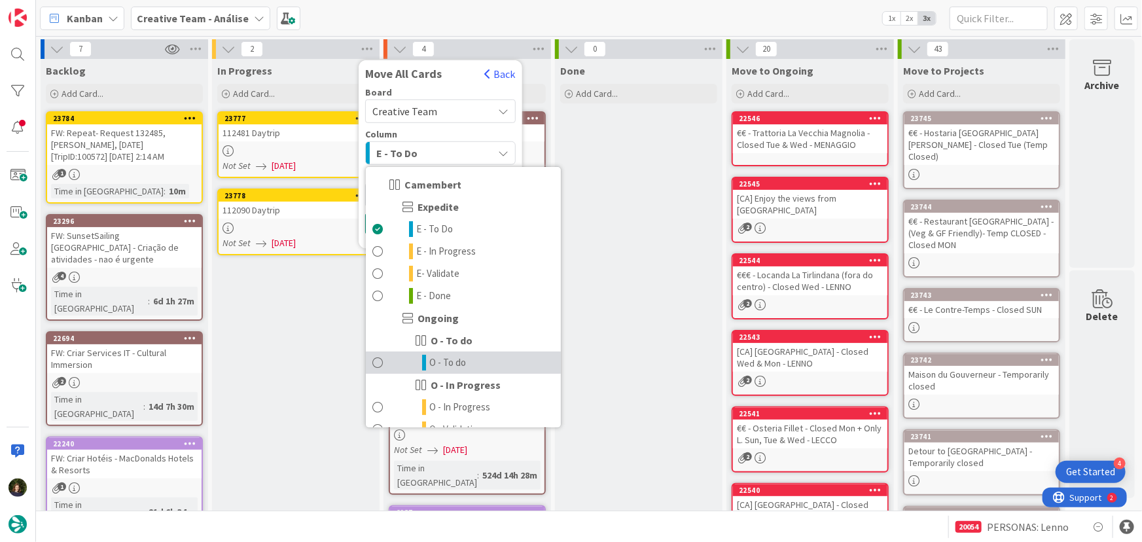
click at [442, 371] on link "O - To do" at bounding box center [463, 363] width 195 height 22
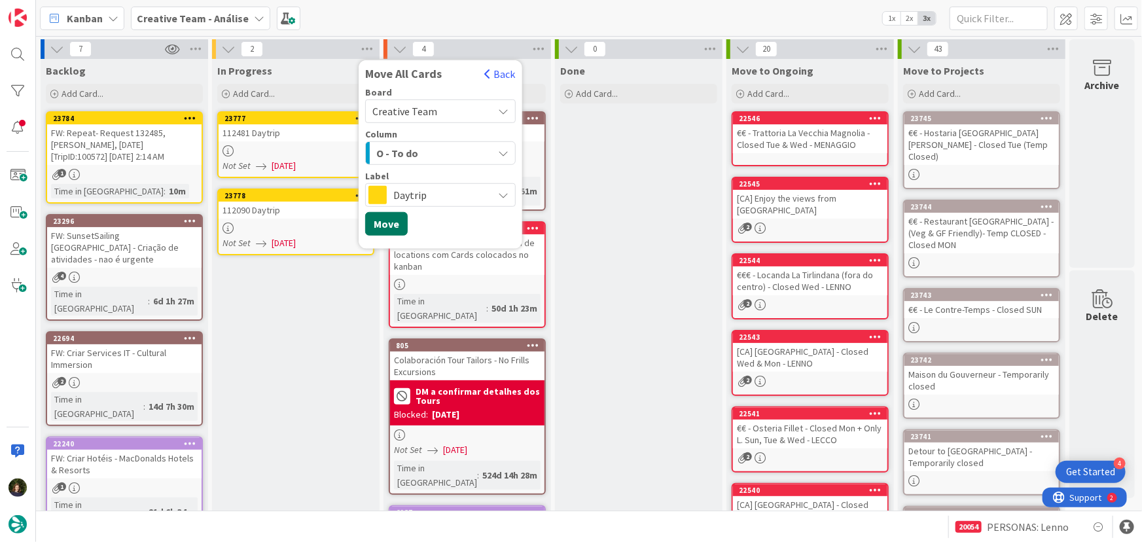
click at [389, 227] on button "Move" at bounding box center [386, 224] width 43 height 24
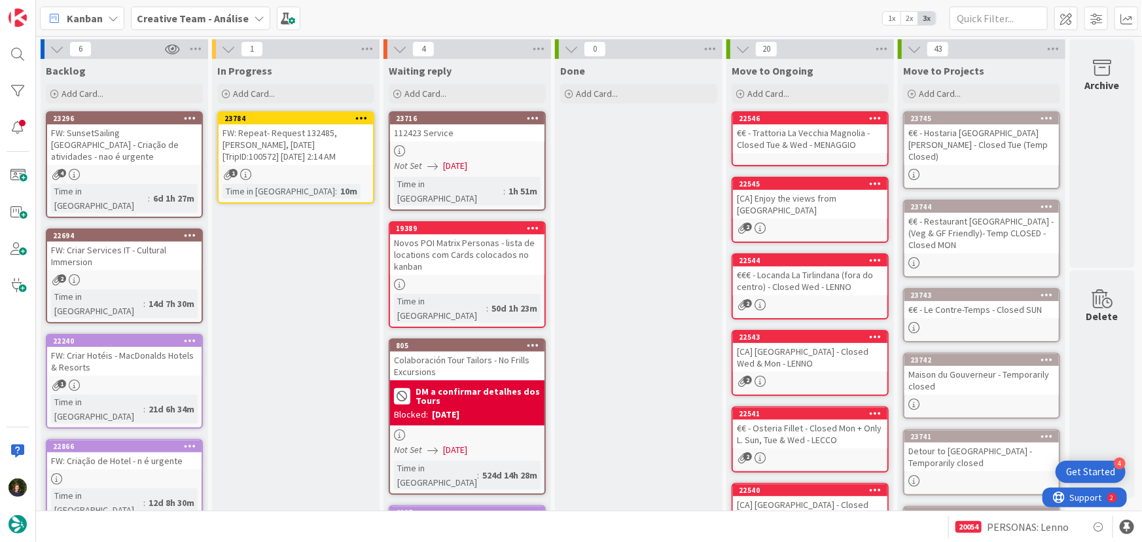
click at [297, 170] on div "1" at bounding box center [296, 174] width 155 height 11
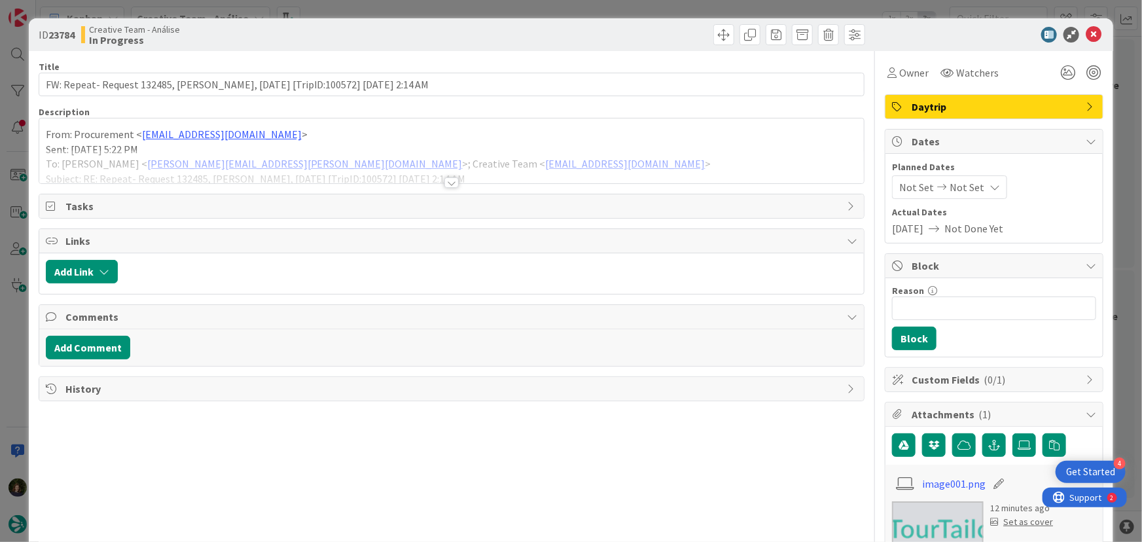
click at [445, 183] on div at bounding box center [452, 182] width 14 height 10
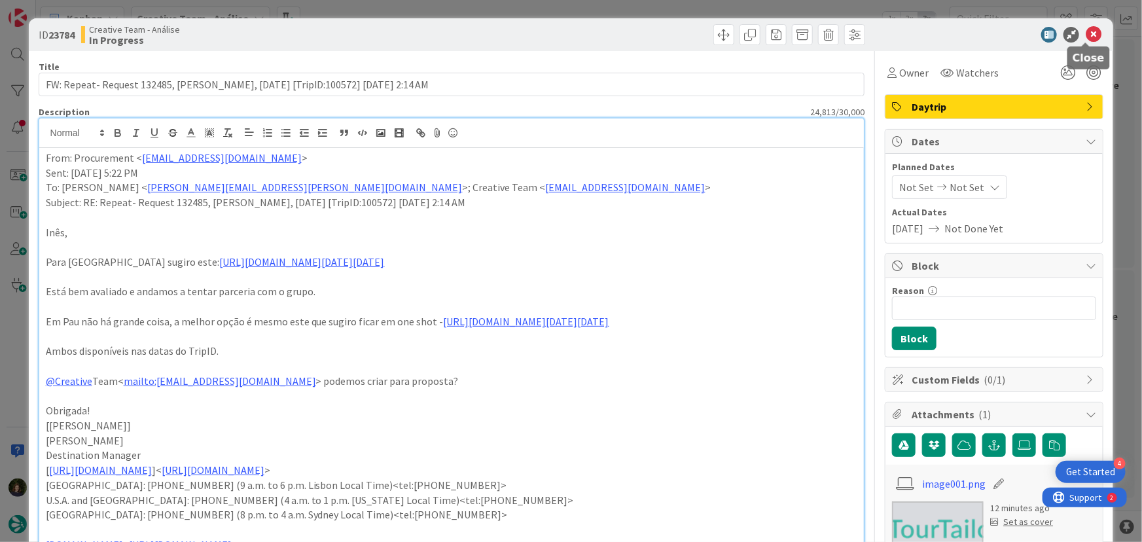
click at [1086, 35] on icon at bounding box center [1094, 35] width 16 height 16
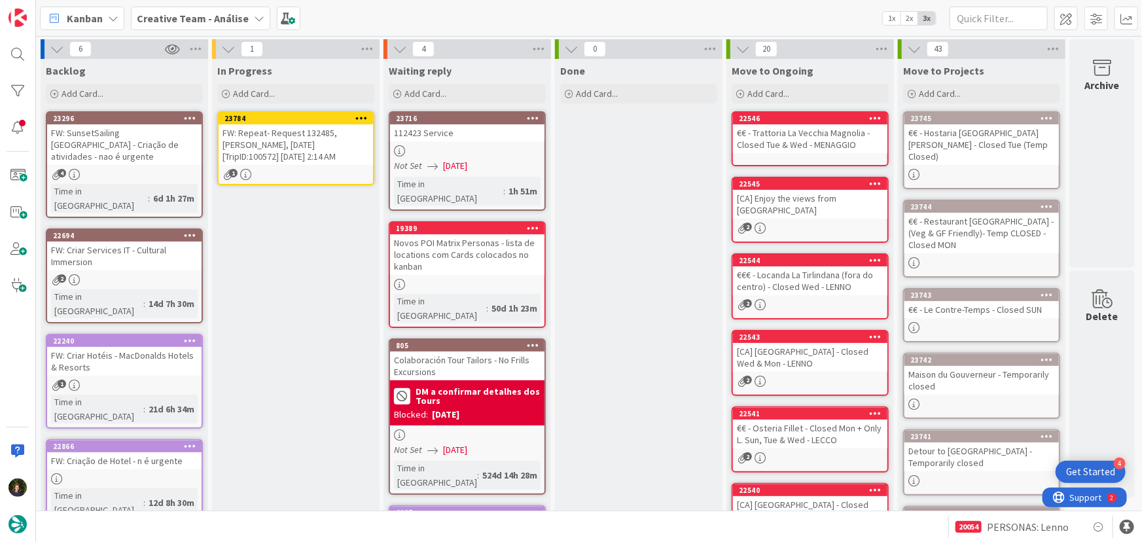
click at [359, 115] on icon at bounding box center [361, 117] width 12 height 9
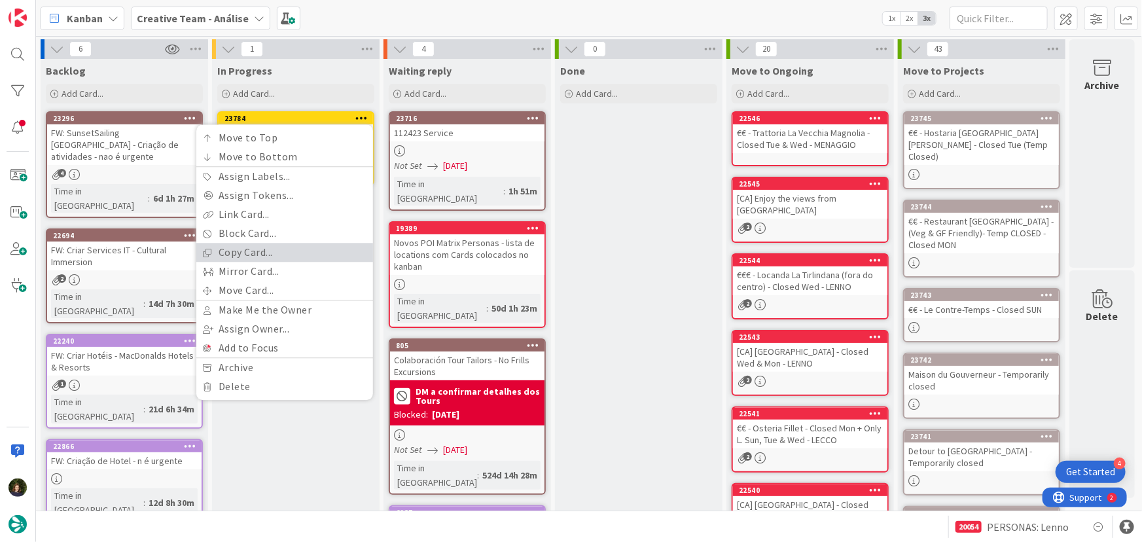
click at [297, 259] on link "Copy Card..." at bounding box center [284, 252] width 177 height 19
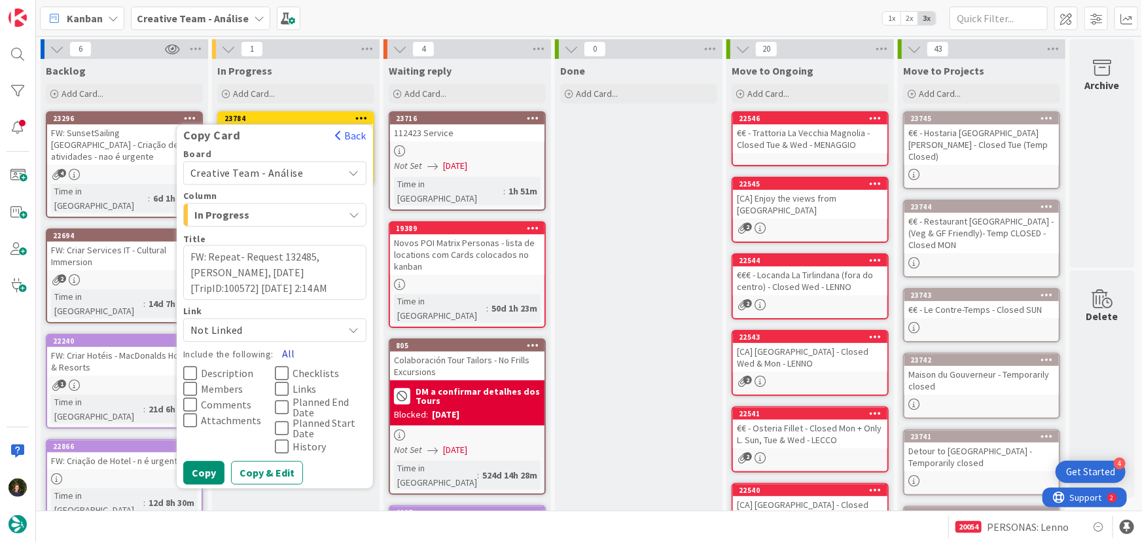
click at [287, 356] on button "All" at bounding box center [288, 354] width 29 height 24
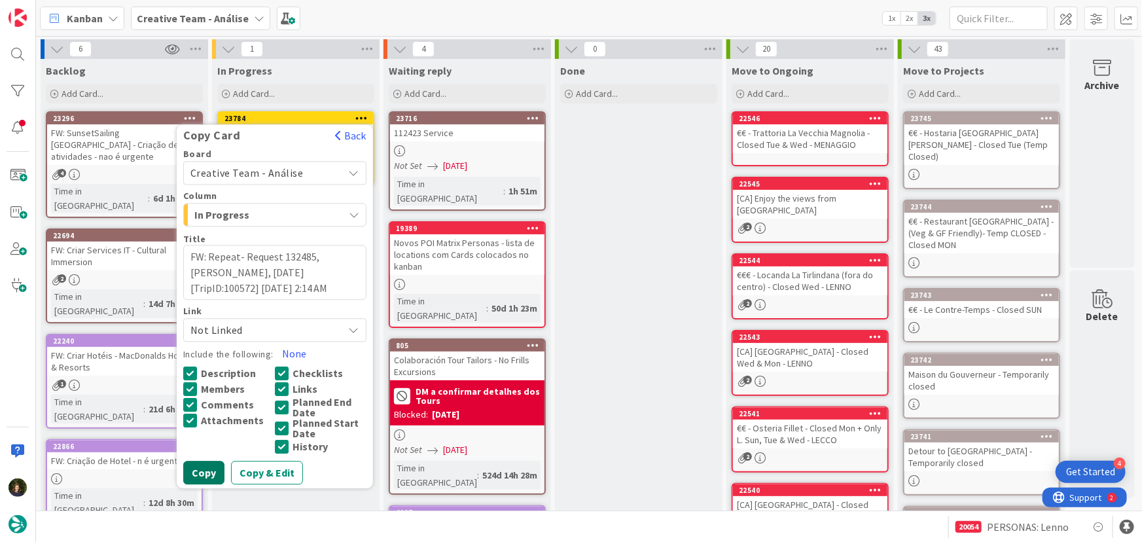
click at [205, 473] on button "Copy" at bounding box center [203, 473] width 41 height 24
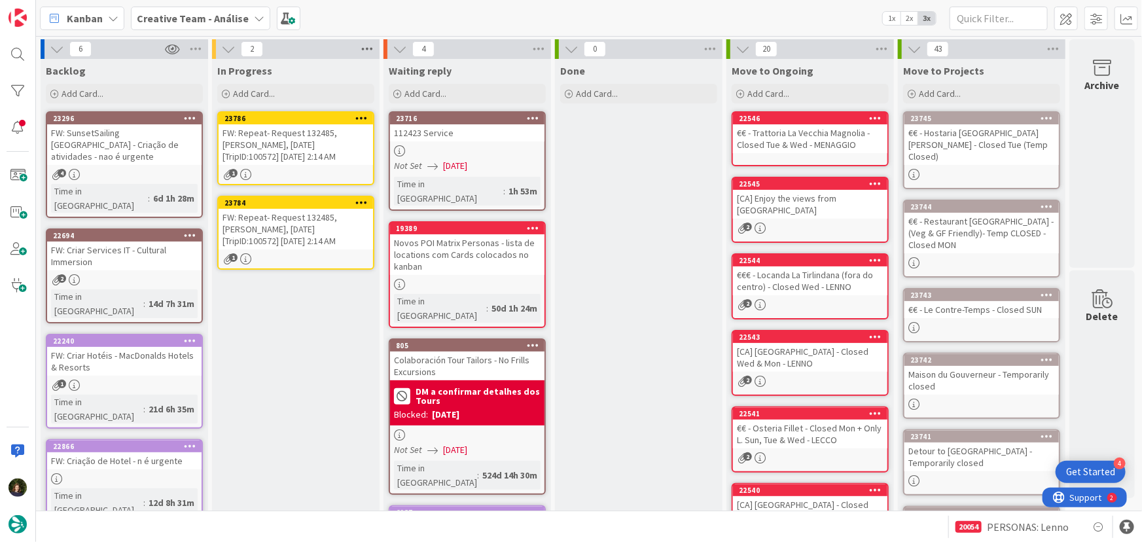
click at [367, 51] on icon at bounding box center [367, 49] width 17 height 20
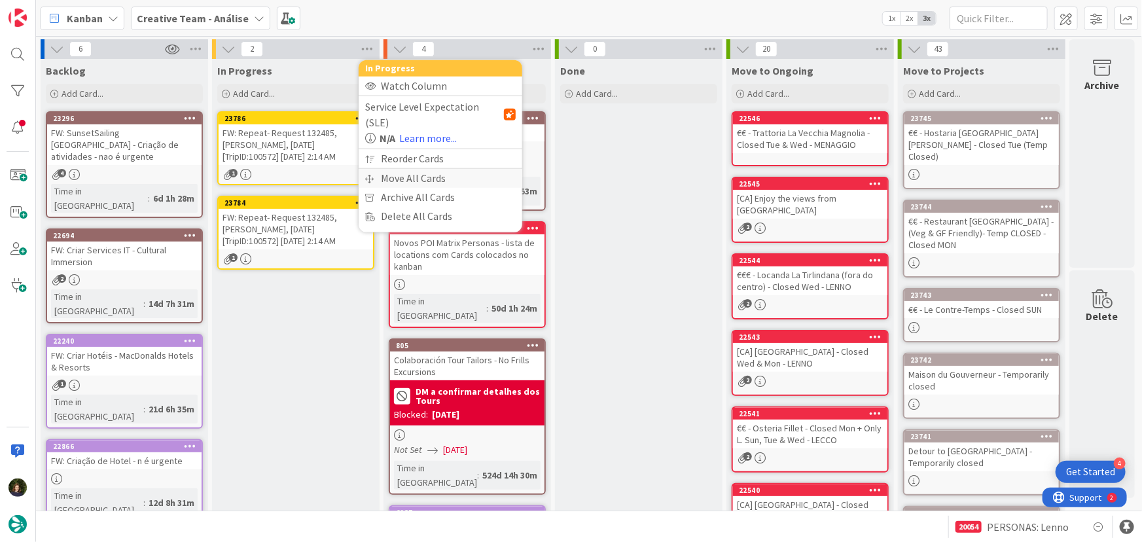
click at [414, 169] on div "Move All Cards" at bounding box center [441, 178] width 164 height 19
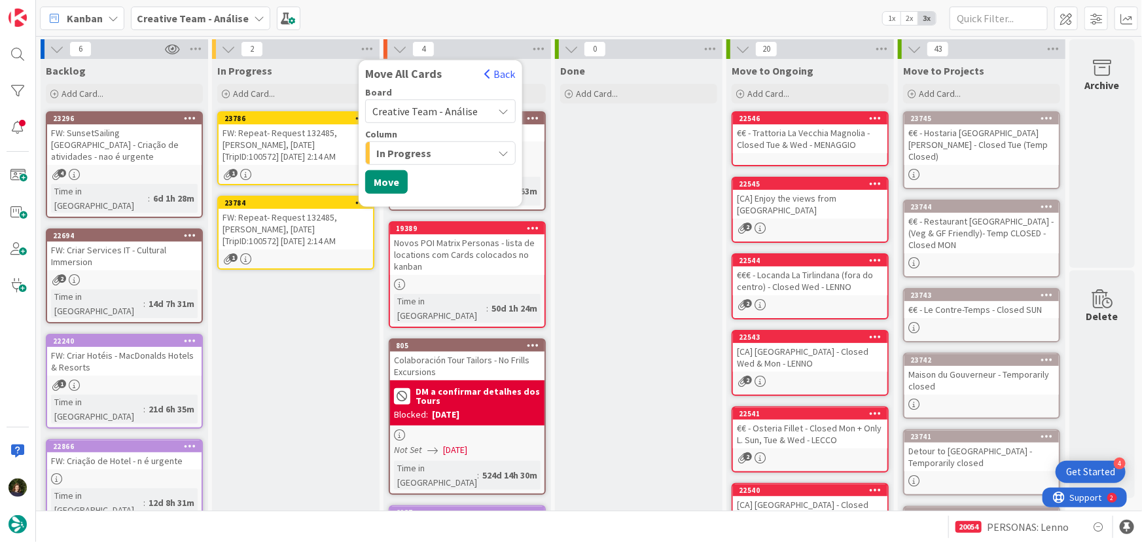
click at [454, 109] on span "Creative Team - Análise" at bounding box center [425, 111] width 105 height 13
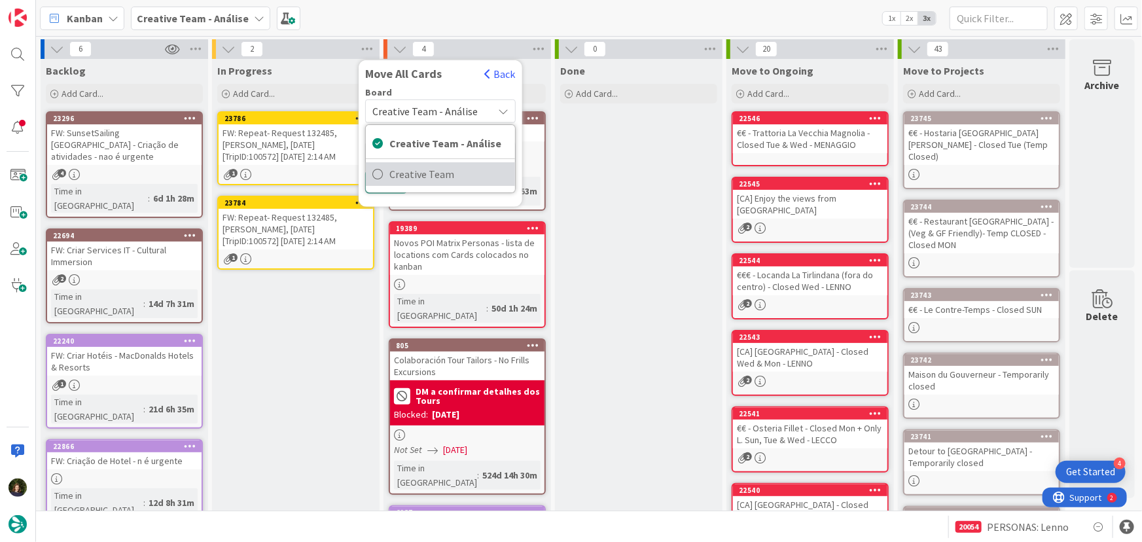
click at [395, 175] on span "Creative Team" at bounding box center [449, 174] width 119 height 20
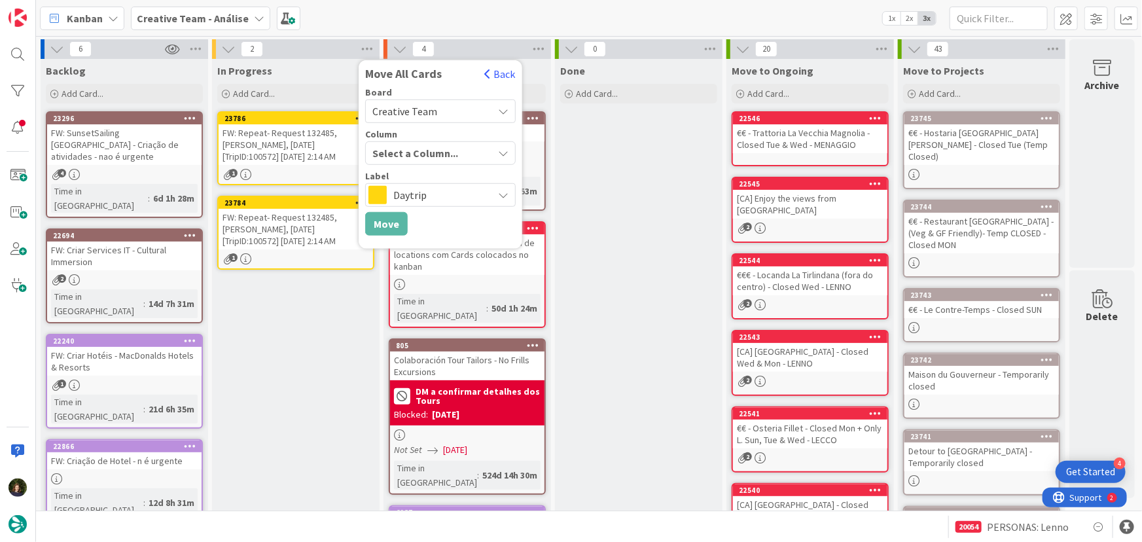
type textarea "x"
click at [450, 150] on div "E - To Do" at bounding box center [433, 153] width 120 height 21
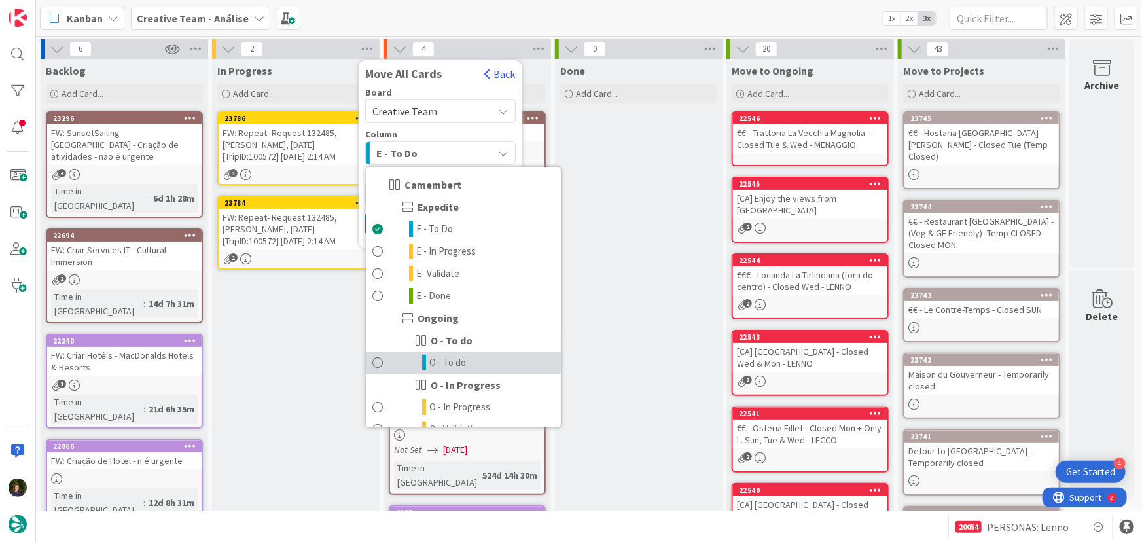
click at [465, 362] on span "O - To do" at bounding box center [447, 363] width 37 height 16
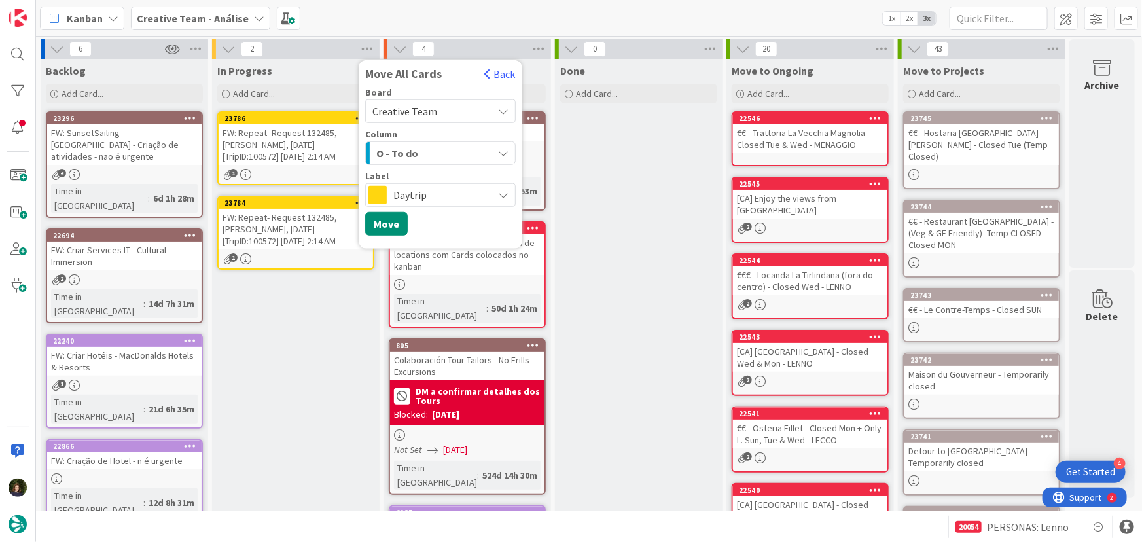
click at [427, 187] on span "Daytrip" at bounding box center [439, 195] width 93 height 18
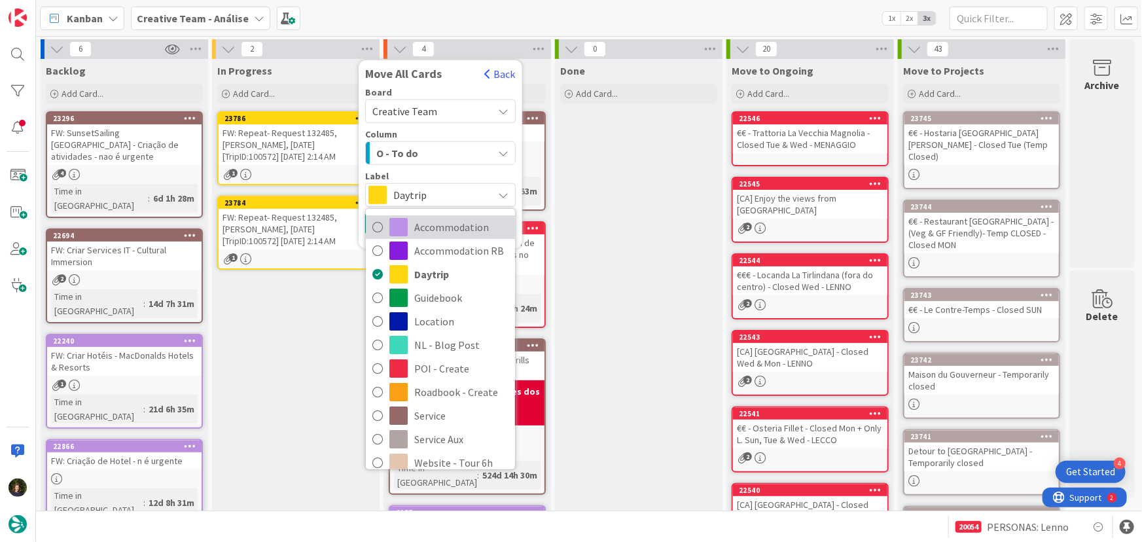
click at [435, 227] on span "Accommodation" at bounding box center [461, 227] width 94 height 20
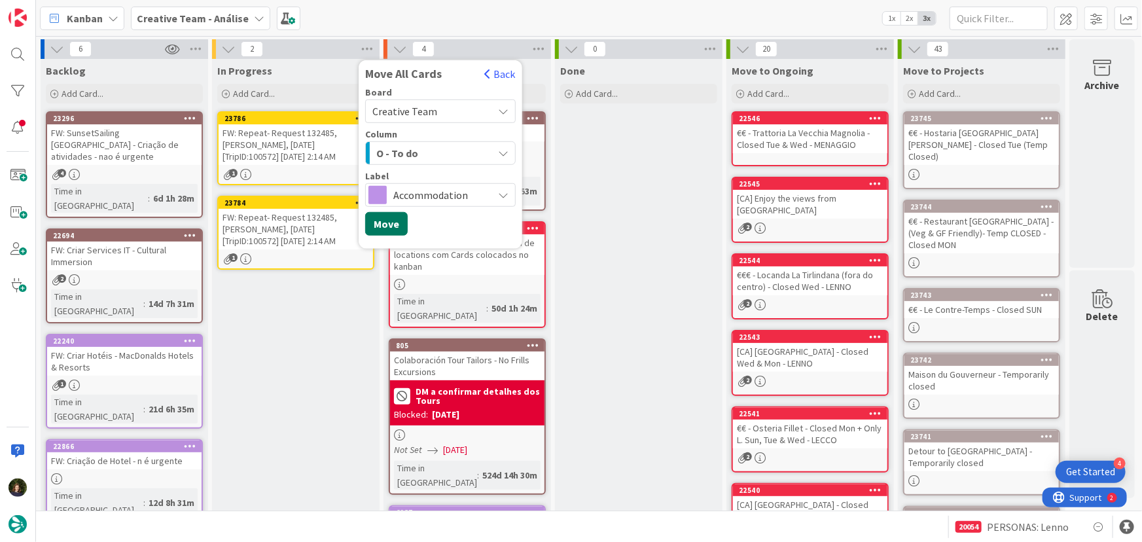
click at [390, 221] on button "Move" at bounding box center [386, 224] width 43 height 24
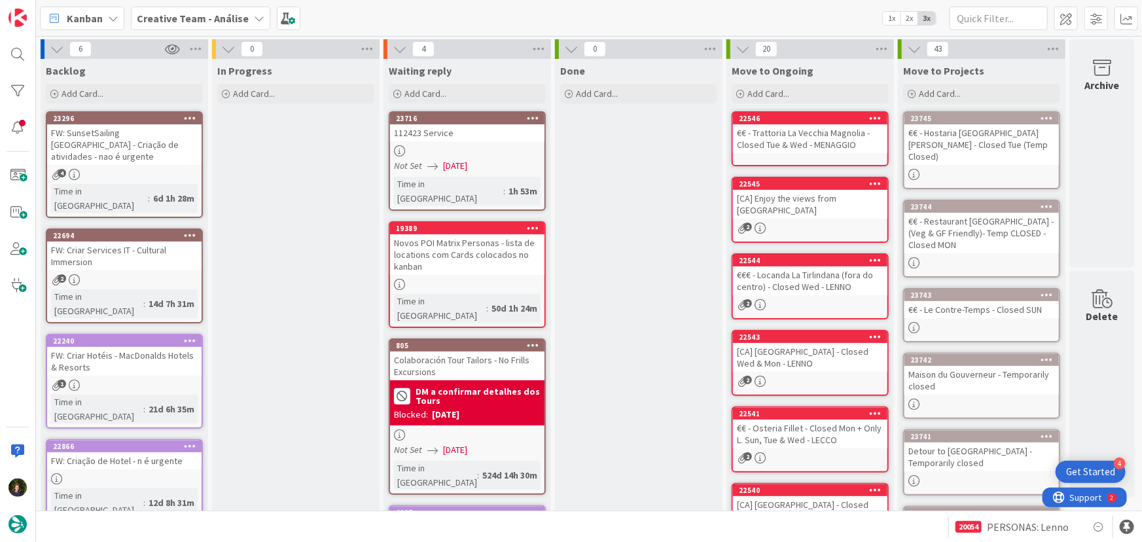
click at [194, 21] on b "Creative Team - Análise" at bounding box center [193, 18] width 112 height 13
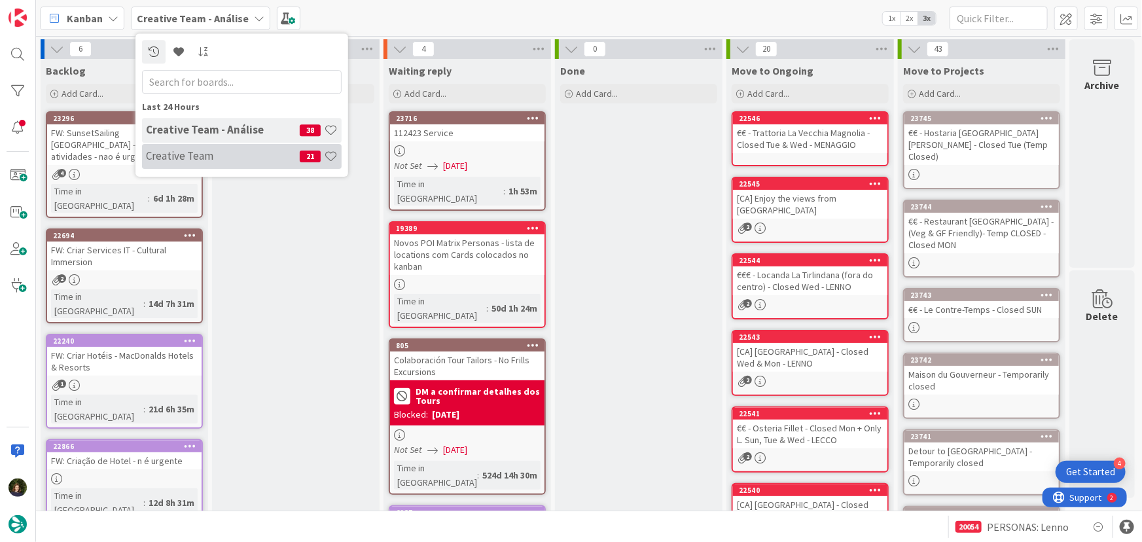
click at [198, 156] on h4 "Creative Team" at bounding box center [223, 155] width 154 height 13
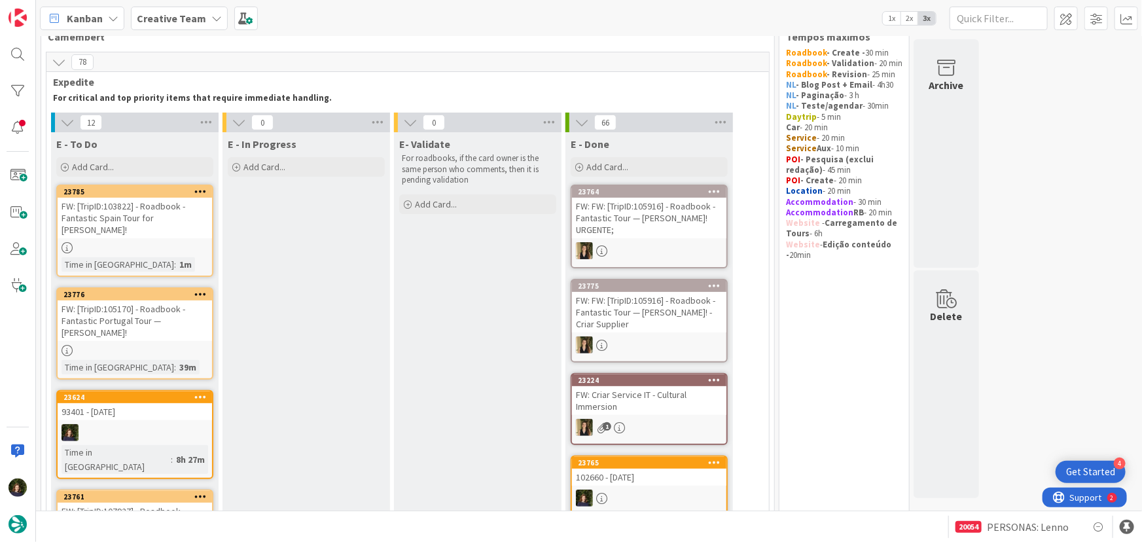
scroll to position [59, 0]
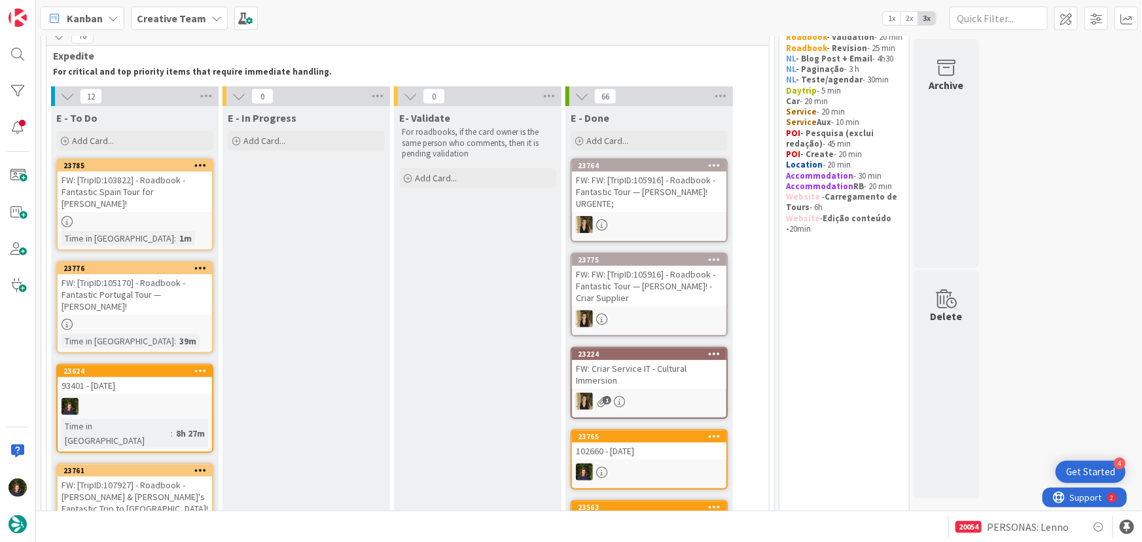
click at [94, 196] on div "FW: [TripID:103822] - Roadbook - Fantastic Spain Tour for [PERSON_NAME]!" at bounding box center [135, 192] width 155 height 41
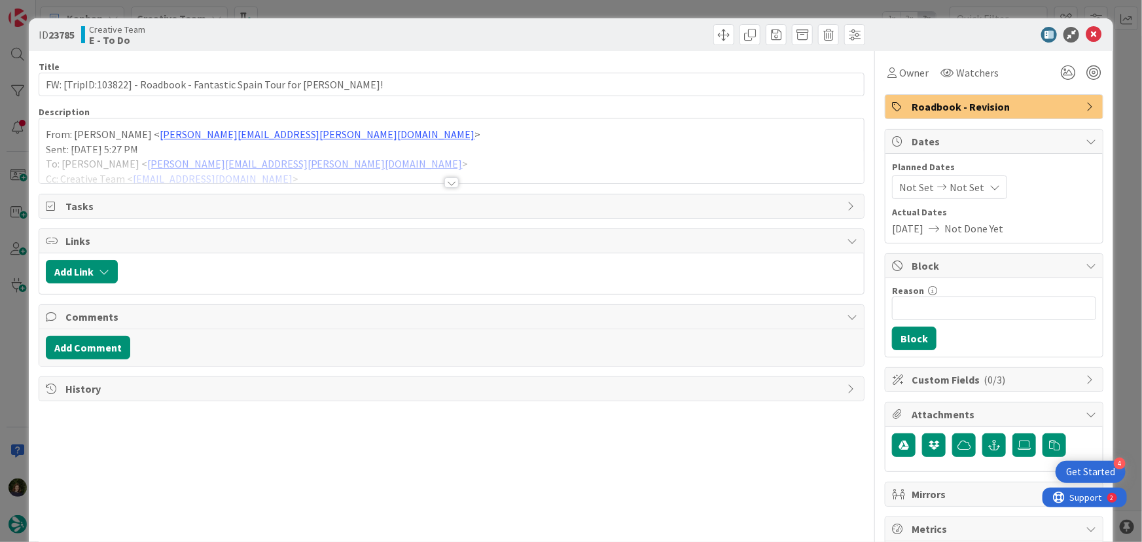
click at [445, 183] on div at bounding box center [452, 182] width 14 height 10
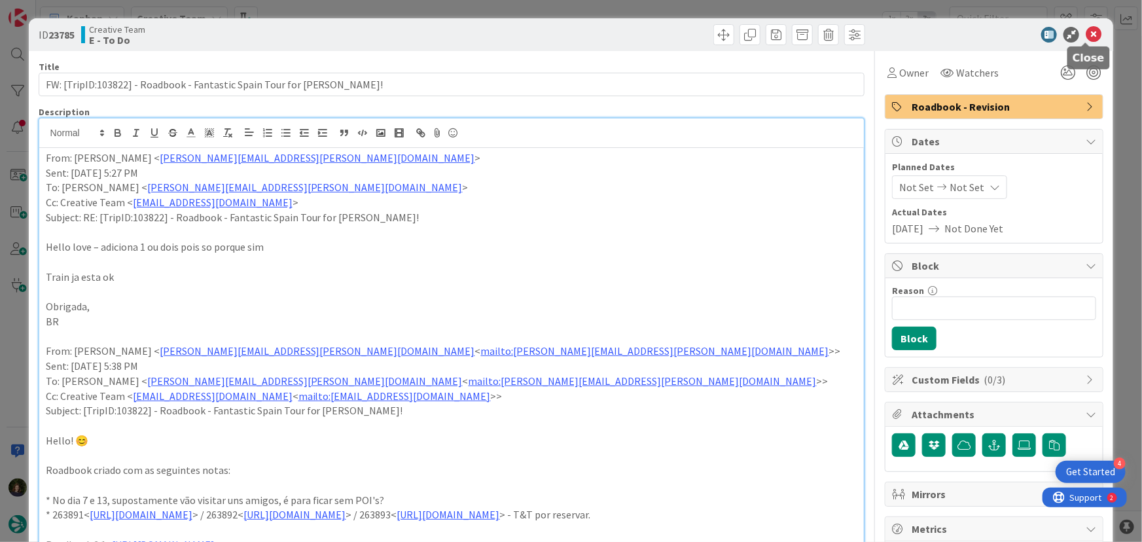
click at [1088, 33] on icon at bounding box center [1094, 35] width 16 height 16
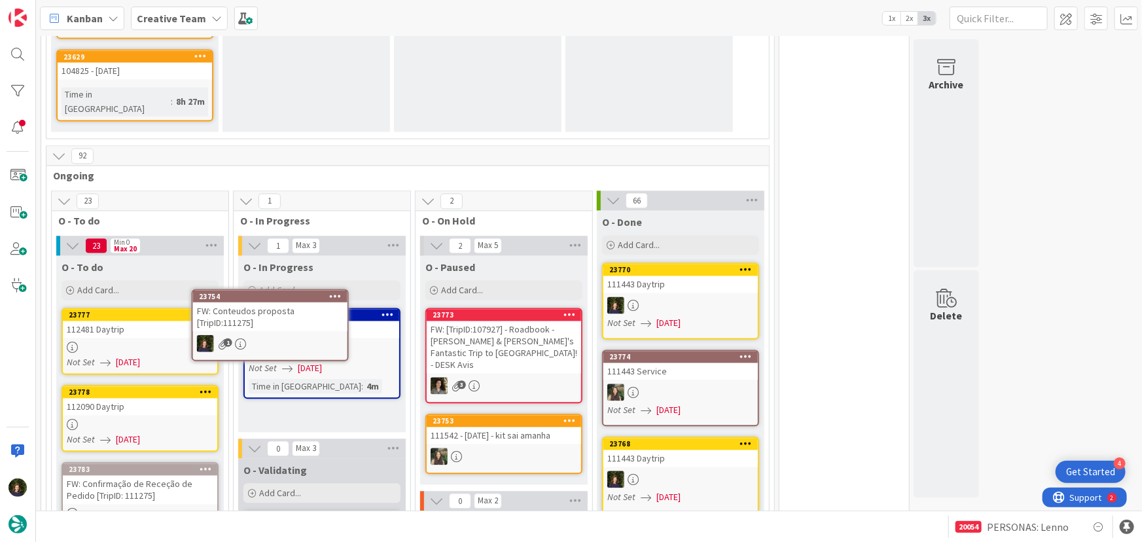
scroll to position [1249, 0]
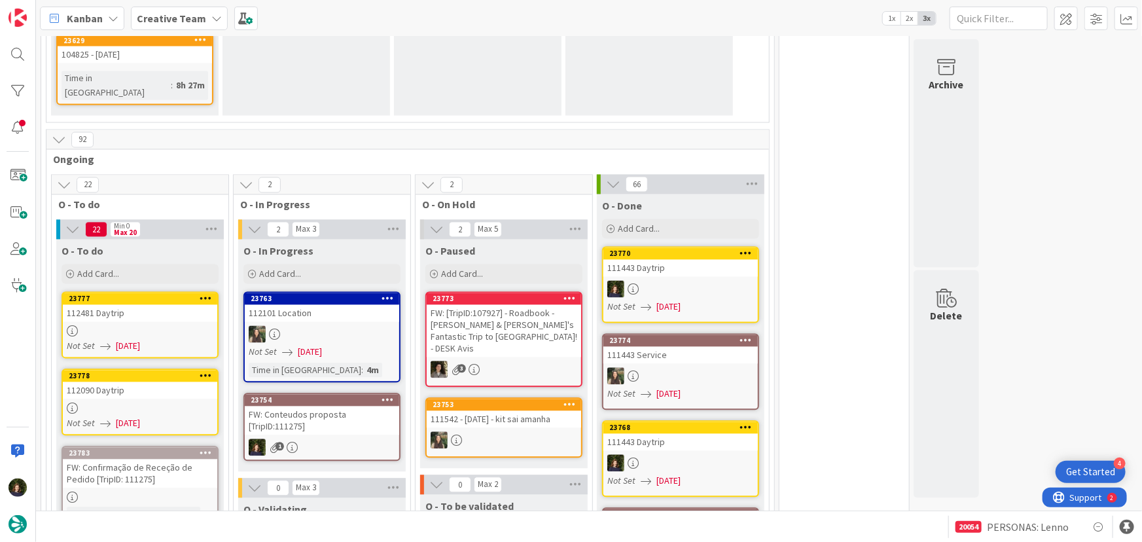
click at [323, 407] on div "FW: Conteudos proposta [TripID:111275]" at bounding box center [322, 421] width 155 height 29
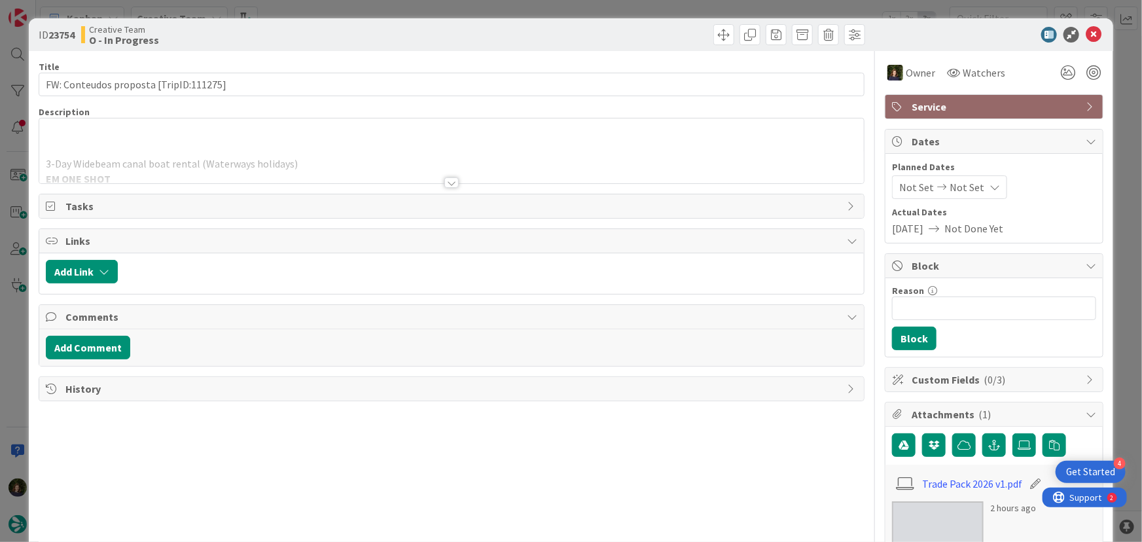
click at [454, 179] on div at bounding box center [452, 177] width 827 height 14
click at [447, 182] on div at bounding box center [452, 182] width 14 height 10
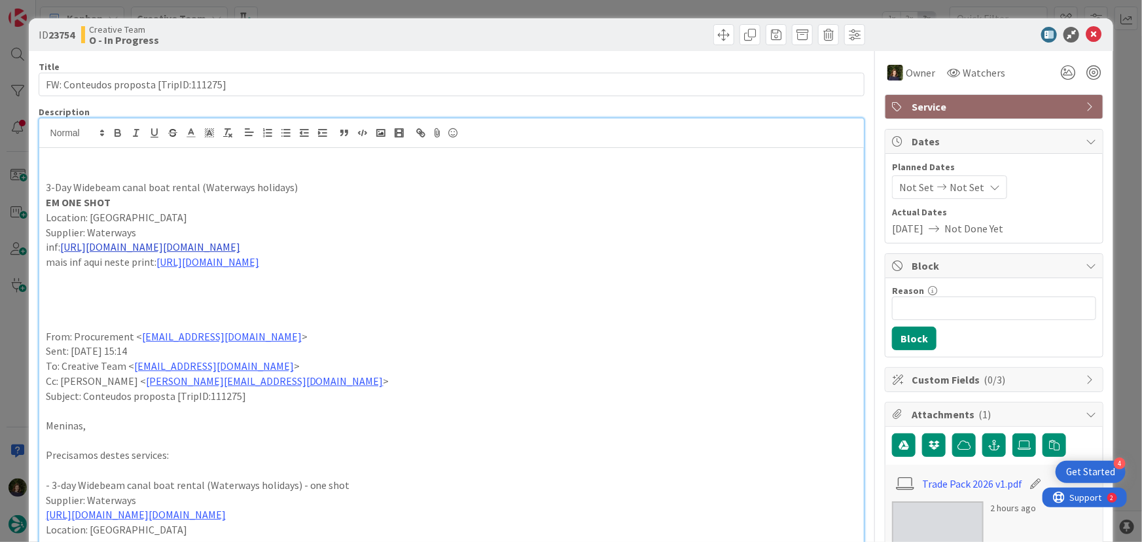
click at [215, 246] on link "[URL][DOMAIN_NAME][DOMAIN_NAME]" at bounding box center [150, 246] width 180 height 13
click at [194, 268] on link "[URL][DOMAIN_NAME][DOMAIN_NAME]" at bounding box center [183, 272] width 131 height 17
click at [480, 270] on p at bounding box center [452, 277] width 812 height 15
drag, startPoint x: 43, startPoint y: 183, endPoint x: 295, endPoint y: 186, distance: 252.1
click at [295, 186] on div "3-Day Widebeam canal boat rental (Waterways holidays) EM ONE SHOT Location: Fal…" at bounding box center [452, 542] width 826 height 789
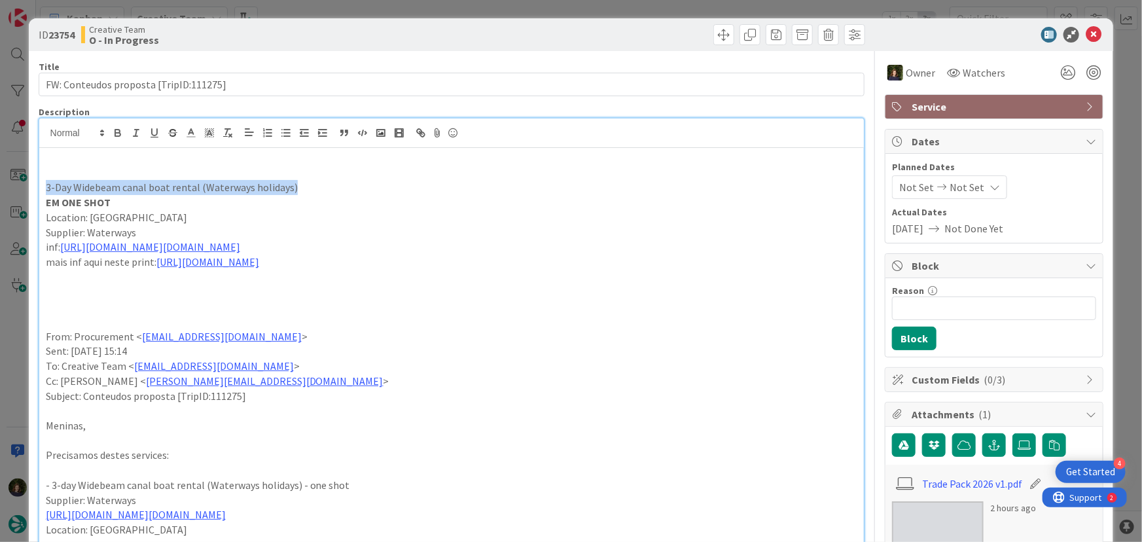
copy p "3-Day Widebeam canal boat rental (Waterways holidays)"
click at [1092, 38] on icon at bounding box center [1094, 35] width 16 height 16
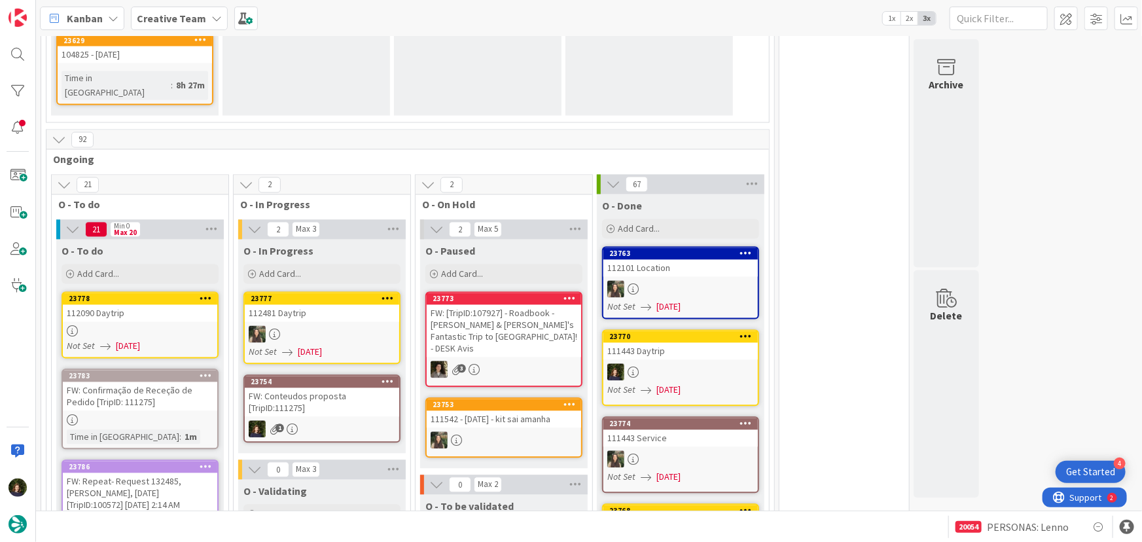
click at [198, 19] on b "Creative Team" at bounding box center [171, 18] width 69 height 13
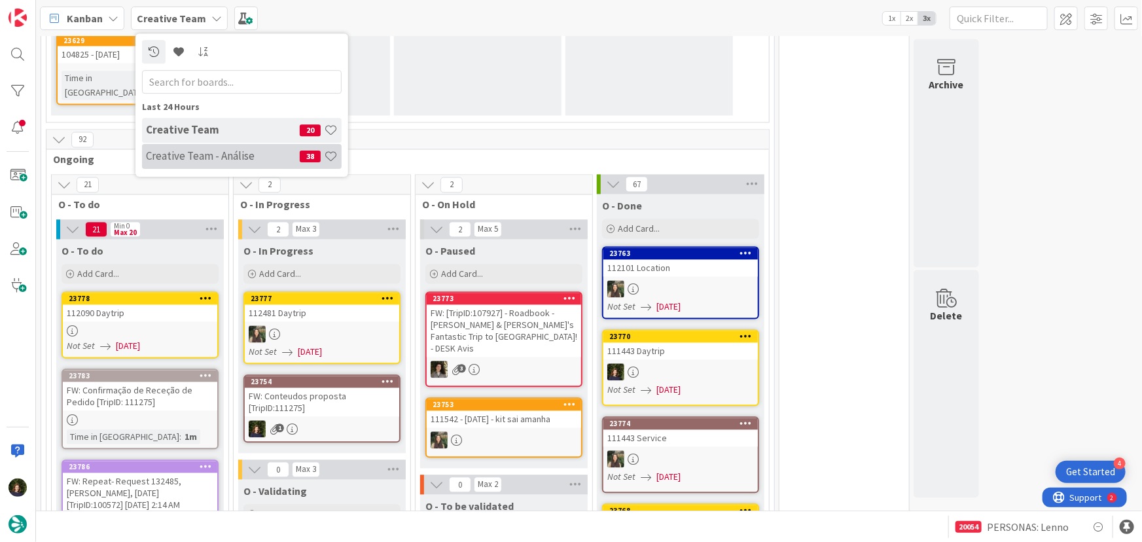
click at [198, 153] on h4 "Creative Team - Análise" at bounding box center [223, 155] width 154 height 13
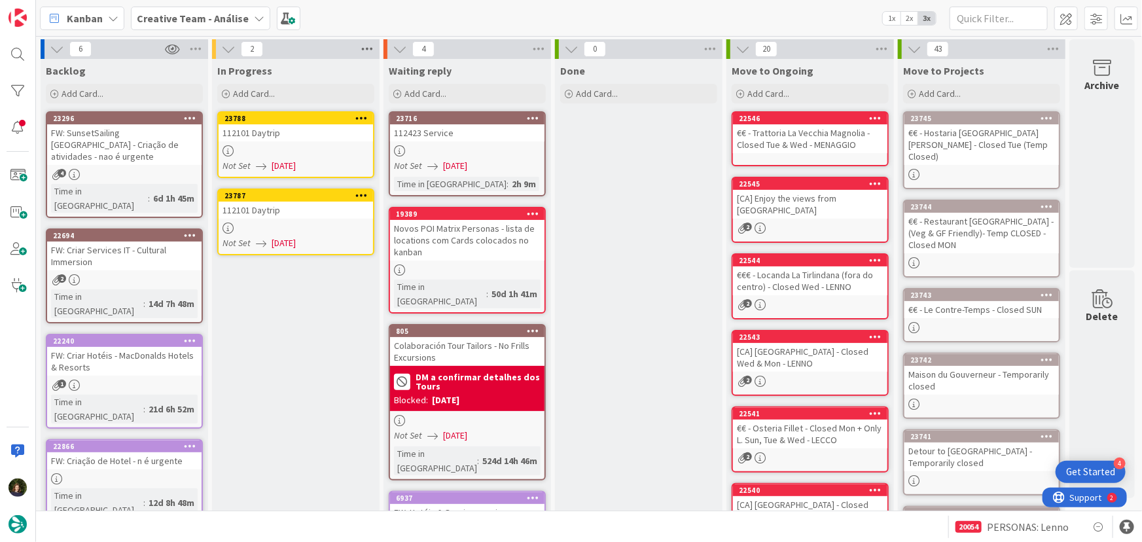
click at [366, 52] on icon at bounding box center [367, 49] width 17 height 20
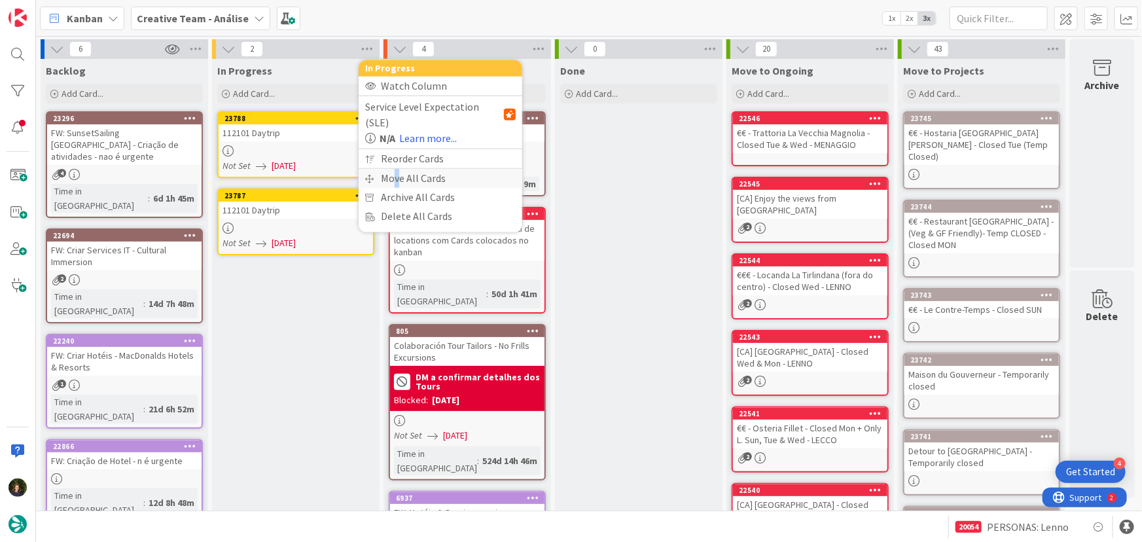
click at [397, 169] on div "Move All Cards" at bounding box center [441, 178] width 164 height 19
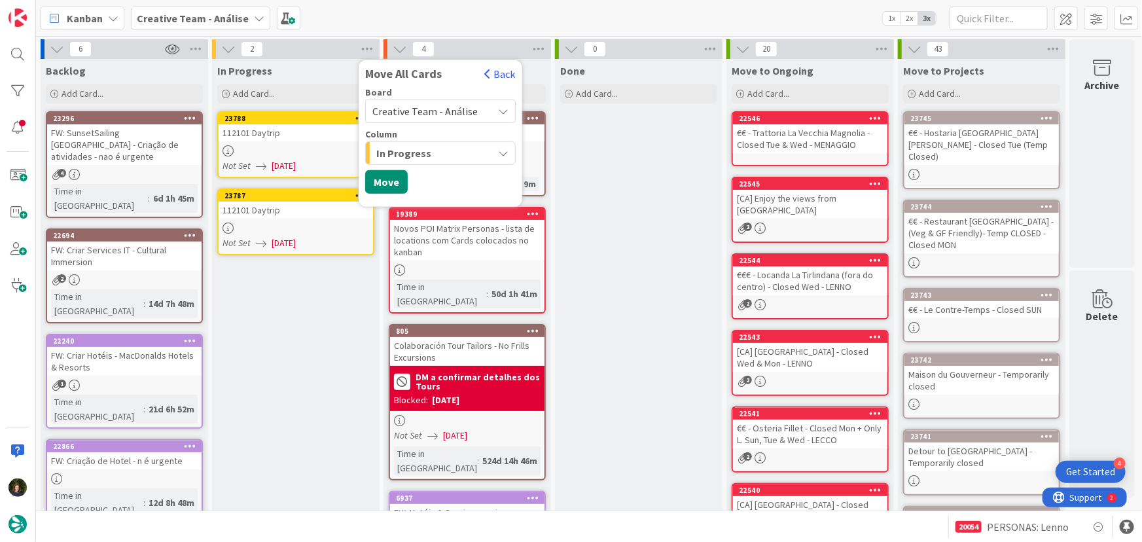
click at [464, 109] on span "Creative Team - Análise" at bounding box center [425, 111] width 105 height 13
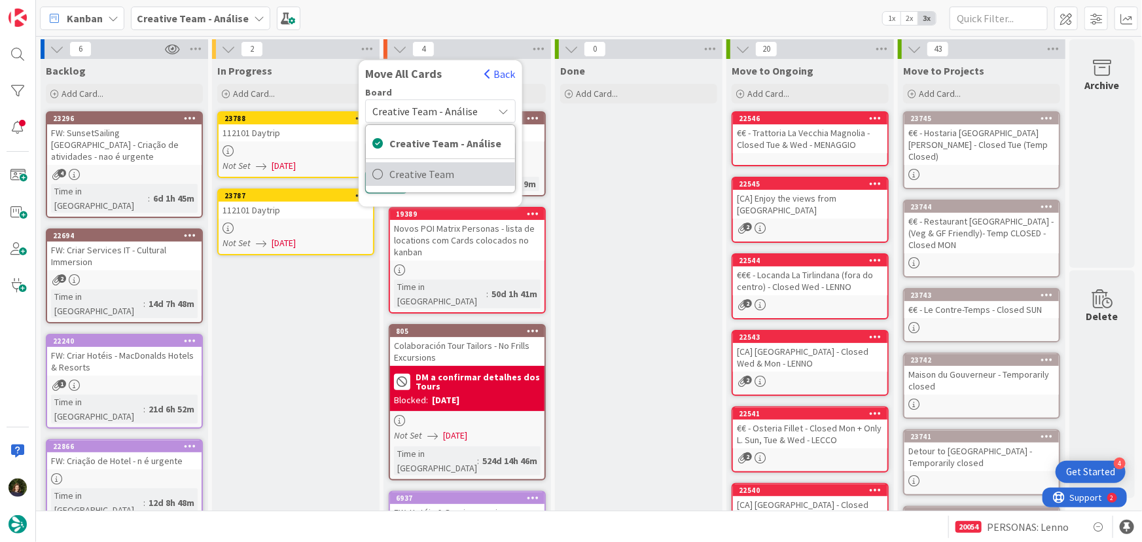
click at [466, 174] on span "Creative Team" at bounding box center [449, 174] width 119 height 20
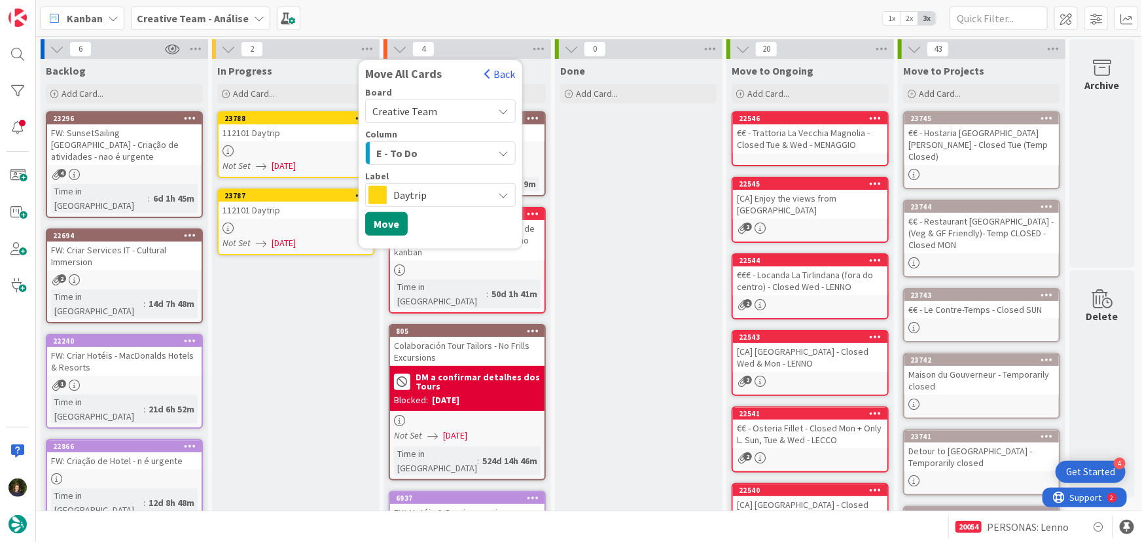
click at [439, 151] on div "E - To Do" at bounding box center [433, 153] width 120 height 21
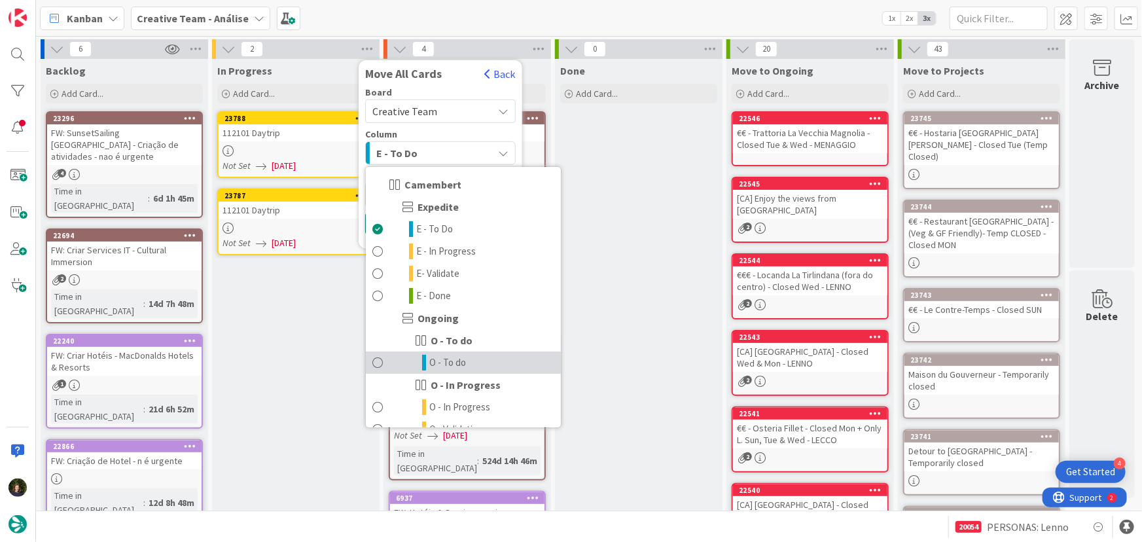
click at [458, 365] on span "O - To do" at bounding box center [447, 363] width 37 height 16
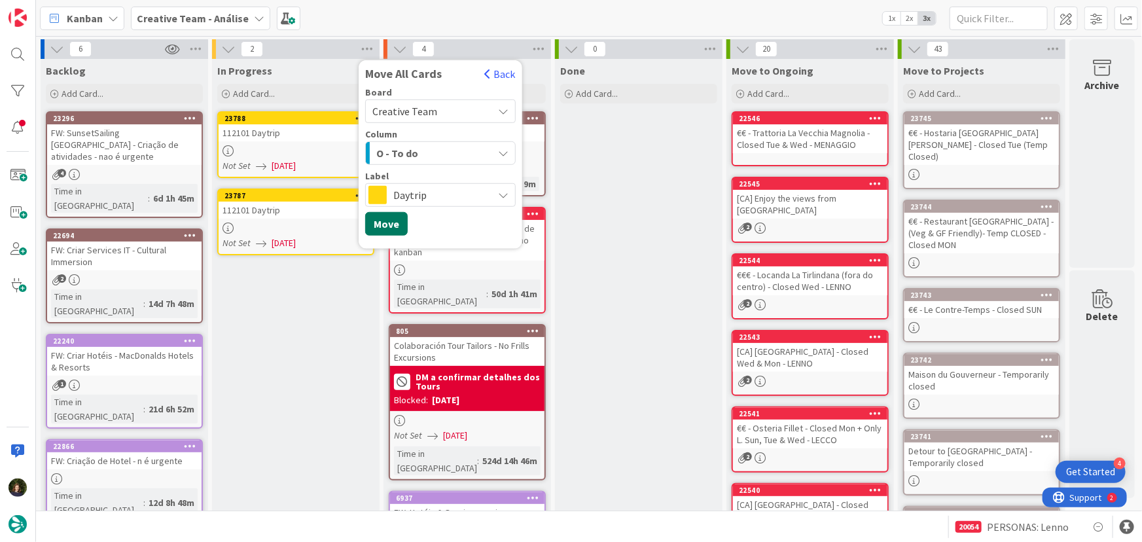
click at [390, 227] on button "Move" at bounding box center [386, 224] width 43 height 24
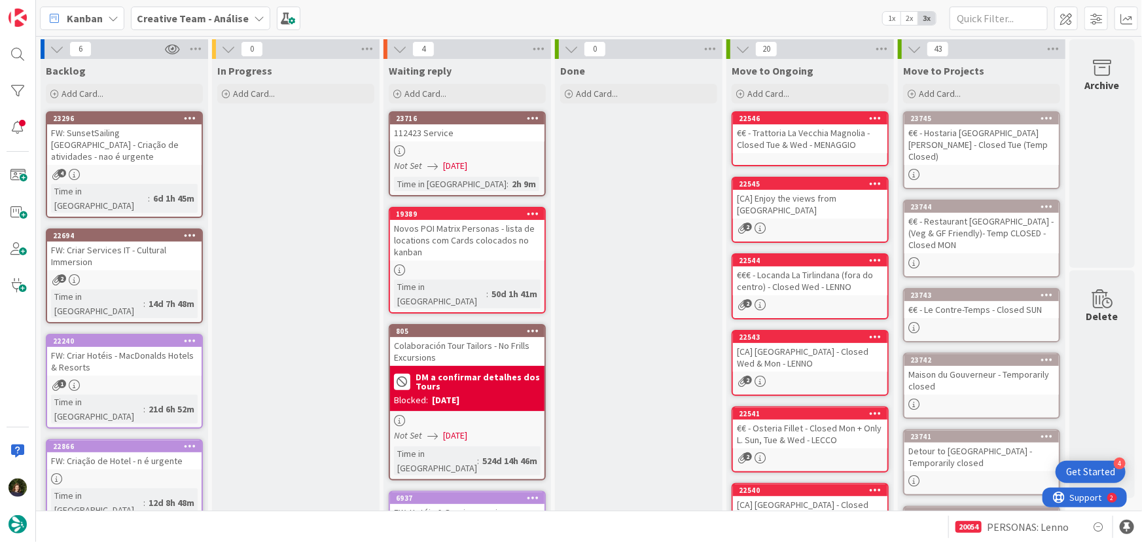
click at [206, 10] on span "Creative Team - Análise" at bounding box center [193, 18] width 112 height 16
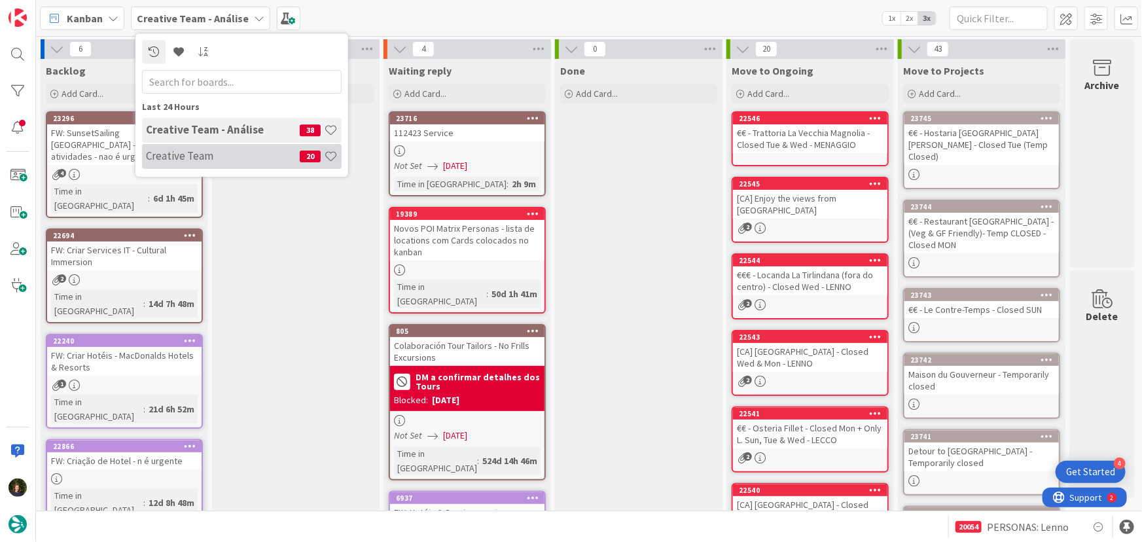
click at [213, 156] on h4 "Creative Team" at bounding box center [223, 155] width 154 height 13
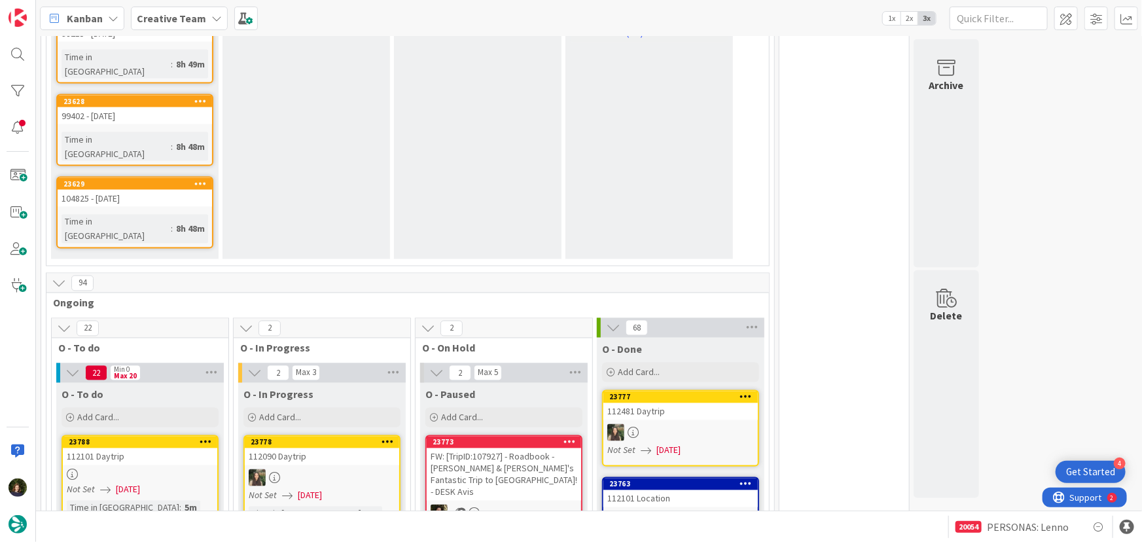
scroll to position [1190, 0]
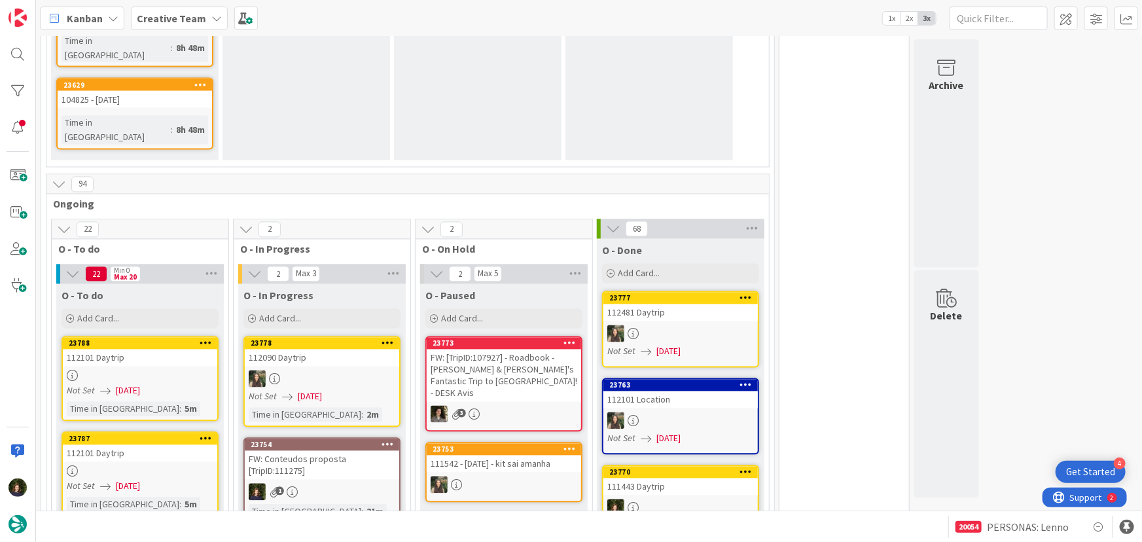
click at [314, 484] on div "1" at bounding box center [322, 492] width 155 height 17
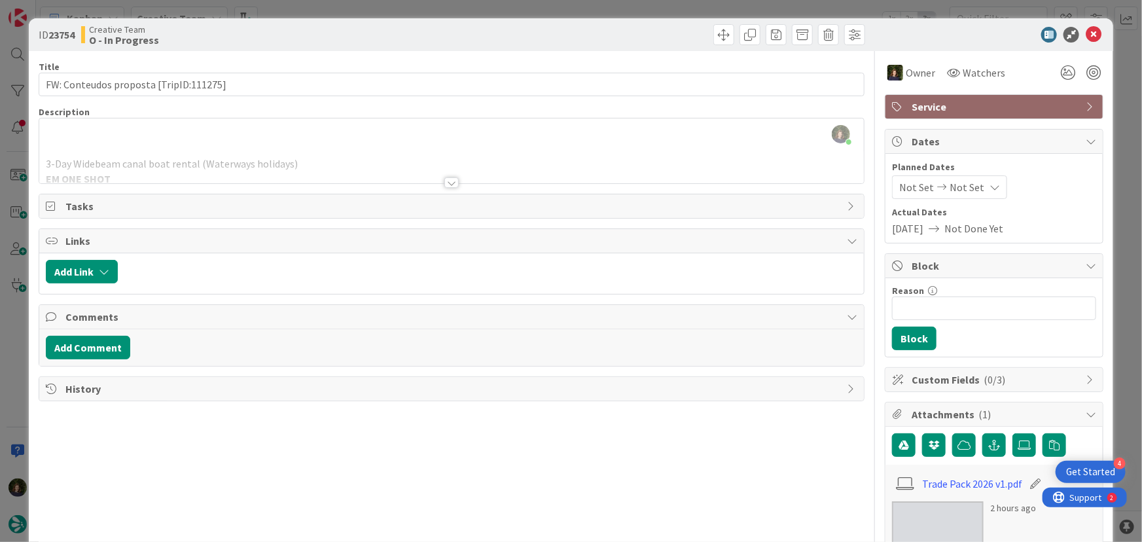
click at [447, 183] on div at bounding box center [452, 182] width 14 height 10
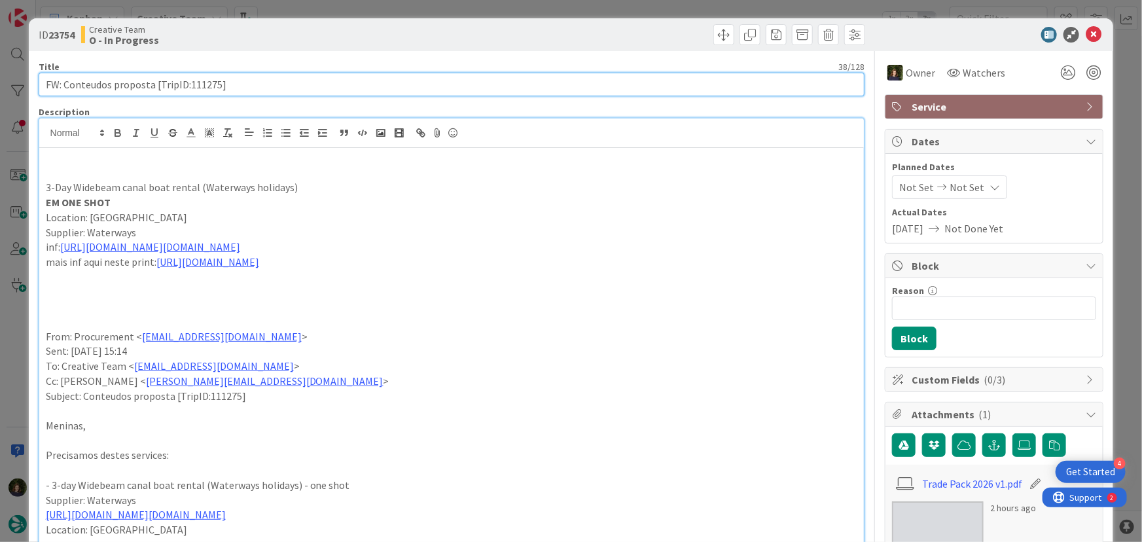
drag, startPoint x: 241, startPoint y: 82, endPoint x: 150, endPoint y: 84, distance: 91.0
click at [150, 84] on input "FW: Conteudos proposta [TripID:111275]" at bounding box center [452, 85] width 827 height 24
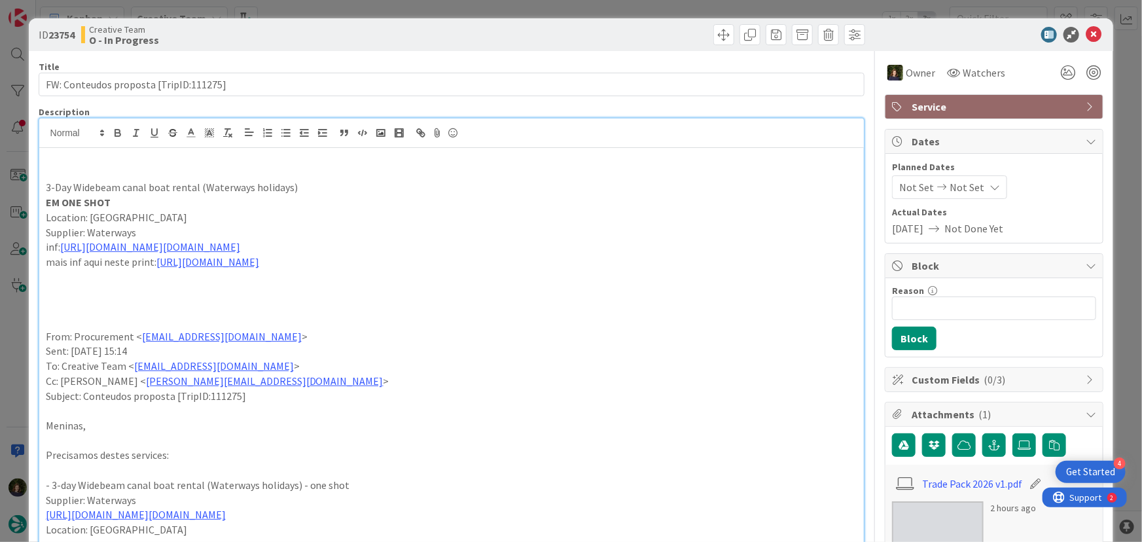
click at [242, 183] on p "3-Day Widebeam canal boat rental (Waterways holidays)" at bounding box center [452, 187] width 812 height 15
copy p "3-Day Widebeam canal boat rental (Waterways holidays)"
click at [1086, 35] on icon at bounding box center [1094, 35] width 16 height 16
